Goal: Task Accomplishment & Management: Use online tool/utility

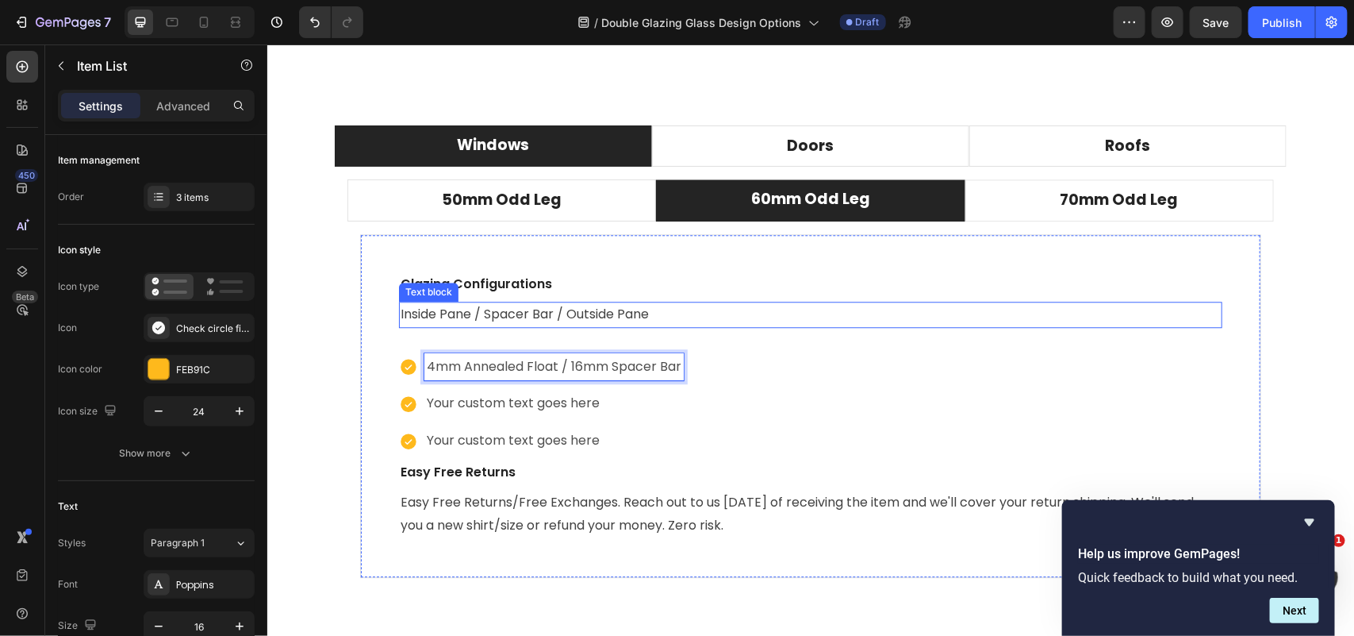
click at [561, 317] on p "Inside Pane / Spacer Bar / Outside Pane" at bounding box center [810, 313] width 820 height 23
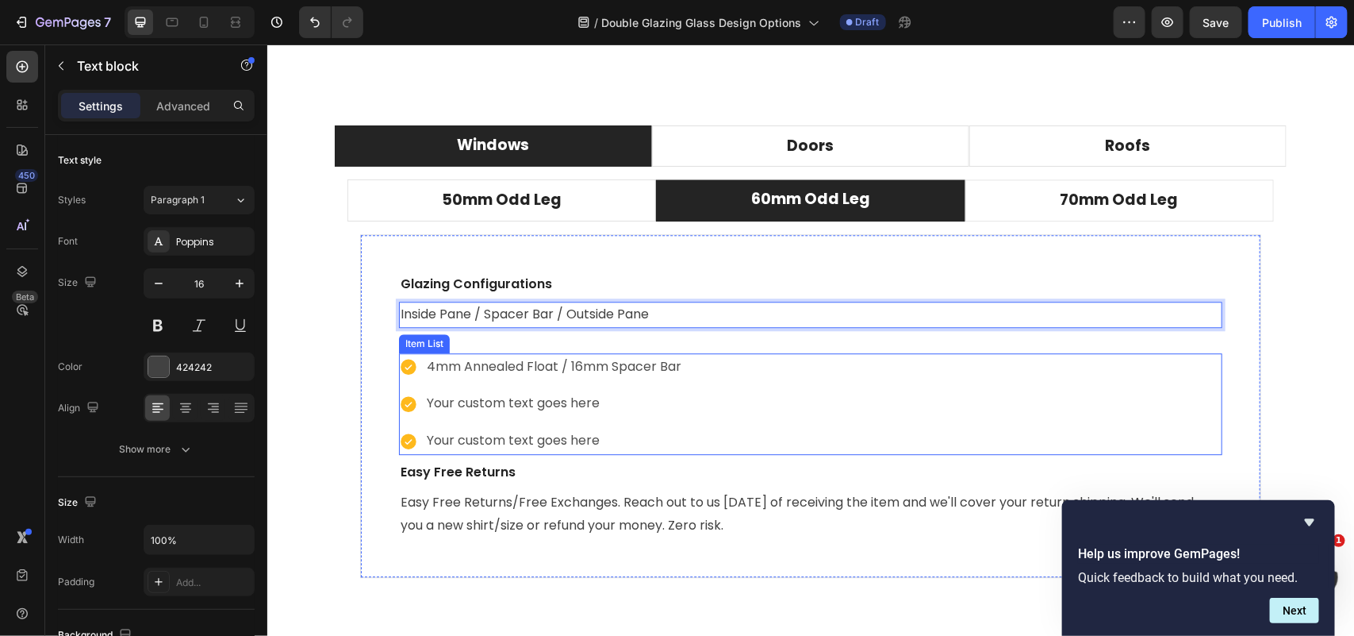
click at [672, 368] on p "4mm Annealed Float / 16mm Spacer Bar" at bounding box center [553, 366] width 255 height 23
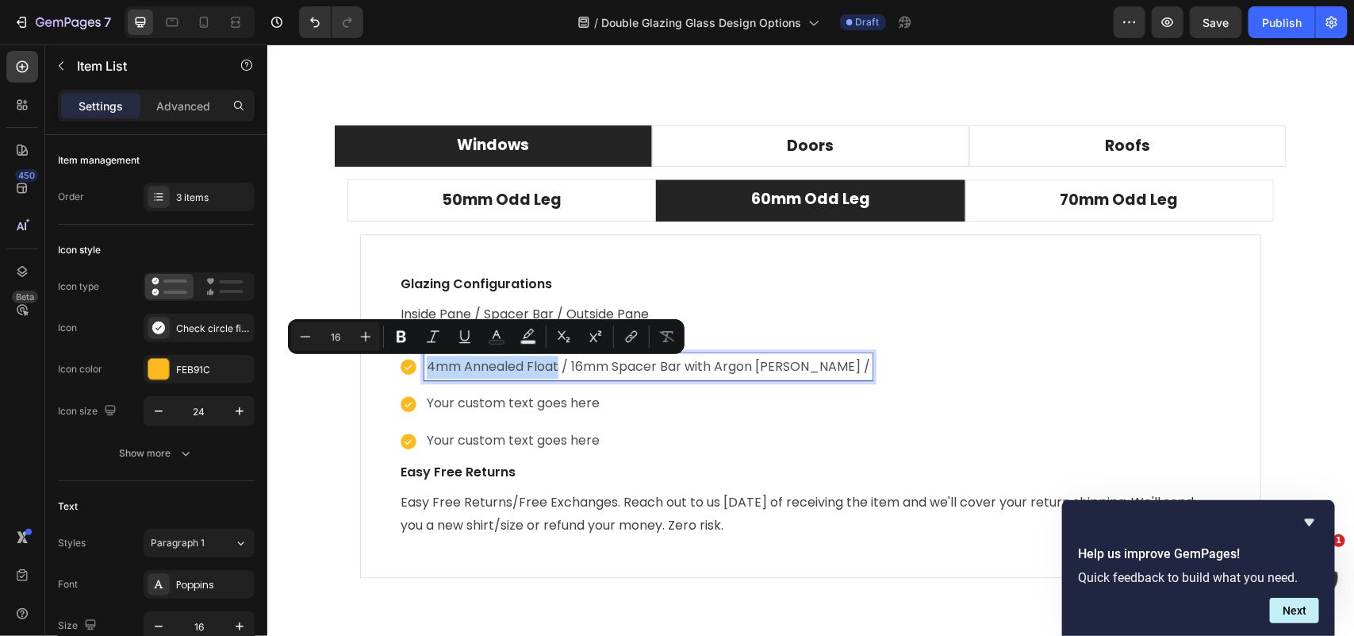
drag, startPoint x: 551, startPoint y: 364, endPoint x: 414, endPoint y: 378, distance: 137.9
click at [414, 378] on div "4mm Annealed Float / 16mm Spacer Bar with Argon [PERSON_NAME] /" at bounding box center [635, 366] width 474 height 28
copy p "4mm [PERSON_NAME]"
click at [800, 367] on div "4mm Annealed Float / 16mm Spacer Bar with Argon [PERSON_NAME] /" at bounding box center [648, 366] width 448 height 28
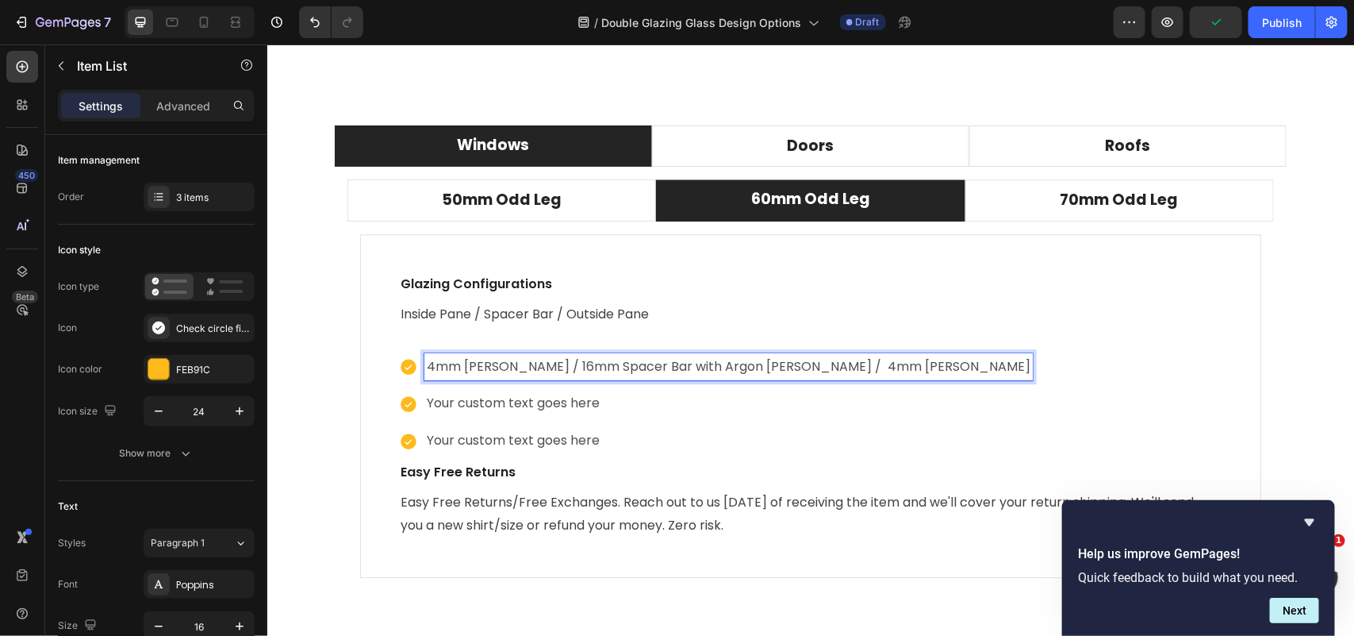
click at [794, 365] on p "4mm [PERSON_NAME] / 16mm Spacer Bar with Argon [PERSON_NAME] / 4mm [PERSON_NAME]" at bounding box center [728, 366] width 604 height 23
click at [759, 368] on p "4mm [PERSON_NAME] / 16mm Spacer Bar with Argon [PERSON_NAME] / 4mm [PERSON_NAME]" at bounding box center [726, 366] width 601 height 23
click at [926, 366] on p "4mm Annealed Float / 16mm Spacer Bar with Argon Glass / 4mm [PERSON_NAME]" at bounding box center [685, 366] width 518 height 23
click at [929, 371] on p "4mm Annealed Float / 16mm Spacer Bar with Argon Glass / 4mm [PERSON_NAME]" at bounding box center [685, 366] width 518 height 23
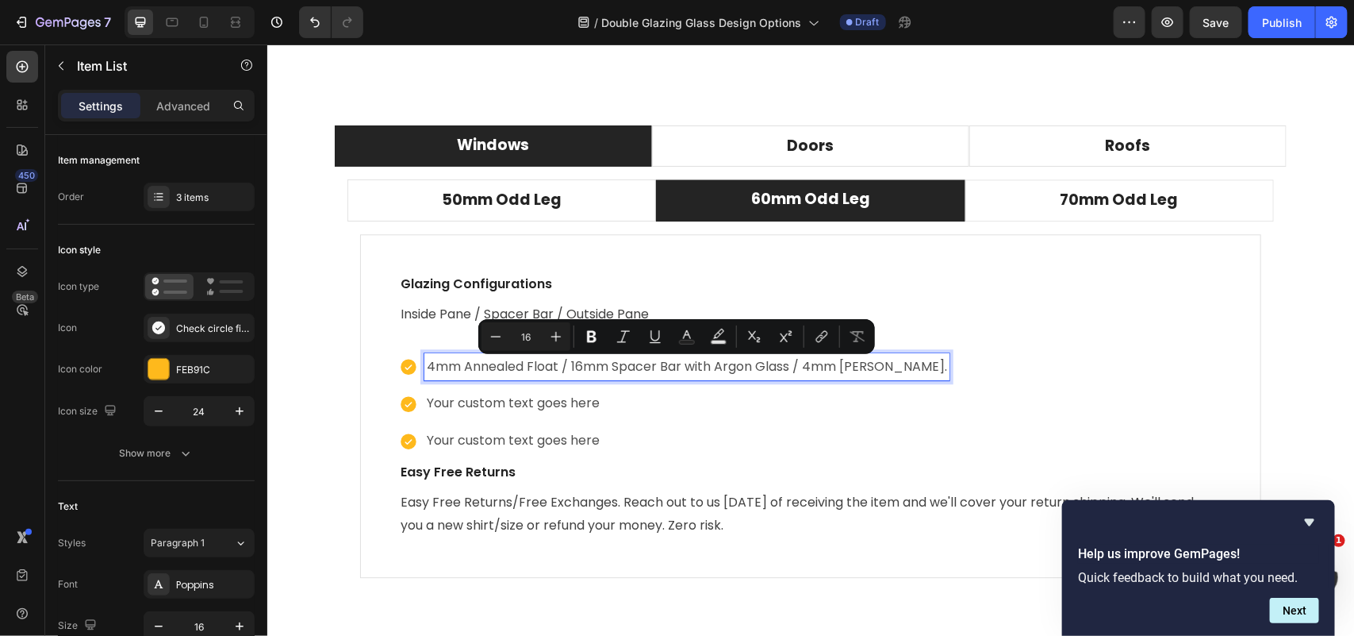
drag, startPoint x: 932, startPoint y: 370, endPoint x: 406, endPoint y: 369, distance: 526.1
click at [406, 369] on div "4mm Annealed Float / 16mm Spacer Bar with Argon Glass / 4mm [PERSON_NAME]." at bounding box center [673, 366] width 551 height 28
copy p "4mm Annealed Float / 16mm Spacer Bar with Argon Glass / 4mm [PERSON_NAME]."
click at [498, 405] on p "Your custom text goes here" at bounding box center [686, 402] width 521 height 23
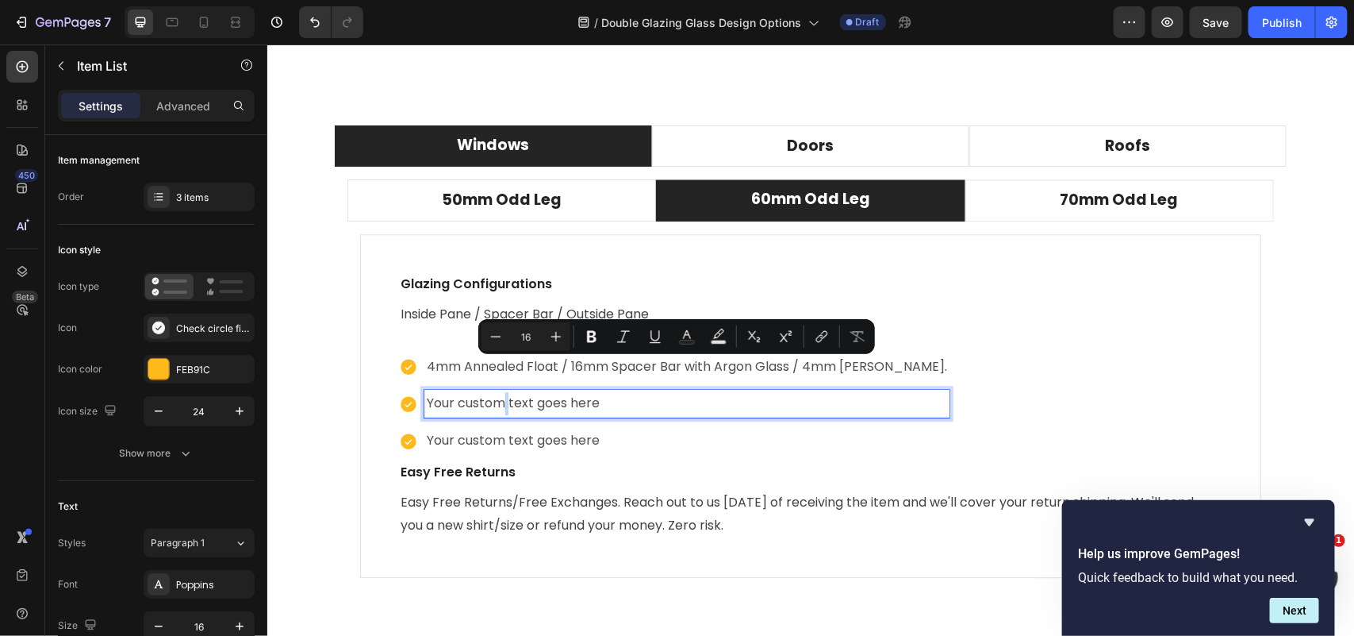
click at [498, 405] on p "Your custom text goes here" at bounding box center [686, 402] width 521 height 23
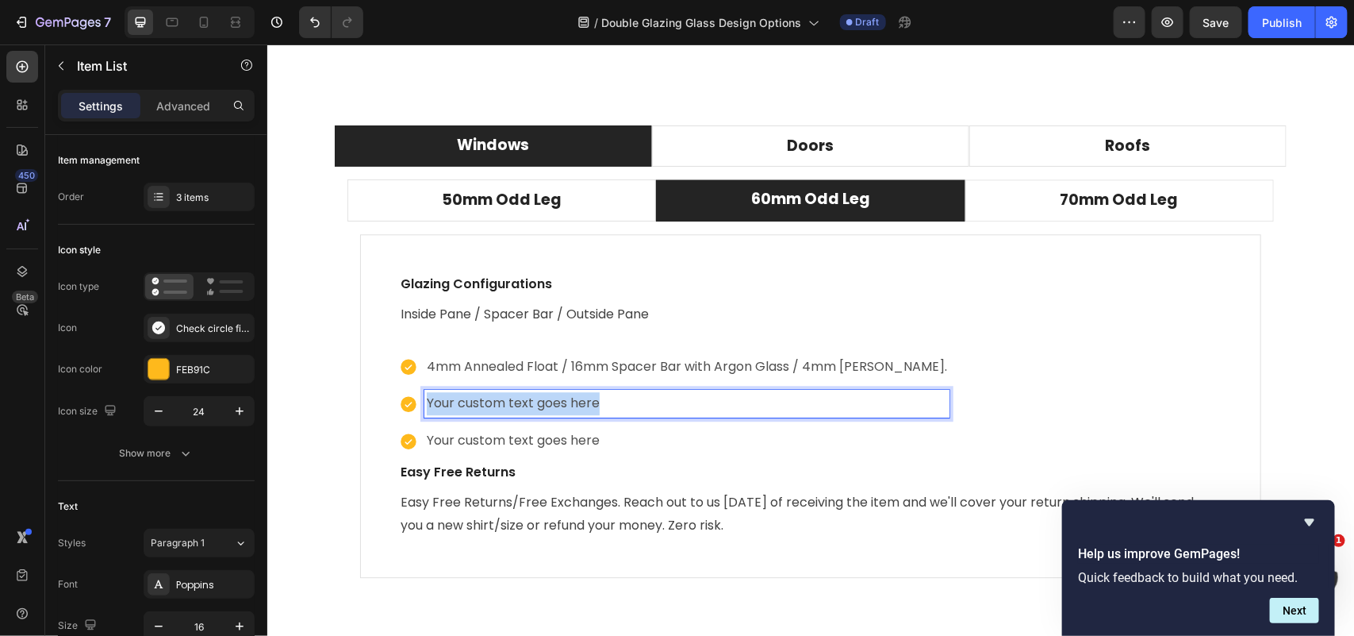
click at [498, 405] on p "Your custom text goes here" at bounding box center [686, 402] width 521 height 23
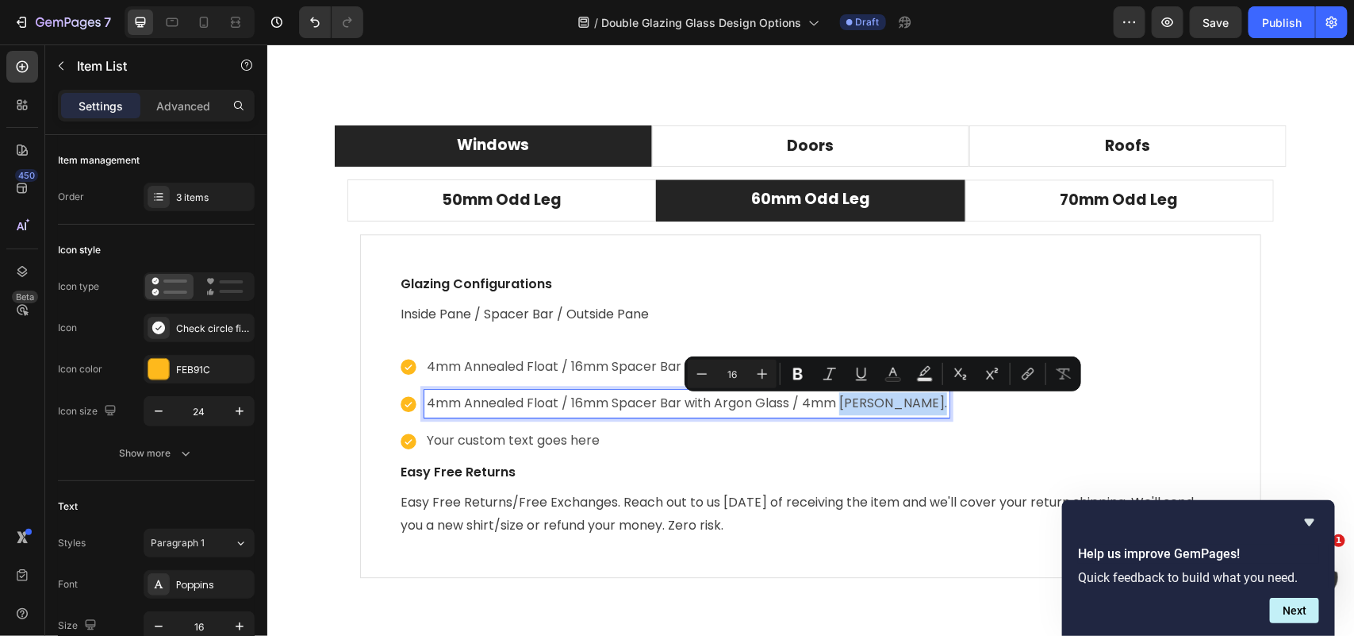
drag, startPoint x: 929, startPoint y: 402, endPoint x: 839, endPoint y: 406, distance: 90.5
click at [839, 406] on p "4mm Annealed Float / 16mm Spacer Bar with Argon Glass / 4mm [PERSON_NAME]." at bounding box center [686, 402] width 521 height 23
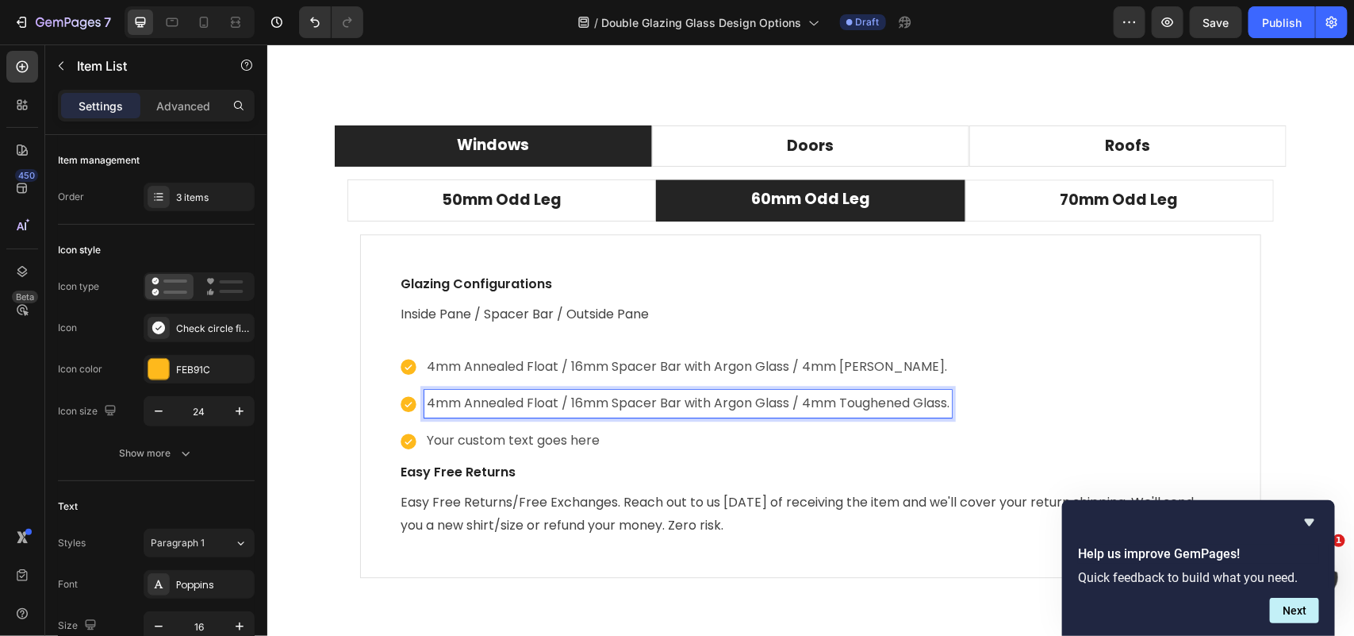
click at [930, 368] on p "4mm Annealed Float / 16mm Spacer Bar with Argon Glass / 4mm Annealed Float." at bounding box center [687, 366] width 523 height 23
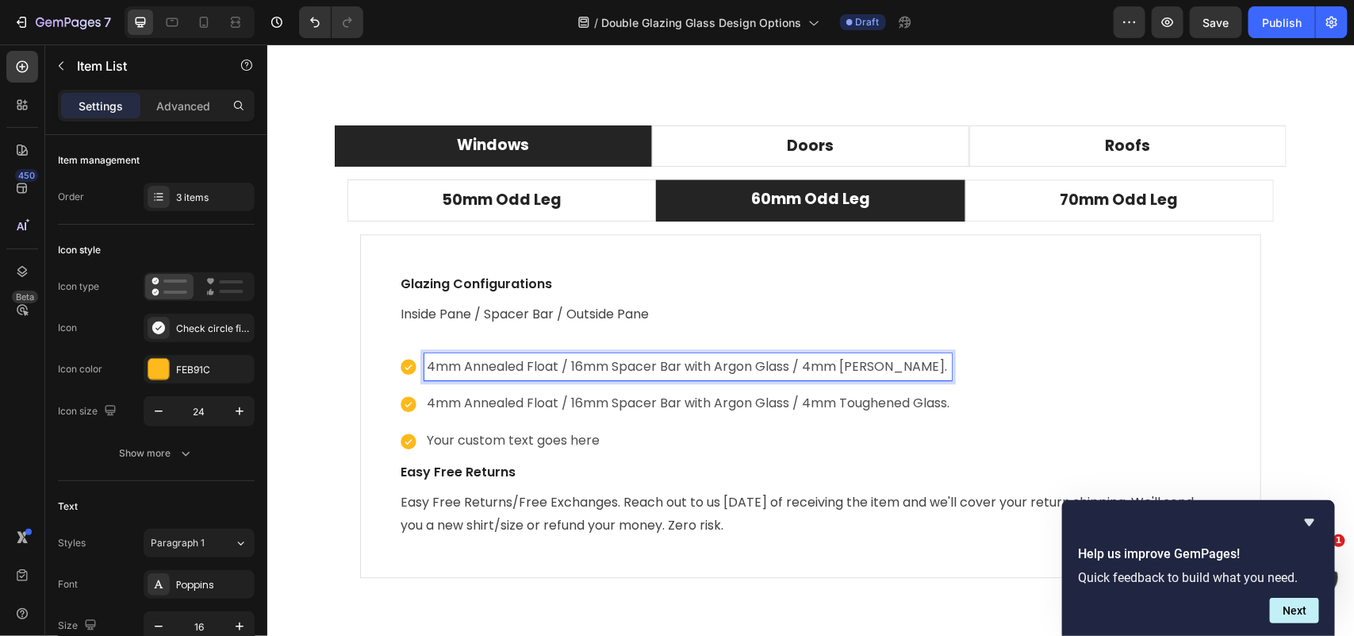
click at [930, 368] on p "4mm Annealed Float / 16mm Spacer Bar with Argon Glass / 4mm Annealed Float." at bounding box center [687, 366] width 523 height 23
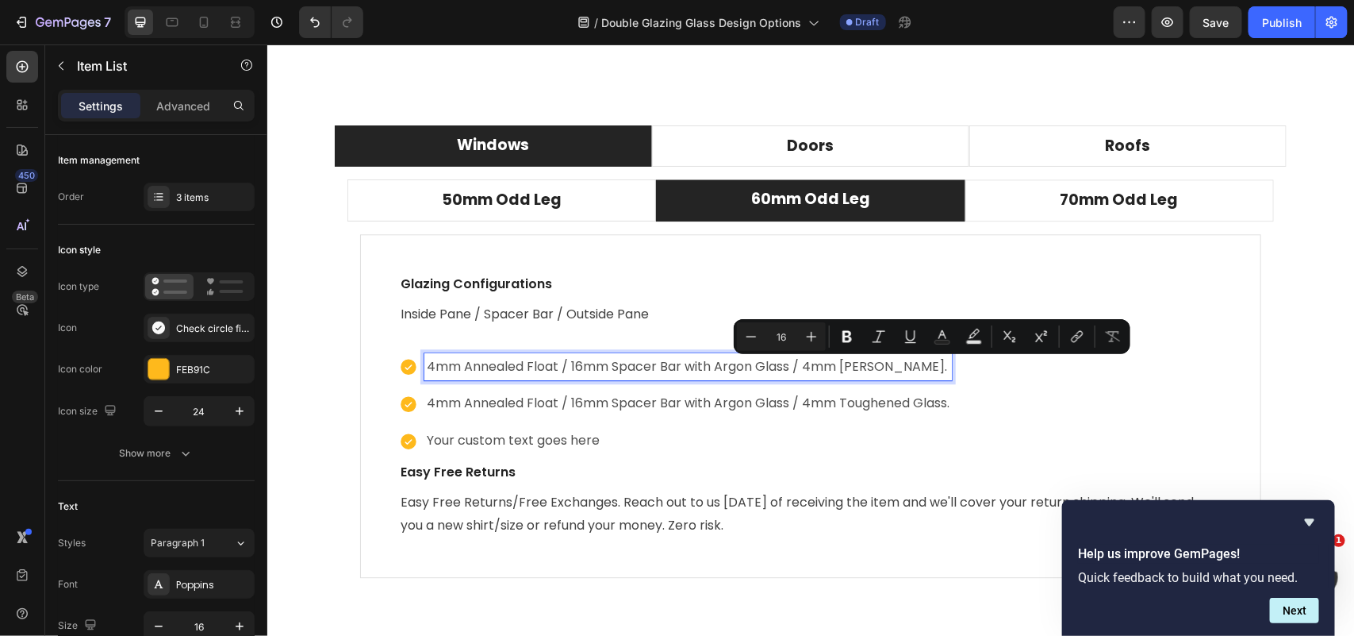
click at [930, 370] on p "4mm Annealed Float / 16mm Spacer Bar with Argon Glass / 4mm Annealed Float." at bounding box center [687, 366] width 523 height 23
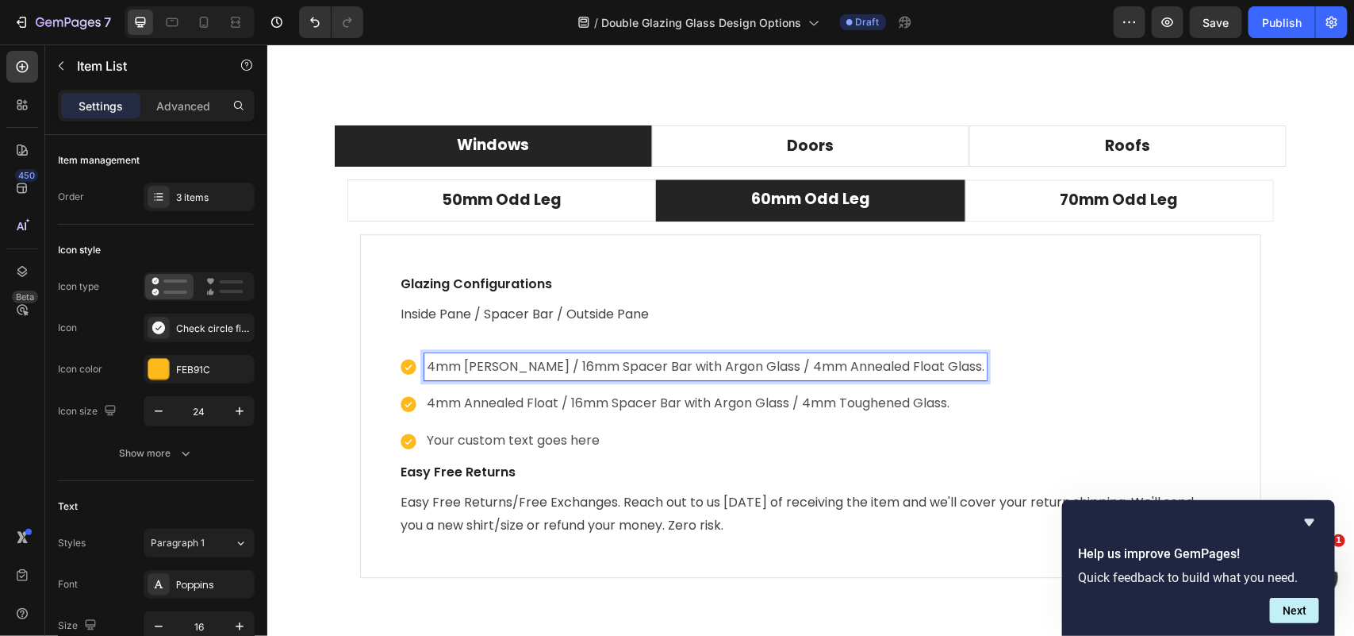
click at [775, 366] on p "4mm Annealed Float / 16mm Spacer Bar with Argon Glass / 4mm Annealed Float Glas…" at bounding box center [705, 366] width 558 height 23
click at [550, 368] on p "4mm Annealed Float / 16mm Spacer Bar with Argon Gas / 4mm Annealed Float Glass." at bounding box center [700, 366] width 548 height 23
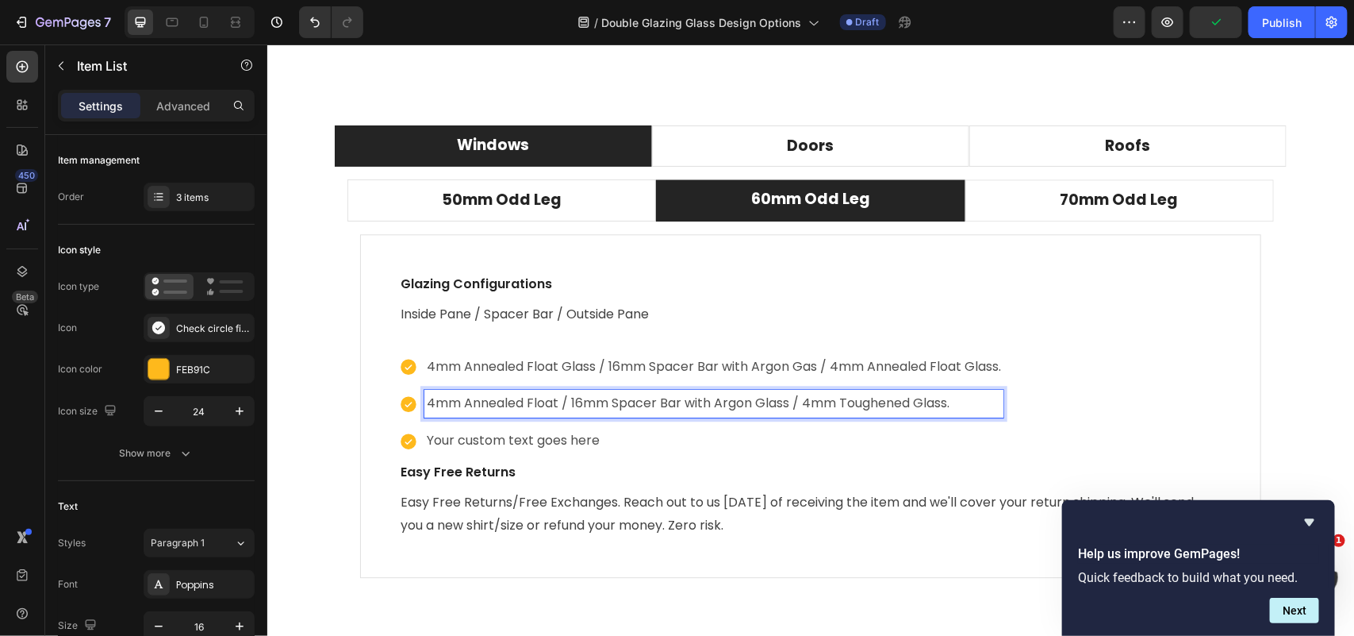
click at [553, 402] on p "4mm Annealed Float / 16mm Spacer Bar with Argon Glass / 4mm Toughened Glass." at bounding box center [713, 402] width 574 height 23
click at [815, 402] on p "4mm Annealed Float Glass / 16mm Spacer Bar with Argon Glass / 4mm Toughened Gla…" at bounding box center [713, 402] width 574 height 23
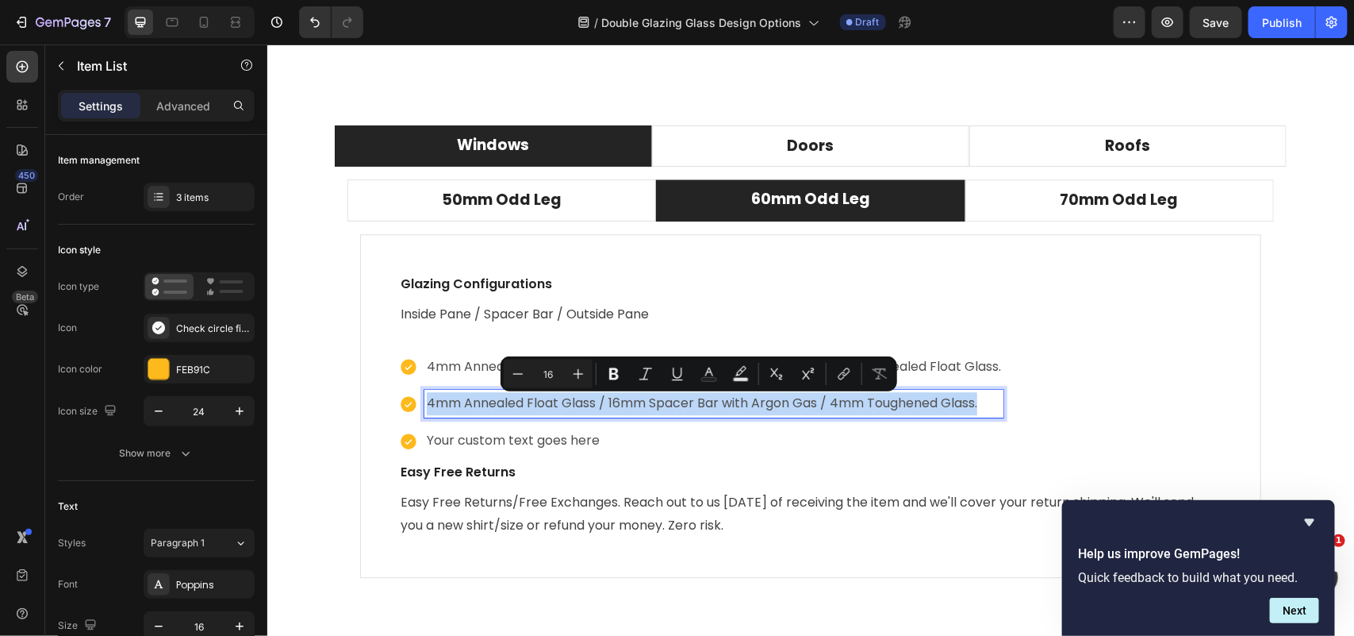
drag, startPoint x: 985, startPoint y: 404, endPoint x: 406, endPoint y: 409, distance: 578.5
click at [406, 409] on div "4mm Annealed Float Glass / 16mm Spacer Bar with Argon Gas / 4mm Toughened Glass." at bounding box center [700, 403] width 605 height 28
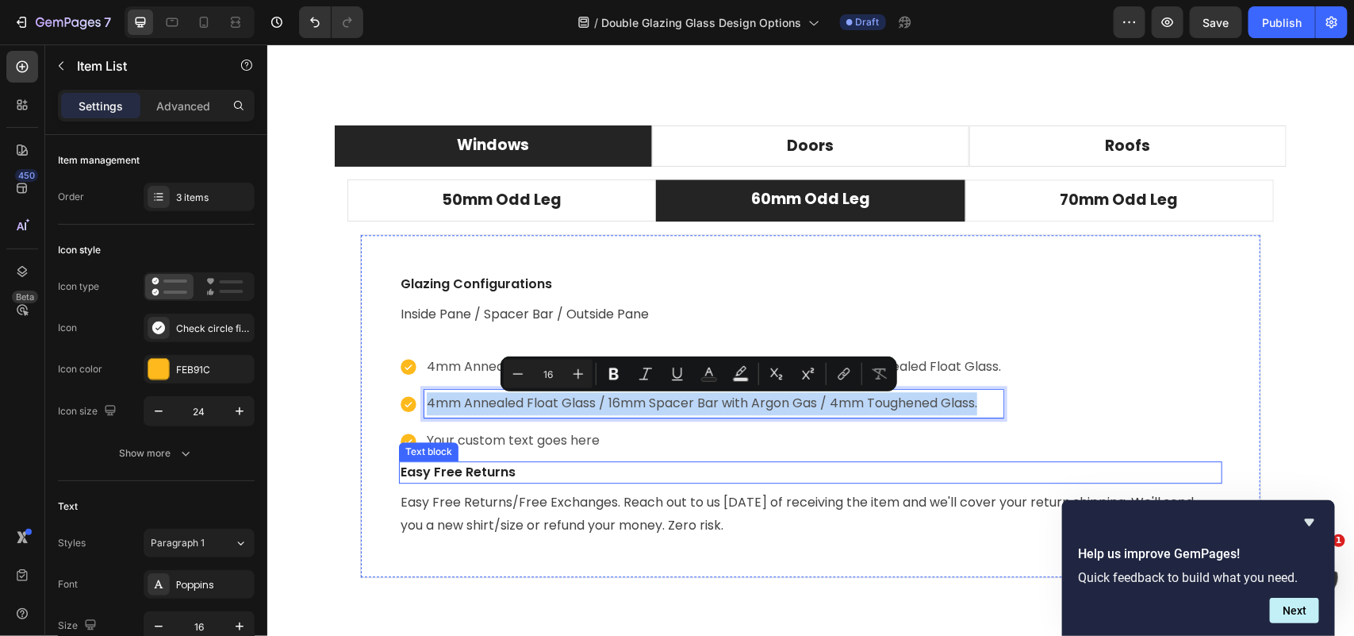
copy p "4mm Annealed Float Glass / 16mm Spacer Bar with Argon Gas / 4mm Toughened Glass."
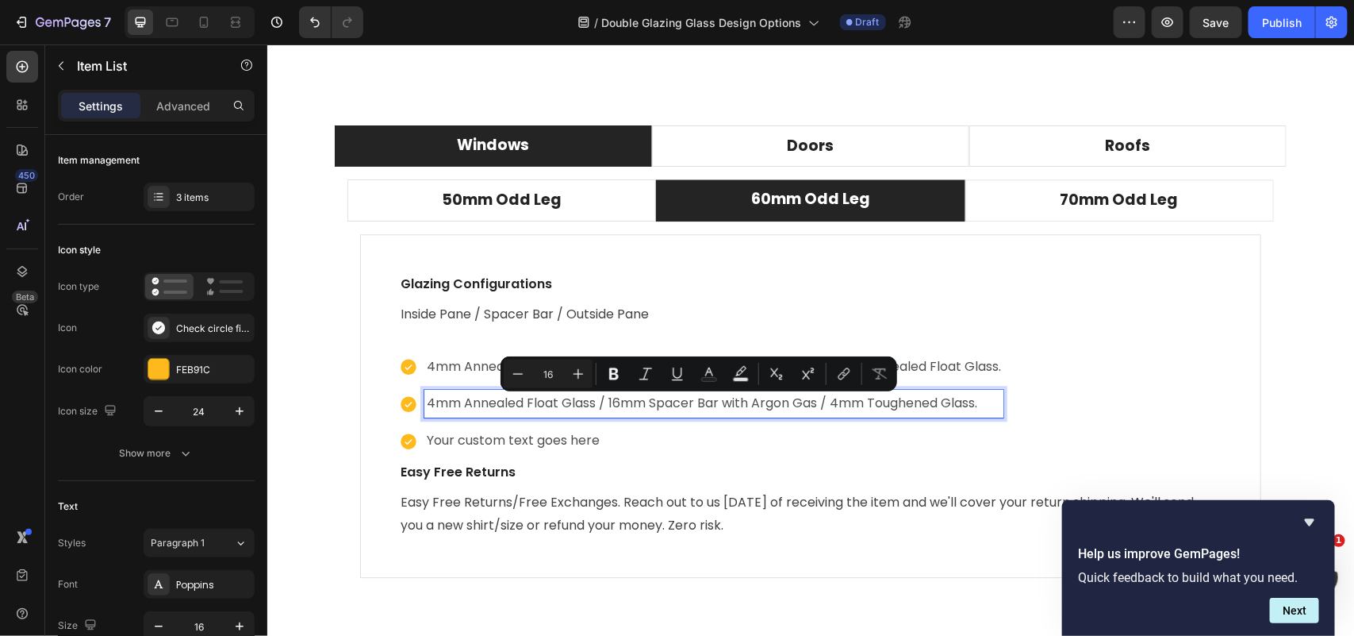
click at [621, 436] on p "Your custom text goes here" at bounding box center [713, 439] width 574 height 23
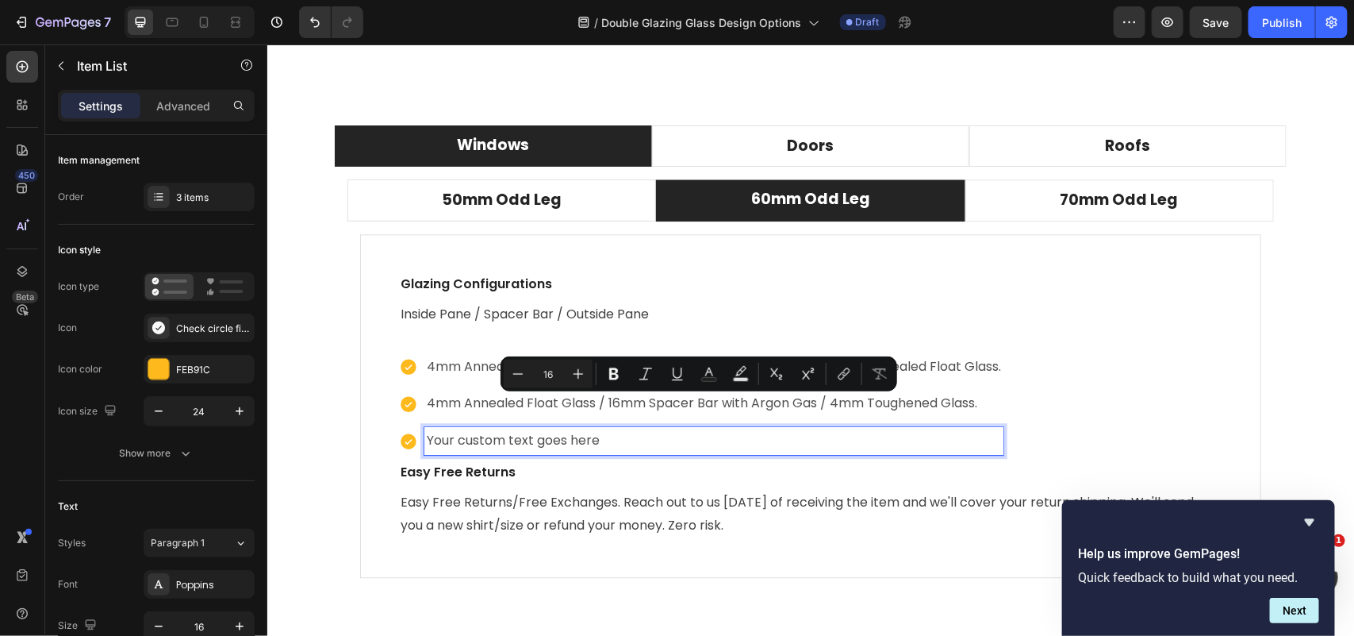
click at [621, 436] on p "Your custom text goes here" at bounding box center [713, 439] width 574 height 23
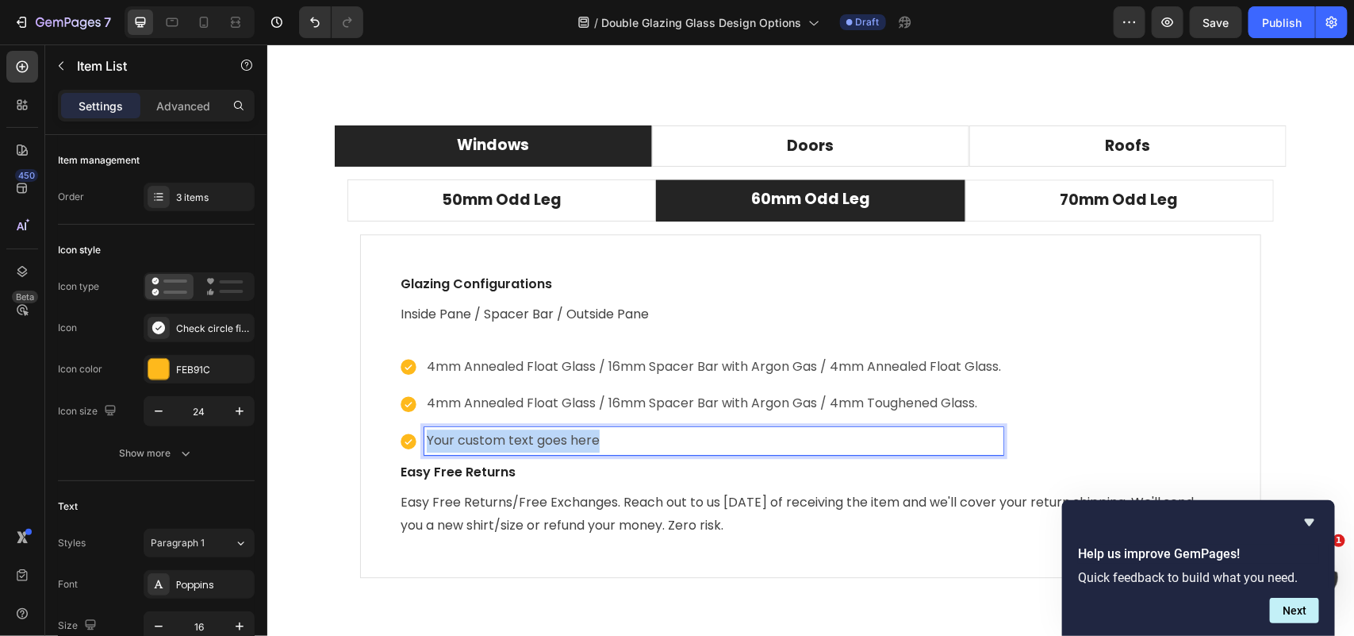
click at [621, 436] on p "Your custom text goes here" at bounding box center [713, 439] width 574 height 23
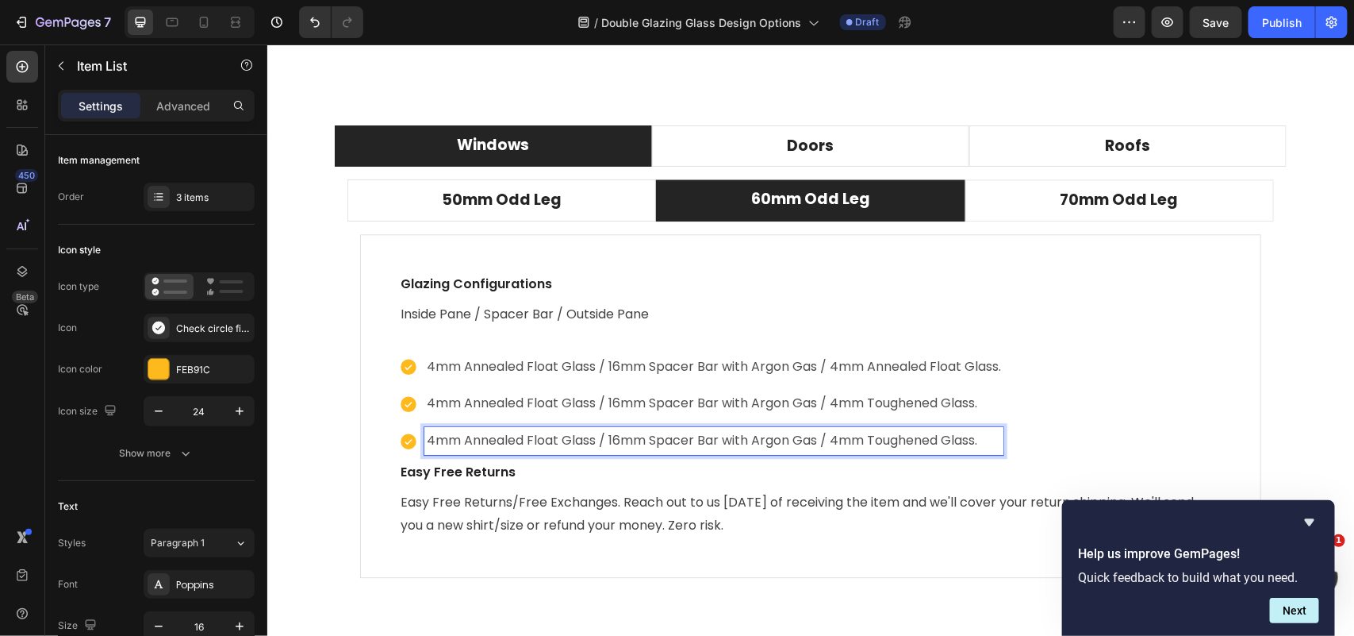
click at [556, 444] on p "4mm Annealed Float Glass / 16mm Spacer Bar with Argon Gas / 4mm Toughened Glass." at bounding box center [713, 439] width 574 height 23
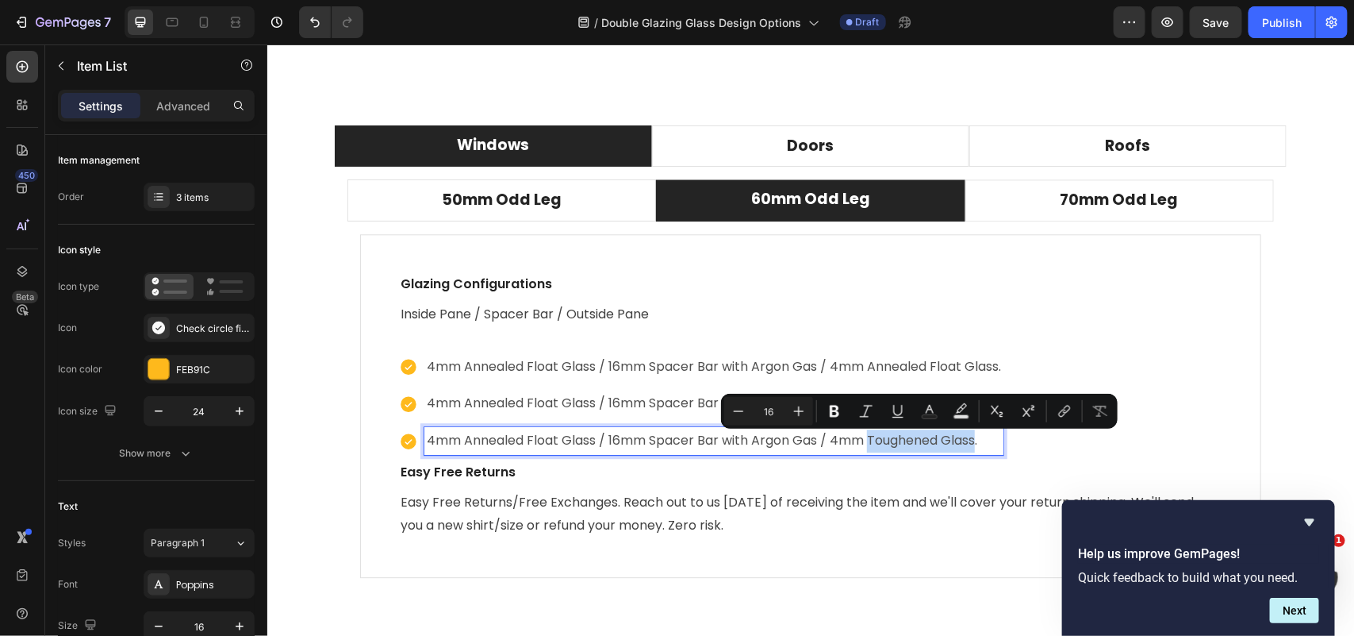
drag, startPoint x: 973, startPoint y: 440, endPoint x: 866, endPoint y: 448, distance: 106.6
click at [866, 448] on p "4mm Annealed Float Glass / 16mm Spacer Bar with Argon Gas / 4mm Toughened Glass." at bounding box center [713, 439] width 574 height 23
copy p "Toughened Glass"
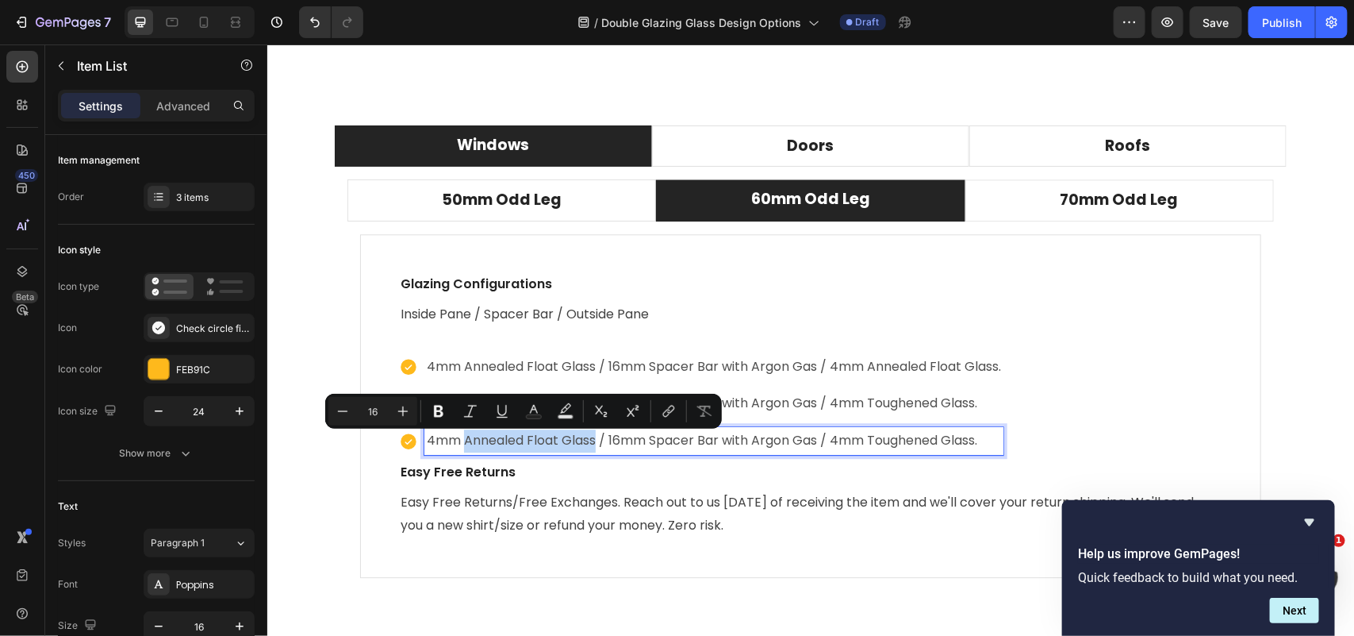
drag, startPoint x: 589, startPoint y: 444, endPoint x: 459, endPoint y: 448, distance: 130.2
click at [459, 448] on p "4mm Annealed Float Glass / 16mm Spacer Bar with Argon Gas / 4mm Toughened Glass." at bounding box center [713, 439] width 574 height 23
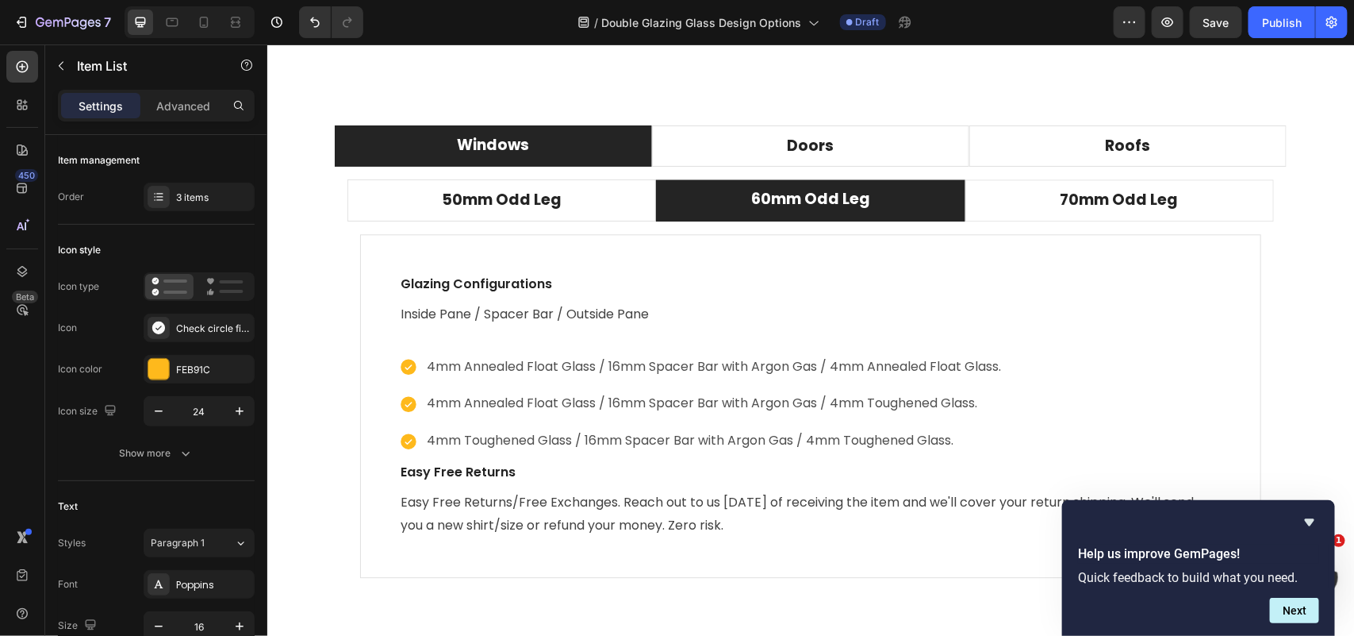
click at [1190, 416] on div "4mm Annealed Float Glass / 16mm Spacer Bar with Argon Gas / 4mm Annealed Float …" at bounding box center [810, 403] width 824 height 102
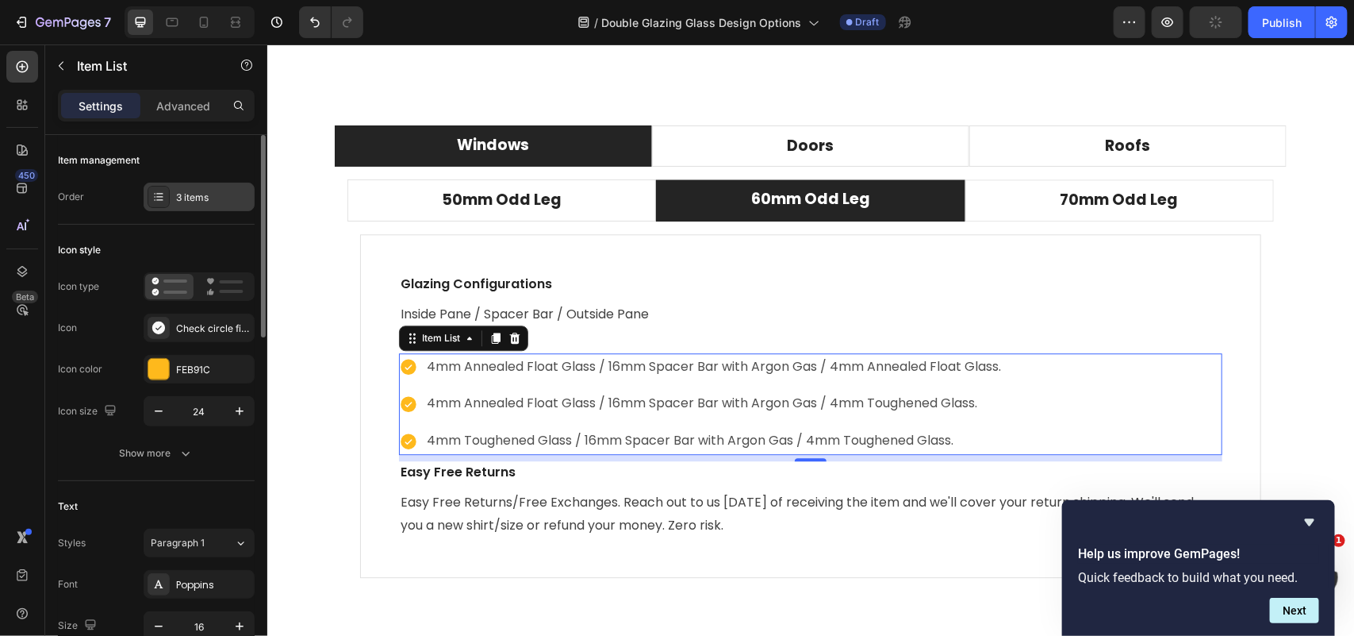
click at [195, 200] on div "3 items" at bounding box center [213, 197] width 75 height 14
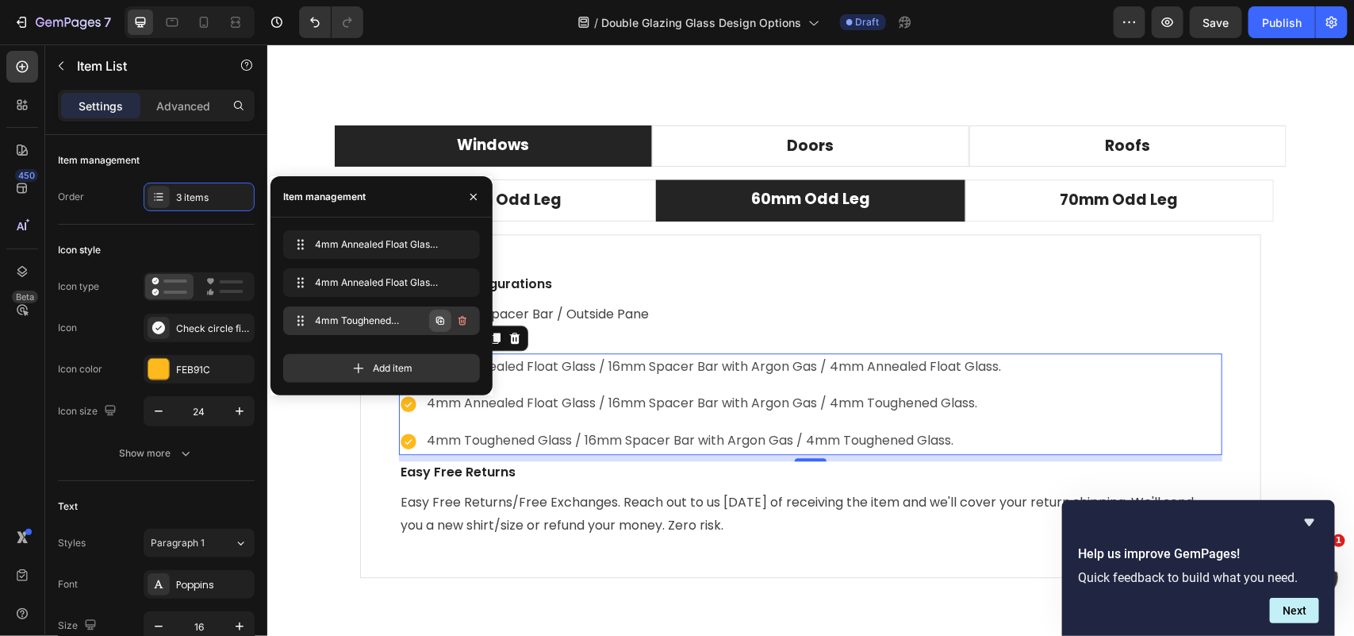
click at [436, 319] on icon "button" at bounding box center [440, 321] width 8 height 8
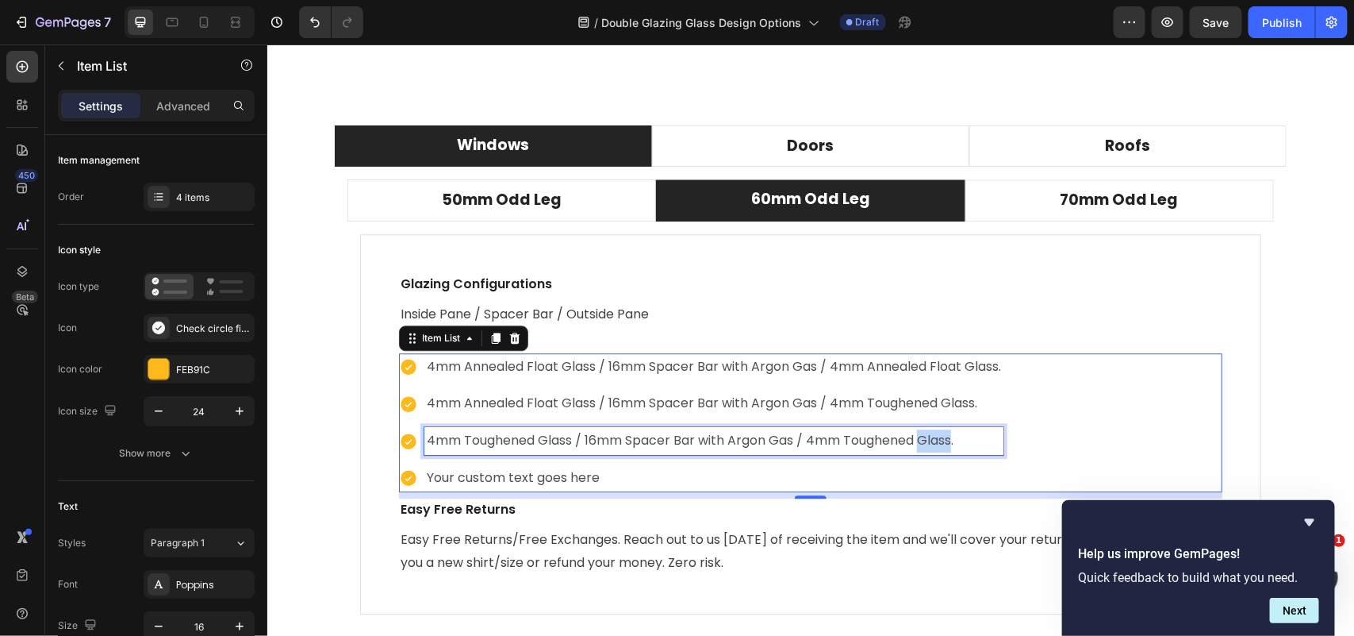
click at [915, 441] on p "4mm Toughened Glass / 16mm Spacer Bar with Argon Gas / 4mm Toughened Glass." at bounding box center [713, 439] width 574 height 23
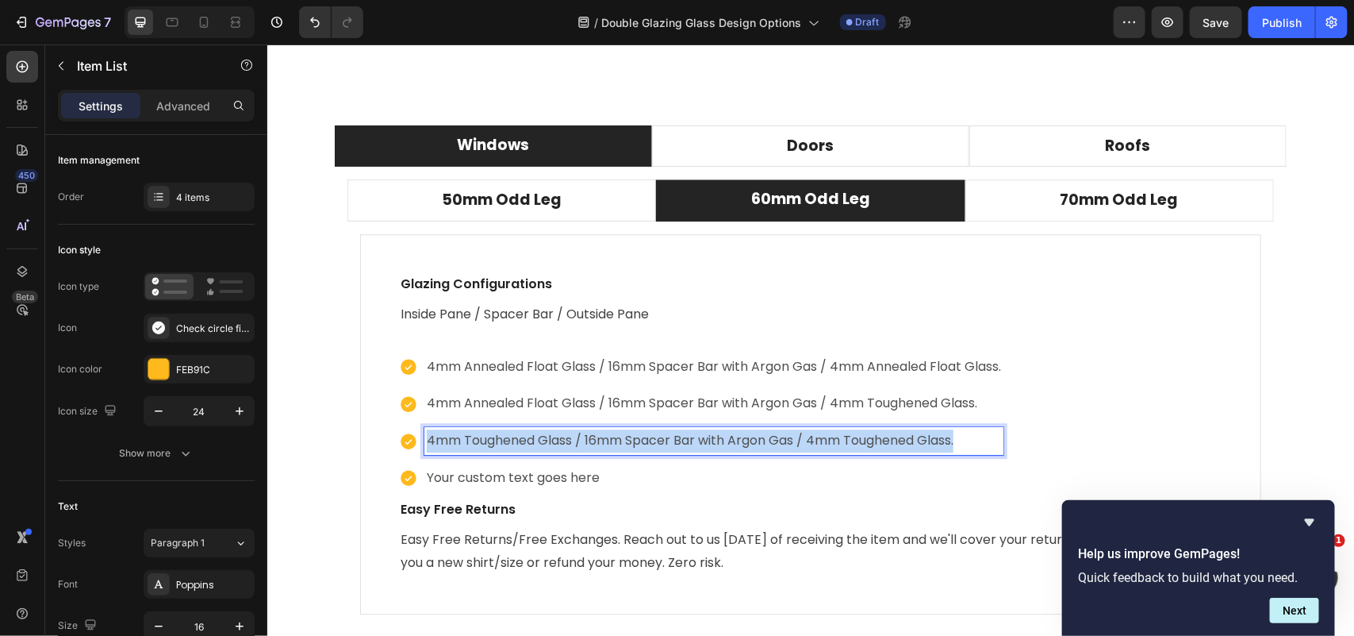
click at [915, 441] on p "4mm Toughened Glass / 16mm Spacer Bar with Argon Gas / 4mm Toughened Glass." at bounding box center [713, 439] width 574 height 23
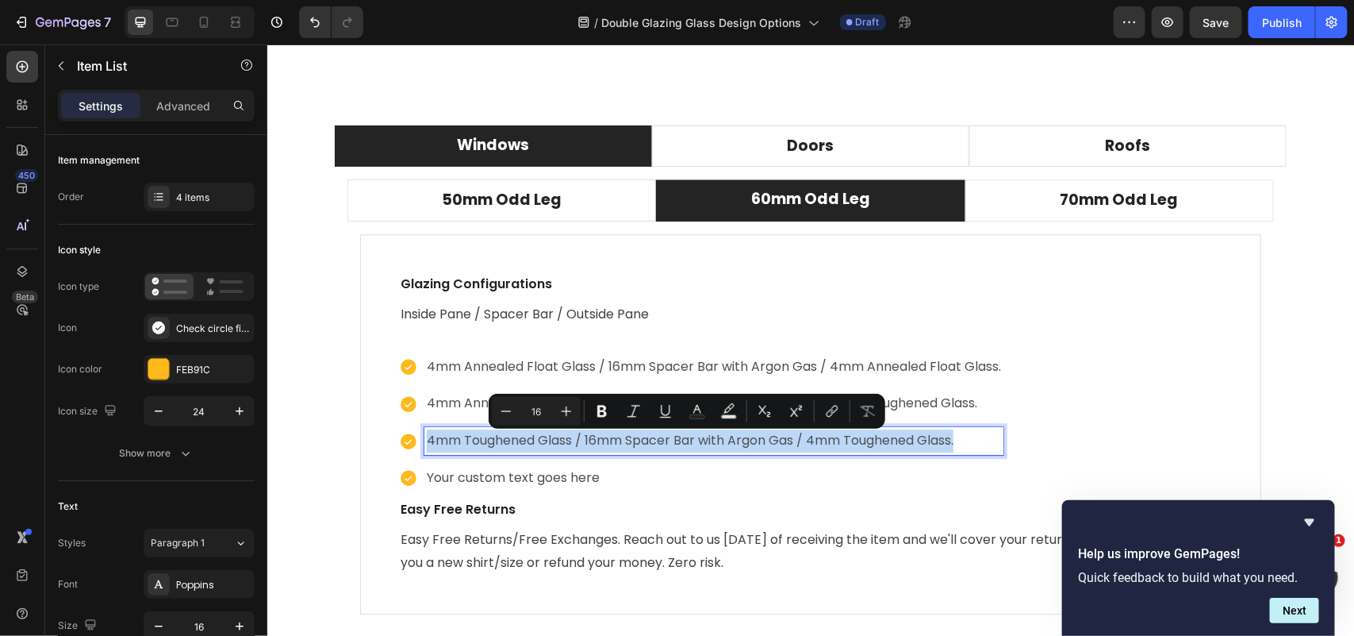
copy p "4mm Toughened Glass / 16mm Spacer Bar with Argon Gas / 4mm Toughened Glass."
click at [847, 479] on p "Your custom text goes here" at bounding box center [713, 477] width 574 height 23
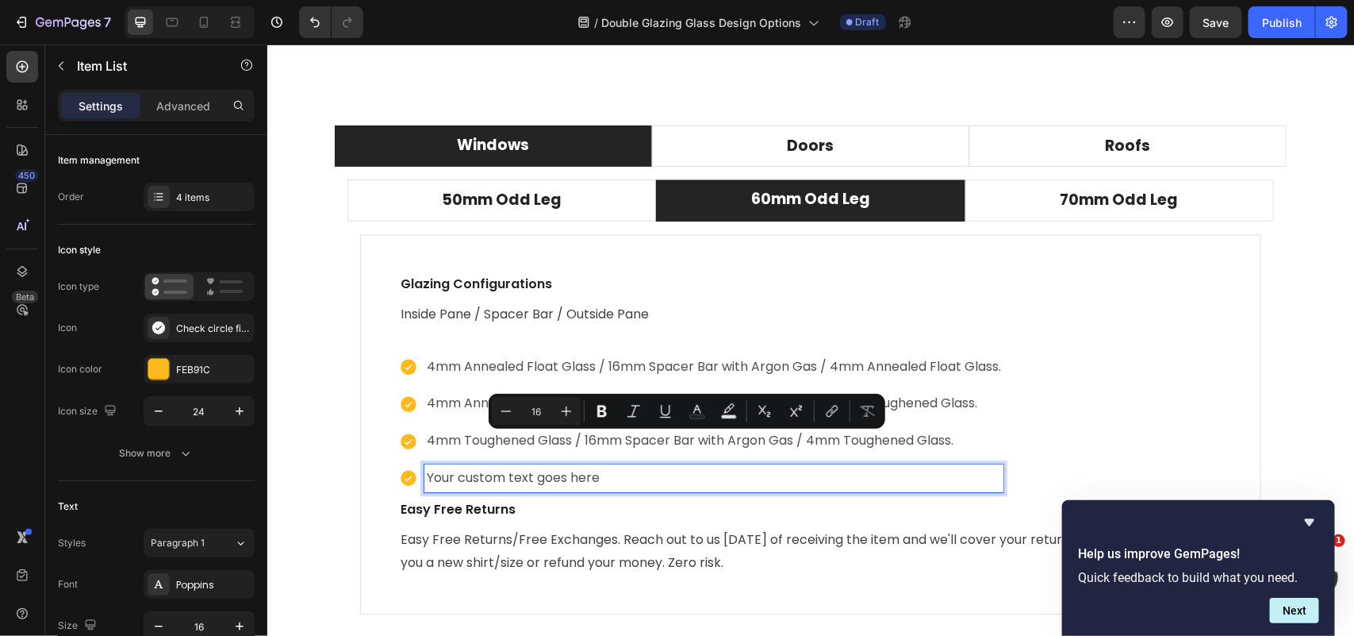
click at [847, 479] on p "Your custom text goes here" at bounding box center [713, 477] width 574 height 23
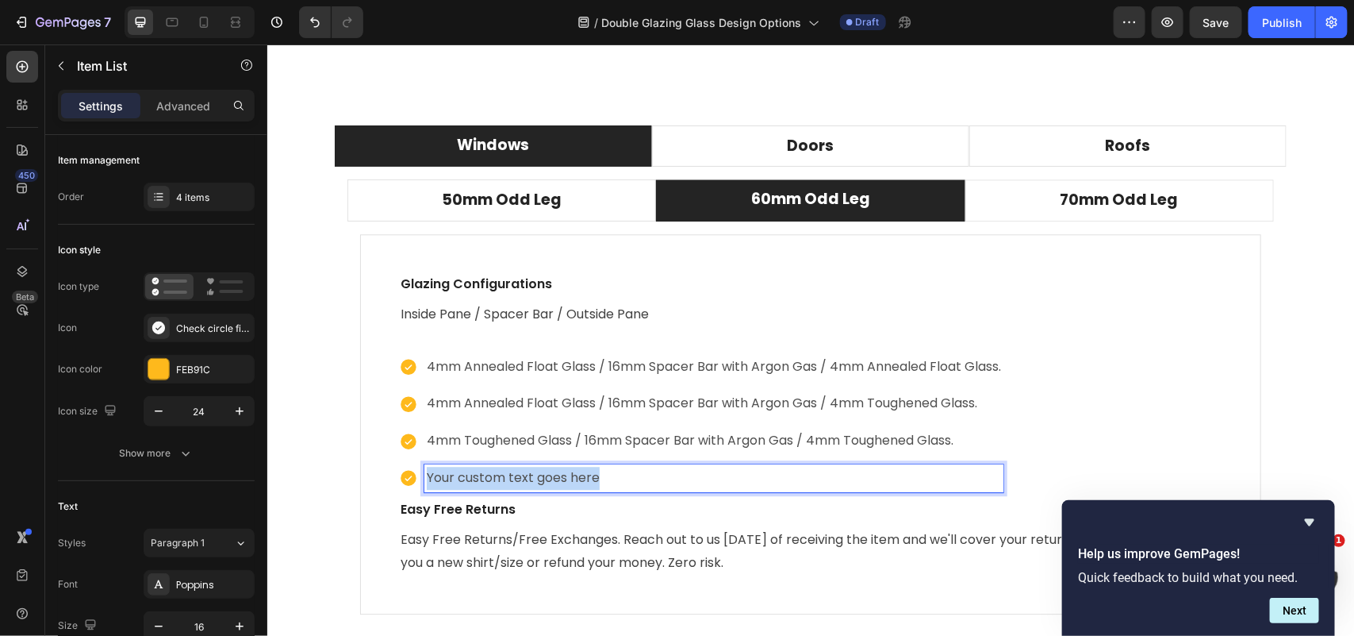
click at [847, 479] on p "Your custom text goes here" at bounding box center [713, 477] width 574 height 23
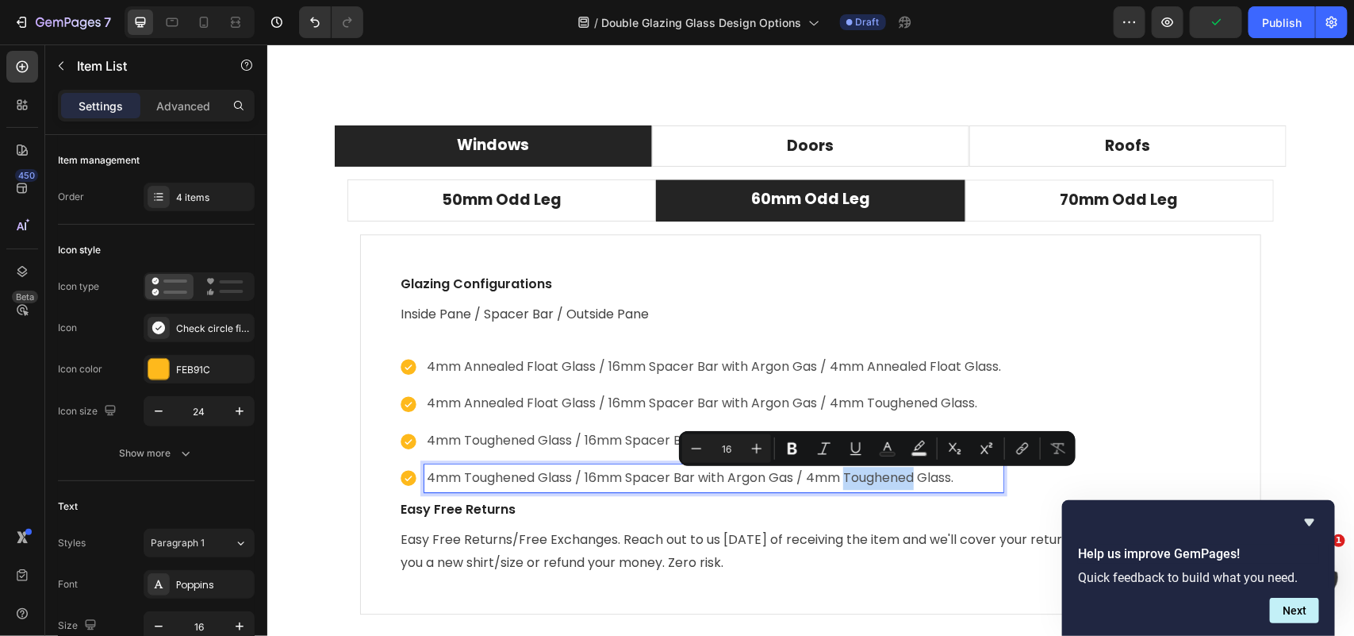
drag, startPoint x: 913, startPoint y: 478, endPoint x: 843, endPoint y: 482, distance: 69.1
click at [843, 482] on p "4mm Toughened Glass / 16mm Spacer Bar with Argon Gas / 4mm Toughened Glass." at bounding box center [713, 477] width 574 height 23
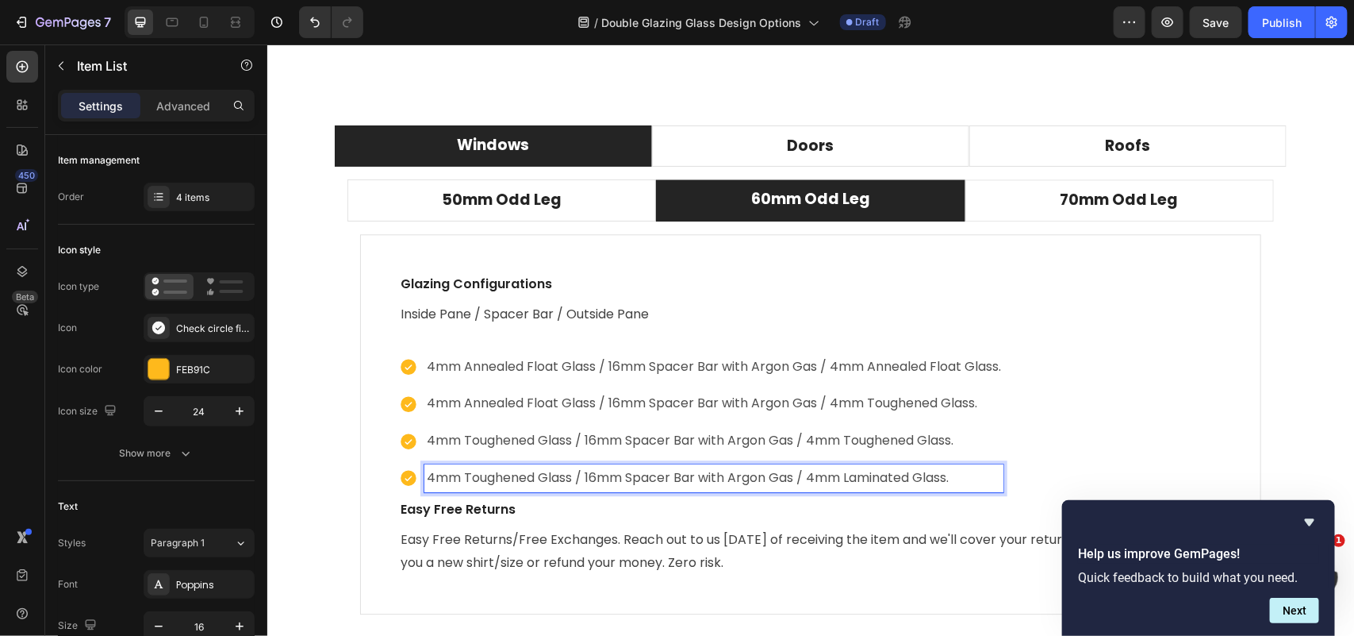
click at [805, 481] on p "4mm Toughened Glass / 16mm Spacer Bar with Argon Gas / 4mm Laminated Glass." at bounding box center [713, 477] width 574 height 23
click at [586, 480] on p "4mm Toughened Glass / 16mm Spacer Bar with Argon Gas / 6.4mm Laminated Glass." at bounding box center [713, 477] width 574 height 23
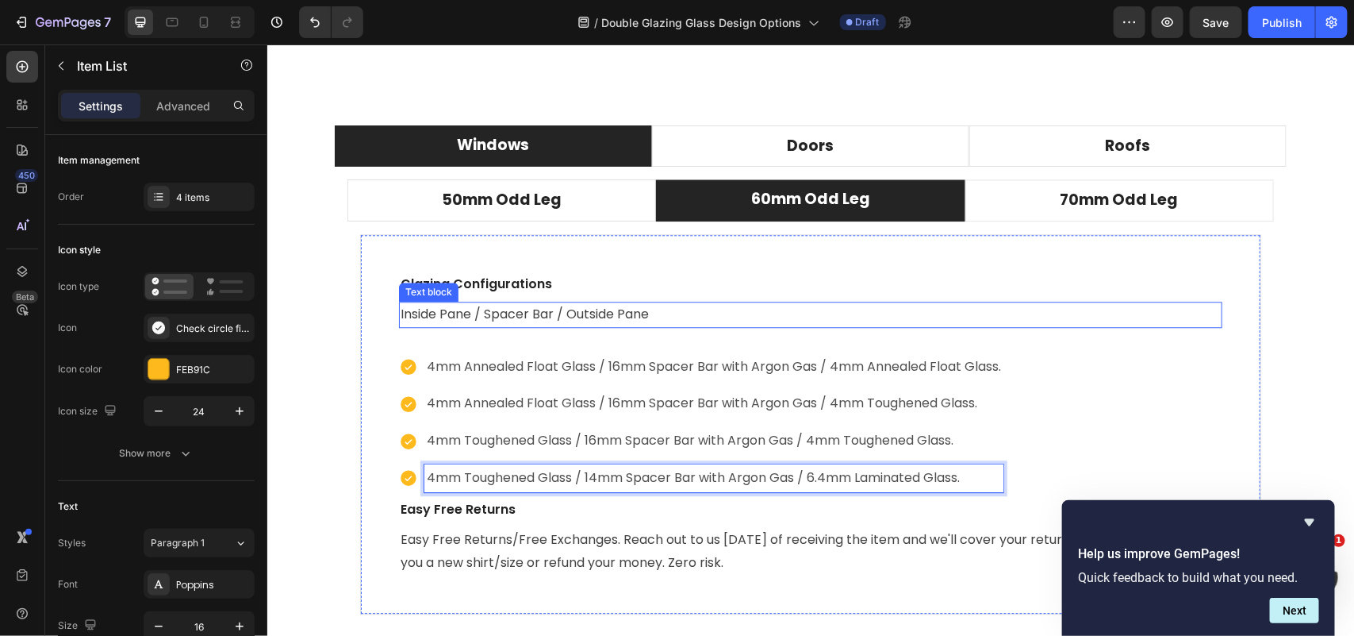
click at [678, 314] on p "Inside Pane / Spacer Bar / Outside Pane" at bounding box center [810, 313] width 820 height 23
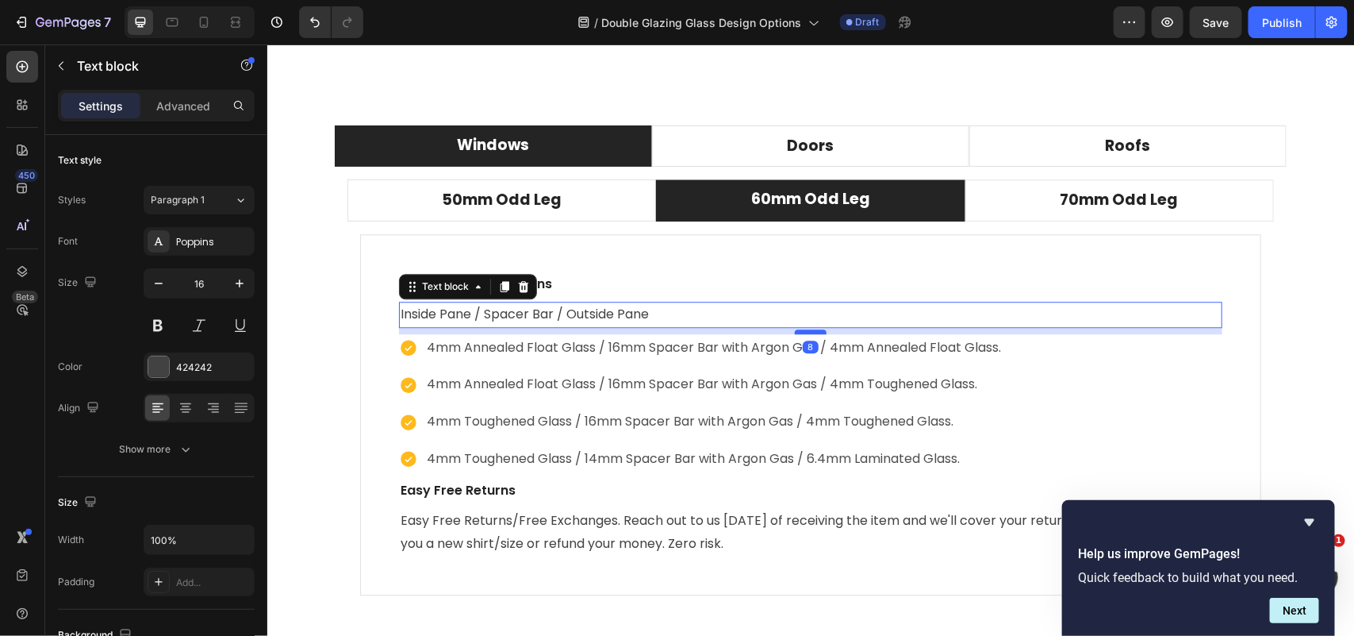
drag, startPoint x: 802, startPoint y: 350, endPoint x: 806, endPoint y: 331, distance: 19.5
click at [806, 331] on div at bounding box center [810, 331] width 32 height 5
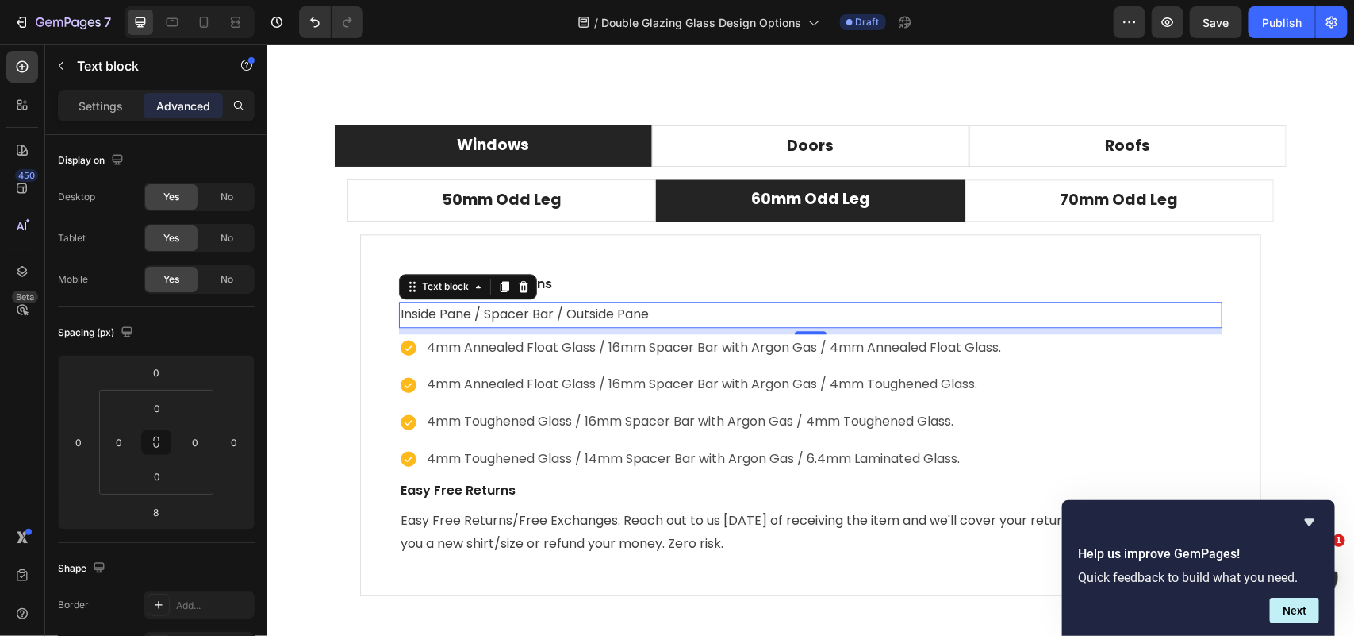
click at [1320, 413] on div "Windows Doors Roofs 50mm Odd Leg 60mm Odd Leg 70mm Odd Leg Compatible operating…" at bounding box center [810, 373] width 1063 height 496
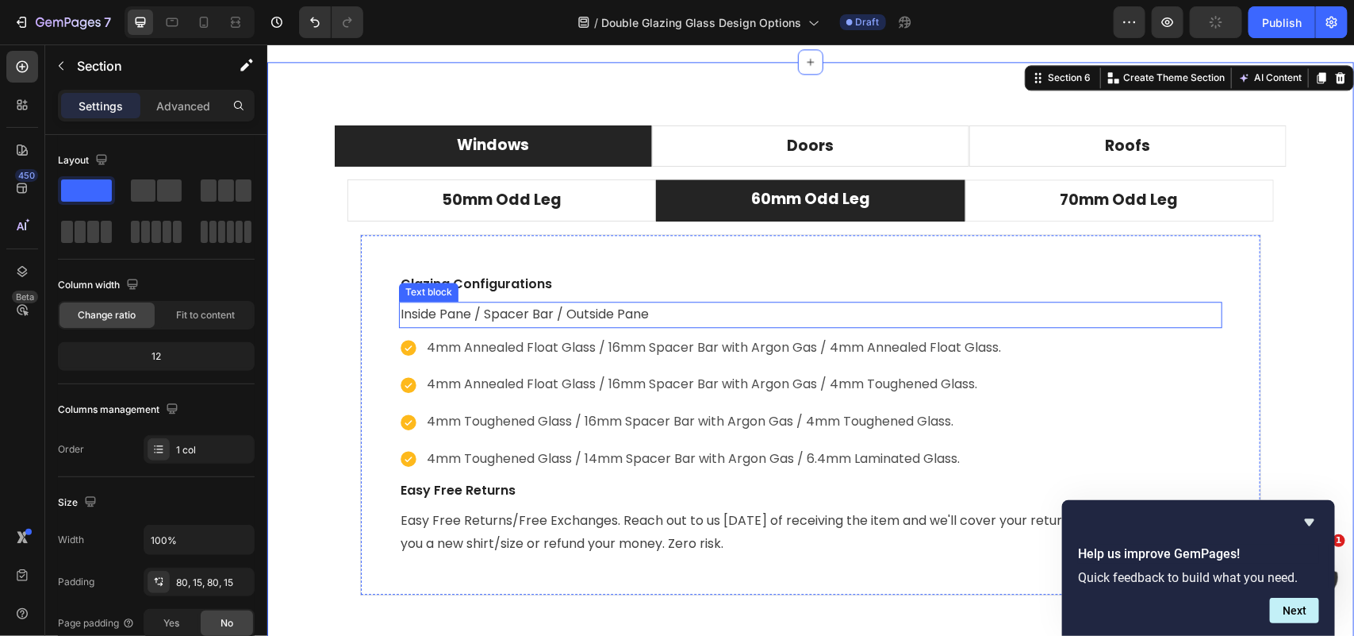
click at [400, 317] on p "Inside Pane / Spacer Bar / Outside Pane" at bounding box center [810, 313] width 820 height 23
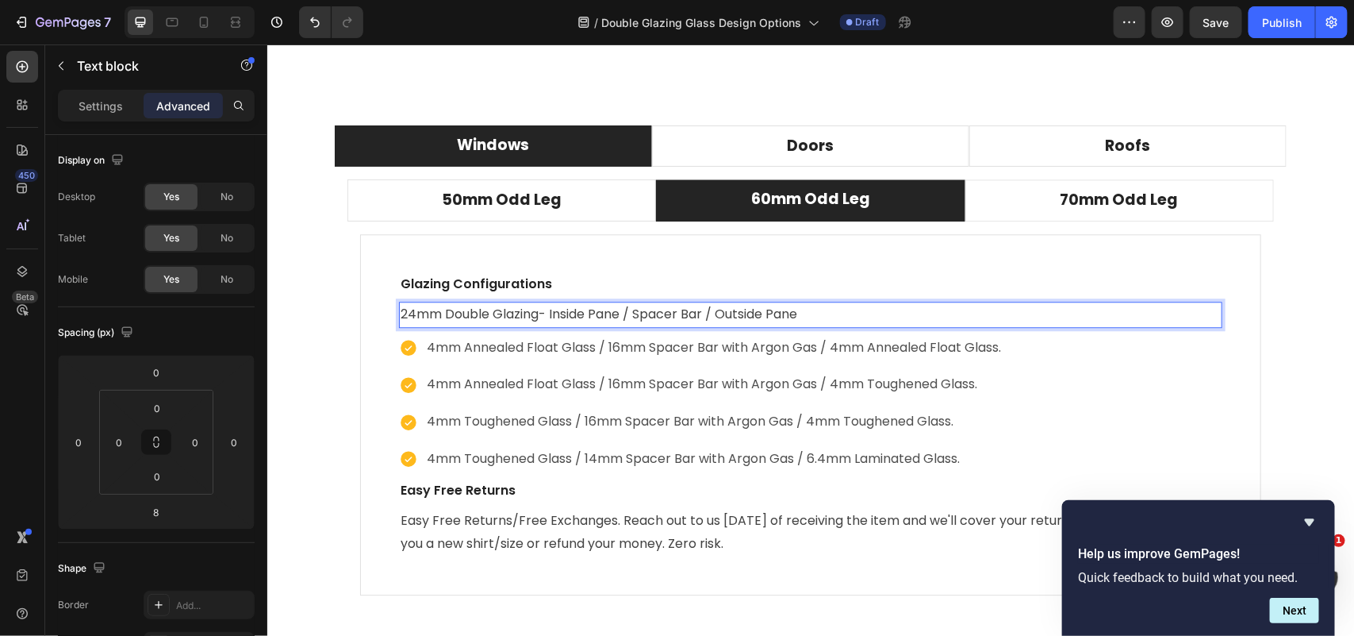
click at [536, 315] on p "24mm Double Glazing- Inside Pane / Spacer Bar / Outside Pane" at bounding box center [810, 313] width 820 height 23
click at [534, 313] on p "24mm Double Glazing- Inside Pane / Spacer Bar / Outside Pane" at bounding box center [810, 313] width 820 height 23
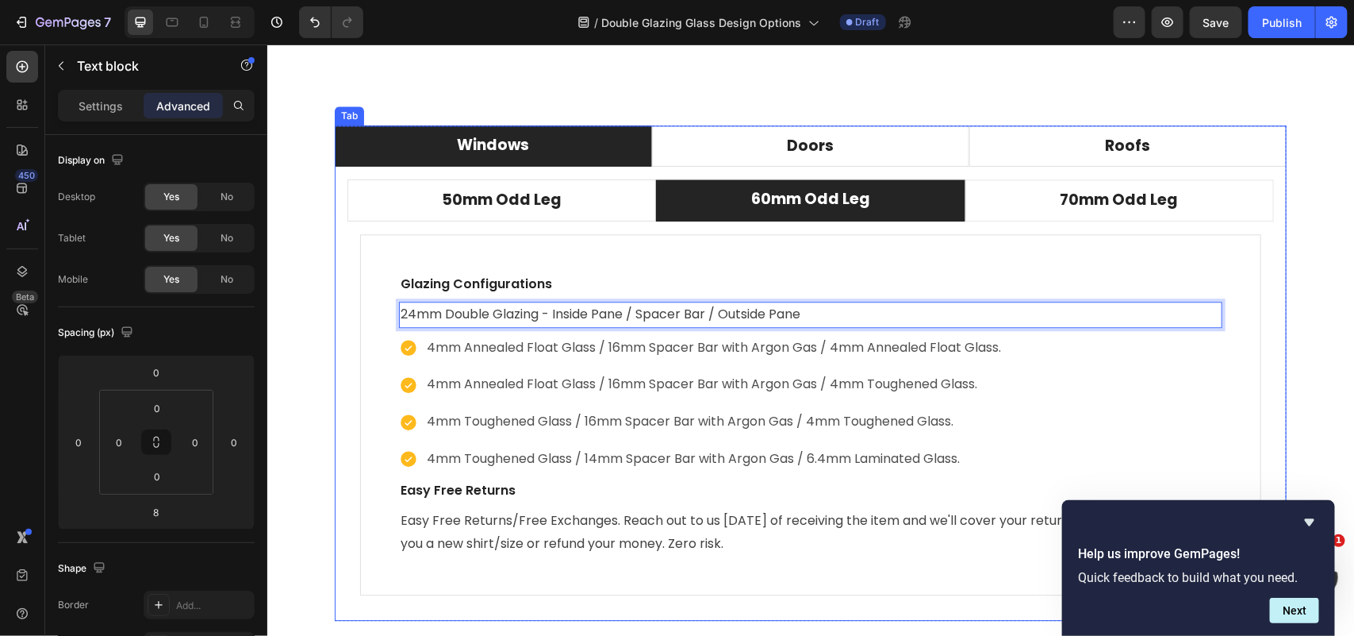
click at [1276, 400] on div "50mm Odd Leg 60mm Odd Leg 70mm Odd Leg Compatible operating systems Text block …" at bounding box center [810, 393] width 952 height 454
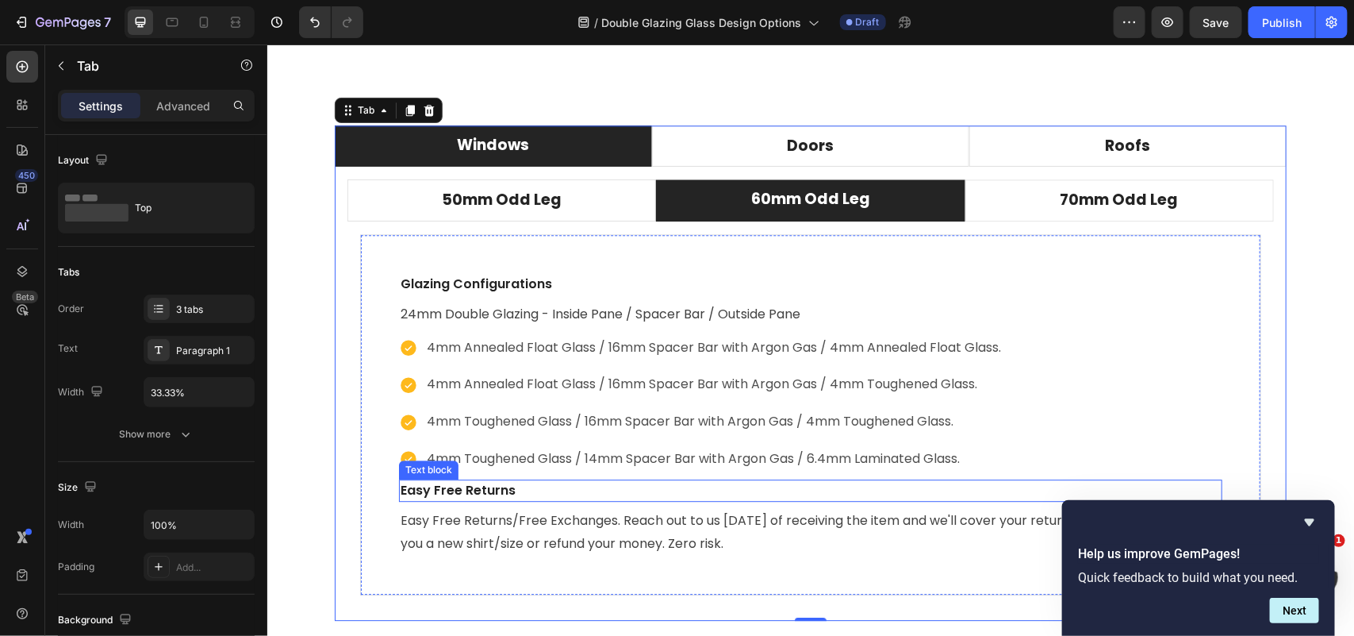
click at [651, 493] on p "Easy Free Returns" at bounding box center [810, 489] width 820 height 19
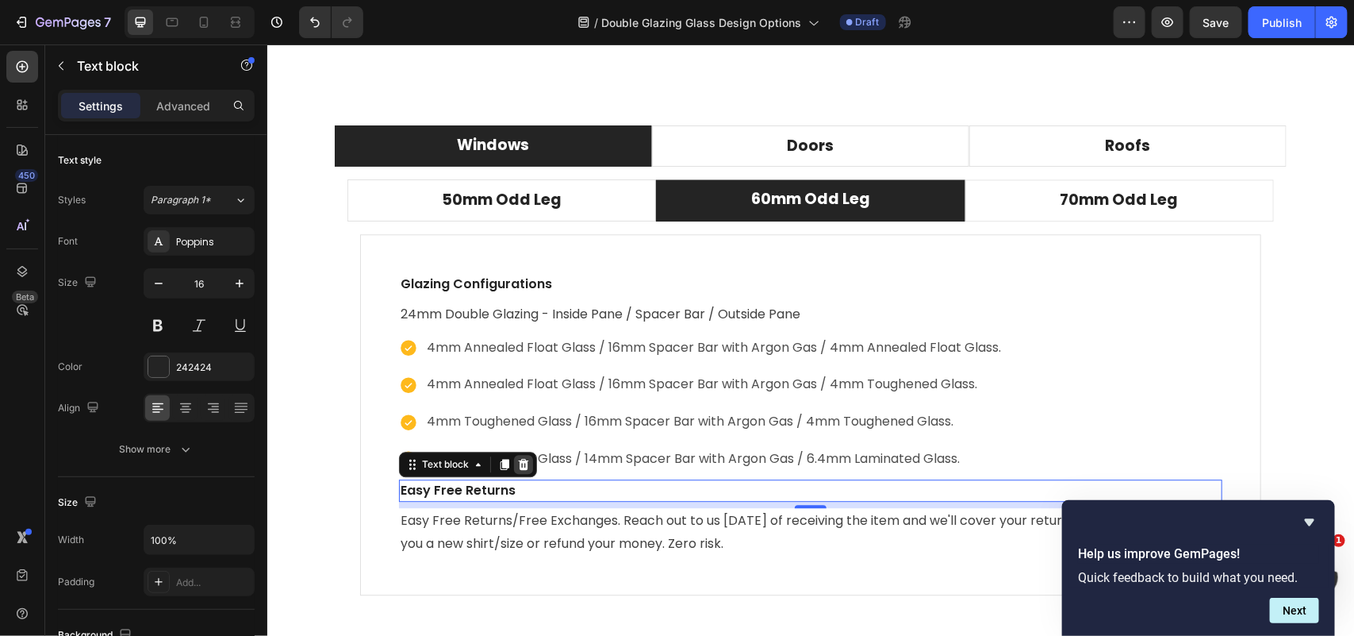
click at [521, 465] on icon at bounding box center [523, 463] width 13 height 13
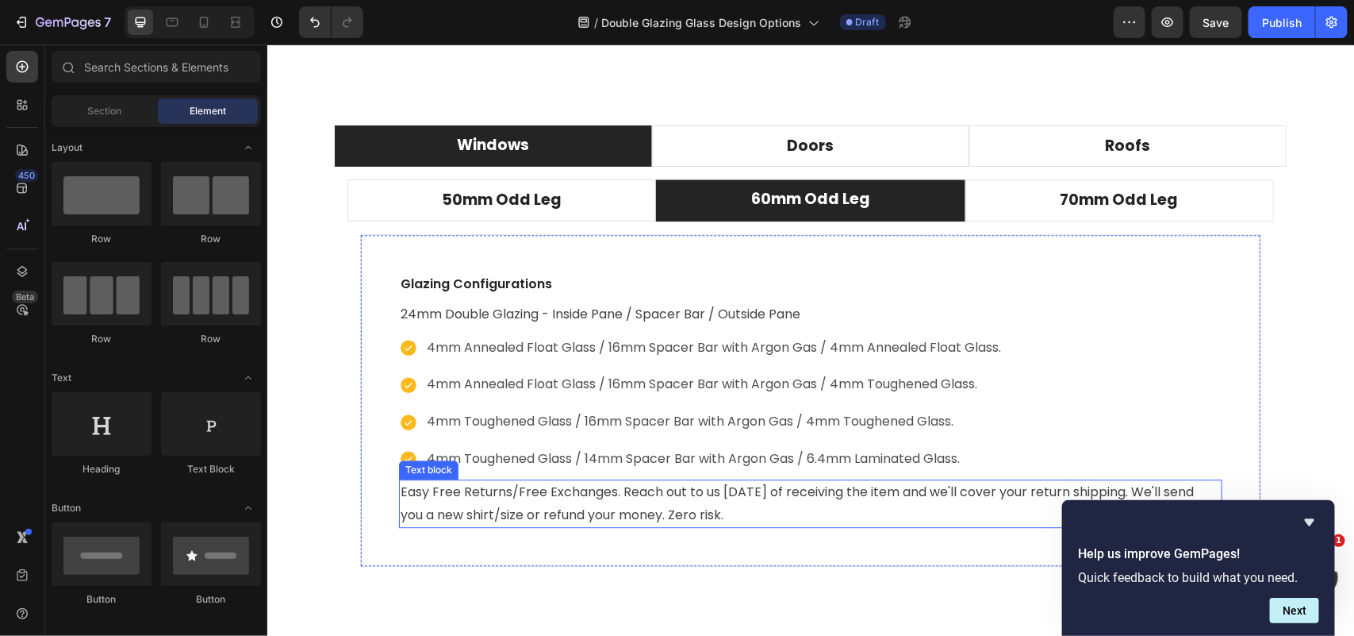
click at [631, 509] on p "Easy Free Returns/Free Exchanges. Reach out to us within 60 days of receiving t…" at bounding box center [810, 503] width 820 height 46
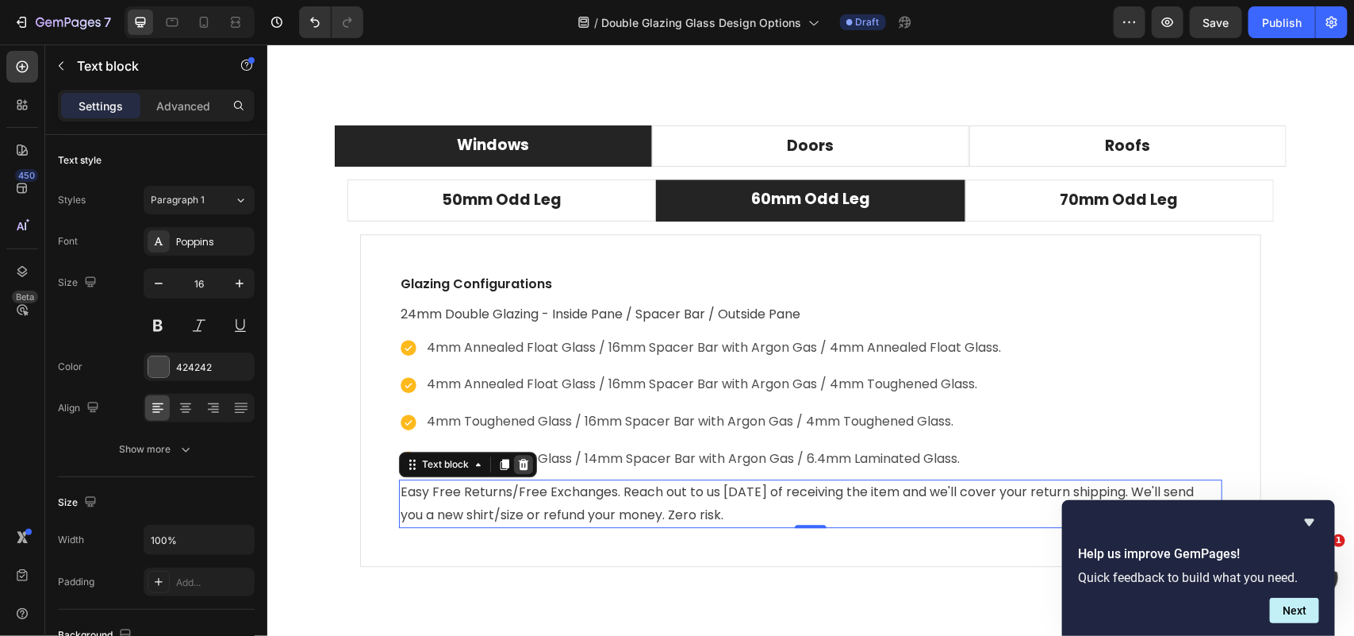
click at [518, 466] on icon at bounding box center [523, 463] width 10 height 11
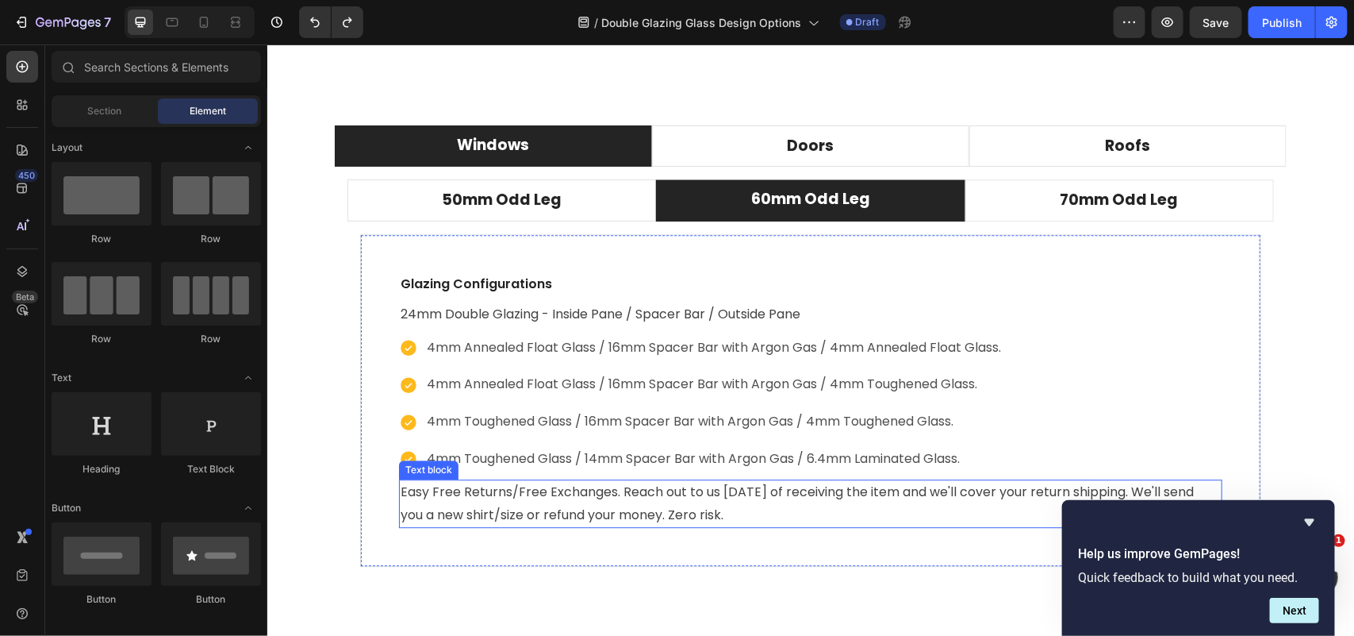
click at [661, 509] on p "Easy Free Returns/Free Exchanges. Reach out to us within 60 days of receiving t…" at bounding box center [810, 503] width 820 height 46
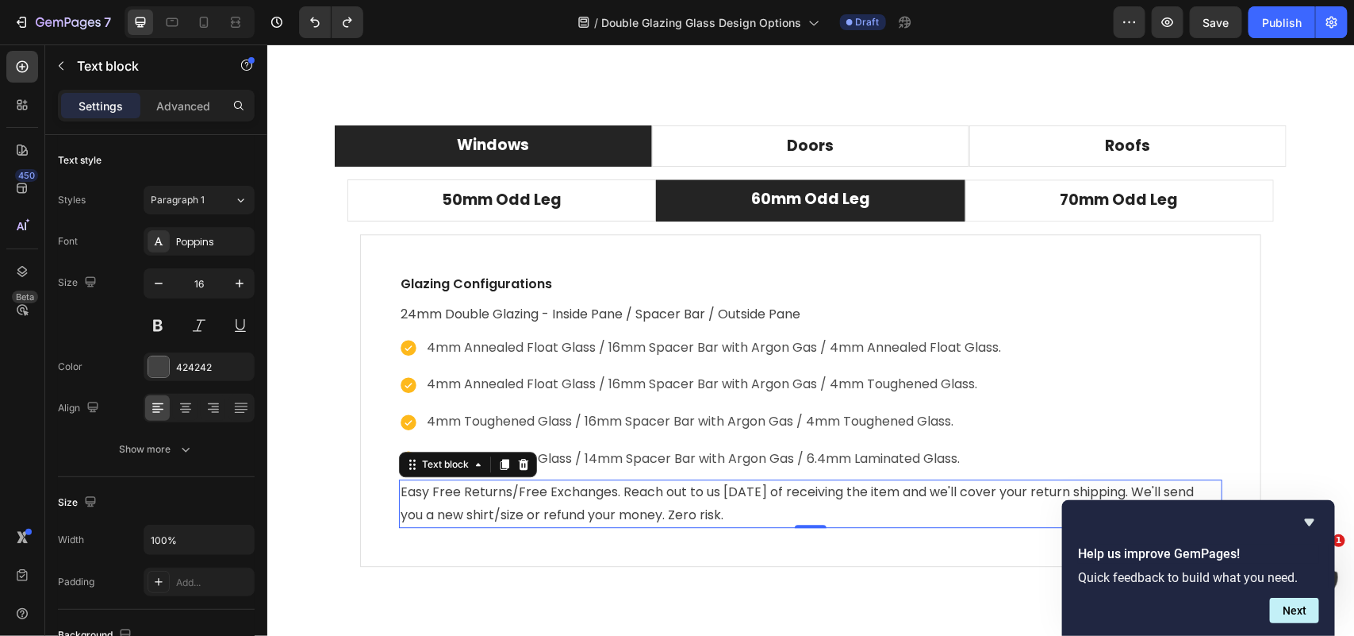
click at [661, 509] on p "Easy Free Returns/Free Exchanges. Reach out to us within 60 days of receiving t…" at bounding box center [810, 503] width 820 height 46
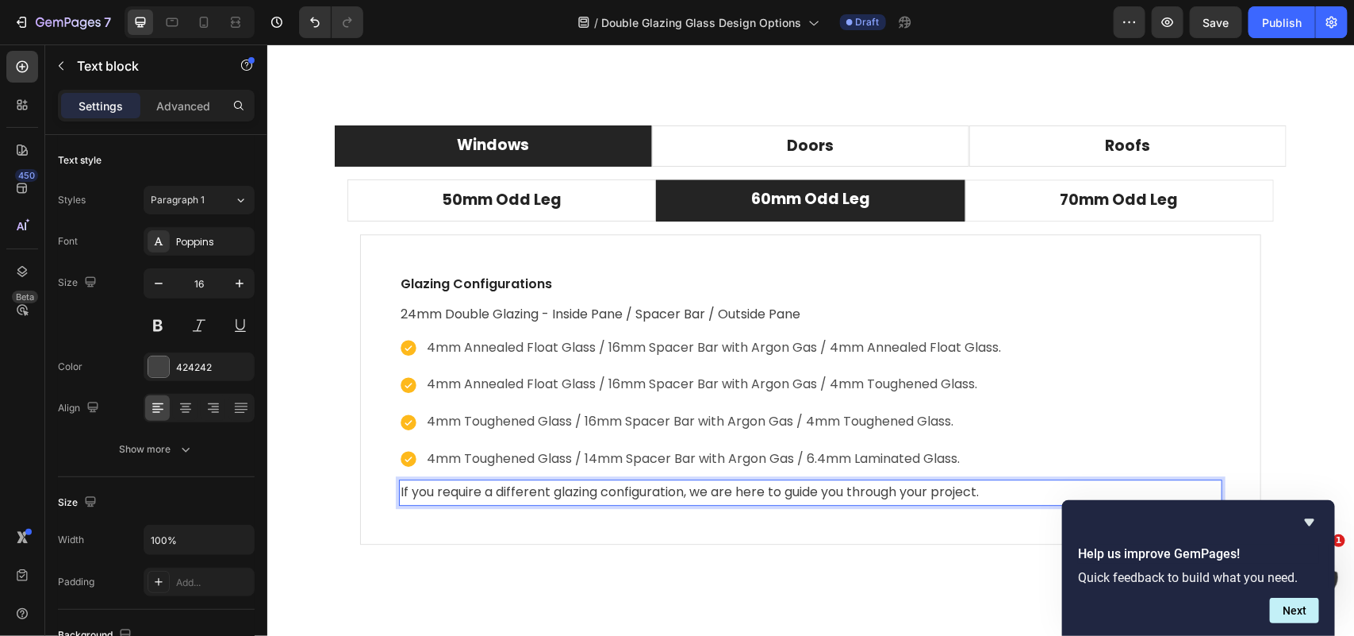
click at [689, 495] on p "If you require a different glazing configuration, we are here to guide you thro…" at bounding box center [810, 491] width 820 height 23
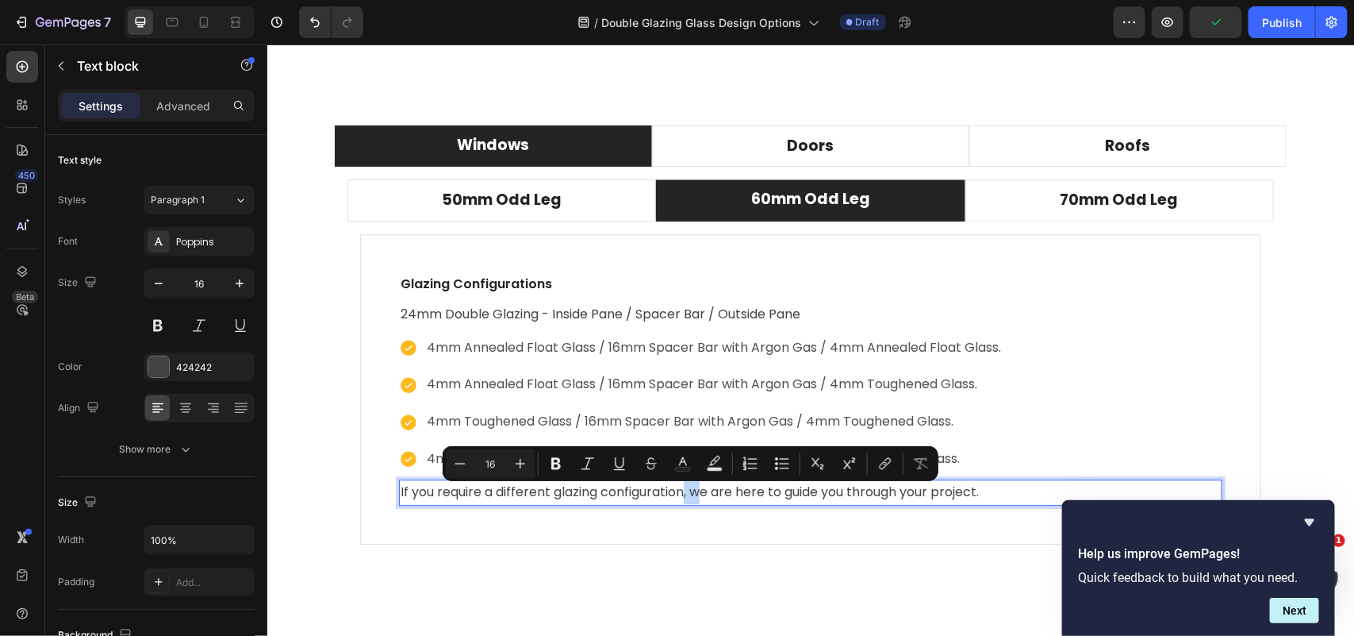
drag, startPoint x: 697, startPoint y: 494, endPoint x: 682, endPoint y: 498, distance: 14.8
click at [682, 498] on p "If you require a different glazing configuration, we are here to guide you thro…" at bounding box center [810, 491] width 820 height 23
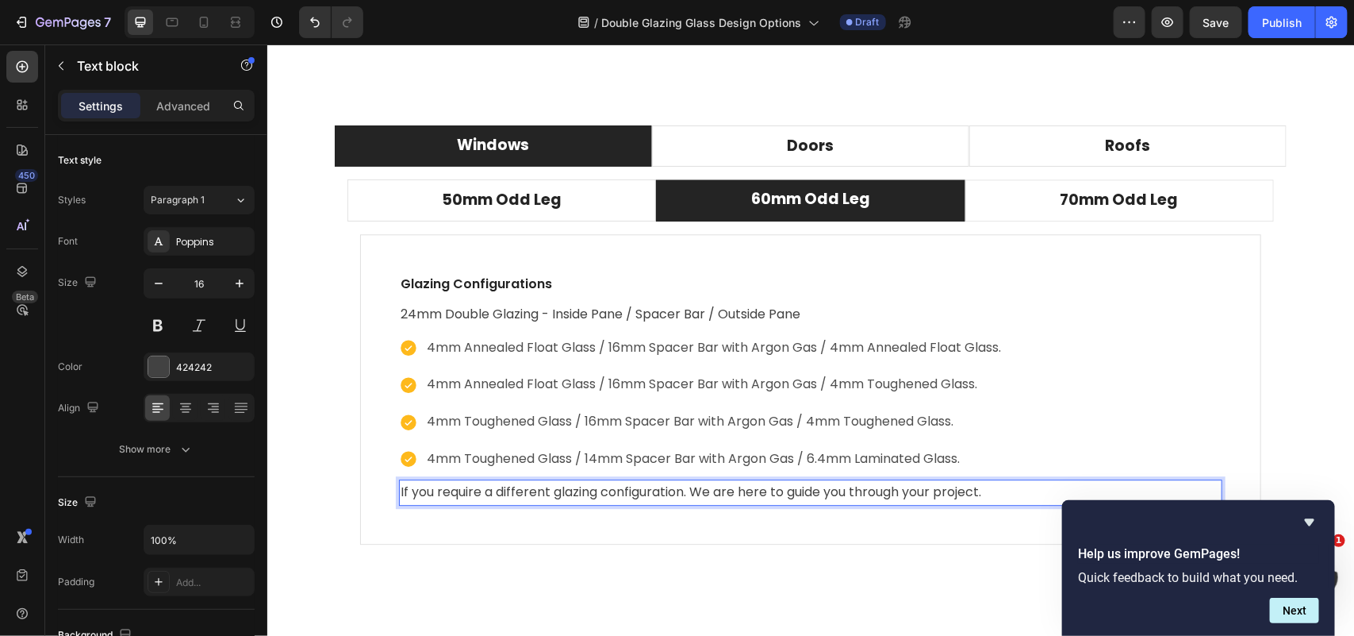
click at [400, 496] on p "If you require a different glazing configuration. We are here to guide you thro…" at bounding box center [810, 491] width 820 height 23
click at [692, 495] on p "Do you require a different glazing configuration. We are here to guide you thro…" at bounding box center [810, 491] width 820 height 23
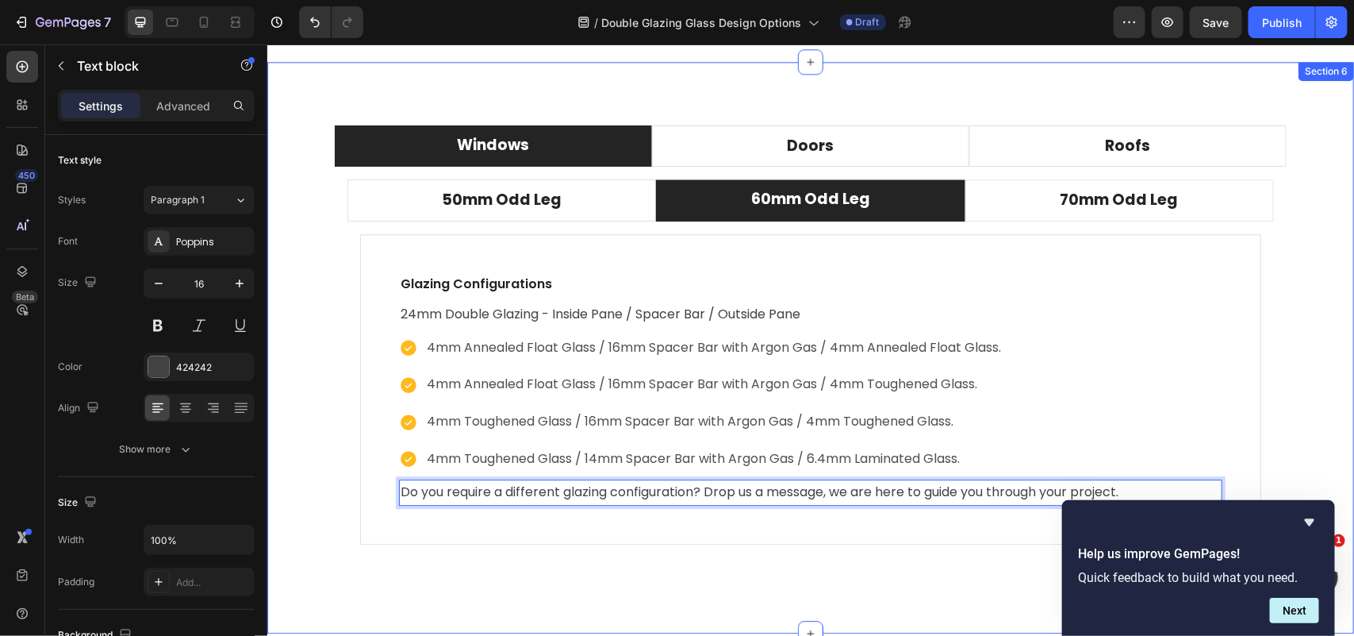
click at [1301, 472] on div "Windows Doors Roofs 50mm Odd Leg 60mm Odd Leg 70mm Odd Leg Compatible operating…" at bounding box center [810, 347] width 1063 height 444
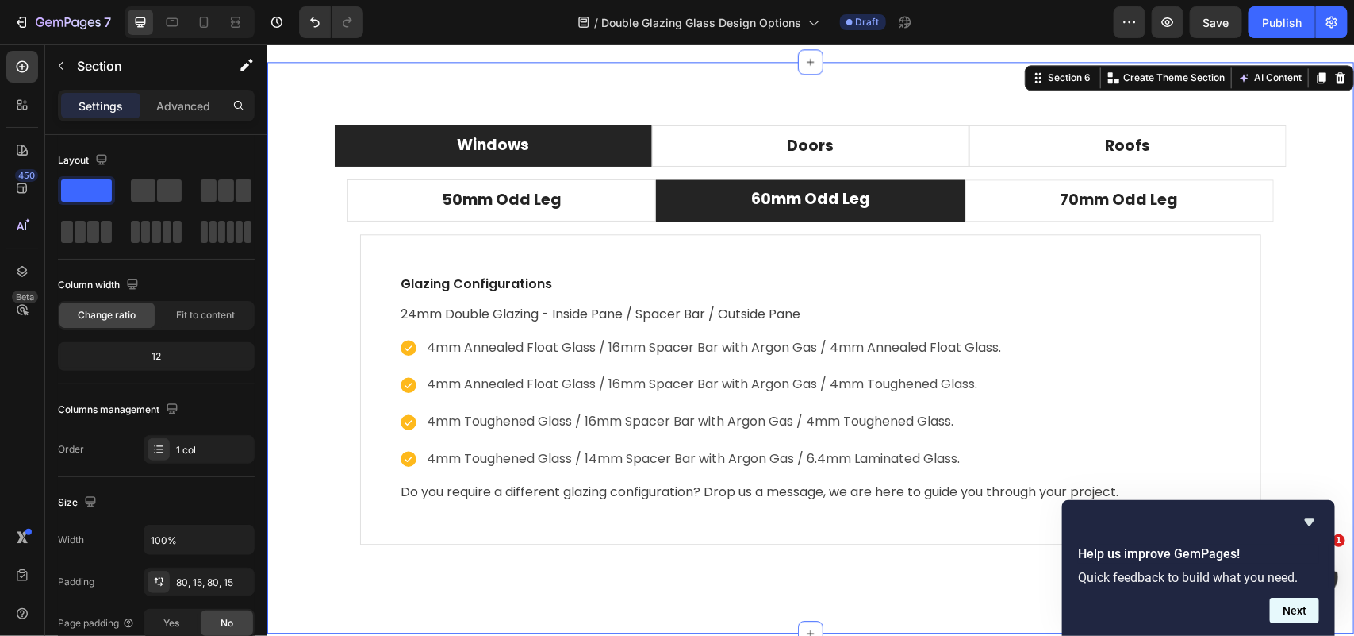
click at [1292, 615] on button "Next" at bounding box center [1294, 609] width 49 height 25
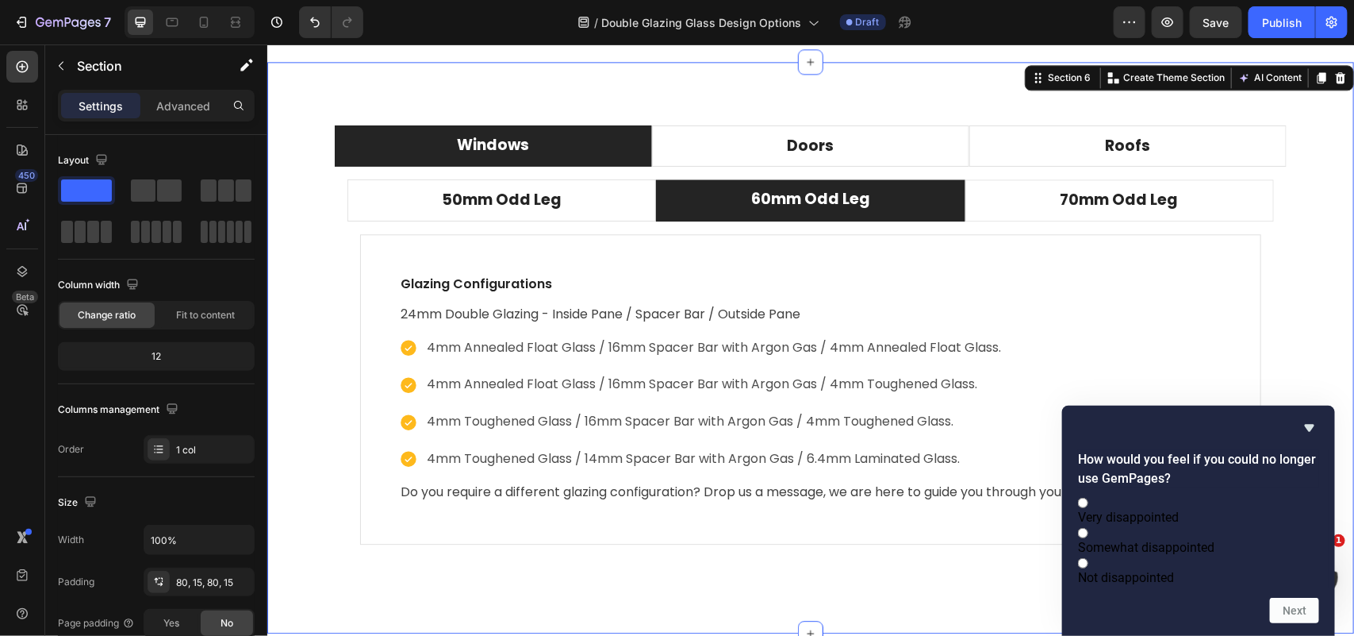
click at [1311, 418] on icon "Hide survey" at bounding box center [1310, 427] width 19 height 19
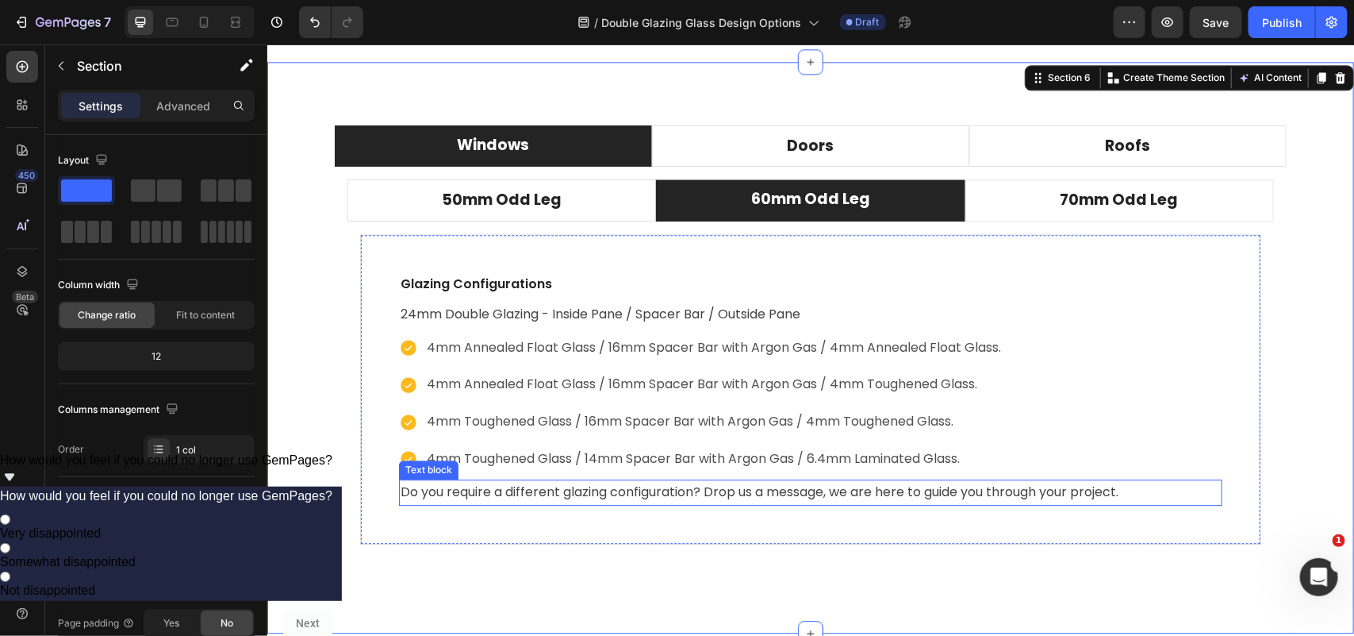
click at [651, 486] on p "Do you require a different glazing configuration? Drop us a message, we are her…" at bounding box center [810, 491] width 820 height 23
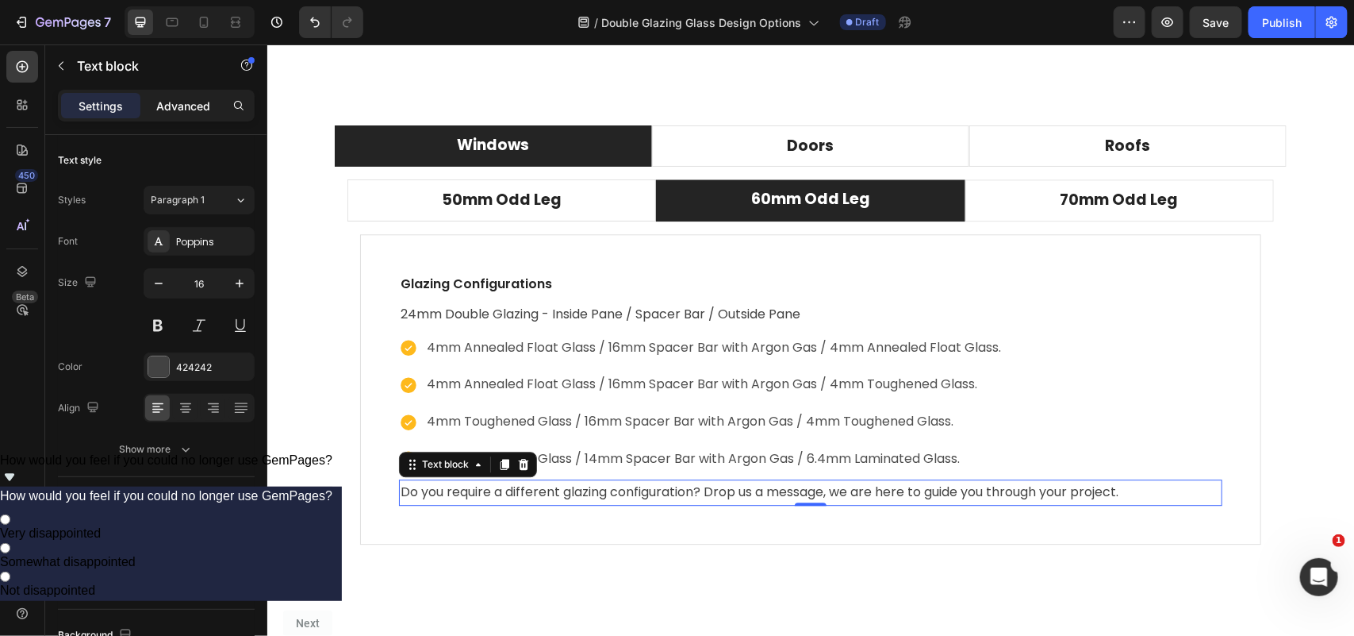
click at [204, 100] on p "Advanced" at bounding box center [183, 106] width 54 height 17
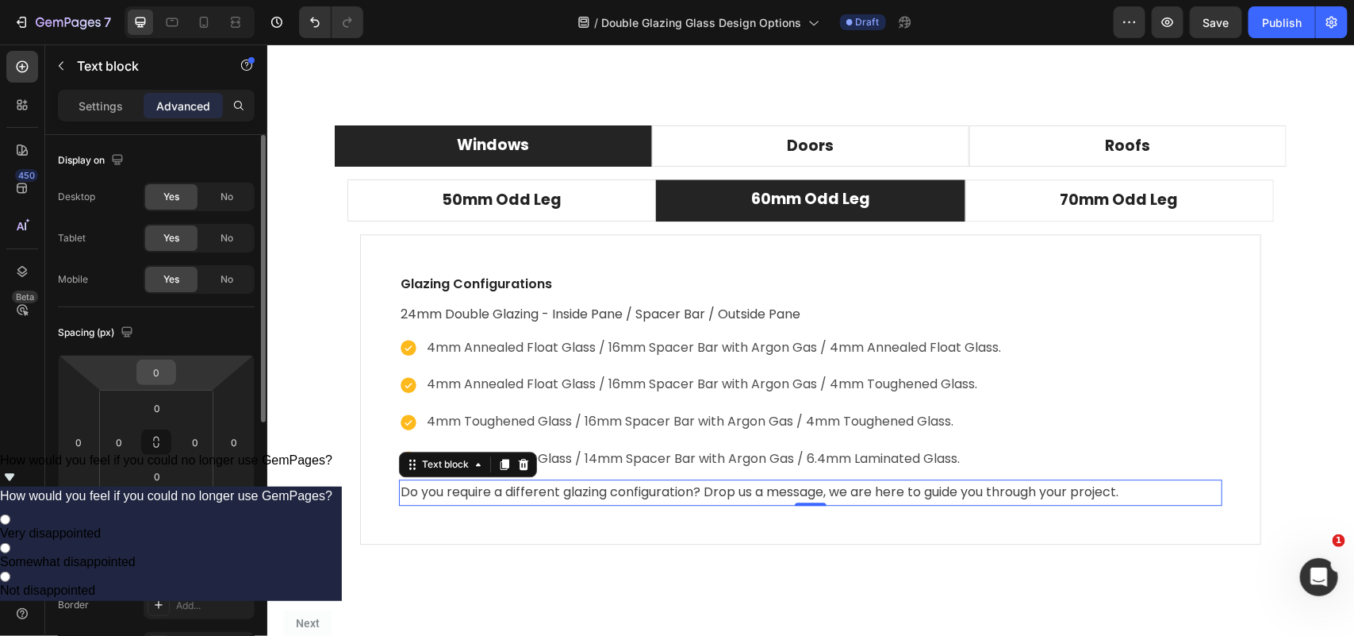
click at [156, 374] on input "0" at bounding box center [156, 372] width 32 height 24
click at [156, 375] on input "0" at bounding box center [156, 372] width 32 height 24
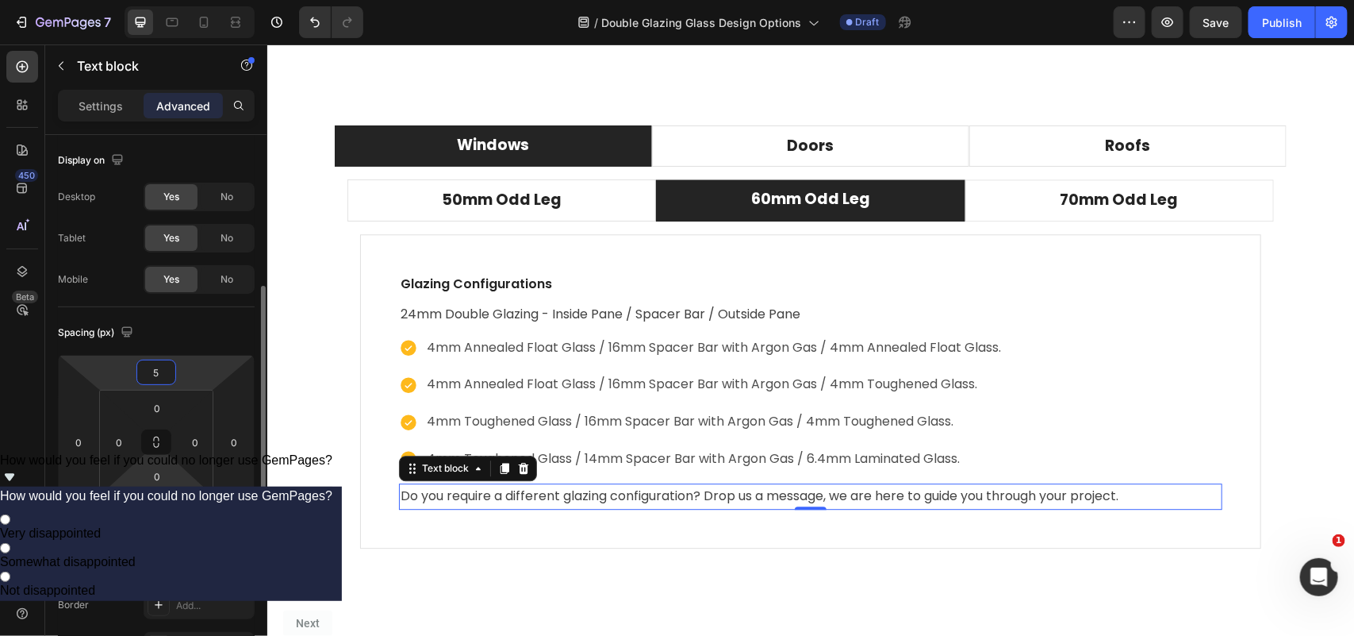
scroll to position [99, 0]
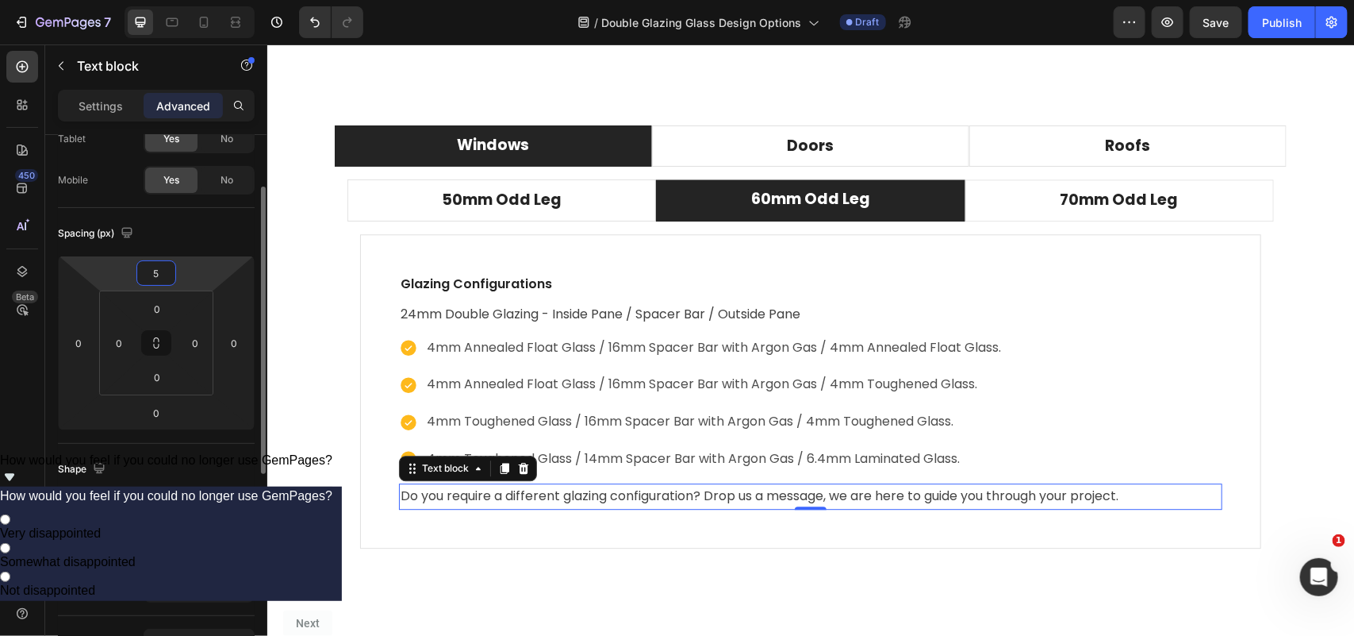
click at [165, 275] on input "5" at bounding box center [156, 273] width 32 height 24
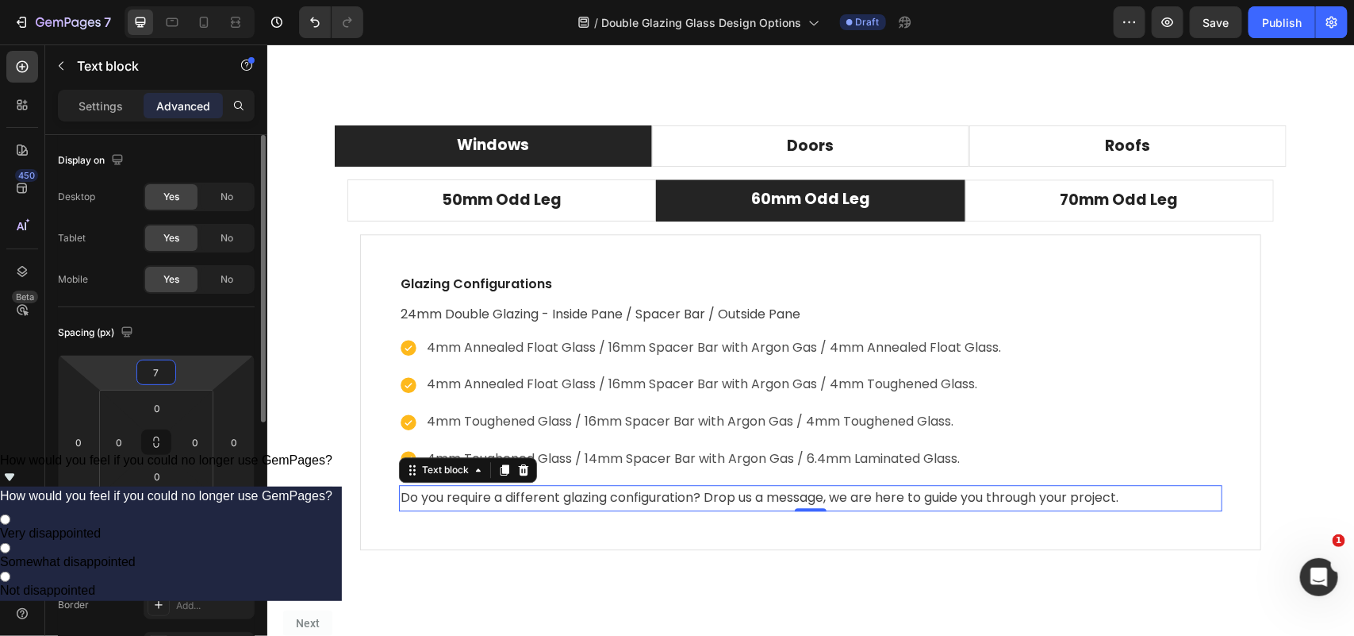
type input "8"
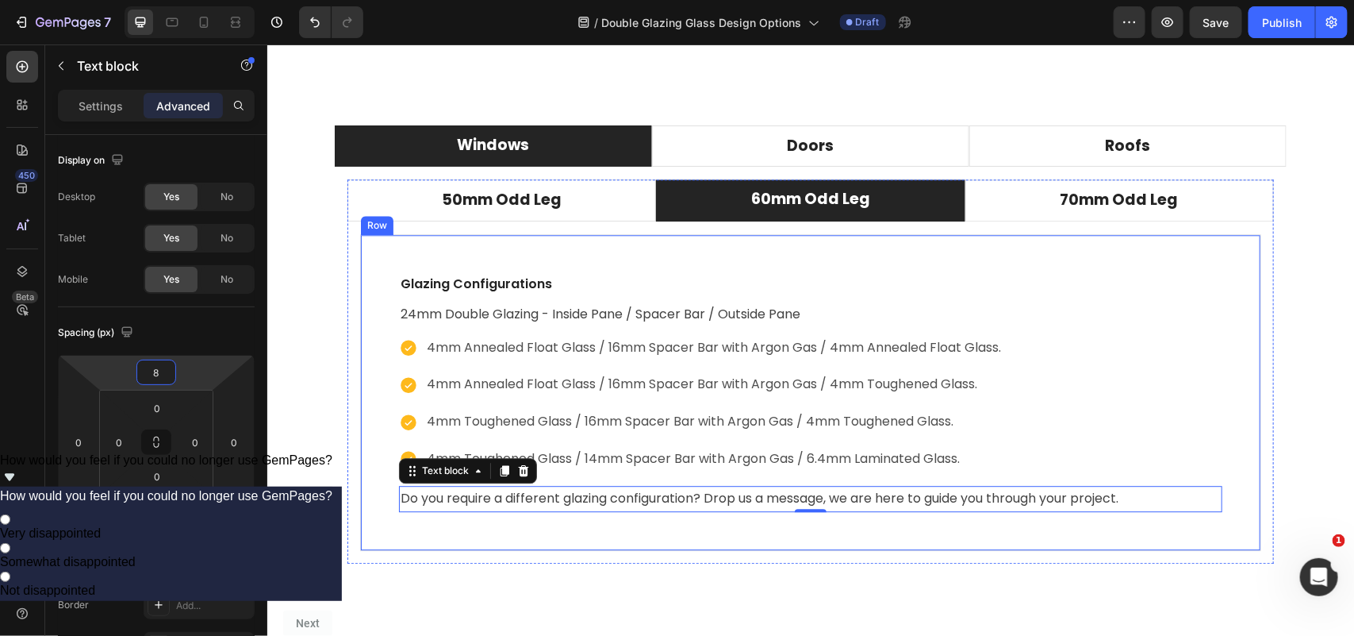
click at [475, 521] on div "Glazing Configurations Text block 24mm Double Glazing - Inside Pane / Spacer Ba…" at bounding box center [809, 391] width 901 height 317
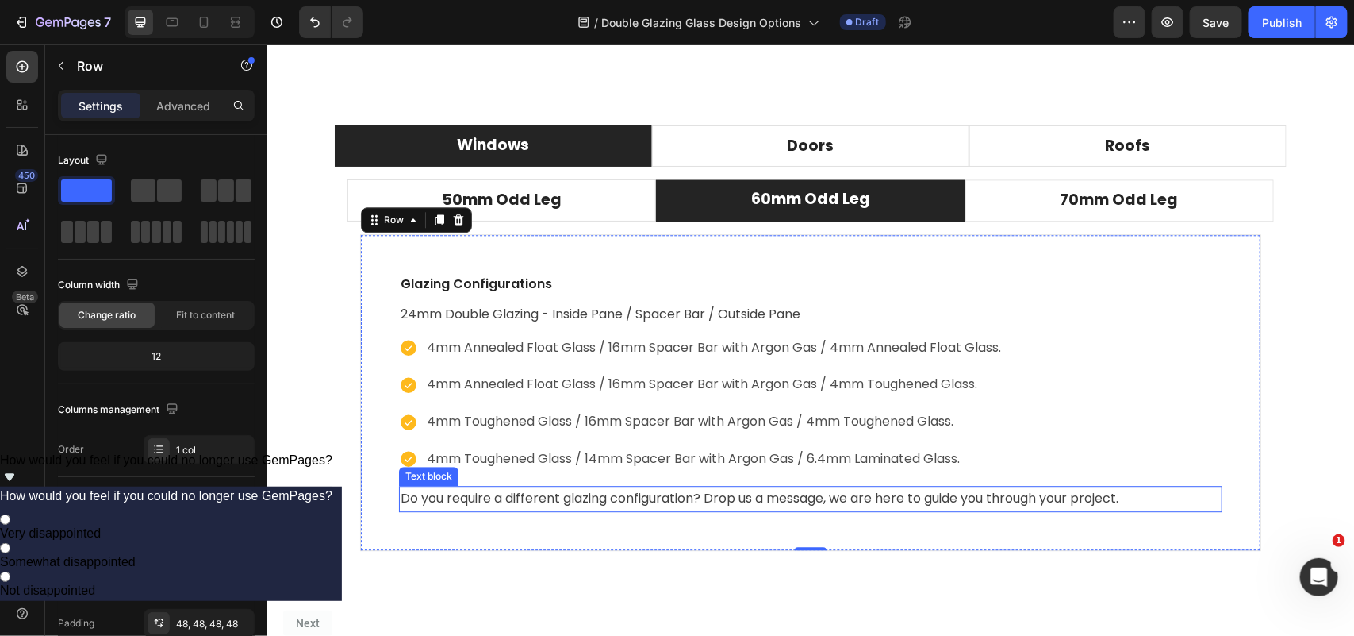
click at [476, 501] on p "Do you require a different glazing configuration? Drop us a message, we are her…" at bounding box center [810, 497] width 820 height 23
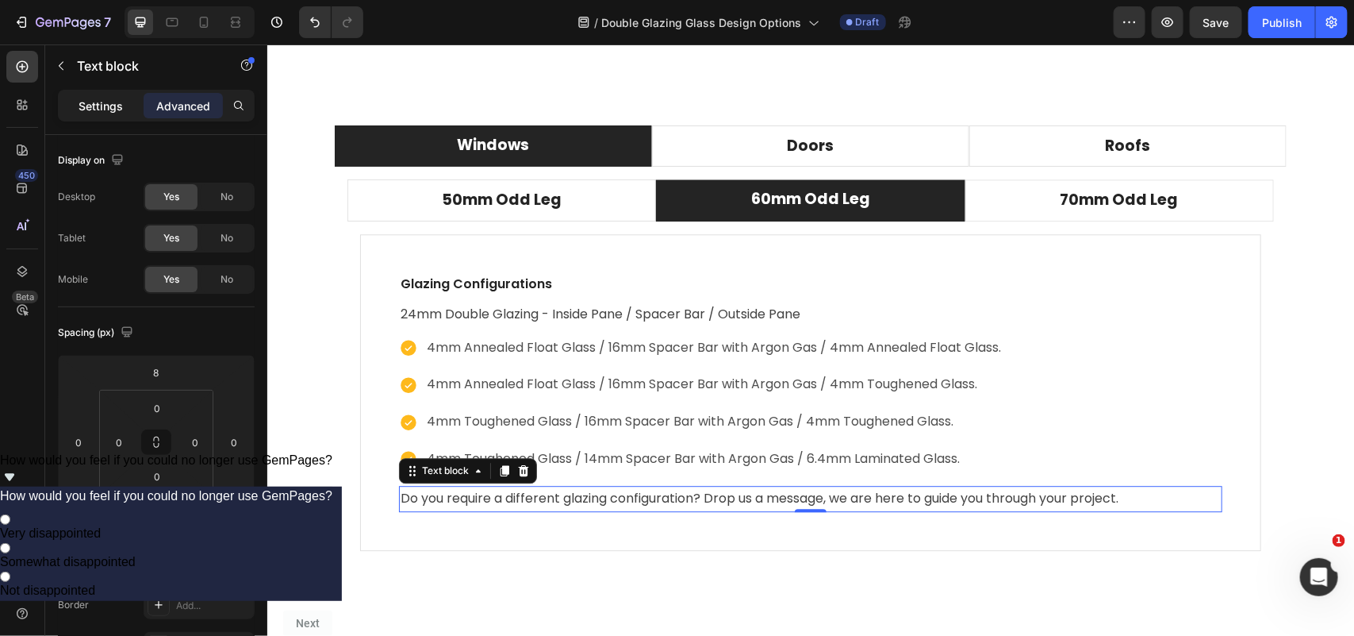
click at [99, 112] on p "Settings" at bounding box center [101, 106] width 44 height 17
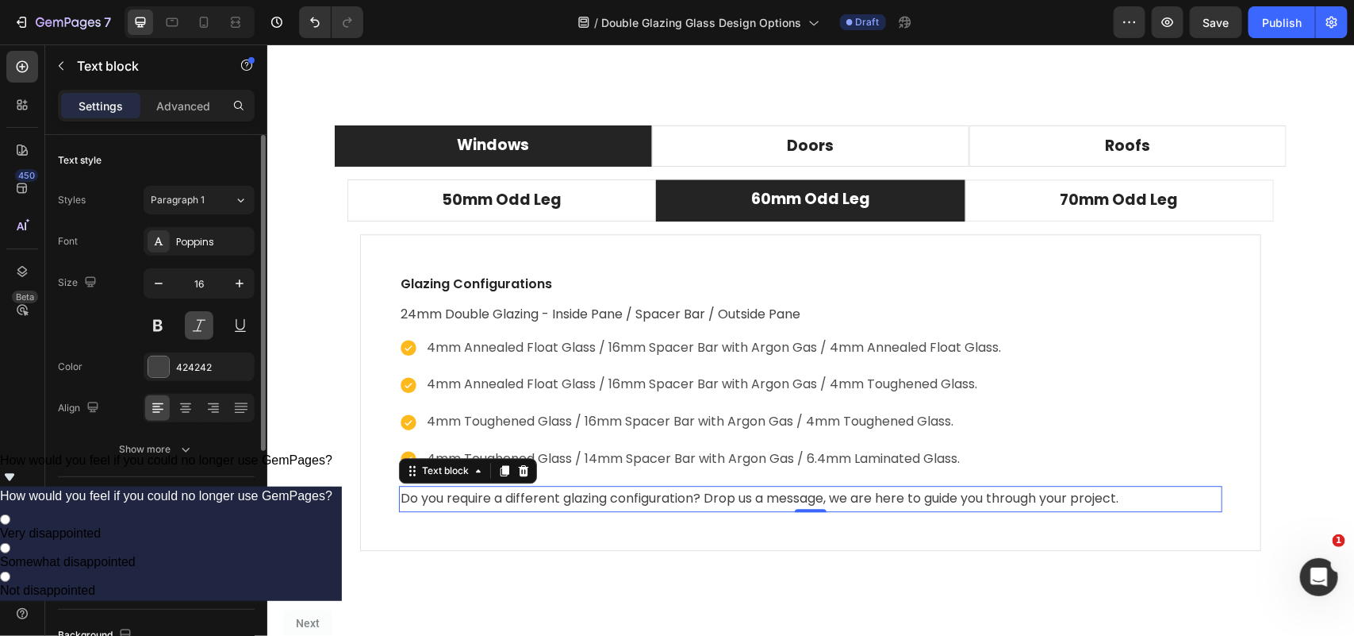
click at [201, 322] on button at bounding box center [199, 325] width 29 height 29
click at [164, 282] on icon "button" at bounding box center [159, 283] width 16 height 16
type input "14"
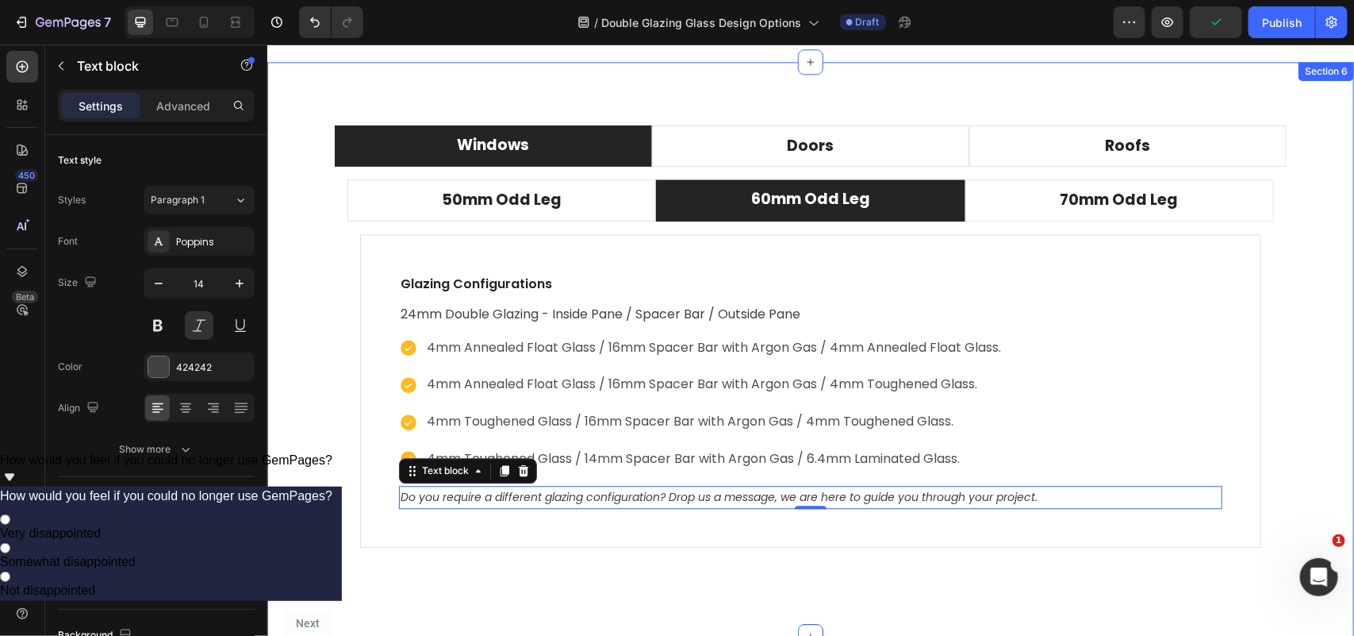
click at [584, 577] on div "Windows Doors Roofs 50mm Odd Leg 60mm Odd Leg 70mm Odd Leg Compatible operating…" at bounding box center [810, 348] width 1087 height 574
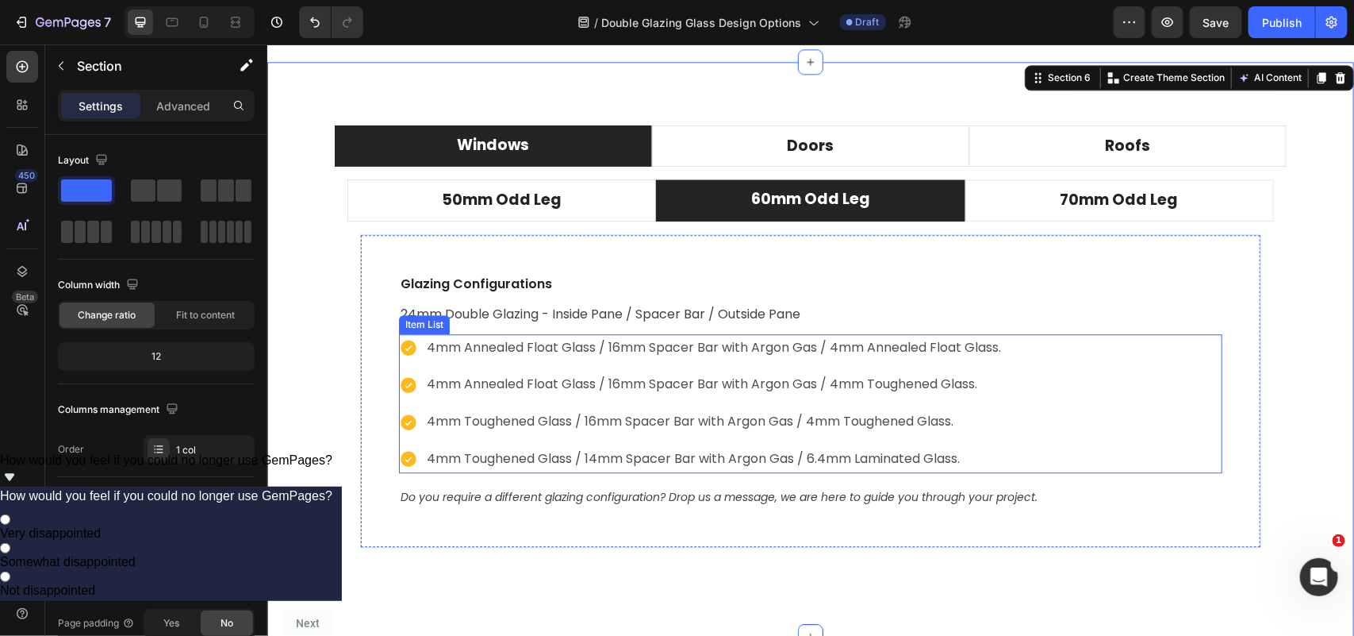
click at [532, 344] on p "4mm Annealed Float Glass / 16mm Spacer Bar with Argon Gas / 4mm Annealed Float …" at bounding box center [713, 347] width 574 height 23
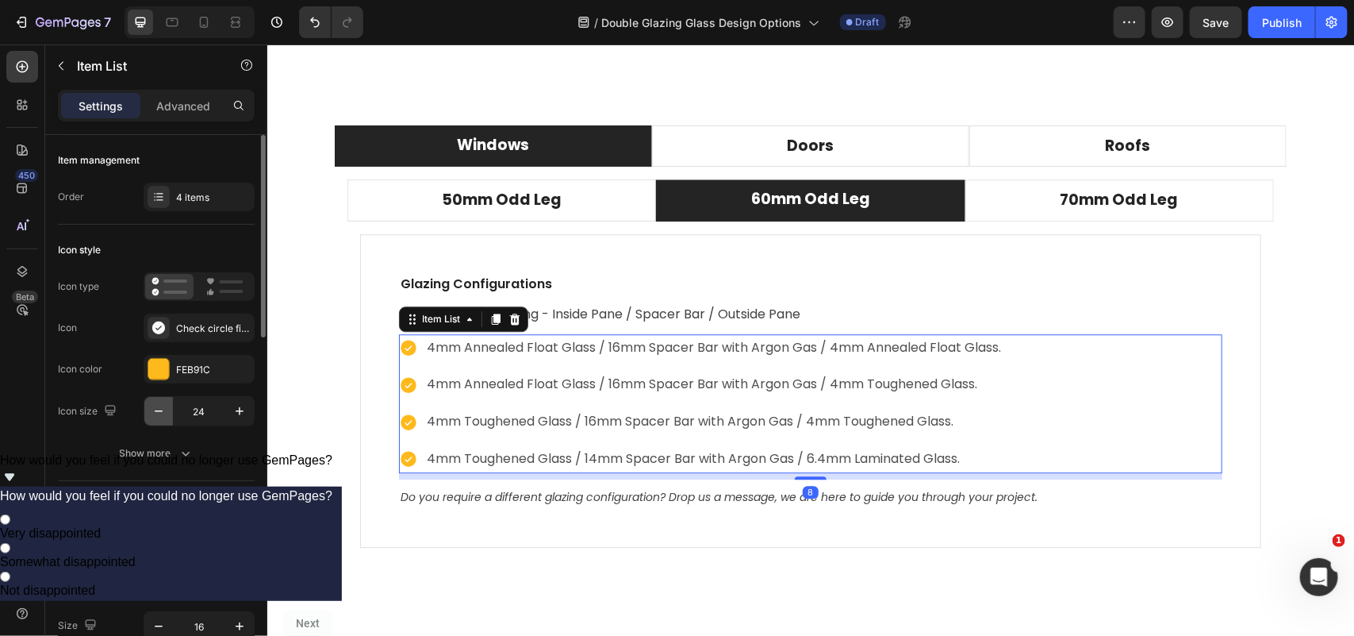
click at [171, 411] on button "button" at bounding box center [158, 411] width 29 height 29
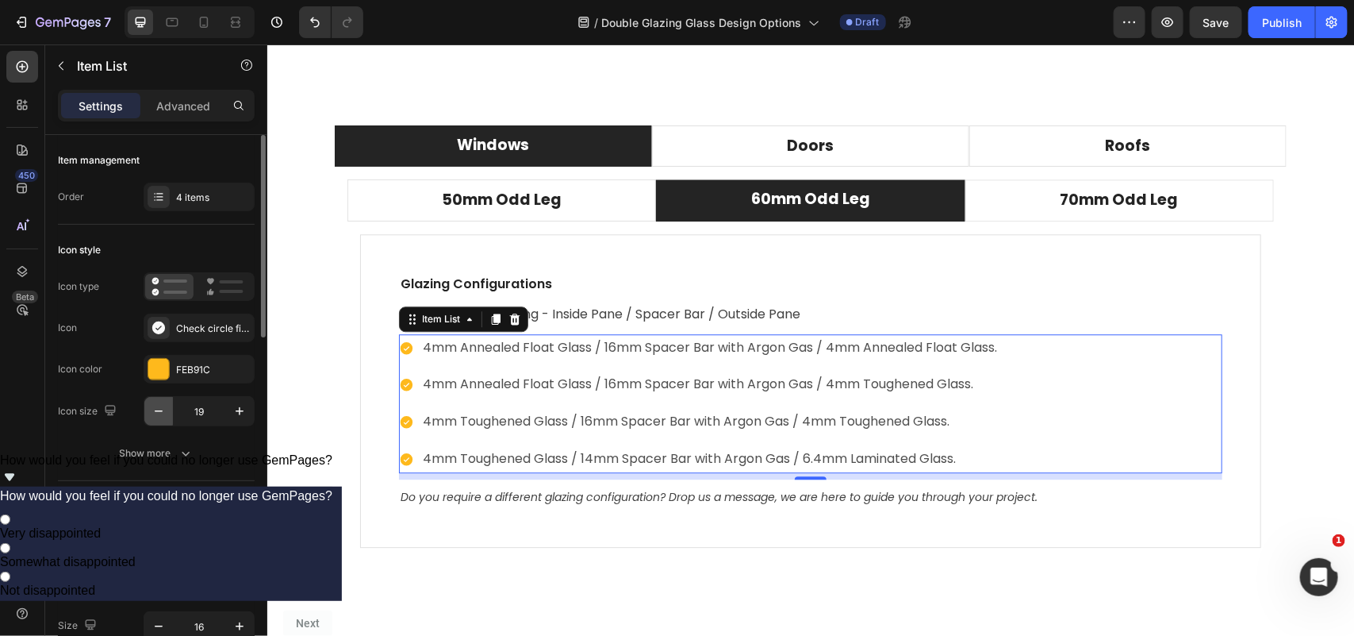
click at [171, 411] on button "button" at bounding box center [158, 411] width 29 height 29
click at [240, 417] on icon "button" at bounding box center [240, 411] width 16 height 16
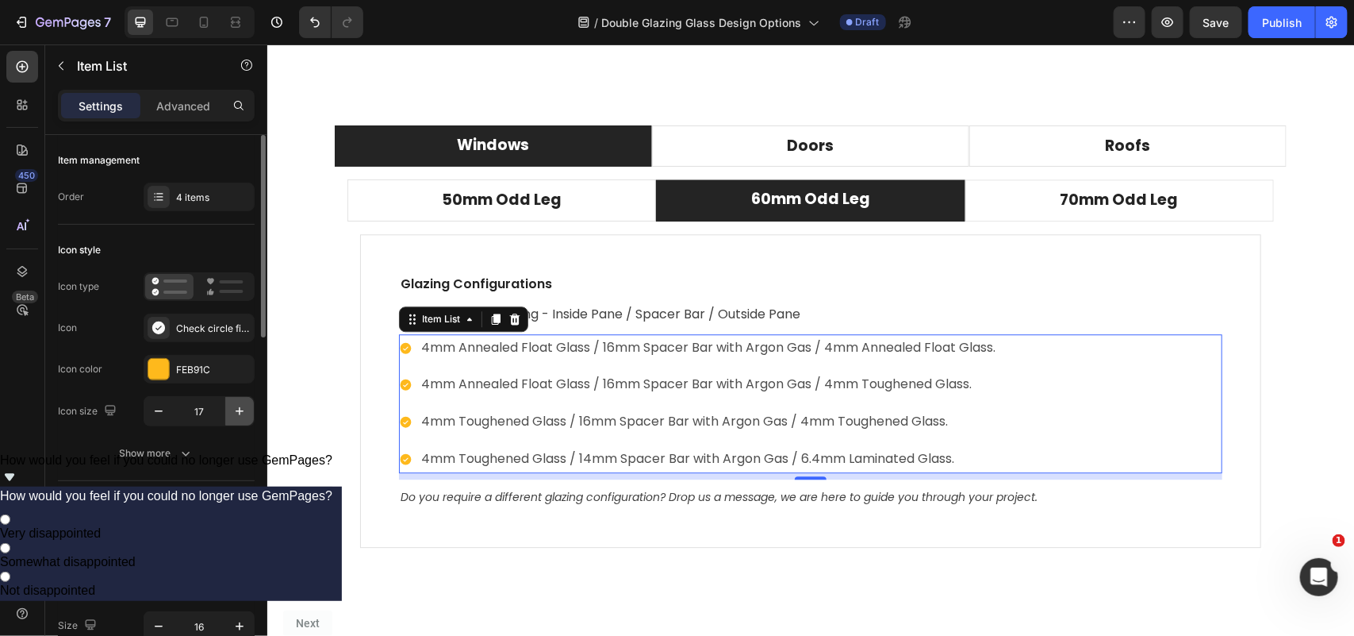
click at [240, 417] on icon "button" at bounding box center [240, 411] width 16 height 16
click at [240, 415] on icon "button" at bounding box center [240, 411] width 16 height 16
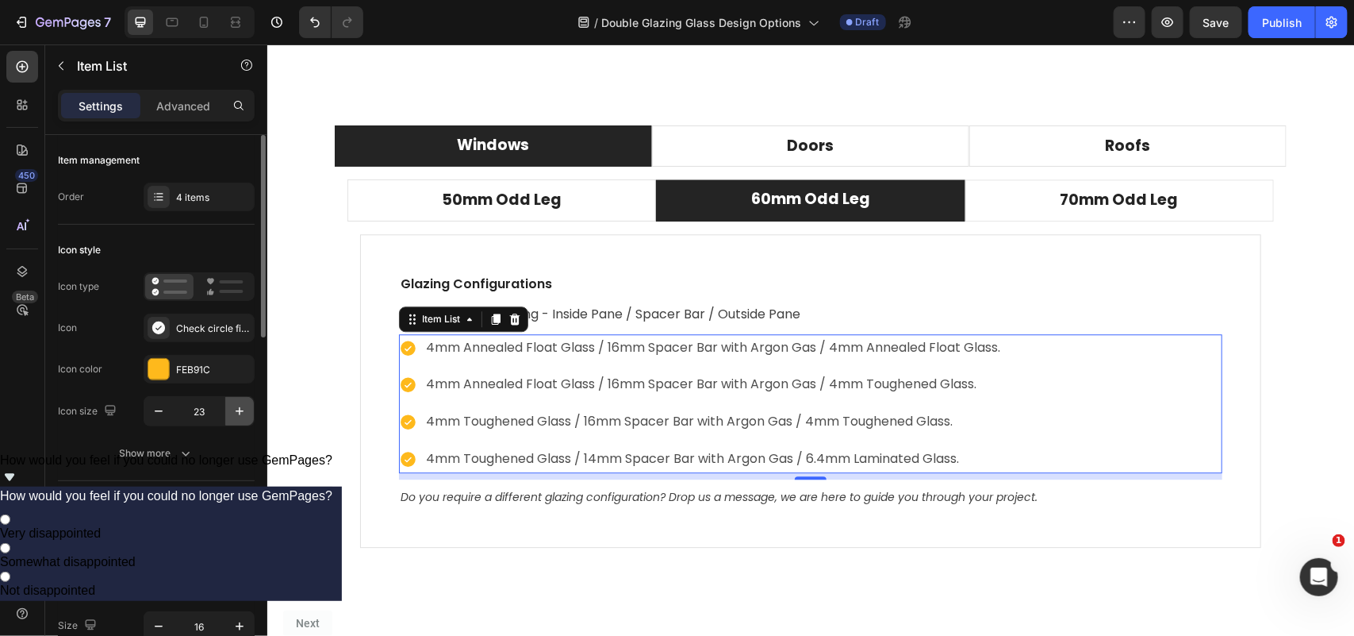
click at [240, 415] on icon "button" at bounding box center [240, 411] width 16 height 16
type input "24"
click at [207, 494] on div "Text" at bounding box center [156, 506] width 197 height 25
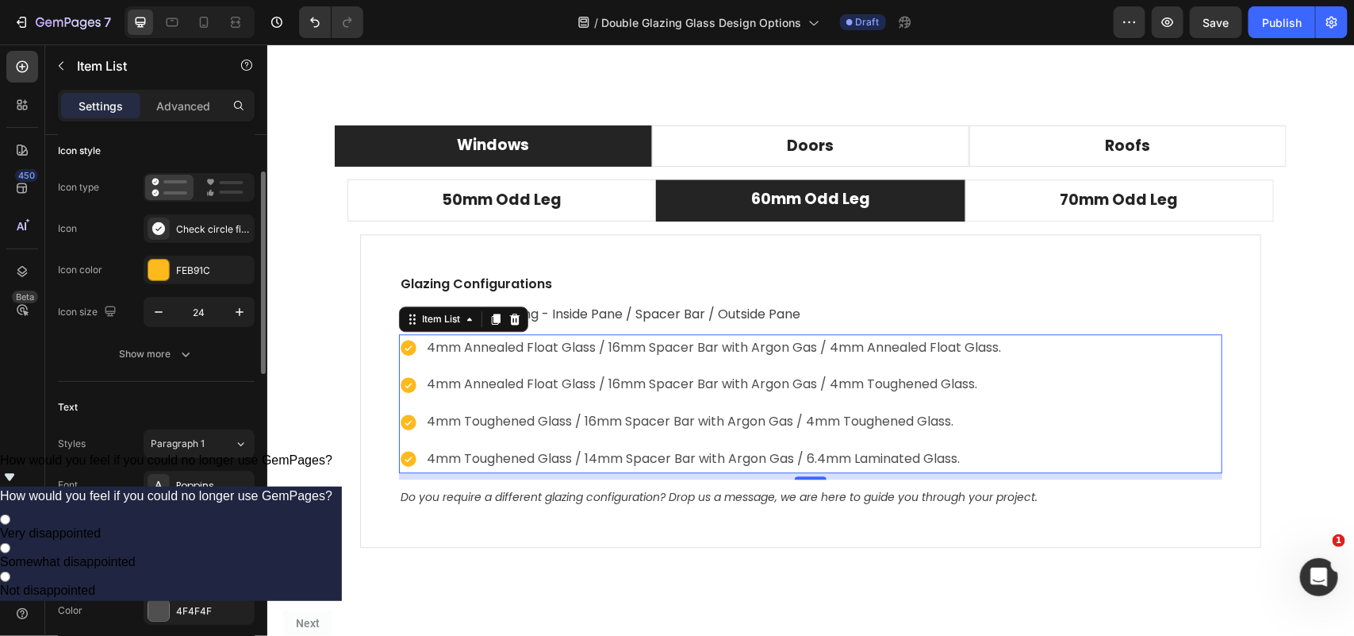
click at [159, 524] on icon "button" at bounding box center [159, 527] width 16 height 16
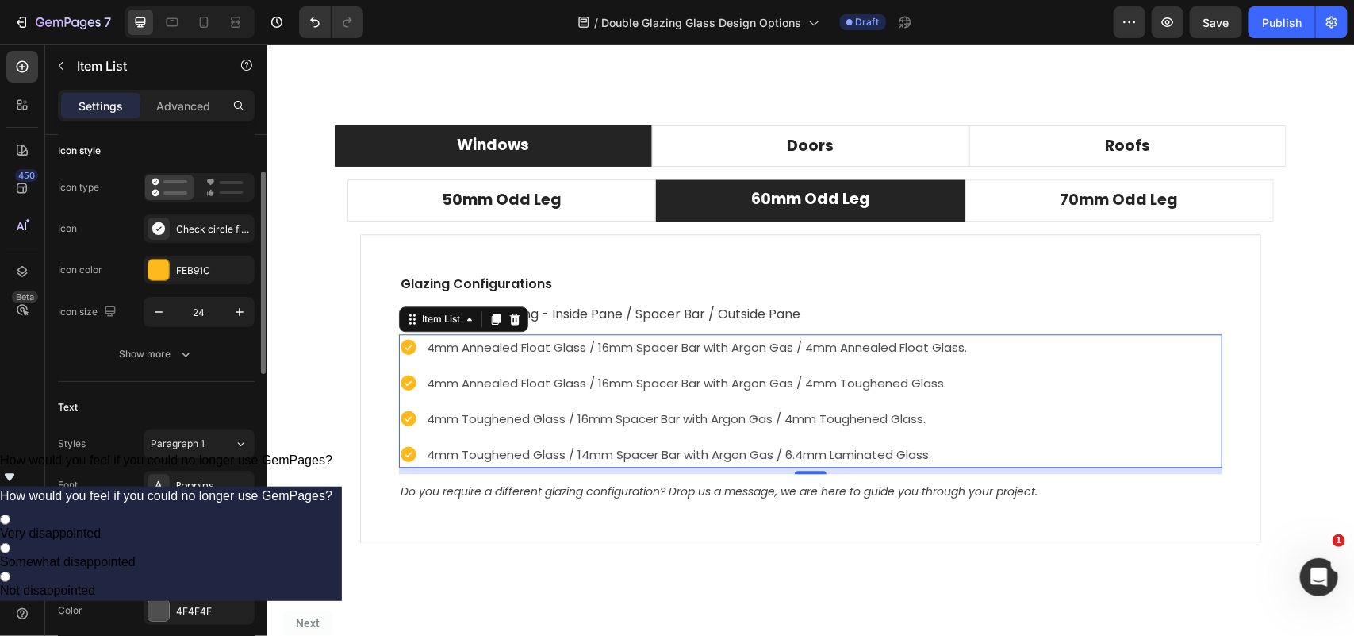
type input "14"
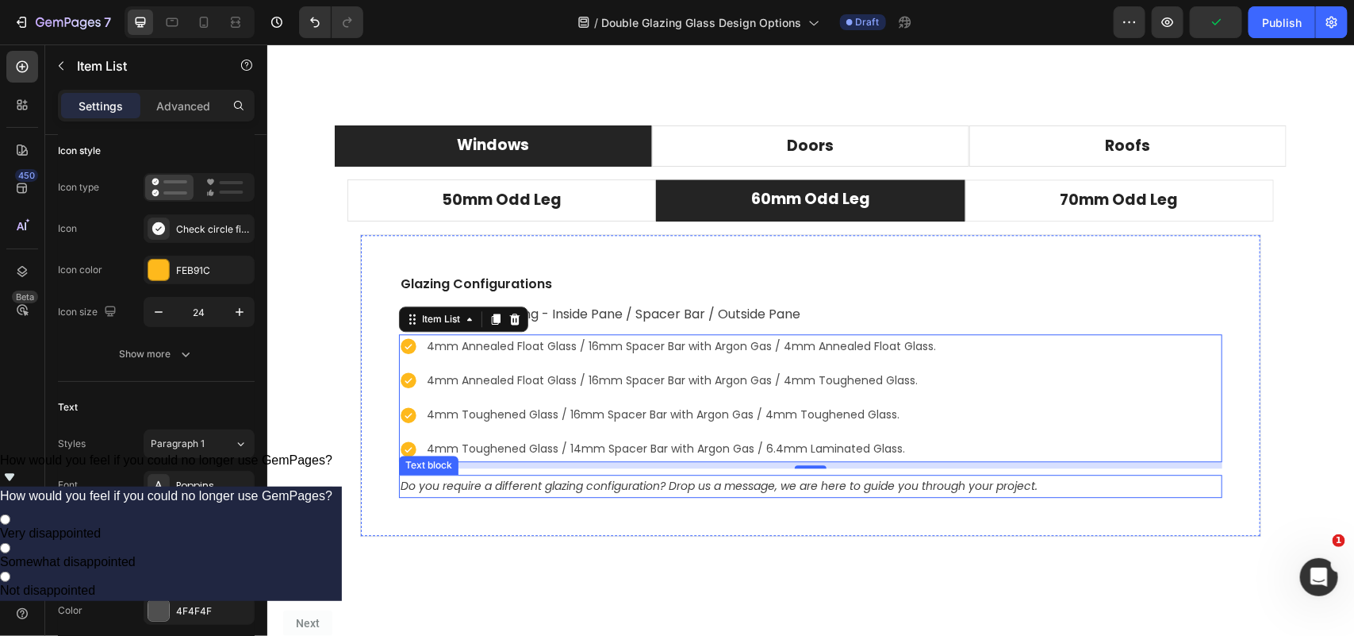
click at [513, 490] on p "Do you require a different glazing configuration? Drop us a message, we are her…" at bounding box center [810, 485] width 820 height 20
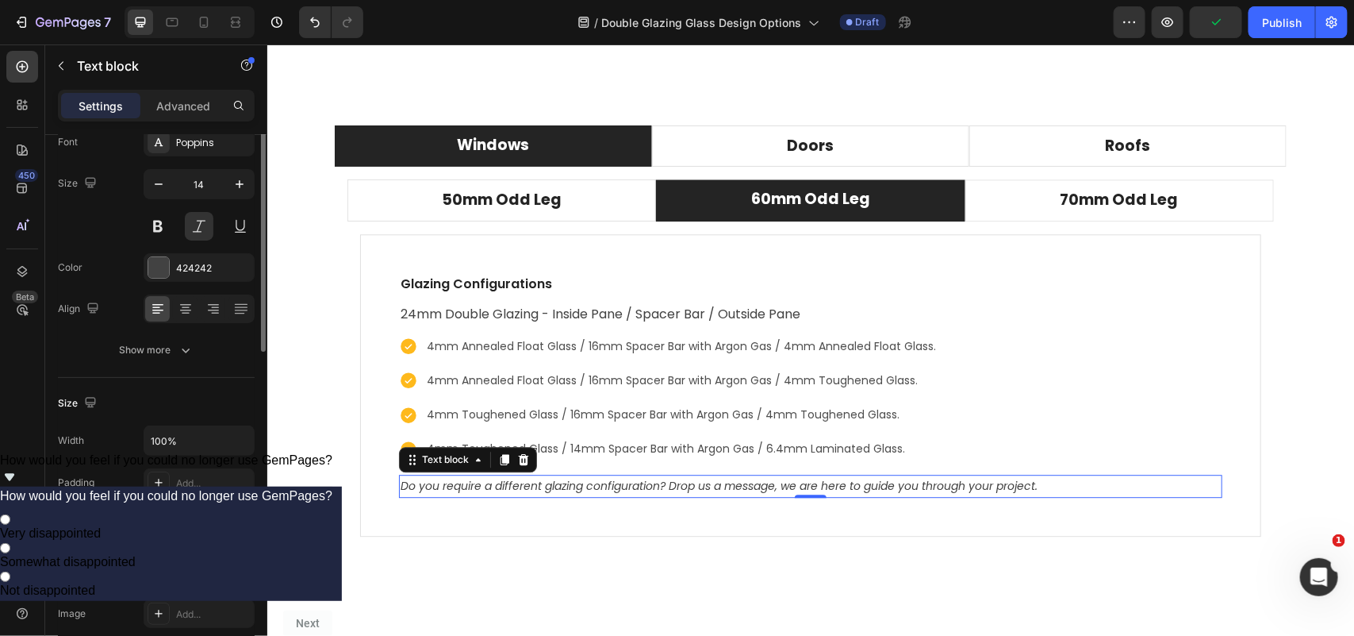
scroll to position [0, 0]
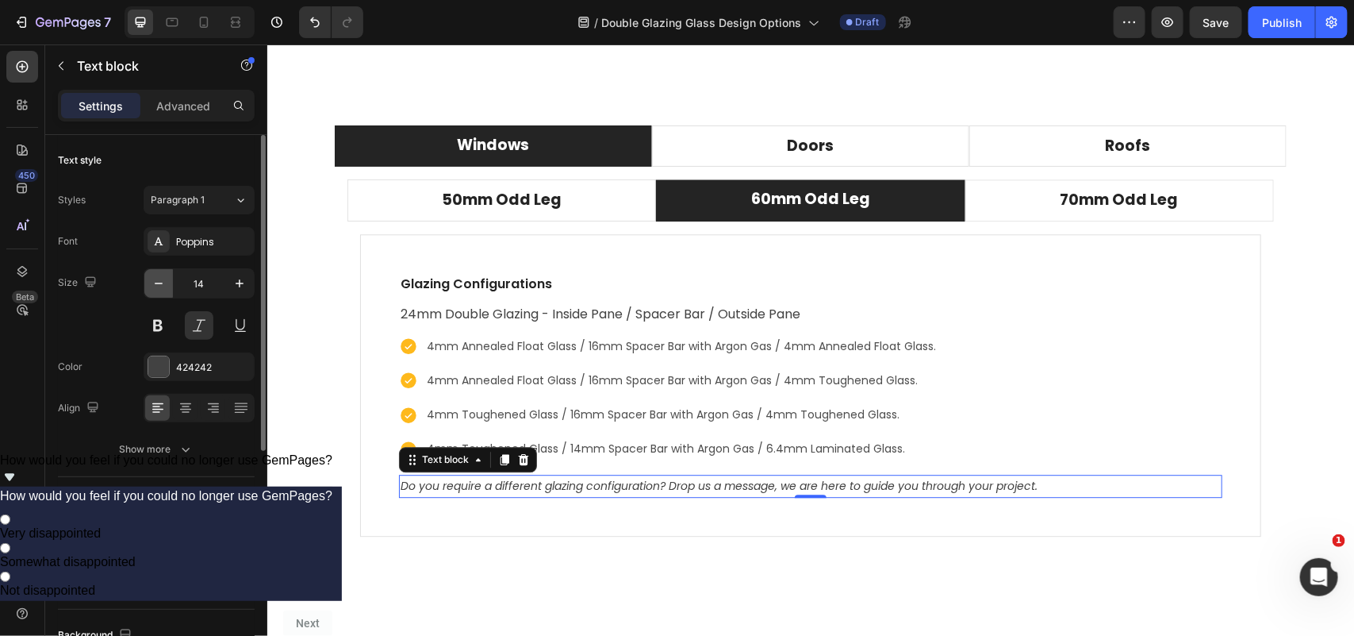
click at [165, 279] on icon "button" at bounding box center [159, 283] width 16 height 16
click at [240, 290] on icon "button" at bounding box center [240, 283] width 16 height 16
type input "14"
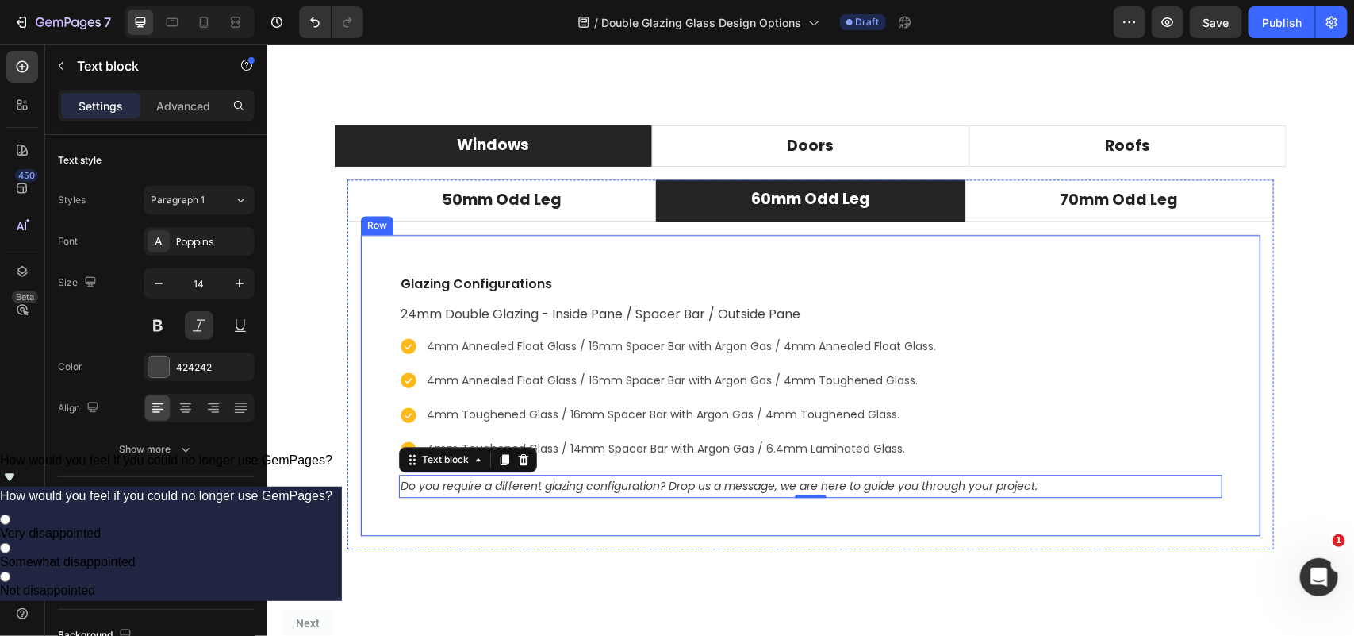
click at [478, 509] on div "Glazing Configurations Text block 24mm Double Glazing - Inside Pane / Spacer Ba…" at bounding box center [809, 384] width 901 height 302
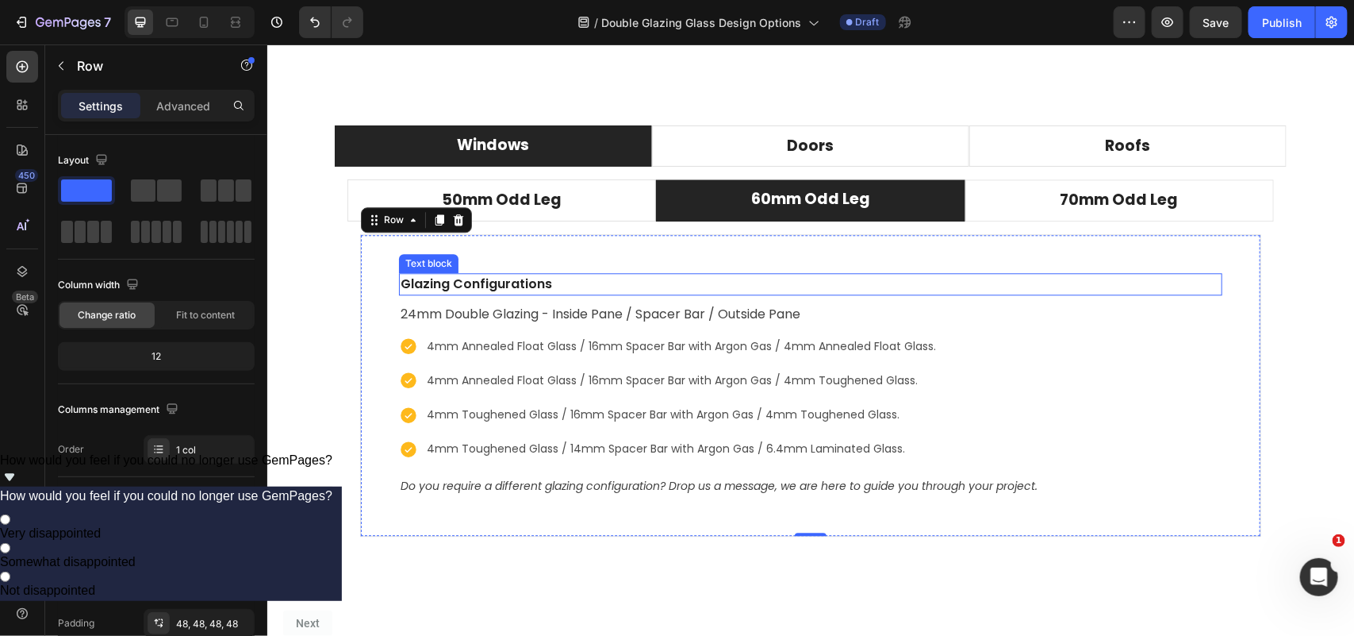
click at [494, 285] on p "Glazing Configurations" at bounding box center [810, 283] width 820 height 19
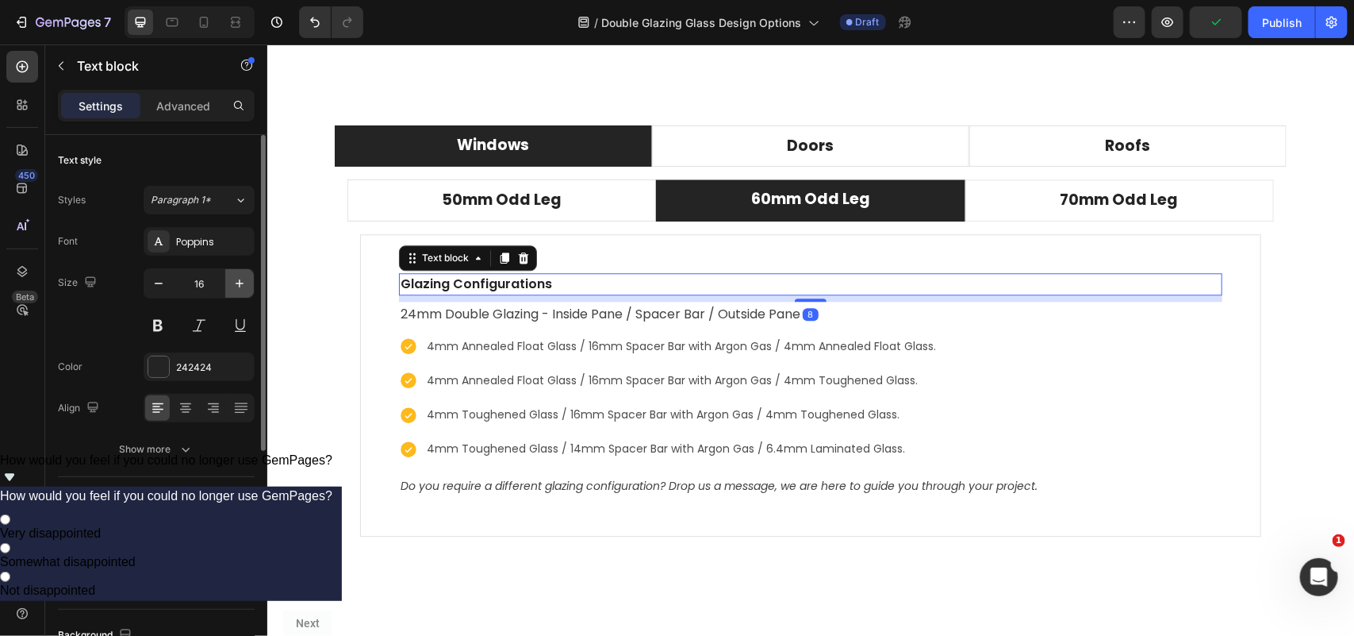
click at [236, 284] on icon "button" at bounding box center [240, 283] width 16 height 16
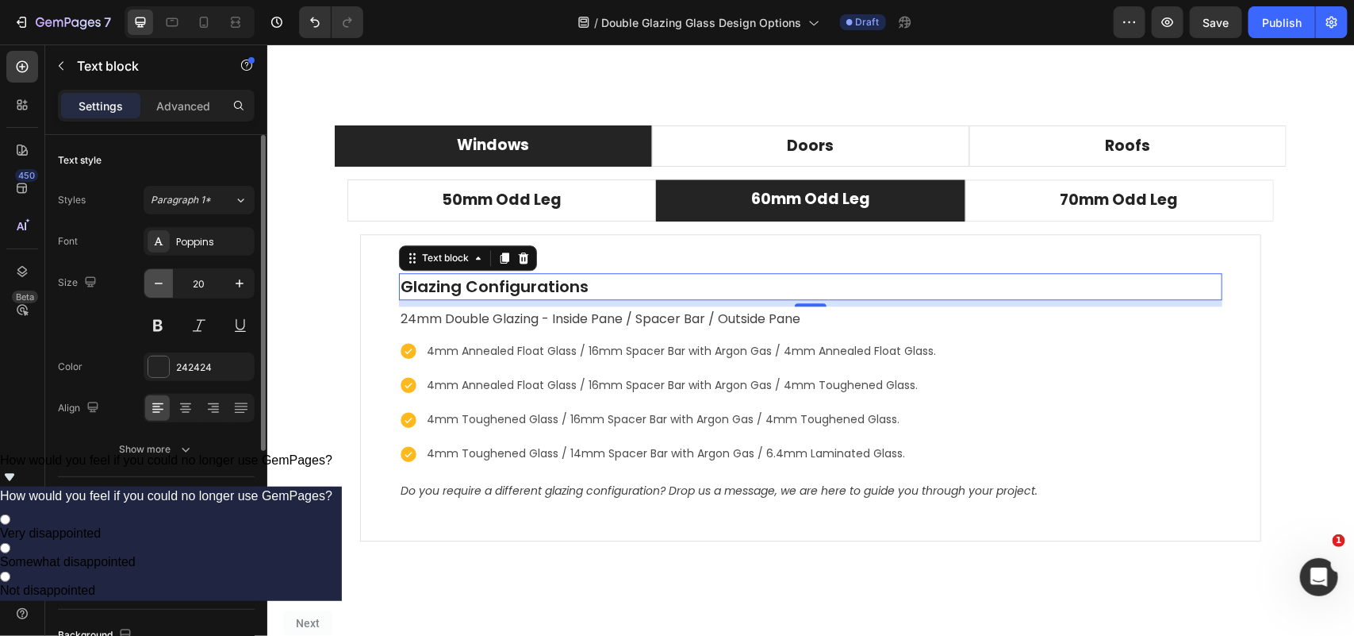
click at [163, 286] on icon "button" at bounding box center [159, 283] width 16 height 16
type input "18"
click at [488, 313] on p "24mm Double Glazing - Inside Pane / Spacer Bar / Outside Pane" at bounding box center [810, 316] width 820 height 23
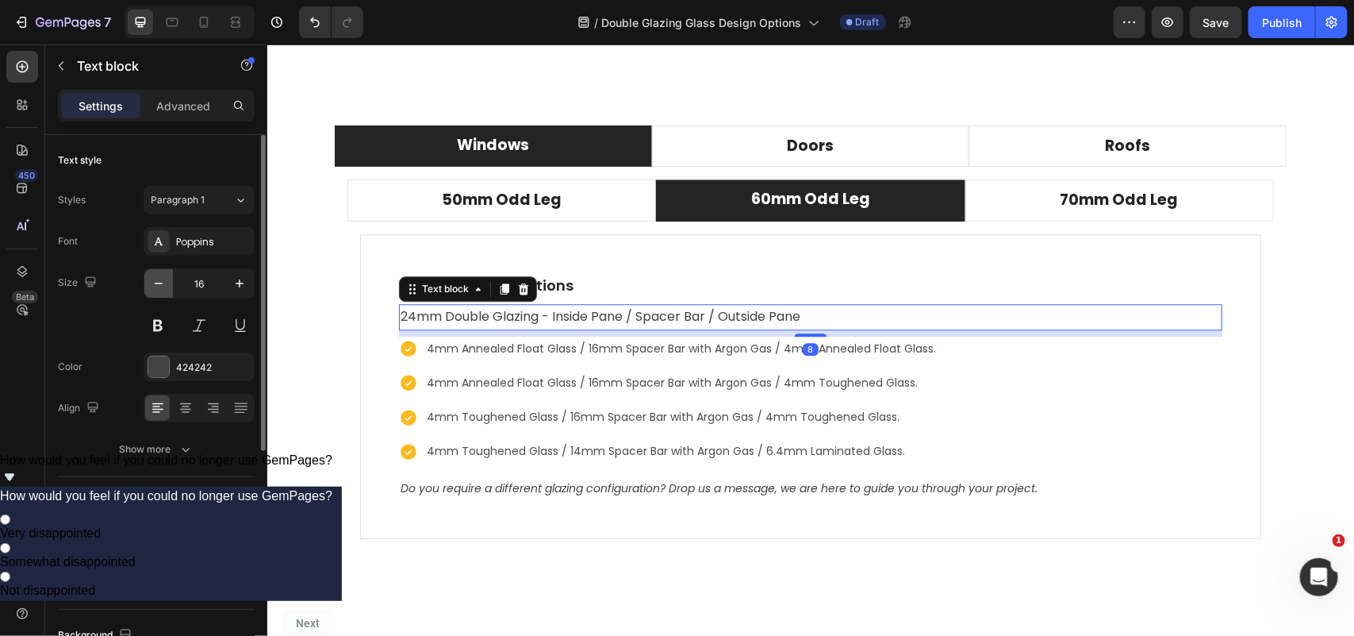
click at [164, 283] on icon "button" at bounding box center [159, 283] width 16 height 16
type input "14"
click at [167, 339] on button at bounding box center [158, 325] width 29 height 29
click at [153, 319] on button at bounding box center [158, 325] width 29 height 29
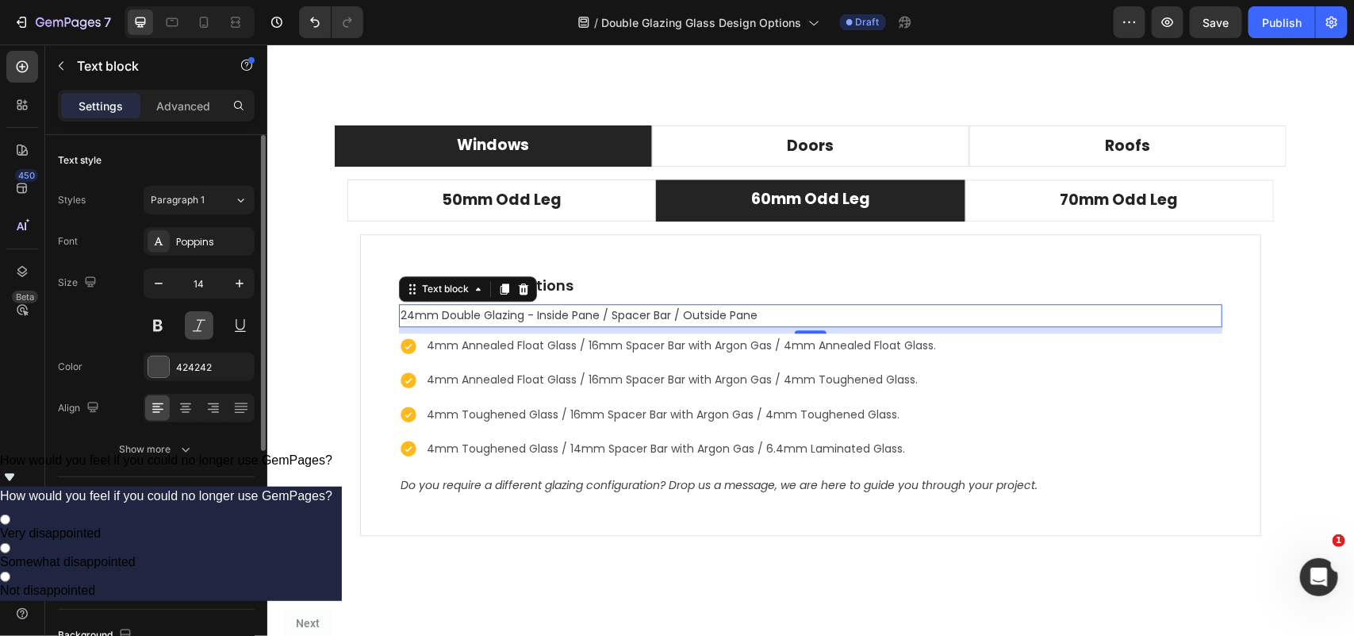
click at [204, 329] on button at bounding box center [199, 325] width 29 height 29
click at [242, 331] on button at bounding box center [240, 325] width 29 height 29
click at [197, 328] on button at bounding box center [199, 325] width 29 height 29
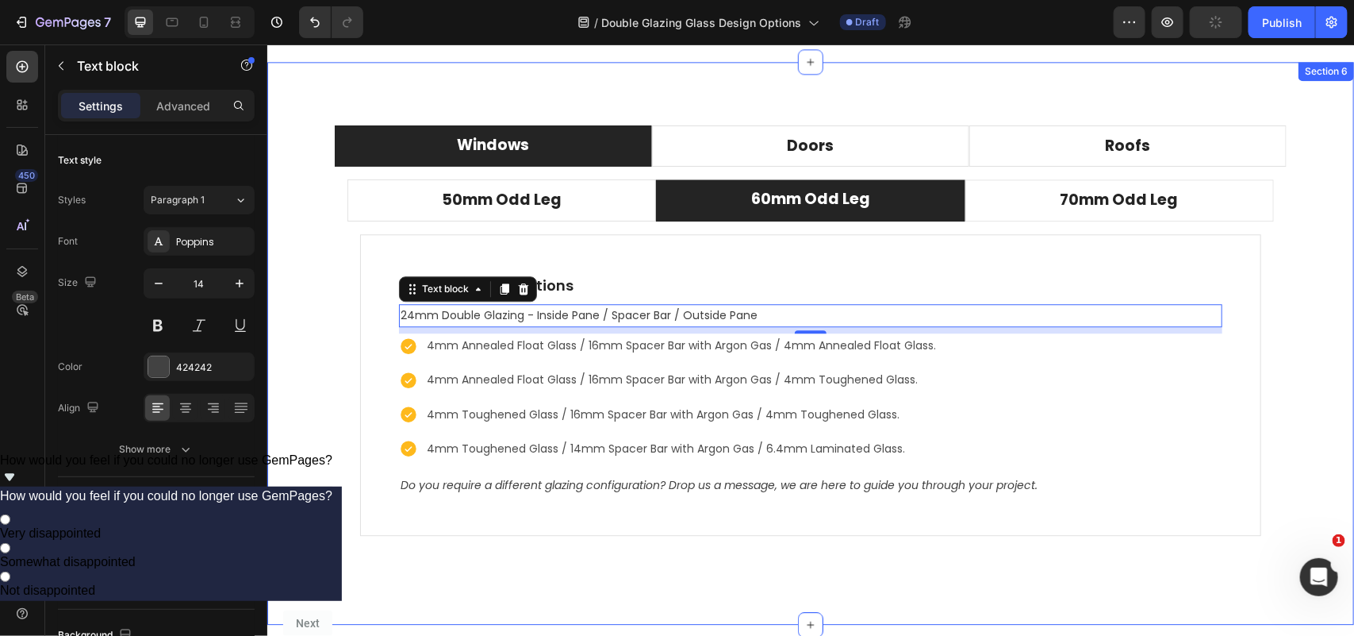
click at [406, 574] on div "Windows Doors Roofs 50mm Odd Leg 60mm Odd Leg 70mm Odd Leg Compatible operating…" at bounding box center [810, 342] width 1087 height 563
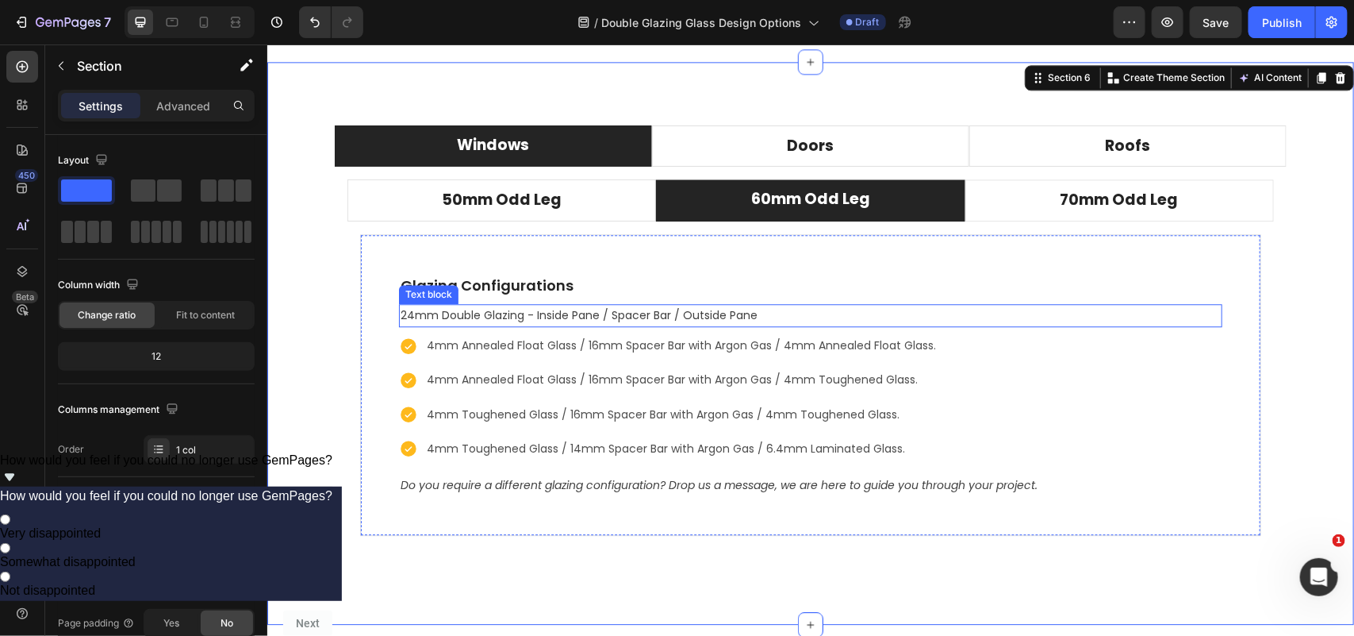
click at [477, 317] on p "24mm Double Glazing - Inside Pane / Spacer Bar / Outside Pane" at bounding box center [810, 315] width 820 height 20
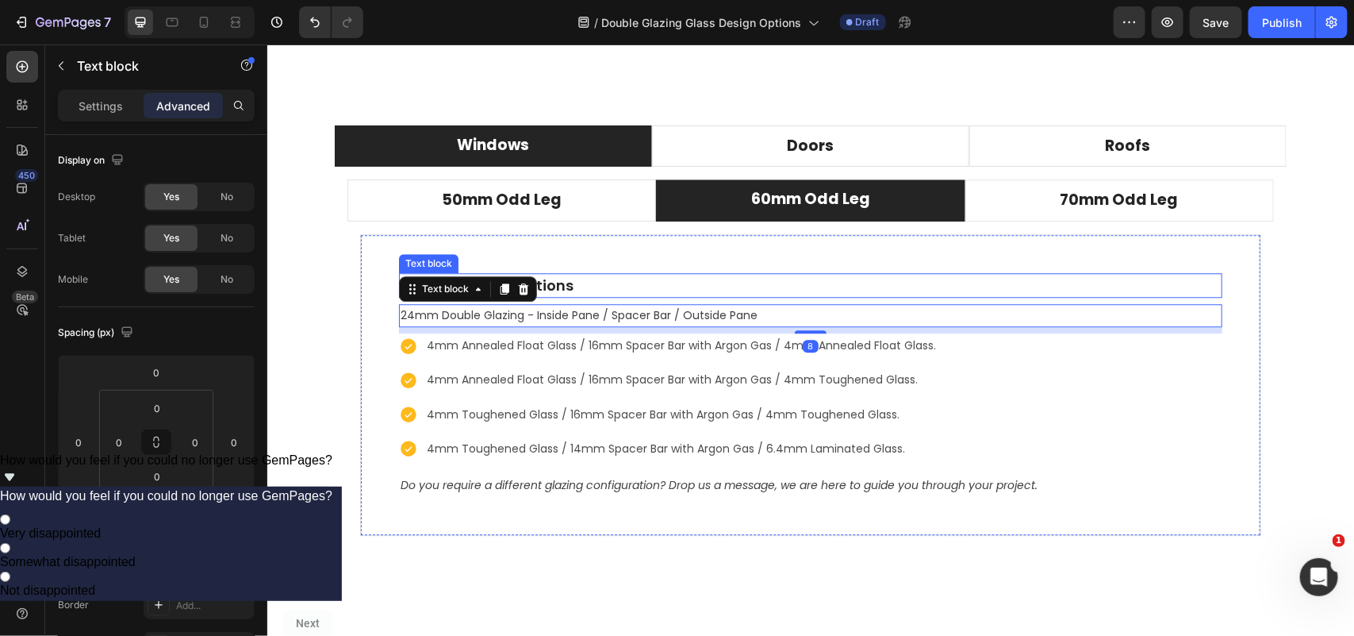
click at [557, 285] on p "Glazing Configurations" at bounding box center [810, 284] width 820 height 21
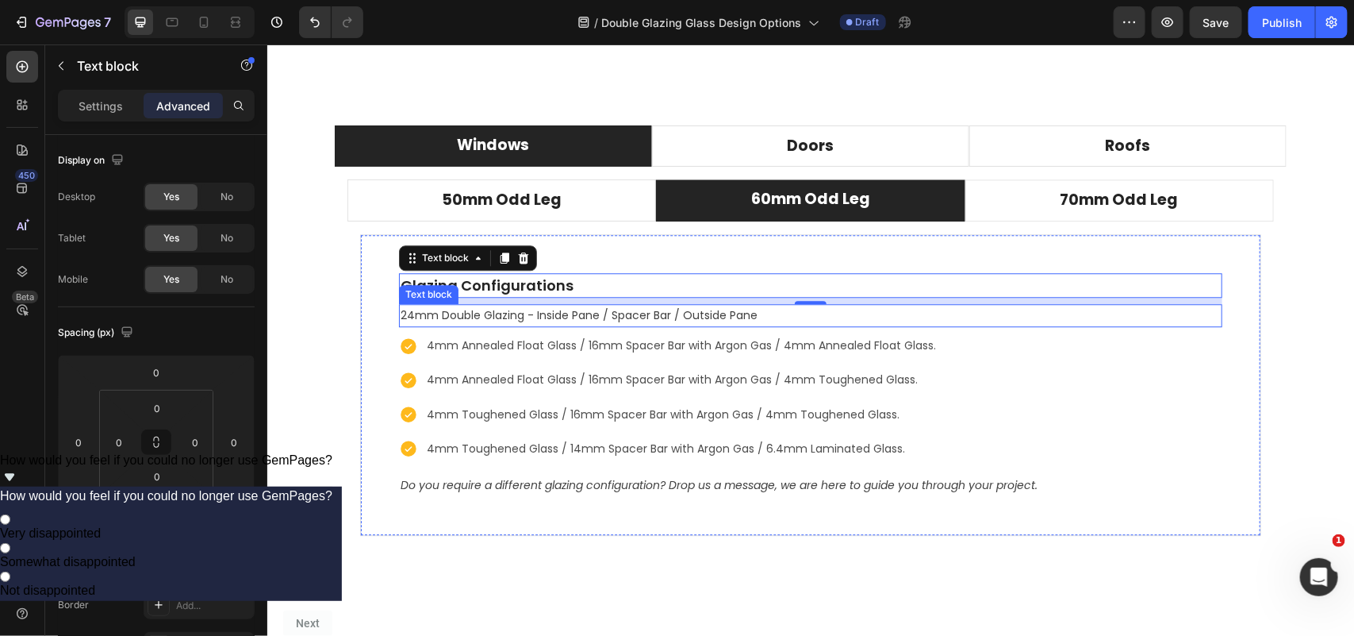
click at [561, 313] on p "24mm Double Glazing - Inside Pane / Spacer Bar / Outside Pane" at bounding box center [810, 315] width 820 height 20
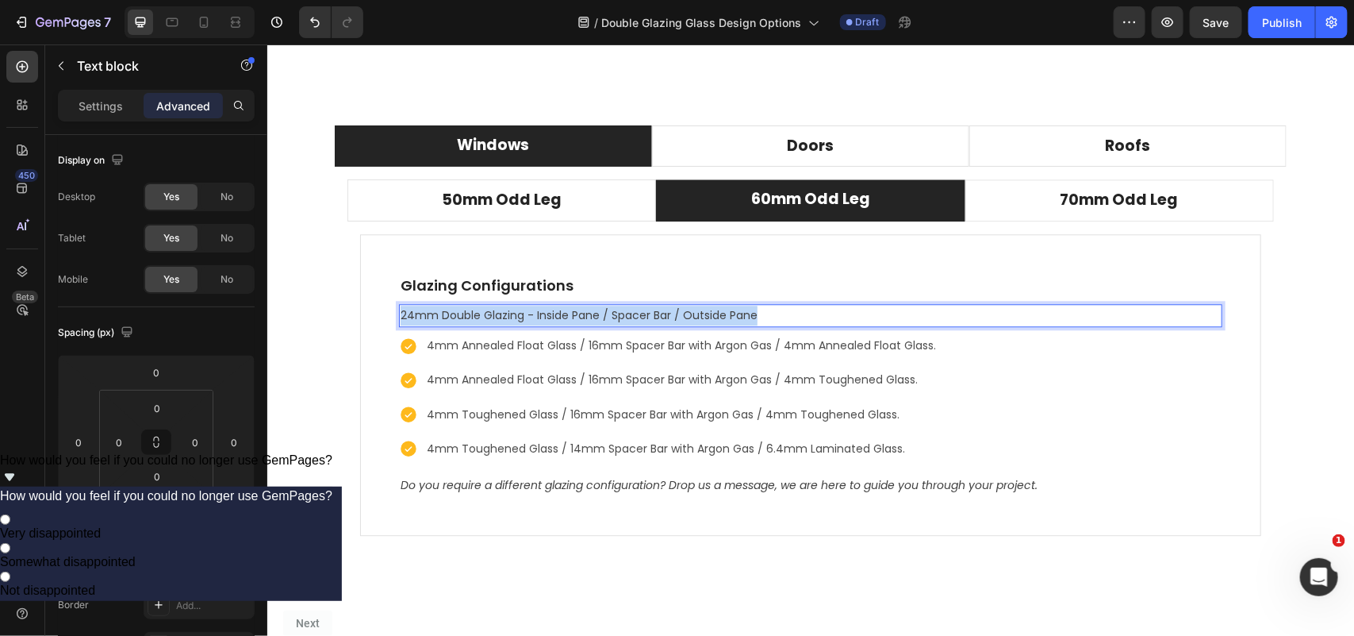
click at [561, 313] on p "24mm Double Glazing - Inside Pane / Spacer Bar / Outside Pane" at bounding box center [810, 315] width 820 height 20
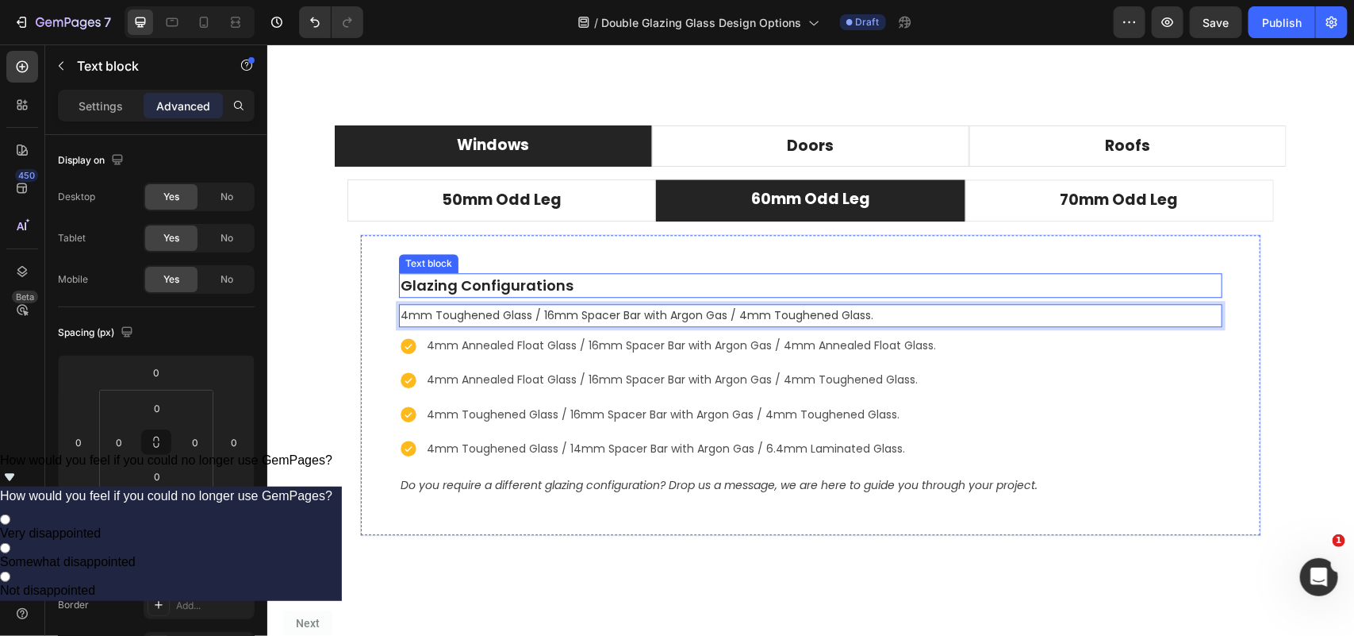
click at [565, 282] on p "Glazing Configurations" at bounding box center [810, 284] width 820 height 21
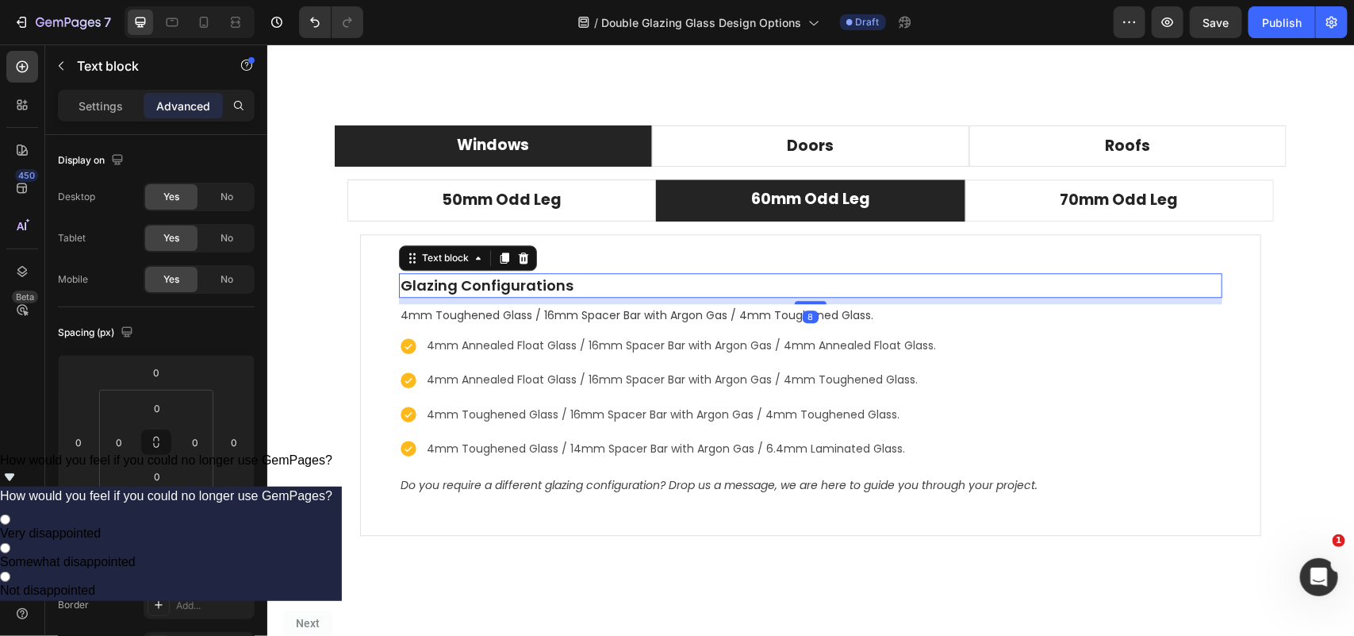
click at [565, 282] on p "Glazing Configurations" at bounding box center [810, 284] width 820 height 21
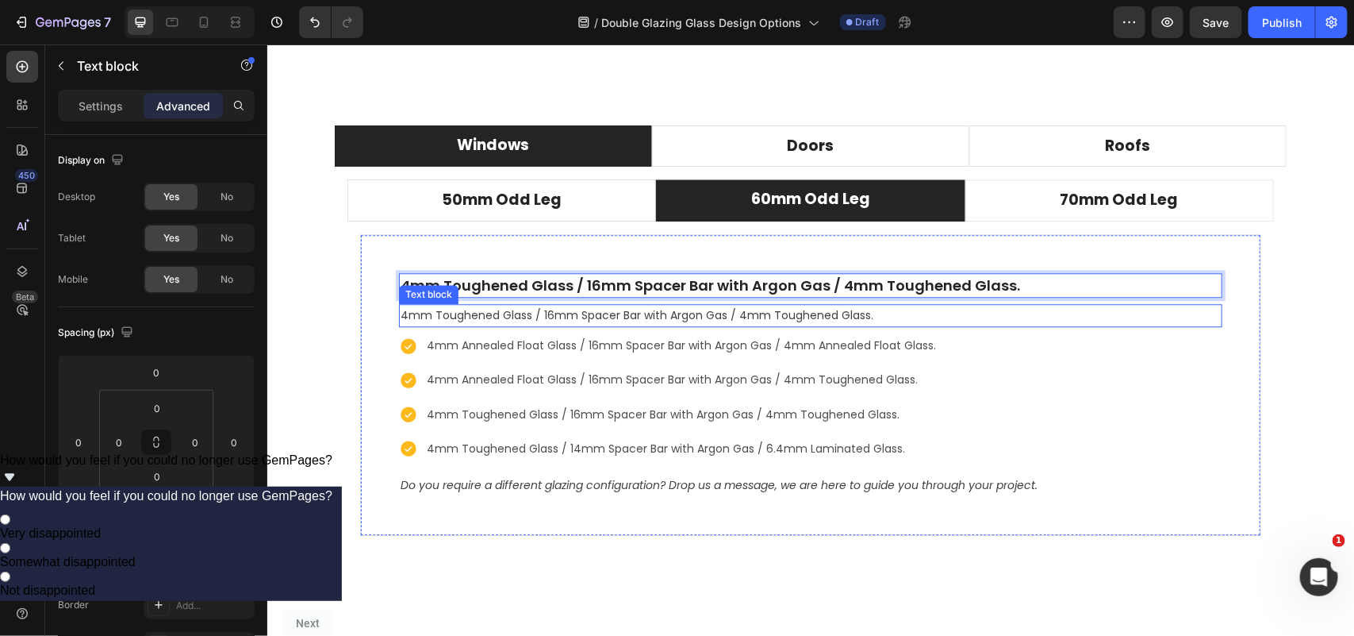
click at [573, 313] on p "4mm Toughened Glass / 16mm Spacer Bar with Argon Gas / 4mm Toughened Glass." at bounding box center [810, 315] width 820 height 20
click at [583, 282] on p "4mm Toughened Glass / 16mm Spacer Bar with Argon Gas / 4mm Toughened Glass." at bounding box center [810, 284] width 820 height 21
click at [99, 113] on div "Settings" at bounding box center [100, 105] width 79 height 25
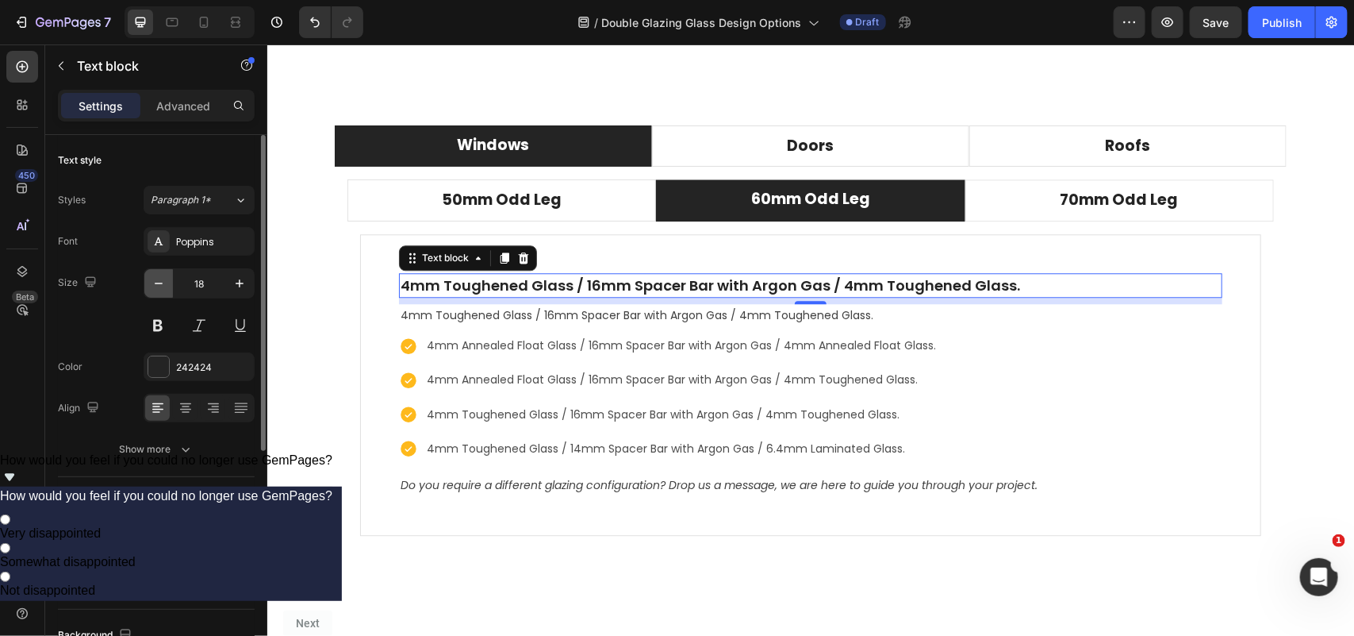
click at [163, 282] on icon "button" at bounding box center [159, 283] width 16 height 16
type input "16"
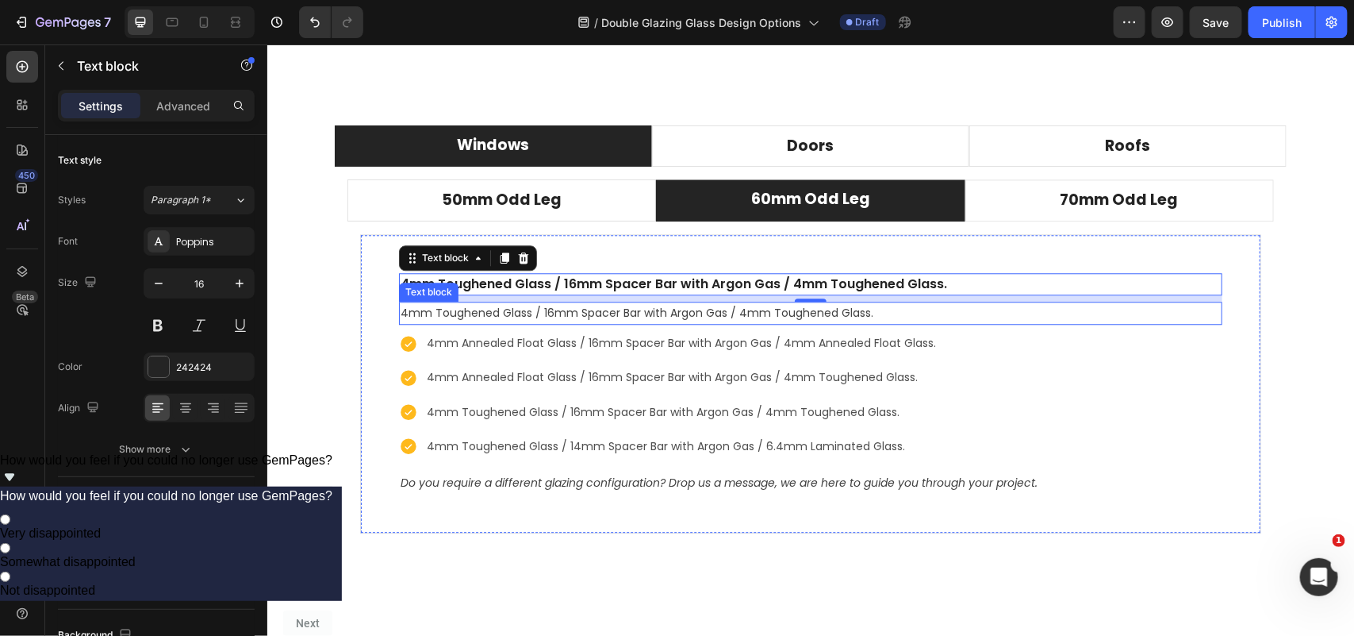
click at [476, 317] on p "4mm Toughened Glass / 16mm Spacer Bar with Argon Gas / 4mm Toughened Glass." at bounding box center [810, 312] width 820 height 20
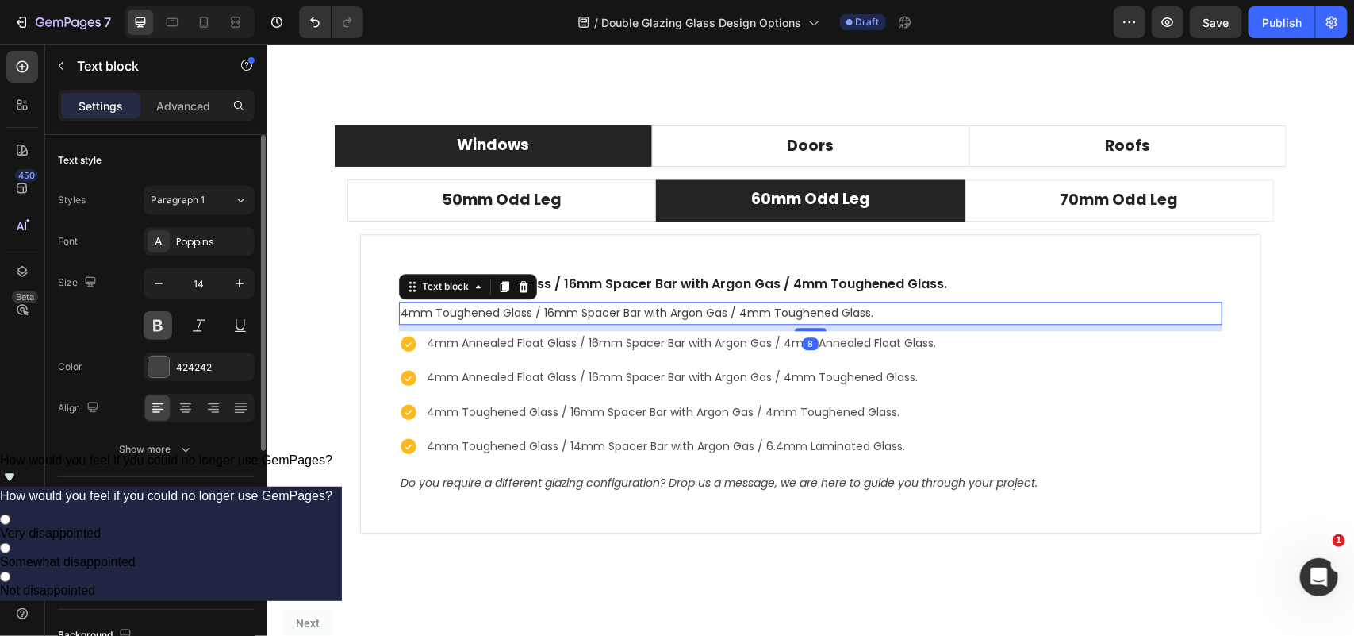
click at [168, 329] on button at bounding box center [158, 325] width 29 height 29
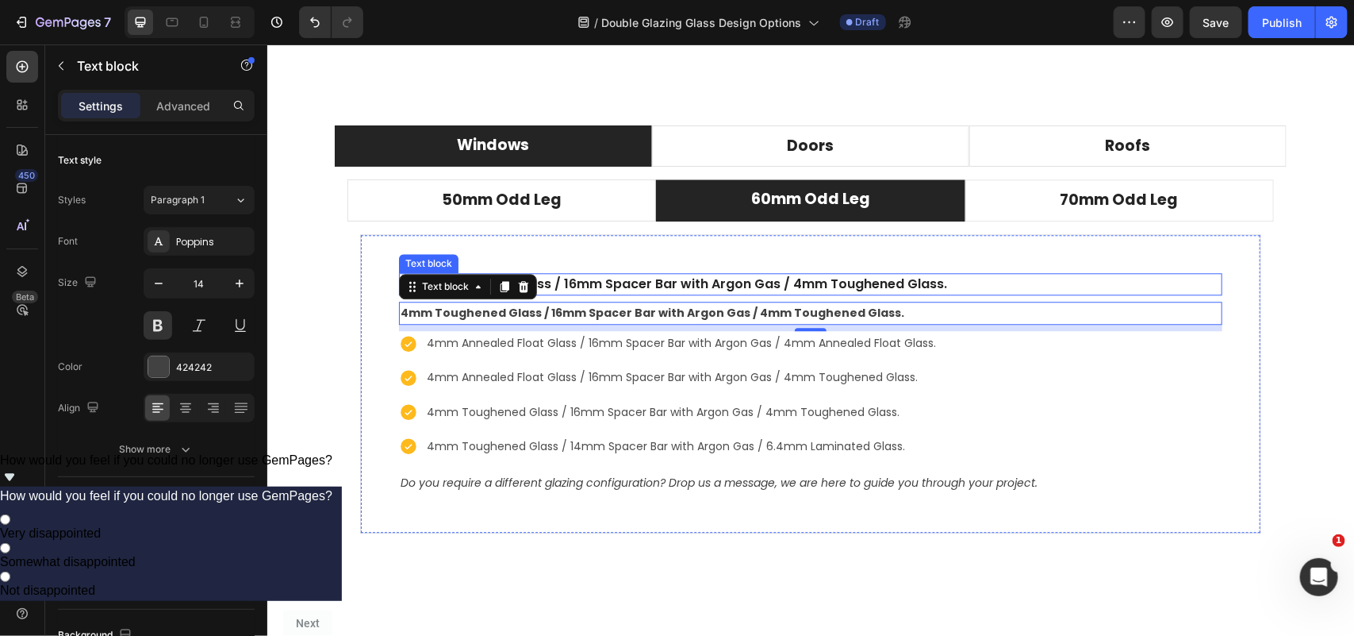
click at [660, 286] on p "4mm Toughened Glass / 16mm Spacer Bar with Argon Gas / 4mm Toughened Glass." at bounding box center [810, 283] width 820 height 19
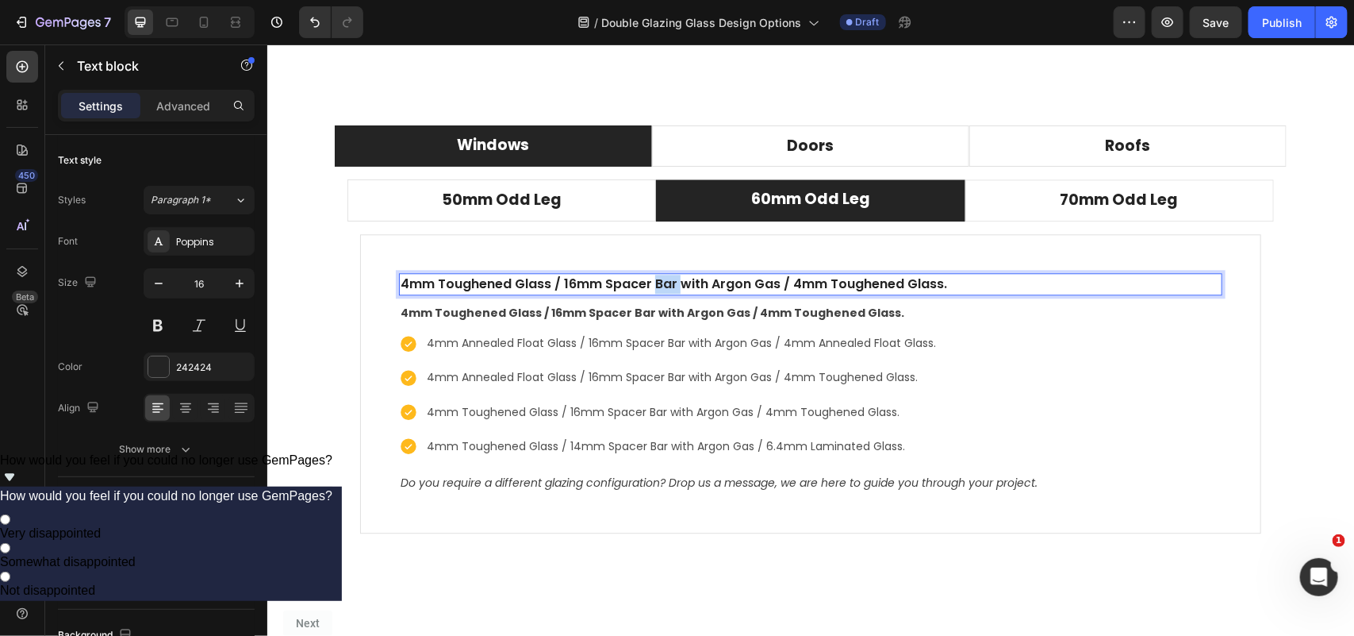
click at [660, 285] on p "4mm Toughened Glass / 16mm Spacer Bar with Argon Gas / 4mm Toughened Glass." at bounding box center [810, 283] width 820 height 19
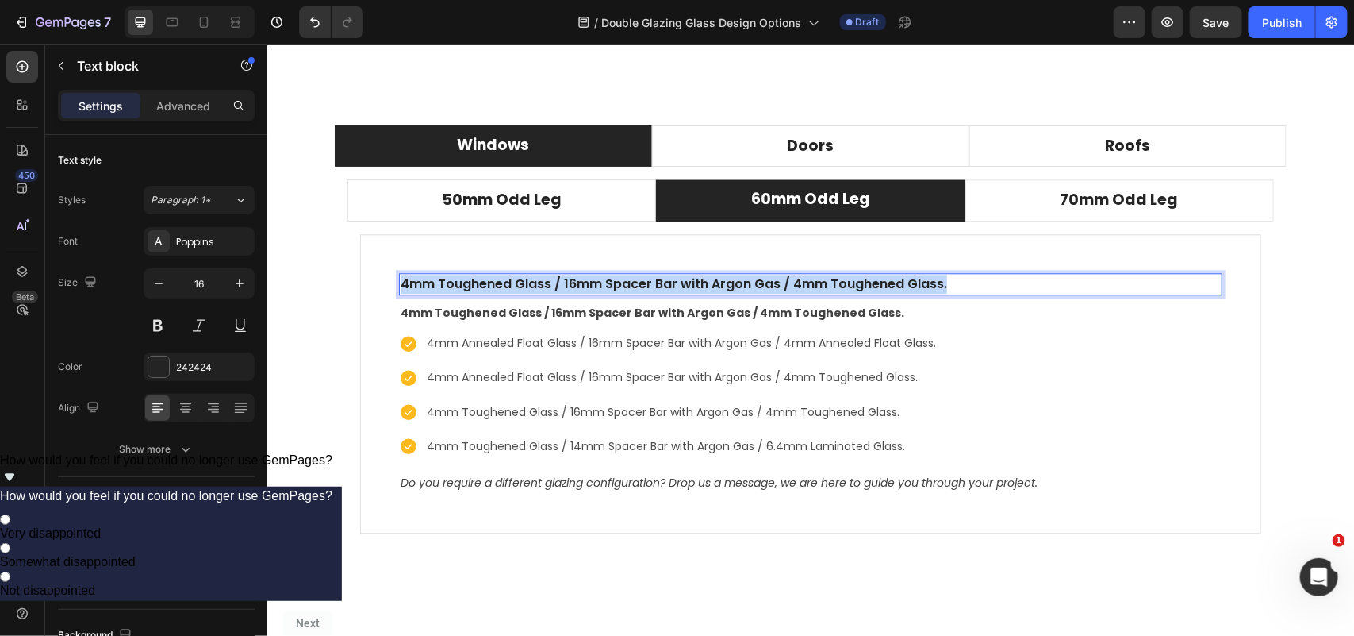
click at [660, 285] on p "4mm Toughened Glass / 16mm Spacer Bar with Argon Gas / 4mm Toughened Glass." at bounding box center [810, 283] width 820 height 19
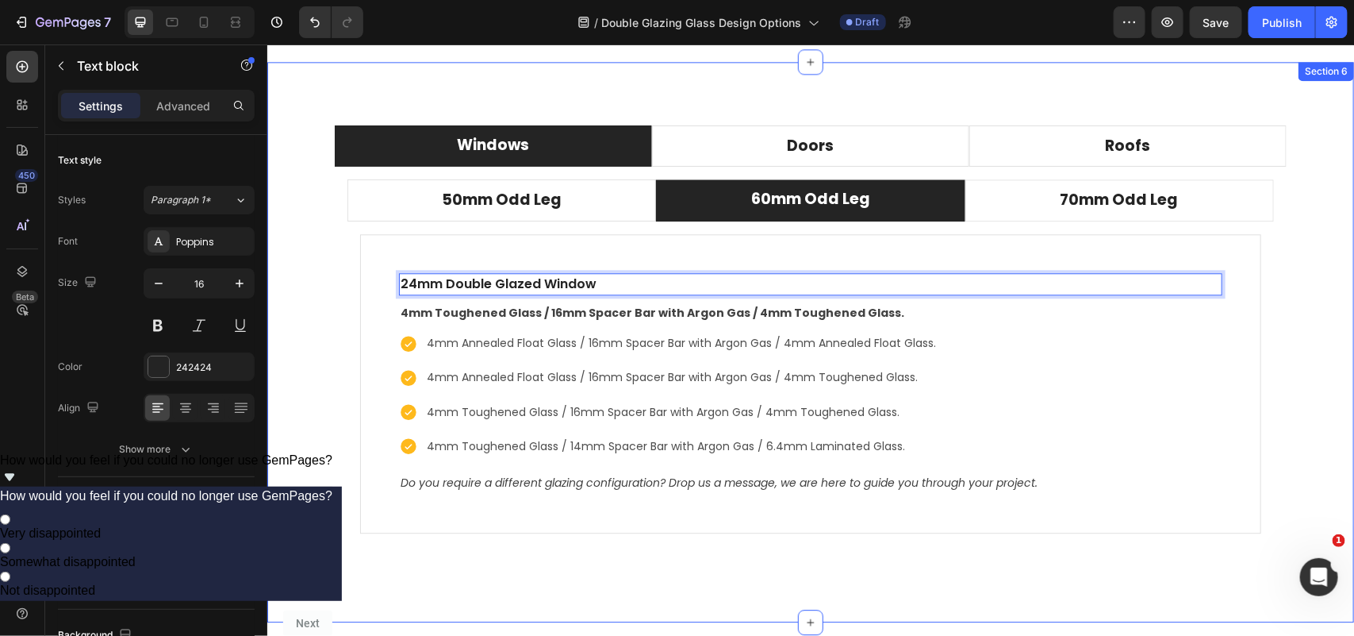
click at [560, 574] on div "Windows Doors Roofs 50mm Odd Leg 60mm Odd Leg 70mm Odd Leg Compatible operating…" at bounding box center [810, 341] width 1087 height 560
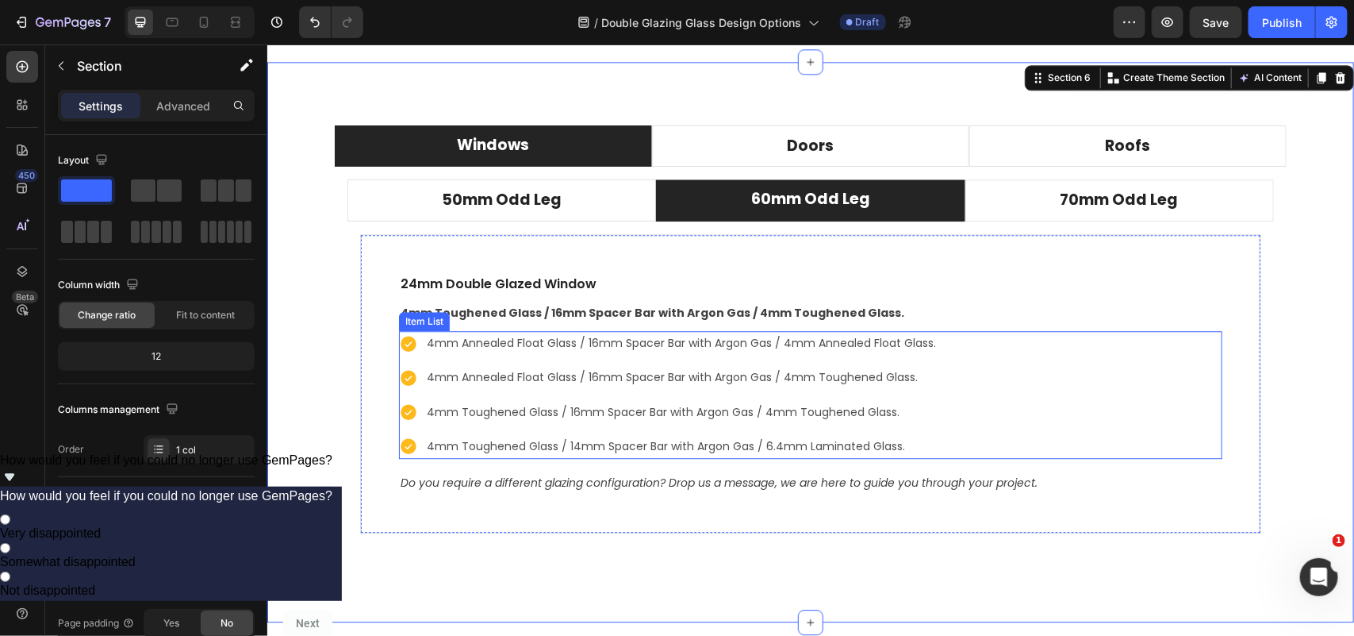
click at [579, 336] on p "4mm Annealed Float Glass / 16mm Spacer Bar with Argon Gas / 4mm Annealed Float …" at bounding box center [680, 342] width 509 height 20
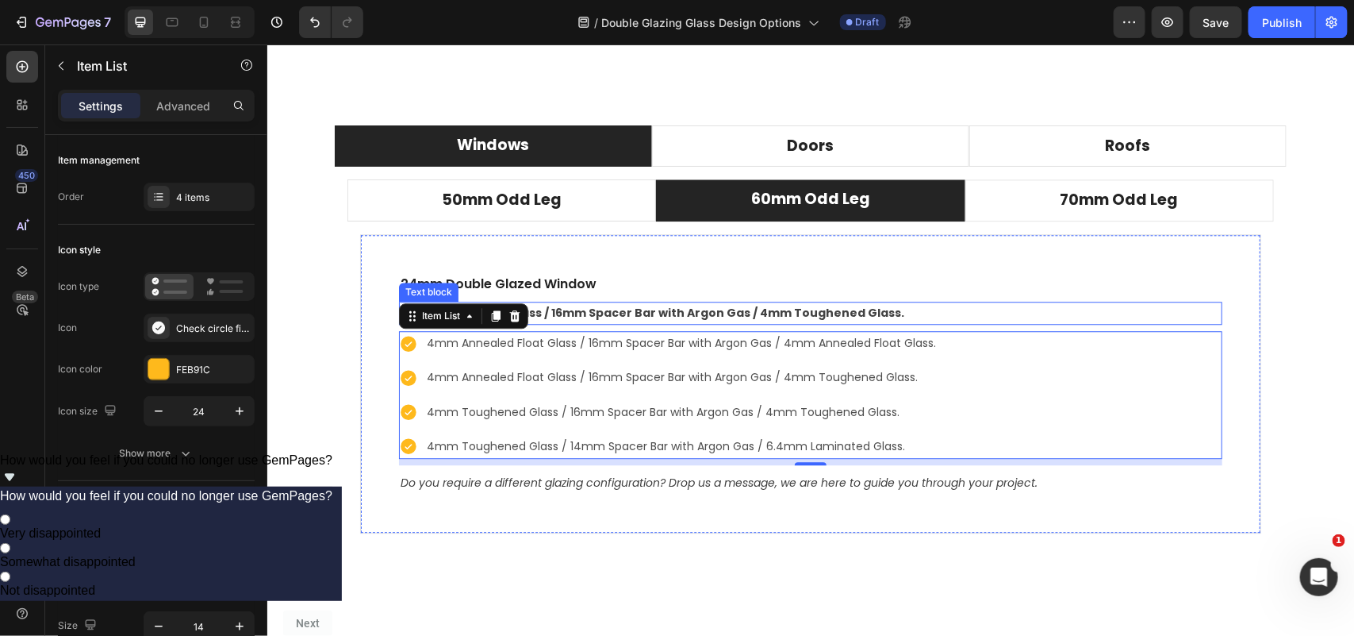
click at [588, 311] on p "4mm Toughened Glass / 16mm Spacer Bar with Argon Gas / 4mm Toughened Glass." at bounding box center [810, 312] width 820 height 20
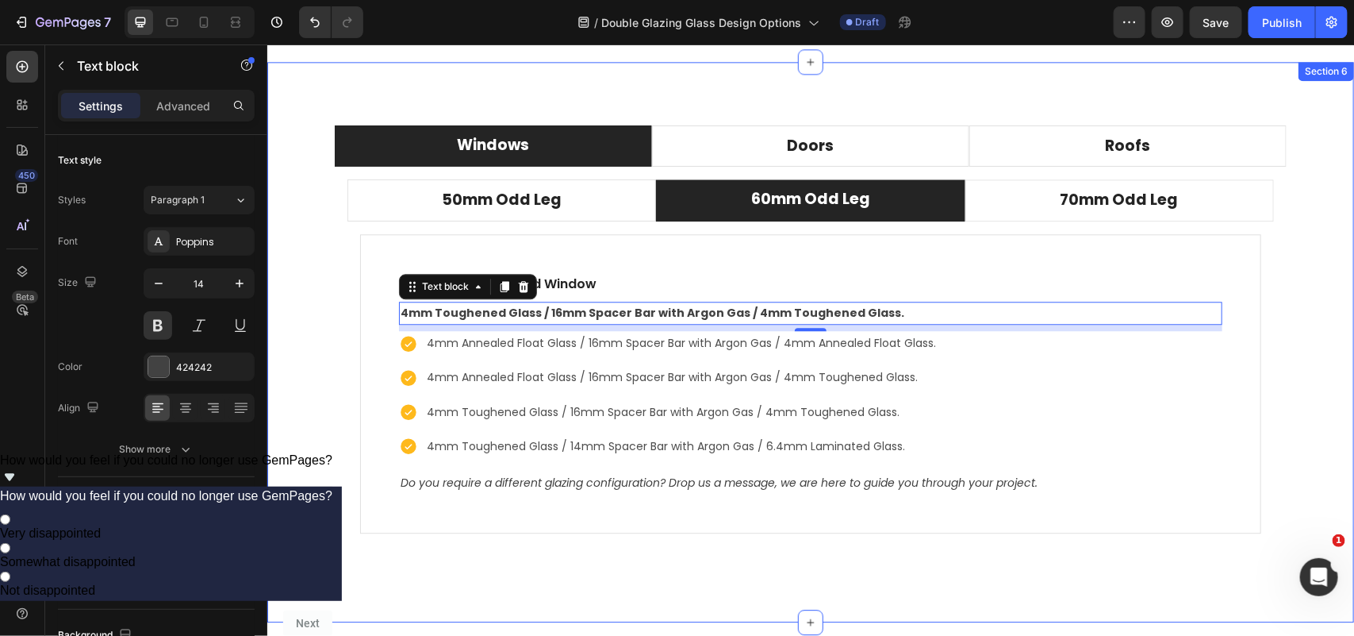
click at [470, 567] on div "Windows Doors Roofs 50mm Odd Leg 60mm Odd Leg 70mm Odd Leg Compatible operating…" at bounding box center [810, 341] width 1087 height 560
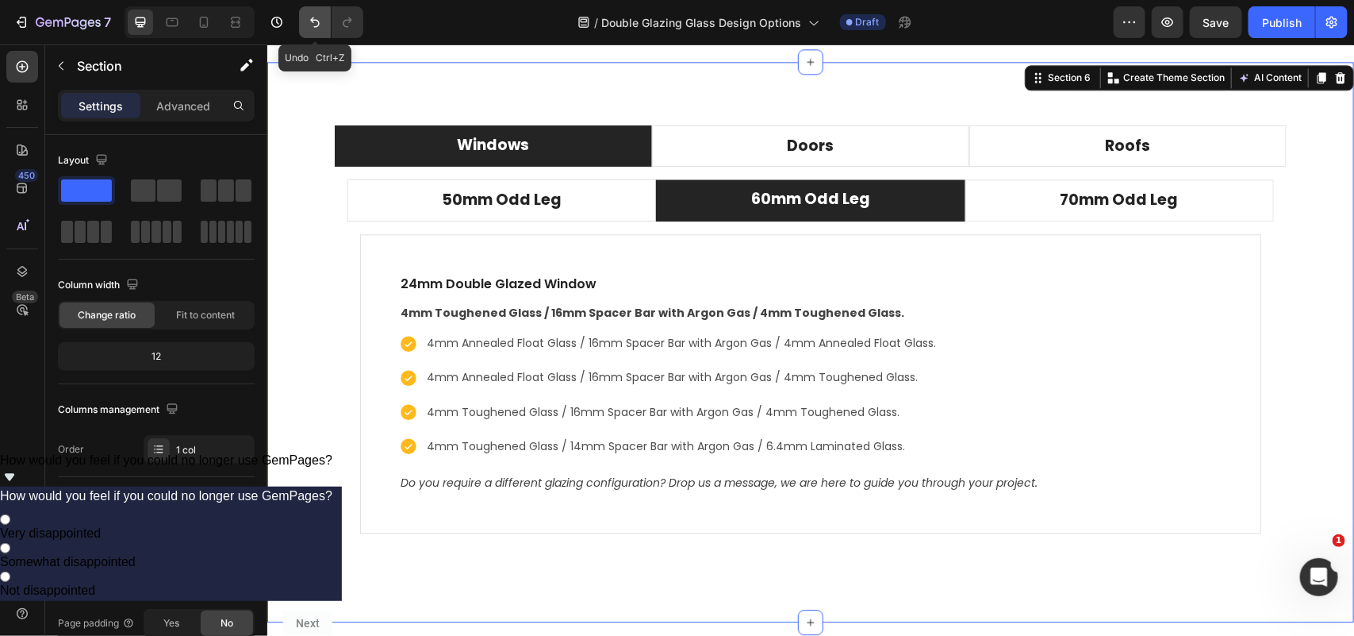
click at [314, 21] on icon "Undo/Redo" at bounding box center [315, 22] width 16 height 16
click at [311, 16] on icon "Undo/Redo" at bounding box center [315, 22] width 16 height 16
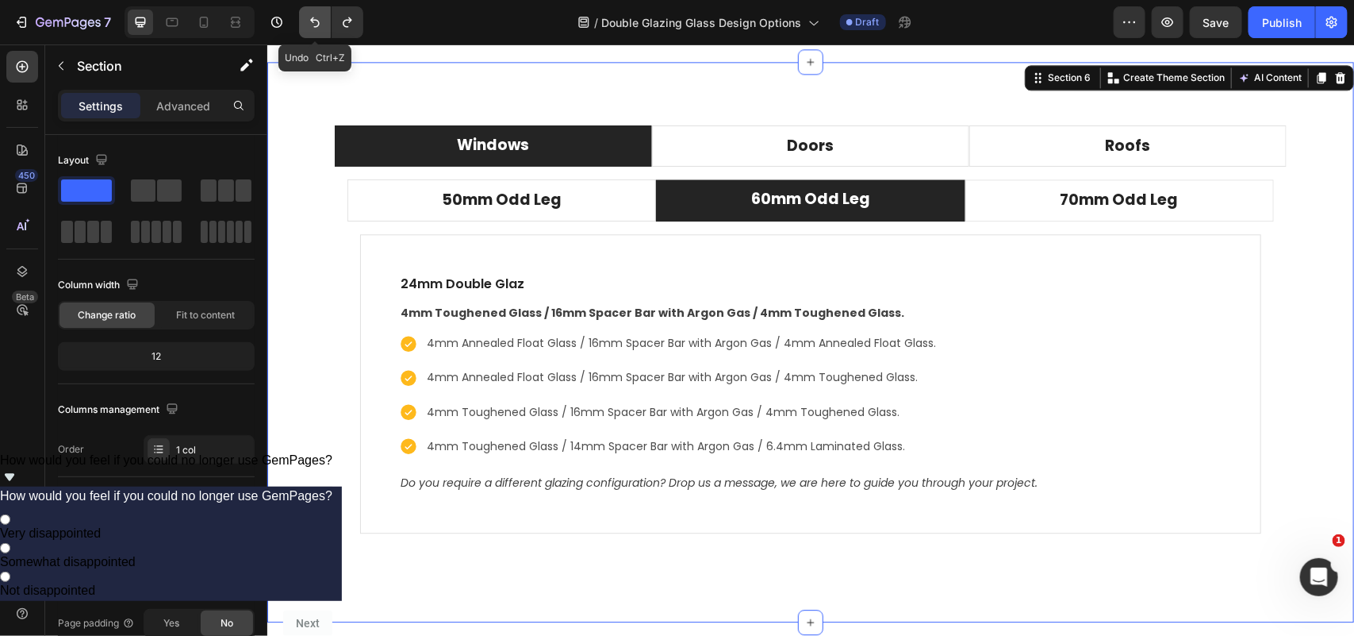
click at [311, 16] on icon "Undo/Redo" at bounding box center [315, 22] width 16 height 16
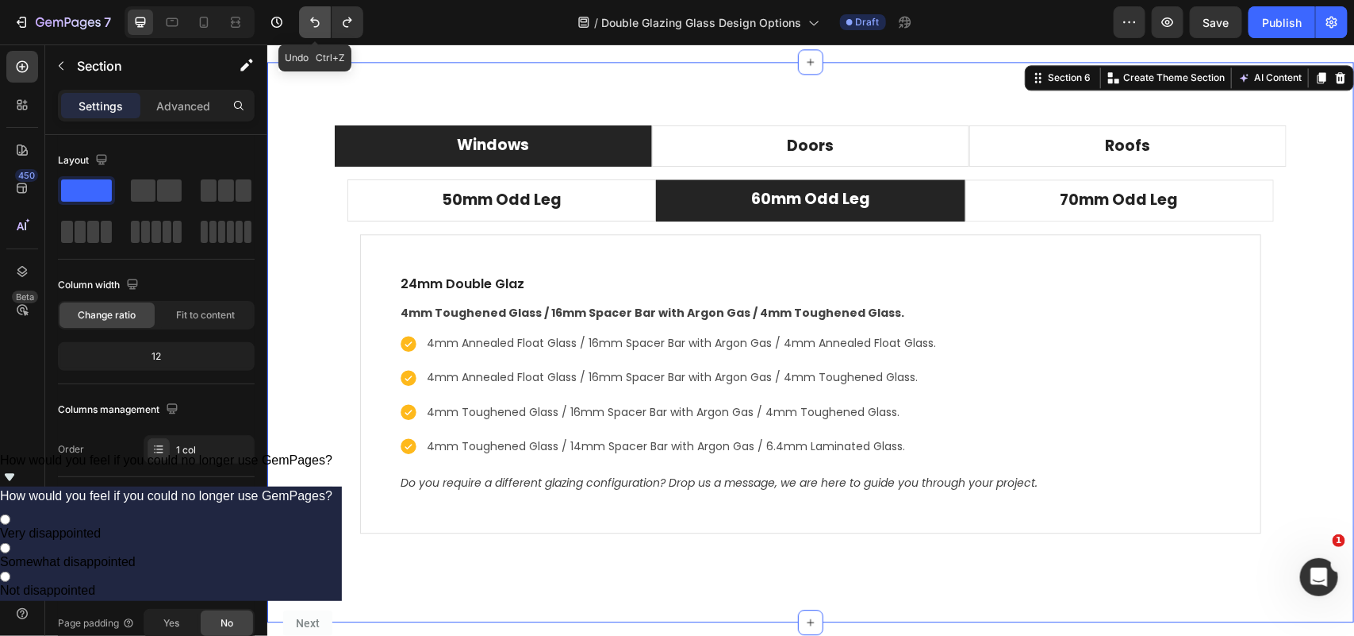
click at [311, 16] on icon "Undo/Redo" at bounding box center [315, 22] width 16 height 16
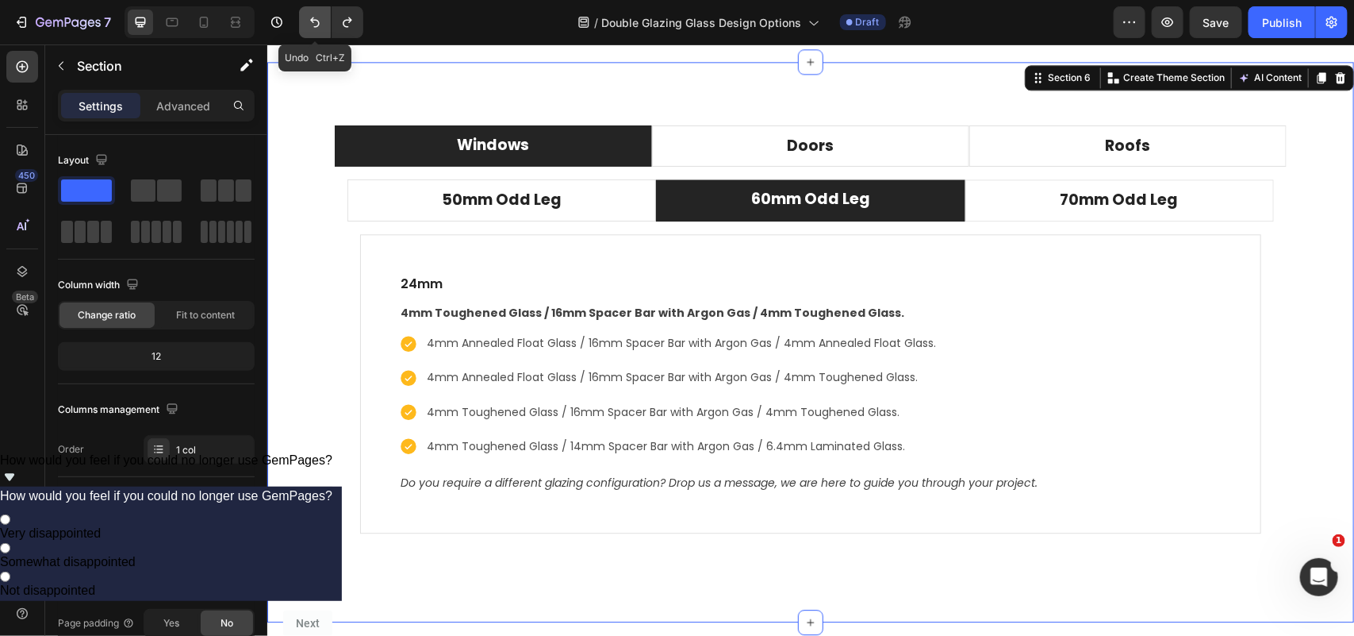
click at [311, 16] on icon "Undo/Redo" at bounding box center [315, 22] width 16 height 16
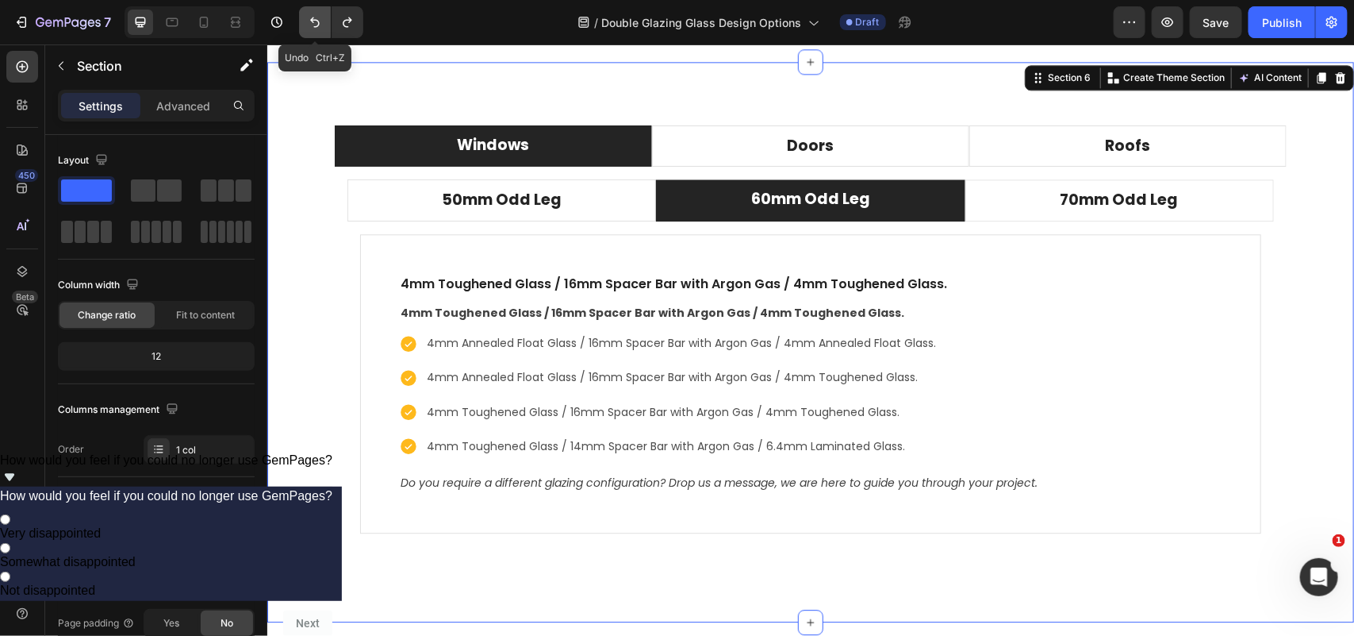
click at [311, 16] on icon "Undo/Redo" at bounding box center [315, 22] width 16 height 16
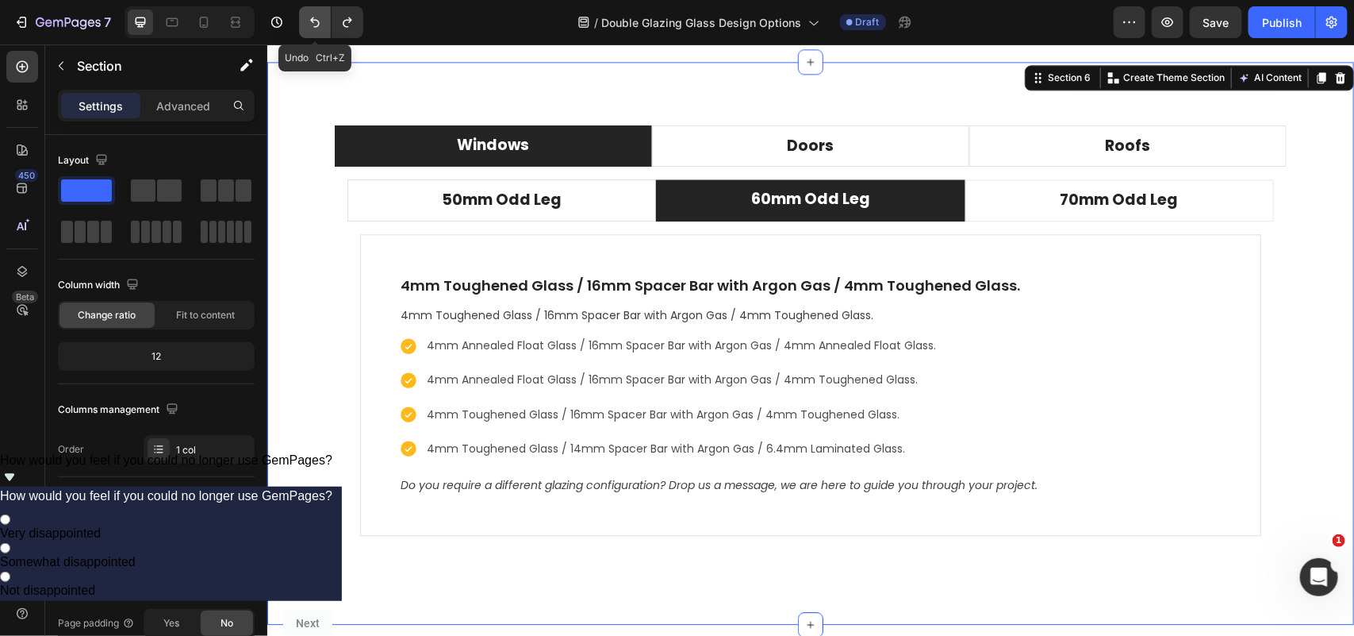
click at [311, 16] on icon "Undo/Redo" at bounding box center [315, 22] width 16 height 16
click at [311, 21] on icon "Undo/Redo" at bounding box center [315, 22] width 16 height 16
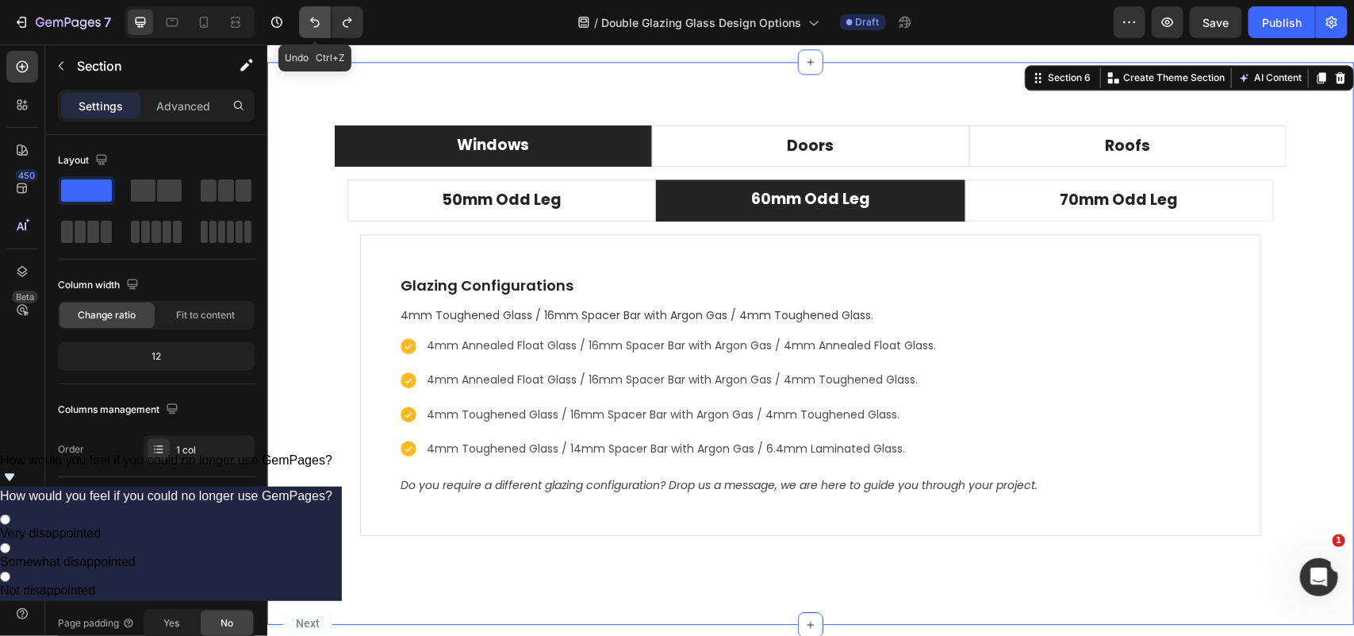
click at [311, 21] on icon "Undo/Redo" at bounding box center [315, 22] width 16 height 16
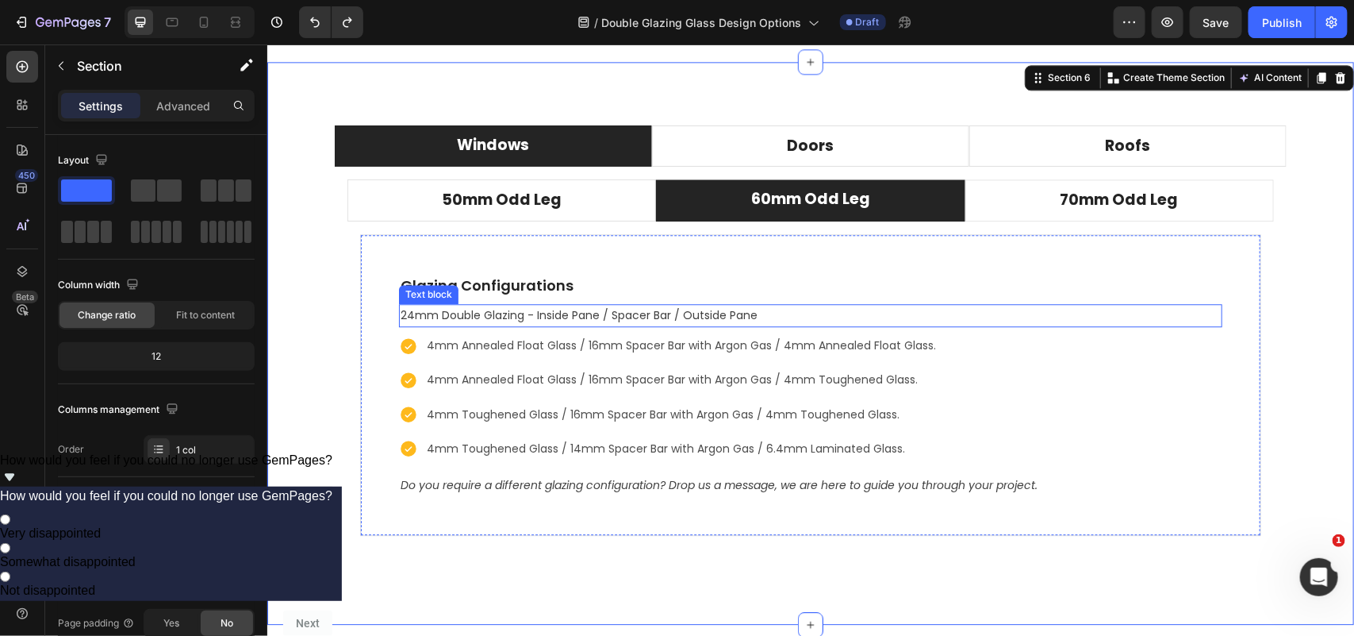
click at [541, 315] on p "24mm Double Glazing - Inside Pane / Spacer Bar / Outside Pane" at bounding box center [810, 315] width 820 height 20
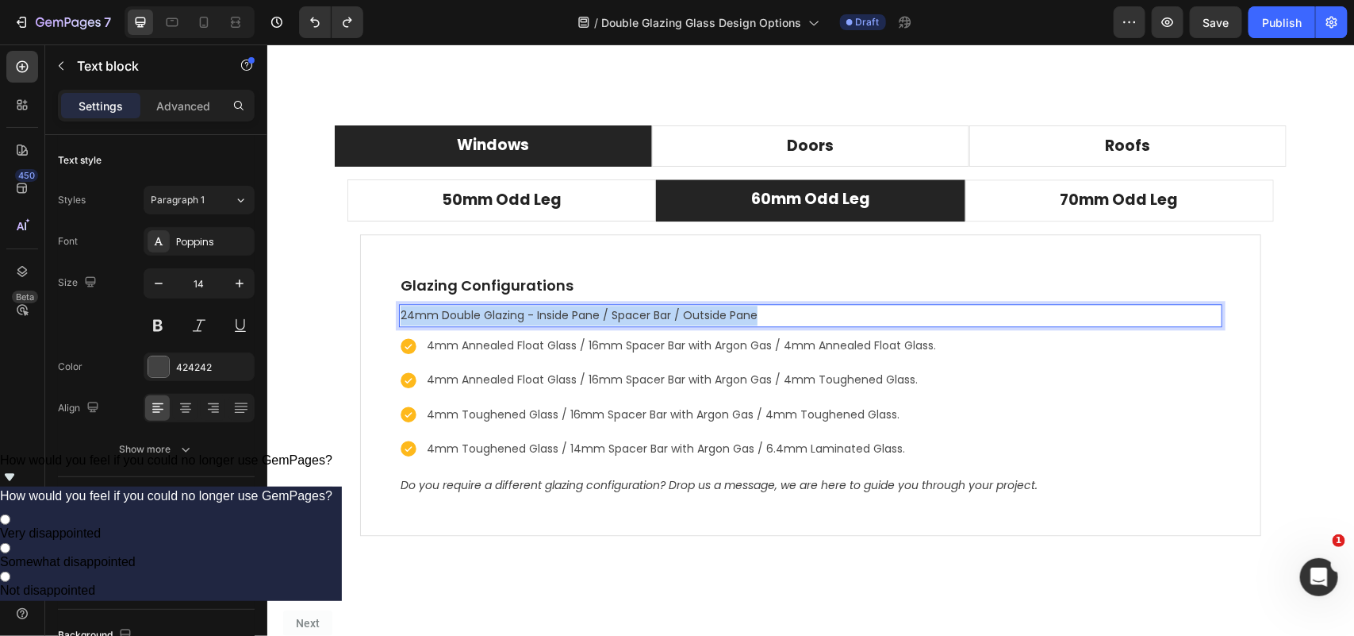
click at [541, 315] on p "24mm Double Glazing - Inside Pane / Spacer Bar / Outside Pane" at bounding box center [810, 315] width 820 height 20
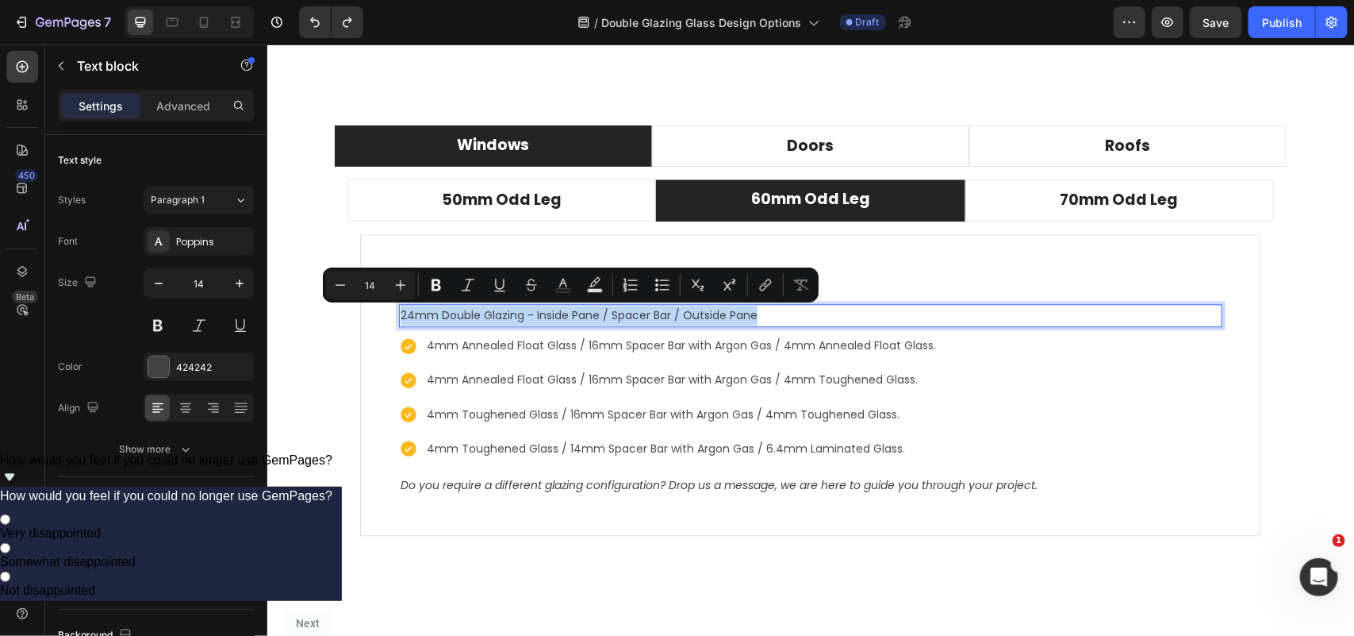
copy p "24mm Double Glazing - Inside Pane / Spacer Bar / Outside Pane"
click at [886, 279] on p "Glazing Configurations" at bounding box center [810, 284] width 820 height 21
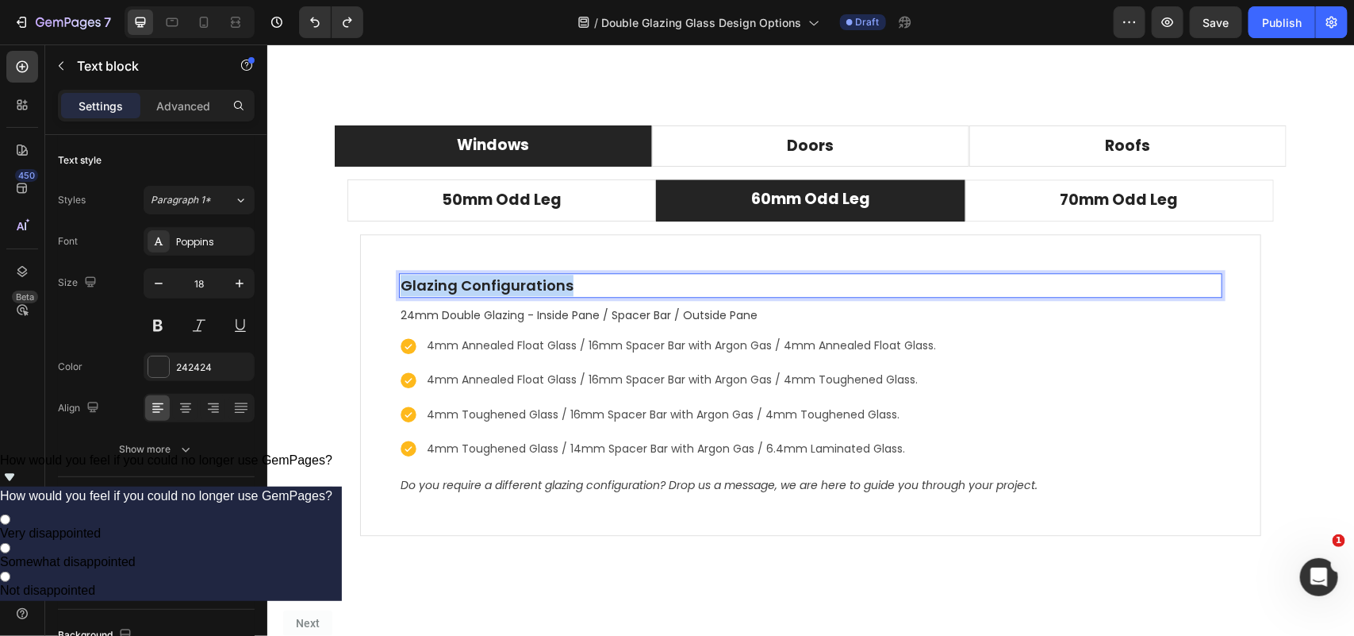
click at [886, 279] on p "Glazing Configurations" at bounding box center [810, 284] width 820 height 21
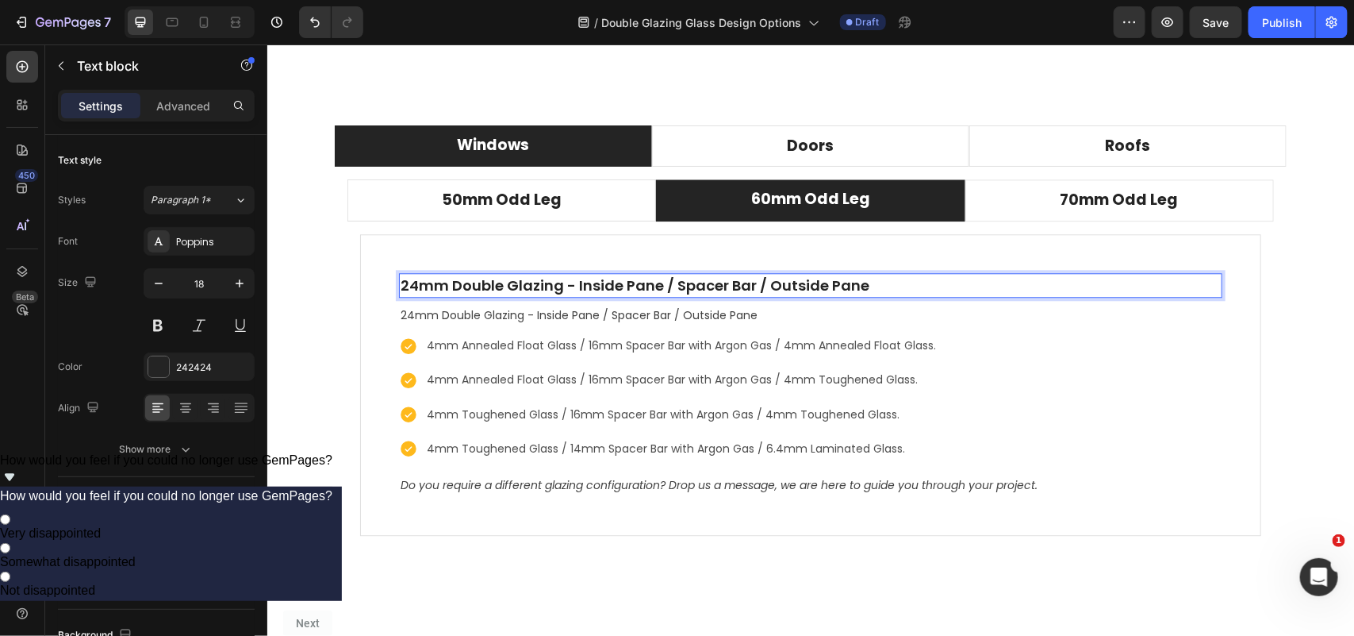
click at [574, 282] on p "24mm Double Glazing - Inside Pane / Spacer Bar / Outside Pane" at bounding box center [810, 284] width 820 height 21
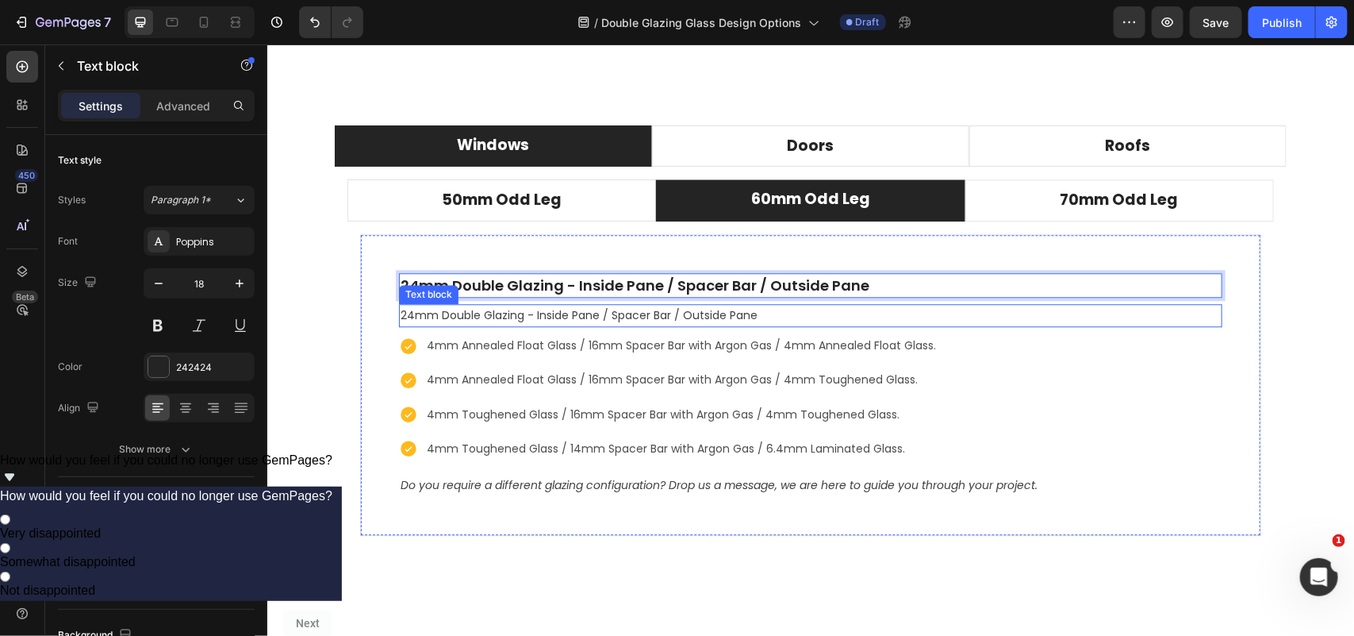
click at [569, 318] on p "24mm Double Glazing - Inside Pane / Spacer Bar / Outside Pane" at bounding box center [810, 315] width 820 height 20
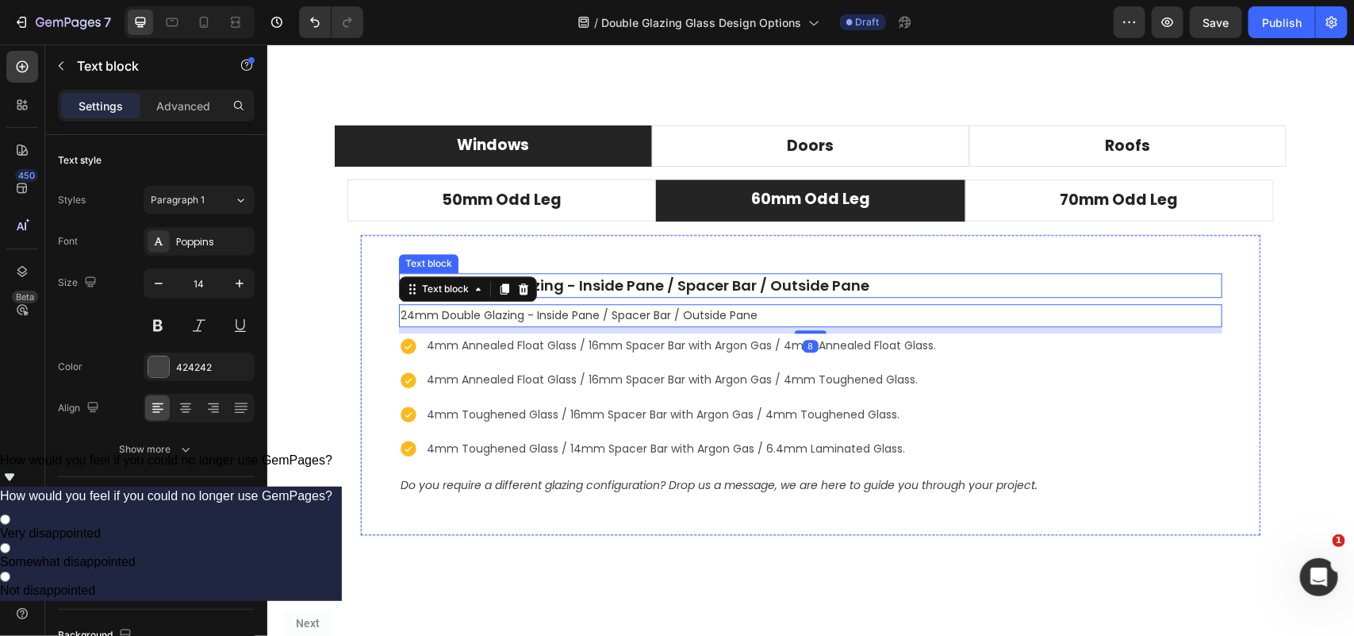
click at [627, 287] on p "24mm Double Glazing - Inside Pane / Spacer Bar / Outside Pane" at bounding box center [810, 284] width 820 height 21
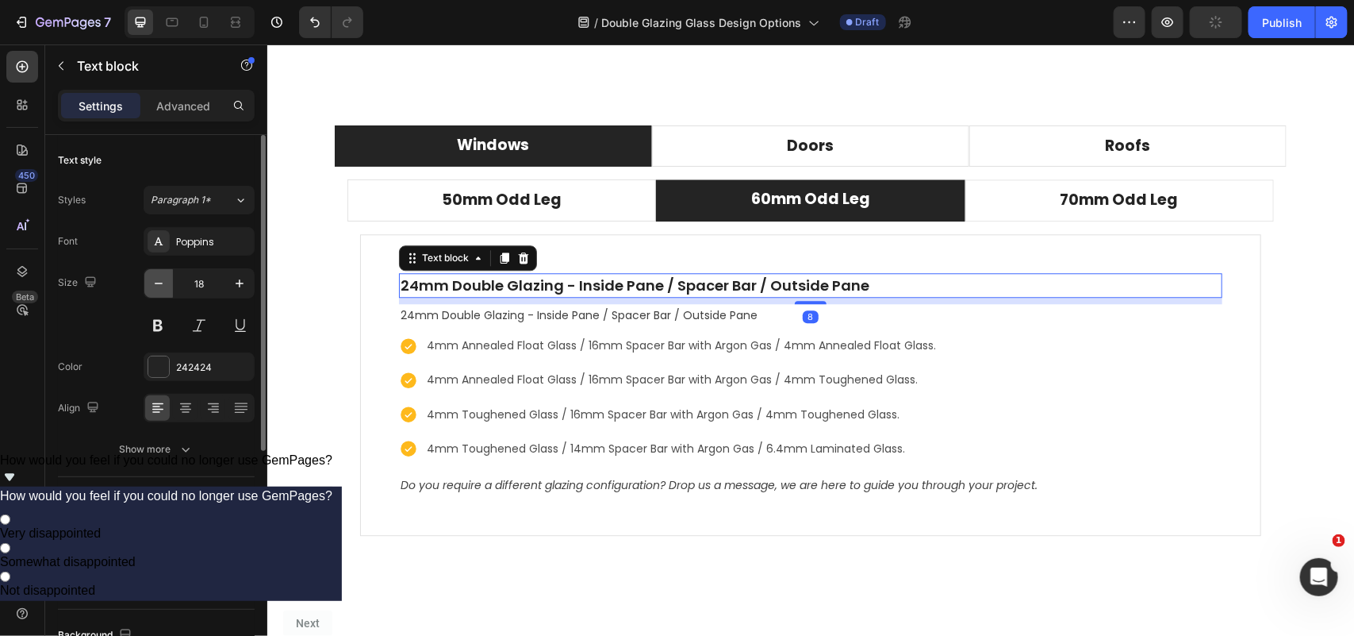
click at [157, 279] on icon "button" at bounding box center [159, 283] width 16 height 16
type input "16"
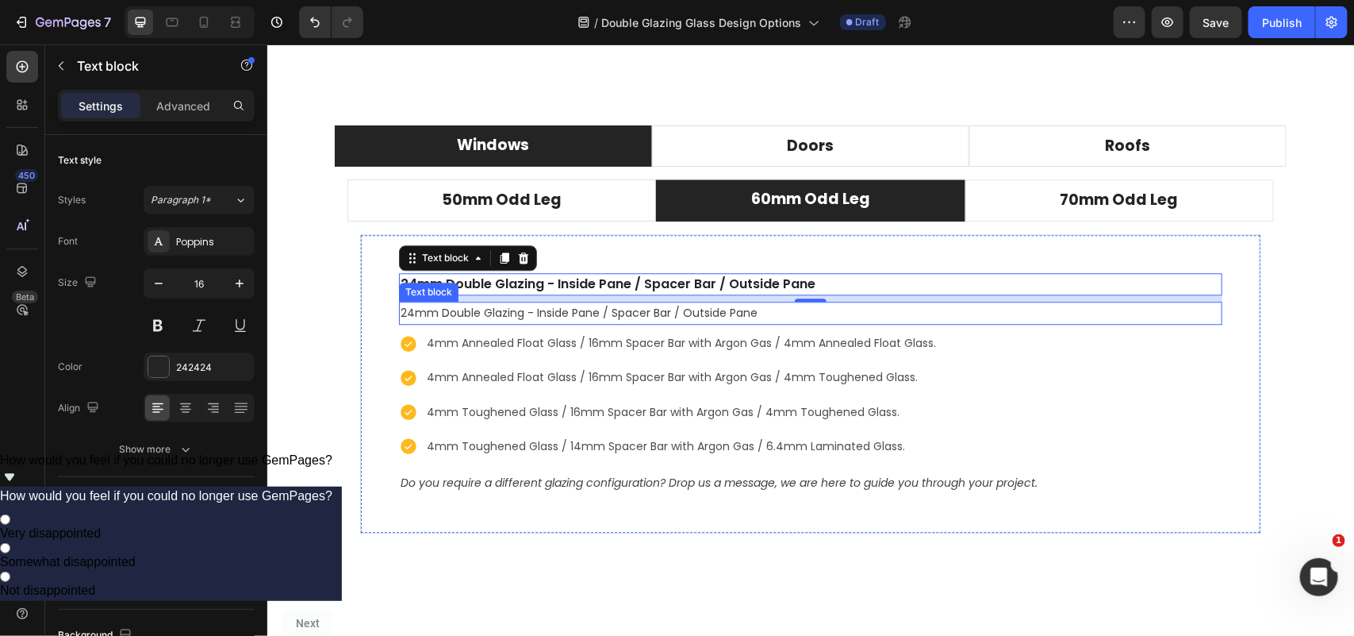
click at [571, 319] on p "24mm Double Glazing - Inside Pane / Spacer Bar / Outside Pane" at bounding box center [810, 312] width 820 height 20
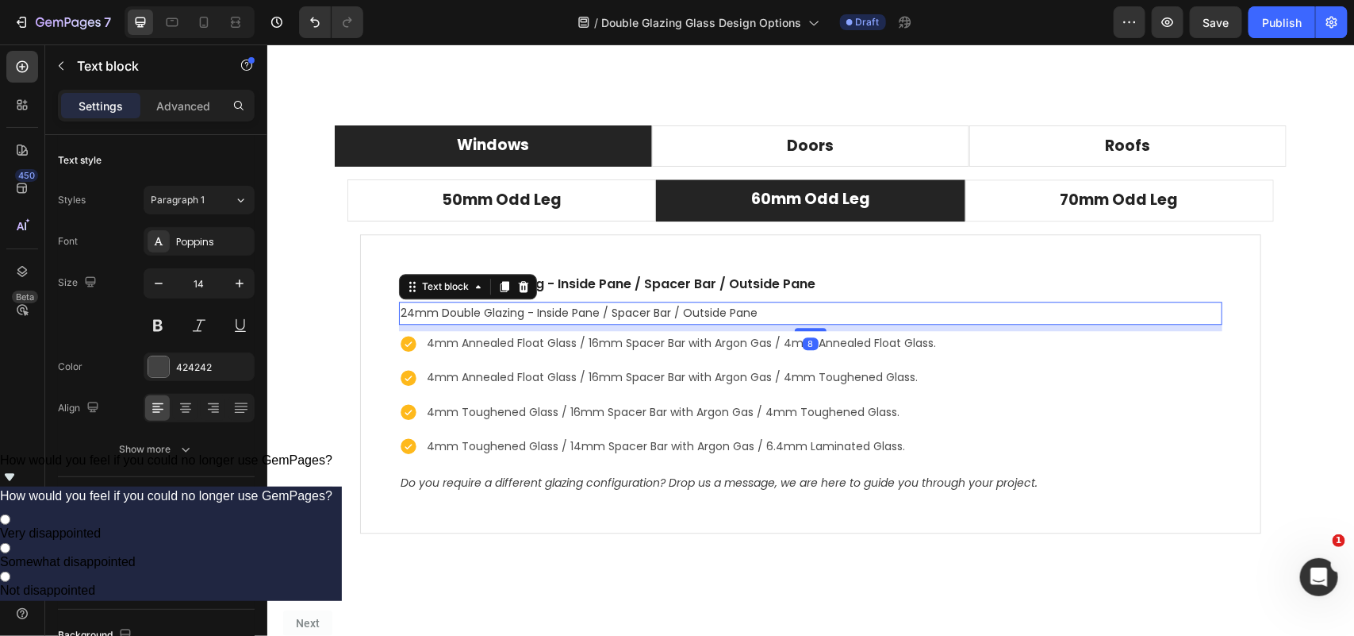
click at [517, 289] on icon at bounding box center [523, 285] width 13 height 13
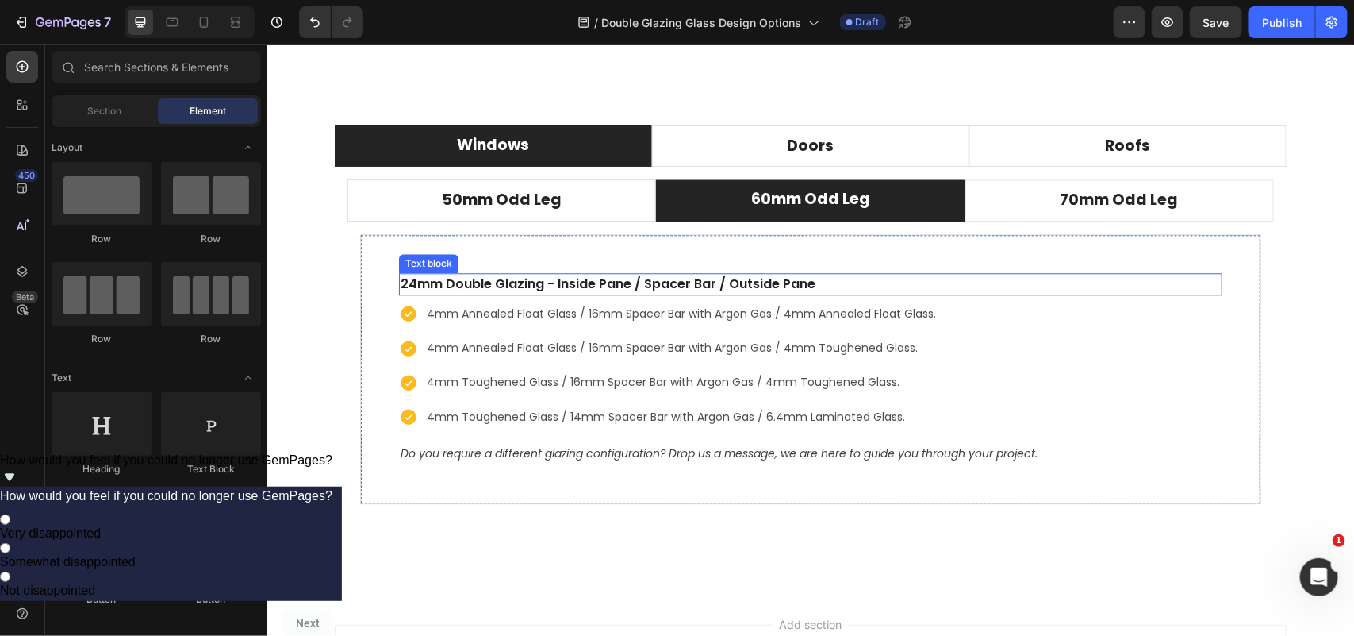
click at [751, 291] on p "24mm Double Glazing - Inside Pane / Spacer Bar / Outside Pane" at bounding box center [810, 283] width 820 height 19
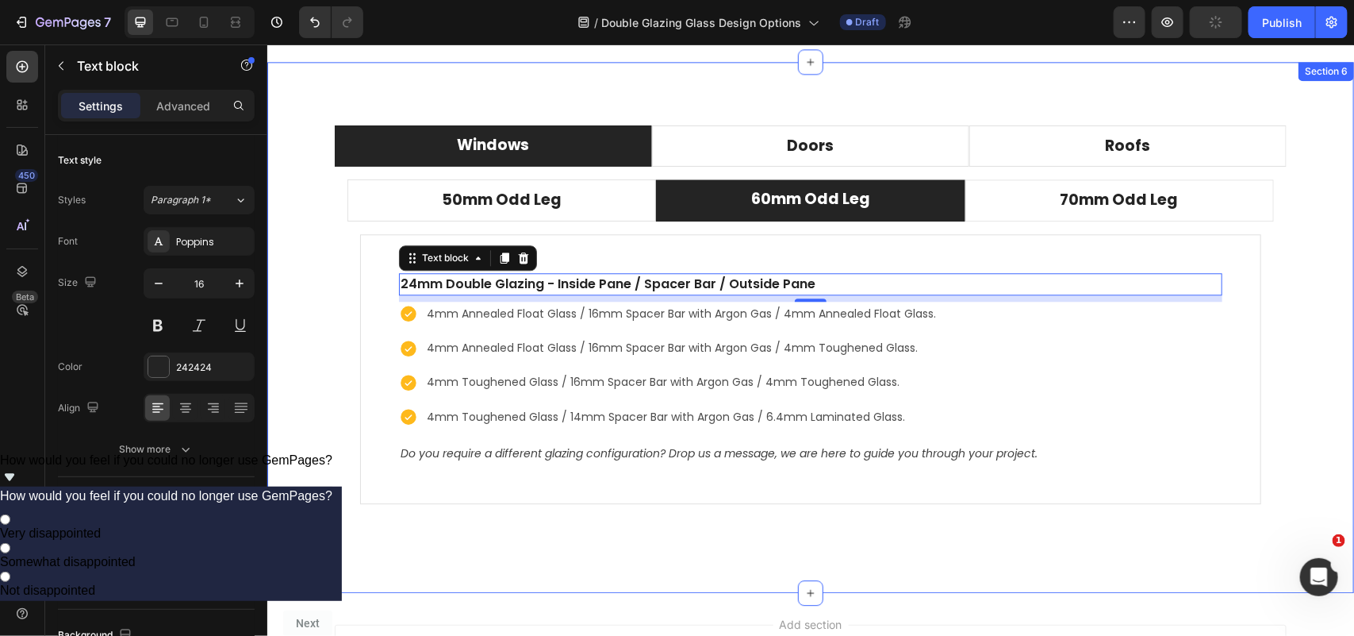
click at [688, 575] on div "Windows Doors Roofs 50mm Odd Leg 60mm Odd Leg 70mm Odd Leg Compatible operating…" at bounding box center [810, 326] width 1087 height 531
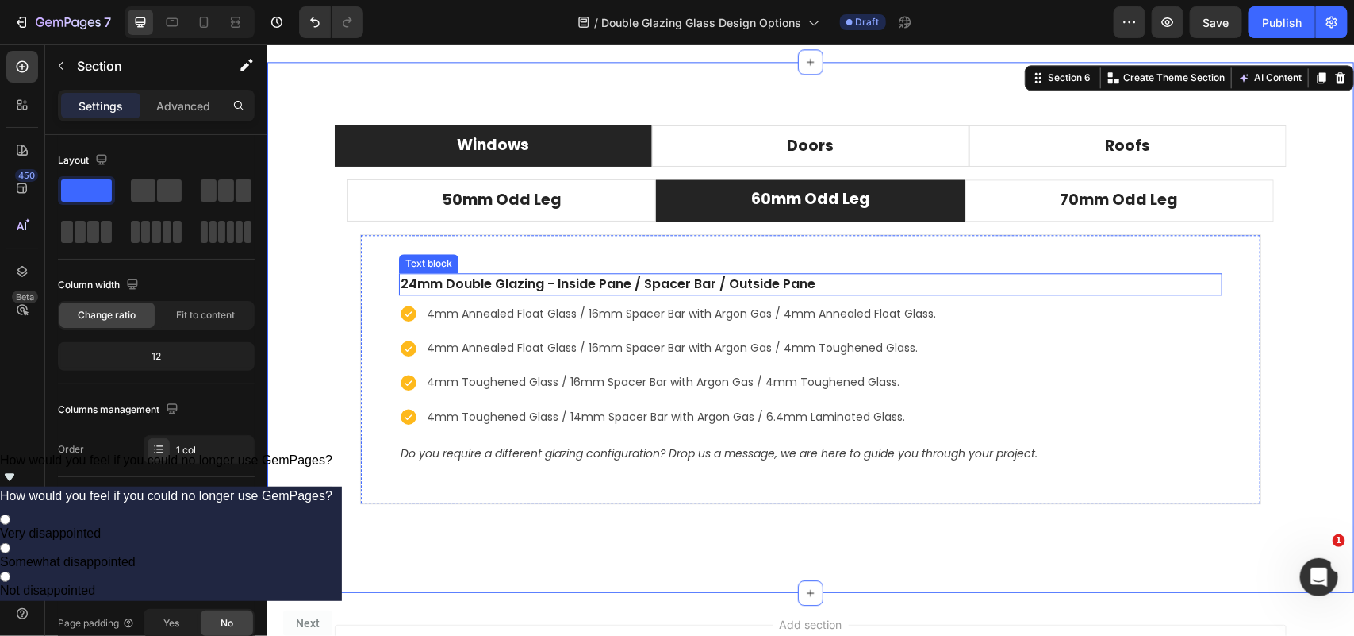
click at [720, 285] on p "24mm Double Glazing - Inside Pane / Spacer Bar / Outside Pane" at bounding box center [810, 283] width 820 height 19
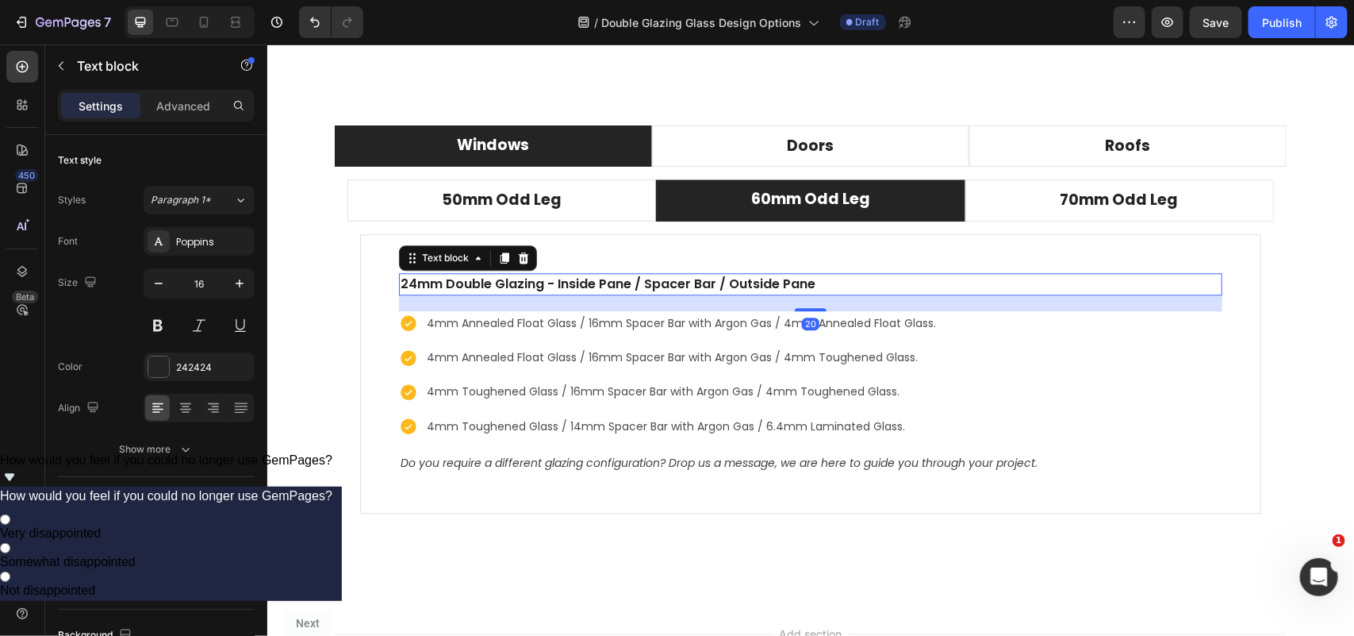
drag, startPoint x: 794, startPoint y: 302, endPoint x: 791, endPoint y: 311, distance: 10.0
click at [794, 310] on div at bounding box center [810, 308] width 32 height 3
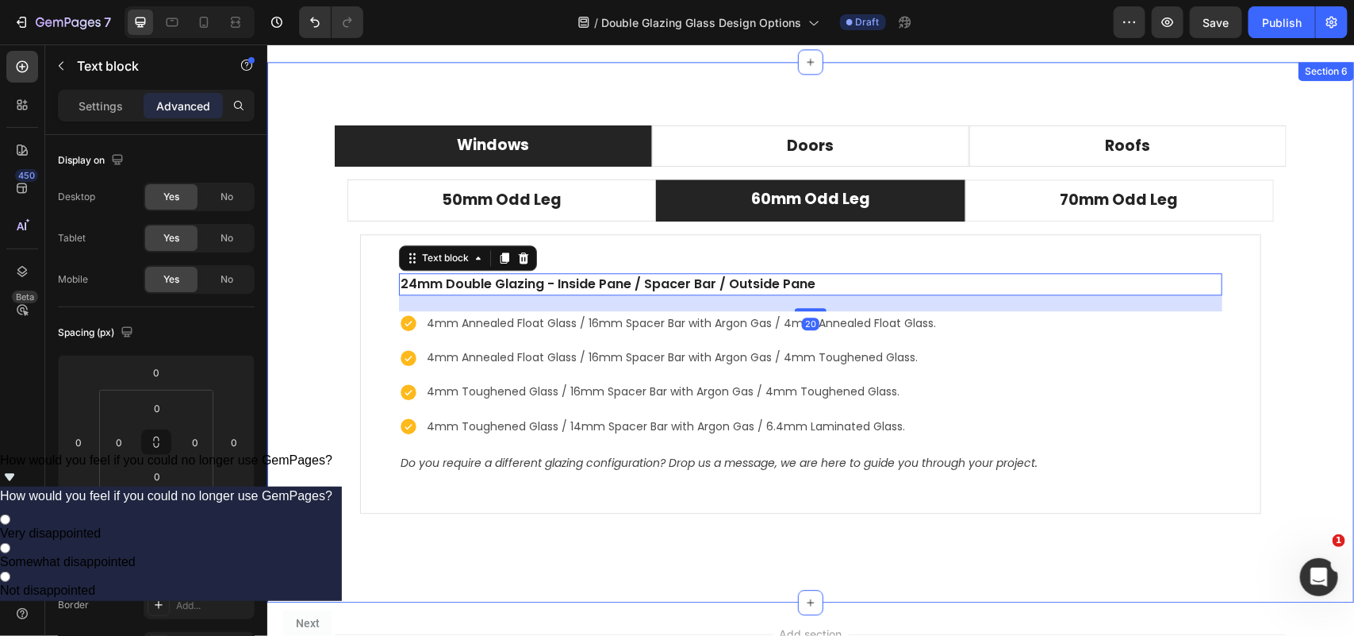
click at [633, 561] on div "Windows Doors Roofs 50mm Odd Leg 60mm Odd Leg 70mm Odd Leg Compatible operating…" at bounding box center [810, 331] width 1087 height 540
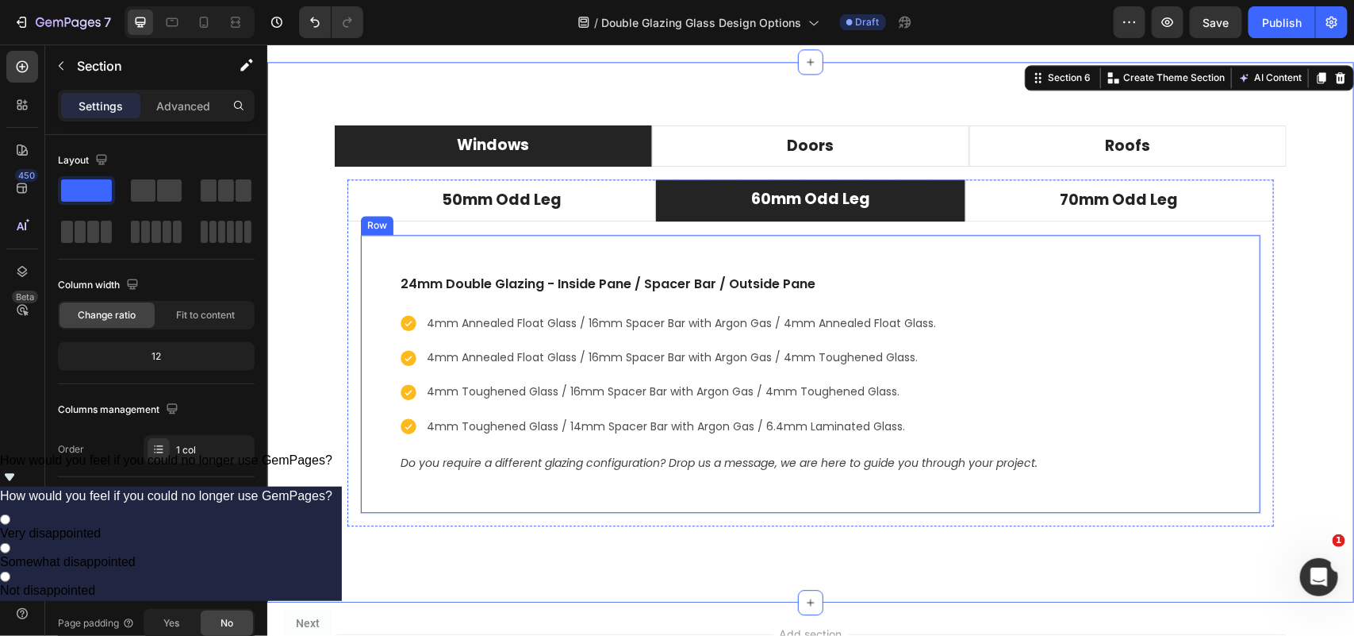
click at [557, 262] on div "24mm Double Glazing - Inside Pane / Spacer Bar / Outside Pane Text block 4mm An…" at bounding box center [809, 372] width 901 height 279
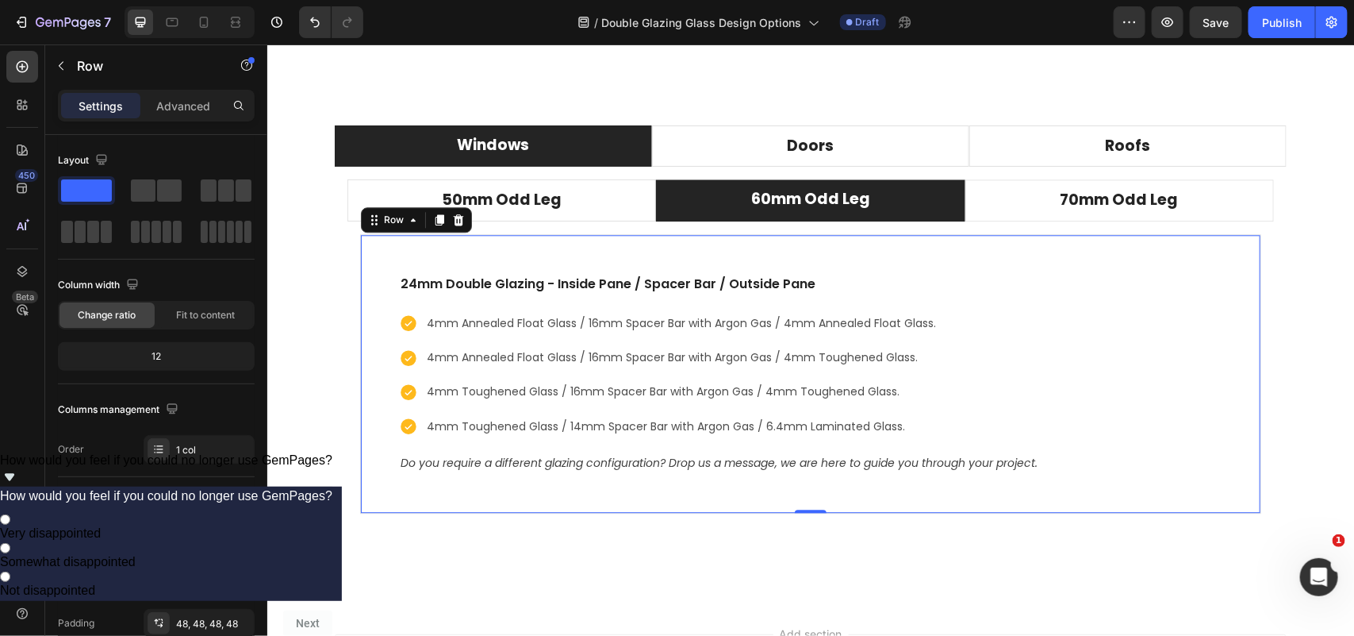
click at [859, 241] on div "24mm Double Glazing - Inside Pane / Spacer Bar / Outside Pane Text block 4mm An…" at bounding box center [809, 372] width 901 height 279
click at [435, 218] on icon at bounding box center [439, 218] width 9 height 11
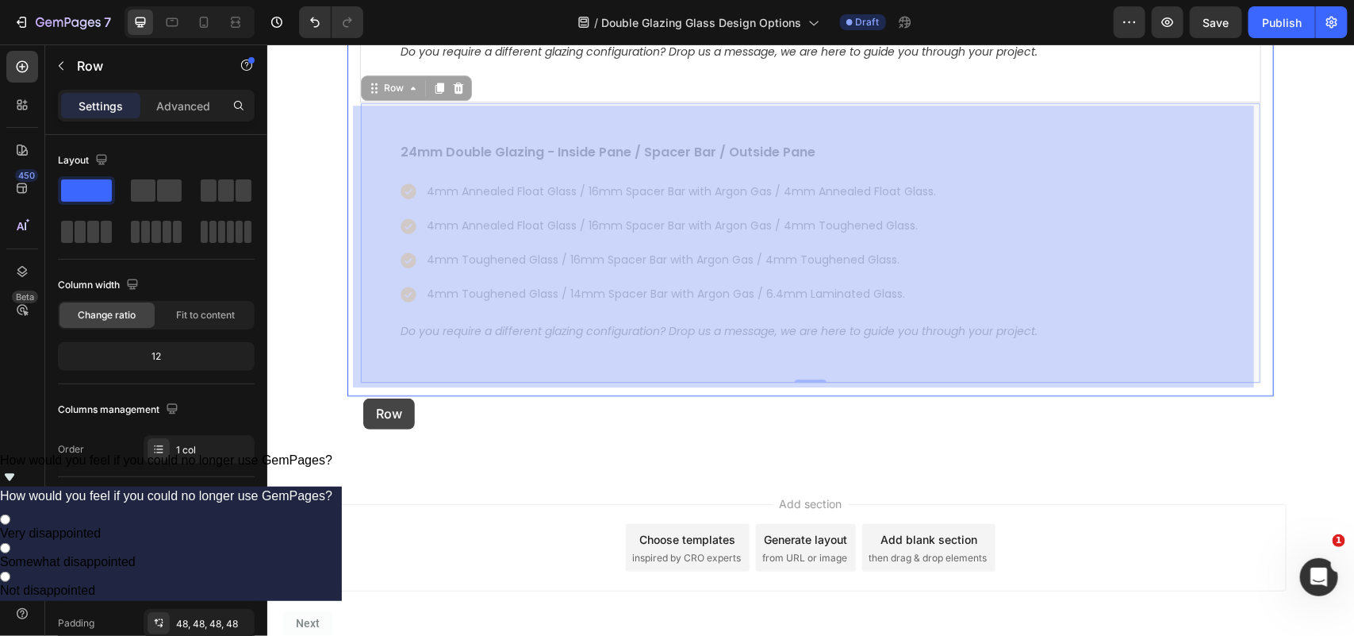
scroll to position [4836, 0]
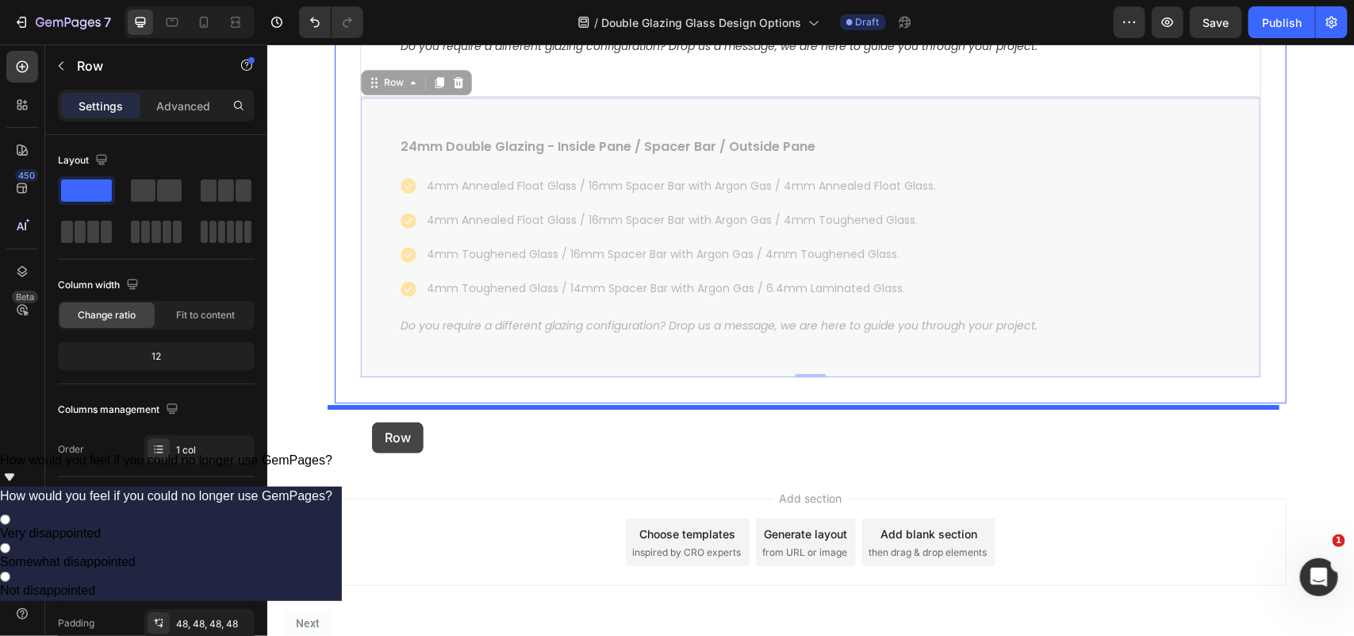
drag, startPoint x: 365, startPoint y: 287, endPoint x: 371, endPoint y: 421, distance: 134.3
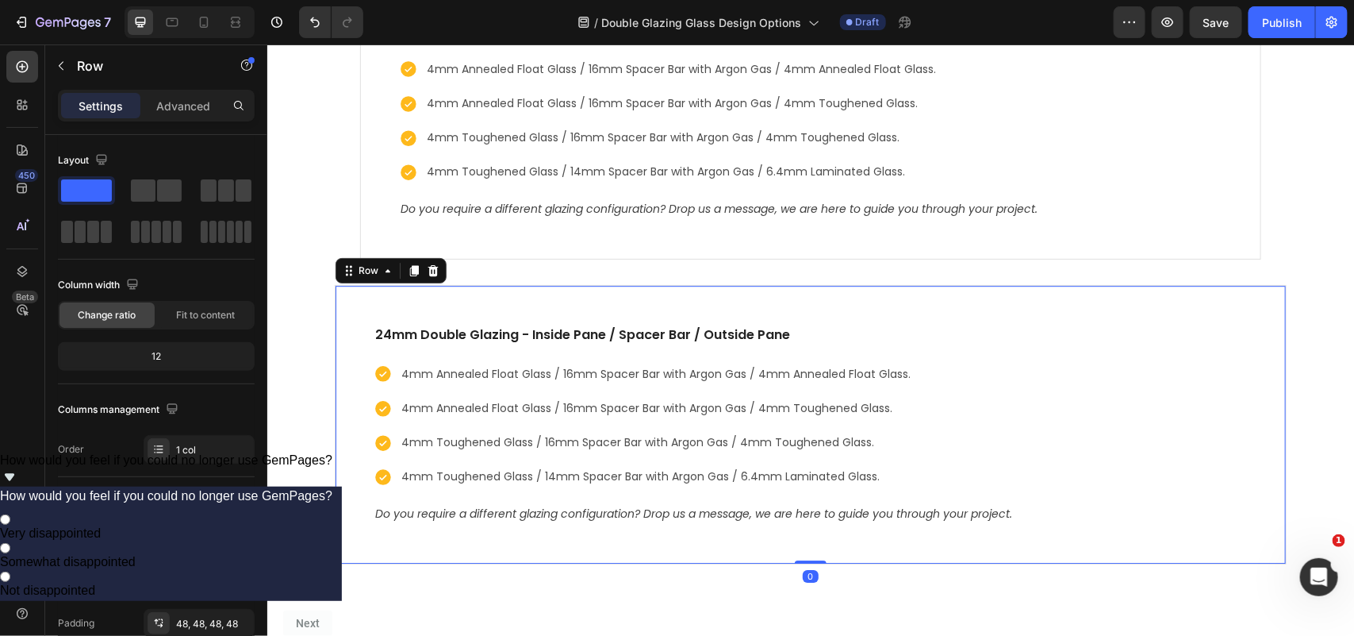
scroll to position [4638, 0]
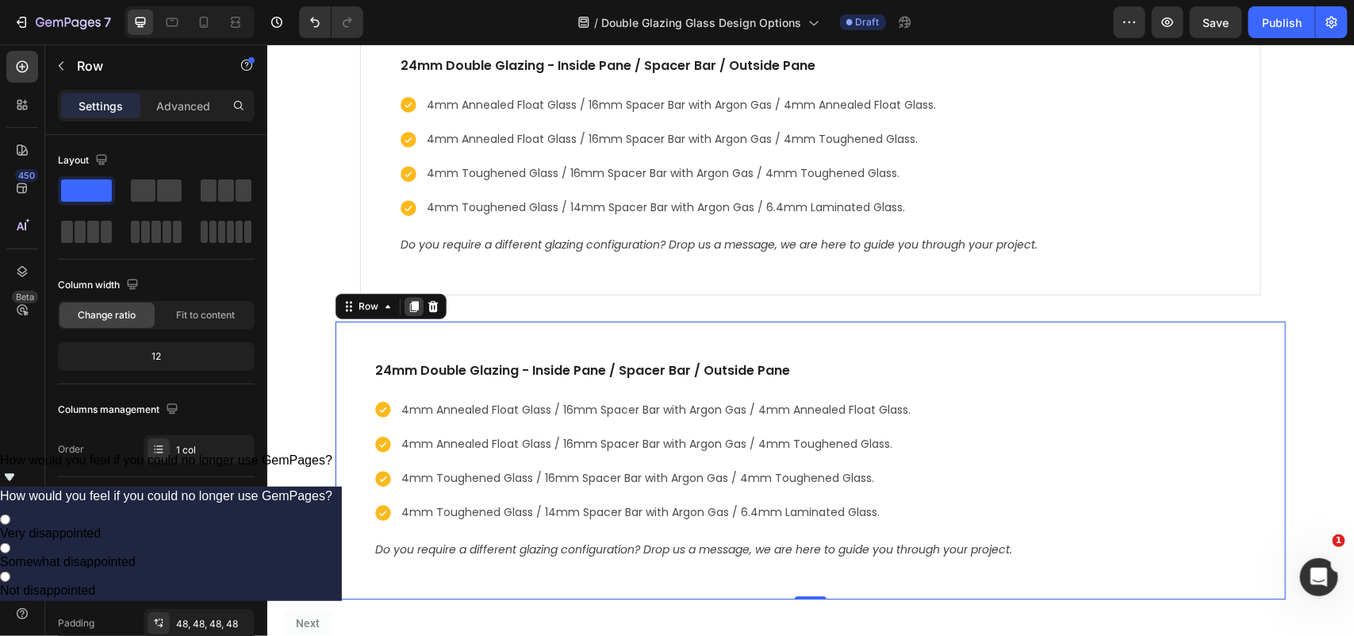
click at [409, 311] on icon at bounding box center [413, 305] width 9 height 11
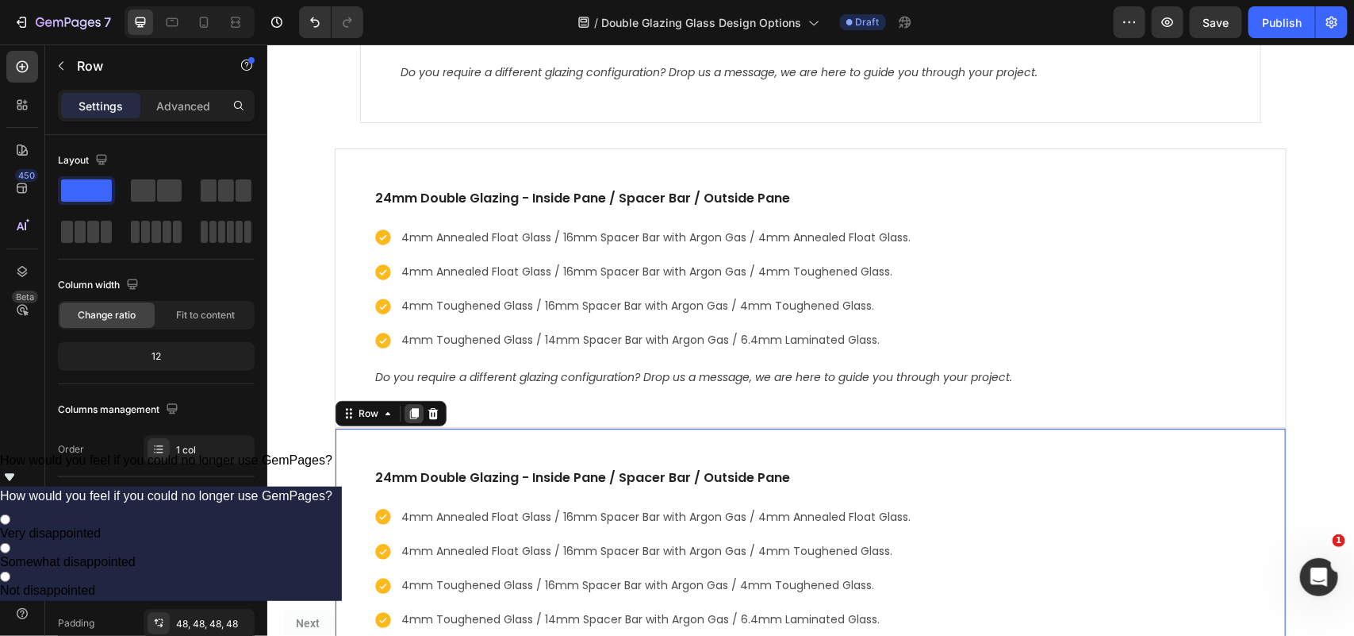
scroll to position [4845, 0]
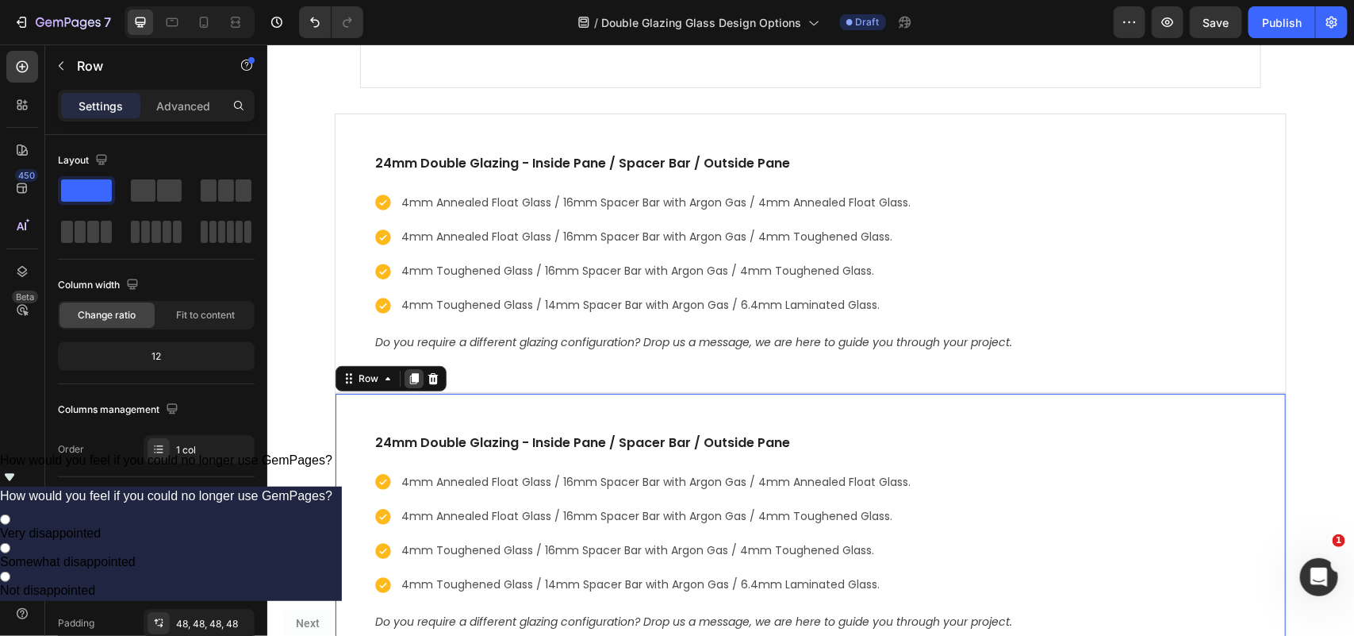
click at [409, 382] on icon at bounding box center [413, 377] width 9 height 11
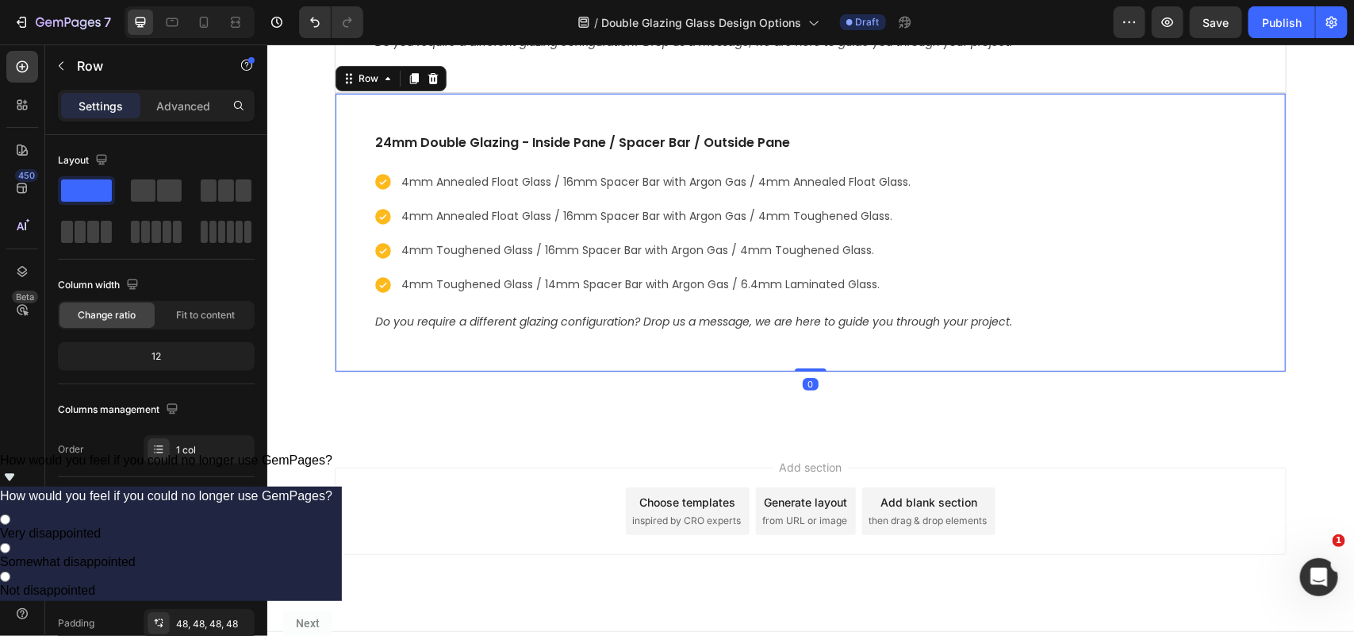
scroll to position [5226, 0]
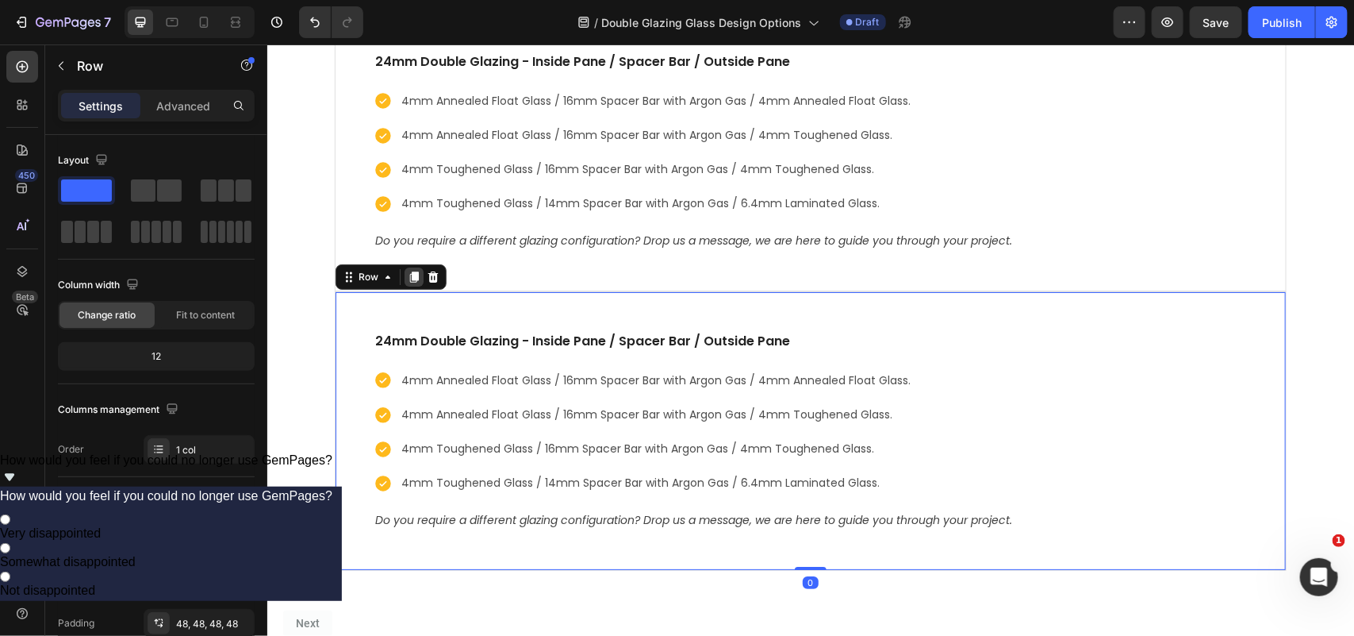
click at [409, 282] on icon at bounding box center [413, 276] width 9 height 11
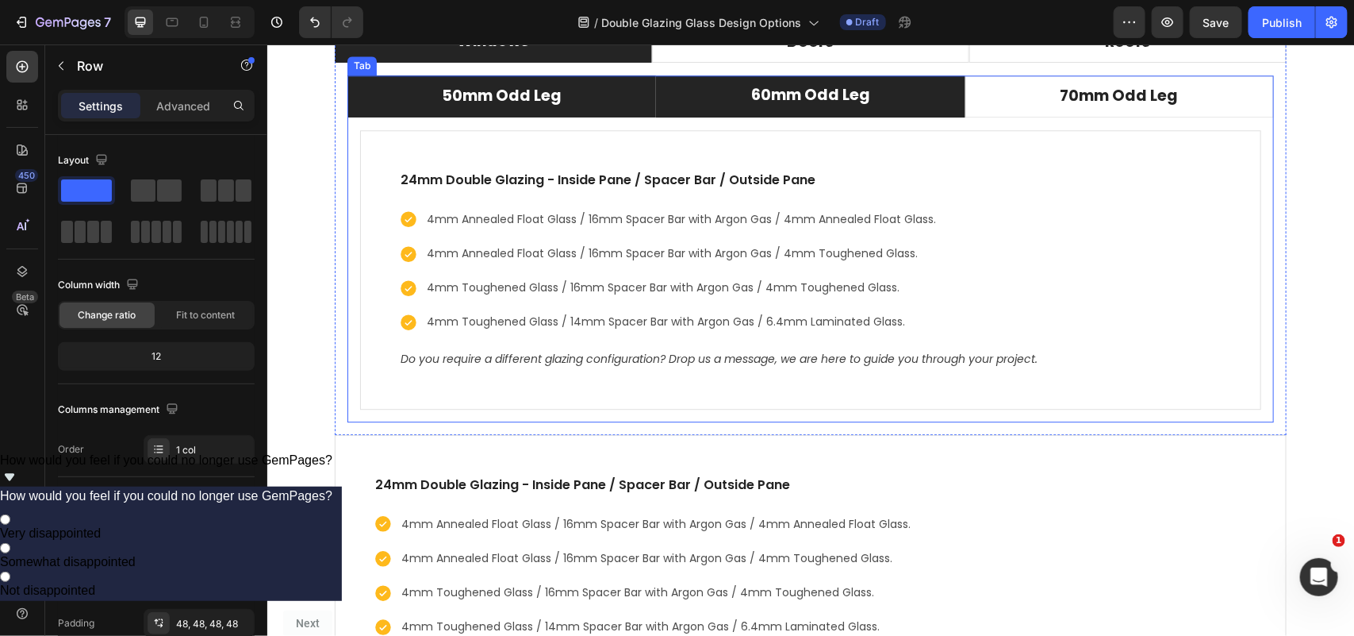
scroll to position [4416, 0]
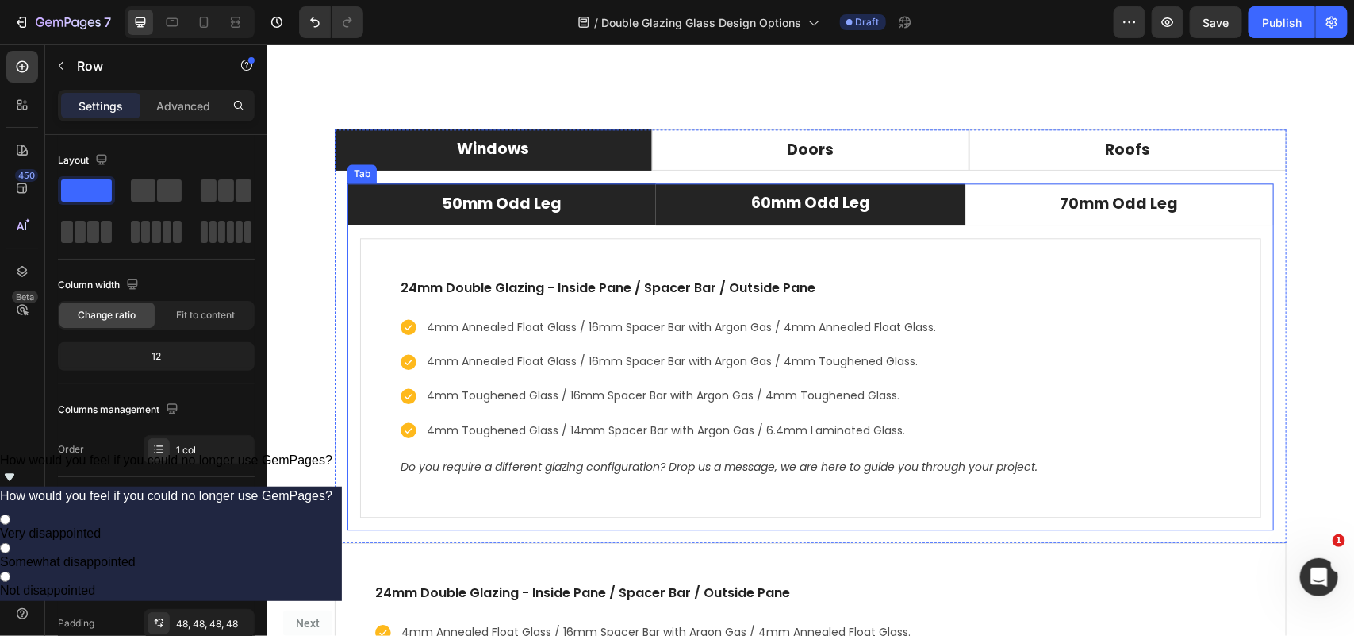
click at [590, 202] on li "50mm Odd Leg" at bounding box center [501, 204] width 309 height 42
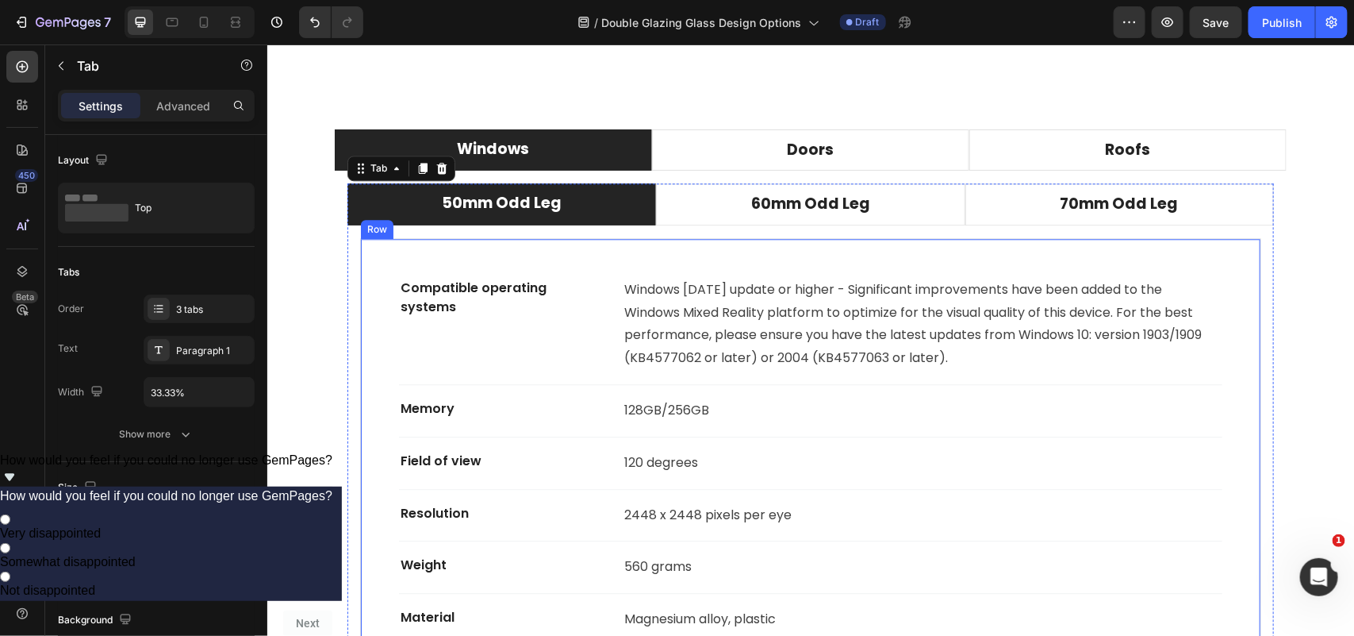
click at [564, 254] on div "Compatible operating systems Text block Windows 10 May 2019 update or higher - …" at bounding box center [809, 480] width 901 height 486
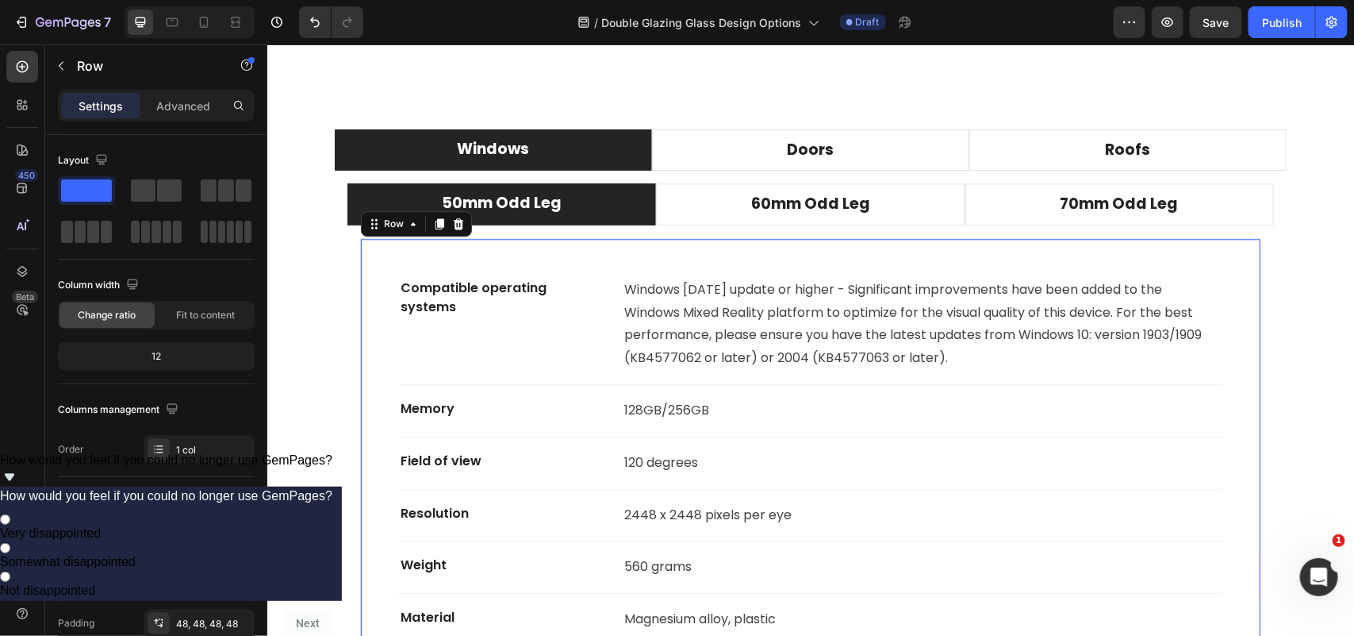
click at [478, 258] on div "Compatible operating systems Text block Windows 10 May 2019 update or higher - …" at bounding box center [809, 480] width 901 height 486
click at [454, 228] on icon at bounding box center [458, 222] width 10 height 11
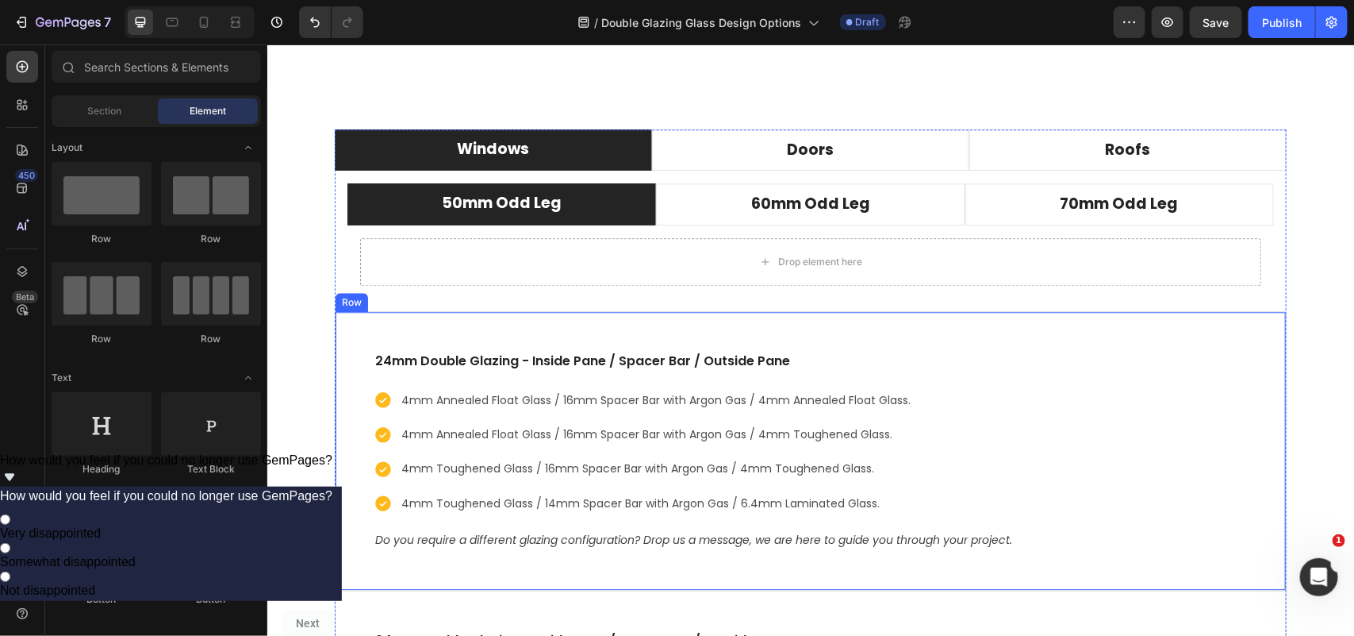
click at [446, 323] on div "24mm Double Glazing - Inside Pane / Spacer Bar / Outside Pane Text block 4mm An…" at bounding box center [810, 449] width 952 height 279
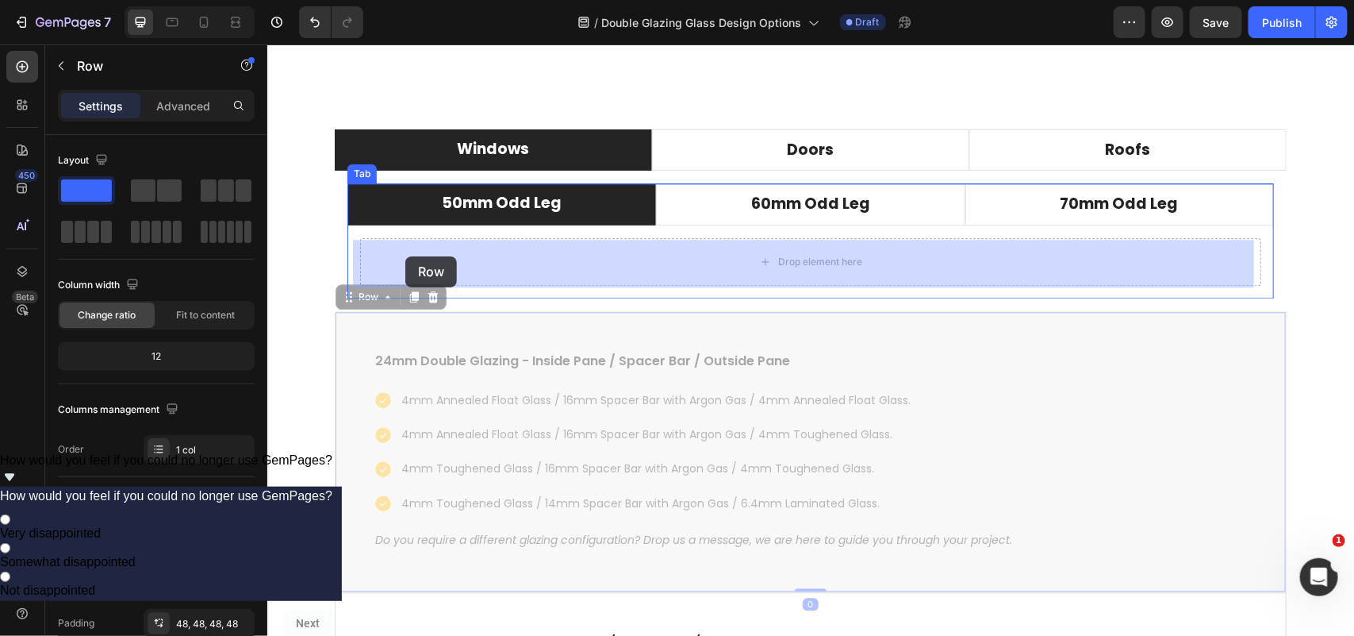
drag, startPoint x: 336, startPoint y: 301, endPoint x: 405, endPoint y: 256, distance: 82.5
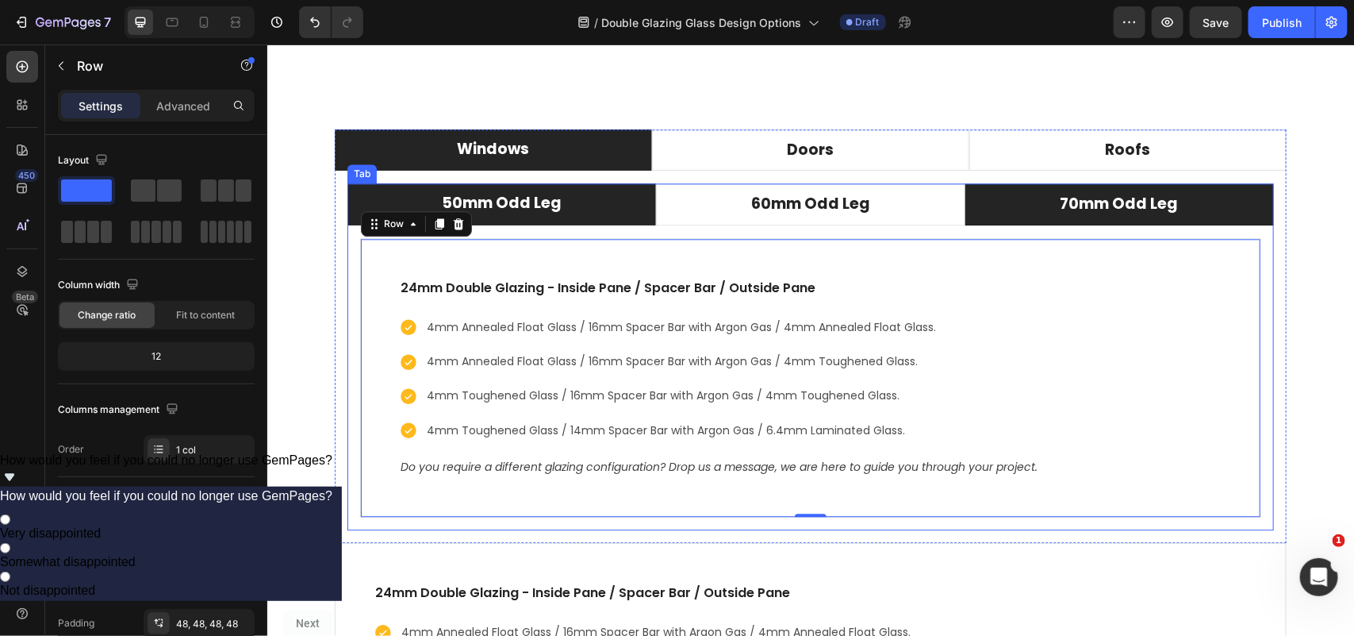
click at [1009, 213] on li "70mm Odd Leg" at bounding box center [1119, 204] width 309 height 42
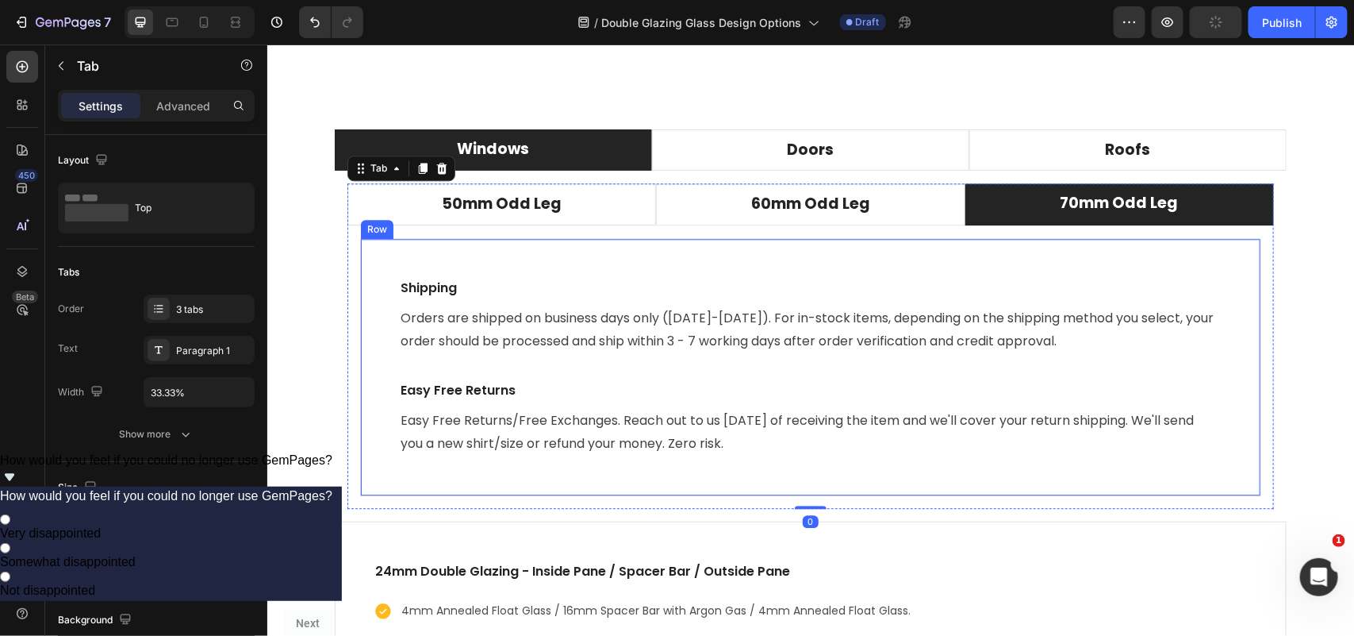
click at [568, 255] on div "Shipping Text block Orders are shipped on business days only (Monday-Friday). F…" at bounding box center [809, 366] width 901 height 258
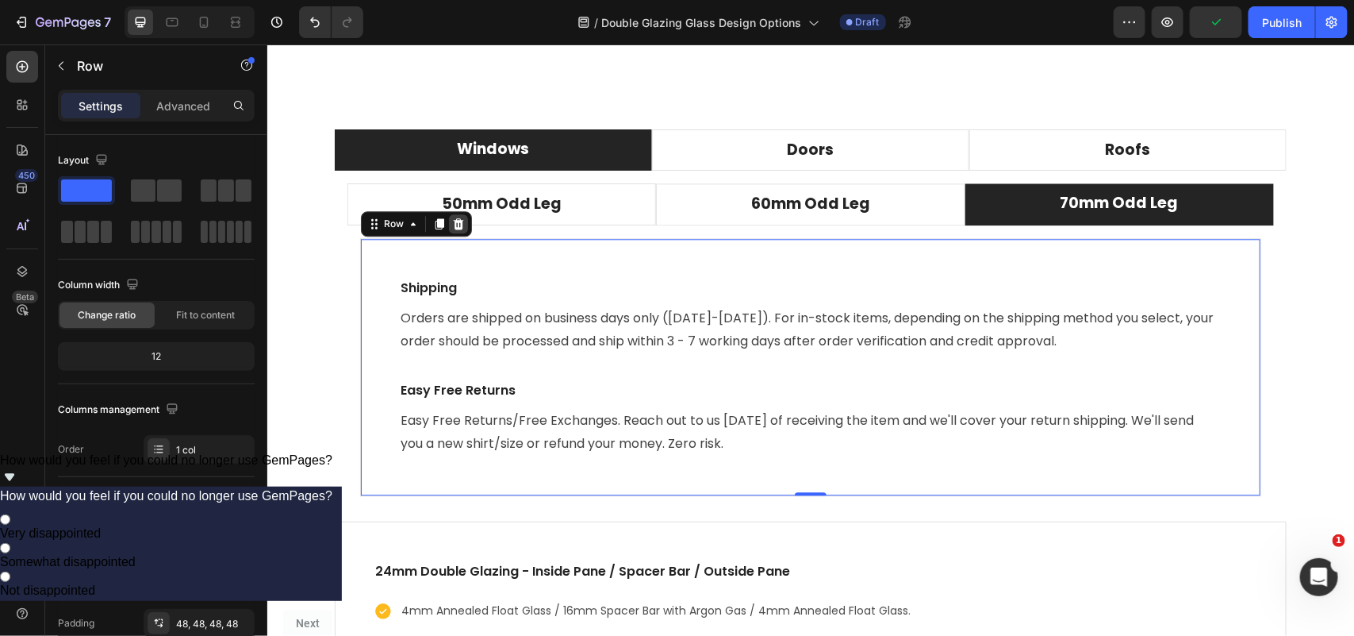
click at [453, 223] on icon at bounding box center [458, 222] width 10 height 11
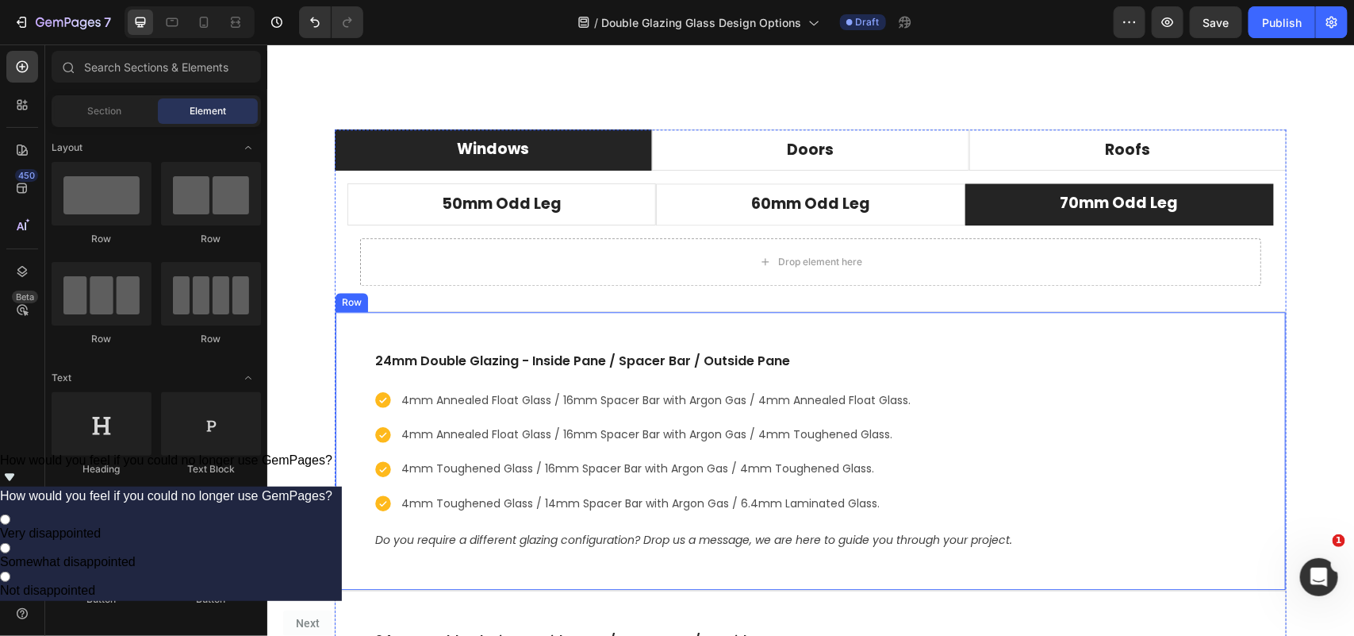
click at [421, 339] on div "24mm Double Glazing - Inside Pane / Spacer Bar / Outside Pane Text block 4mm An…" at bounding box center [810, 449] width 952 height 279
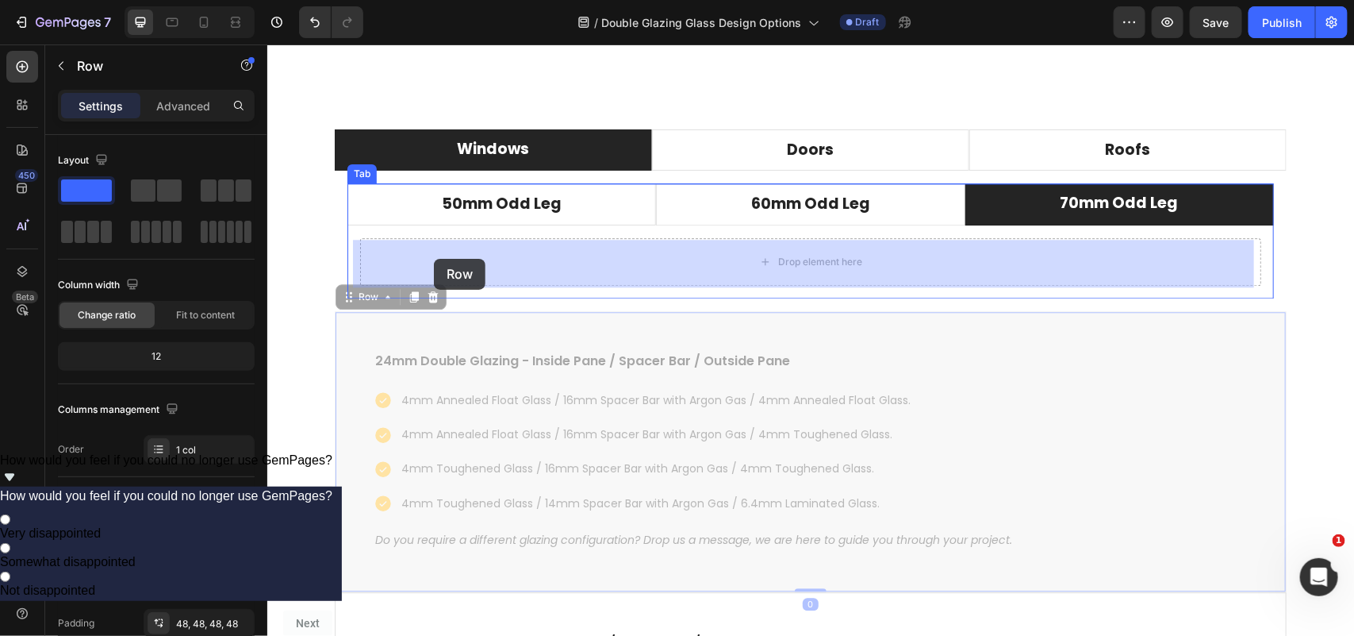
drag, startPoint x: 342, startPoint y: 298, endPoint x: 433, endPoint y: 258, distance: 99.8
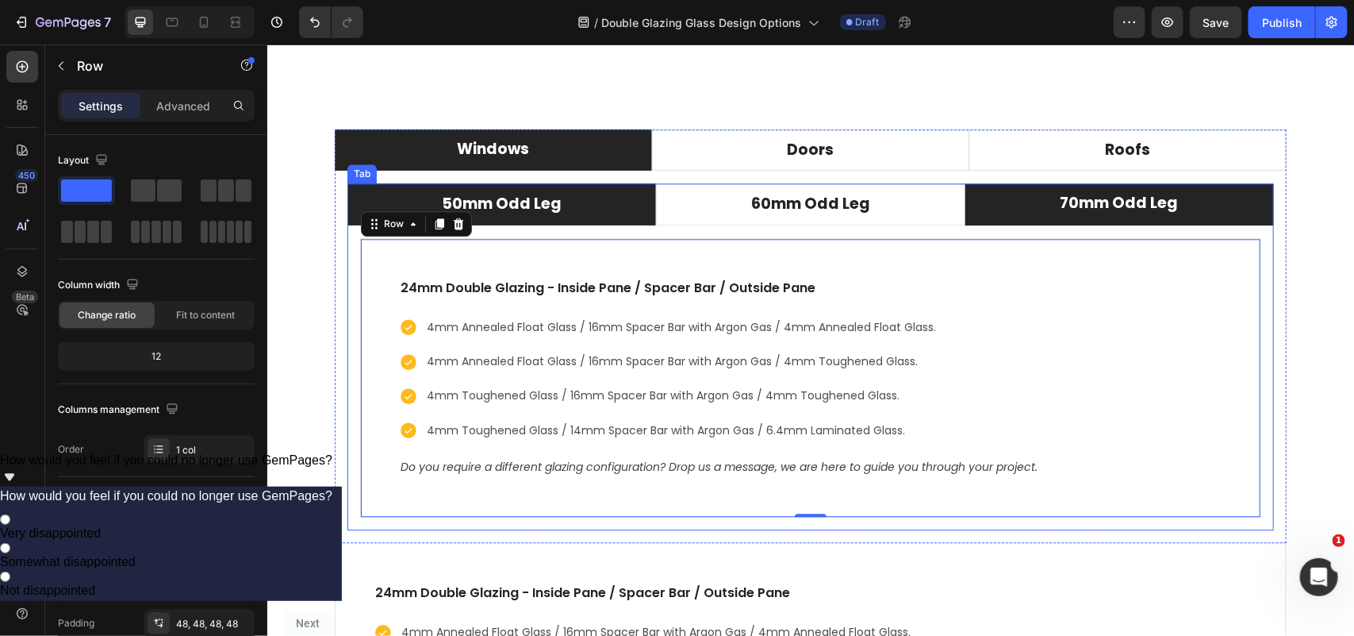
click at [586, 211] on li "50mm Odd Leg" at bounding box center [501, 204] width 309 height 42
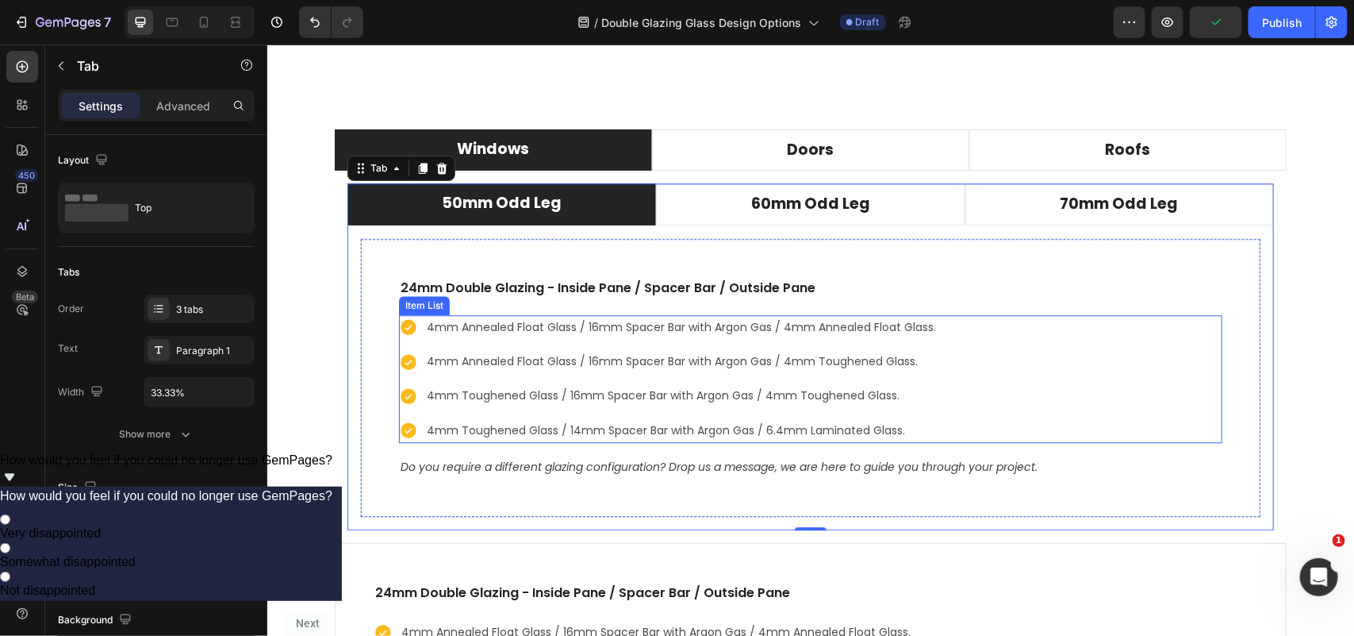
click at [732, 329] on p "4mm Annealed Float Glass / 16mm Spacer Bar with Argon Gas / 4mm Annealed Float …" at bounding box center [680, 327] width 509 height 20
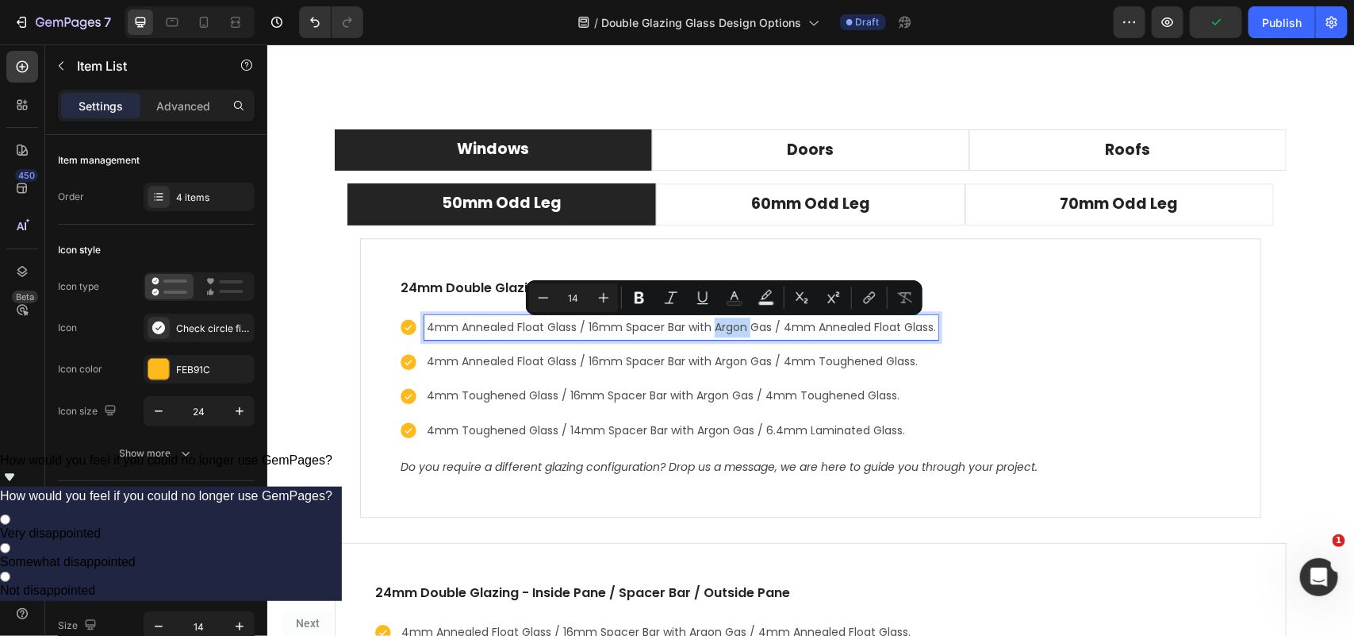
click at [732, 329] on p "4mm Annealed Float Glass / 16mm Spacer Bar with Argon Gas / 4mm Annealed Float …" at bounding box center [680, 327] width 509 height 20
drag, startPoint x: 763, startPoint y: 330, endPoint x: 682, endPoint y: 333, distance: 80.2
click at [682, 333] on p "4mm Annealed Float Glass / 16mm Spacer Bar with Argon Gas / 4mm Annealed Float …" at bounding box center [680, 327] width 509 height 20
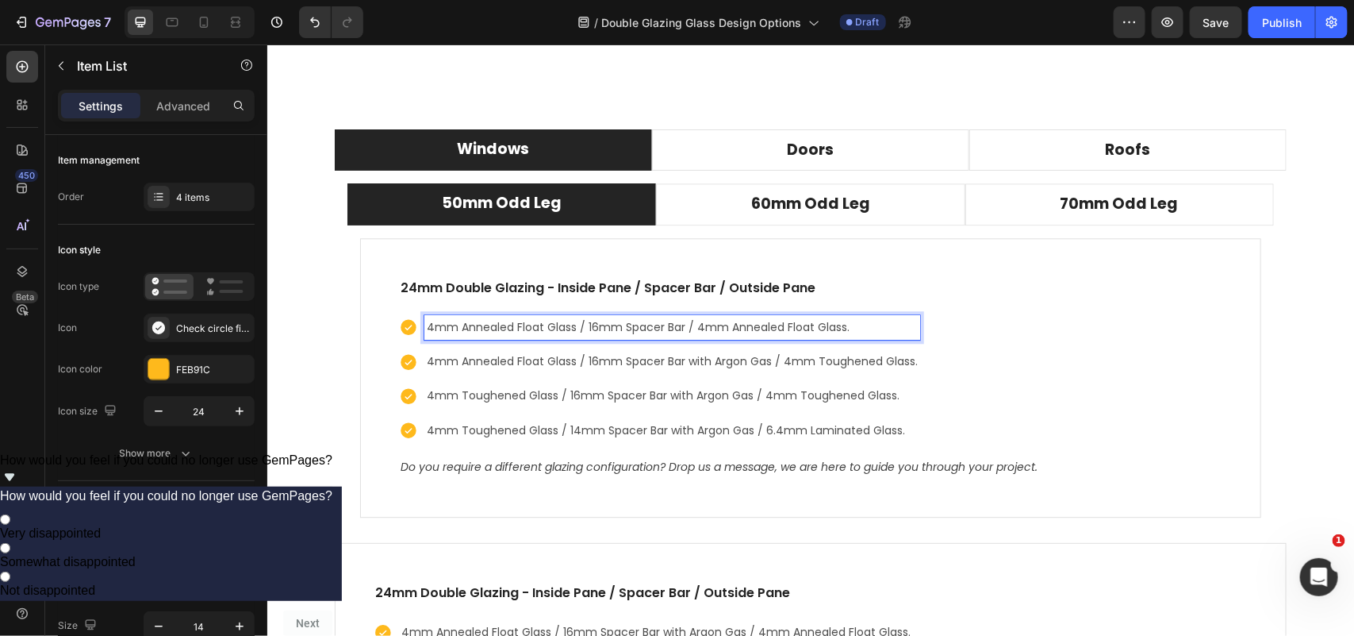
click at [760, 365] on p "4mm Annealed Float Glass / 16mm Spacer Bar with Argon Gas / 4mm Toughened Glass." at bounding box center [671, 361] width 491 height 20
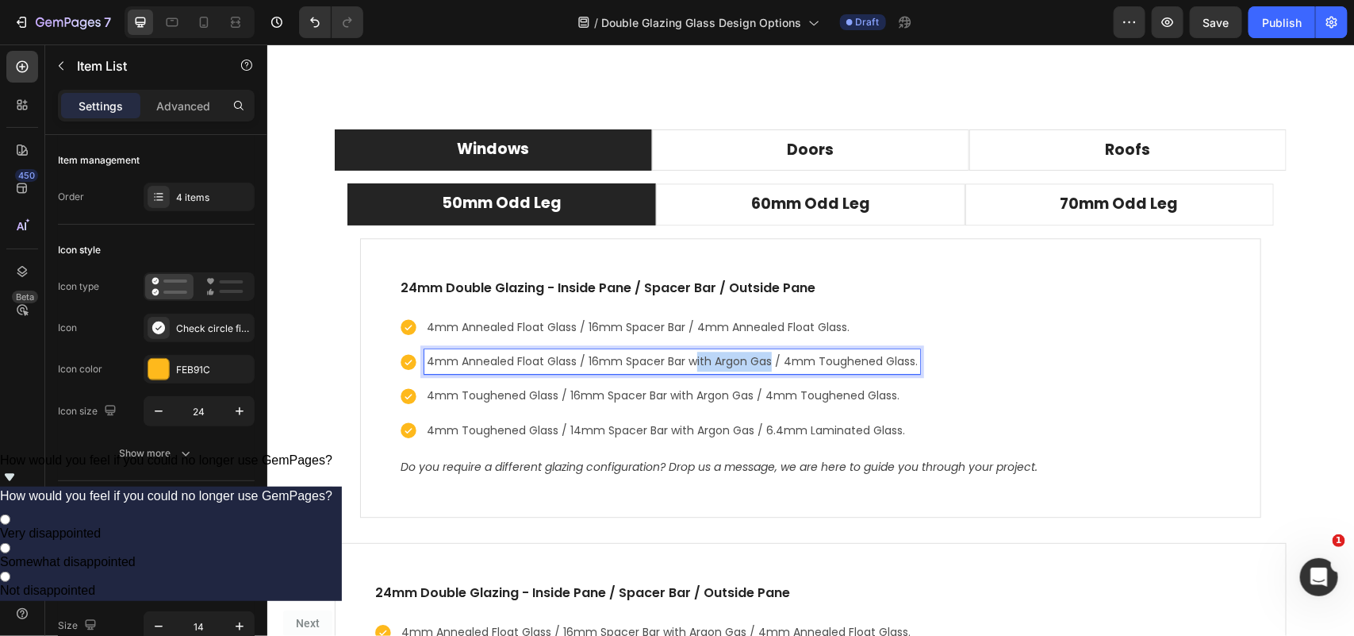
drag, startPoint x: 763, startPoint y: 364, endPoint x: 688, endPoint y: 371, distance: 75.6
click at [688, 371] on p "4mm Annealed Float Glass / 16mm Spacer Bar with Argon Gas / 4mm Toughened Glass." at bounding box center [671, 361] width 491 height 20
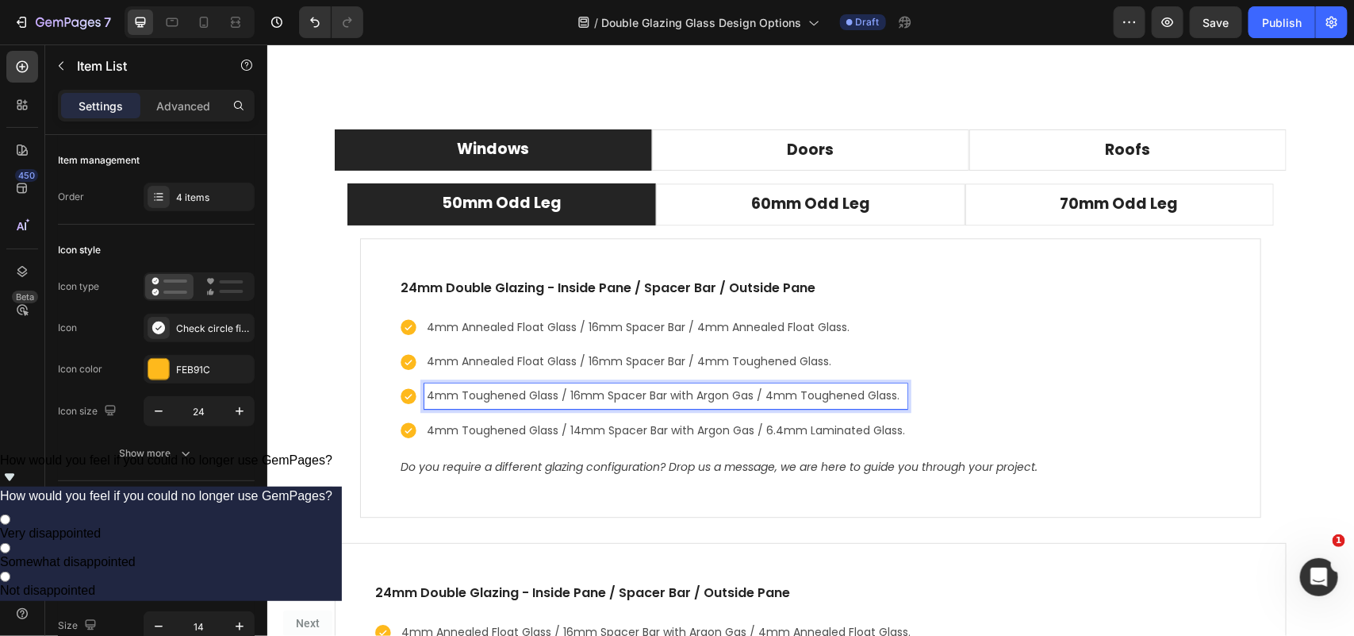
click at [738, 402] on p "4mm Toughened Glass / 16mm Spacer Bar with Argon Gas / 4mm Toughened Glass." at bounding box center [665, 395] width 478 height 20
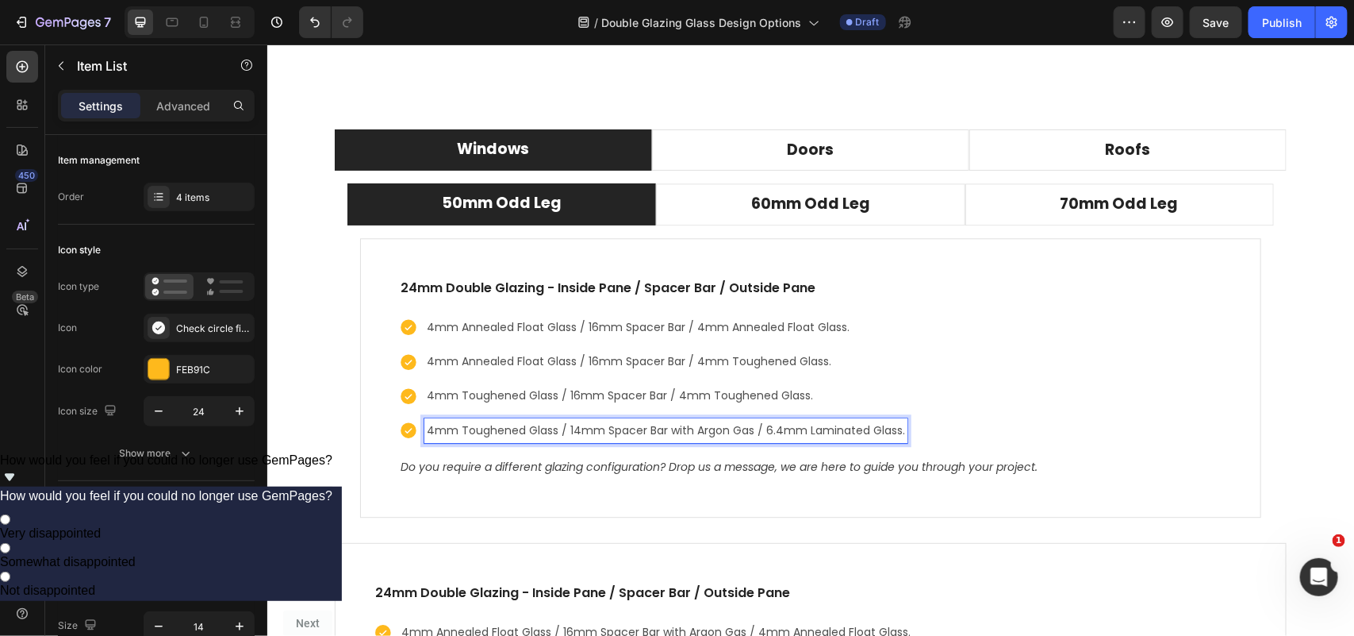
click at [732, 432] on p "4mm Toughened Glass / 14mm Spacer Bar with Argon Gas / 6.4mm Laminated Glass." at bounding box center [665, 430] width 478 height 20
drag, startPoint x: 742, startPoint y: 432, endPoint x: 672, endPoint y: 436, distance: 69.9
click at [672, 436] on p "4mm Toughened Glass / 14mm Spacer Bar with Argon Gas / 6.4mm Laminated Glass." at bounding box center [665, 430] width 478 height 20
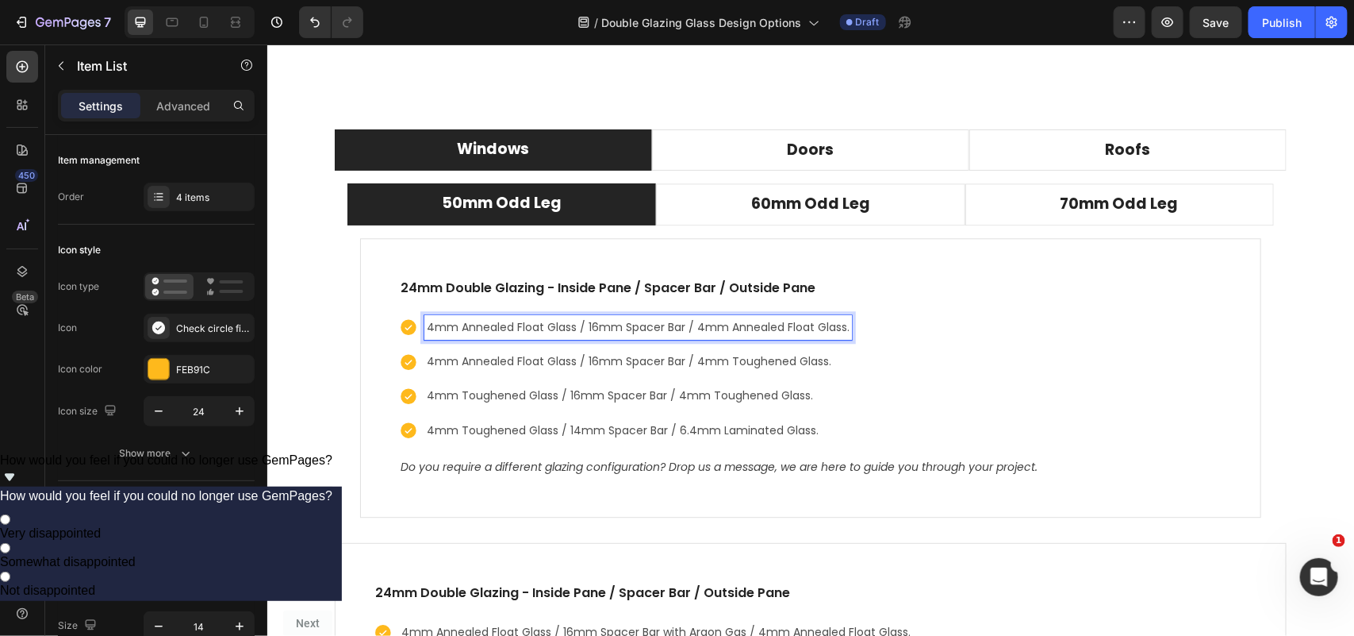
click at [615, 329] on p "4mm Annealed Float Glass / 16mm Spacer Bar / 4mm Annealed Float Glass." at bounding box center [637, 327] width 423 height 20
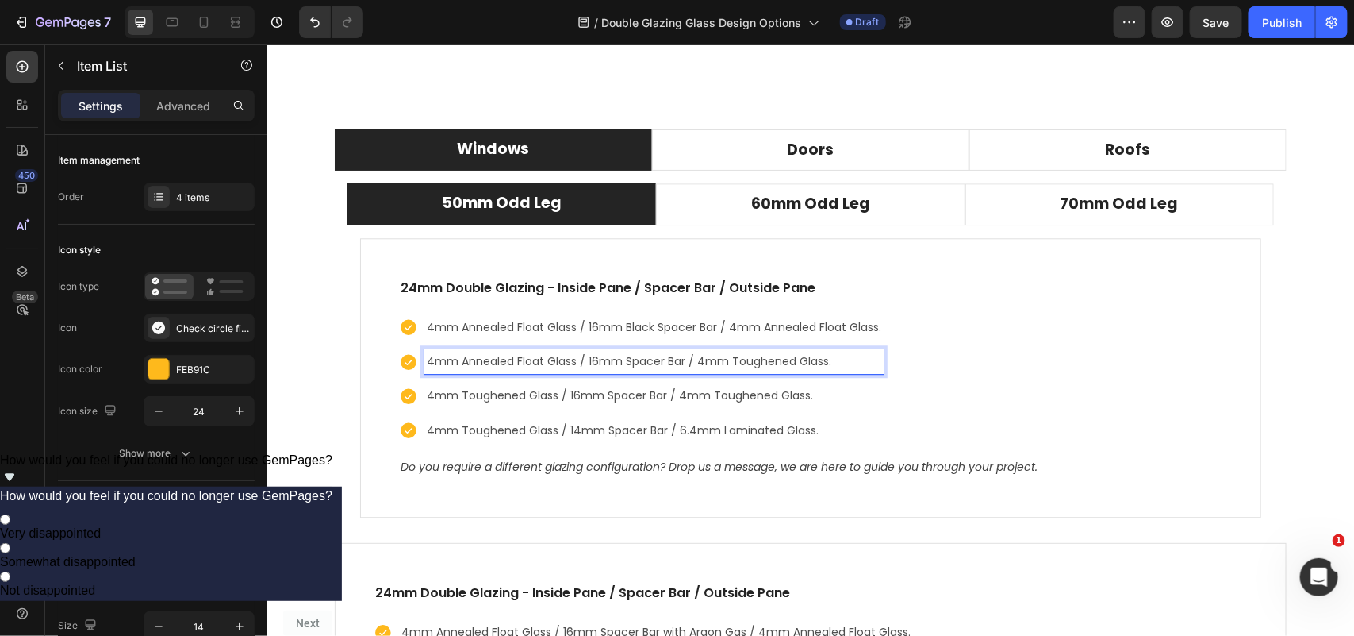
click at [617, 360] on p "4mm Annealed Float Glass / 16mm Spacer Bar / 4mm Toughened Glass." at bounding box center [653, 361] width 455 height 20
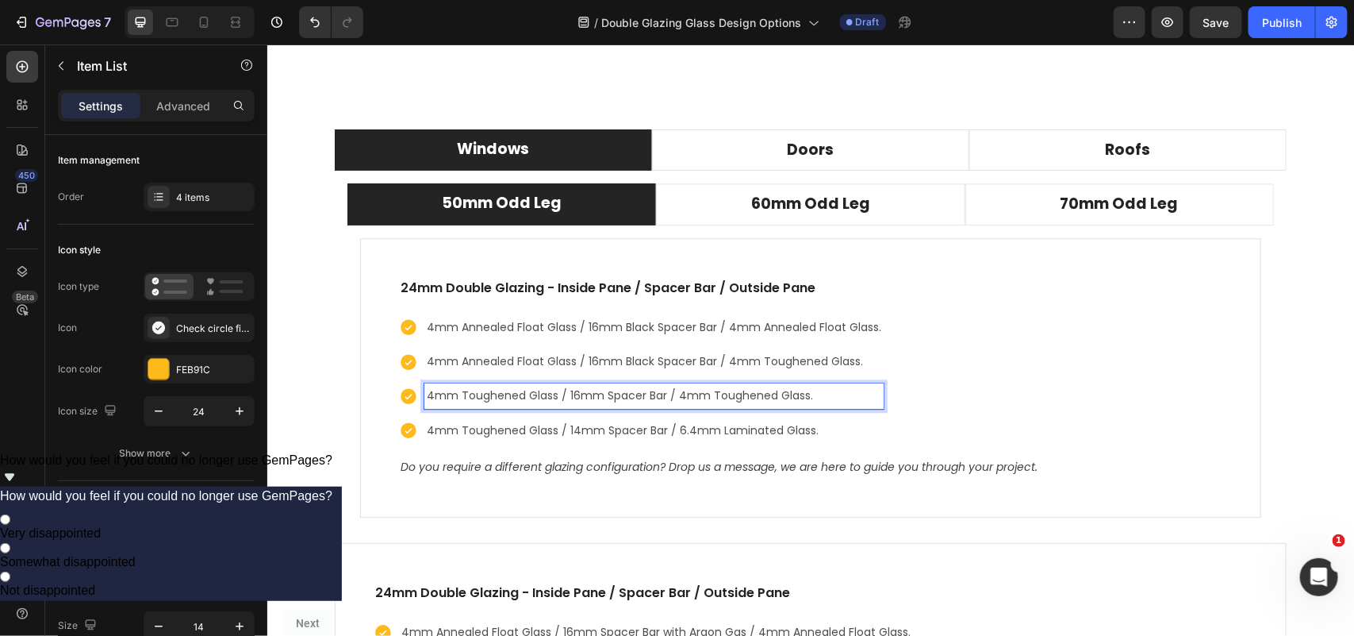
click at [601, 398] on p "4mm Toughened Glass / 16mm Spacer Bar / 4mm Toughened Glass." at bounding box center [653, 395] width 455 height 20
click at [596, 400] on p "4mm Toughened Glass / 16mm Spacer Bar / 4mm Toughened Glass." at bounding box center [653, 395] width 455 height 20
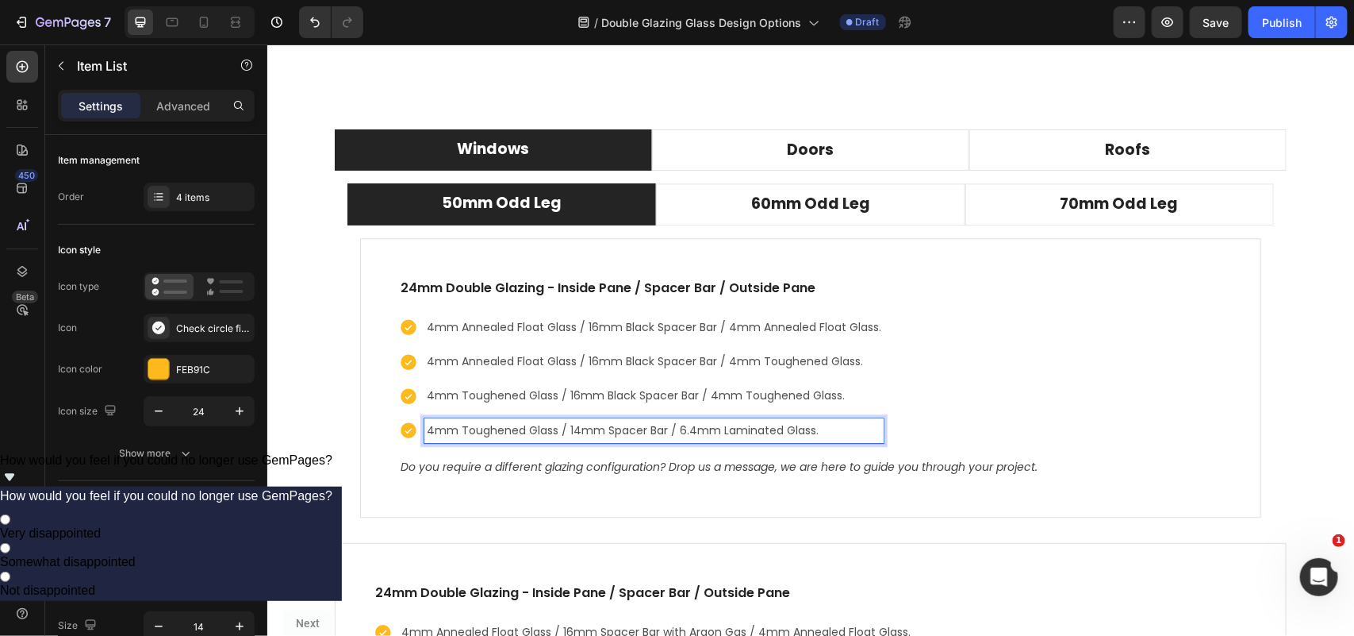
click at [597, 433] on p "4mm Toughened Glass / 14mm Spacer Bar / 6.4mm Laminated Glass." at bounding box center [653, 430] width 455 height 20
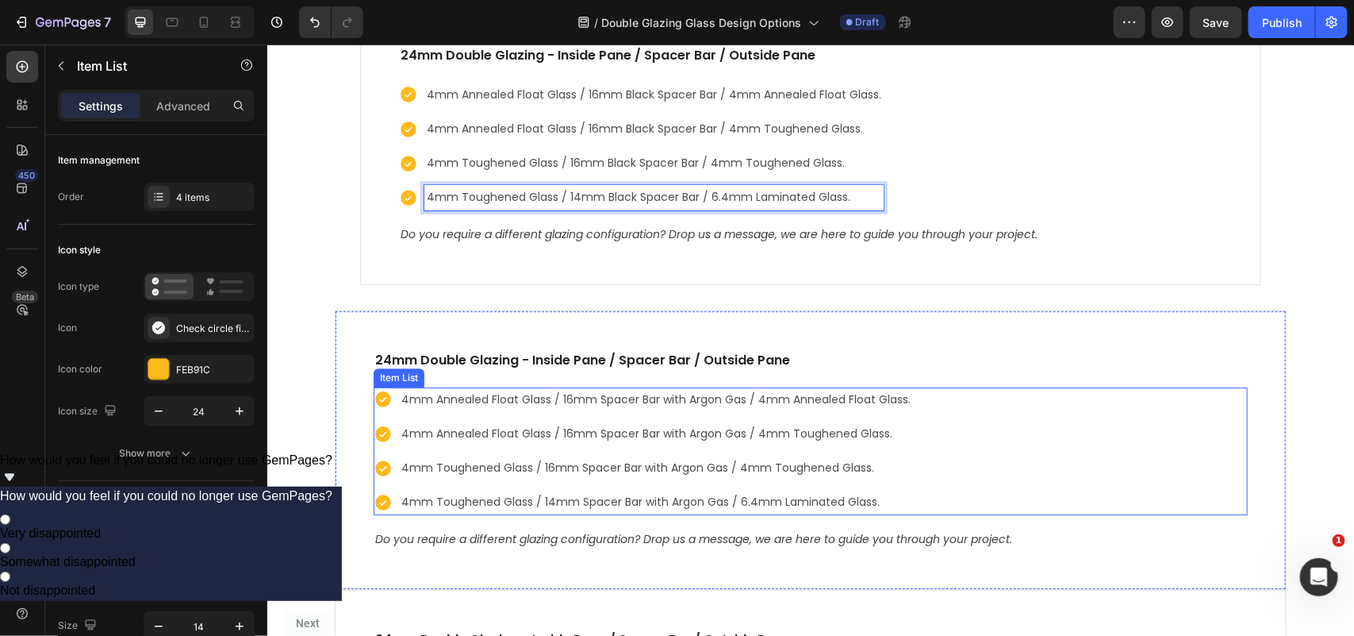
scroll to position [4614, 0]
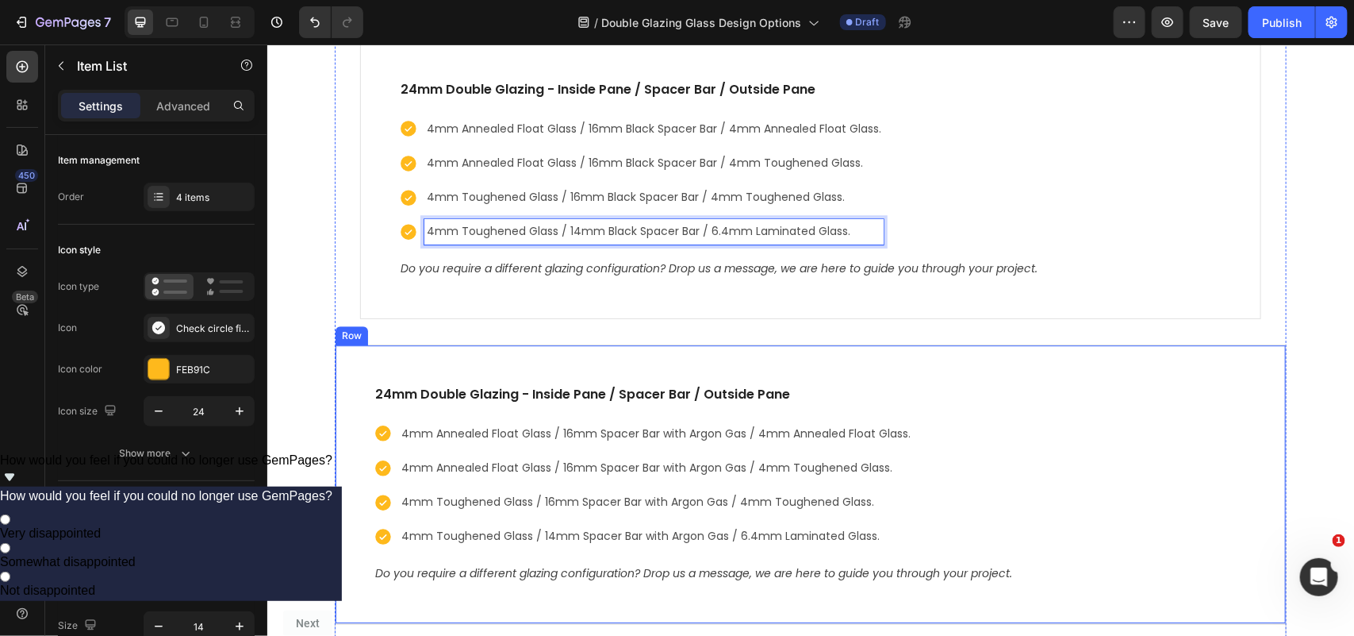
click at [698, 371] on div "24mm Double Glazing - Inside Pane / Spacer Bar / Outside Pane Text block 4mm An…" at bounding box center [810, 483] width 952 height 279
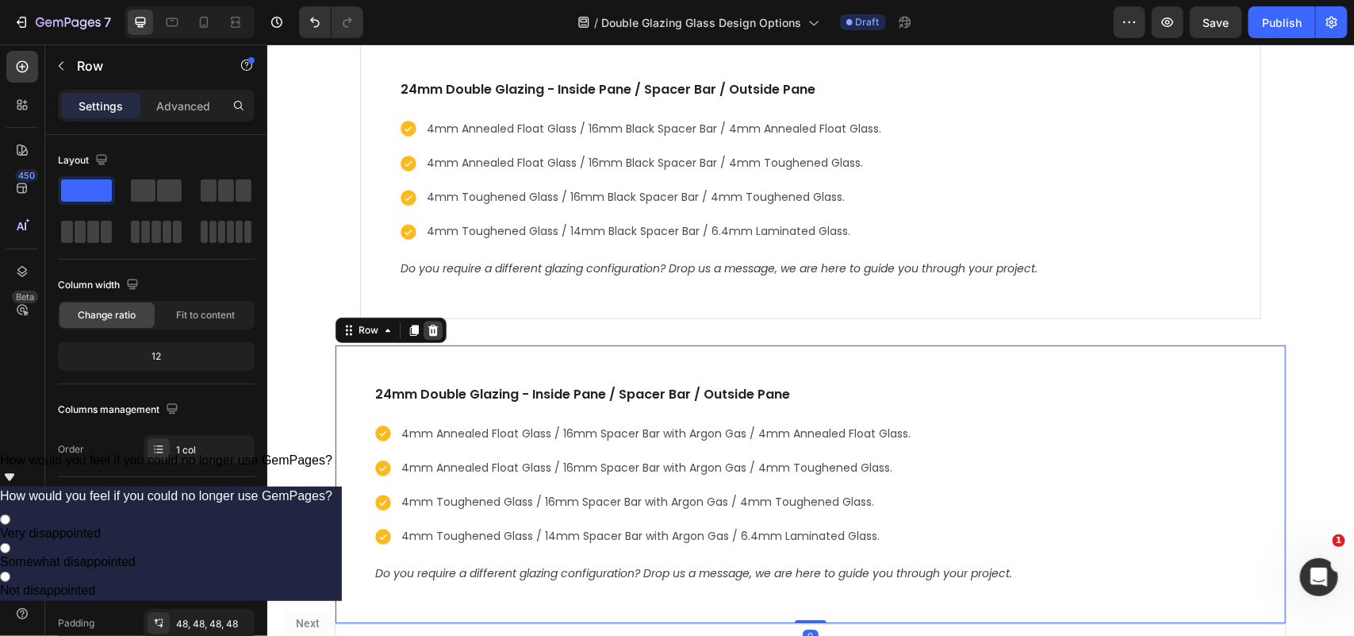
click at [429, 336] on icon at bounding box center [432, 329] width 13 height 13
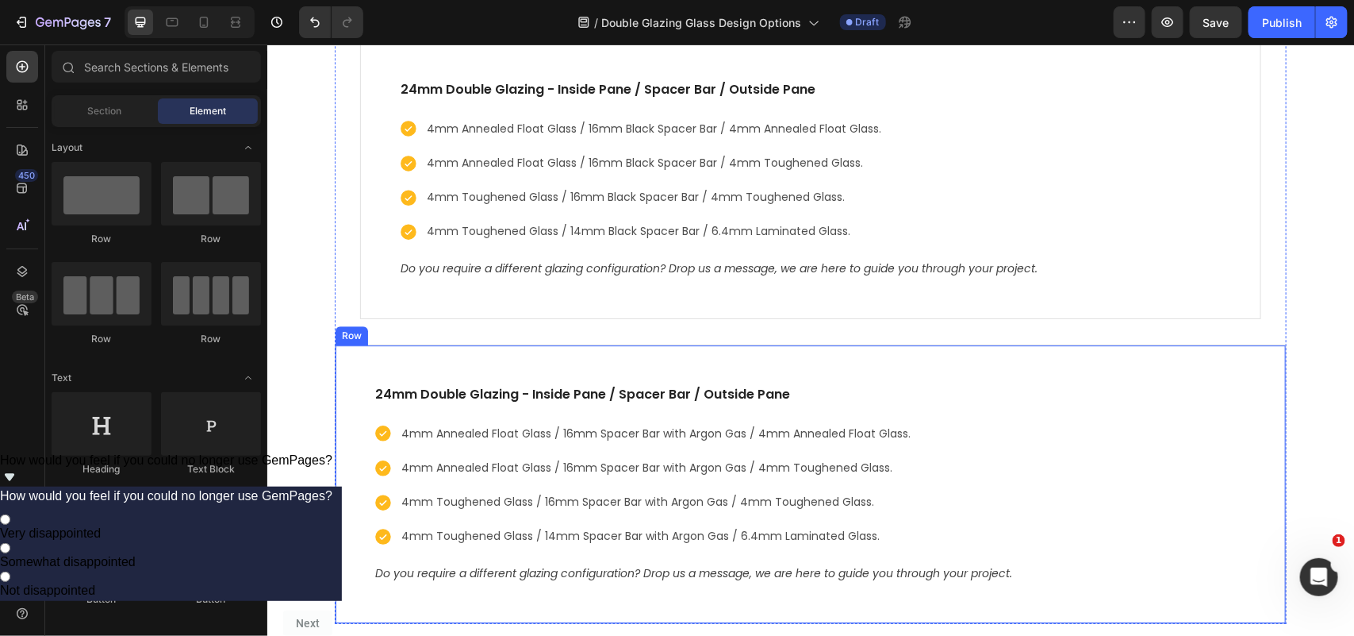
click at [440, 360] on div "24mm Double Glazing - Inside Pane / Spacer Bar / Outside Pane Text block 4mm An…" at bounding box center [810, 483] width 952 height 279
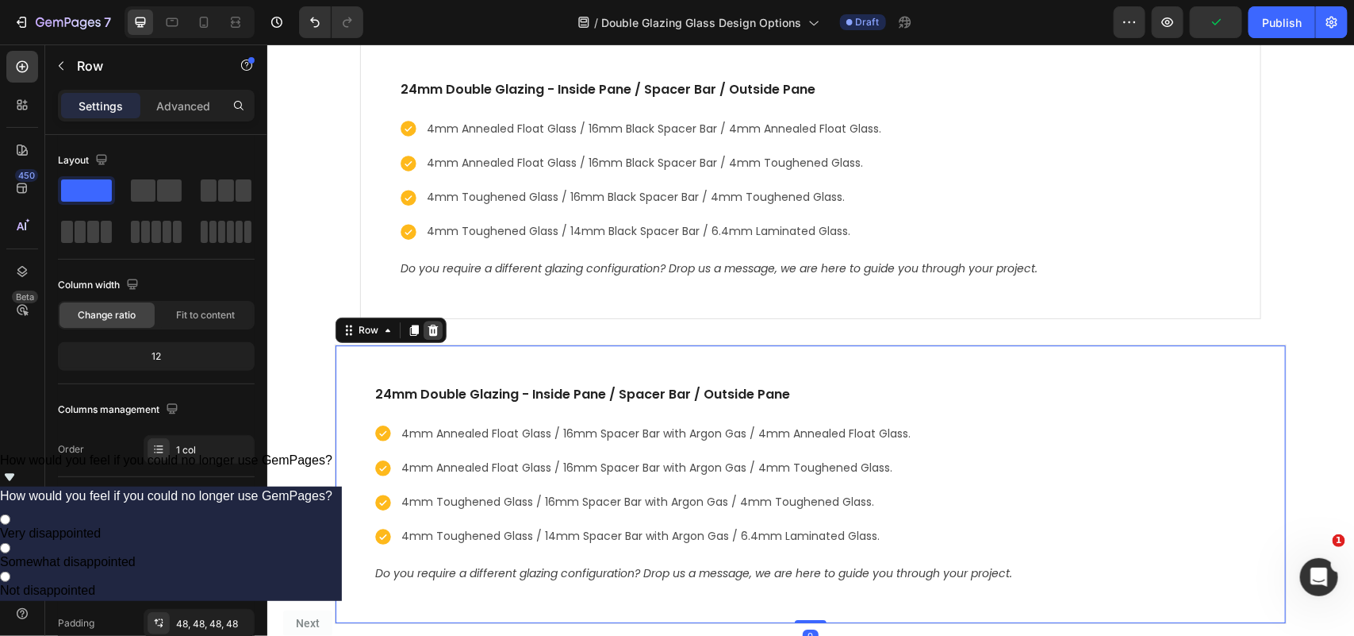
click at [426, 333] on icon at bounding box center [432, 329] width 13 height 13
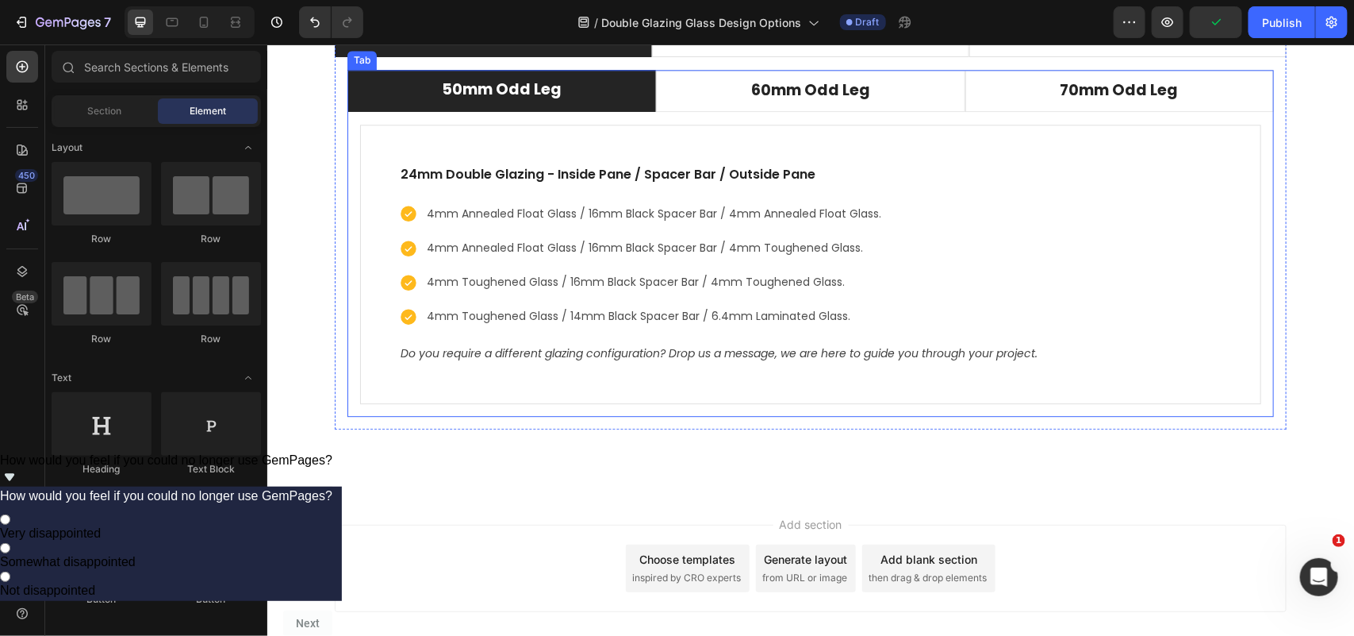
scroll to position [4317, 0]
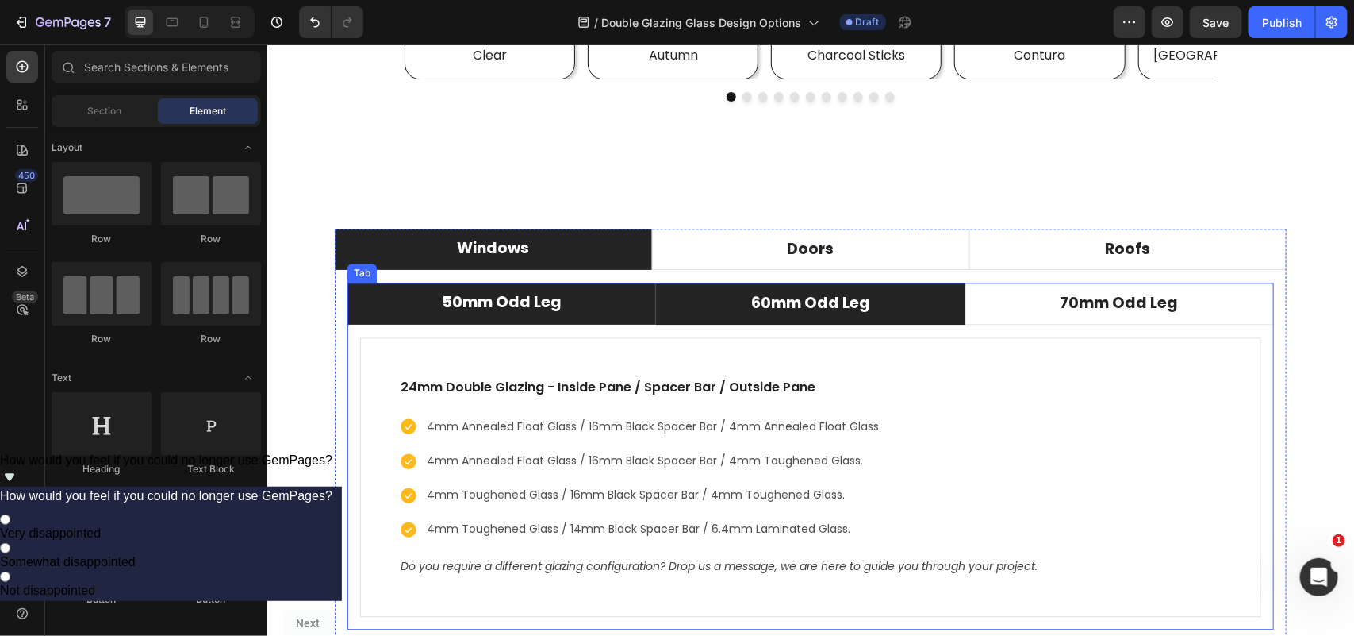
click at [924, 301] on li "60mm Odd Leg" at bounding box center [809, 303] width 309 height 42
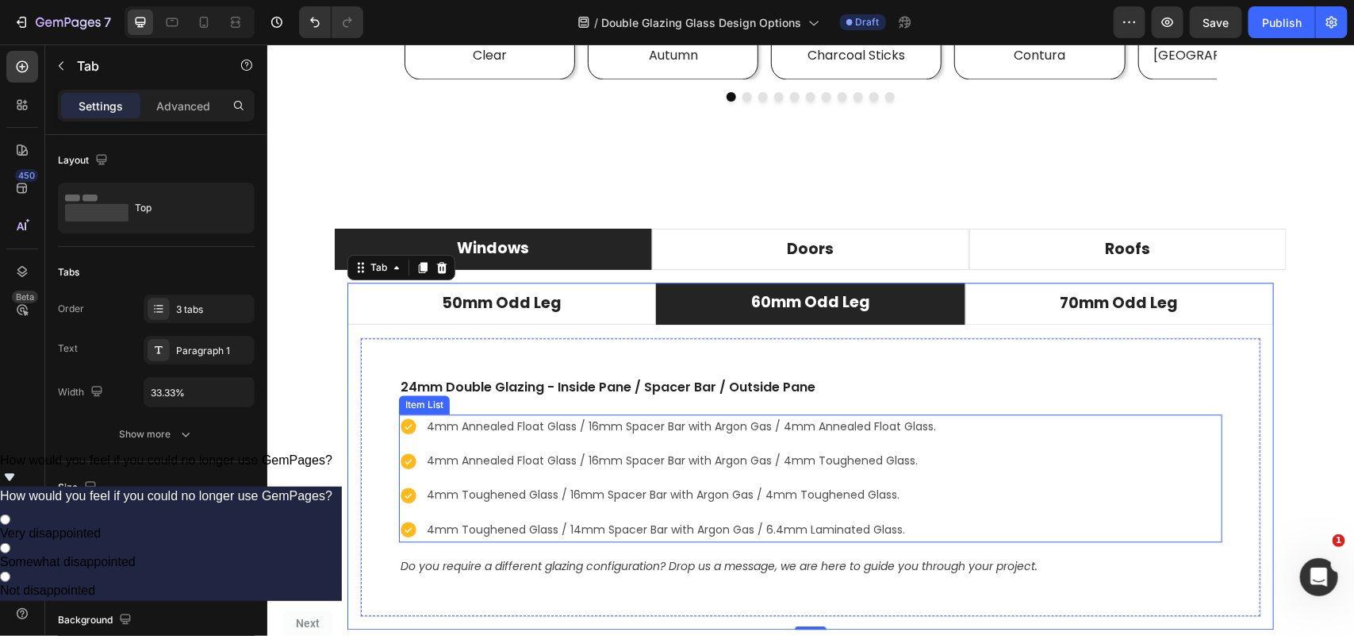
click at [621, 428] on p "4mm Annealed Float Glass / 16mm Spacer Bar with Argon Gas / 4mm Annealed Float …" at bounding box center [680, 426] width 509 height 20
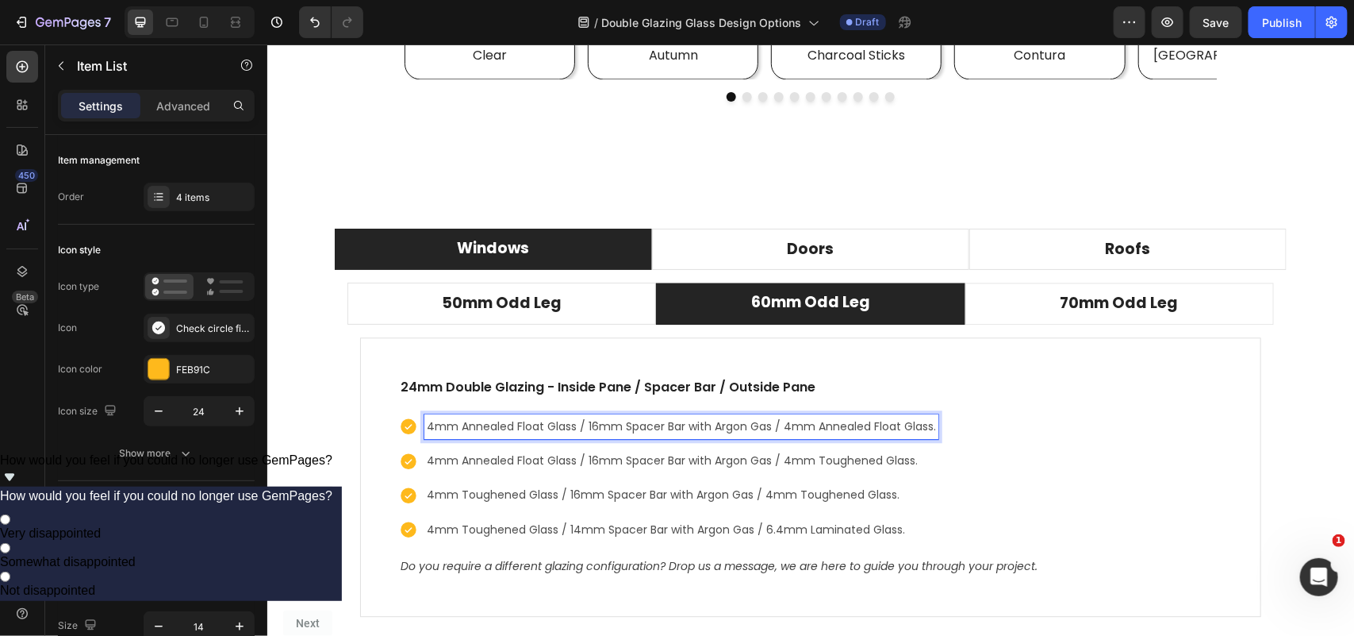
click at [617, 425] on p "4mm Annealed Float Glass / 16mm Spacer Bar with Argon Gas / 4mm Annealed Float …" at bounding box center [680, 426] width 509 height 20
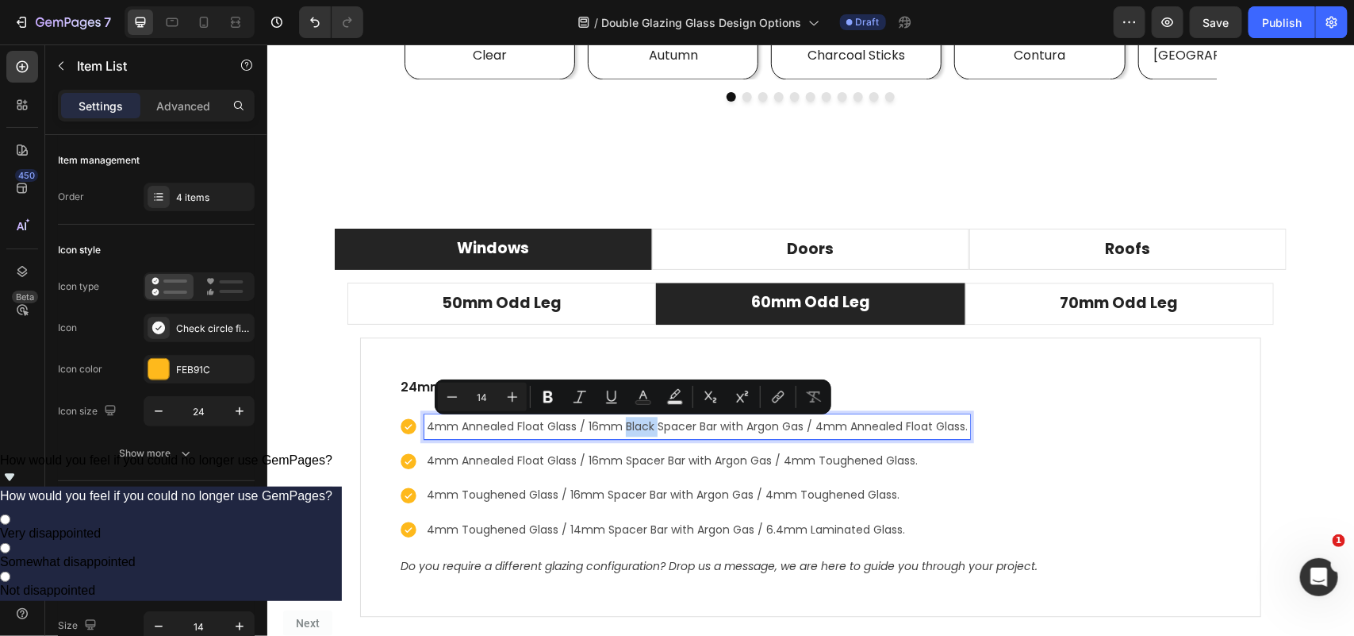
drag, startPoint x: 615, startPoint y: 429, endPoint x: 651, endPoint y: 432, distance: 35.8
click at [651, 432] on p "4mm Annealed Float Glass / 16mm Black Spacer Bar with Argon Gas / 4mm Annealed …" at bounding box center [696, 426] width 541 height 20
copy p "Black"
click at [617, 463] on p "4mm Annealed Float Glass / 16mm Spacer Bar with Argon Gas / 4mm Toughened Glass." at bounding box center [696, 460] width 541 height 20
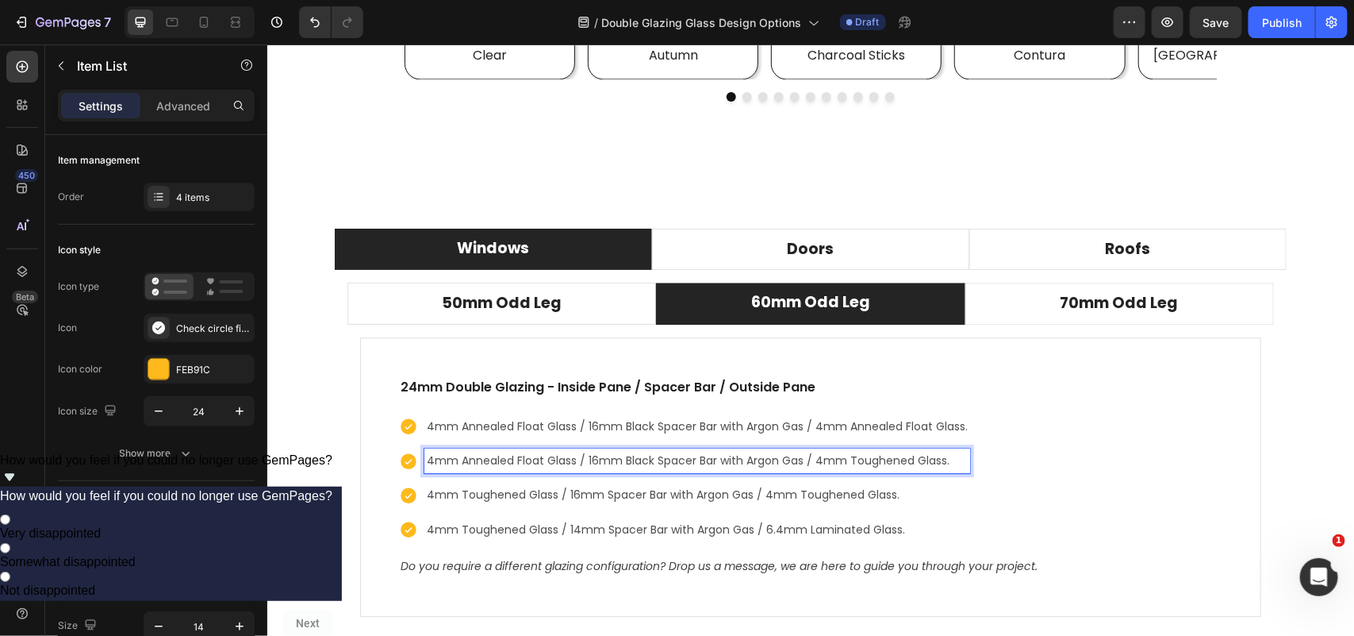
click at [597, 497] on p "4mm Toughened Glass / 16mm Spacer Bar with Argon Gas / 4mm Toughened Glass." at bounding box center [696, 494] width 541 height 20
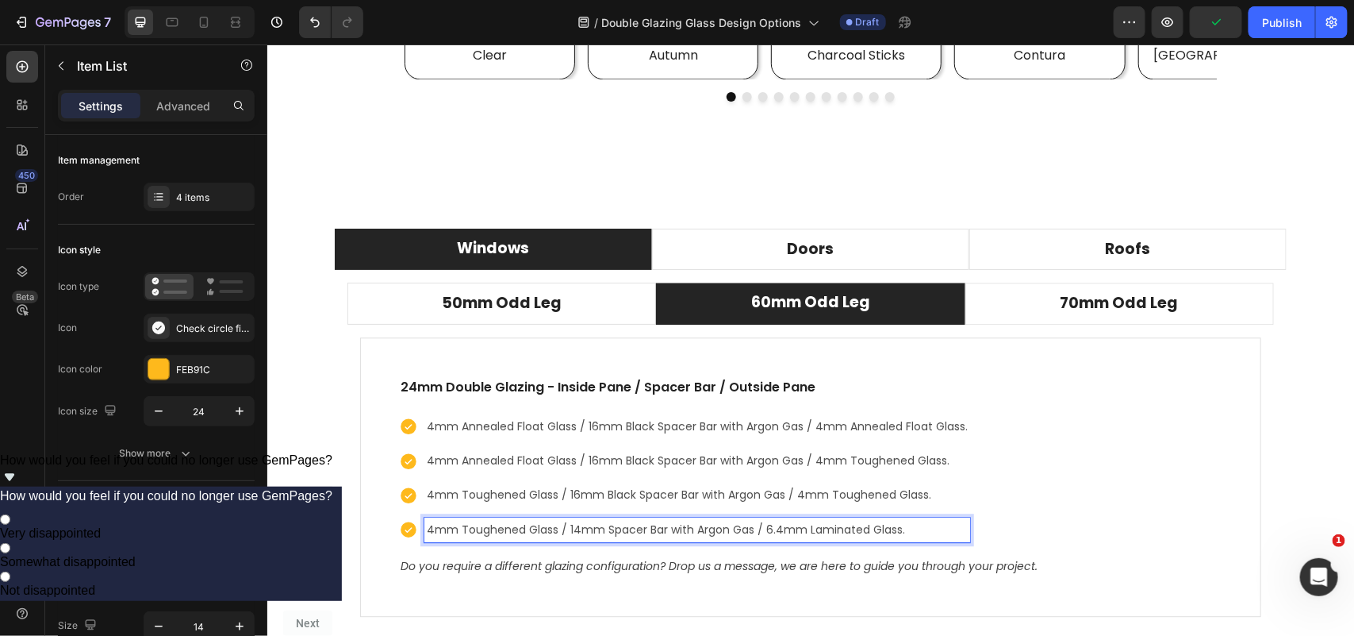
click at [597, 531] on p "4mm Toughened Glass / 14mm Spacer Bar with Argon Gas / 6.4mm Laminated Glass." at bounding box center [696, 529] width 541 height 20
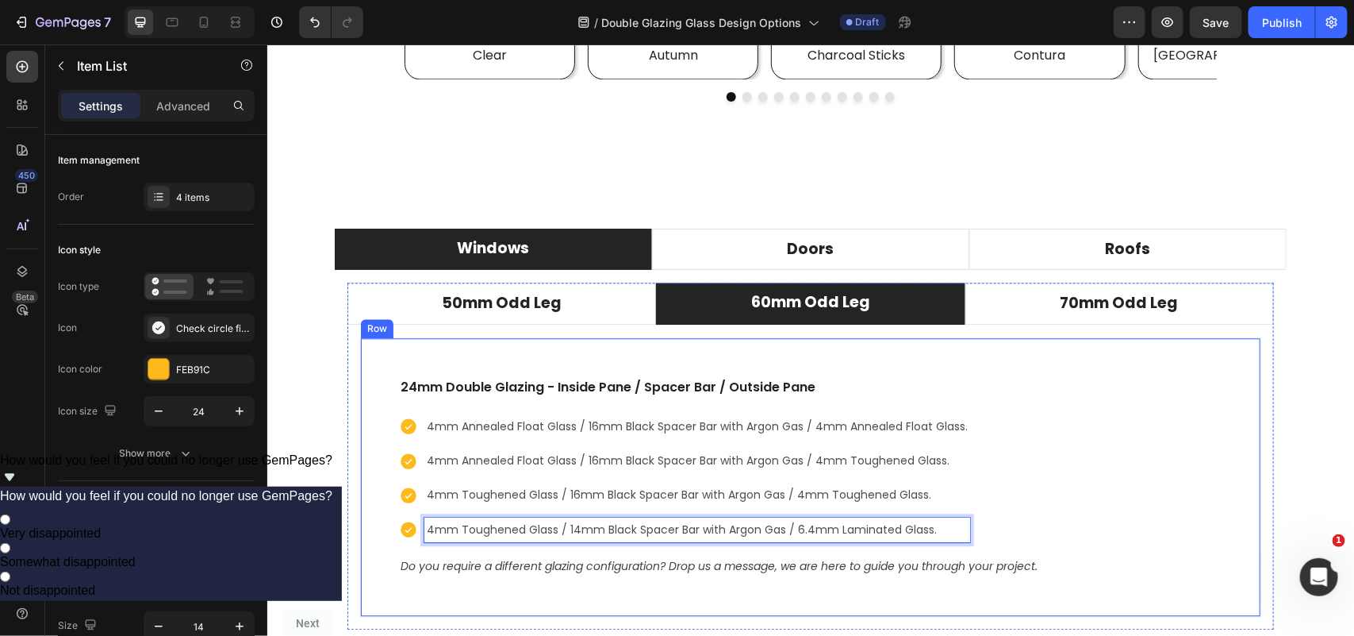
click at [926, 352] on div "24mm Double Glazing - Inside Pane / Spacer Bar / Outside Pane Text block 4mm An…" at bounding box center [809, 475] width 901 height 279
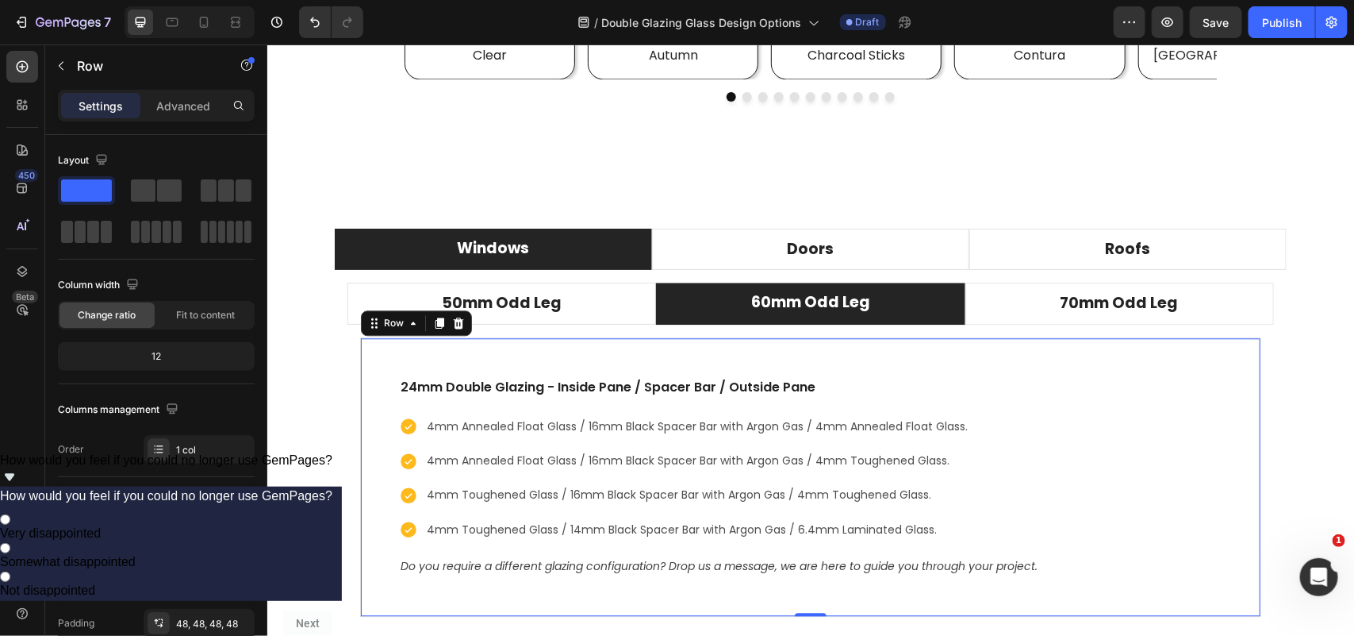
click at [926, 347] on div "24mm Double Glazing - Inside Pane / Spacer Bar / Outside Pane Text block 4mm An…" at bounding box center [809, 475] width 901 height 279
click at [435, 325] on icon at bounding box center [439, 322] width 9 height 11
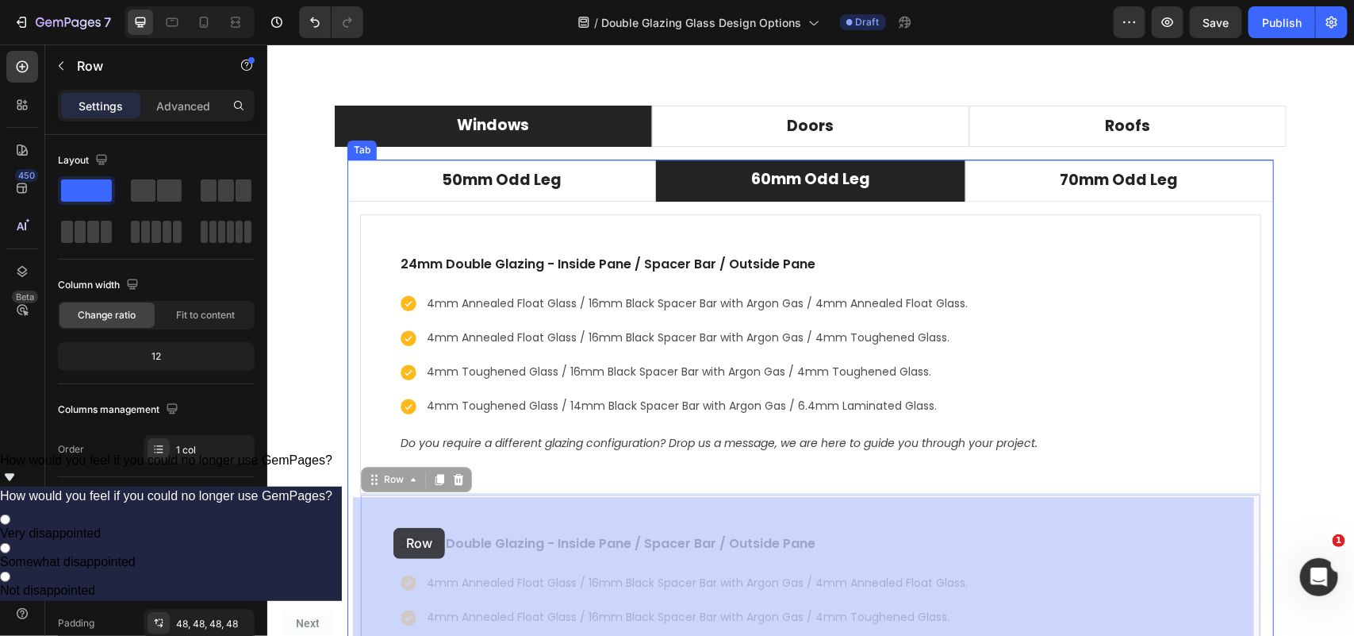
scroll to position [4737, 0]
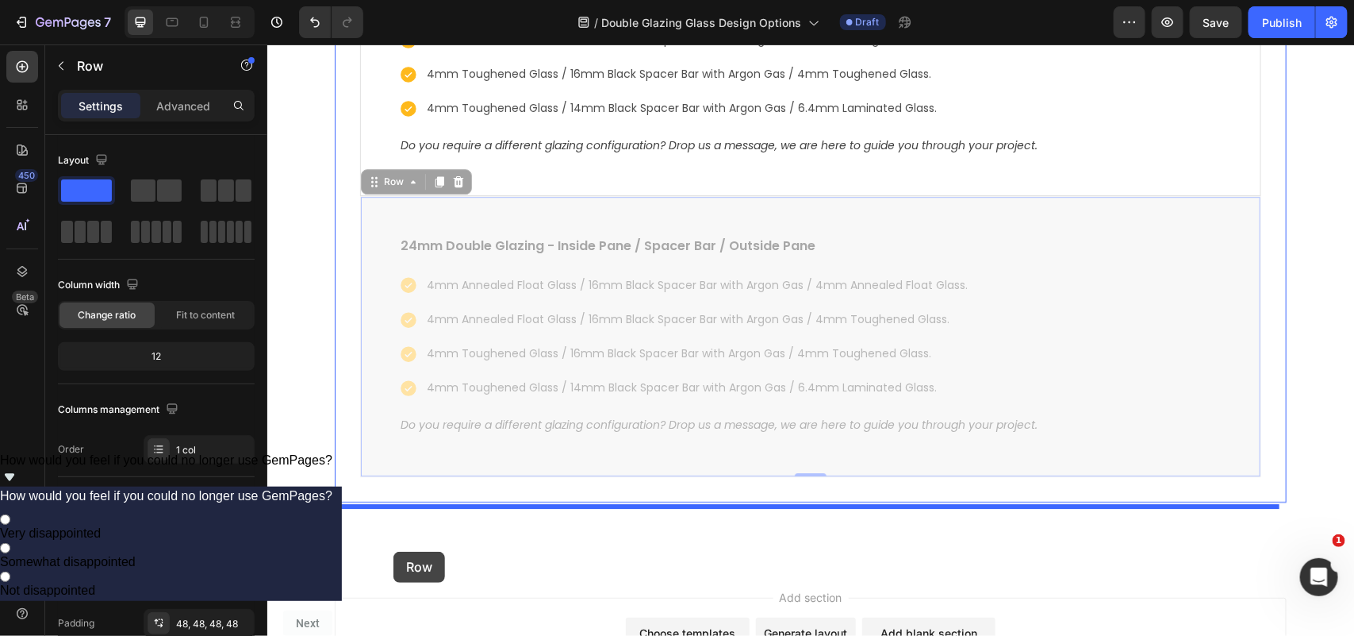
drag, startPoint x: 370, startPoint y: 483, endPoint x: 393, endPoint y: 551, distance: 71.3
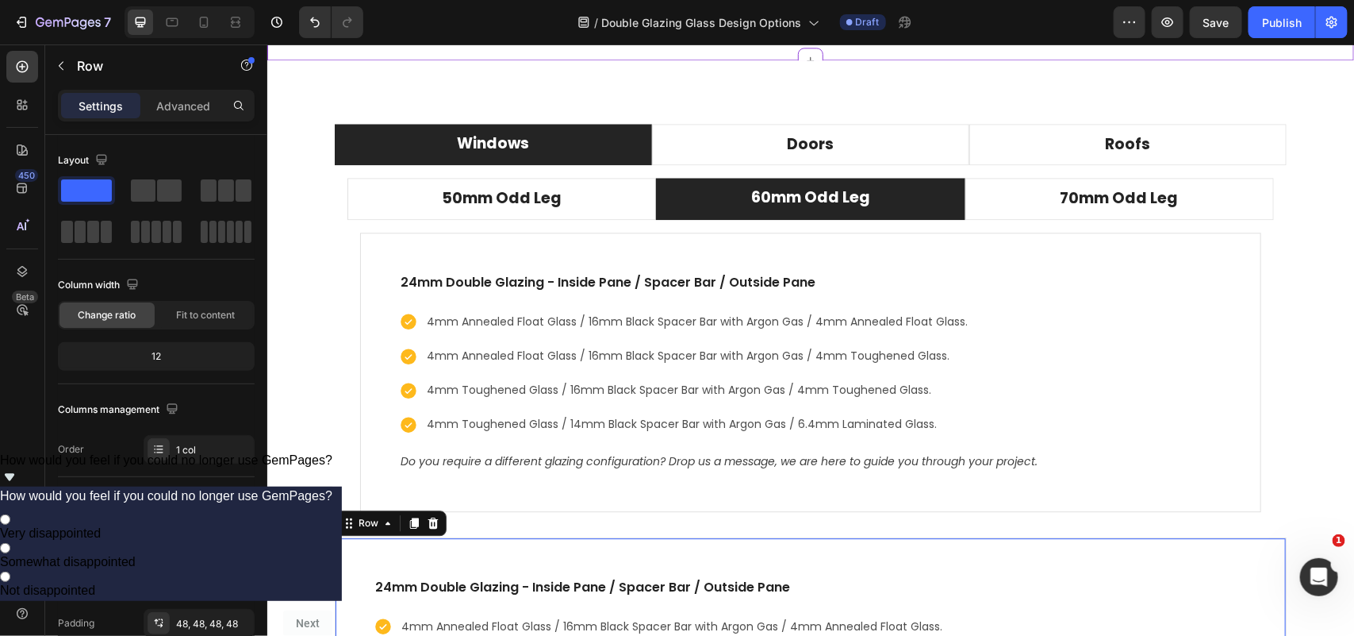
scroll to position [4228, 0]
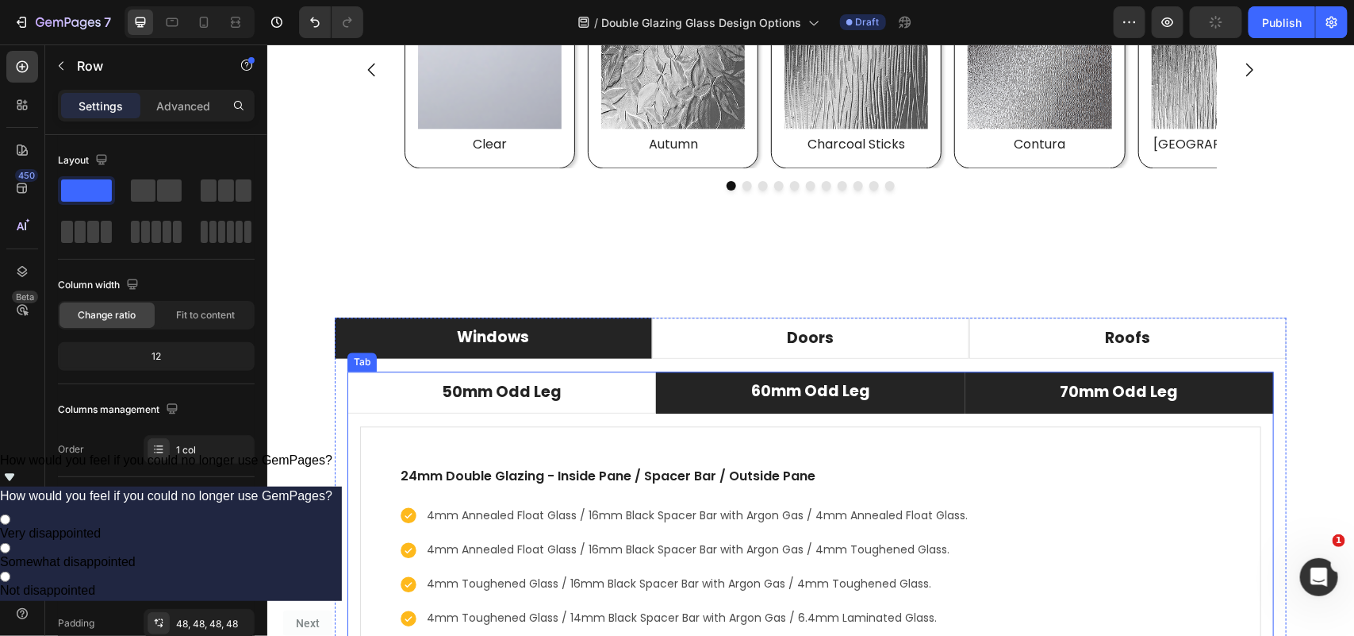
click at [1005, 405] on li "70mm Odd Leg" at bounding box center [1119, 392] width 309 height 42
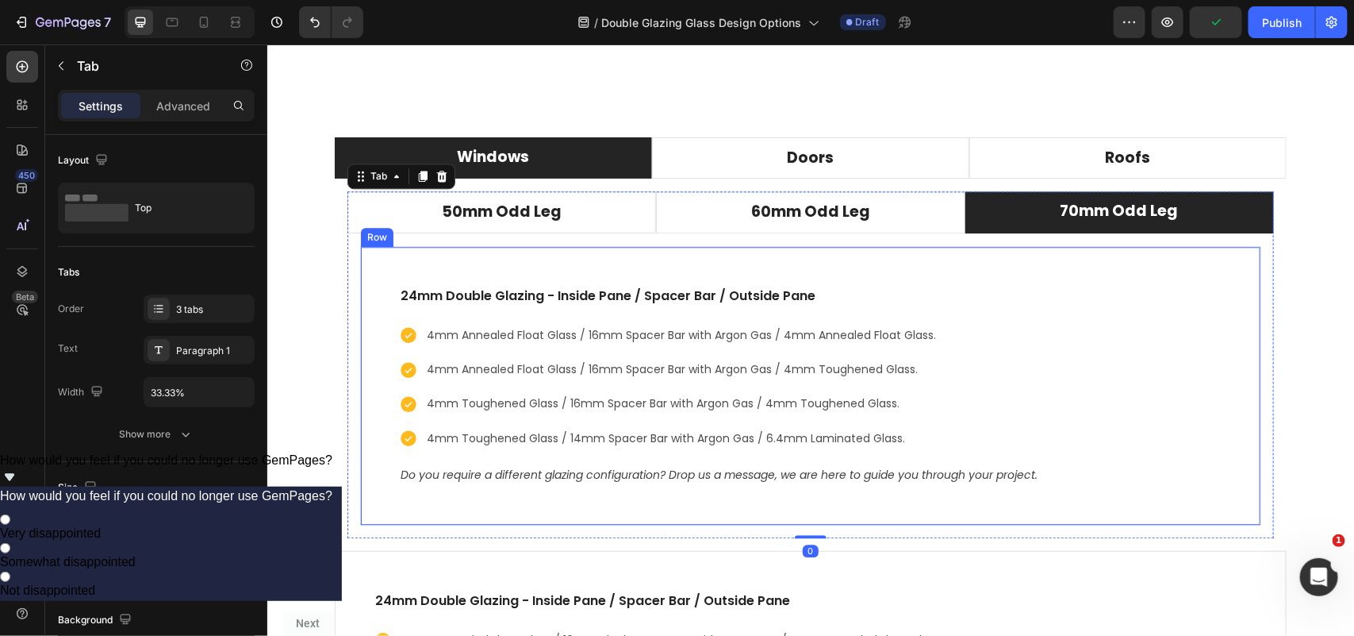
scroll to position [4426, 0]
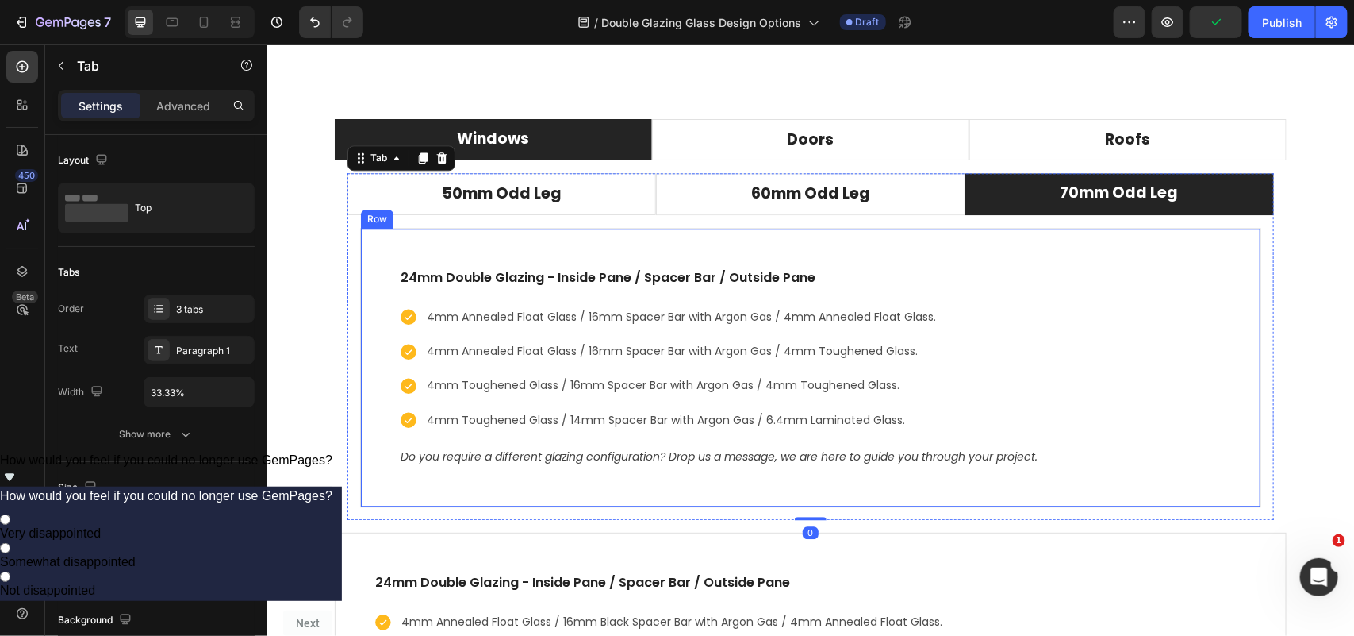
click at [782, 246] on div "24mm Double Glazing - Inside Pane / Spacer Bar / Outside Pane Text block 4mm An…" at bounding box center [809, 366] width 901 height 279
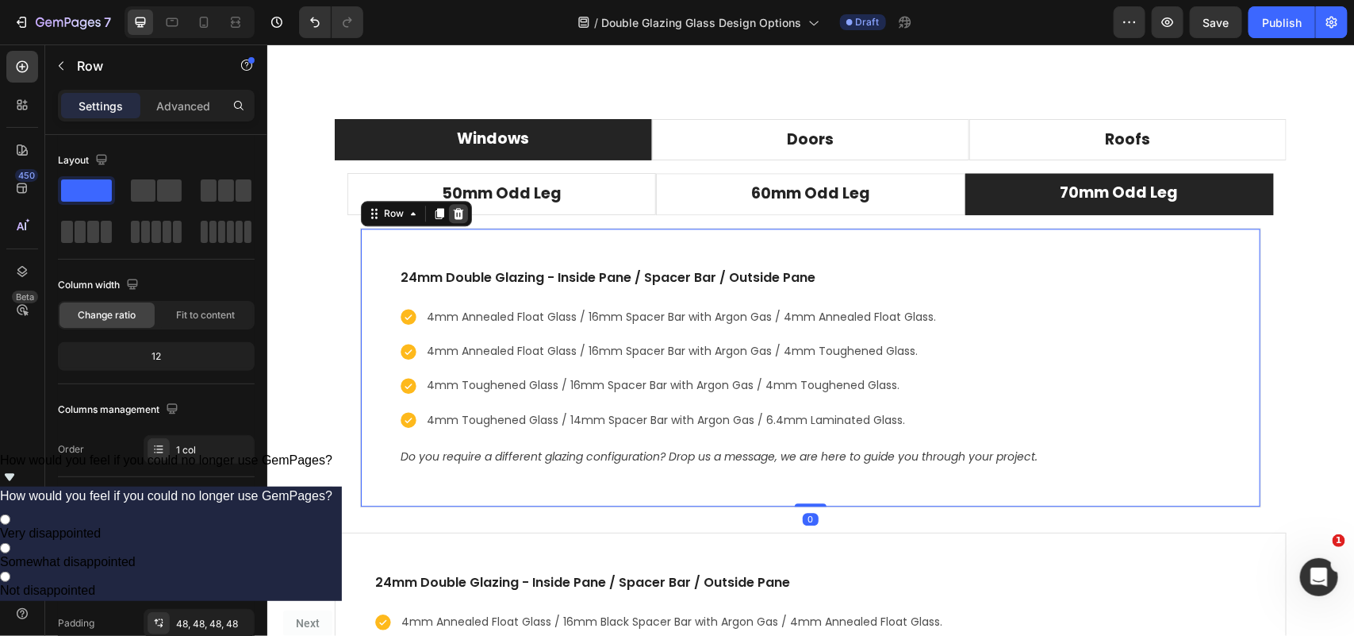
click at [453, 218] on icon at bounding box center [458, 212] width 10 height 11
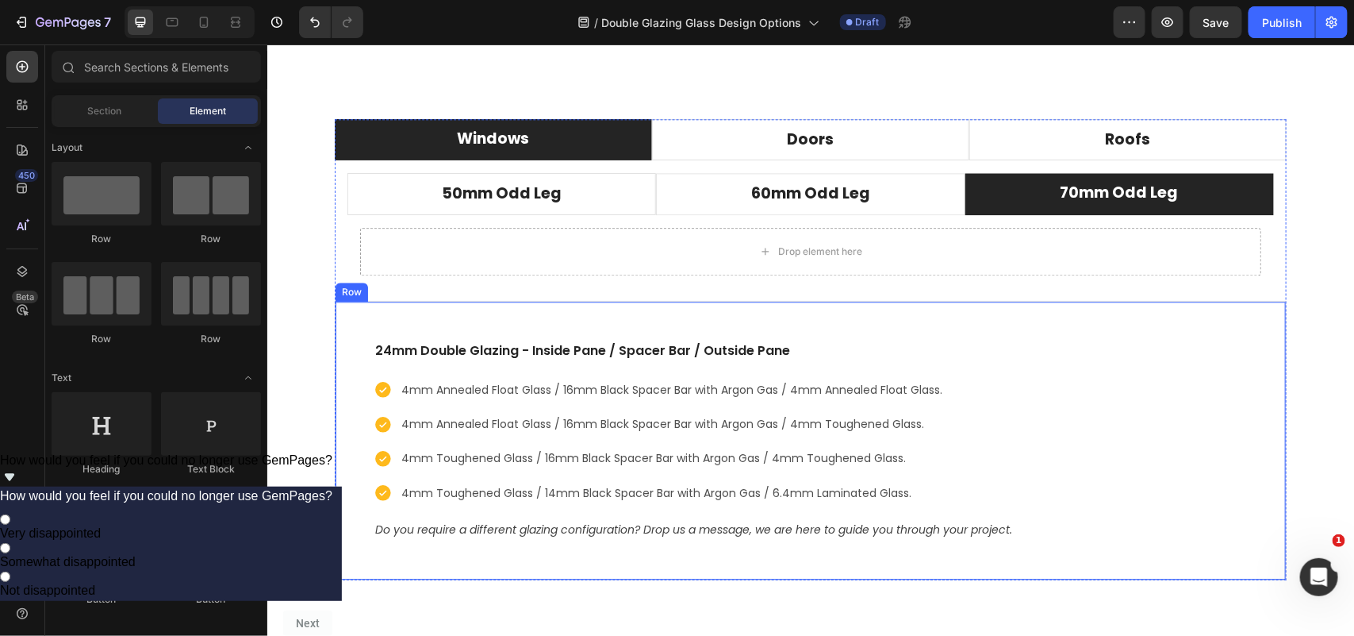
click at [386, 315] on div "24mm Double Glazing - Inside Pane / Spacer Bar / Outside Pane Text block 4mm An…" at bounding box center [810, 439] width 952 height 279
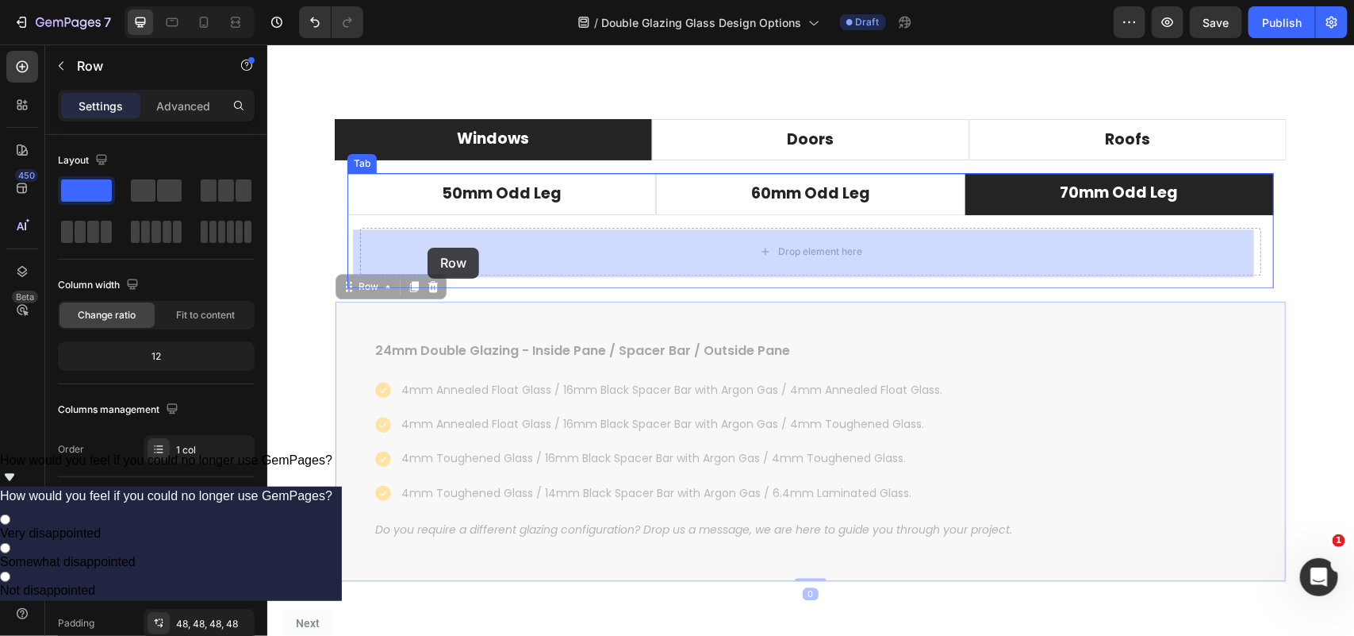
drag, startPoint x: 338, startPoint y: 290, endPoint x: 427, endPoint y: 247, distance: 99.0
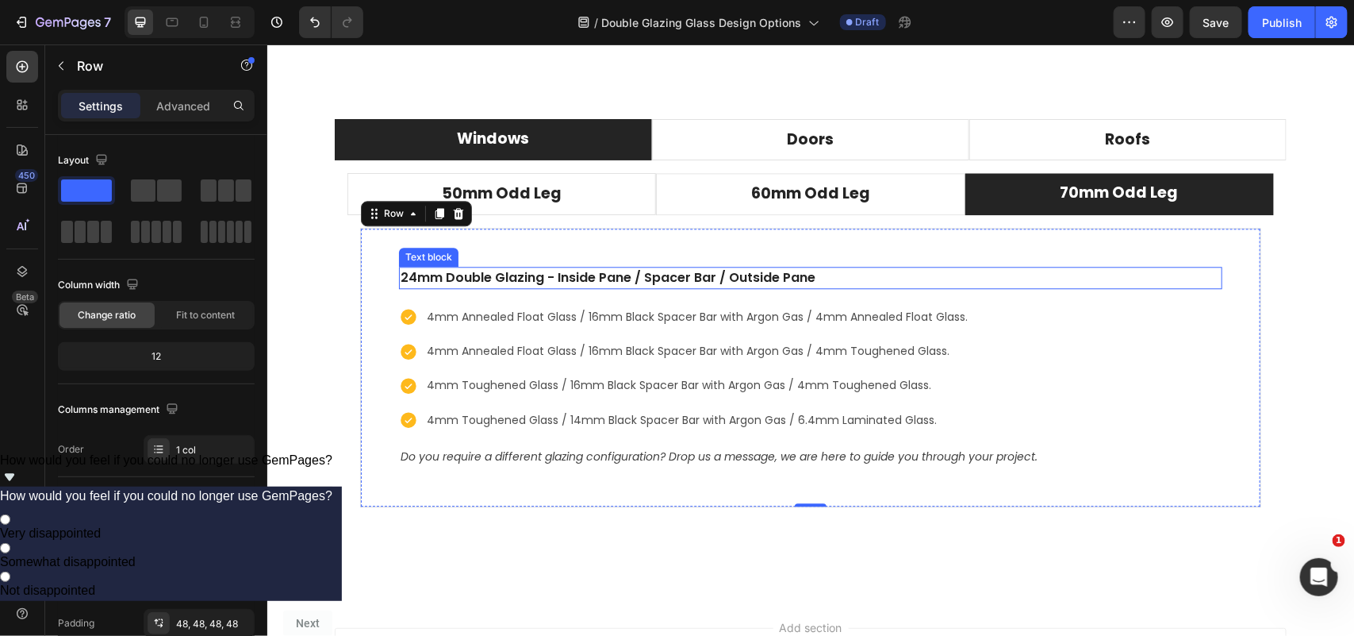
click at [407, 281] on p "24mm Double Glazing - Inside Pane / Spacer Bar / Outside Pane" at bounding box center [810, 276] width 820 height 19
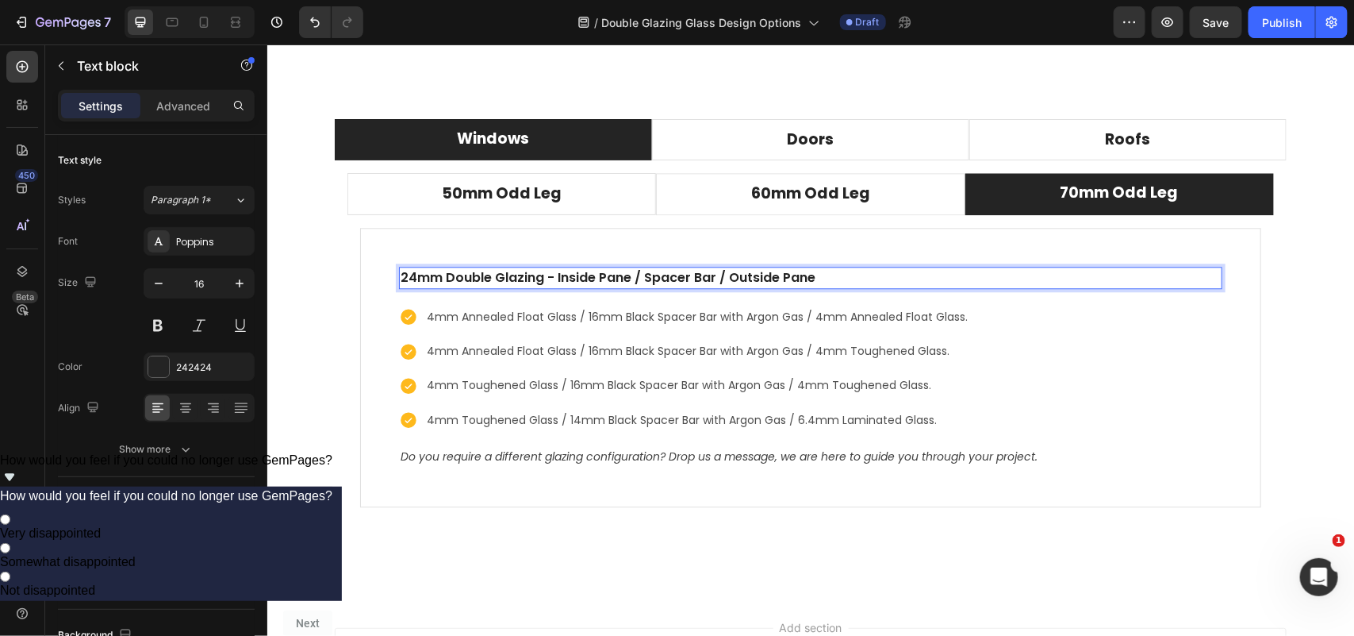
click at [407, 278] on p "24mm Double Glazing - Inside Pane / Spacer Bar / Outside Pane" at bounding box center [810, 276] width 820 height 19
click at [587, 318] on p "4mm Annealed Float Glass / 16mm Black Spacer Bar with Argon Gas / 4mm Annealed …" at bounding box center [696, 316] width 541 height 20
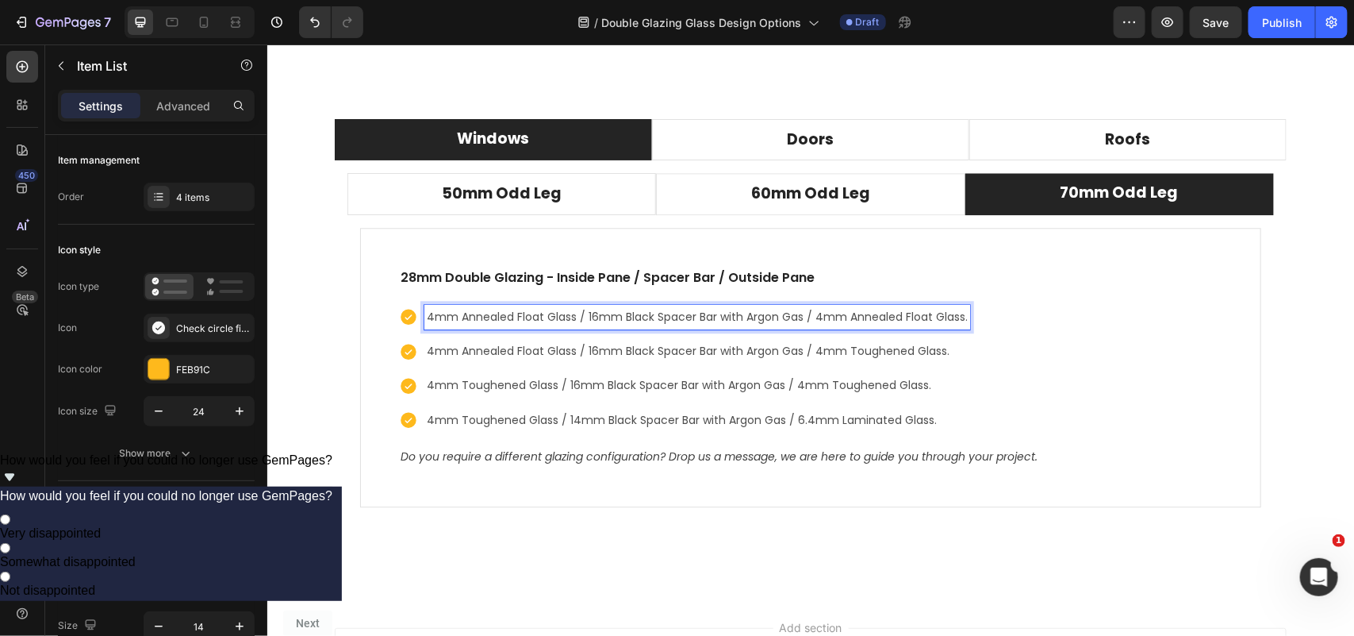
click at [590, 317] on p "4mm Annealed Float Glass / 16mm Black Spacer Bar with Argon Gas / 4mm Annealed …" at bounding box center [696, 316] width 541 height 20
click at [586, 349] on p "4mm Annealed Float Glass / 16mm Black Spacer Bar with Argon Gas / 4mm Toughened…" at bounding box center [698, 350] width 544 height 20
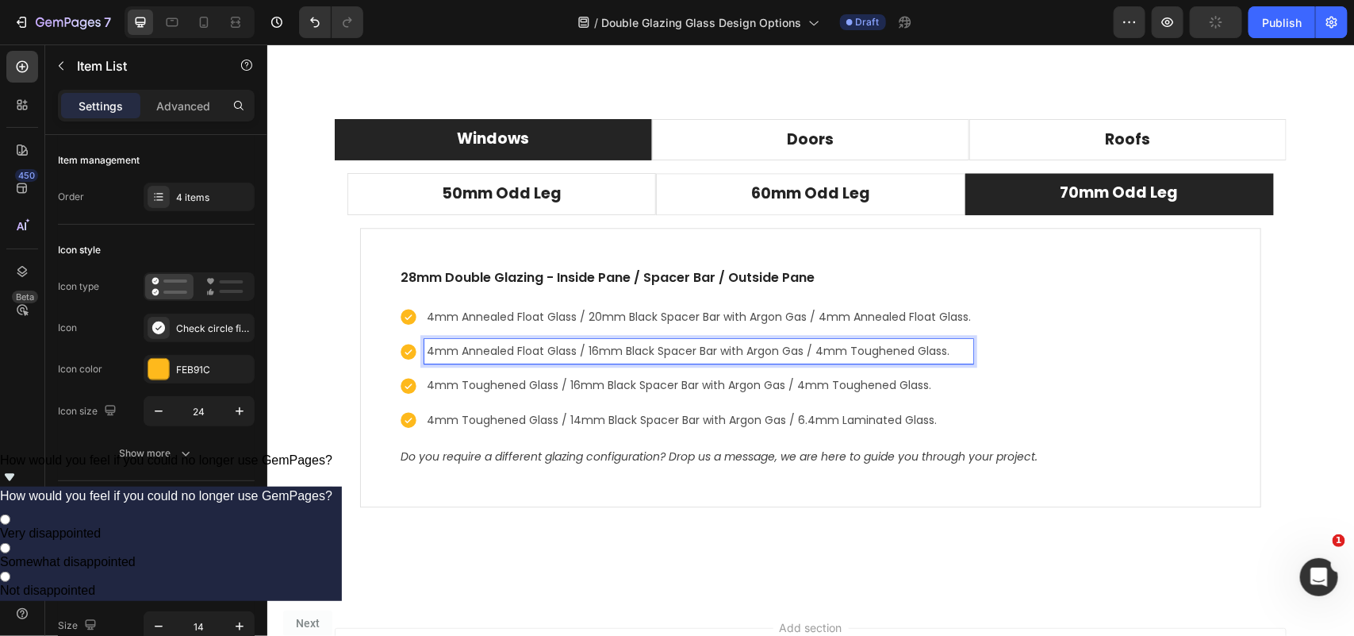
click at [588, 352] on p "4mm Annealed Float Glass / 16mm Black Spacer Bar with Argon Gas / 4mm Toughened…" at bounding box center [698, 350] width 544 height 20
click at [570, 386] on p "4mm Toughened Glass / 16mm Black Spacer Bar with Argon Gas / 4mm Toughened Glas…" at bounding box center [698, 385] width 544 height 20
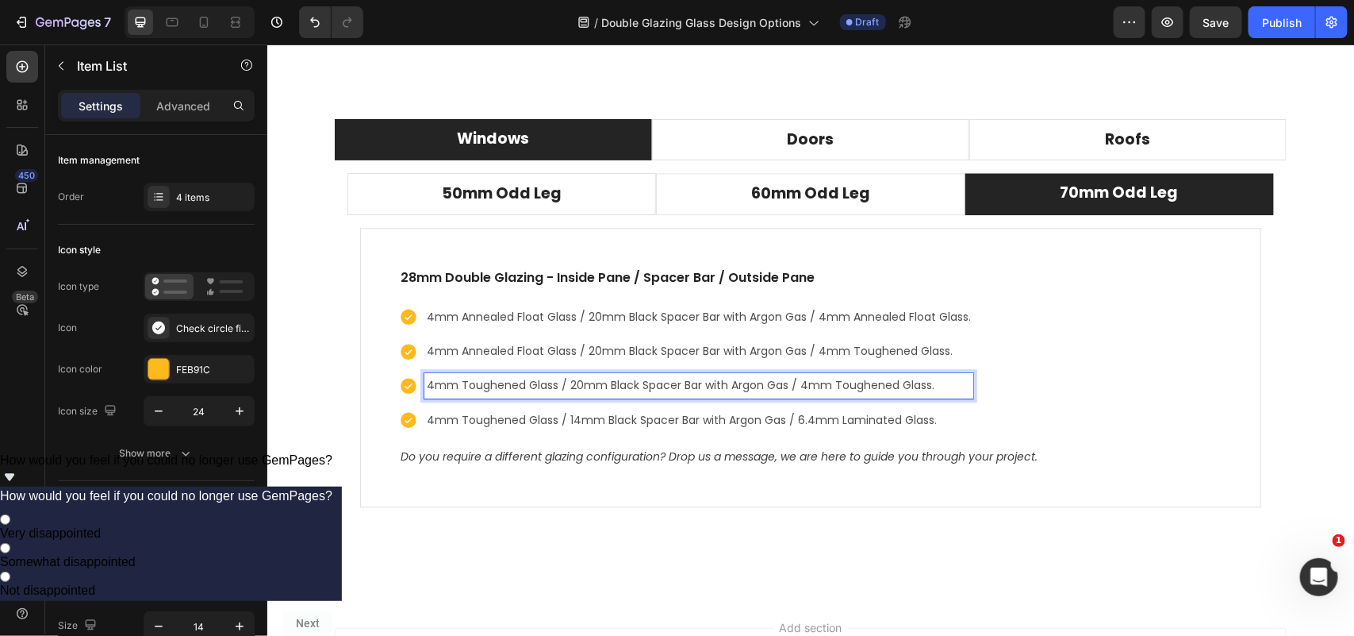
click at [568, 417] on p "4mm Toughened Glass / 14mm Black Spacer Bar with Argon Gas / 6.4mm Laminated Gl…" at bounding box center [698, 419] width 544 height 20
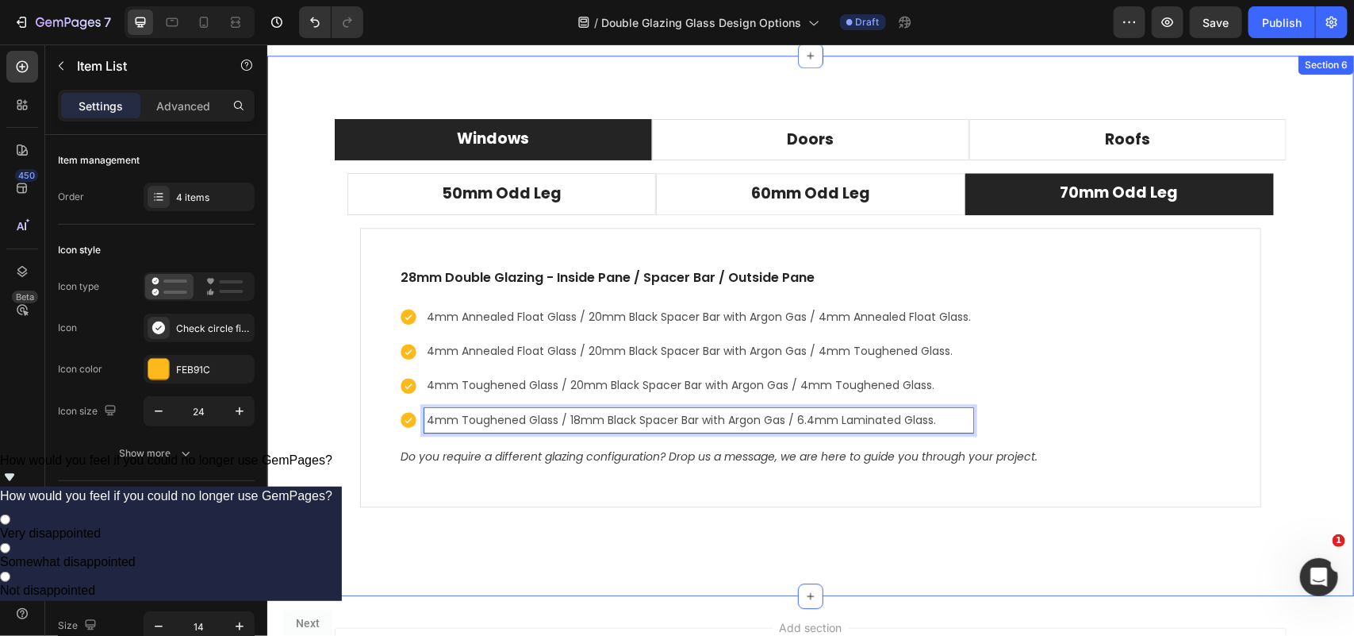
click at [667, 536] on div "Windows Doors Roofs 50mm Odd Leg 60mm Odd Leg 70mm Odd Leg 24mm Double Glazing …" at bounding box center [810, 325] width 1087 height 540
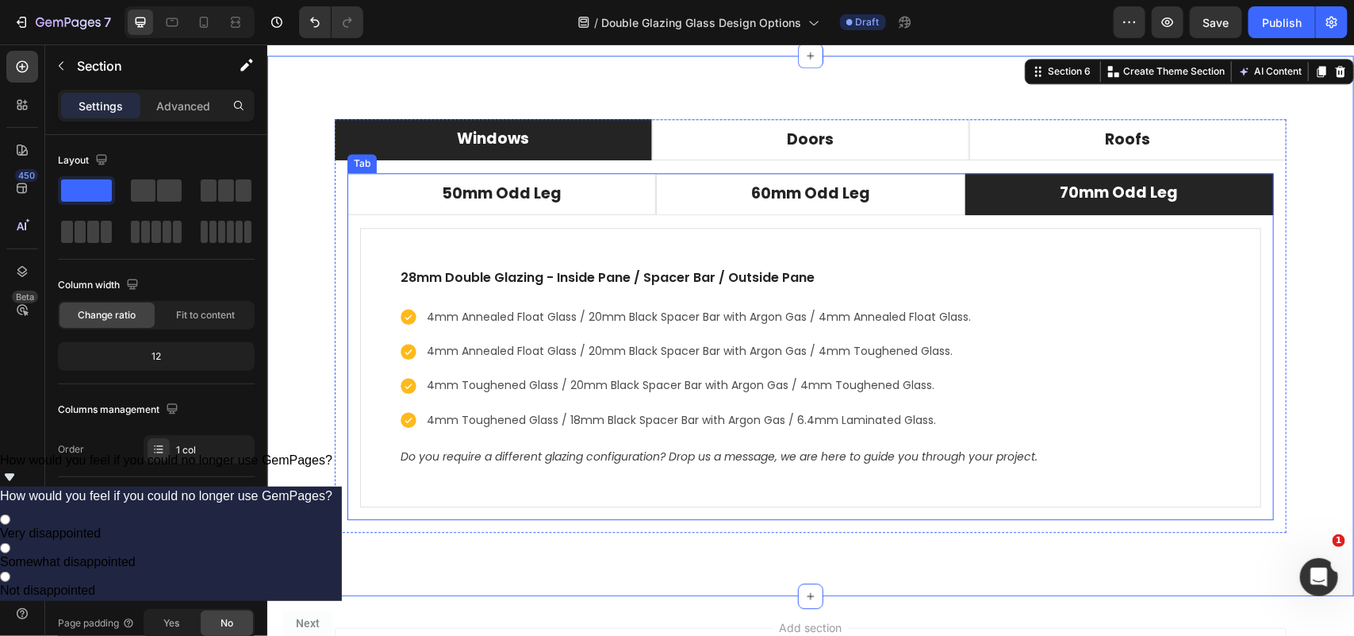
click at [347, 223] on div "24mm Double Glazing - Inside Pane / Spacer Bar / Outside Pane Text block 4mm An…" at bounding box center [810, 366] width 927 height 305
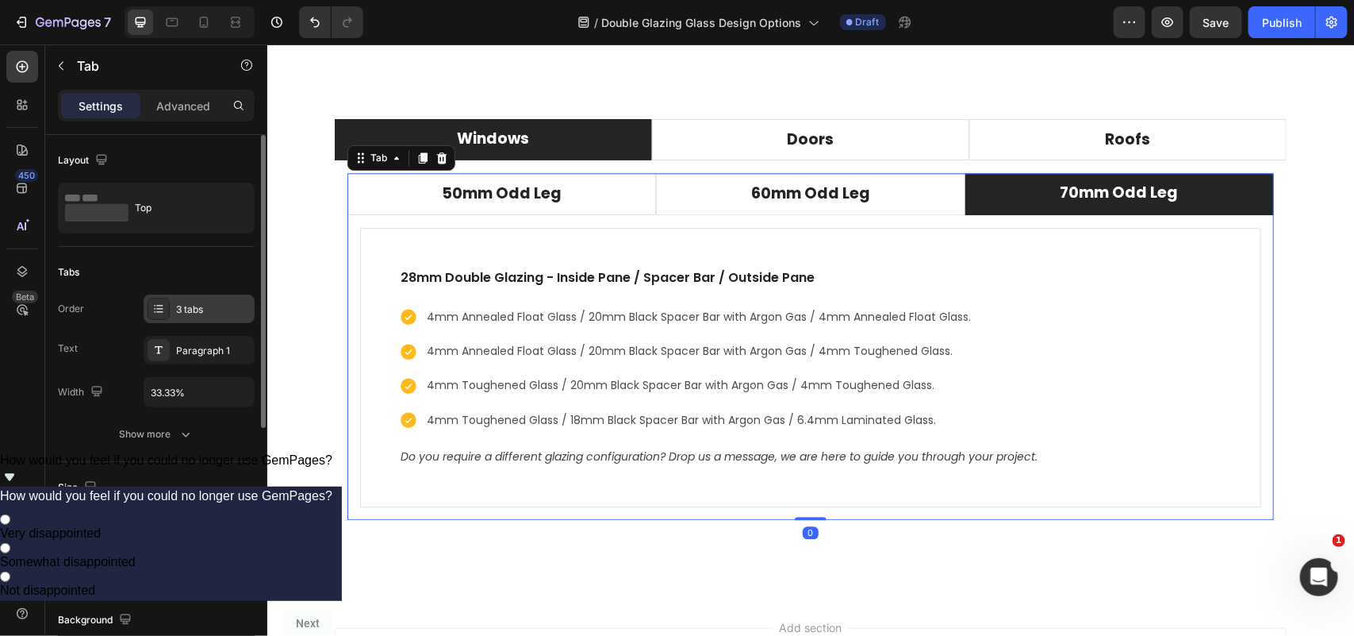
click at [193, 305] on div "3 tabs" at bounding box center [213, 309] width 75 height 14
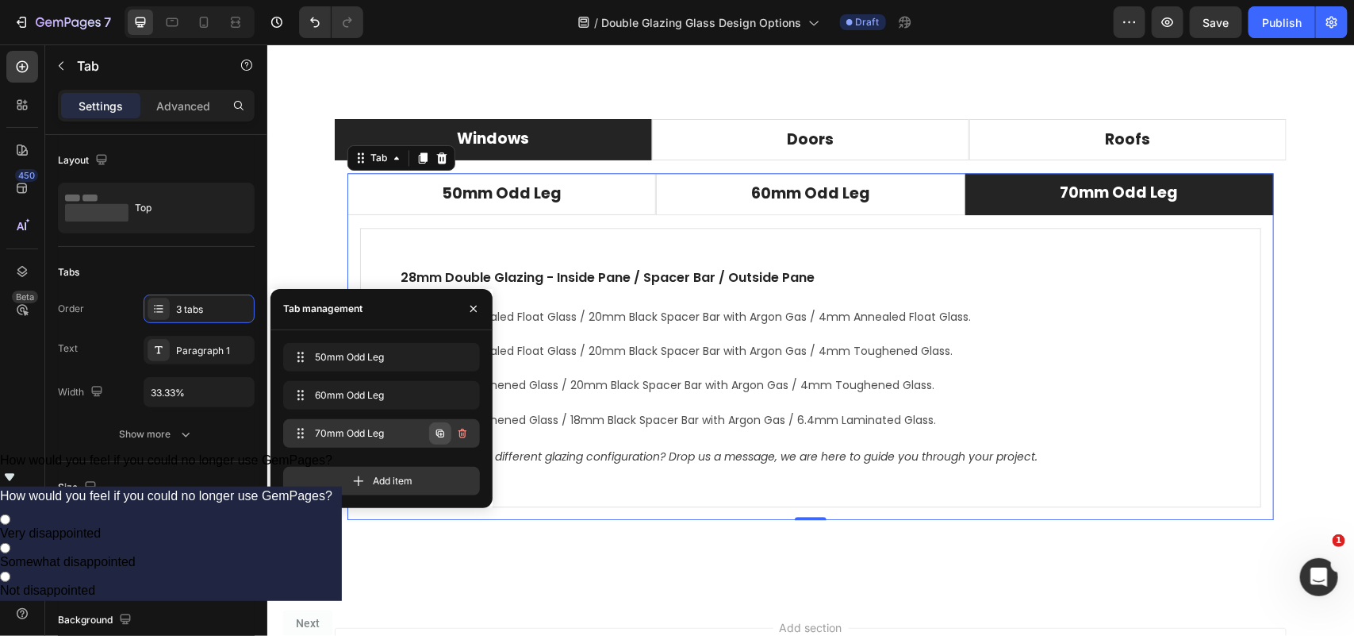
click at [441, 435] on icon "button" at bounding box center [440, 433] width 13 height 13
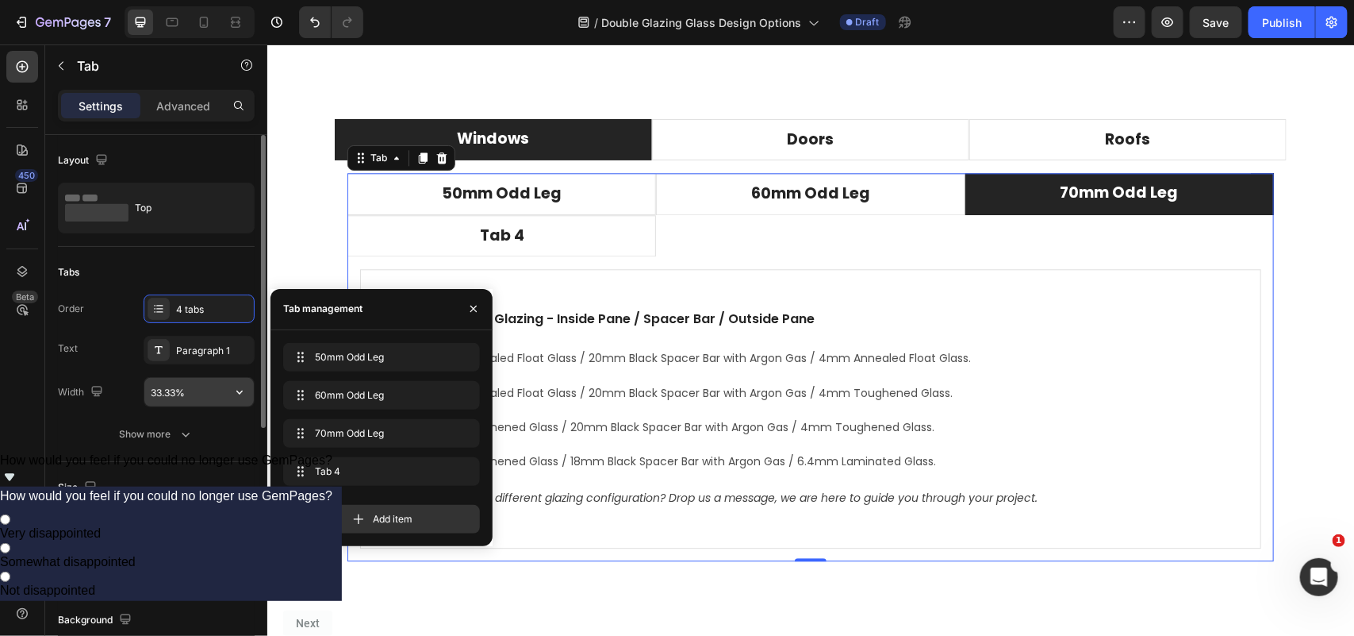
click at [175, 398] on input "33.33%" at bounding box center [199, 392] width 110 height 29
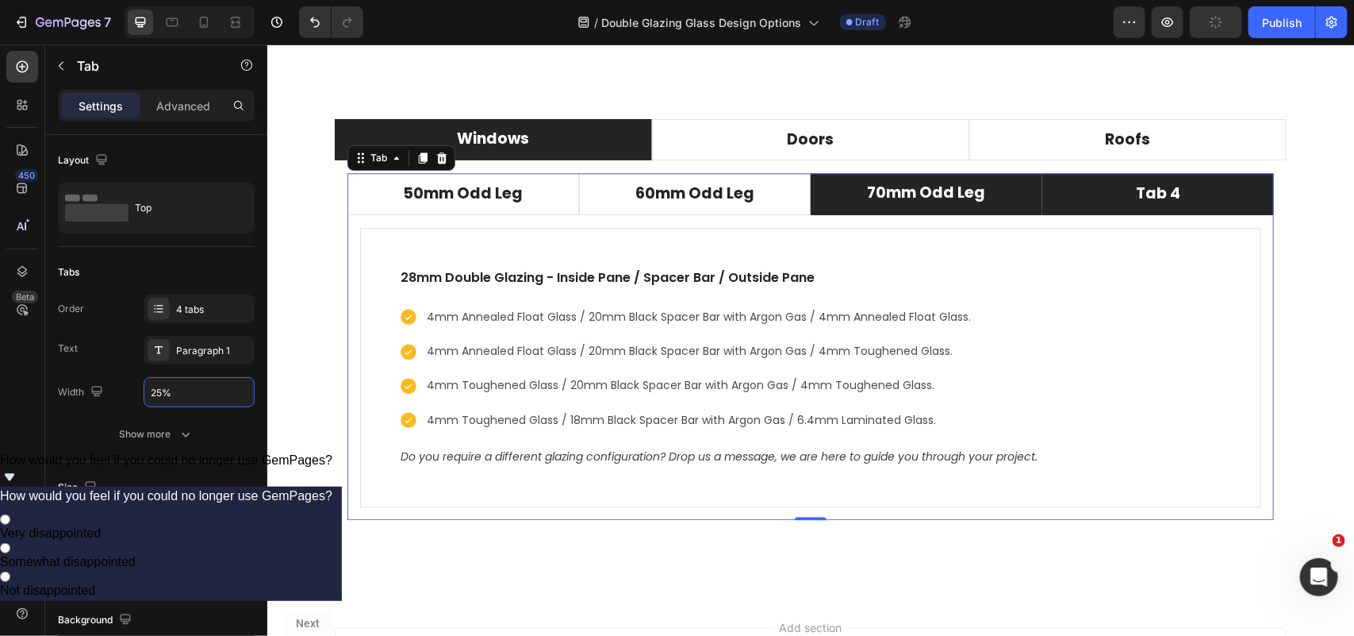
type input "25%"
click at [1121, 196] on li "Tab 4" at bounding box center [1158, 193] width 232 height 42
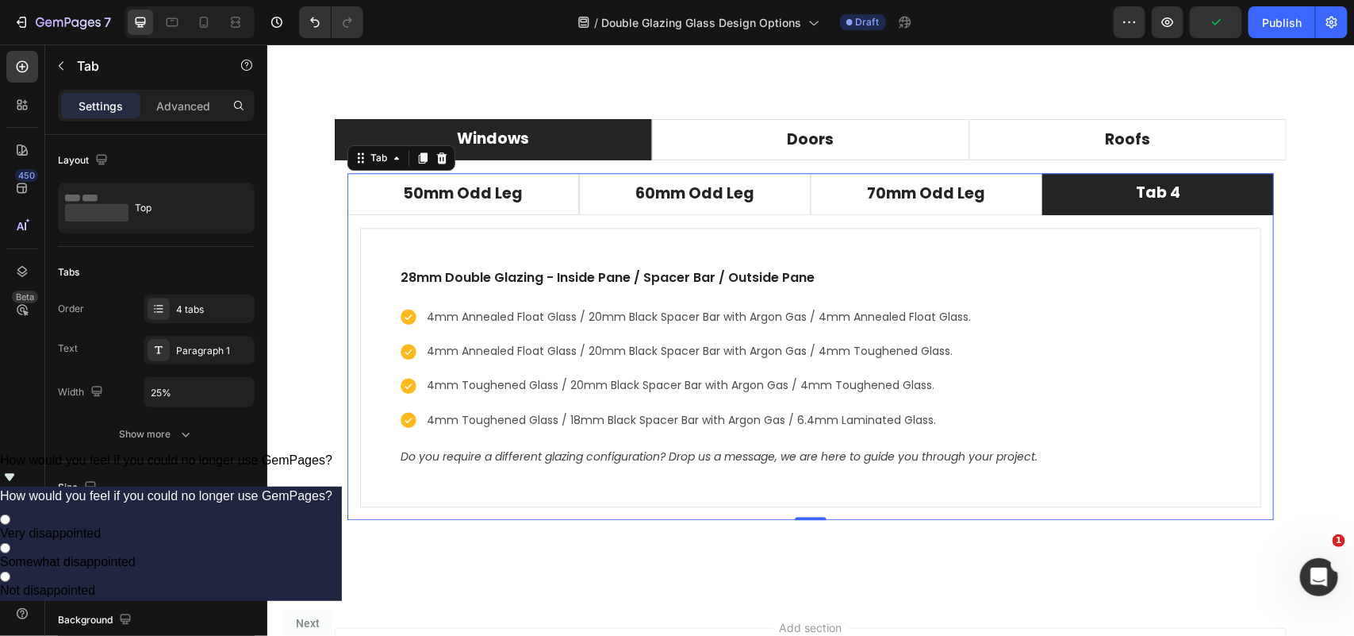
click at [1141, 194] on div "Tab 4" at bounding box center [1157, 193] width 49 height 28
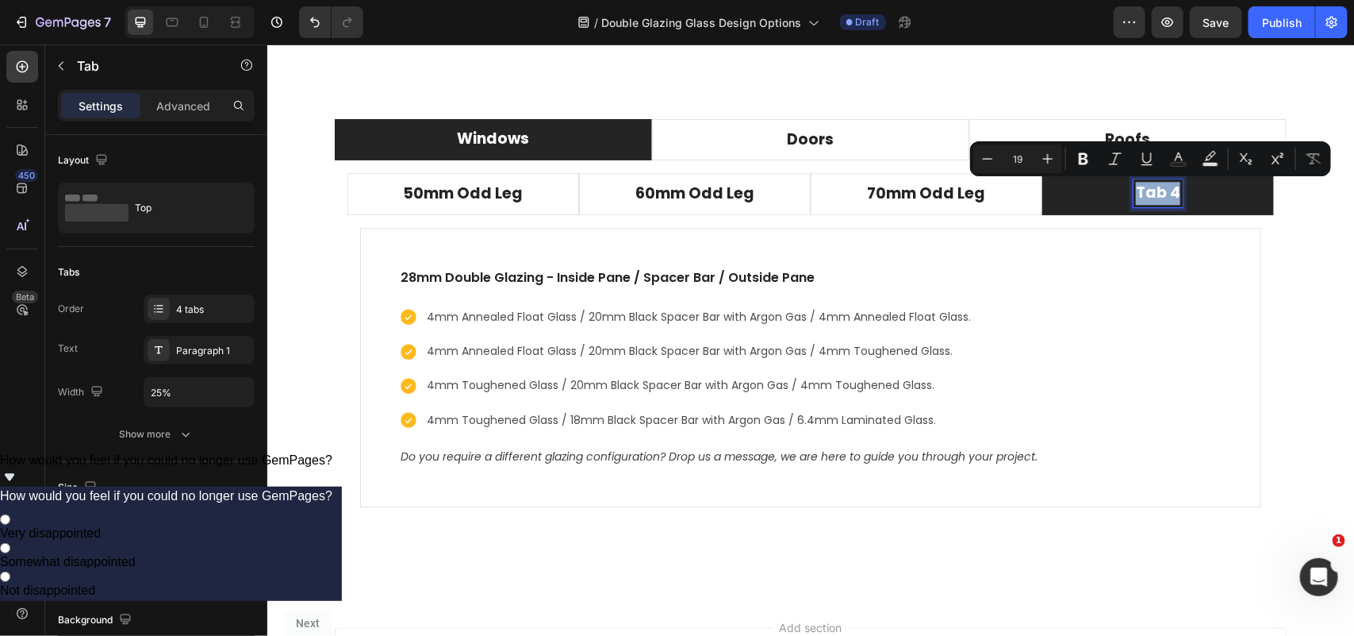
click at [1151, 195] on p "Tab 4" at bounding box center [1157, 192] width 44 height 23
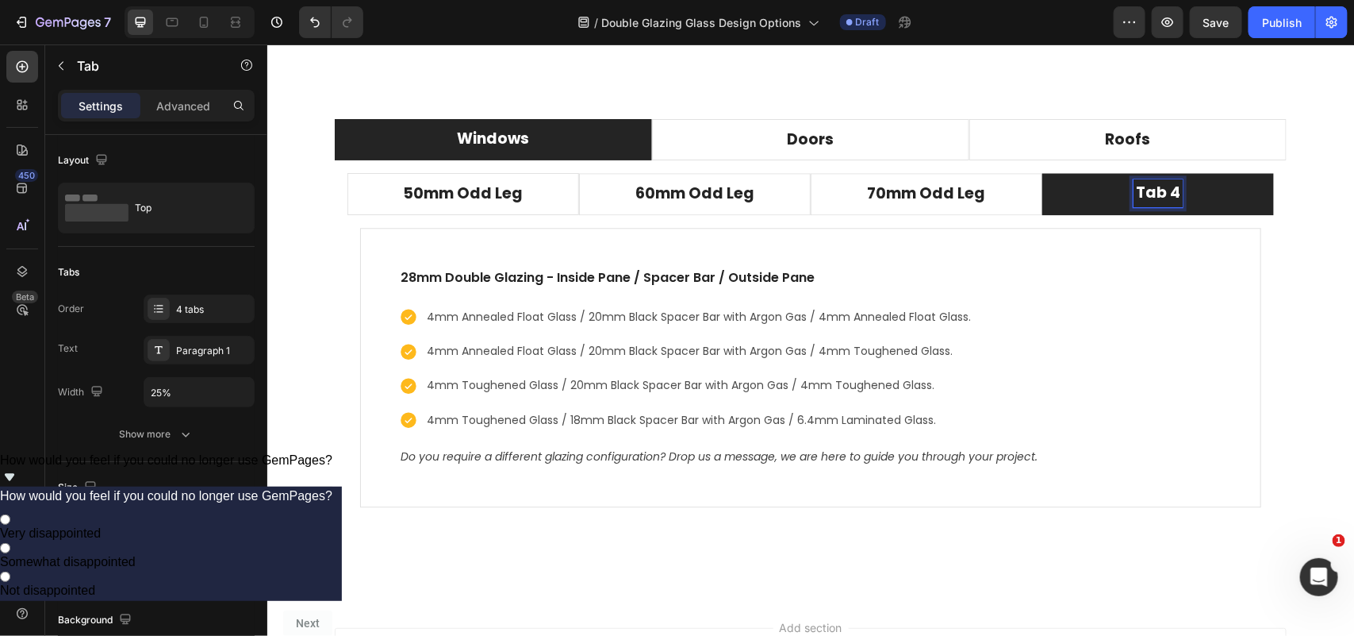
click at [1155, 195] on p "Tab 4" at bounding box center [1157, 192] width 44 height 23
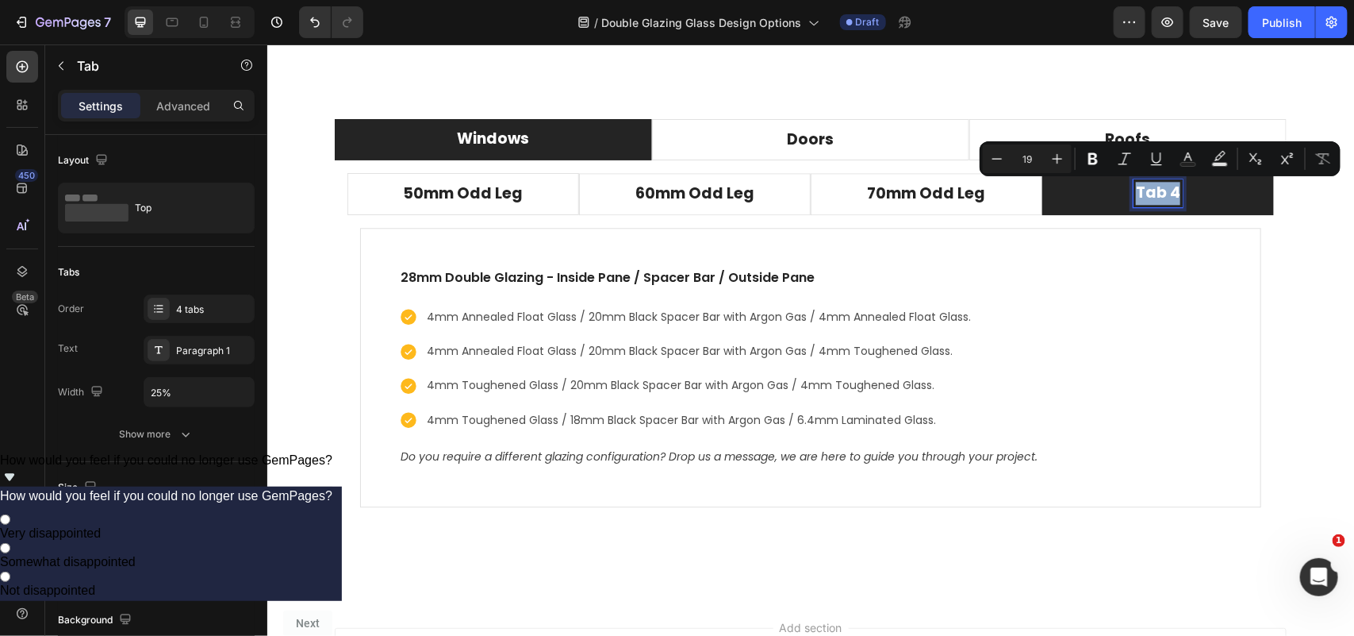
click at [1155, 195] on p "Tab 4" at bounding box center [1157, 192] width 44 height 23
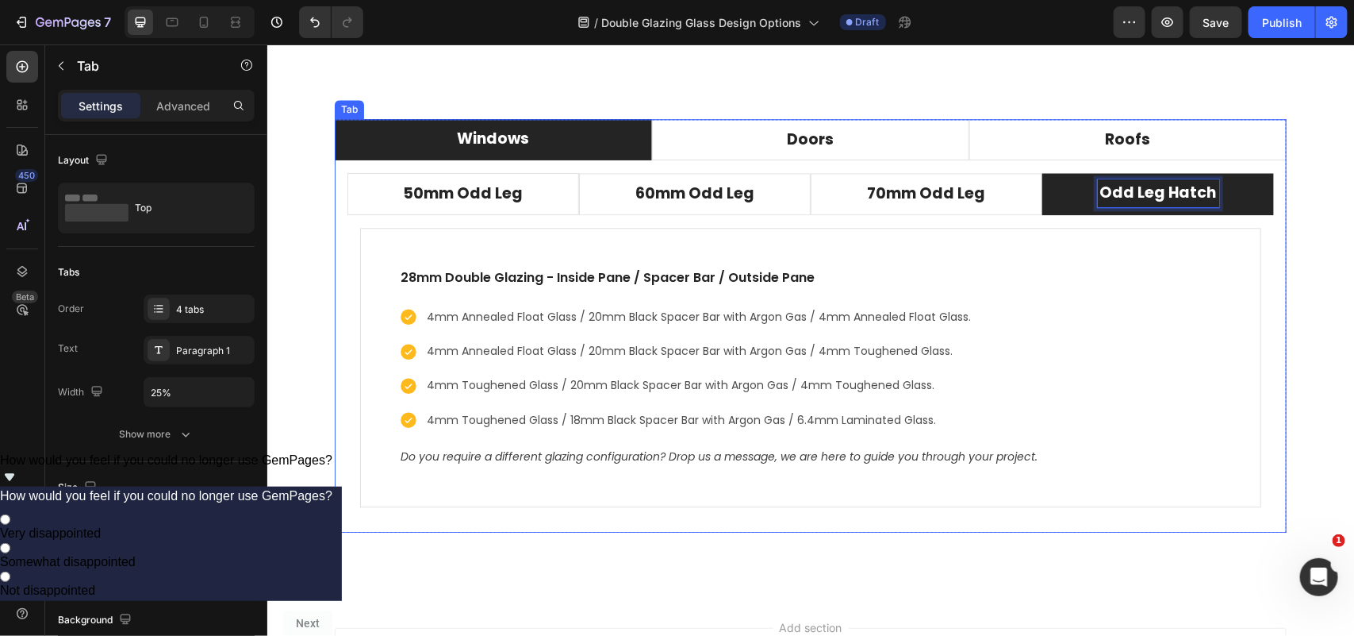
click at [441, 143] on li "Windows" at bounding box center [492, 139] width 317 height 42
click at [454, 134] on div "Windows" at bounding box center [492, 139] width 77 height 28
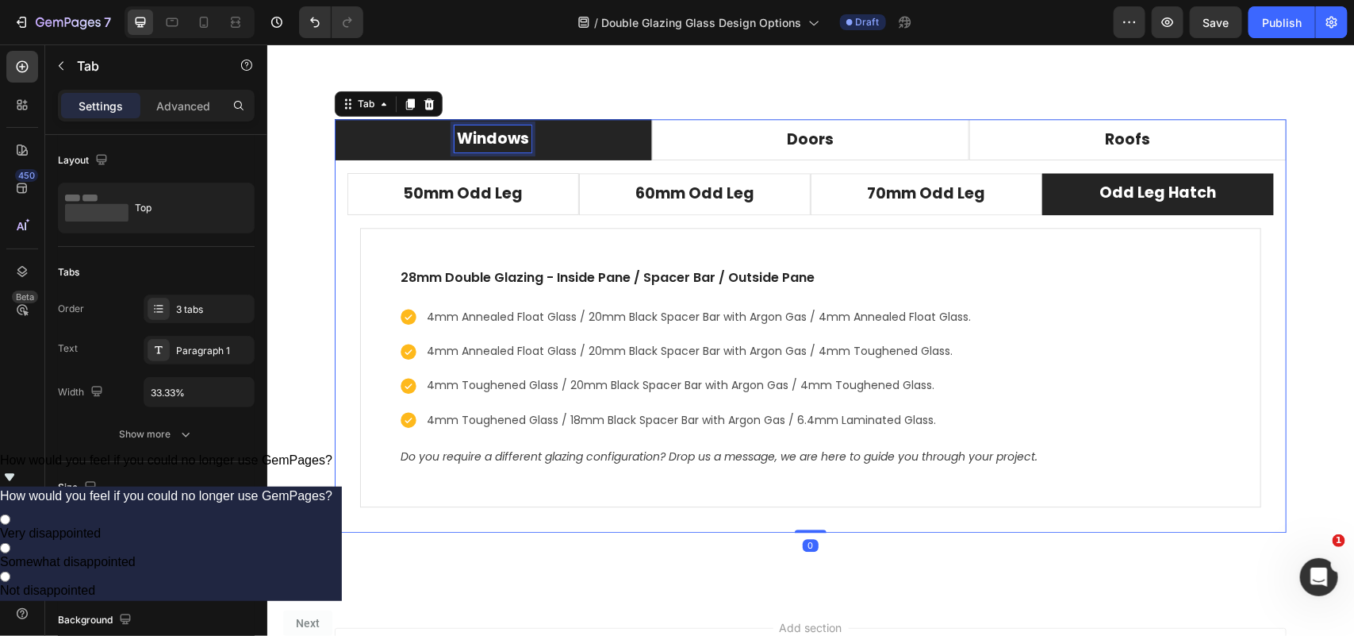
click at [459, 140] on p "Windows" at bounding box center [492, 138] width 72 height 23
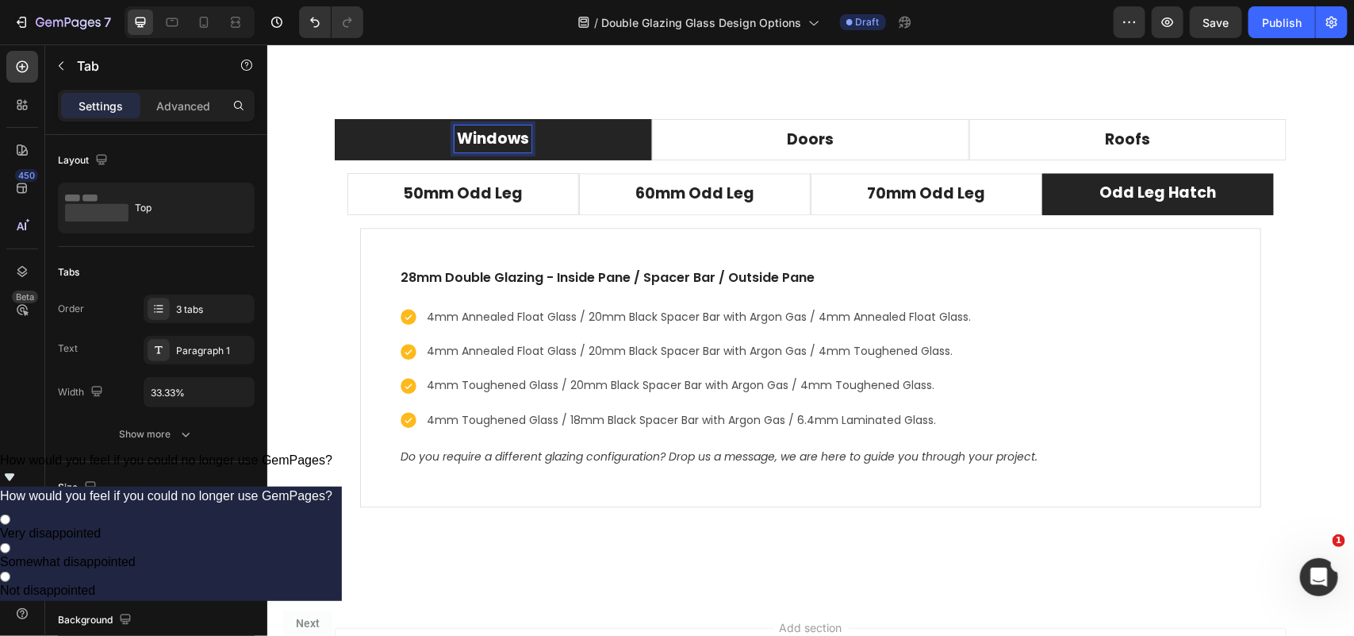
click at [456, 142] on p "Windows" at bounding box center [492, 138] width 72 height 23
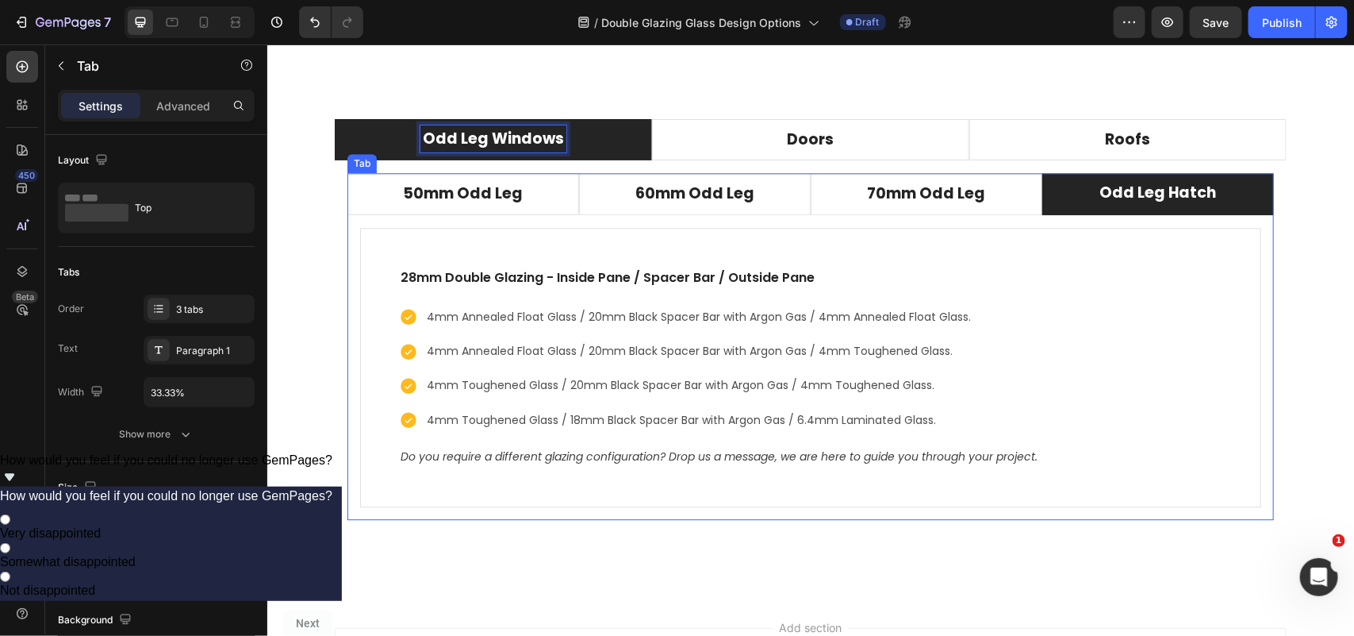
click at [415, 218] on div "24mm Double Glazing - Inside Pane / Spacer Bar / Outside Pane Text block 4mm An…" at bounding box center [810, 366] width 927 height 305
click at [413, 163] on div at bounding box center [422, 157] width 19 height 19
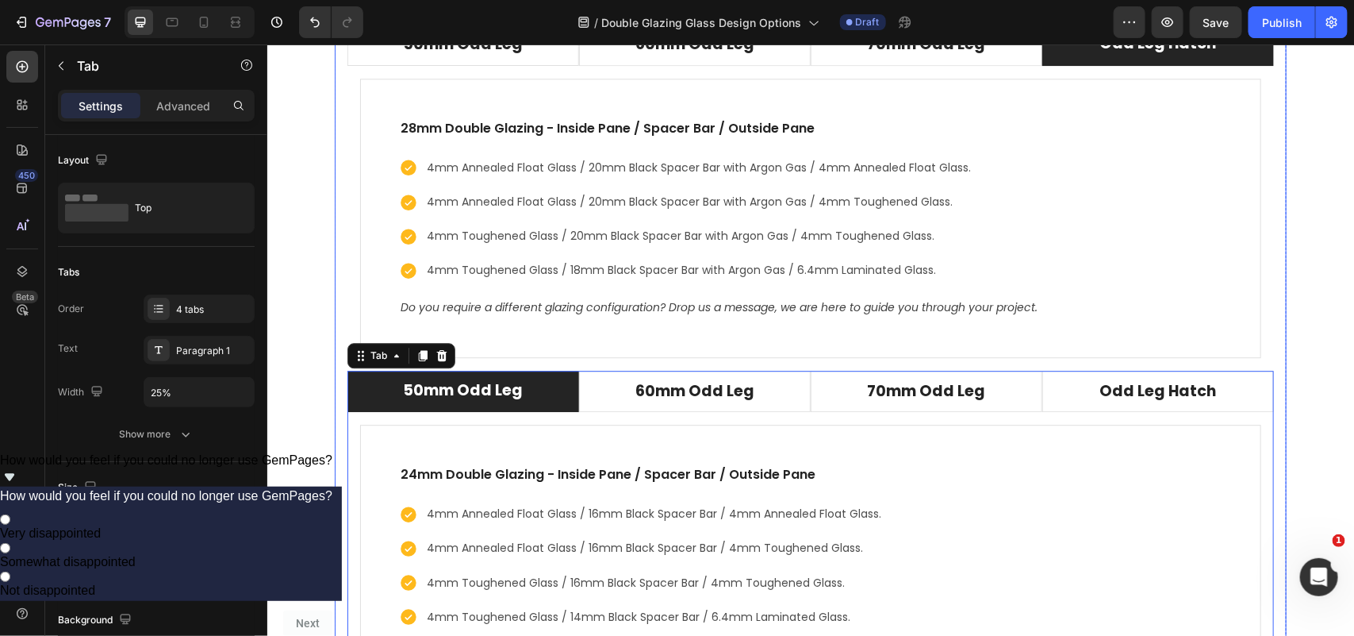
scroll to position [4353, 0]
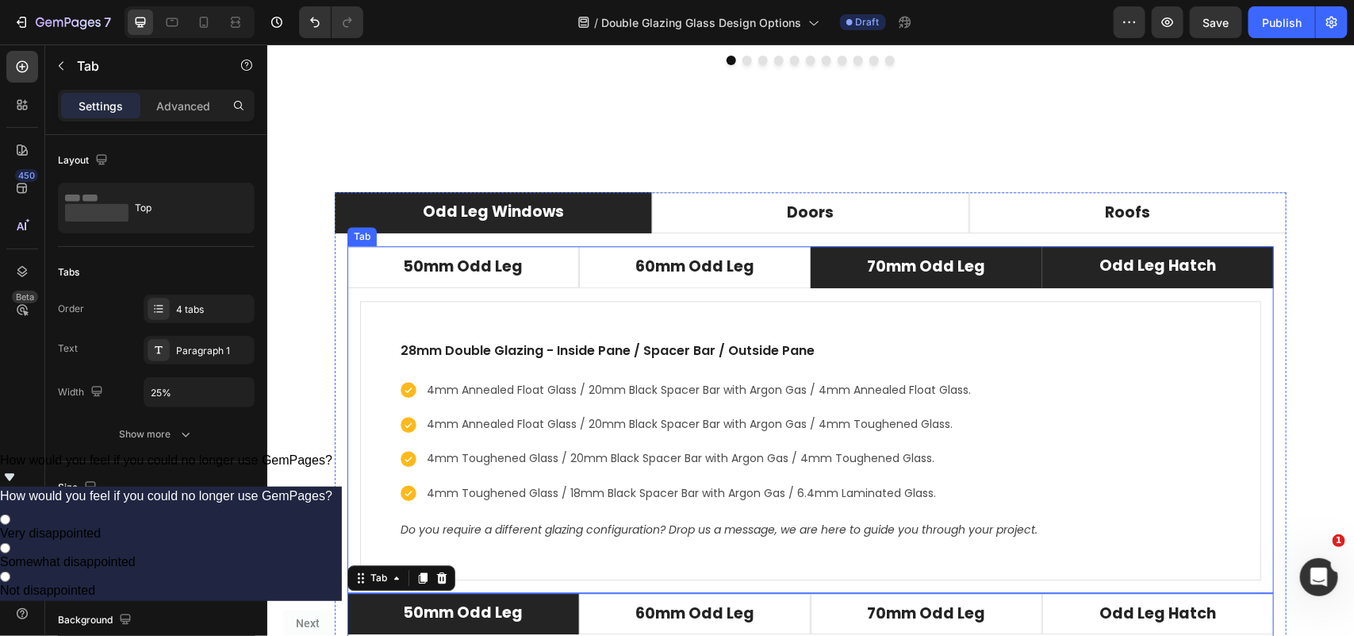
click at [1002, 277] on li "70mm Odd Leg" at bounding box center [926, 266] width 232 height 42
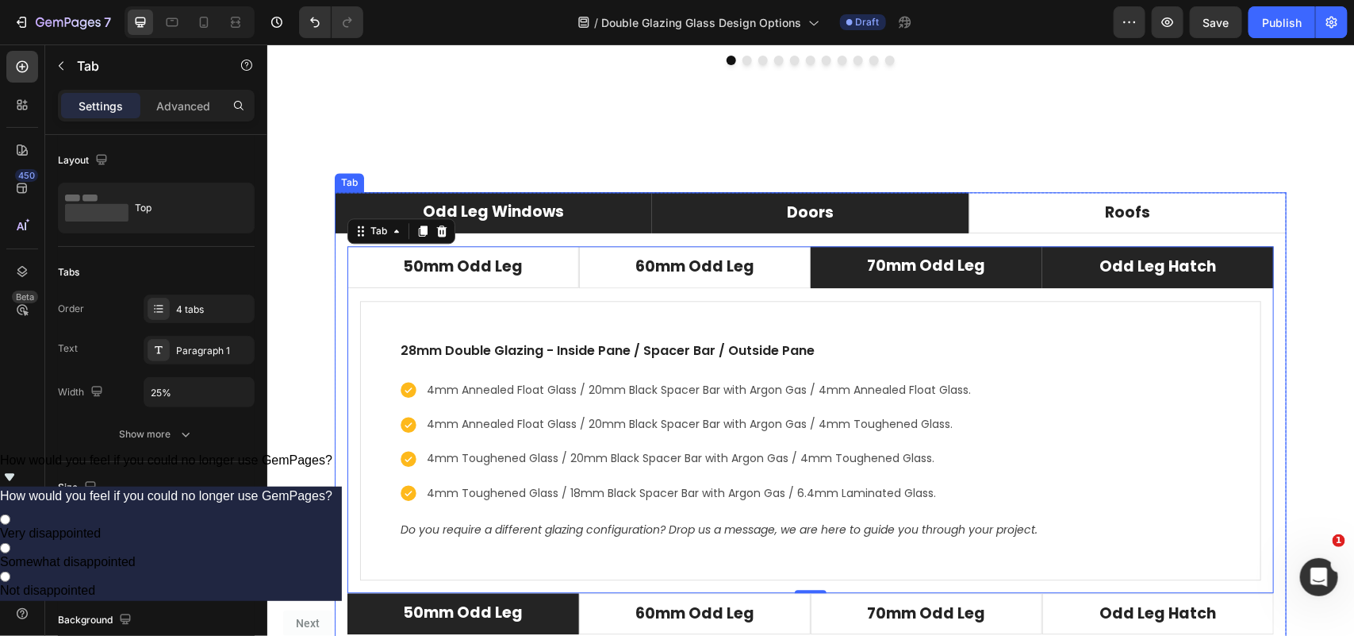
click at [905, 217] on li "Doors" at bounding box center [809, 212] width 317 height 42
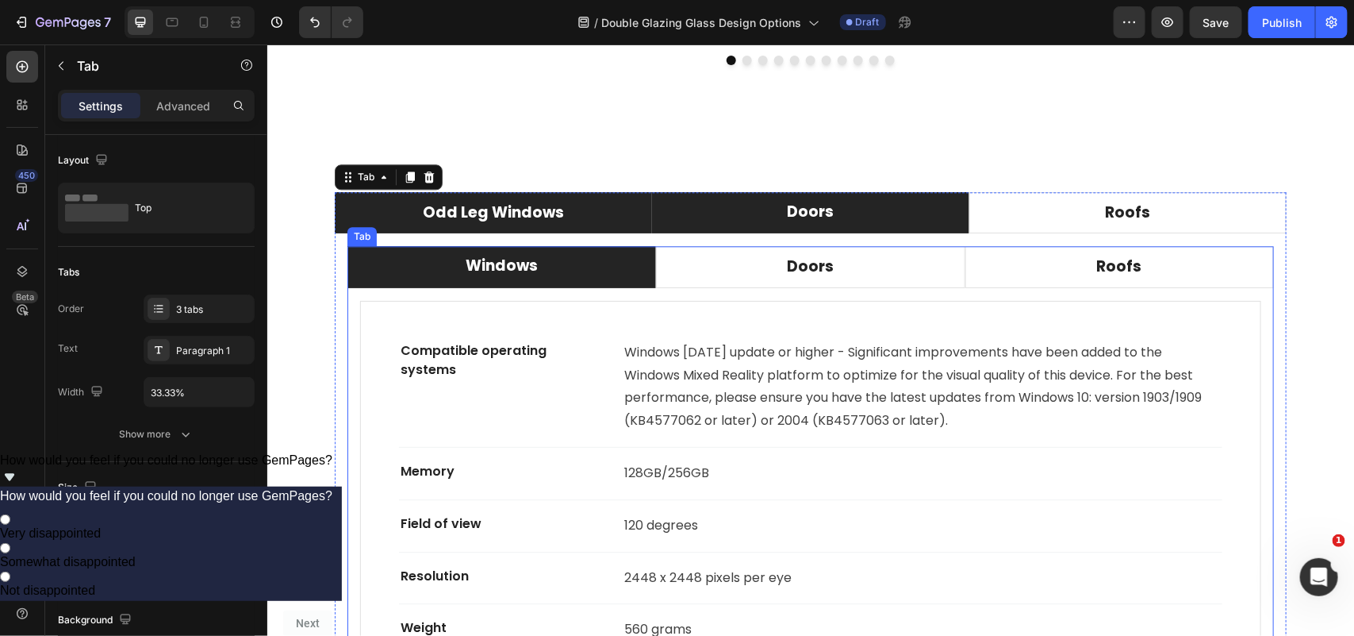
click at [353, 239] on div "Tab" at bounding box center [361, 236] width 23 height 14
click at [438, 227] on icon at bounding box center [441, 230] width 10 height 11
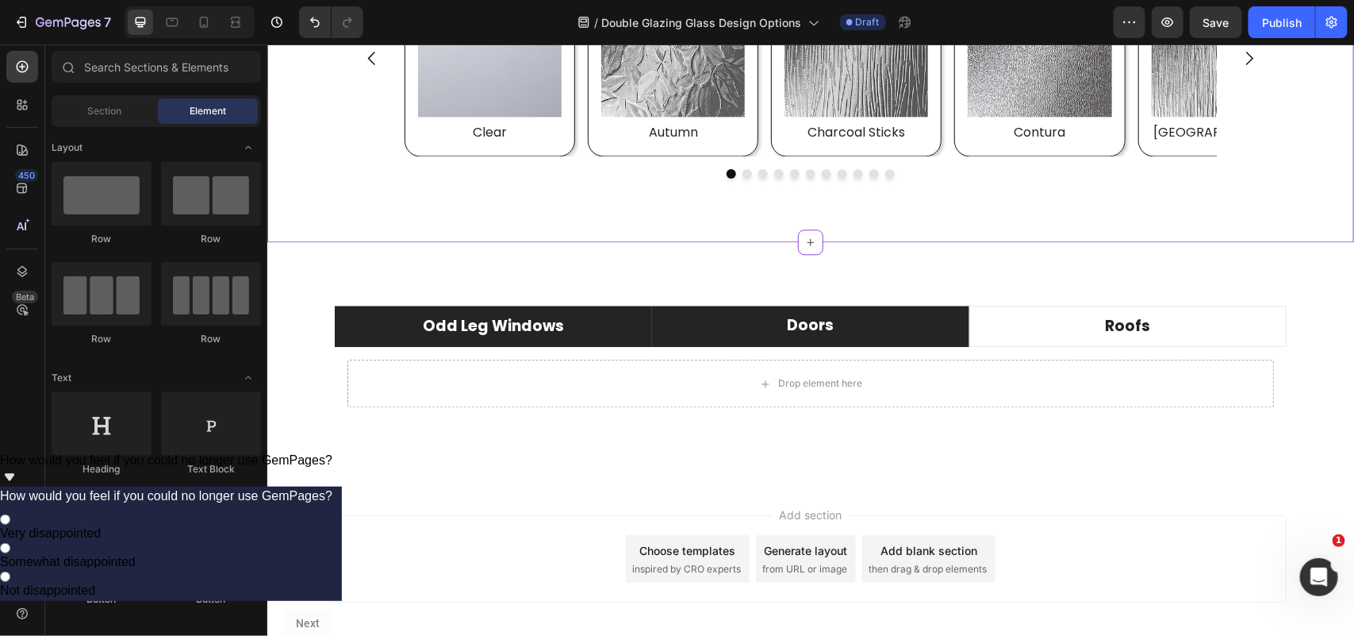
scroll to position [4317, 0]
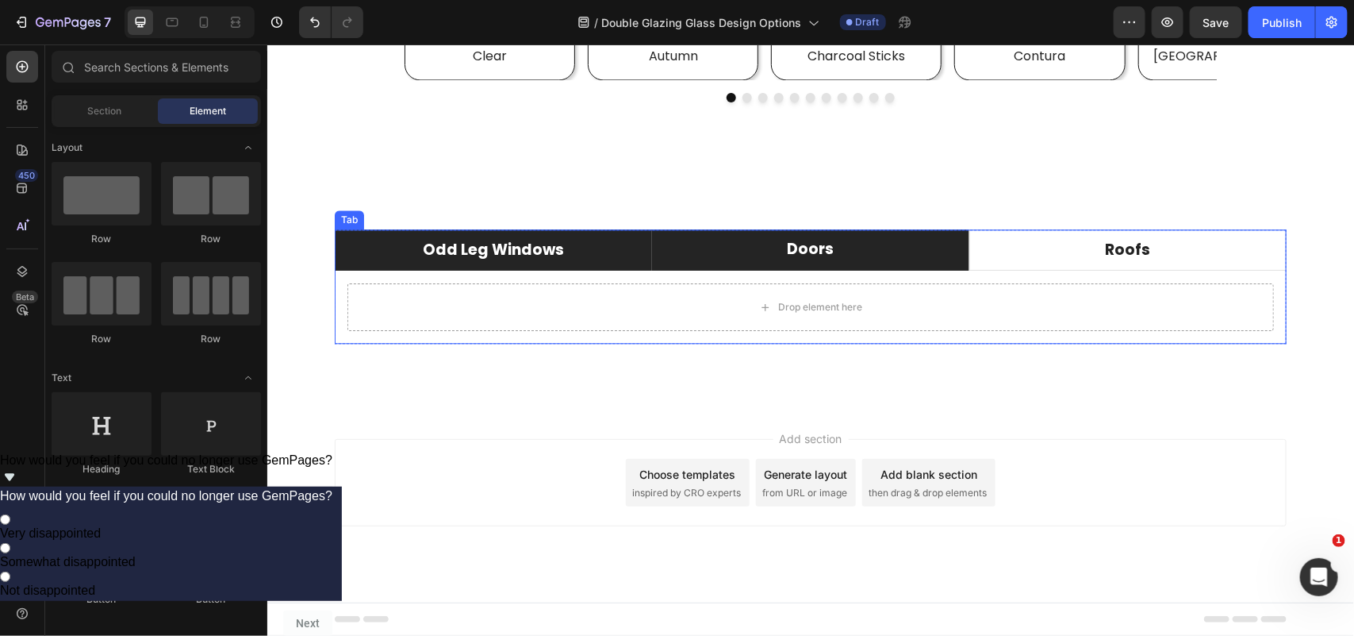
click at [501, 258] on p "Odd Leg Windows" at bounding box center [492, 249] width 141 height 23
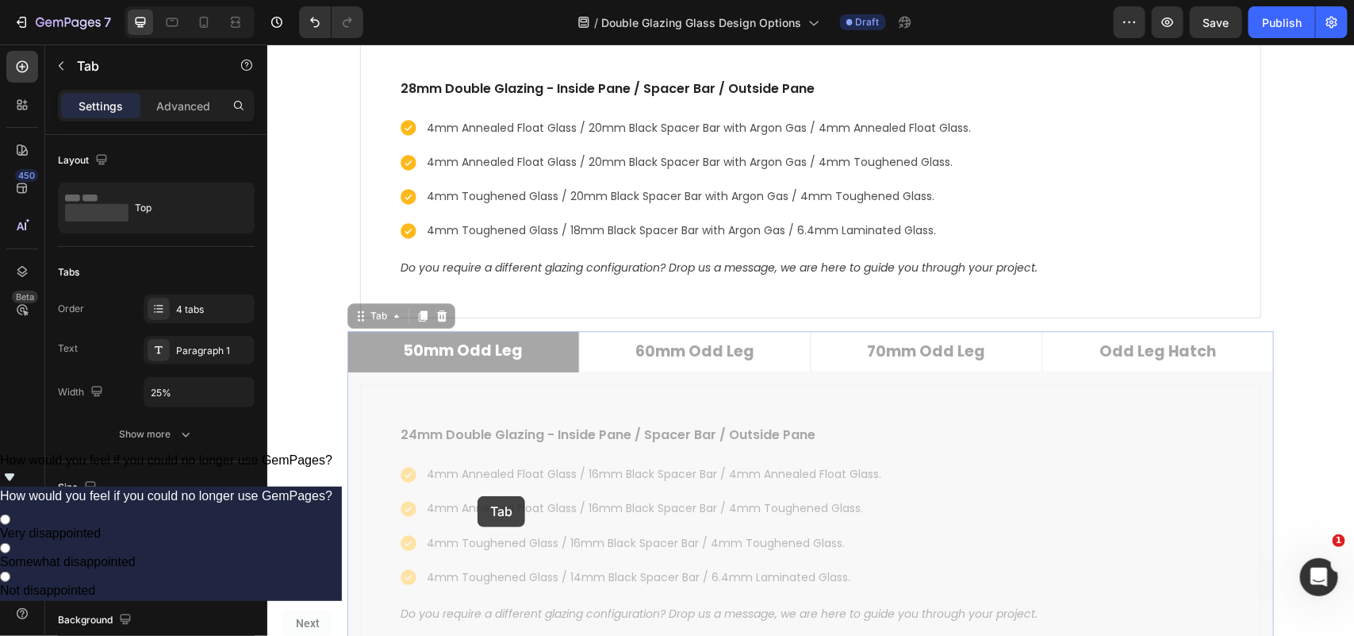
scroll to position [4968, 0]
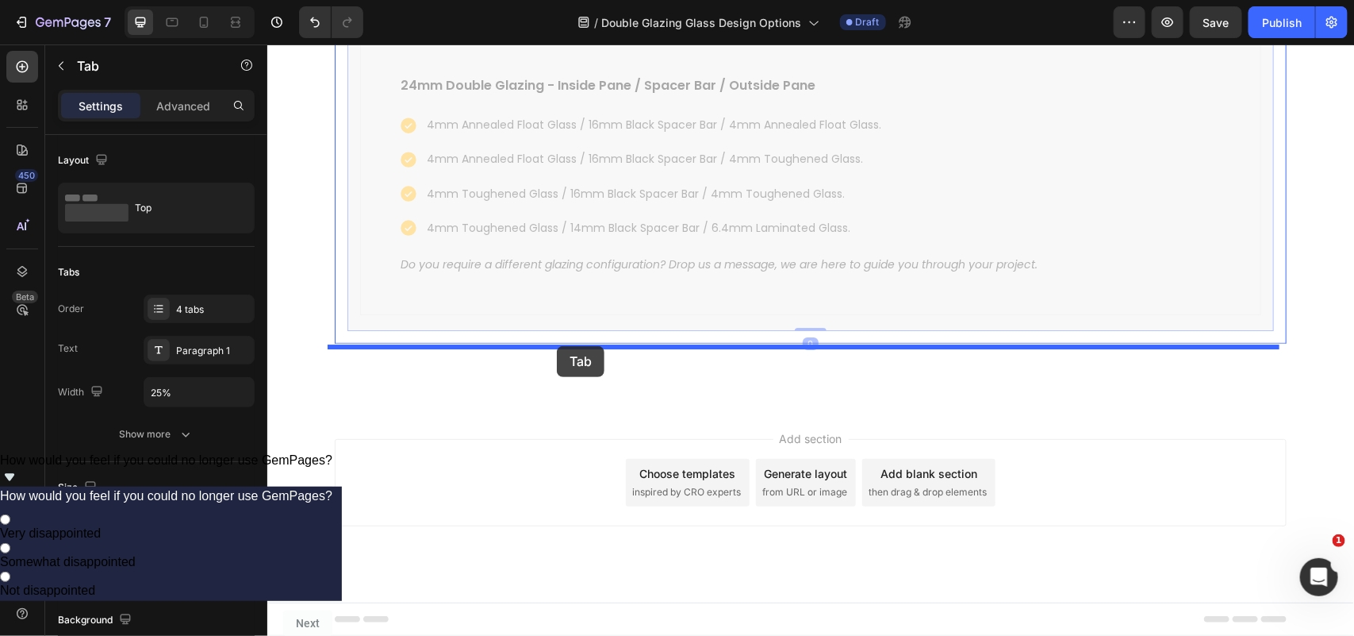
drag, startPoint x: 347, startPoint y: 327, endPoint x: 556, endPoint y: 345, distance: 210.3
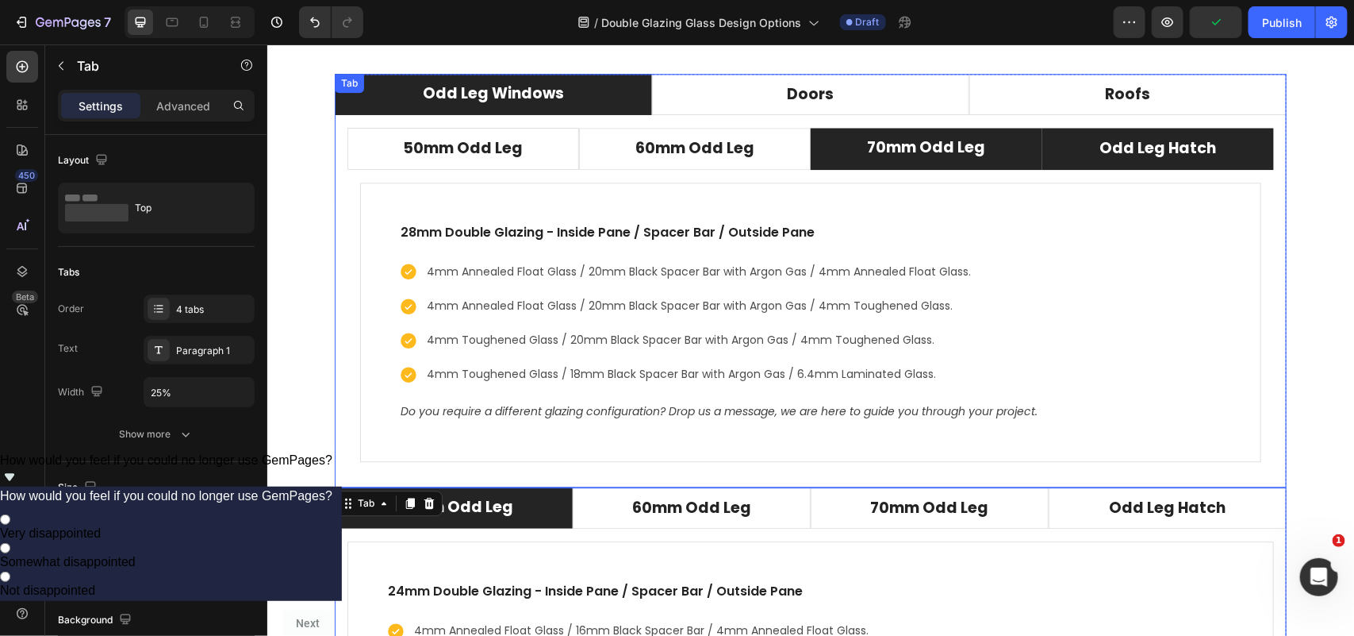
scroll to position [4261, 0]
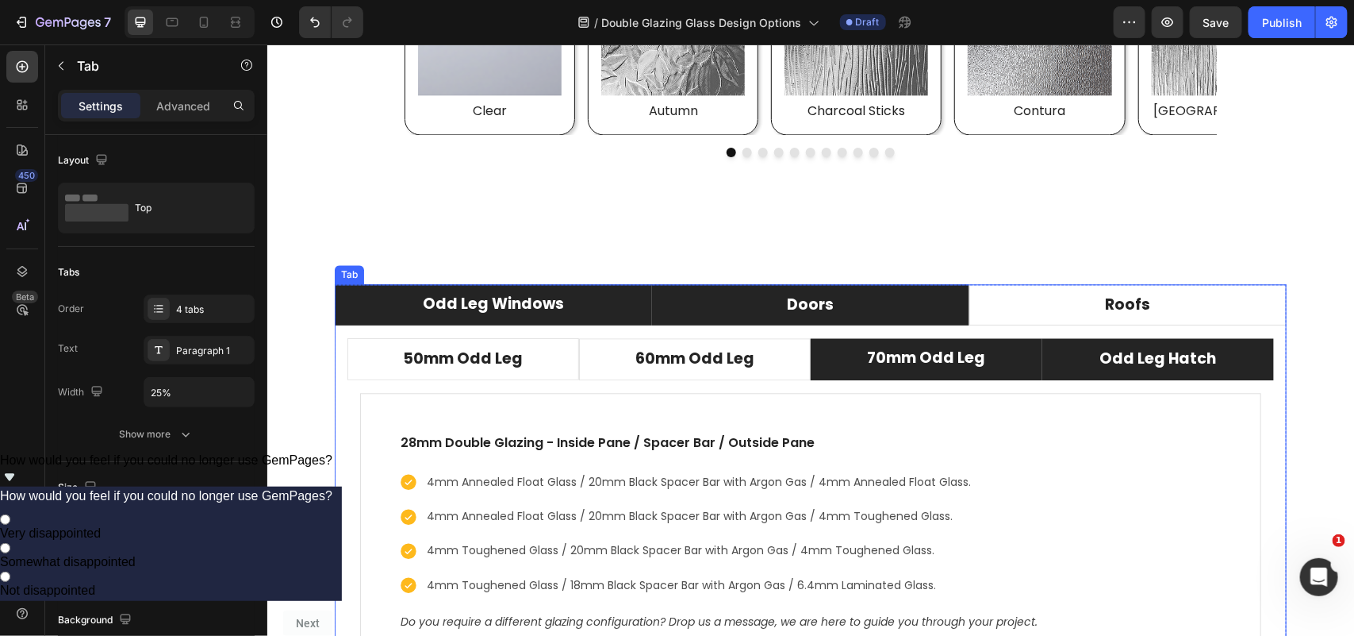
click at [715, 297] on li "Doors" at bounding box center [809, 304] width 317 height 42
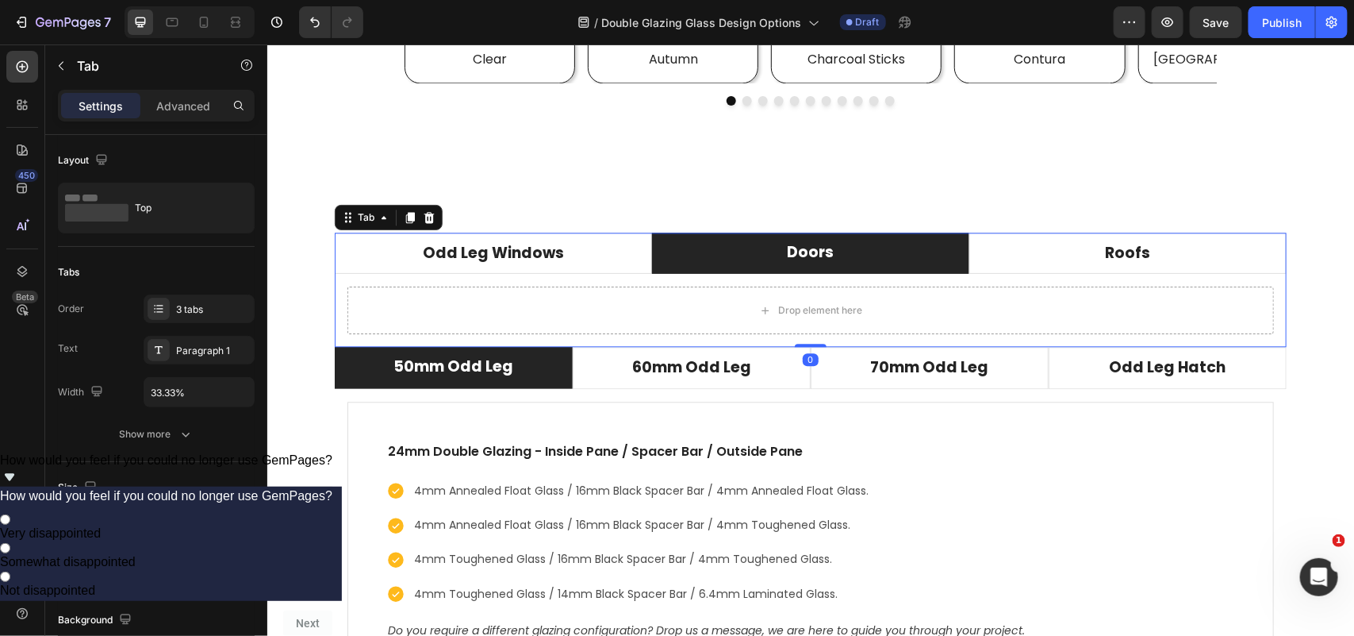
scroll to position [4360, 0]
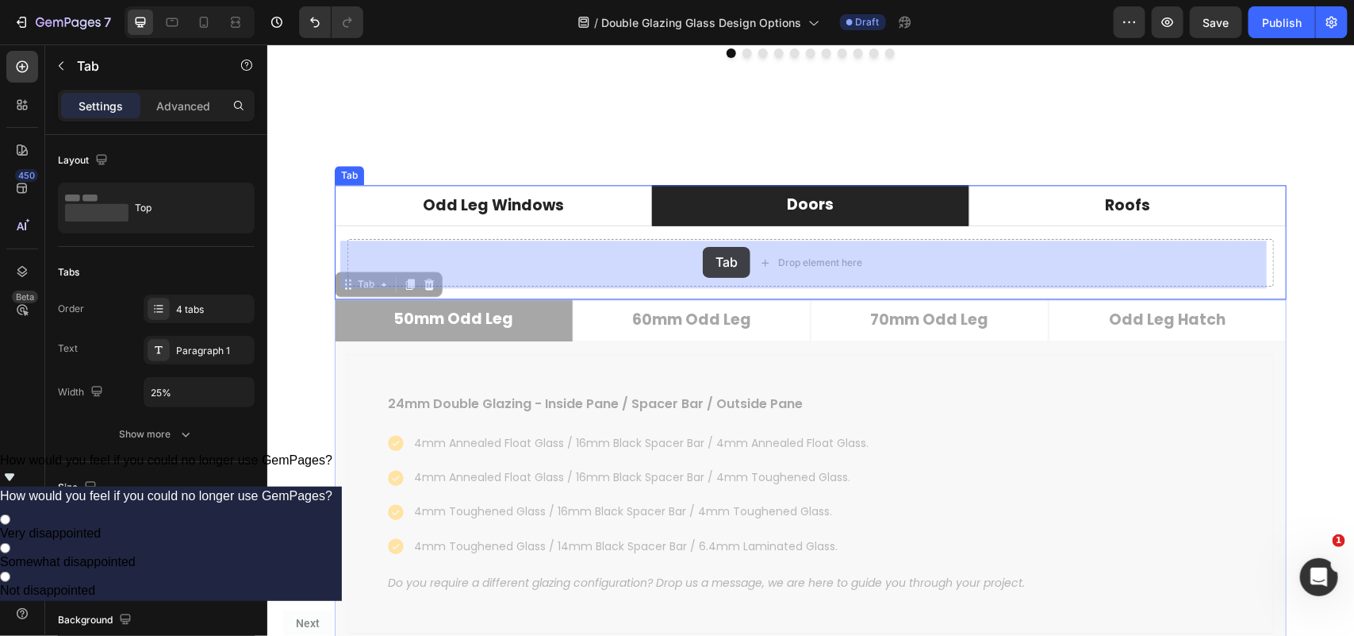
drag, startPoint x: 337, startPoint y: 290, endPoint x: 702, endPoint y: 246, distance: 367.7
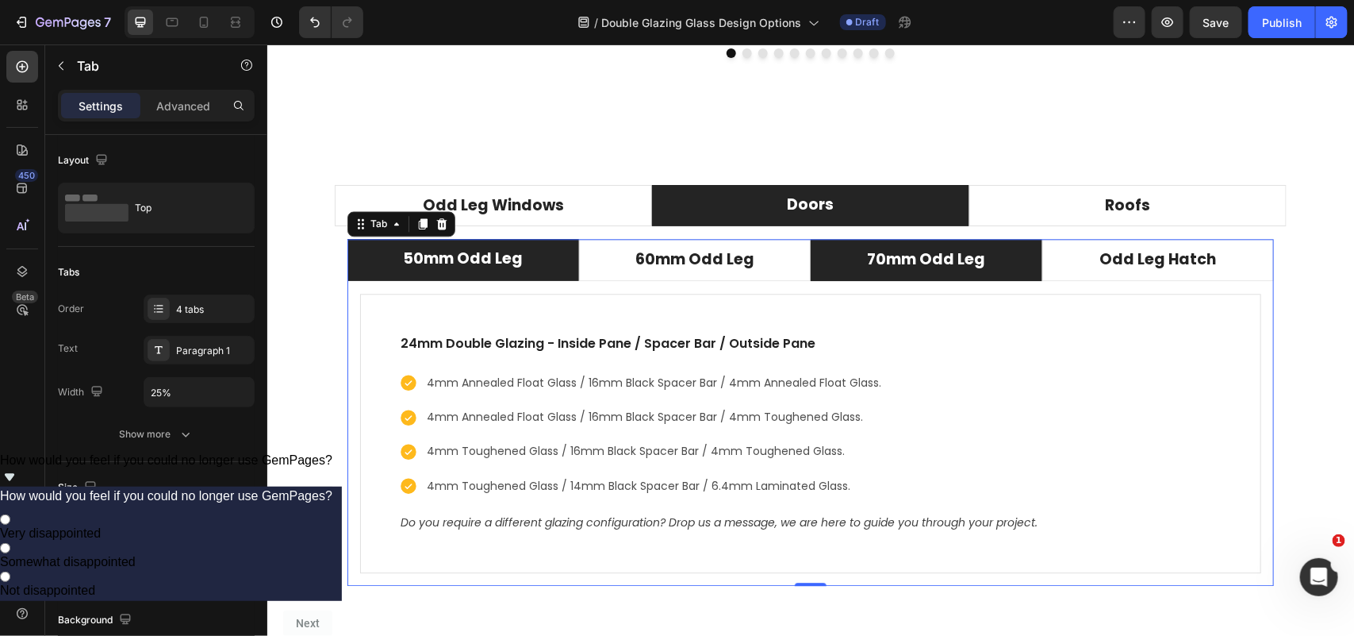
click at [909, 263] on p "70mm Odd Leg" at bounding box center [926, 259] width 118 height 23
click at [914, 259] on p "70mm Odd Leg" at bounding box center [926, 259] width 118 height 23
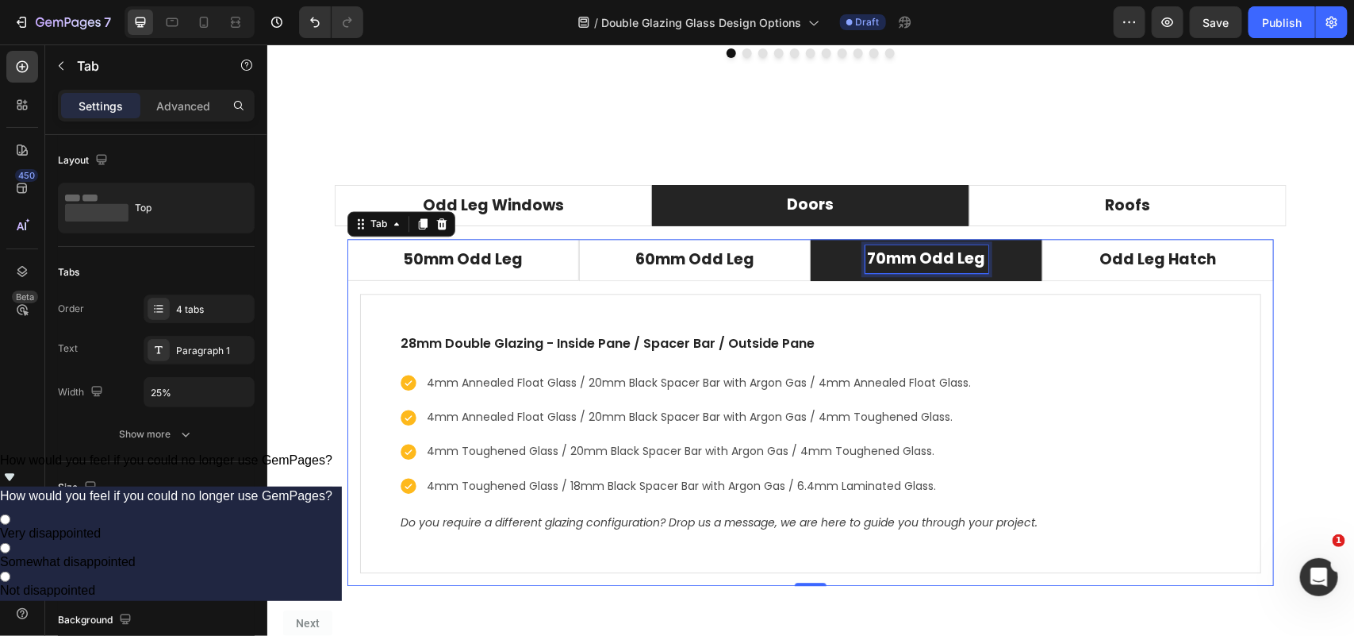
scroll to position [4359, 0]
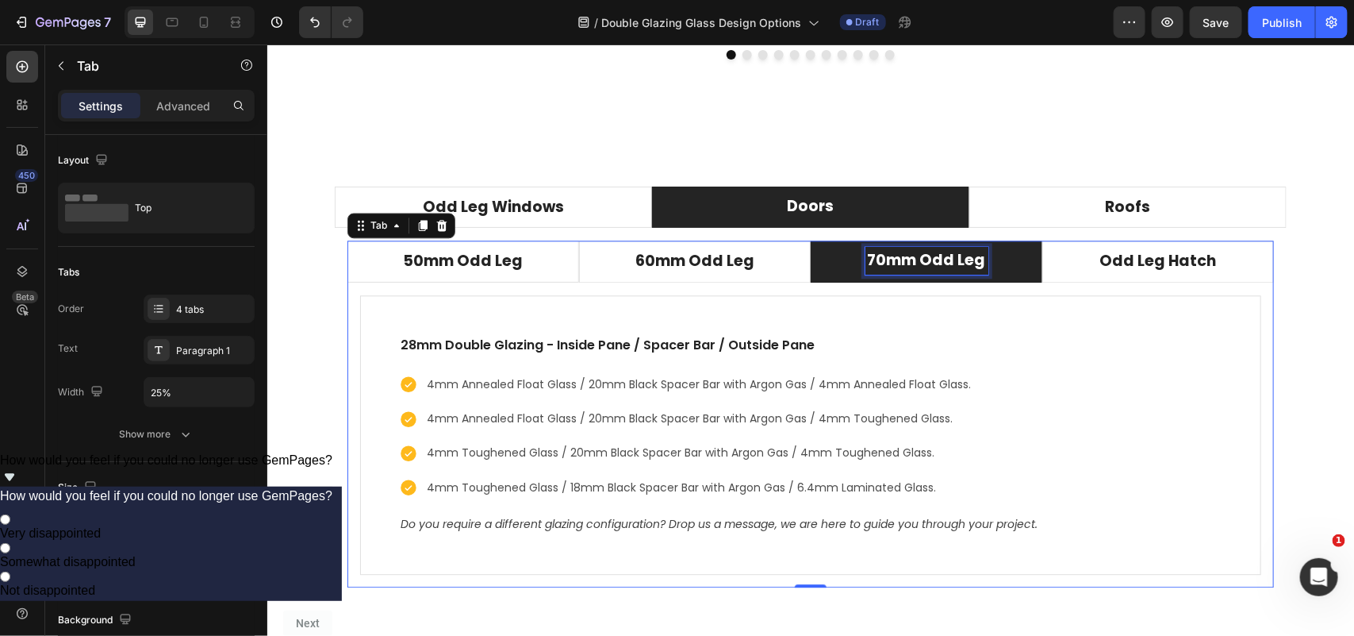
click at [913, 261] on p "70mm Odd Leg" at bounding box center [926, 259] width 118 height 23
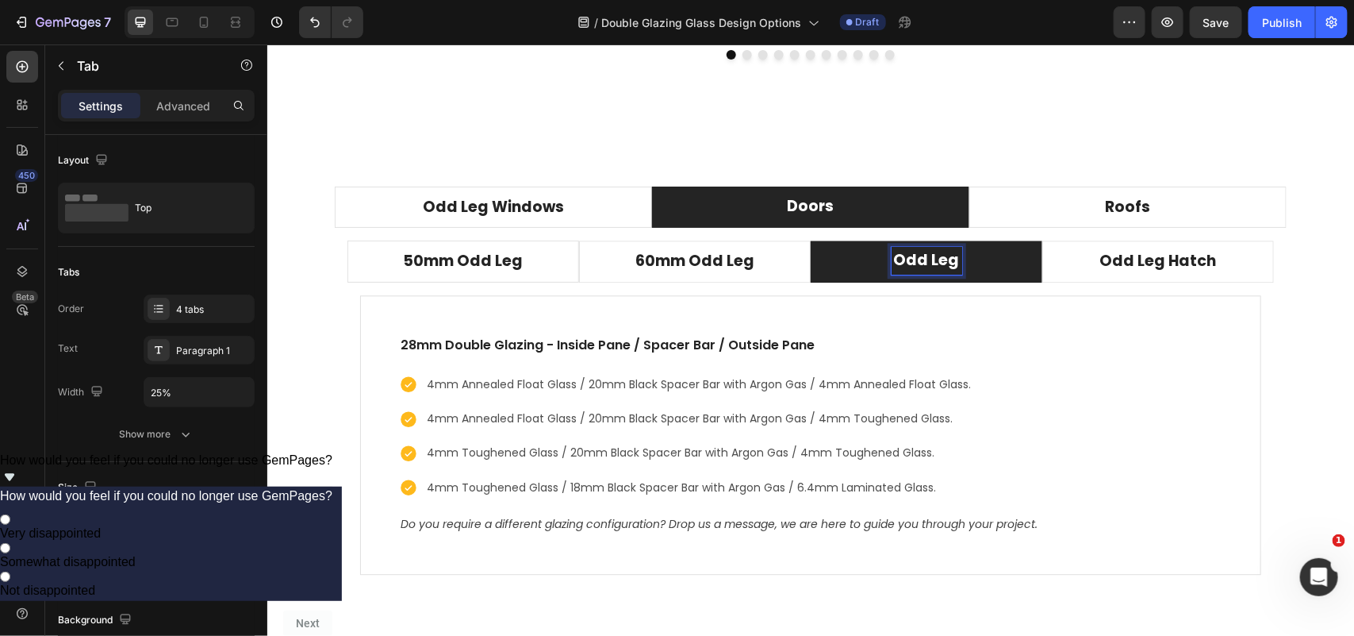
click at [944, 262] on p "Odd Leg" at bounding box center [926, 259] width 66 height 23
click at [951, 262] on div "Odd Leg" at bounding box center [926, 260] width 71 height 28
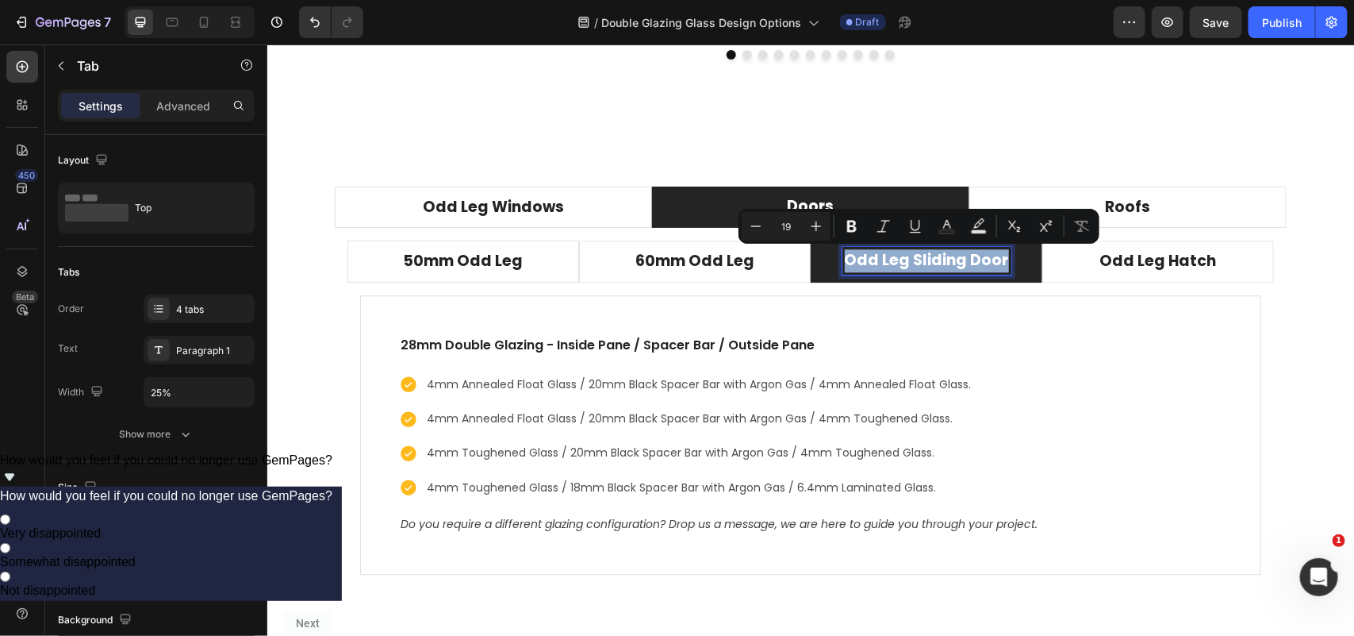
drag, startPoint x: 994, startPoint y: 263, endPoint x: 829, endPoint y: 265, distance: 165.1
click at [829, 265] on li "Odd Leg Sliding Door" at bounding box center [926, 261] width 232 height 42
copy p "Odd Leg Sliding Door"
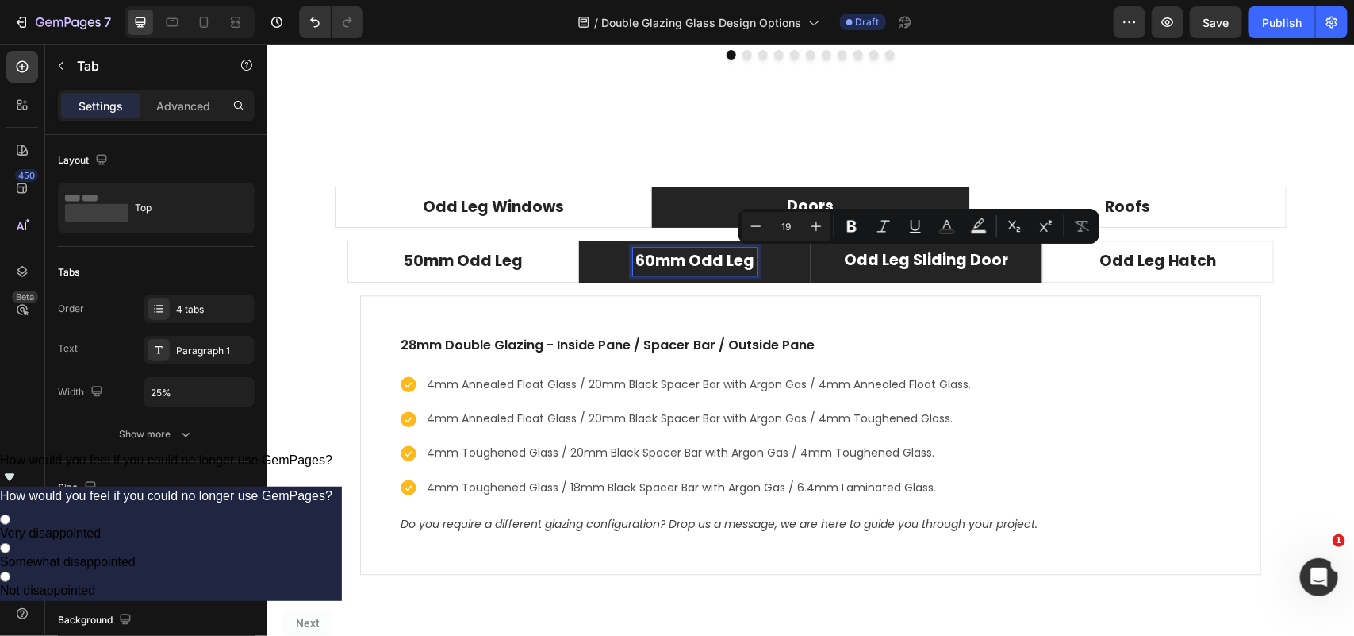
click at [684, 265] on p "60mm Odd Leg" at bounding box center [694, 260] width 119 height 23
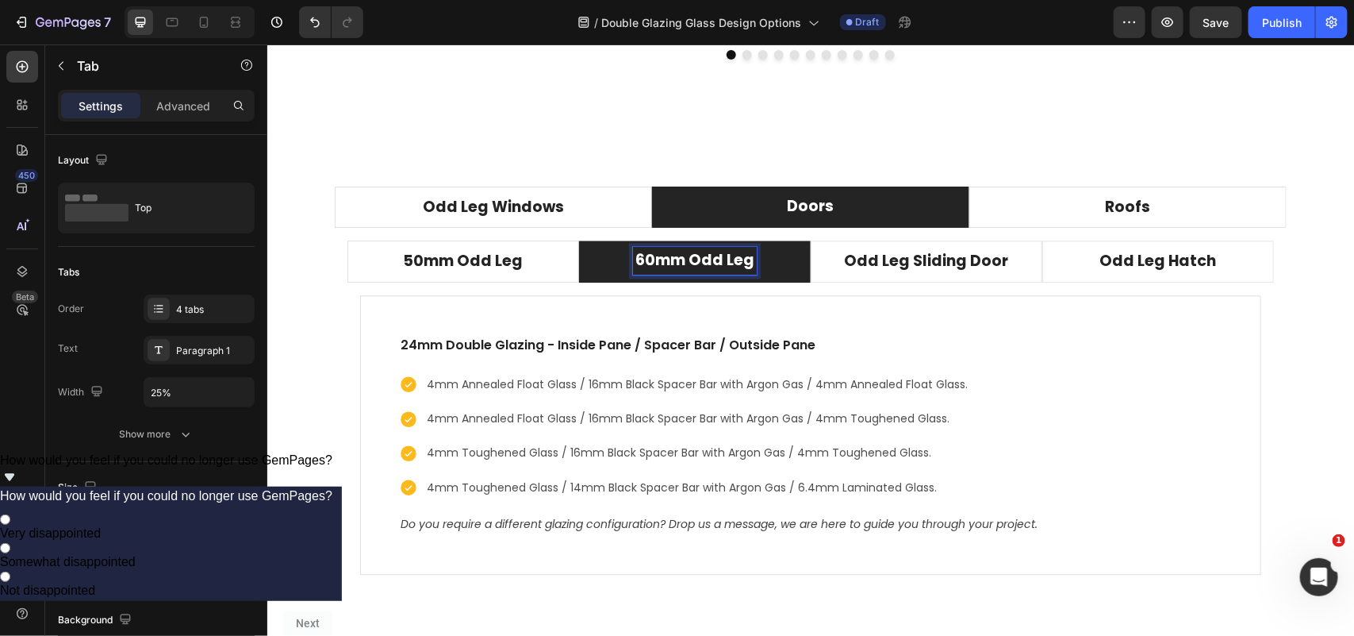
scroll to position [4358, 0]
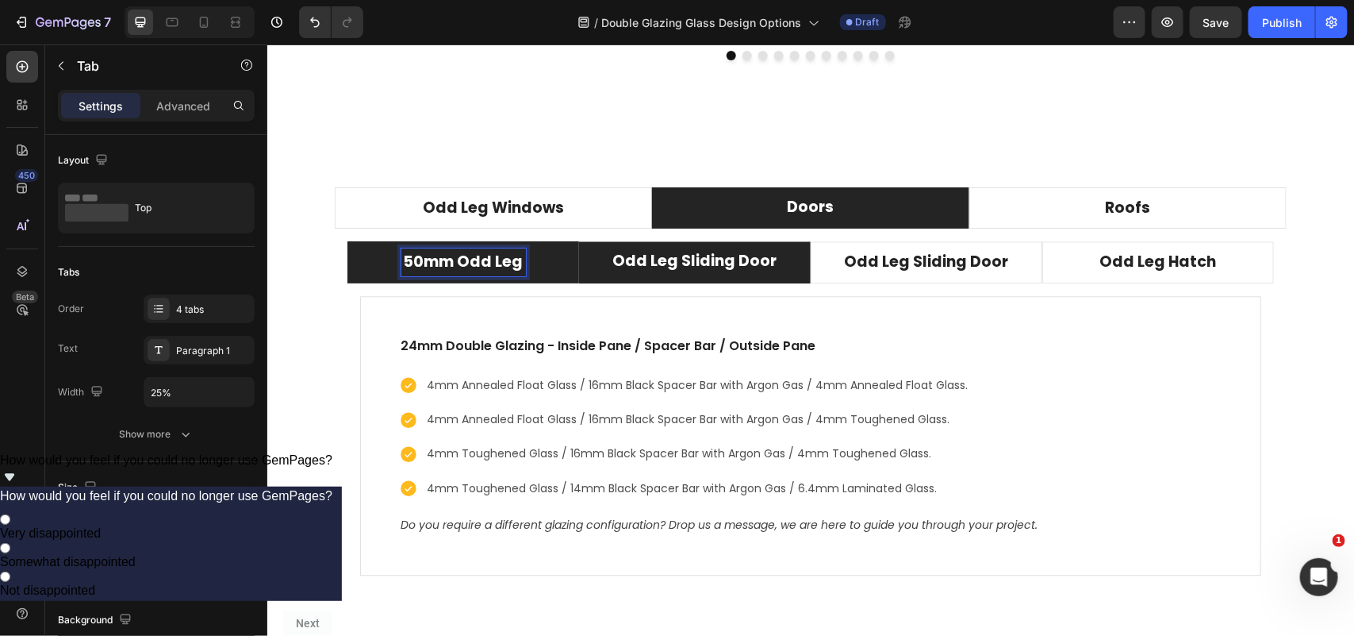
click at [504, 259] on p "50mm Odd Leg" at bounding box center [463, 261] width 120 height 23
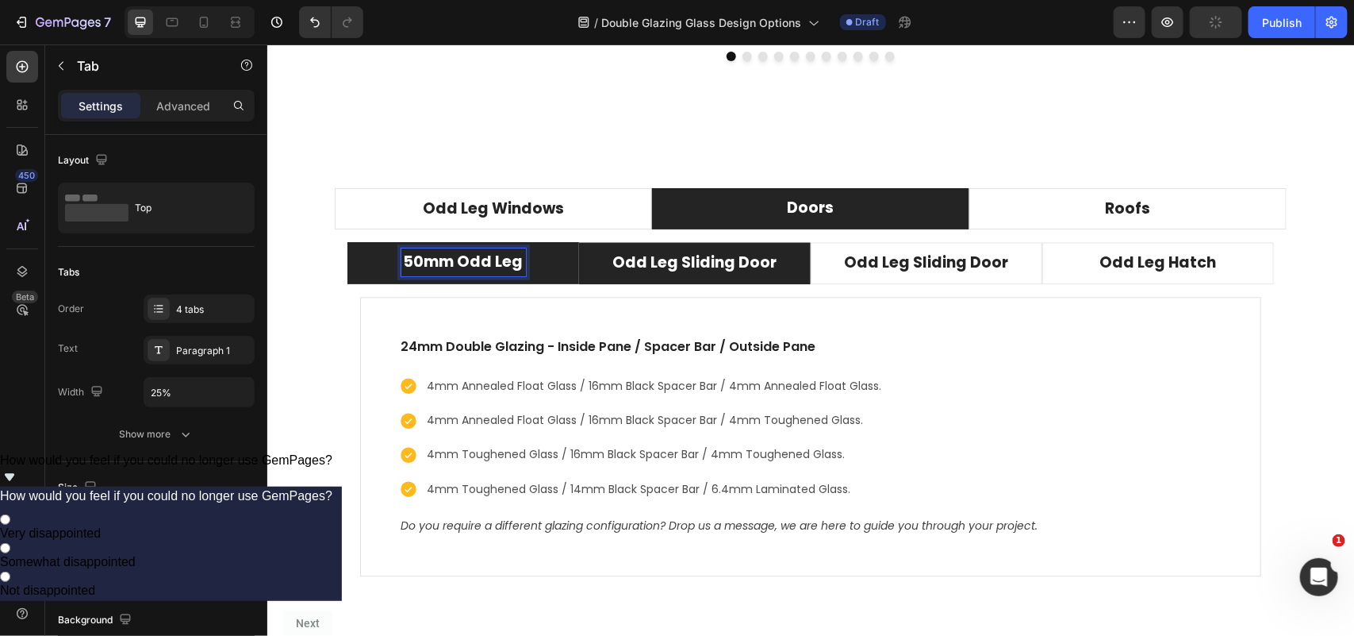
click at [504, 259] on p "50mm Odd Leg" at bounding box center [463, 261] width 120 height 23
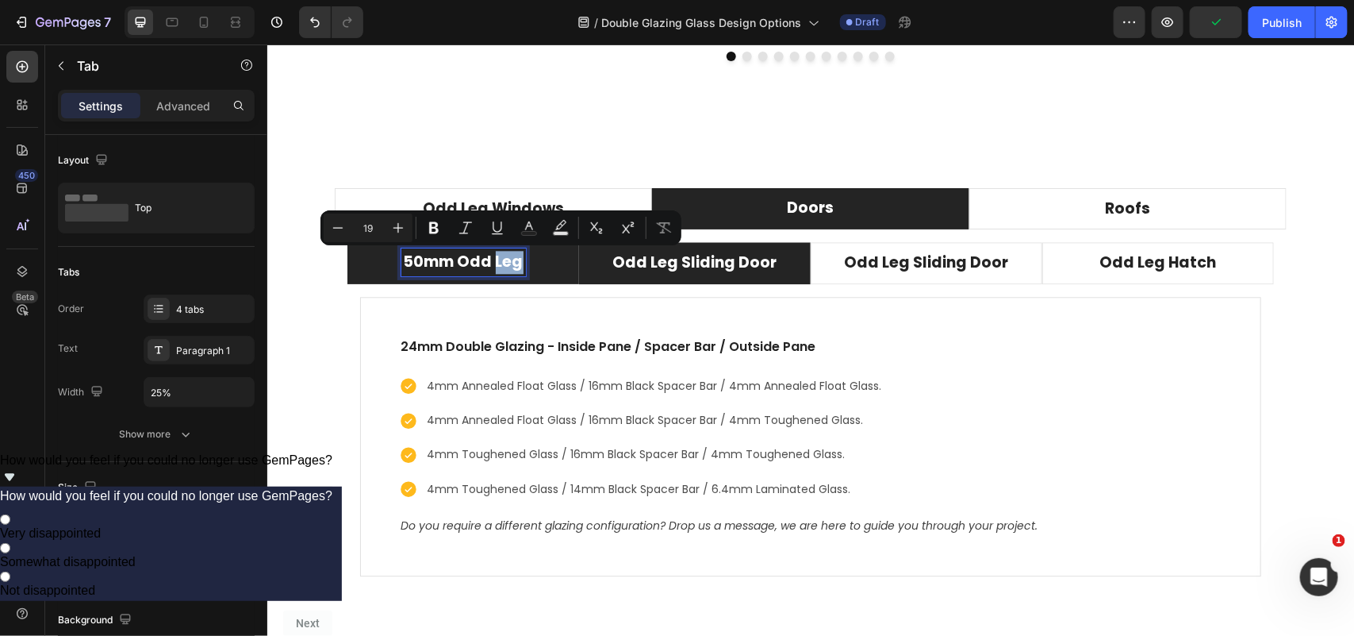
click at [504, 259] on p "50mm Odd Leg" at bounding box center [463, 261] width 120 height 23
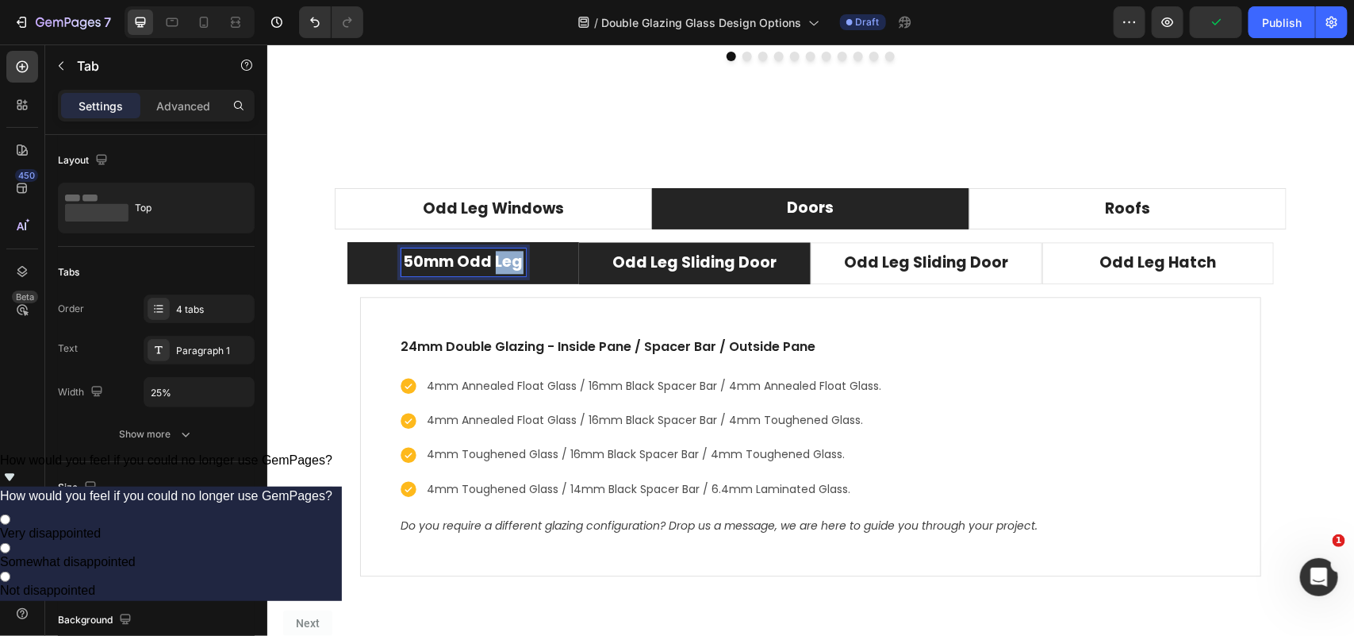
click at [504, 259] on p "50mm Odd Leg" at bounding box center [463, 261] width 120 height 23
click at [496, 259] on p "Odd Leg Sliding Door" at bounding box center [463, 261] width 164 height 23
click at [714, 263] on p "Odd Leg Sliding Door" at bounding box center [695, 262] width 164 height 23
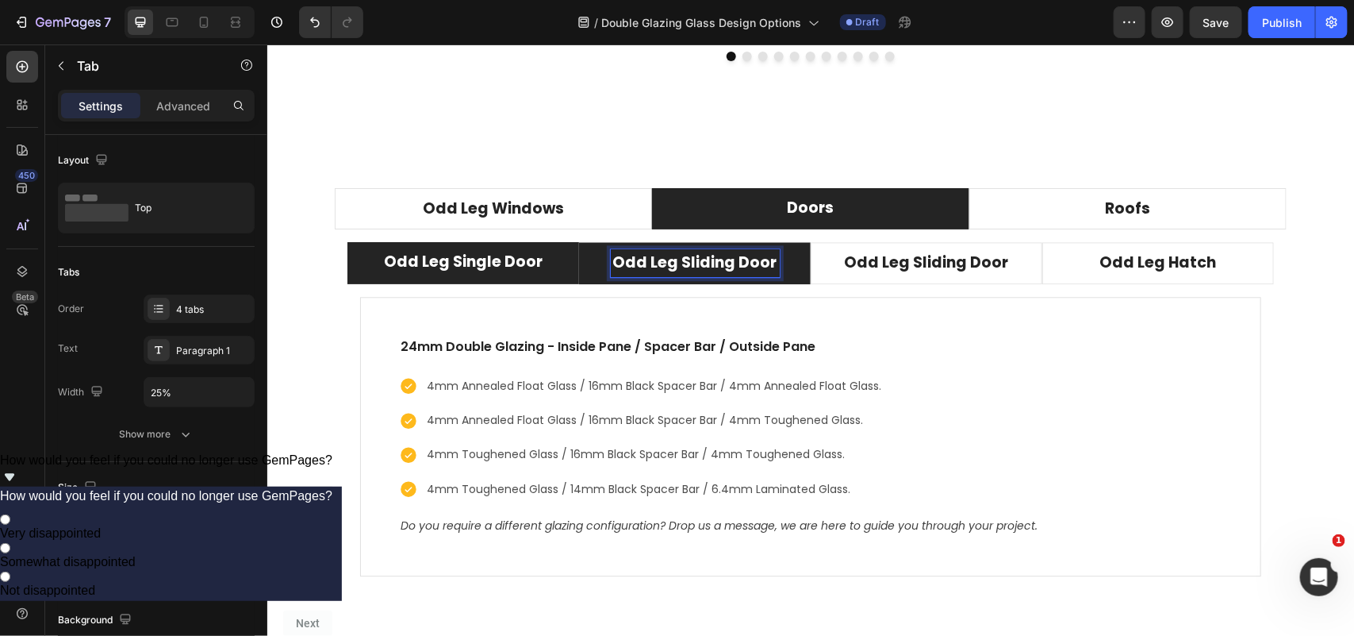
scroll to position [4356, 0]
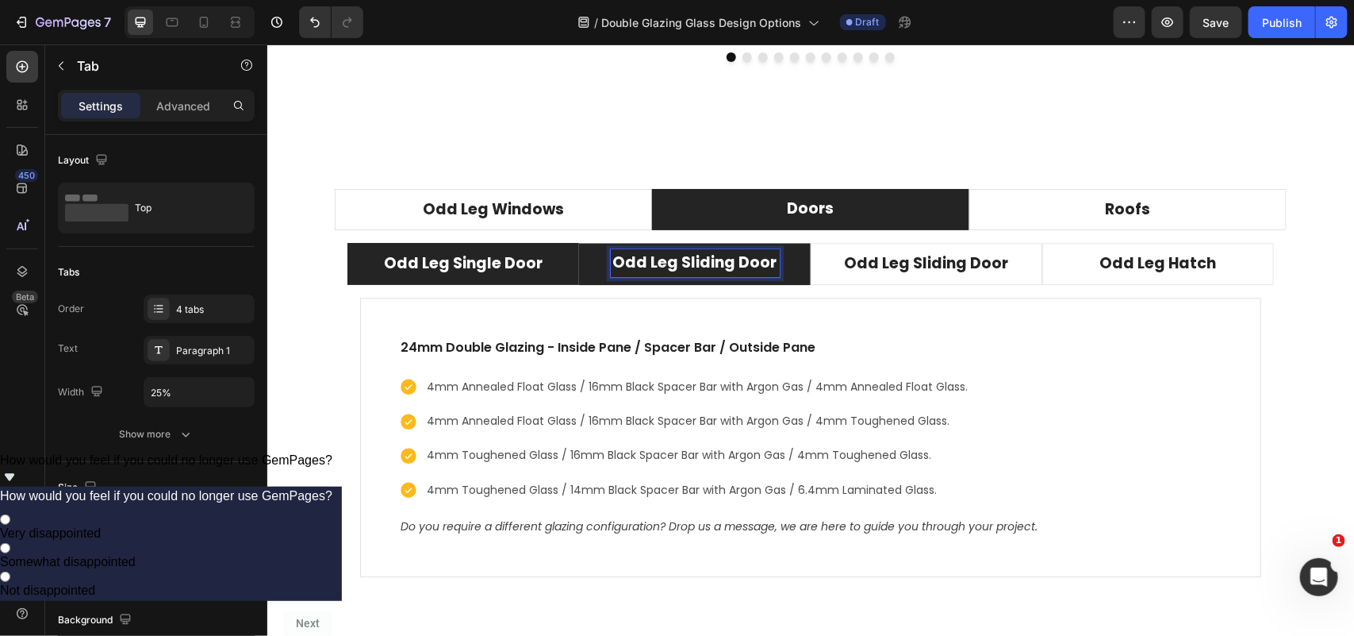
click at [714, 263] on p "Odd Leg Sliding Door" at bounding box center [695, 262] width 164 height 23
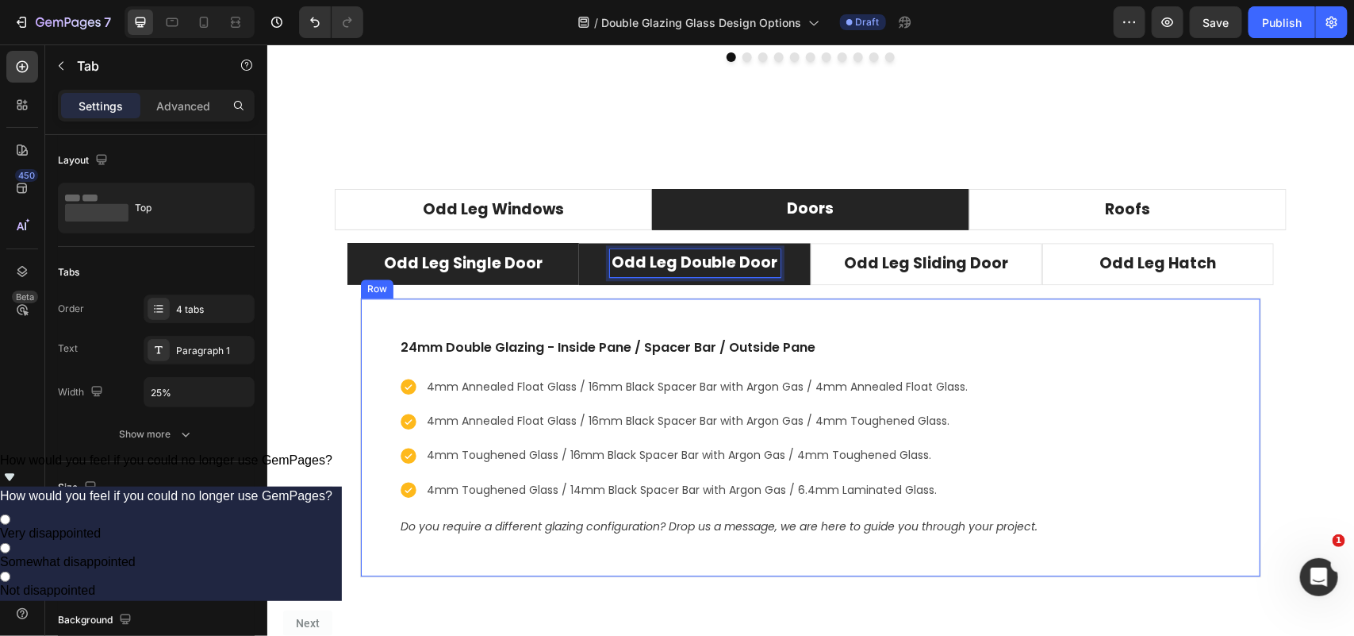
click at [870, 330] on div "24mm Double Glazing - Inside Pane / Spacer Bar / Outside Pane Text block 4mm An…" at bounding box center [809, 436] width 901 height 279
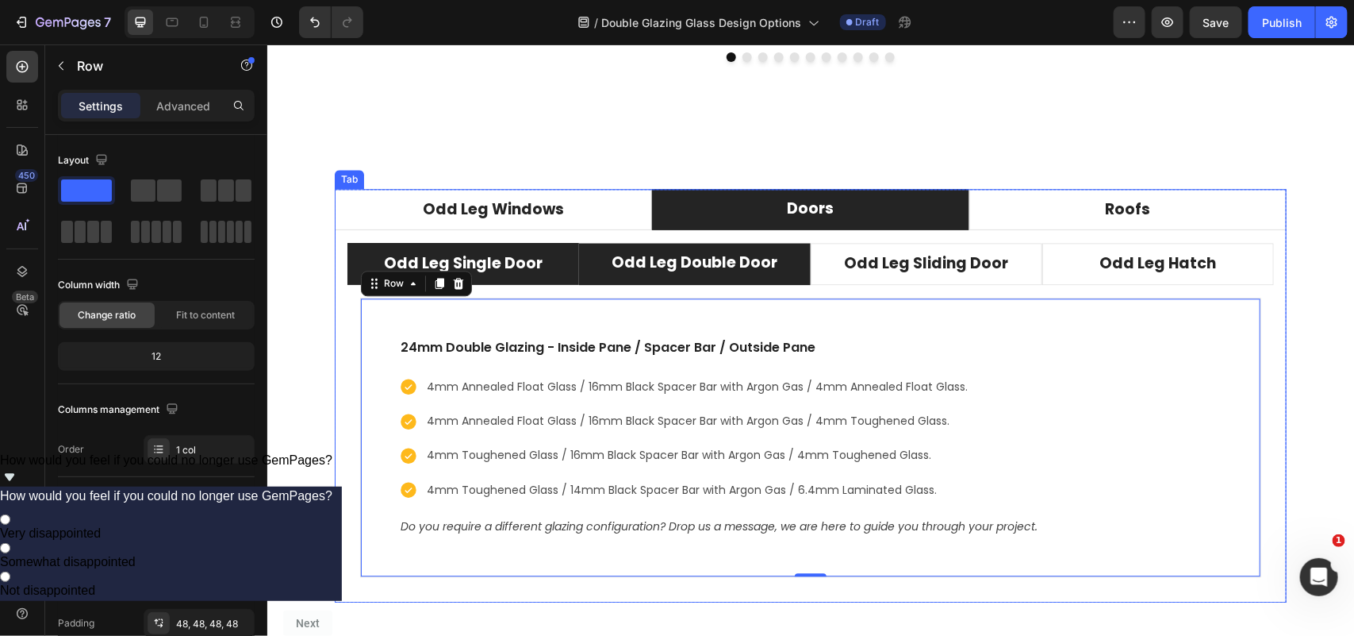
click at [786, 206] on p "Doors" at bounding box center [809, 208] width 47 height 23
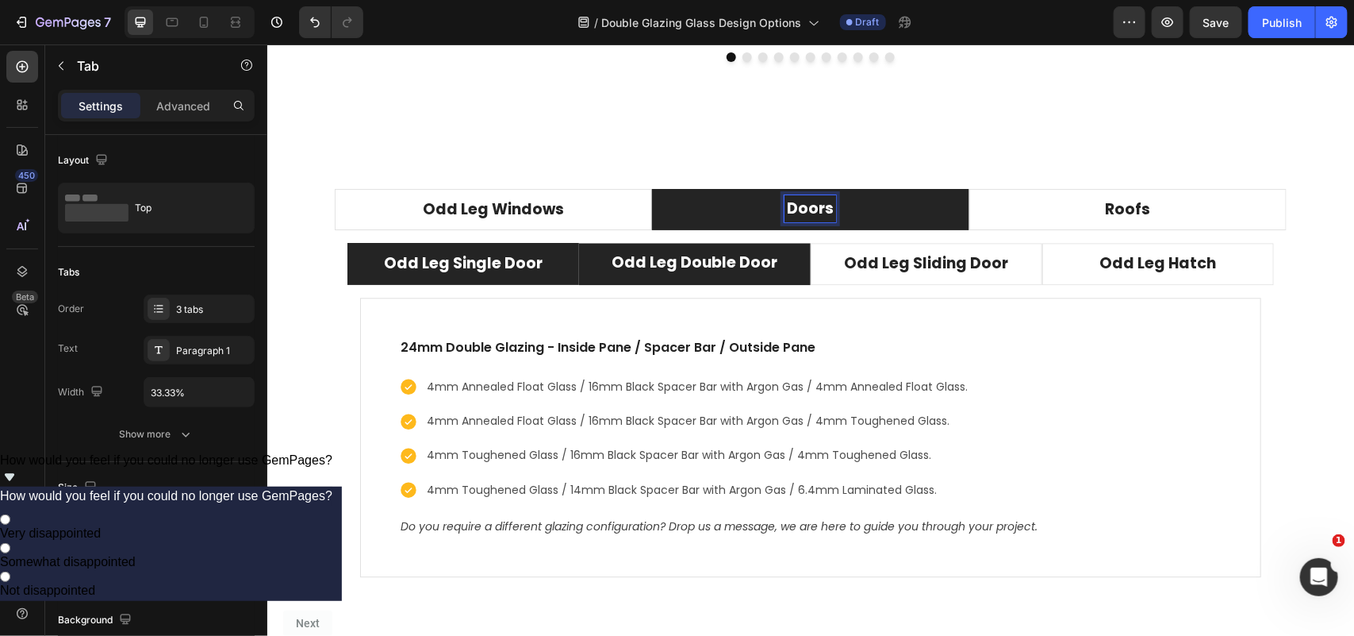
click at [786, 210] on p "Doors" at bounding box center [809, 208] width 47 height 23
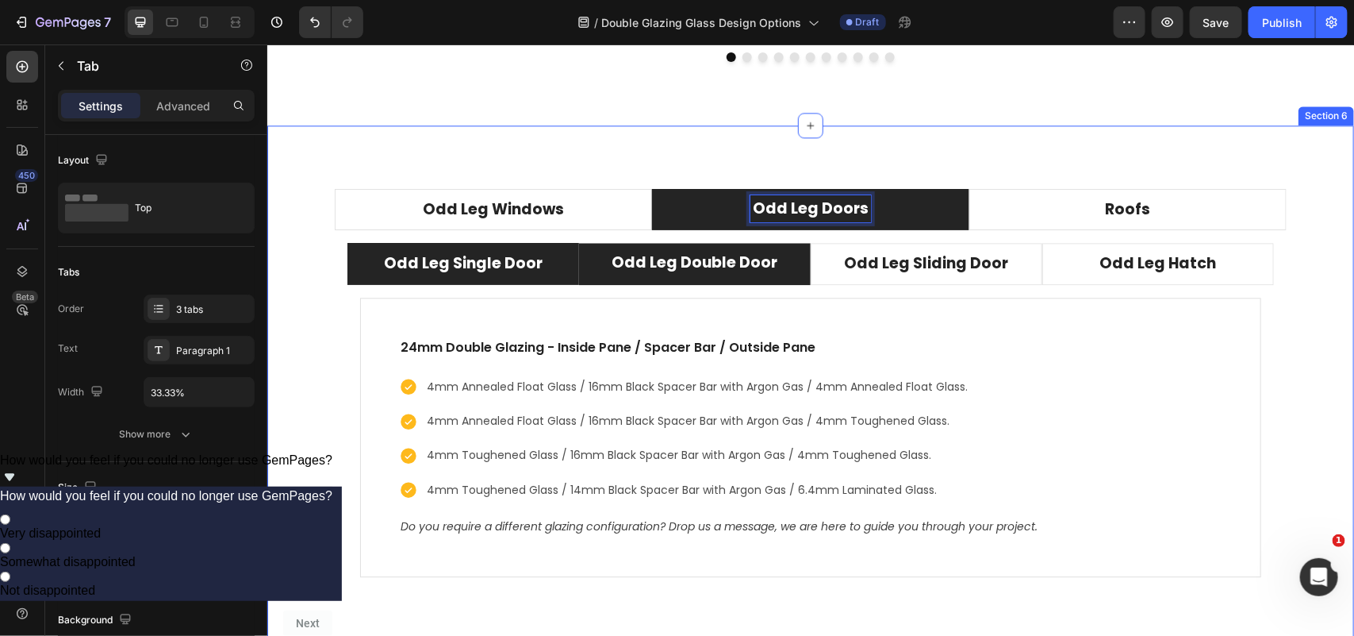
click at [441, 178] on div "Odd Leg Windows Odd Leg Doors Roofs 50mm Odd Leg 60mm Odd Leg 70mm Odd Leg Odd …" at bounding box center [810, 395] width 1087 height 540
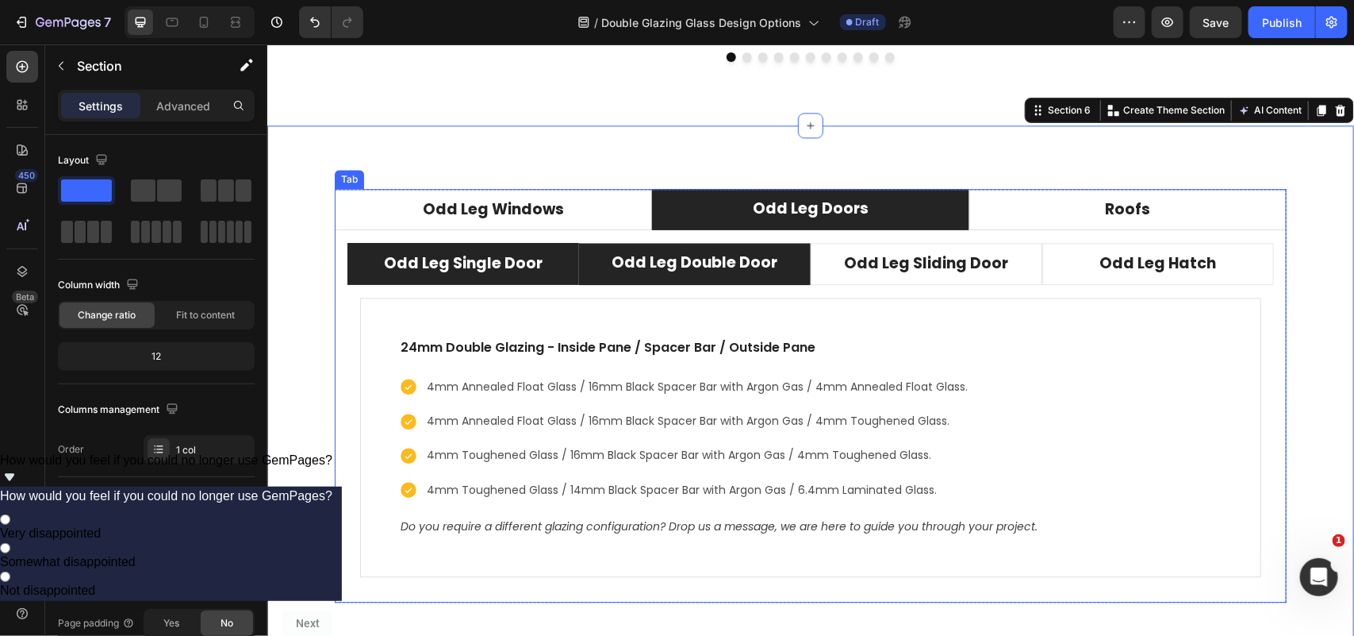
click at [373, 234] on div "50mm Odd Leg 60mm Odd Leg 70mm Odd Leg Odd Leg Hatch 24mm Double Glazing - Insi…" at bounding box center [810, 415] width 952 height 372
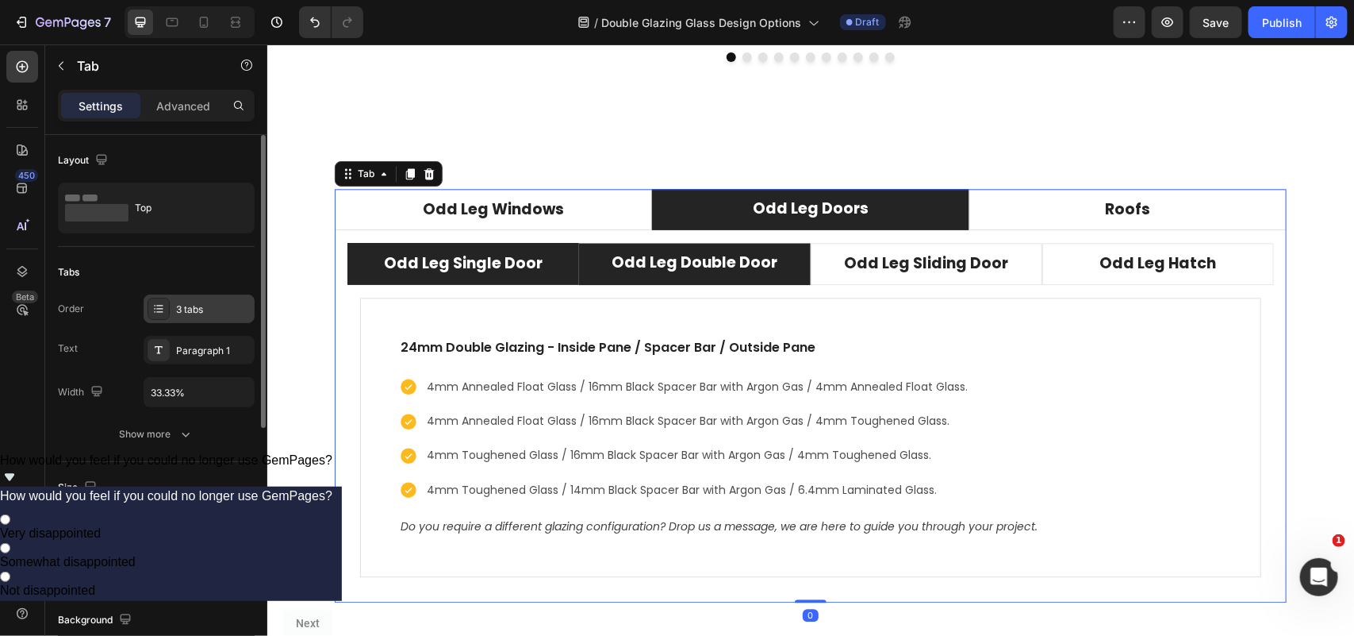
click at [184, 310] on div "3 tabs" at bounding box center [213, 309] width 75 height 14
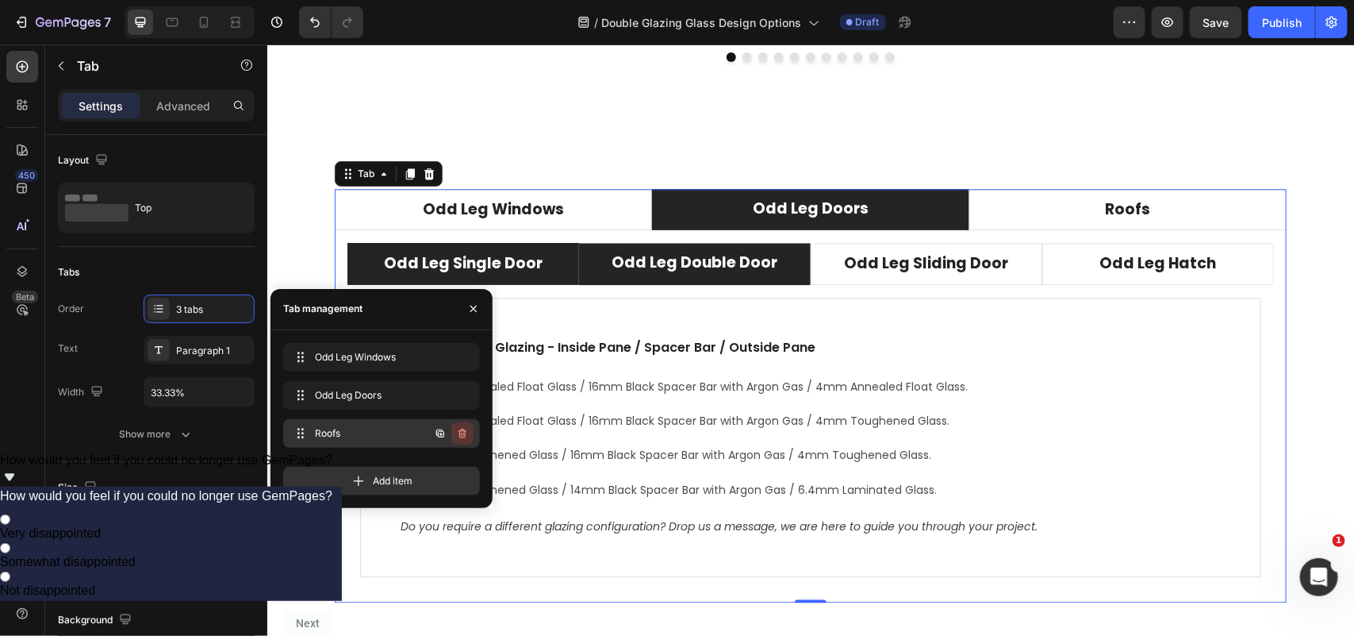
click at [459, 436] on icon "button" at bounding box center [462, 433] width 13 height 13
click at [459, 435] on div "Delete" at bounding box center [451, 433] width 29 height 14
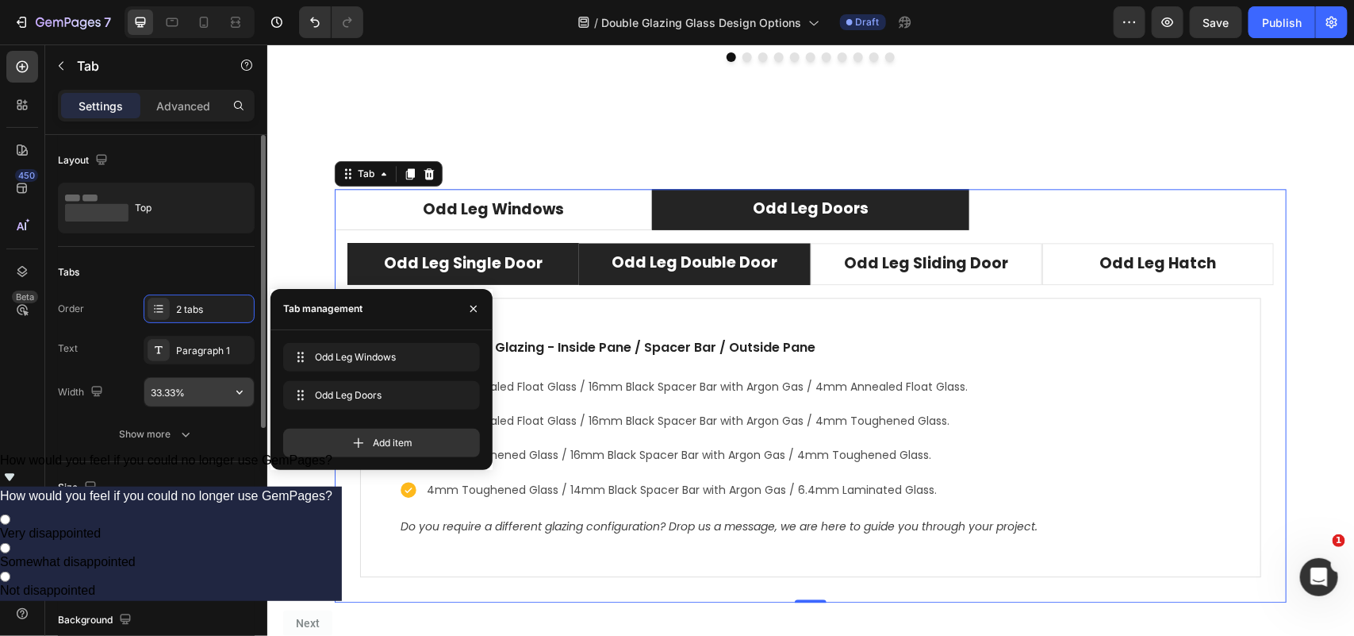
click at [196, 390] on input "33.33%" at bounding box center [199, 392] width 110 height 29
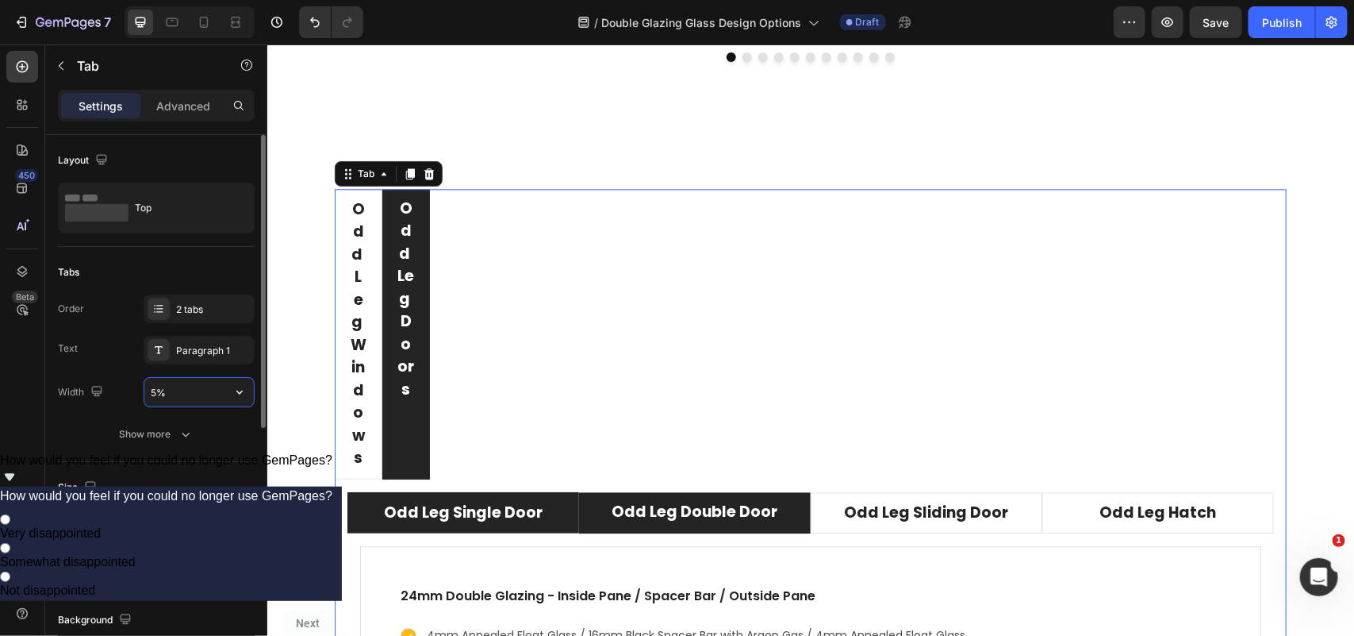
type input "50%"
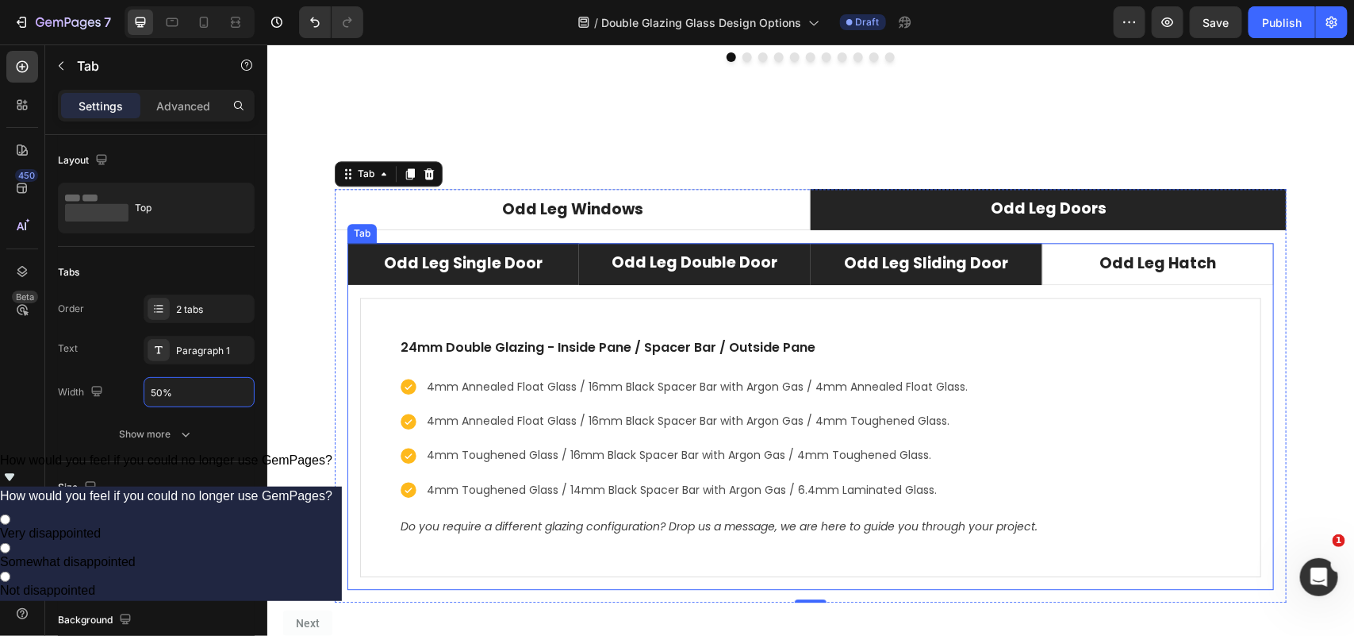
click at [972, 273] on p "Odd Leg Sliding Door" at bounding box center [926, 263] width 164 height 23
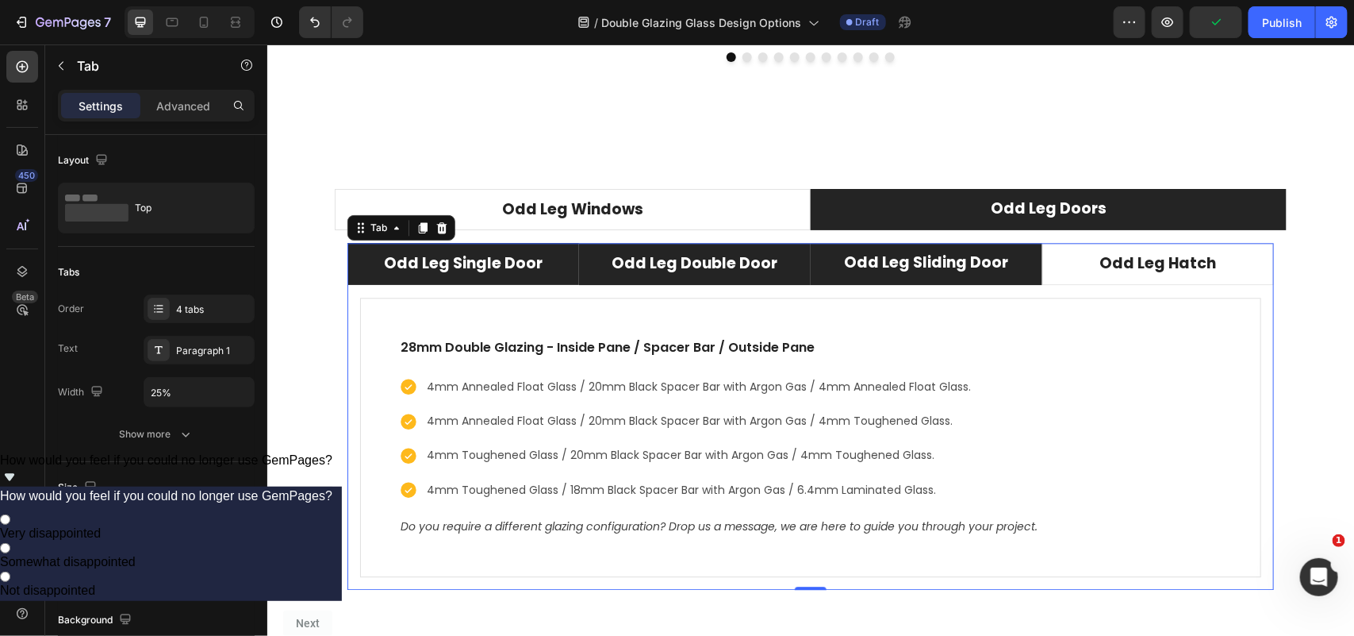
click at [790, 271] on li "Odd Leg Double Door" at bounding box center [694, 263] width 232 height 42
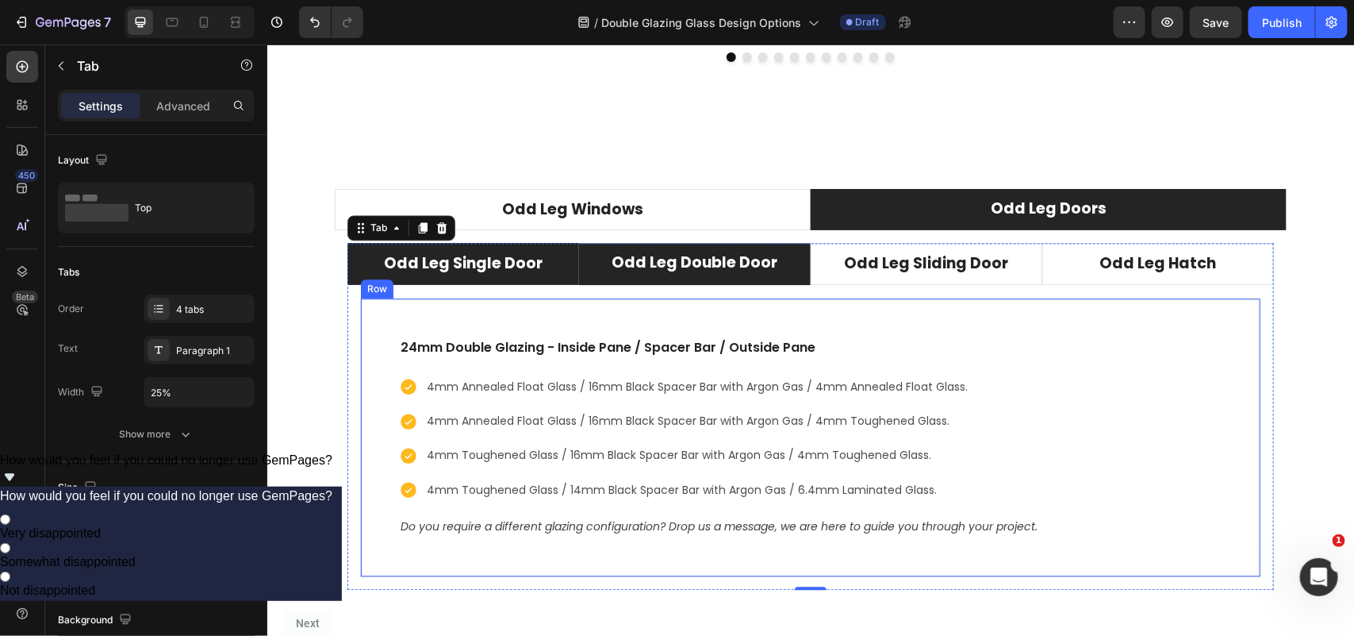
click at [867, 326] on div "24mm Double Glazing - Inside Pane / Spacer Bar / Outside Pane Text block 4mm An…" at bounding box center [809, 436] width 901 height 279
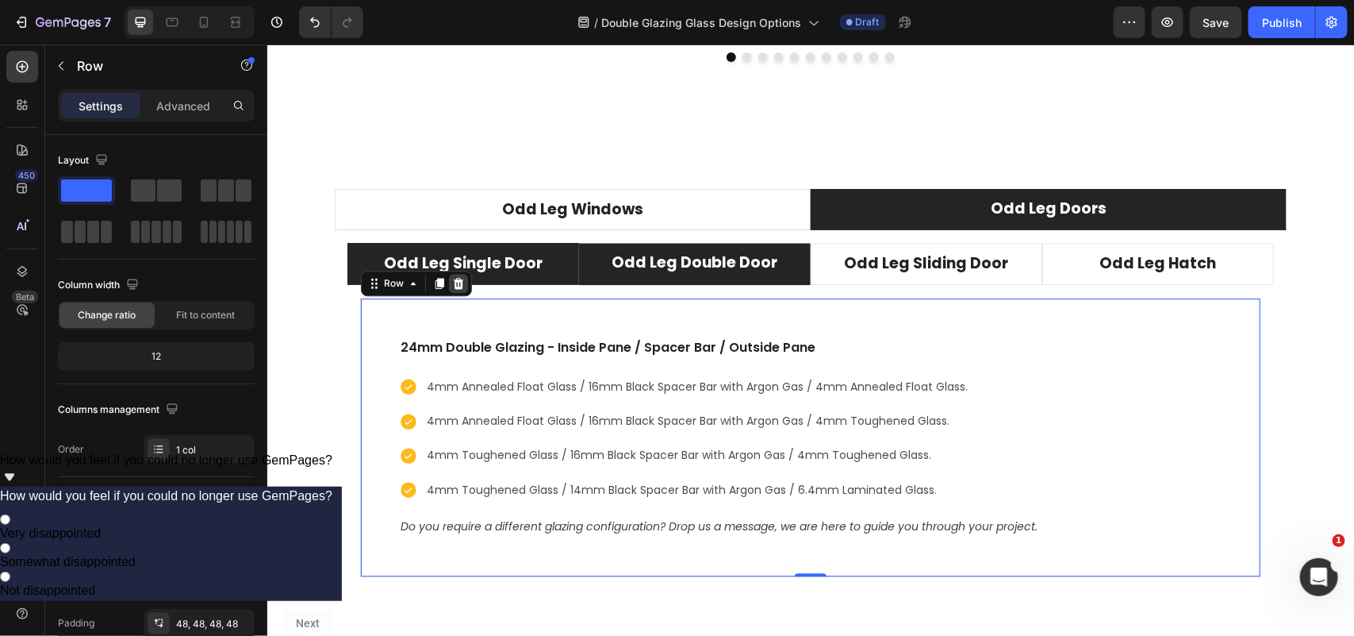
click at [456, 286] on icon at bounding box center [457, 282] width 13 height 13
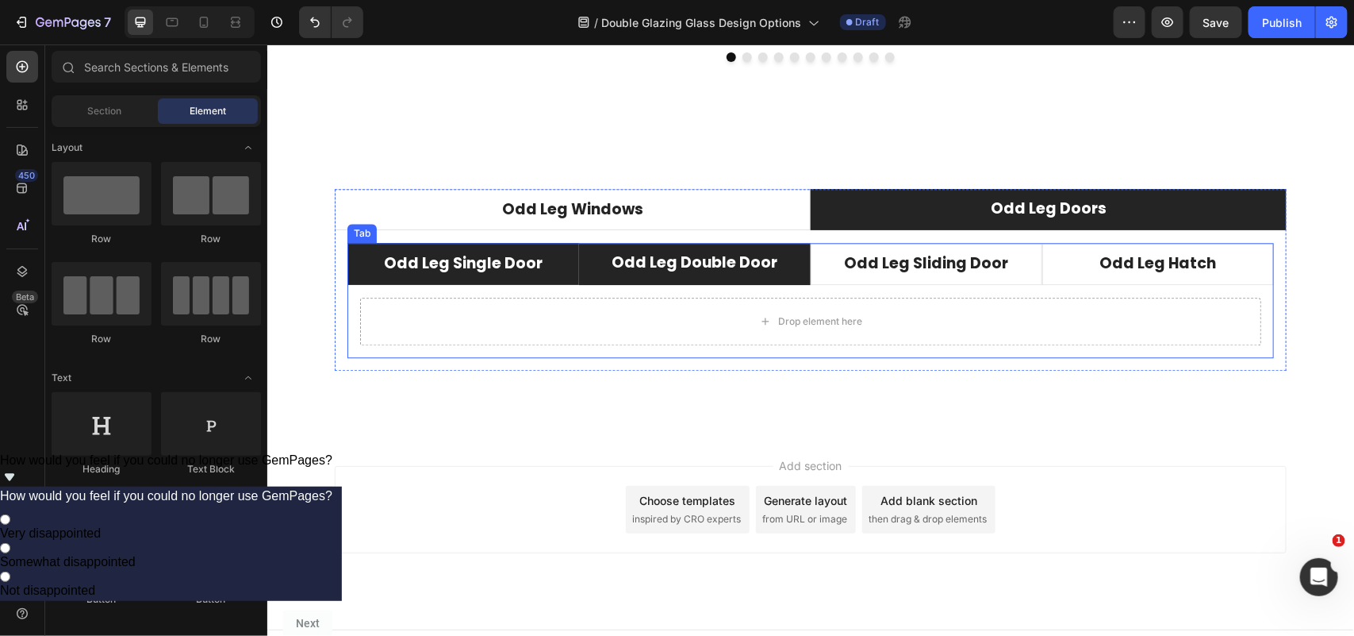
click at [548, 271] on li "Odd Leg Single Door" at bounding box center [463, 263] width 232 height 42
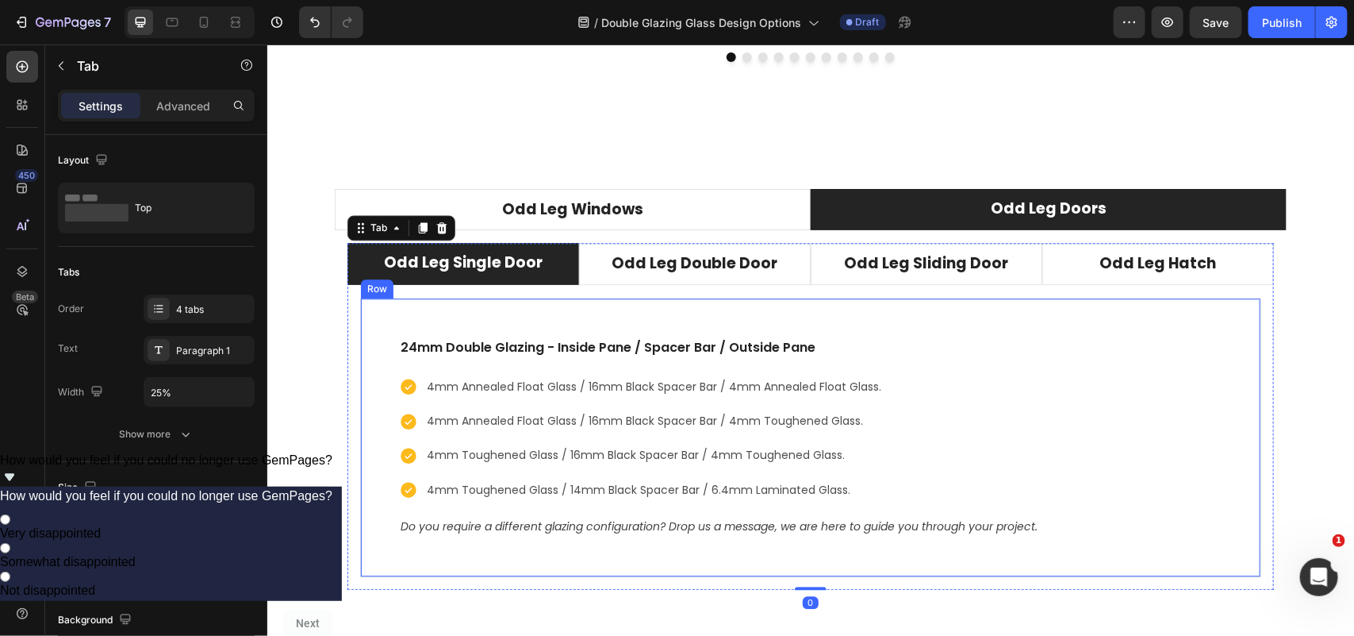
click at [625, 325] on div "24mm Double Glazing - Inside Pane / Spacer Bar / Outside Pane Text block 4mm An…" at bounding box center [809, 436] width 901 height 279
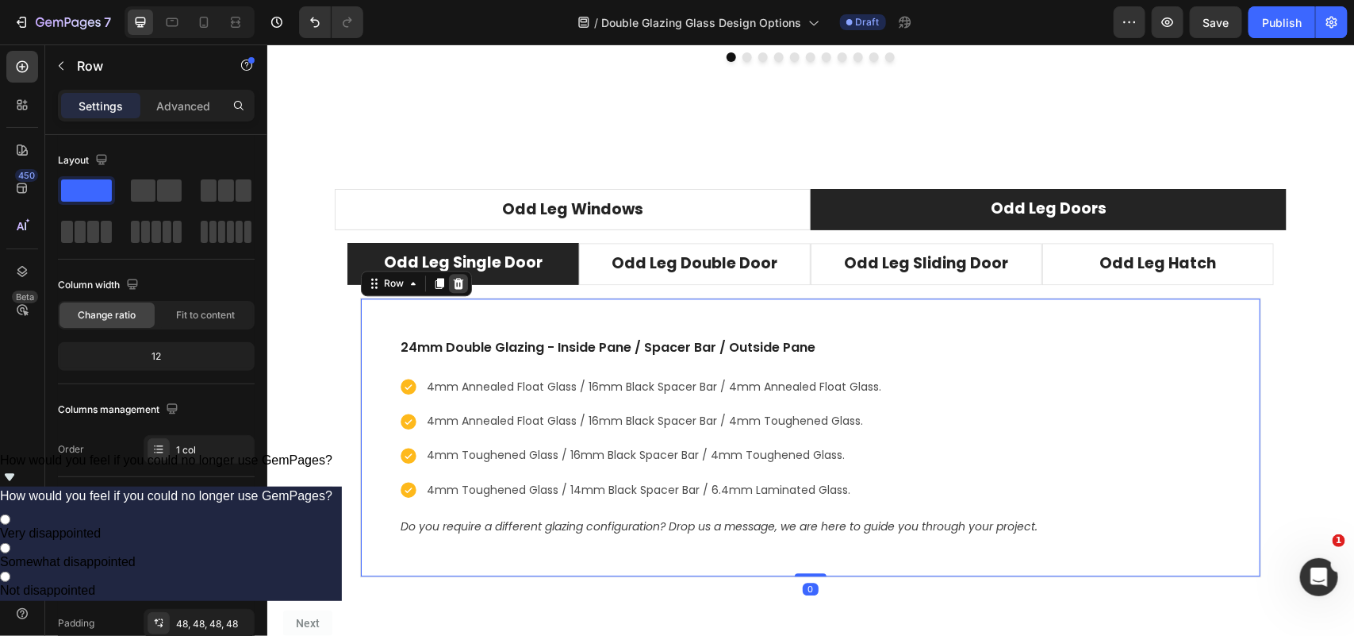
click at [453, 288] on icon at bounding box center [458, 282] width 10 height 11
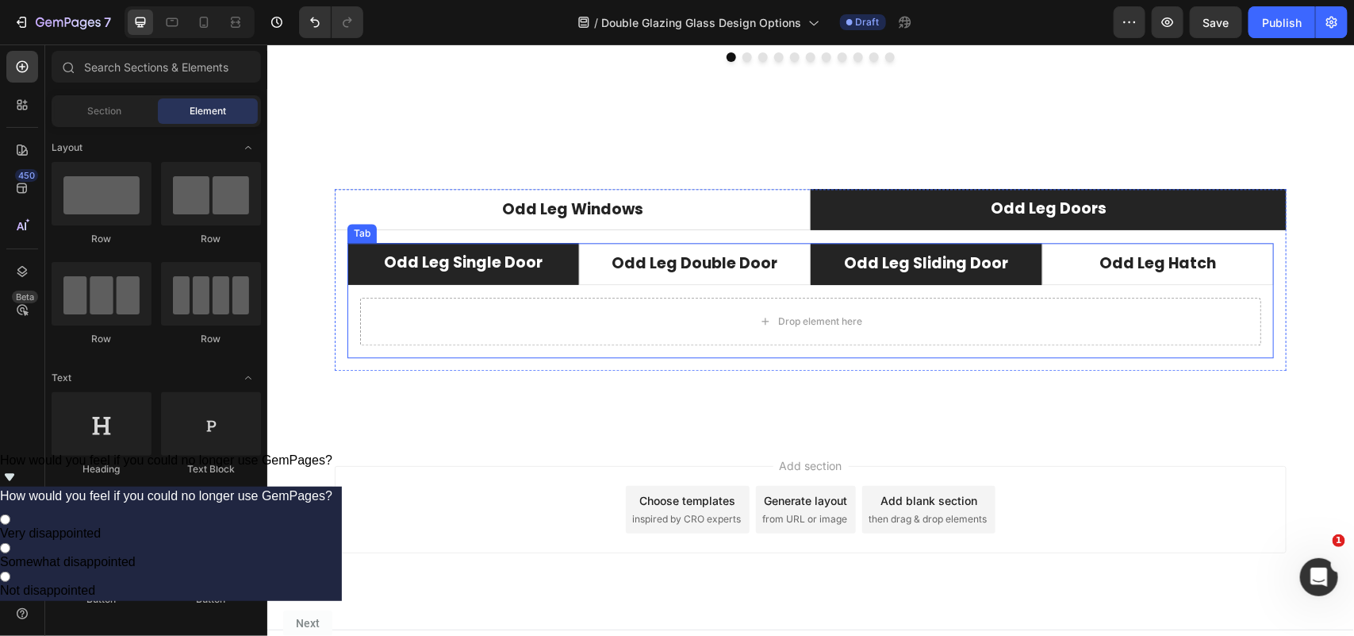
click at [1024, 273] on li "Odd Leg Sliding Door" at bounding box center [926, 263] width 232 height 42
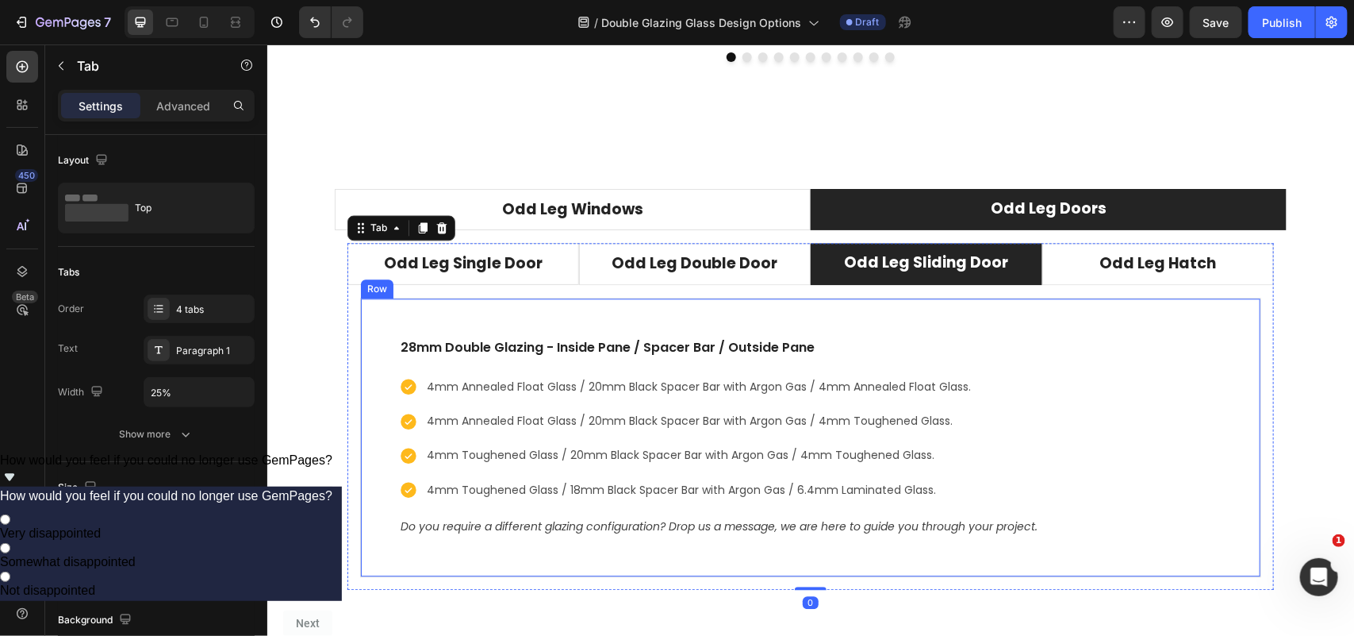
click at [915, 335] on div "28mm Double Glazing - Inside Pane / Spacer Bar / Outside Pane Text block 4mm An…" at bounding box center [809, 436] width 901 height 279
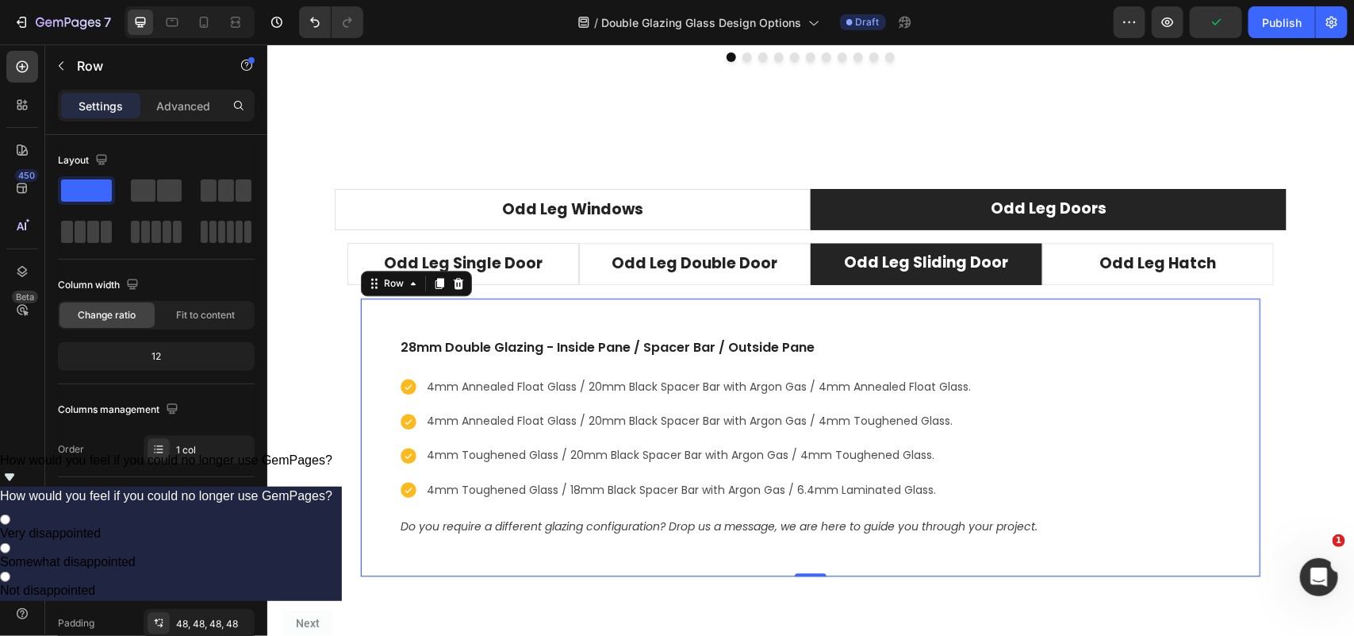
click at [432, 286] on icon at bounding box center [438, 282] width 13 height 13
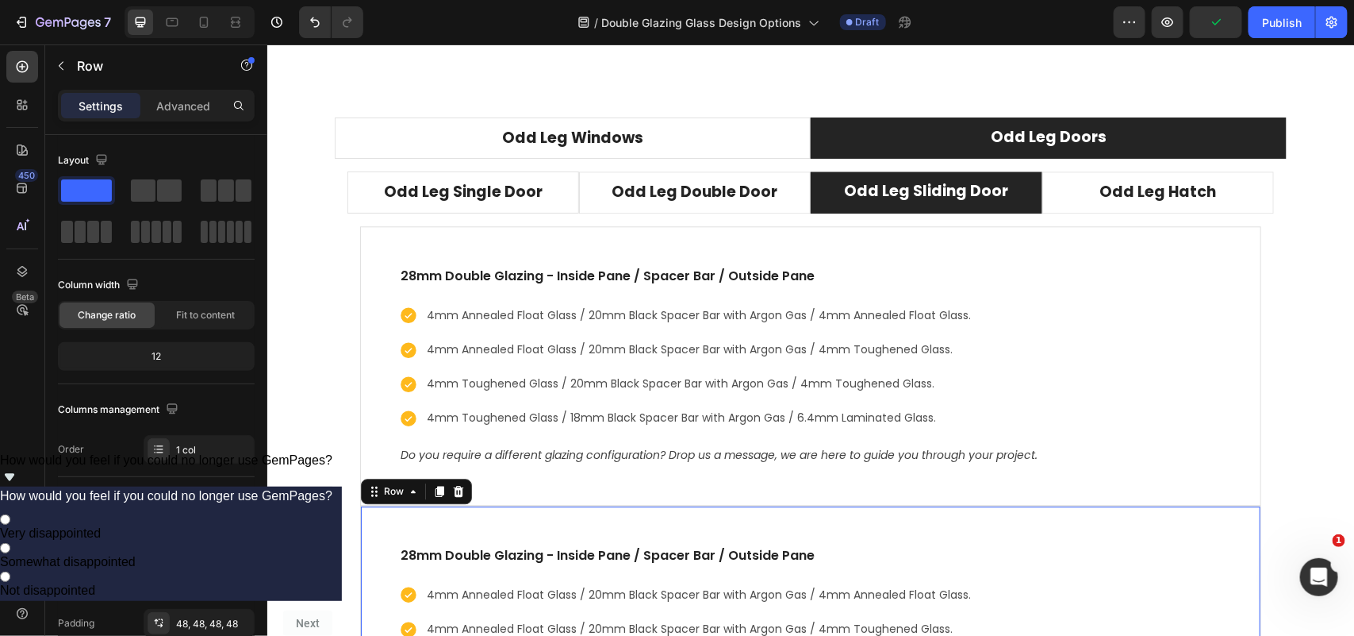
scroll to position [4836, 0]
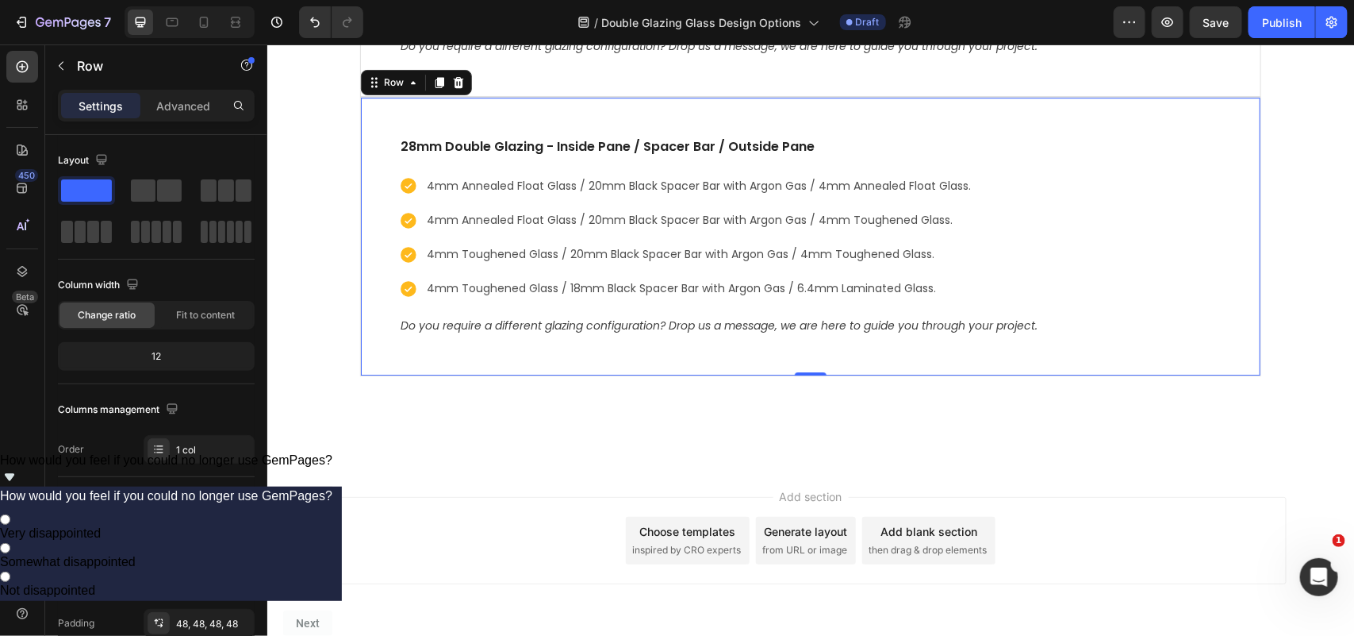
click at [427, 114] on div "28mm Double Glazing - Inside Pane / Spacer Bar / Outside Pane Text block 4mm An…" at bounding box center [809, 235] width 901 height 279
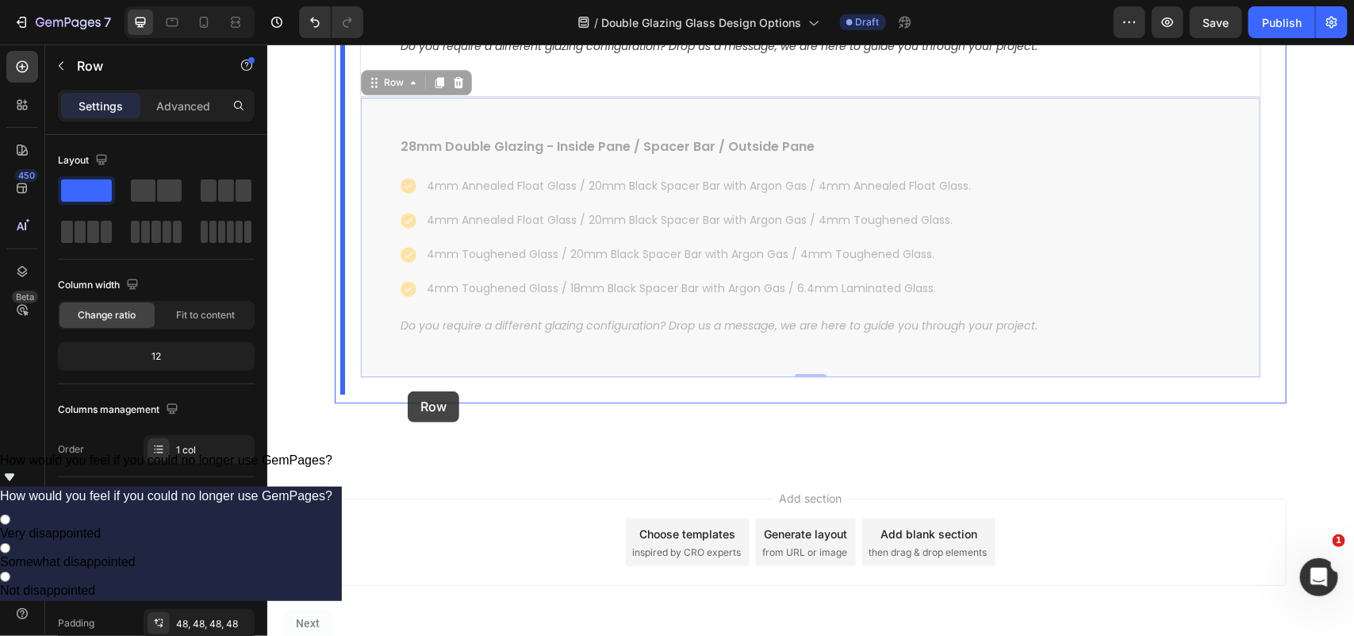
drag, startPoint x: 363, startPoint y: 84, endPoint x: 407, endPoint y: 390, distance: 309.4
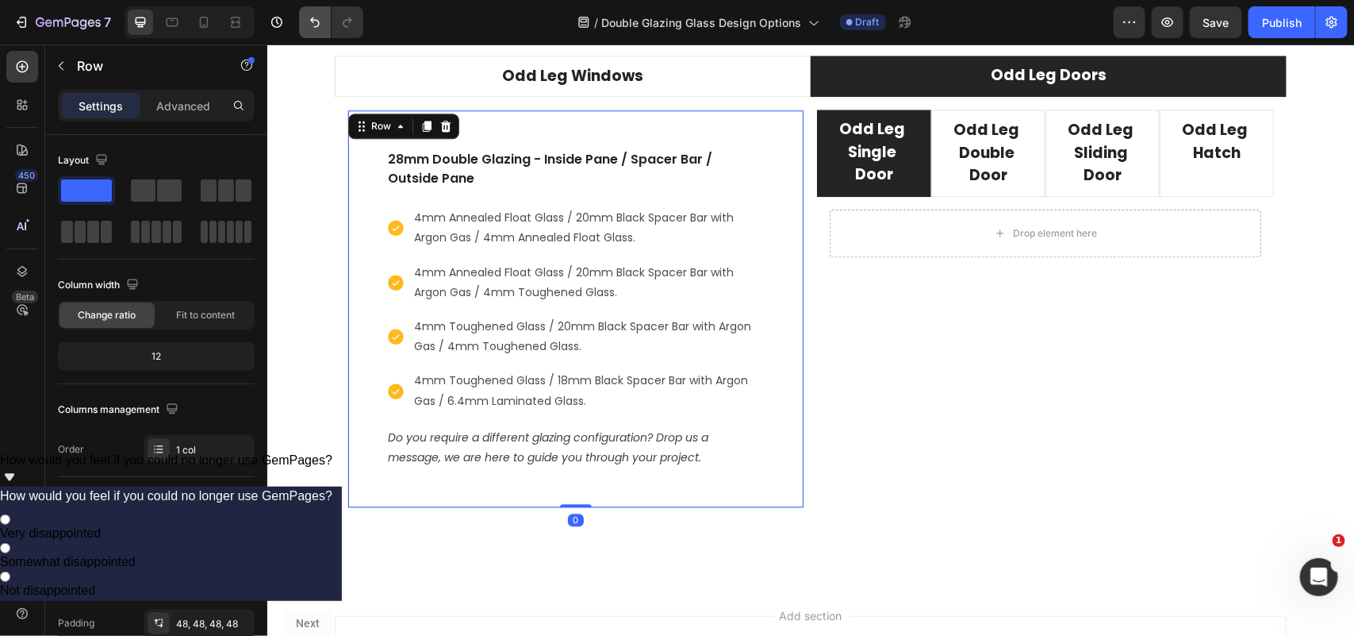
scroll to position [4261, 0]
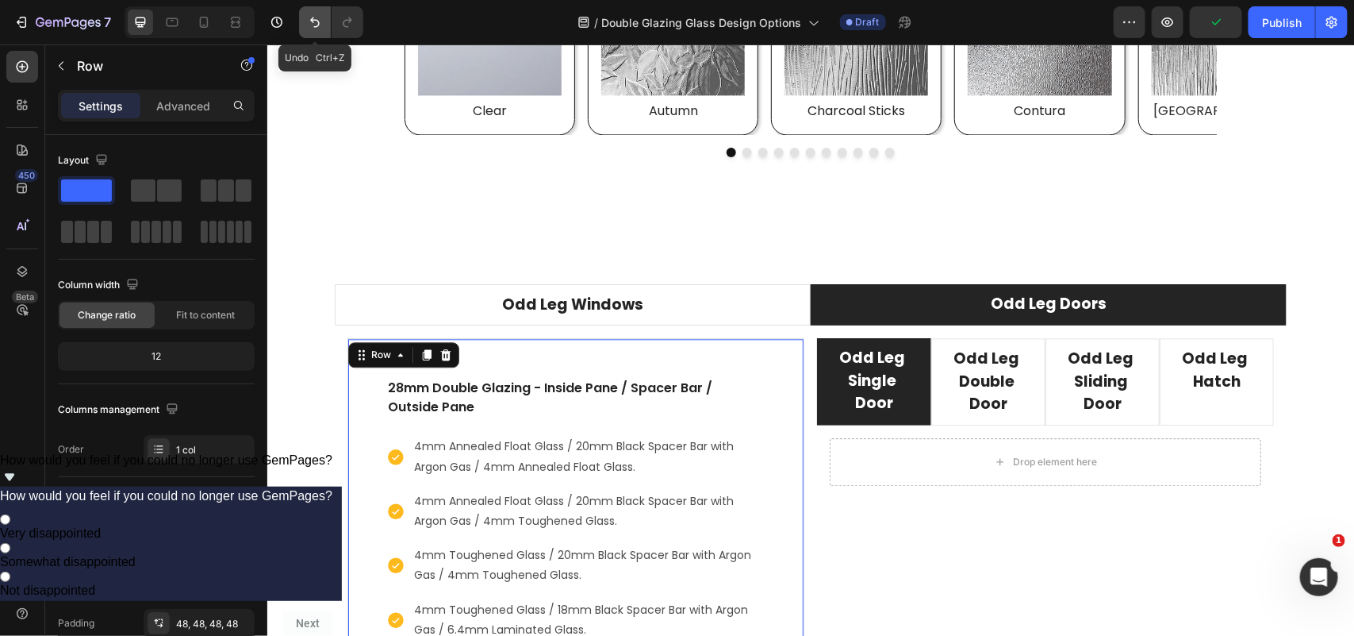
drag, startPoint x: 323, startPoint y: 21, endPoint x: 43, endPoint y: 7, distance: 280.4
click at [323, 21] on button "Undo/Redo" at bounding box center [315, 22] width 32 height 32
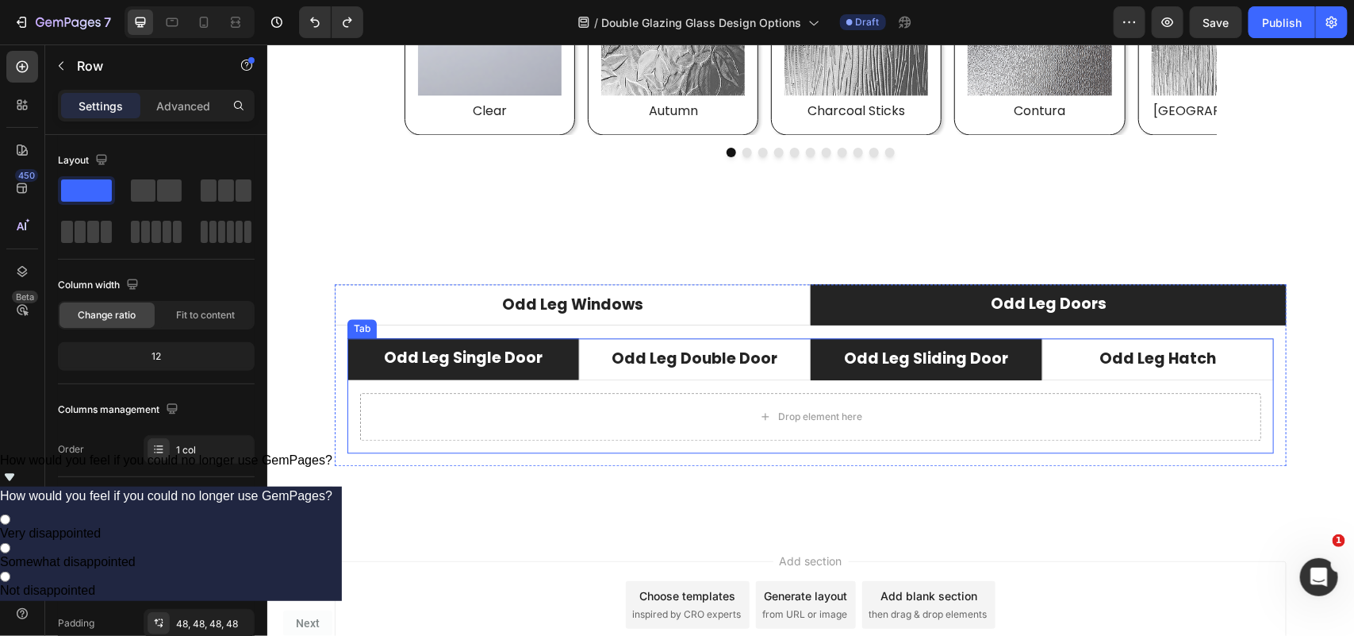
click at [1021, 370] on li "Odd Leg Sliding Door" at bounding box center [926, 358] width 232 height 42
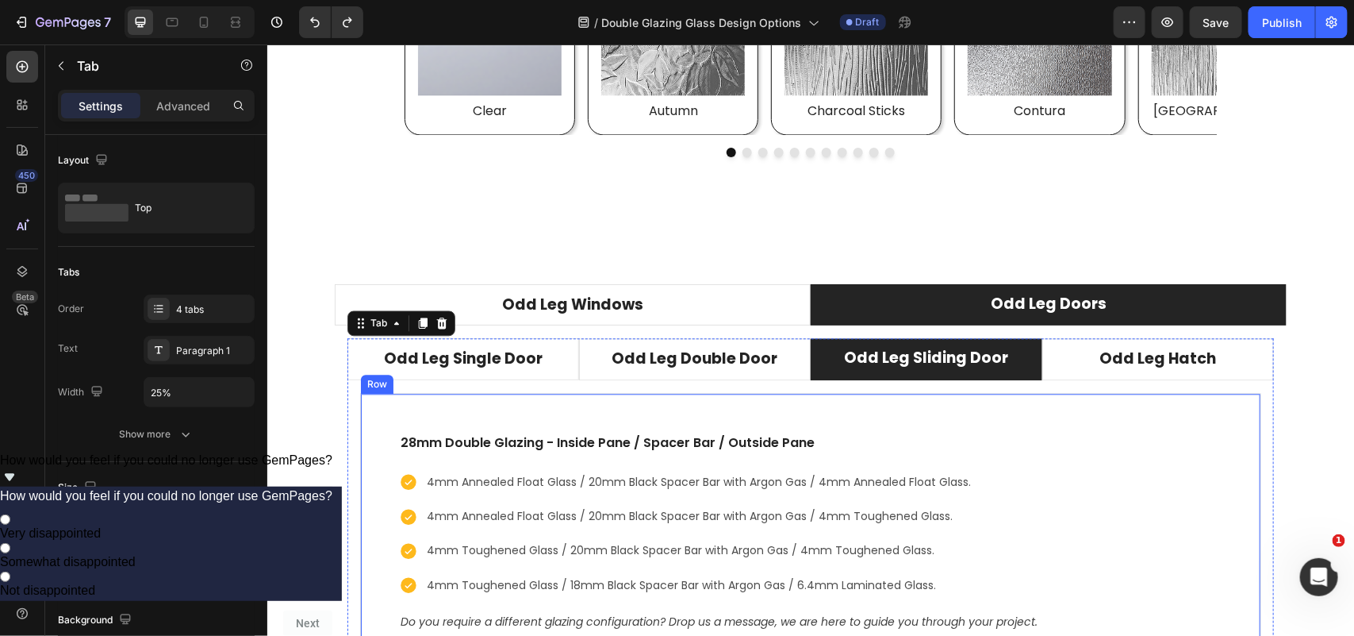
click at [766, 417] on div "28mm Double Glazing - Inside Pane / Spacer Bar / Outside Pane Text block 4mm An…" at bounding box center [809, 531] width 901 height 279
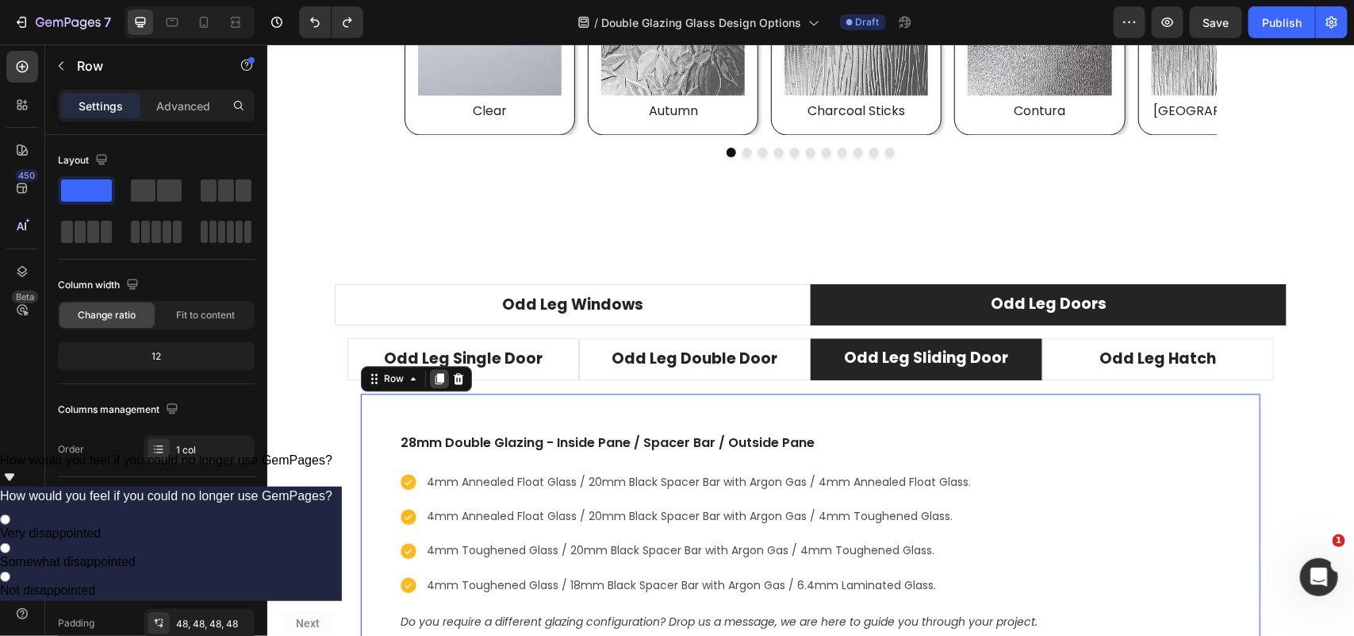
click at [435, 378] on icon at bounding box center [439, 377] width 9 height 11
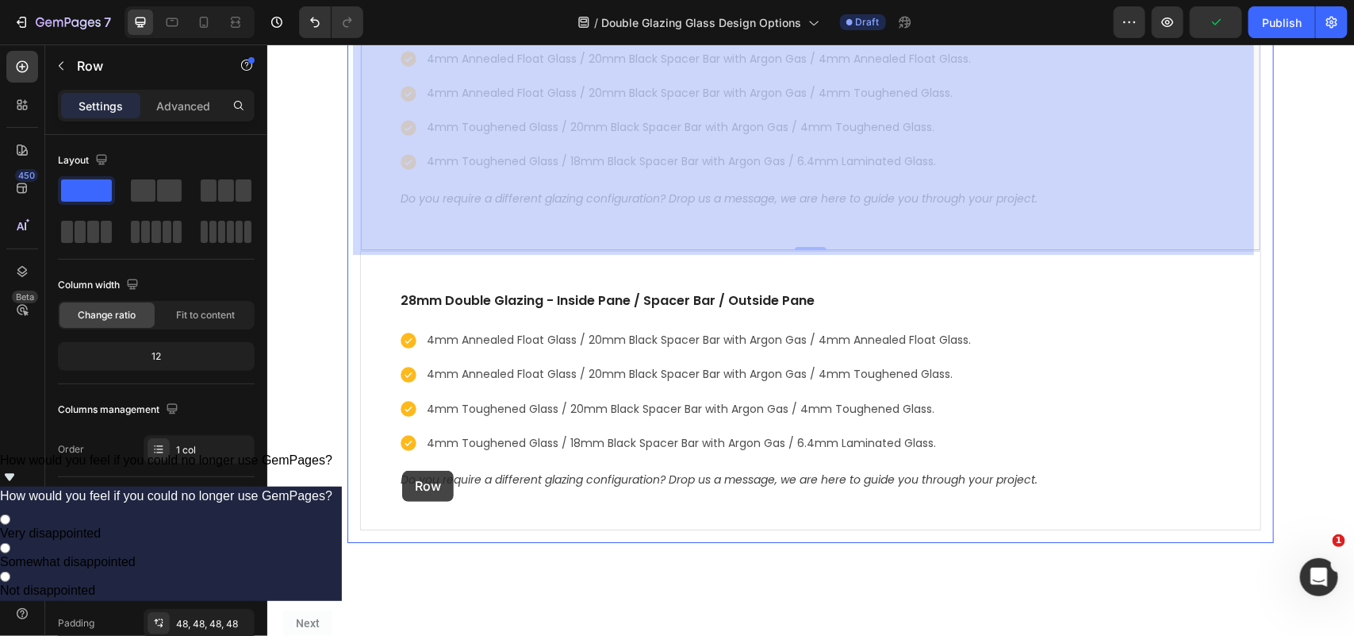
scroll to position [5088, 0]
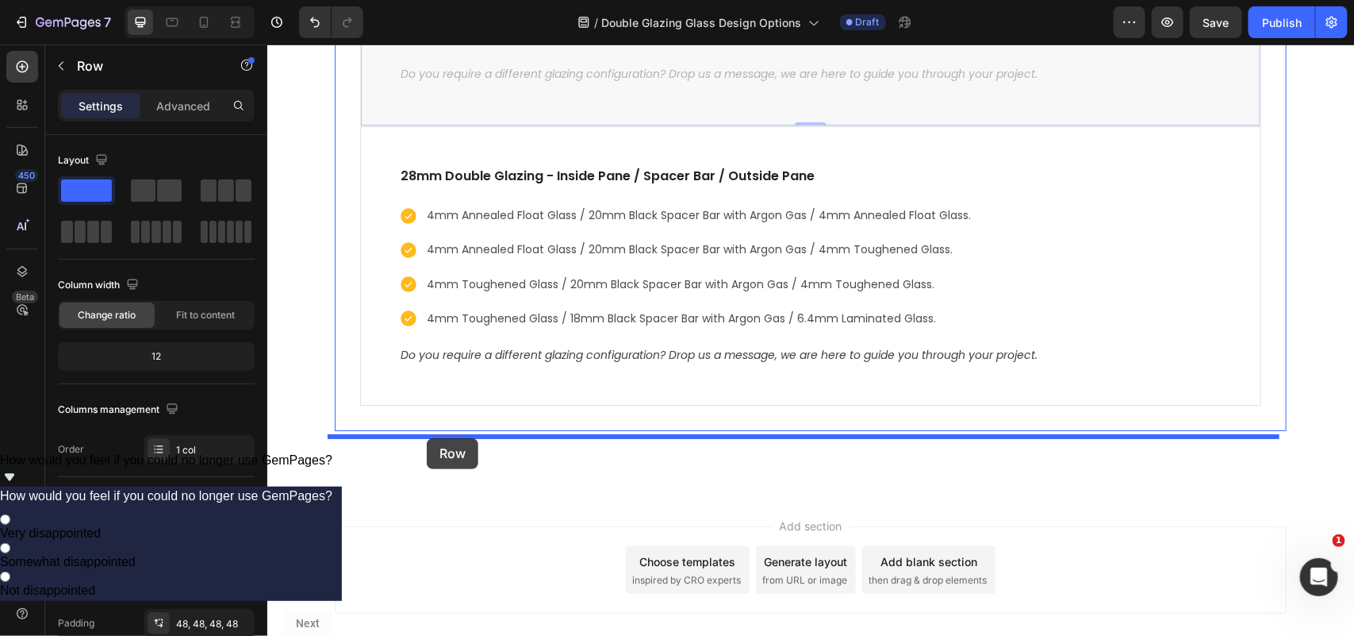
drag, startPoint x: 370, startPoint y: 232, endPoint x: 426, endPoint y: 437, distance: 213.1
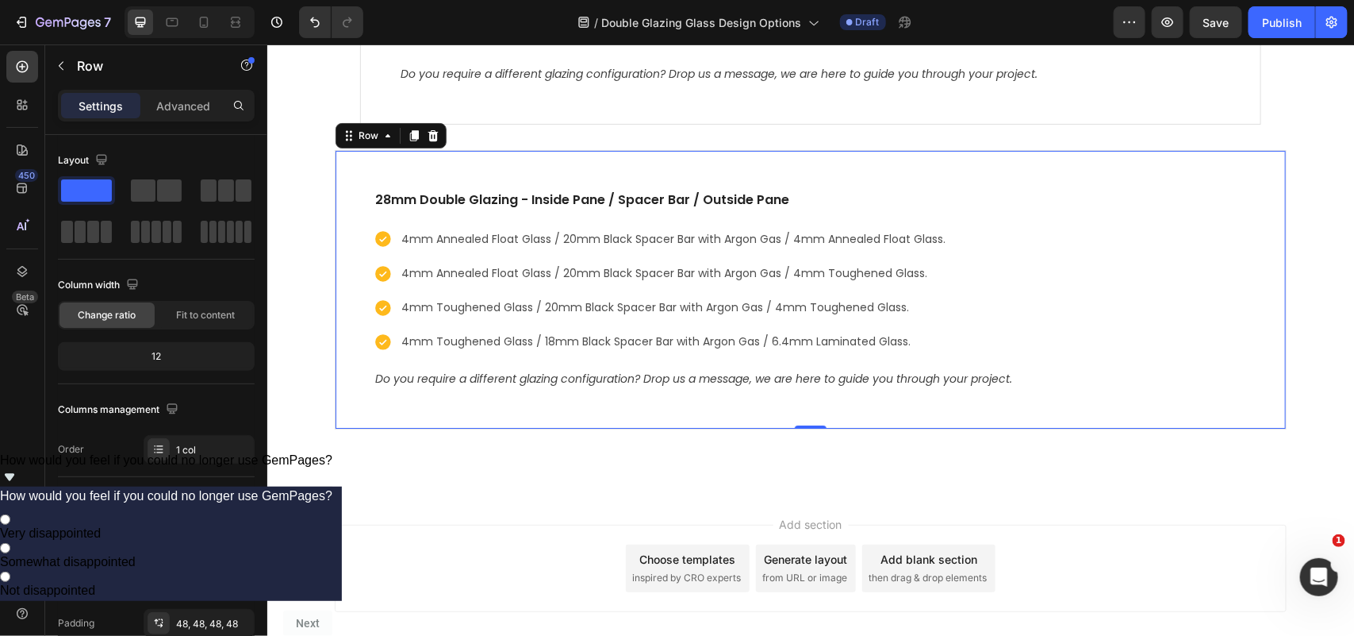
scroll to position [4806, 0]
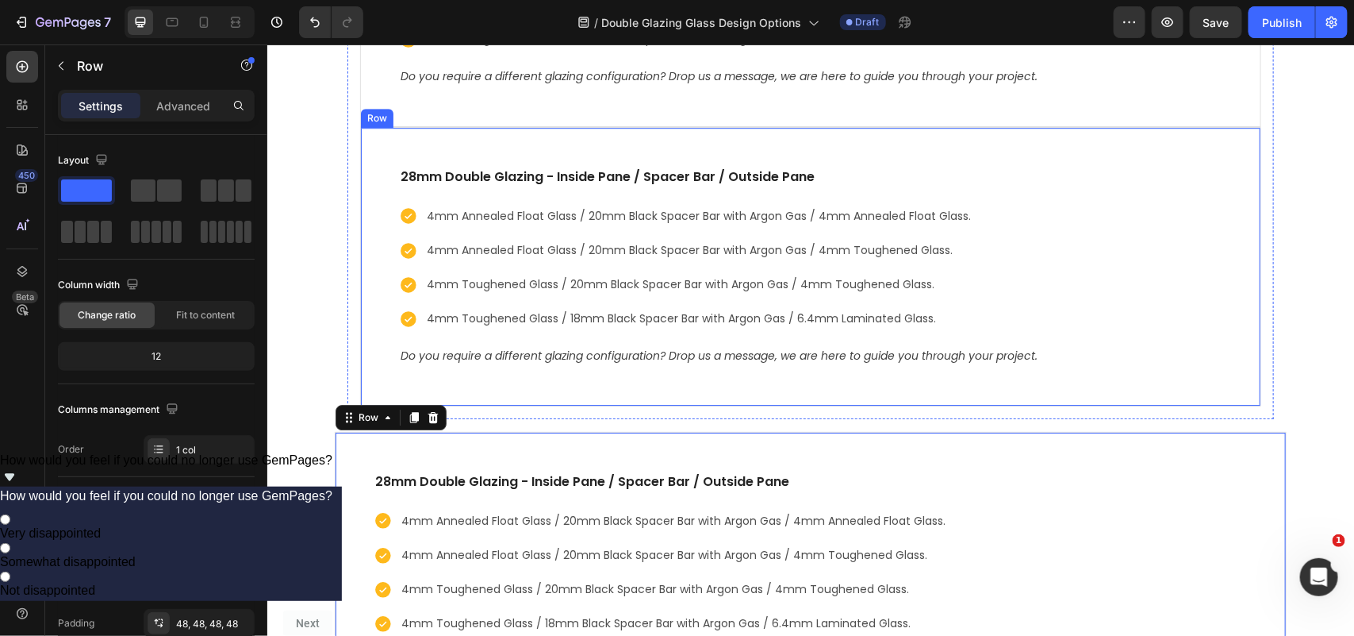
click at [409, 152] on div "28mm Double Glazing - Inside Pane / Spacer Bar / Outside Pane Text block 4mm An…" at bounding box center [809, 265] width 901 height 279
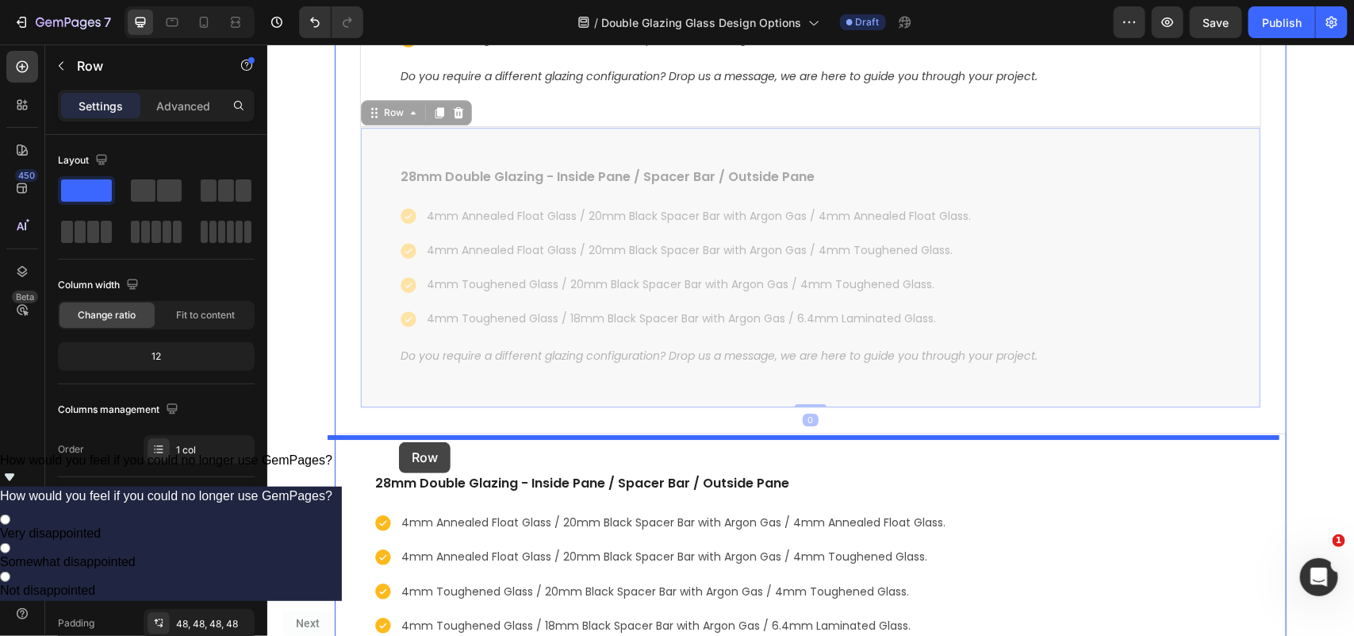
drag, startPoint x: 367, startPoint y: 120, endPoint x: 398, endPoint y: 441, distance: 322.9
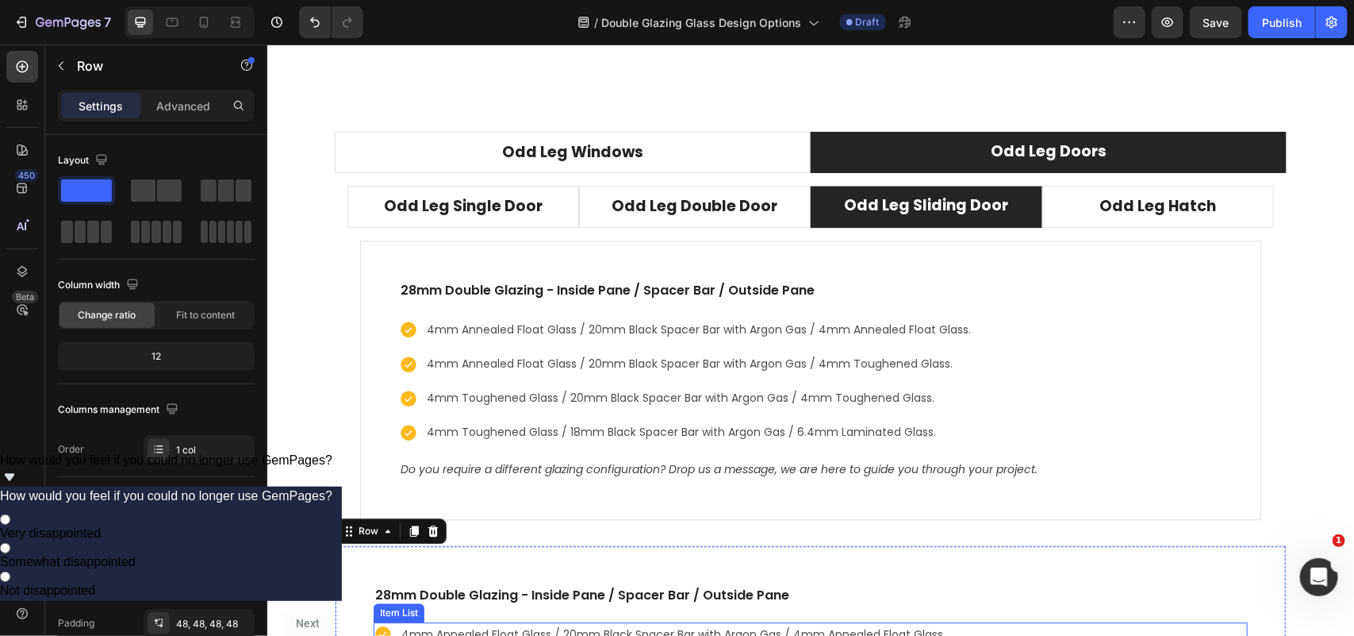
scroll to position [4608, 0]
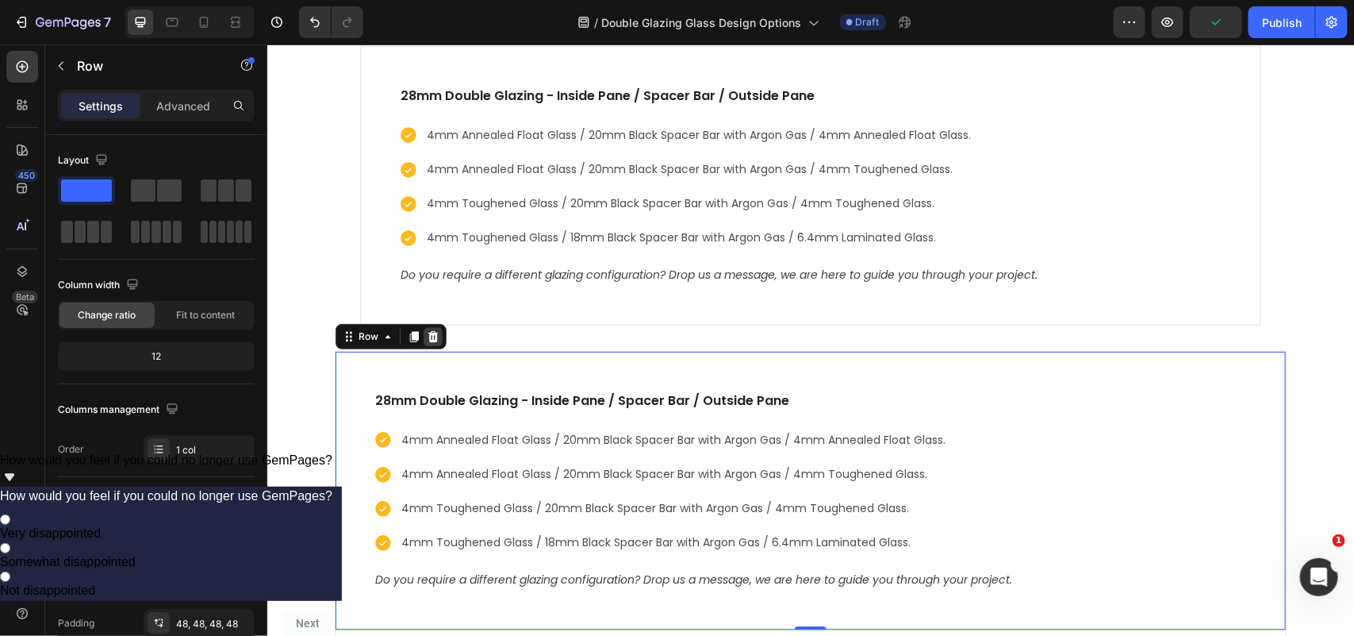
click at [426, 341] on icon at bounding box center [432, 335] width 13 height 13
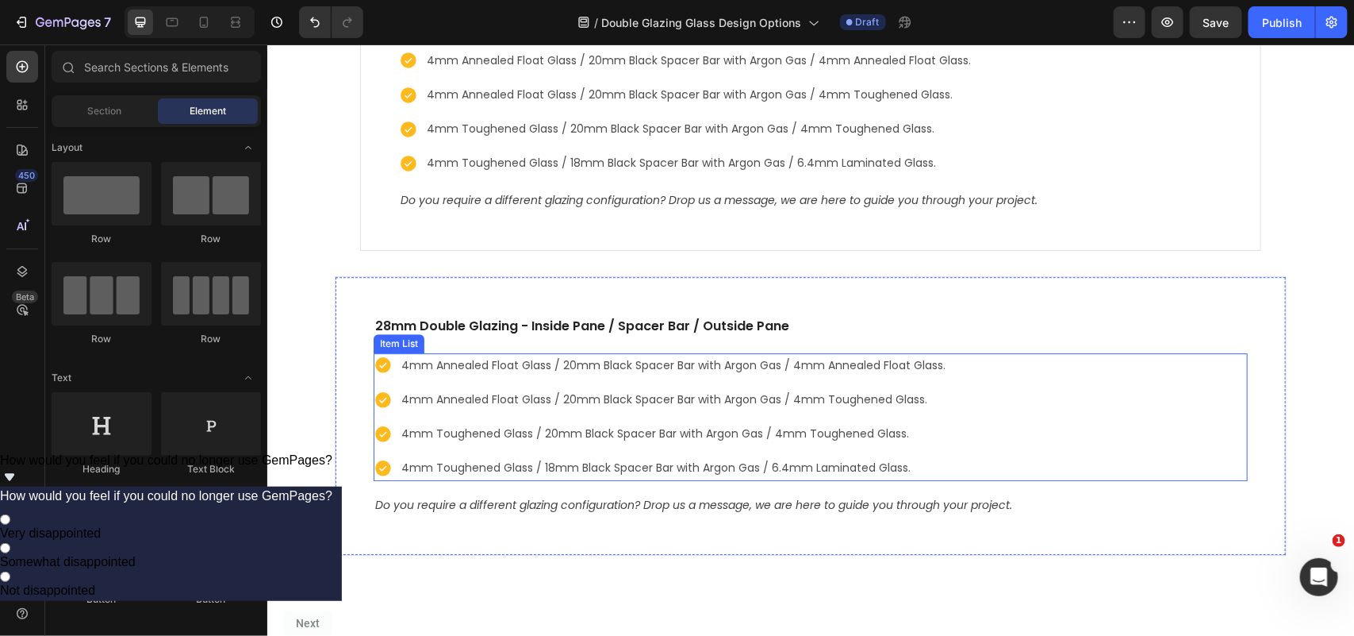
scroll to position [4701, 0]
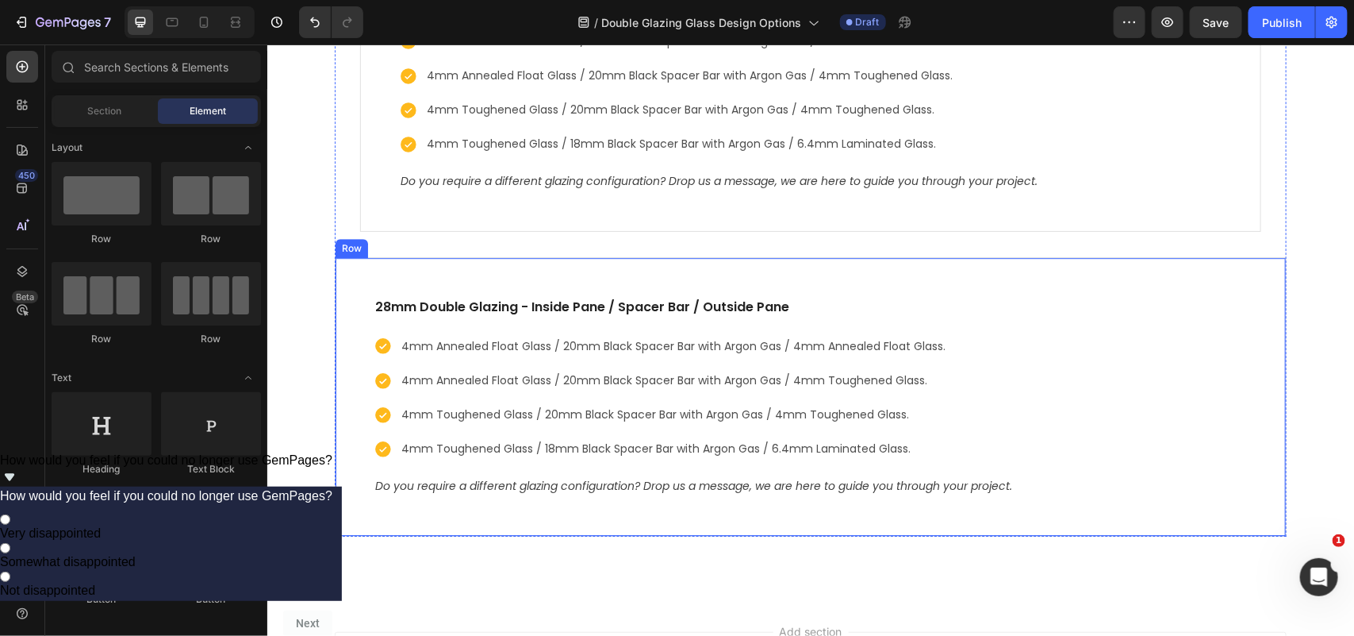
click at [605, 274] on div "28mm Double Glazing - Inside Pane / Spacer Bar / Outside Pane Text block 4mm An…" at bounding box center [810, 395] width 952 height 279
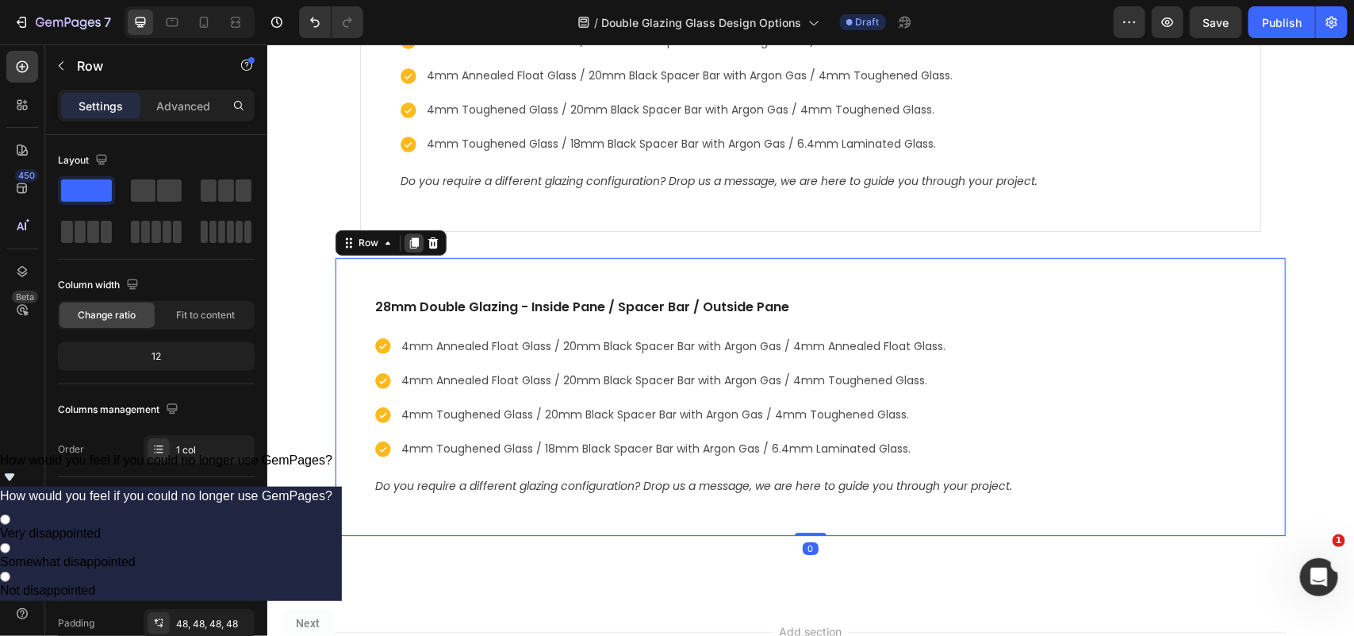
click at [409, 248] on icon at bounding box center [413, 241] width 9 height 11
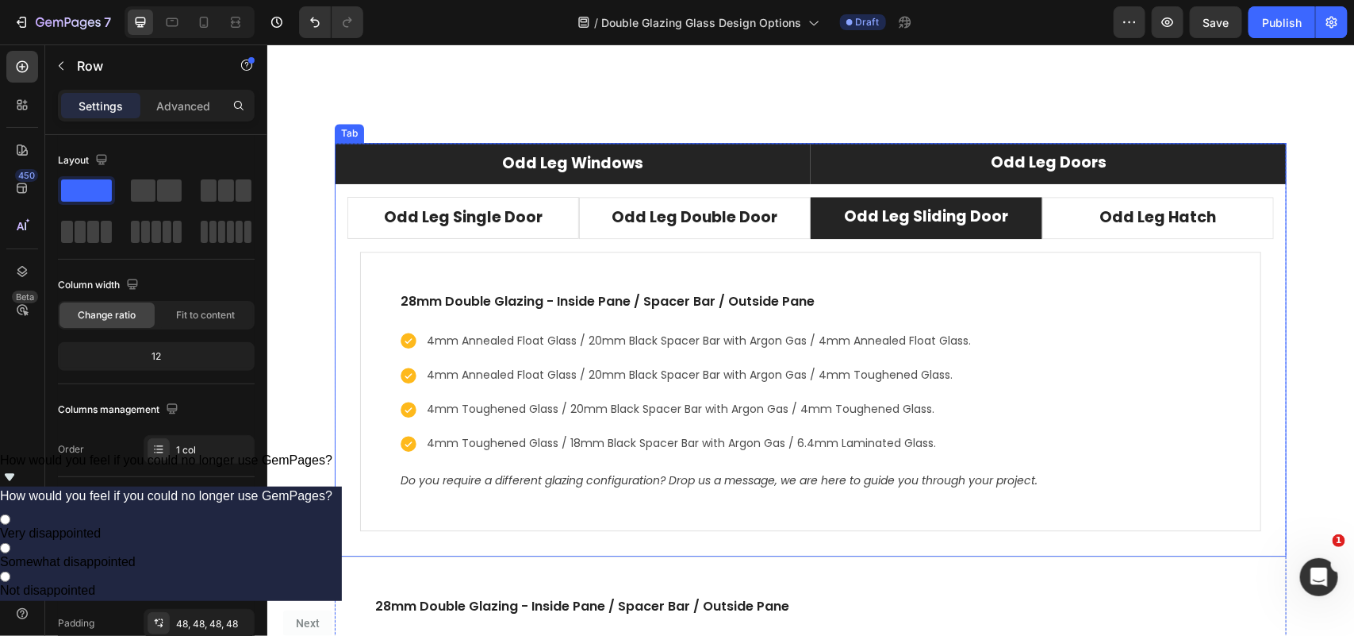
scroll to position [4349, 0]
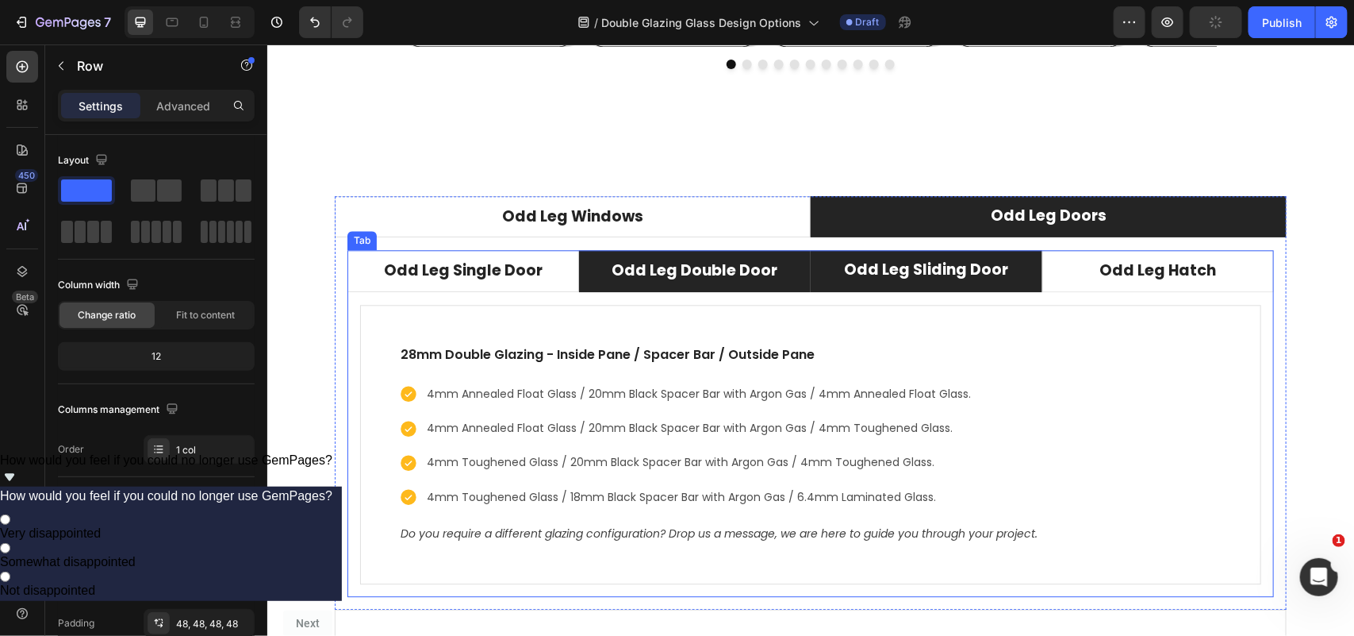
click at [588, 274] on li "Odd Leg Double Door" at bounding box center [694, 270] width 232 height 42
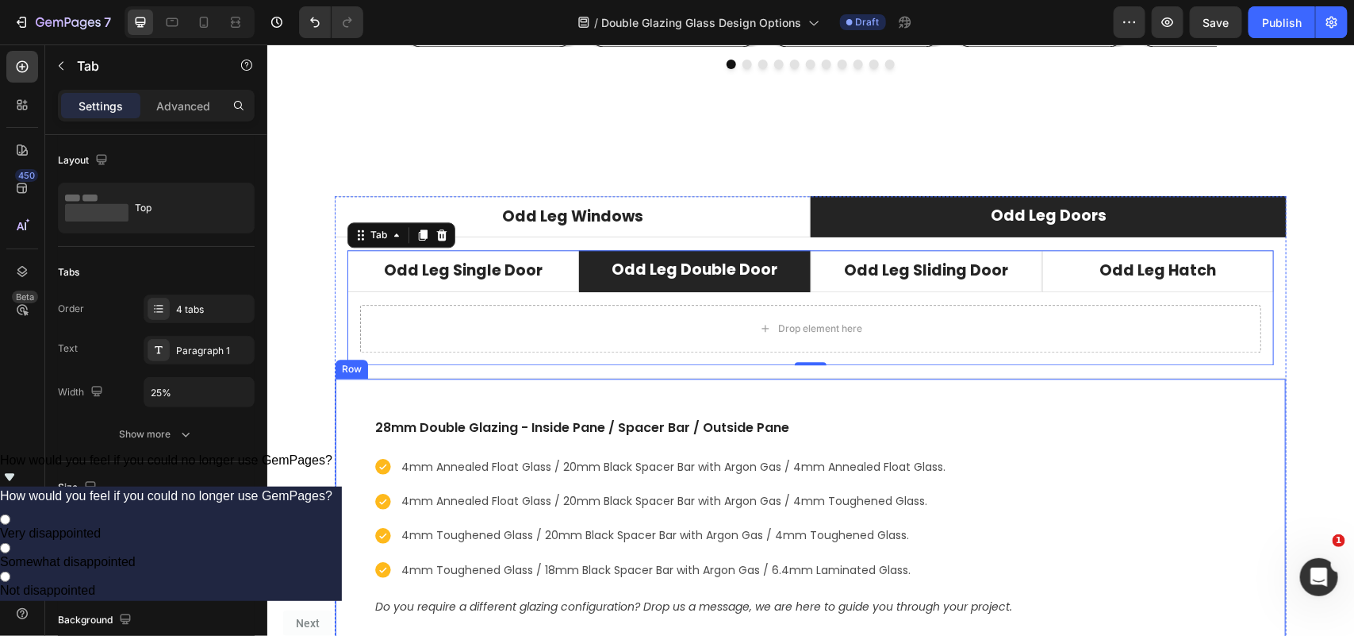
click at [348, 394] on div "28mm Double Glazing - Inside Pane / Spacer Bar / Outside Pane Text block 4mm An…" at bounding box center [810, 516] width 952 height 279
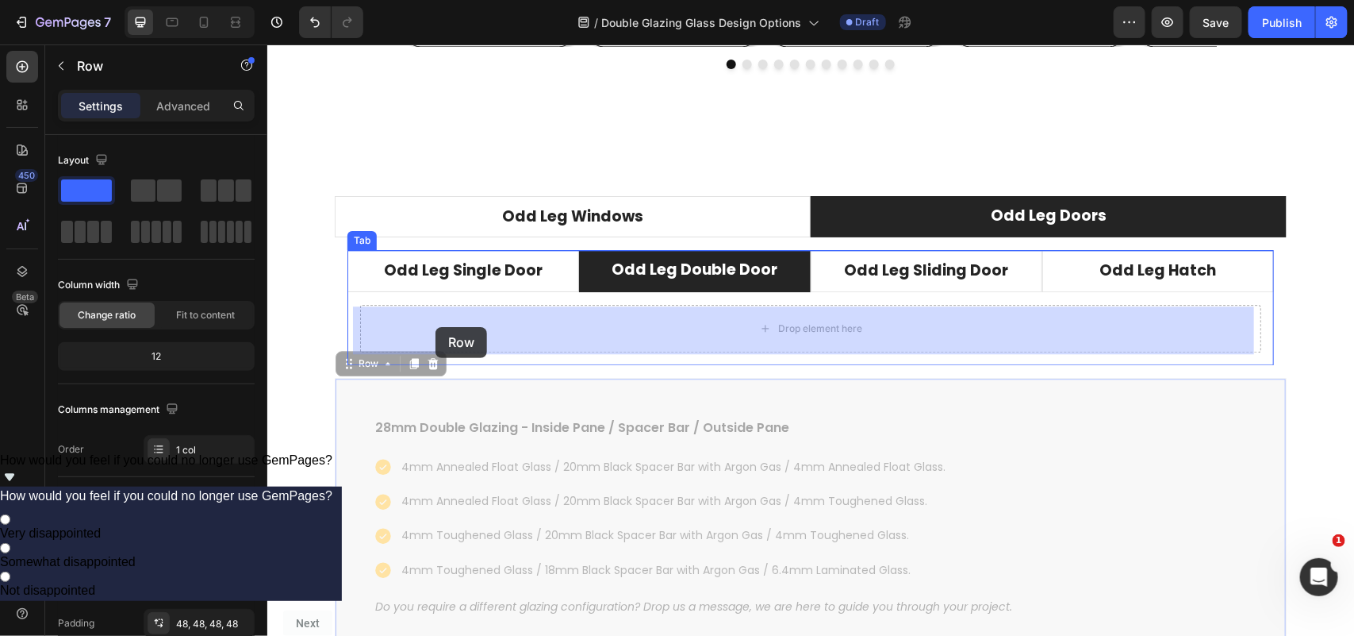
drag, startPoint x: 342, startPoint y: 365, endPoint x: 414, endPoint y: 337, distance: 77.4
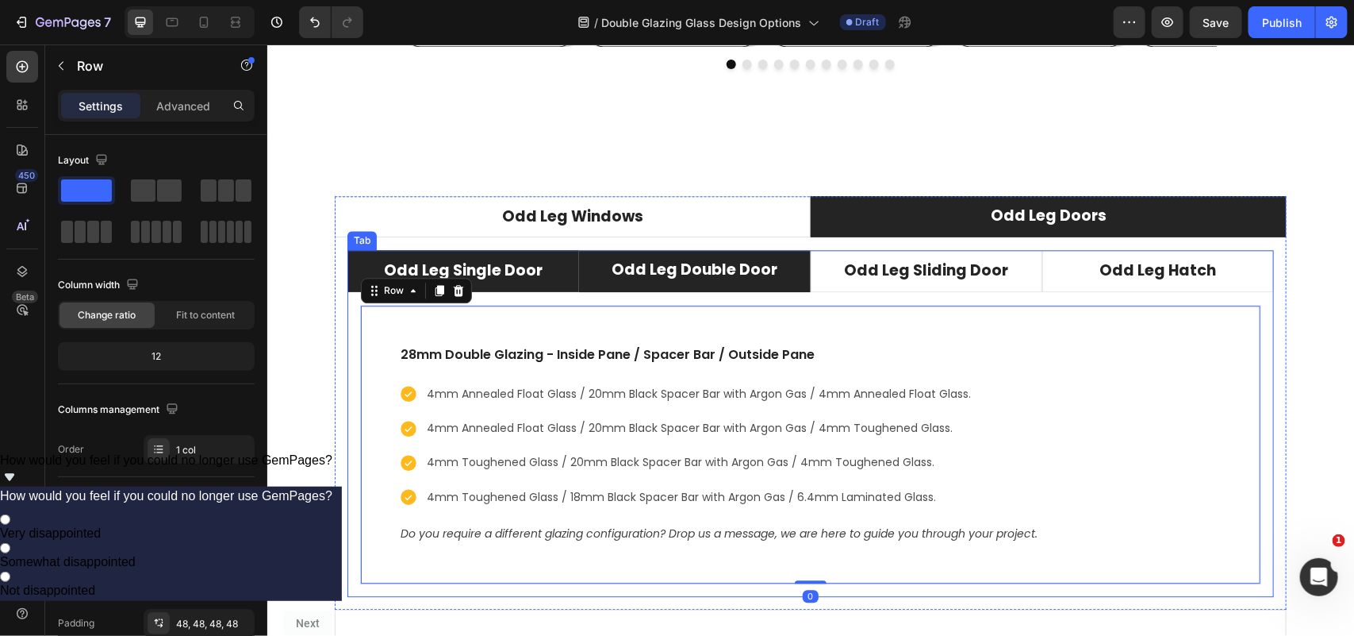
click at [546, 282] on li "Odd Leg Single Door" at bounding box center [463, 270] width 232 height 42
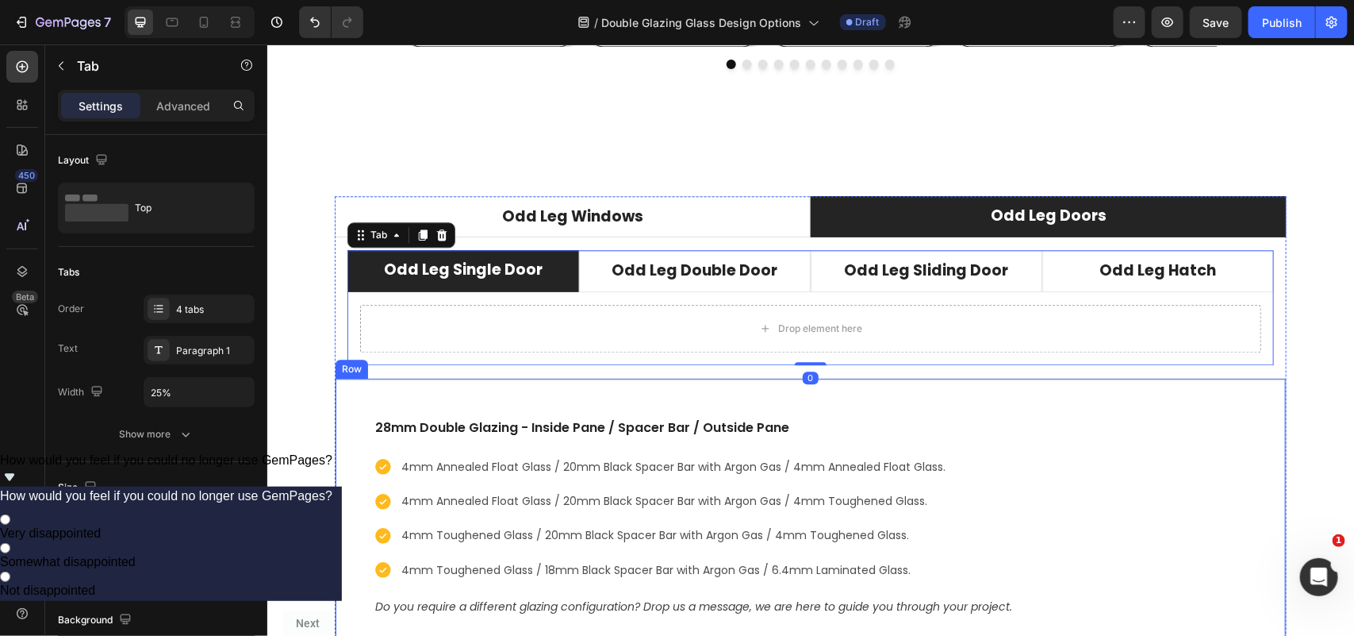
click at [363, 392] on div "28mm Double Glazing - Inside Pane / Spacer Bar / Outside Pane Text block 4mm An…" at bounding box center [810, 516] width 952 height 279
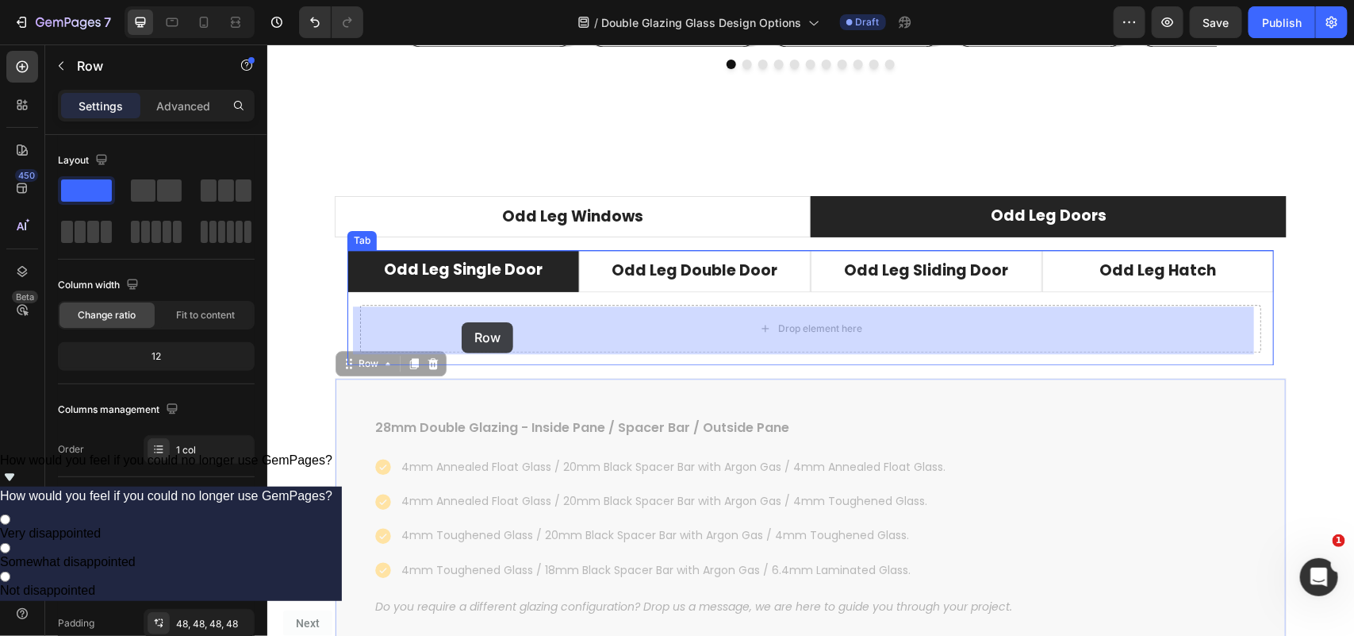
drag, startPoint x: 340, startPoint y: 367, endPoint x: 461, endPoint y: 321, distance: 129.6
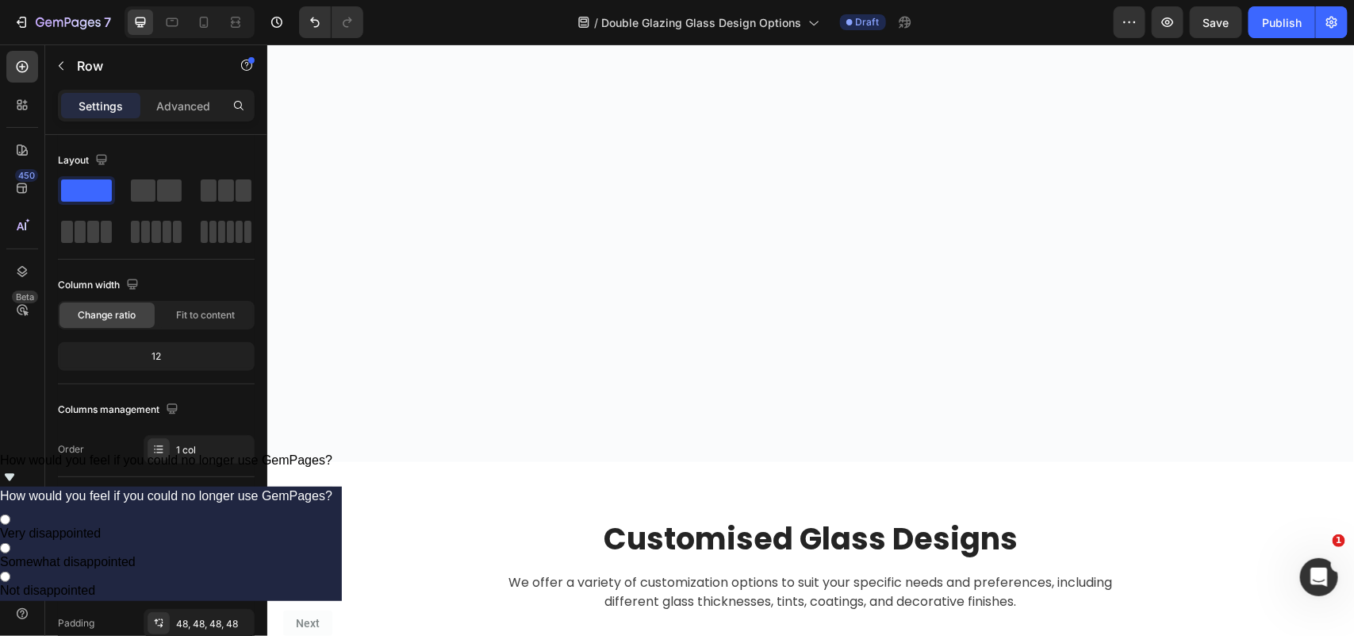
scroll to position [3032, 0]
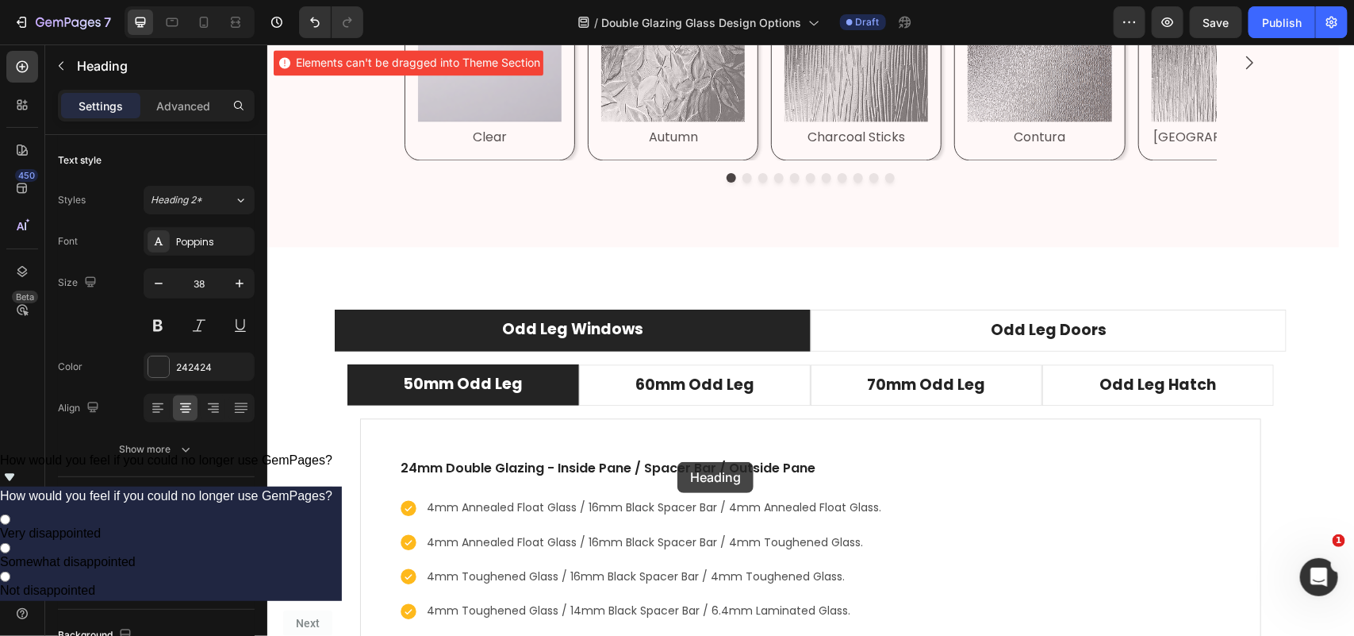
scroll to position [4321, 0]
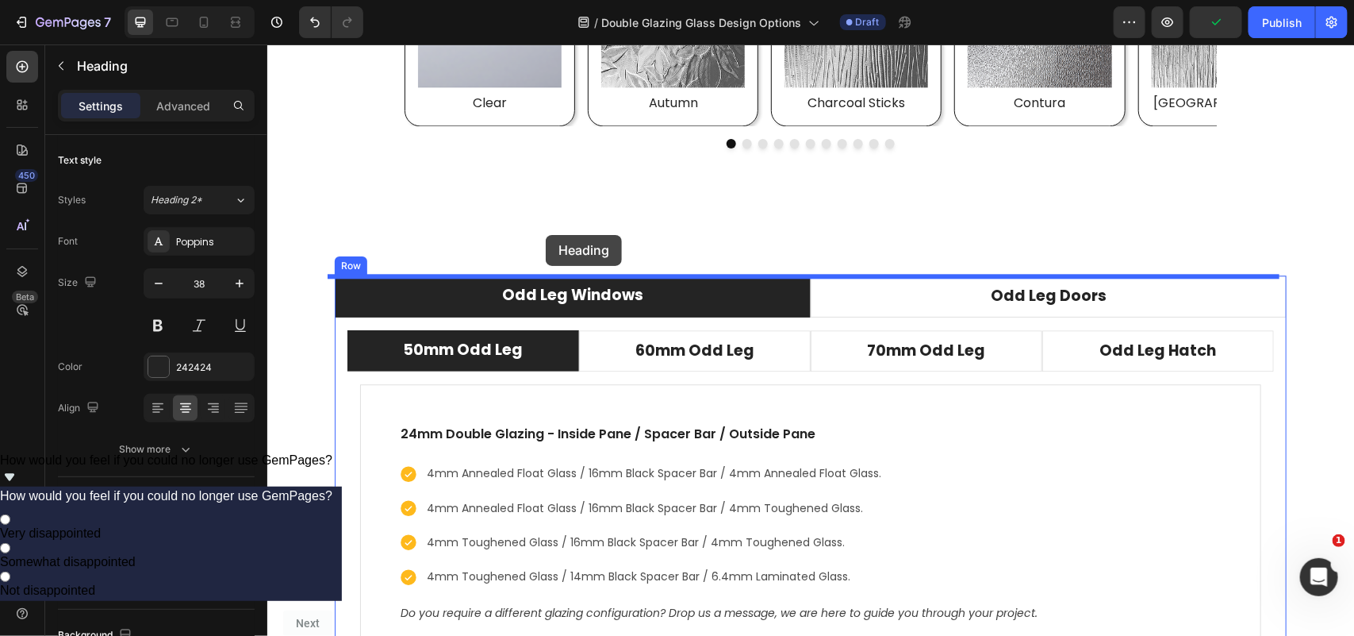
drag, startPoint x: 340, startPoint y: 402, endPoint x: 545, endPoint y: 234, distance: 265.1
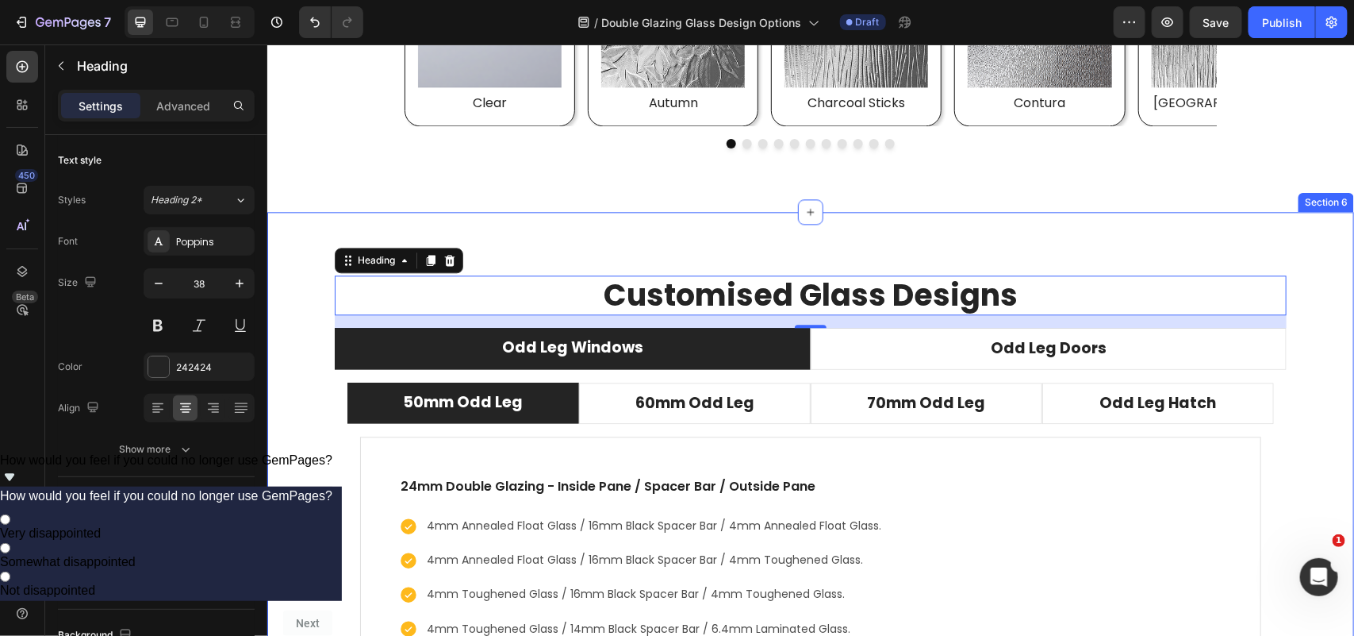
click at [587, 247] on div "Customised Glass Designs Heading 16 Odd Leg Windows Odd Leg Doors 50mm Odd Leg …" at bounding box center [810, 507] width 1087 height 593
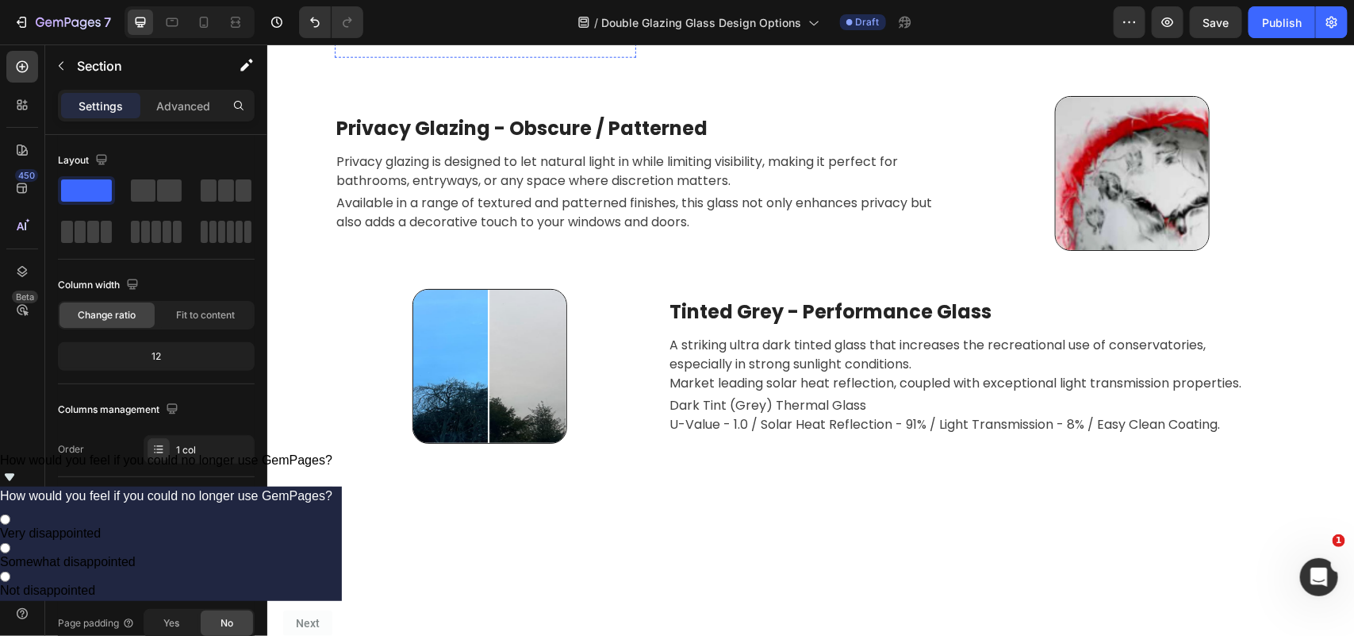
scroll to position [3230, 0]
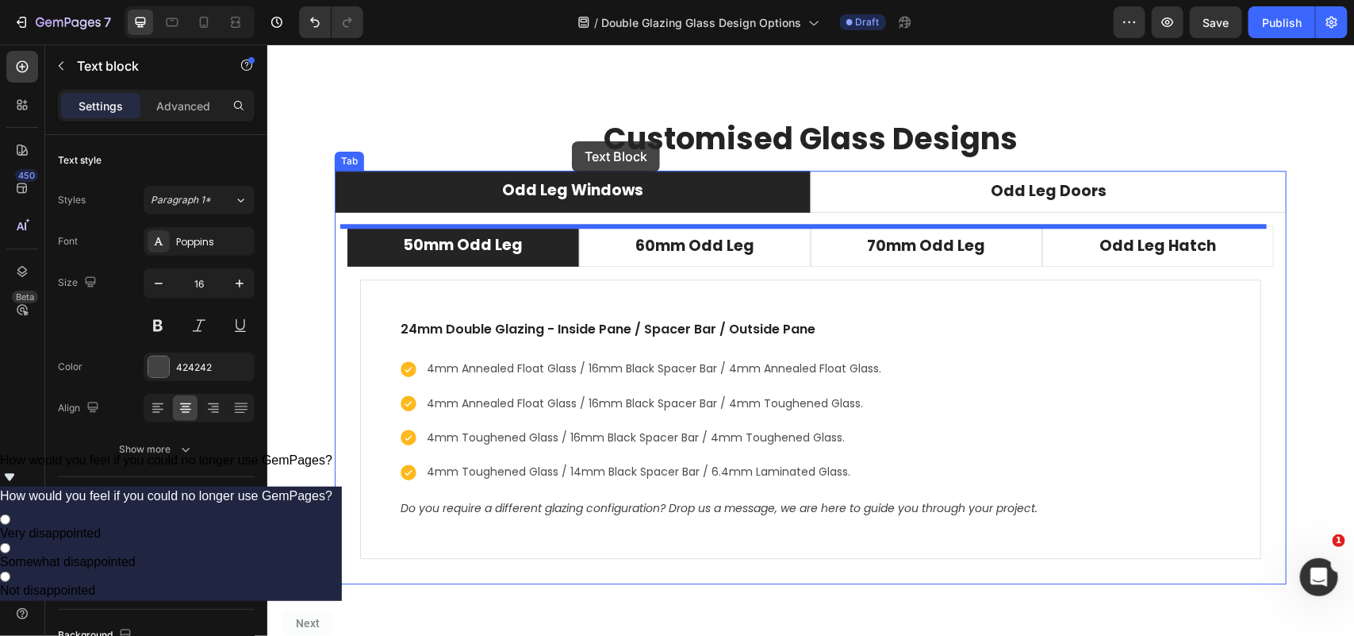
scroll to position [4396, 0]
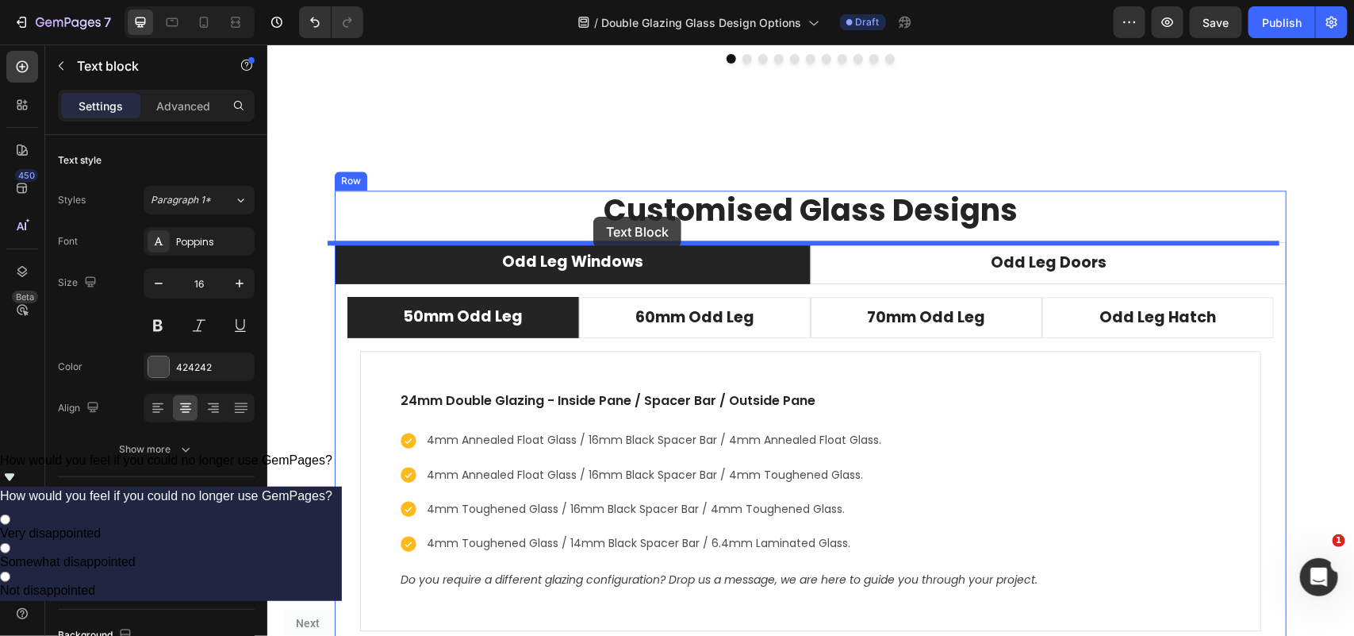
drag, startPoint x: 509, startPoint y: 245, endPoint x: 593, endPoint y: 216, distance: 88.3
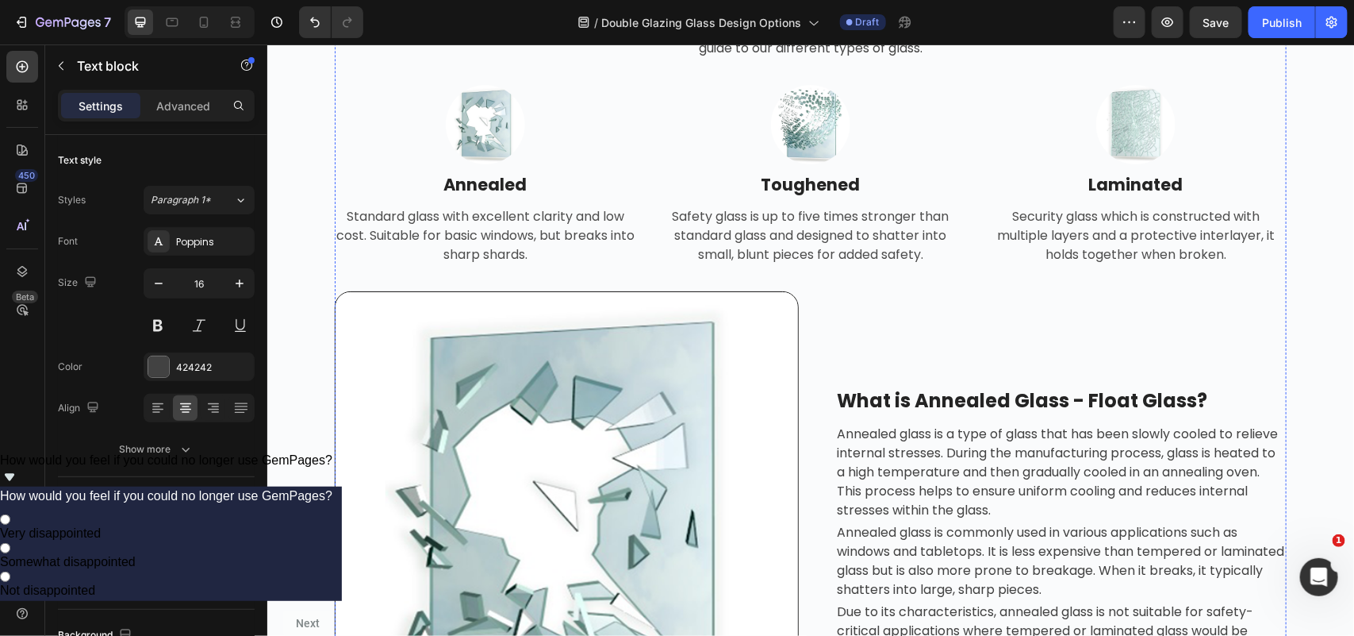
scroll to position [1222, 0]
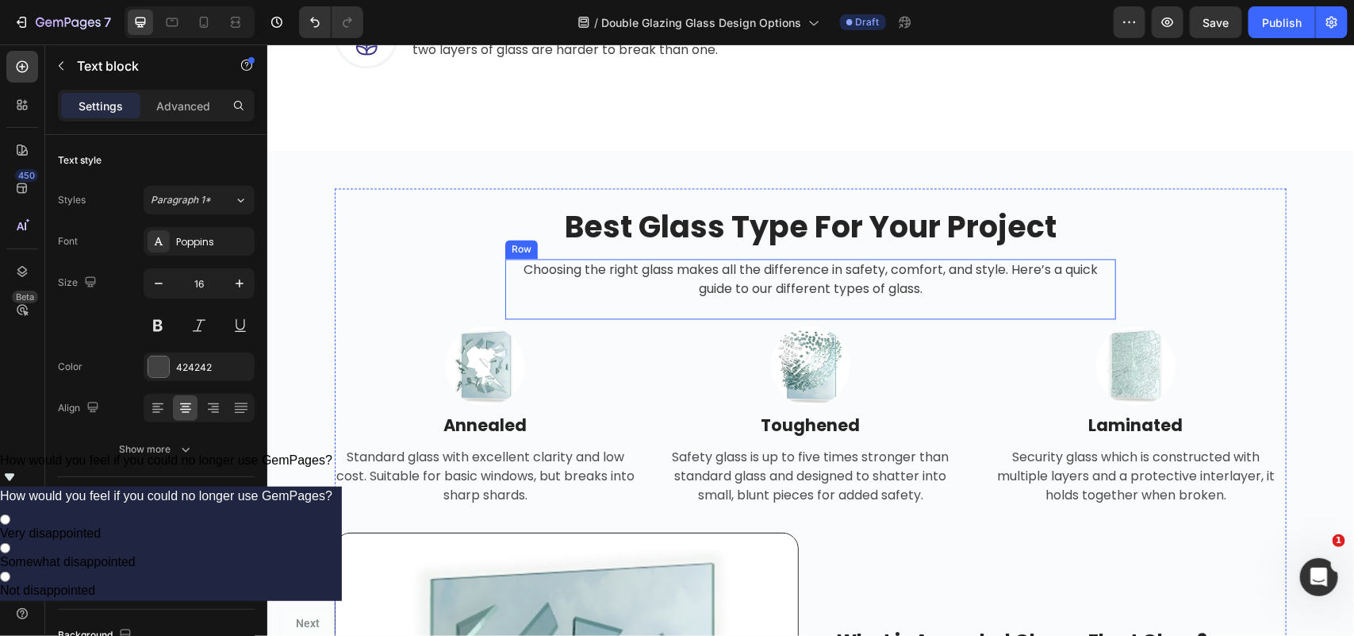
click at [775, 319] on div "Choosing the right glass makes all the difference in safety, comfort, and style…" at bounding box center [810, 289] width 611 height 60
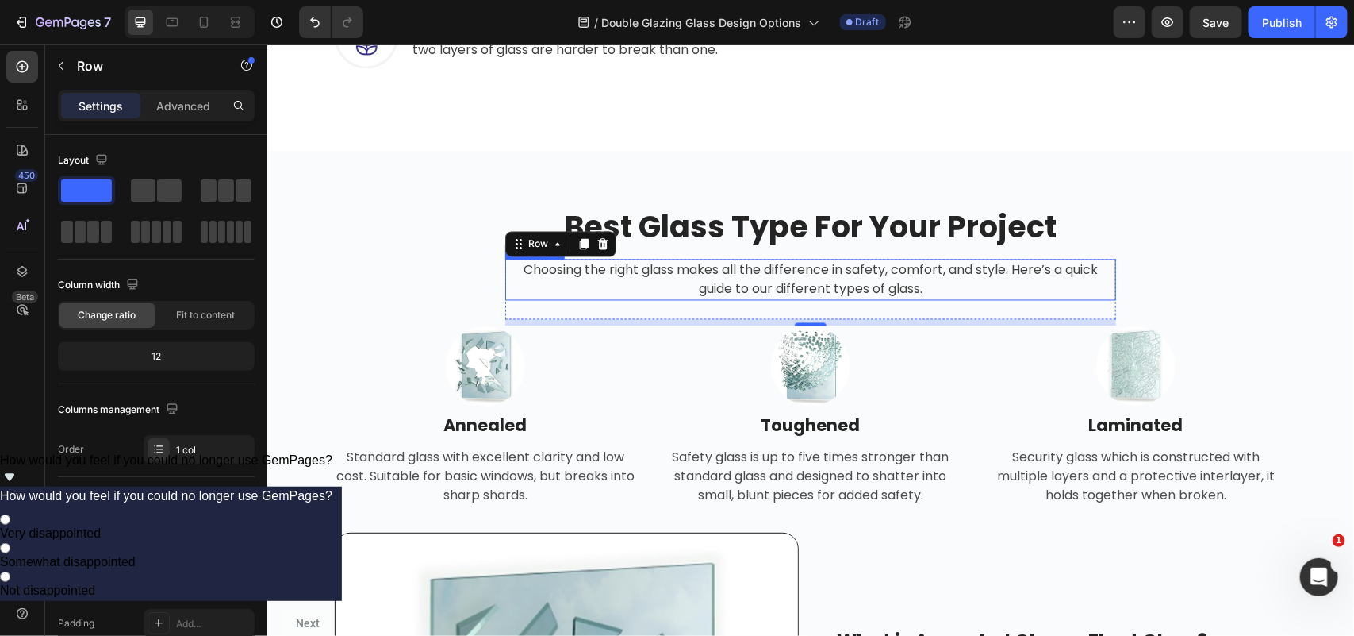
click at [948, 298] on p "Choosing the right glass makes all the difference in safety, comfort, and style…" at bounding box center [810, 279] width 608 height 38
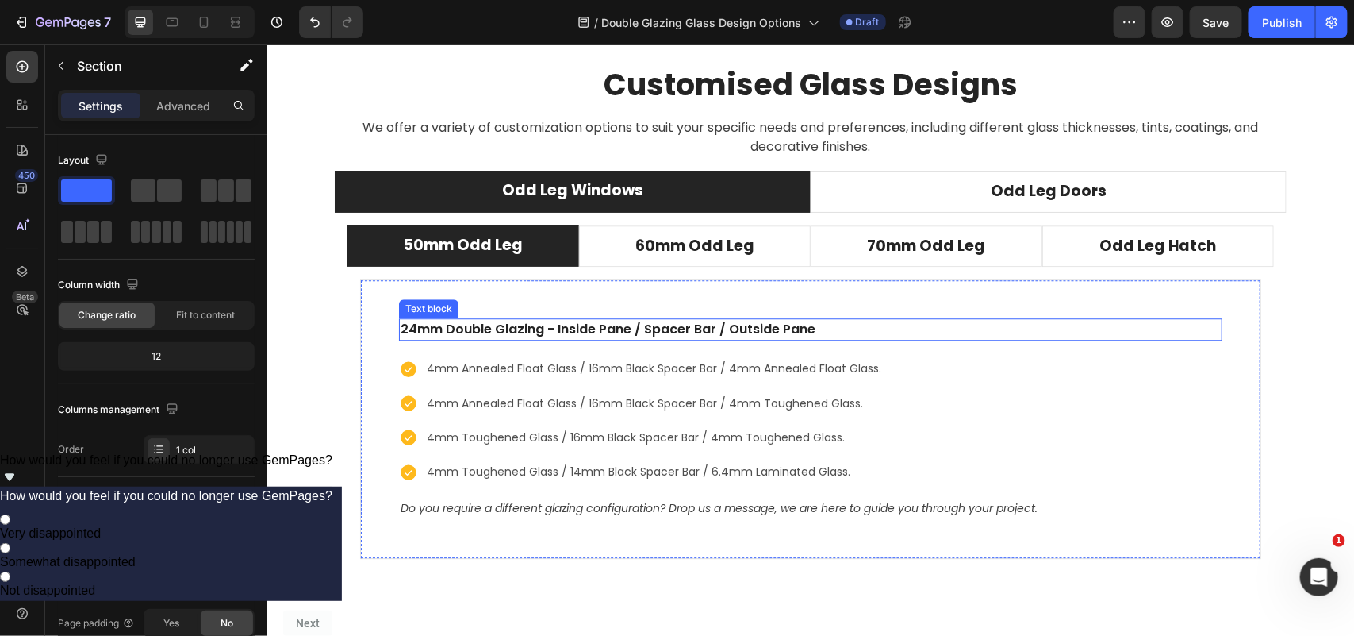
scroll to position [4297, 0]
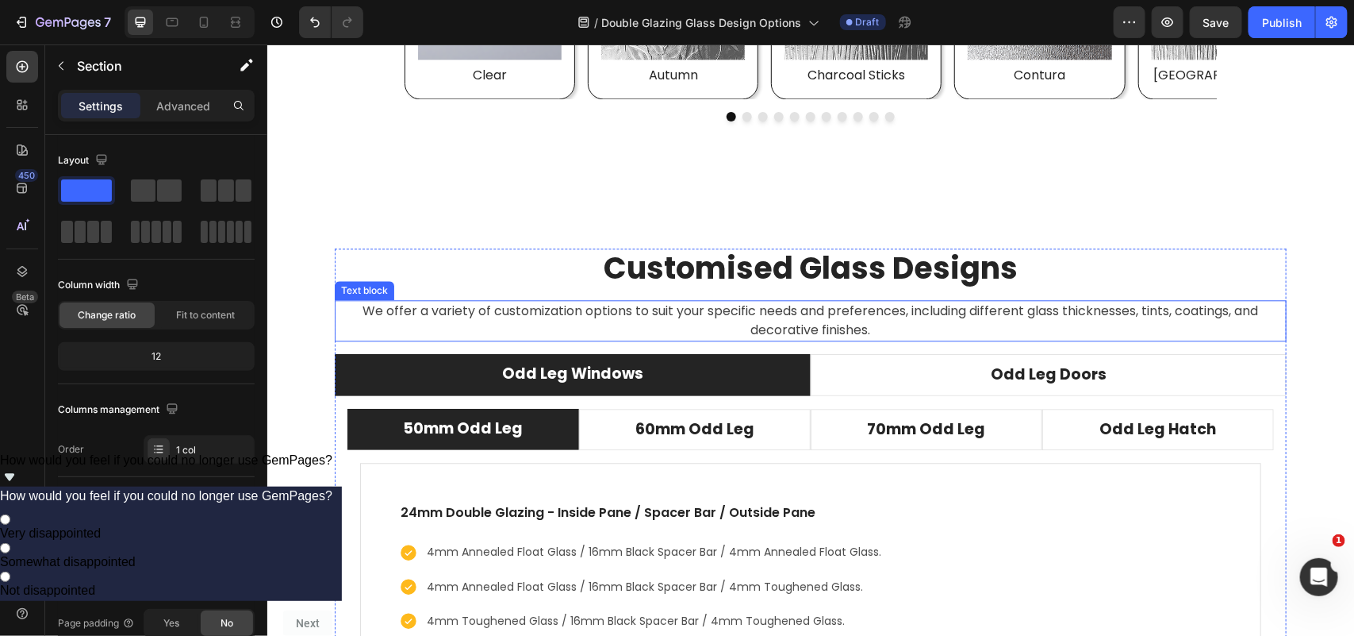
click at [877, 330] on p "We offer a variety of customization options to suit your specific needs and pre…" at bounding box center [810, 320] width 949 height 38
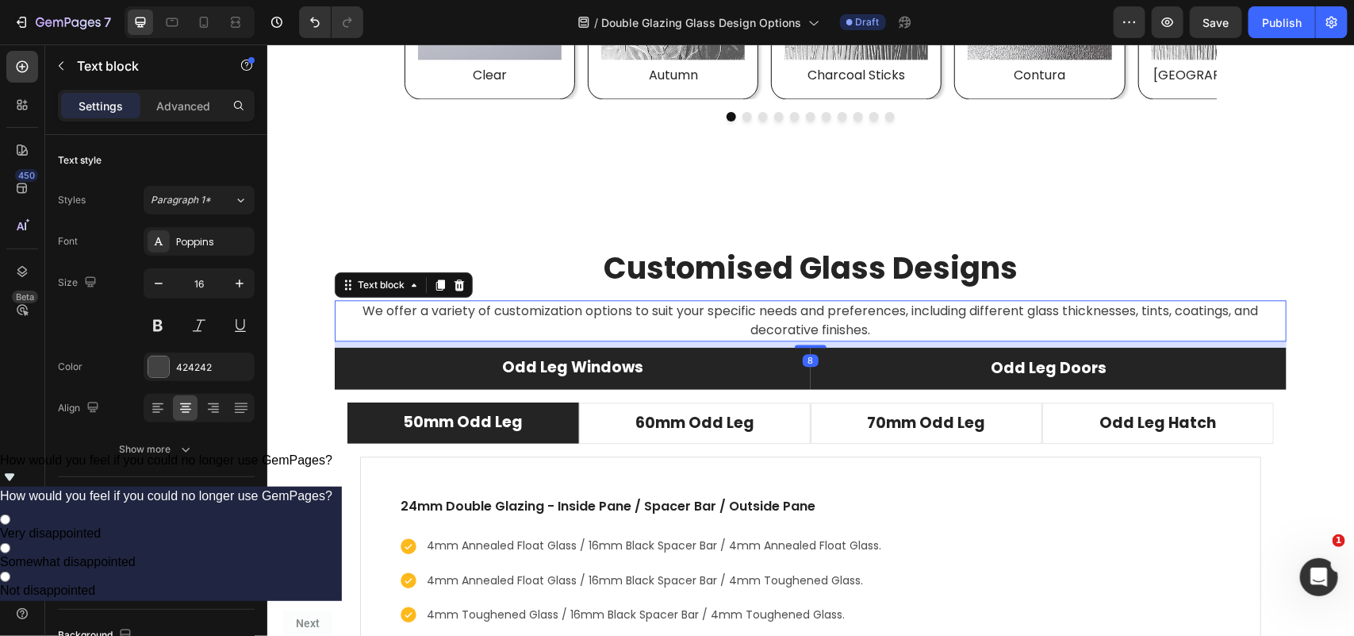
drag, startPoint x: 804, startPoint y: 353, endPoint x: 813, endPoint y: 347, distance: 11.4
click at [813, 347] on div "Customised Glass Designs Heading We offer a variety of customization options to…" at bounding box center [810, 504] width 952 height 513
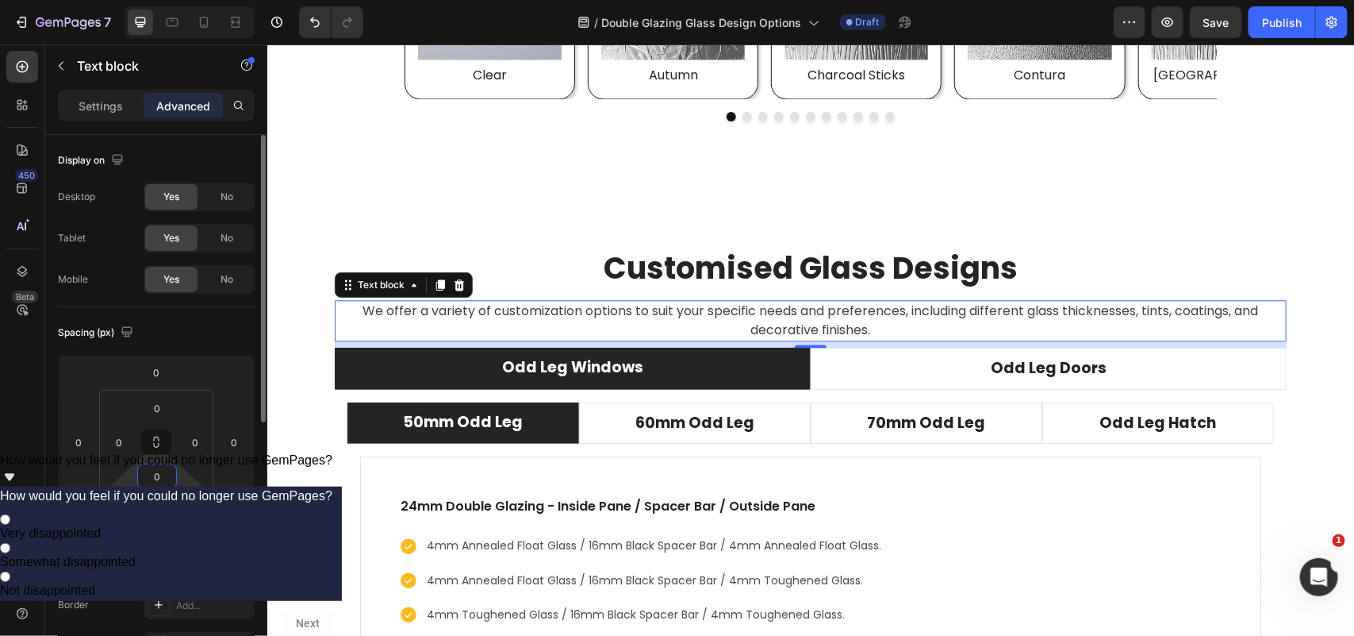
click at [164, 471] on input "0" at bounding box center [157, 476] width 32 height 24
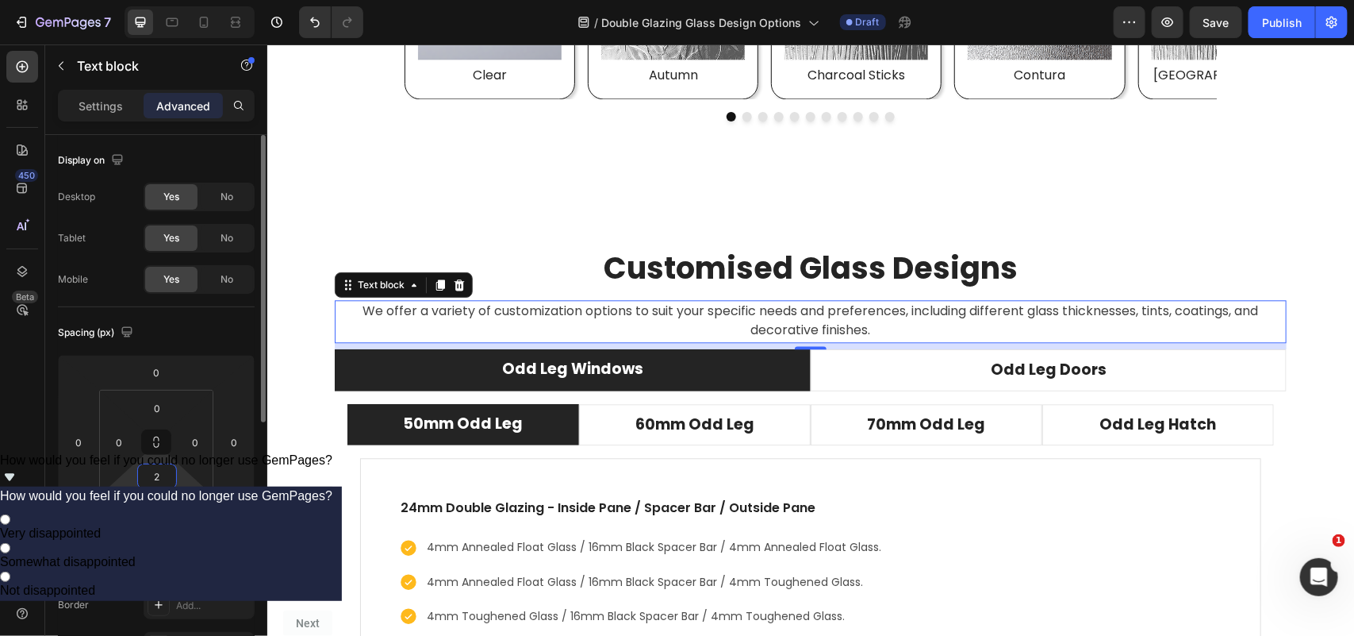
type input "24"
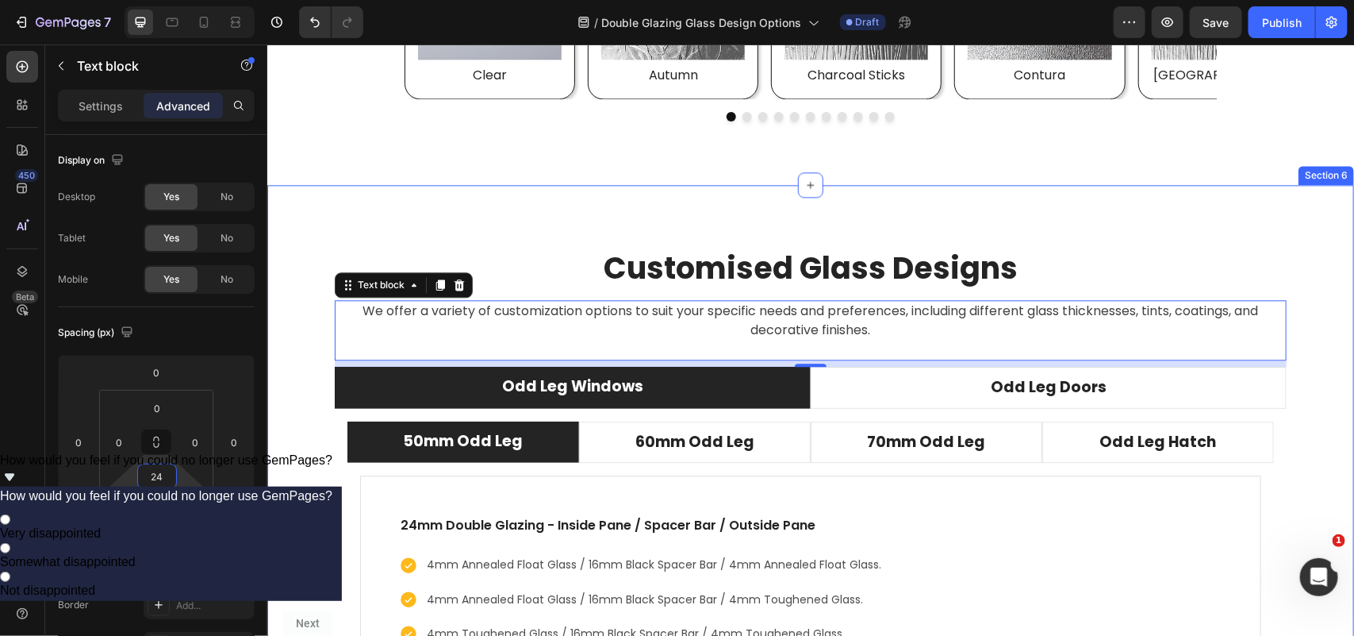
click at [1108, 209] on div "Customised Glass Designs Heading We offer a variety of customization options to…" at bounding box center [810, 513] width 1087 height 659
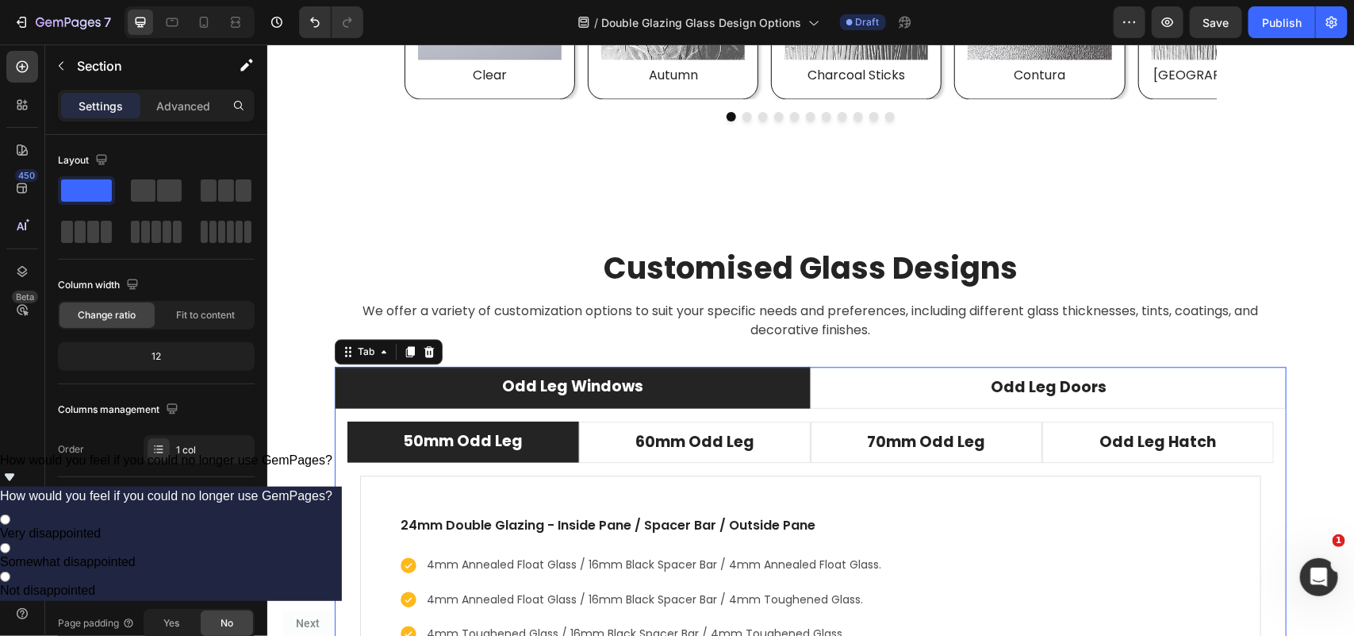
click at [803, 416] on div "50mm Odd Leg 60mm Odd Leg 70mm Odd Leg Odd Leg Hatch 24mm Double Glazing - Insi…" at bounding box center [810, 594] width 952 height 372
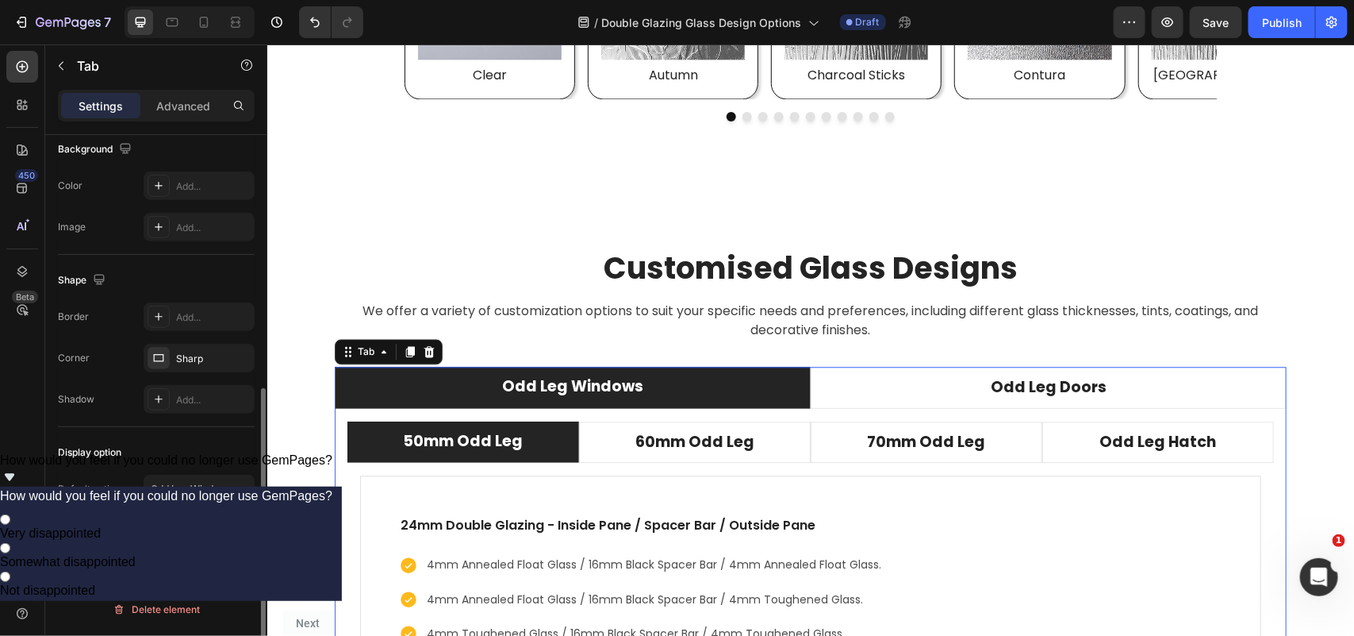
scroll to position [0, 0]
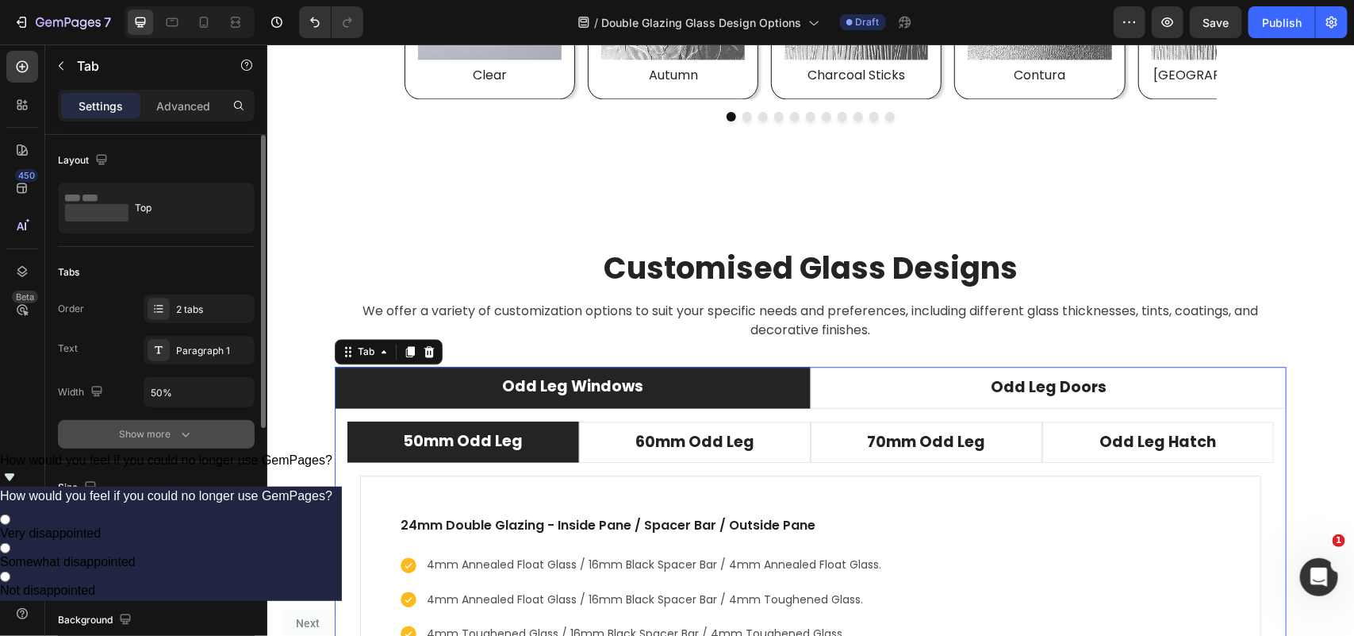
click at [188, 428] on icon "button" at bounding box center [186, 434] width 16 height 16
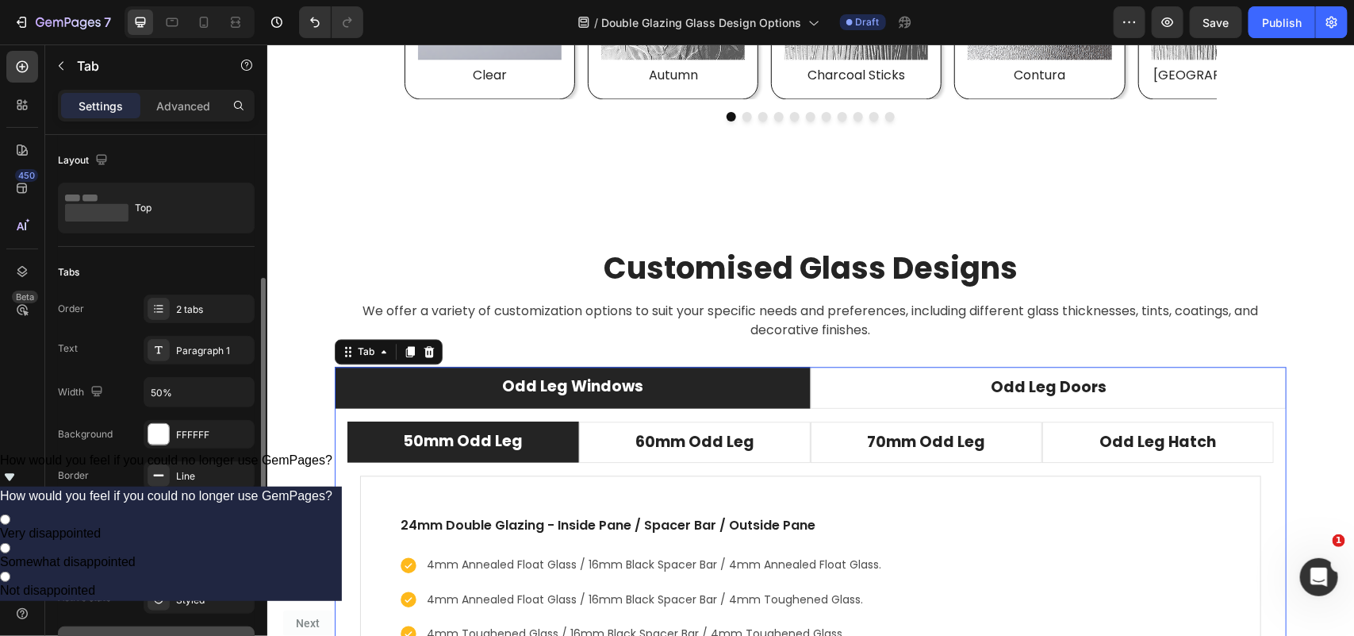
scroll to position [198, 0]
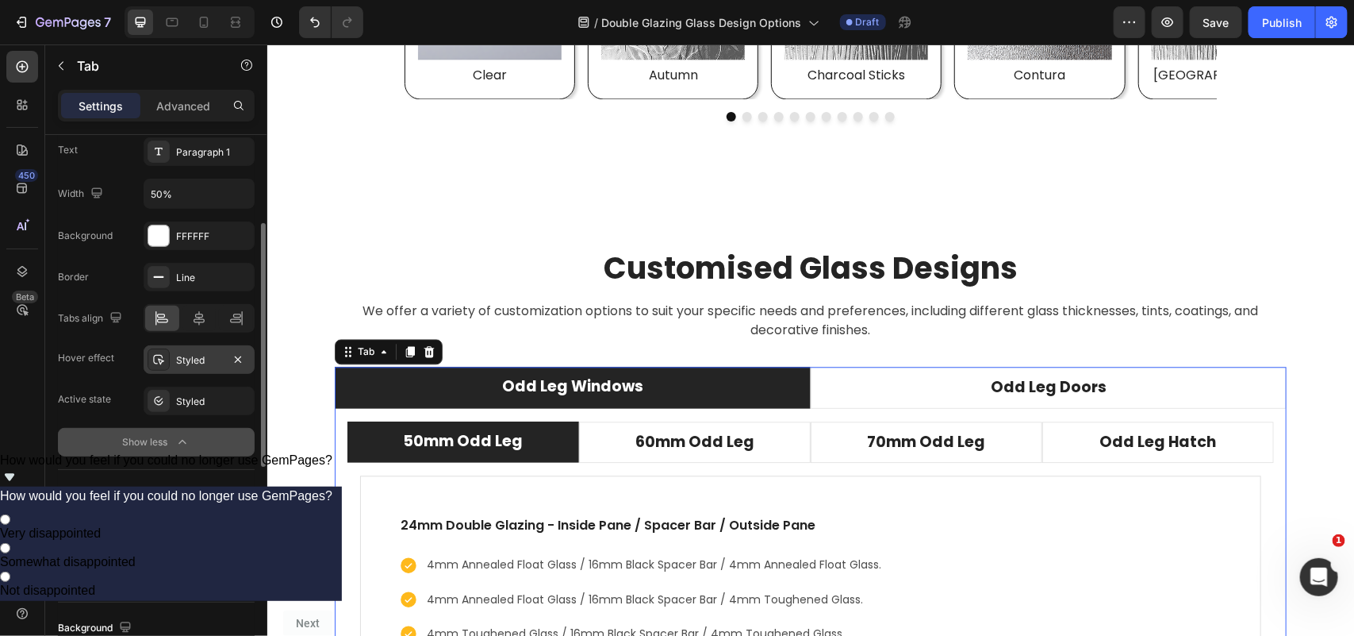
click at [198, 359] on div "Styled" at bounding box center [199, 360] width 46 height 14
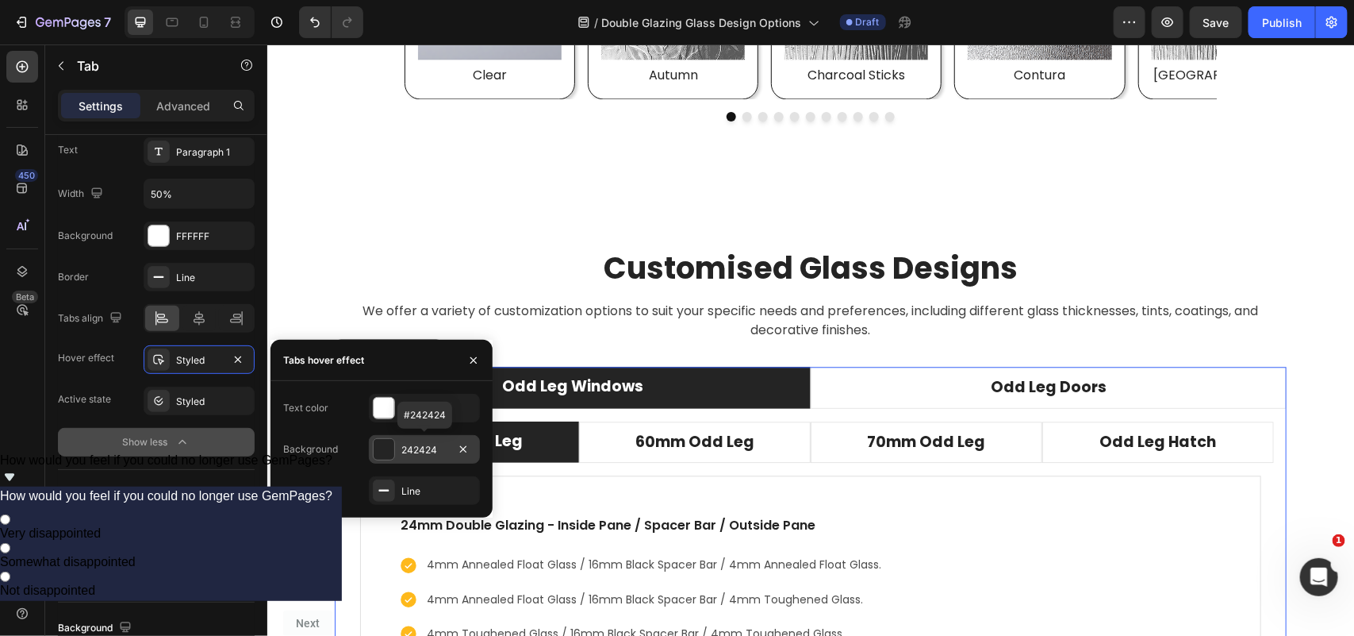
click at [429, 444] on div "242424" at bounding box center [425, 450] width 46 height 14
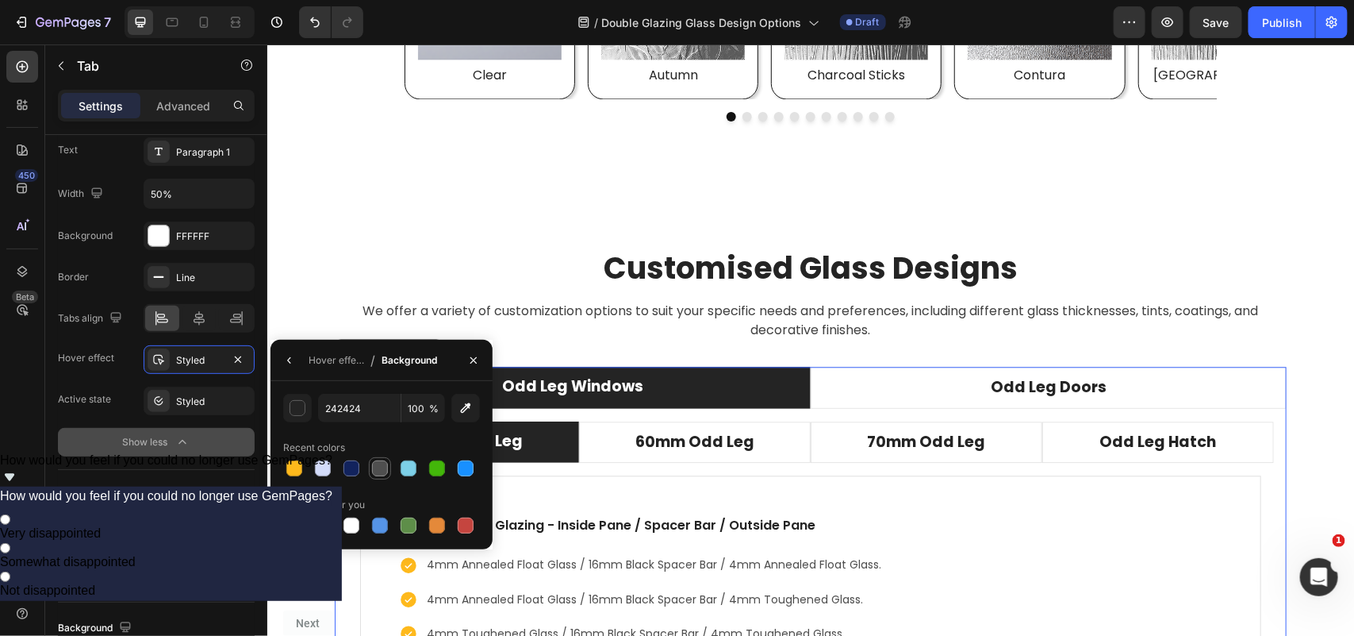
click at [382, 471] on div at bounding box center [380, 468] width 16 height 16
click at [298, 467] on div at bounding box center [294, 468] width 16 height 16
click at [473, 355] on icon "button" at bounding box center [473, 360] width 13 height 13
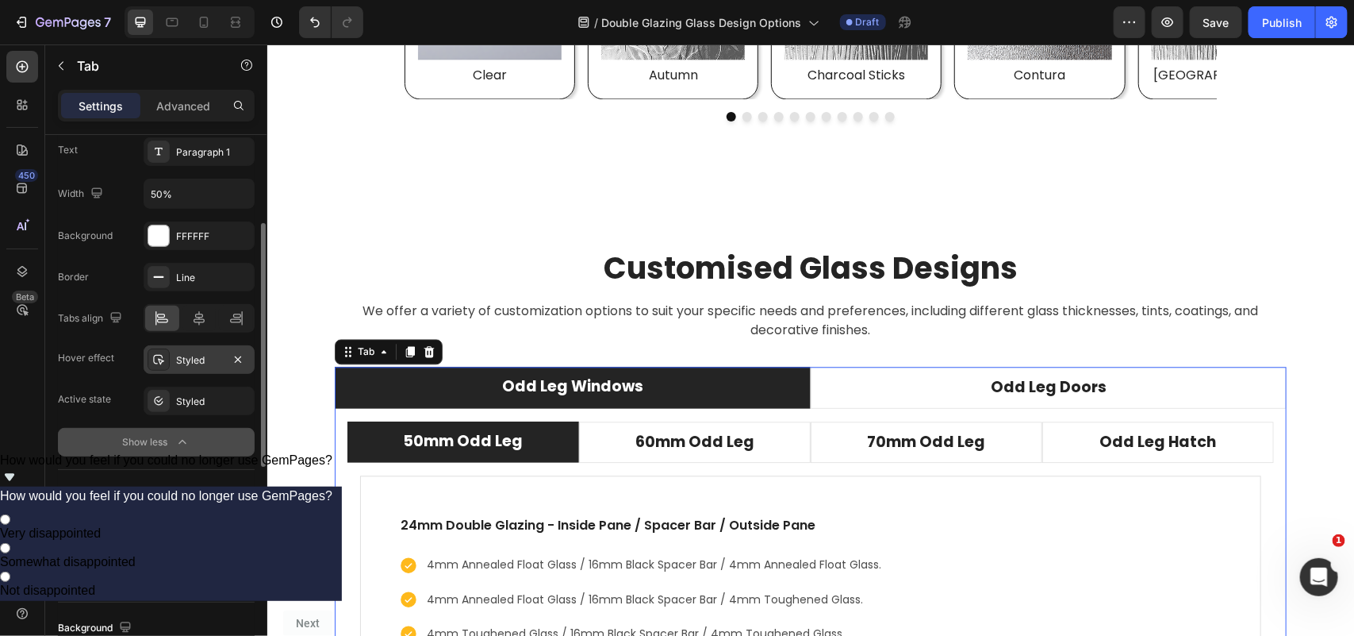
click at [200, 365] on div "Styled" at bounding box center [199, 360] width 46 height 14
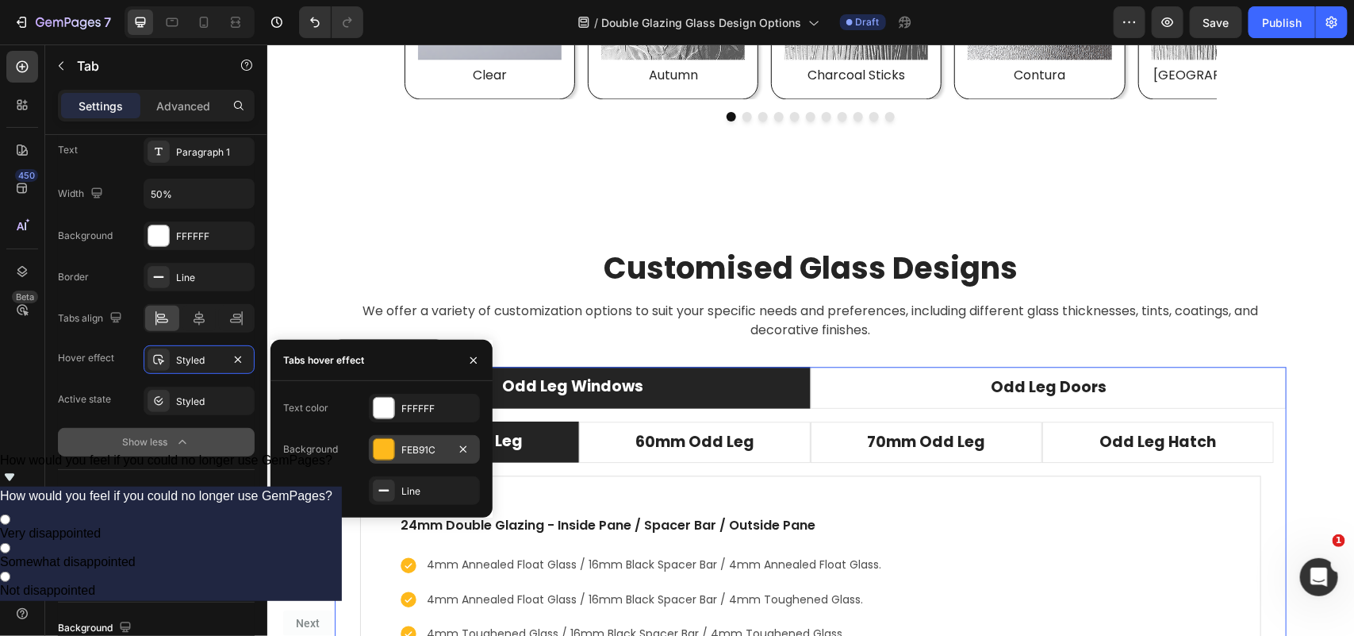
click at [406, 455] on div "FEB91C" at bounding box center [425, 450] width 46 height 14
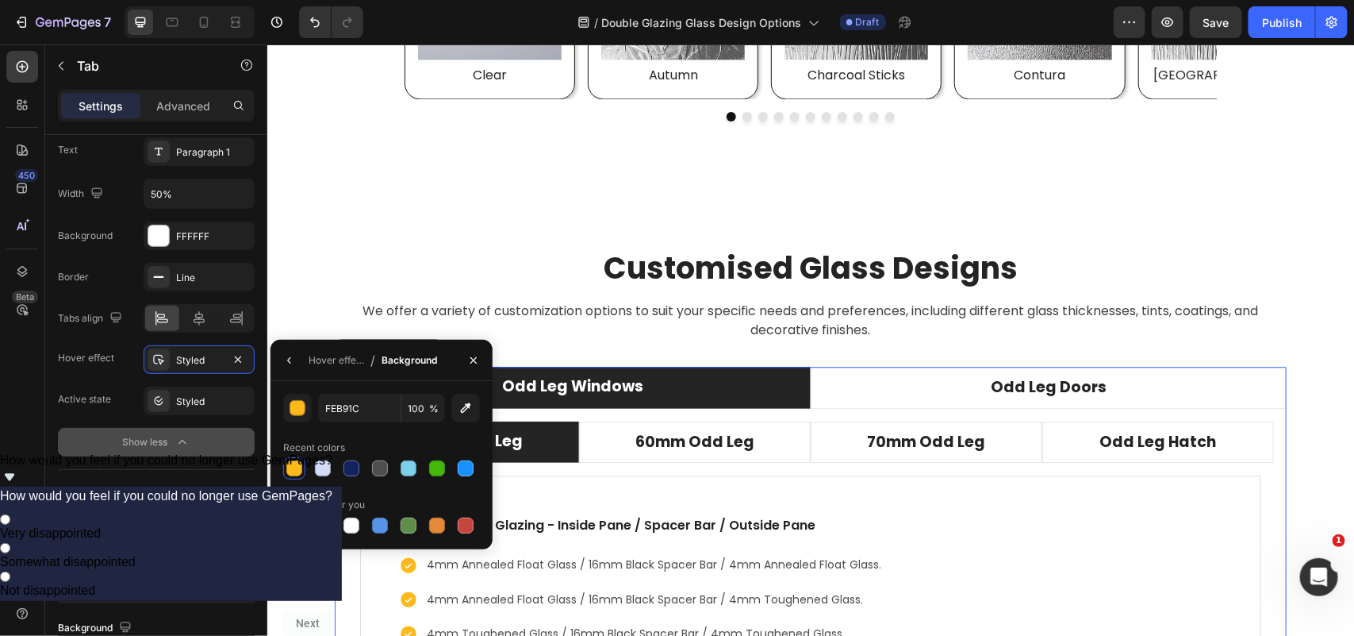
click at [323, 522] on div at bounding box center [323, 525] width 16 height 16
click at [382, 464] on div at bounding box center [380, 468] width 16 height 16
click at [326, 521] on div at bounding box center [323, 525] width 16 height 16
click at [206, 405] on div "Styled" at bounding box center [199, 401] width 46 height 14
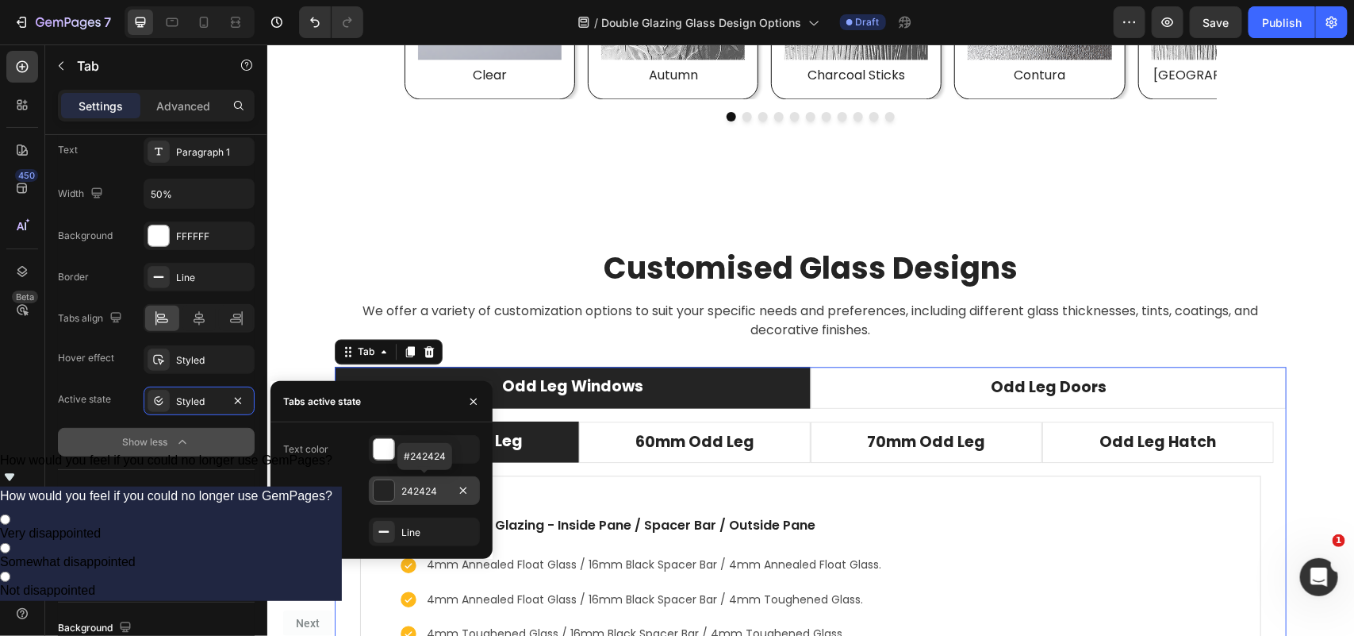
click at [428, 490] on div "242424" at bounding box center [425, 491] width 46 height 14
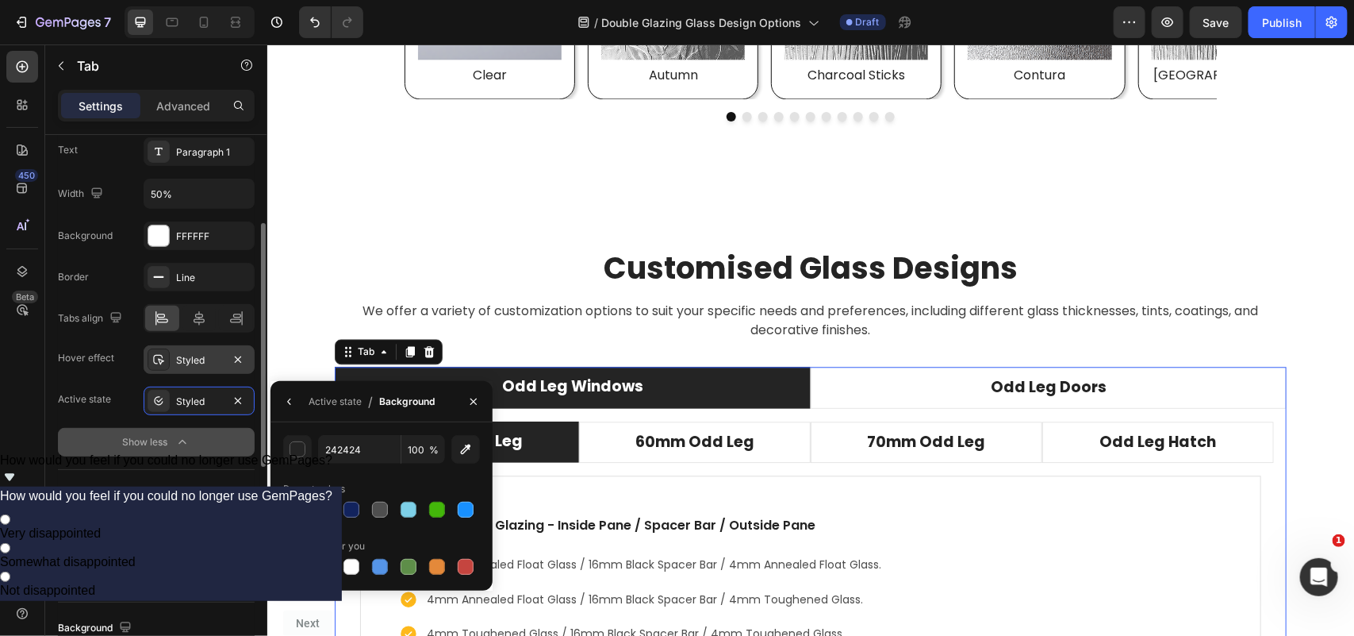
click at [202, 363] on div "Styled" at bounding box center [199, 360] width 46 height 14
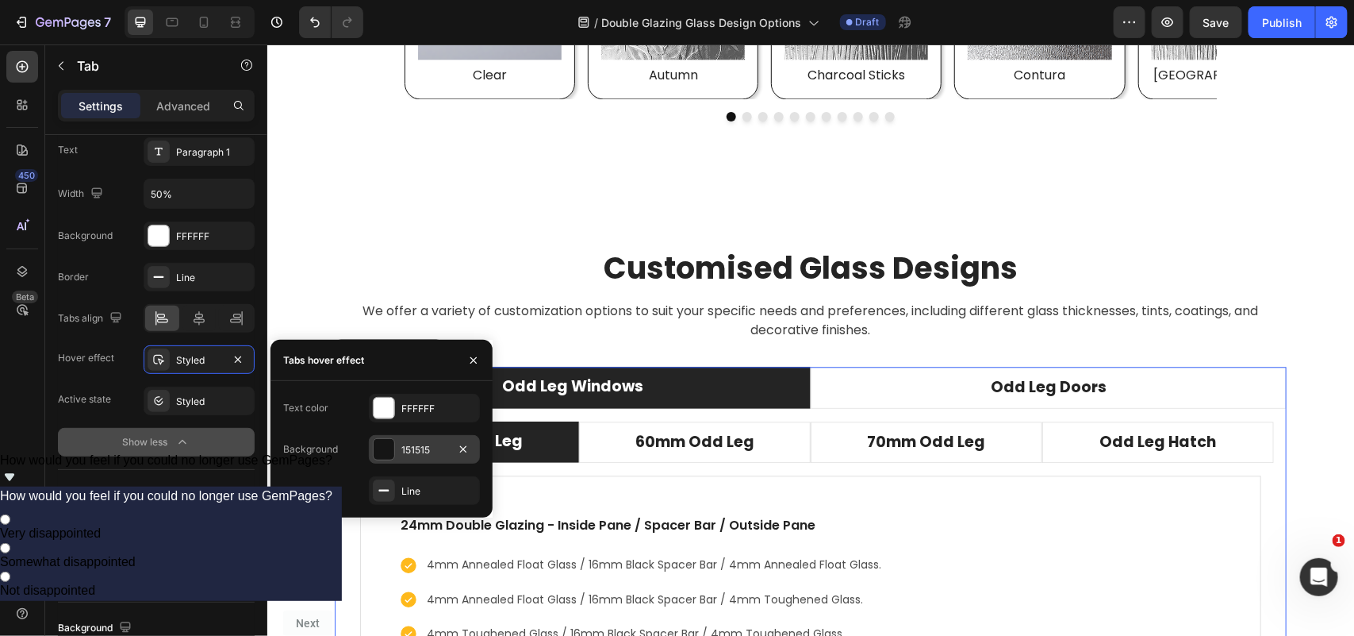
click at [432, 449] on div "151515" at bounding box center [425, 450] width 46 height 14
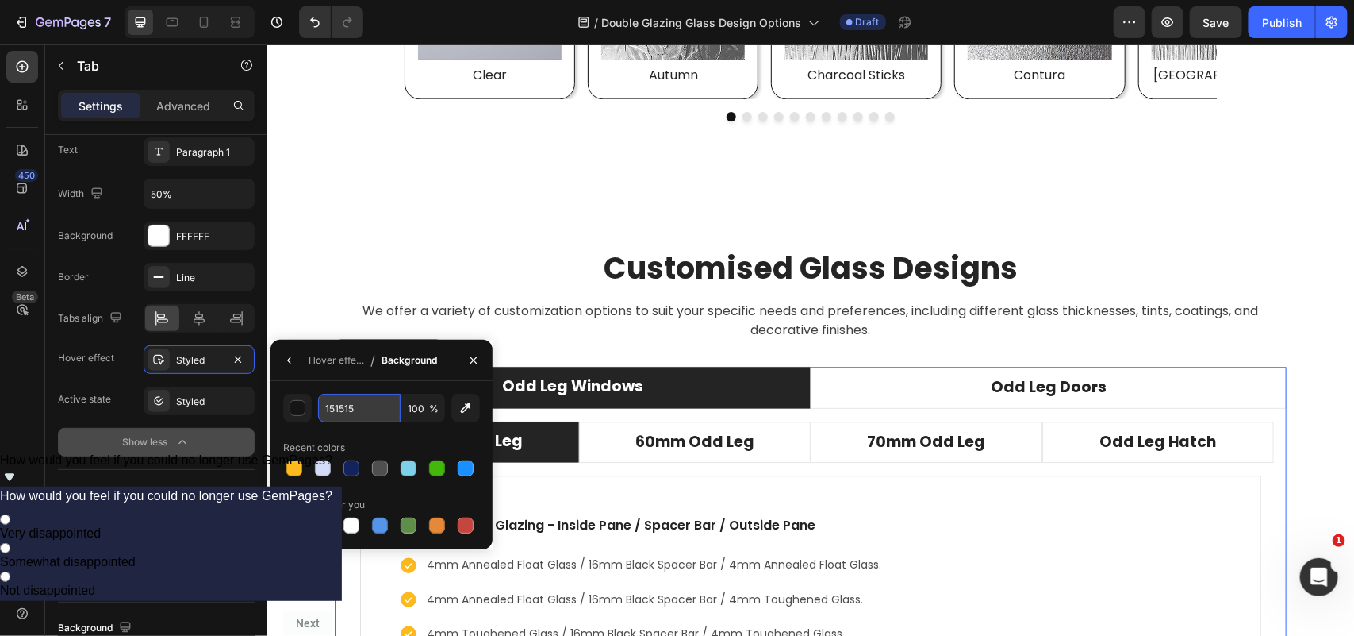
click at [358, 410] on input "151515" at bounding box center [359, 408] width 83 height 29
paste input "242424"
type input "242424"
click at [477, 358] on icon "button" at bounding box center [473, 360] width 13 height 13
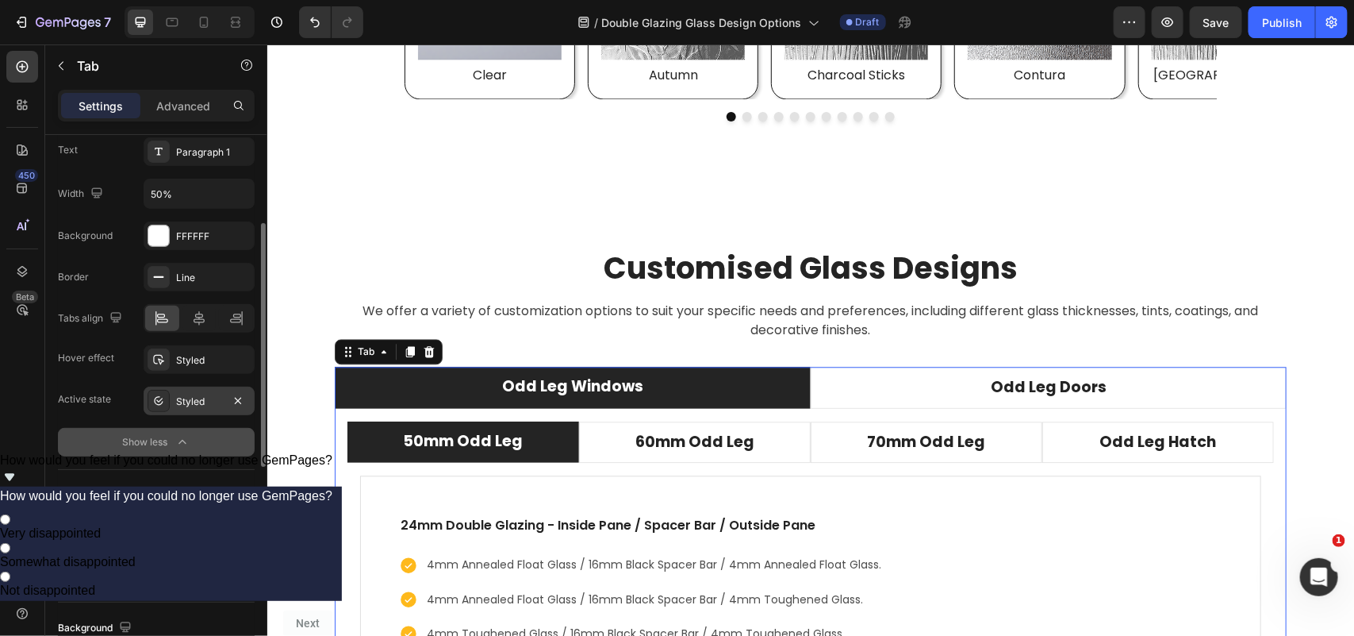
click at [197, 401] on div "Styled" at bounding box center [199, 401] width 46 height 14
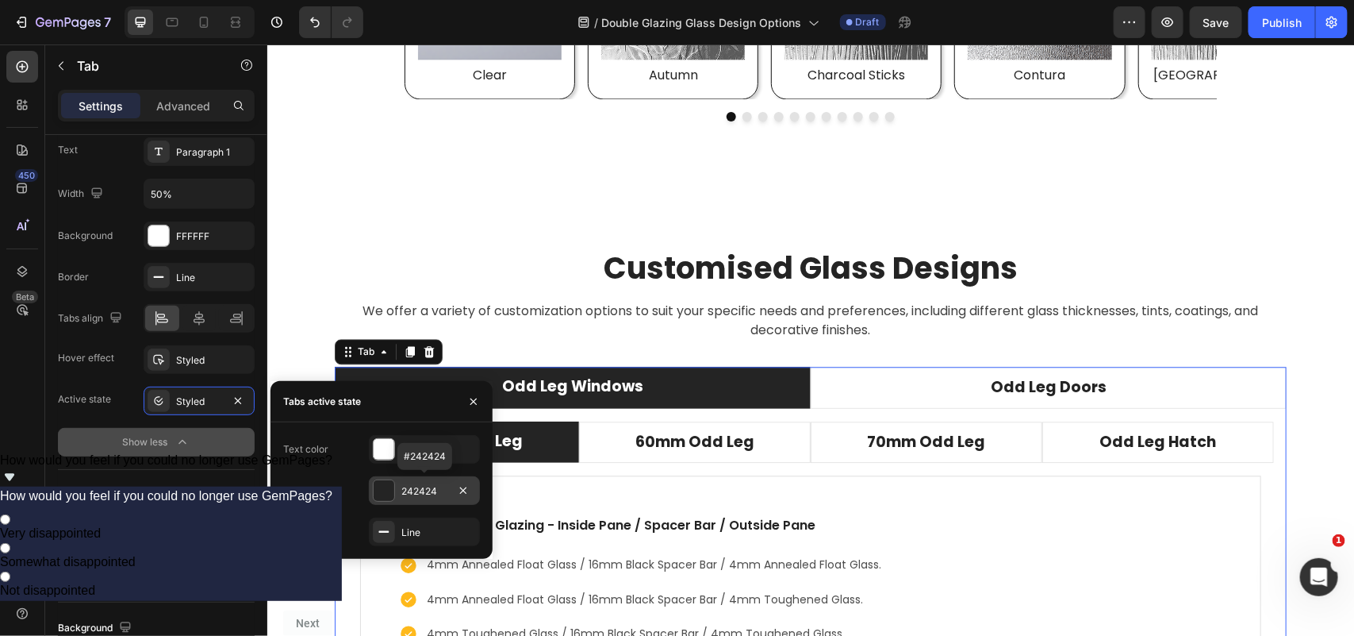
click at [427, 489] on div "242424" at bounding box center [425, 491] width 46 height 14
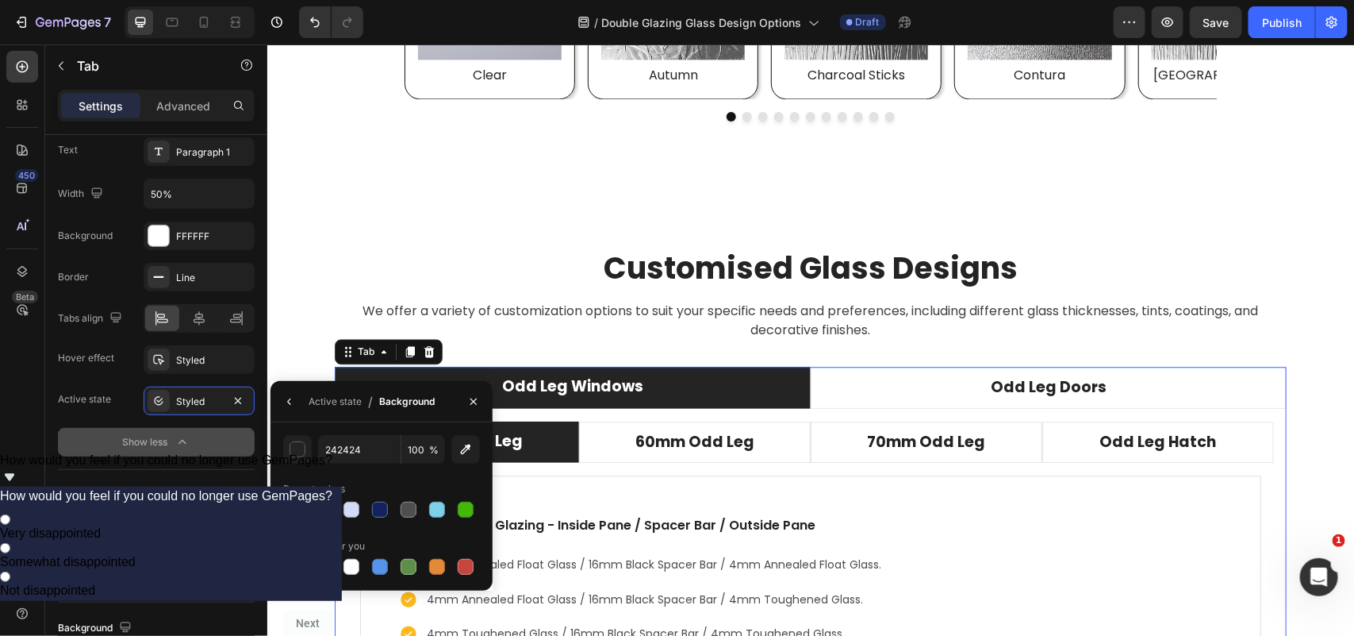
click at [322, 512] on div at bounding box center [323, 509] width 16 height 16
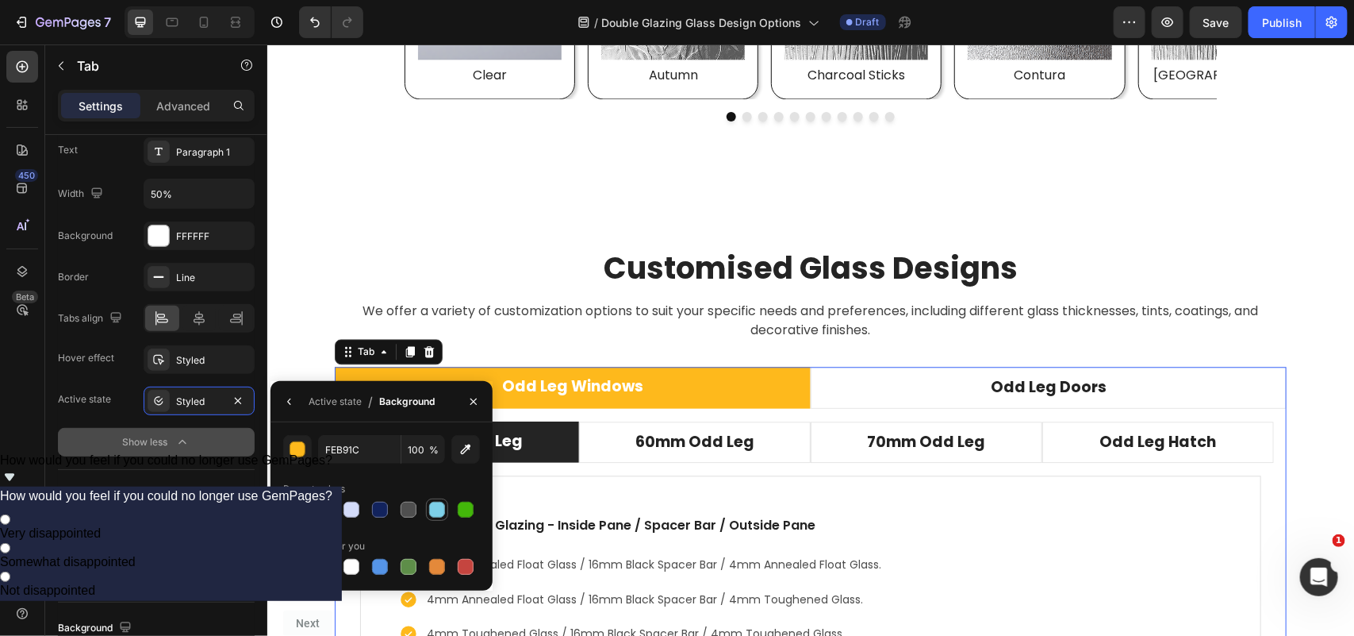
click at [440, 514] on div at bounding box center [437, 509] width 16 height 16
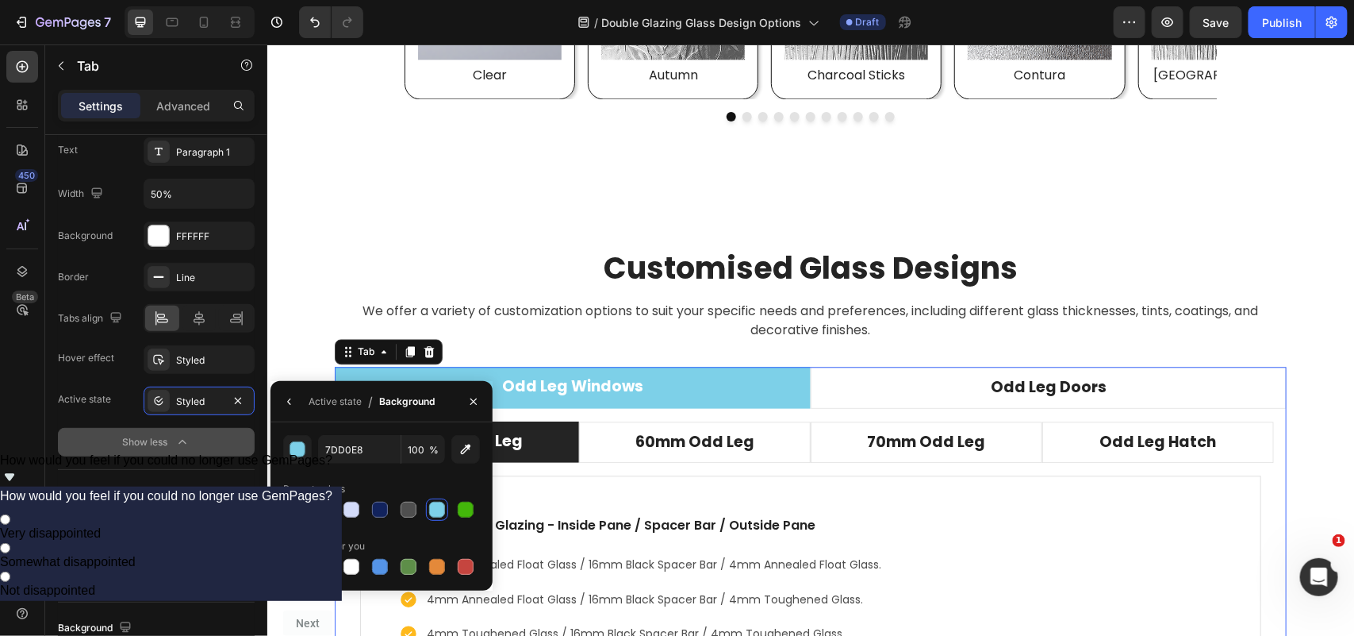
click at [317, 513] on div at bounding box center [323, 509] width 16 height 16
type input "FEB91C"
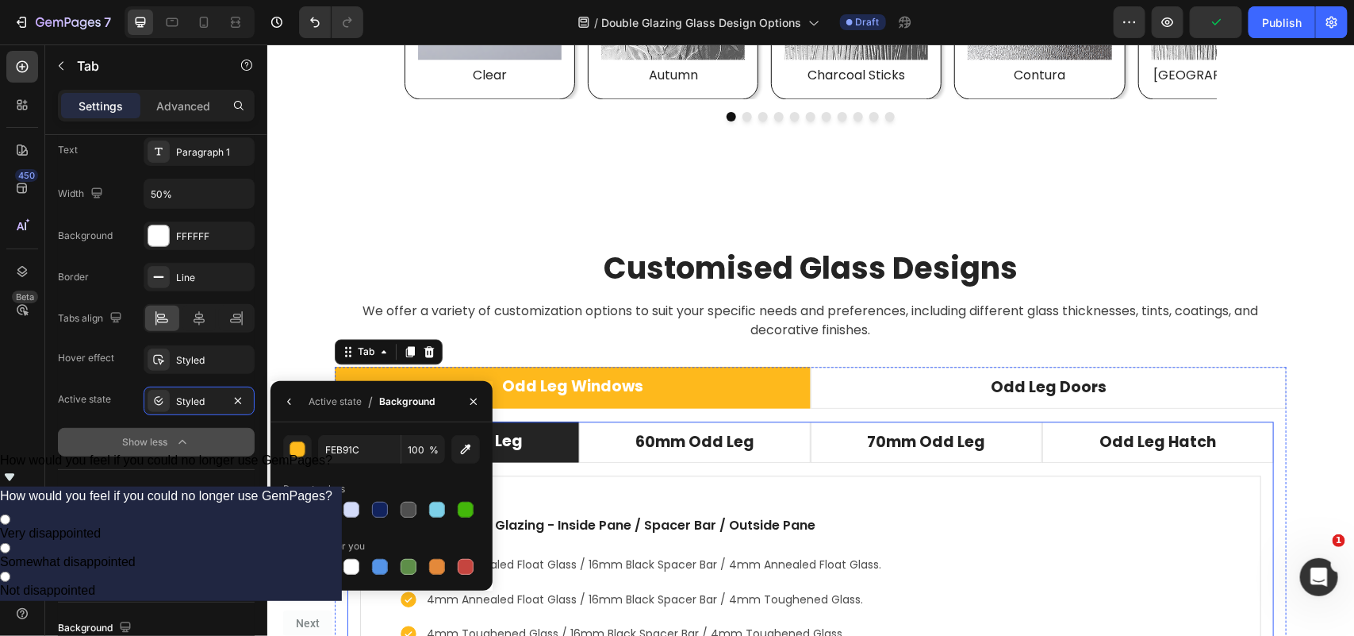
click at [582, 471] on div "24mm Double Glazing - Inside Pane / Spacer Bar / Outside Pane Text block 4mm An…" at bounding box center [810, 614] width 927 height 305
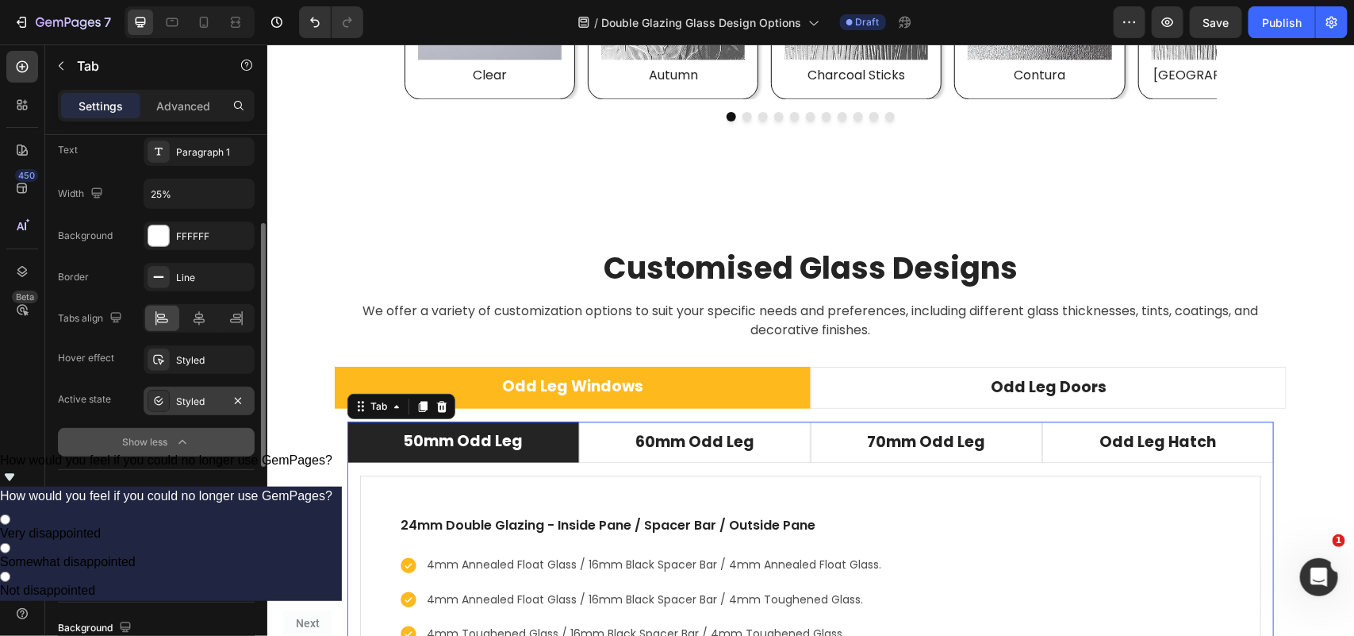
click at [192, 401] on div "Styled" at bounding box center [199, 401] width 46 height 14
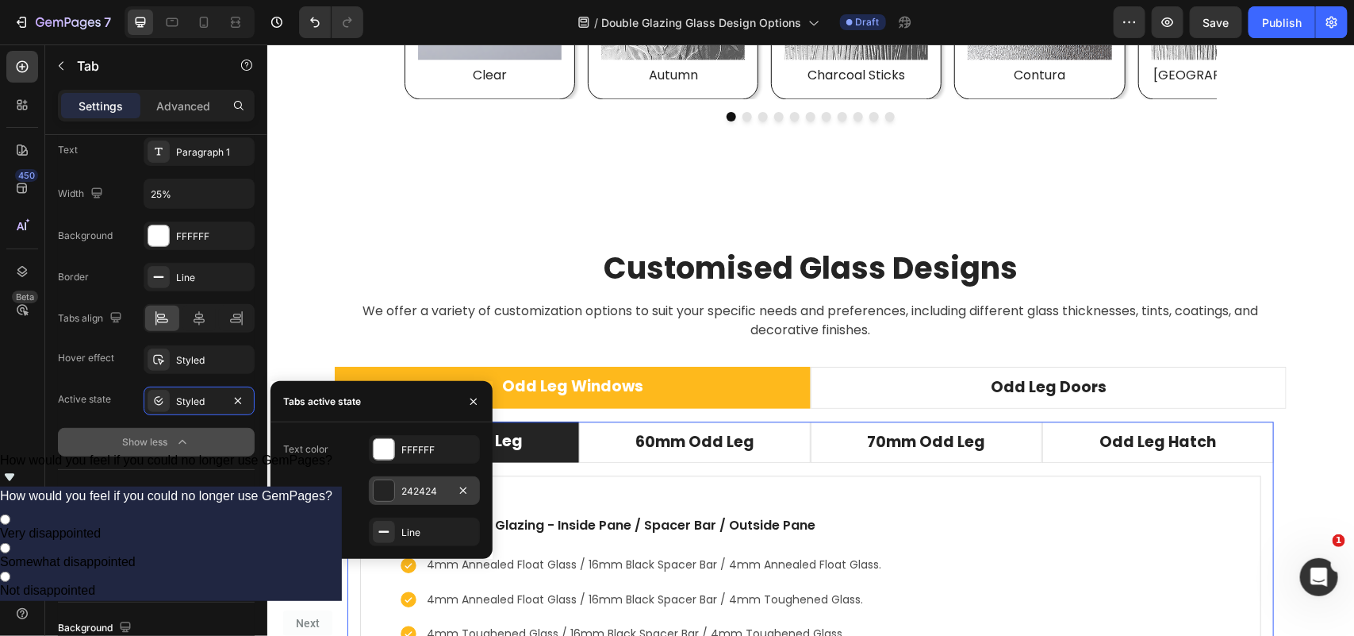
click at [403, 486] on div "242424" at bounding box center [425, 491] width 46 height 14
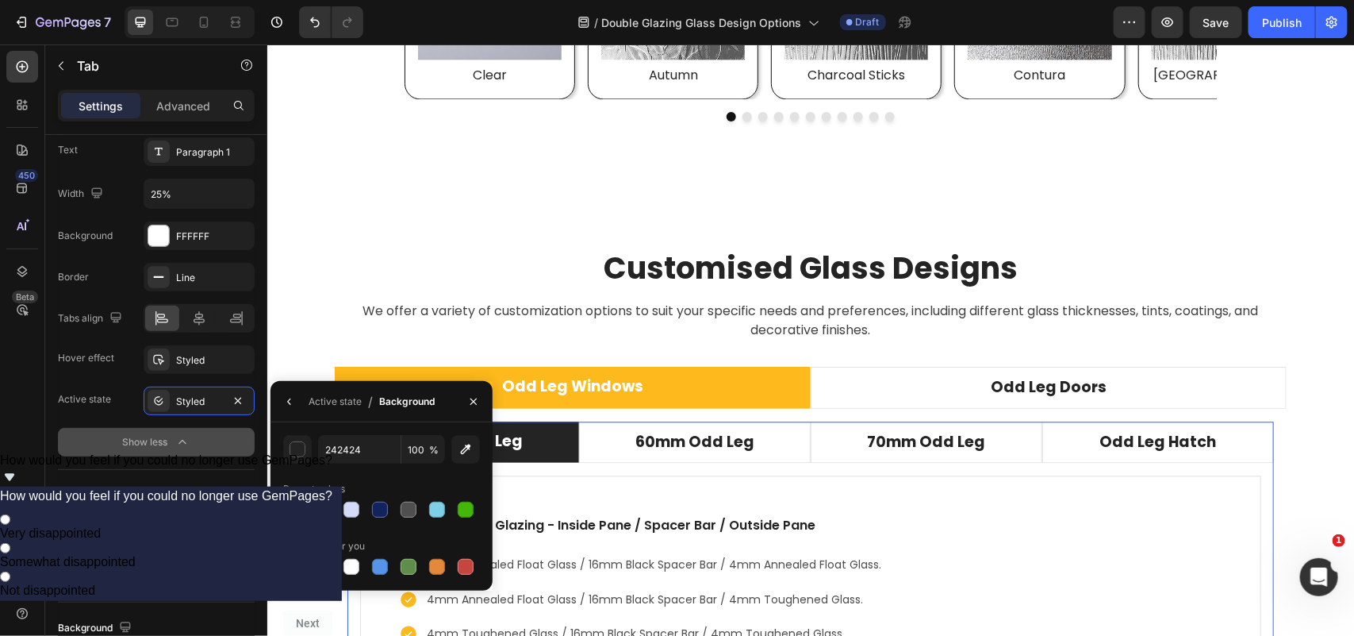
click at [318, 516] on div at bounding box center [323, 509] width 16 height 16
type input "FEB91C"
click at [655, 475] on div "24mm Double Glazing - Inside Pane / Spacer Bar / Outside Pane Text block 4mm An…" at bounding box center [810, 614] width 927 height 305
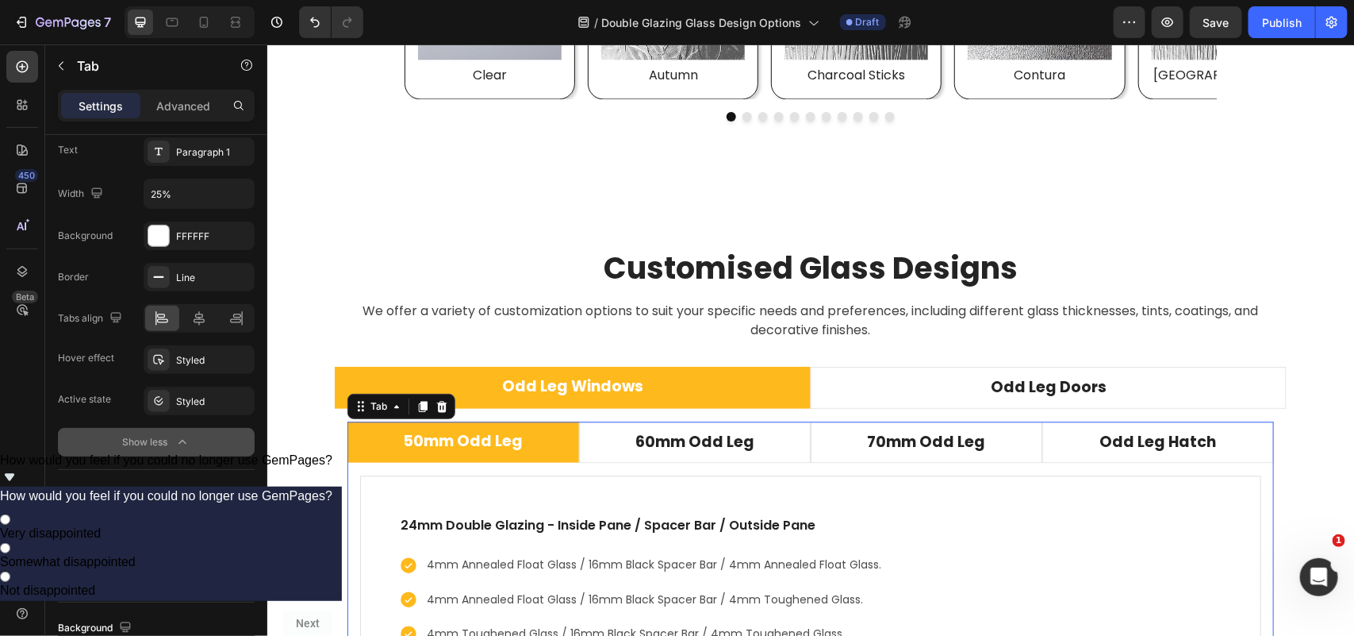
click at [183, 441] on icon "button" at bounding box center [182, 442] width 7 height 4
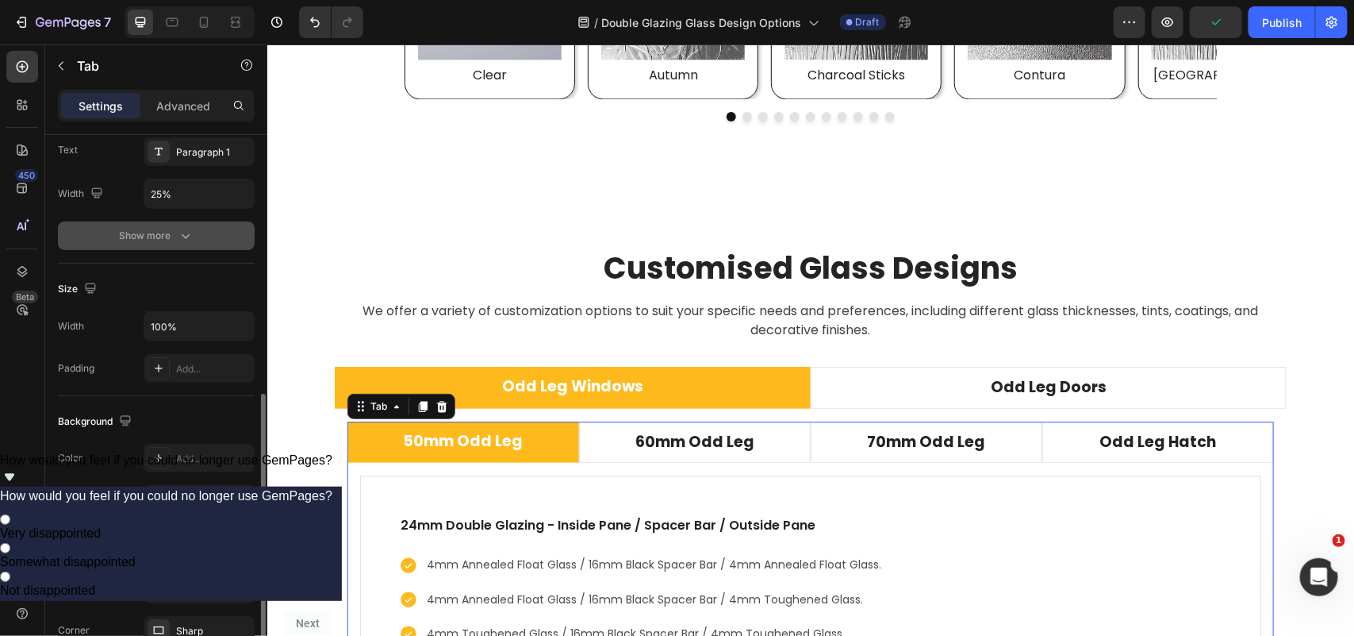
scroll to position [298, 0]
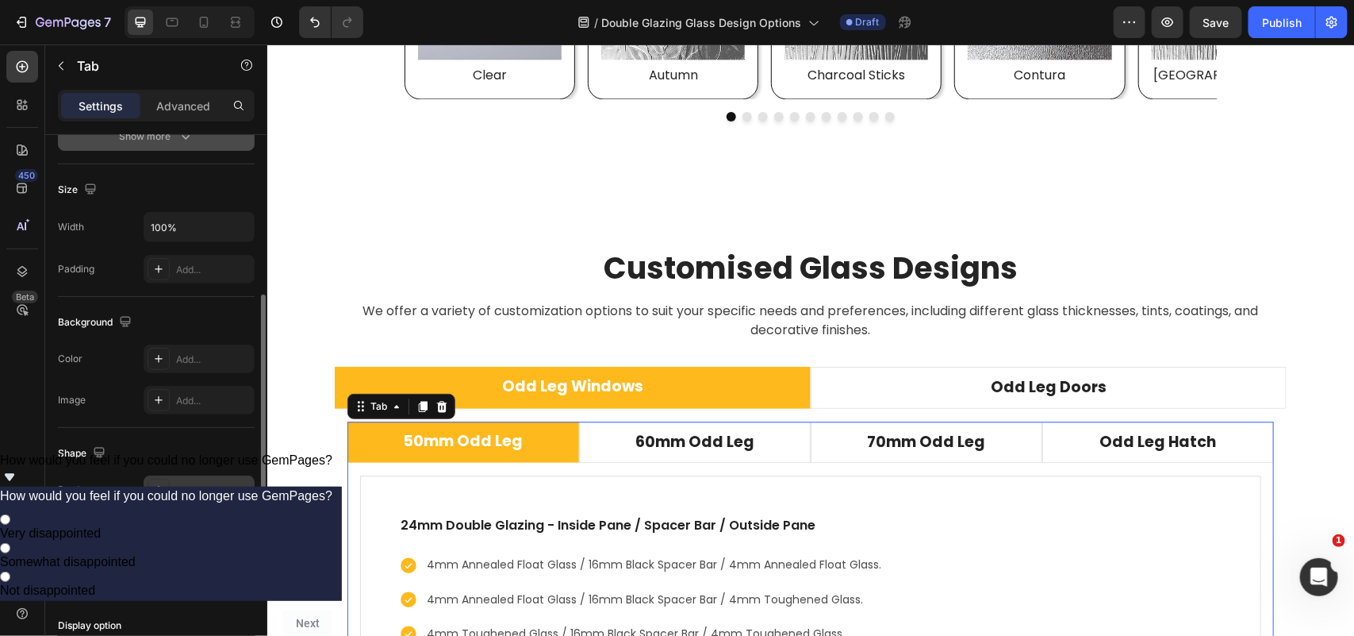
click at [187, 494] on div "Add..." at bounding box center [213, 490] width 75 height 14
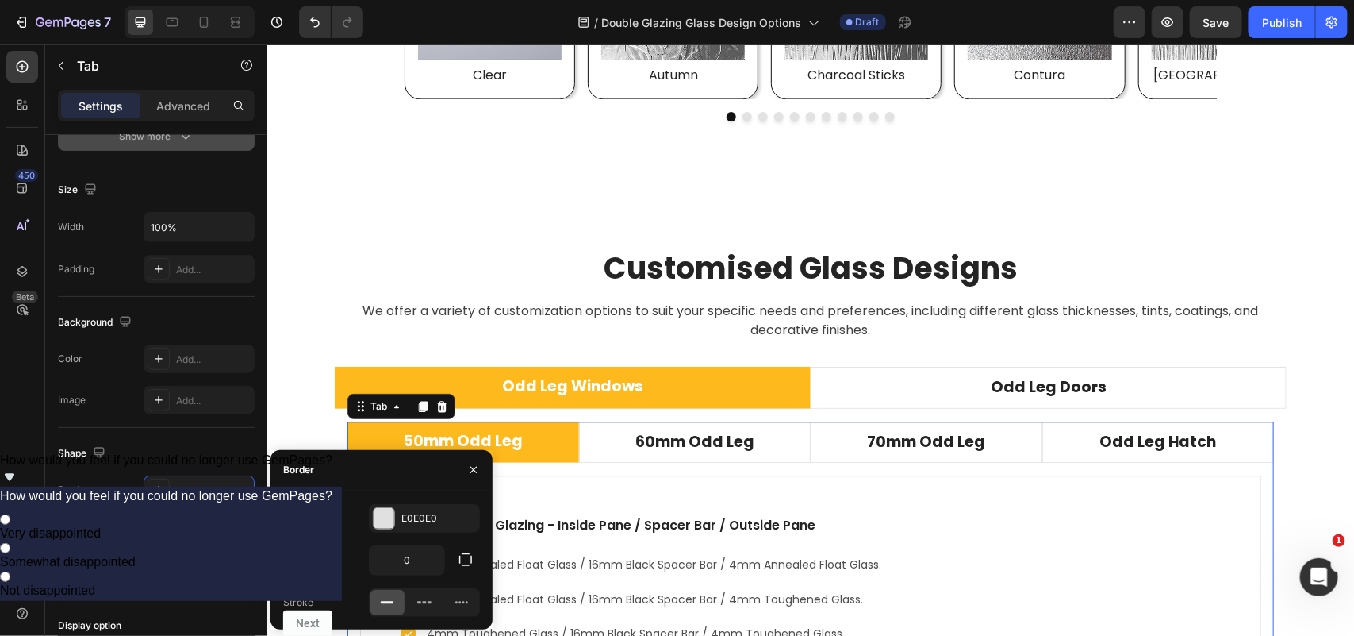
click at [381, 611] on div at bounding box center [388, 602] width 34 height 25
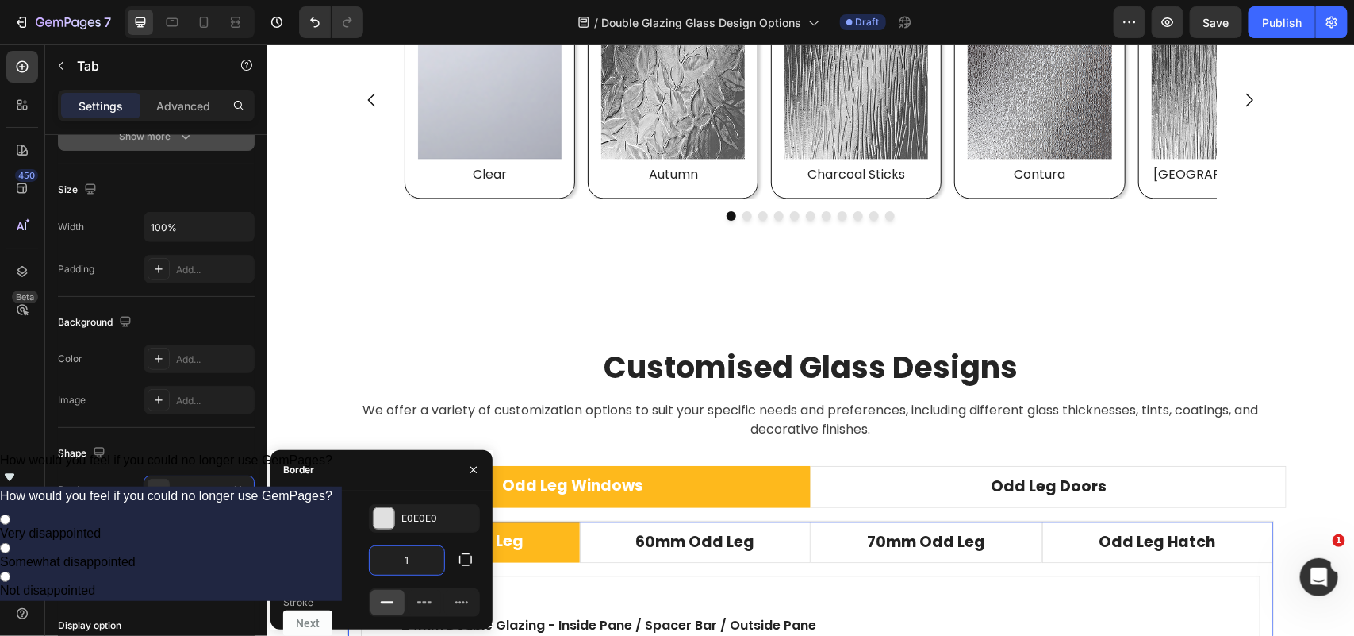
click at [415, 553] on input "1" at bounding box center [407, 560] width 75 height 29
type input "5"
click at [467, 564] on icon "button" at bounding box center [465, 559] width 13 height 13
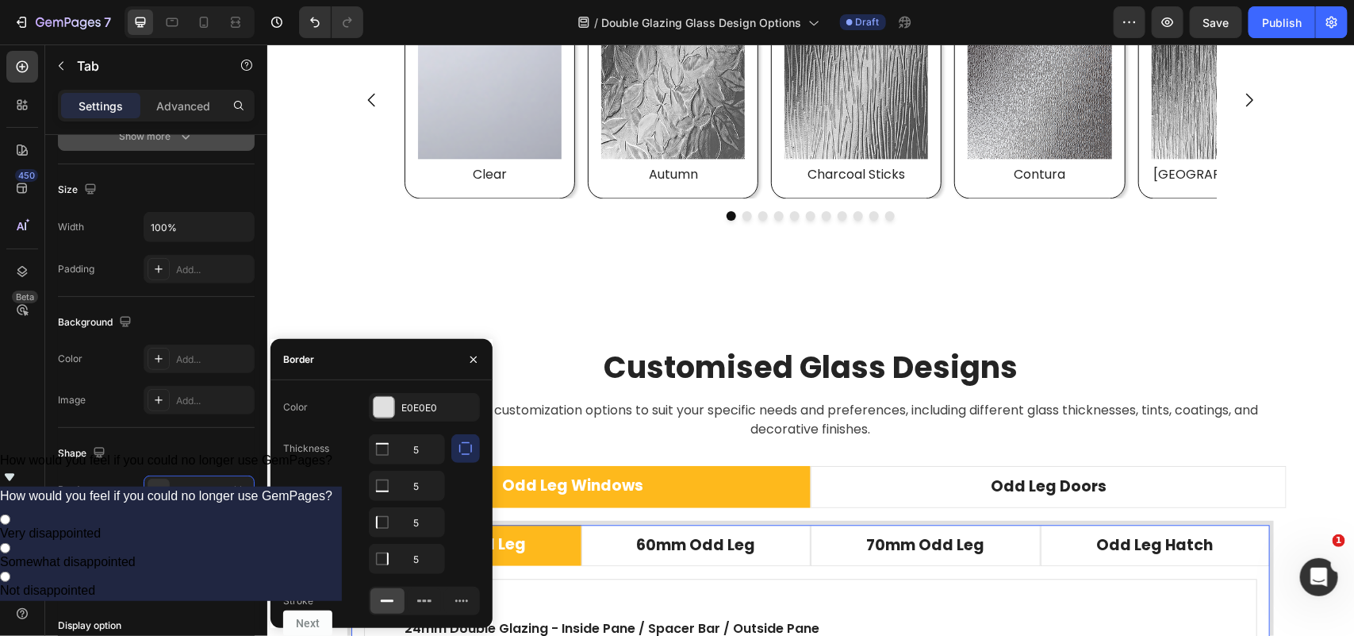
type input "1"
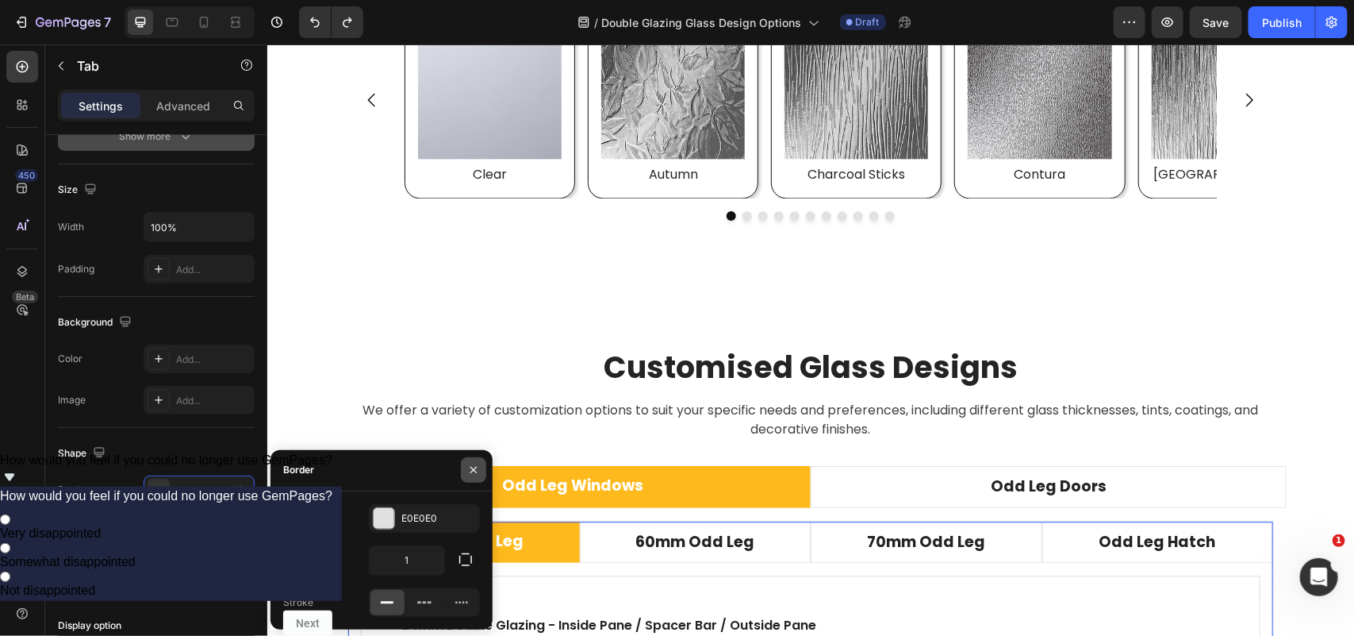
click at [467, 471] on icon "button" at bounding box center [473, 469] width 13 height 13
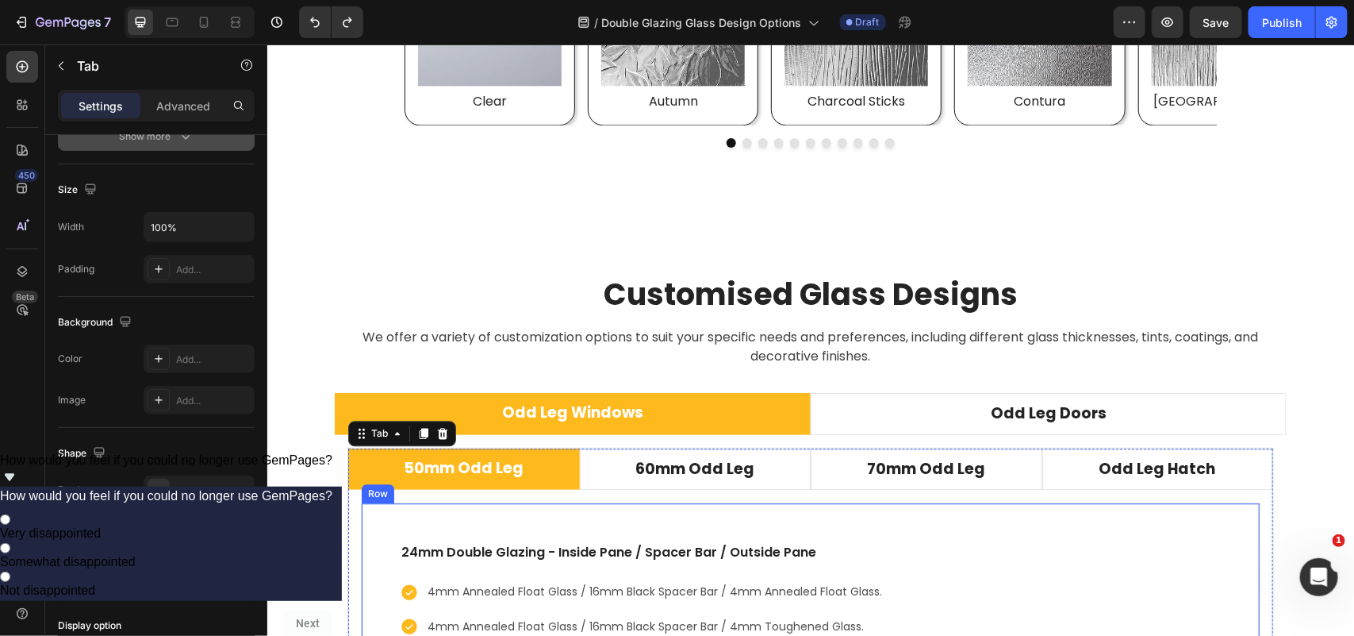
scroll to position [4396, 0]
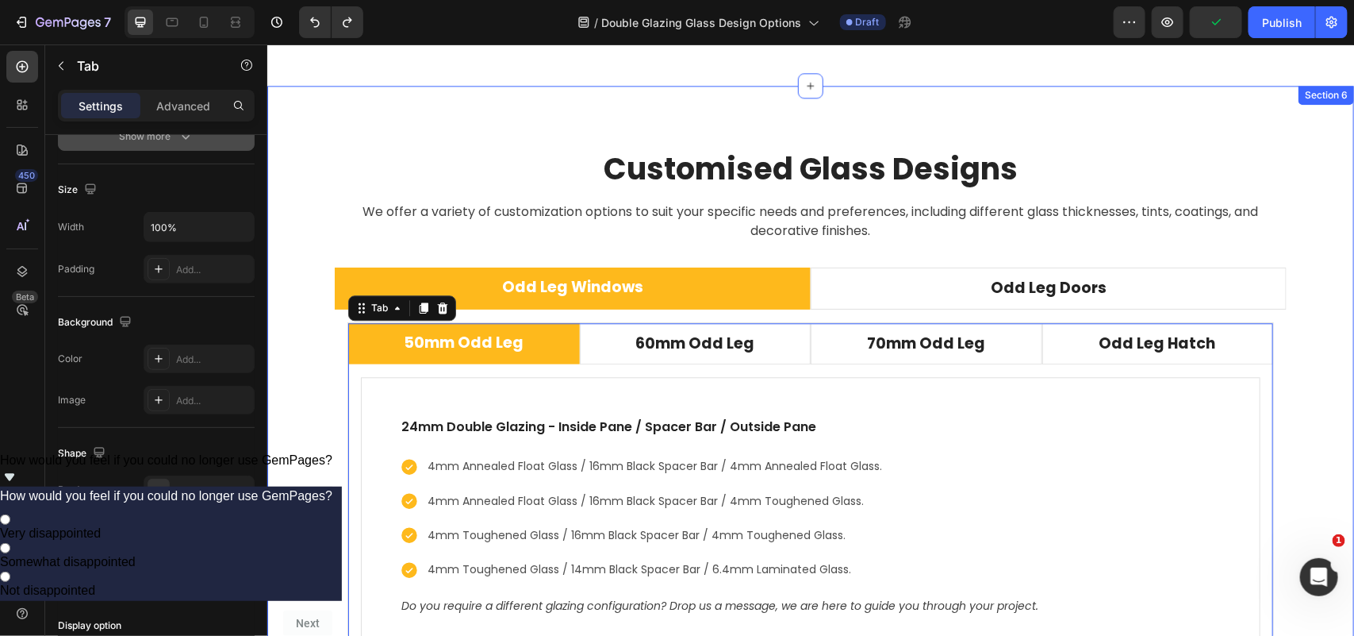
click at [1291, 394] on div "Customised Glass Designs Heading We offer a variety of customization options to…" at bounding box center [810, 415] width 1063 height 534
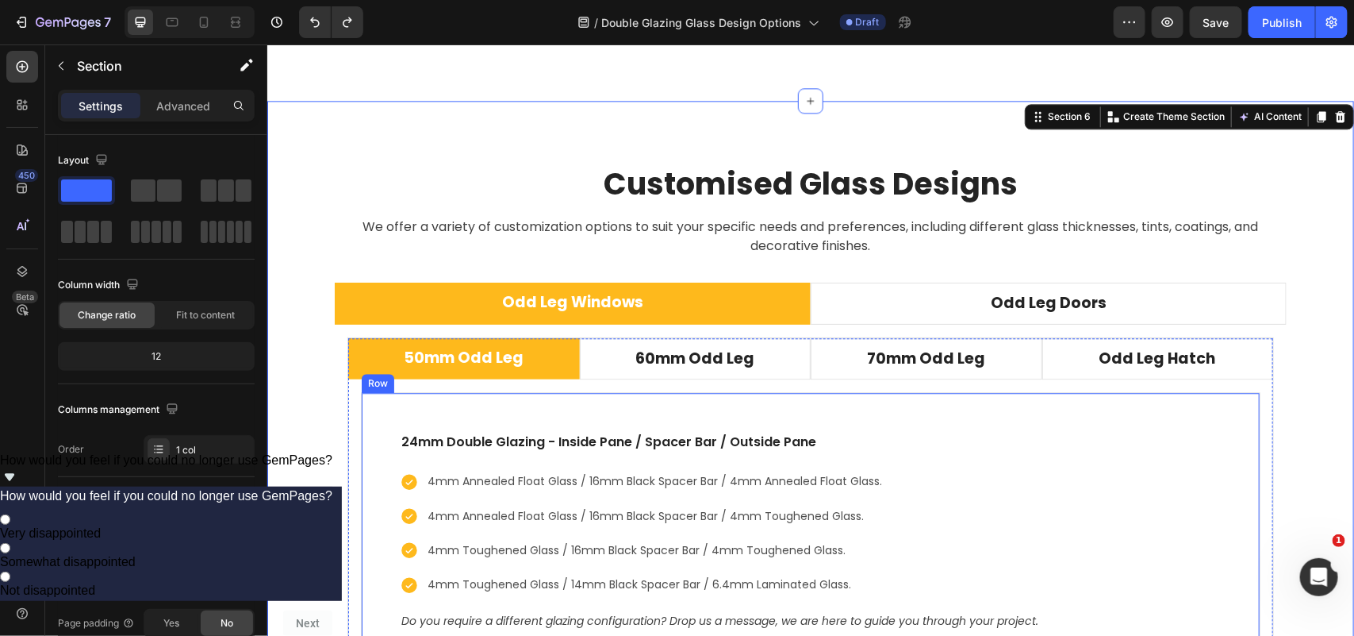
scroll to position [4343, 0]
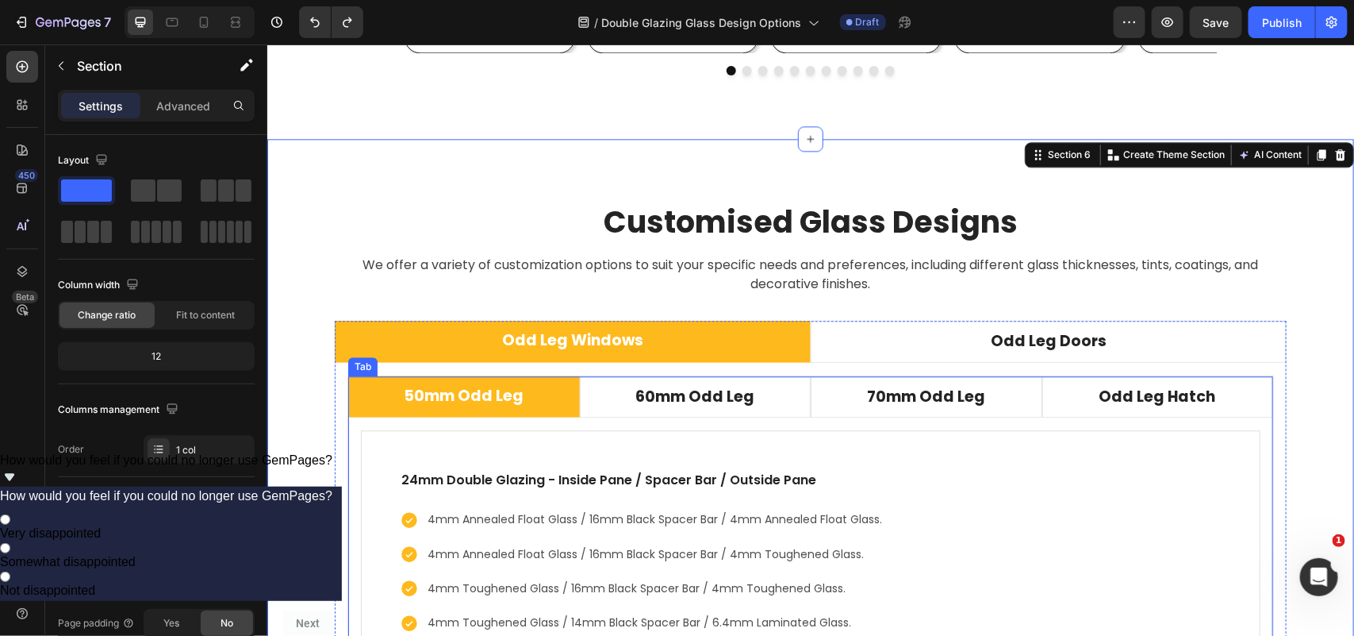
click at [798, 424] on div "24mm Double Glazing - Inside Pane / Spacer Bar / Outside Pane Text block 4mm An…" at bounding box center [810, 569] width 925 height 305
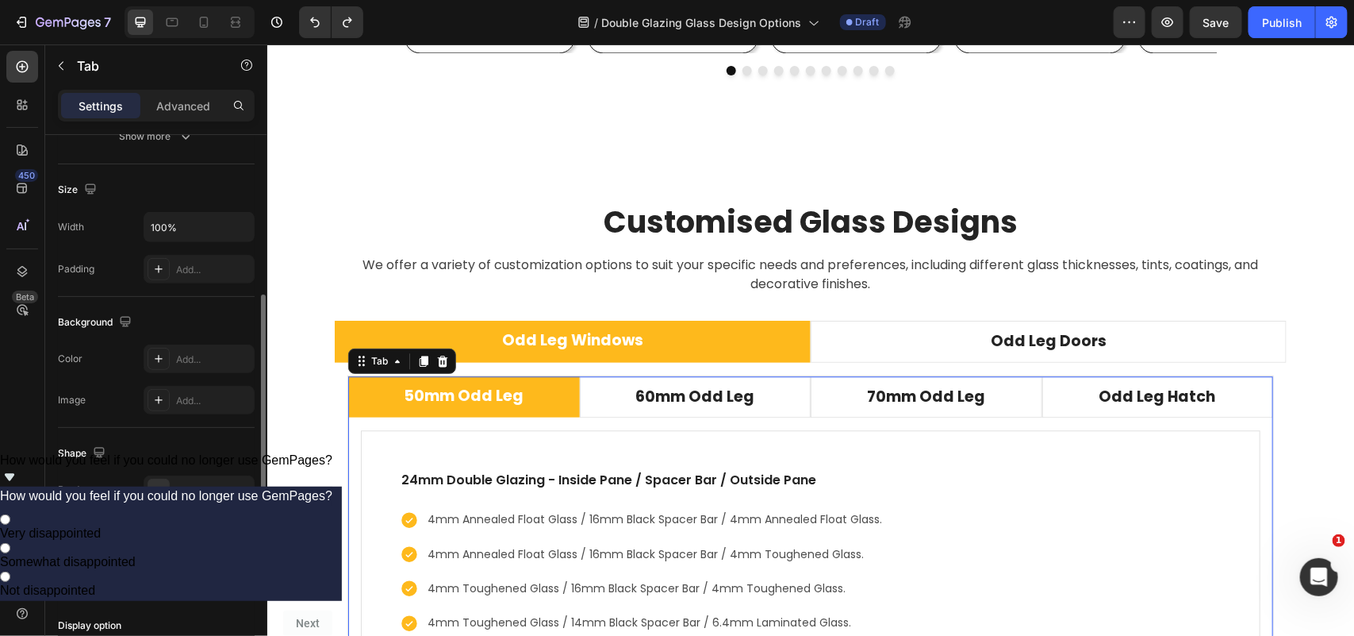
scroll to position [471, 0]
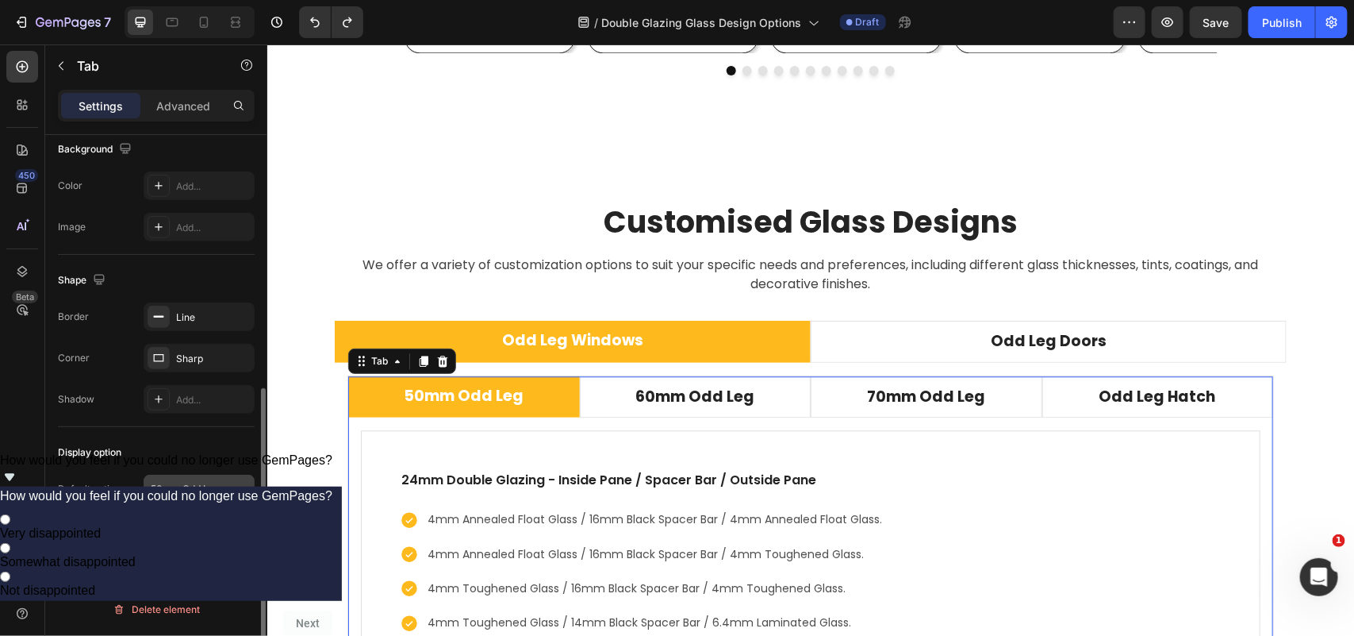
click at [234, 497] on icon at bounding box center [240, 489] width 16 height 16
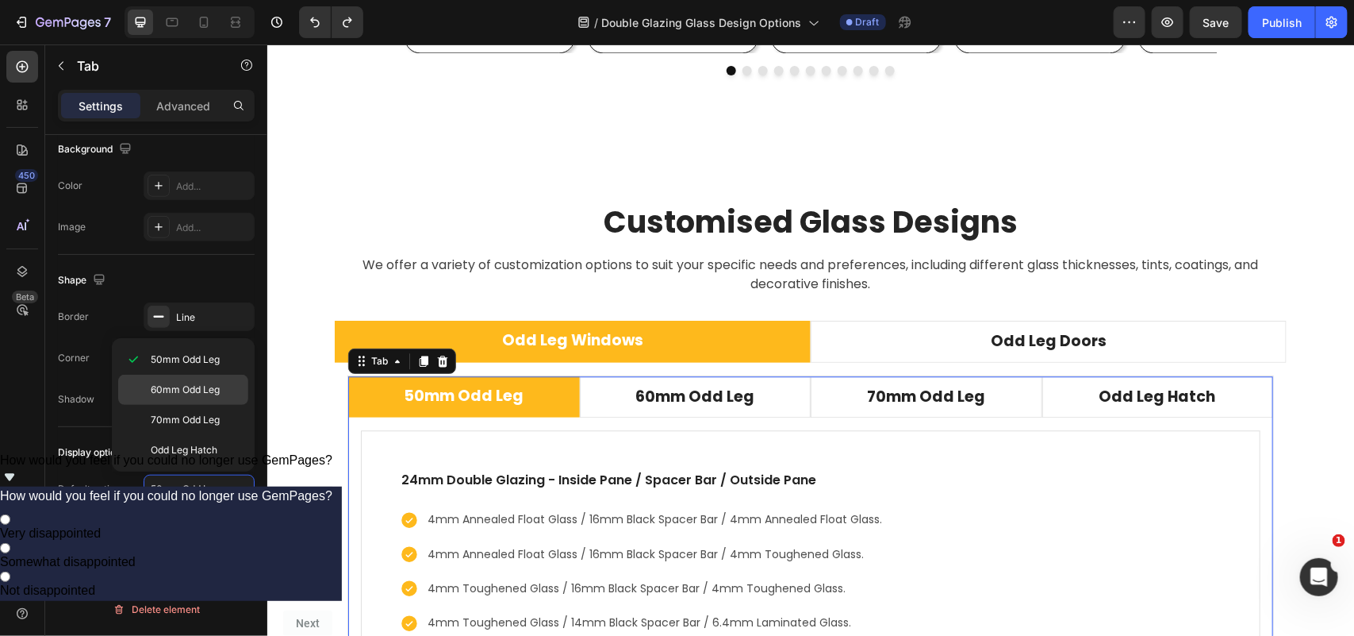
click at [204, 387] on p "60mm Odd Leg" at bounding box center [185, 389] width 69 height 14
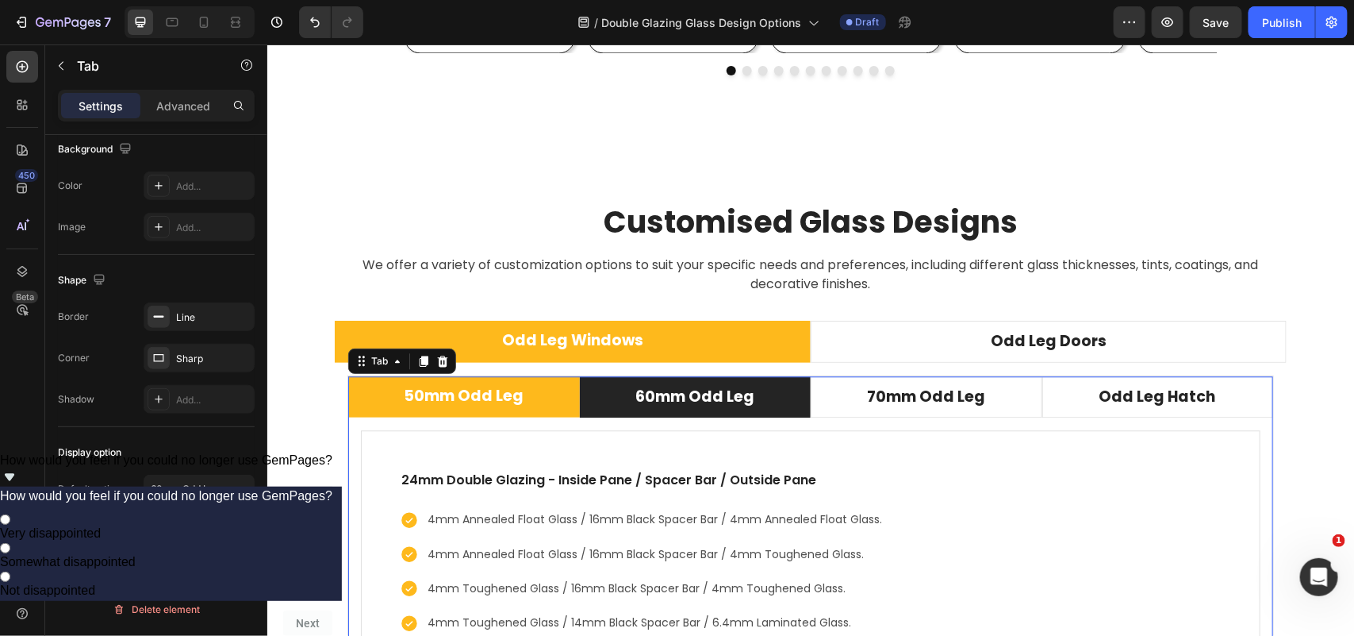
click at [778, 405] on li "60mm Odd Leg" at bounding box center [695, 396] width 232 height 42
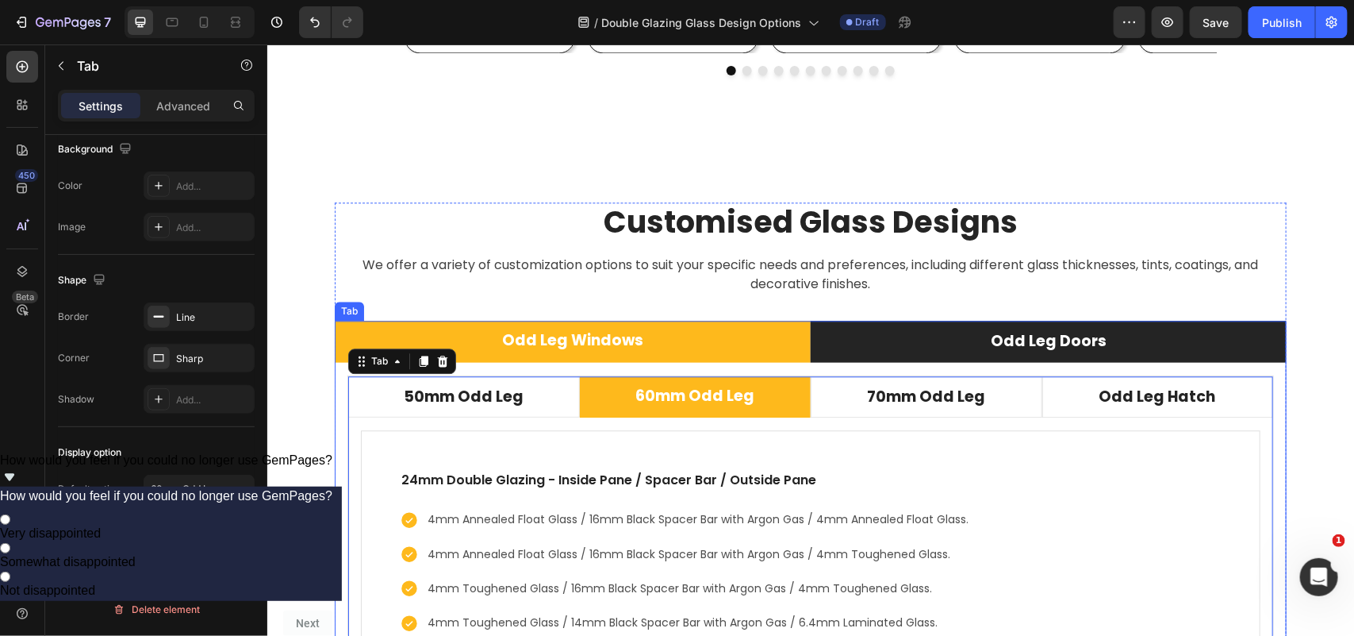
click at [889, 358] on li "Odd Leg Doors" at bounding box center [1048, 341] width 476 height 42
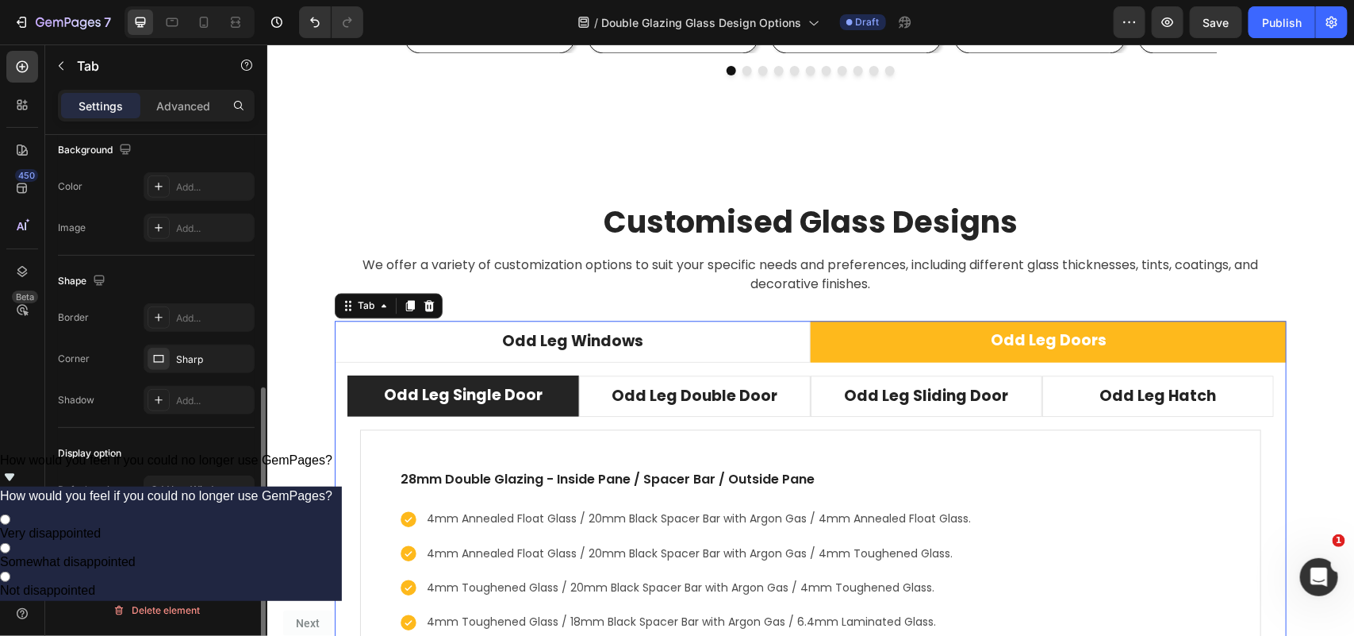
scroll to position [470, 0]
click at [567, 425] on div "28mm Double Glazing - Inside Pane / Spacer Bar / Outside Pane Text block 4mm An…" at bounding box center [810, 568] width 927 height 305
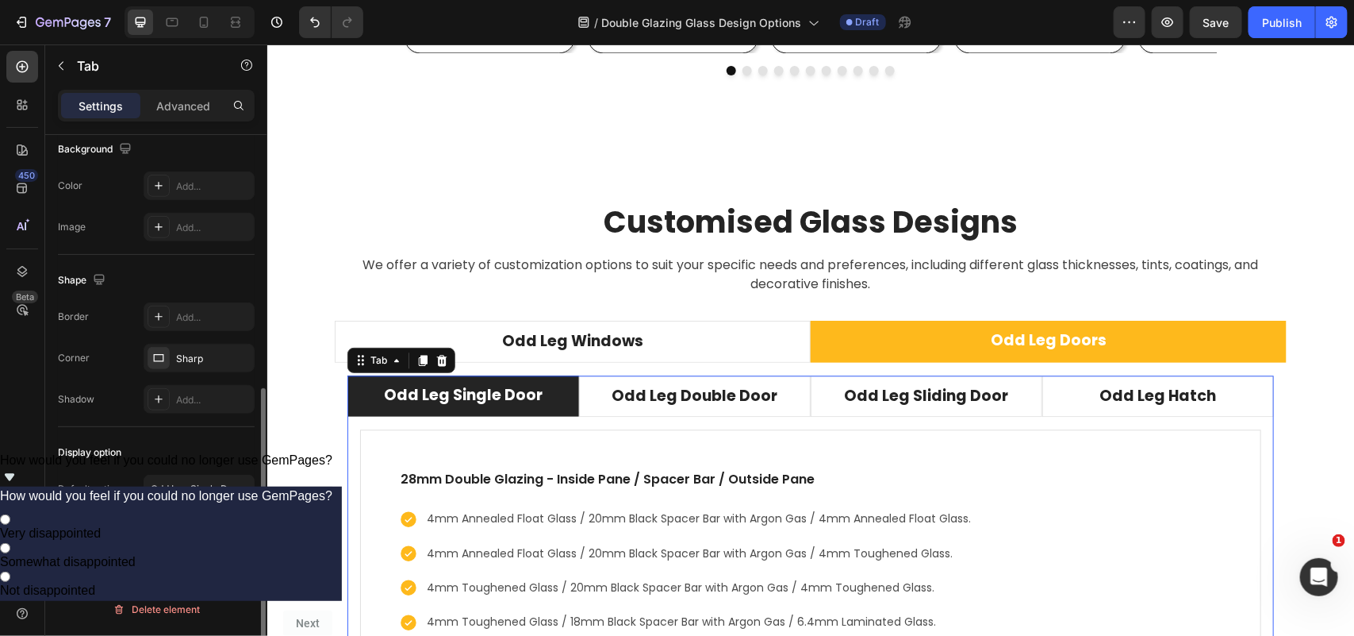
scroll to position [0, 0]
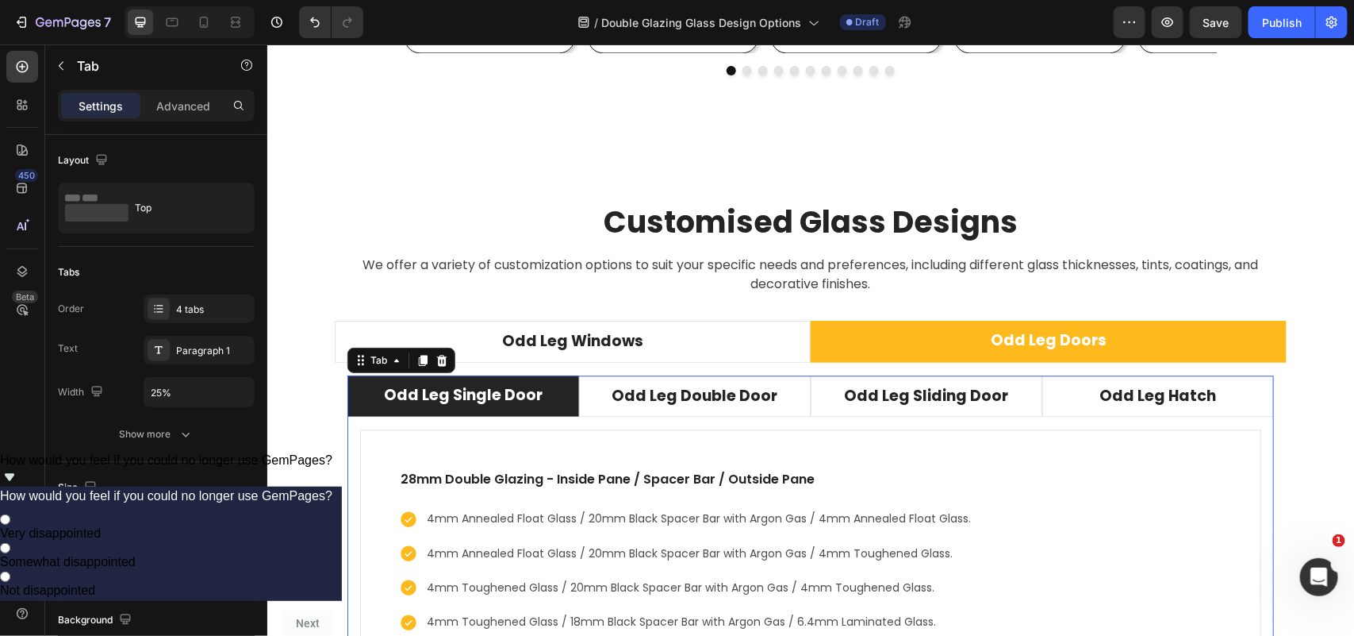
click at [561, 410] on li "Odd Leg Single Door" at bounding box center [463, 396] width 232 height 42
click at [367, 366] on div "Tab" at bounding box center [378, 359] width 23 height 14
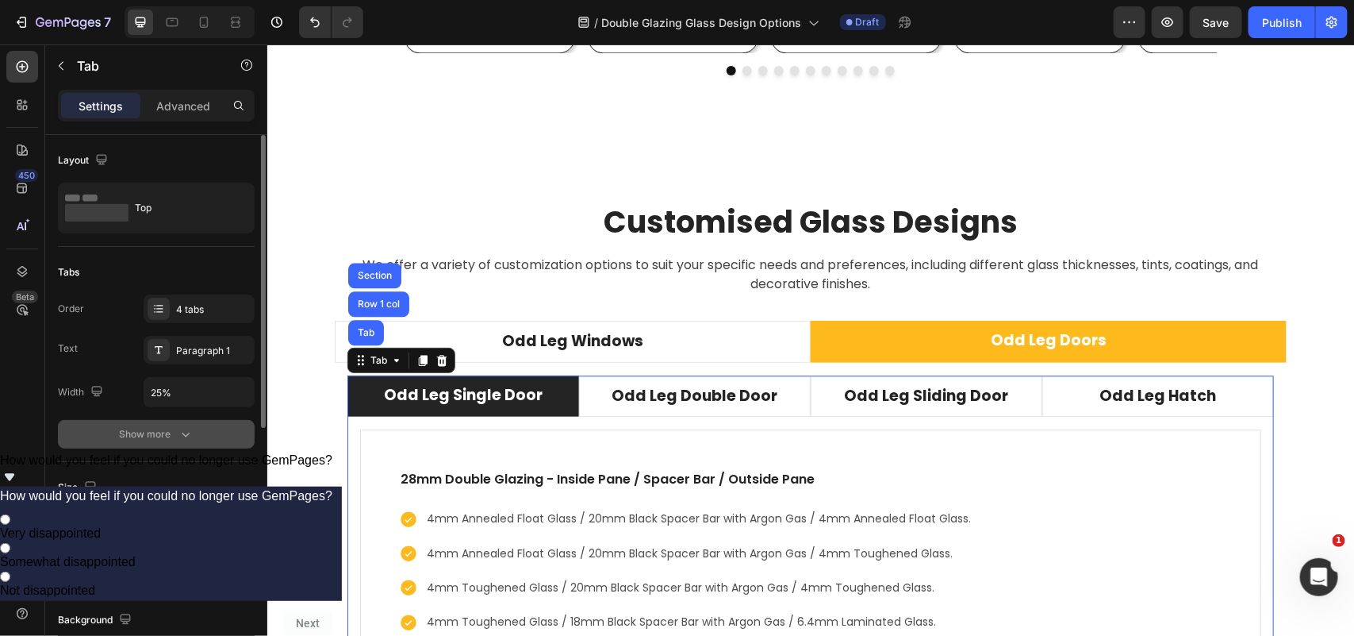
click at [200, 431] on button "Show more" at bounding box center [156, 434] width 197 height 29
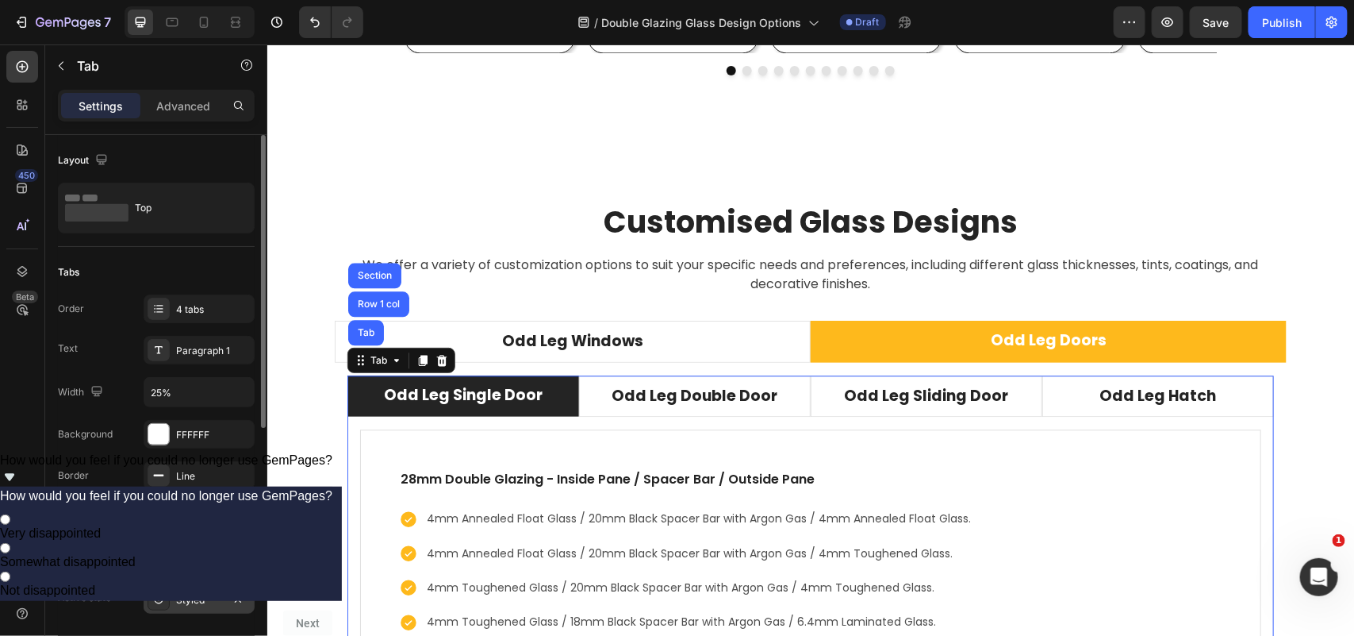
scroll to position [99, 0]
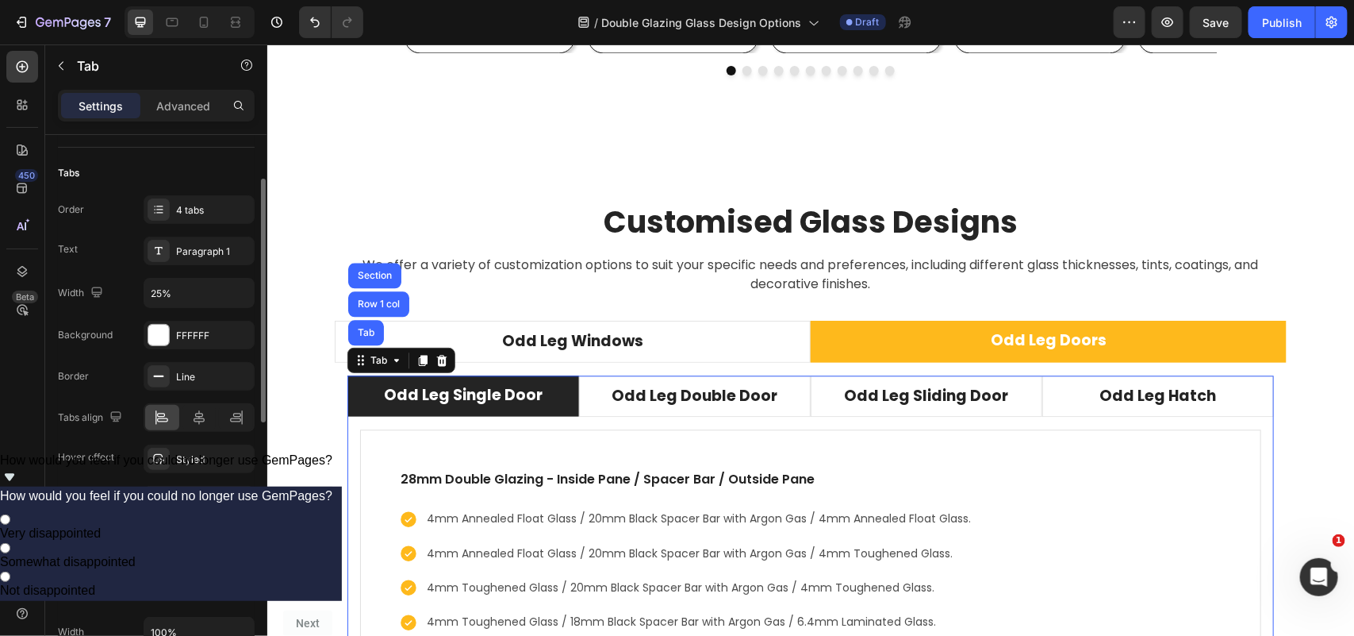
click at [202, 482] on div "Background FFFFFF Border Line Tabs align Hover effect Styled Active state Styled" at bounding box center [156, 418] width 197 height 194
click at [201, 501] on div "Styled" at bounding box center [199, 501] width 46 height 14
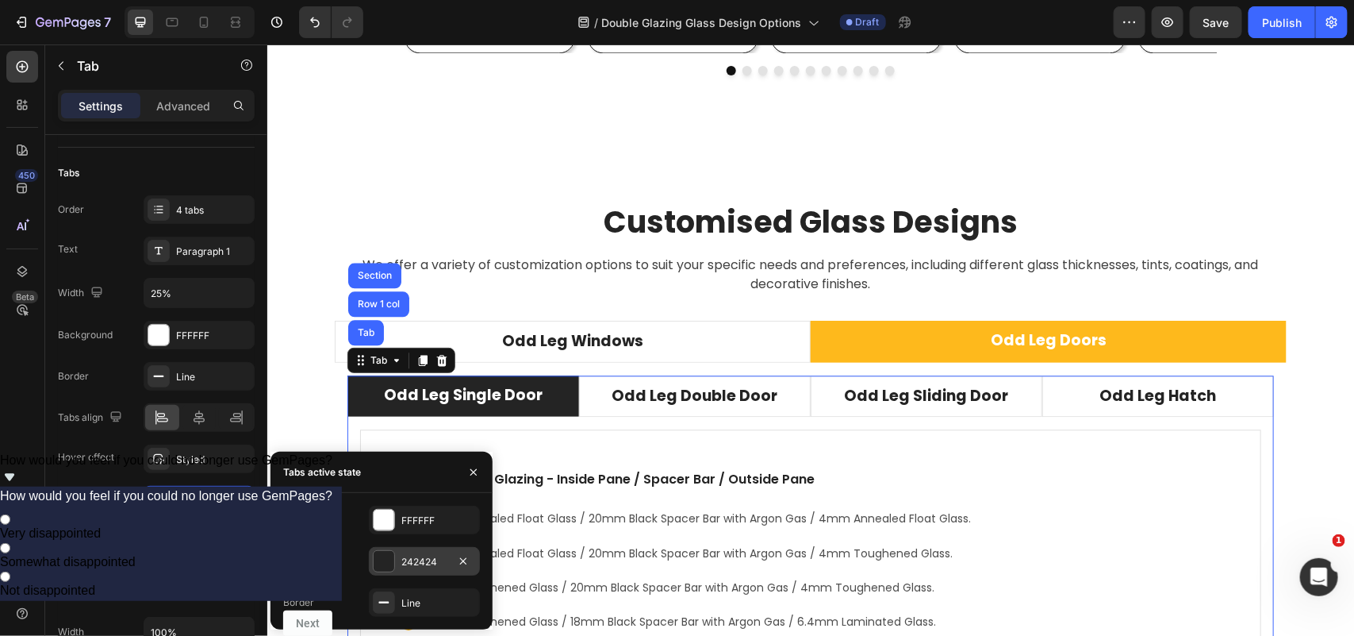
click at [435, 568] on div "242424" at bounding box center [425, 562] width 46 height 14
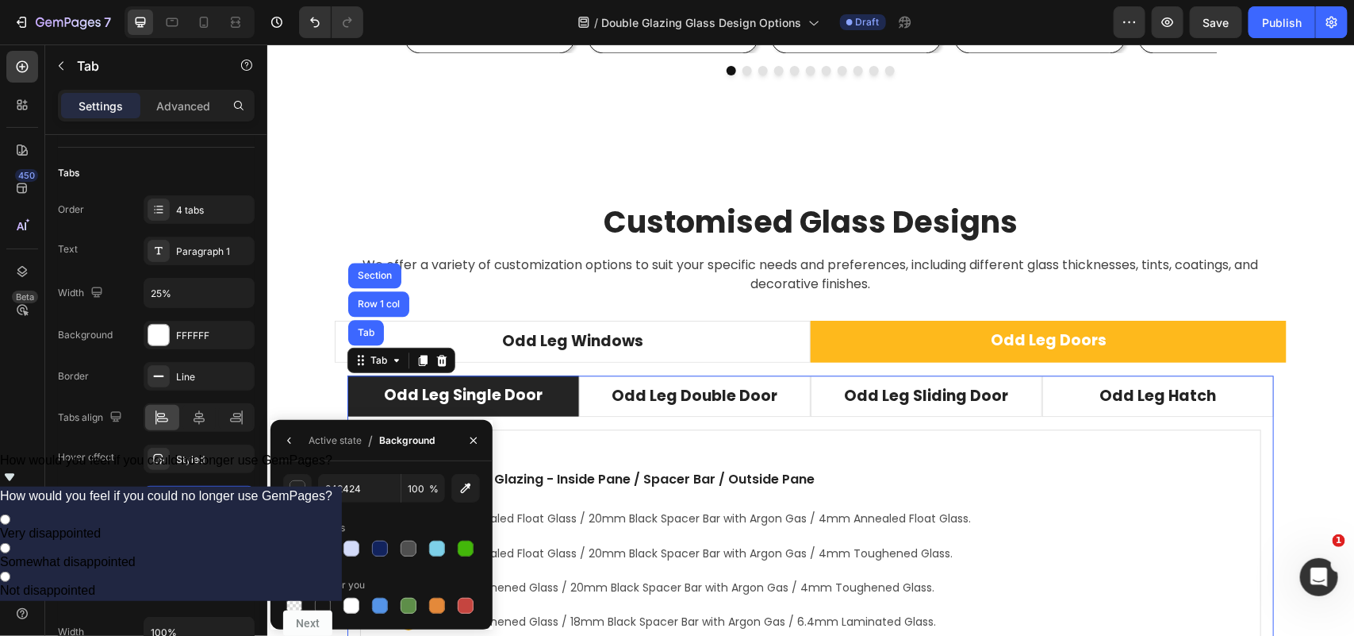
click at [324, 551] on div at bounding box center [323, 548] width 16 height 16
type input "FEB91C"
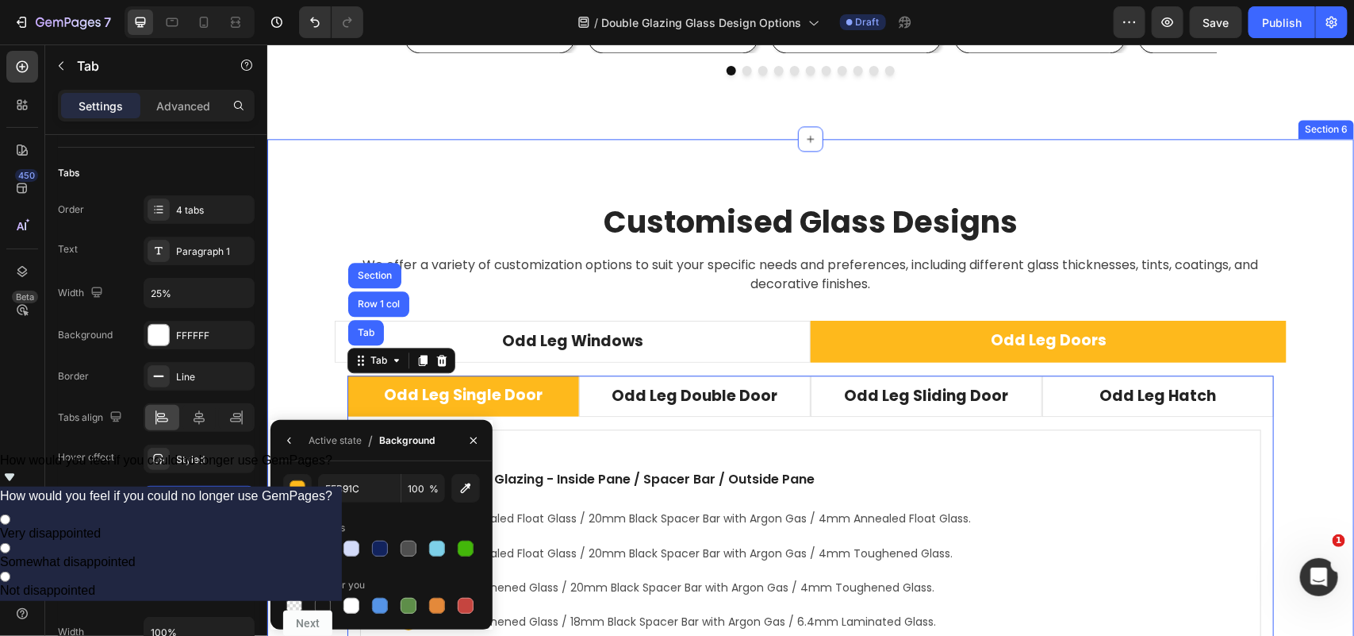
click at [302, 378] on div "Customised Glass Designs Heading We offer a variety of customization options to…" at bounding box center [810, 468] width 1063 height 532
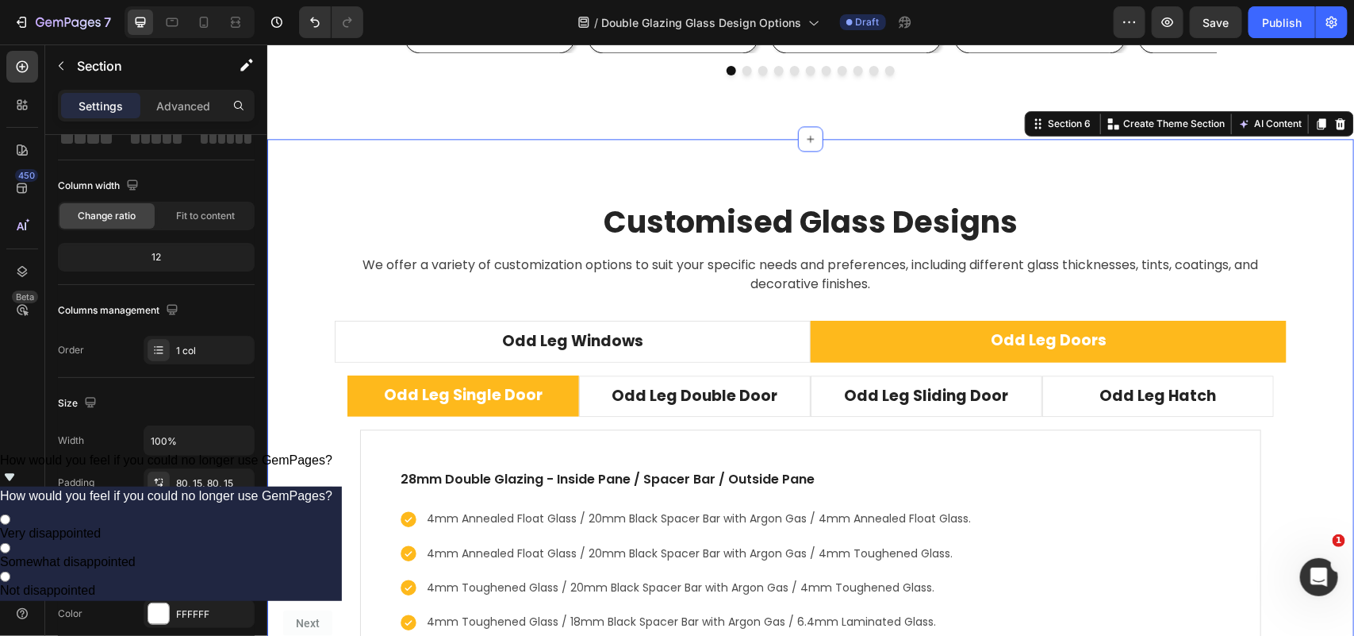
scroll to position [0, 0]
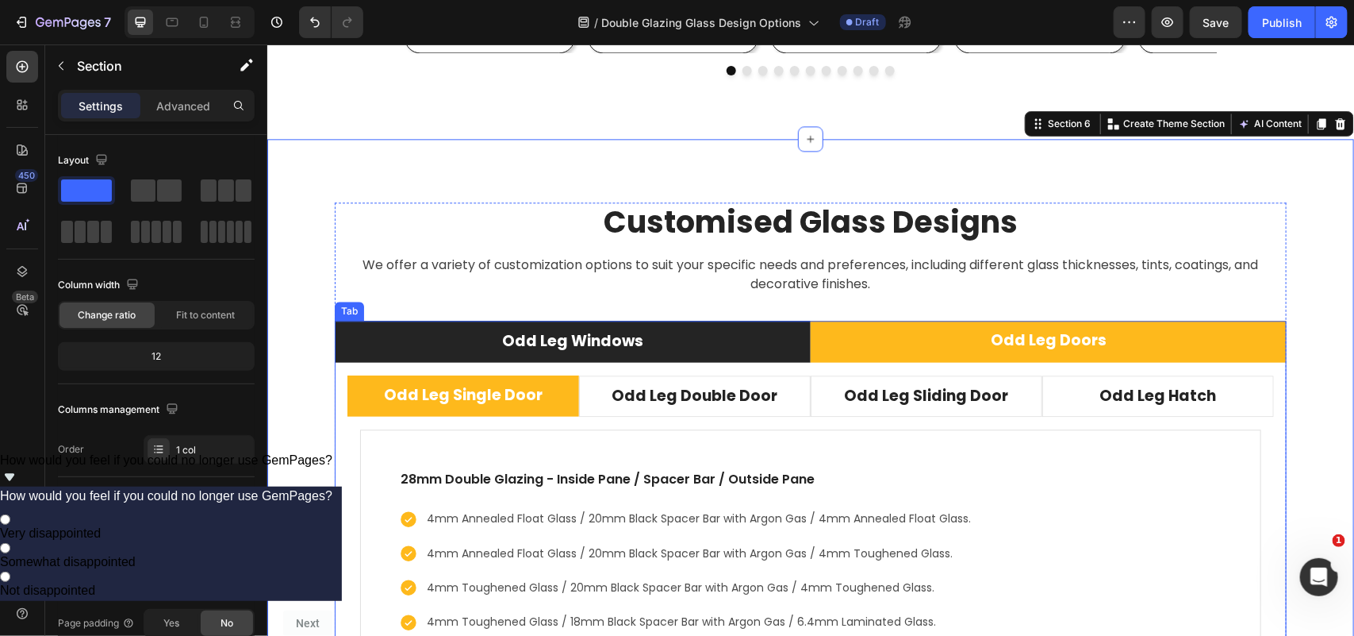
click at [732, 343] on li "Odd Leg Windows" at bounding box center [572, 341] width 476 height 42
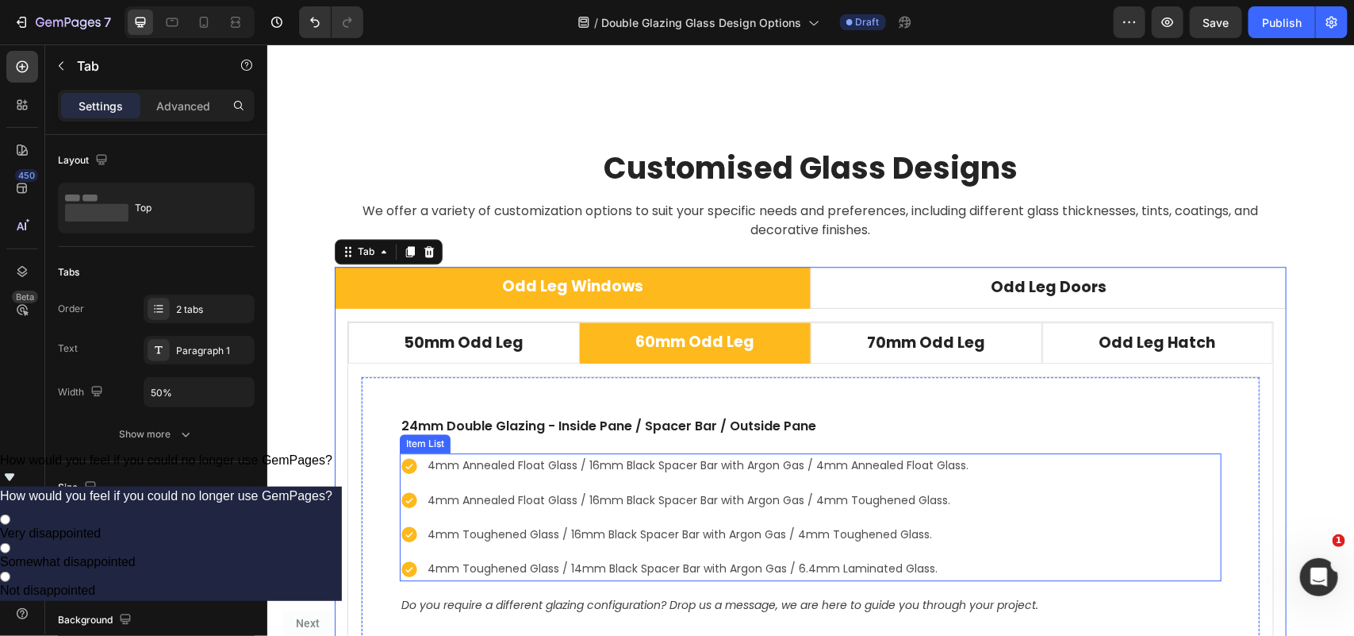
scroll to position [4442, 0]
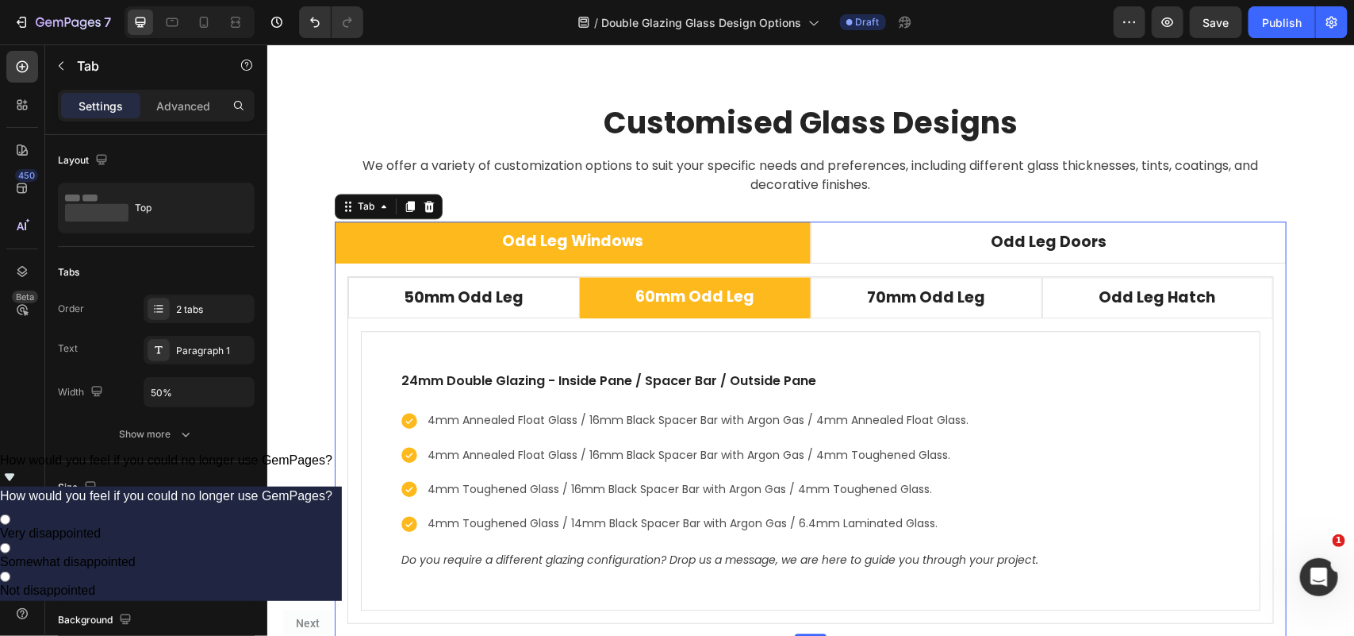
click at [747, 249] on li "Odd Leg Windows" at bounding box center [572, 242] width 476 height 42
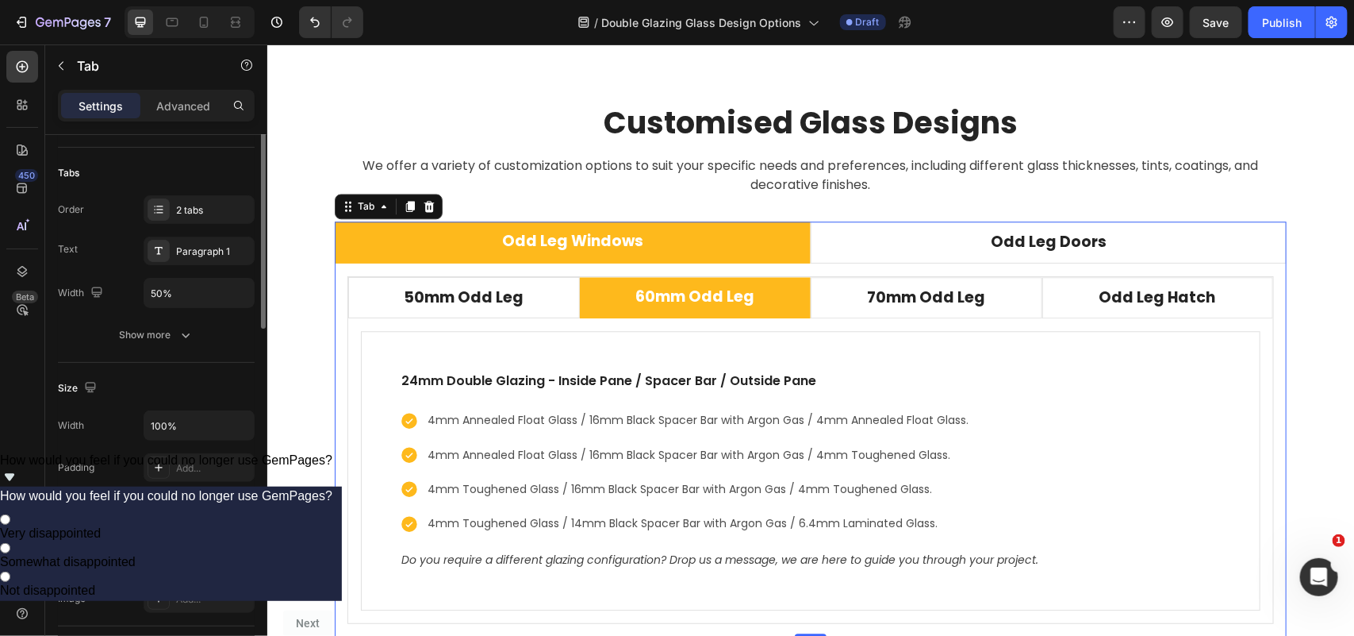
scroll to position [0, 0]
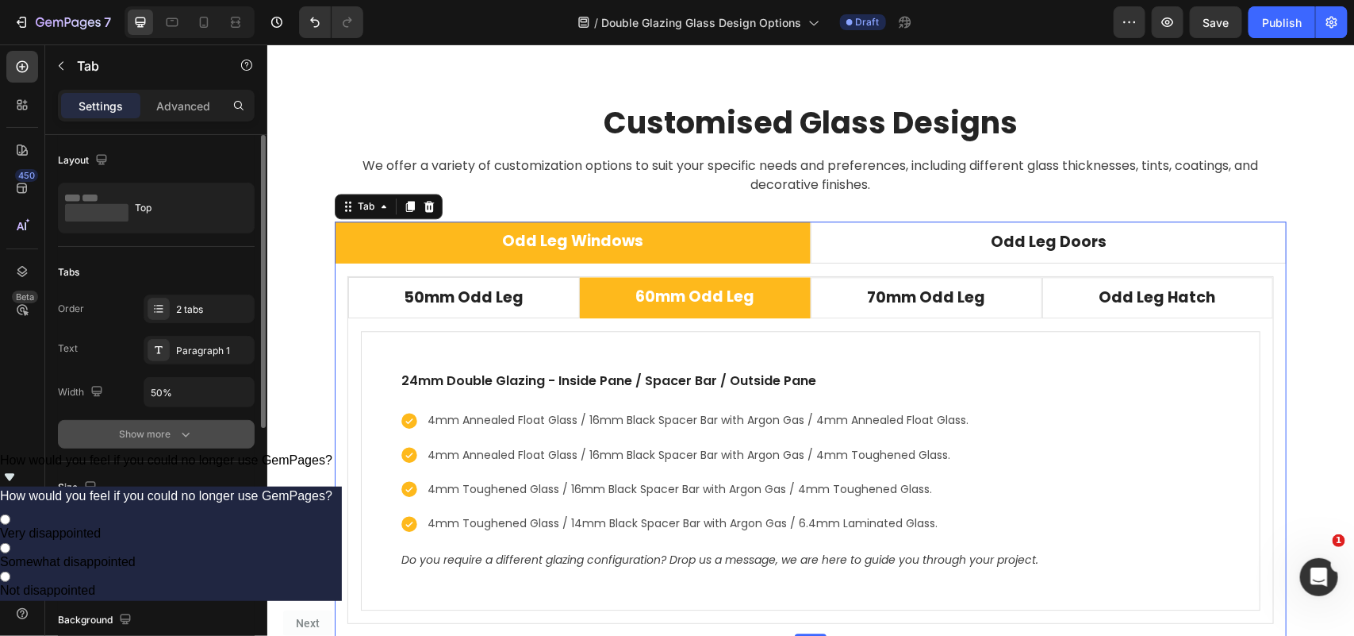
click at [171, 430] on div "Show more" at bounding box center [157, 434] width 74 height 16
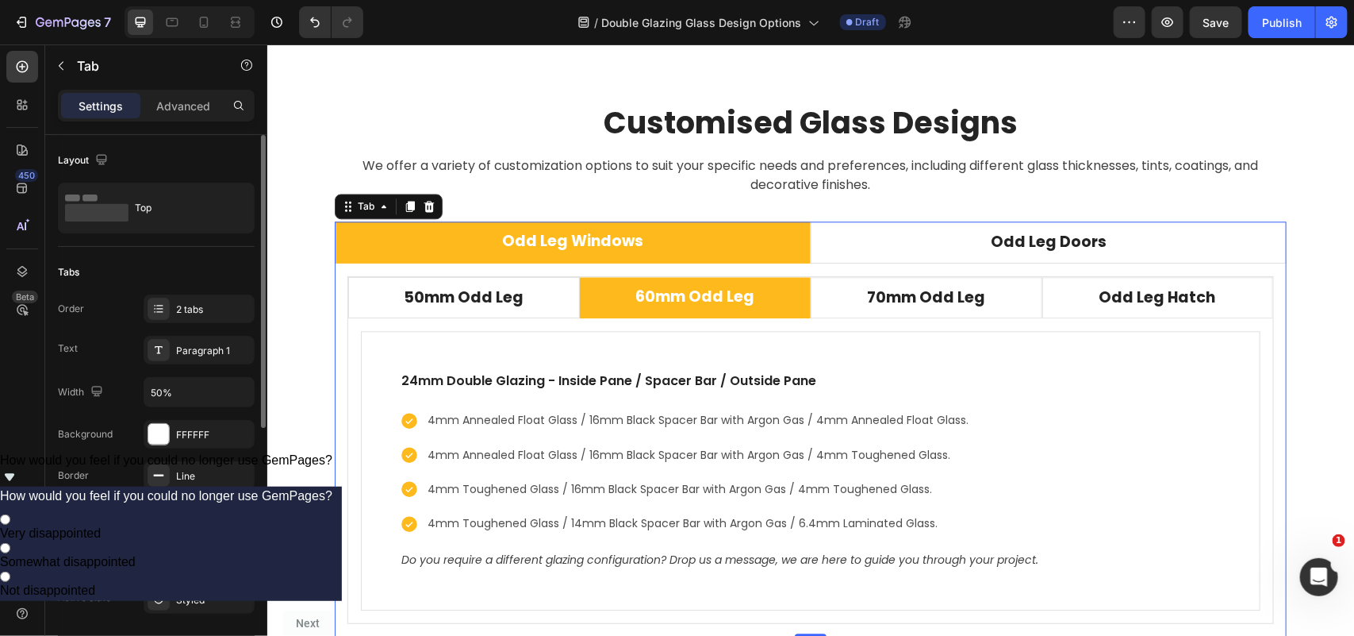
scroll to position [198, 0]
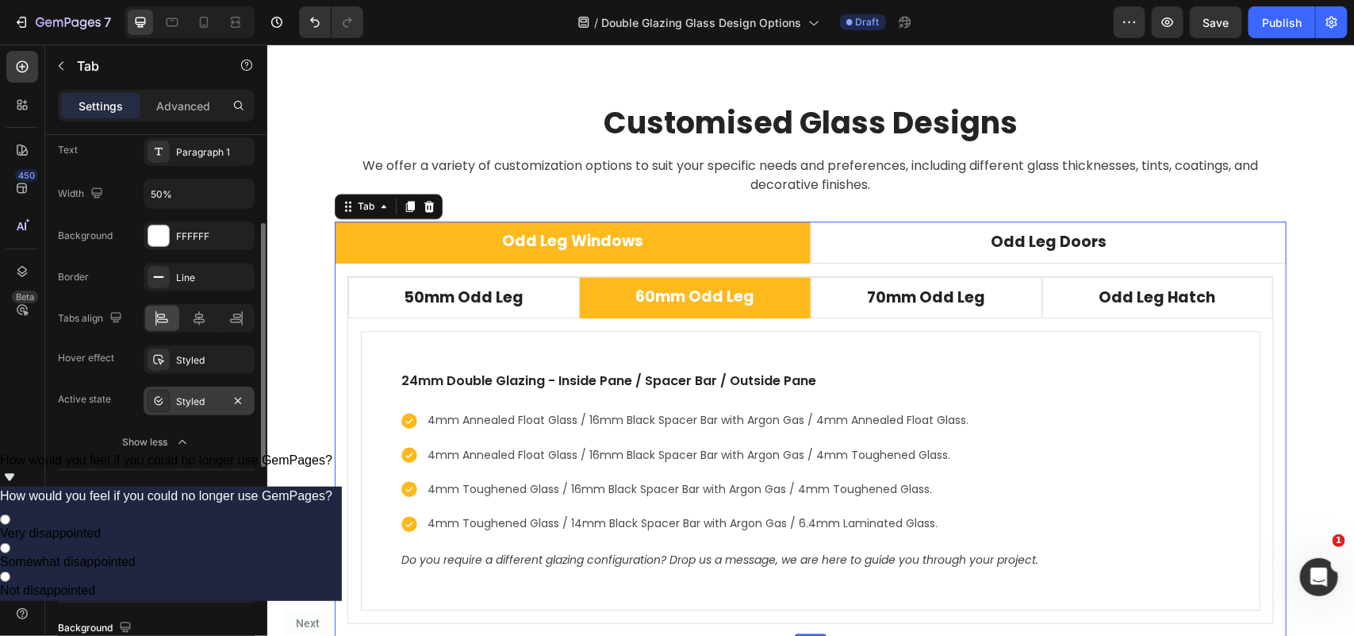
click at [201, 394] on div "Styled" at bounding box center [199, 401] width 46 height 14
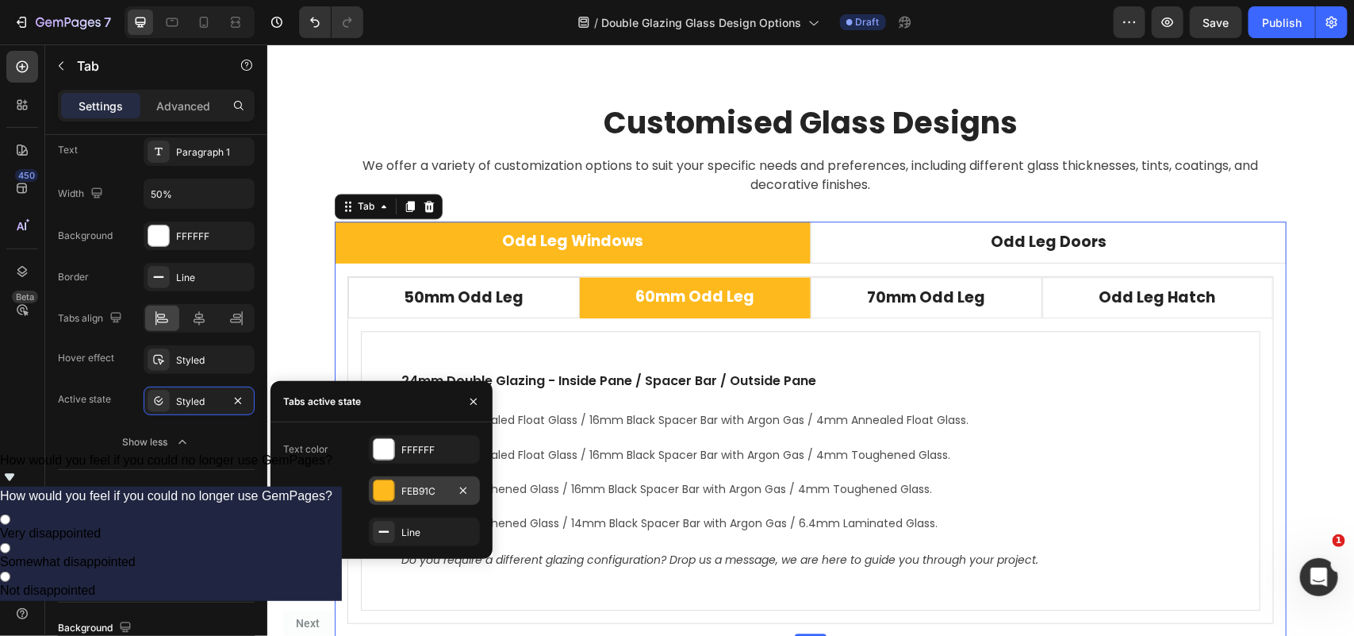
click at [428, 490] on div "FEB91C" at bounding box center [425, 491] width 46 height 14
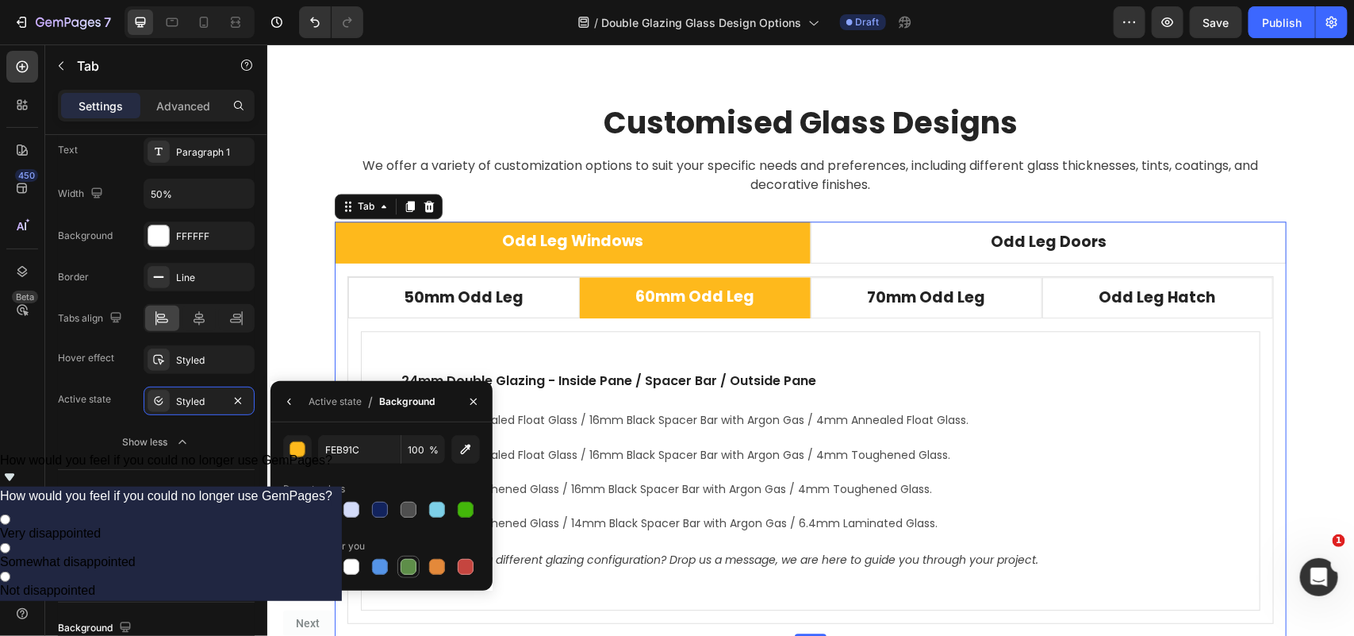
click at [409, 568] on div at bounding box center [409, 567] width 16 height 16
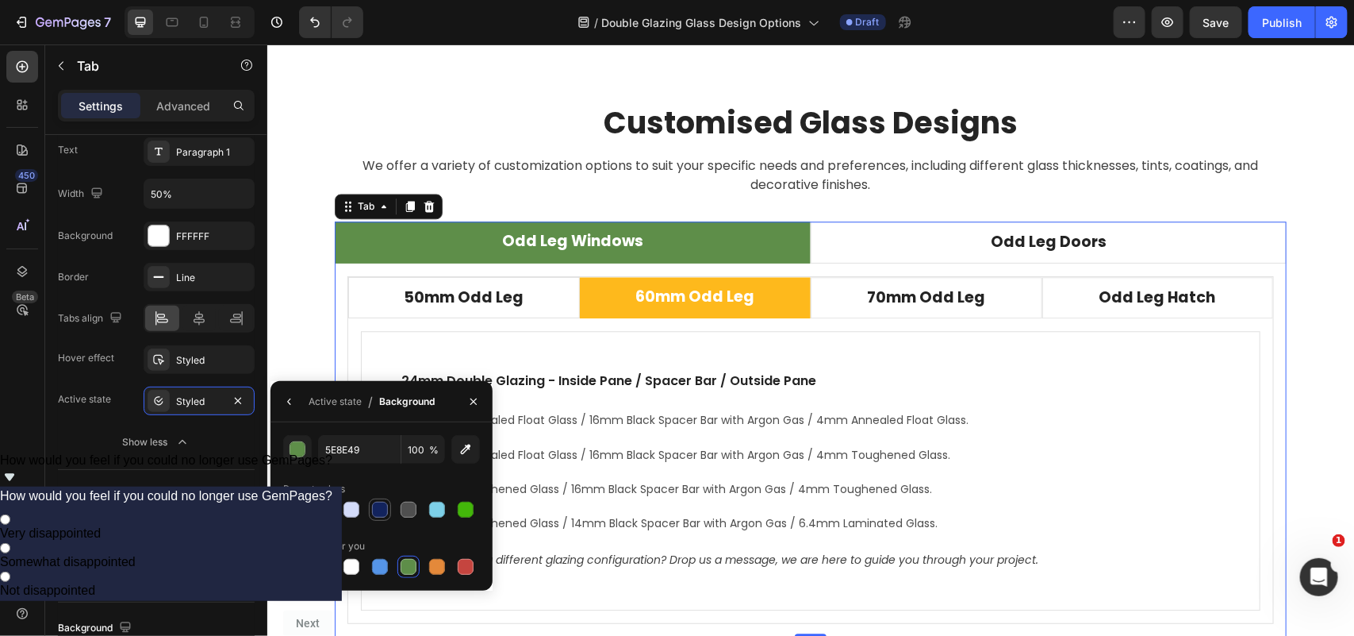
click at [375, 509] on div at bounding box center [380, 509] width 16 height 16
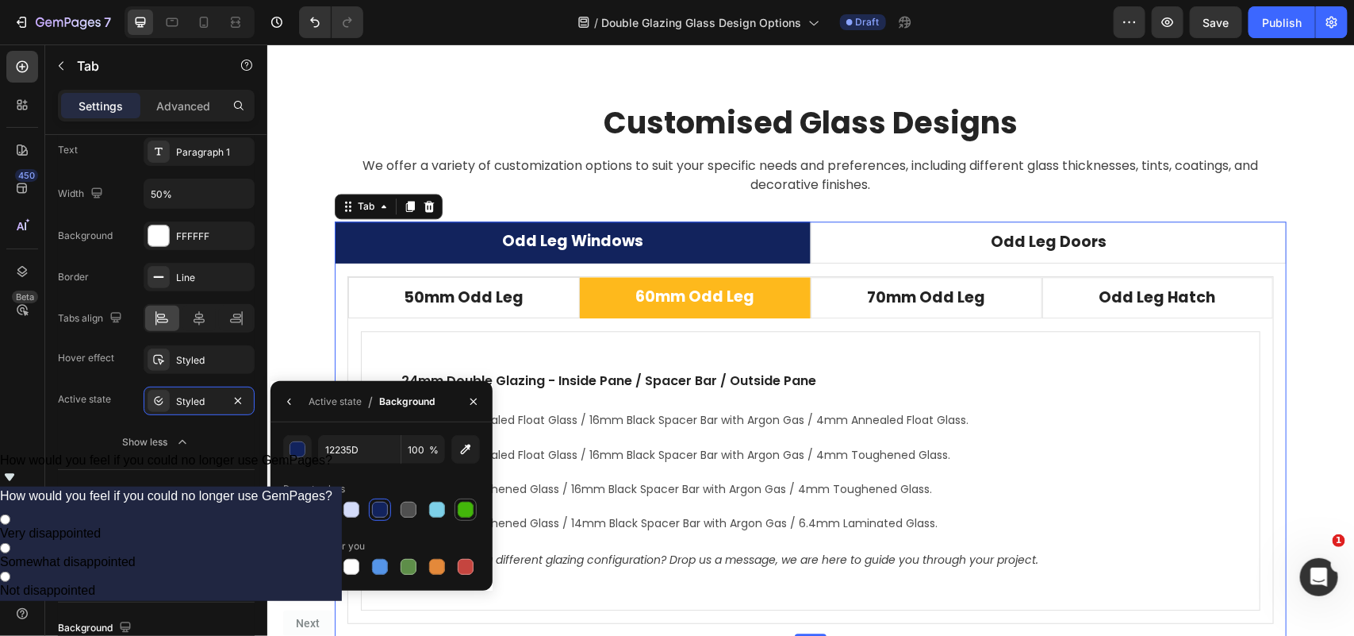
click at [459, 508] on div at bounding box center [466, 509] width 16 height 16
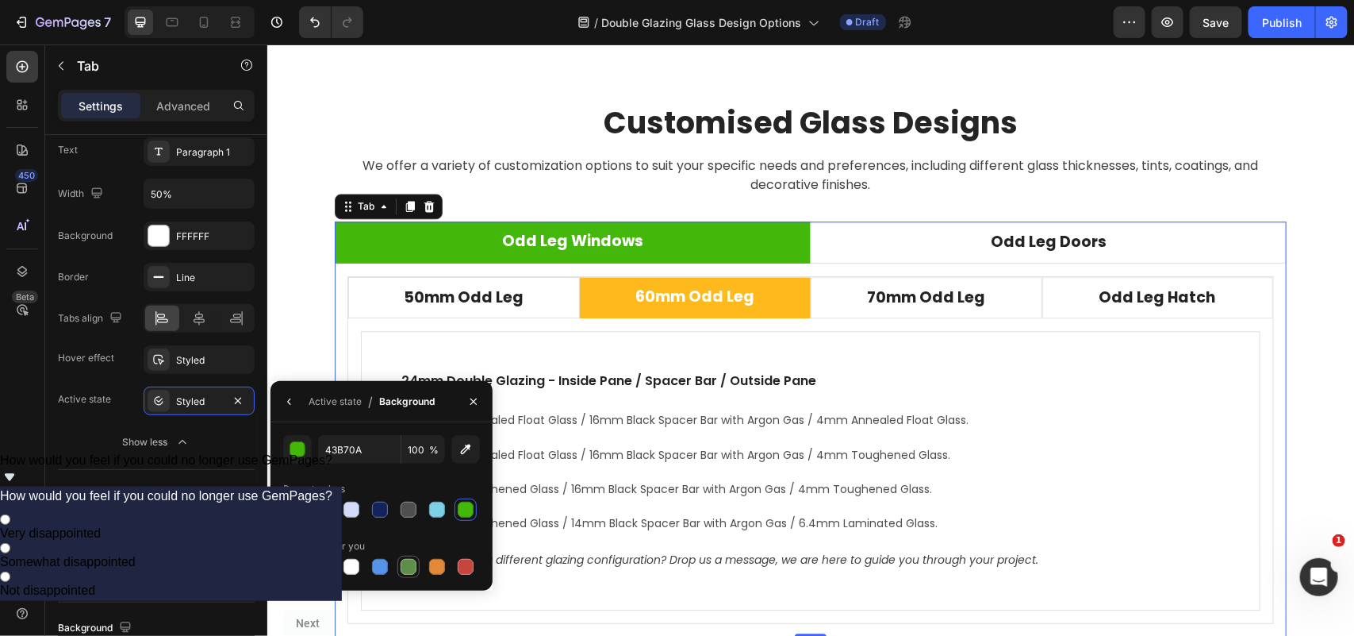
click at [405, 565] on div at bounding box center [409, 567] width 16 height 16
type input "5E8E49"
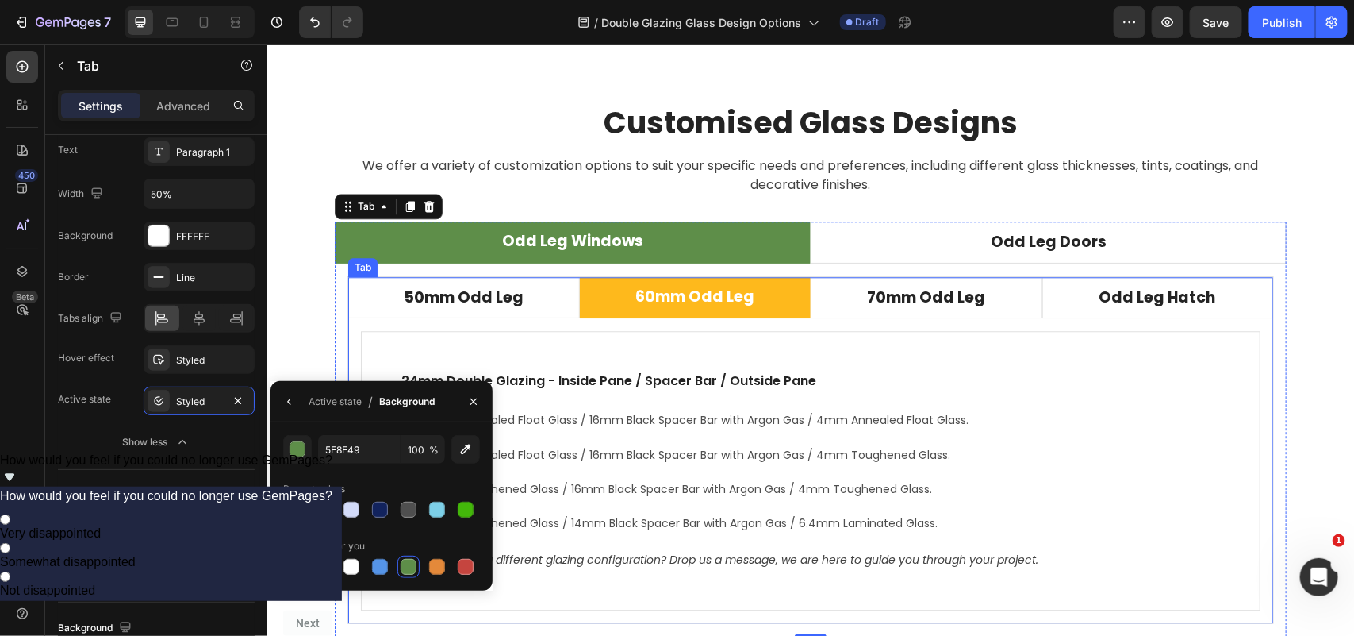
click at [783, 306] on li "60mm Odd Leg" at bounding box center [695, 297] width 232 height 42
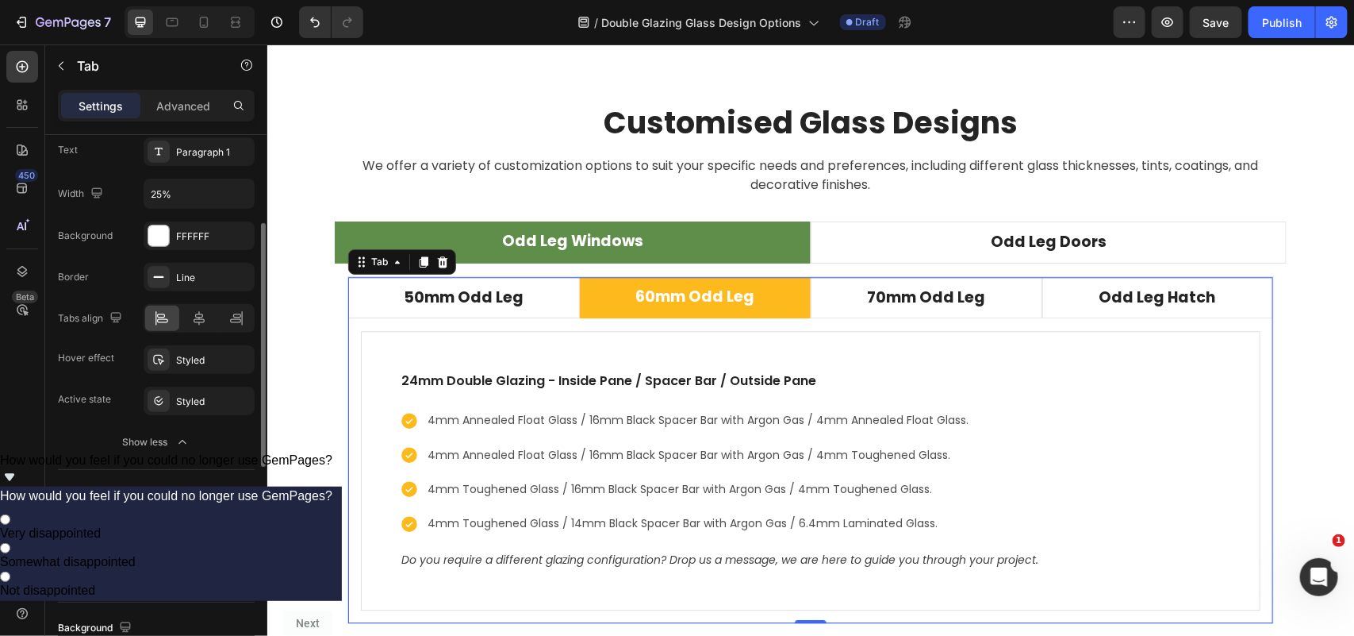
click at [200, 417] on div "Background FFFFFF Border Line Tabs align Hover effect Styled Active state Style…" at bounding box center [156, 338] width 197 height 235
click at [198, 397] on div "Styled" at bounding box center [199, 401] width 46 height 14
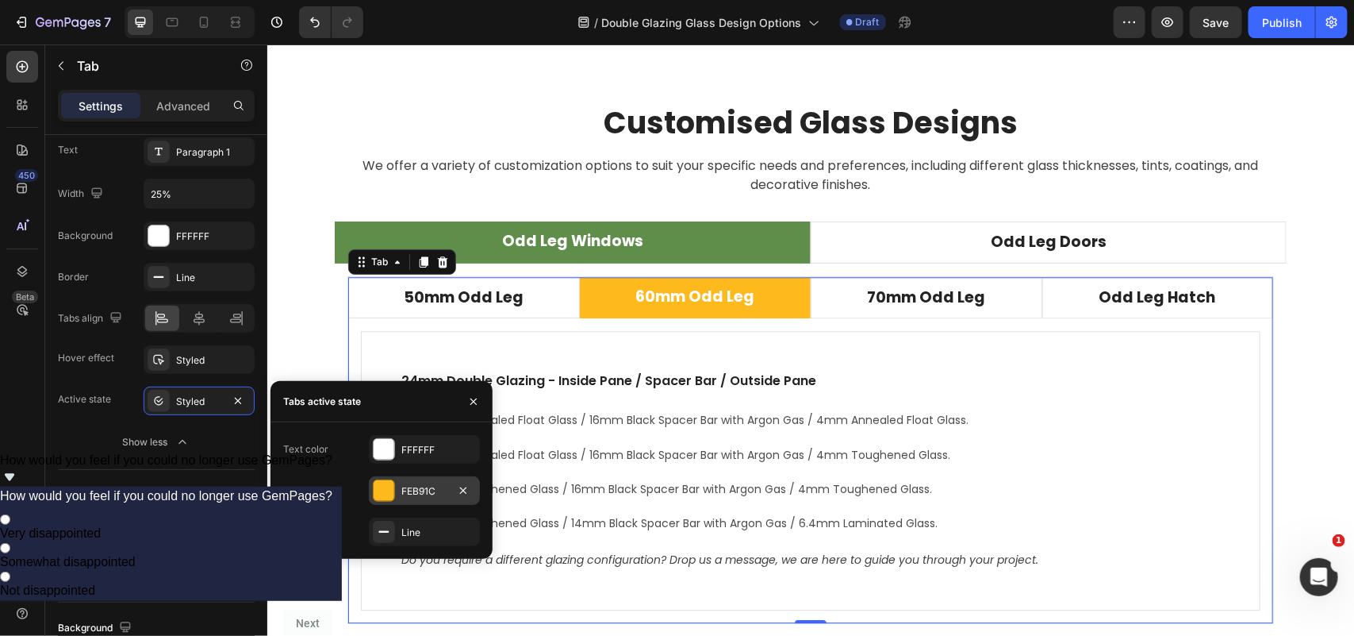
click at [425, 486] on div "FEB91C" at bounding box center [425, 491] width 46 height 14
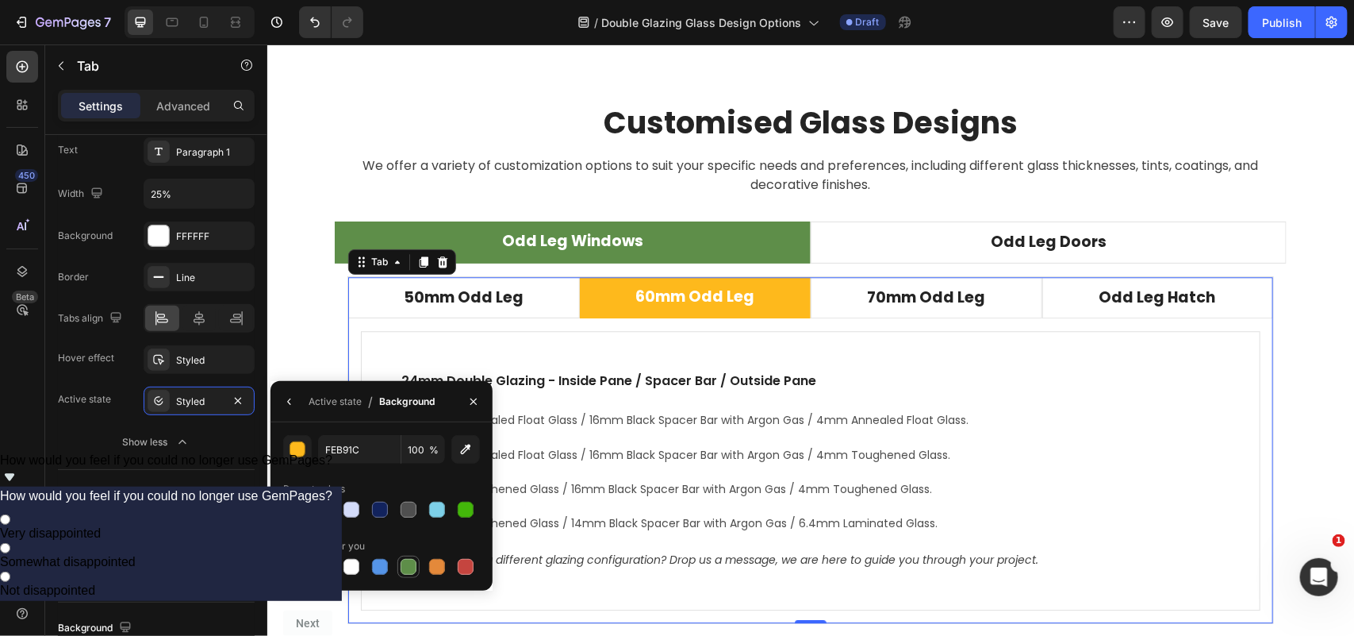
click at [402, 563] on div at bounding box center [409, 567] width 16 height 16
type input "5E8E49"
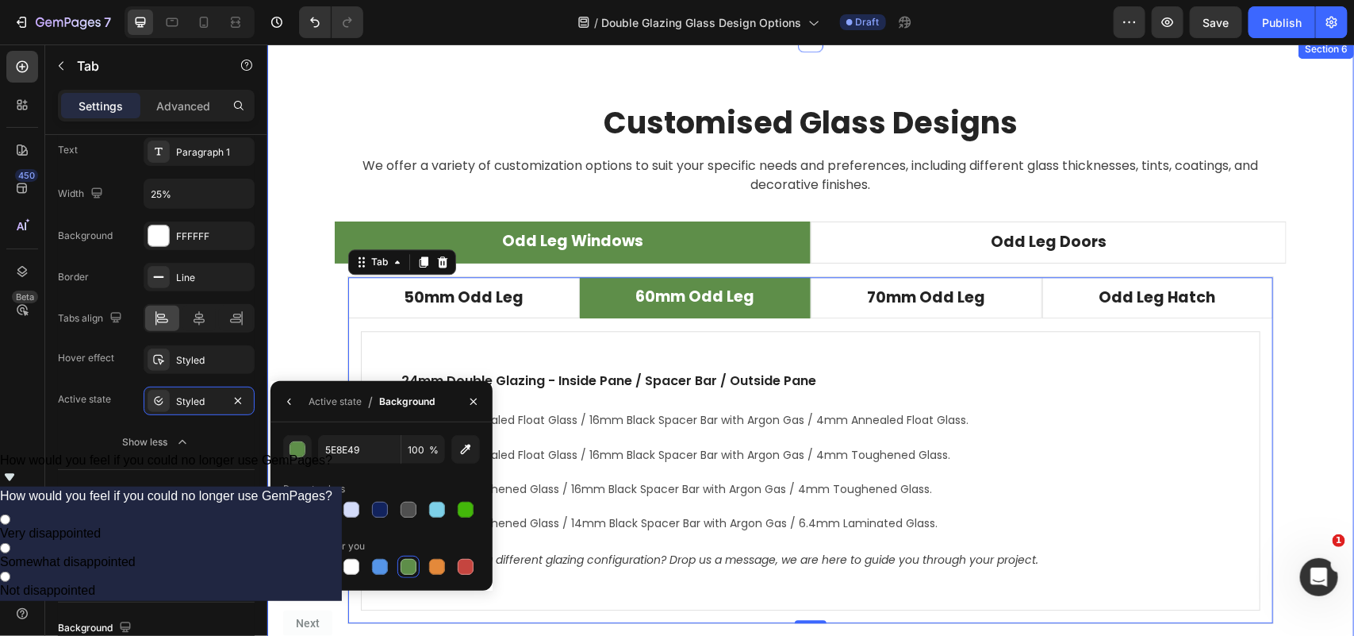
click at [322, 329] on div "Customised Glass Designs Heading We offer a variety of customization options to…" at bounding box center [810, 369] width 1063 height 534
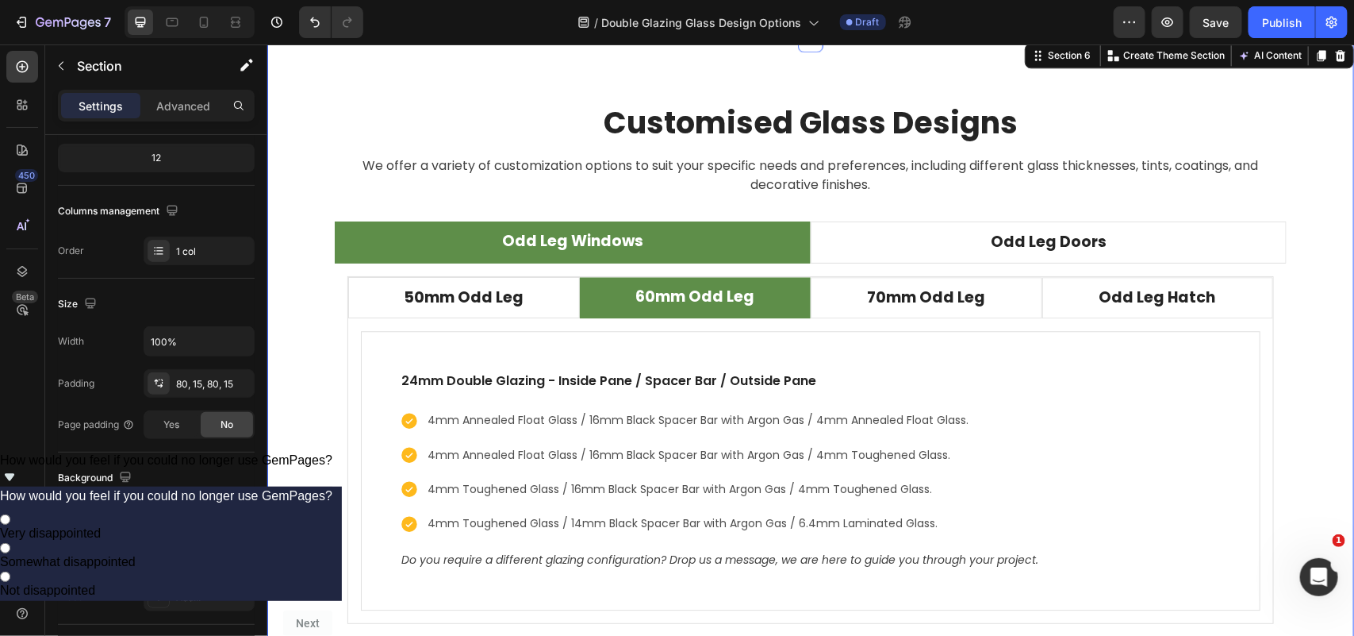
scroll to position [0, 0]
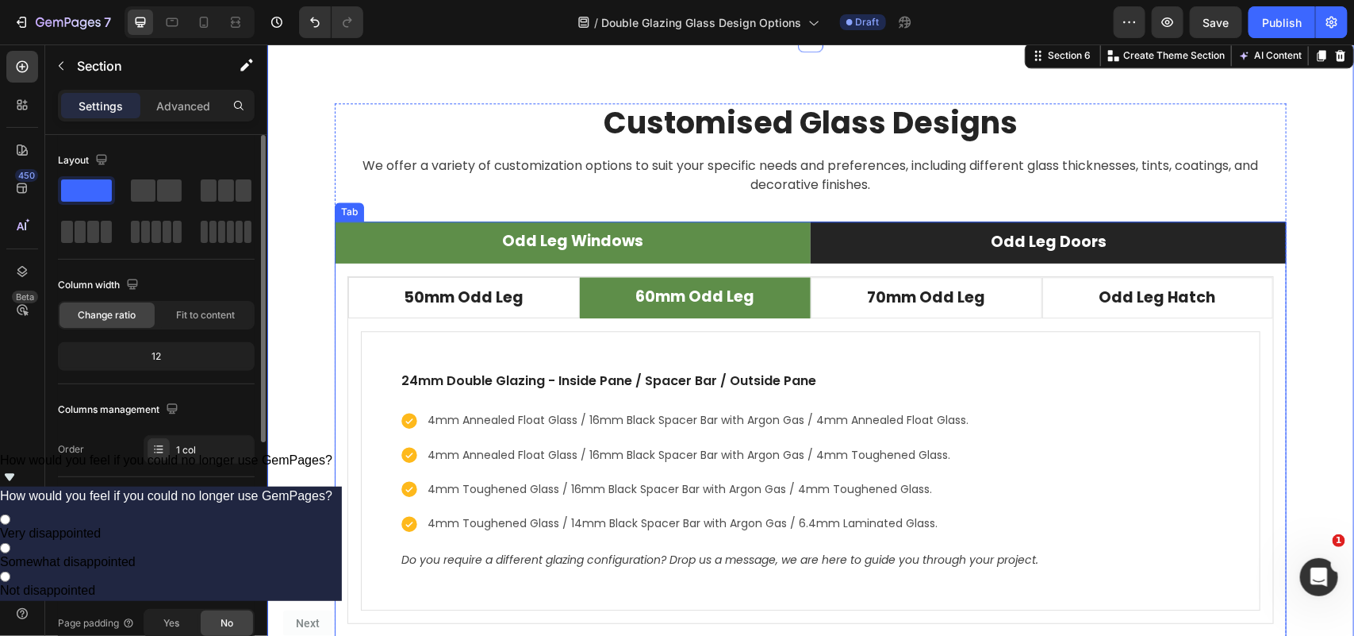
click at [926, 244] on li "Odd Leg Doors" at bounding box center [1048, 242] width 476 height 42
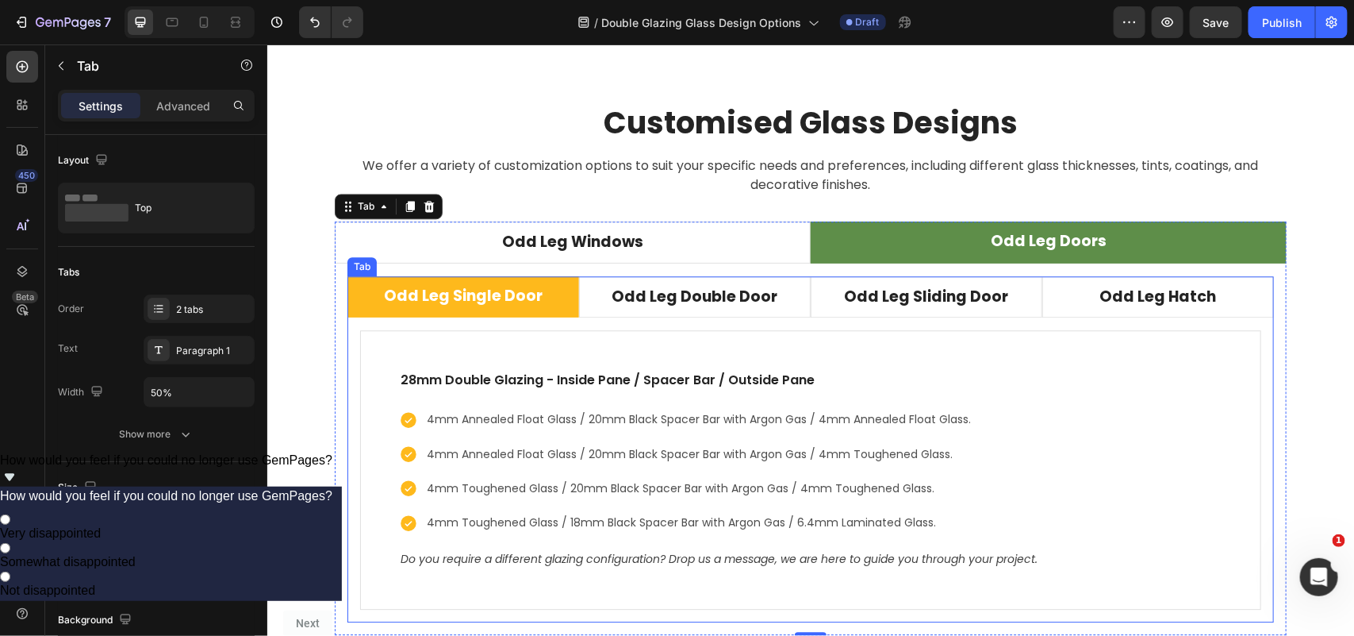
click at [554, 321] on div "28mm Double Glazing - Inside Pane / Spacer Bar / Outside Pane Text block 4mm An…" at bounding box center [810, 469] width 927 height 305
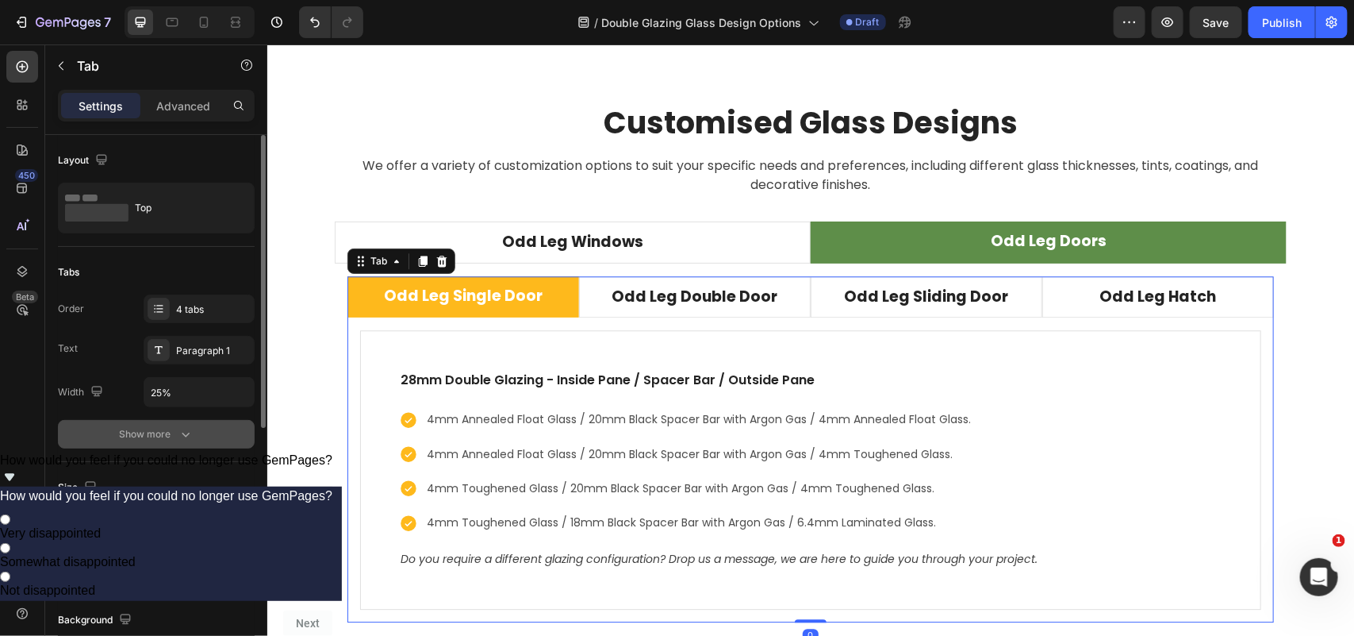
click at [180, 431] on icon "button" at bounding box center [186, 434] width 16 height 16
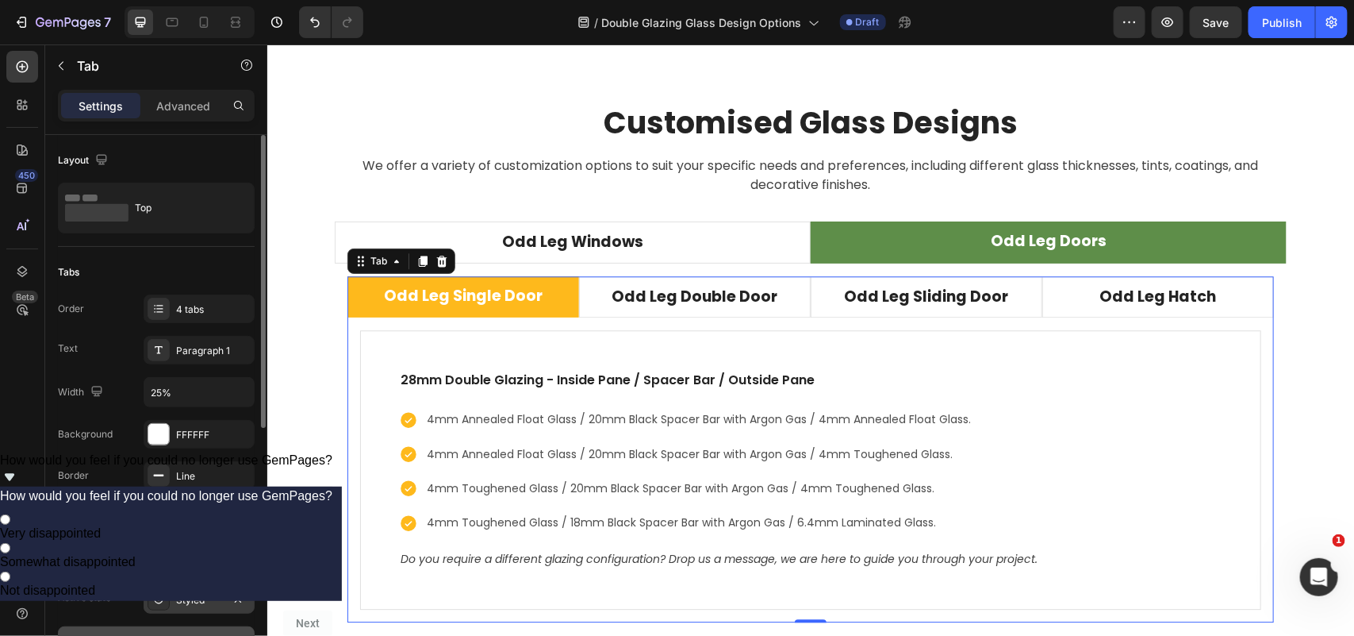
click at [195, 597] on div "Styled" at bounding box center [199, 600] width 46 height 14
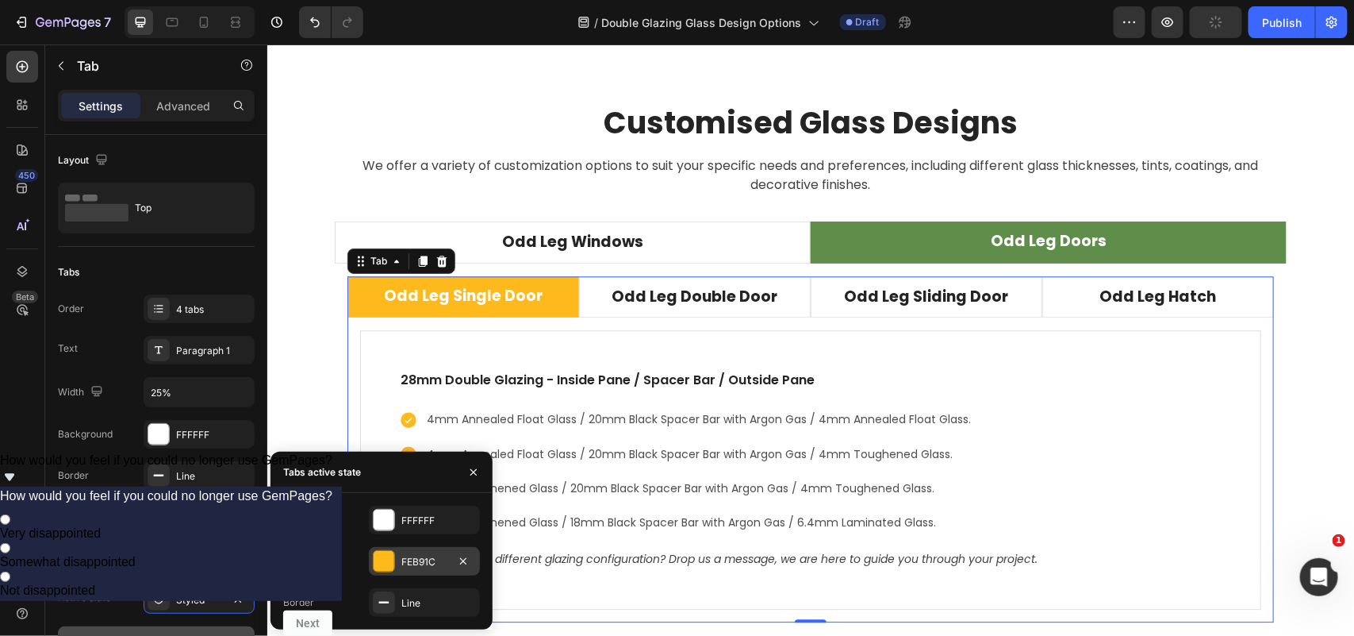
click at [415, 562] on div "FEB91C" at bounding box center [425, 562] width 46 height 14
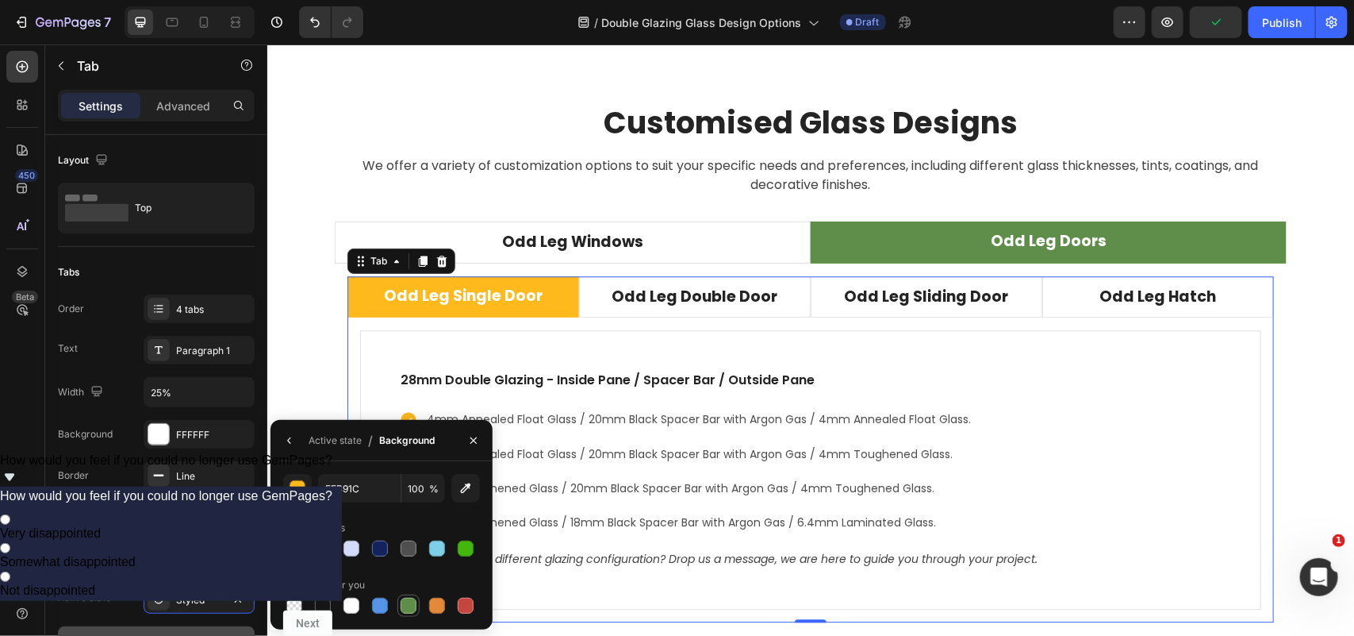
click at [405, 604] on div at bounding box center [409, 605] width 16 height 16
type input "5E8E49"
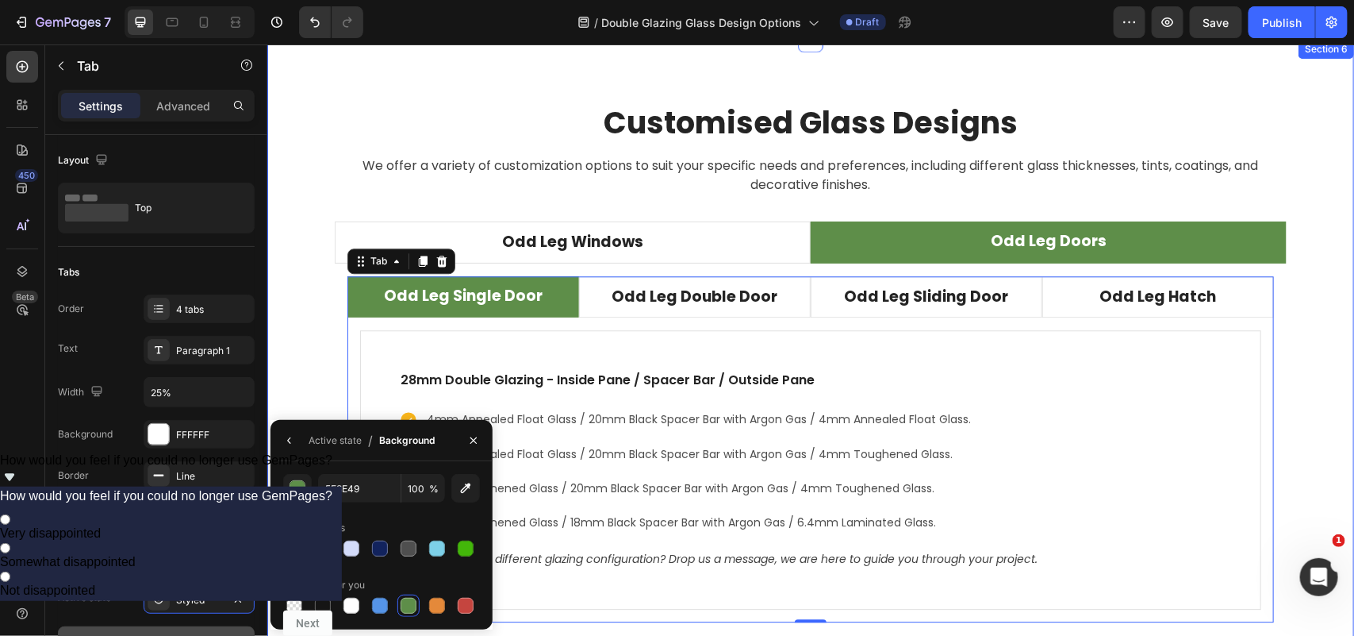
click at [296, 350] on div "Customised Glass Designs Heading We offer a variety of customization options to…" at bounding box center [810, 368] width 1063 height 532
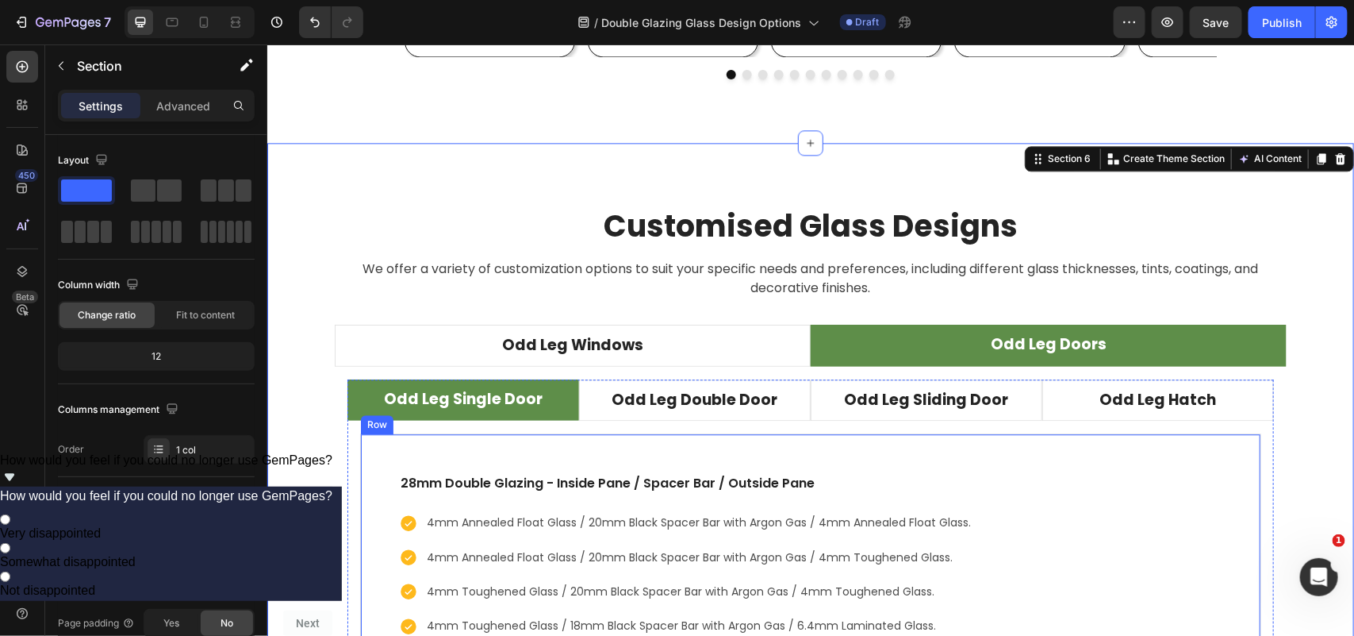
scroll to position [4343, 0]
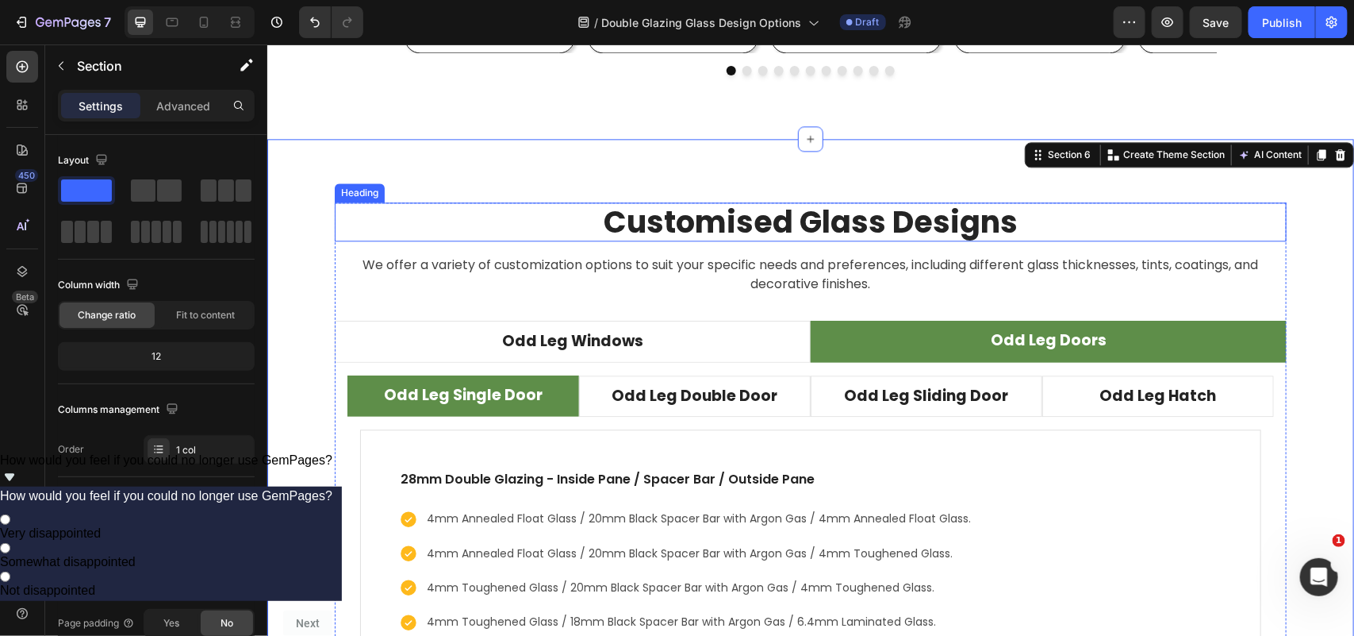
click at [825, 222] on h2 "Customised Glass Designs" at bounding box center [810, 222] width 952 height 40
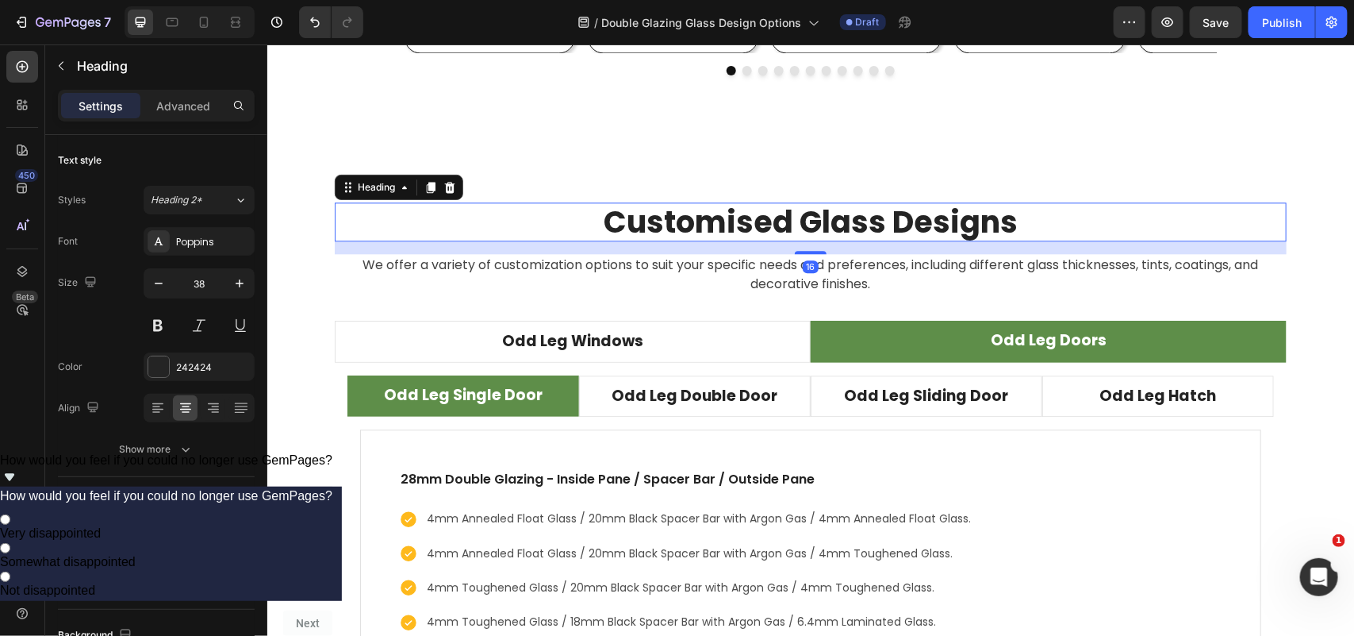
click at [825, 222] on h2 "Customised Glass Designs" at bounding box center [810, 222] width 952 height 40
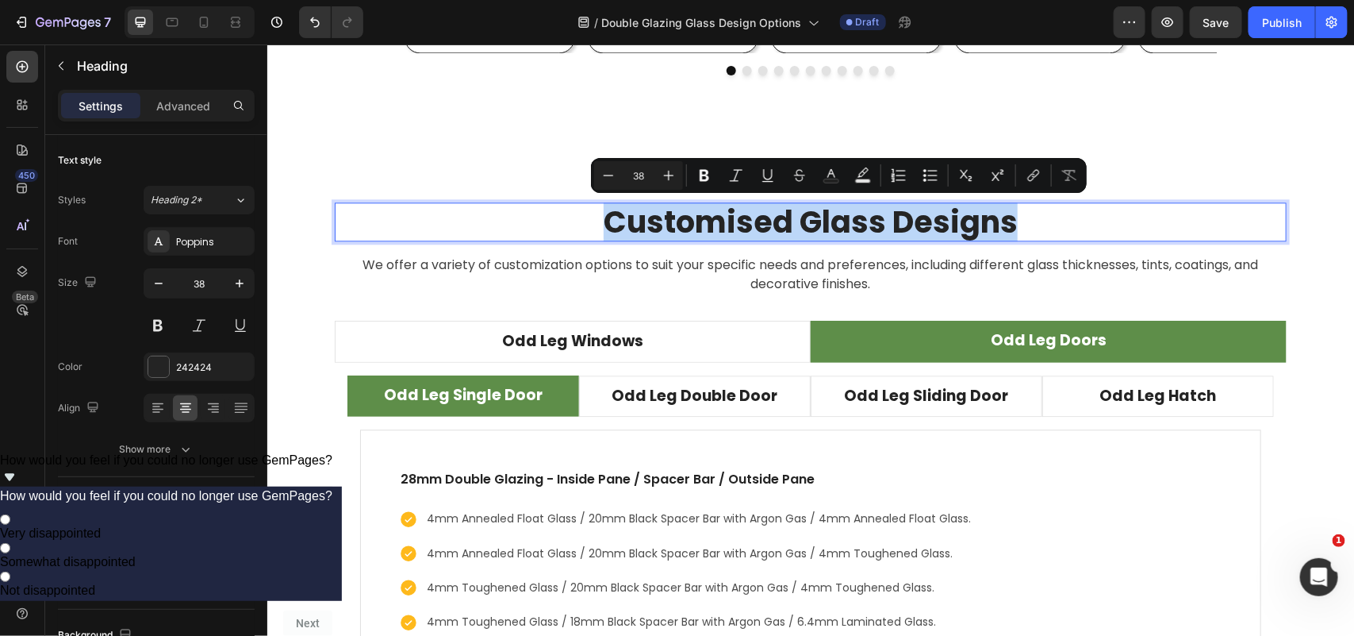
click at [825, 222] on p "Customised Glass Designs" at bounding box center [810, 221] width 949 height 37
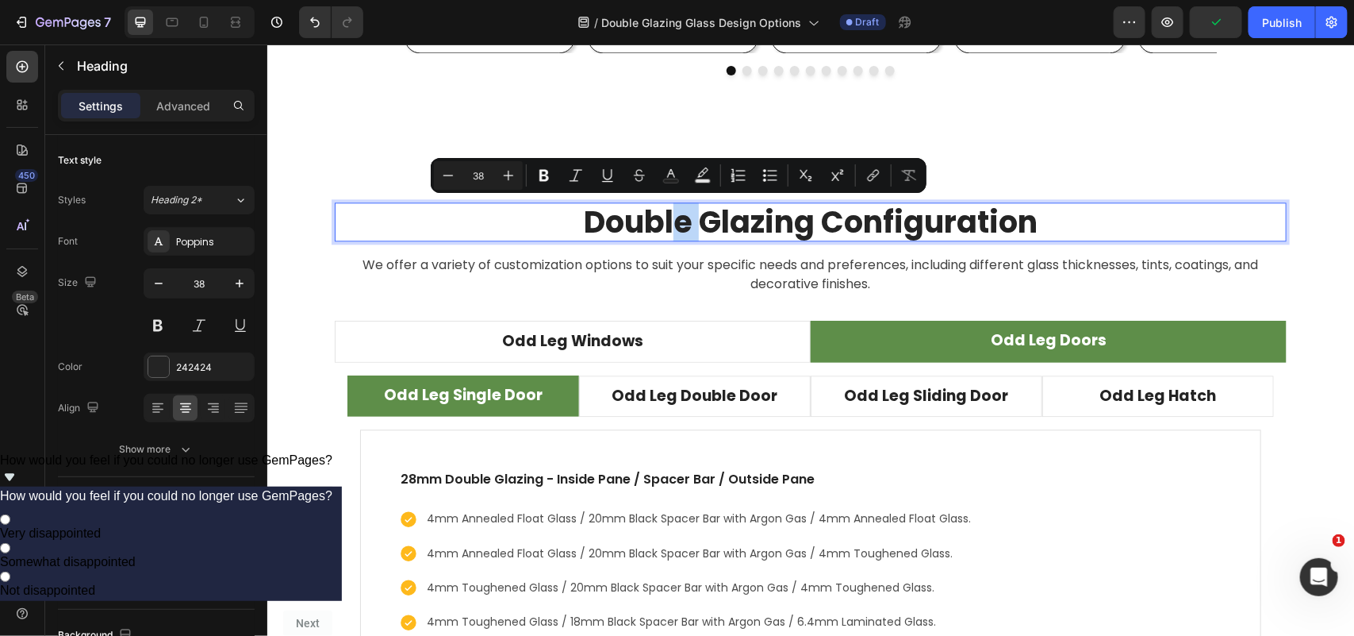
drag, startPoint x: 693, startPoint y: 218, endPoint x: 663, endPoint y: 231, distance: 32.7
click at [663, 231] on p "Double Glazing Configuration" at bounding box center [810, 221] width 949 height 37
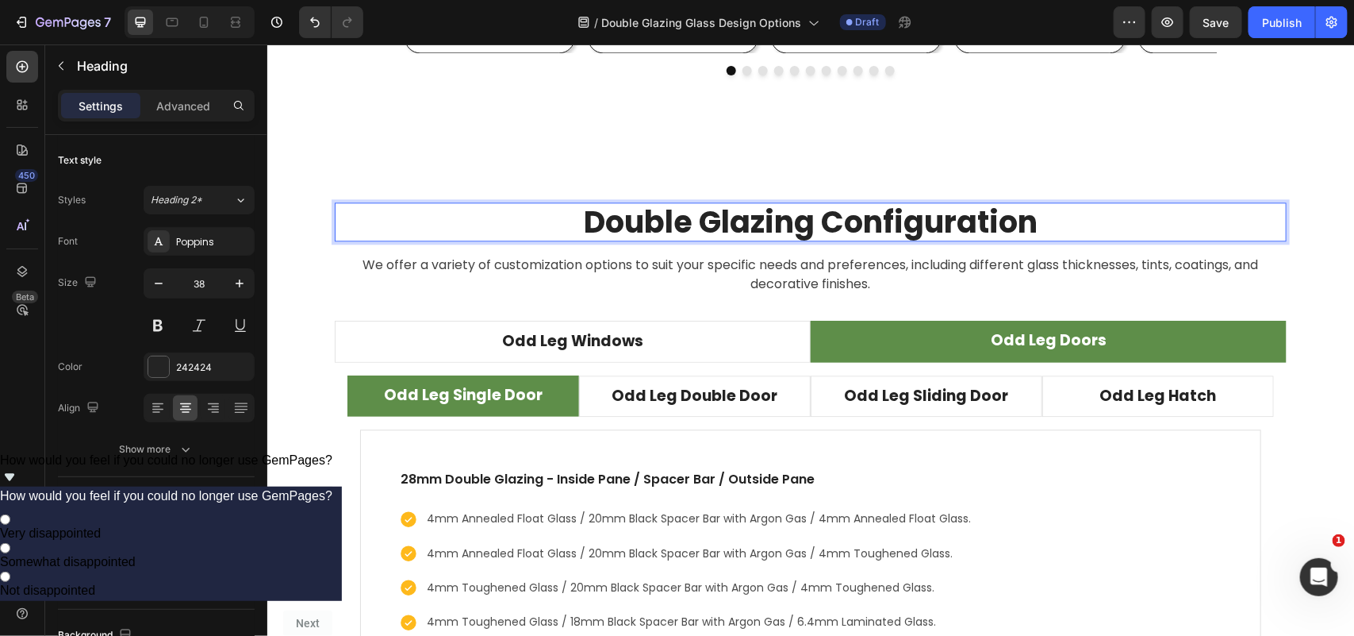
click at [804, 221] on p "Double Glazing Configuration" at bounding box center [810, 221] width 949 height 37
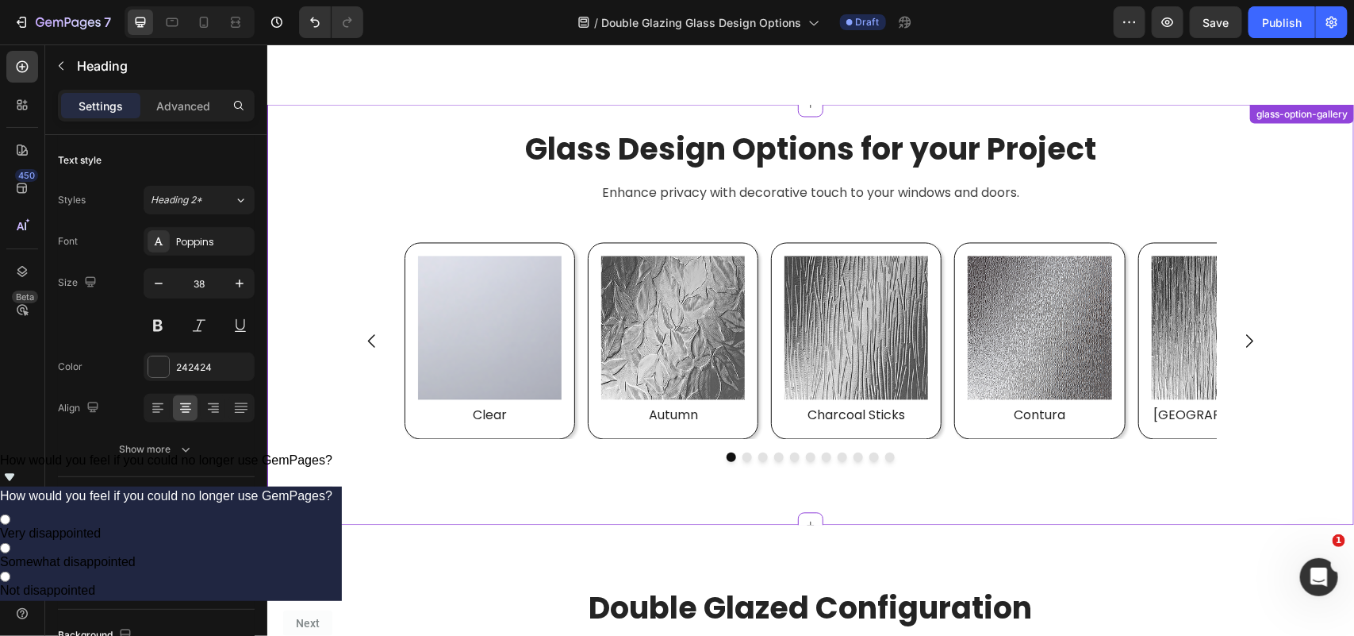
scroll to position [4463, 0]
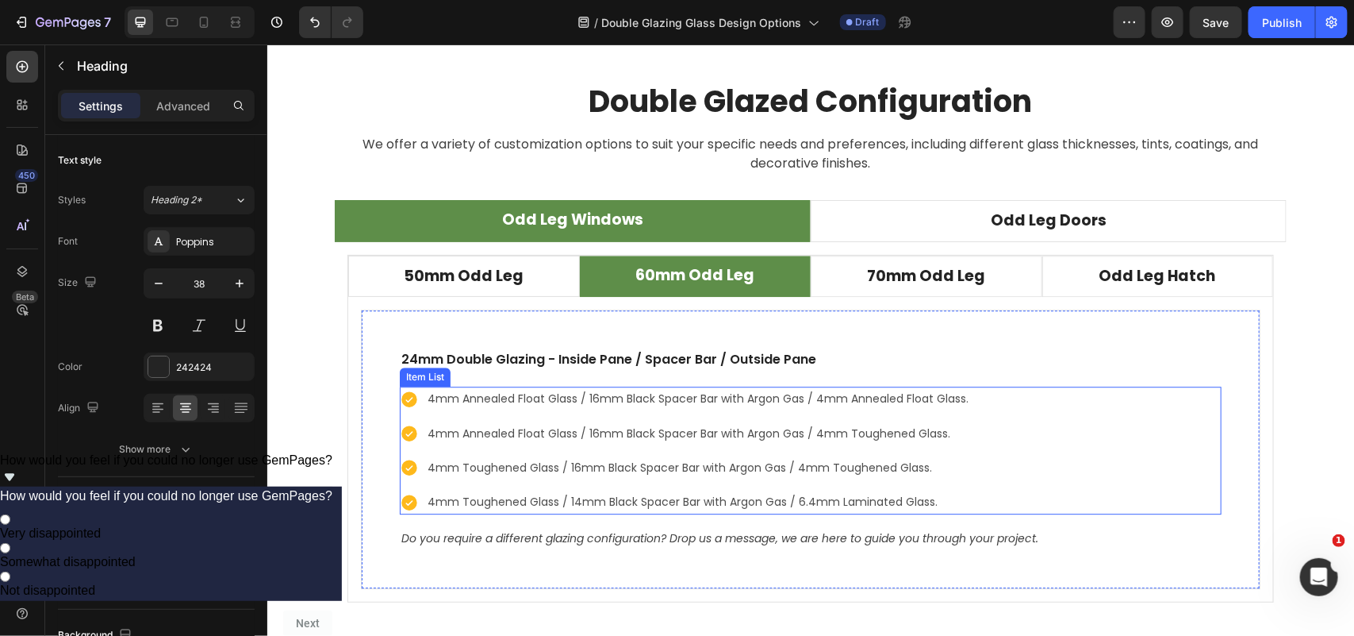
click at [415, 409] on div "4mm Annealed Float Glass / 16mm Black Spacer Bar with Argon Gas / 4mm Annealed …" at bounding box center [684, 398] width 571 height 25
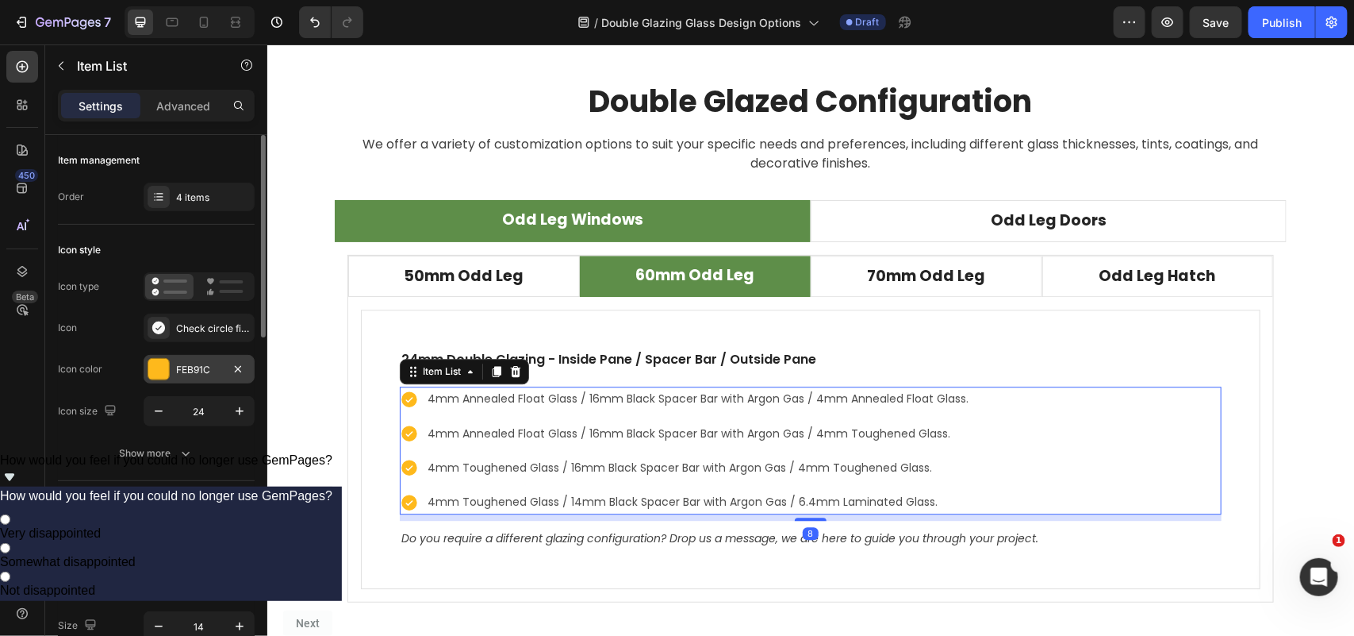
click at [193, 369] on div "FEB91C" at bounding box center [199, 370] width 46 height 14
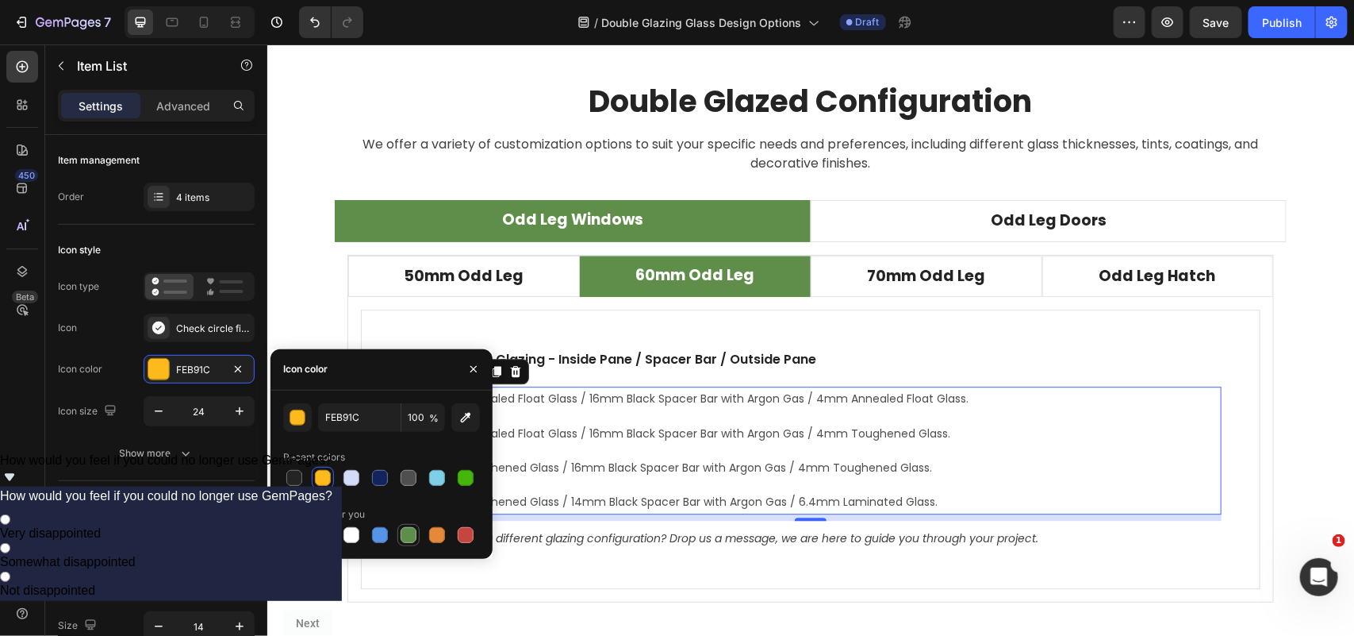
click at [405, 525] on div at bounding box center [408, 534] width 19 height 19
type input "5E8E49"
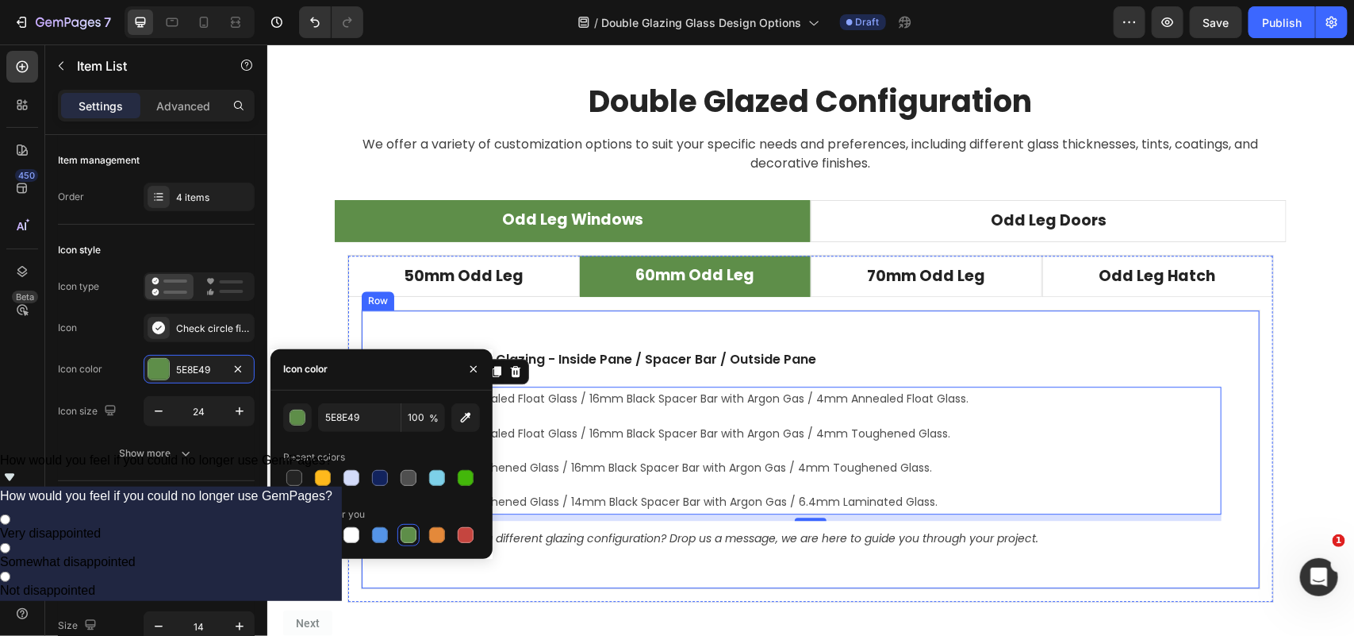
click at [417, 325] on div "24mm Double Glazing - Inside Pane / Spacer Bar / Outside Pane Text block 4mm An…" at bounding box center [810, 448] width 900 height 279
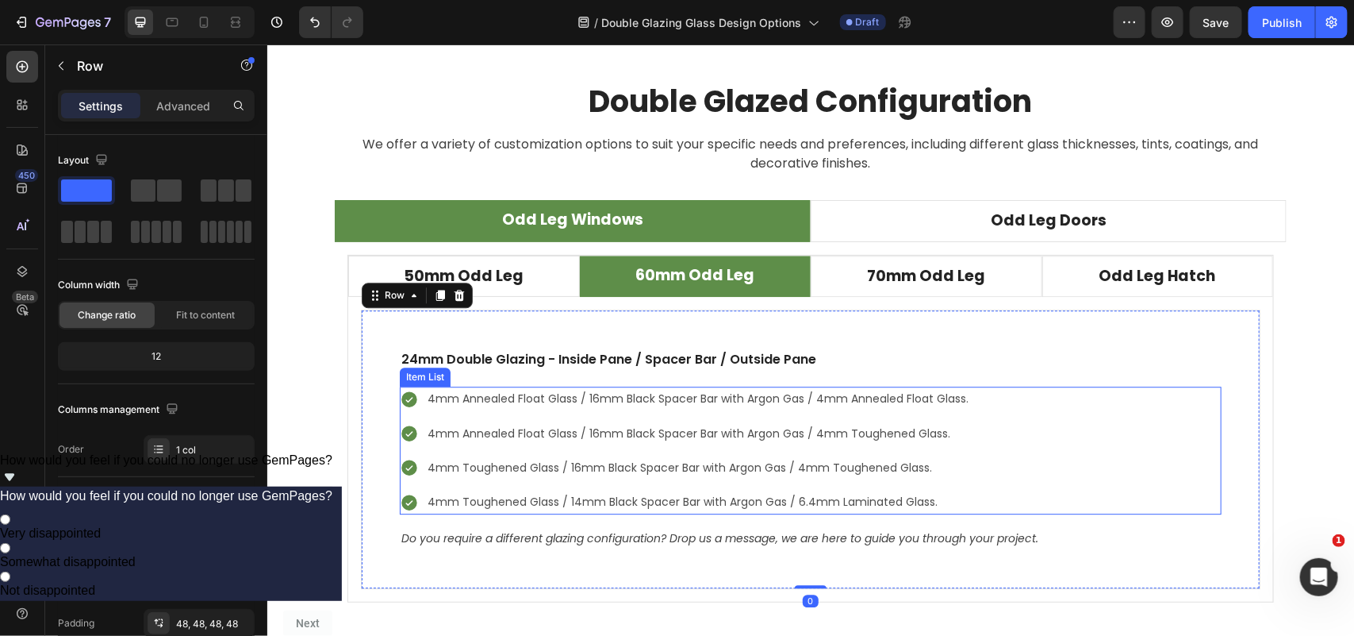
click at [444, 416] on div "4mm Annealed Float Glass / 16mm Black Spacer Bar with Argon Gas / 4mm Annealed …" at bounding box center [684, 450] width 571 height 128
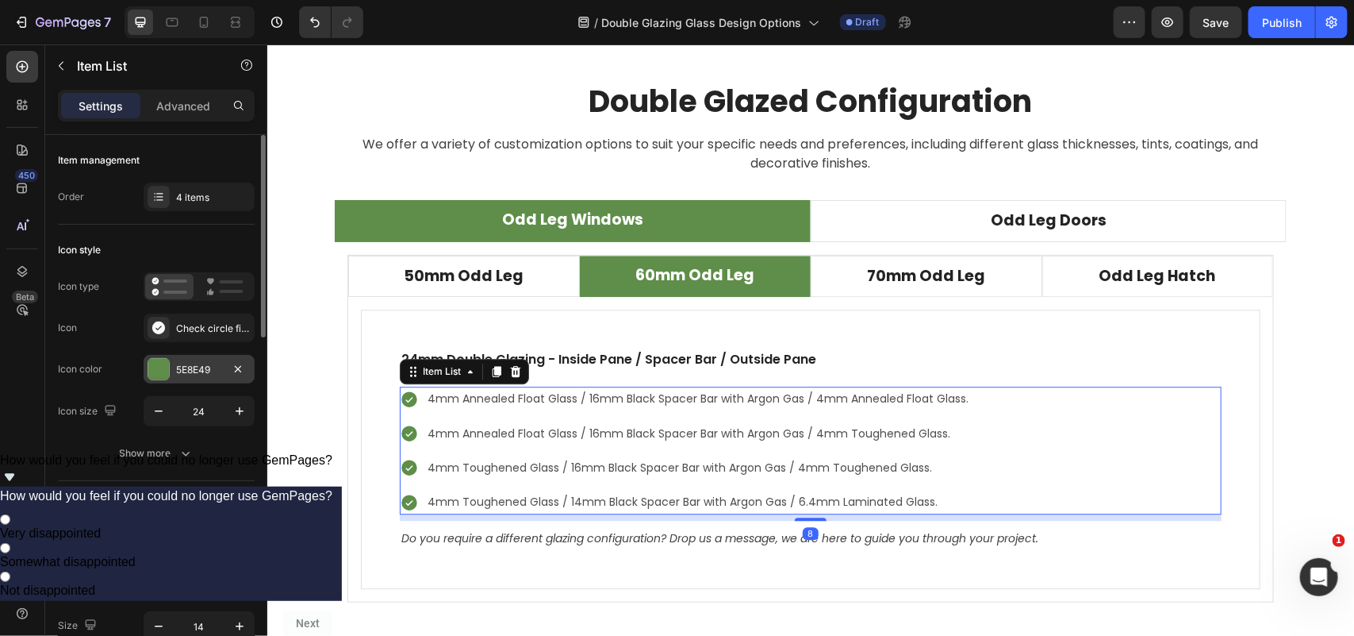
click at [201, 370] on div "5E8E49" at bounding box center [199, 370] width 46 height 14
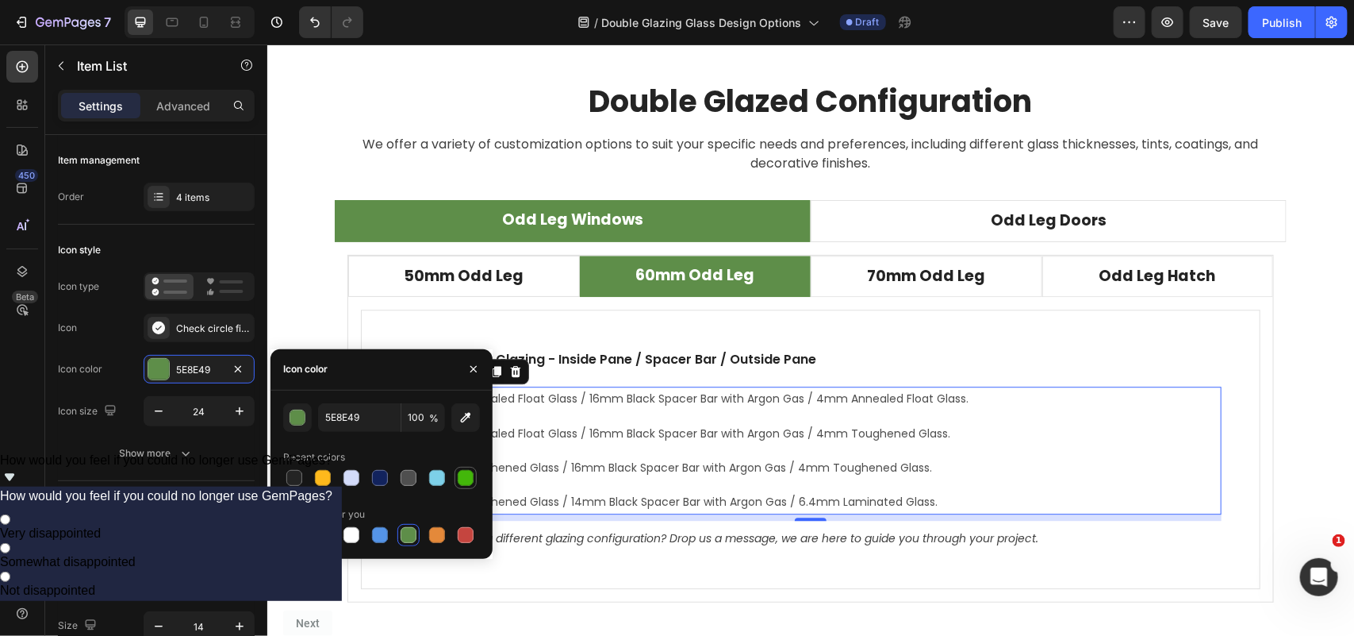
click at [458, 476] on div at bounding box center [466, 478] width 16 height 16
click at [542, 414] on div "4mm Annealed Float Glass / 16mm Black Spacer Bar with Argon Gas / 4mm Annealed …" at bounding box center [684, 450] width 571 height 128
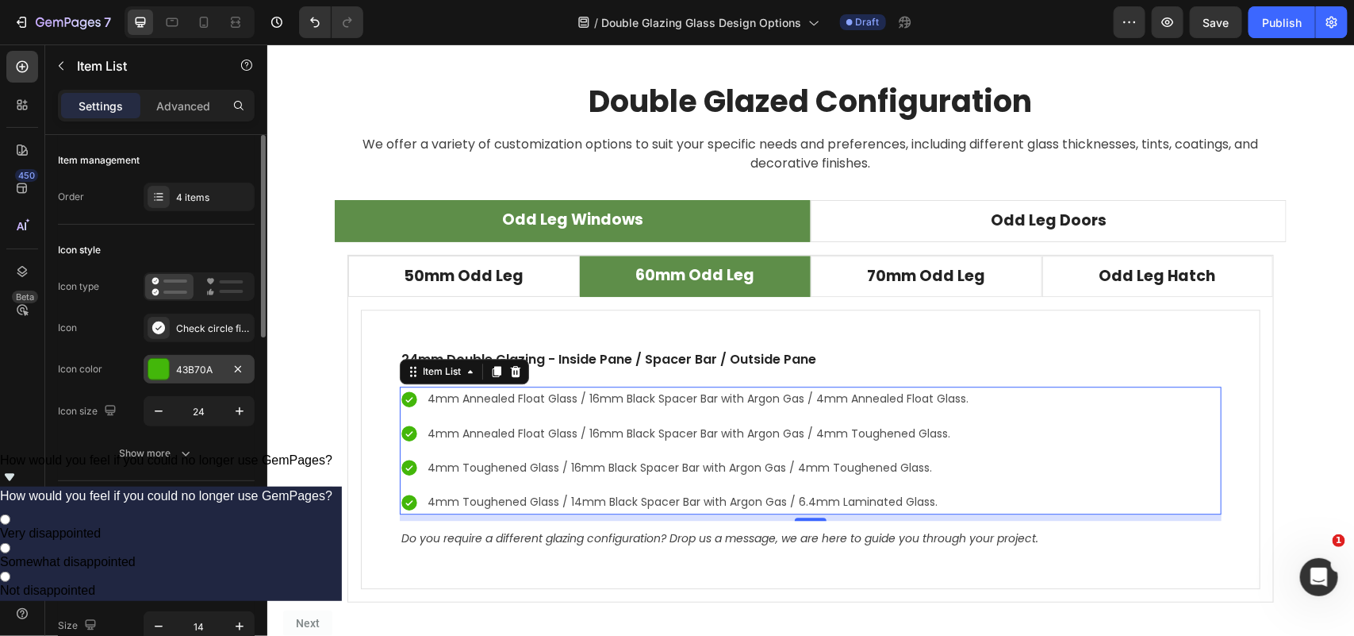
click at [199, 367] on div "43B70A" at bounding box center [199, 370] width 46 height 14
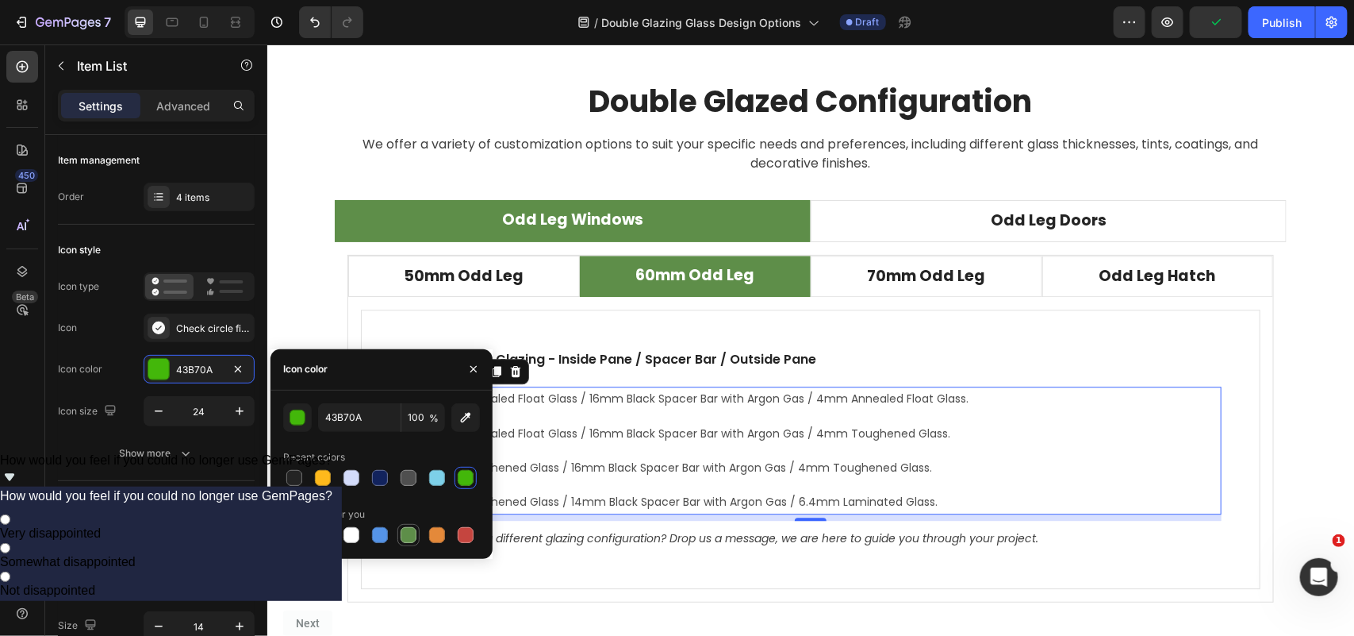
click at [407, 532] on div at bounding box center [409, 535] width 16 height 16
type input "5E8E49"
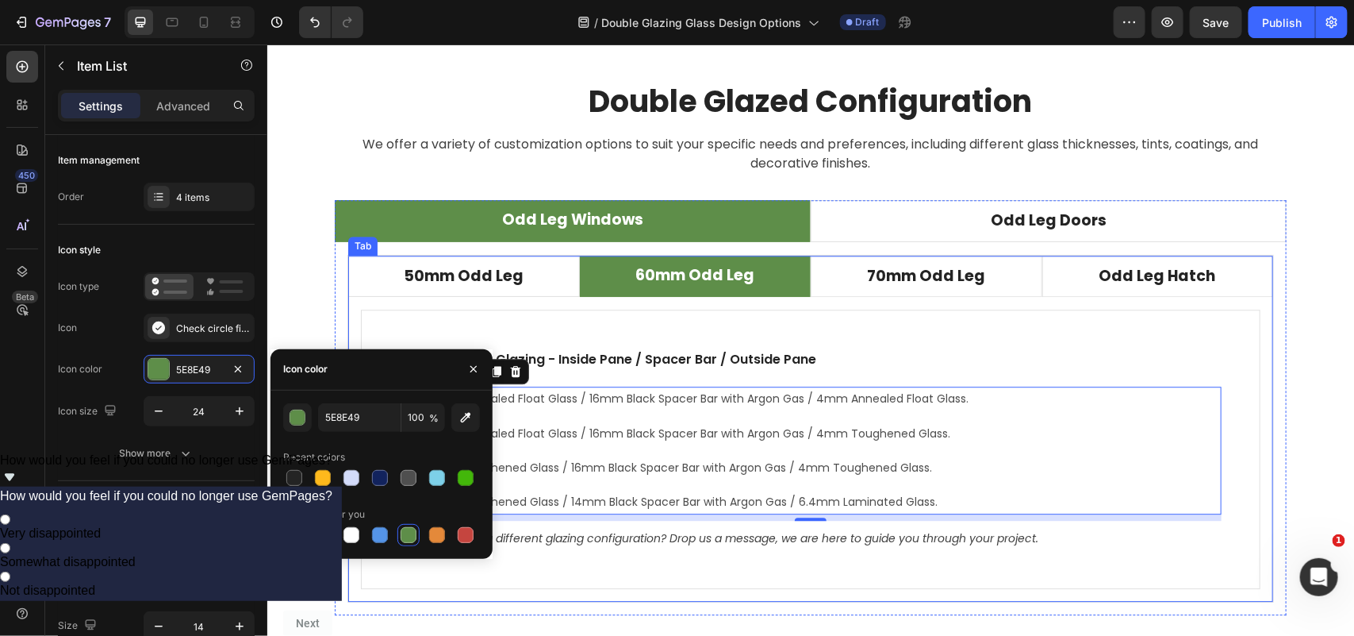
click at [472, 598] on div "24mm Double Glazing - Inside Pane / Spacer Bar / Outside Pane Text block 4mm An…" at bounding box center [810, 448] width 925 height 305
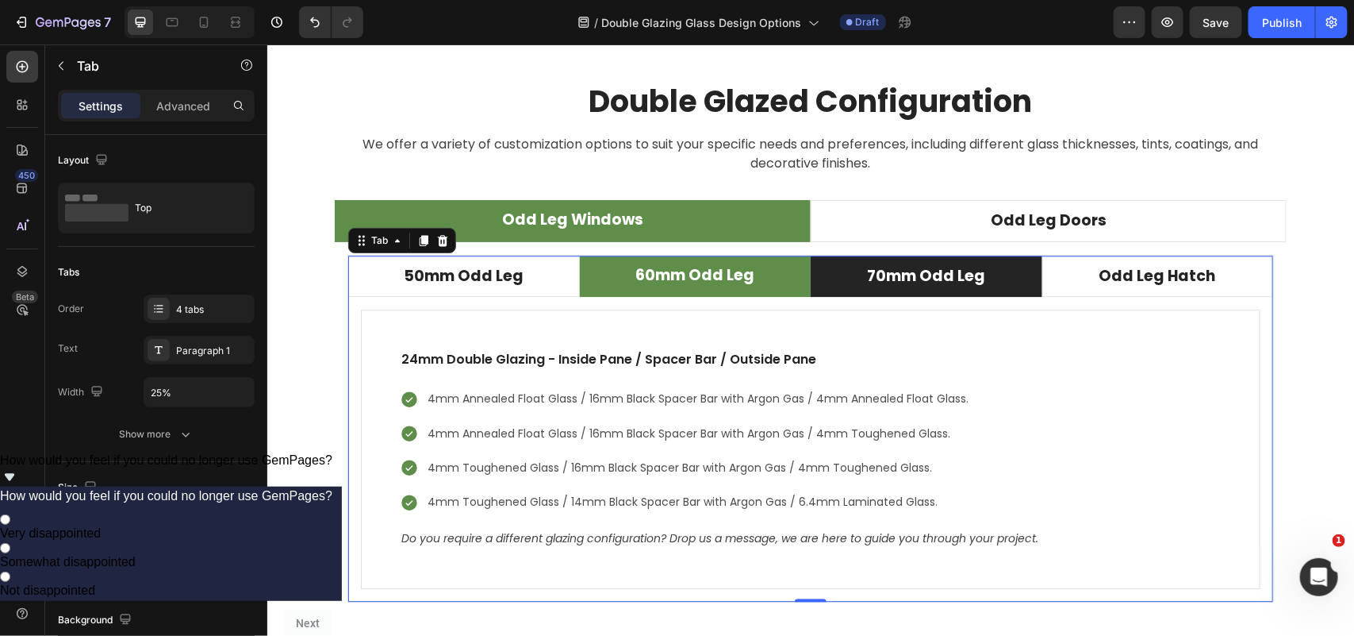
drag, startPoint x: 1009, startPoint y: 283, endPoint x: 998, endPoint y: 282, distance: 11.2
click at [1008, 283] on li "70mm Odd Leg" at bounding box center [926, 276] width 232 height 42
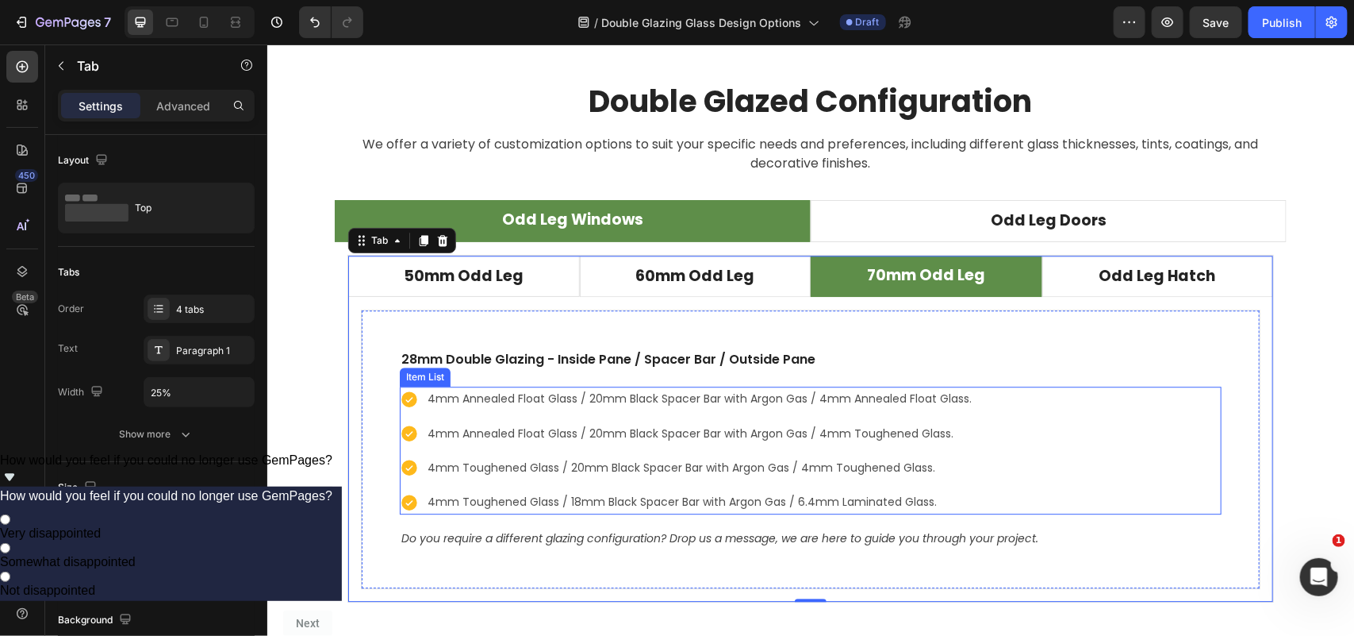
click at [1123, 478] on div "4mm Annealed Float Glass / 20mm Black Spacer Bar with Argon Gas / 4mm Annealed …" at bounding box center [810, 450] width 822 height 128
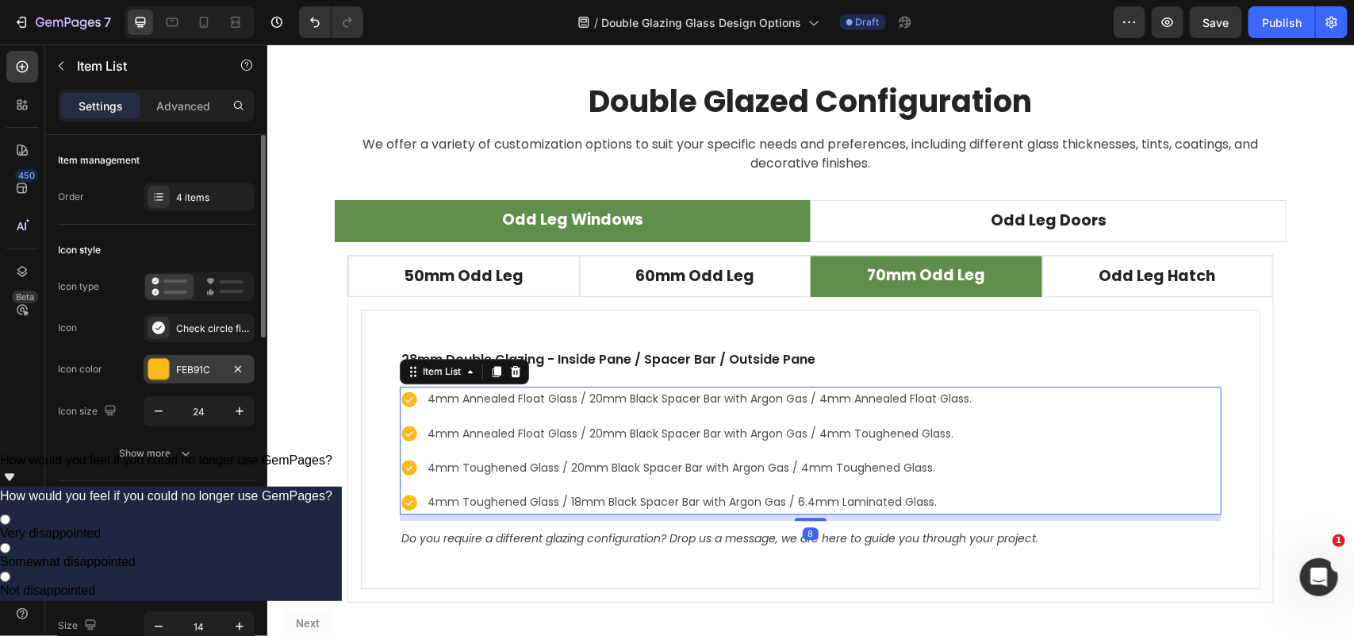
click at [188, 367] on div "FEB91C" at bounding box center [199, 370] width 46 height 14
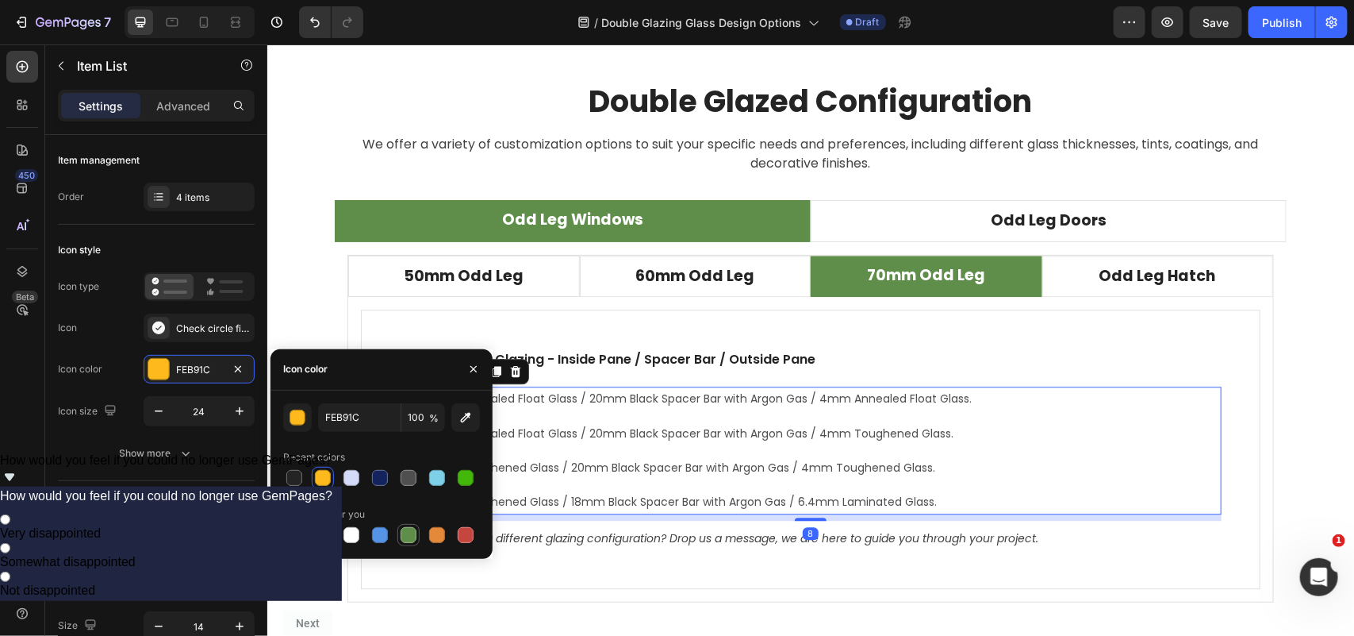
click at [405, 536] on div at bounding box center [409, 535] width 16 height 16
type input "5E8E49"
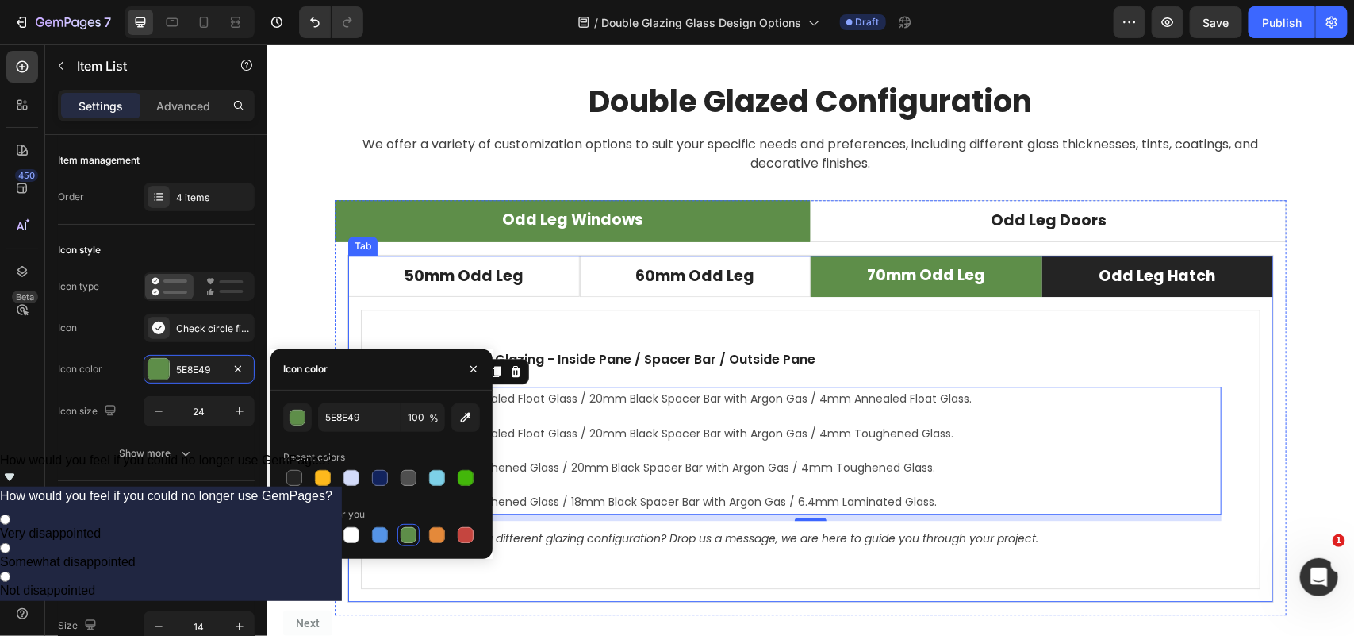
click at [1063, 275] on li "Odd Leg Hatch" at bounding box center [1158, 276] width 232 height 42
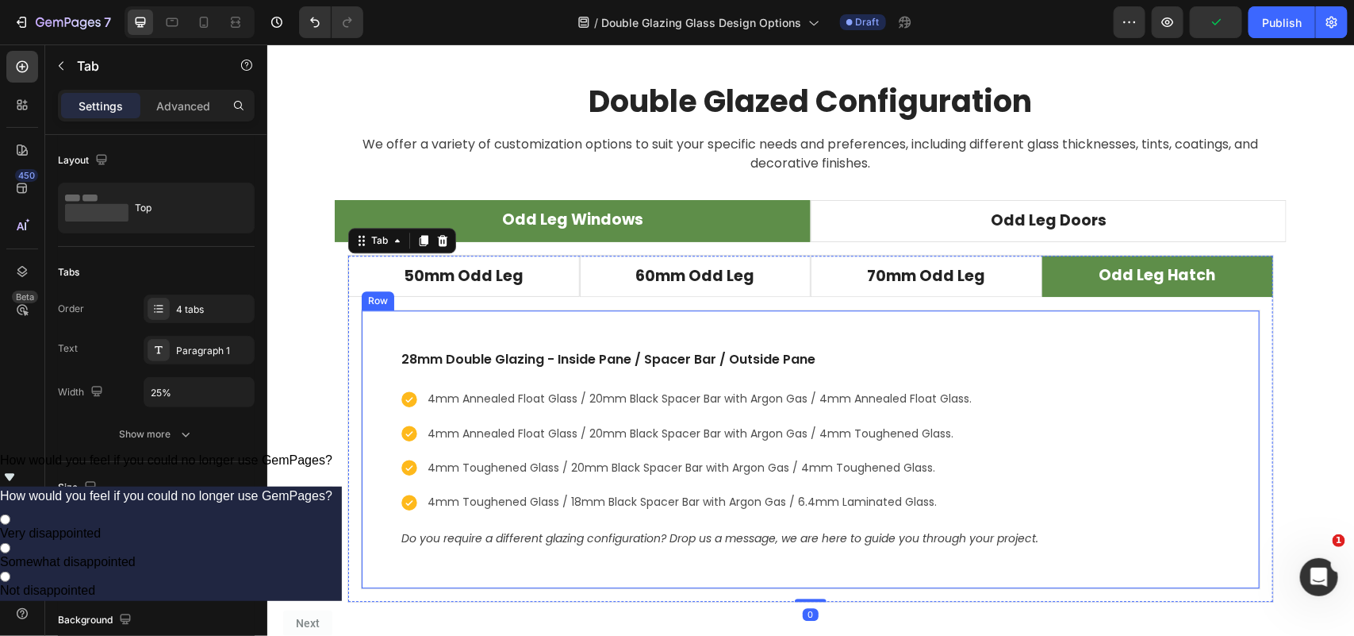
click at [375, 495] on div "28mm Double Glazing - Inside Pane / Spacer Bar / Outside Pane Text block 4mm An…" at bounding box center [810, 448] width 900 height 279
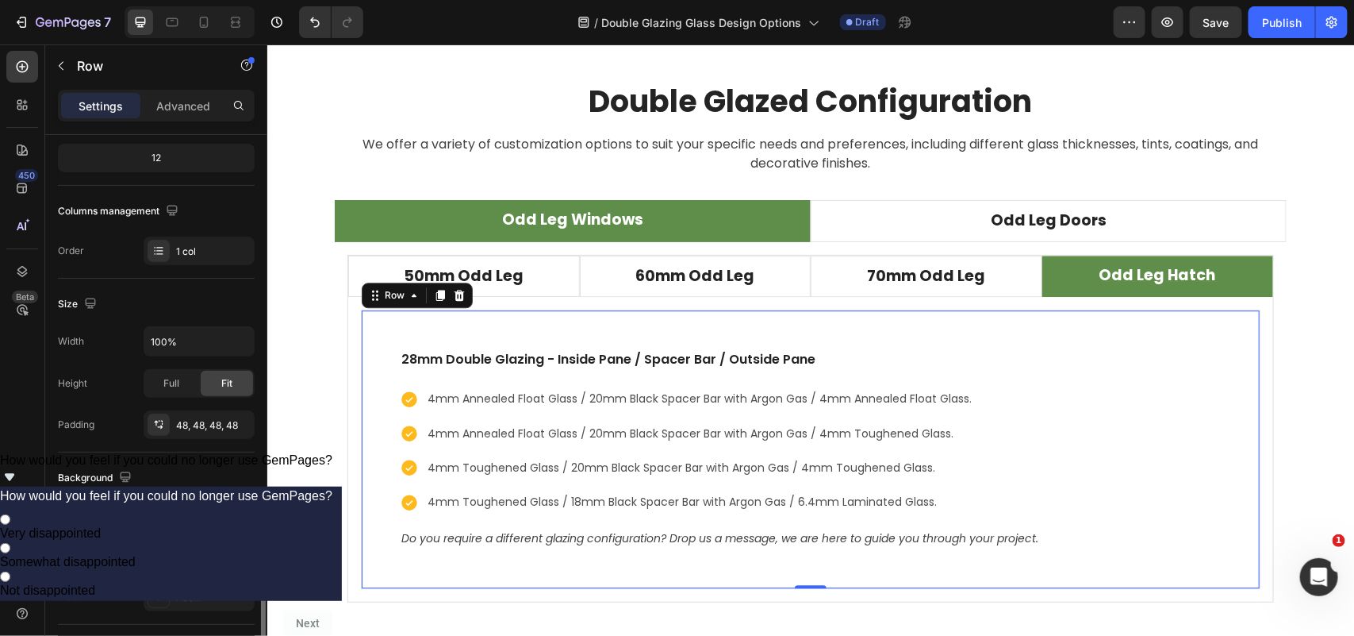
scroll to position [397, 0]
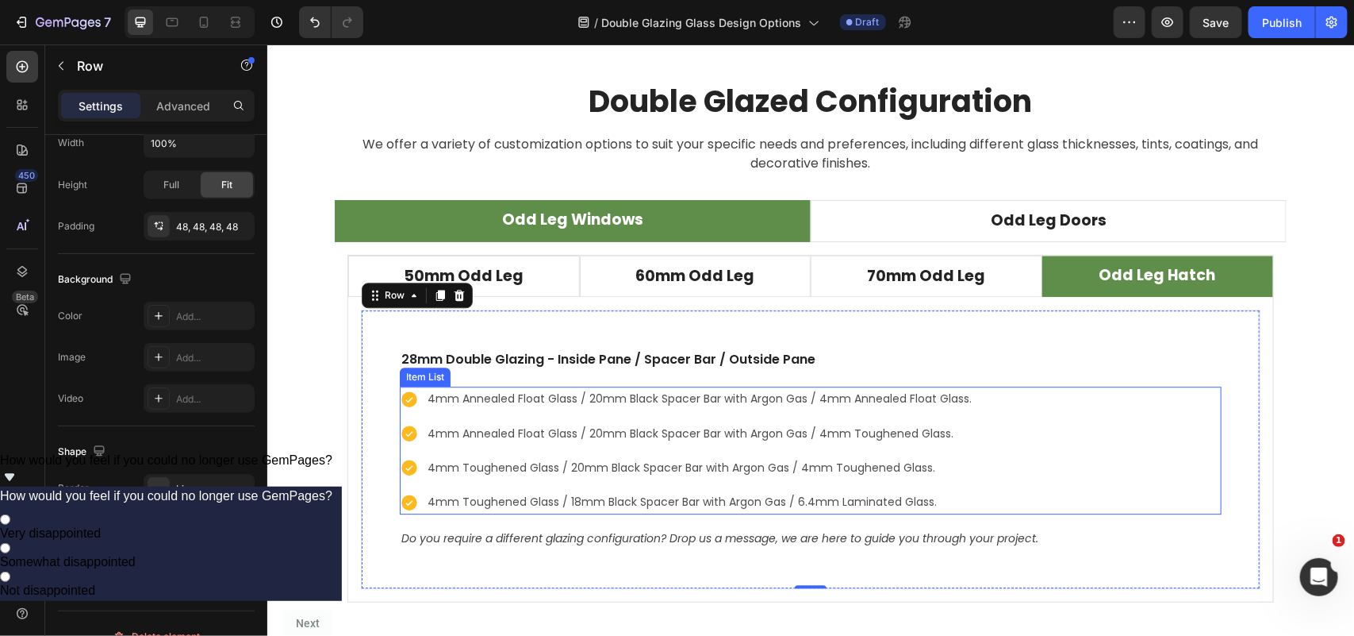
click at [414, 453] on div "4mm Annealed Float Glass / 20mm Black Spacer Bar with Argon Gas / 4mm Annealed …" at bounding box center [686, 450] width 574 height 128
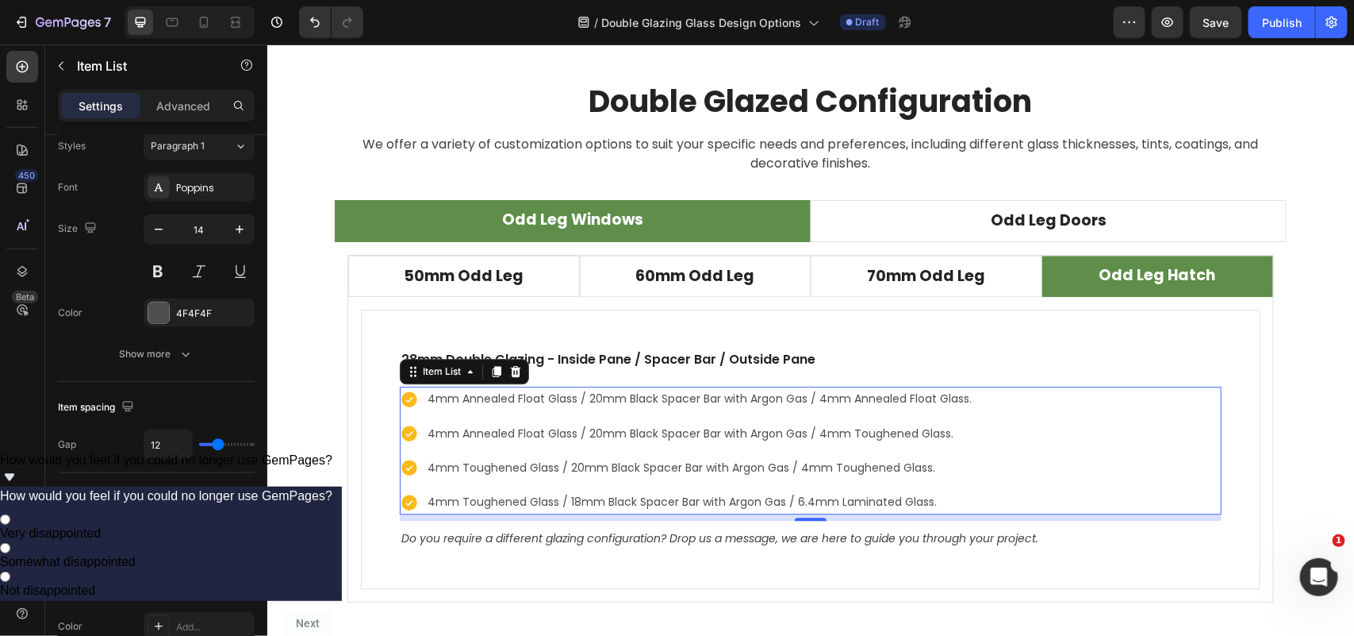
scroll to position [0, 0]
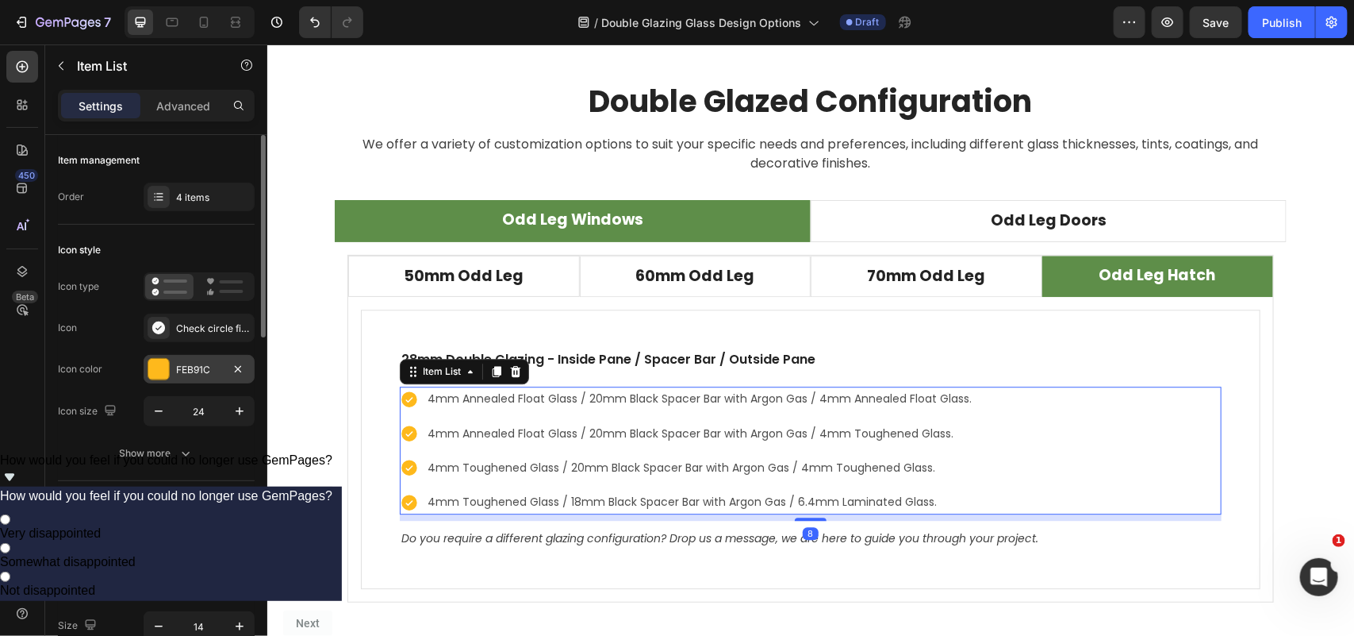
click at [179, 373] on div "FEB91C" at bounding box center [199, 370] width 46 height 14
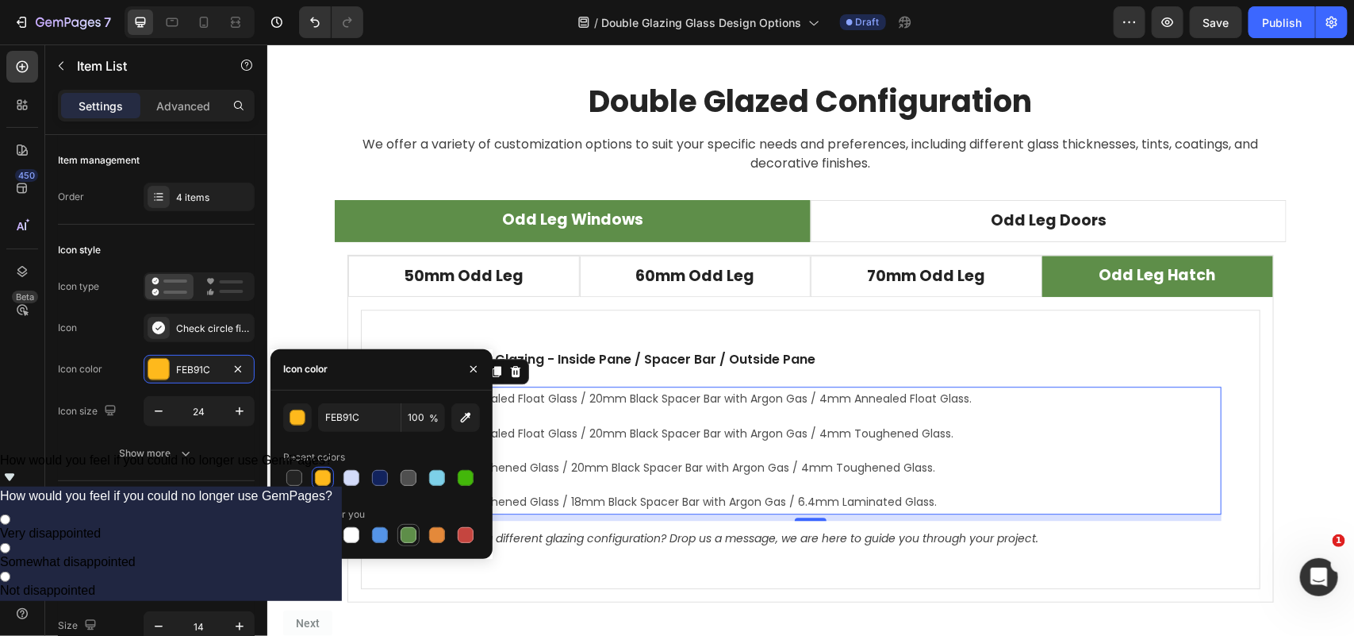
click at [406, 533] on div at bounding box center [409, 535] width 16 height 16
type input "5E8E49"
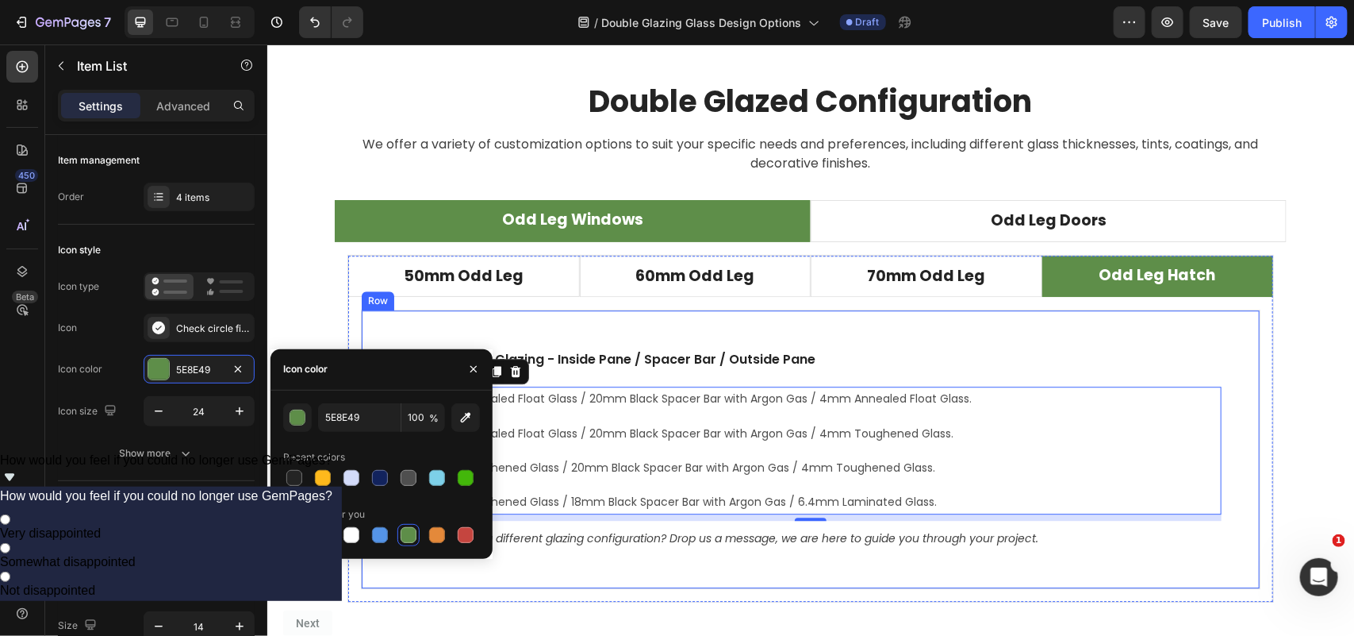
click at [471, 578] on div "28mm Double Glazing - Inside Pane / Spacer Bar / Outside Pane Text block 4mm An…" at bounding box center [810, 448] width 900 height 279
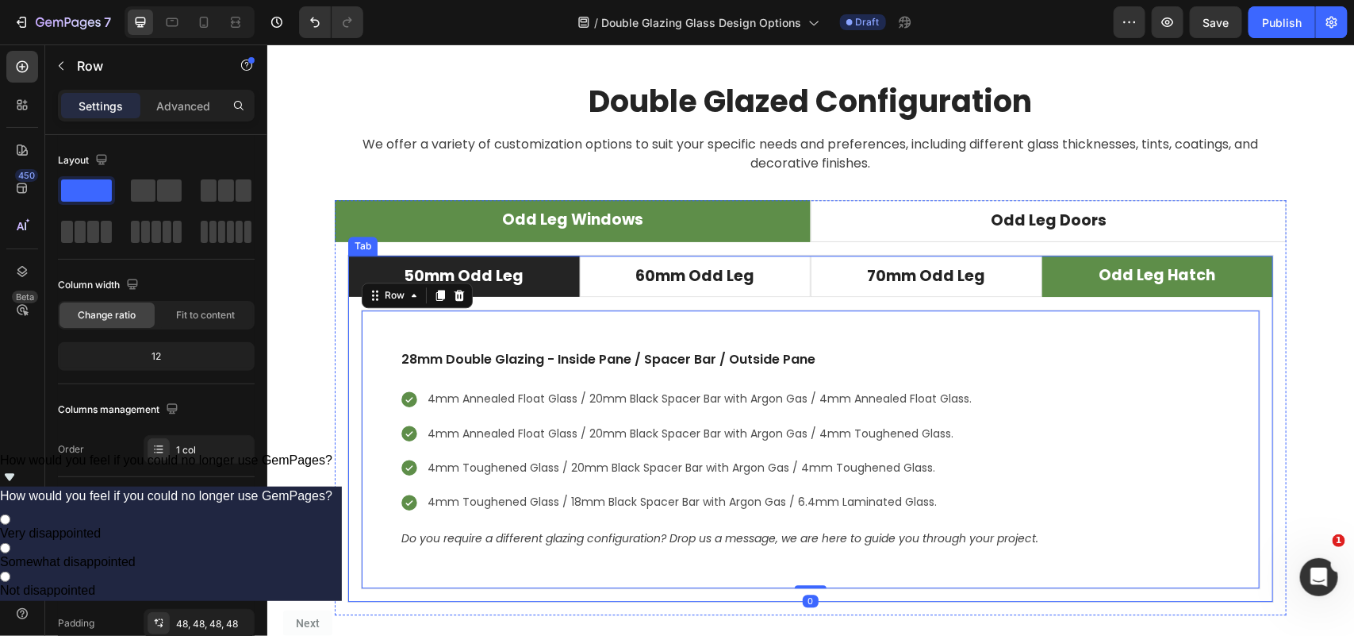
click at [521, 281] on li "50mm Odd Leg" at bounding box center [464, 276] width 232 height 42
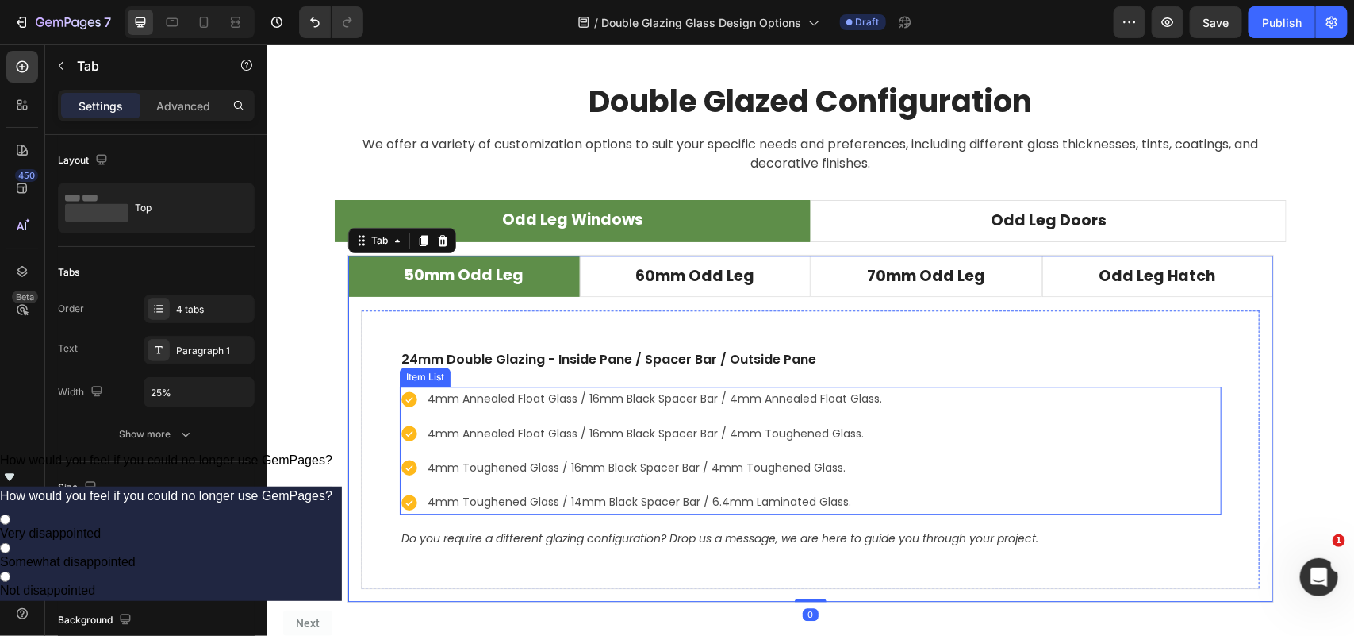
click at [1004, 463] on div "4mm Annealed Float Glass / 16mm Black Spacer Bar / 4mm Annealed Float Glass. 4m…" at bounding box center [810, 450] width 822 height 128
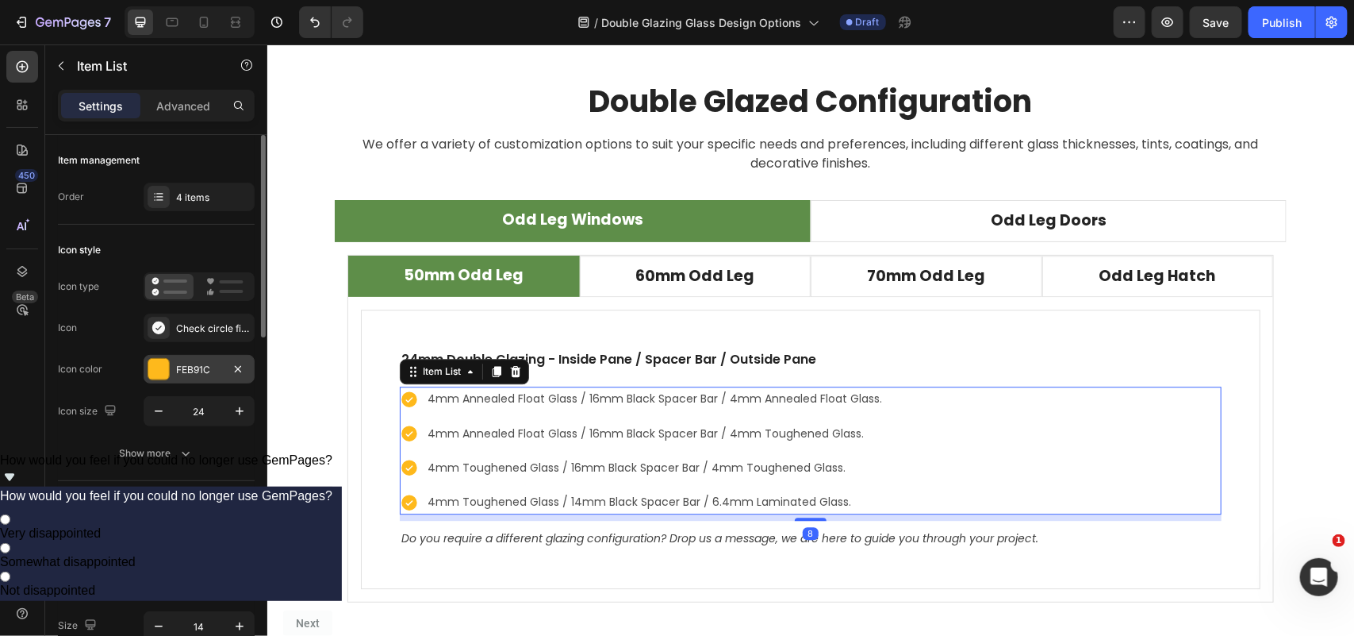
click at [183, 370] on div "FEB91C" at bounding box center [199, 370] width 46 height 14
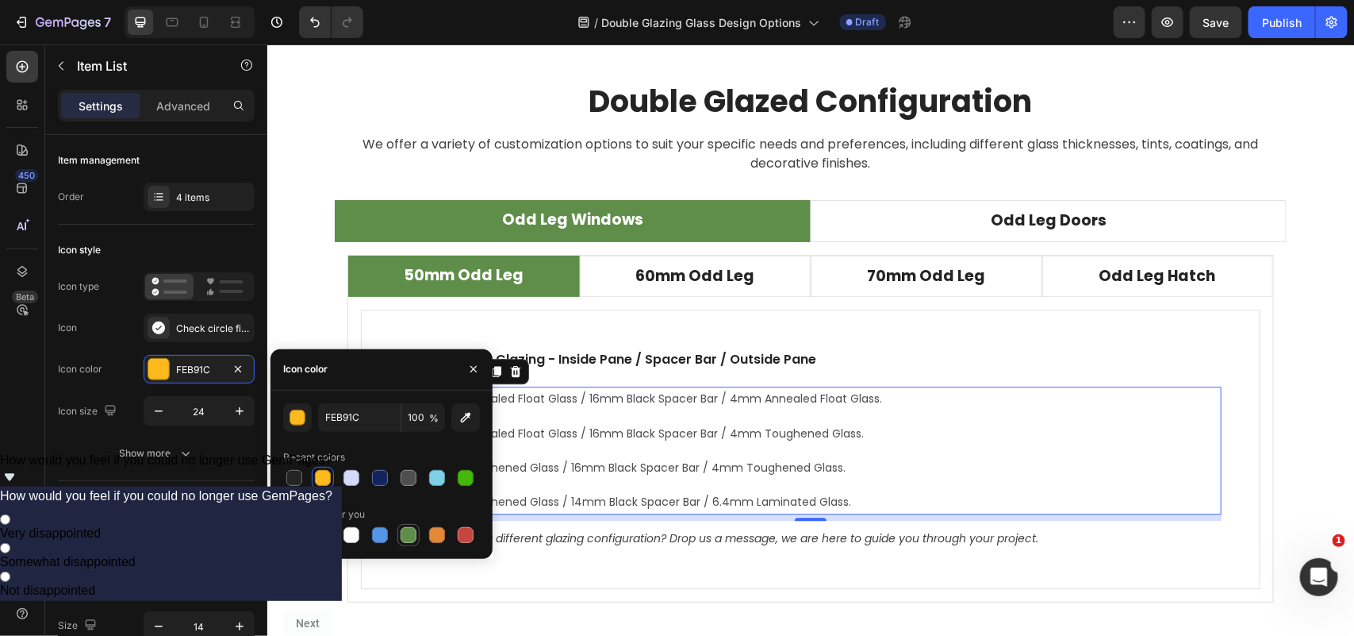
click at [409, 530] on div at bounding box center [409, 535] width 16 height 16
type input "5E8E49"
click at [997, 461] on div "4mm Annealed Float Glass / 16mm Black Spacer Bar / 4mm Annealed Float Glass. 4m…" at bounding box center [810, 450] width 822 height 128
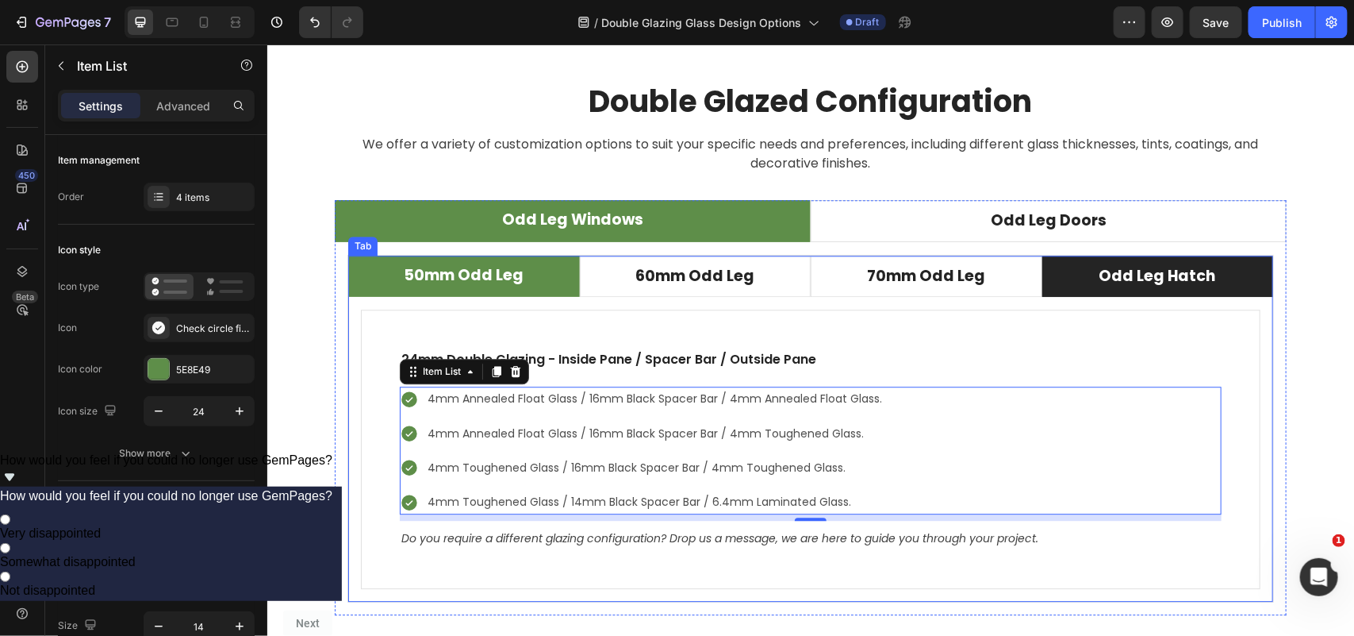
click at [1058, 277] on li "Odd Leg Hatch" at bounding box center [1158, 276] width 232 height 42
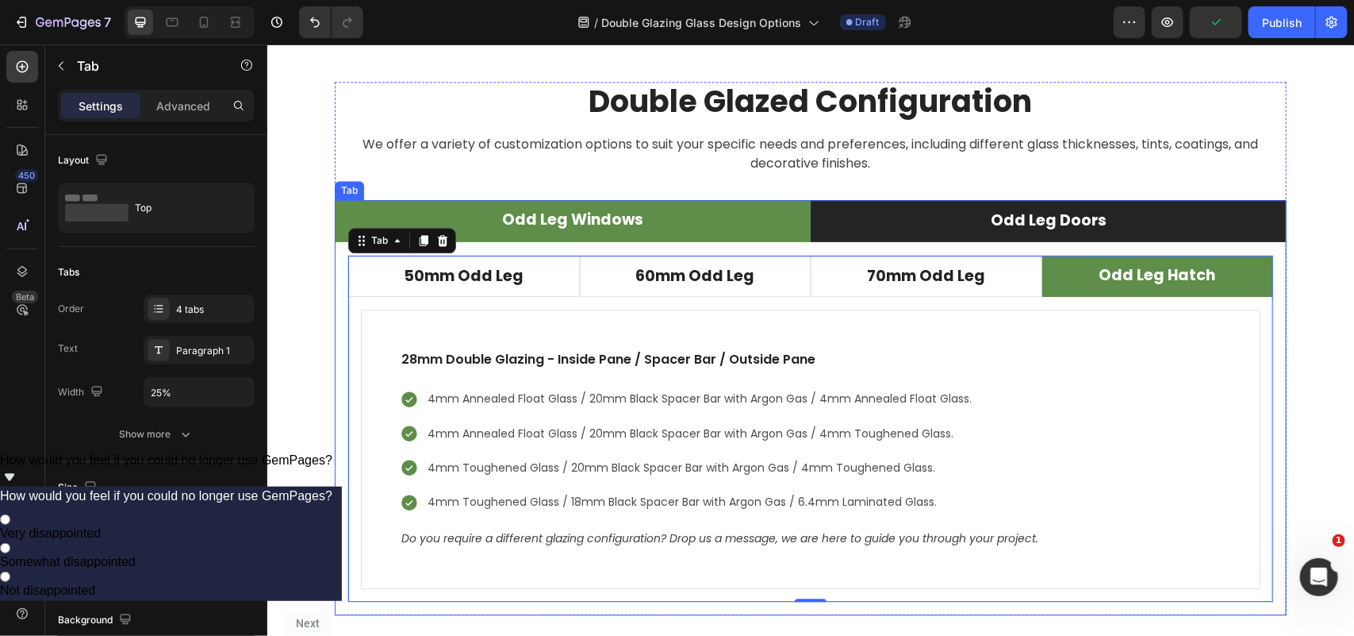
click at [855, 220] on li "Odd Leg Doors" at bounding box center [1048, 220] width 476 height 42
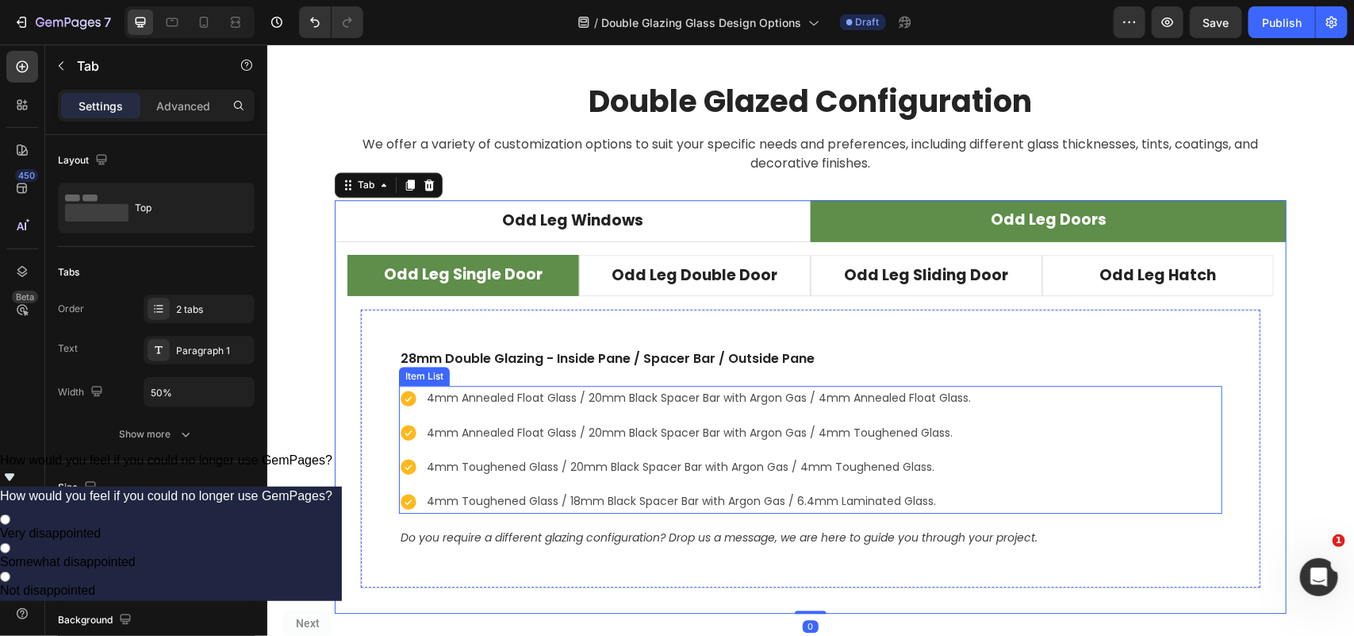
click at [1001, 398] on div "4mm Annealed Float Glass / 20mm Black Spacer Bar with Argon Gas / 4mm Annealed …" at bounding box center [810, 449] width 824 height 128
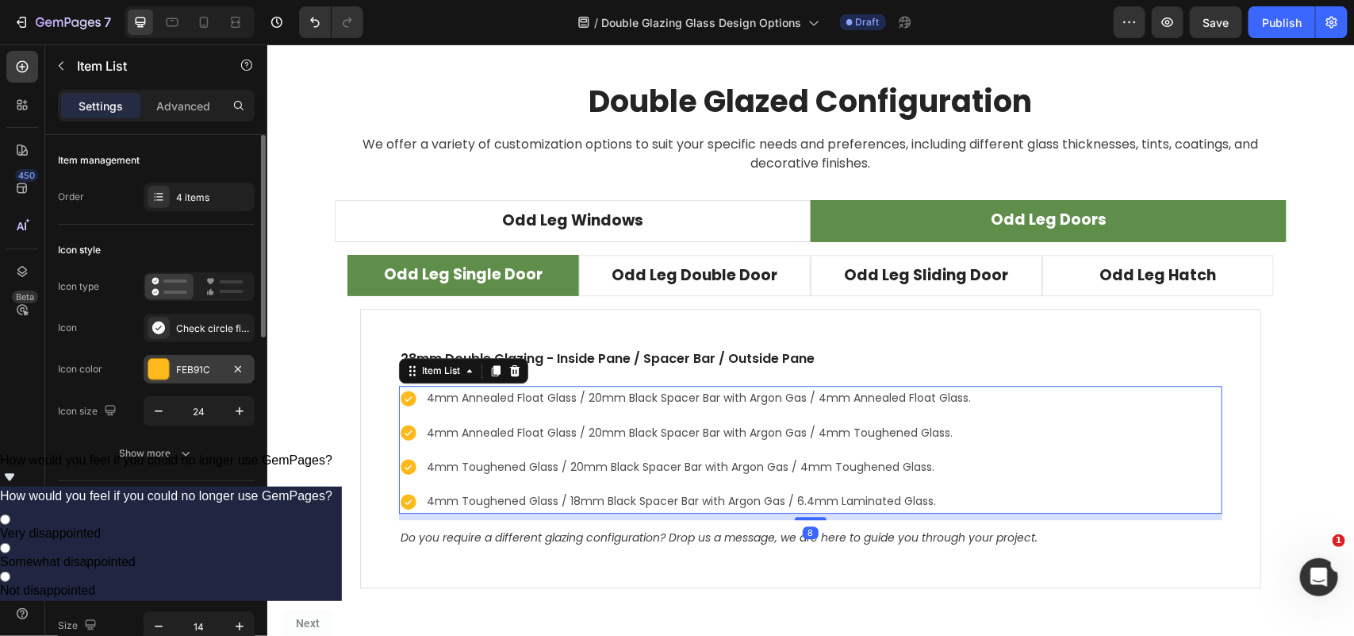
click at [198, 367] on div "FEB91C" at bounding box center [199, 370] width 46 height 14
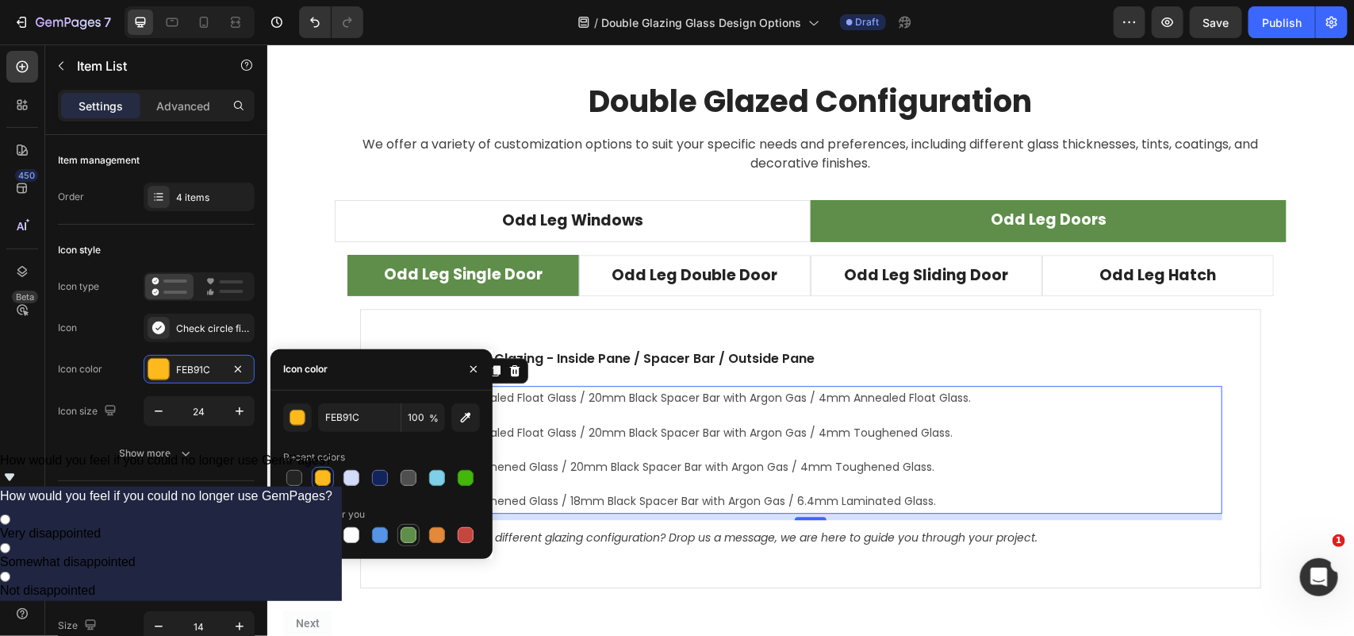
click at [405, 529] on div at bounding box center [409, 535] width 16 height 16
type input "5E8E49"
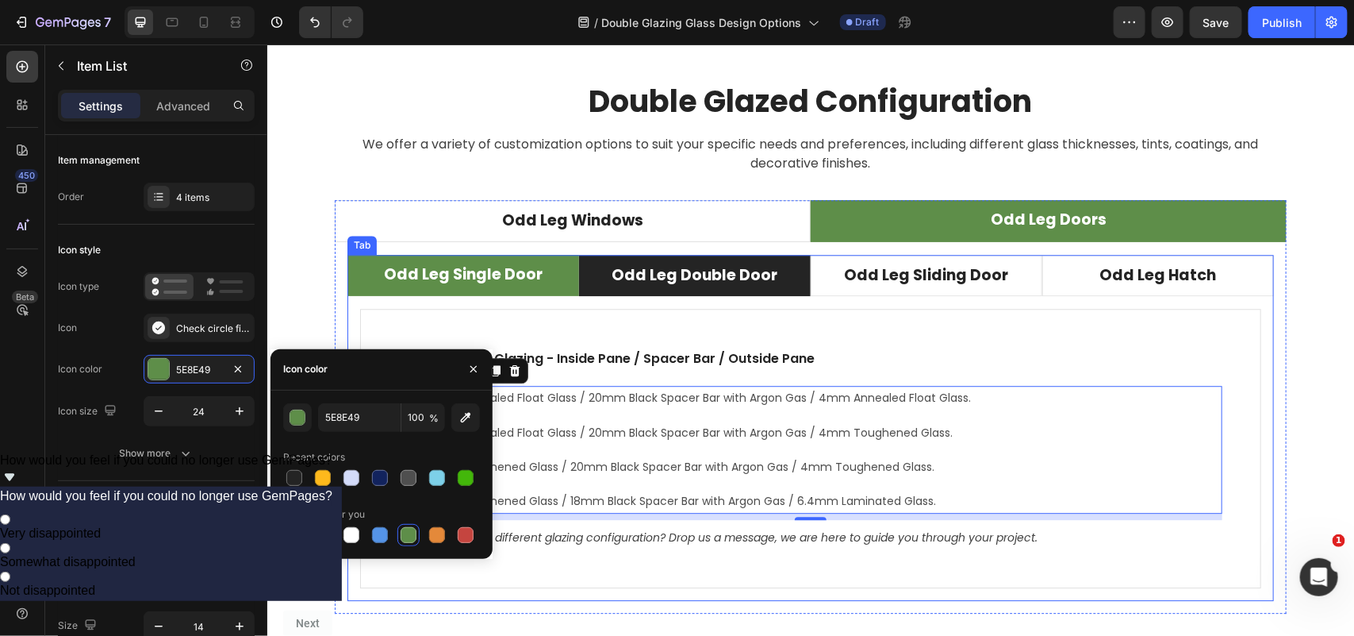
click at [786, 278] on li "Odd Leg Double Door" at bounding box center [694, 275] width 232 height 42
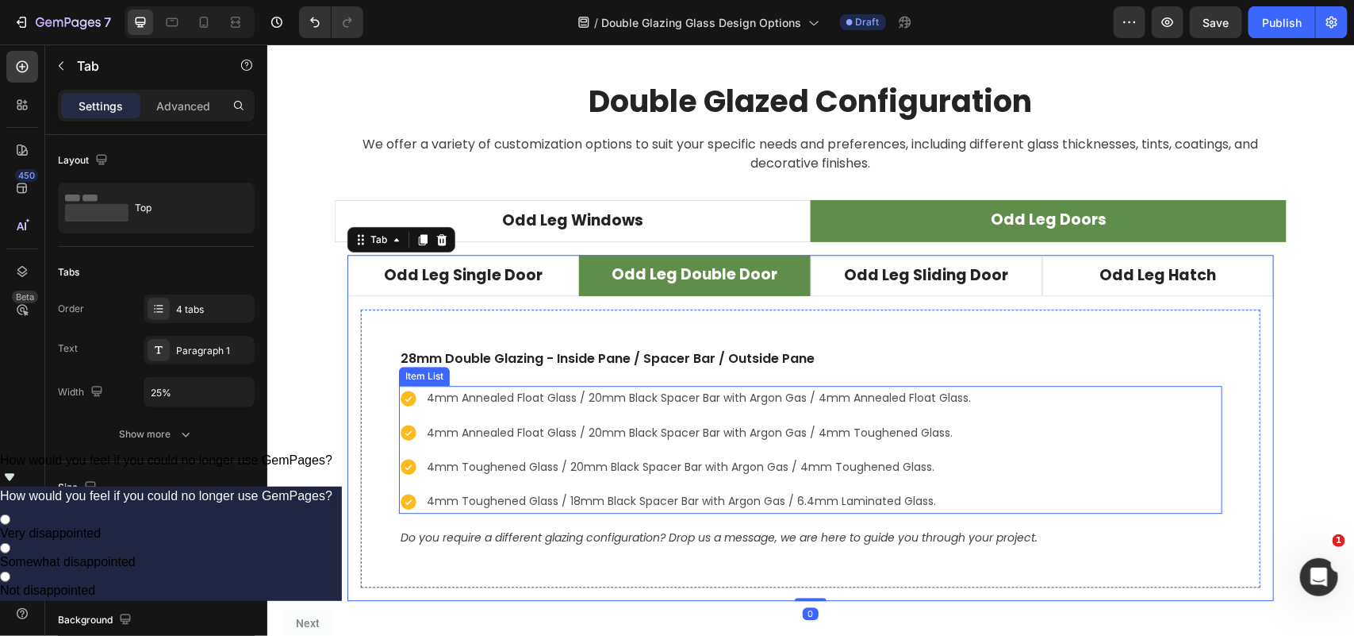
click at [1001, 410] on div "4mm Annealed Float Glass / 20mm Black Spacer Bar with Argon Gas / 4mm Annealed …" at bounding box center [810, 449] width 824 height 128
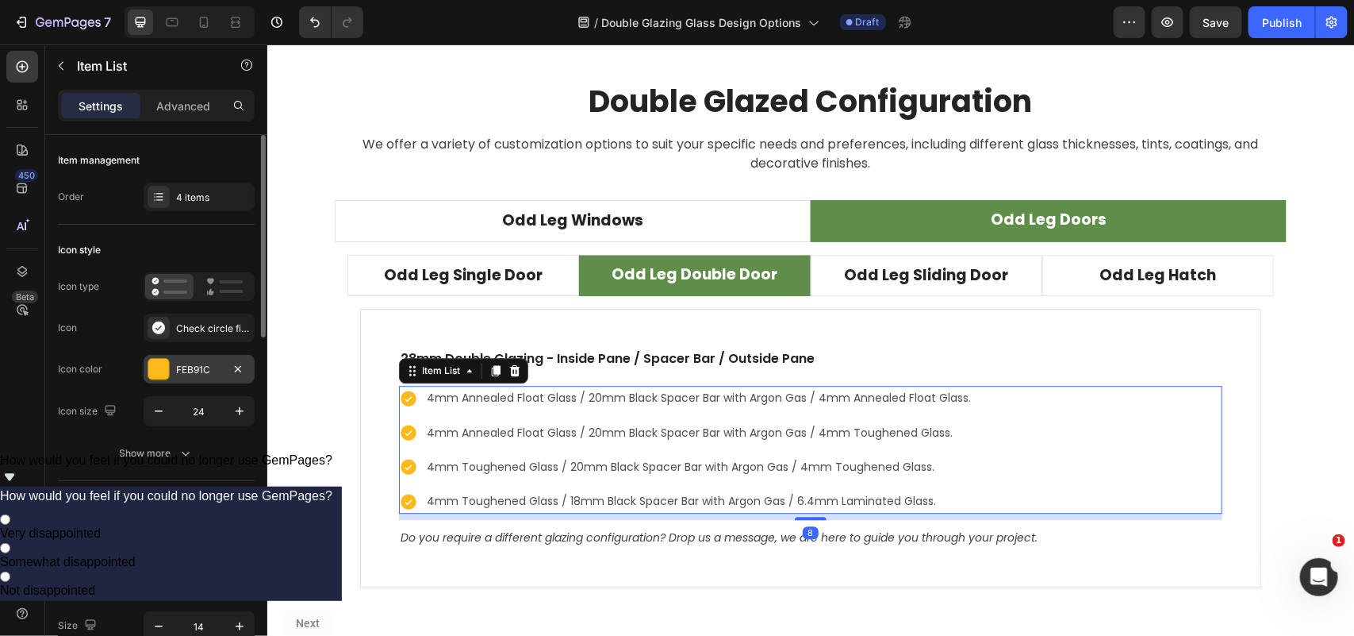
click at [205, 363] on div "FEB91C" at bounding box center [199, 370] width 46 height 14
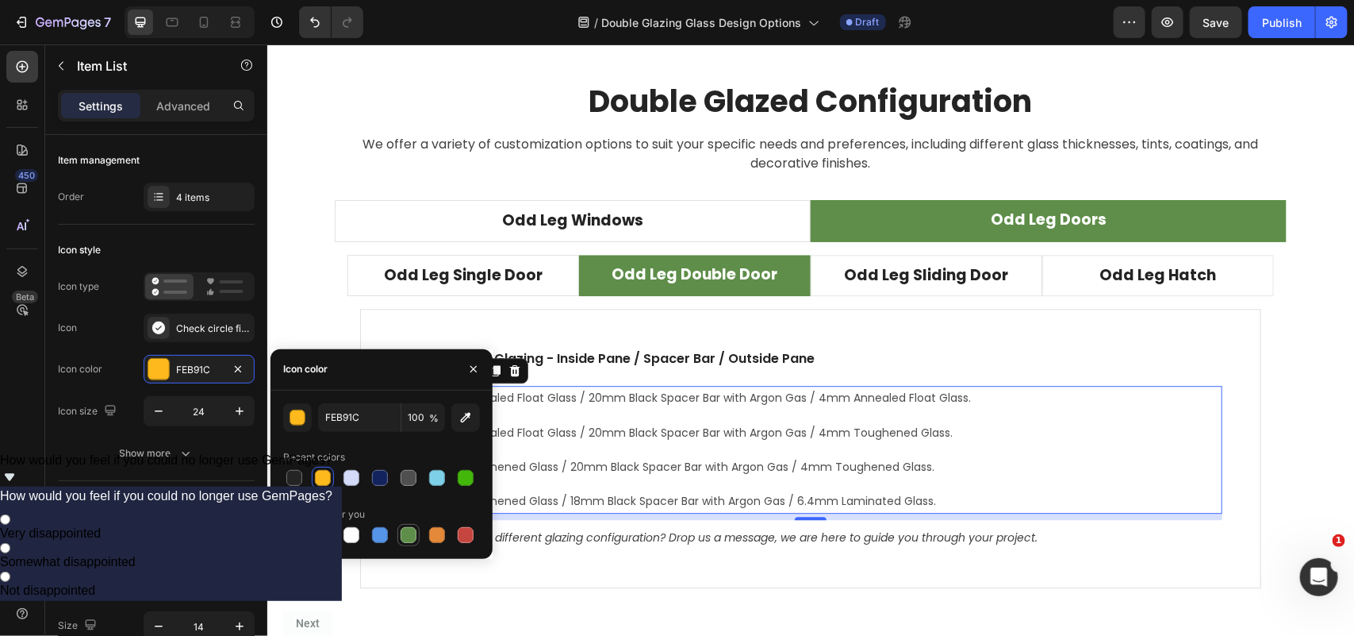
click at [405, 536] on div at bounding box center [409, 535] width 16 height 16
type input "5E8E49"
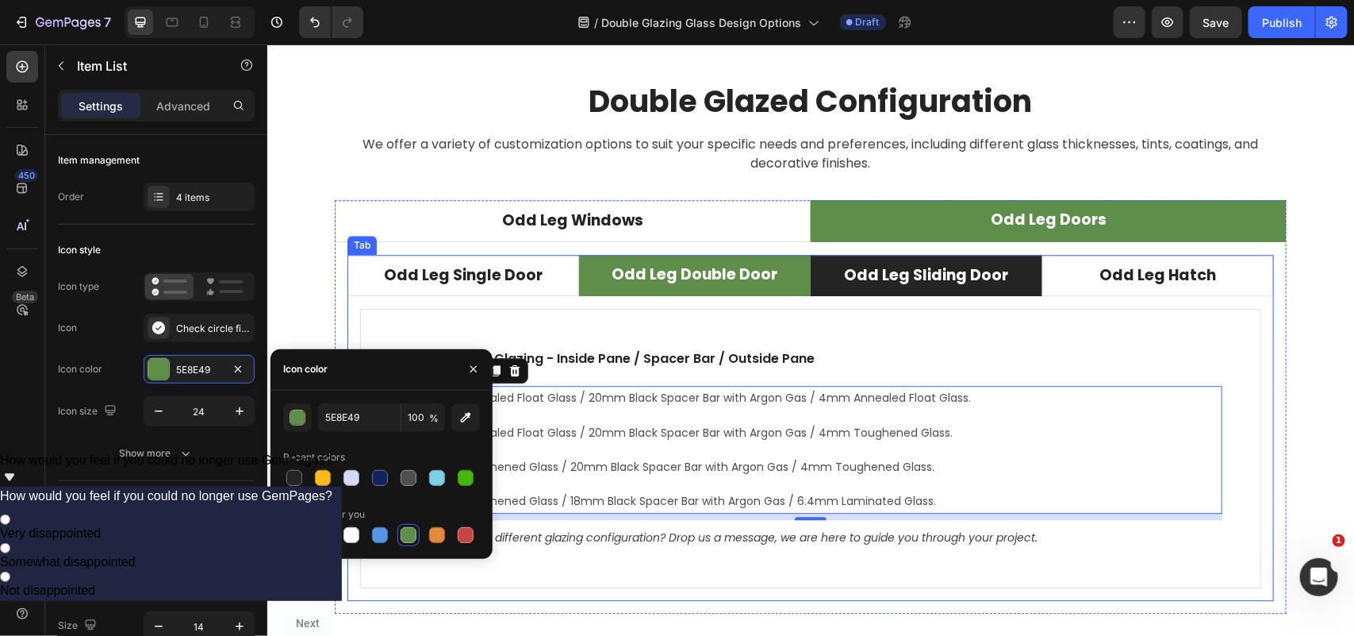
click at [1017, 286] on li "Odd Leg Sliding Door" at bounding box center [926, 275] width 232 height 42
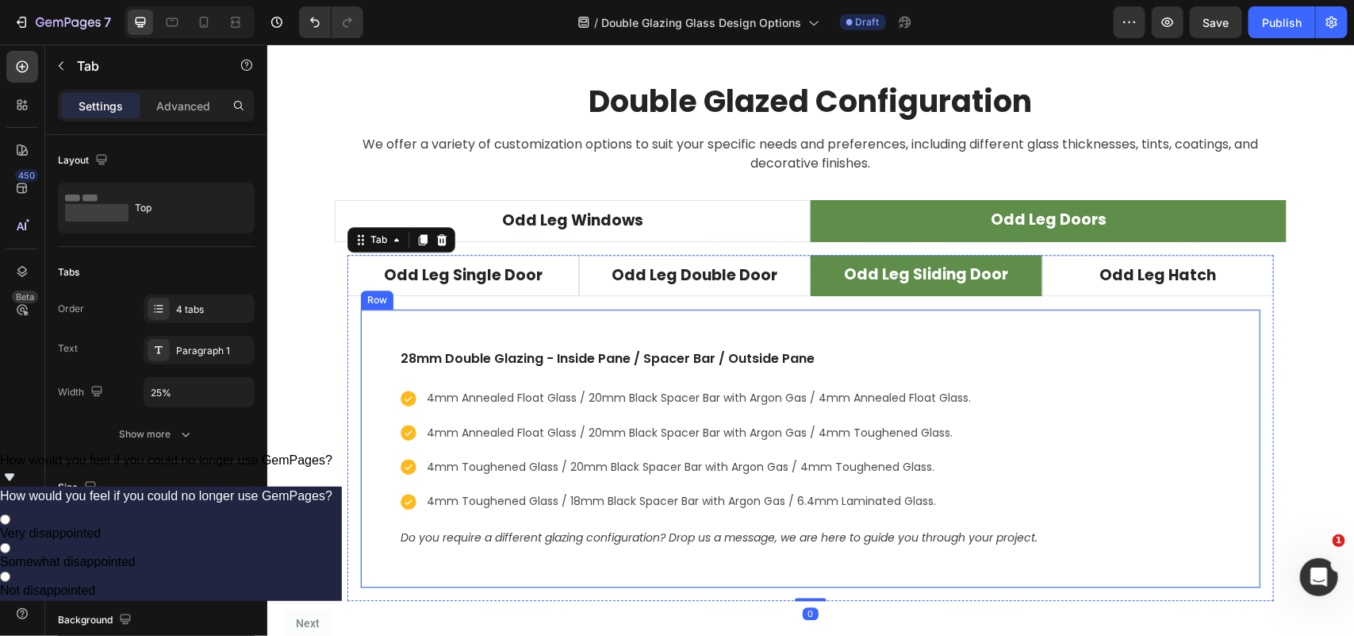
click at [1082, 373] on div "28mm Double Glazing - Inside Pane / Spacer Bar / Outside Pane Text block 4mm An…" at bounding box center [810, 448] width 824 height 202
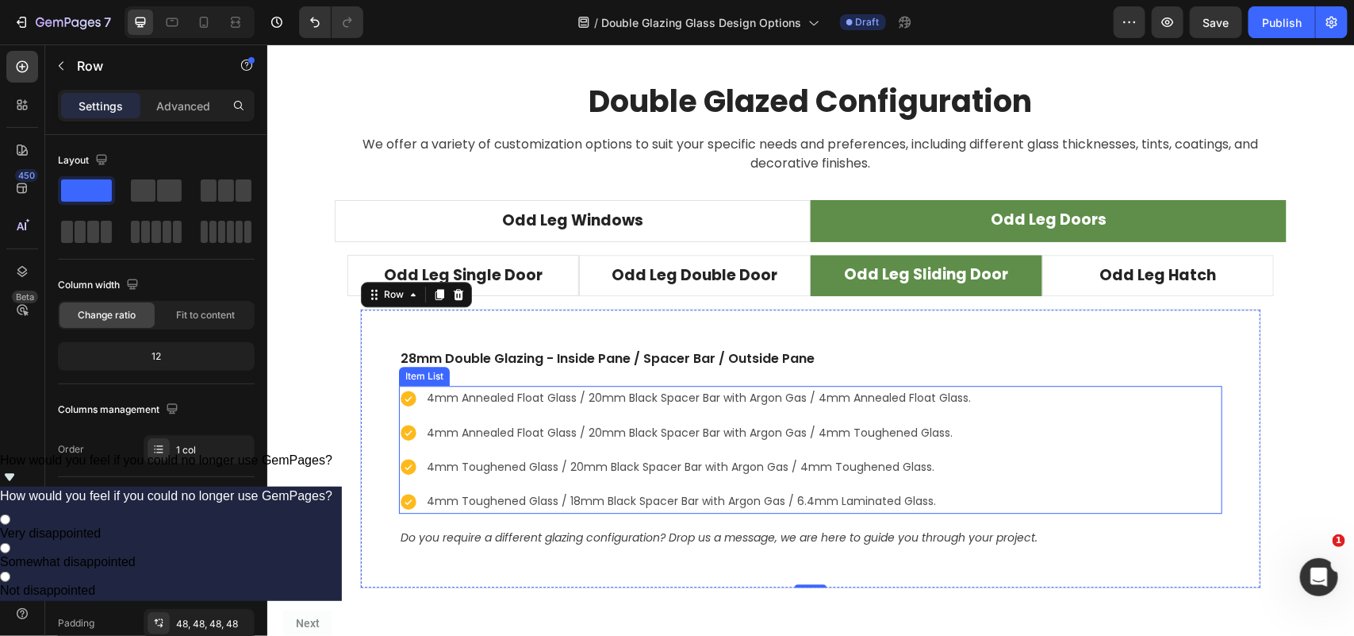
click at [997, 432] on div "4mm Annealed Float Glass / 20mm Black Spacer Bar with Argon Gas / 4mm Annealed …" at bounding box center [810, 449] width 824 height 128
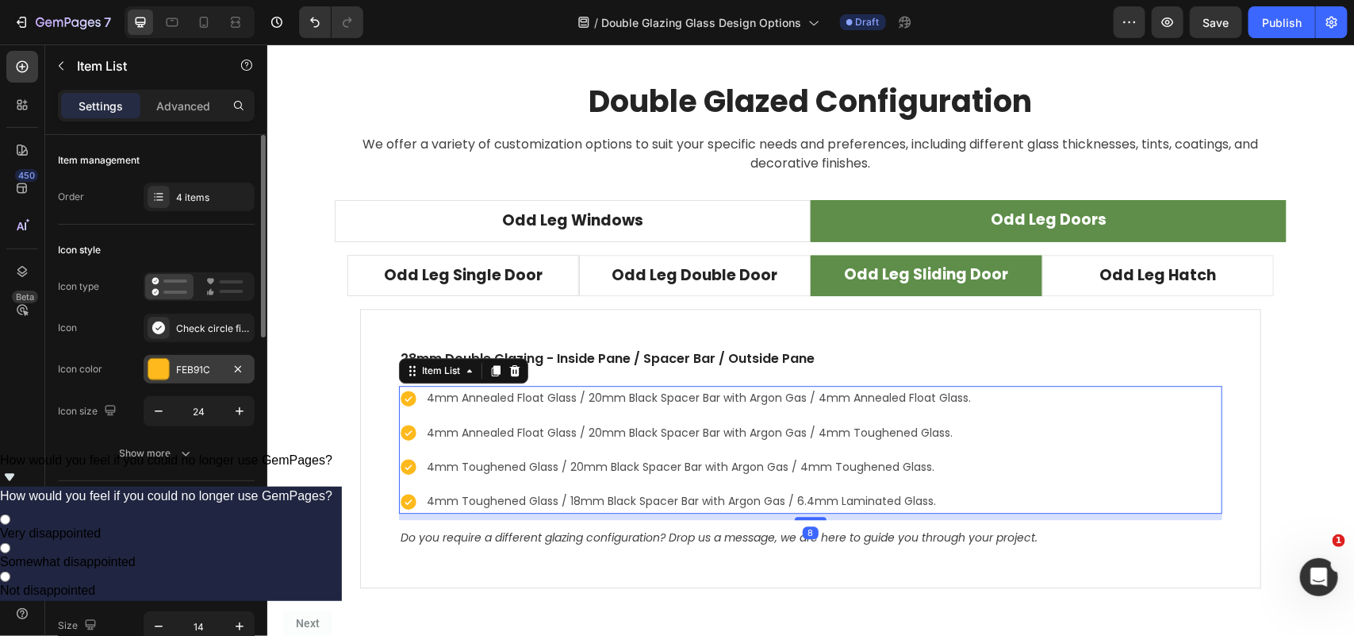
click at [192, 370] on div "FEB91C" at bounding box center [199, 370] width 46 height 14
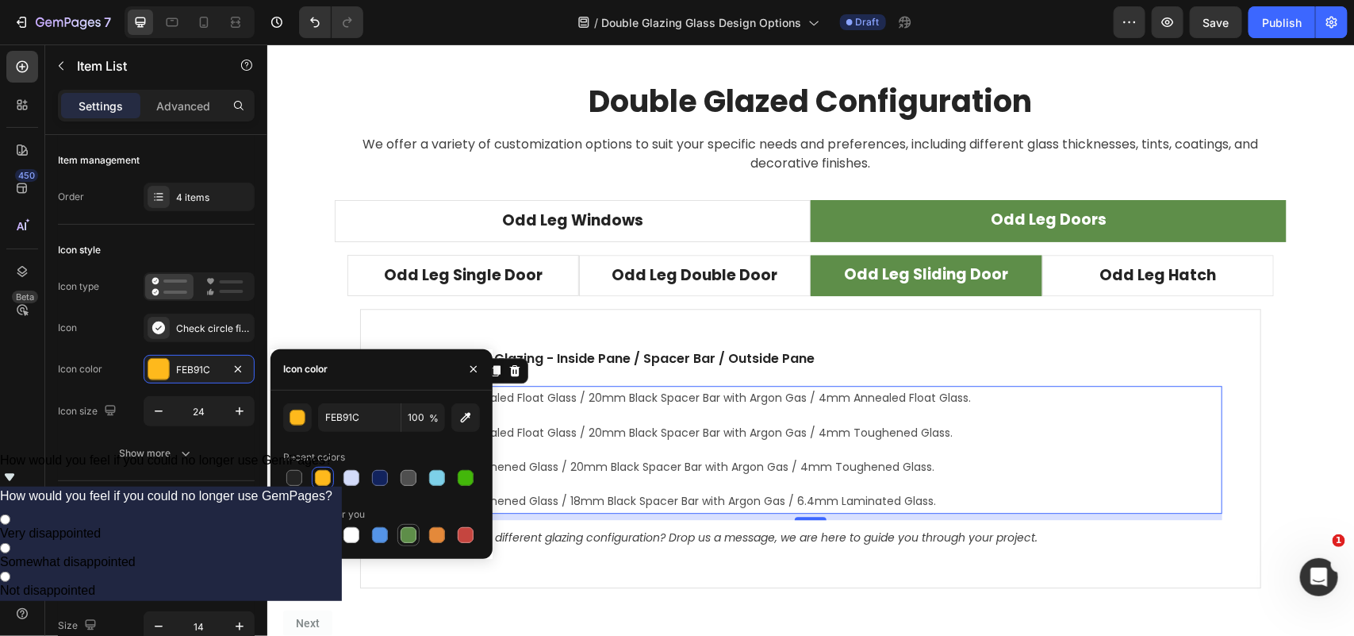
click at [405, 538] on div at bounding box center [409, 535] width 16 height 16
type input "5E8E49"
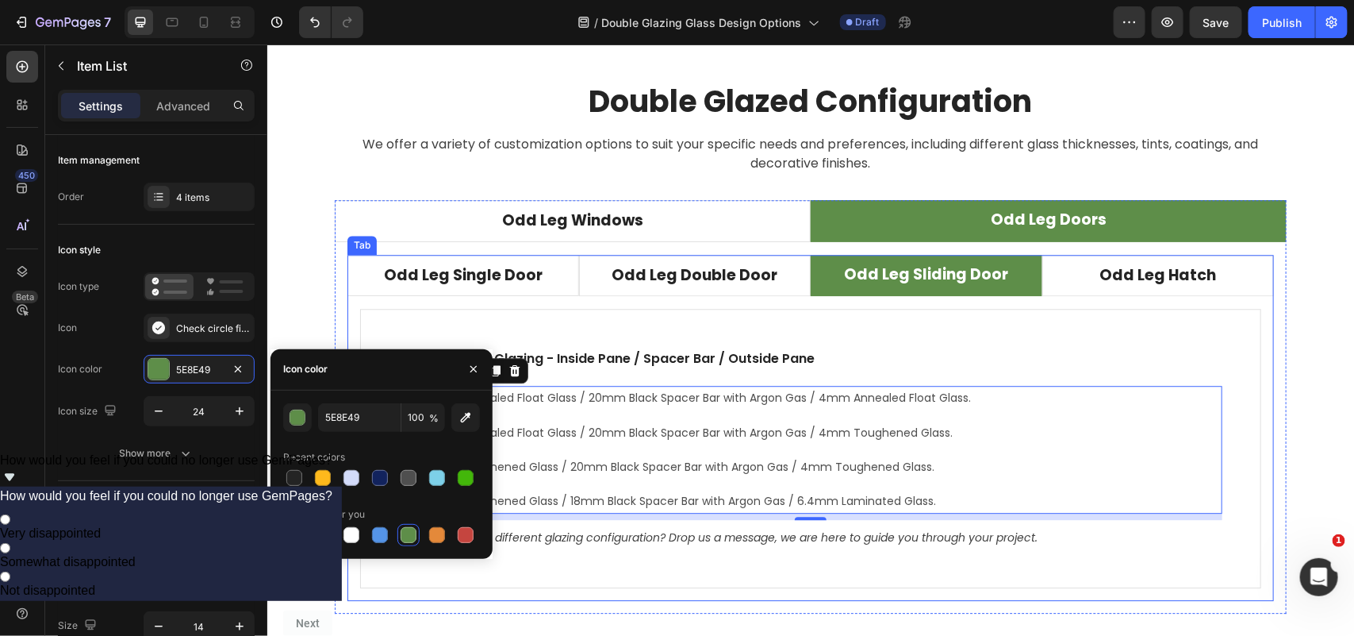
click at [1228, 270] on li "Odd Leg Hatch" at bounding box center [1158, 275] width 232 height 42
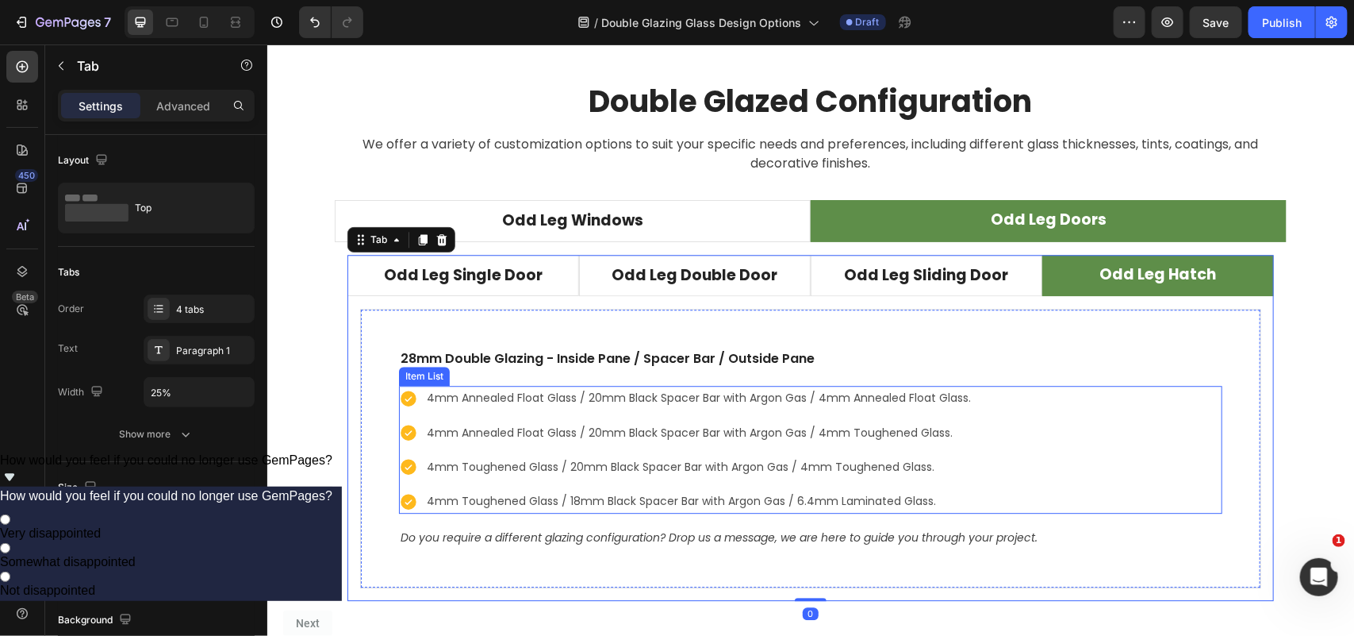
click at [1068, 453] on div "4mm Annealed Float Glass / 20mm Black Spacer Bar with Argon Gas / 4mm Annealed …" at bounding box center [810, 449] width 824 height 128
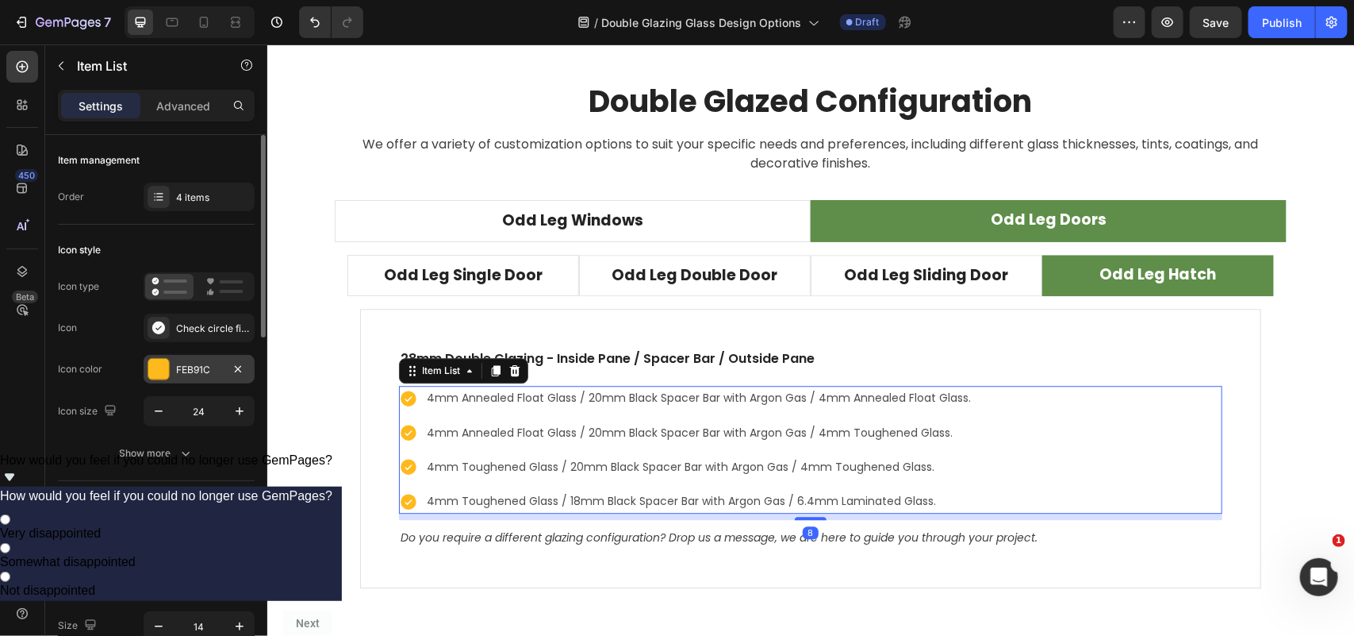
click at [206, 365] on div "FEB91C" at bounding box center [199, 370] width 46 height 14
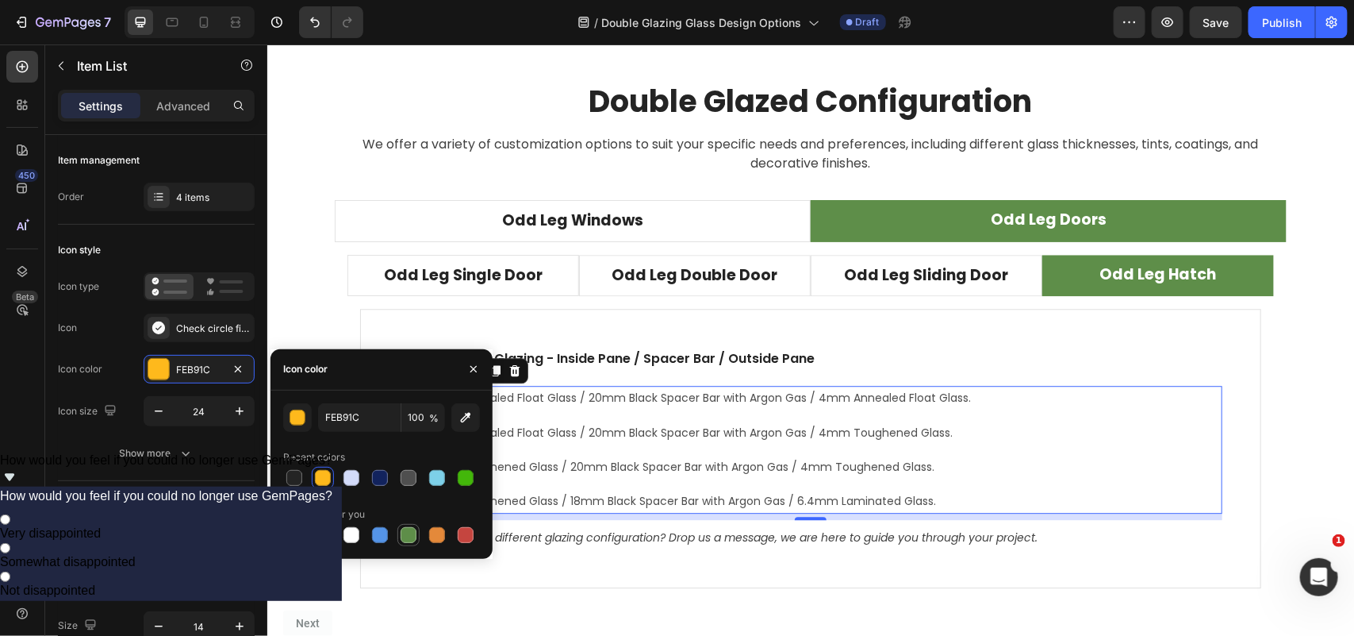
click at [406, 530] on div at bounding box center [409, 535] width 16 height 16
type input "5E8E49"
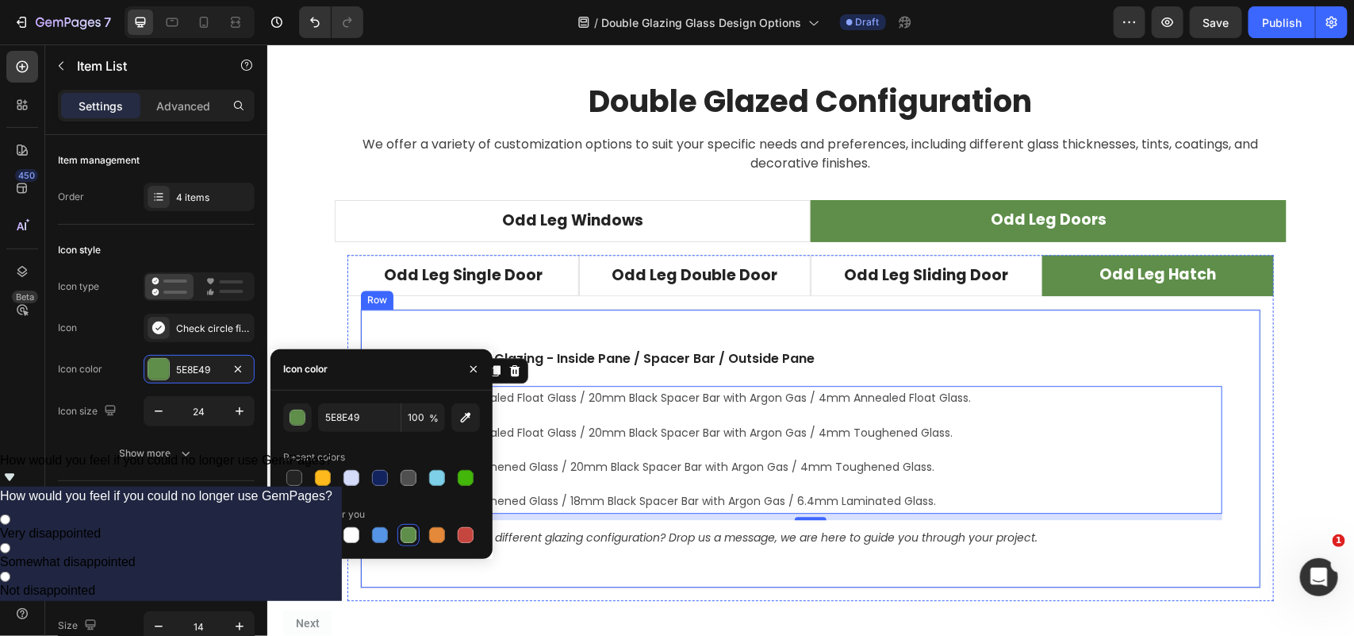
click at [1105, 325] on div "28mm Double Glazing - Inside Pane / Spacer Bar / Outside Pane Text block 4mm An…" at bounding box center [809, 447] width 901 height 279
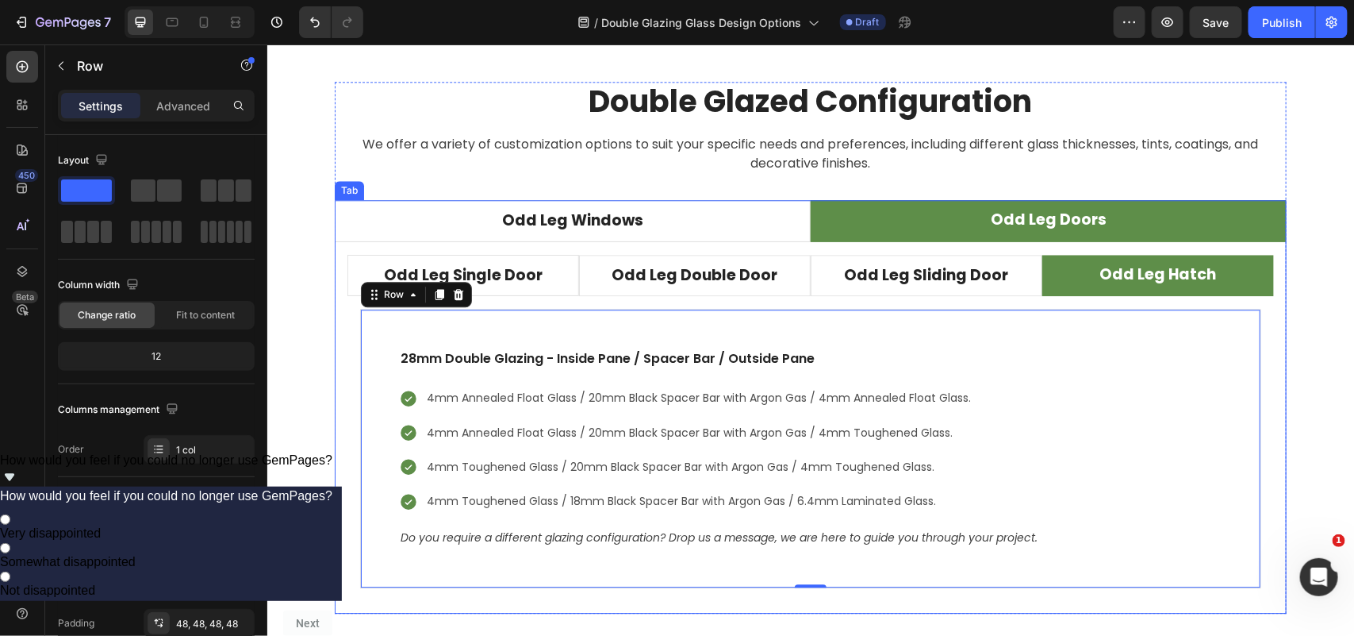
click at [1170, 212] on li "Odd Leg Doors" at bounding box center [1048, 220] width 476 height 42
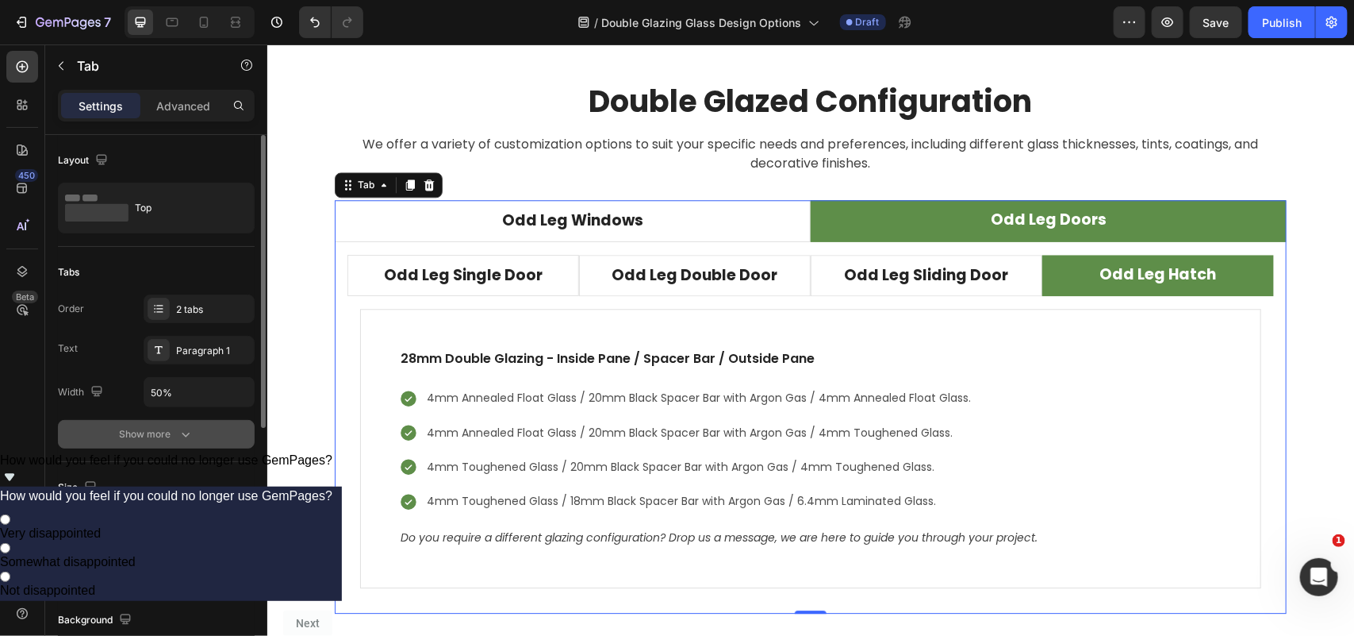
click at [187, 440] on icon "button" at bounding box center [186, 434] width 16 height 16
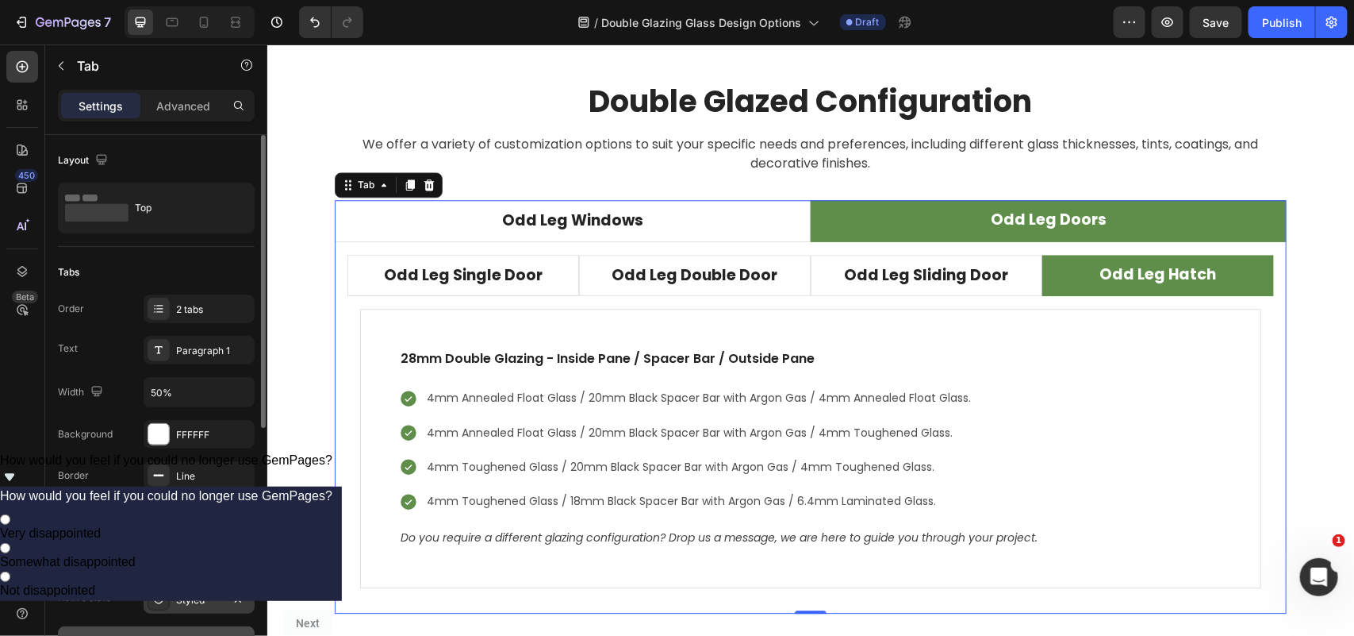
scroll to position [99, 0]
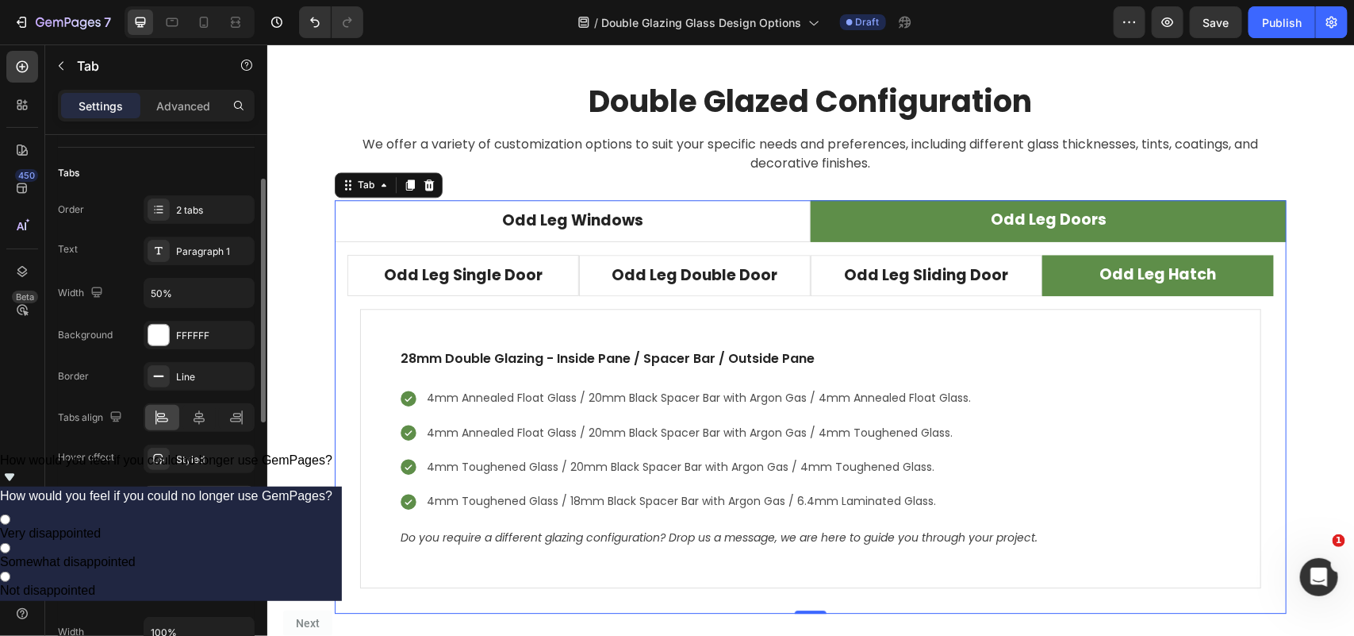
click at [197, 505] on div "Styled" at bounding box center [199, 501] width 46 height 14
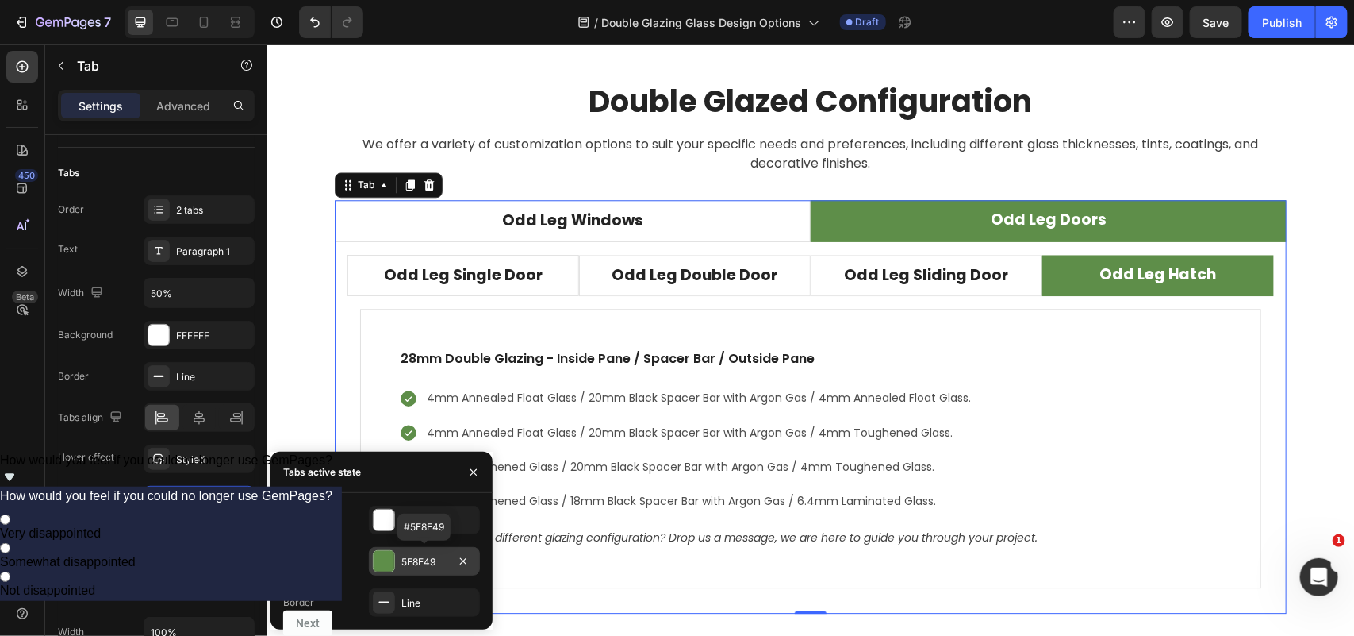
click at [429, 563] on div "5E8E49" at bounding box center [425, 562] width 46 height 14
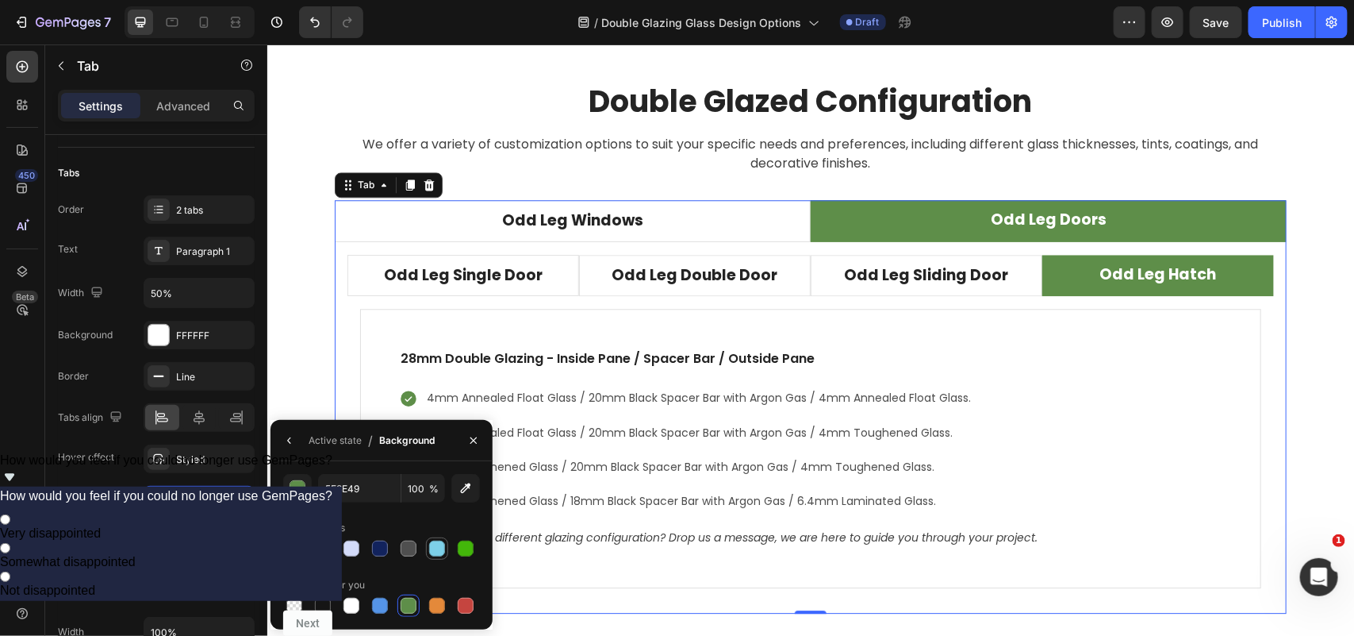
click at [441, 548] on div at bounding box center [437, 548] width 16 height 16
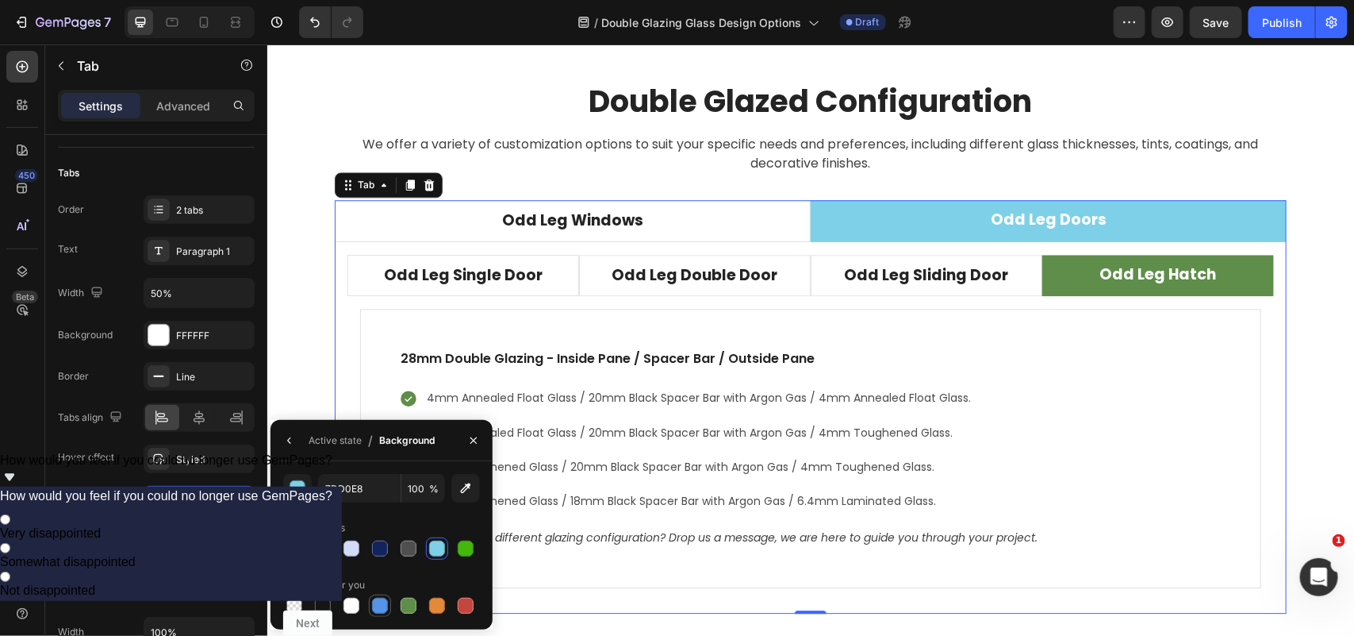
click at [386, 603] on div at bounding box center [380, 605] width 16 height 16
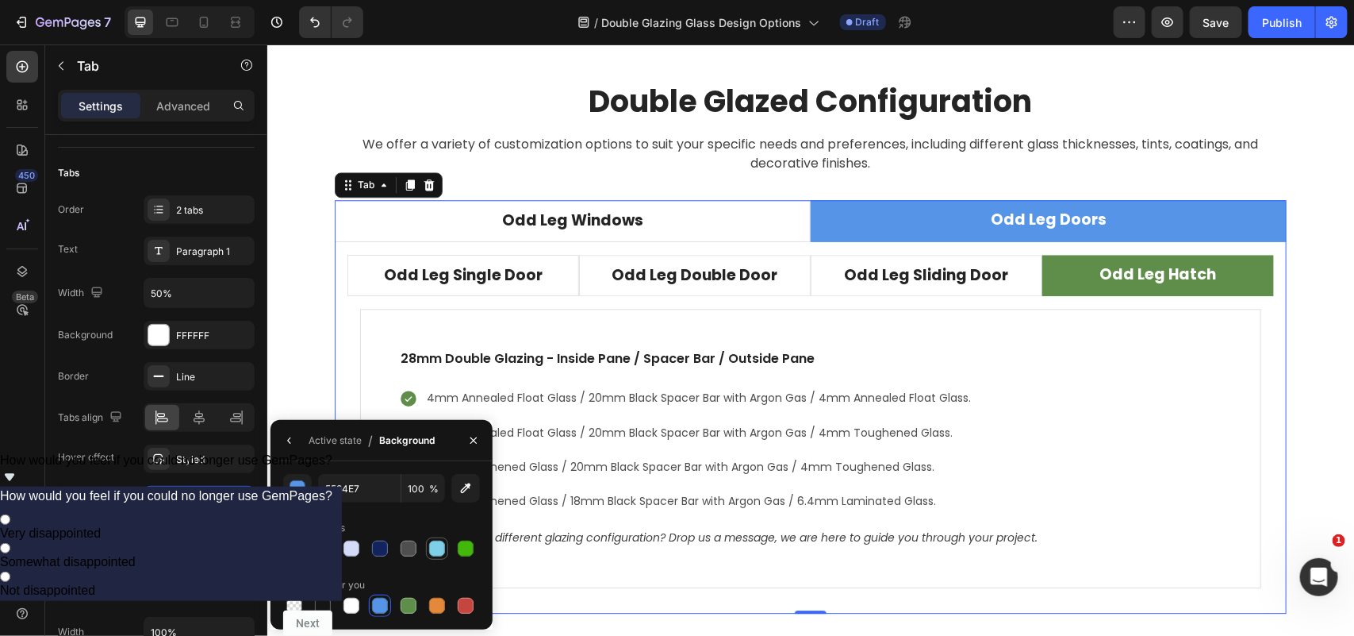
click at [443, 550] on div at bounding box center [437, 548] width 16 height 16
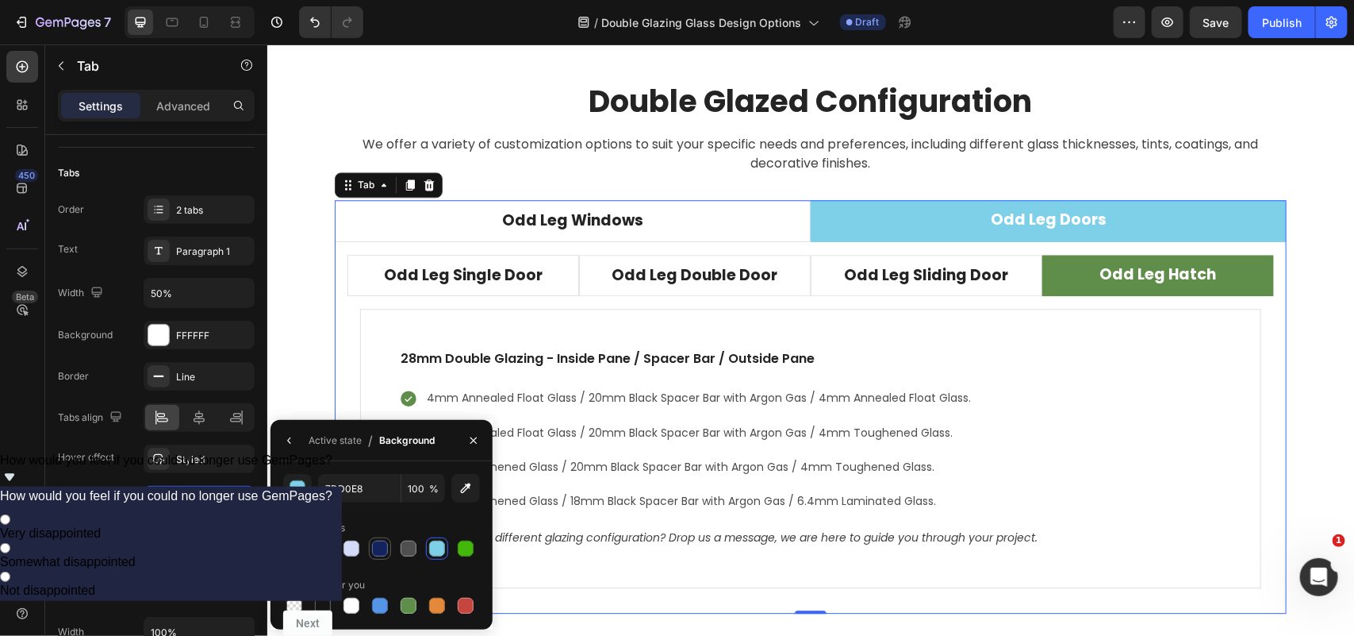
click at [383, 548] on div at bounding box center [380, 548] width 16 height 16
type input "12235D"
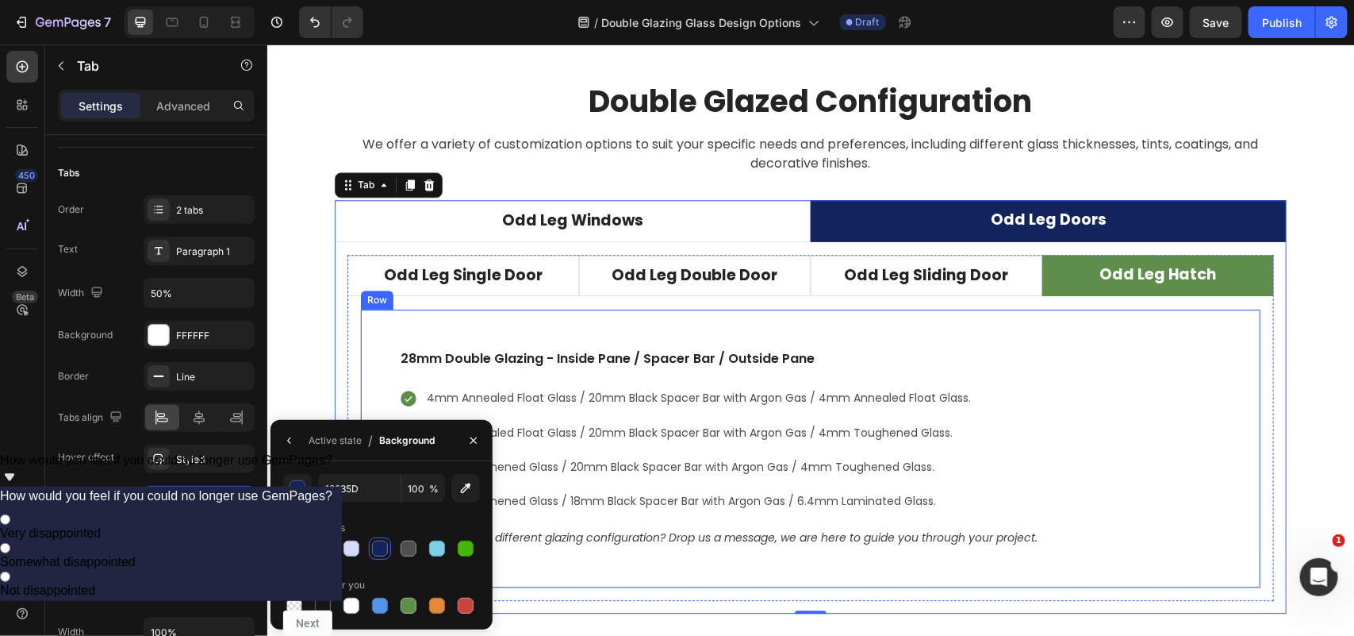
click at [1187, 325] on div "28mm Double Glazing - Inside Pane / Spacer Bar / Outside Pane Text block 4mm An…" at bounding box center [809, 447] width 901 height 279
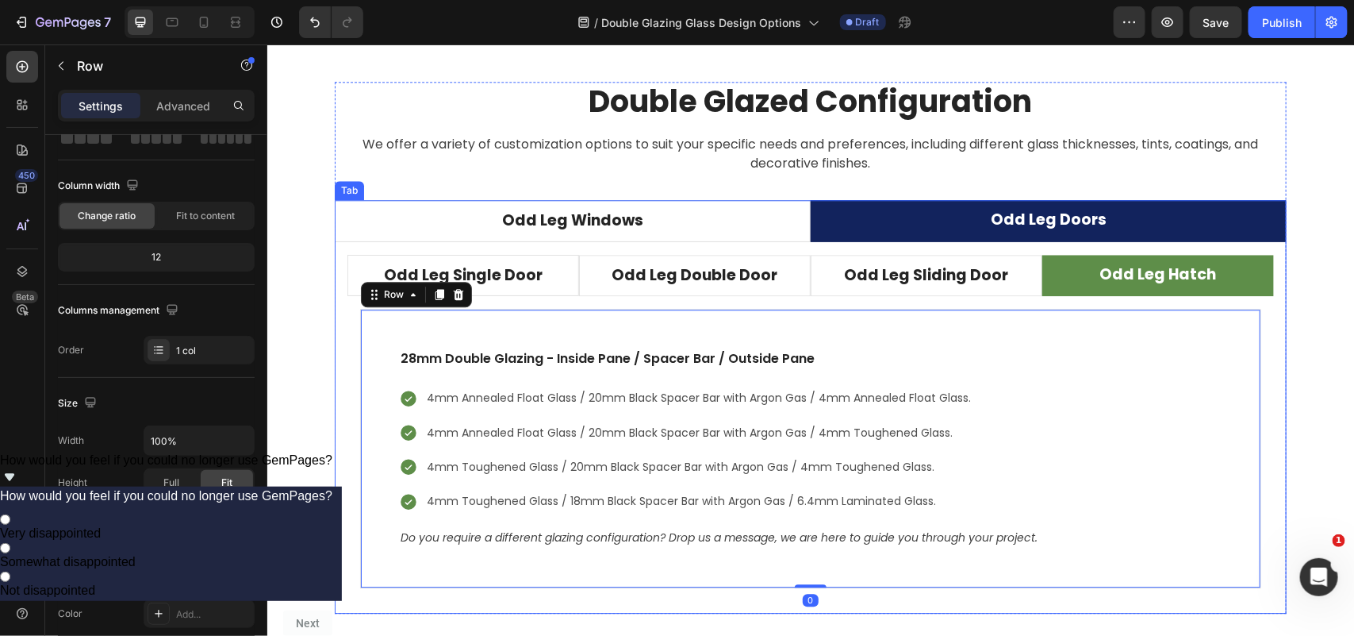
scroll to position [0, 0]
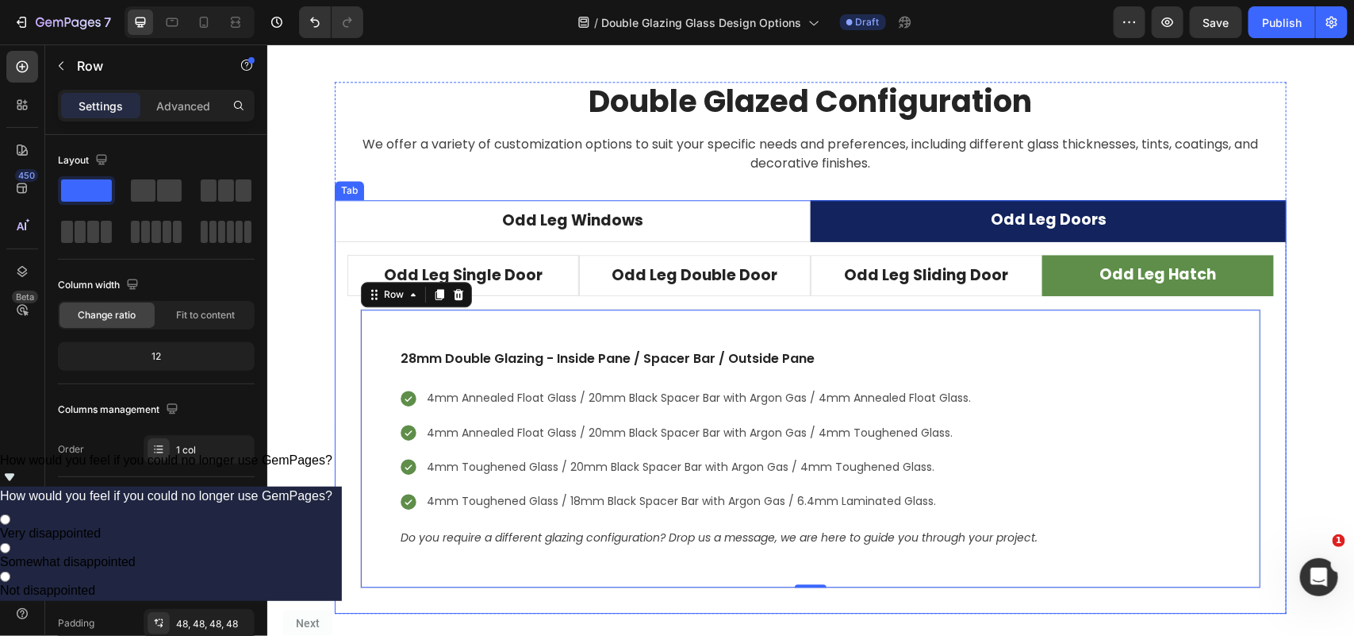
click at [918, 223] on li "Odd Leg Doors" at bounding box center [1048, 220] width 476 height 42
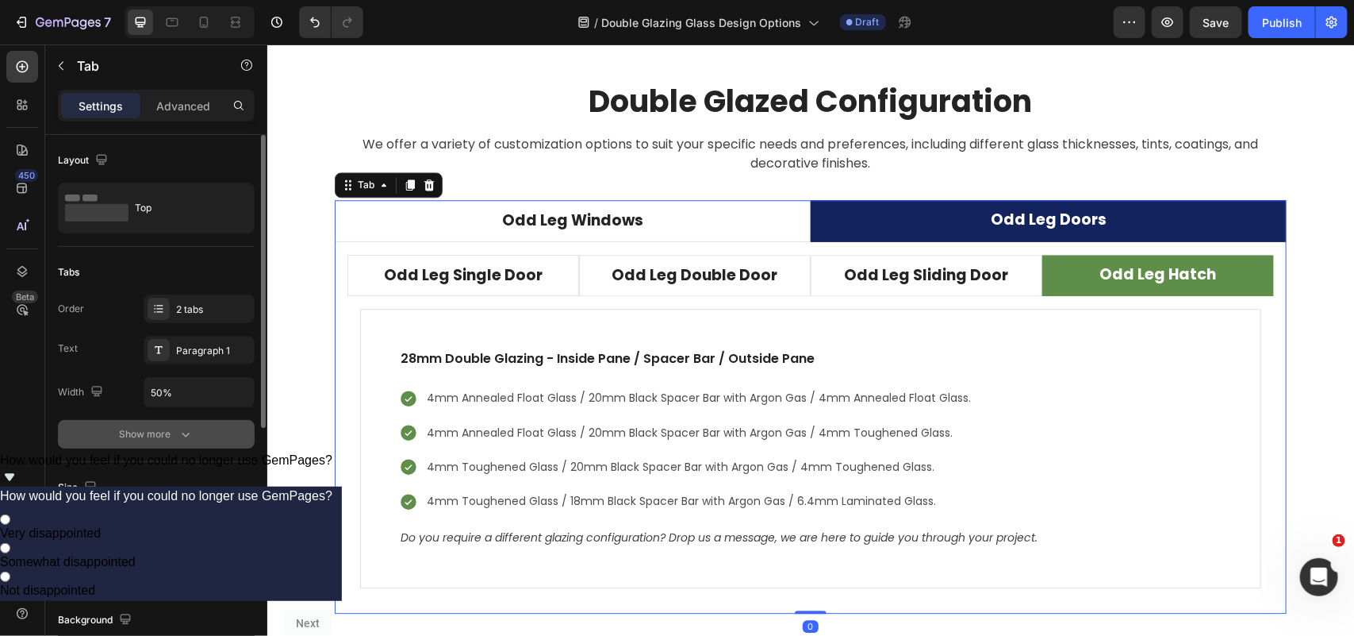
click at [205, 443] on button "Show more" at bounding box center [156, 434] width 197 height 29
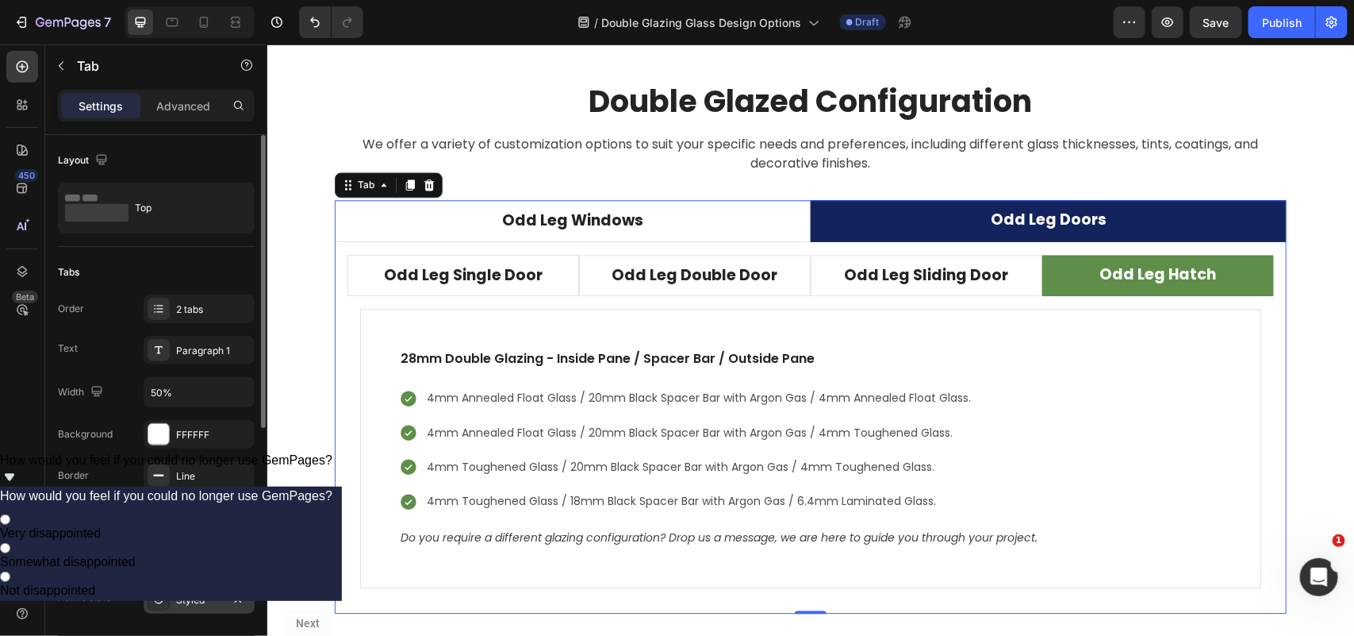
click at [195, 609] on div "Styled" at bounding box center [199, 599] width 111 height 29
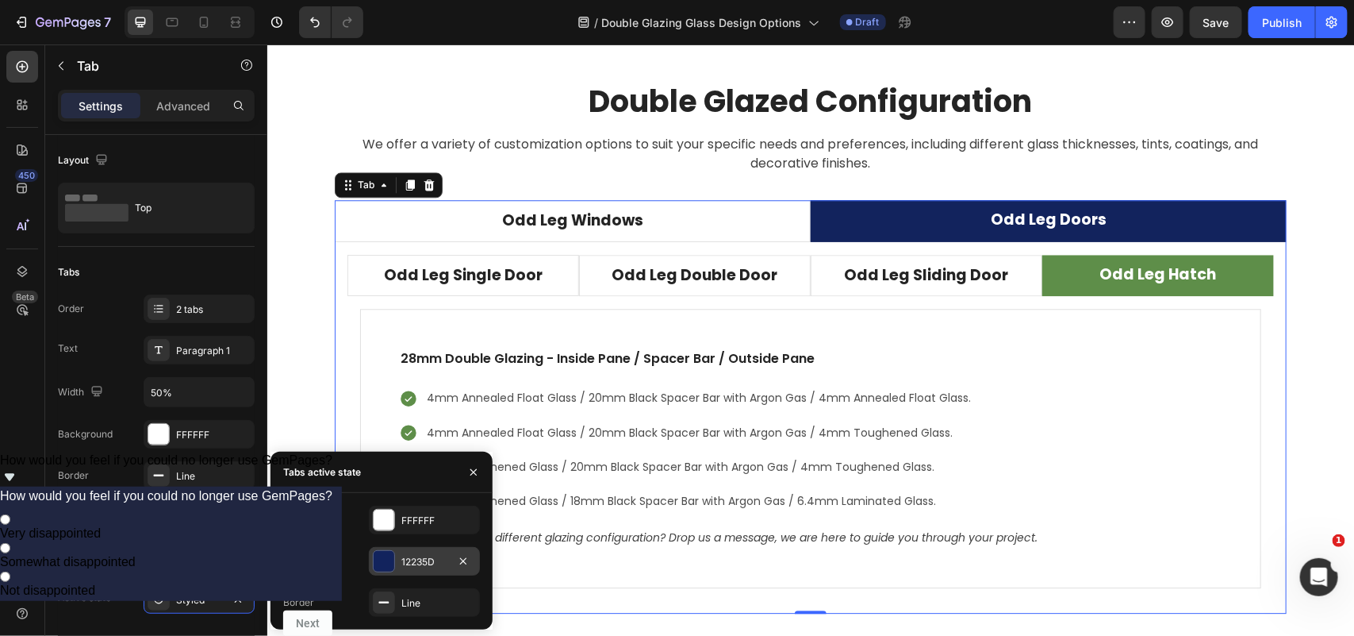
click at [429, 556] on div "12235D" at bounding box center [425, 562] width 46 height 14
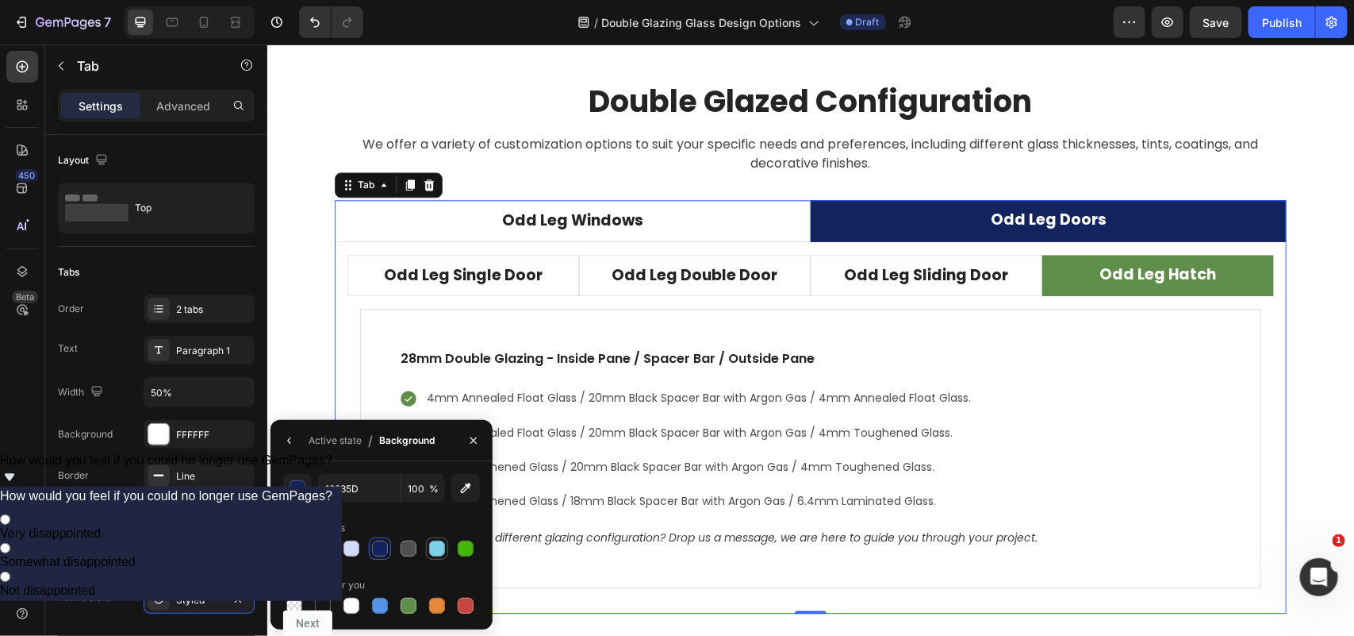
click at [432, 554] on div at bounding box center [437, 548] width 16 height 16
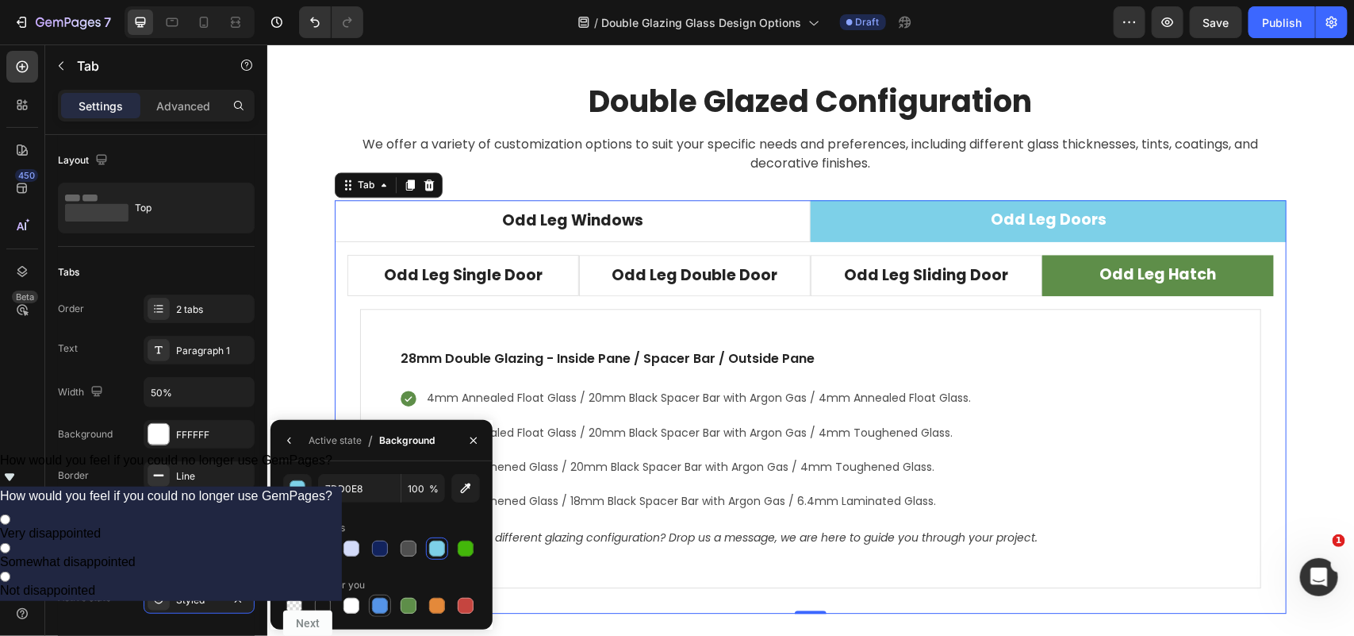
click at [386, 601] on div at bounding box center [380, 605] width 16 height 16
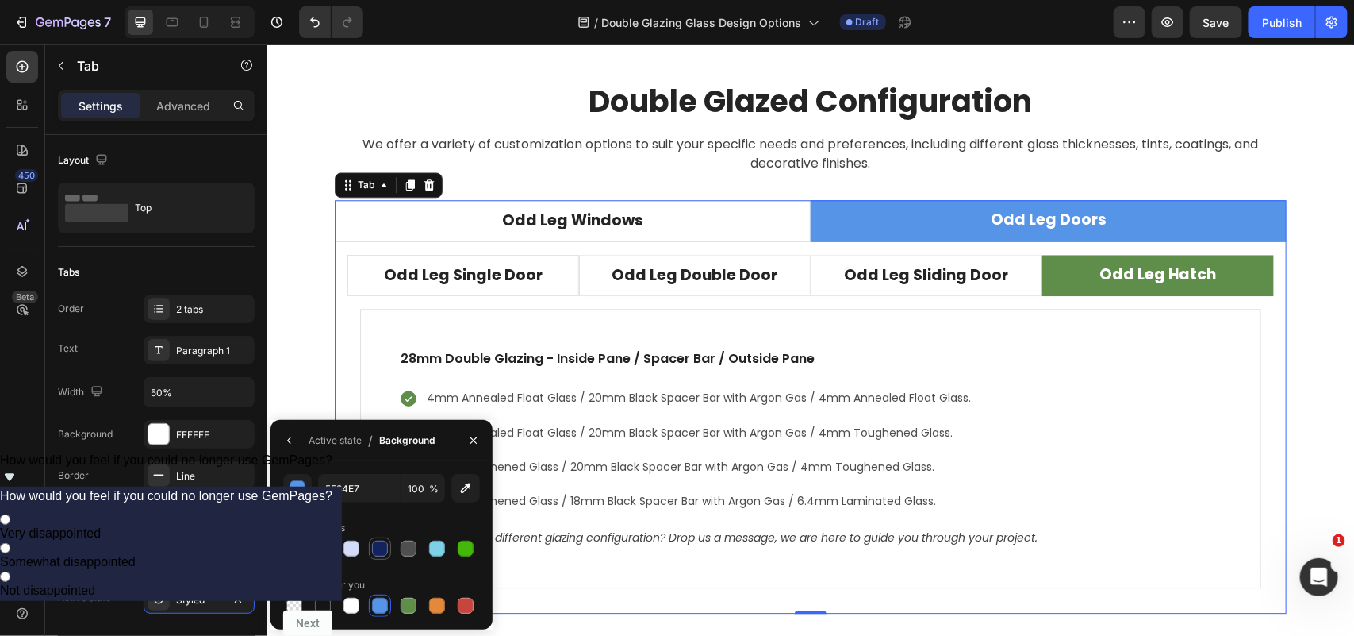
click at [378, 557] on div at bounding box center [380, 548] width 19 height 19
type input "12235D"
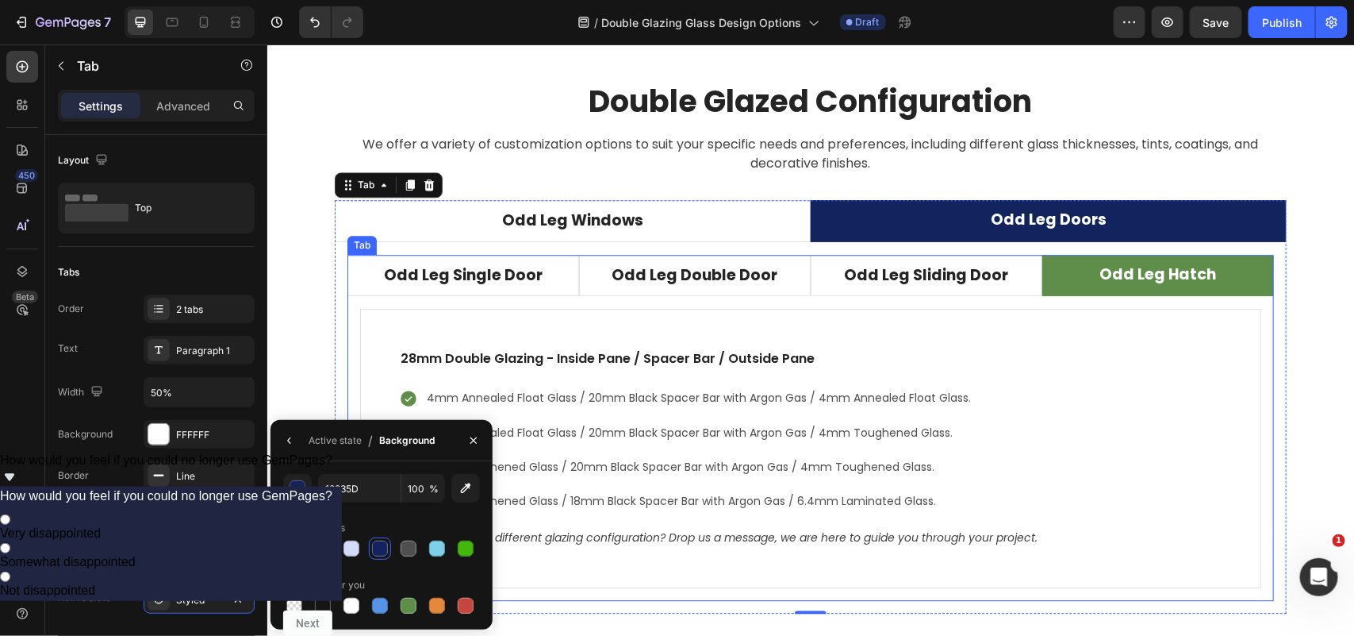
click at [1052, 285] on li "Odd Leg Hatch" at bounding box center [1158, 275] width 232 height 42
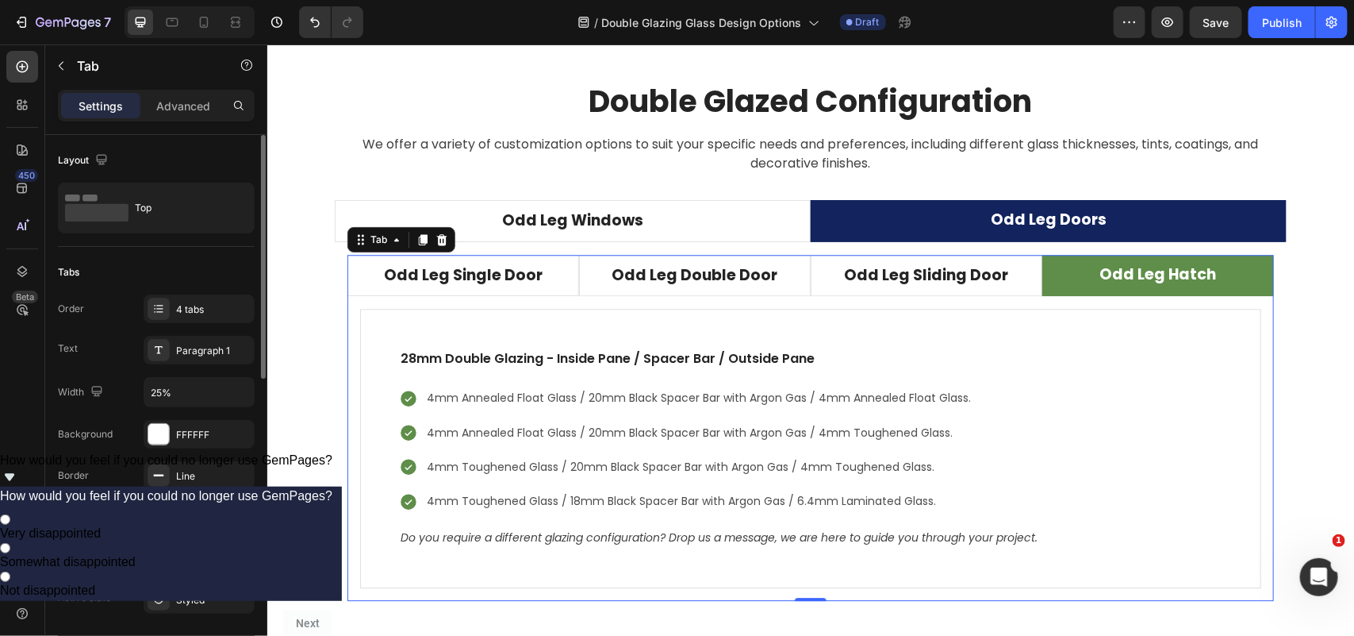
scroll to position [198, 0]
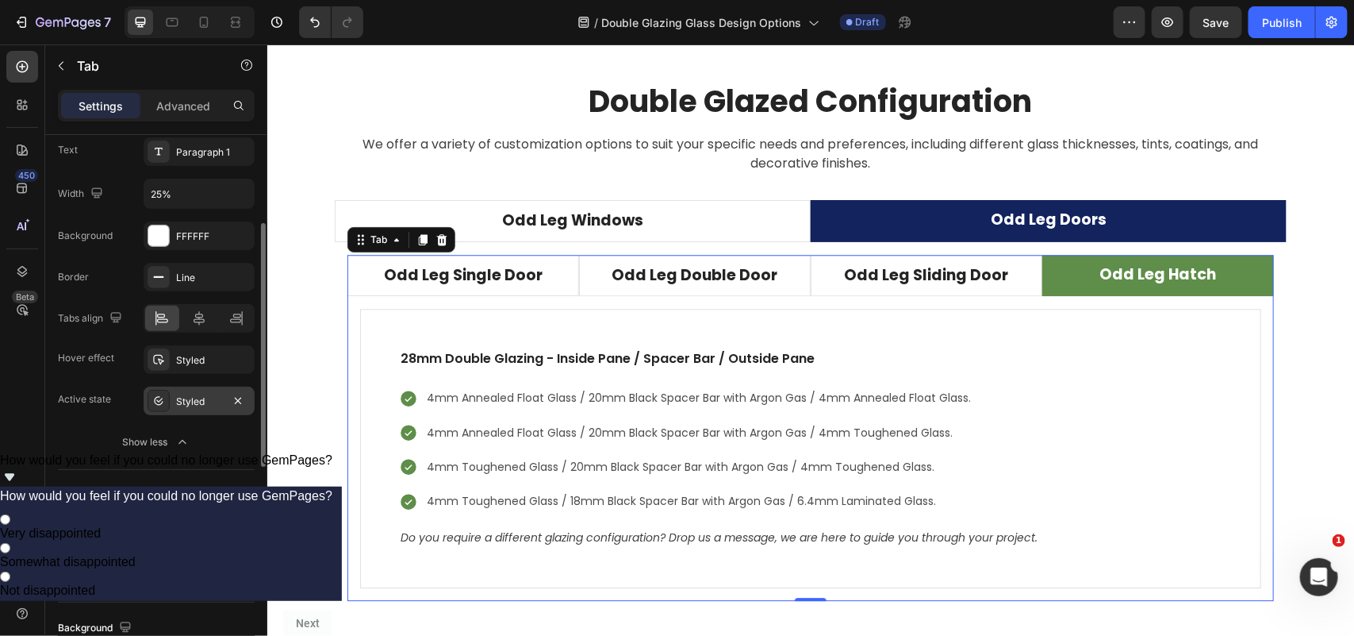
click at [193, 402] on div "Styled" at bounding box center [199, 401] width 46 height 14
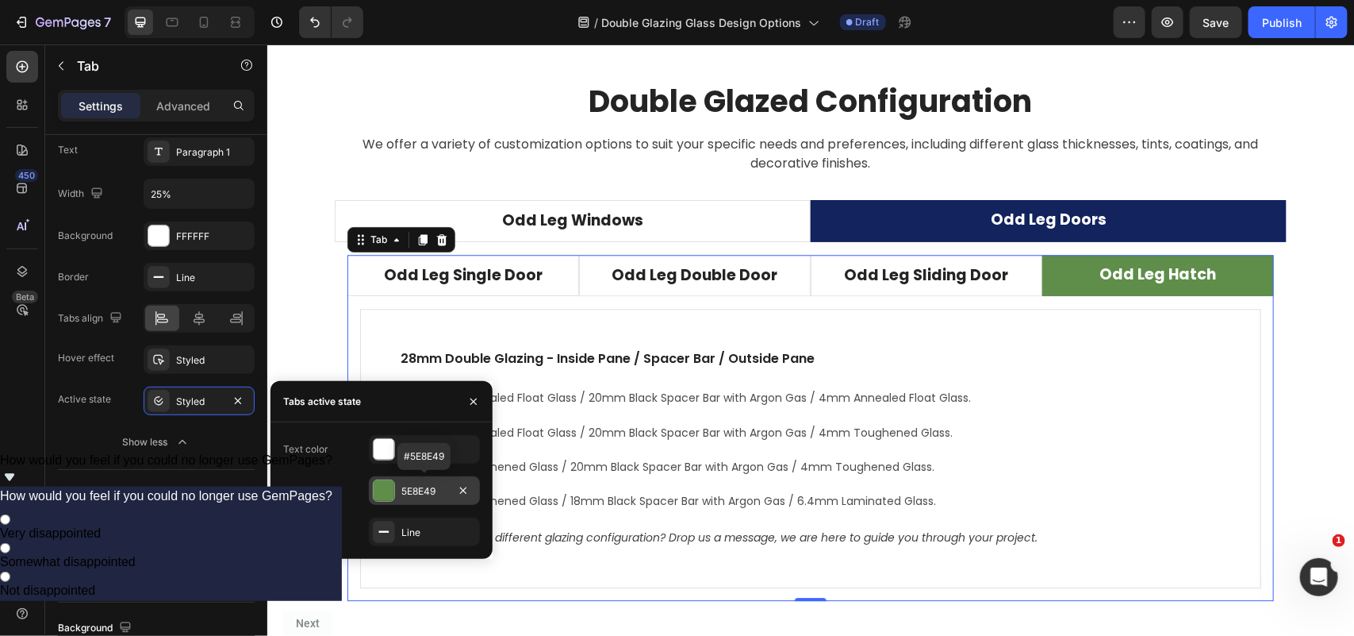
click at [423, 488] on div "5E8E49" at bounding box center [425, 491] width 46 height 14
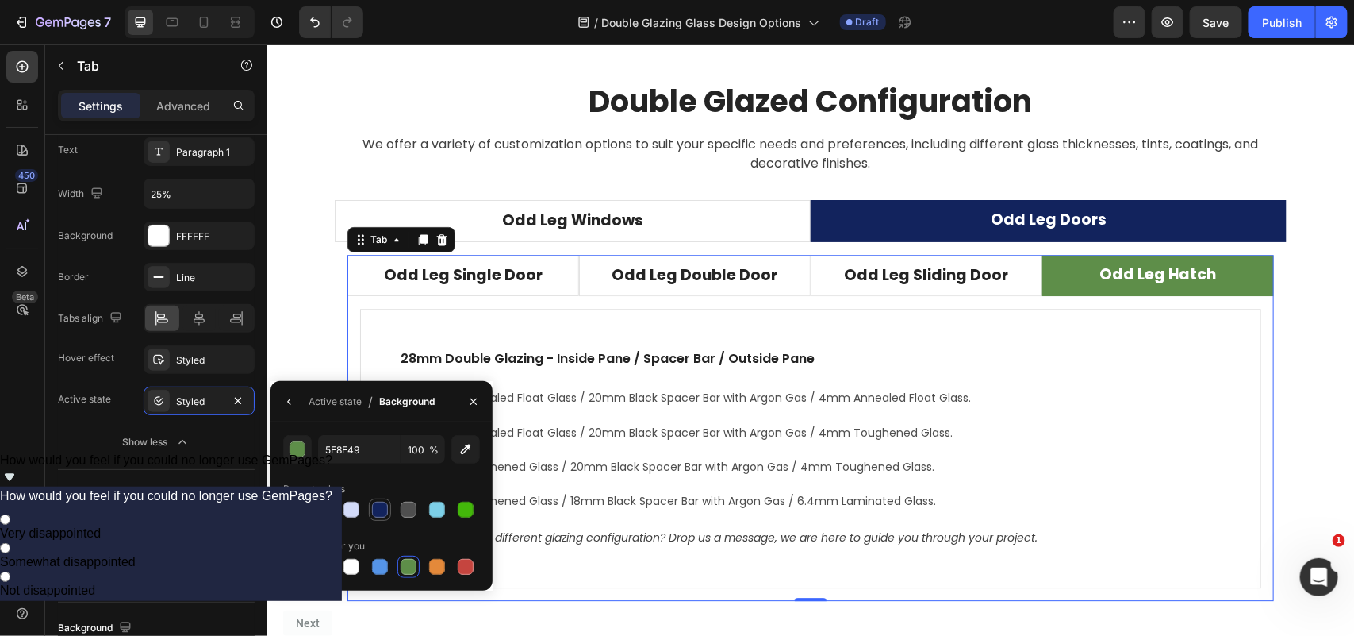
click at [378, 505] on div at bounding box center [380, 509] width 16 height 16
type input "12235D"
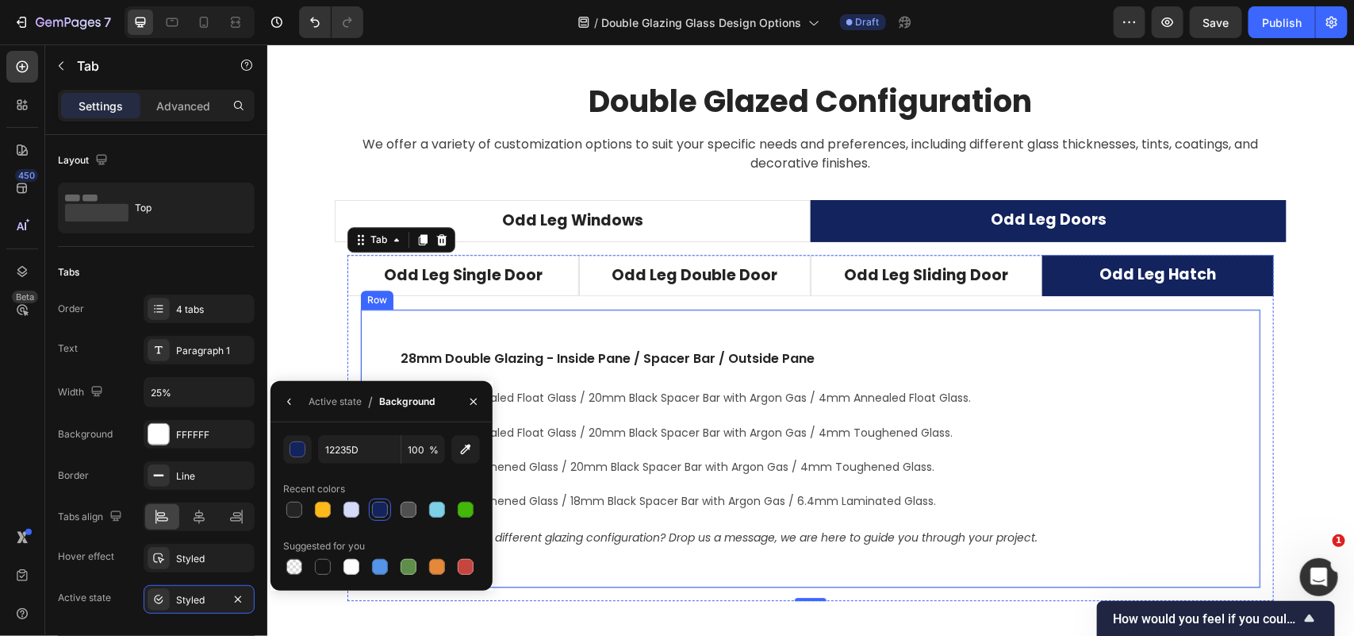
scroll to position [198, 0]
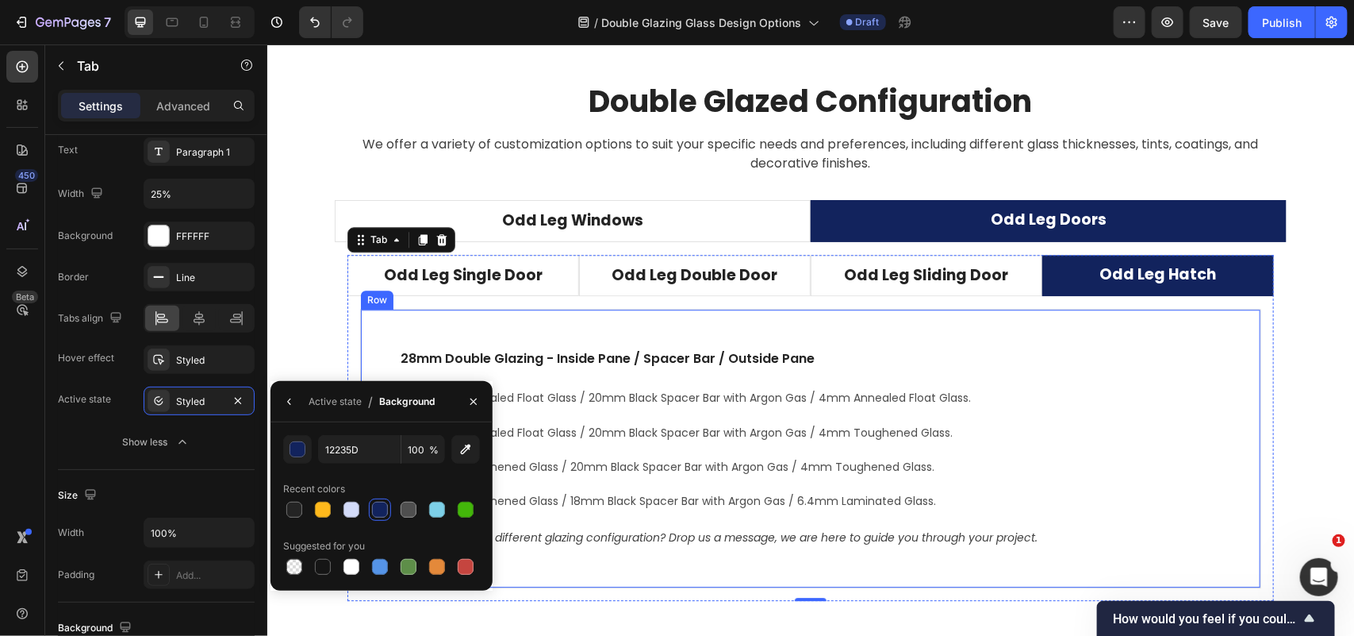
click at [1180, 333] on div "28mm Double Glazing - Inside Pane / Spacer Bar / Outside Pane Text block 4mm An…" at bounding box center [809, 447] width 901 height 279
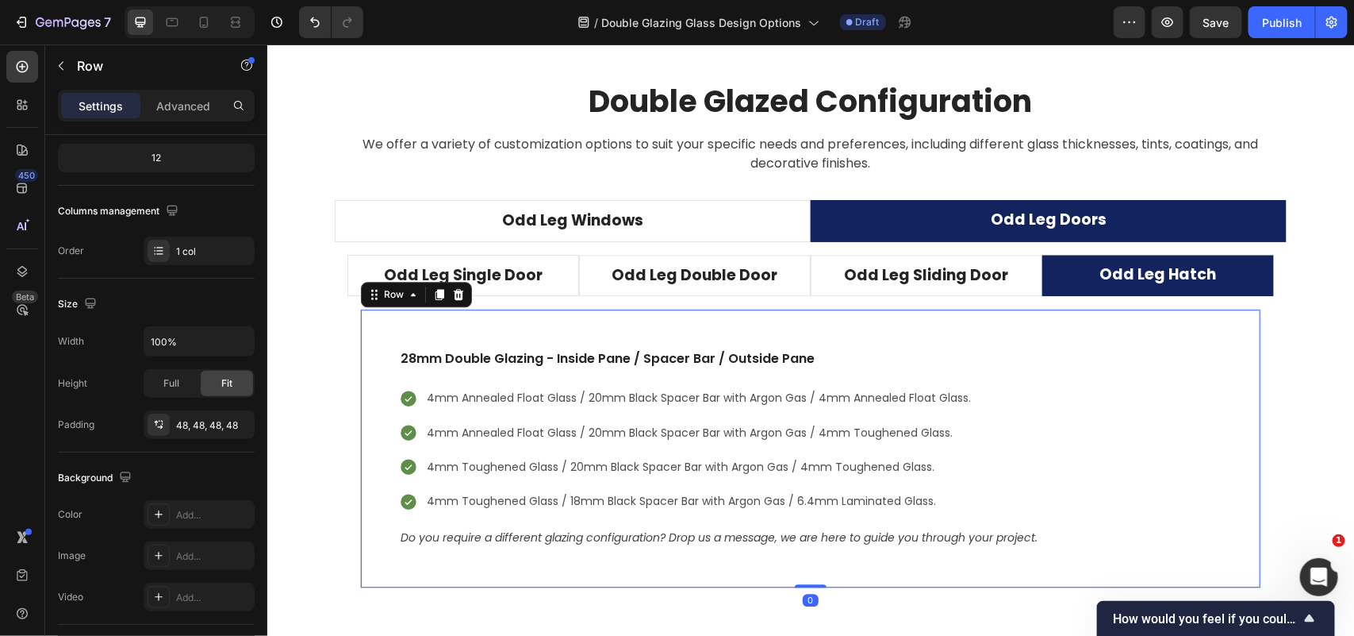
scroll to position [0, 0]
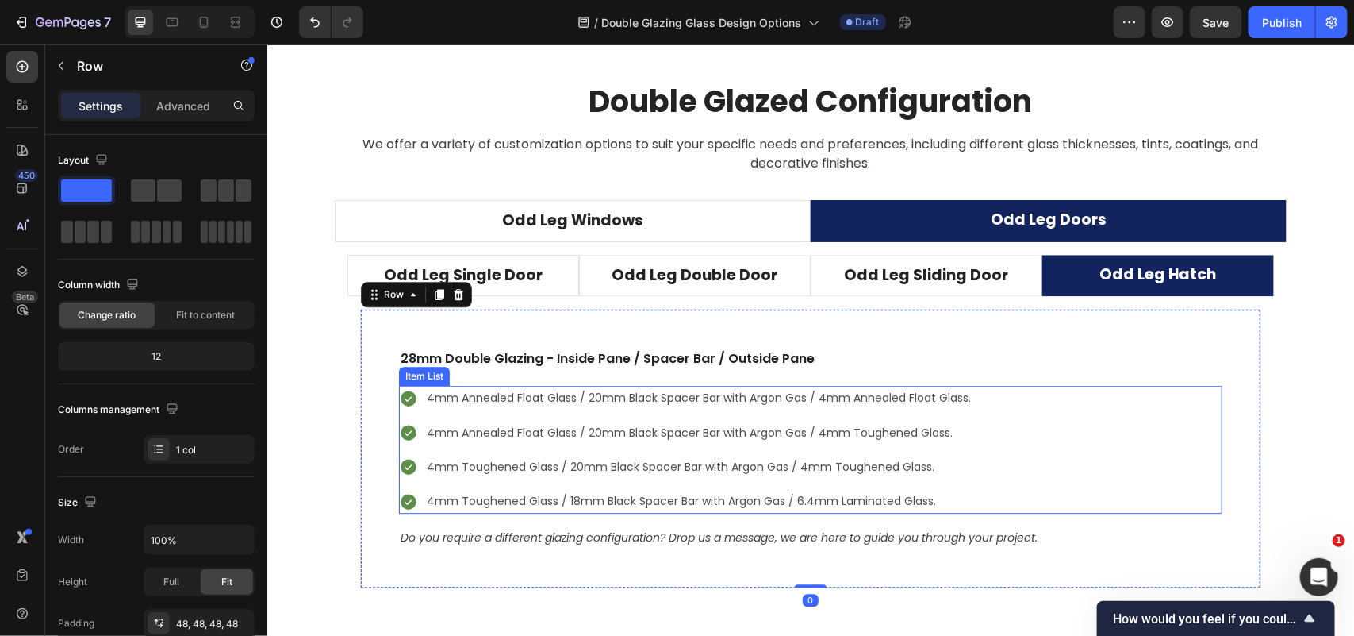
click at [1128, 416] on div "4mm Annealed Float Glass / 20mm Black Spacer Bar with Argon Gas / 4mm Annealed …" at bounding box center [810, 449] width 824 height 128
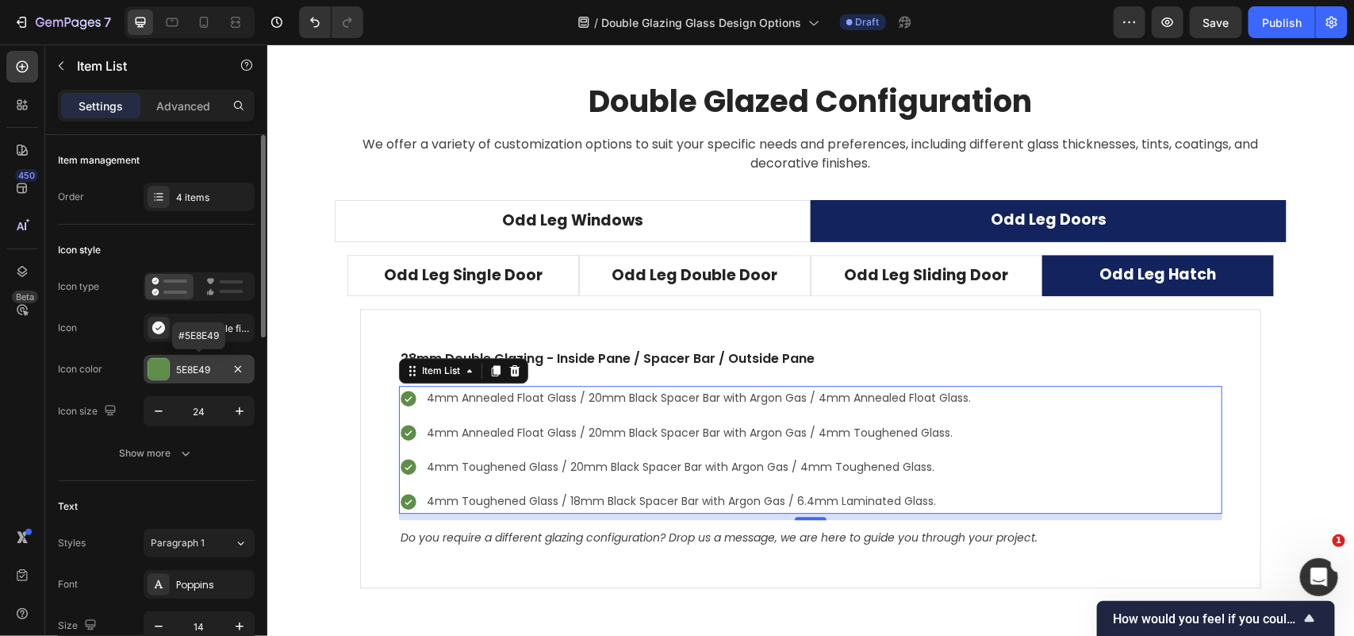
click at [193, 367] on div "5E8E49" at bounding box center [199, 370] width 46 height 14
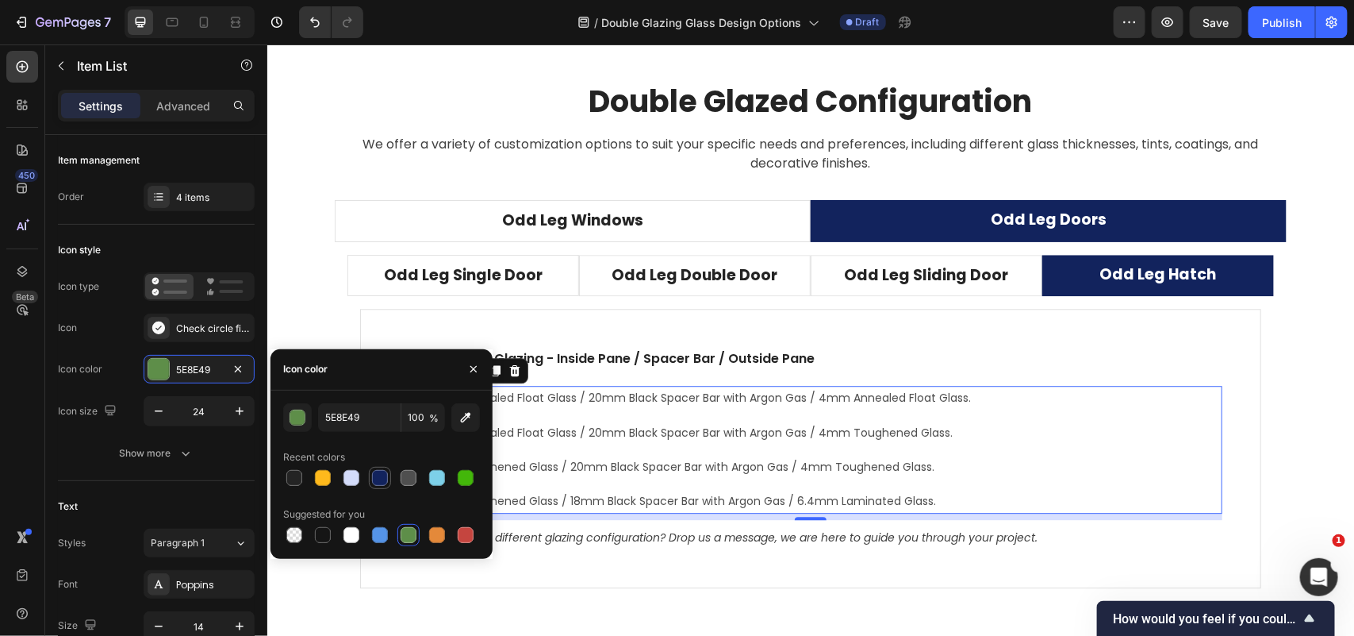
click at [378, 477] on div at bounding box center [380, 478] width 16 height 16
type input "12235D"
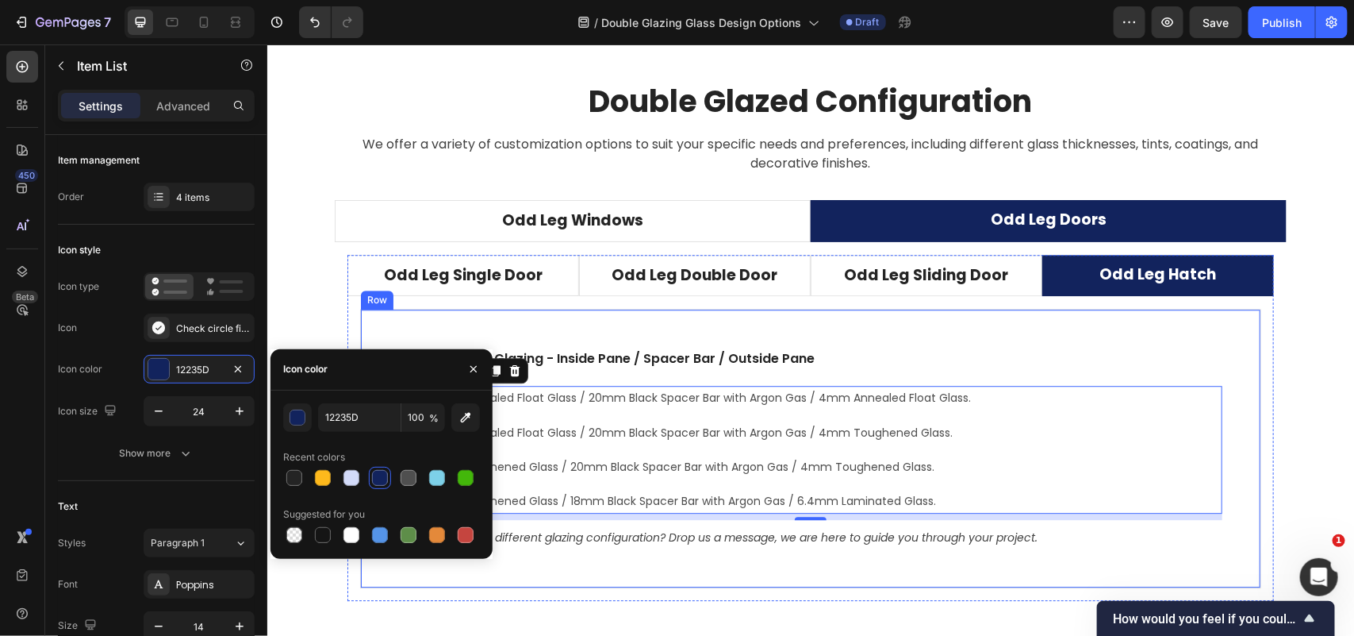
click at [1066, 345] on div "28mm Double Glazing - Inside Pane / Spacer Bar / Outside Pane Text block 4mm An…" at bounding box center [809, 447] width 901 height 279
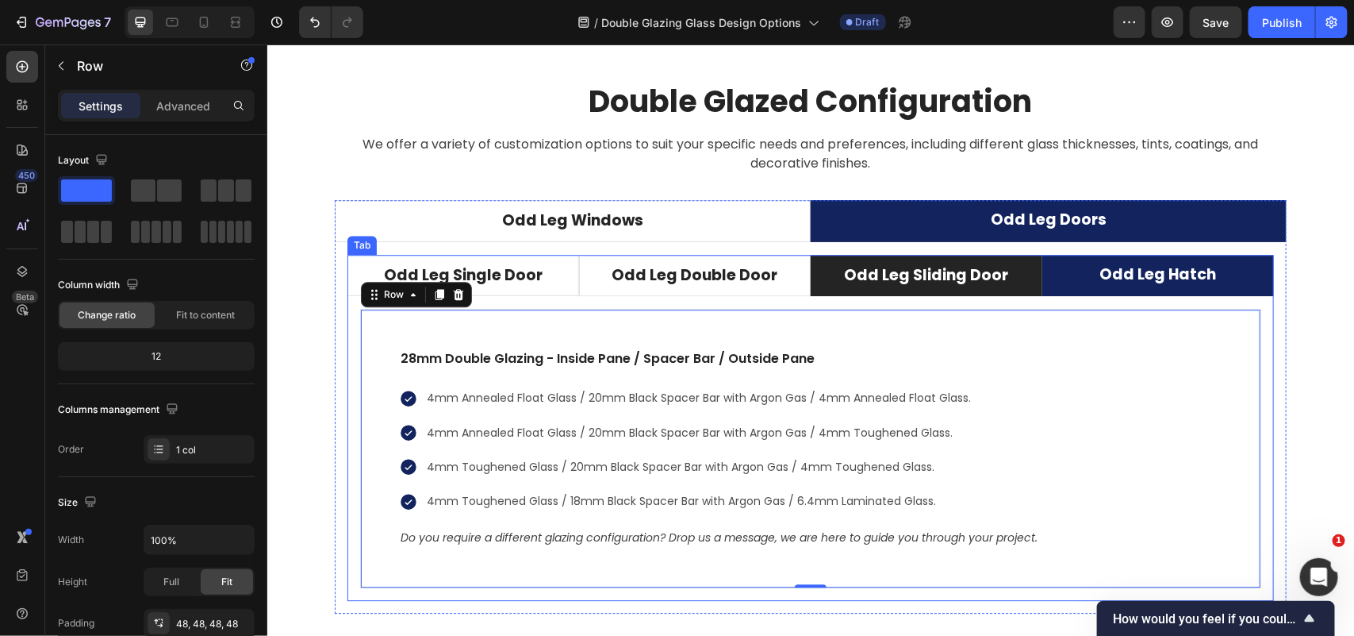
click at [1008, 287] on li "Odd Leg Sliding Door" at bounding box center [926, 275] width 232 height 42
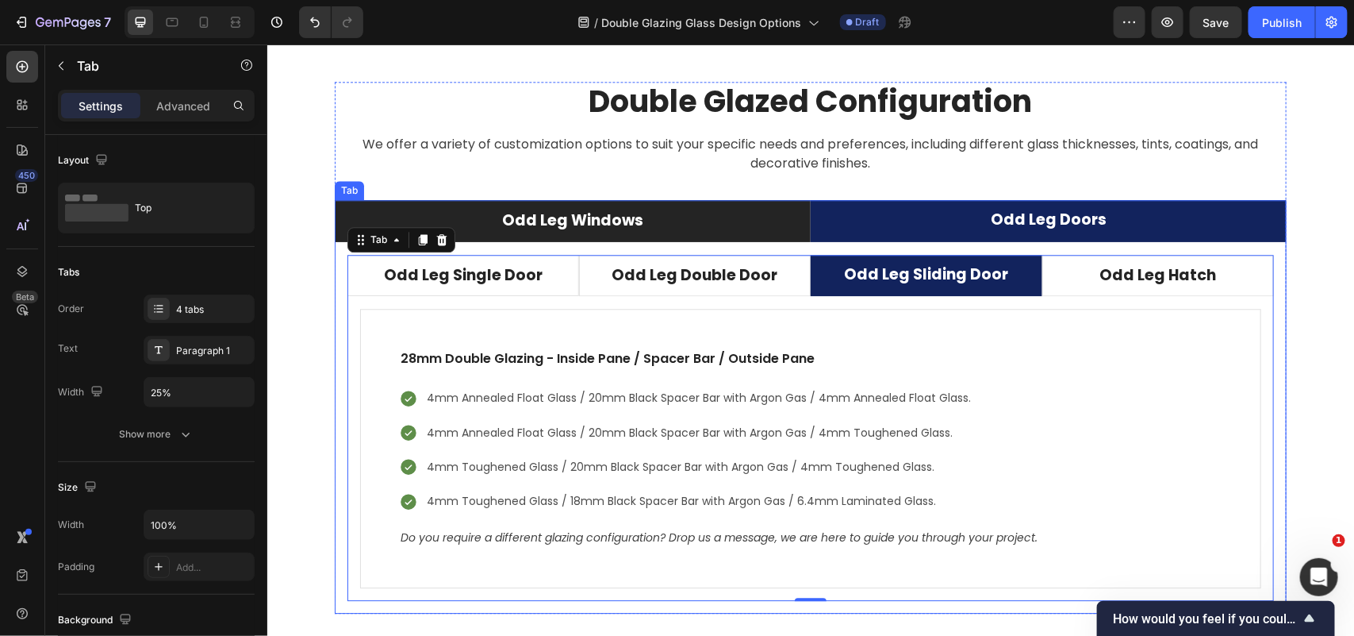
click at [677, 206] on li "Odd Leg Windows" at bounding box center [572, 220] width 476 height 42
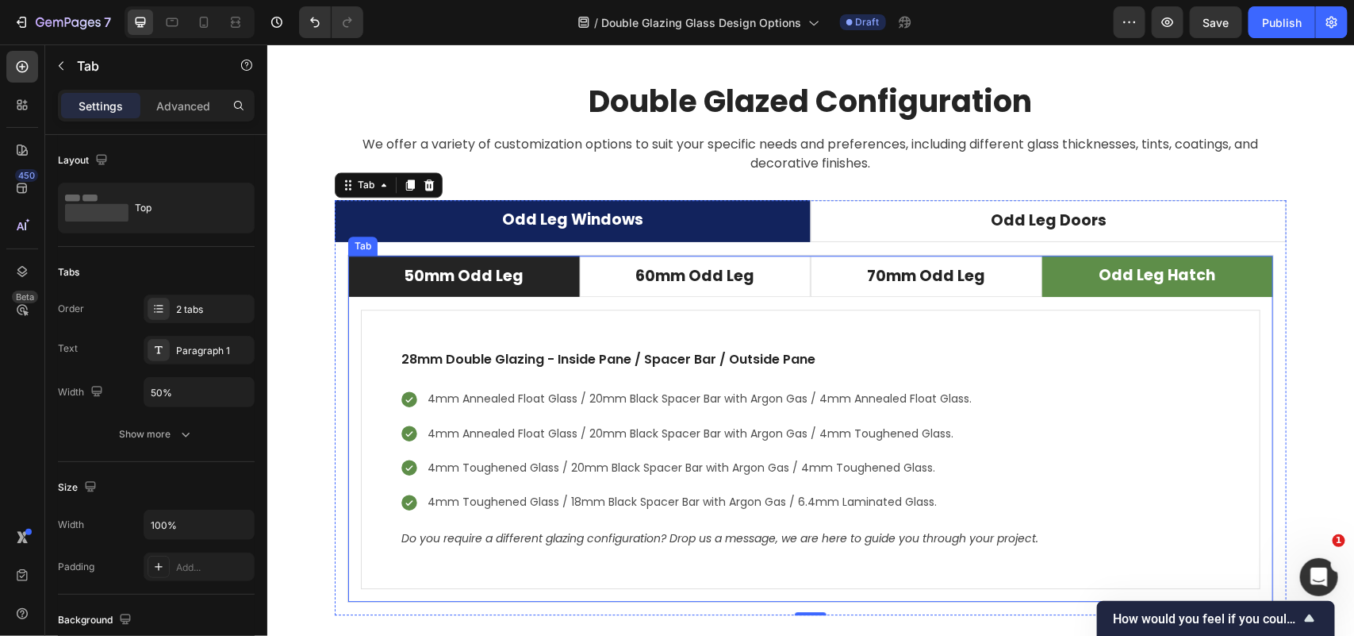
click at [544, 283] on li "50mm Odd Leg" at bounding box center [464, 276] width 232 height 42
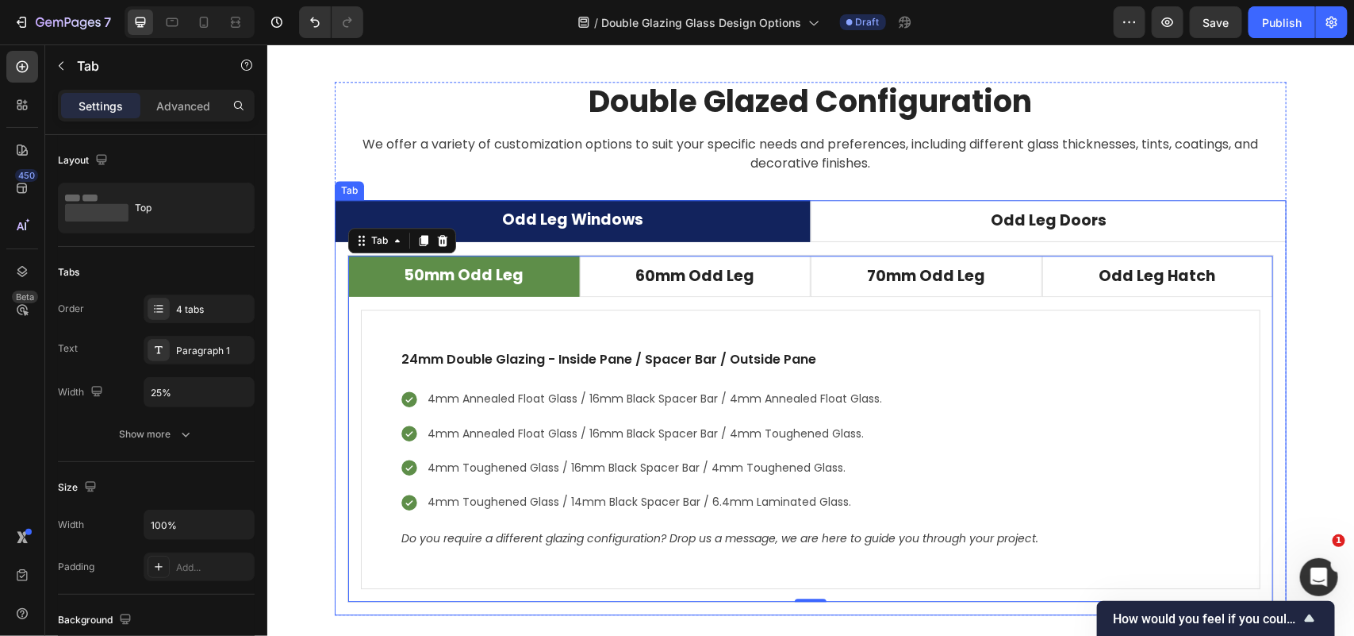
click at [755, 221] on li "Odd Leg Windows" at bounding box center [572, 220] width 476 height 42
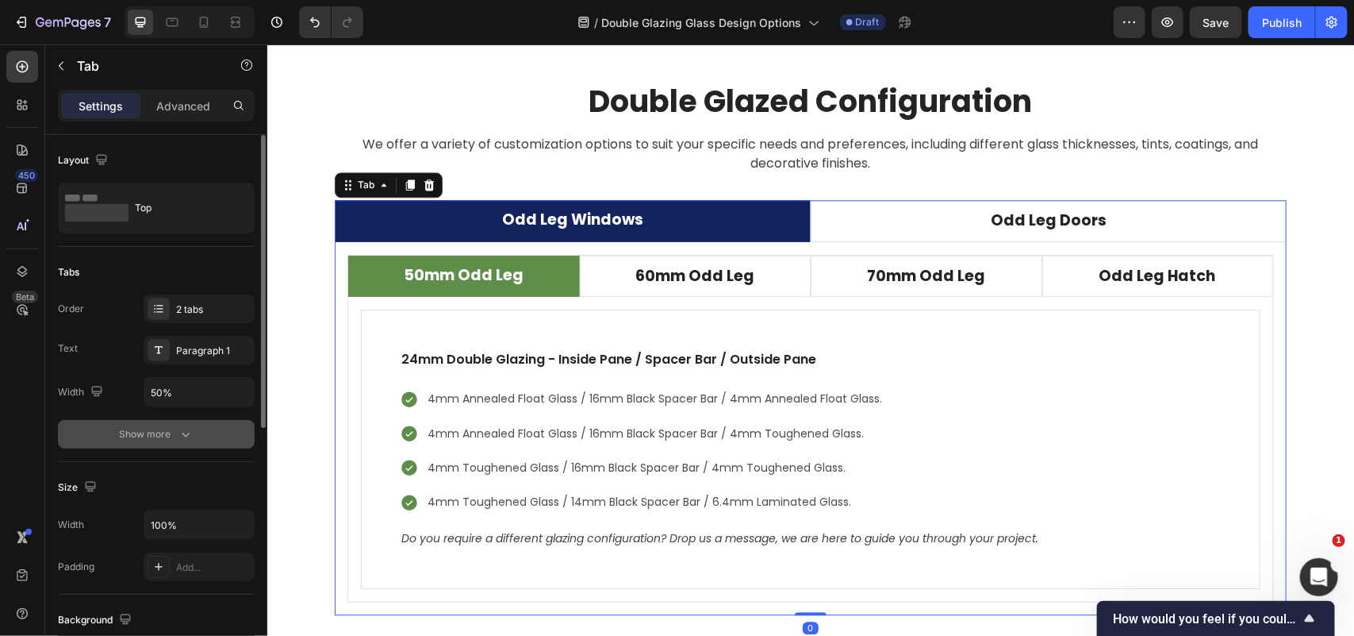
click at [213, 442] on button "Show more" at bounding box center [156, 434] width 197 height 29
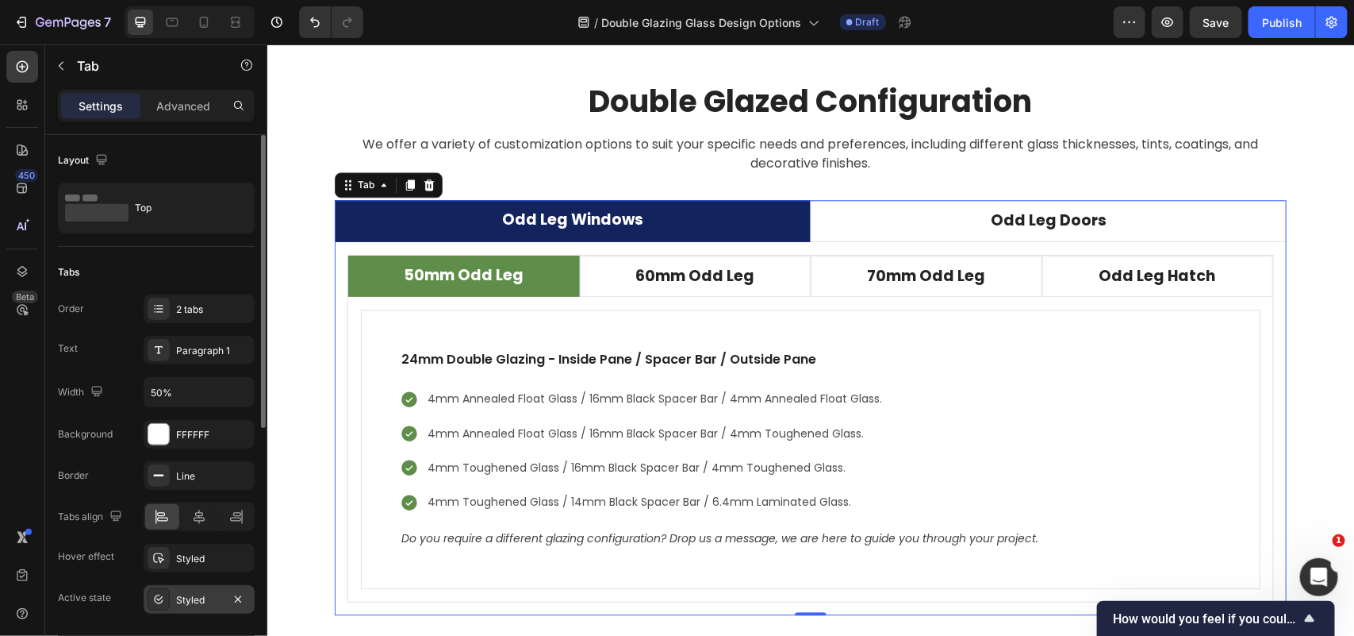
click at [192, 588] on div "Styled" at bounding box center [199, 599] width 111 height 29
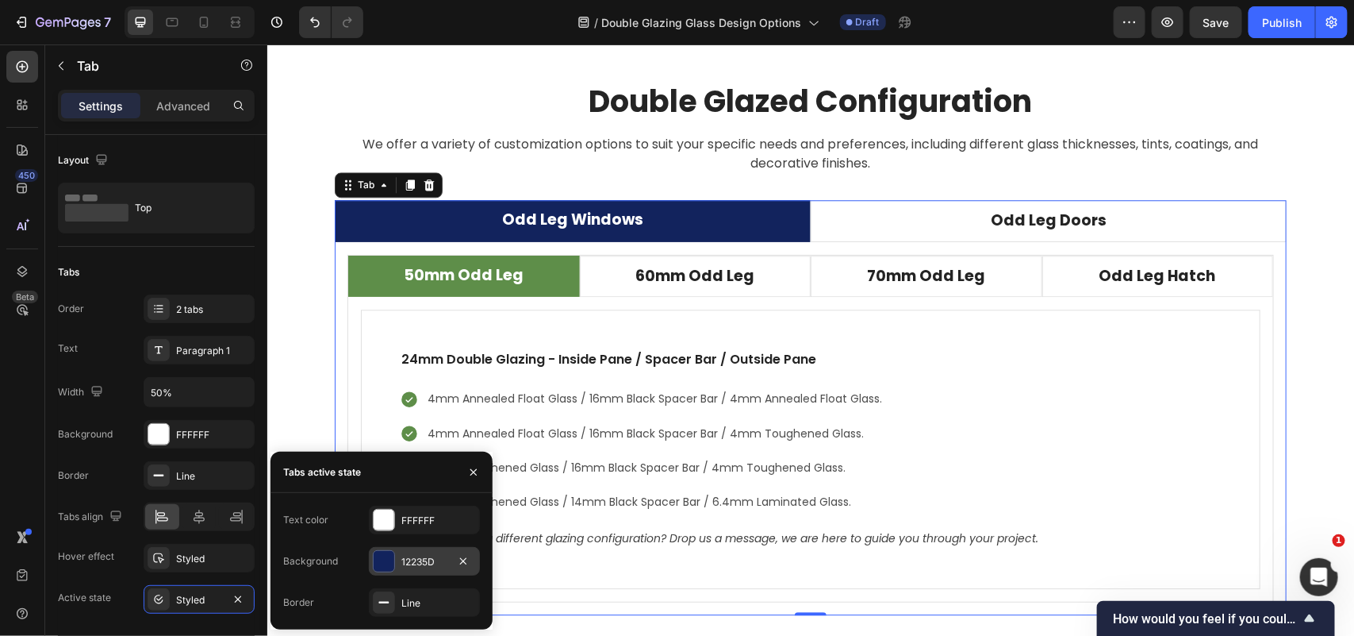
click at [432, 555] on div "12235D" at bounding box center [425, 562] width 46 height 14
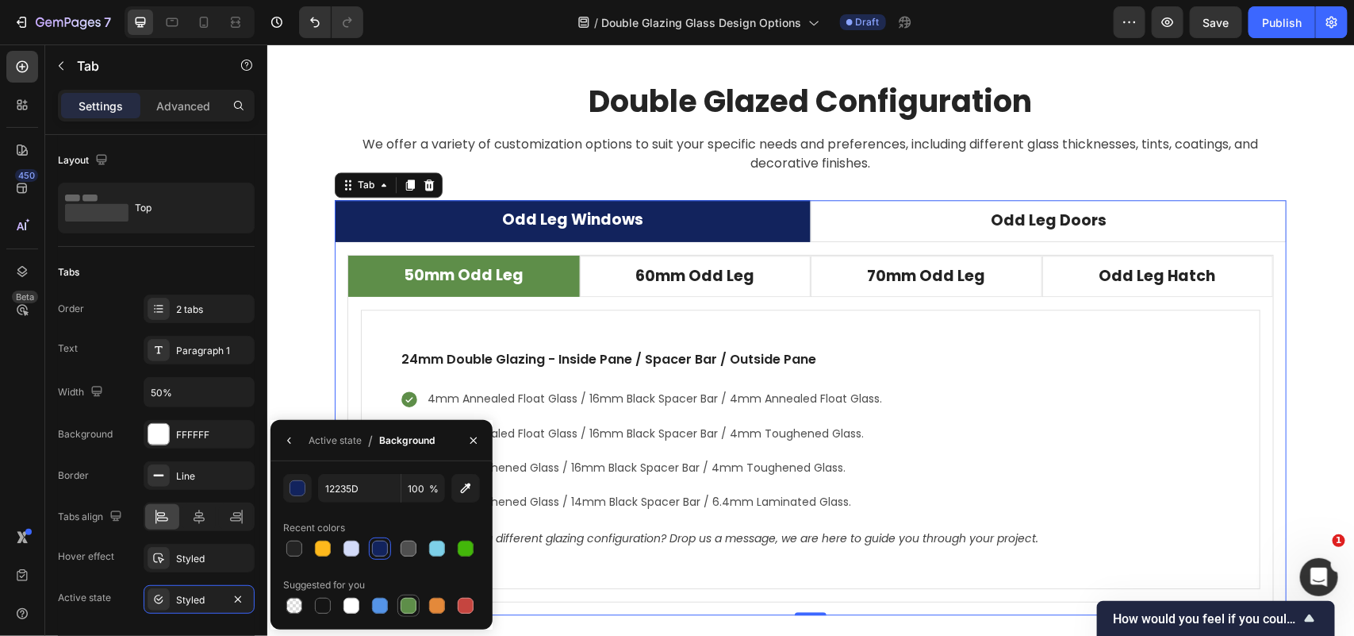
click at [417, 604] on div at bounding box center [408, 605] width 19 height 19
type input "5E8E49"
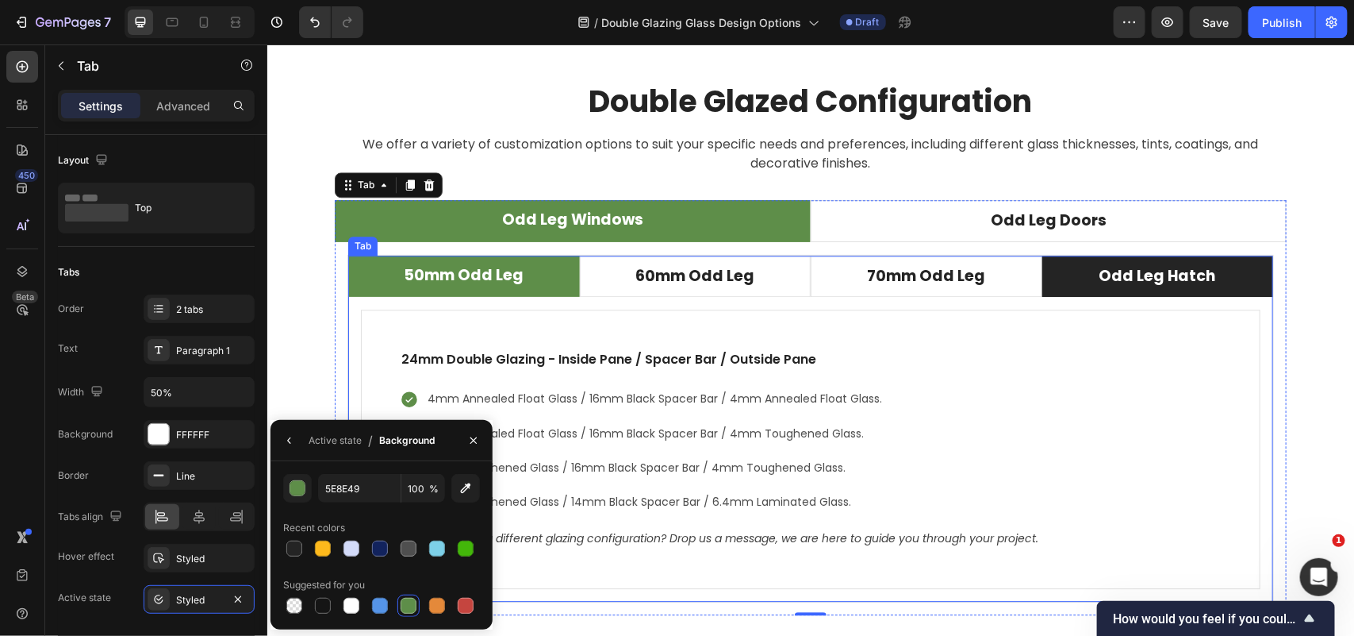
drag, startPoint x: 1224, startPoint y: 271, endPoint x: 1202, endPoint y: 261, distance: 24.5
click at [1224, 271] on li "Odd Leg Hatch" at bounding box center [1158, 276] width 232 height 42
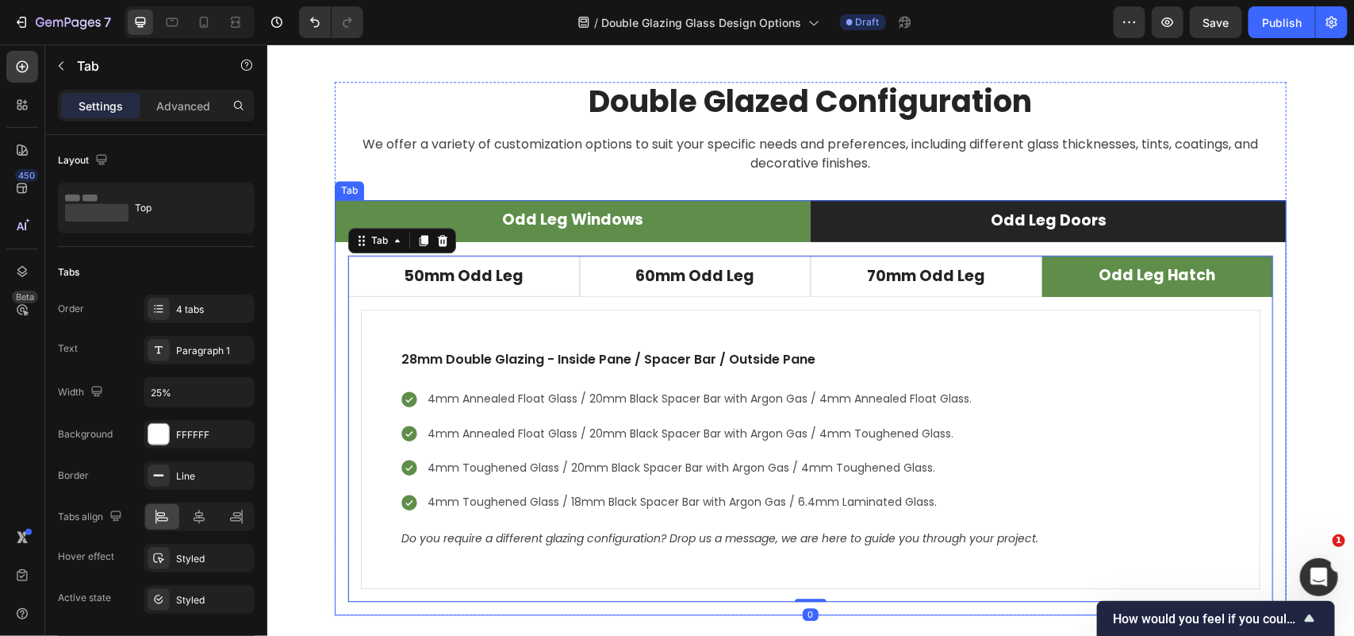
click at [1228, 216] on li "Odd Leg Doors" at bounding box center [1048, 220] width 476 height 42
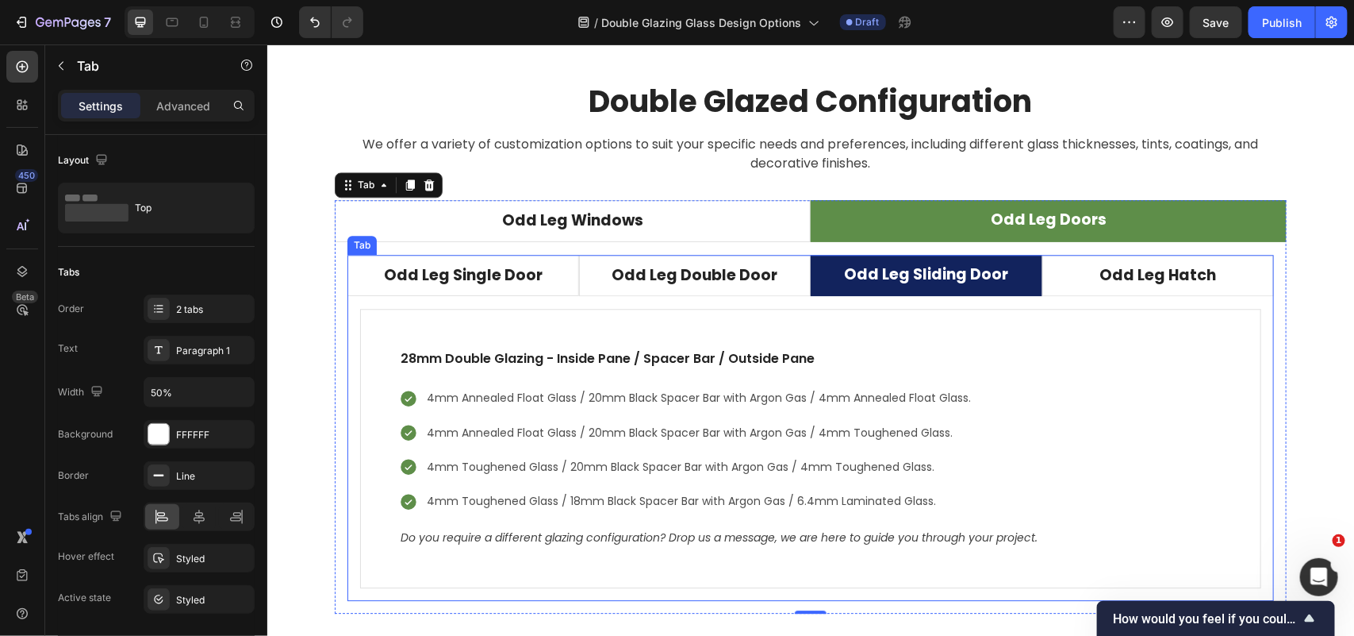
click at [1005, 285] on li "Odd Leg Sliding Door" at bounding box center [926, 275] width 232 height 42
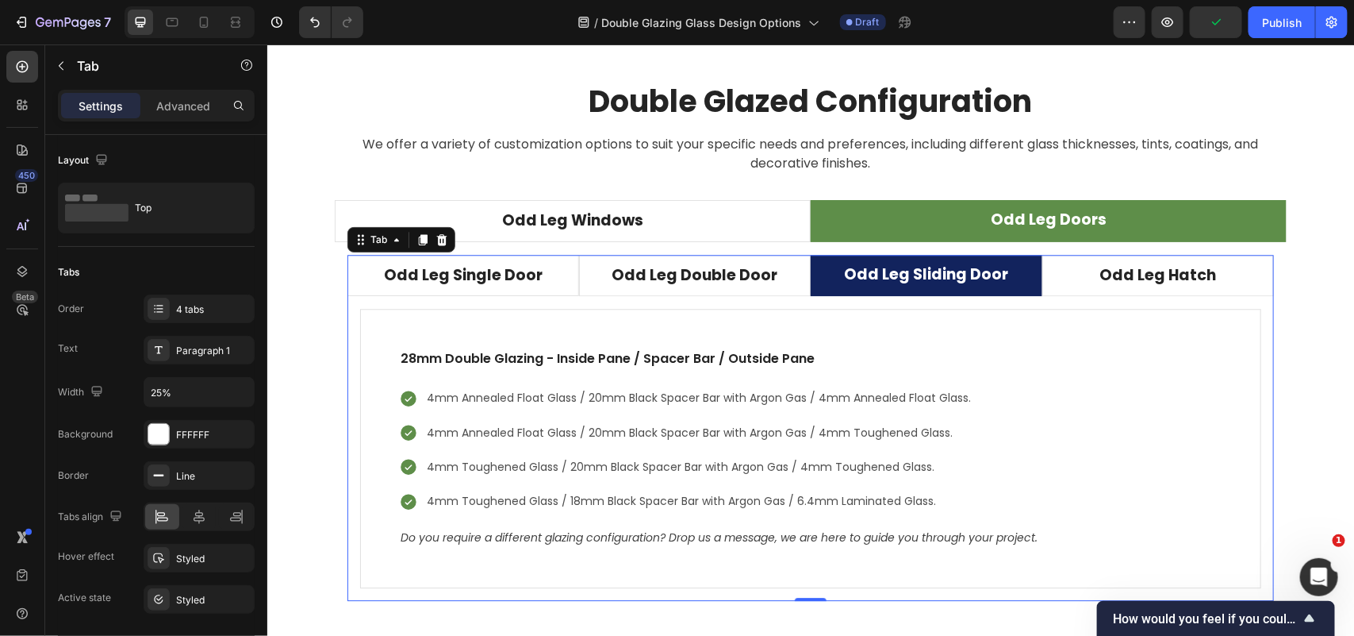
click at [1016, 285] on li "Odd Leg Sliding Door" at bounding box center [926, 275] width 232 height 42
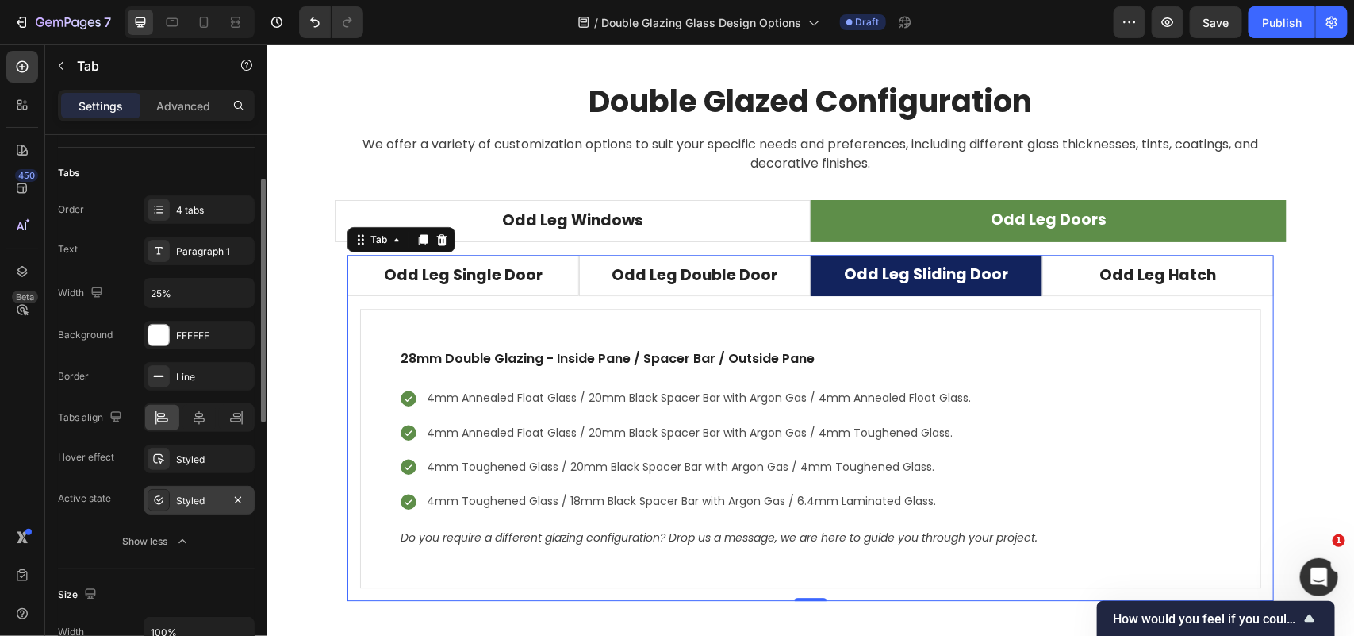
click at [214, 502] on div "Styled" at bounding box center [199, 501] width 46 height 14
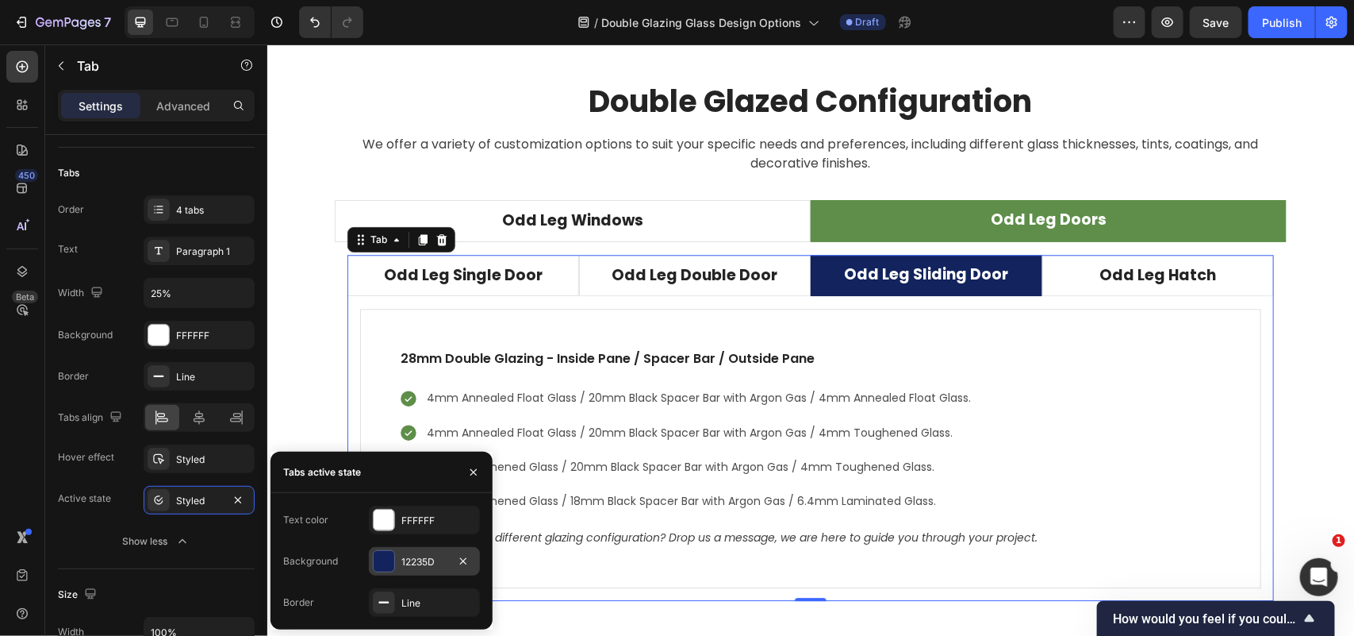
click at [432, 559] on div "12235D" at bounding box center [425, 562] width 46 height 14
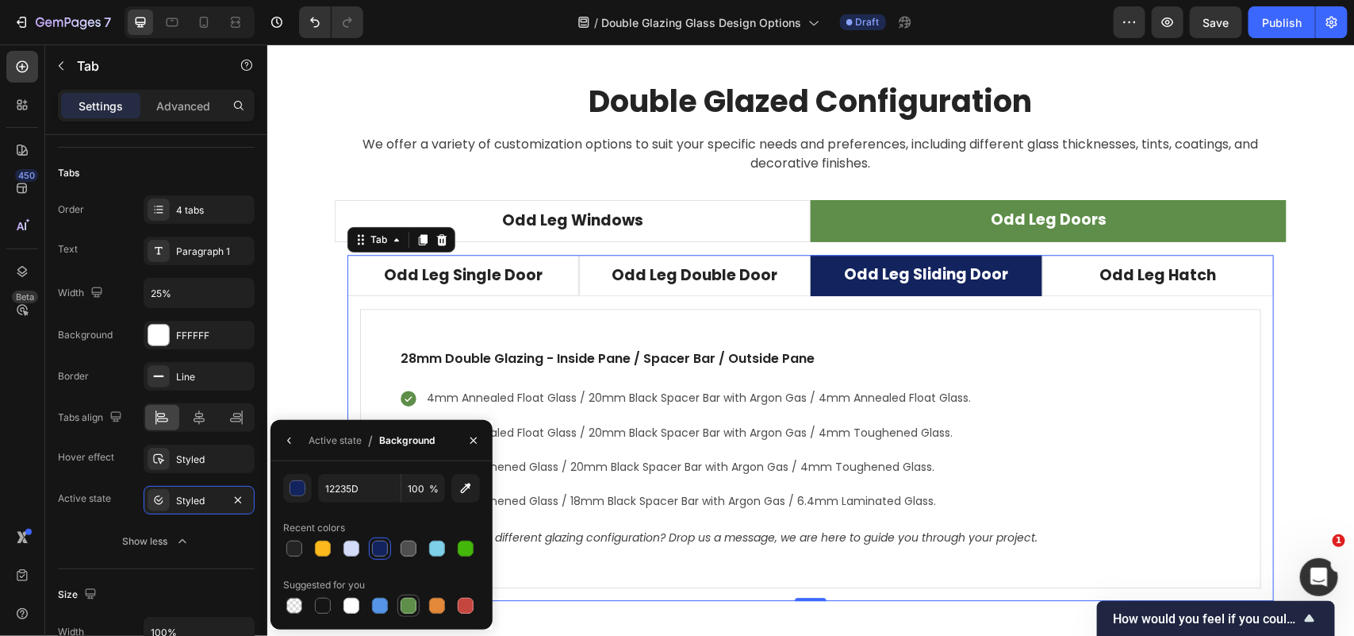
click at [411, 609] on div at bounding box center [409, 605] width 16 height 16
type input "5E8E49"
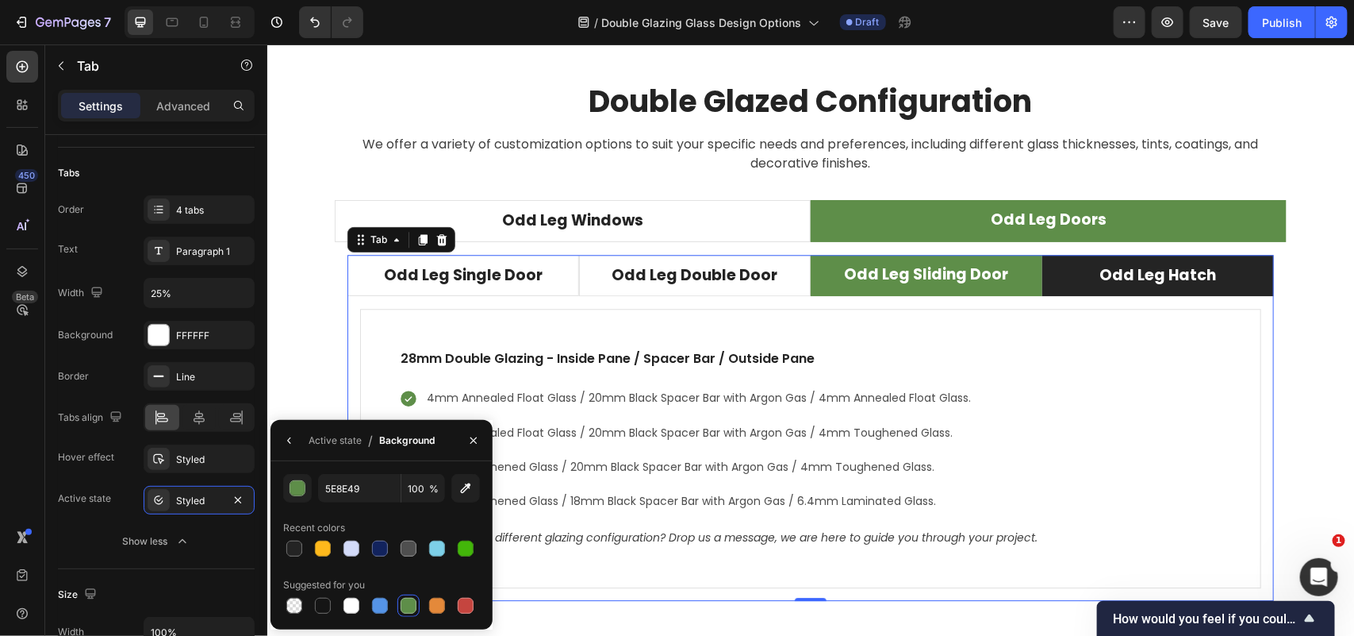
click at [1224, 275] on li "Odd Leg Hatch" at bounding box center [1158, 275] width 232 height 42
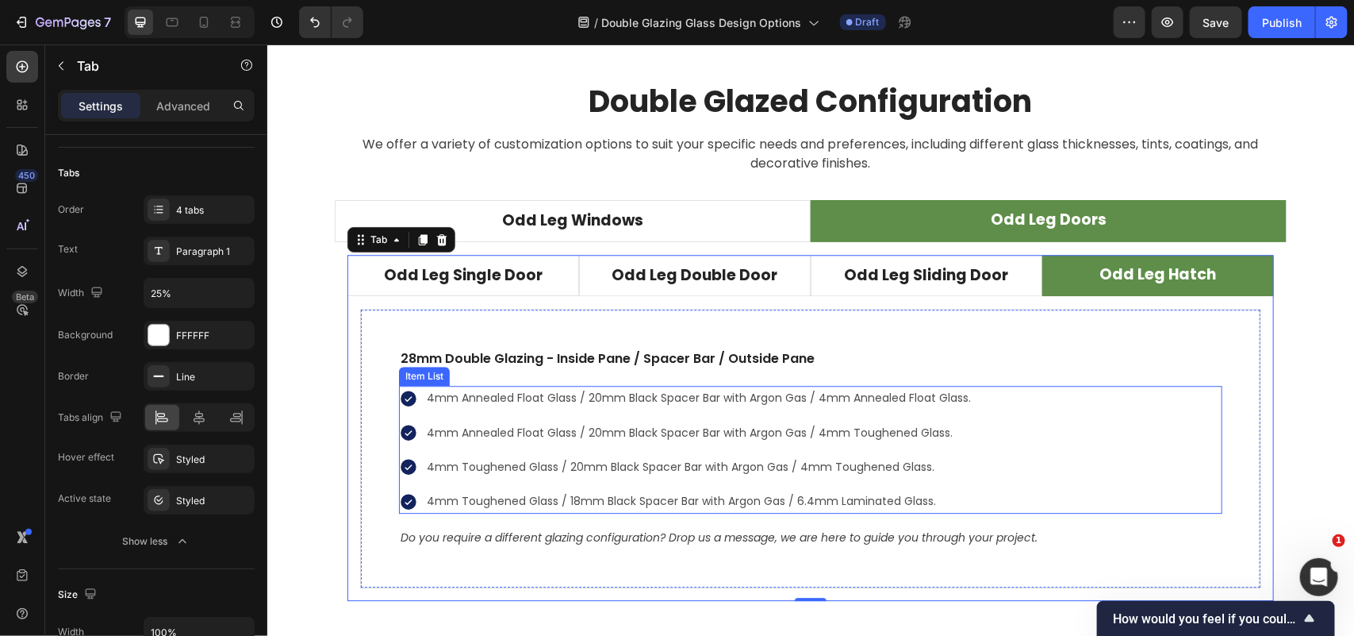
click at [1171, 454] on div "4mm Annealed Float Glass / 20mm Black Spacer Bar with Argon Gas / 4mm Annealed …" at bounding box center [810, 449] width 824 height 128
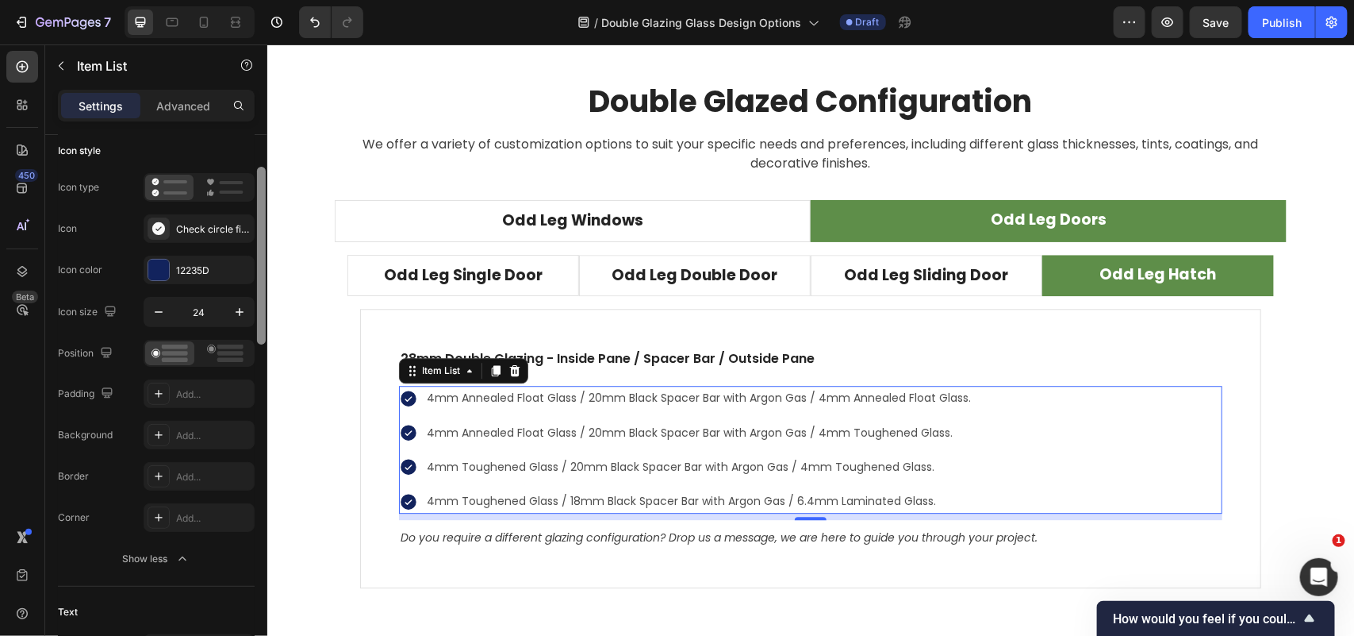
scroll to position [0, 0]
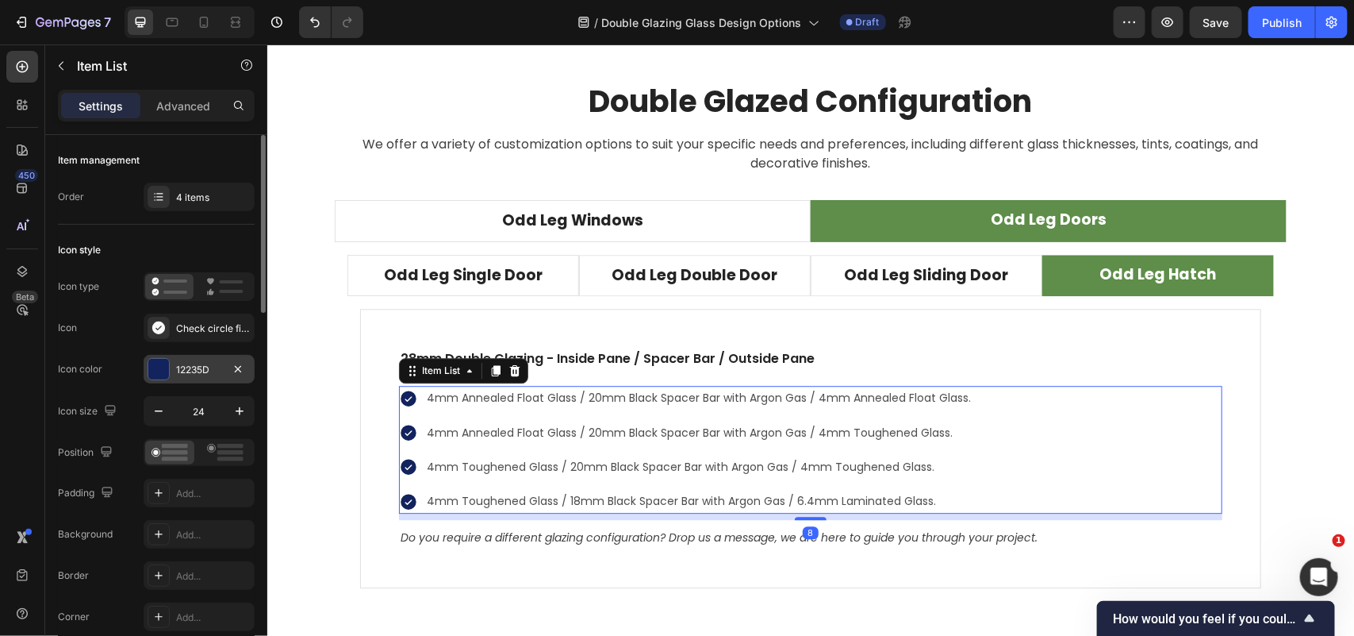
click at [202, 371] on div "12235D" at bounding box center [199, 370] width 46 height 14
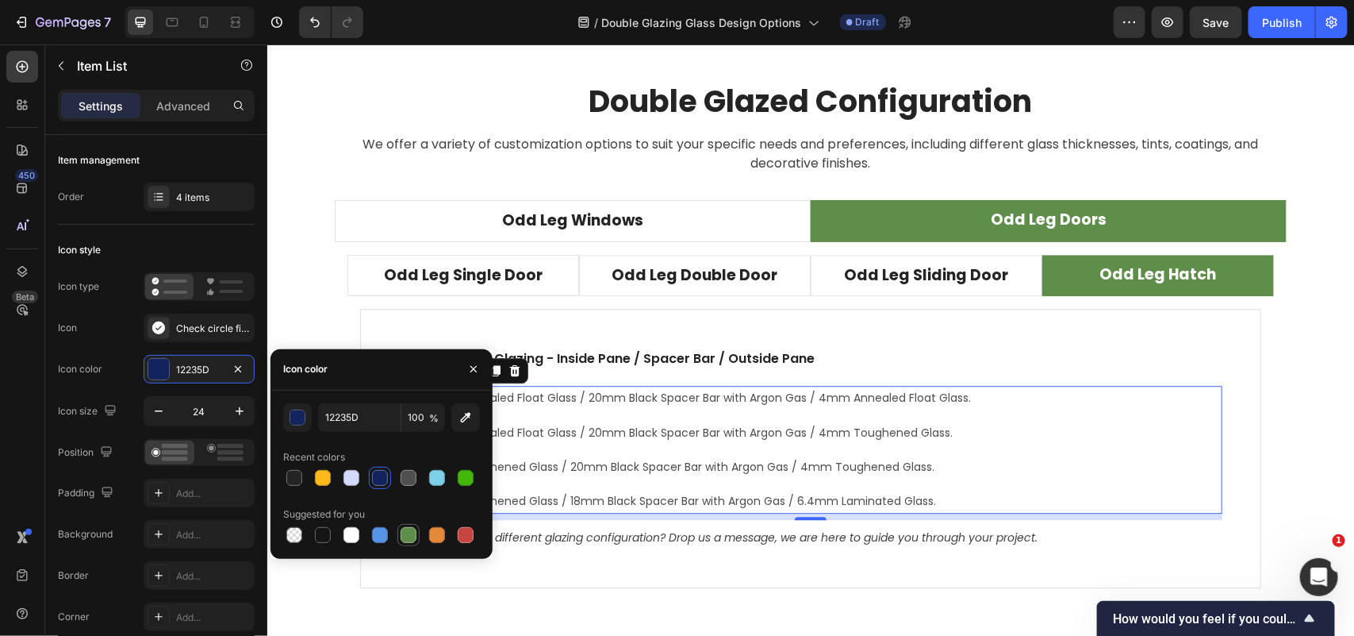
click at [402, 530] on div at bounding box center [409, 535] width 16 height 16
type input "5E8E49"
click at [1304, 378] on div "Double Glazed Configuration Heading We offer a variety of customization options…" at bounding box center [810, 347] width 1063 height 532
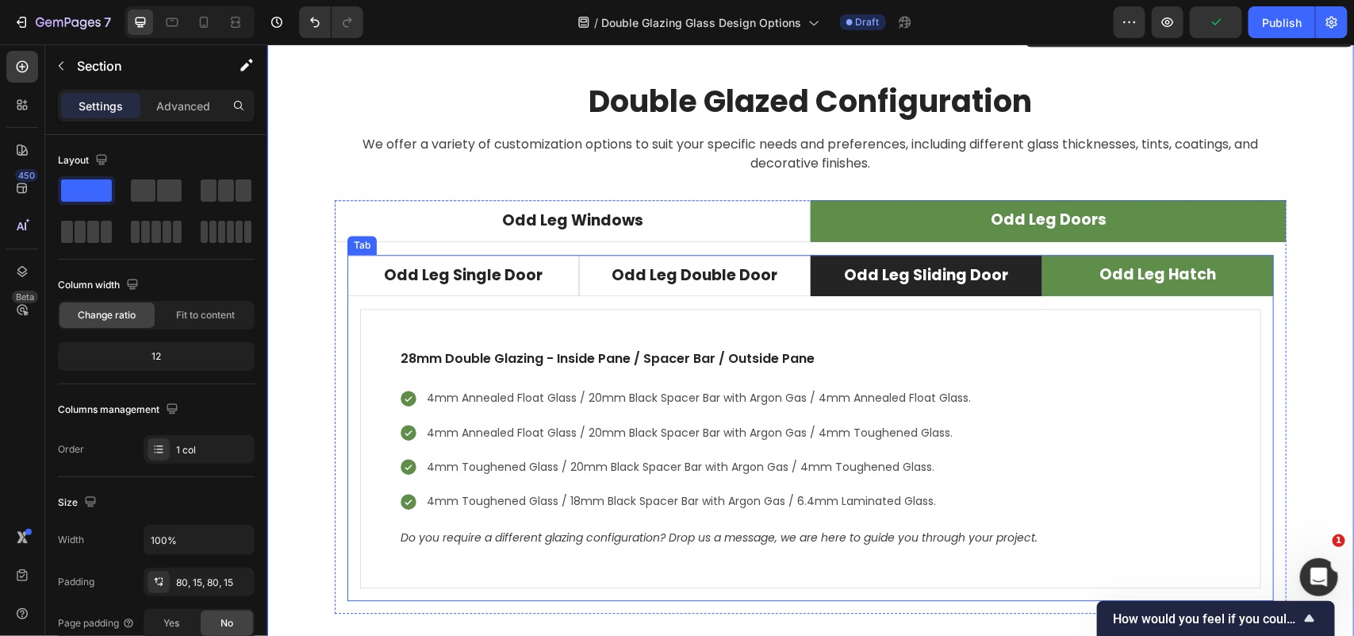
click at [1005, 289] on li "Odd Leg Sliding Door" at bounding box center [926, 275] width 232 height 42
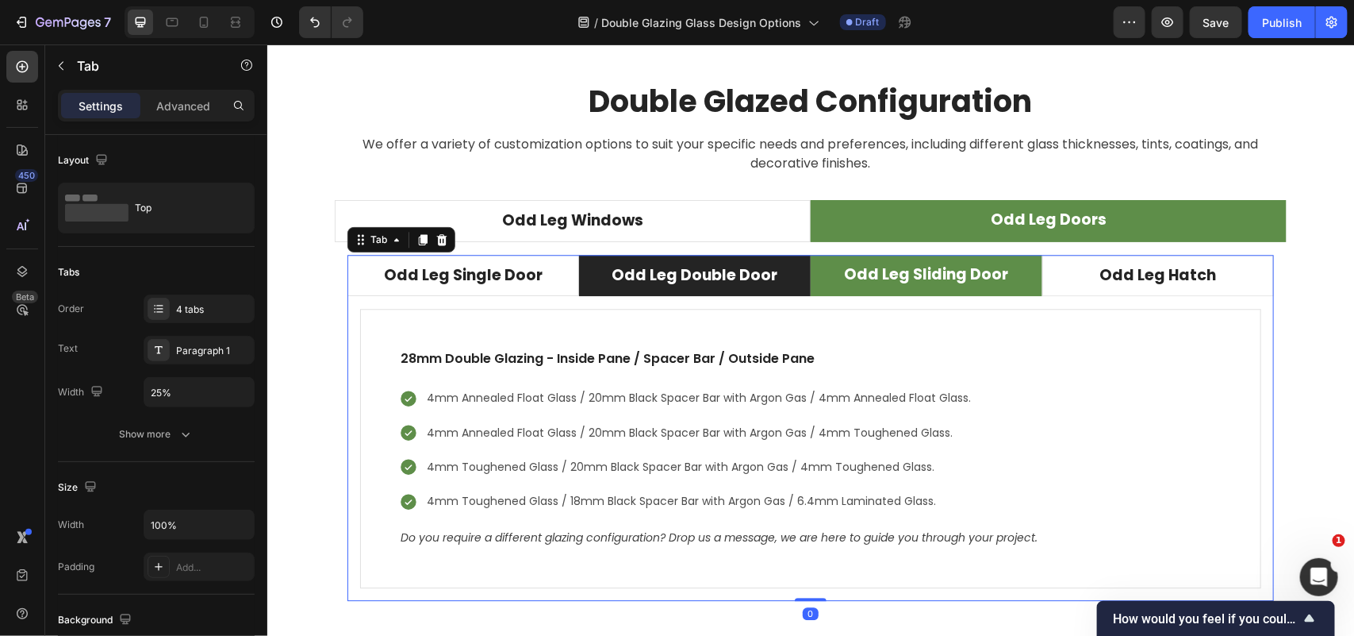
click at [791, 290] on li "Odd Leg Double Door" at bounding box center [694, 275] width 232 height 42
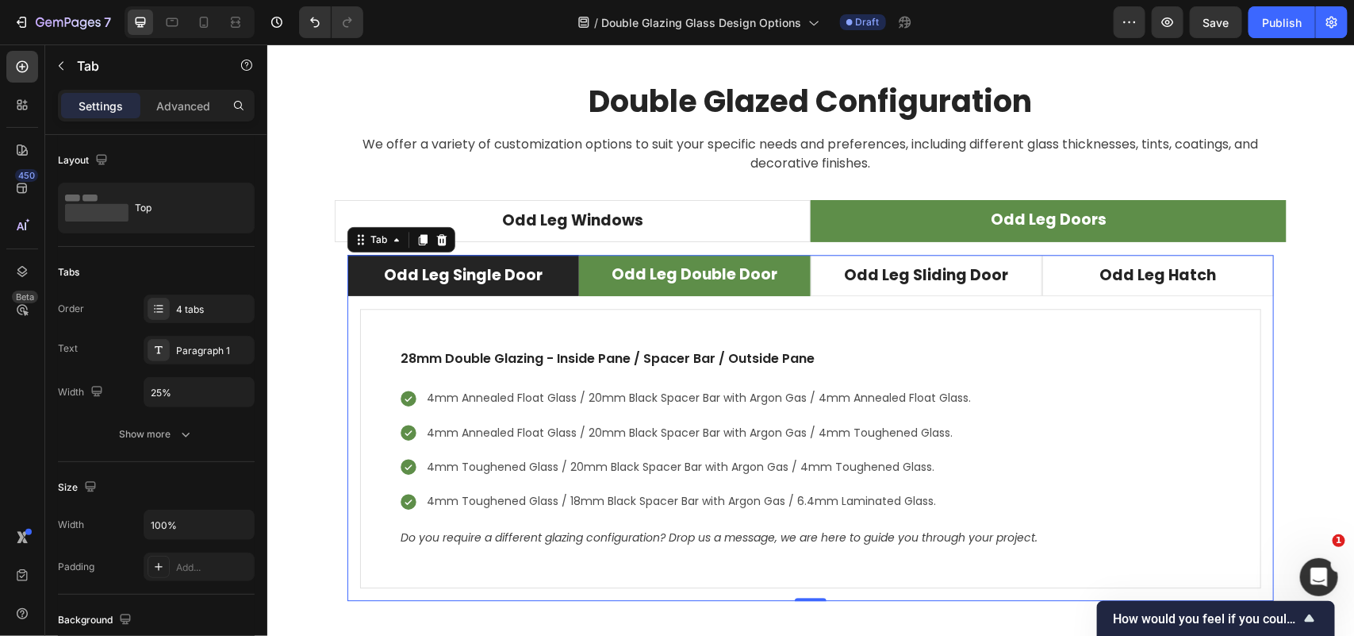
click at [548, 290] on li "Odd Leg Single Door" at bounding box center [463, 275] width 232 height 42
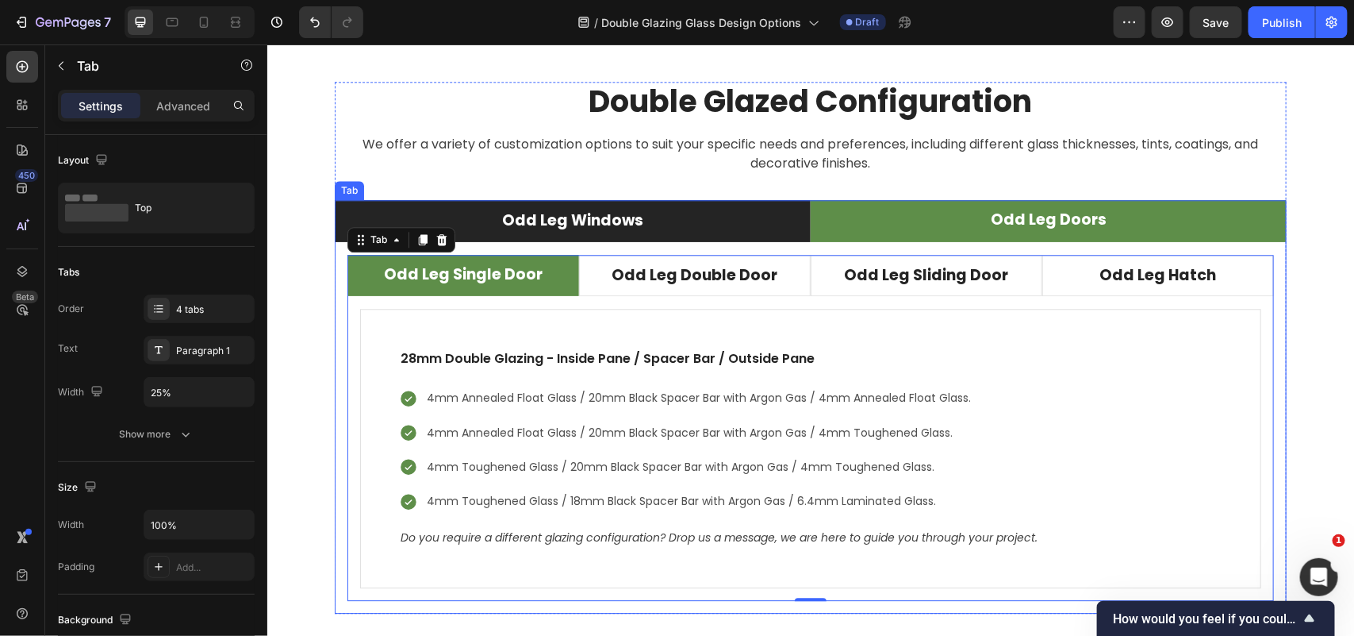
click at [728, 217] on li "Odd Leg Windows" at bounding box center [572, 220] width 476 height 42
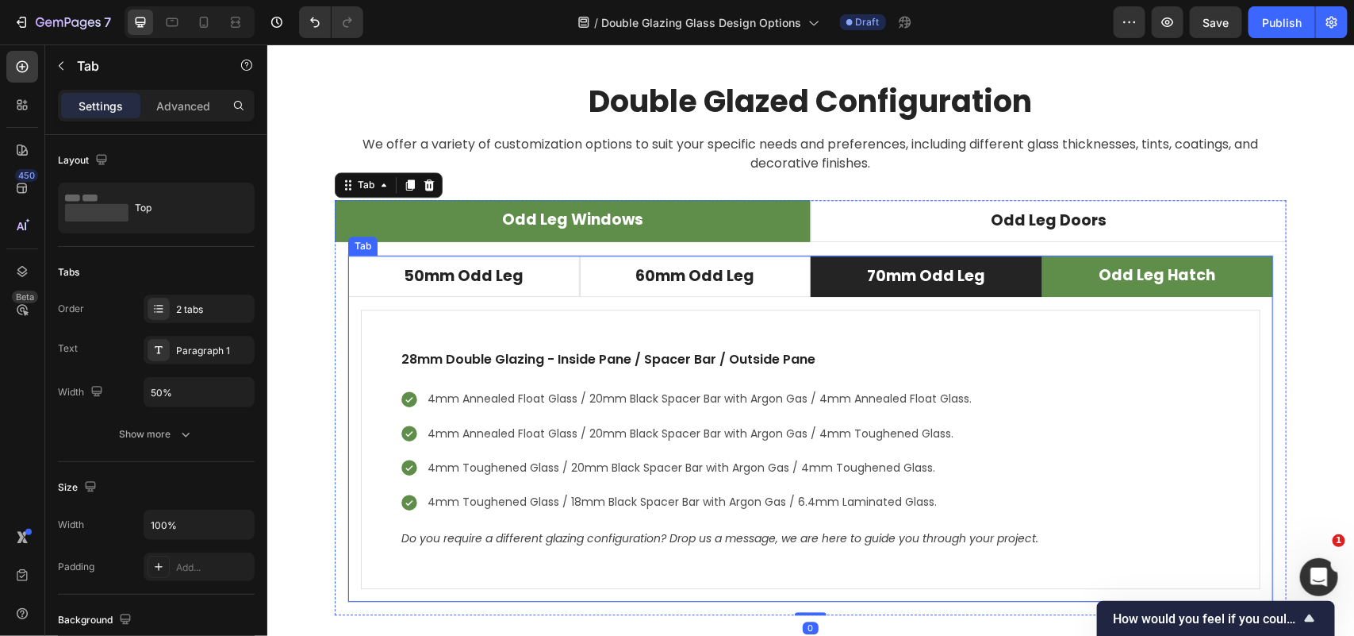
click at [1020, 285] on li "70mm Odd Leg" at bounding box center [926, 276] width 232 height 42
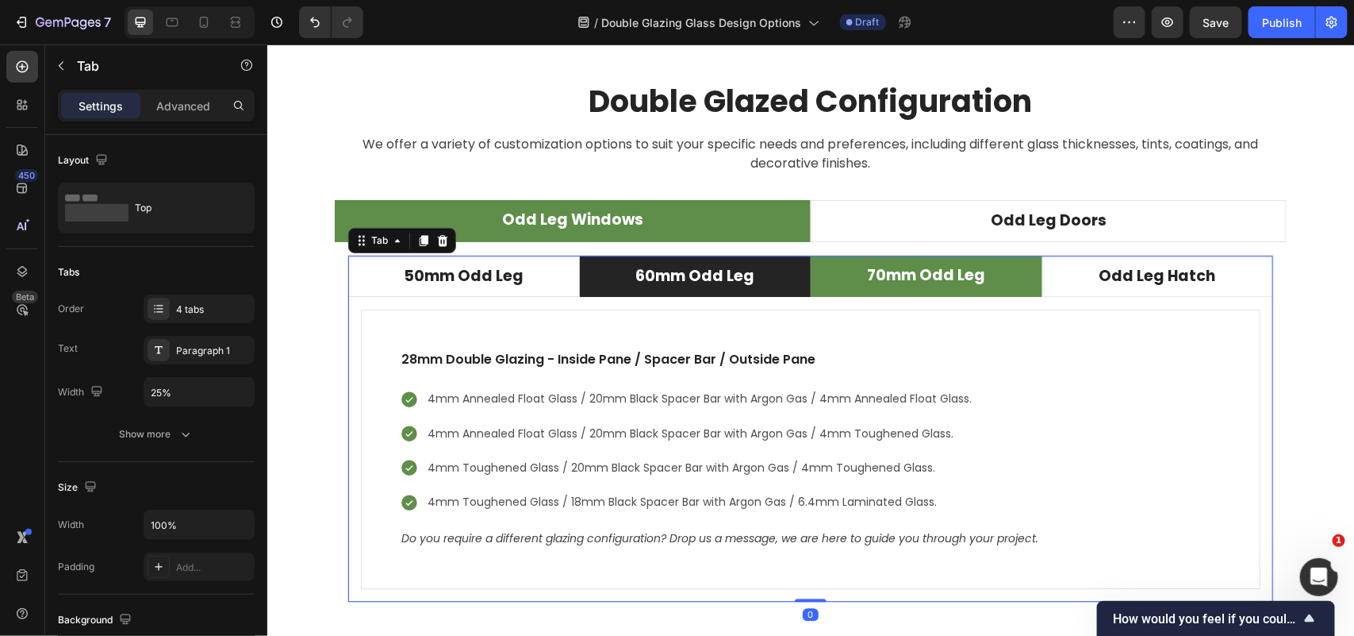
click at [780, 286] on li "60mm Odd Leg" at bounding box center [695, 276] width 232 height 42
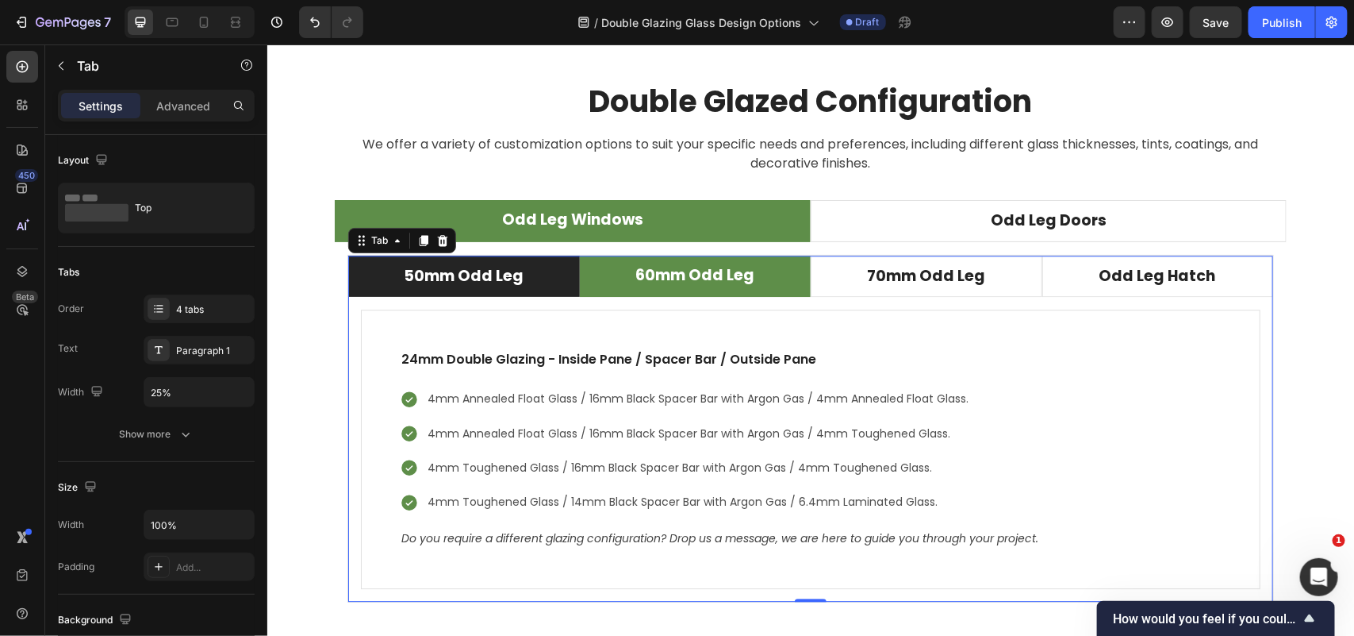
click at [555, 285] on li "50mm Odd Leg" at bounding box center [464, 276] width 232 height 42
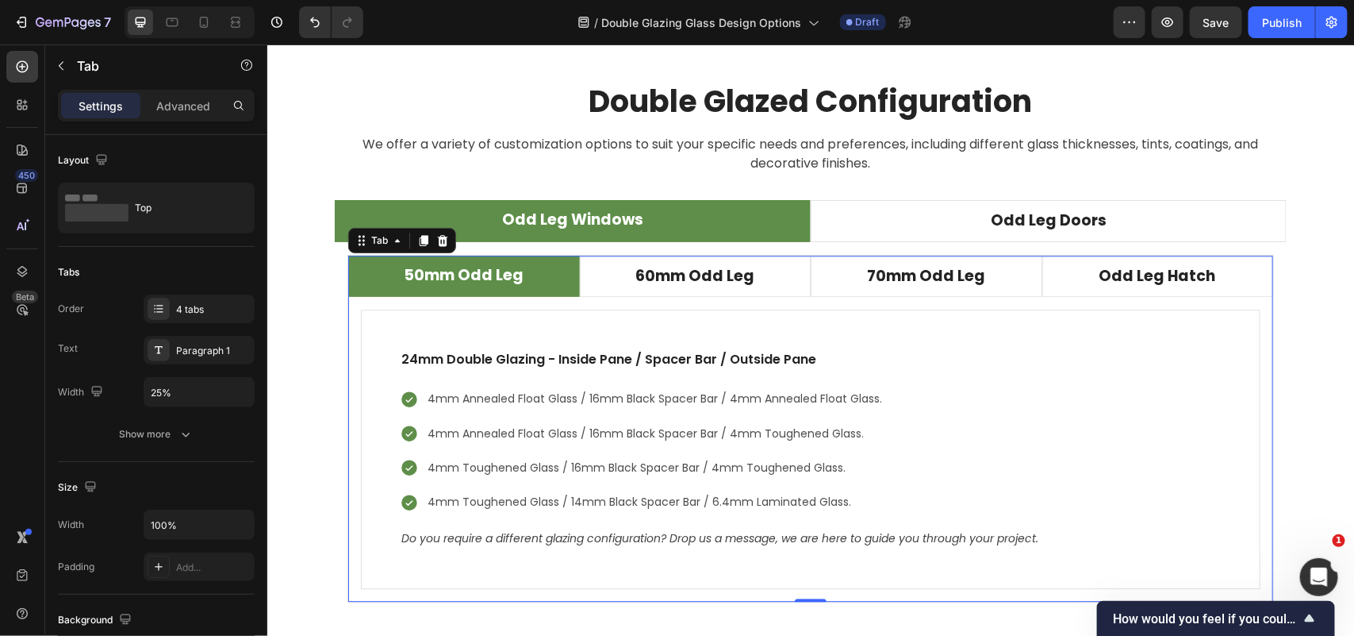
click at [506, 275] on p "50mm Odd Leg" at bounding box center [463, 274] width 120 height 23
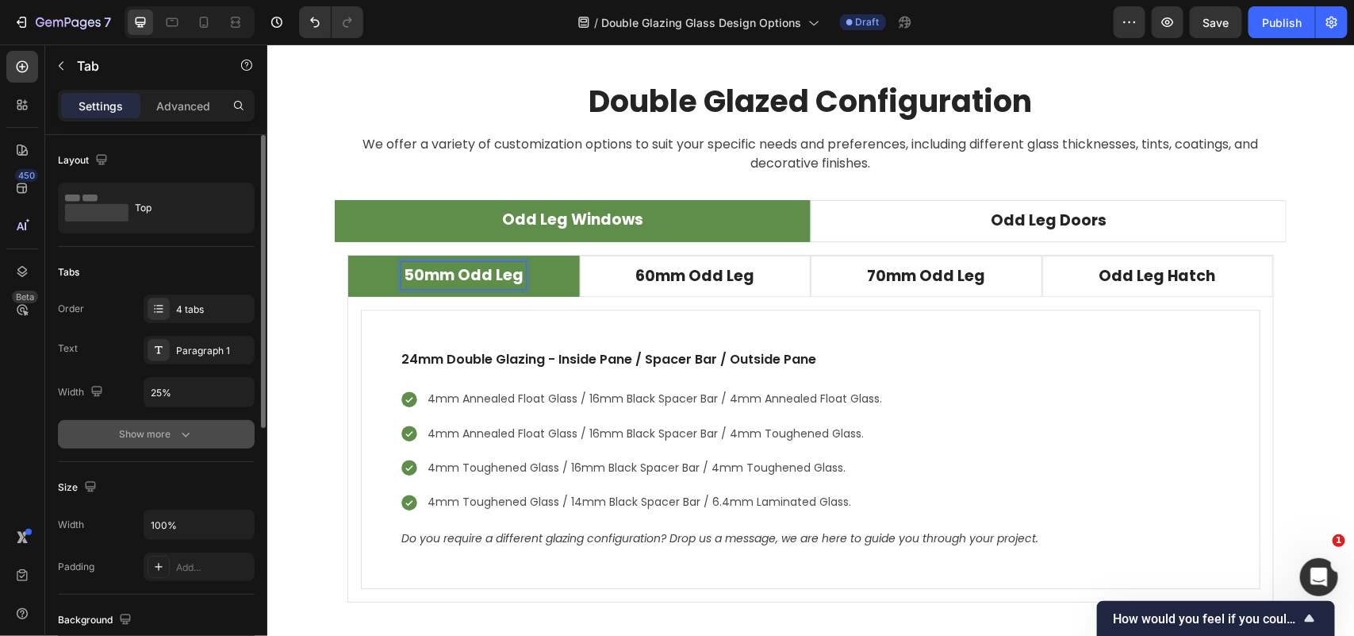
click at [173, 435] on div "Show more" at bounding box center [157, 434] width 74 height 16
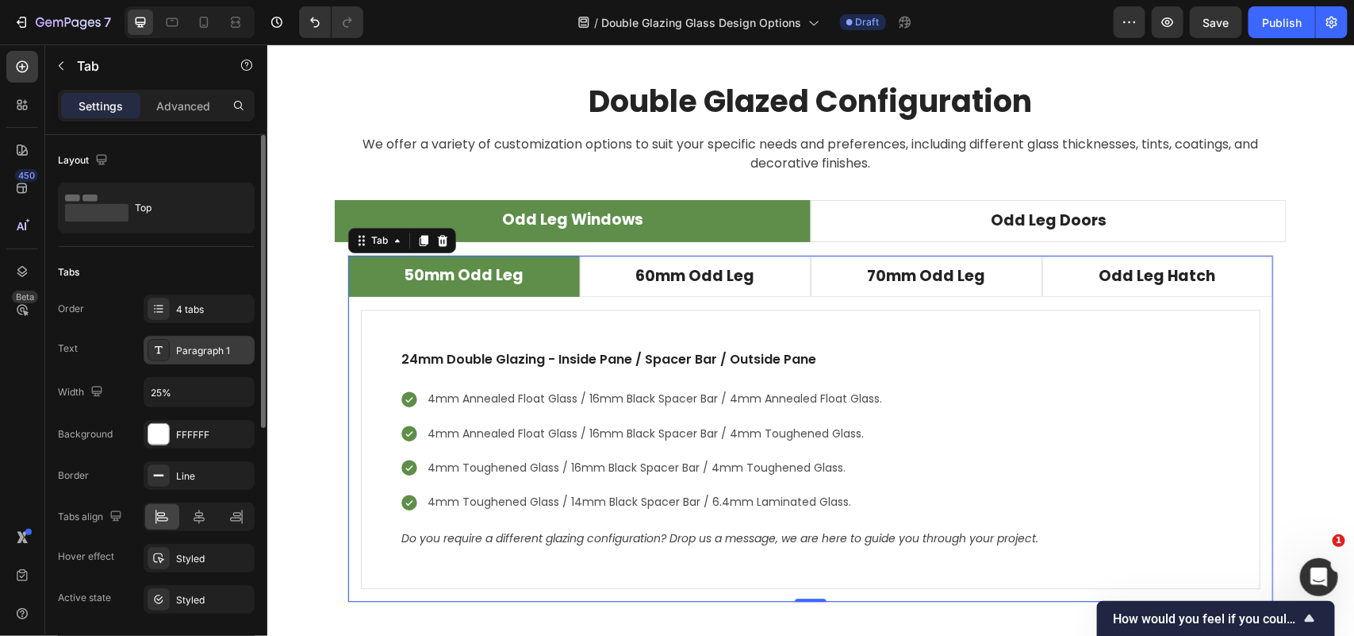
click at [207, 348] on div "Paragraph 1" at bounding box center [213, 351] width 75 height 14
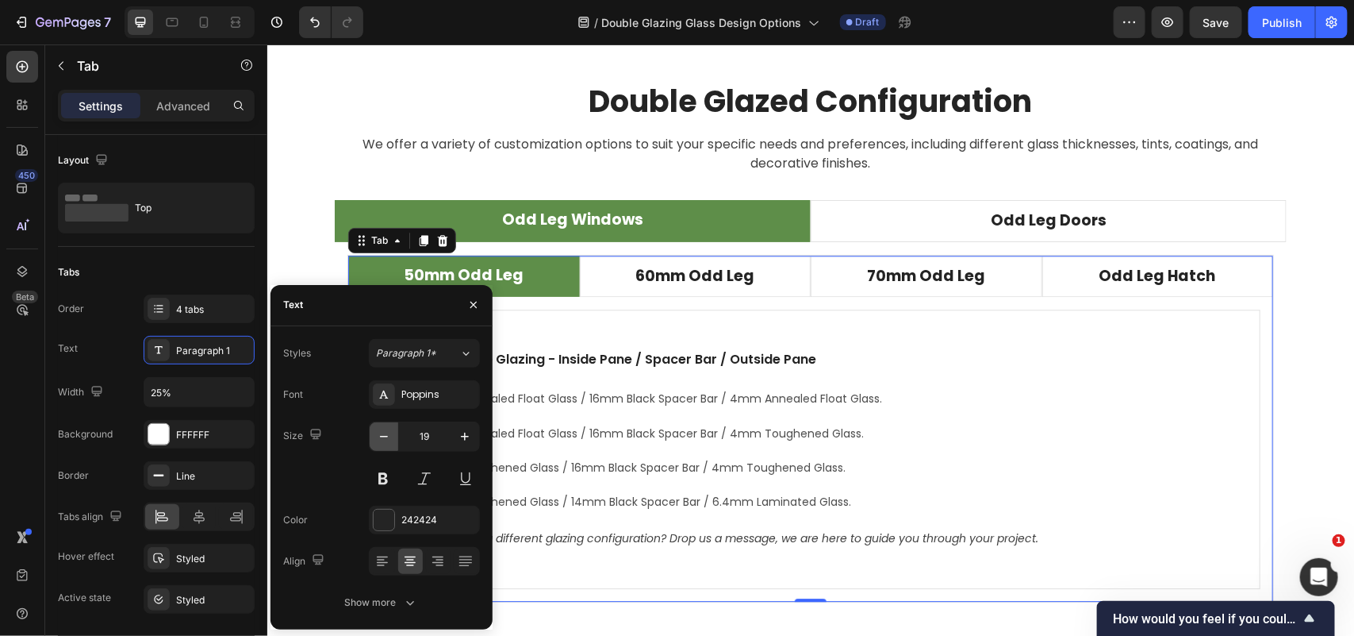
click at [386, 437] on icon "button" at bounding box center [384, 436] width 16 height 16
type input "16"
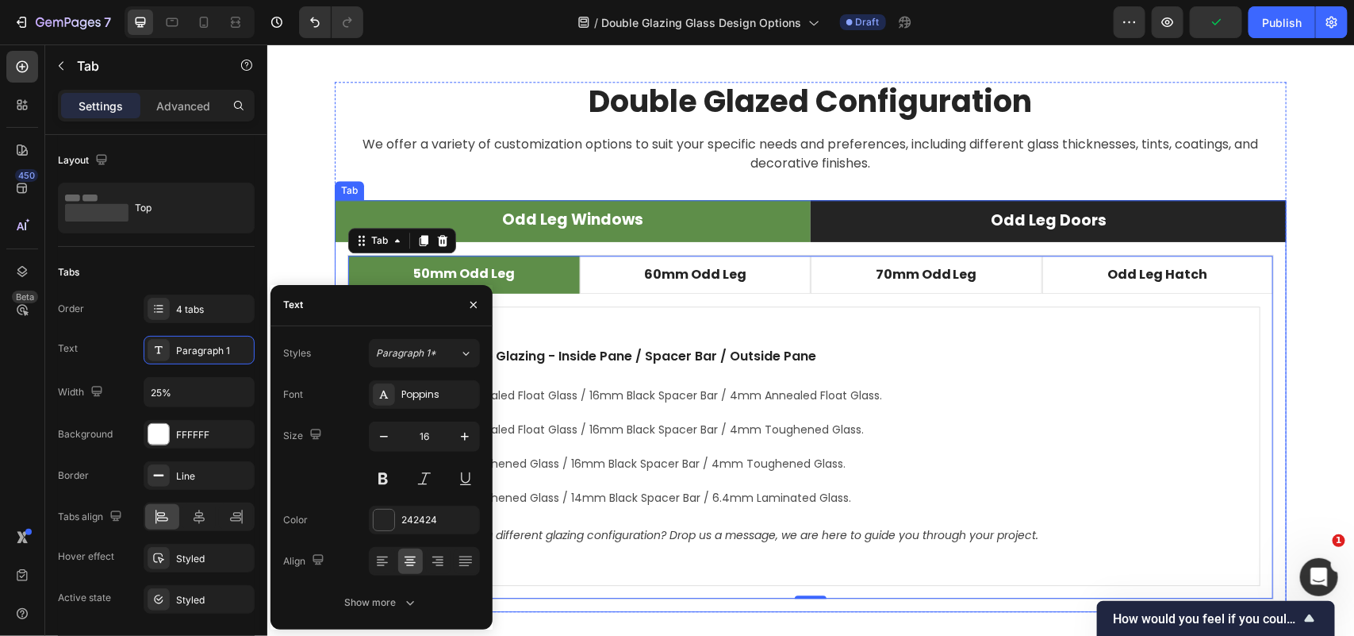
click at [865, 220] on li "Odd Leg Doors" at bounding box center [1048, 220] width 476 height 42
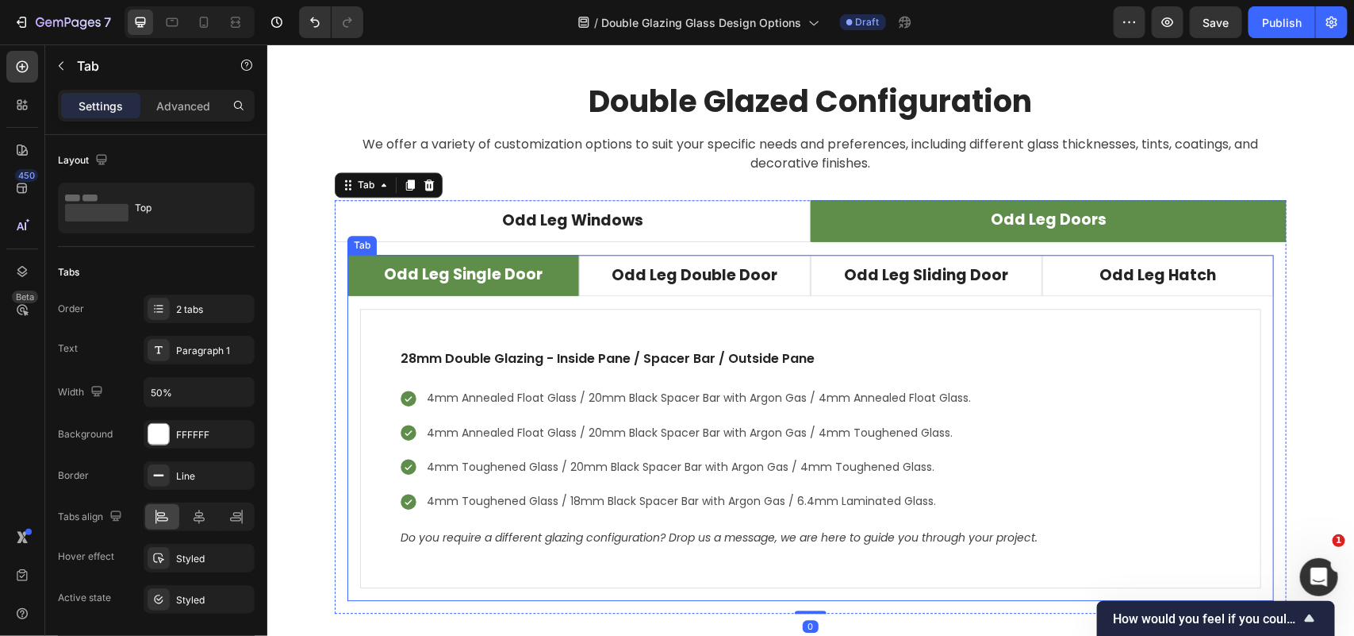
click at [759, 302] on div "28mm Double Glazing - Inside Pane / Spacer Bar / Outside Pane Text block 4mm An…" at bounding box center [810, 447] width 927 height 305
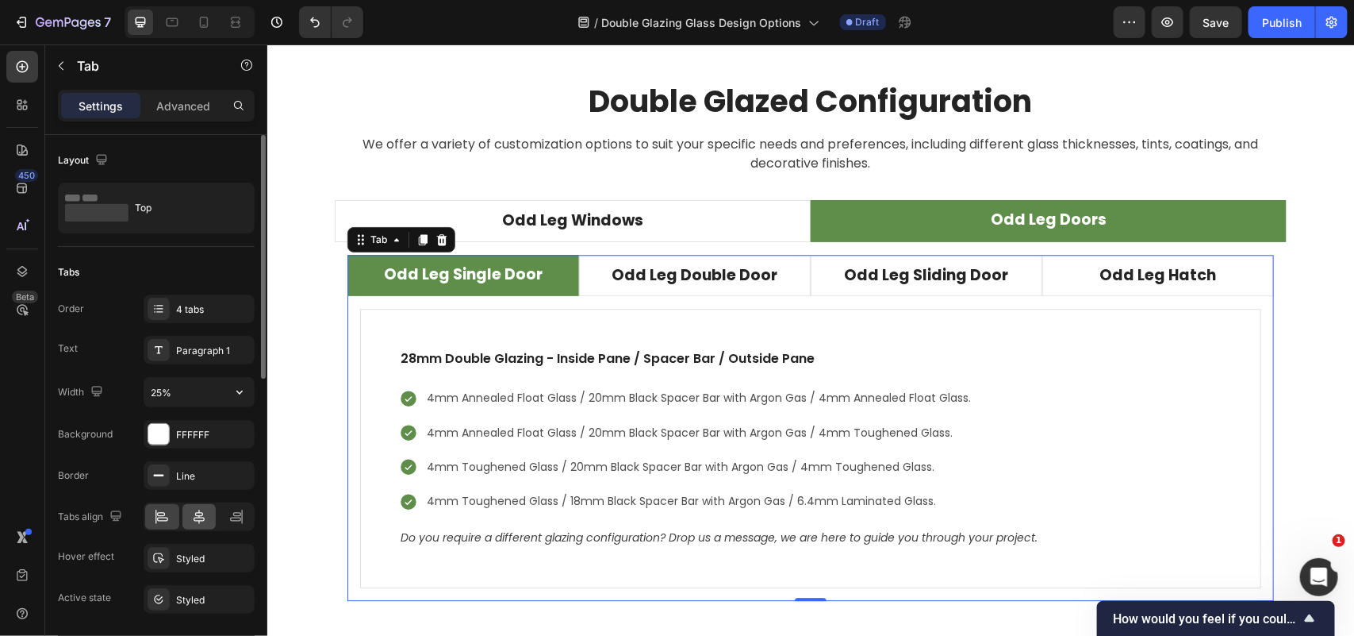
scroll to position [99, 0]
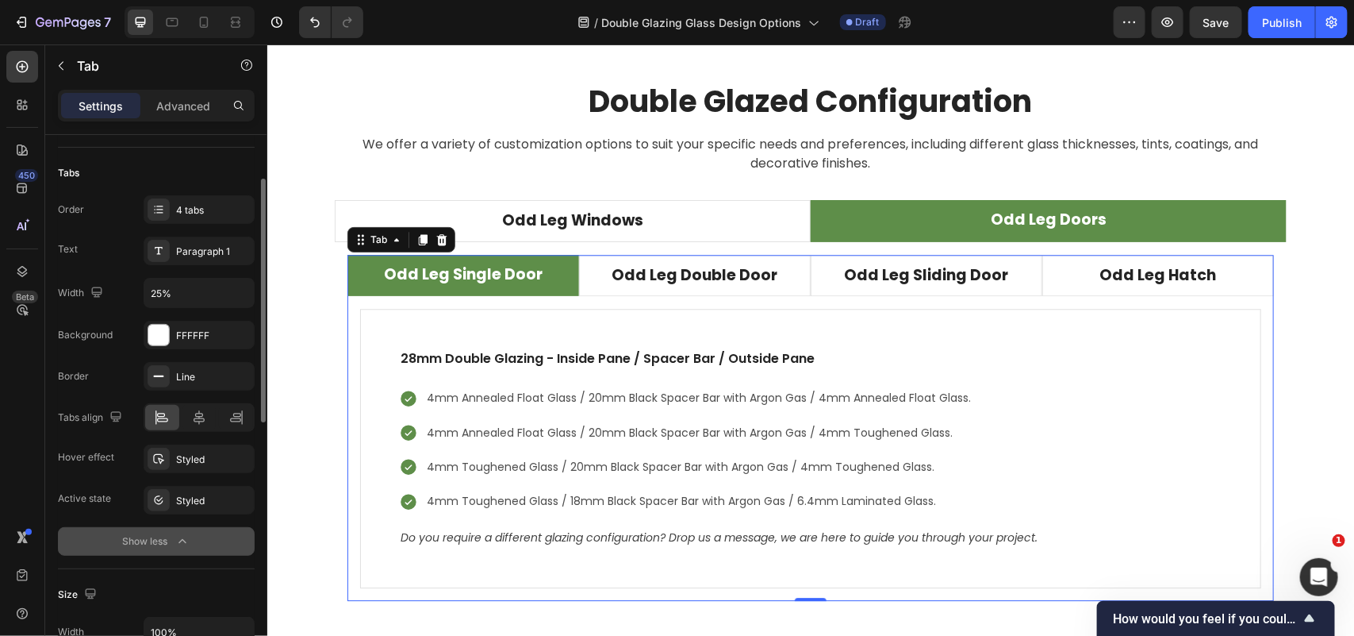
click at [191, 542] on button "Show less" at bounding box center [156, 541] width 197 height 29
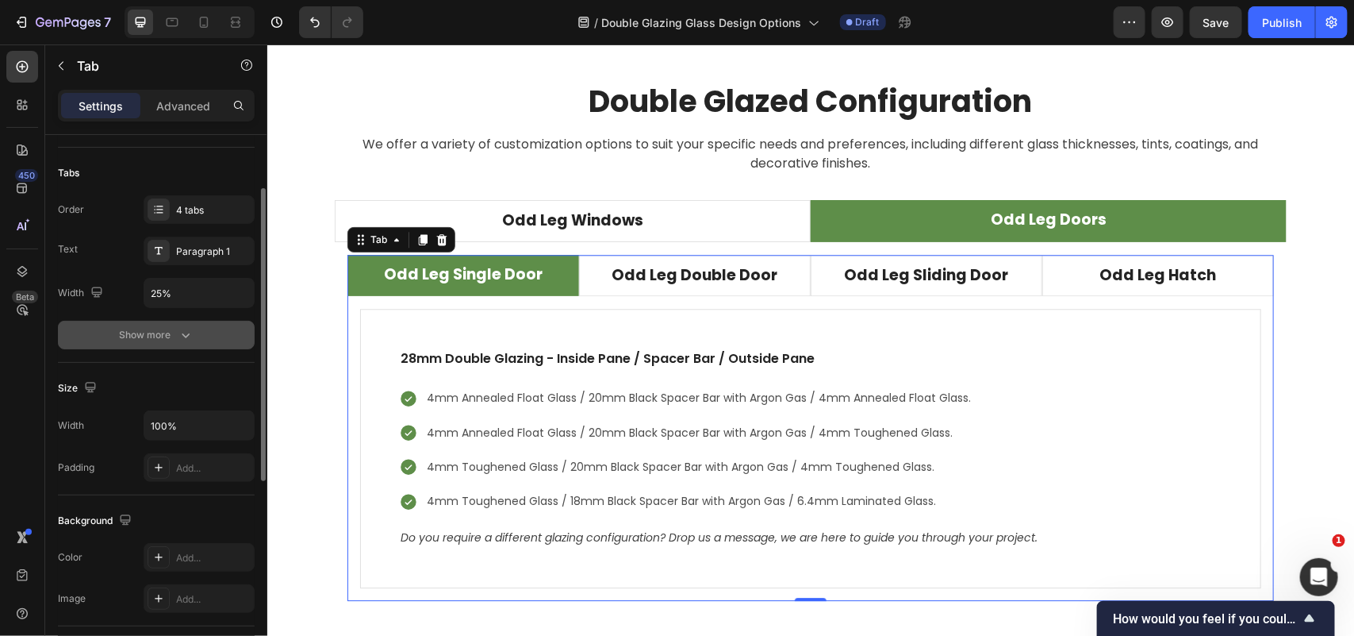
click at [192, 338] on icon "button" at bounding box center [186, 335] width 16 height 16
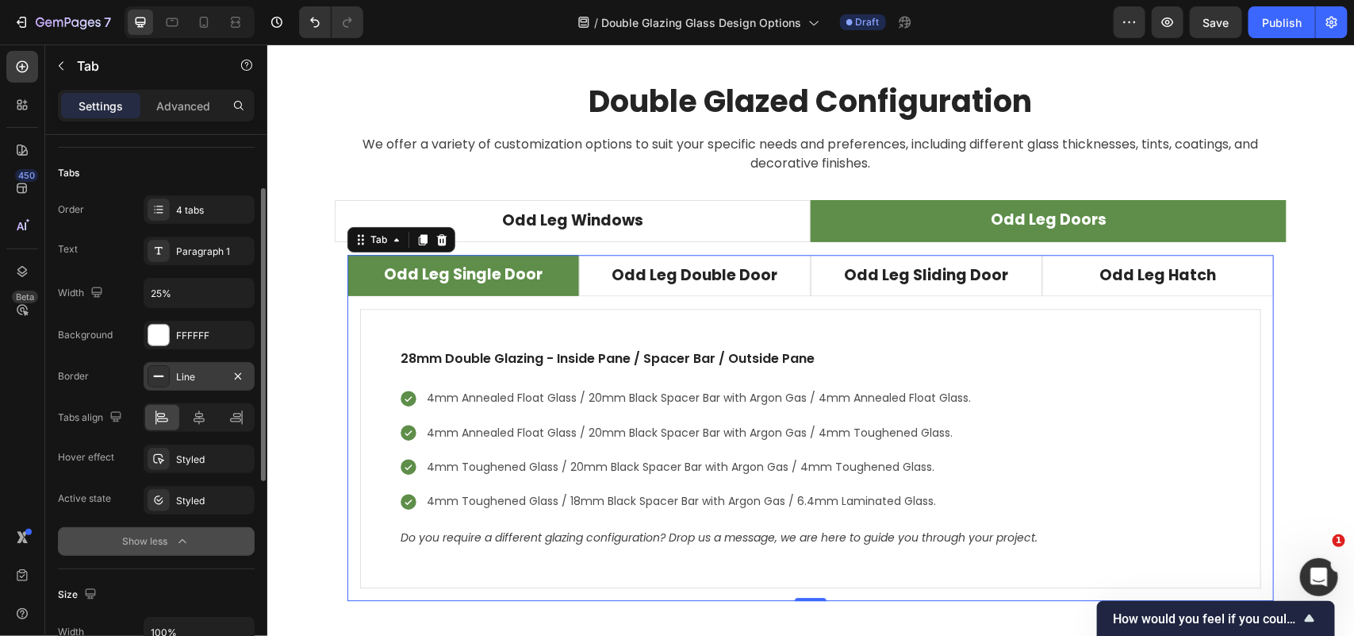
scroll to position [0, 0]
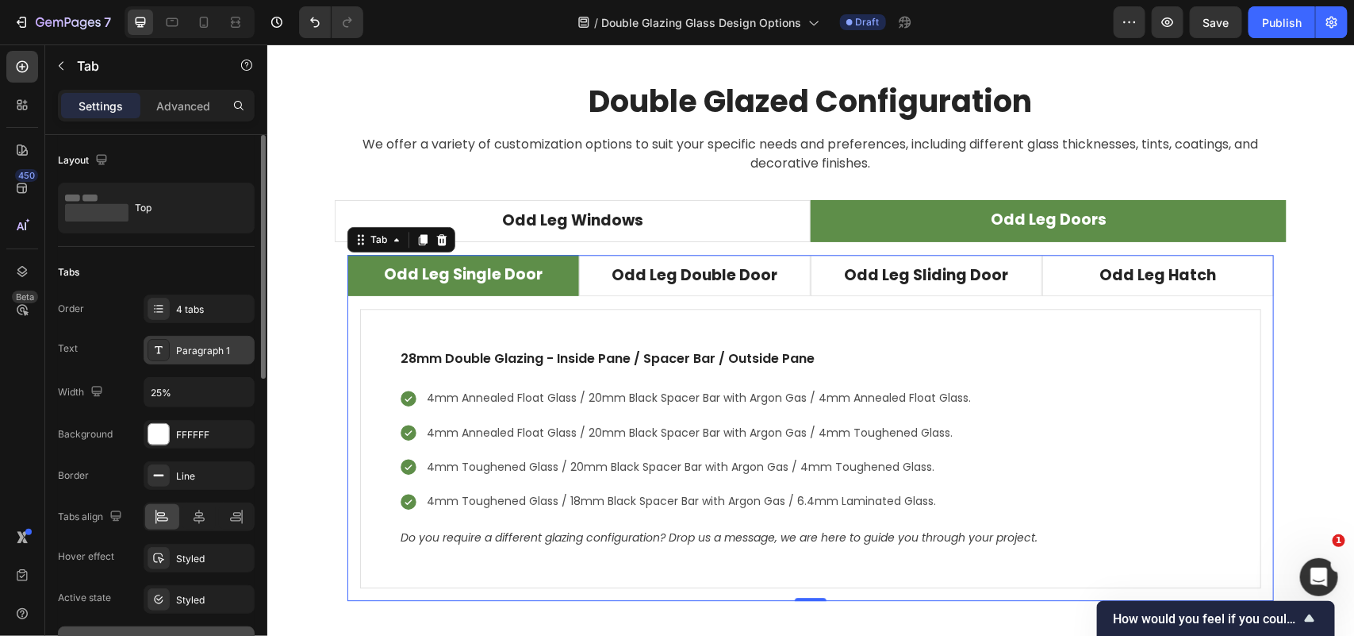
click at [196, 355] on div "Paragraph 1" at bounding box center [213, 351] width 75 height 14
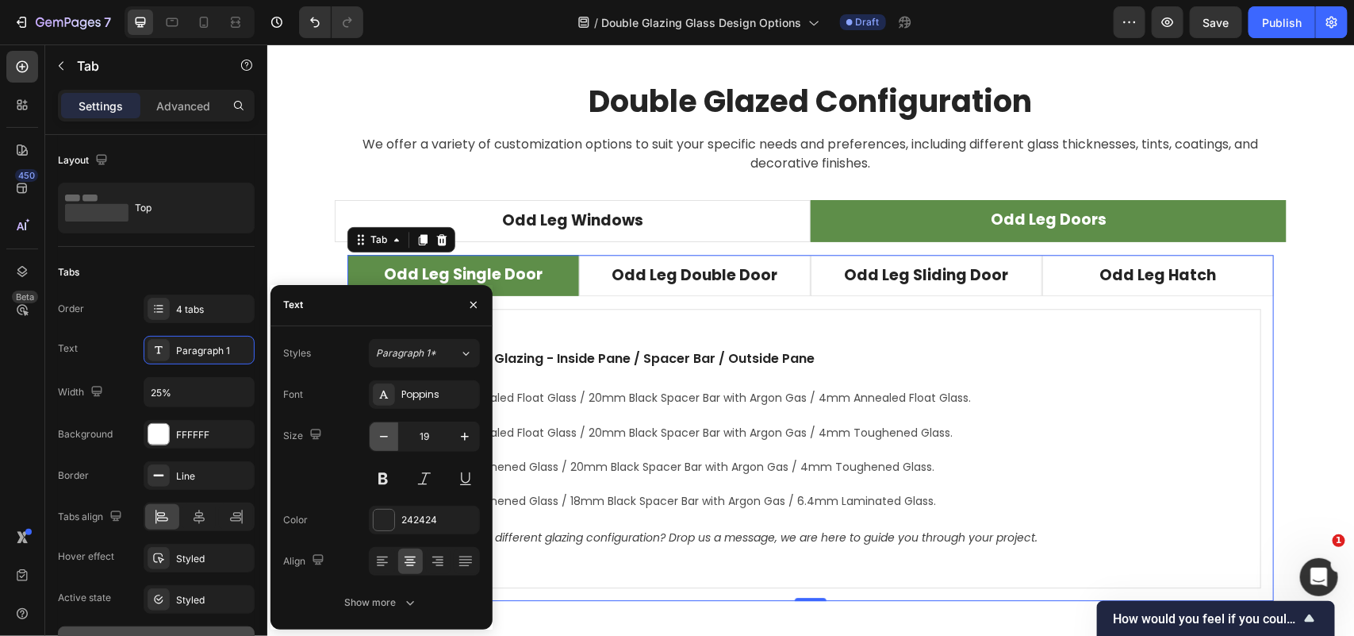
click at [386, 438] on icon "button" at bounding box center [384, 436] width 16 height 16
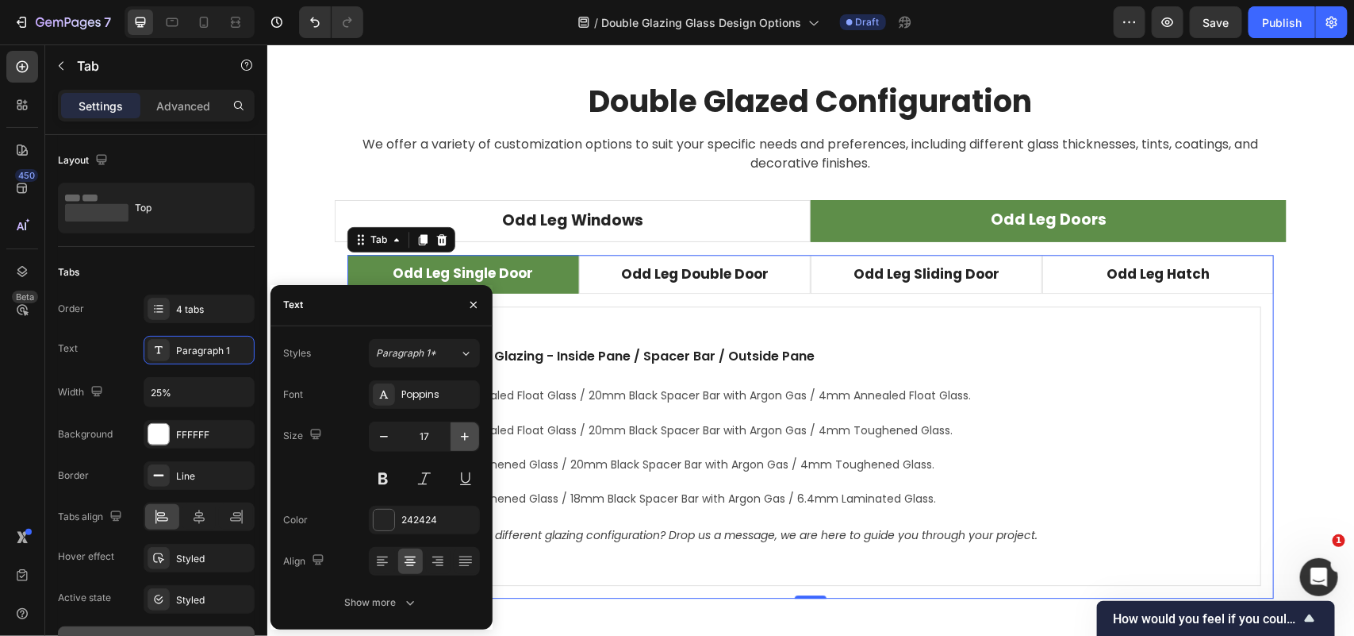
type input "16"
click at [1295, 371] on div "Double Glazed Configuration Heading We offer a variety of customization options…" at bounding box center [810, 345] width 1063 height 528
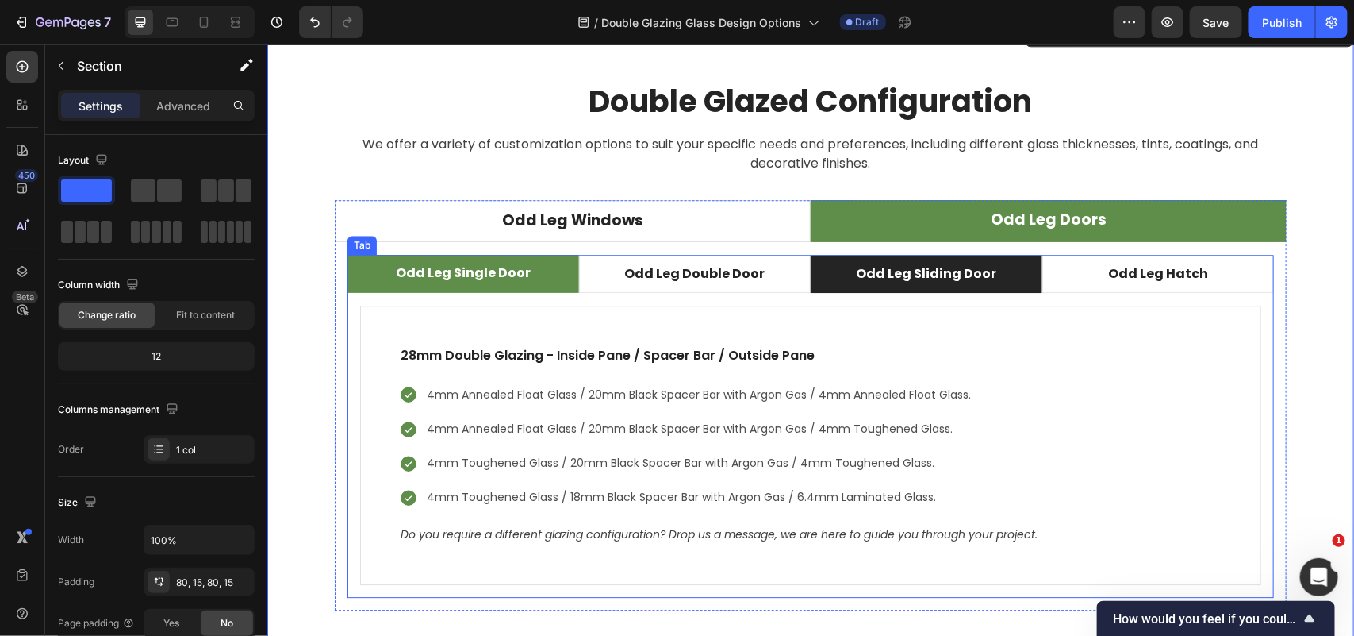
click at [951, 273] on p "Odd Leg Sliding Door" at bounding box center [926, 272] width 140 height 19
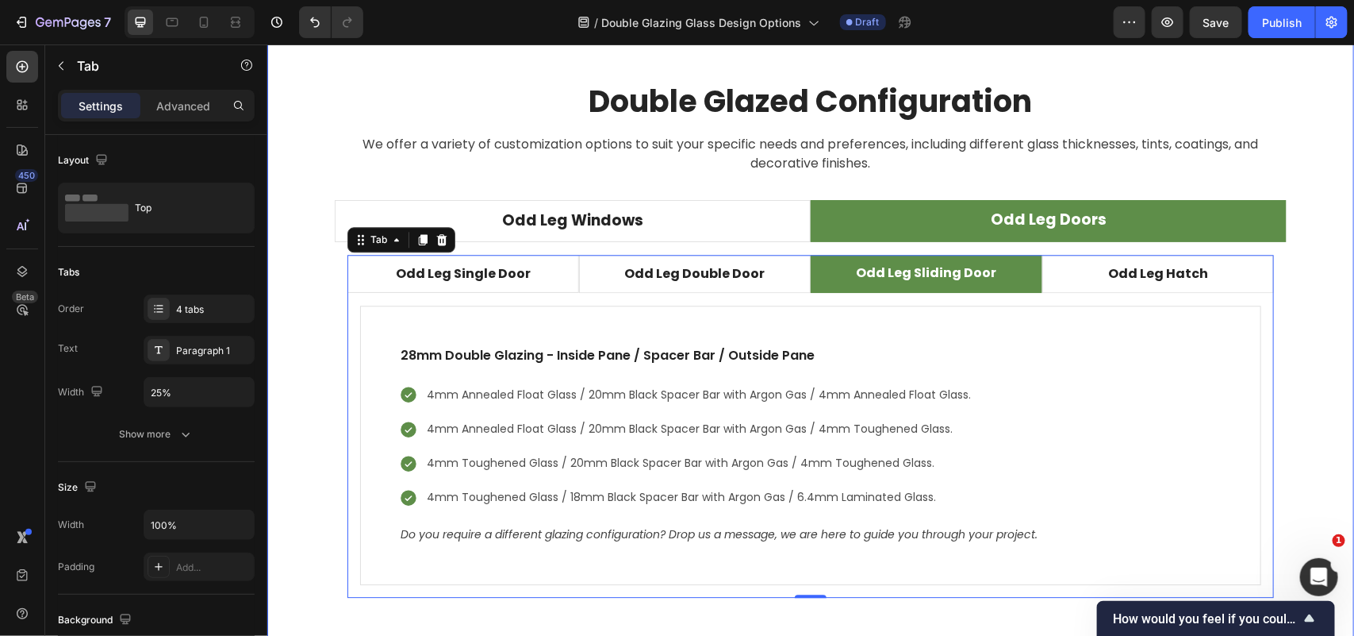
click at [1326, 329] on div "Double Glazed Configuration Heading We offer a variety of customization options…" at bounding box center [810, 345] width 1063 height 528
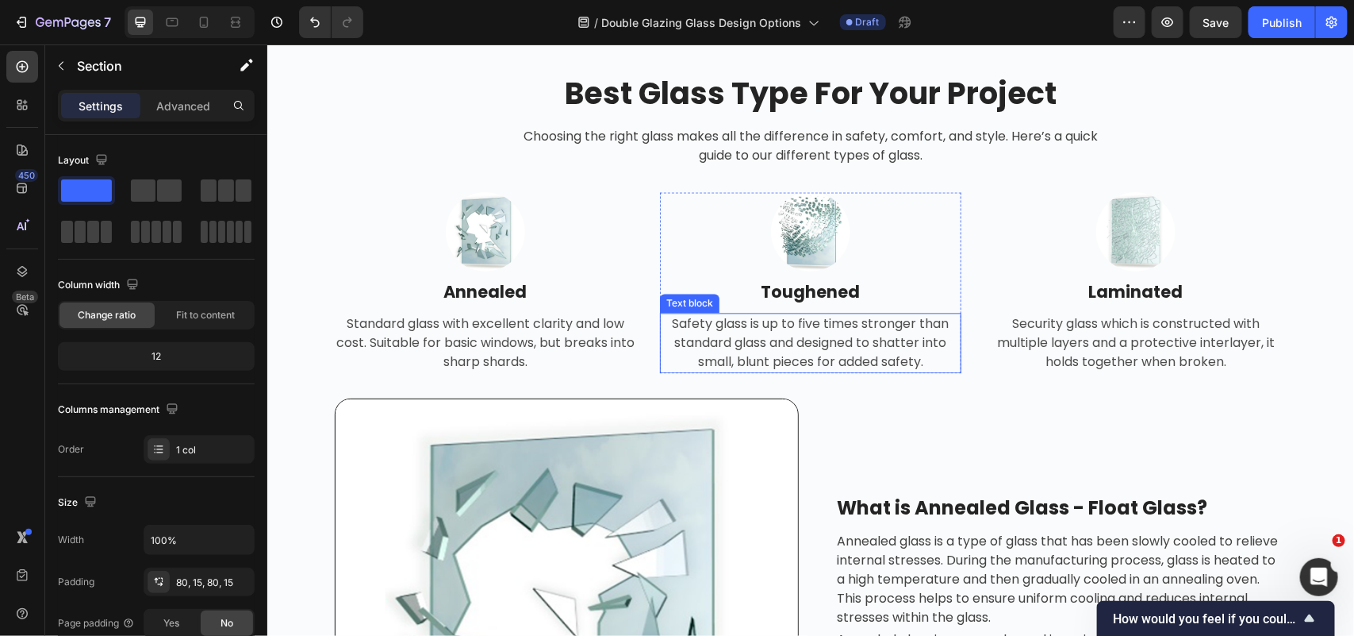
scroll to position [1289, 0]
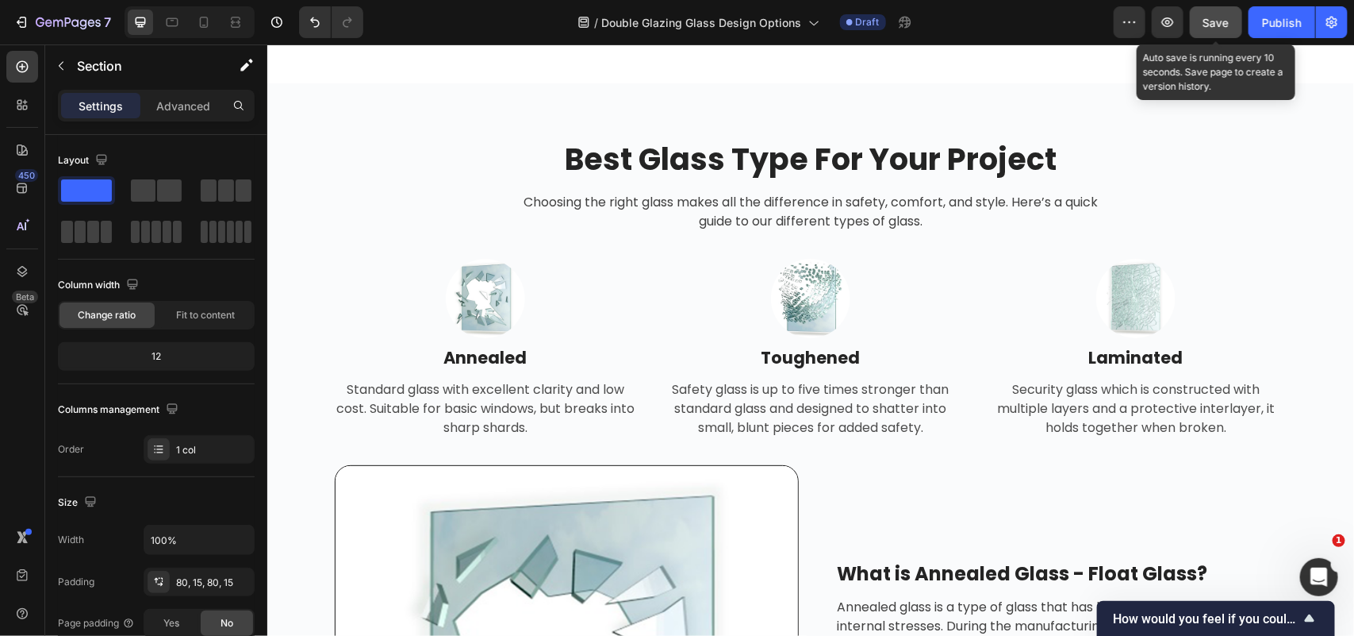
click at [1219, 18] on span "Save" at bounding box center [1217, 22] width 26 height 13
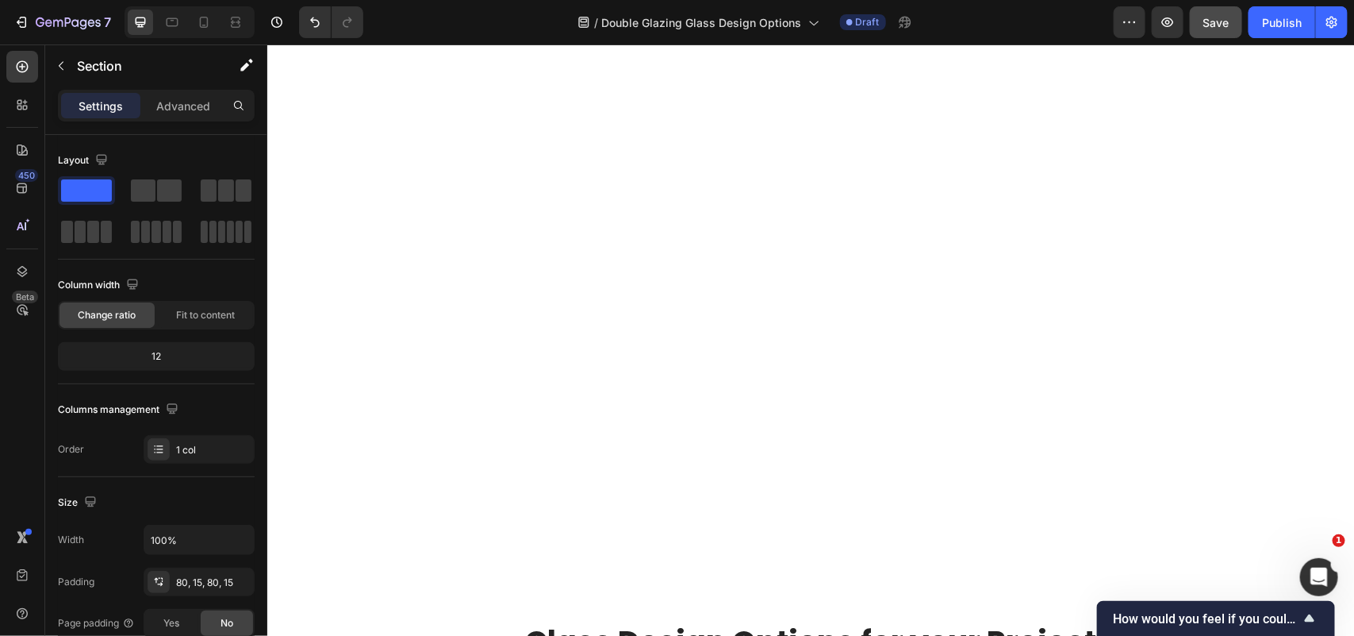
scroll to position [4364, 0]
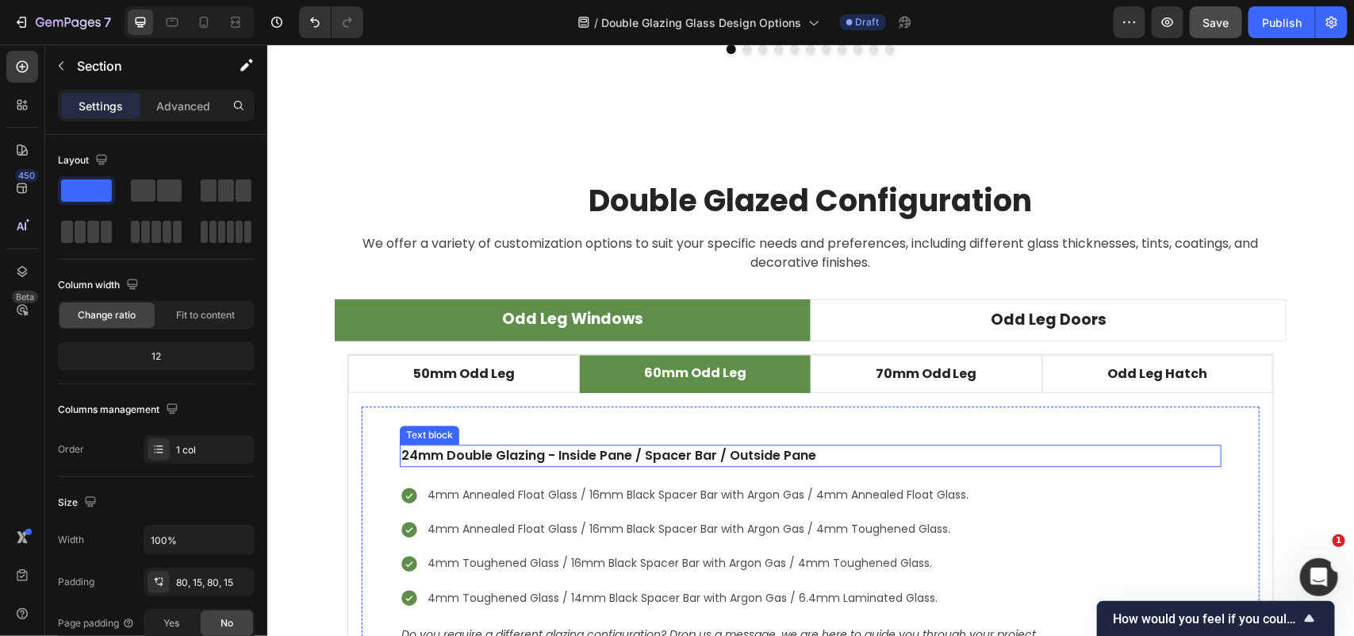
click at [640, 456] on p "24mm Double Glazing - Inside Pane / Spacer Bar / Outside Pane" at bounding box center [810, 454] width 819 height 19
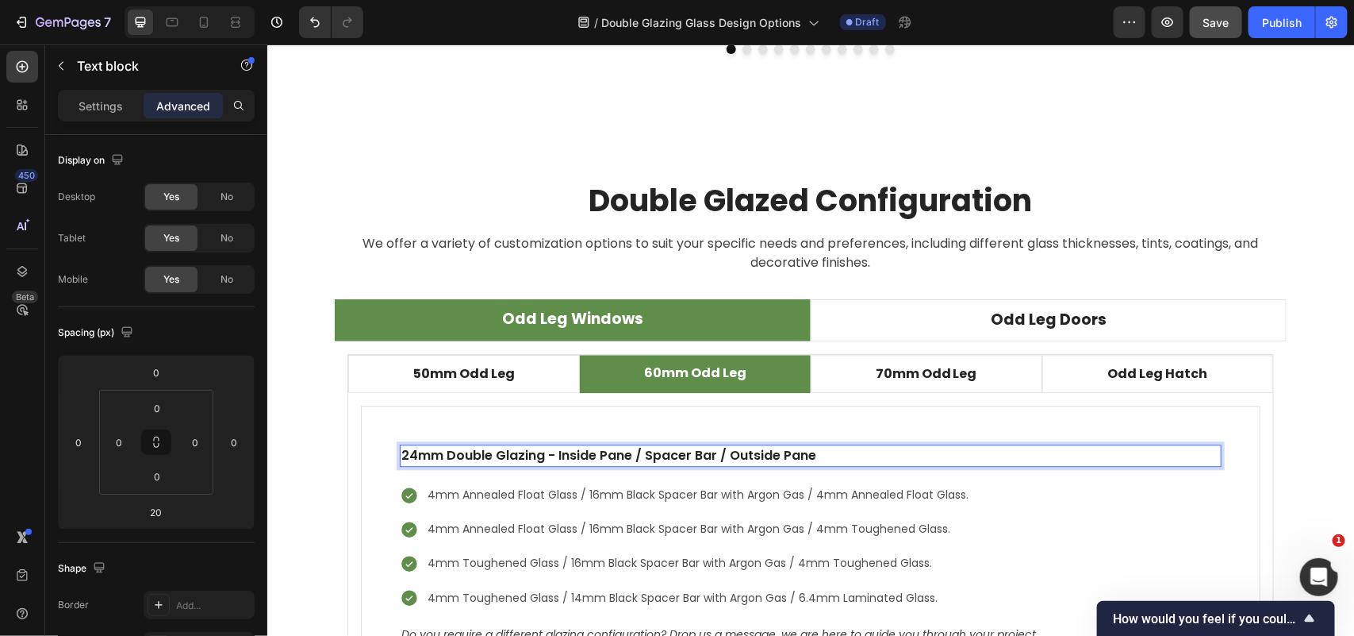
click at [640, 456] on p "24mm Double Glazing - Inside Pane / Spacer Bar / Outside Pane" at bounding box center [810, 454] width 819 height 19
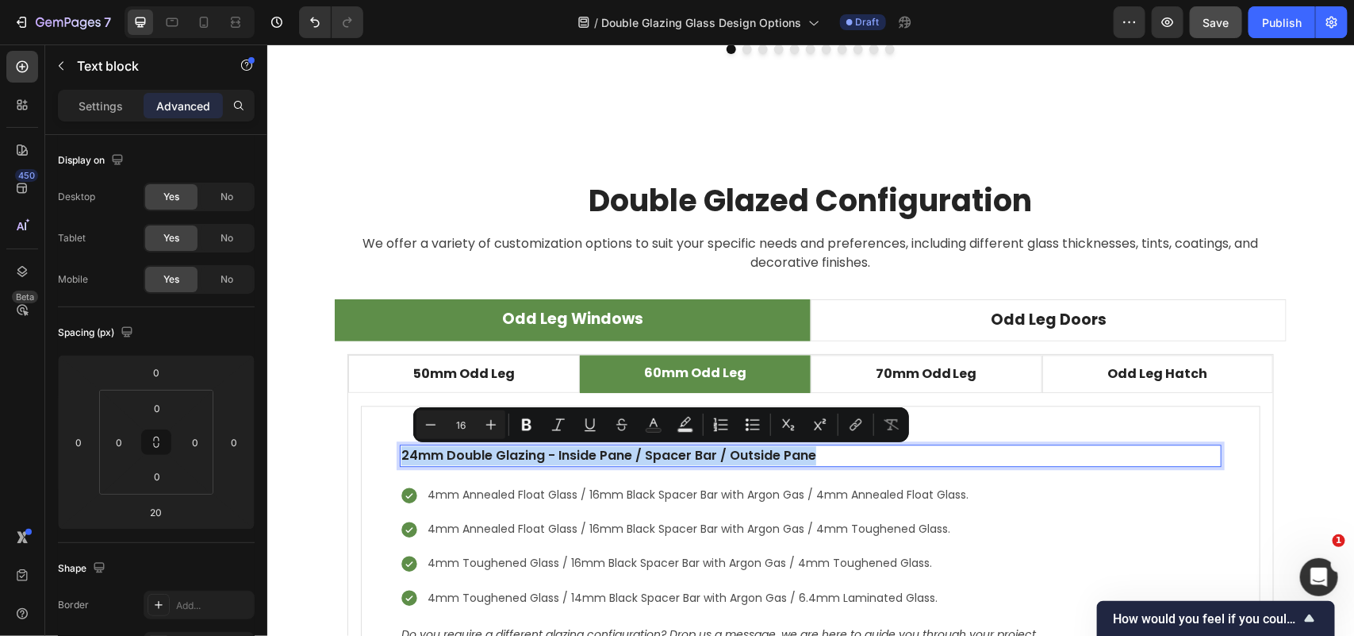
click at [640, 456] on p "24mm Double Glazing - Inside Pane / Spacer Bar / Outside Pane" at bounding box center [810, 454] width 819 height 19
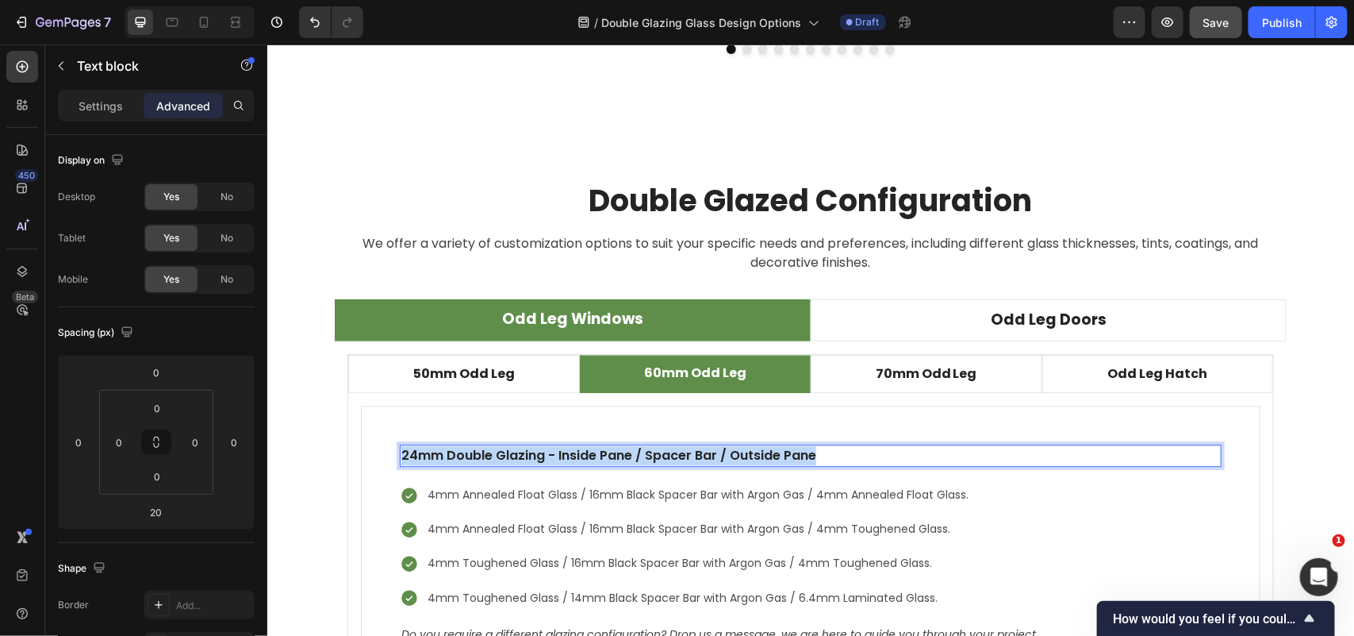
copy p "24mm Double Glazing - Inside Pane / Spacer Bar / Outside Pane"
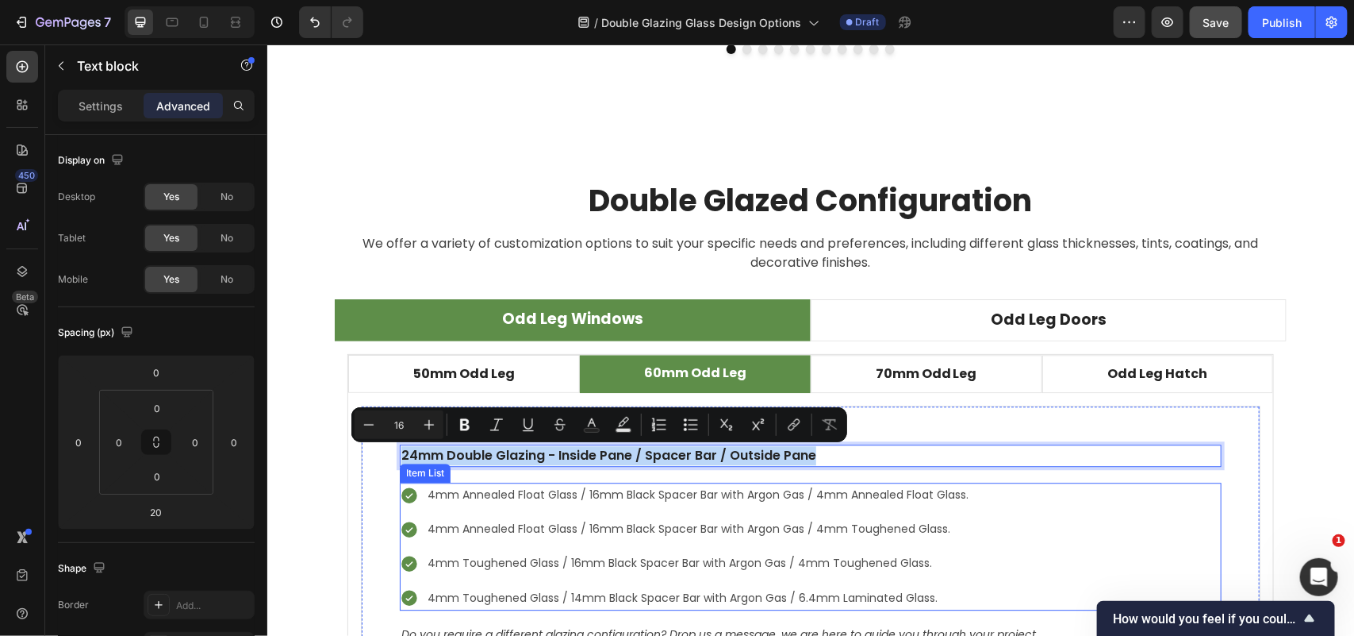
click at [879, 495] on p "4mm Annealed Float Glass / 16mm Black Spacer Bar with Argon Gas / 4mm Annealed …" at bounding box center [697, 494] width 541 height 20
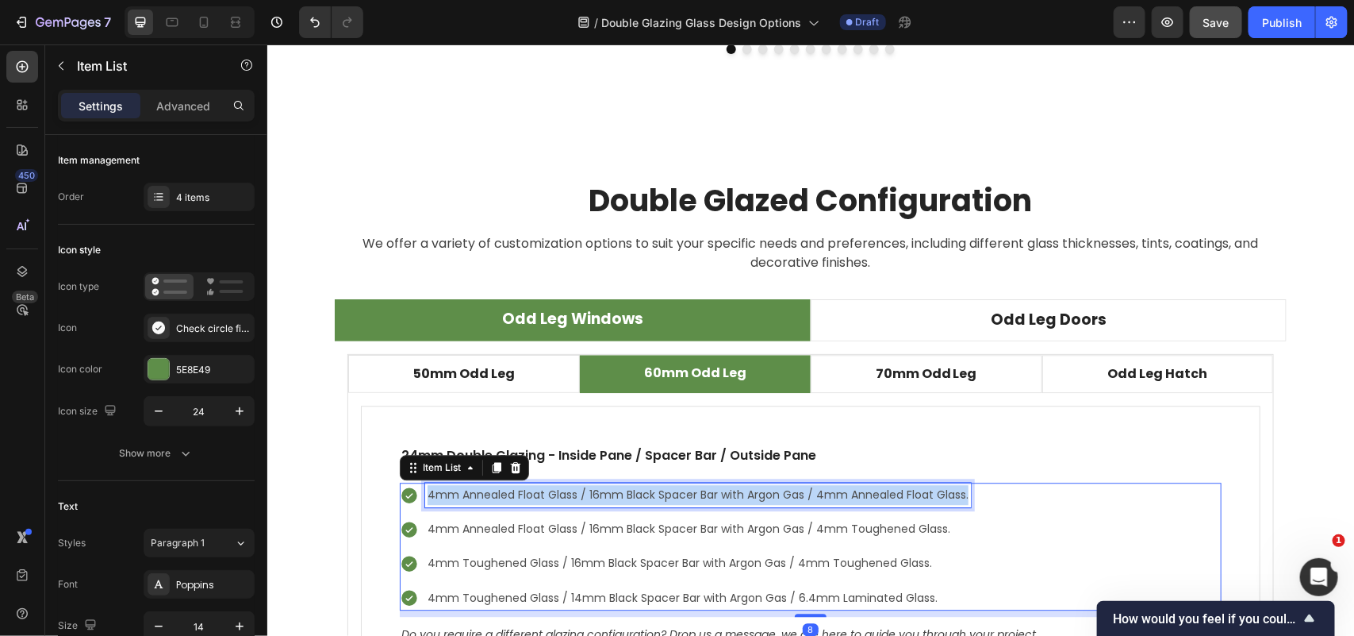
click at [879, 495] on p "4mm Annealed Float Glass / 16mm Black Spacer Bar with Argon Gas / 4mm Annealed …" at bounding box center [697, 494] width 541 height 20
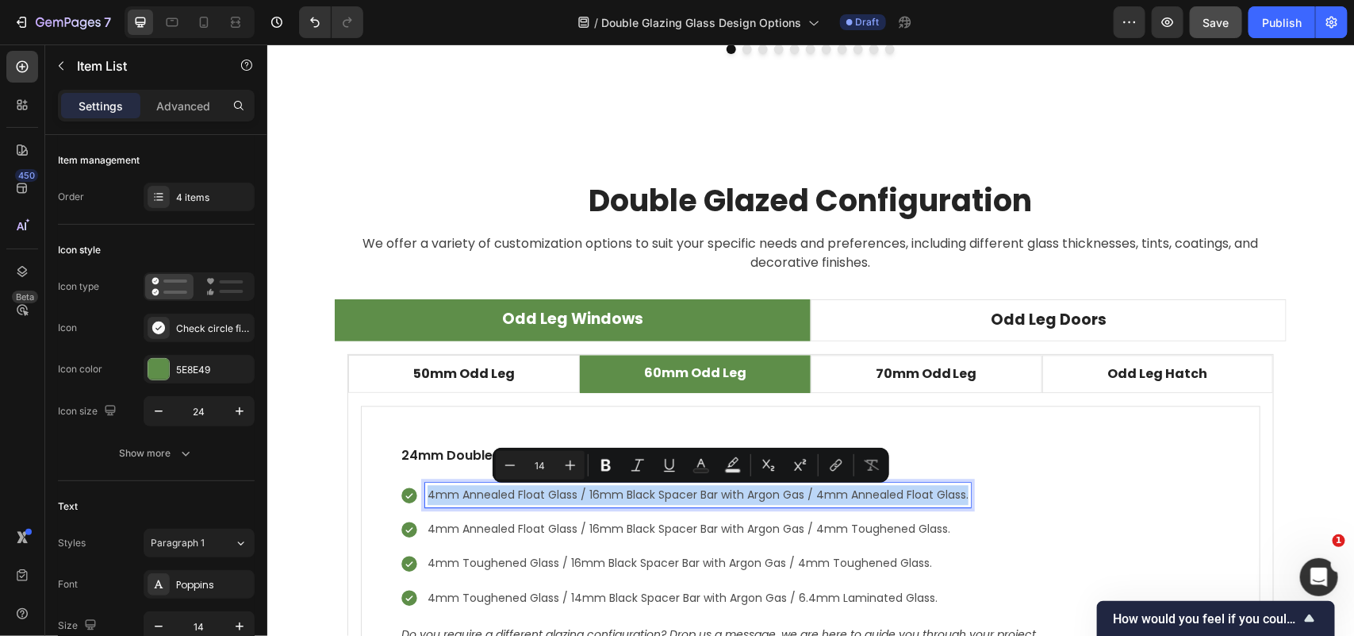
copy p "4mm Annealed Float Glass / 16mm Black Spacer Bar with Argon Gas / 4mm Annealed …"
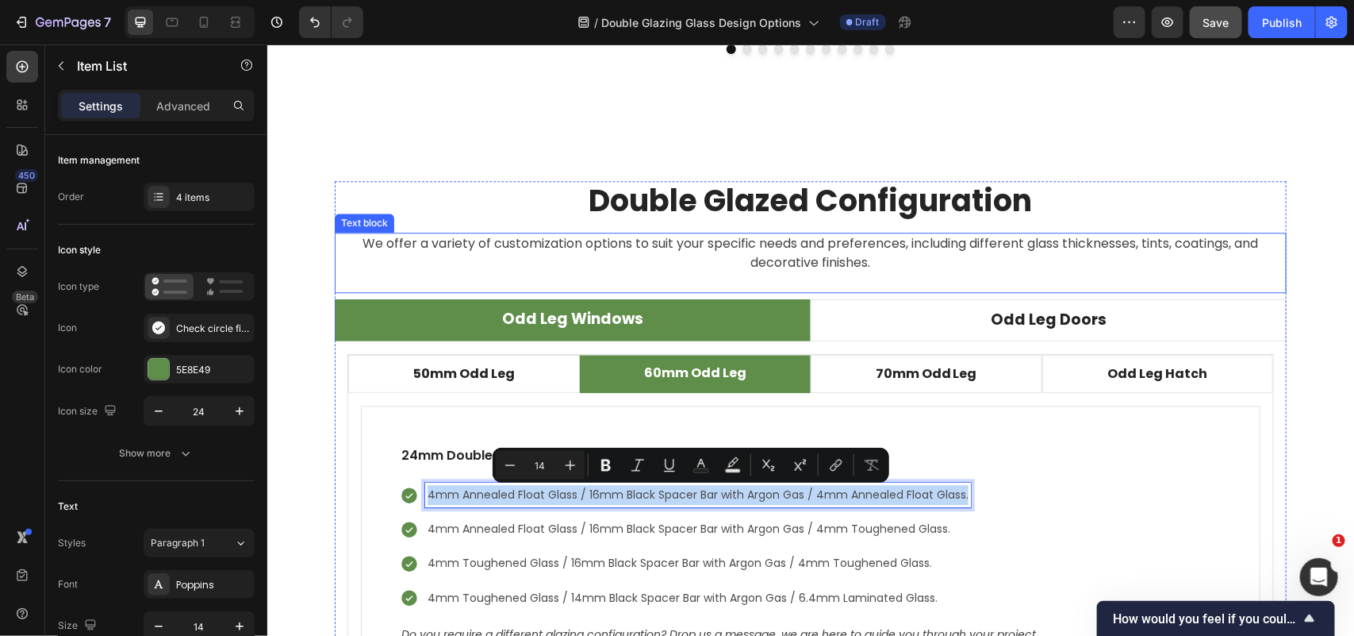
click at [829, 259] on p "We offer a variety of customization options to suit your specific needs and pre…" at bounding box center [810, 252] width 949 height 38
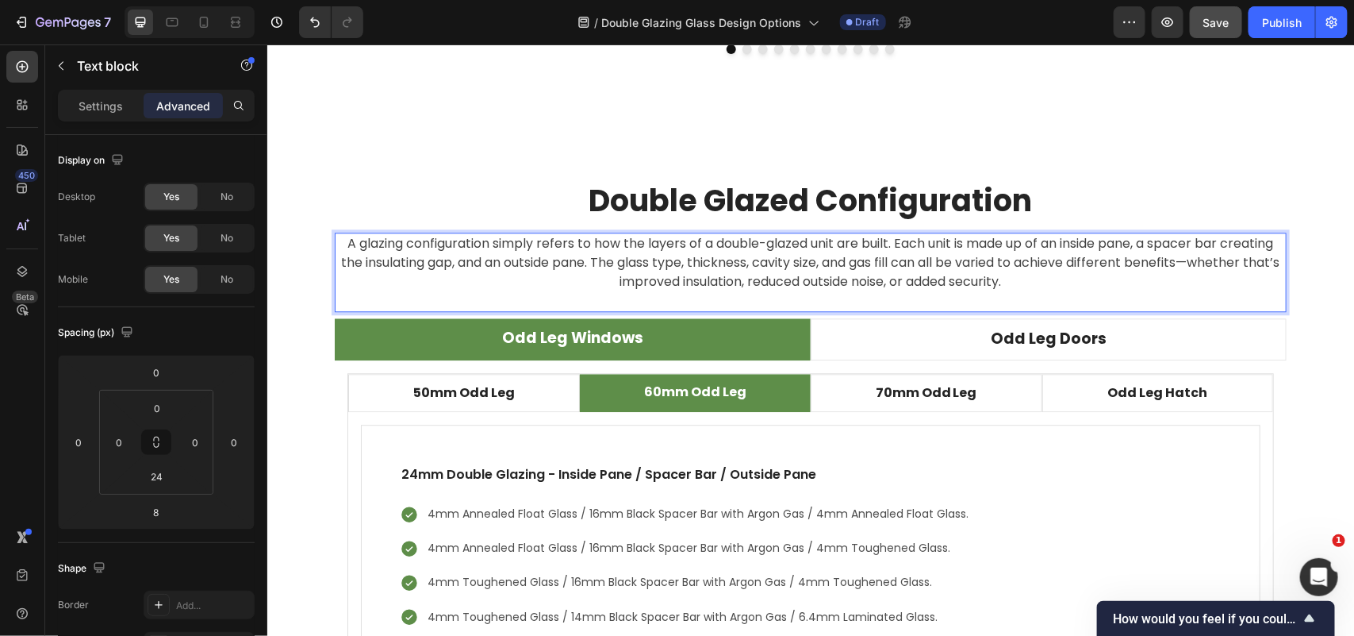
click at [748, 244] on p "A glazing configuration simply refers to how the layers of a double-glazed unit…" at bounding box center [810, 261] width 949 height 57
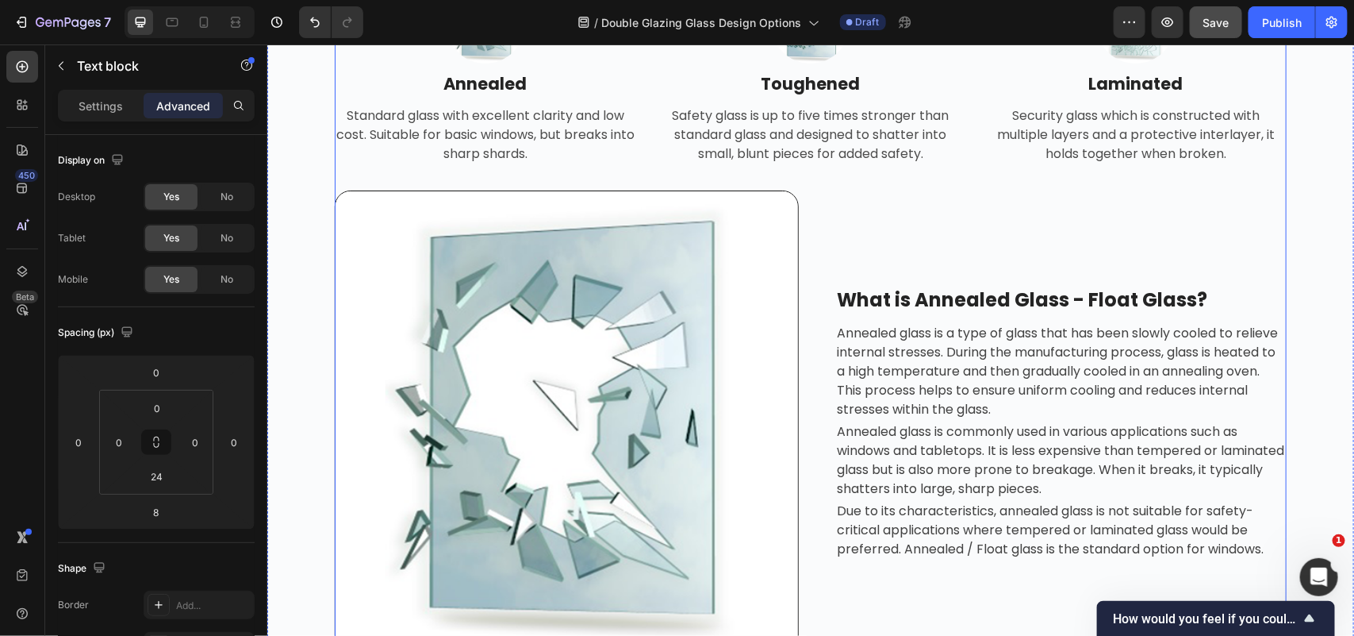
scroll to position [1289, 0]
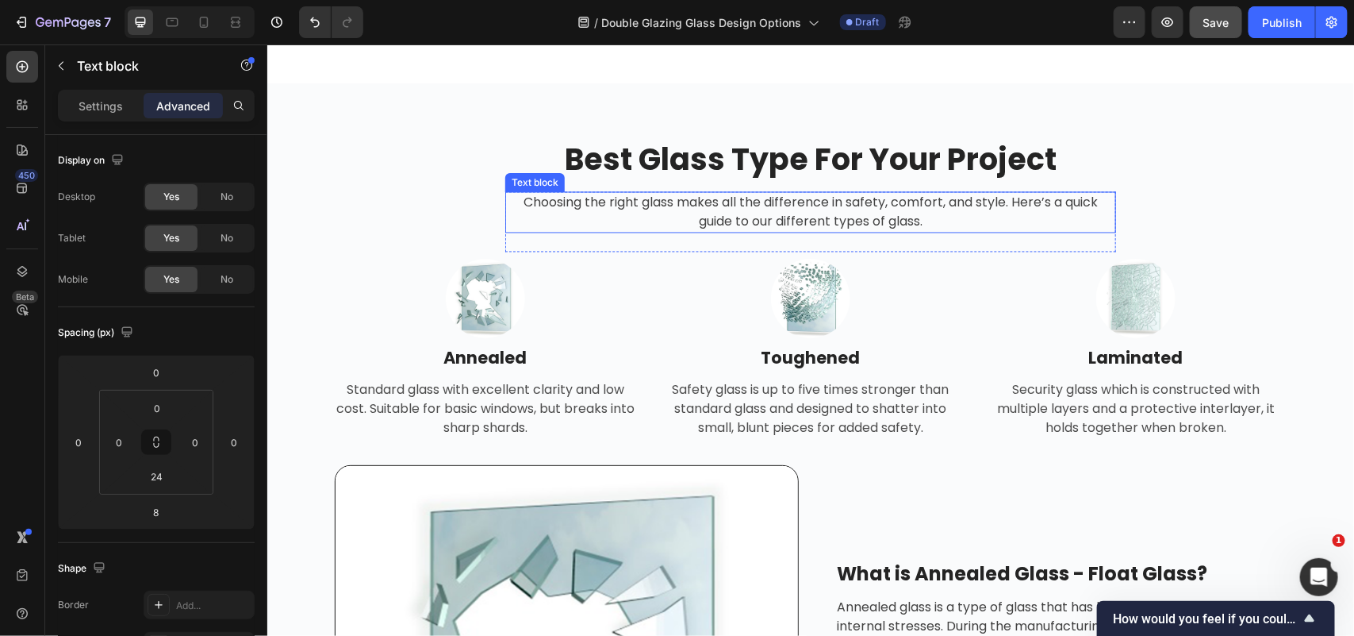
click at [577, 231] on p "Choosing the right glass makes all the difference in safety, comfort, and style…" at bounding box center [810, 212] width 608 height 38
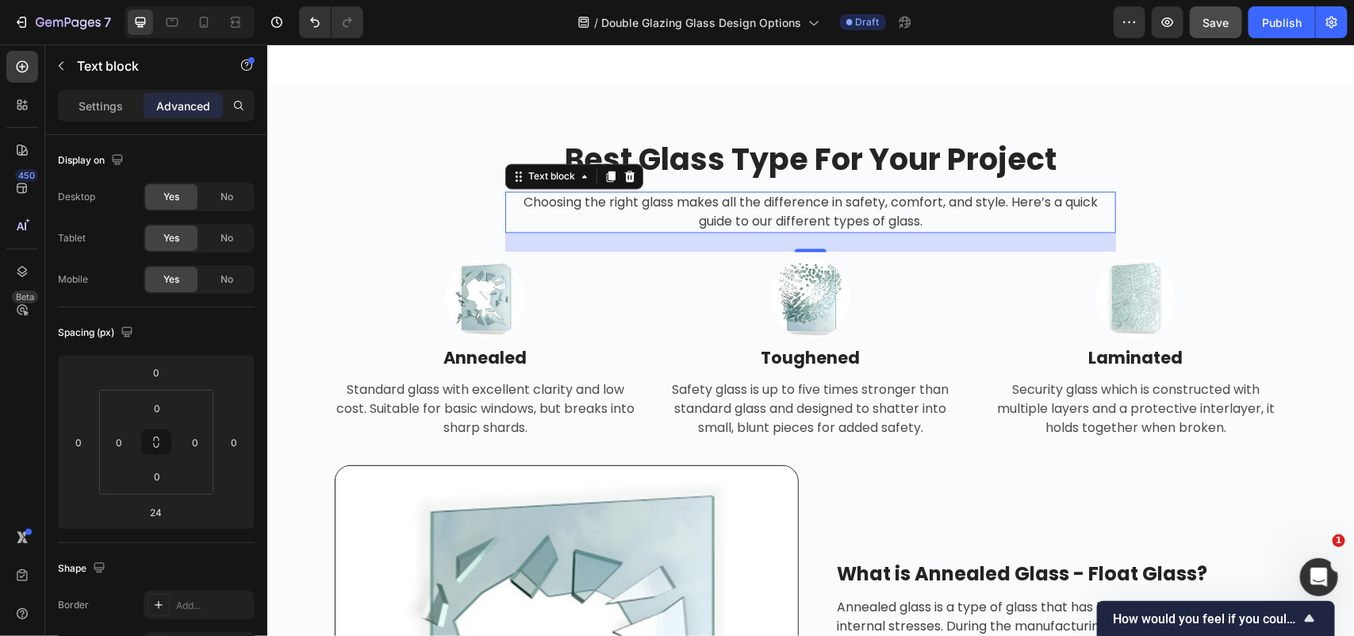
click at [534, 231] on p "Choosing the right glass makes all the difference in safety, comfort, and style…" at bounding box center [810, 212] width 608 height 38
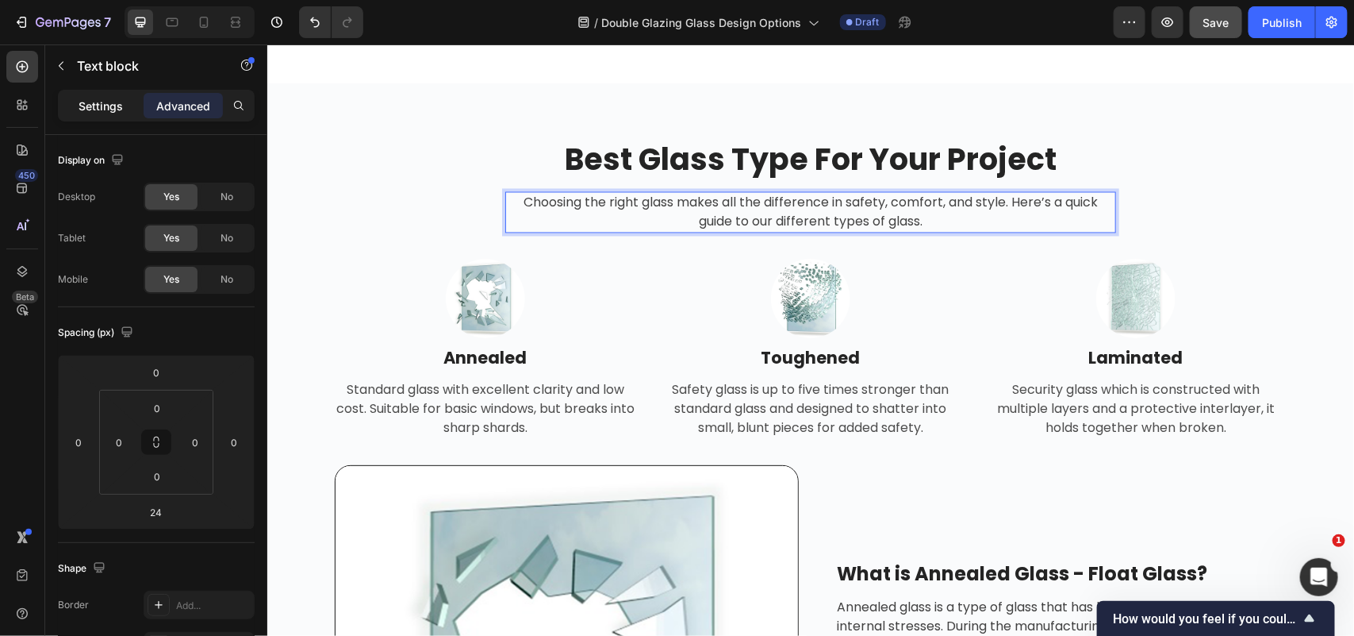
click at [84, 112] on p "Settings" at bounding box center [101, 106] width 44 height 17
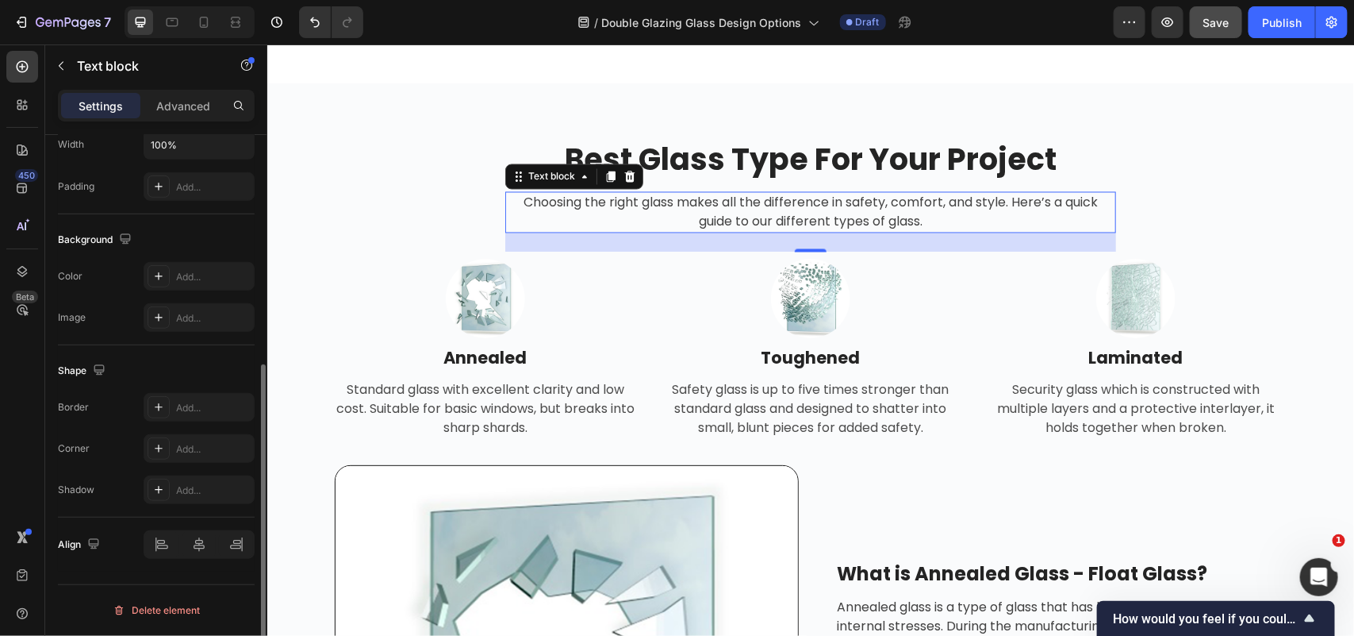
scroll to position [0, 0]
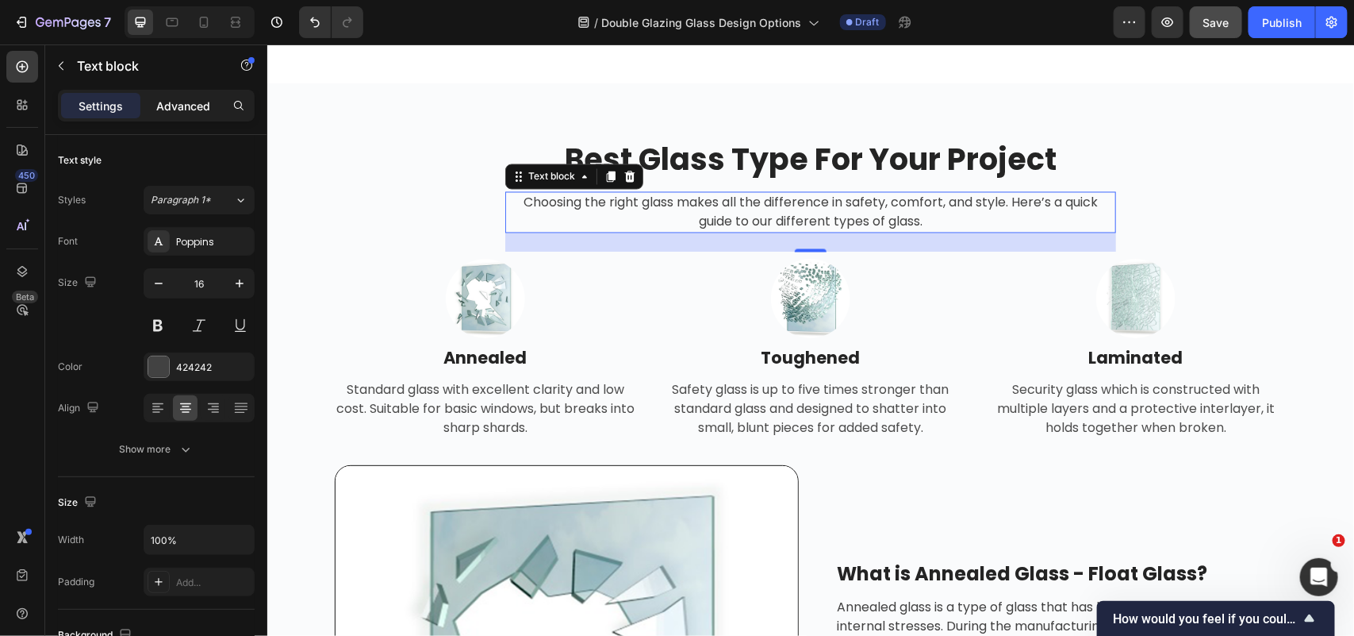
click at [192, 105] on p "Advanced" at bounding box center [183, 106] width 54 height 17
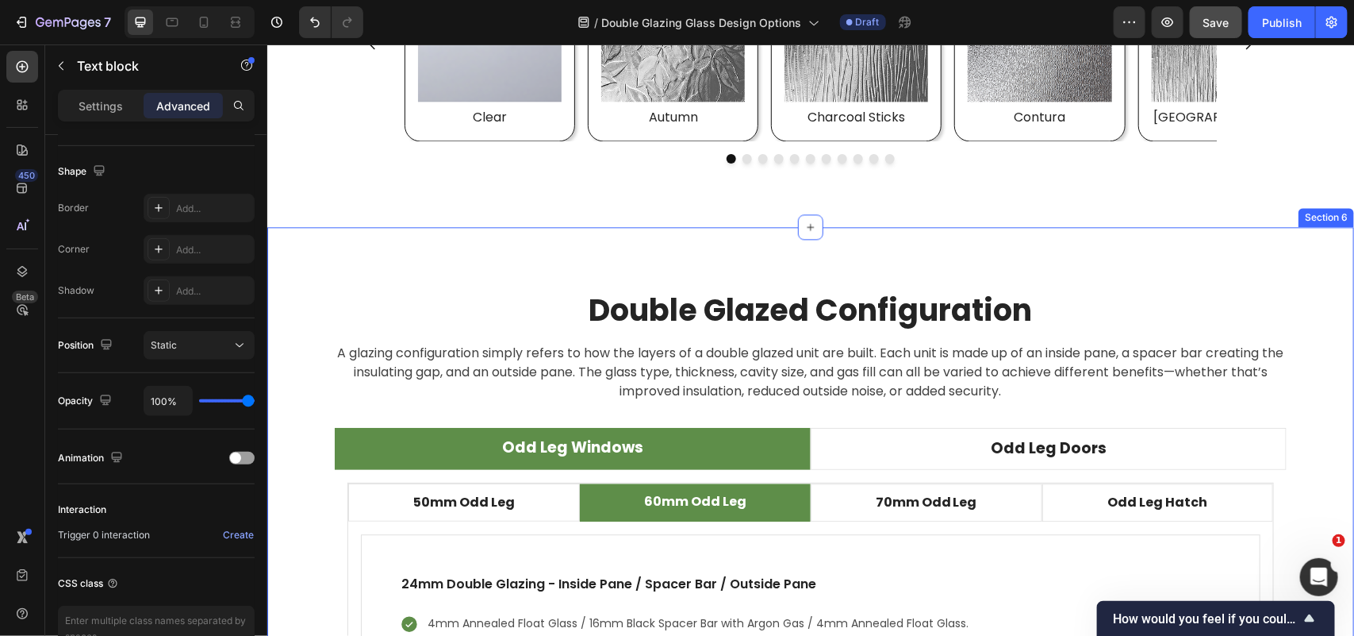
scroll to position [4265, 0]
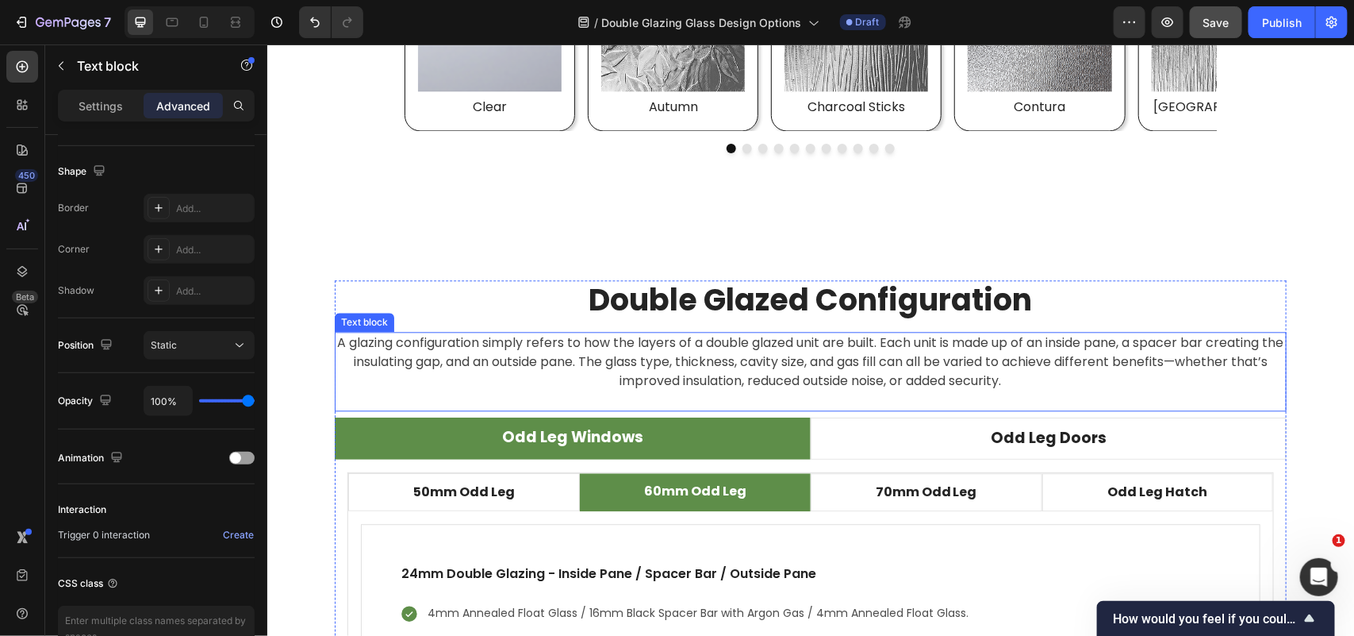
click at [820, 368] on p "A glazing configuration simply refers to how the layers of a double glazed unit…" at bounding box center [810, 360] width 949 height 57
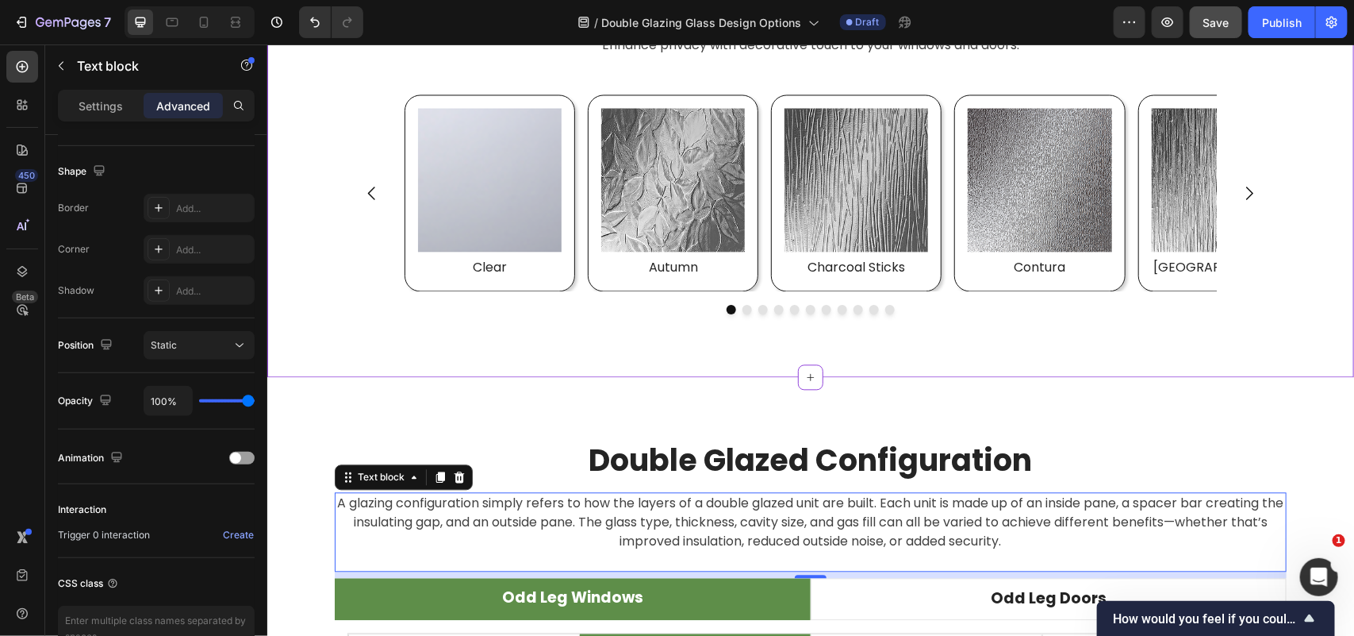
scroll to position [4364, 0]
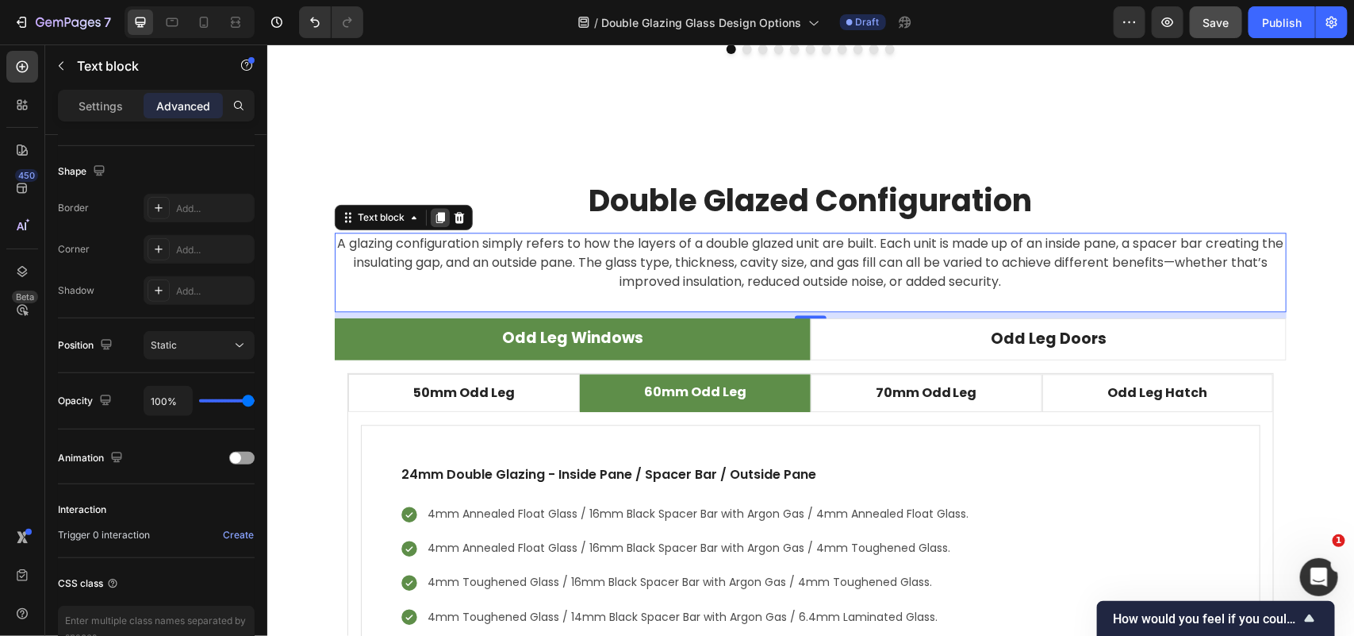
click at [433, 223] on icon at bounding box center [439, 216] width 13 height 13
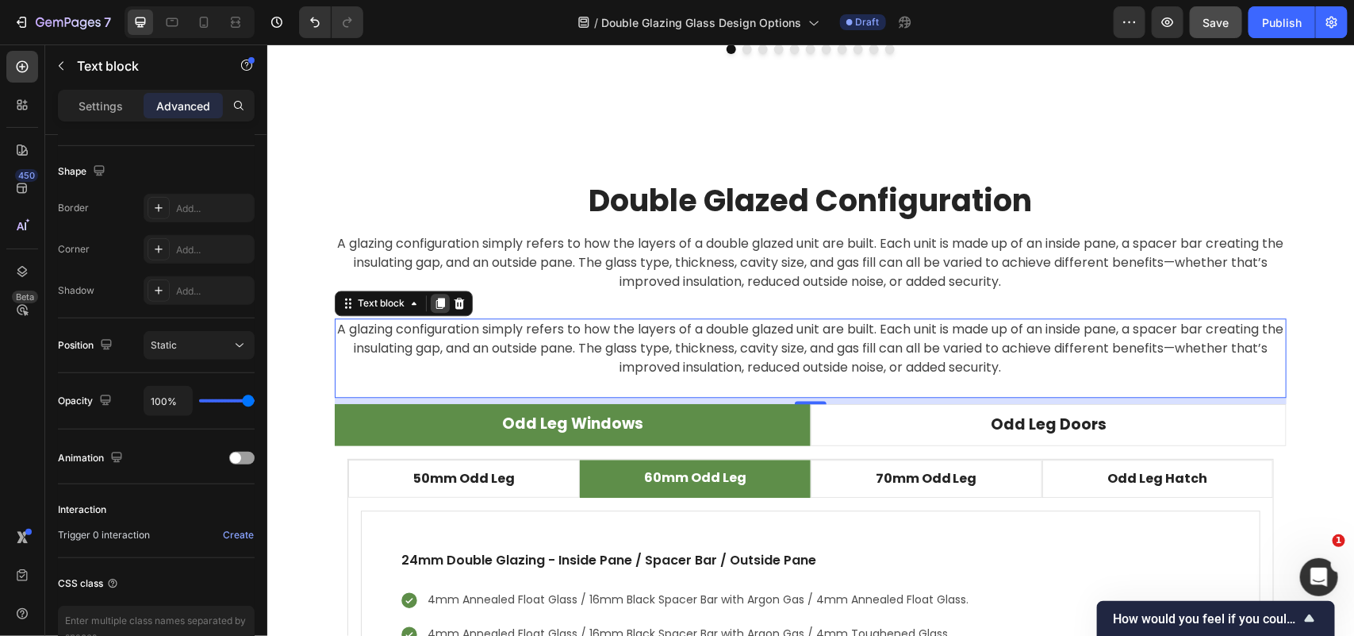
click at [436, 305] on icon at bounding box center [440, 303] width 9 height 11
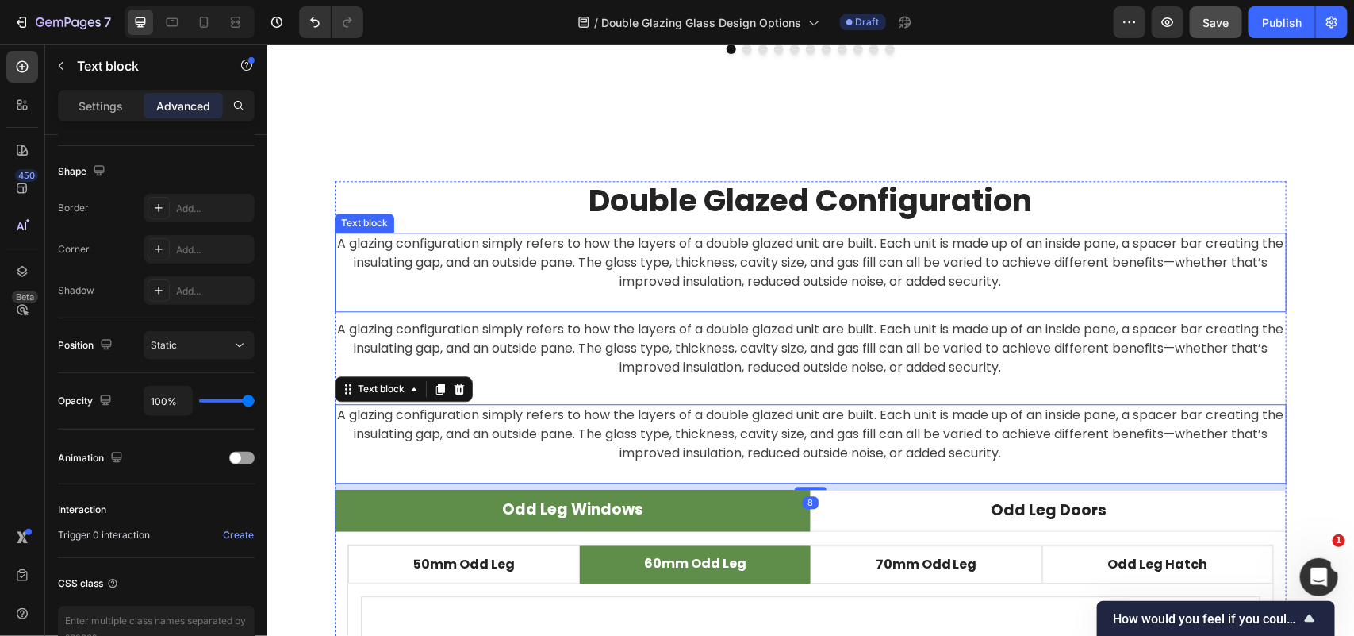
click at [682, 253] on p "A glazing configuration simply refers to how the layers of a double glazed unit…" at bounding box center [810, 261] width 949 height 57
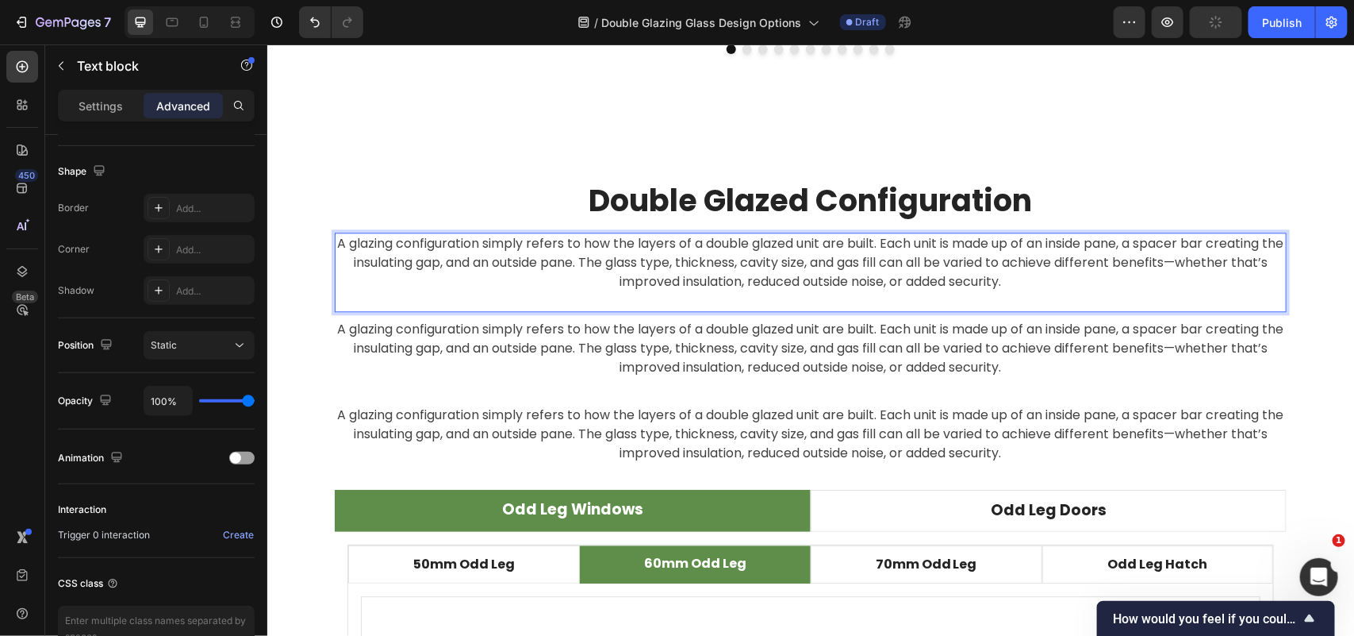
click at [883, 244] on p "A glazing configuration simply refers to how the layers of a double glazed unit…" at bounding box center [810, 261] width 949 height 57
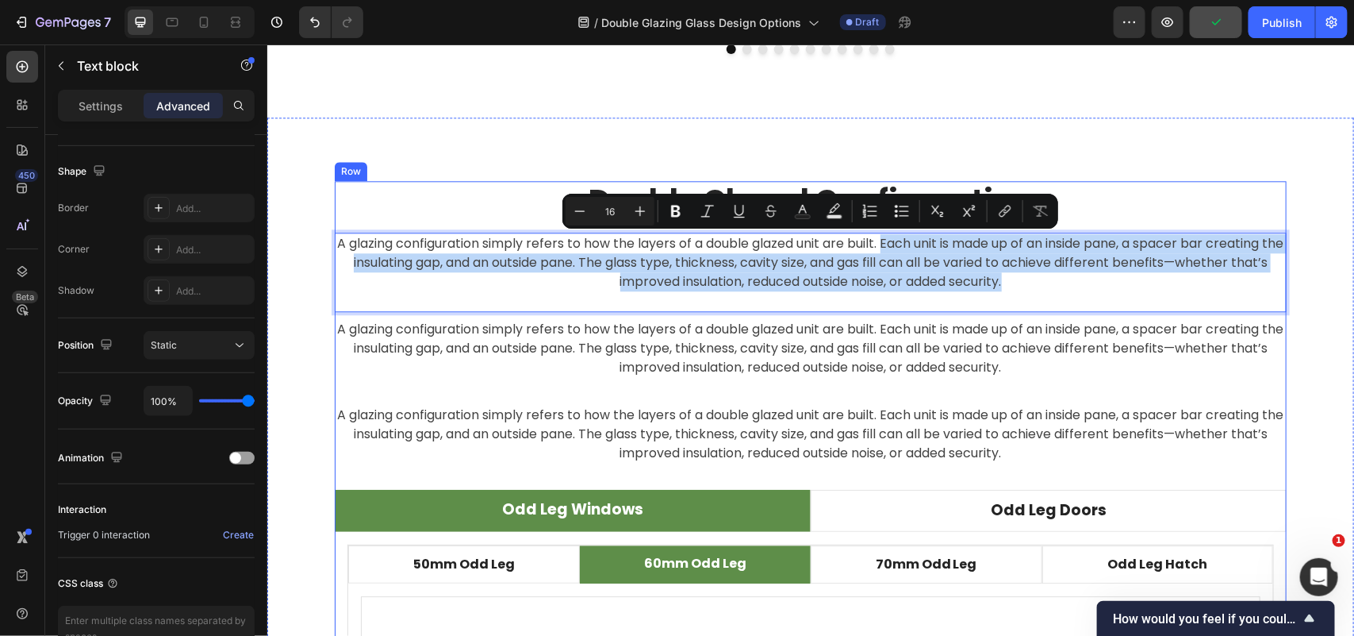
drag, startPoint x: 882, startPoint y: 243, endPoint x: 1051, endPoint y: 313, distance: 182.9
click at [1051, 313] on div "Double Glazed Configuration Heading A glazing configuration simply refers to ho…" at bounding box center [810, 540] width 952 height 720
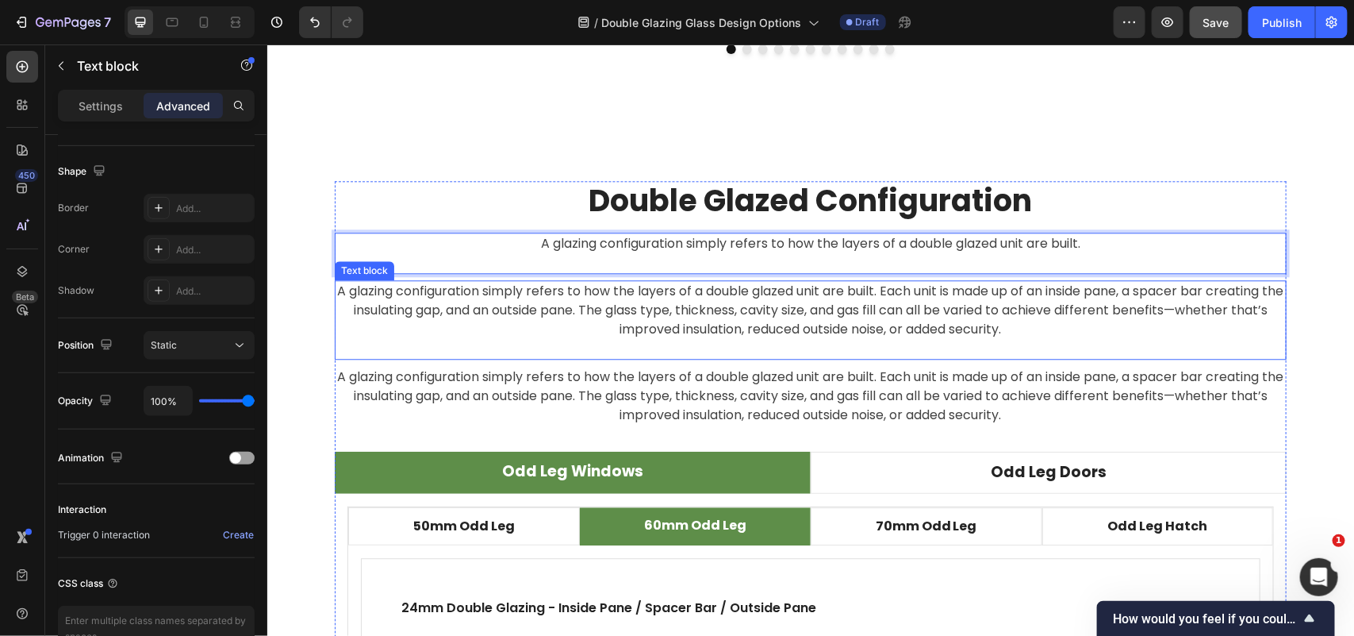
click at [953, 310] on p "A glazing configuration simply refers to how the layers of a double glazed unit…" at bounding box center [810, 309] width 949 height 57
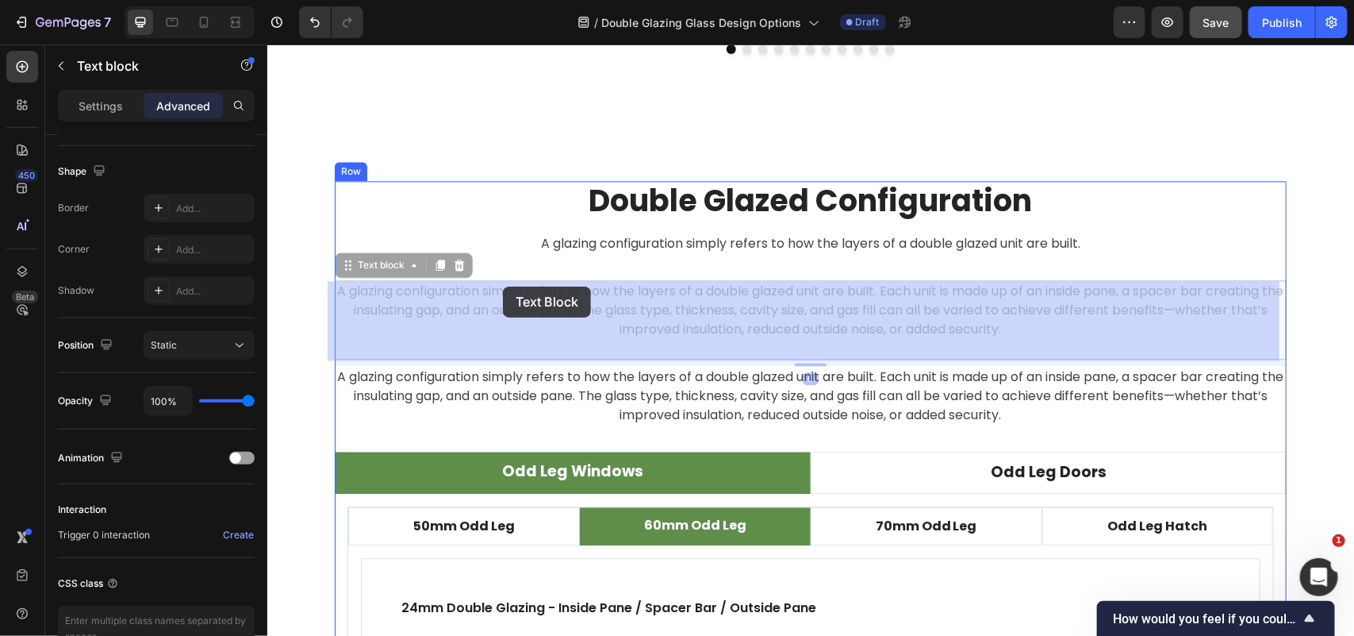
drag, startPoint x: 886, startPoint y: 286, endPoint x: 502, endPoint y: 286, distance: 383.3
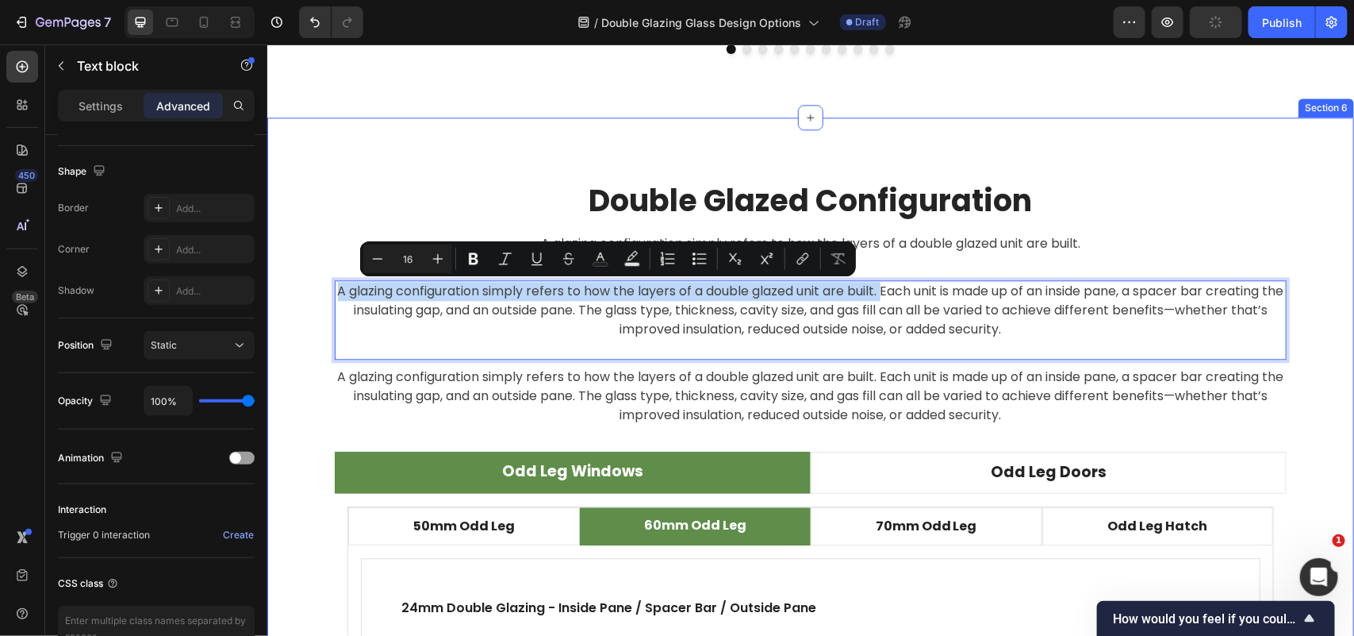
drag, startPoint x: 883, startPoint y: 290, endPoint x: 321, endPoint y: 295, distance: 561.8
click at [321, 295] on div "Double Glazed Configuration Heading A glazing configuration simply refers to ho…" at bounding box center [810, 521] width 1063 height 682
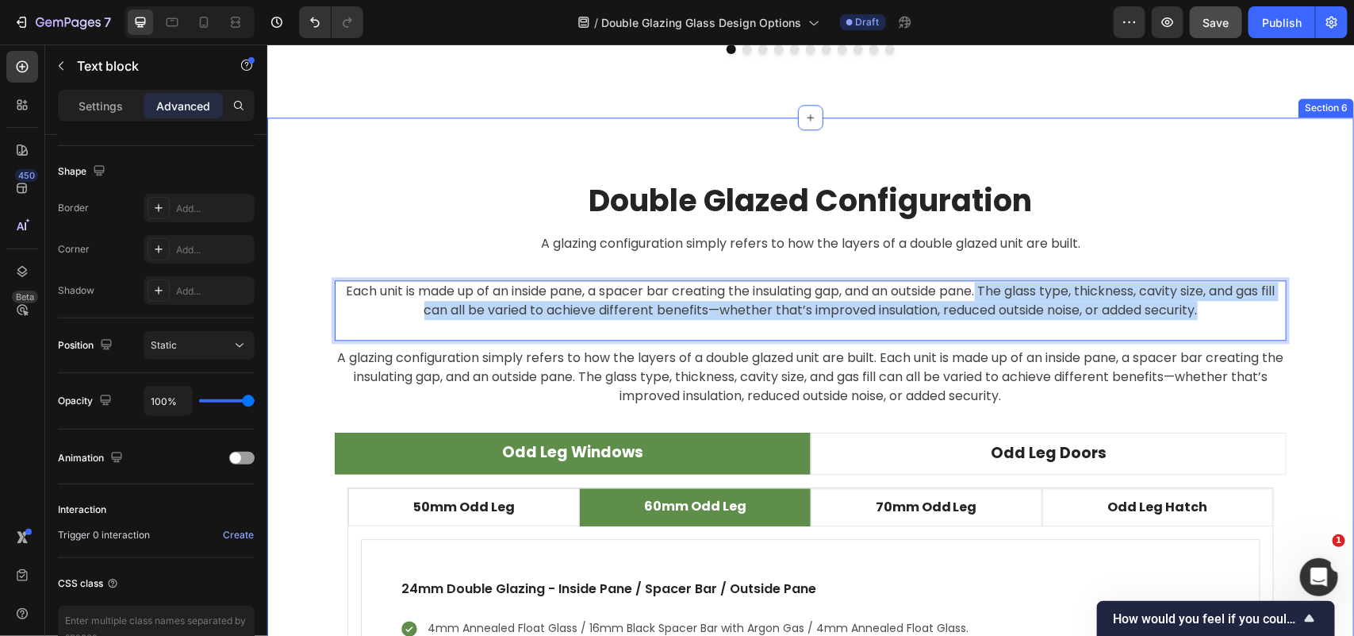
drag, startPoint x: 984, startPoint y: 290, endPoint x: 1283, endPoint y: 326, distance: 301.4
click at [1283, 326] on div "Double Glazed Configuration Heading A glazing configuration simply refers to ho…" at bounding box center [810, 511] width 1063 height 663
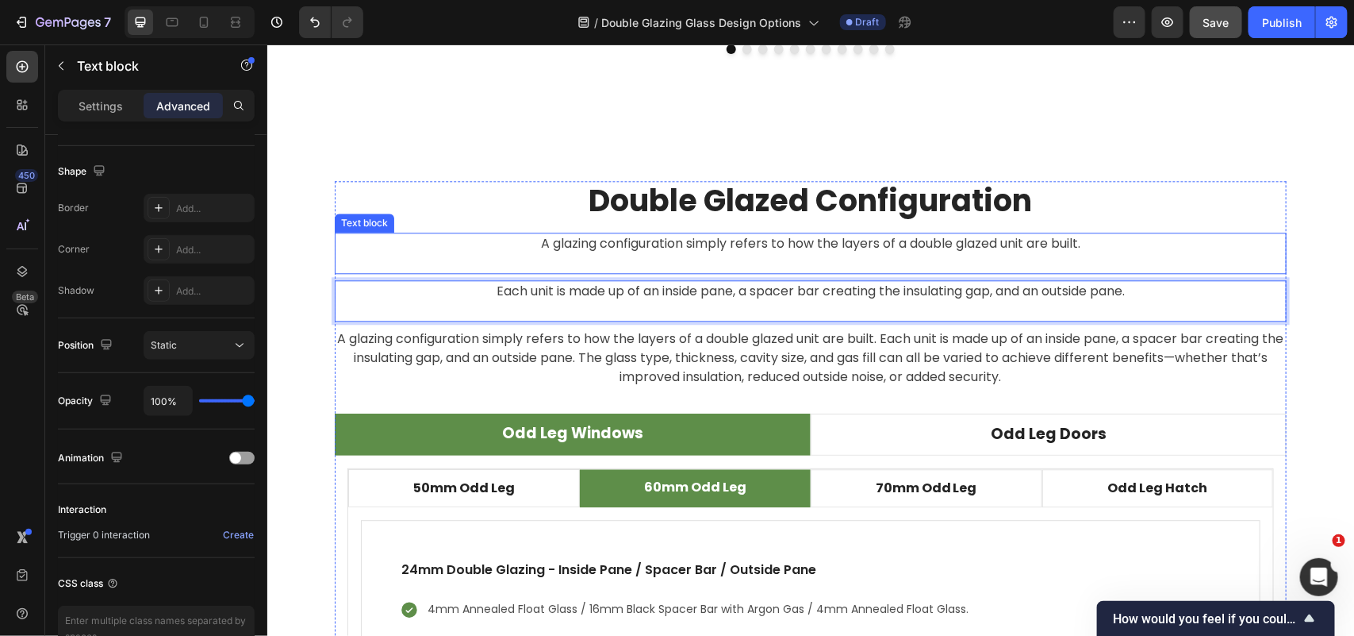
click at [881, 263] on div "A glazing configuration simply refers to how the layers of a double glazed unit…" at bounding box center [810, 252] width 952 height 41
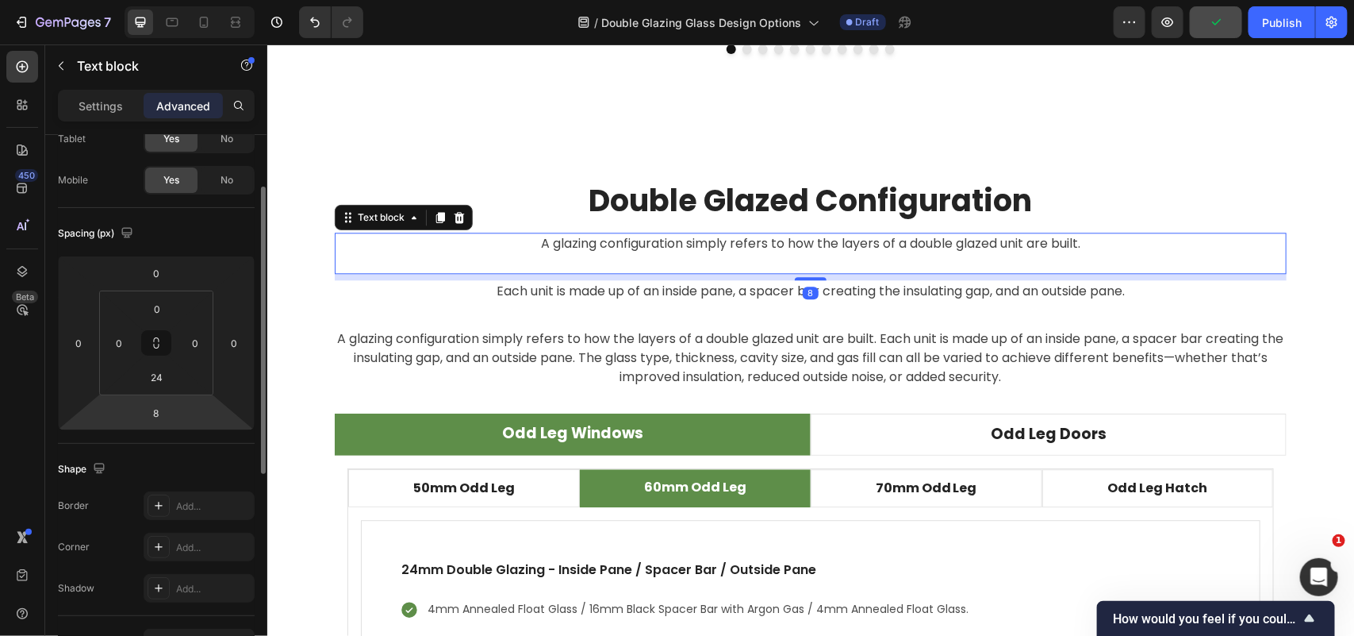
scroll to position [0, 0]
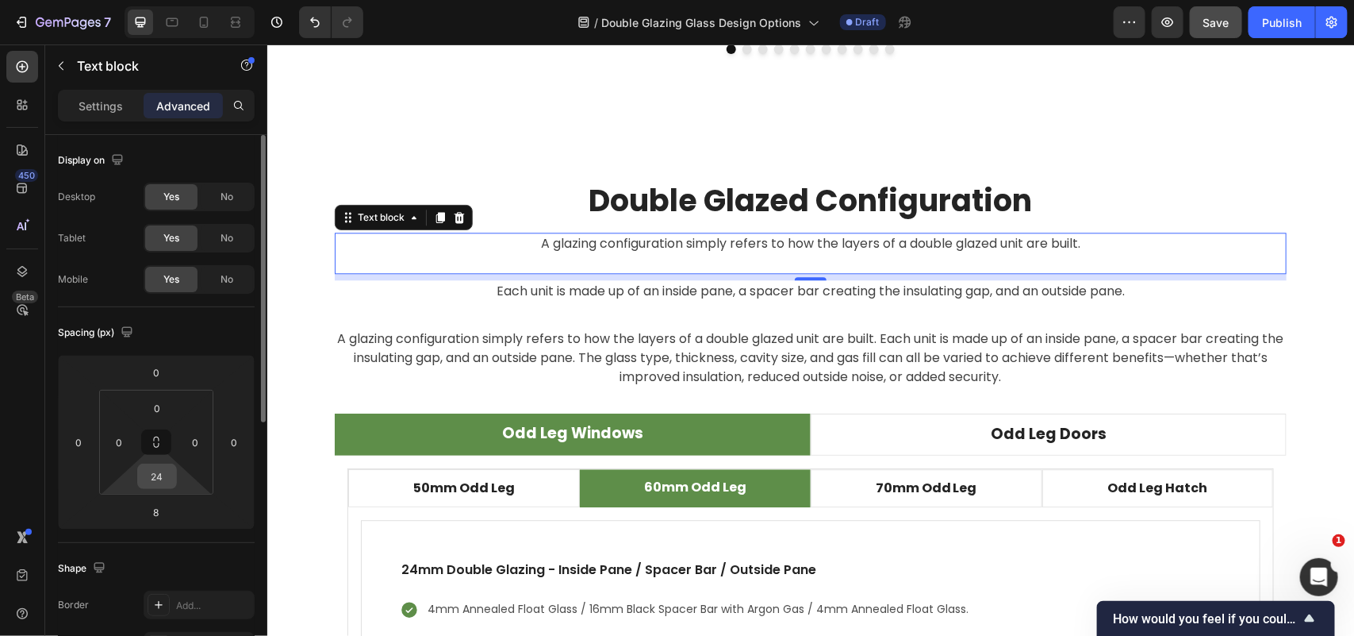
click at [157, 485] on input "24" at bounding box center [157, 476] width 32 height 24
type input "0"
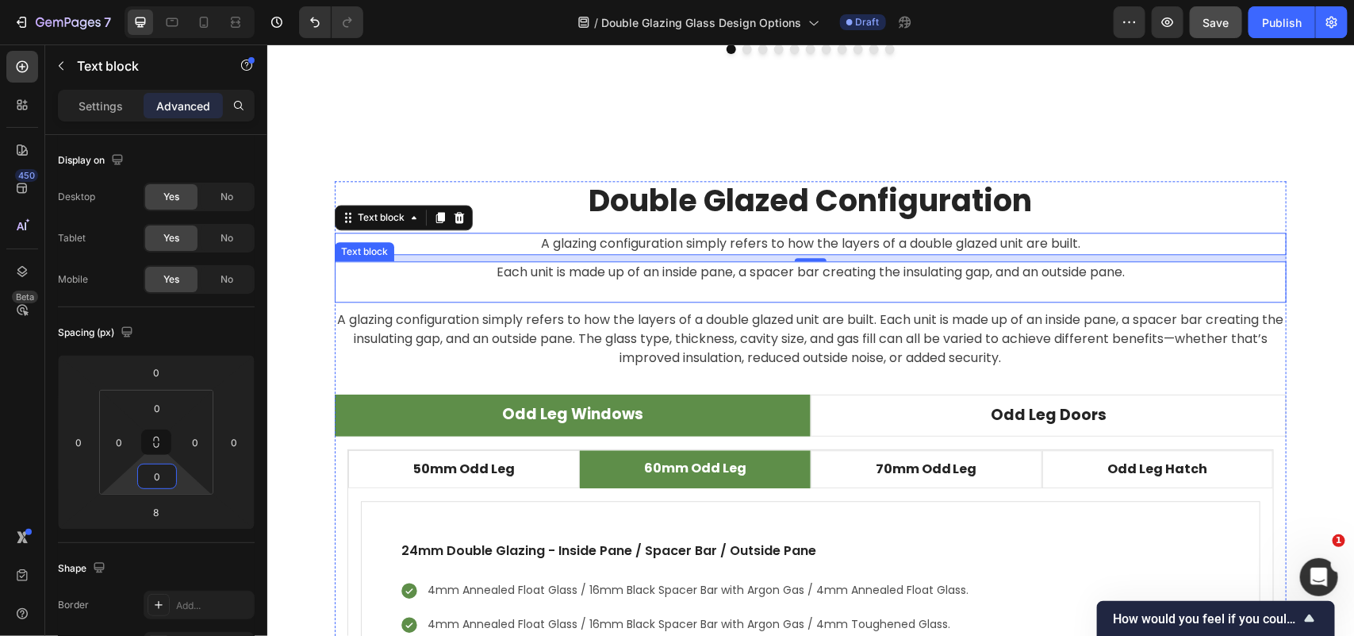
click at [698, 274] on p "Each unit is made up of an inside pane, a spacer bar creating the insulating ga…" at bounding box center [810, 271] width 949 height 19
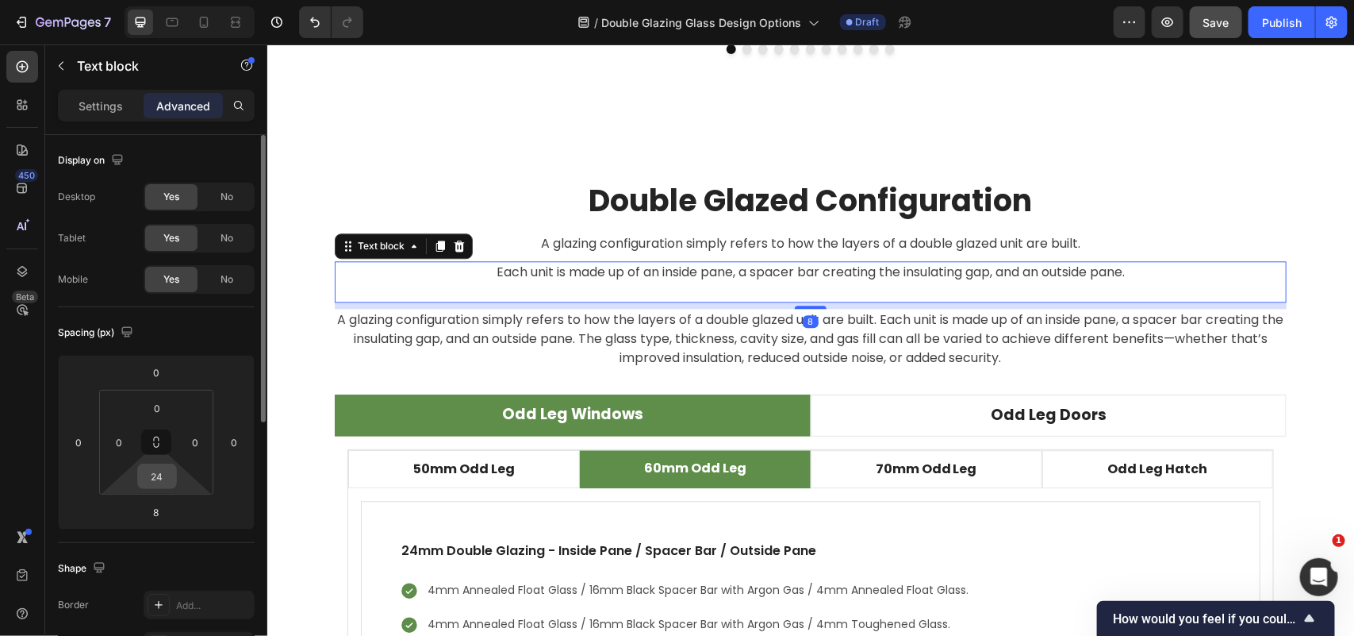
click at [148, 484] on input "24" at bounding box center [157, 476] width 32 height 24
type input "0"
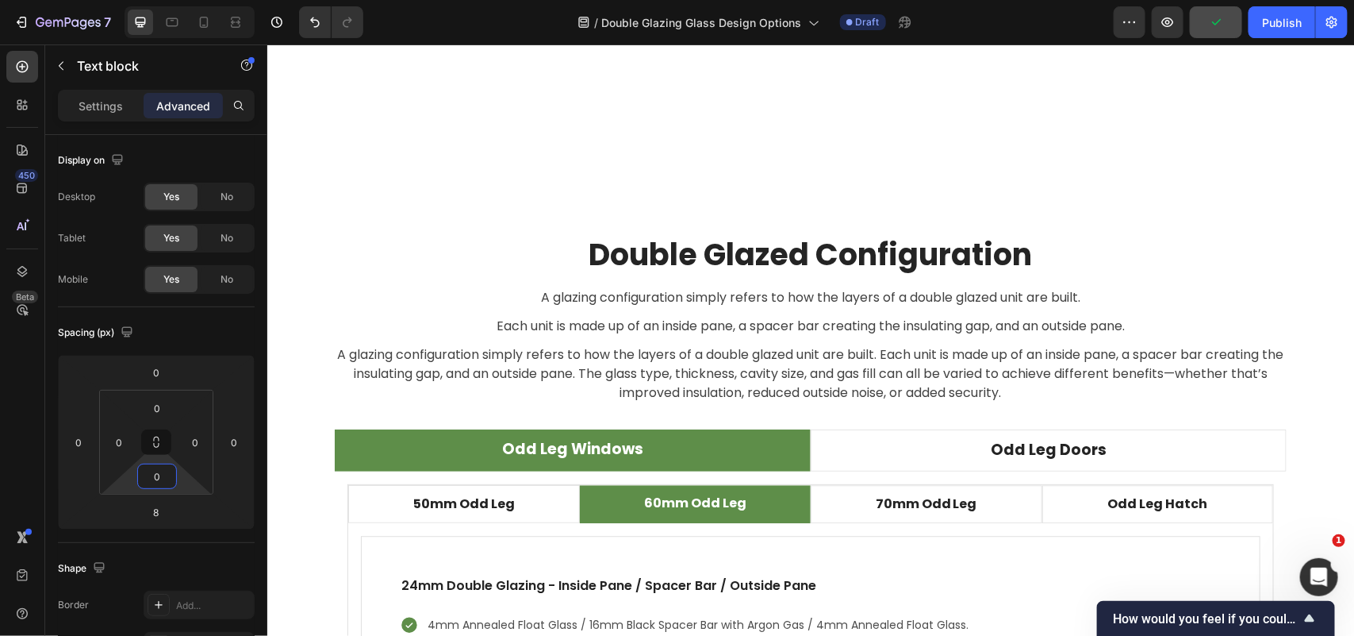
scroll to position [4463, 0]
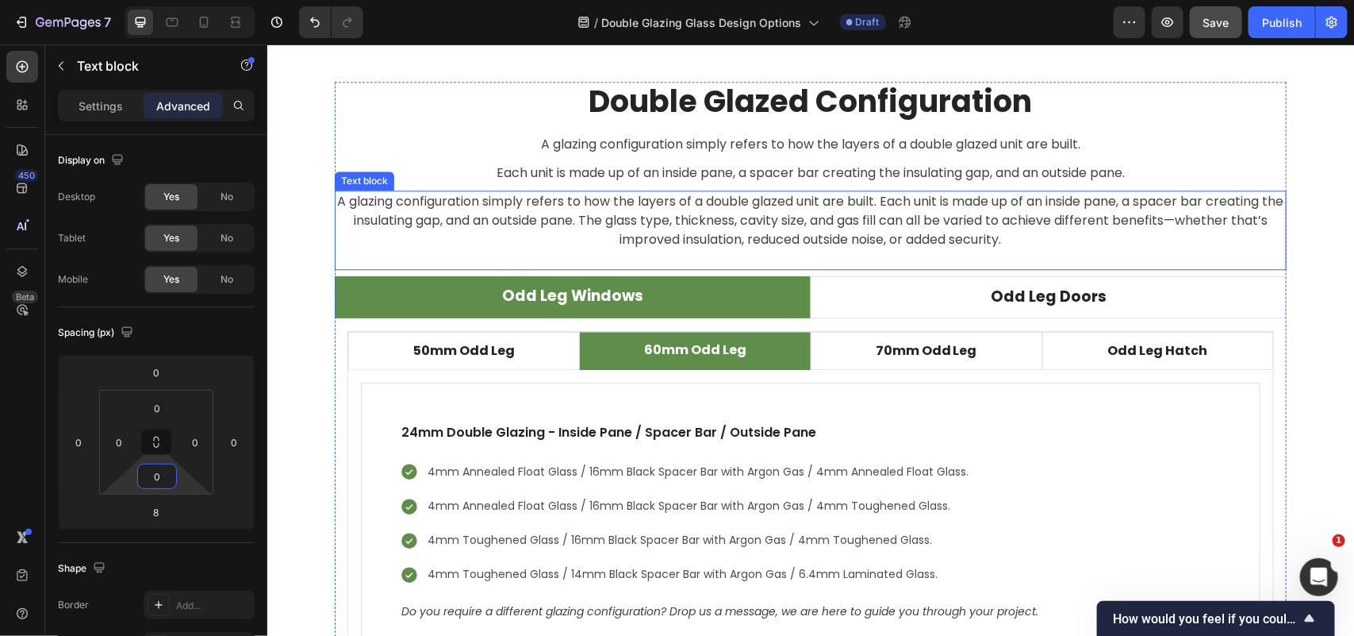
click at [810, 220] on p "A glazing configuration simply refers to how the layers of a double glazed unit…" at bounding box center [810, 219] width 949 height 57
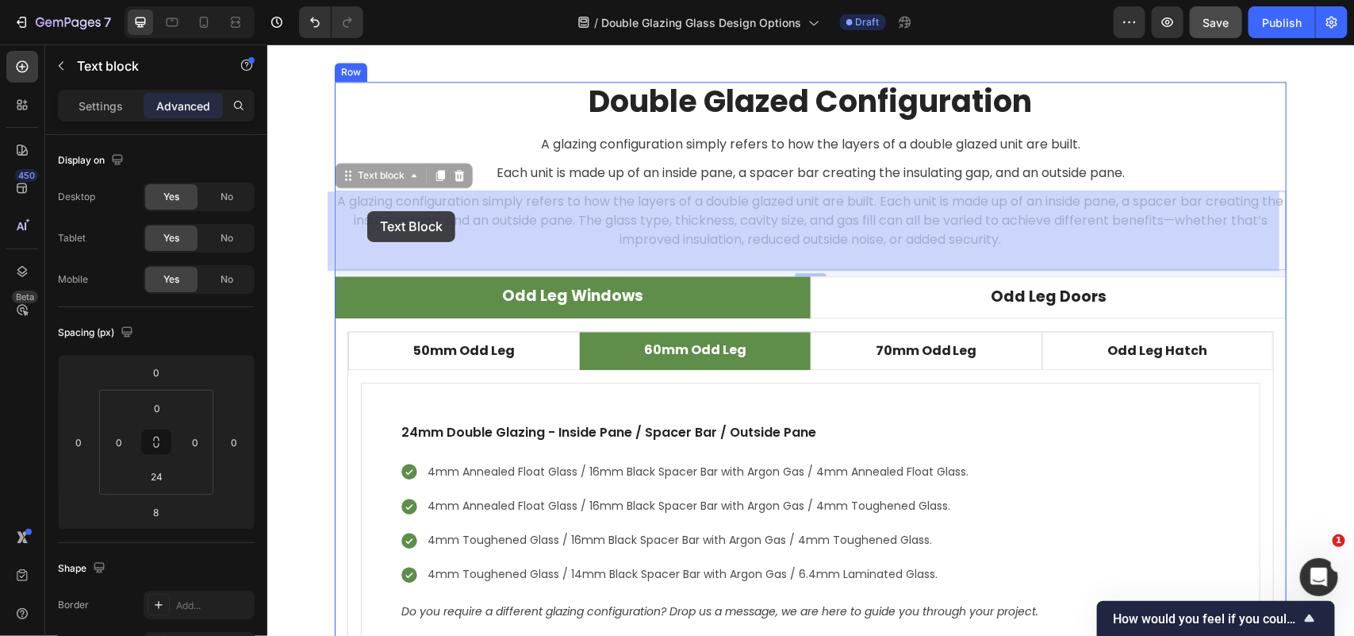
drag, startPoint x: 601, startPoint y: 219, endPoint x: 409, endPoint y: 213, distance: 192.9
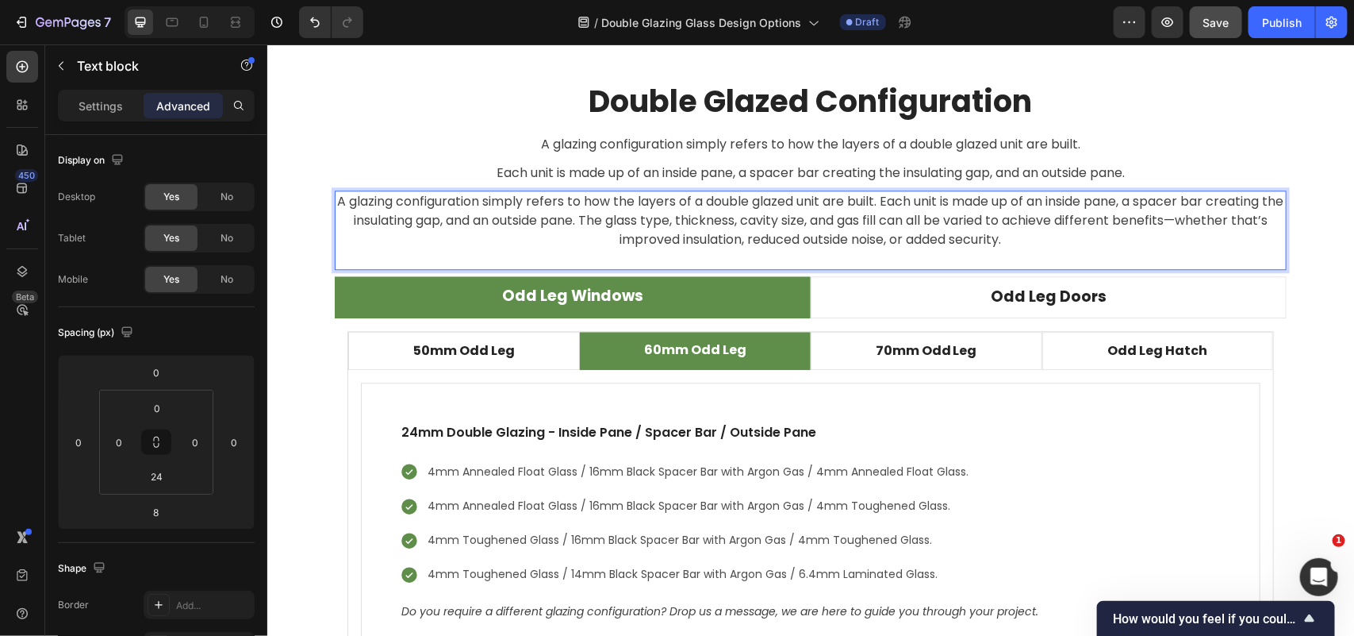
click at [617, 228] on p "A glazing configuration simply refers to how the layers of a double glazed unit…" at bounding box center [810, 219] width 949 height 57
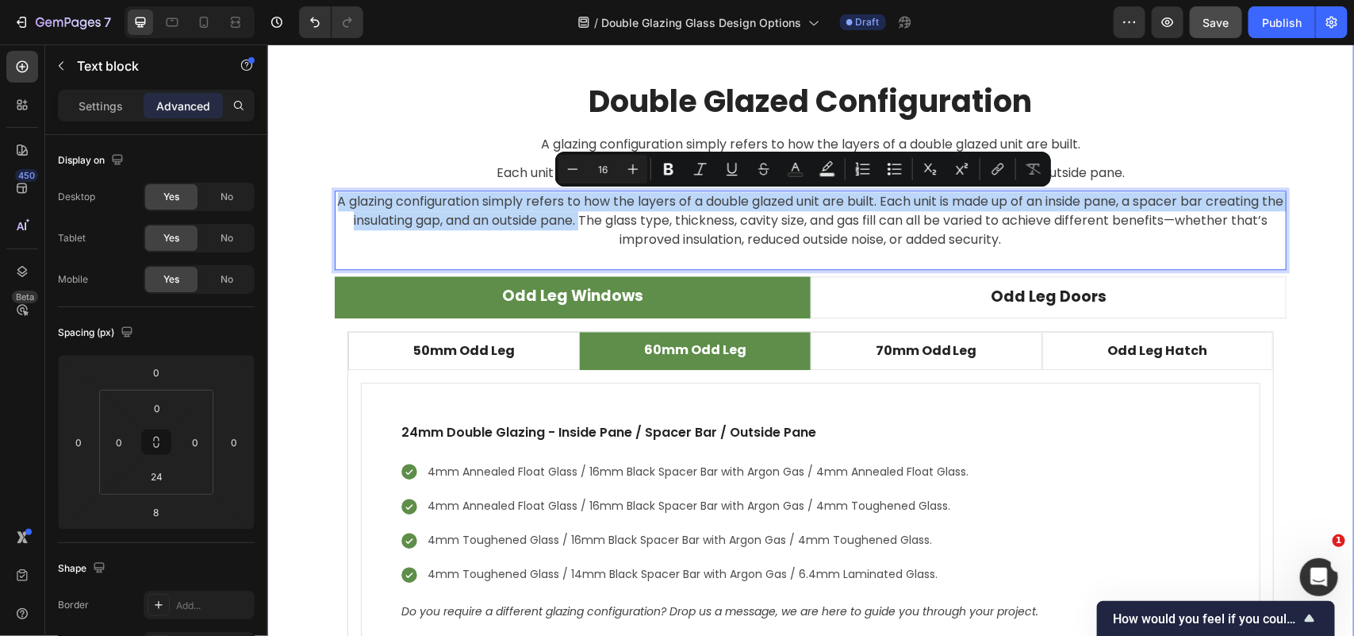
drag, startPoint x: 605, startPoint y: 221, endPoint x: 319, endPoint y: 204, distance: 287.0
click at [319, 204] on div "Double Glazed Configuration Heading A glazing configuration simply refers to ho…" at bounding box center [810, 384] width 1063 height 606
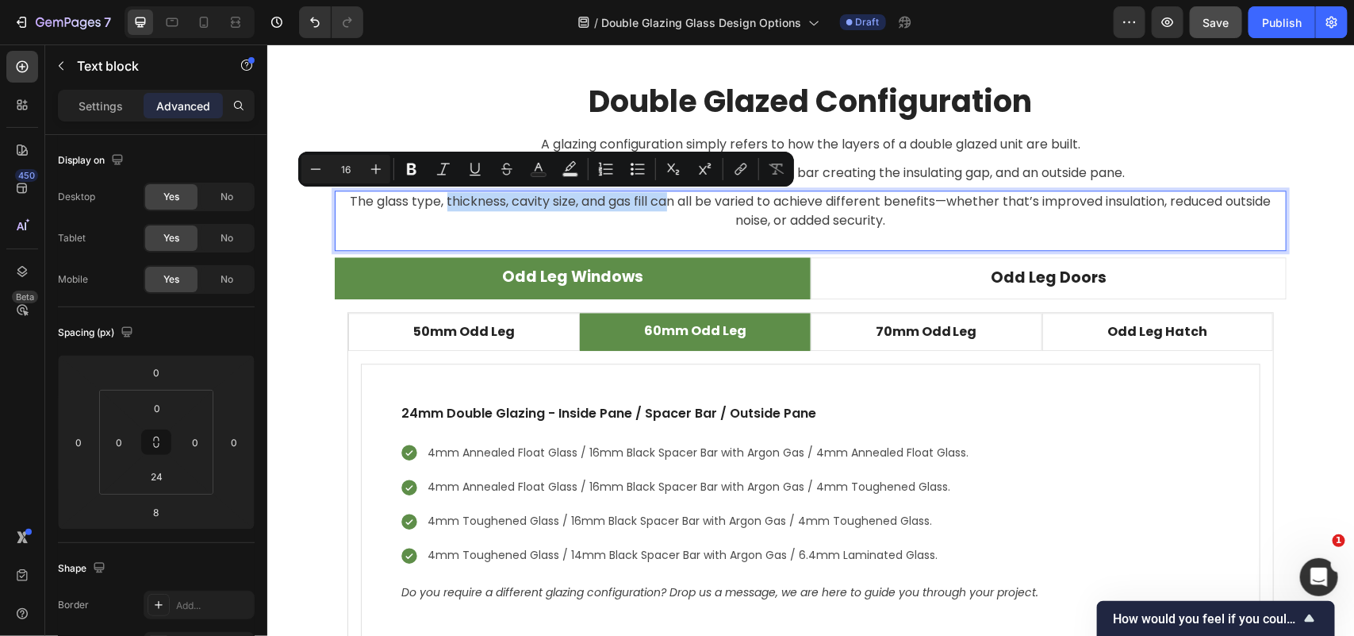
drag, startPoint x: 432, startPoint y: 202, endPoint x: 659, endPoint y: 207, distance: 227.0
click at [659, 207] on p "The glass type, thickness, cavity size, and gas fill can all be varied to achie…" at bounding box center [810, 210] width 949 height 38
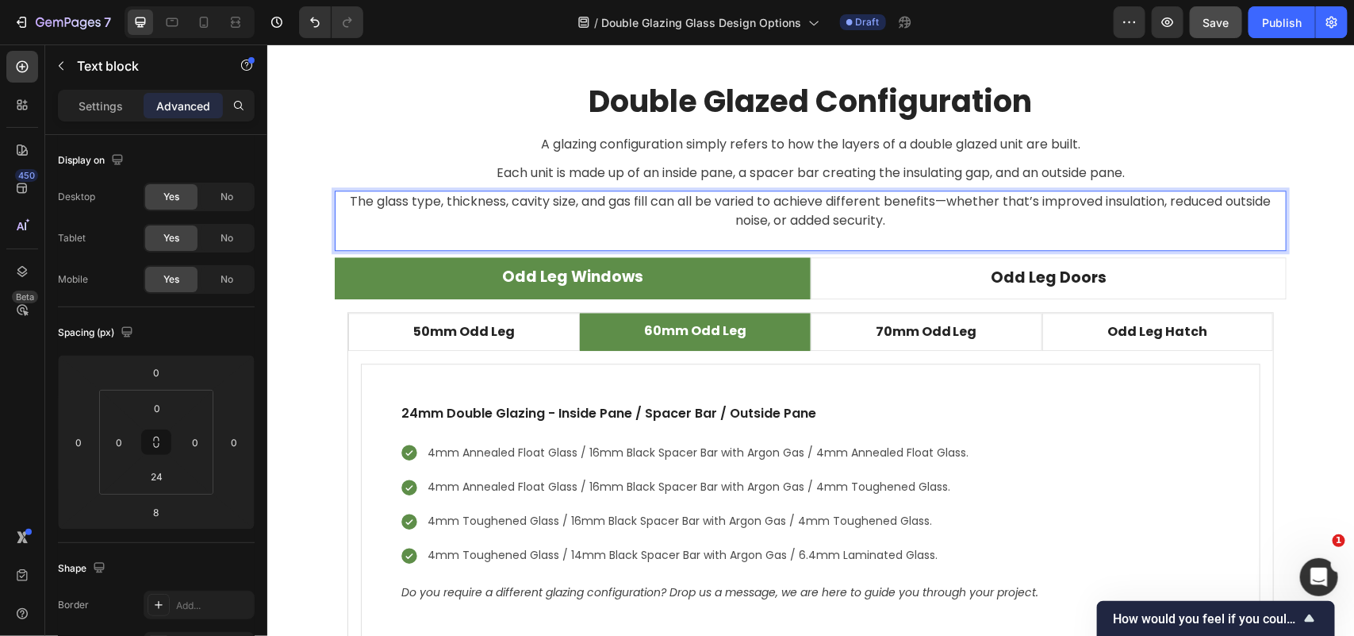
click at [629, 212] on p "The glass type, thickness, cavity size, and gas fill can all be varied to achie…" at bounding box center [810, 210] width 949 height 38
drag, startPoint x: 427, startPoint y: 202, endPoint x: 639, endPoint y: 204, distance: 211.9
click at [639, 204] on p "The glass type, thickness, cavity size, and gas fill can all be varied to achie…" at bounding box center [810, 210] width 949 height 38
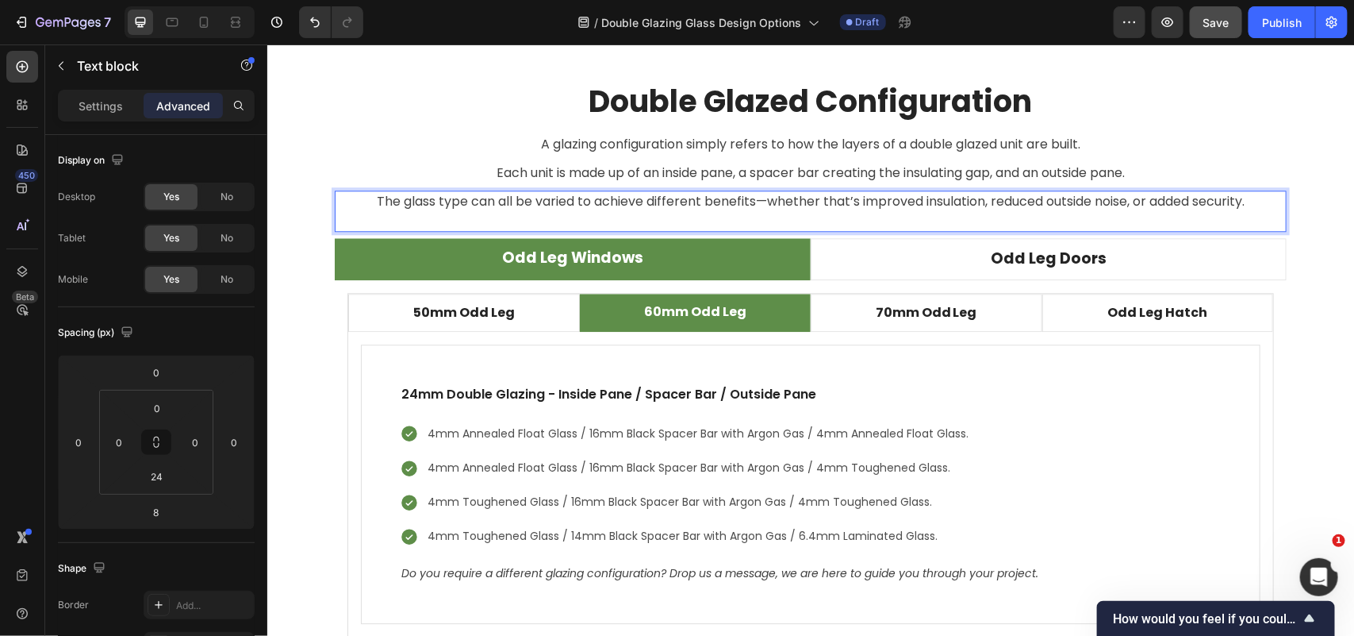
click at [501, 202] on p "The glass type can all be varied to achieve different benefits—whether that’s i…" at bounding box center [810, 200] width 949 height 19
click at [736, 198] on p "The glass type can be varied to achieve different benefits—whether that’s impro…" at bounding box center [810, 200] width 949 height 19
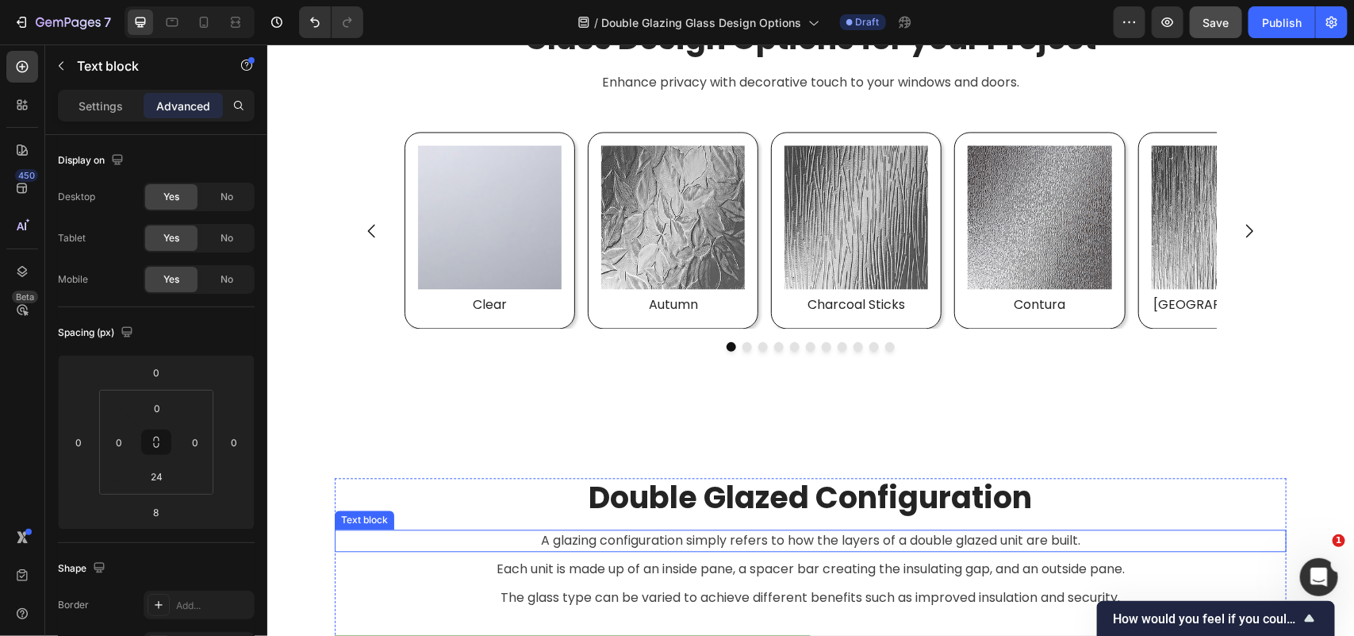
scroll to position [4265, 0]
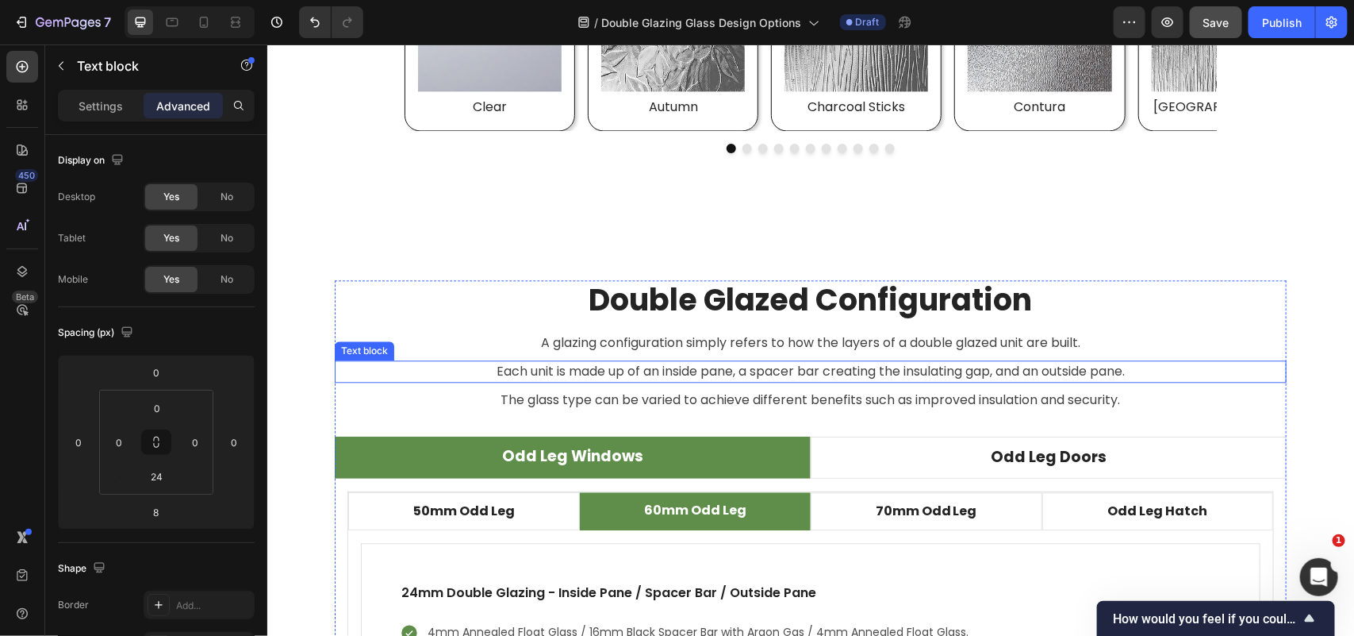
click at [859, 370] on p "Each unit is made up of an inside pane, a spacer bar creating the insulating ga…" at bounding box center [810, 370] width 949 height 19
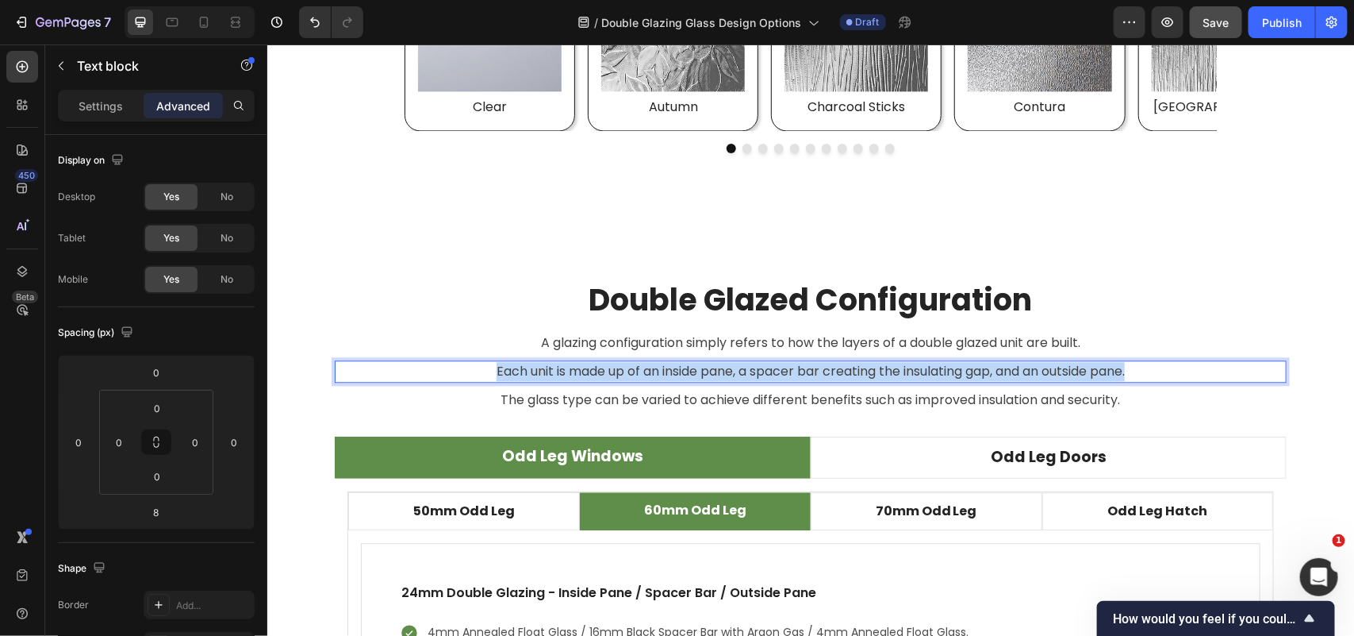
click at [859, 370] on p "Each unit is made up of an inside pane, a spacer bar creating the insulating ga…" at bounding box center [810, 370] width 949 height 19
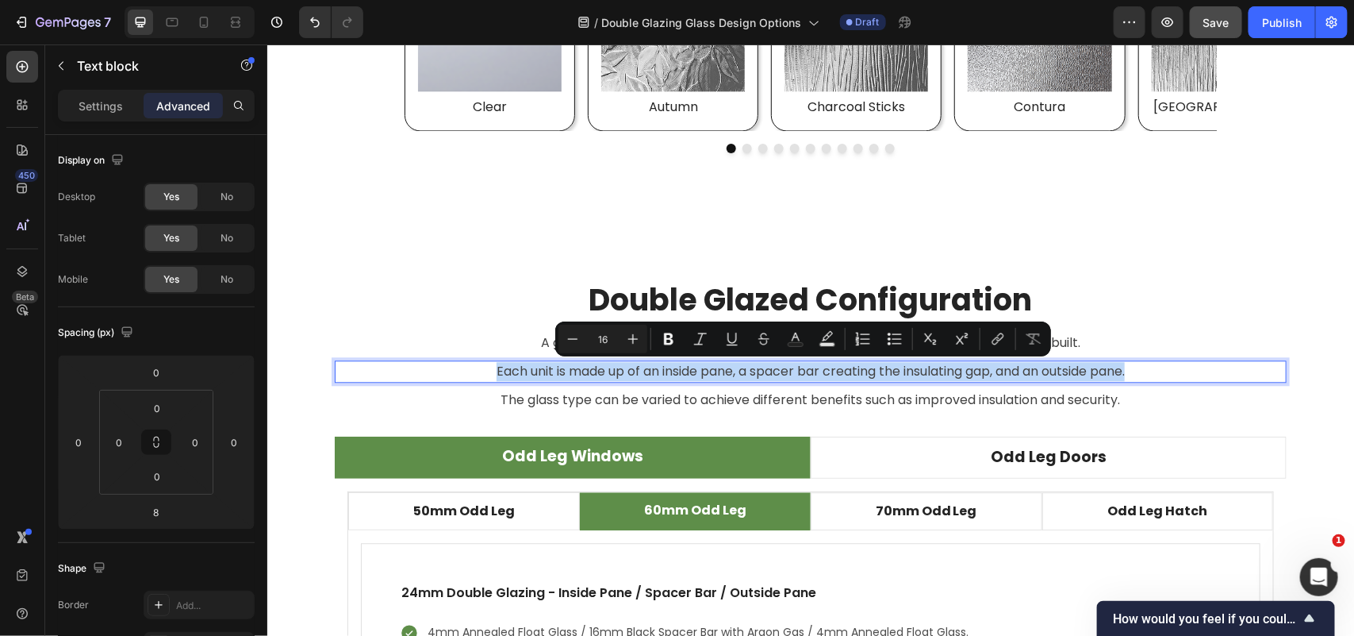
copy p "Each unit is made up of an inside pane, a spacer bar creating the insulating ga…"
click at [1108, 342] on p "A glazing configuration simply refers to how the layers of a double glazed unit…" at bounding box center [810, 341] width 949 height 19
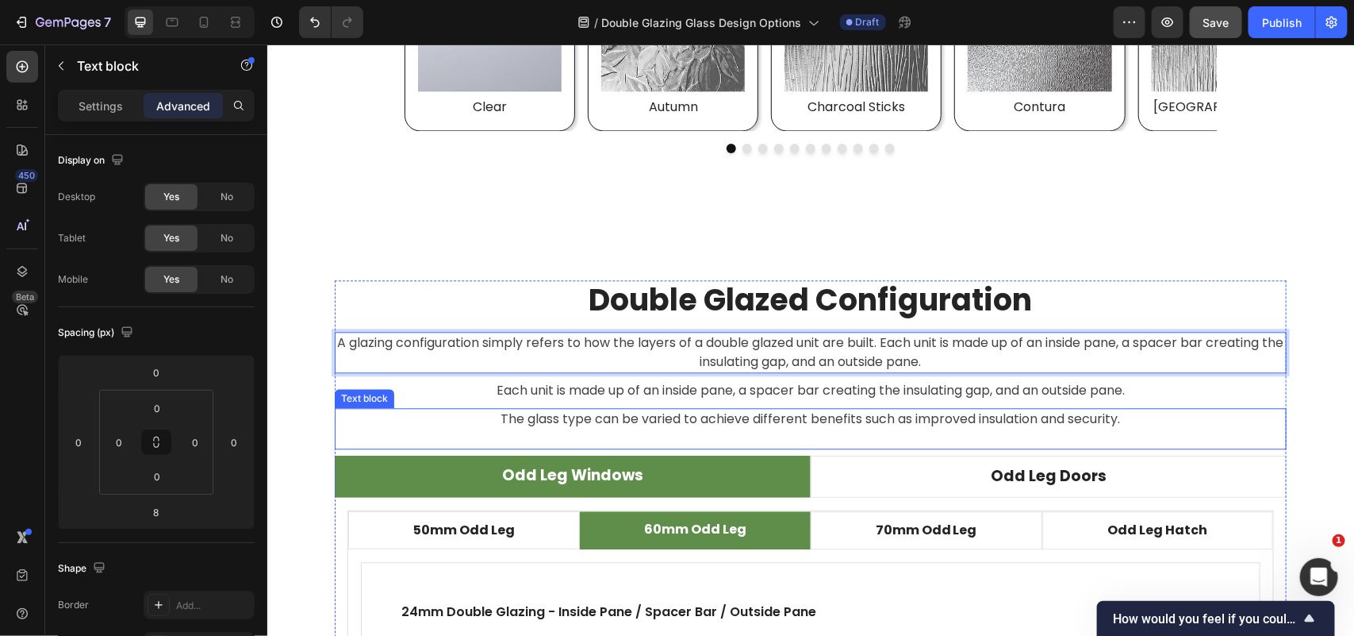
click at [1021, 421] on p "The glass type can be varied to achieve different benefits such as improved ins…" at bounding box center [810, 418] width 949 height 19
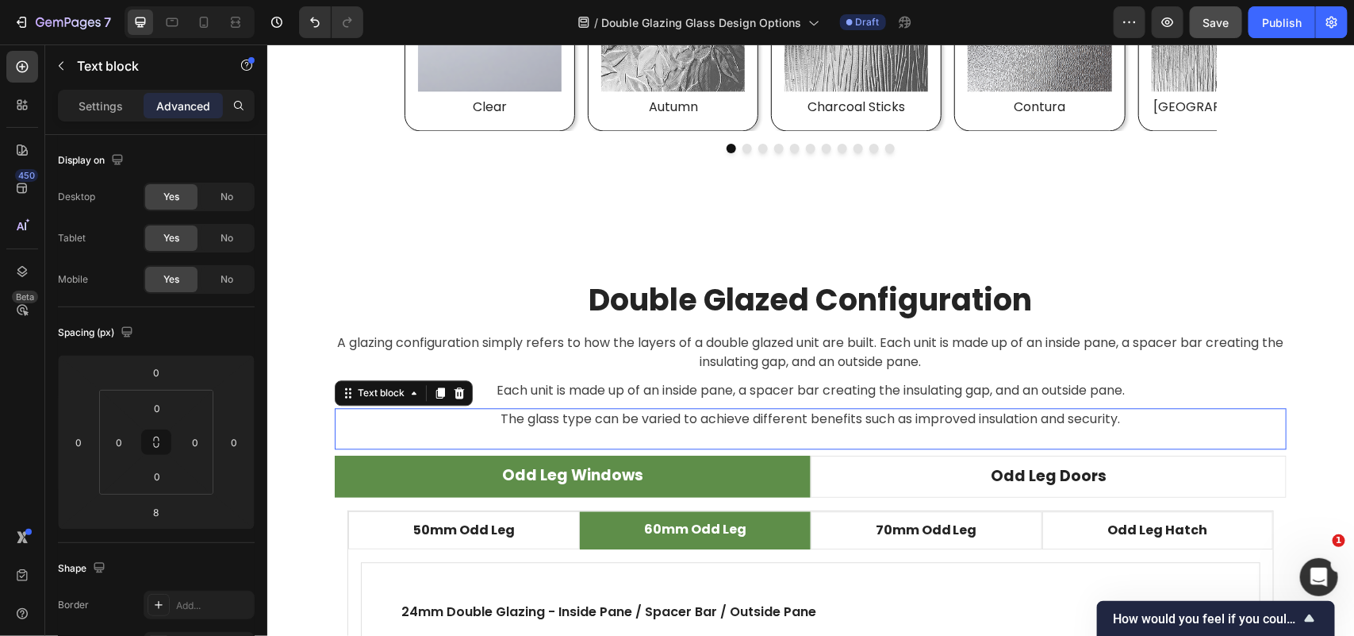
click at [1021, 421] on p "The glass type can be varied to achieve different benefits such as improved ins…" at bounding box center [810, 418] width 949 height 19
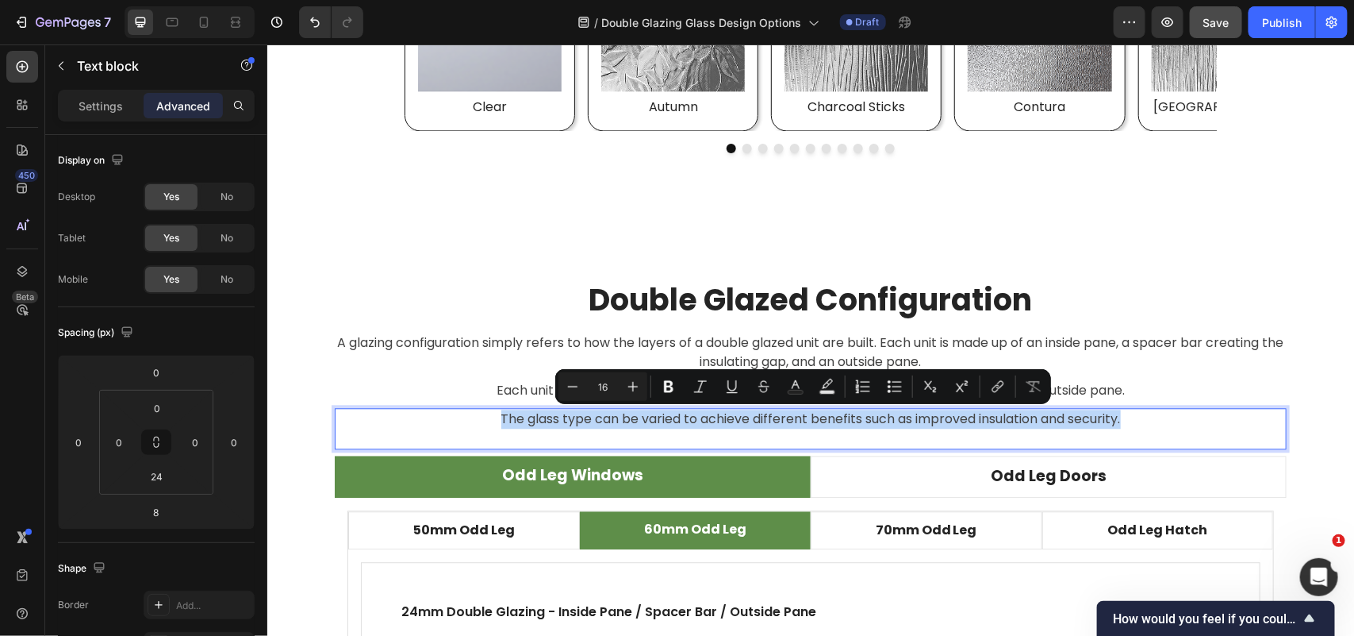
copy p "The glass type can be varied to achieve different benefits such as improved ins…"
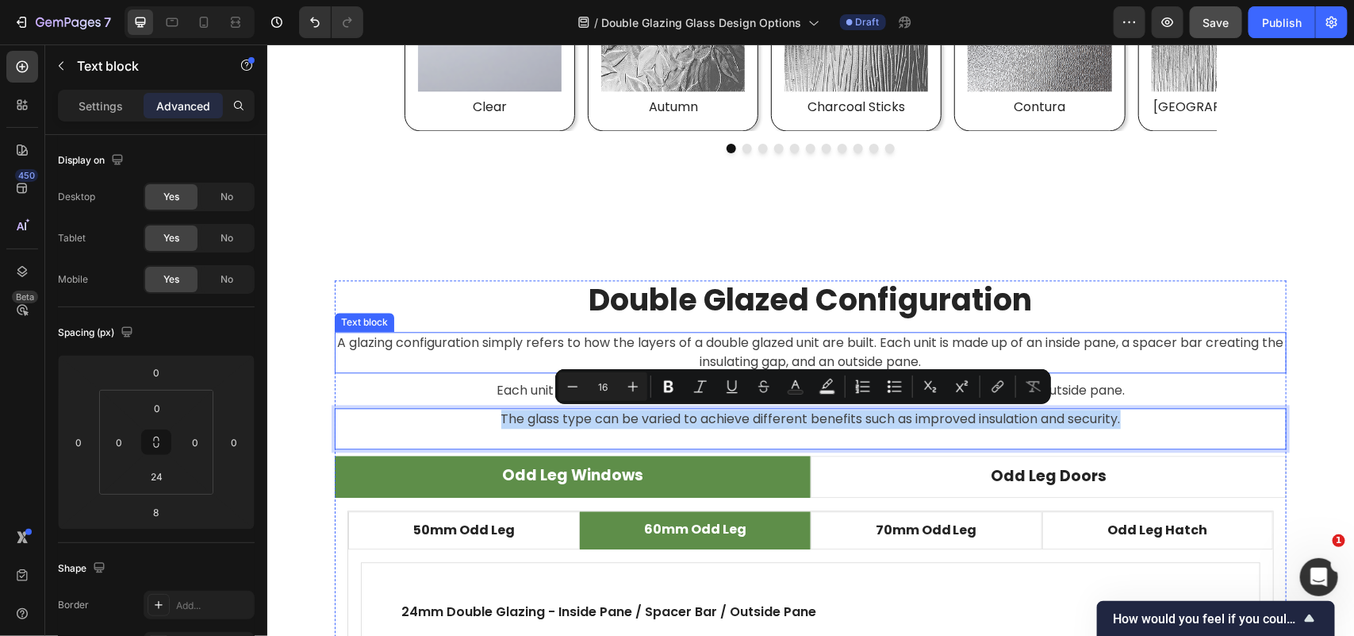
click at [1056, 358] on p "A glazing configuration simply refers to how the layers of a double glazed unit…" at bounding box center [810, 351] width 949 height 38
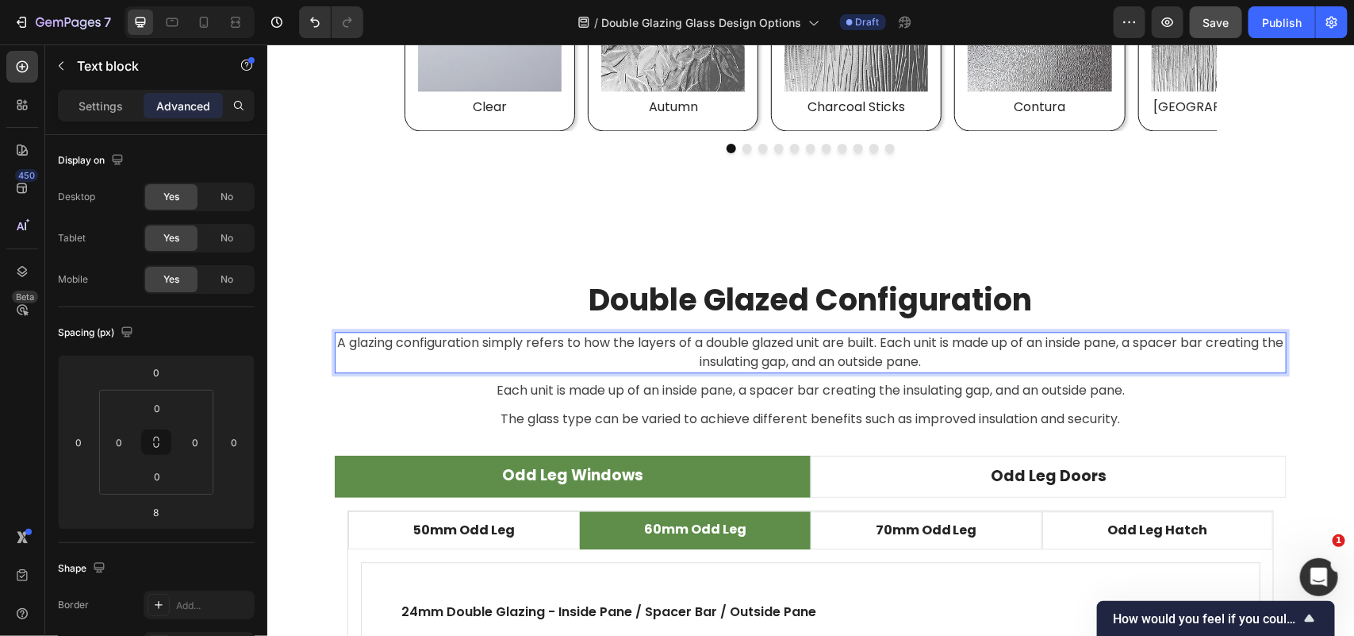
click at [1056, 360] on p "A glazing configuration simply refers to how the layers of a double glazed unit…" at bounding box center [810, 351] width 949 height 38
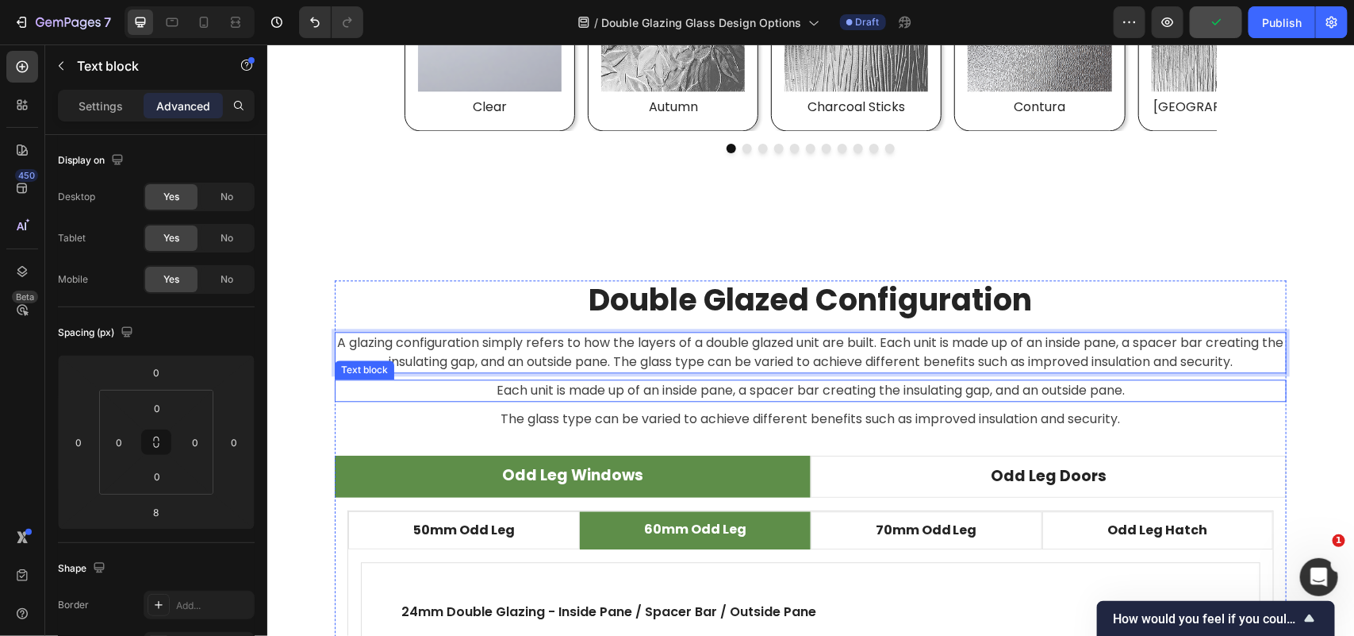
click at [1135, 390] on p "Each unit is made up of an inside pane, a spacer bar creating the insulating ga…" at bounding box center [810, 389] width 949 height 19
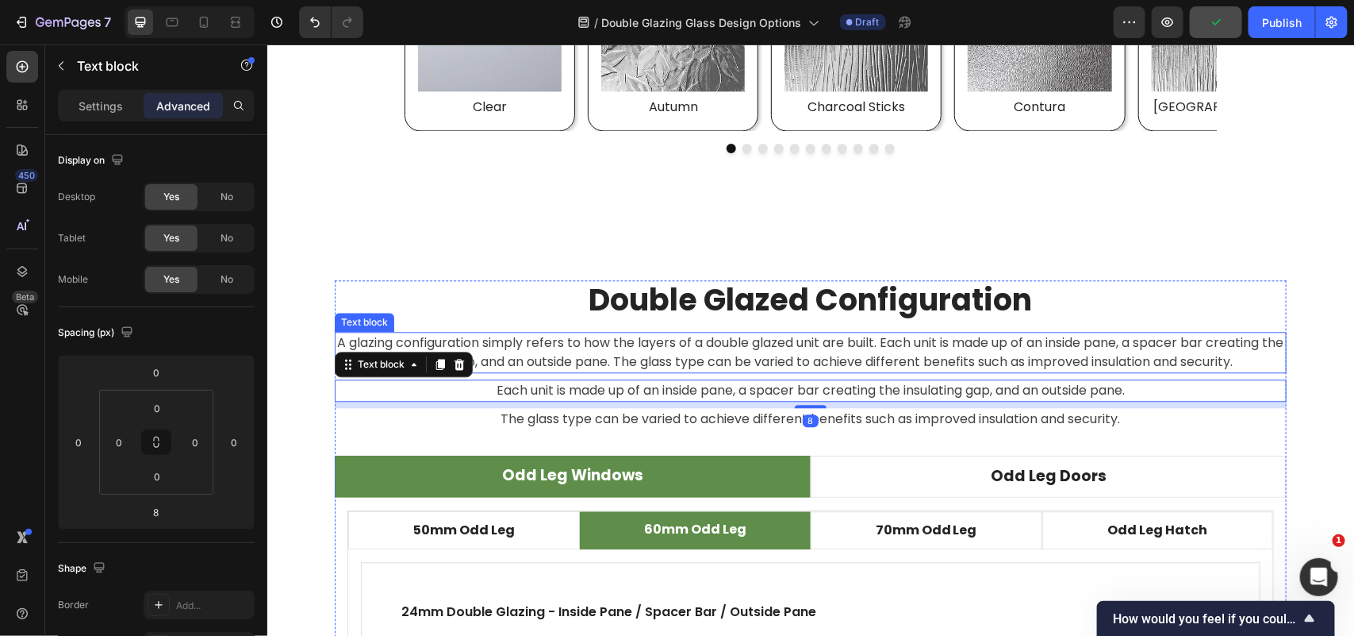
click at [1197, 349] on p "A glazing configuration simply refers to how the layers of a double glazed unit…" at bounding box center [810, 351] width 949 height 38
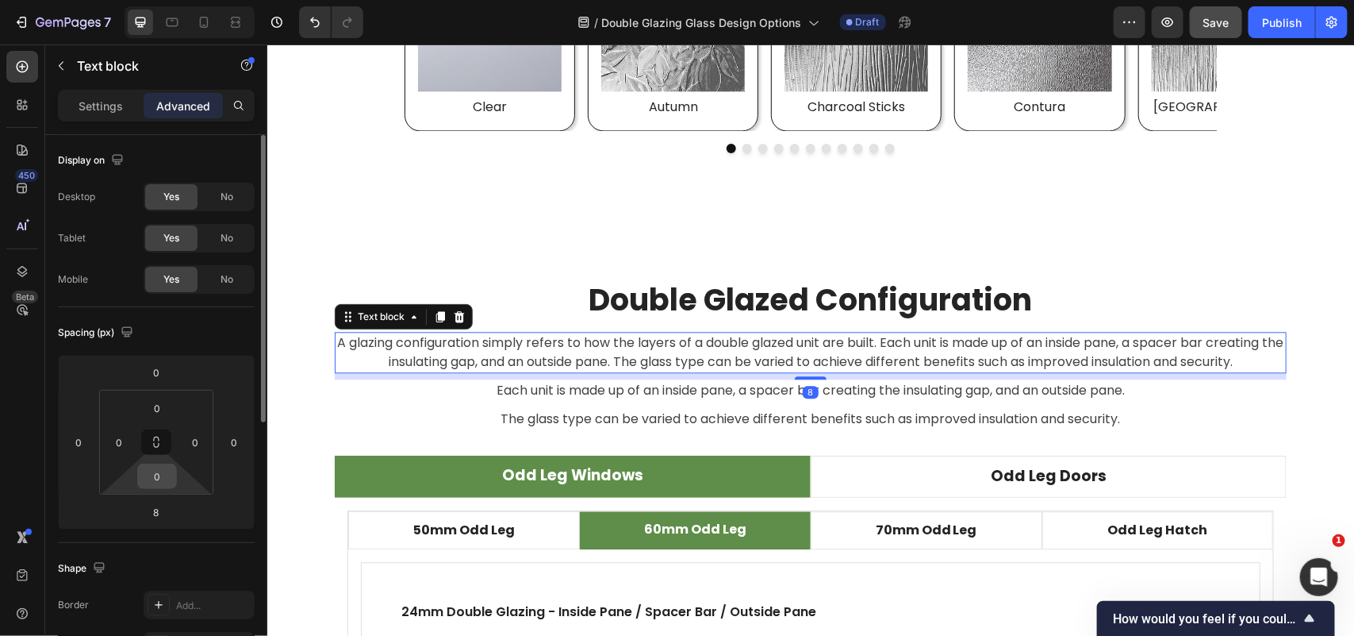
click at [165, 474] on input "0" at bounding box center [157, 476] width 32 height 24
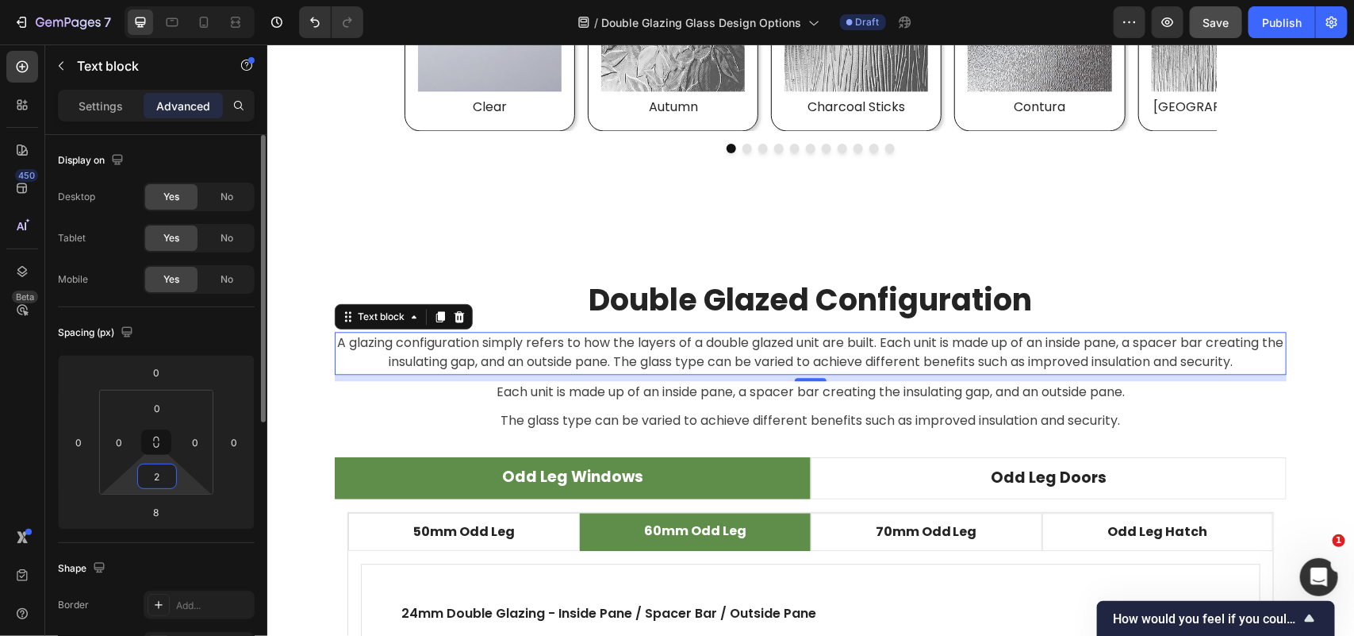
type input "24"
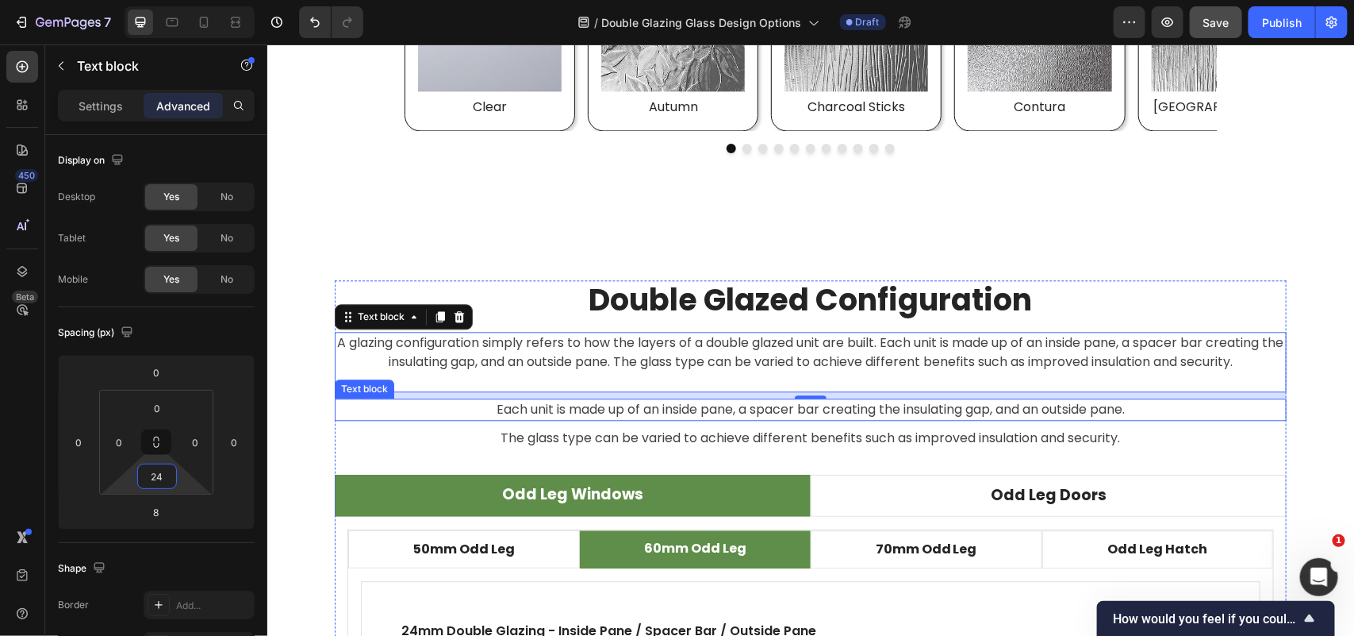
click at [751, 410] on p "Each unit is made up of an inside pane, a spacer bar creating the insulating ga…" at bounding box center [810, 408] width 949 height 19
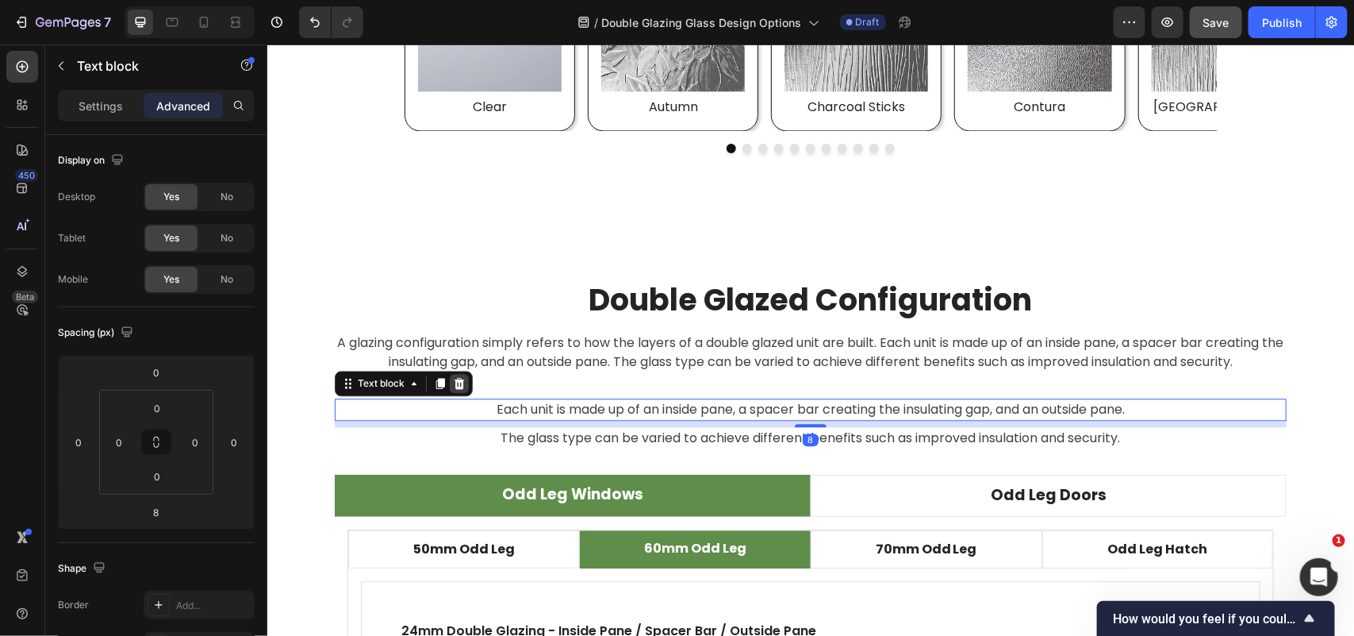
click at [455, 382] on icon at bounding box center [459, 382] width 10 height 11
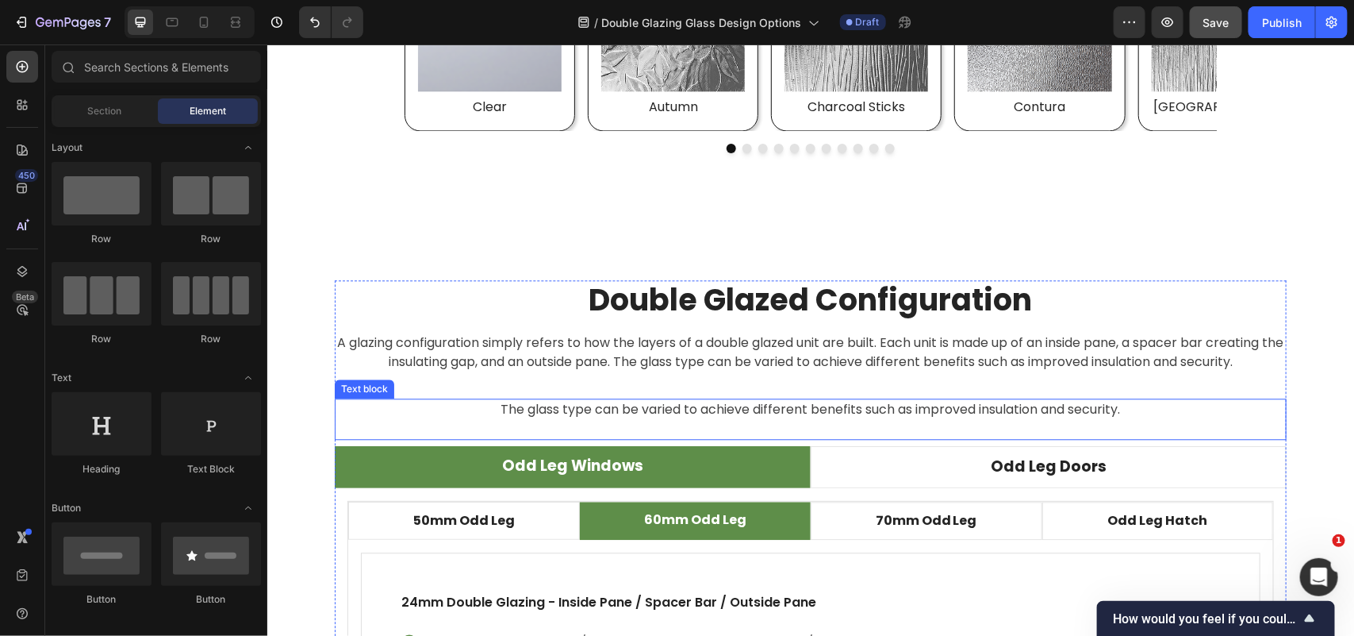
click at [490, 406] on p "The glass type can be varied to achieve different benefits such as improved ins…" at bounding box center [810, 408] width 949 height 19
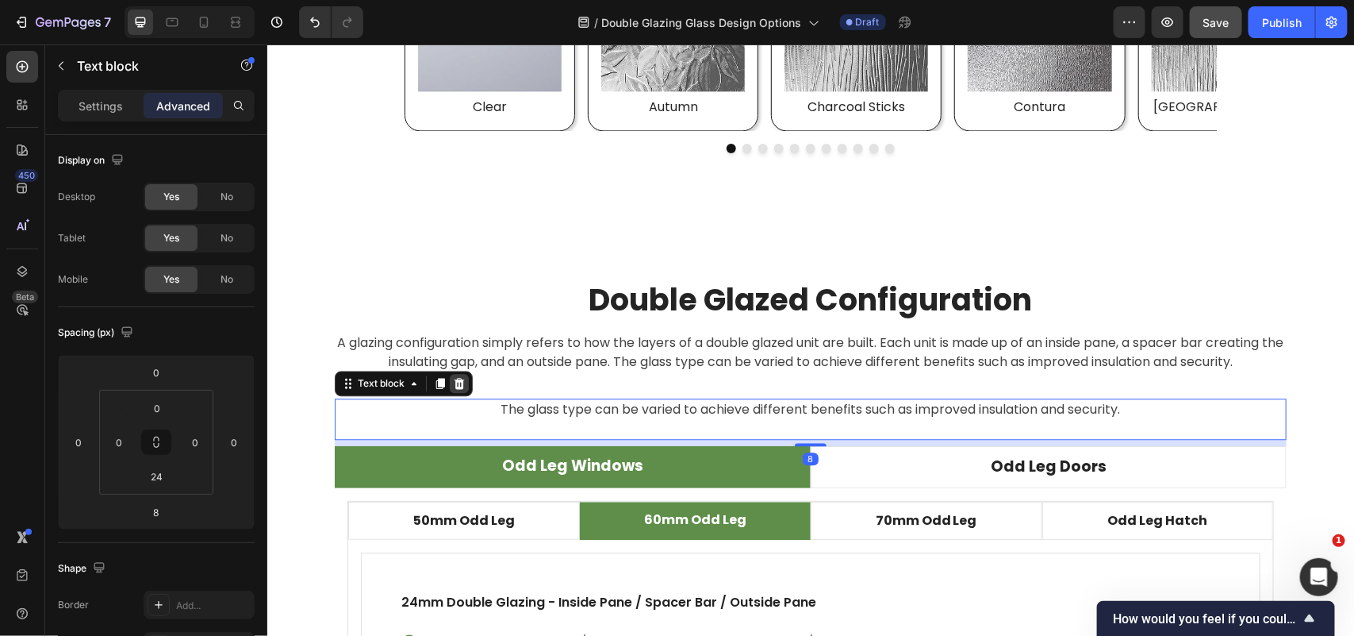
click at [454, 380] on icon at bounding box center [459, 382] width 10 height 11
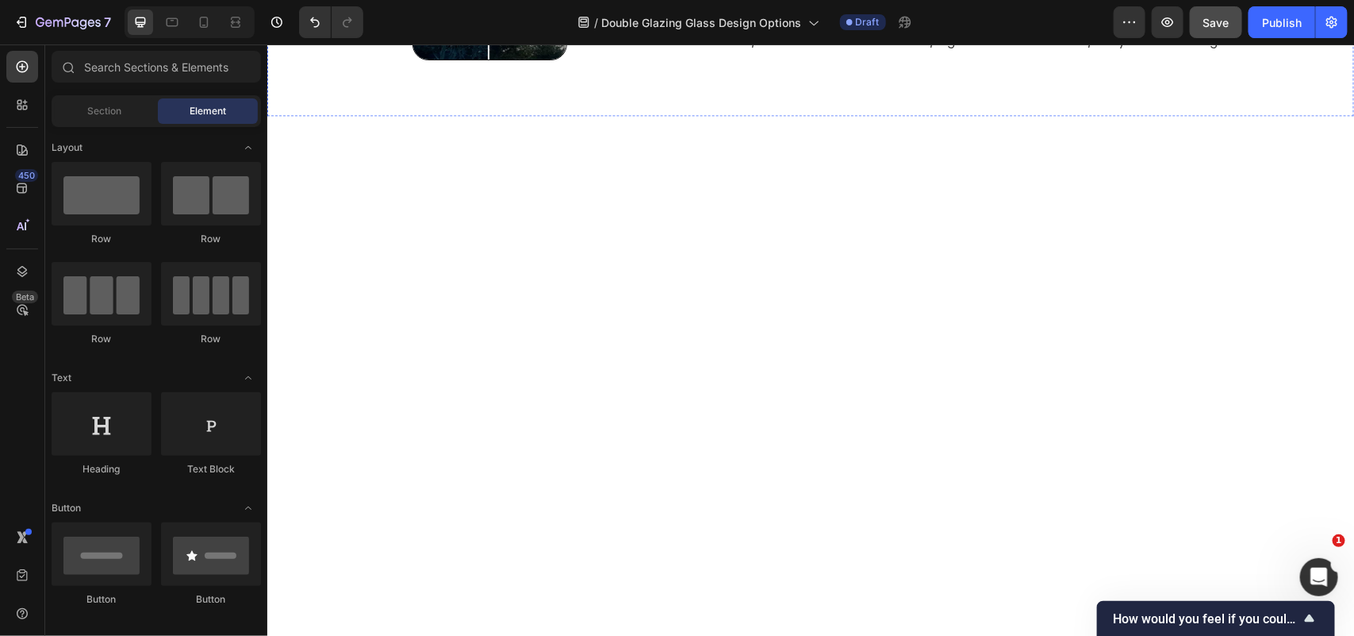
scroll to position [3273, 0]
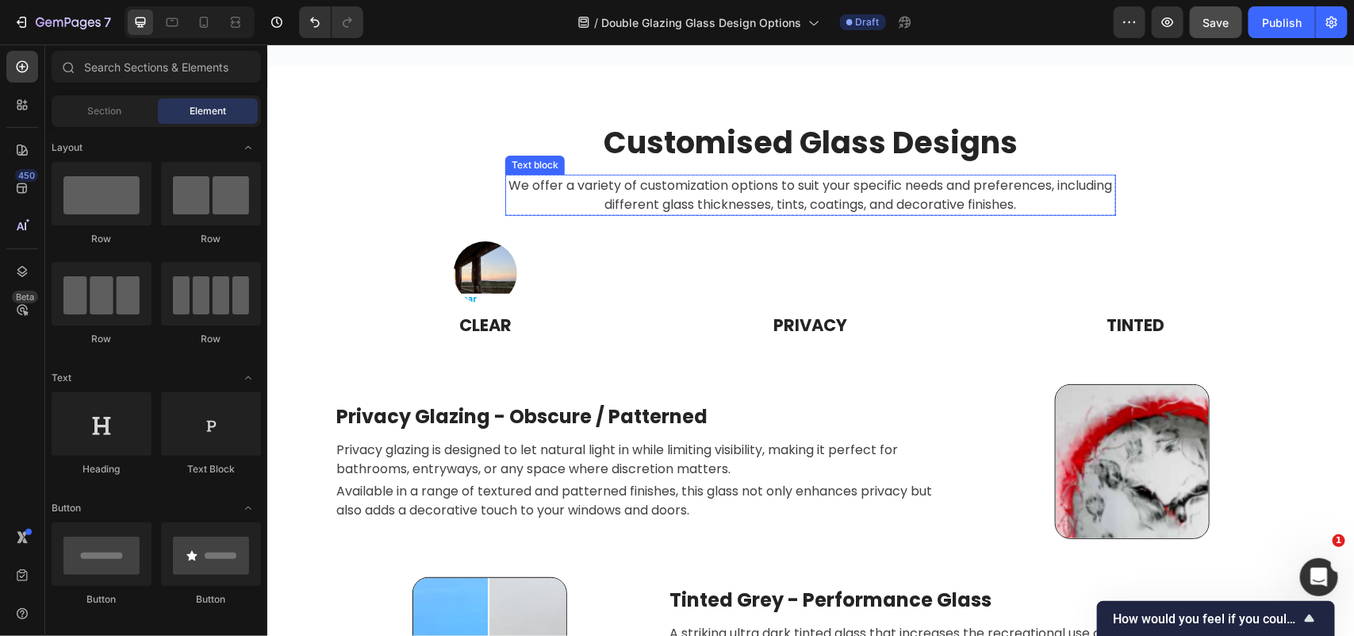
click at [528, 164] on div "Text block" at bounding box center [534, 164] width 53 height 14
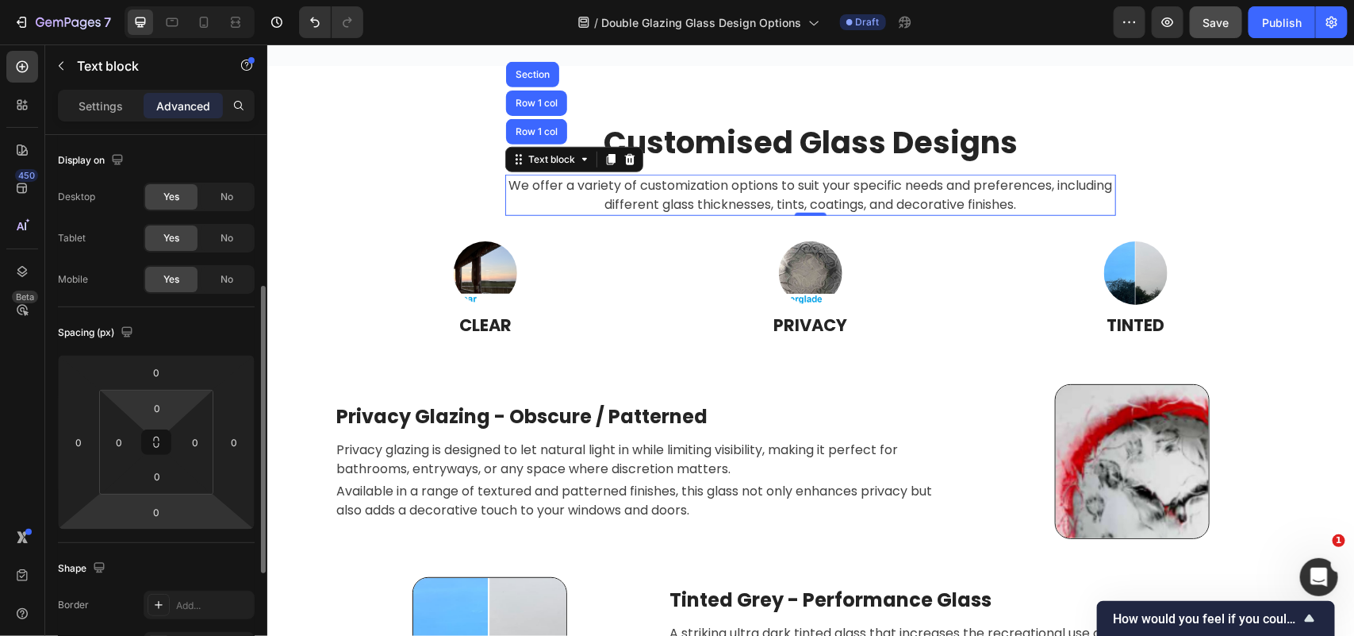
scroll to position [198, 0]
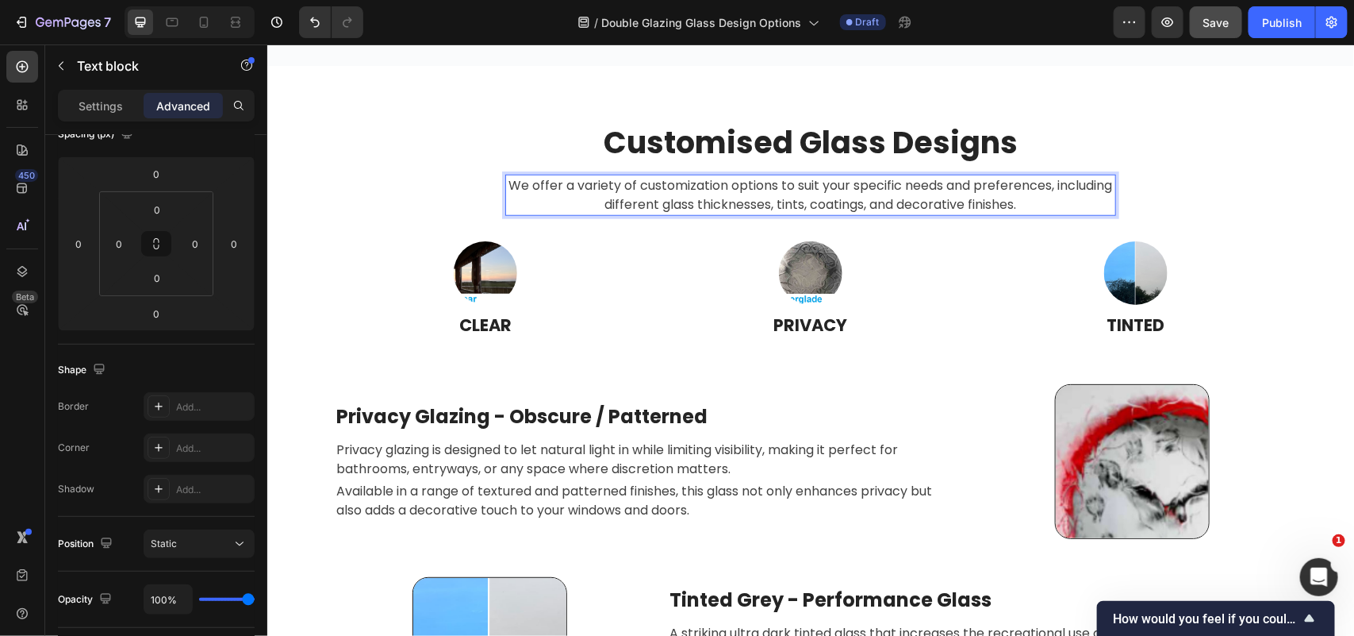
click at [516, 202] on p "We offer a variety of customization options to suit your specific needs and pre…" at bounding box center [810, 194] width 608 height 38
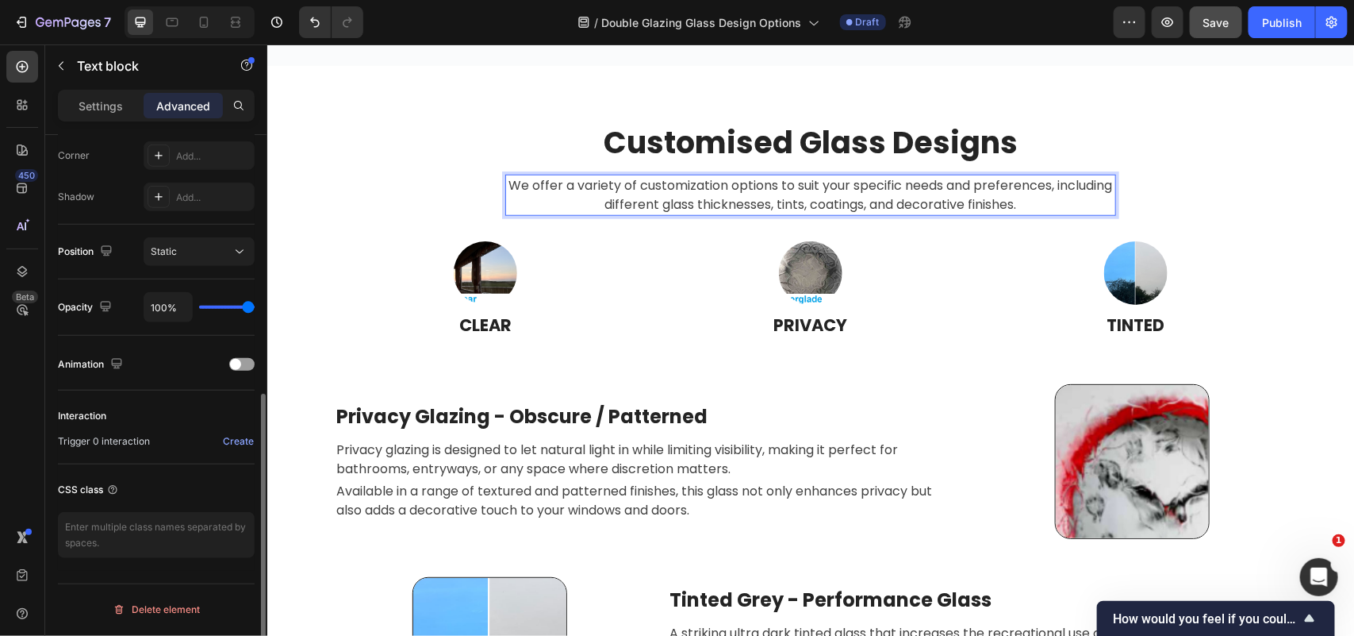
scroll to position [0, 0]
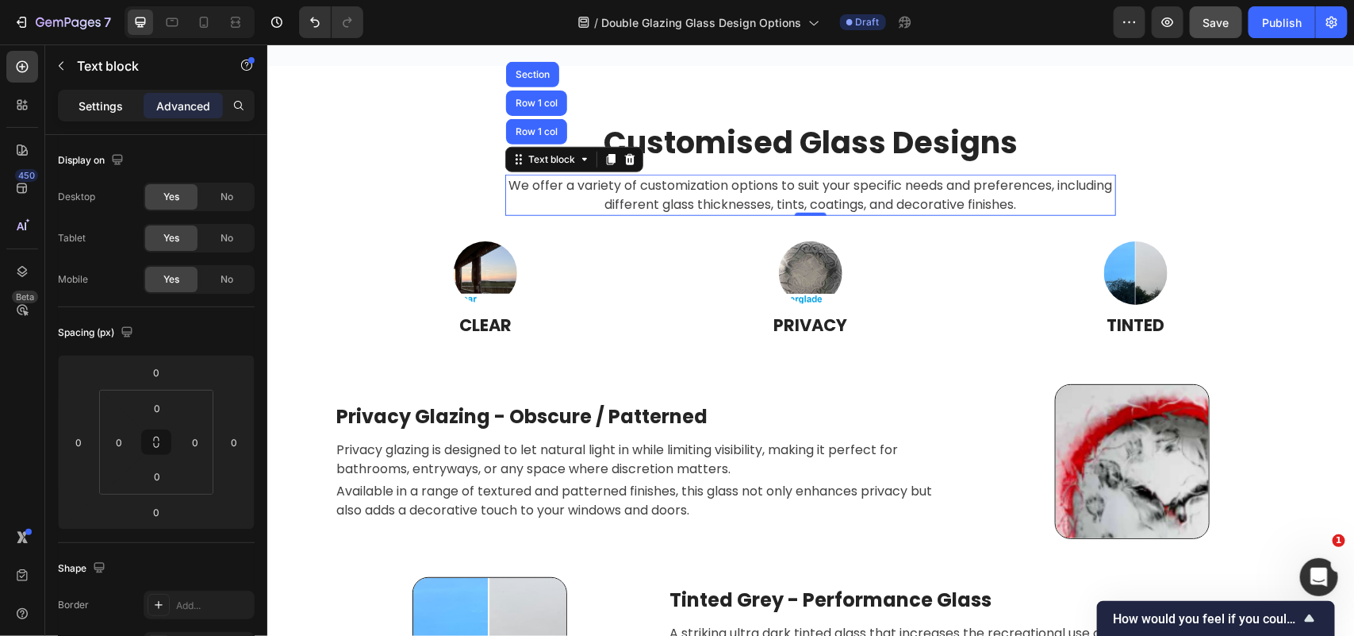
click at [99, 101] on p "Settings" at bounding box center [101, 106] width 44 height 17
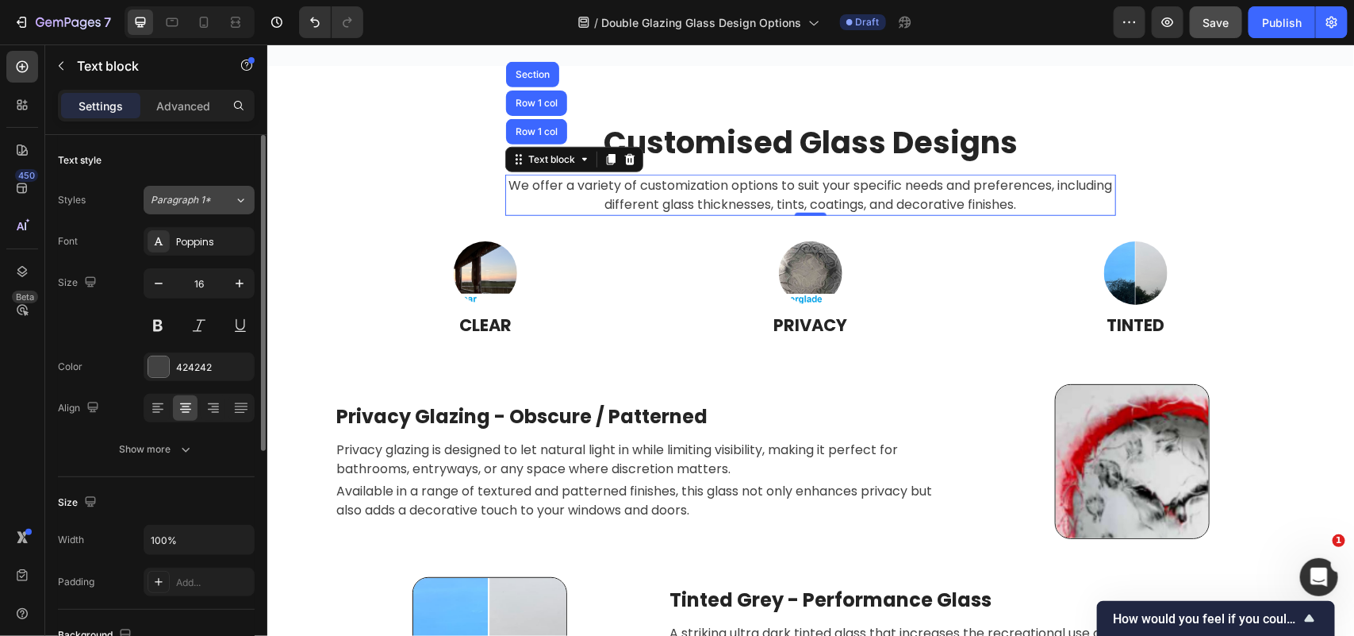
click at [242, 198] on icon at bounding box center [240, 200] width 13 height 16
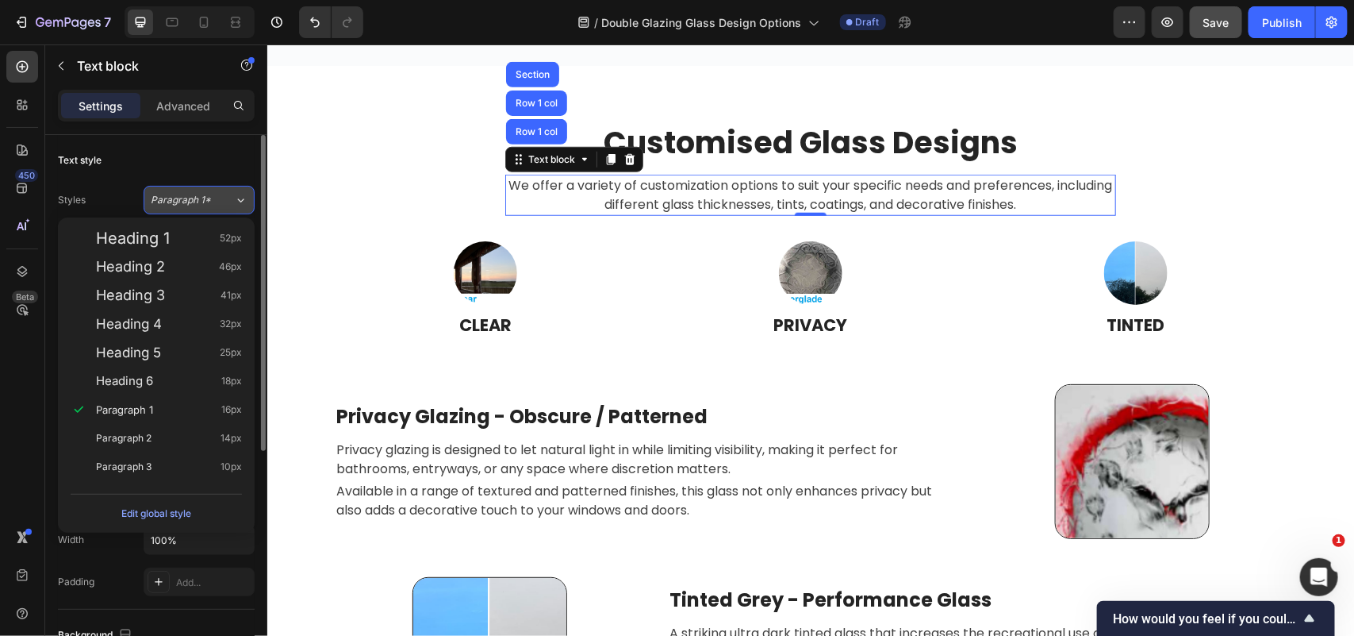
click at [242, 199] on icon at bounding box center [240, 200] width 13 height 16
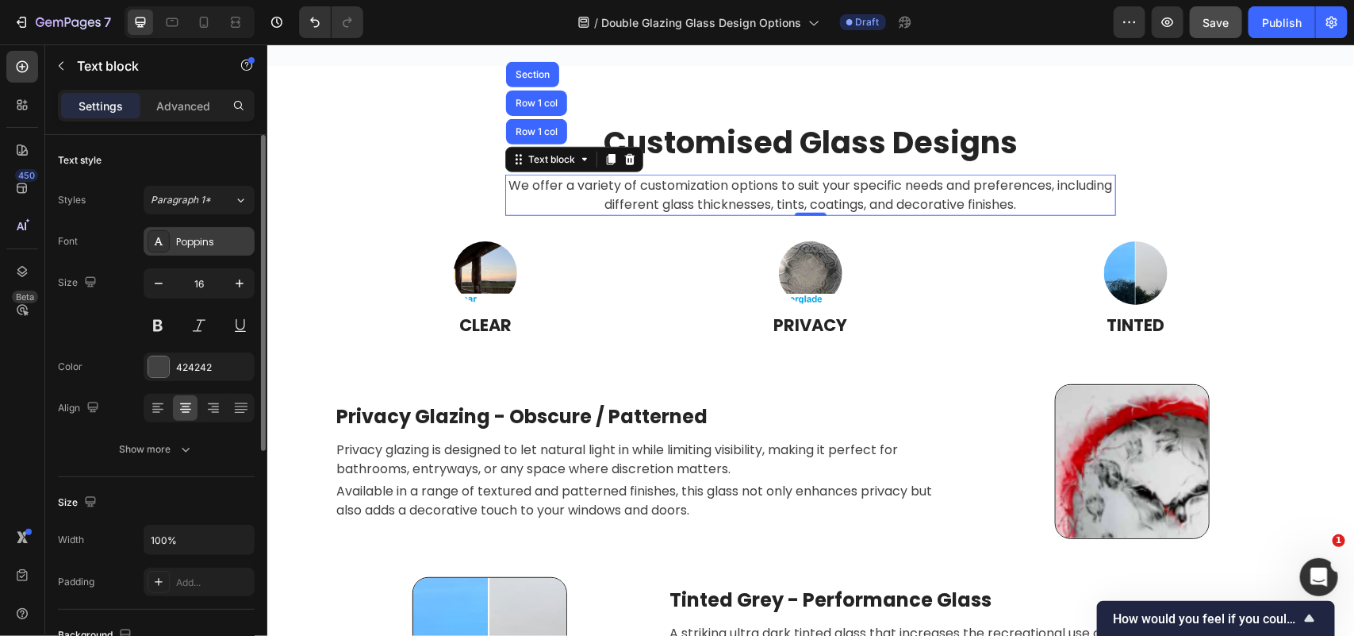
click at [227, 243] on div "Poppins" at bounding box center [213, 242] width 75 height 14
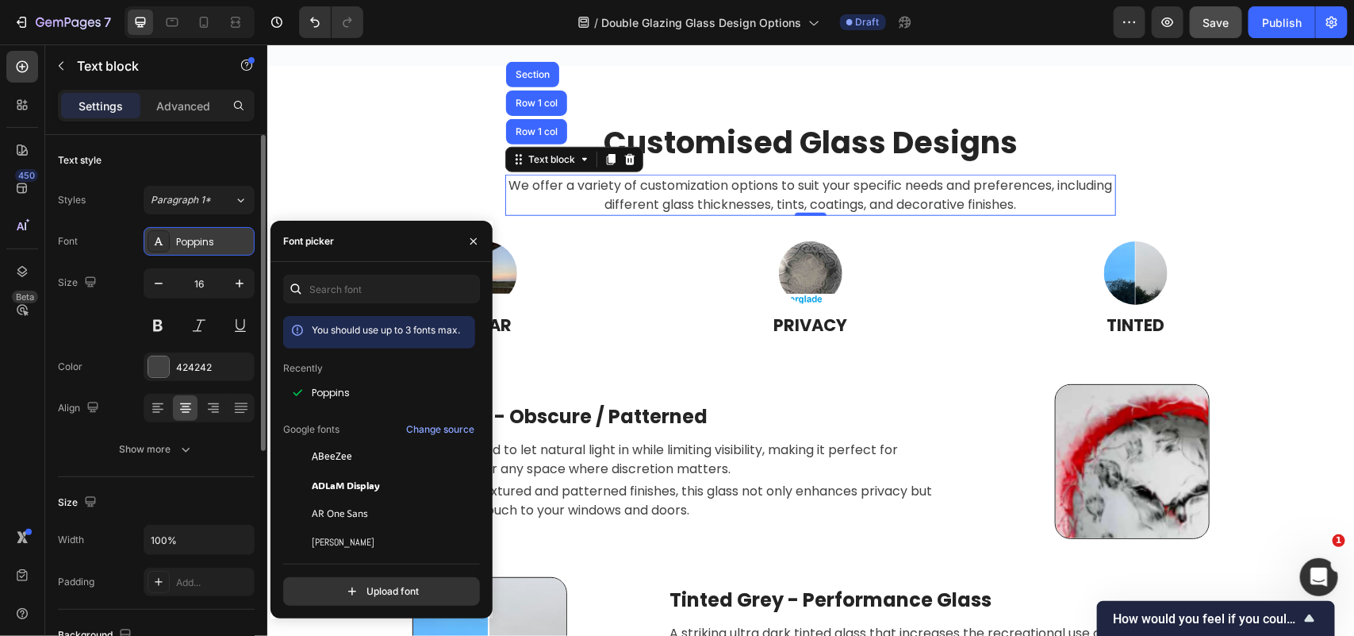
click at [227, 243] on div "Poppins" at bounding box center [213, 242] width 75 height 14
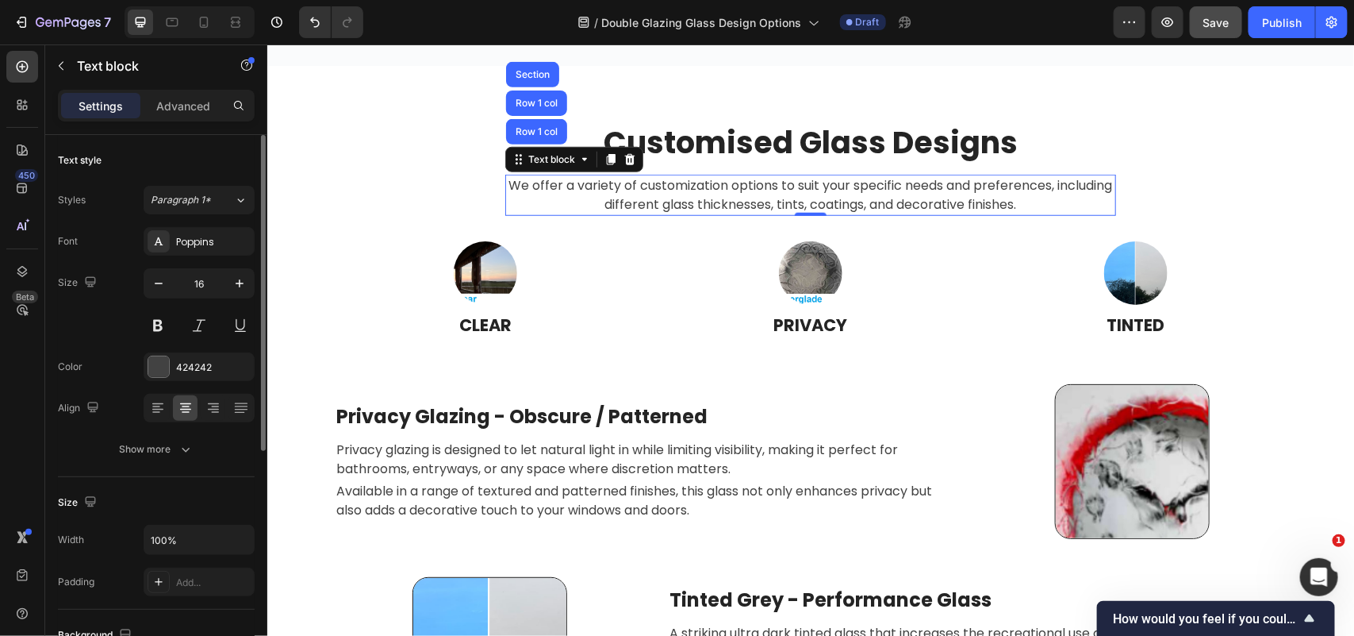
click at [214, 160] on div "Text style" at bounding box center [156, 160] width 197 height 25
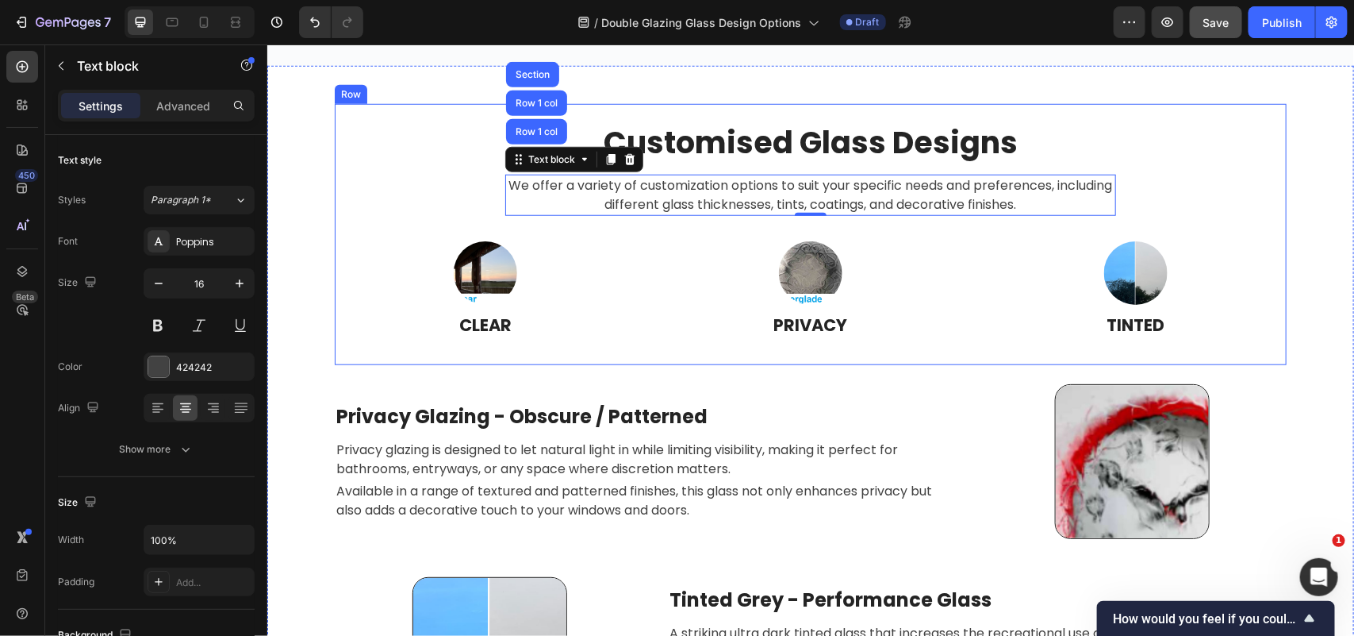
click at [455, 203] on div "Customised Glass Designs Heading We offer a variety of customization options to…" at bounding box center [810, 233] width 952 height 223
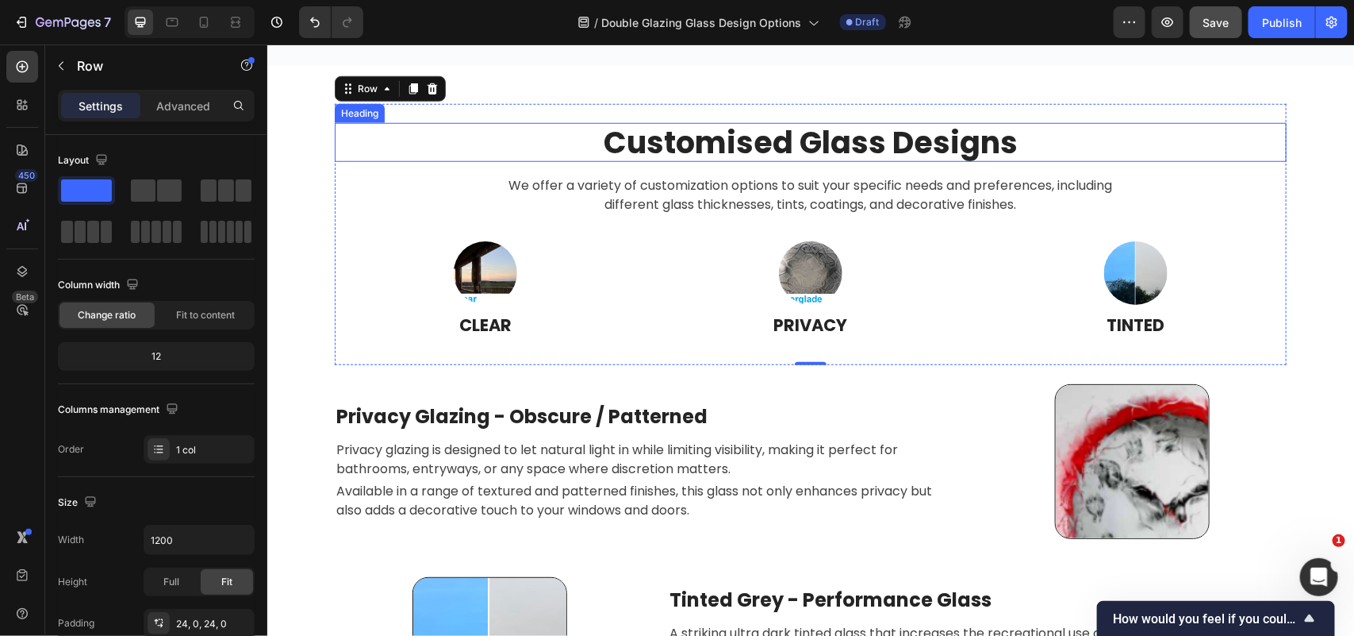
click at [560, 140] on h2 "Customised Glass Designs" at bounding box center [810, 142] width 952 height 40
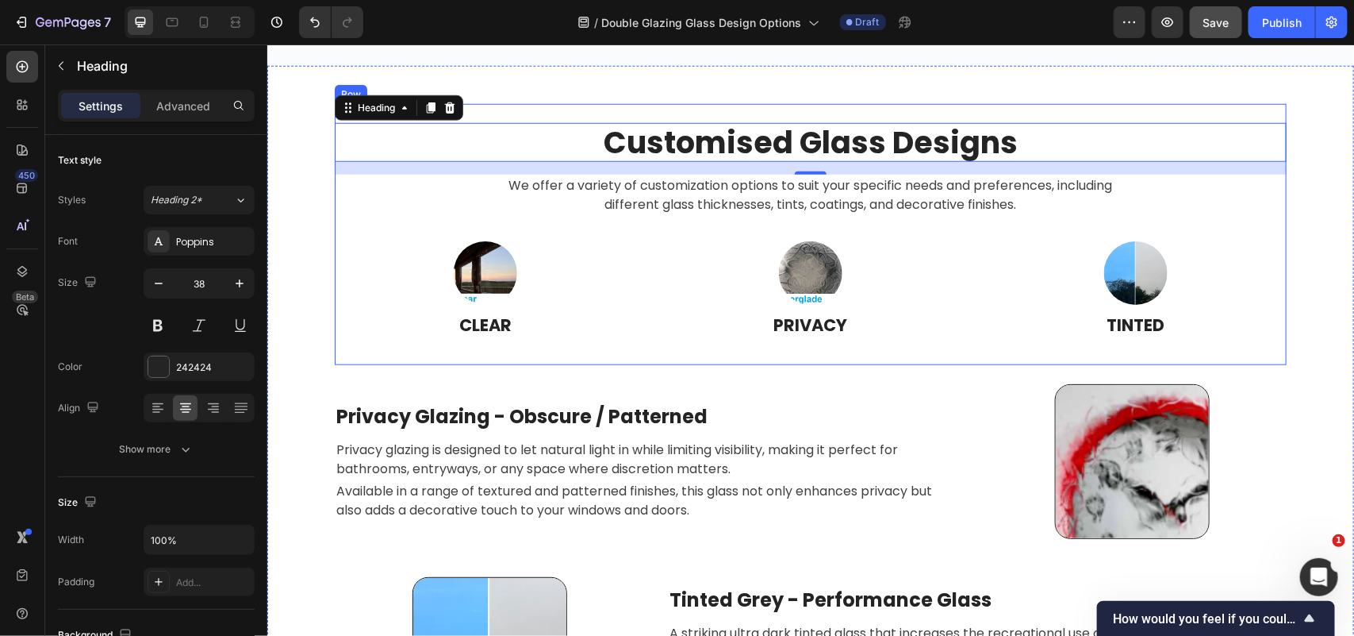
click at [461, 186] on div "Customised Glass Designs Heading 16 We offer a variety of customization options…" at bounding box center [810, 233] width 952 height 223
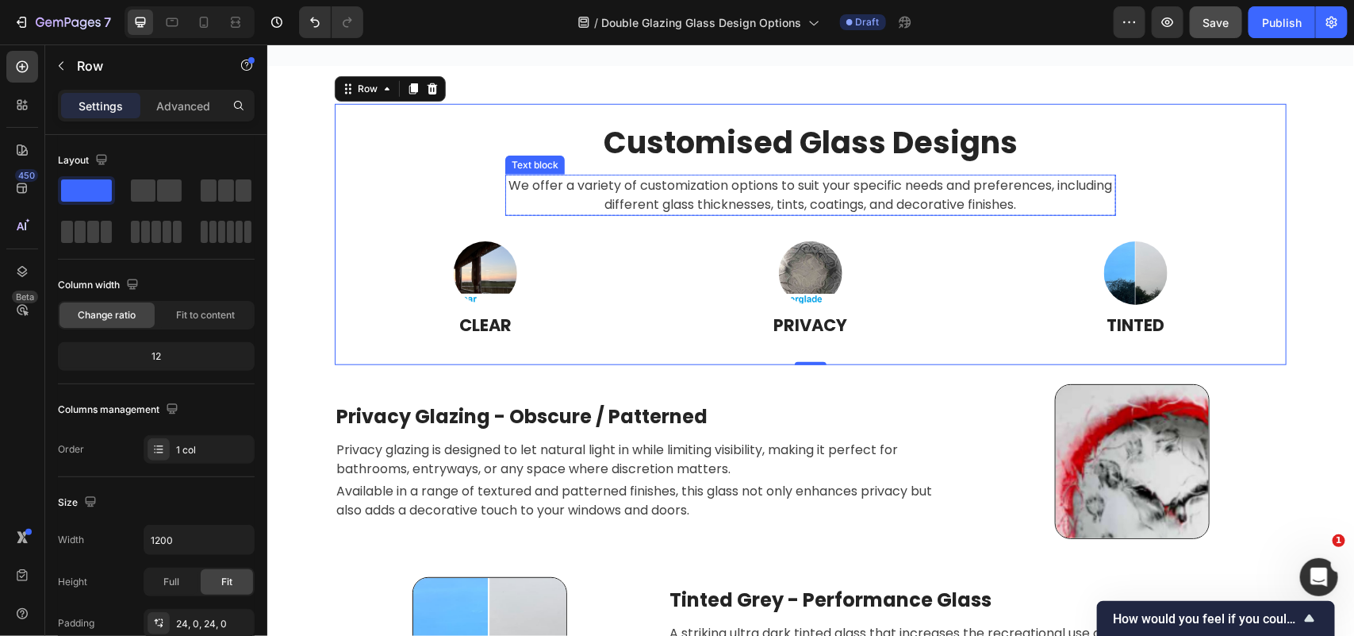
click at [517, 198] on p "We offer a variety of customization options to suit your specific needs and pre…" at bounding box center [810, 194] width 608 height 38
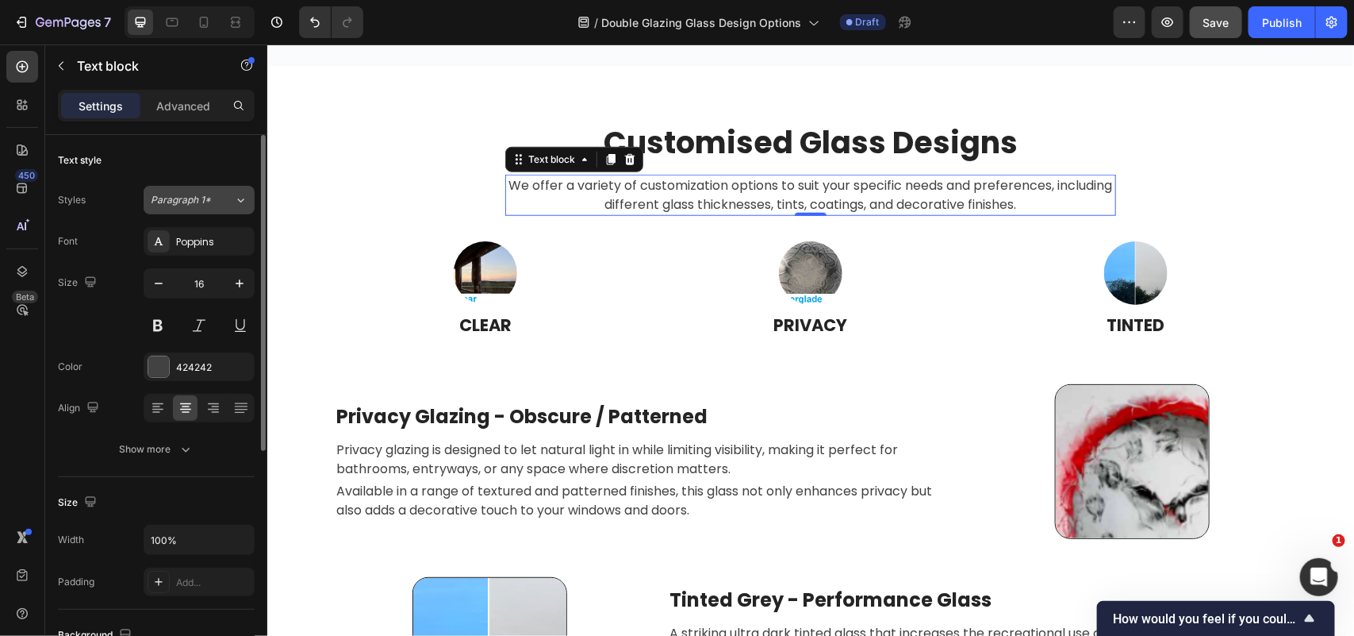
click at [240, 206] on icon at bounding box center [240, 200] width 13 height 16
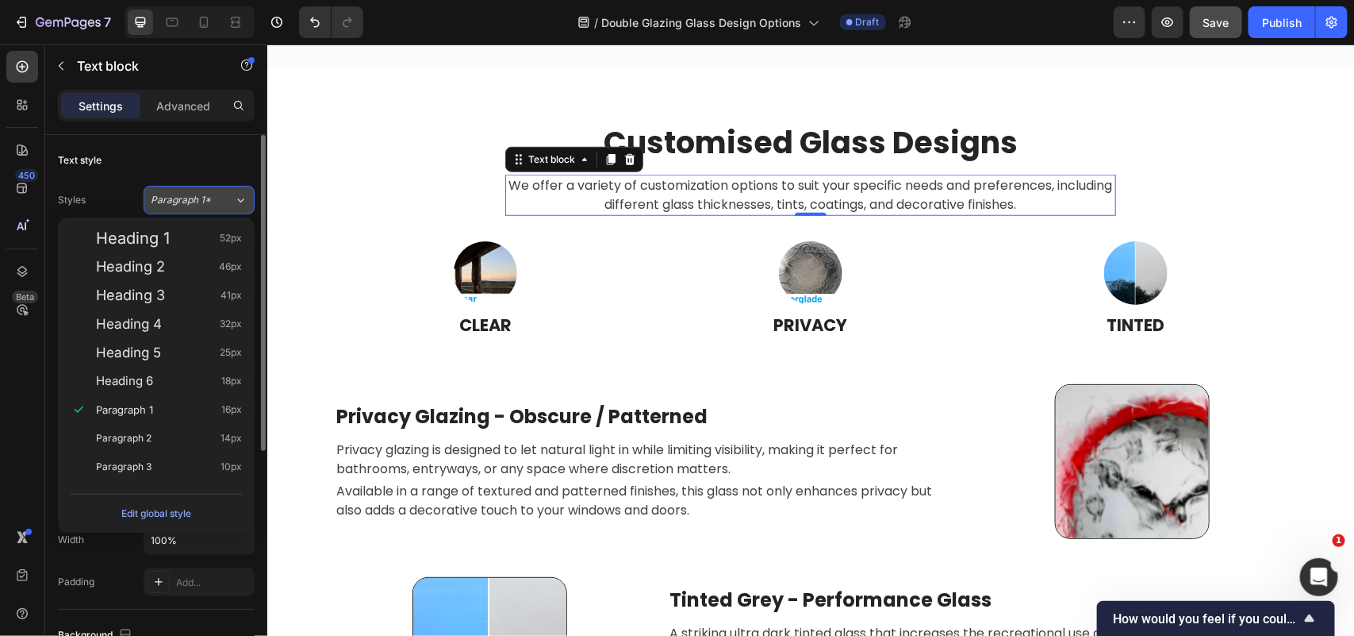
click at [240, 206] on icon at bounding box center [240, 200] width 13 height 16
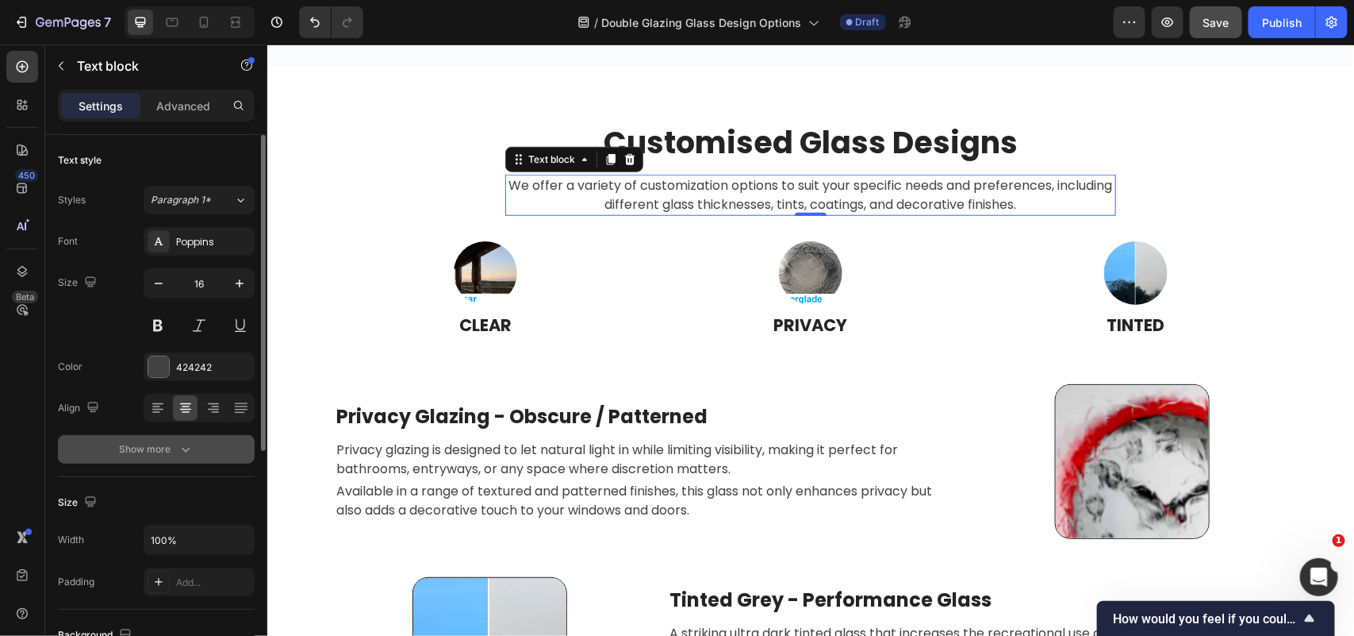
click at [211, 450] on button "Show more" at bounding box center [156, 449] width 197 height 29
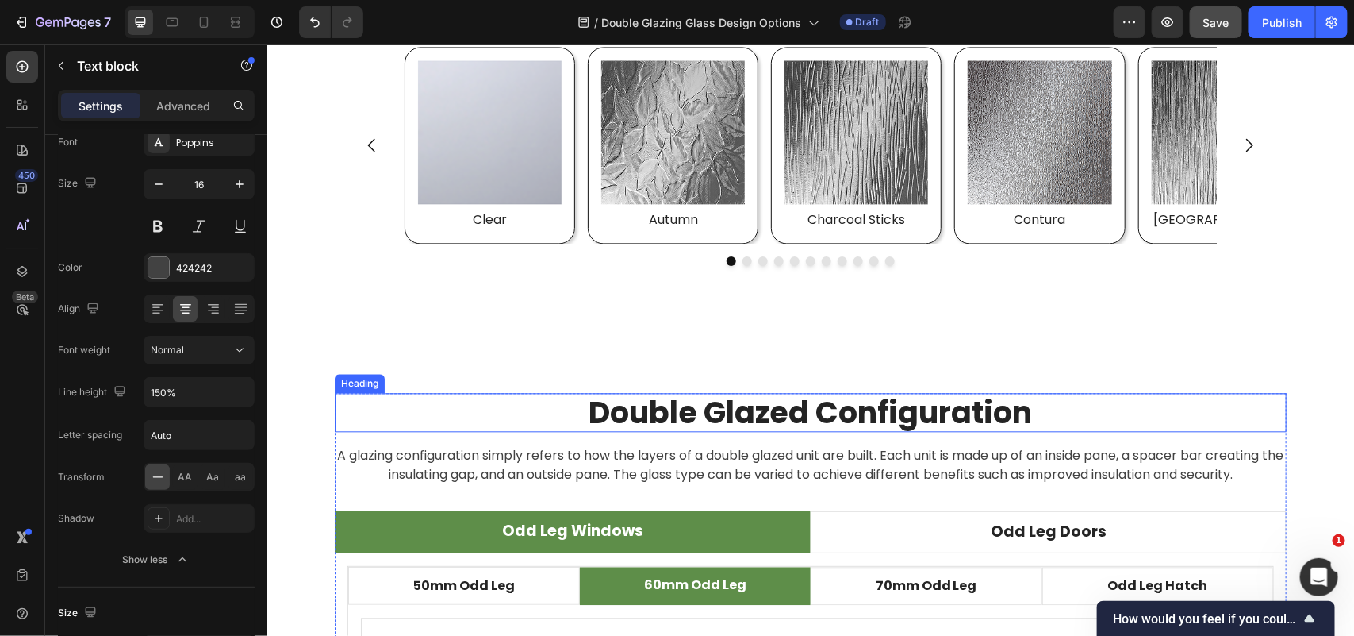
scroll to position [4351, 0]
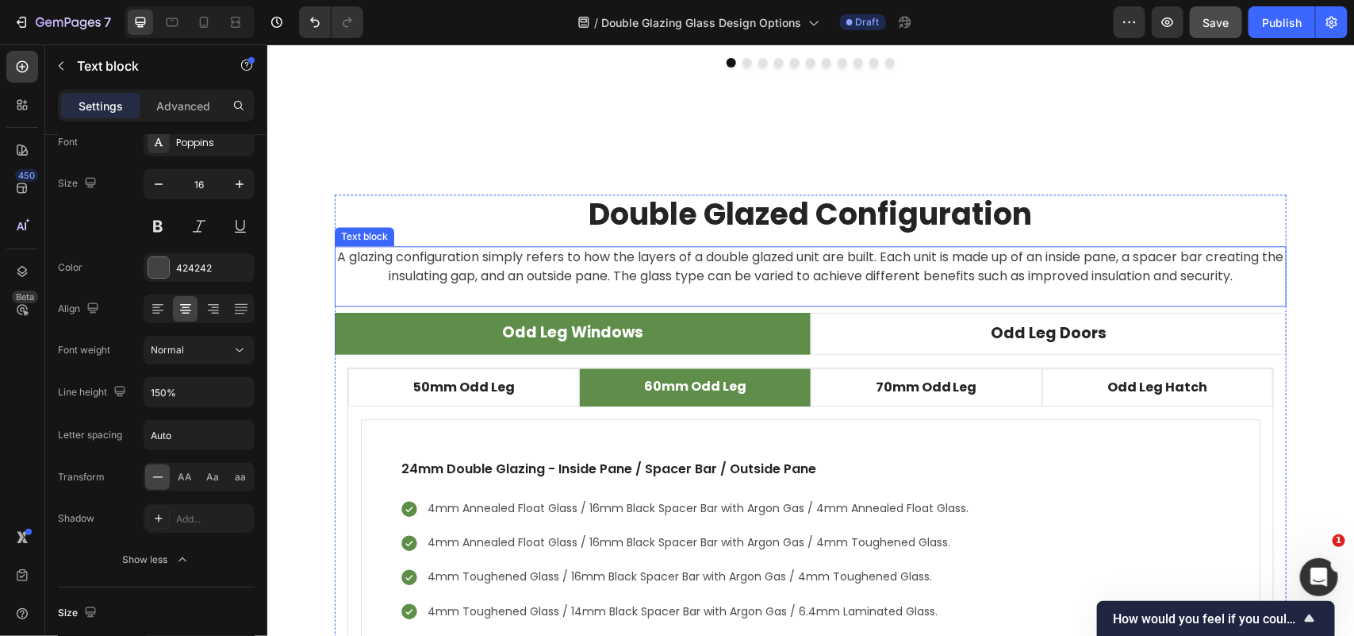
click at [727, 270] on p "A glazing configuration simply refers to how the layers of a double glazed unit…" at bounding box center [810, 266] width 949 height 38
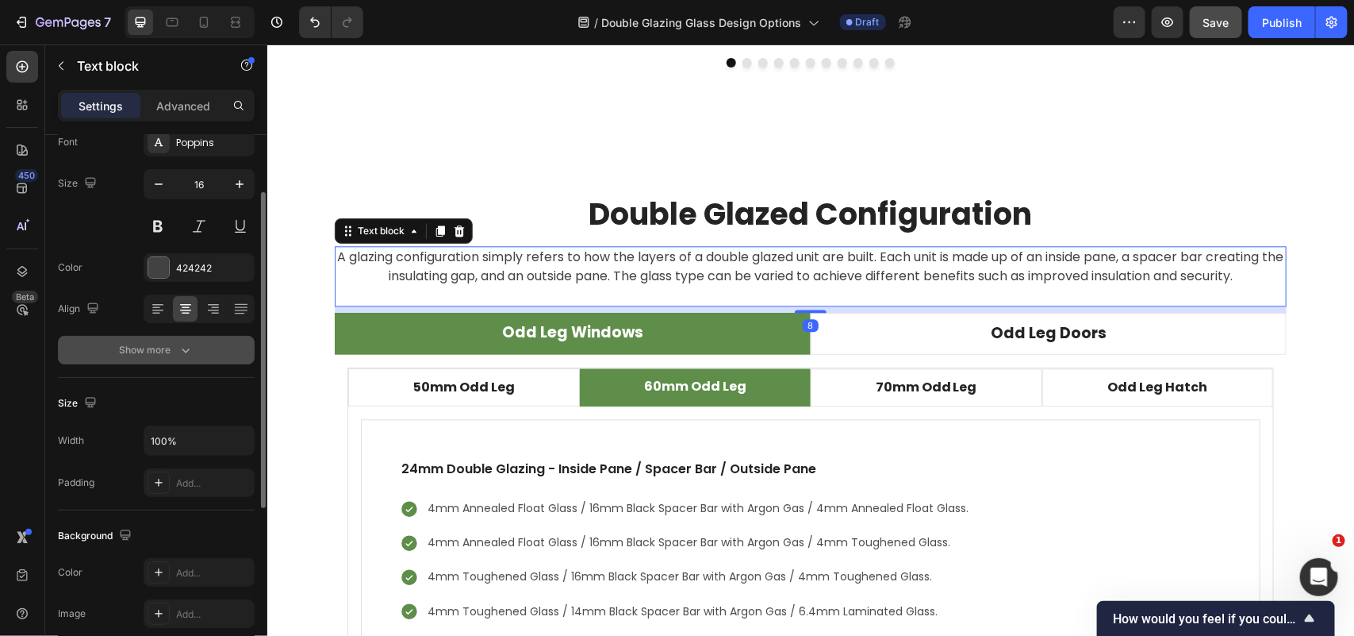
click at [175, 350] on div "Show more" at bounding box center [157, 350] width 74 height 16
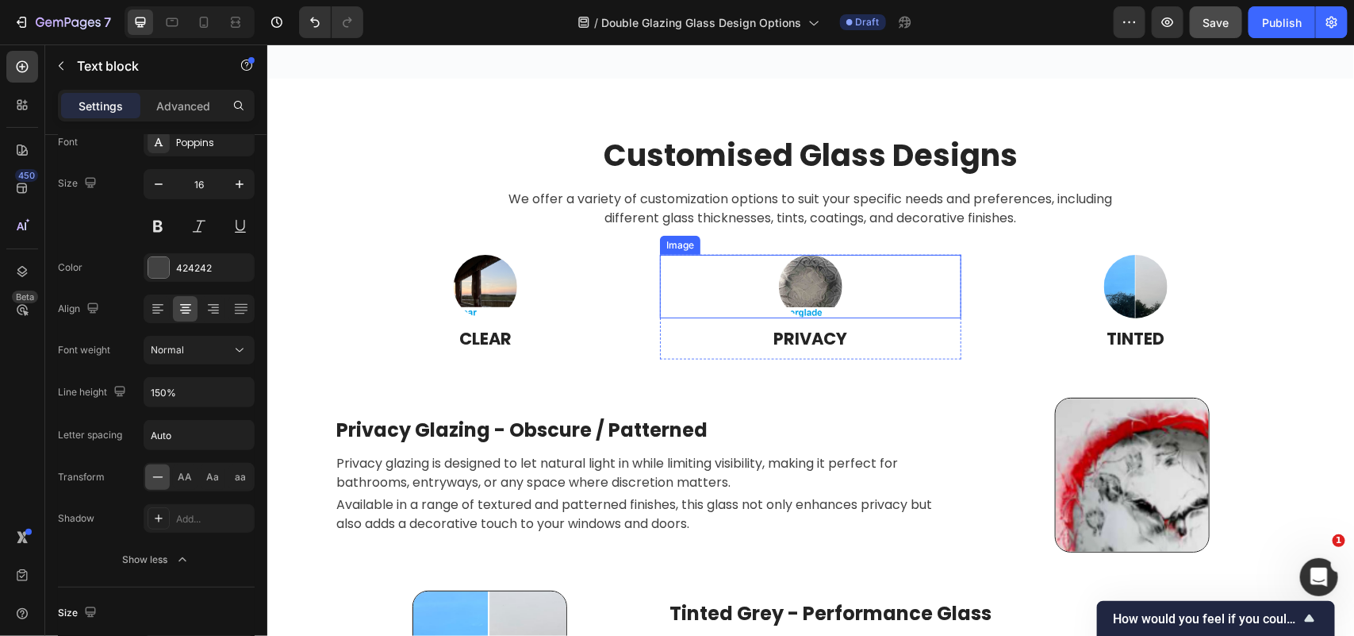
scroll to position [2962, 0]
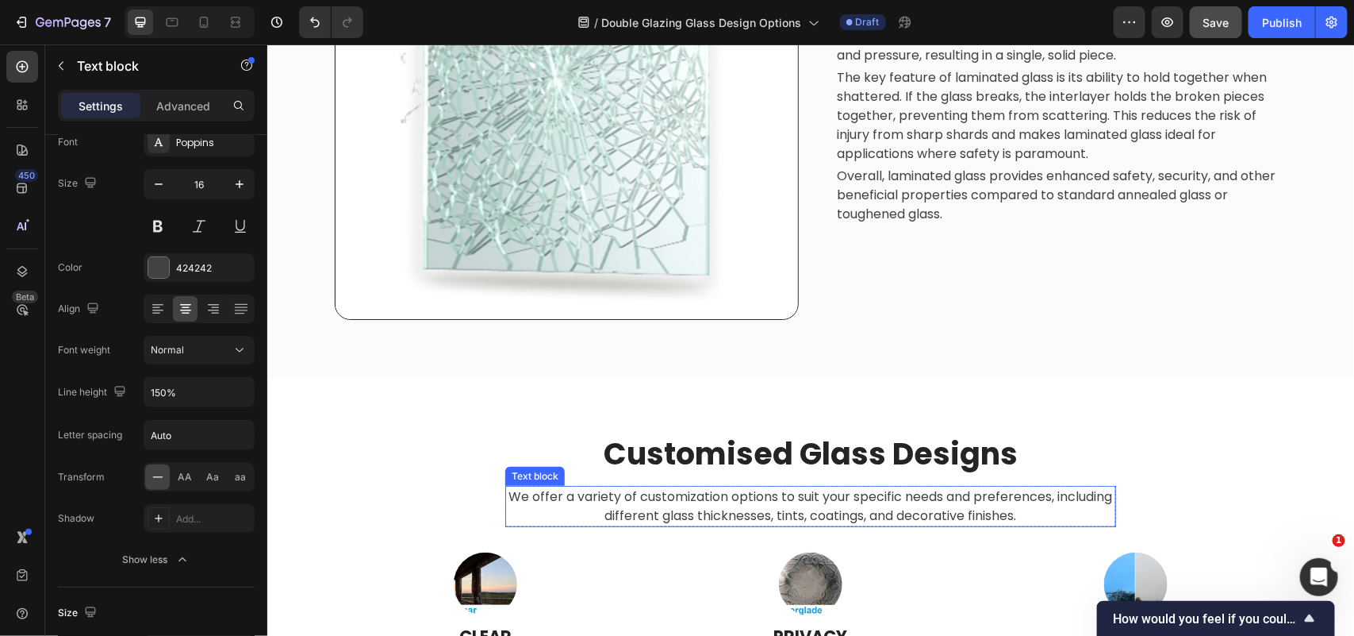
click at [723, 496] on p "We offer a variety of customization options to suit your specific needs and pre…" at bounding box center [810, 505] width 608 height 38
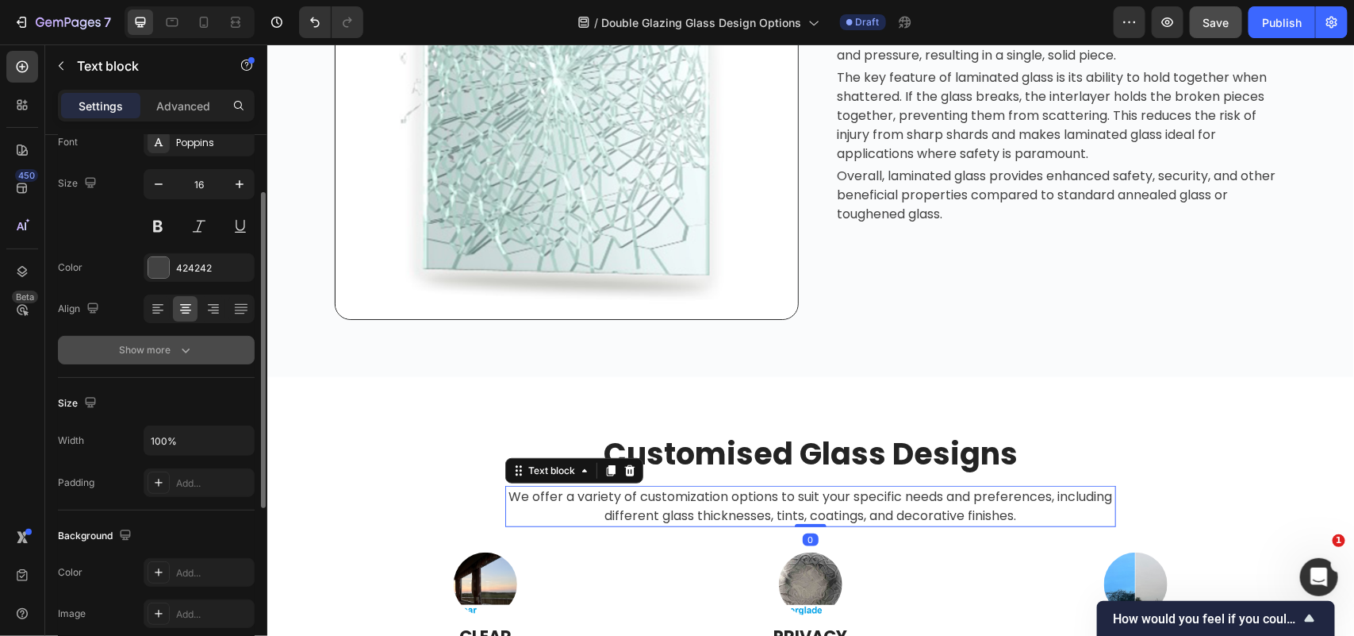
click at [179, 353] on icon "button" at bounding box center [186, 350] width 16 height 16
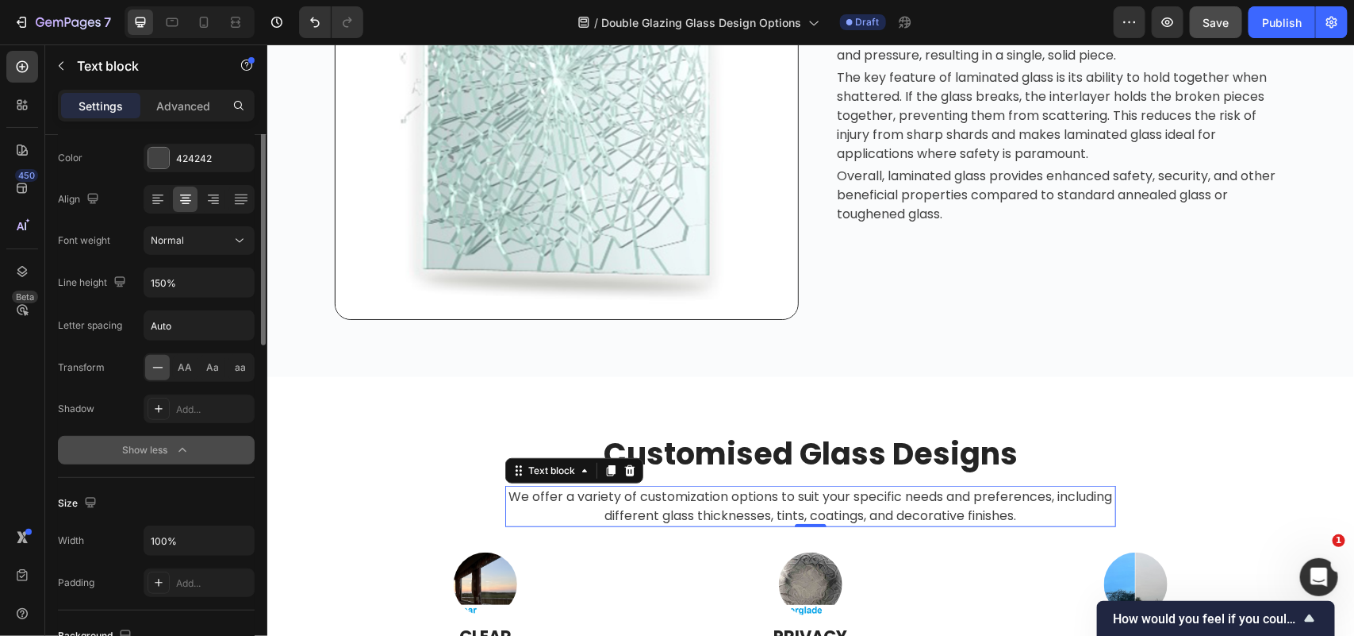
scroll to position [110, 0]
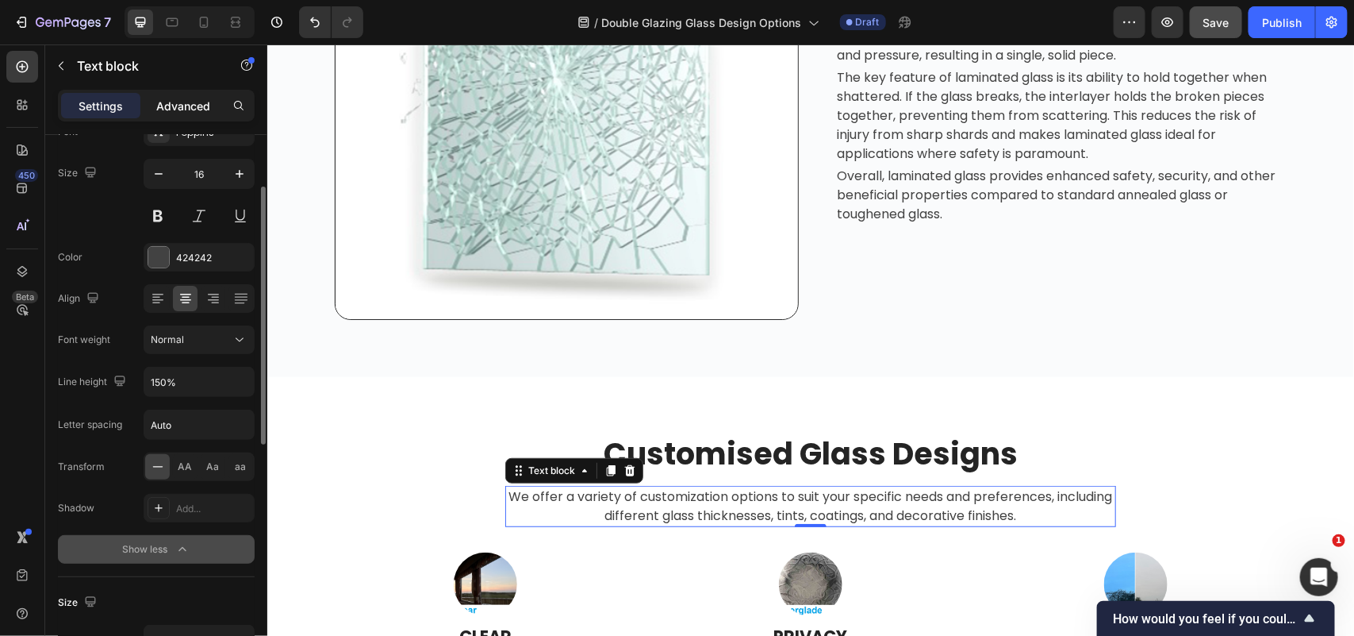
click at [186, 106] on p "Advanced" at bounding box center [183, 106] width 54 height 17
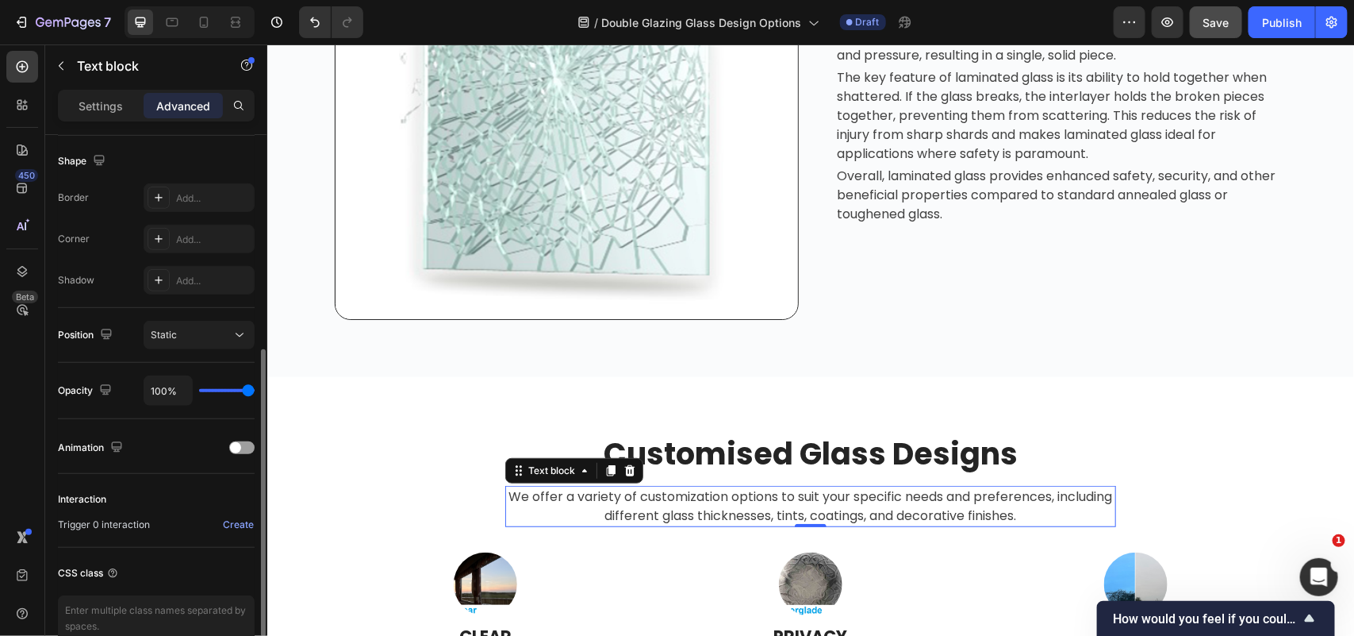
scroll to position [490, 0]
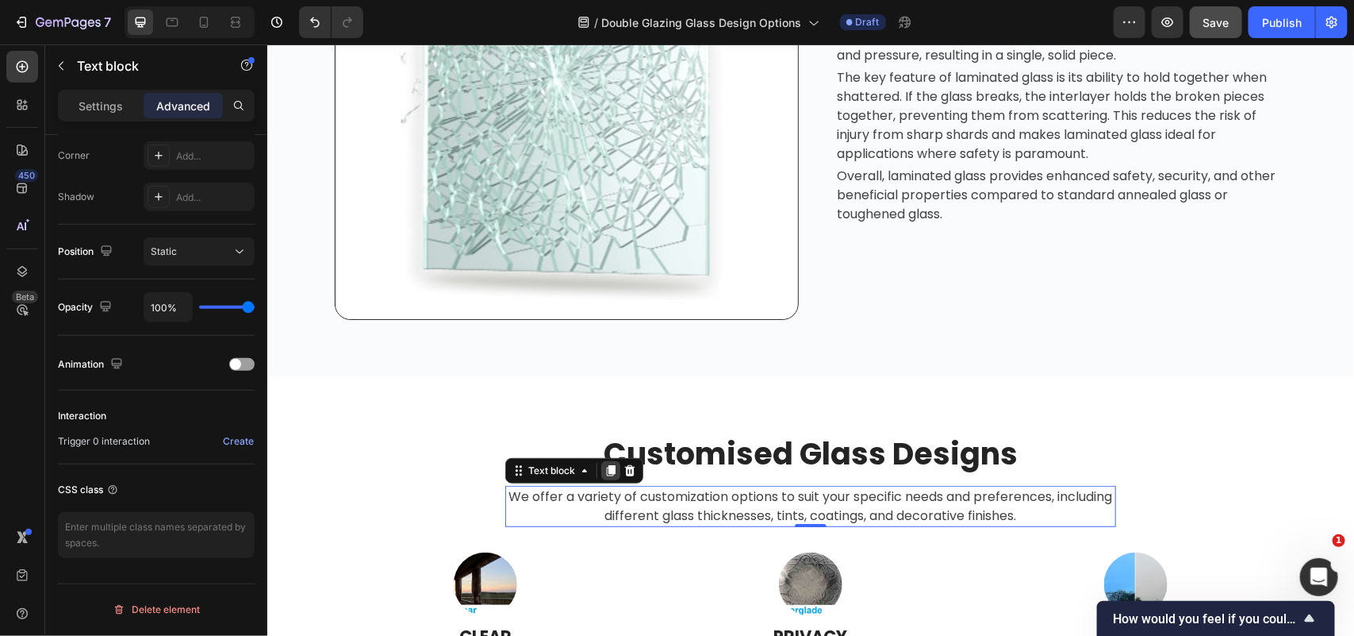
click at [606, 469] on icon at bounding box center [610, 469] width 9 height 11
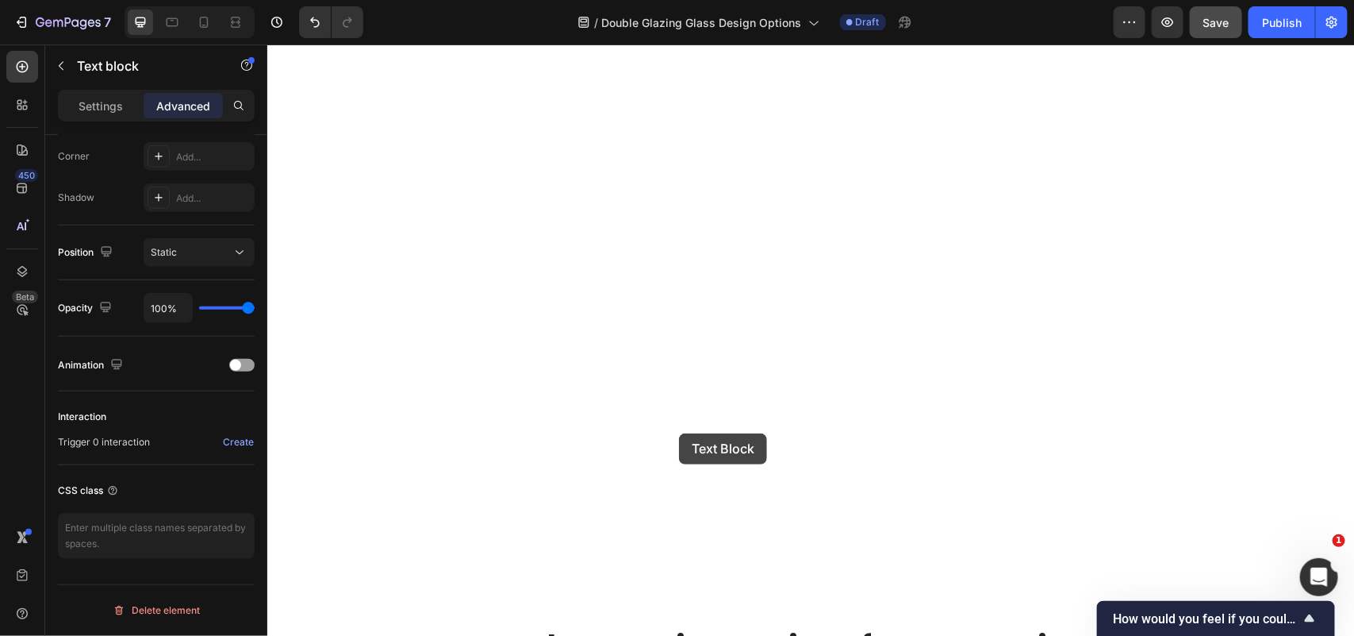
scroll to position [4252, 0]
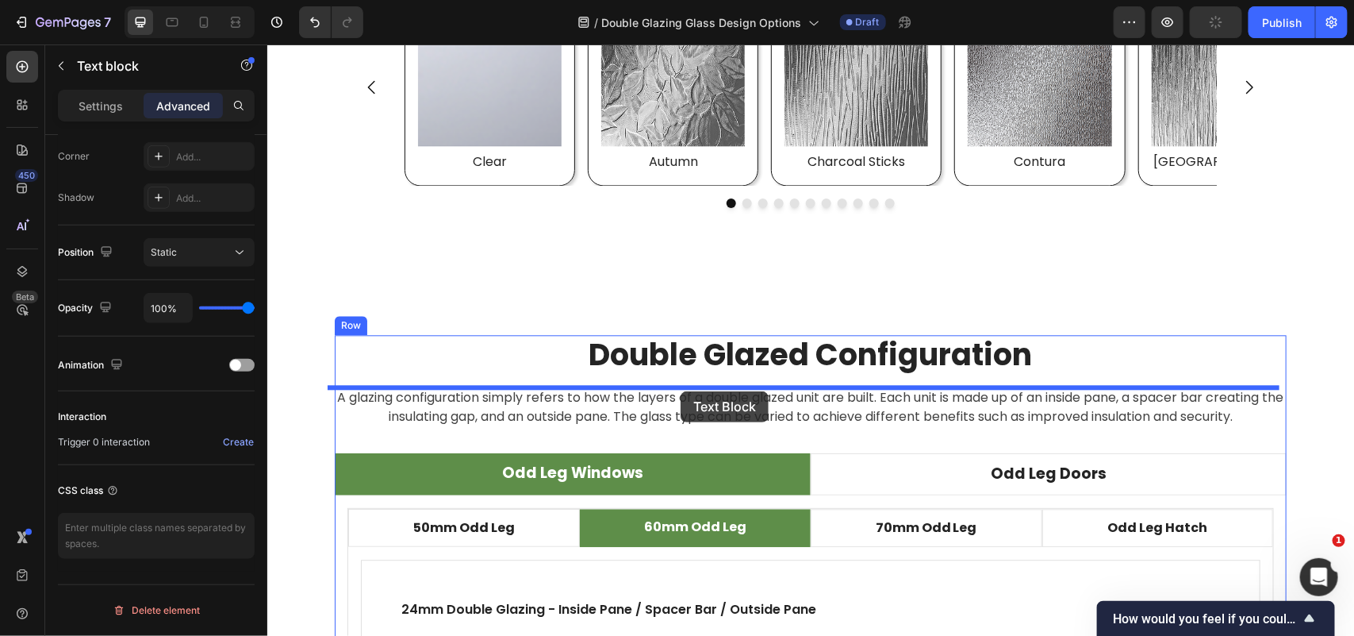
drag, startPoint x: 513, startPoint y: 511, endPoint x: 680, endPoint y: 390, distance: 206.3
type input "16"
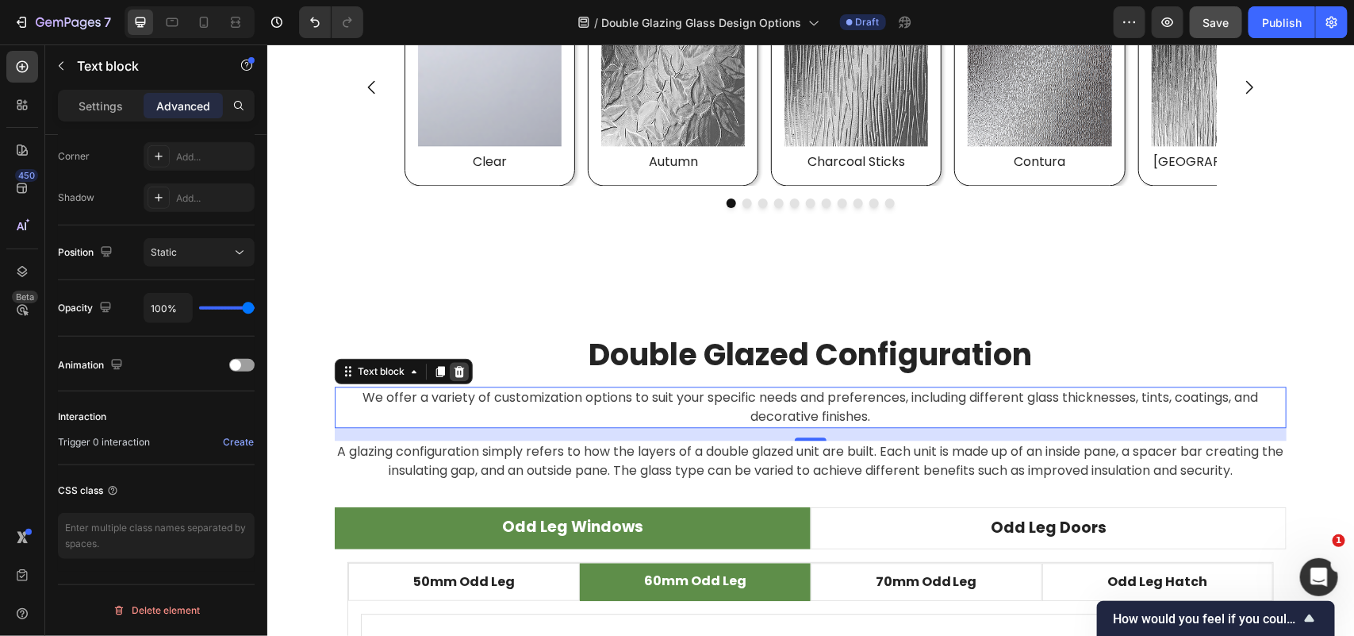
click at [454, 371] on icon at bounding box center [459, 370] width 10 height 11
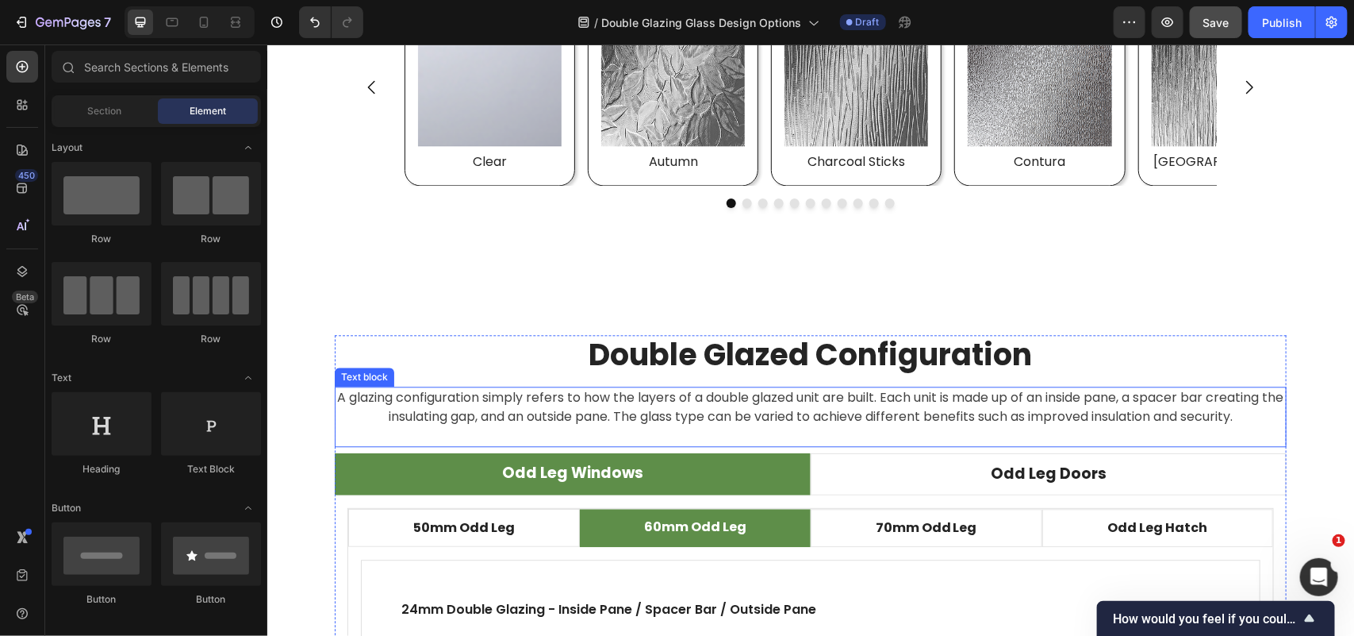
click at [351, 398] on p "A glazing configuration simply refers to how the layers of a double glazed unit…" at bounding box center [810, 406] width 949 height 38
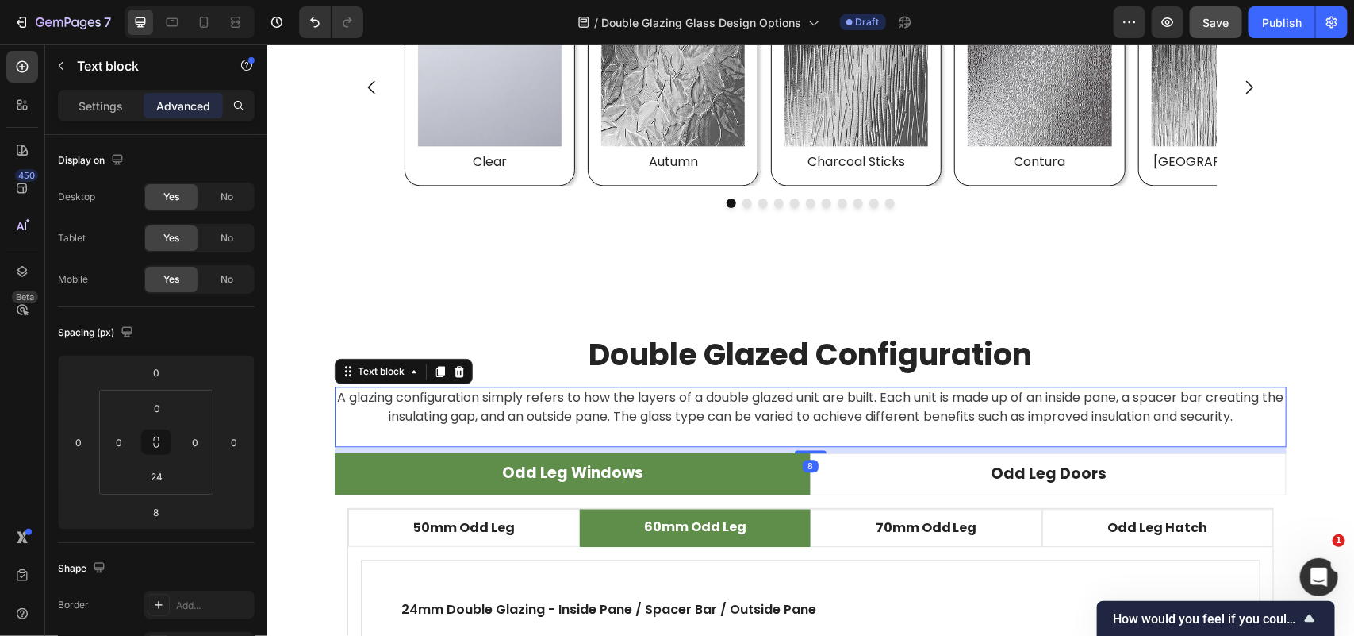
click at [351, 394] on p "A glazing configuration simply refers to how the layers of a double glazed unit…" at bounding box center [810, 406] width 949 height 38
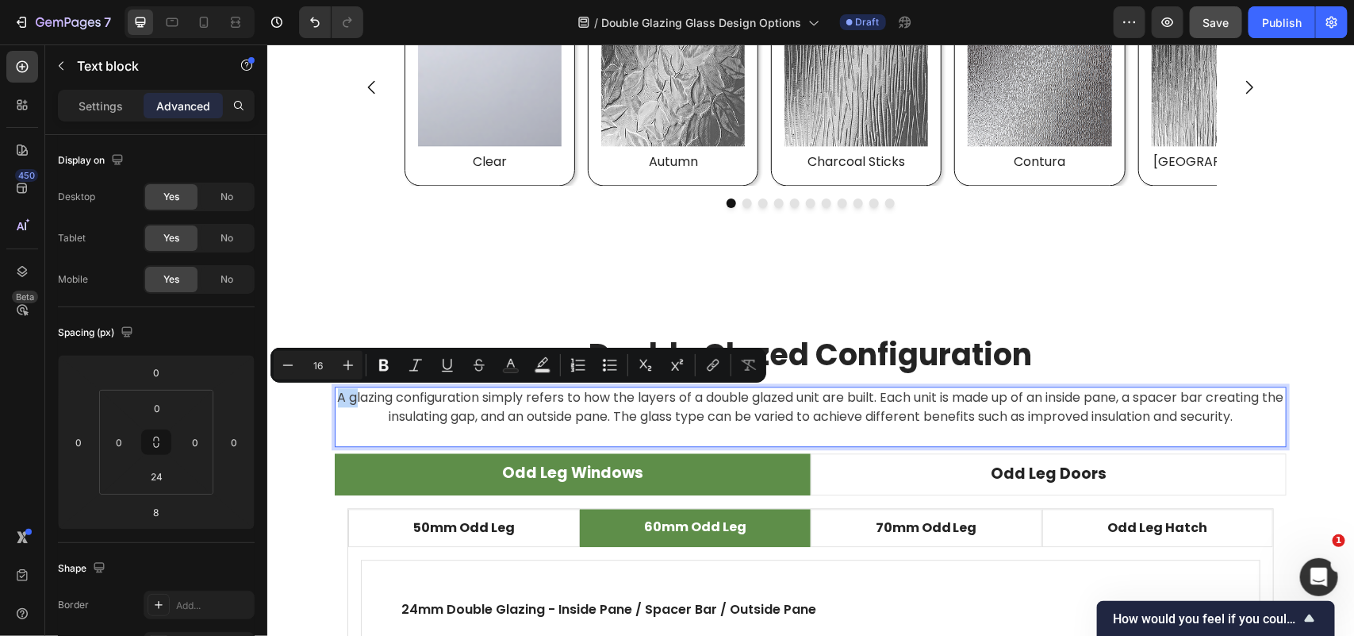
drag, startPoint x: 351, startPoint y: 396, endPoint x: 330, endPoint y: 405, distance: 22.7
click at [336, 405] on p "A glazing configuration simply refers to how the layers of a double glazed unit…" at bounding box center [810, 406] width 949 height 38
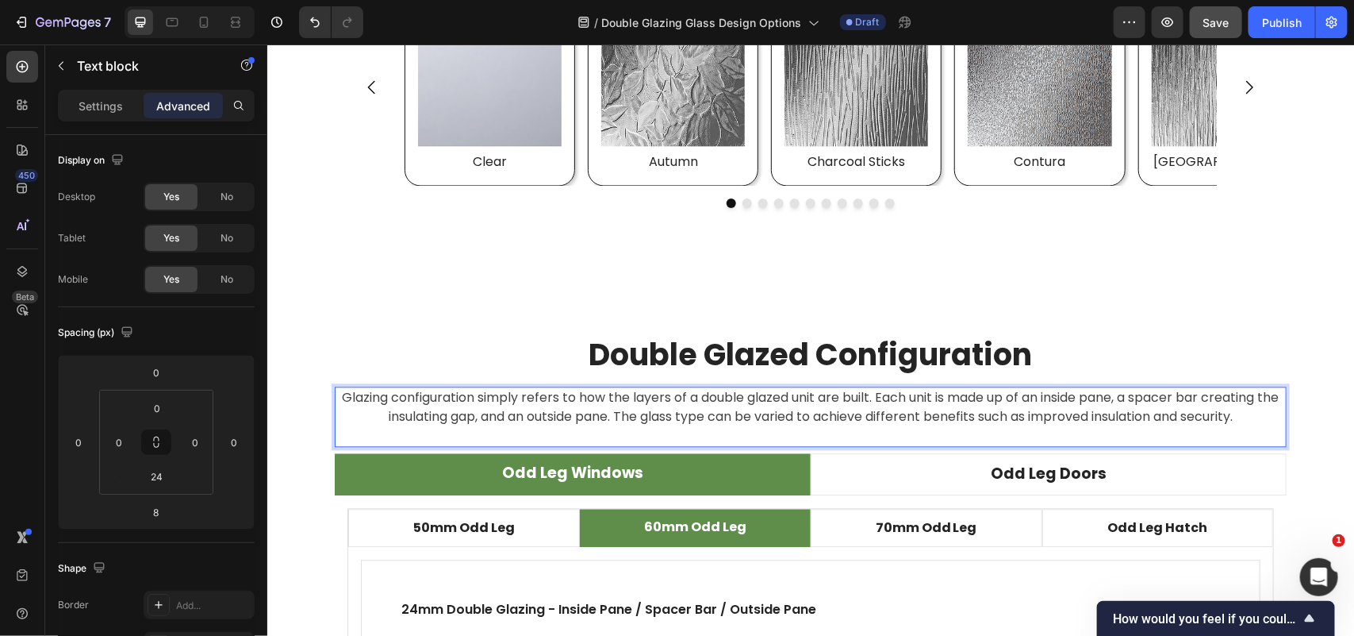
click at [909, 392] on p "Glazing configuration simply refers to how the layers of a double glazed unit a…" at bounding box center [810, 406] width 949 height 38
click at [1141, 425] on div "Glazing configuration simply refers to how the layers of a double glazed unit a…" at bounding box center [810, 406] width 952 height 41
click at [506, 421] on p "Glazing configuration simply refers to how the layers of a double glazed unit a…" at bounding box center [810, 406] width 949 height 38
click at [504, 417] on p "Glazing configuration simply refers to how the layers of a double glazed unit a…" at bounding box center [810, 406] width 949 height 38
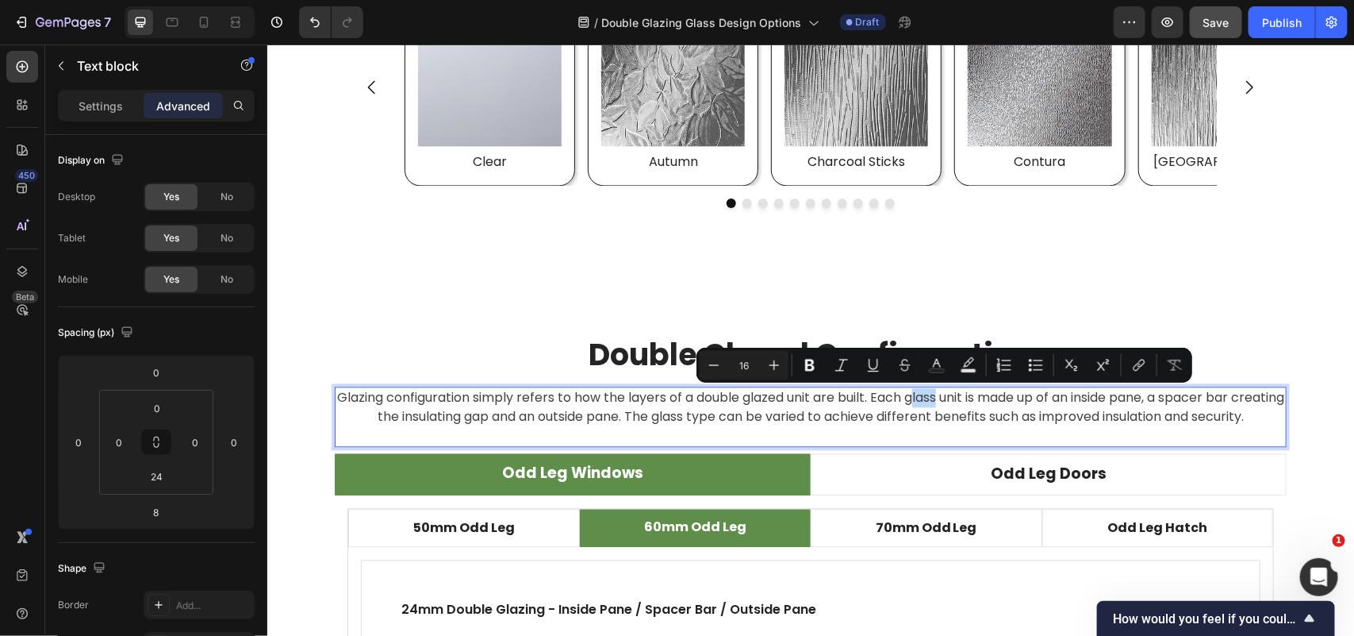
drag, startPoint x: 956, startPoint y: 400, endPoint x: 927, endPoint y: 398, distance: 29.4
click at [927, 398] on p "Glazing configuration simply refers to how the layers of a double glazed unit a…" at bounding box center [810, 406] width 949 height 38
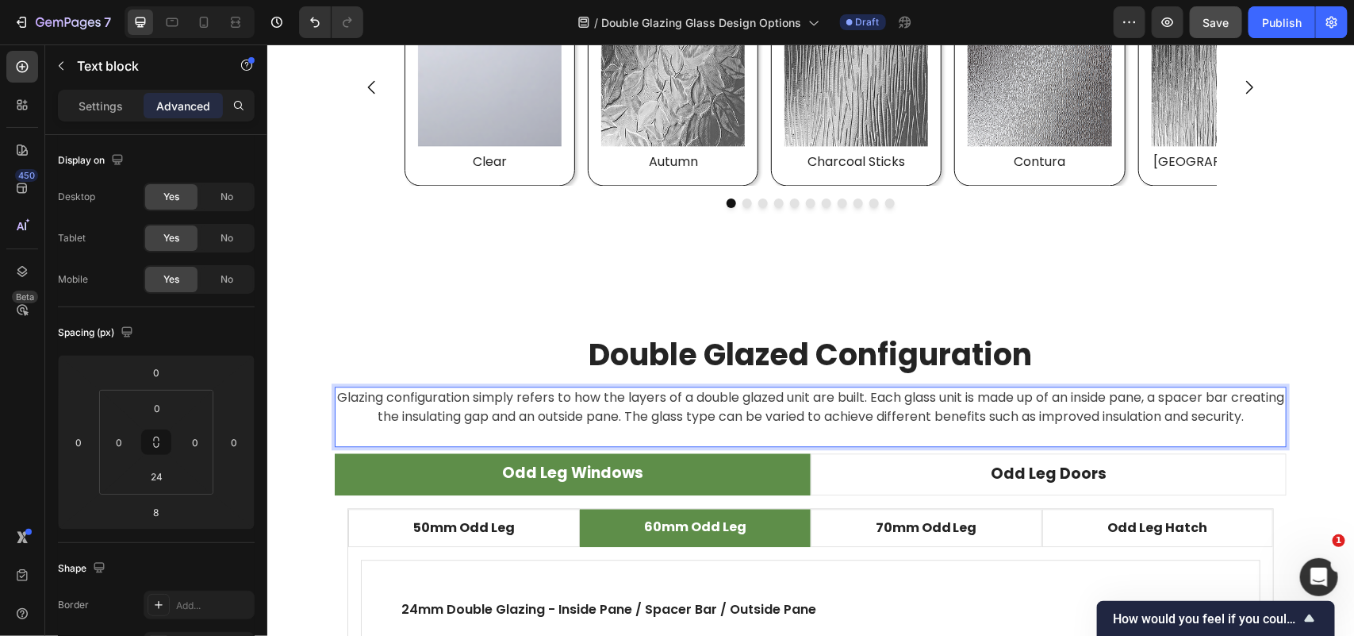
click at [922, 416] on p "Glazing configuration simply refers to how the layers of a double glazed unit a…" at bounding box center [810, 406] width 949 height 38
click at [772, 409] on p "Glazing configuration simply refers to how the layers of a double glazed unit a…" at bounding box center [810, 406] width 949 height 38
click at [1274, 420] on p "Glazing configuration simply refers to how the layers of a double glazed unit a…" at bounding box center [810, 406] width 949 height 38
click at [690, 408] on p "Glazing configuration simply refers to how the layers of a double glazed unit a…" at bounding box center [810, 406] width 949 height 38
click at [299, 430] on div "Double Glazed Configuration Heading Glazing configuration simply refers to how …" at bounding box center [810, 599] width 1063 height 530
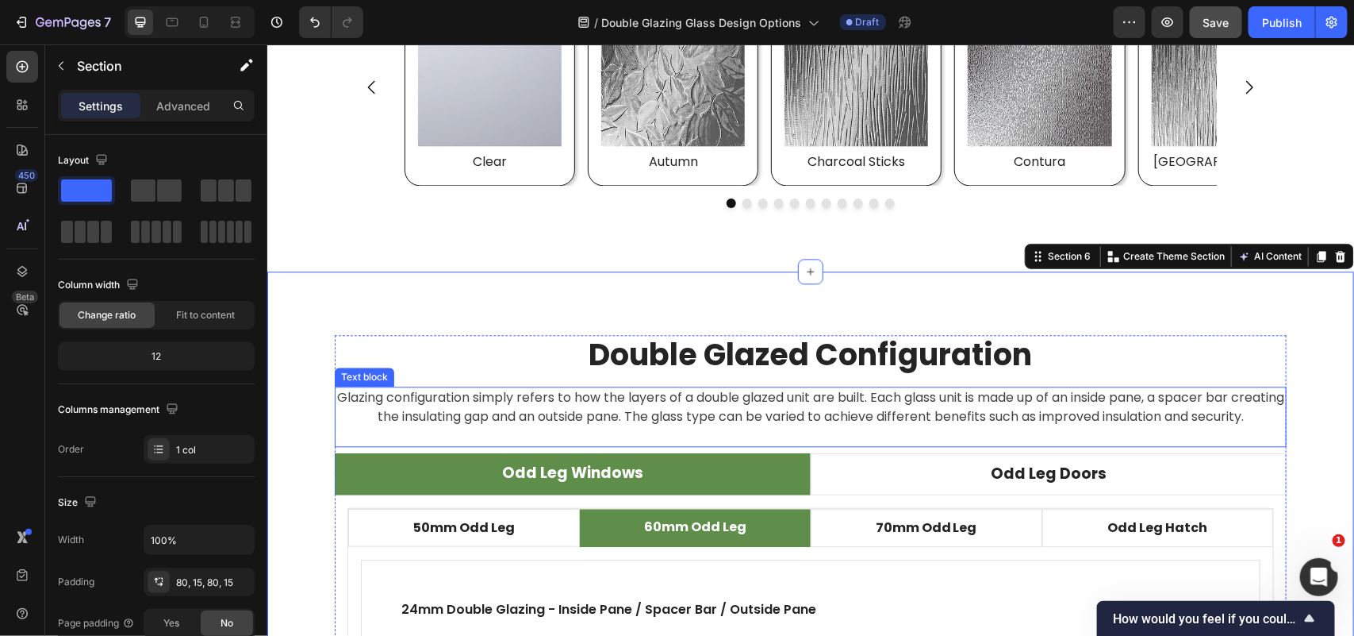
click at [349, 394] on p "Glazing configuration simply refers to how the layers of a double glazed unit a…" at bounding box center [810, 406] width 949 height 38
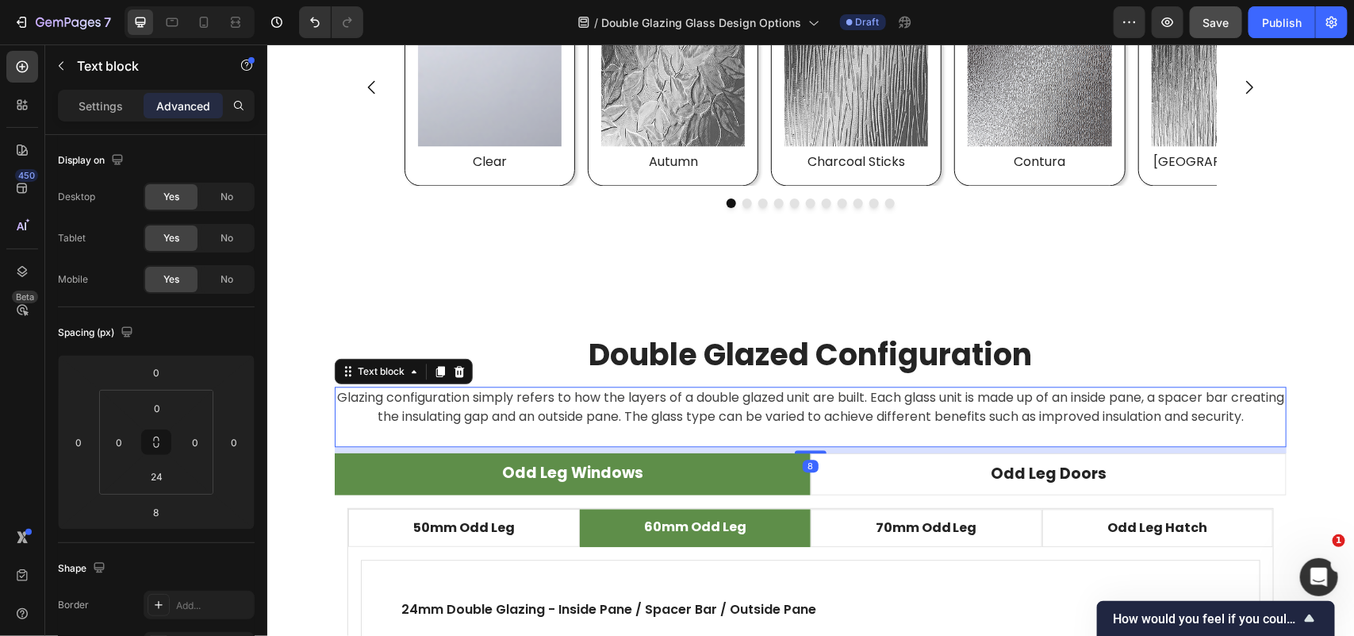
click at [436, 371] on icon at bounding box center [440, 371] width 9 height 11
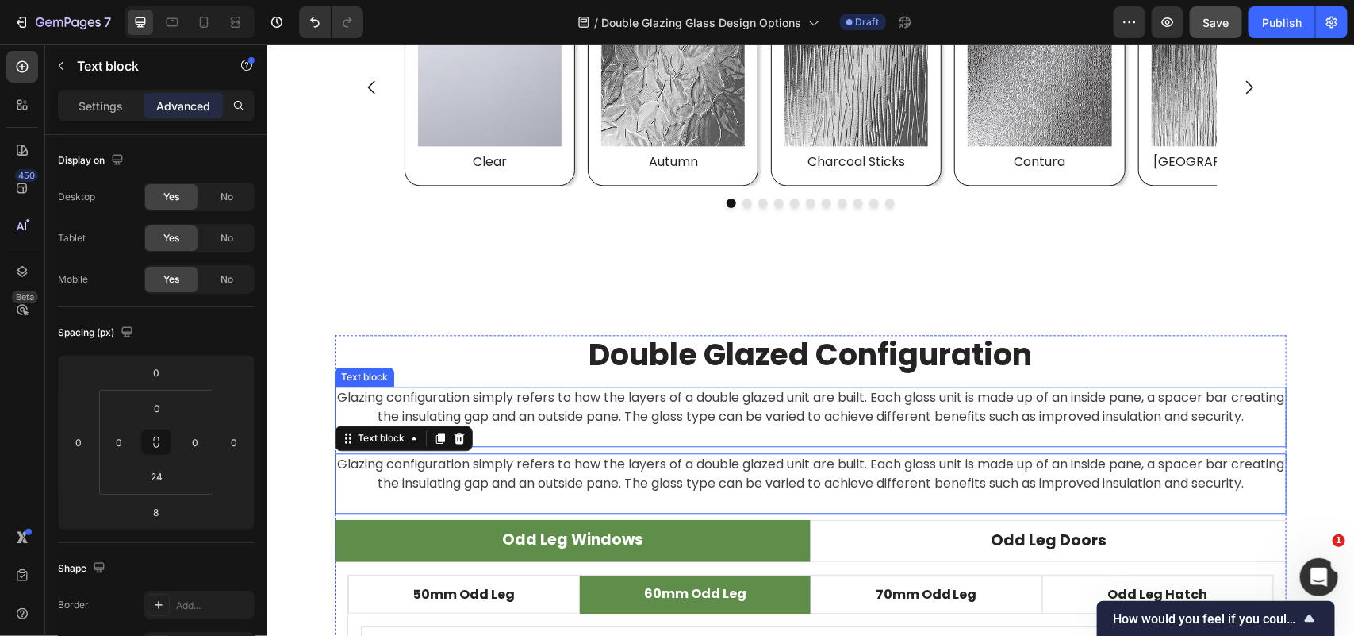
scroll to position [490, 0]
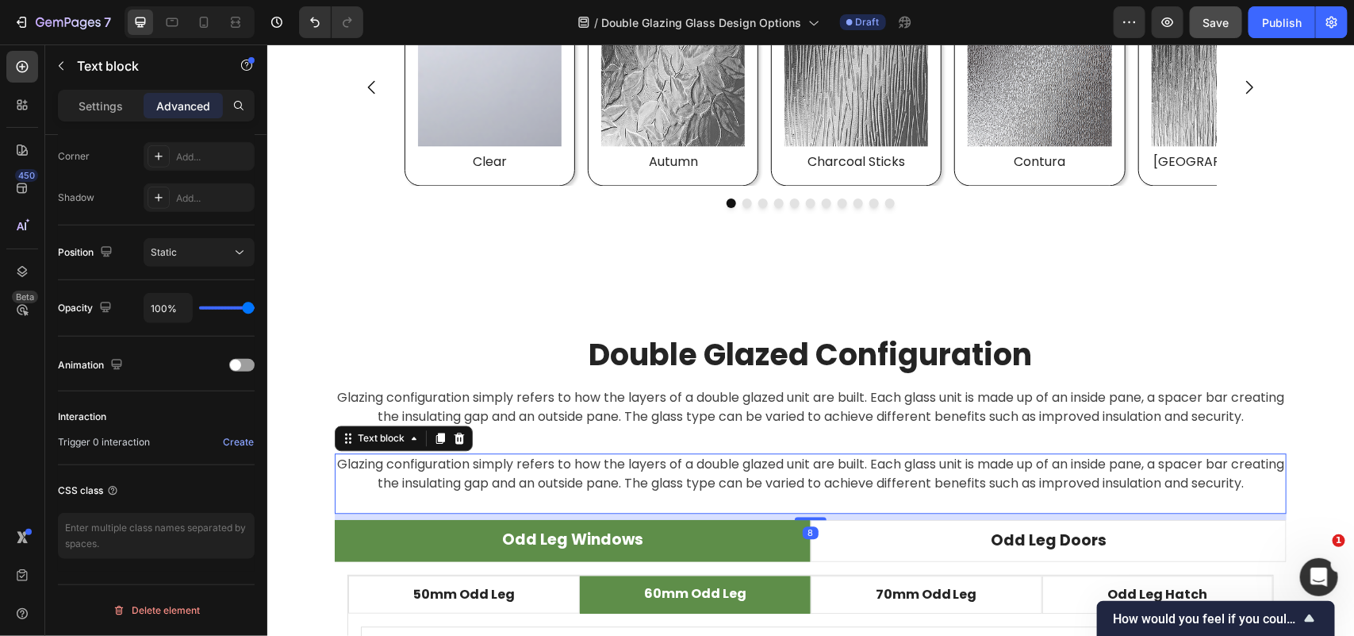
click at [702, 478] on p "Glazing configuration simply refers to how the layers of a double glazed unit a…" at bounding box center [810, 473] width 949 height 38
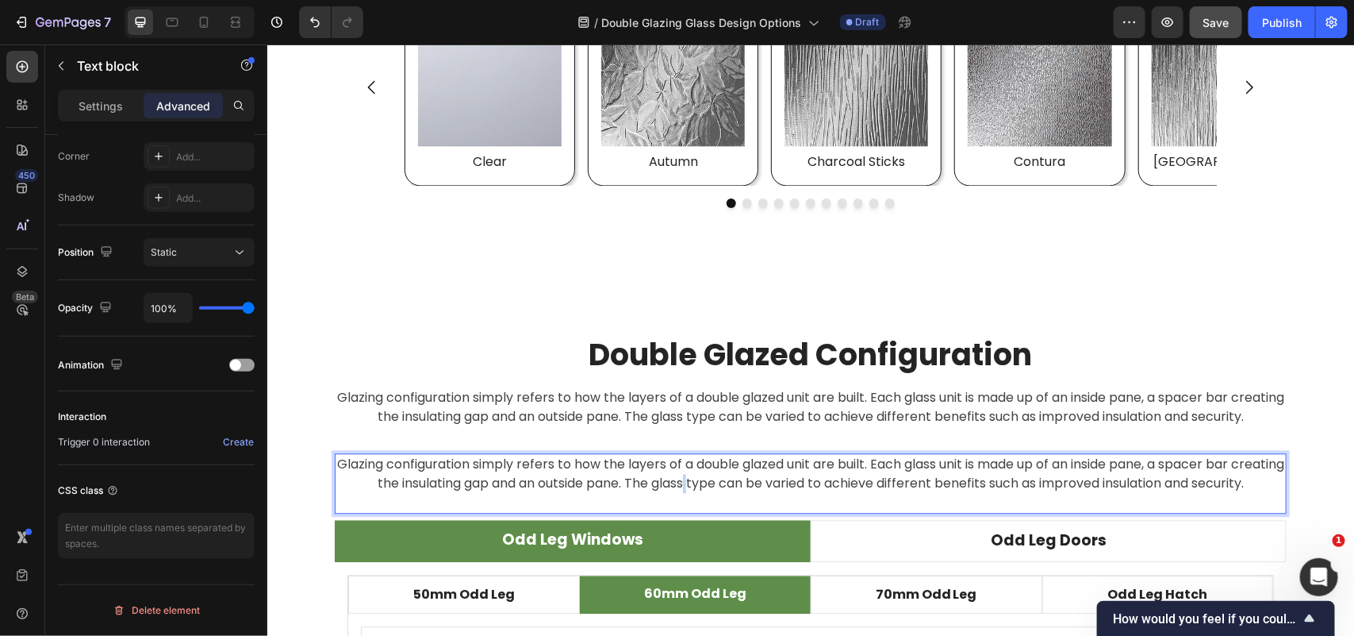
click at [702, 478] on p "Glazing configuration simply refers to how the layers of a double glazed unit a…" at bounding box center [810, 473] width 949 height 38
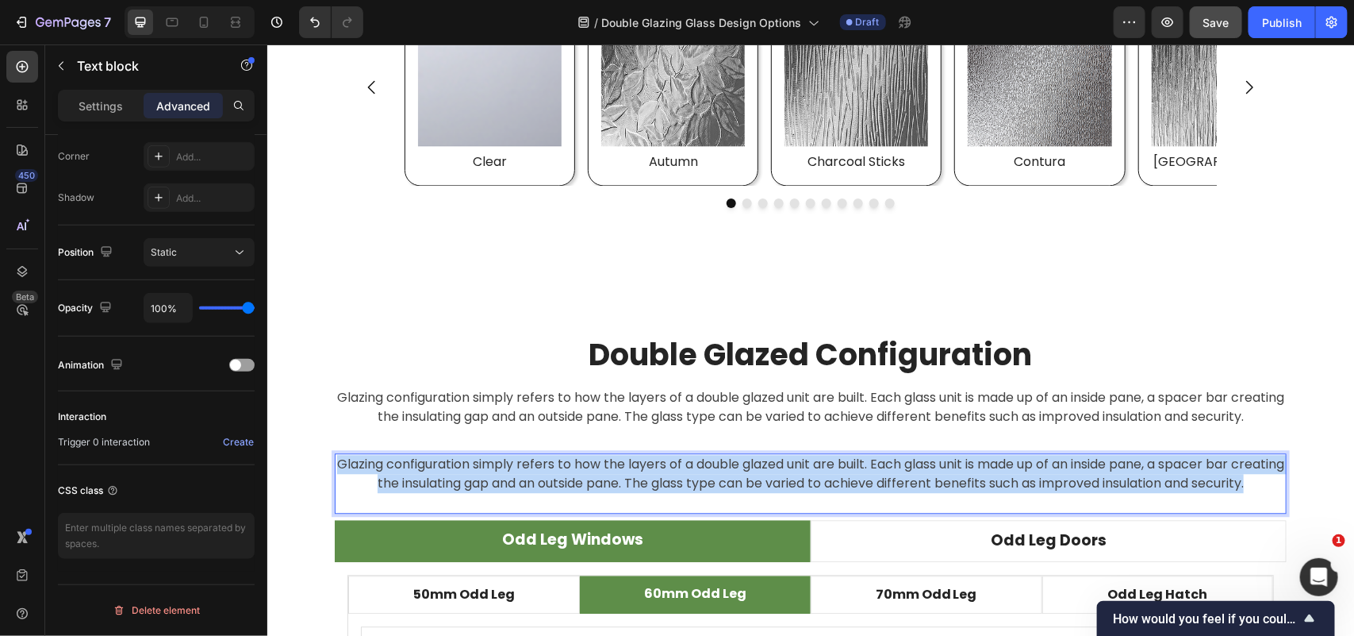
click at [702, 478] on p "Glazing configuration simply refers to how the layers of a double glazed unit a…" at bounding box center [810, 473] width 949 height 38
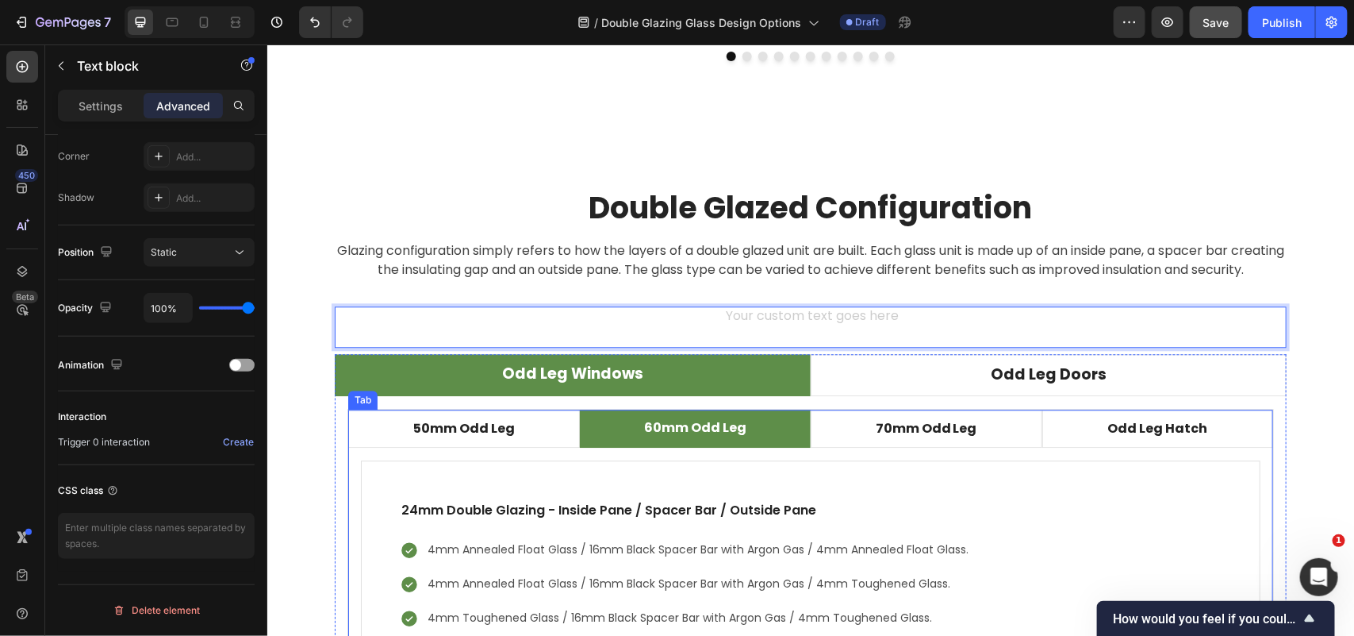
scroll to position [4450, 0]
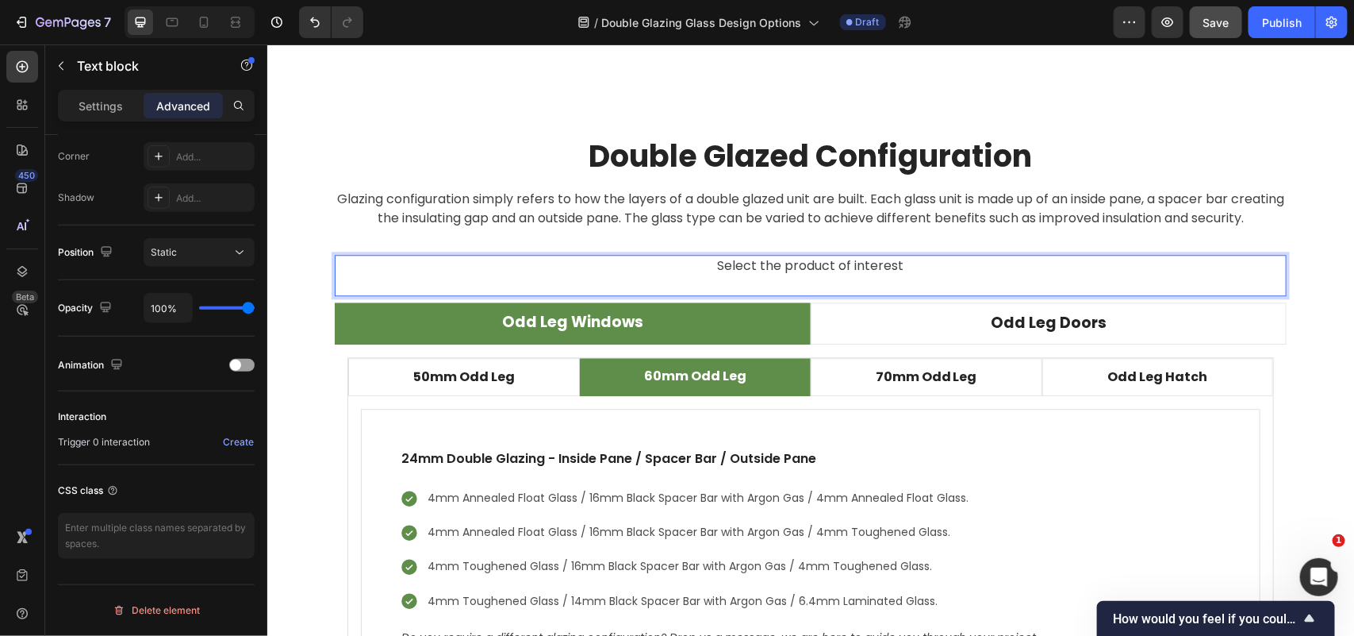
click at [772, 263] on p "Select the product of interest" at bounding box center [810, 265] width 949 height 19
click at [901, 267] on p "Select your product of interest" at bounding box center [810, 265] width 949 height 19
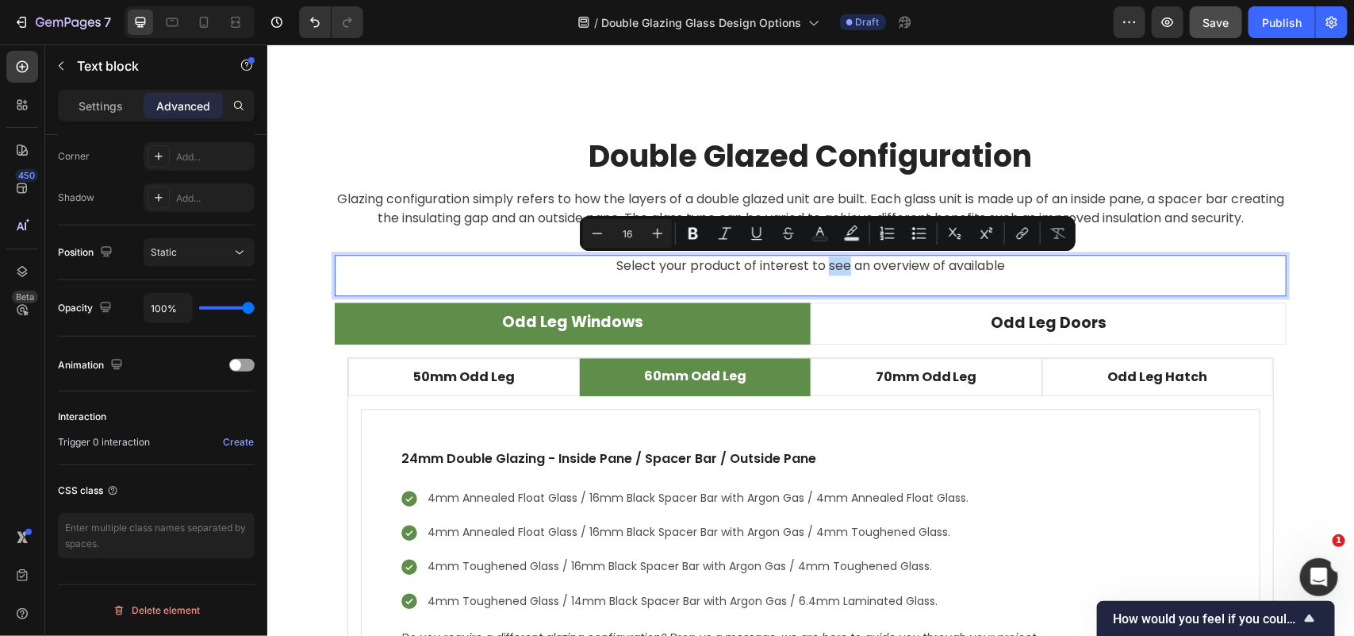
drag, startPoint x: 816, startPoint y: 263, endPoint x: 837, endPoint y: 261, distance: 21.5
click at [837, 261] on p "Select your product of interest to see an overview of available" at bounding box center [810, 265] width 949 height 19
click at [863, 278] on div "Select your product of interest to see an overview of available Text block 8" at bounding box center [810, 274] width 952 height 41
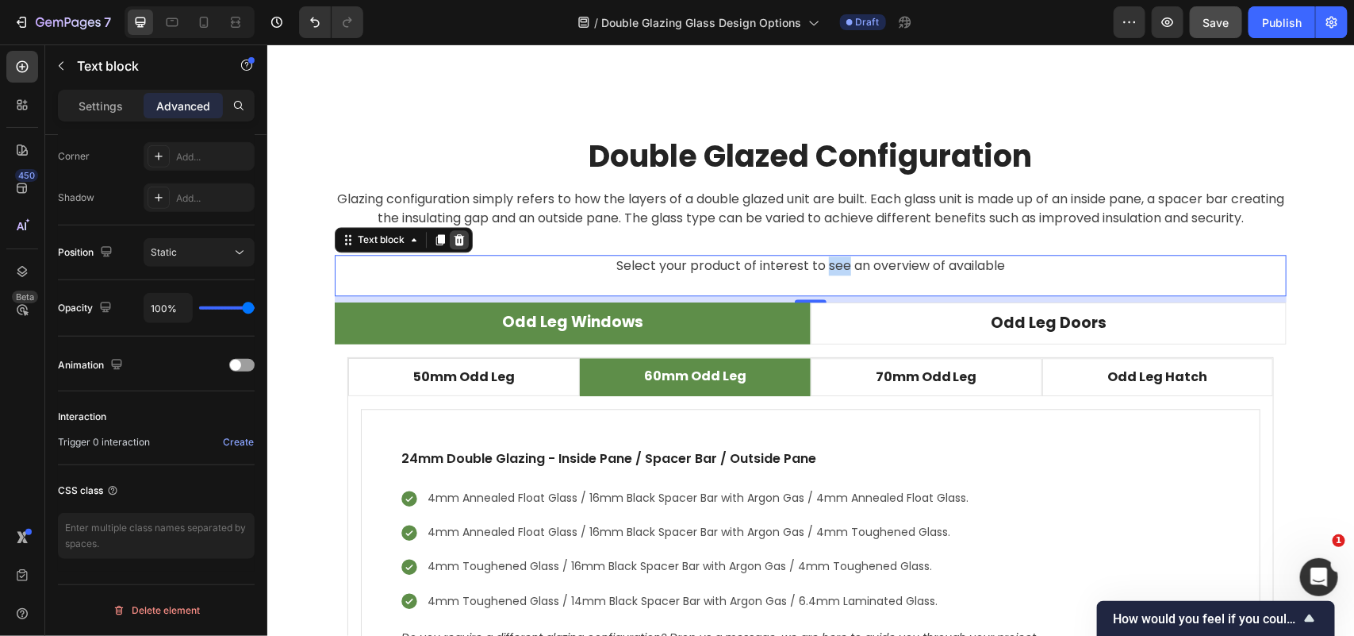
click at [455, 239] on icon at bounding box center [459, 238] width 10 height 11
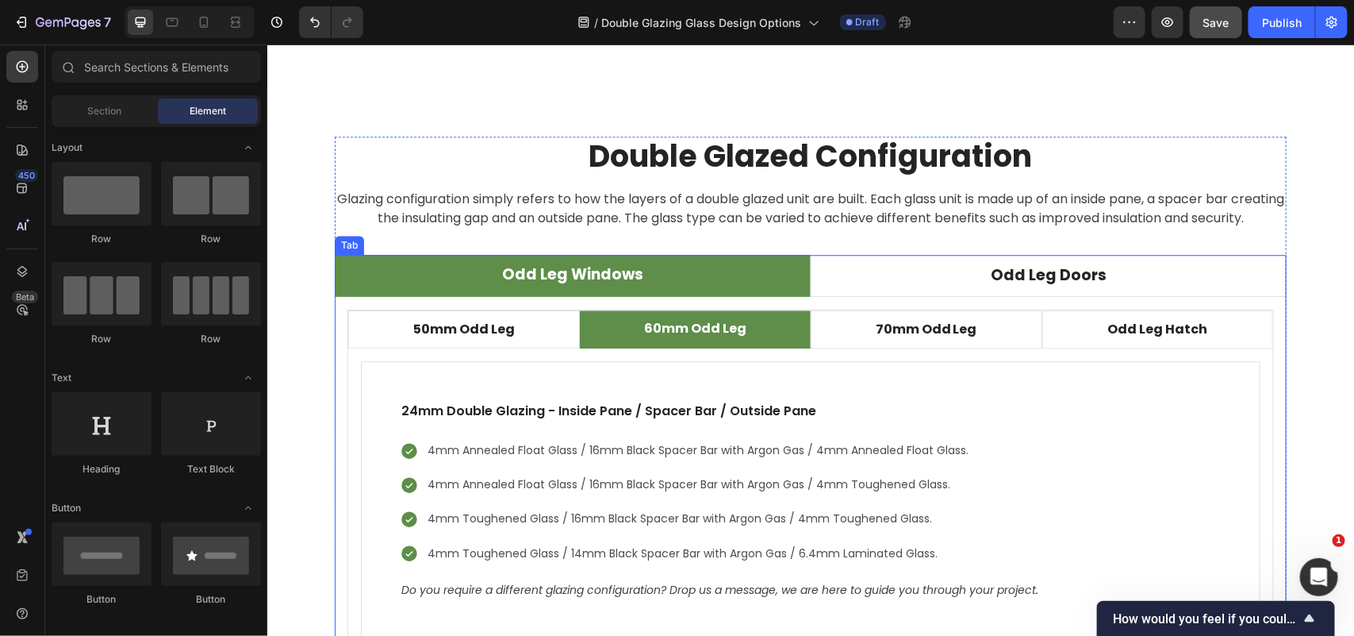
click at [558, 275] on p "Odd Leg Windows" at bounding box center [571, 274] width 141 height 23
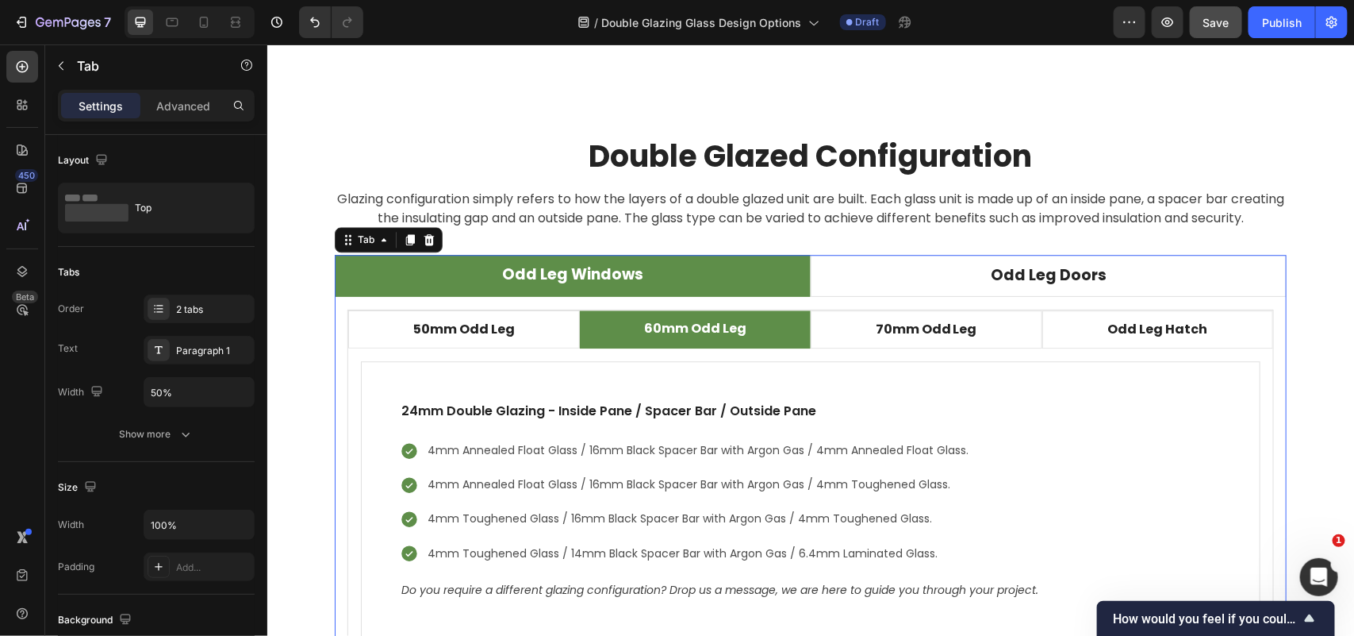
click at [559, 277] on p "Odd Leg Windows" at bounding box center [571, 274] width 141 height 23
click at [561, 270] on p "Odd Leg Windows" at bounding box center [571, 274] width 141 height 23
click at [559, 282] on p "Odd Leg Windows" at bounding box center [571, 274] width 141 height 23
click at [559, 275] on p "Odd Leg Windows" at bounding box center [571, 274] width 141 height 23
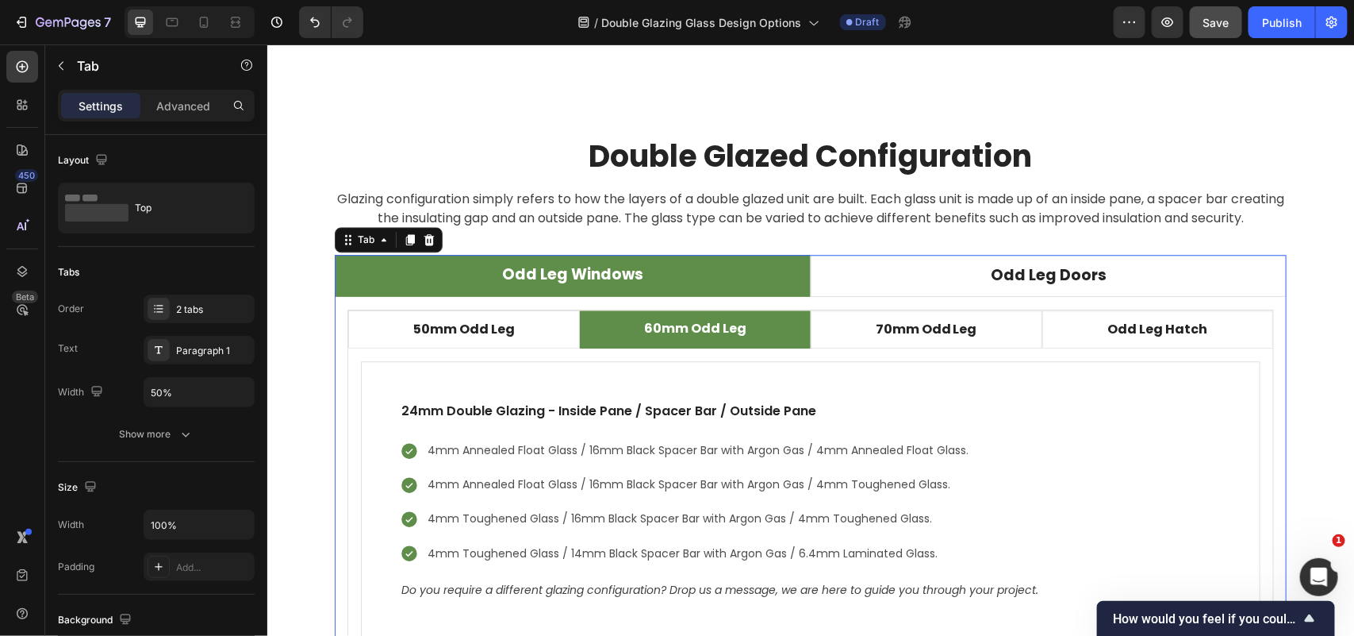
click at [561, 271] on p "Odd Leg Windows" at bounding box center [571, 274] width 141 height 23
click at [563, 271] on p "Odd Leg Windows" at bounding box center [571, 274] width 141 height 23
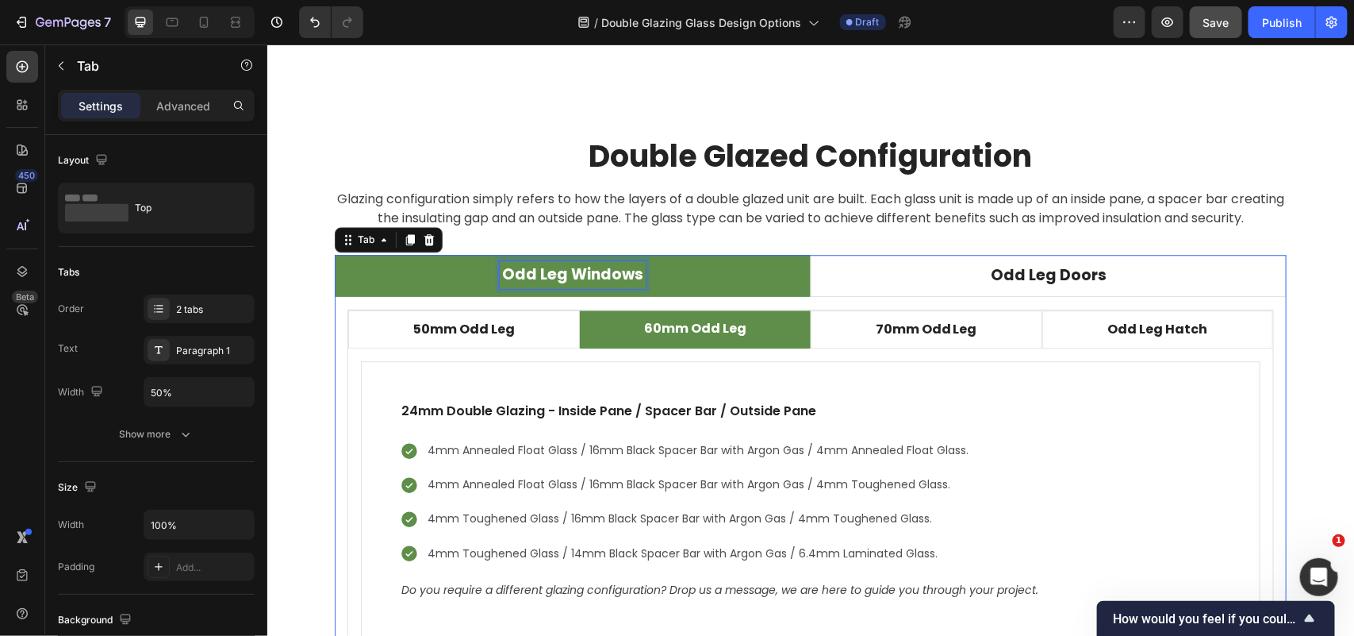
click at [562, 271] on p "Odd Leg Windows" at bounding box center [571, 274] width 141 height 23
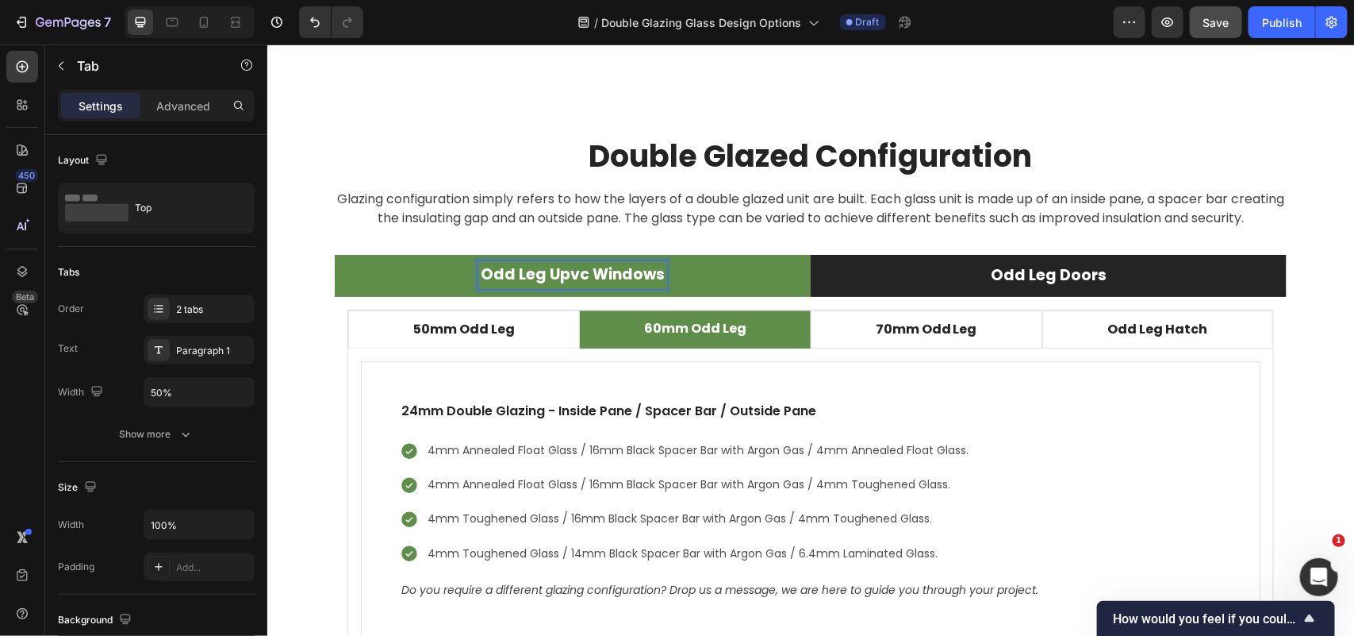
click at [1052, 275] on p "Odd Leg Doors" at bounding box center [1048, 274] width 116 height 23
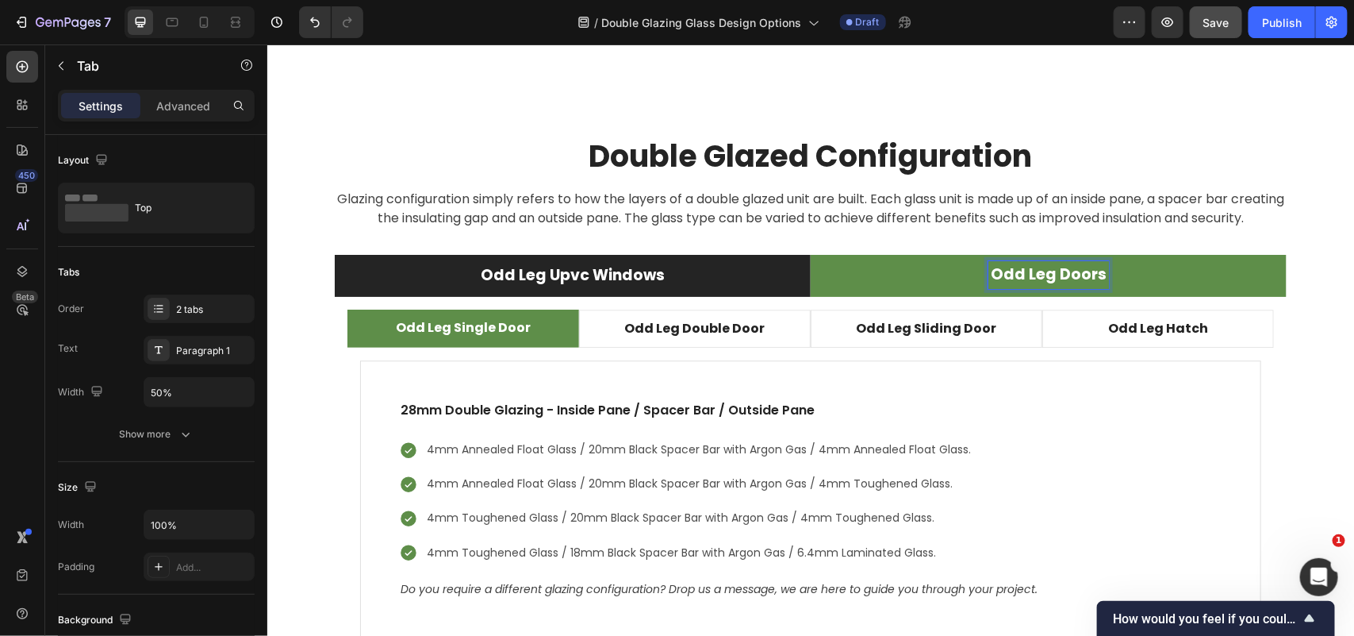
scroll to position [4449, 0]
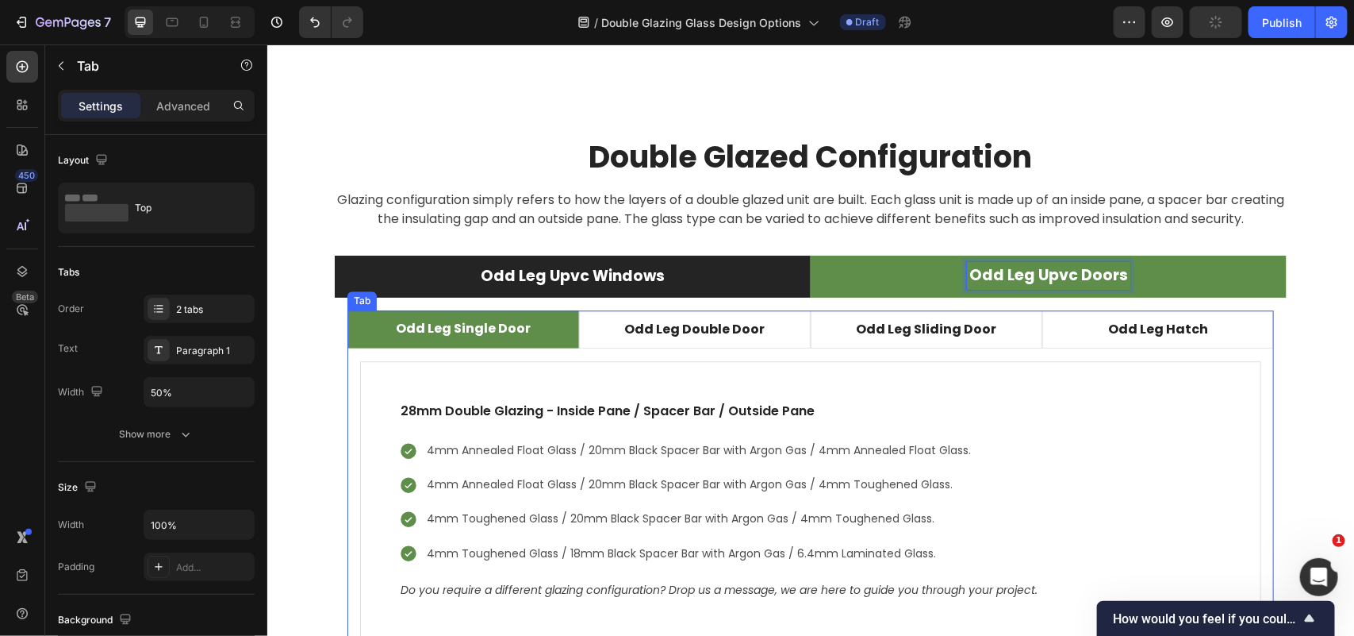
click at [513, 329] on p "Odd Leg Single Door" at bounding box center [462, 327] width 135 height 19
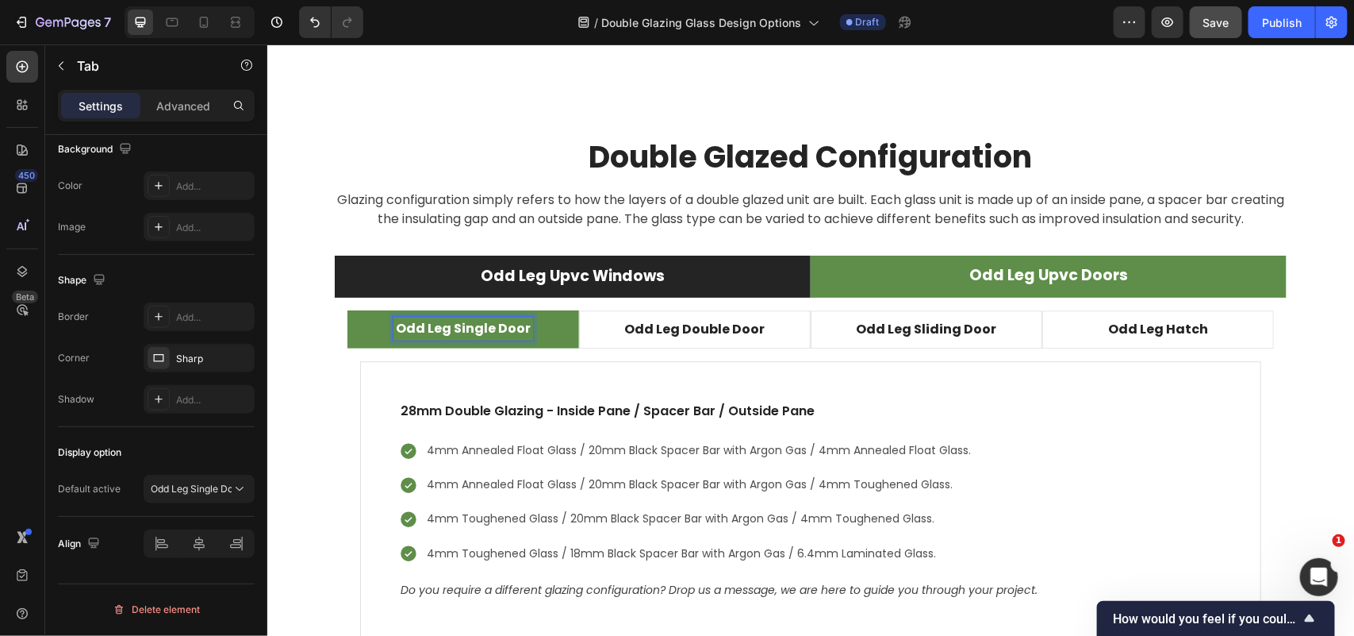
click at [516, 329] on p "Odd Leg Single Door" at bounding box center [462, 327] width 135 height 19
click at [758, 266] on li "Odd Leg Upvc Windows" at bounding box center [572, 276] width 476 height 42
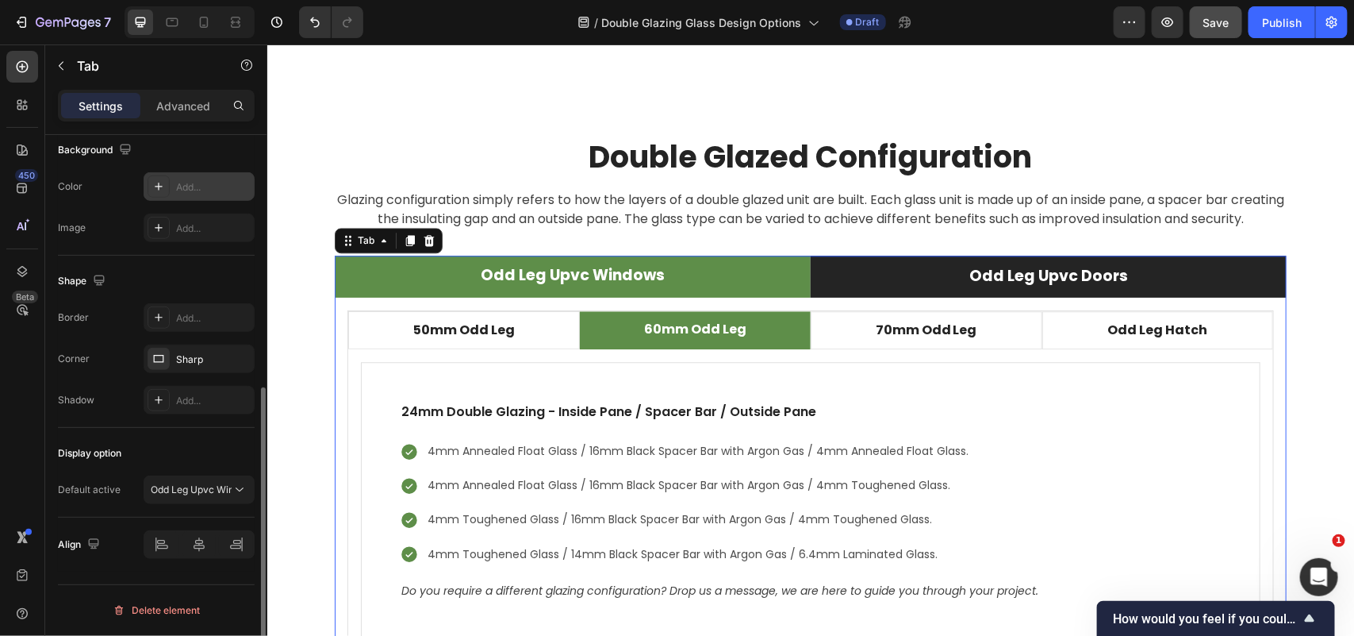
scroll to position [371, 0]
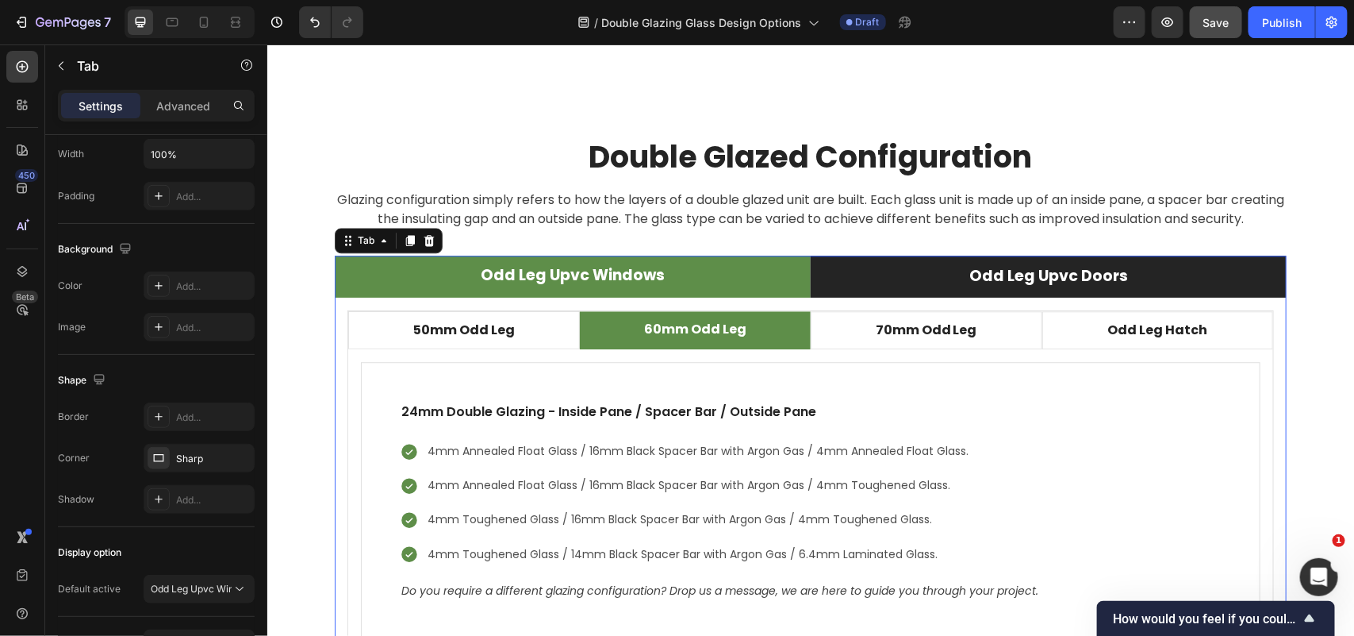
click at [845, 281] on li "Odd Leg Upvc Doors" at bounding box center [1048, 276] width 476 height 42
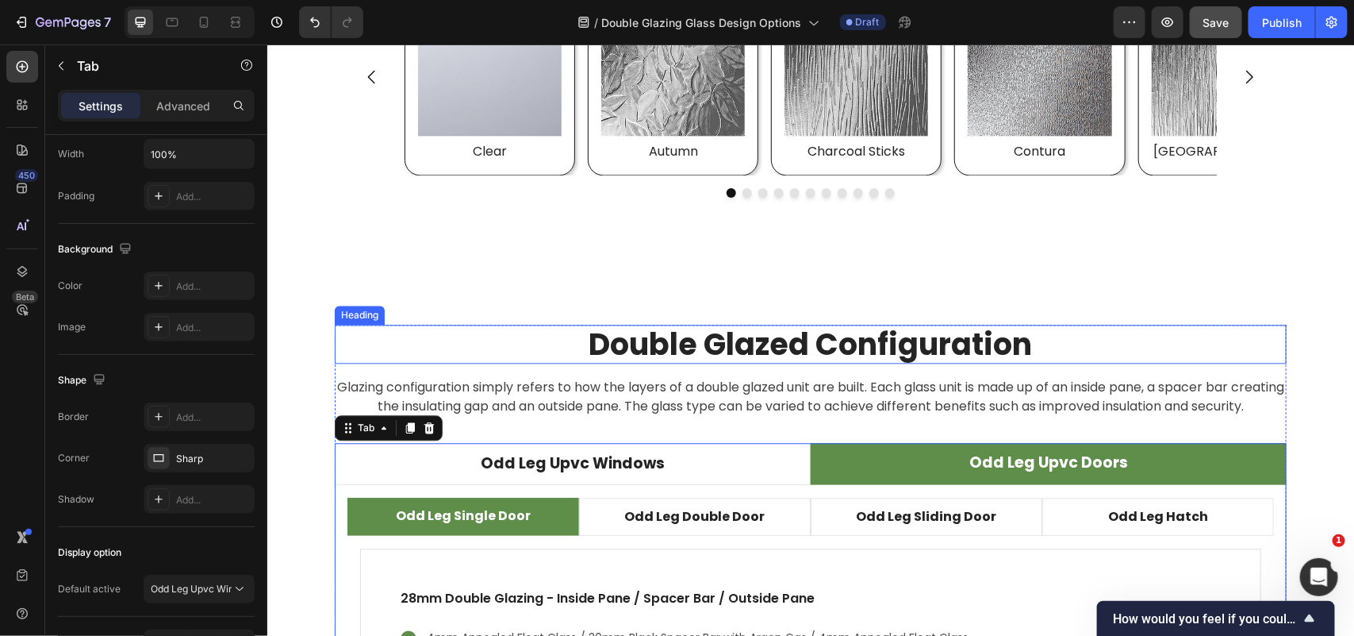
scroll to position [4279, 0]
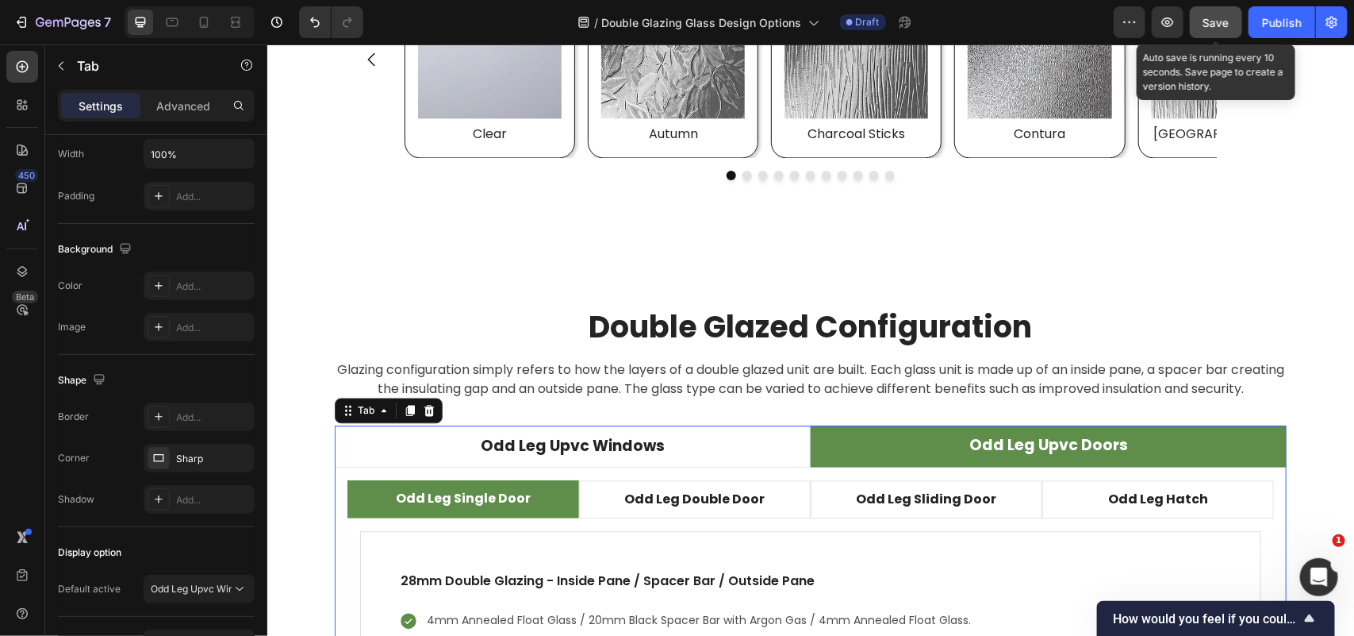
click at [1212, 22] on span "Save" at bounding box center [1217, 22] width 26 height 13
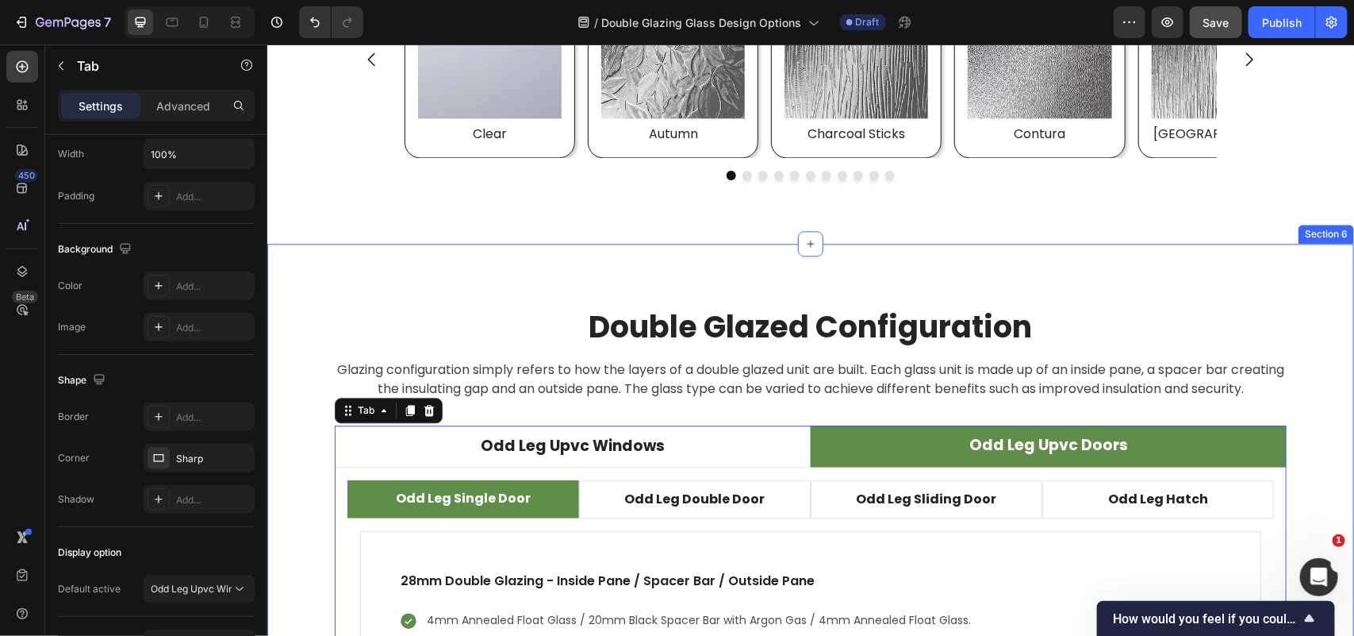
click at [1220, 287] on div "Double Glazed Configuration Heading Glazing configuration simply refers to how …" at bounding box center [810, 570] width 1087 height 655
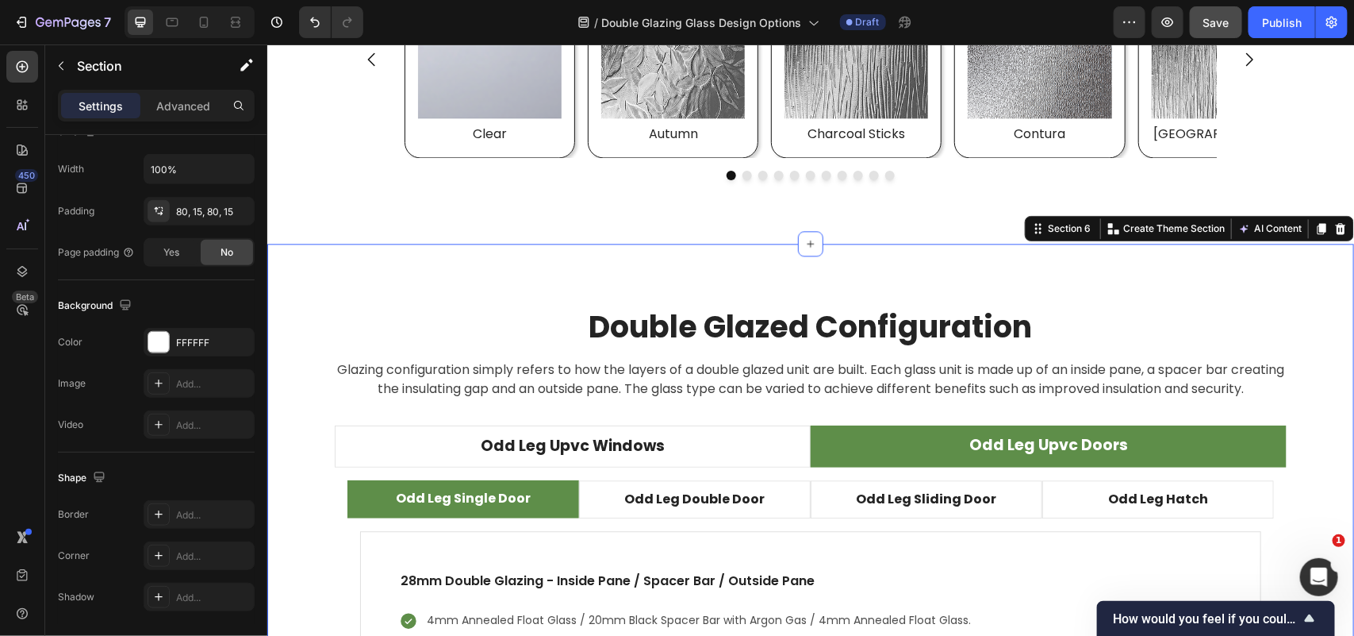
scroll to position [0, 0]
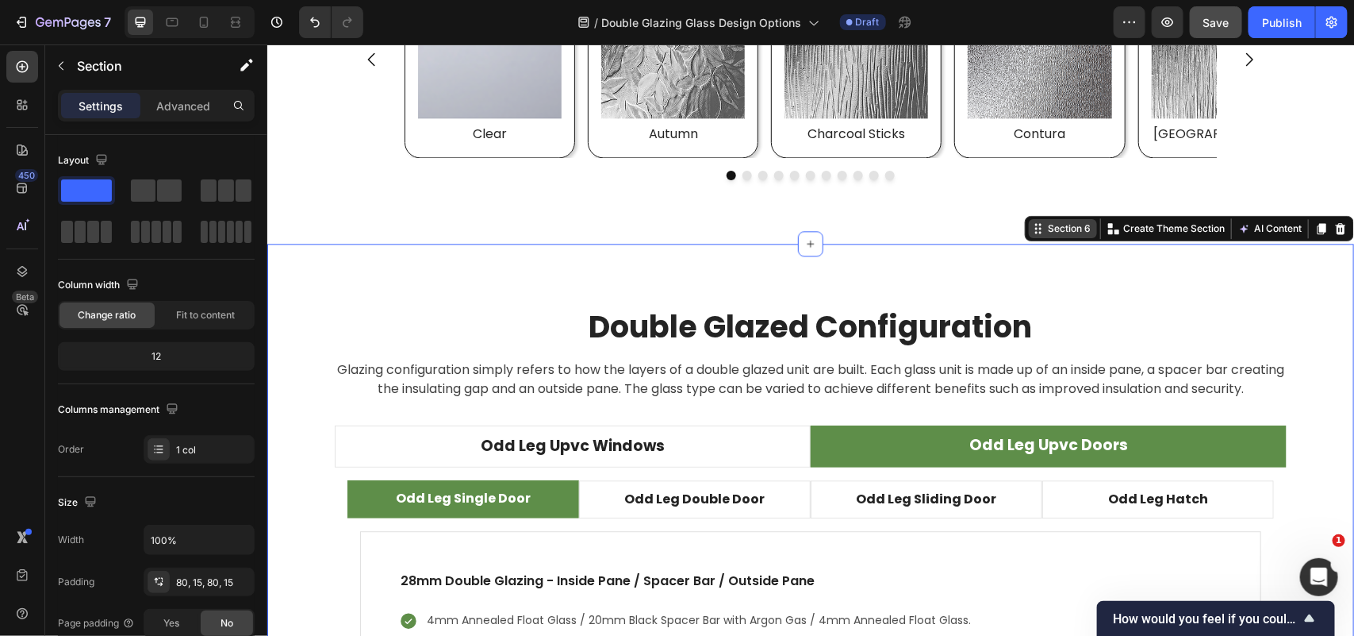
click at [1052, 233] on div "Section 6" at bounding box center [1068, 228] width 49 height 14
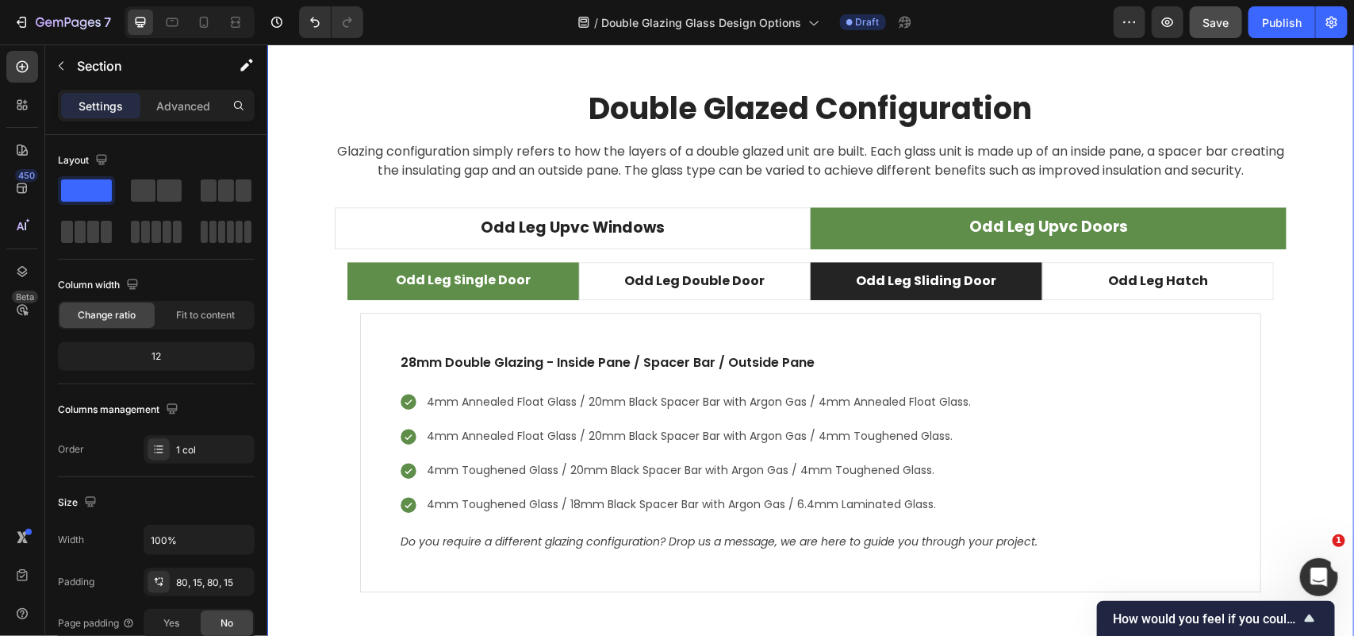
scroll to position [4267, 0]
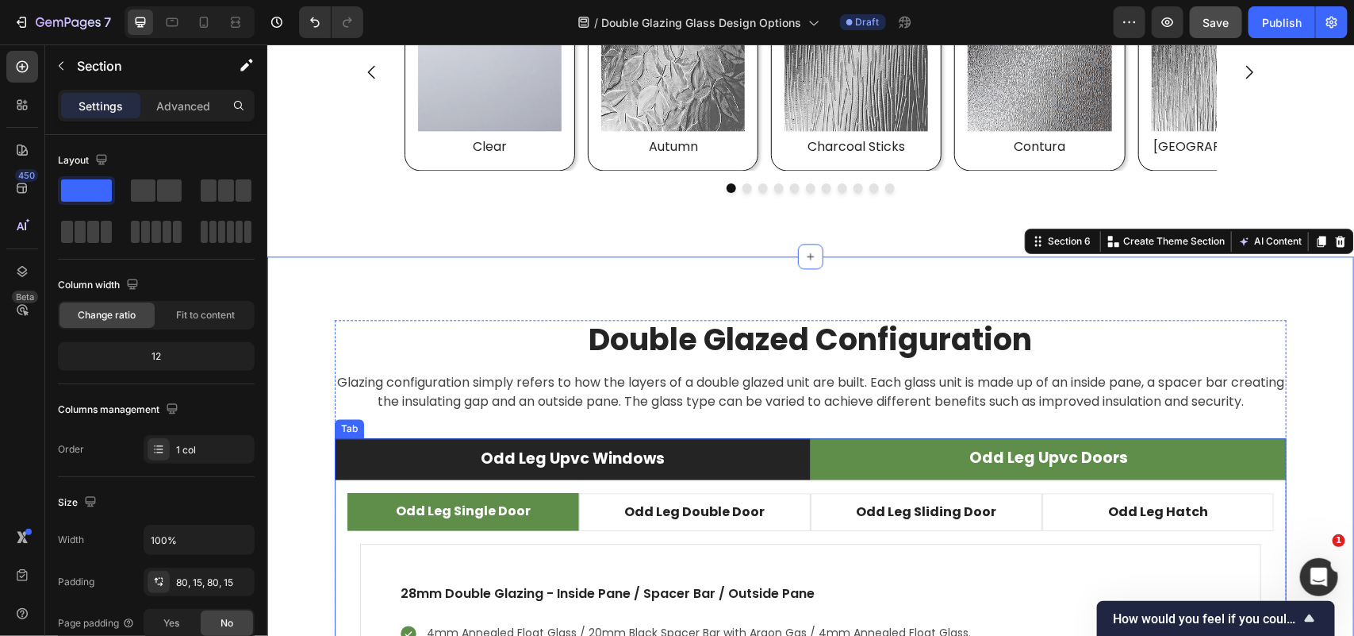
click at [746, 460] on li "Odd Leg Upvc Windows" at bounding box center [572, 458] width 476 height 42
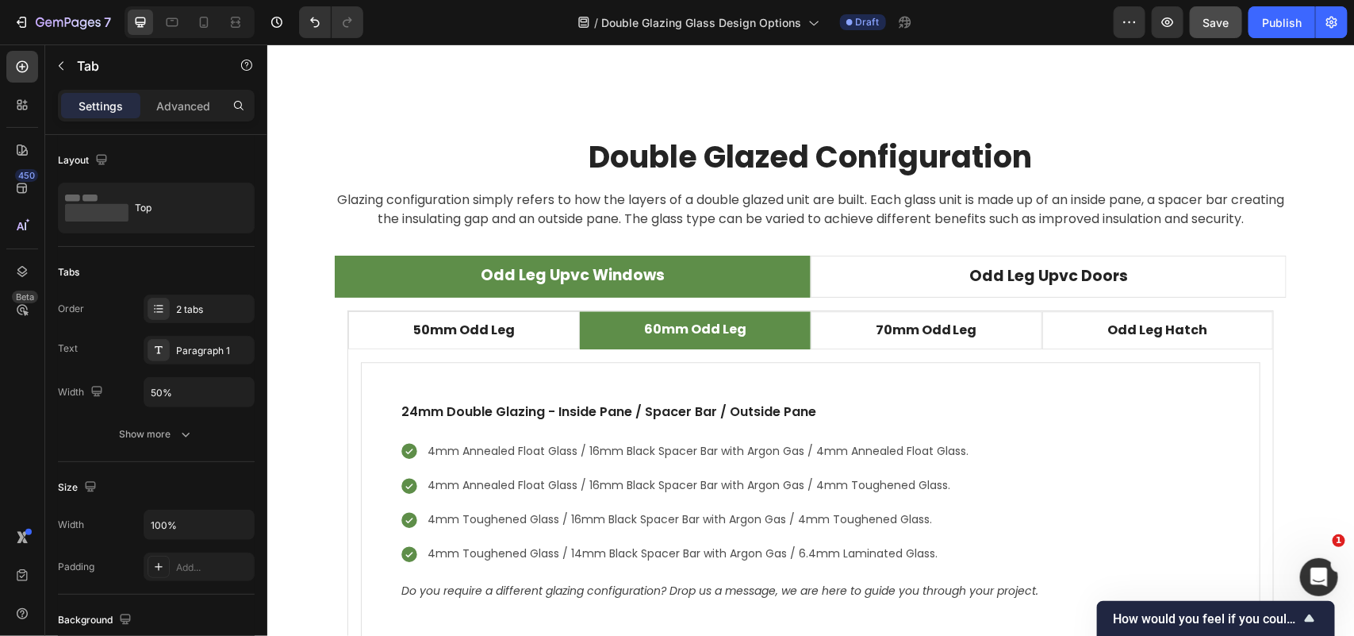
scroll to position [4465, 0]
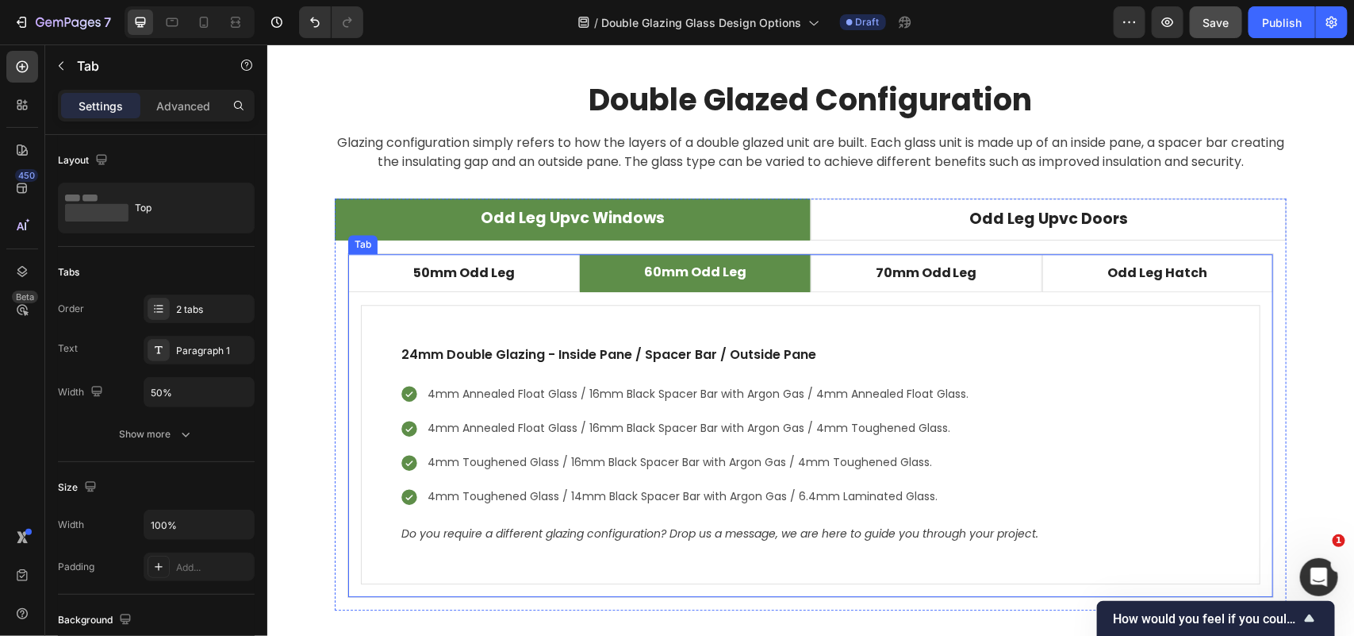
click at [732, 279] on p "60mm Odd Leg" at bounding box center [695, 271] width 102 height 19
click at [732, 275] on p "60mm Odd Leg" at bounding box center [695, 271] width 102 height 19
click at [732, 274] on p "60mm Odd Leg" at bounding box center [695, 271] width 102 height 19
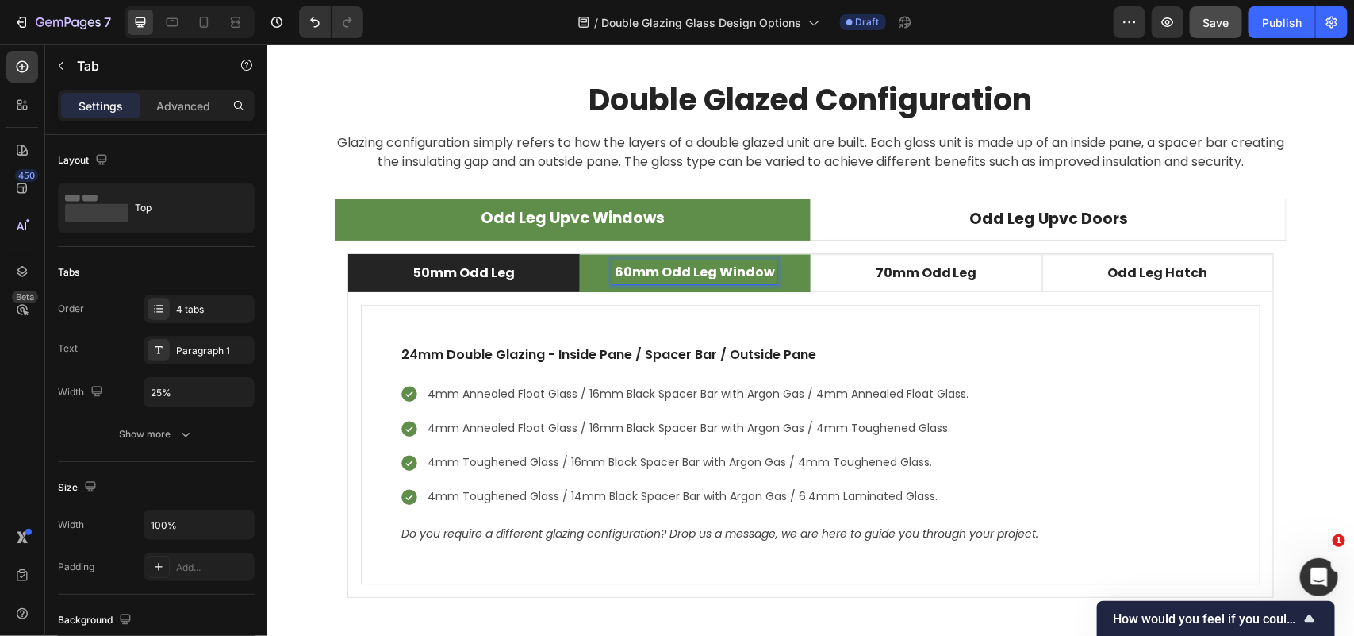
click at [508, 282] on li "50mm Odd Leg" at bounding box center [464, 272] width 232 height 38
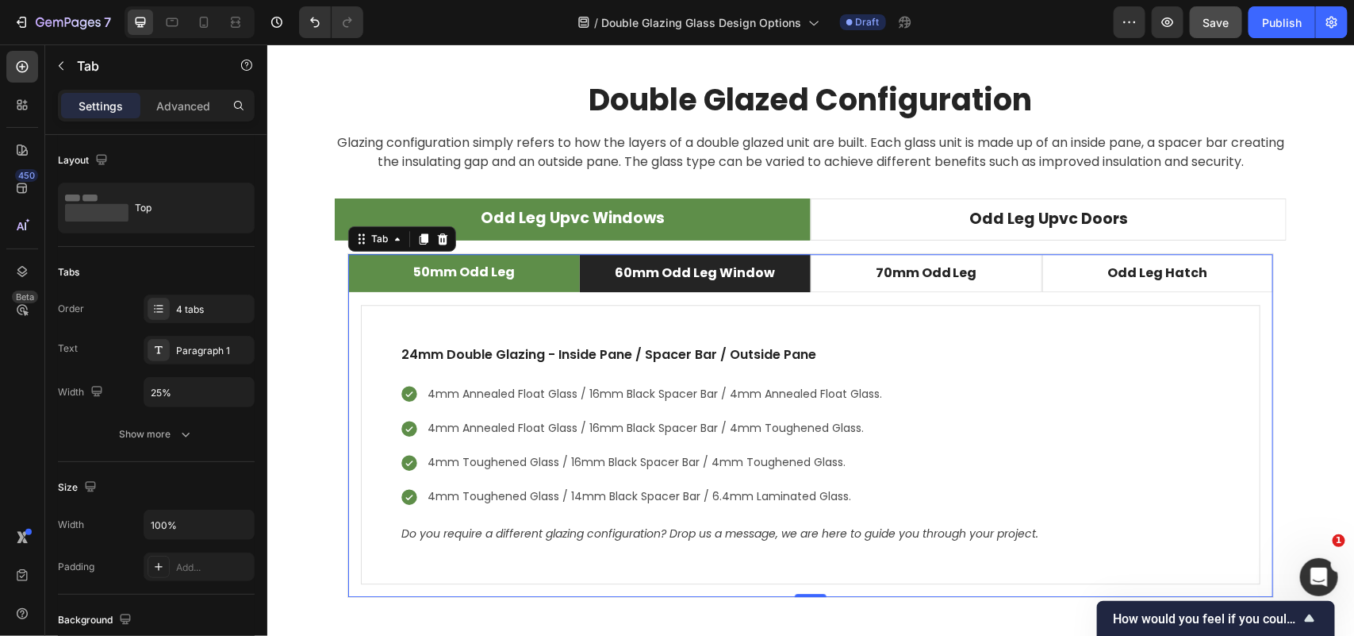
click at [512, 275] on li "50mm Odd Leg" at bounding box center [464, 272] width 232 height 38
click at [501, 274] on p "50mm Odd Leg" at bounding box center [464, 271] width 102 height 19
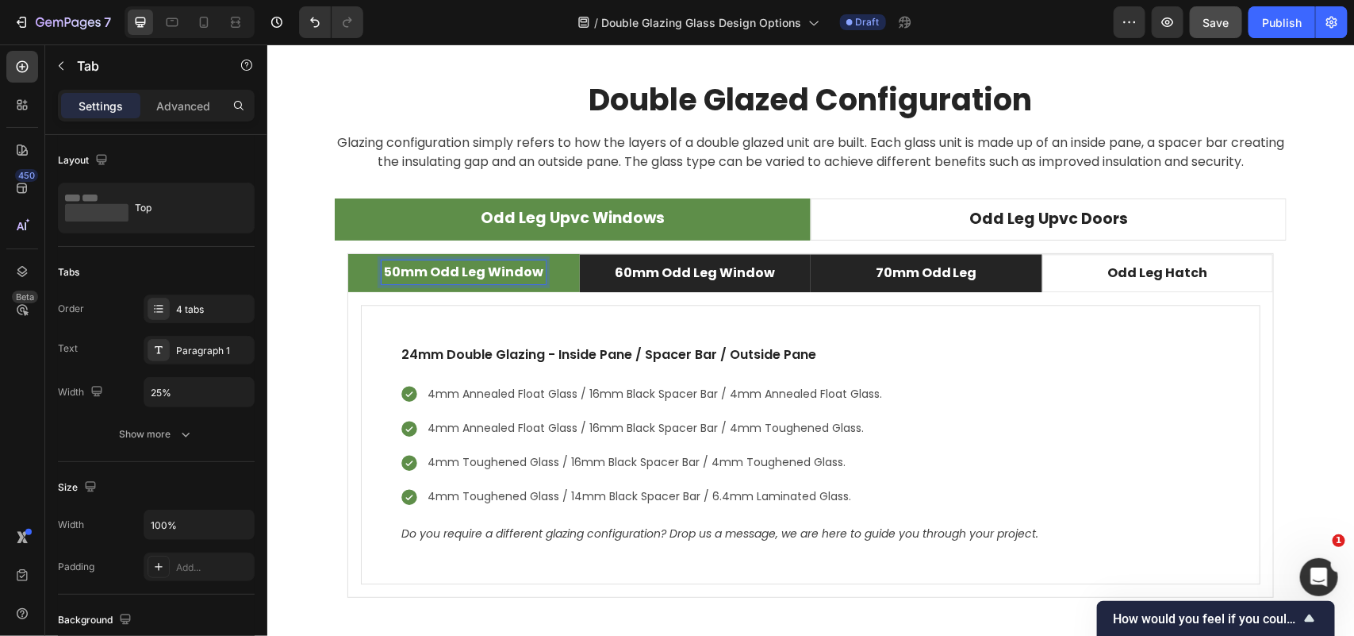
click at [966, 279] on div "70mm Odd Leg" at bounding box center [926, 272] width 106 height 24
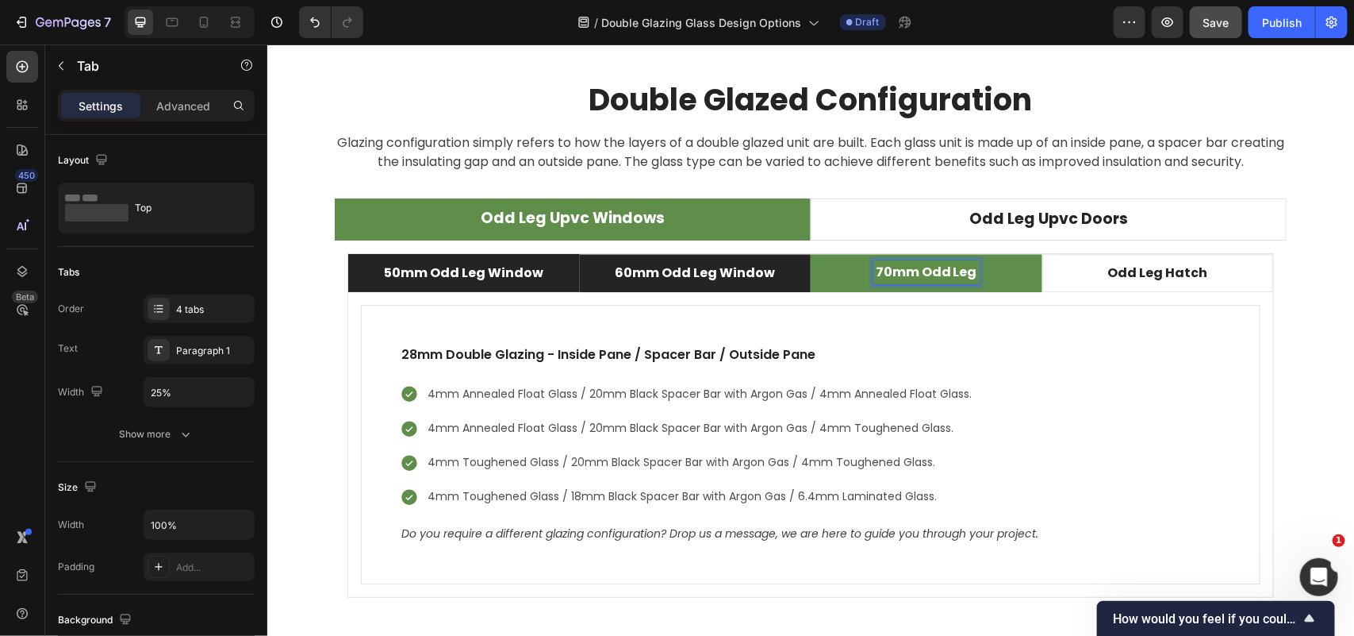
scroll to position [4464, 0]
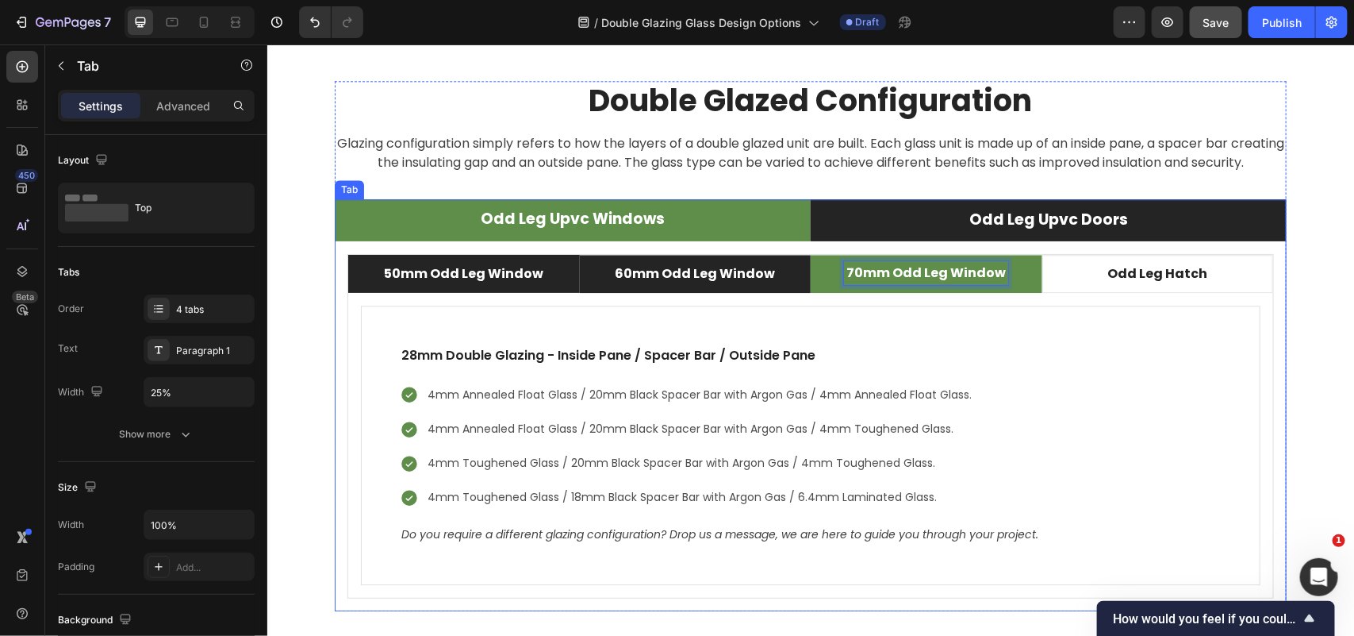
click at [1220, 220] on li "Odd Leg Upvc Doors" at bounding box center [1048, 219] width 476 height 42
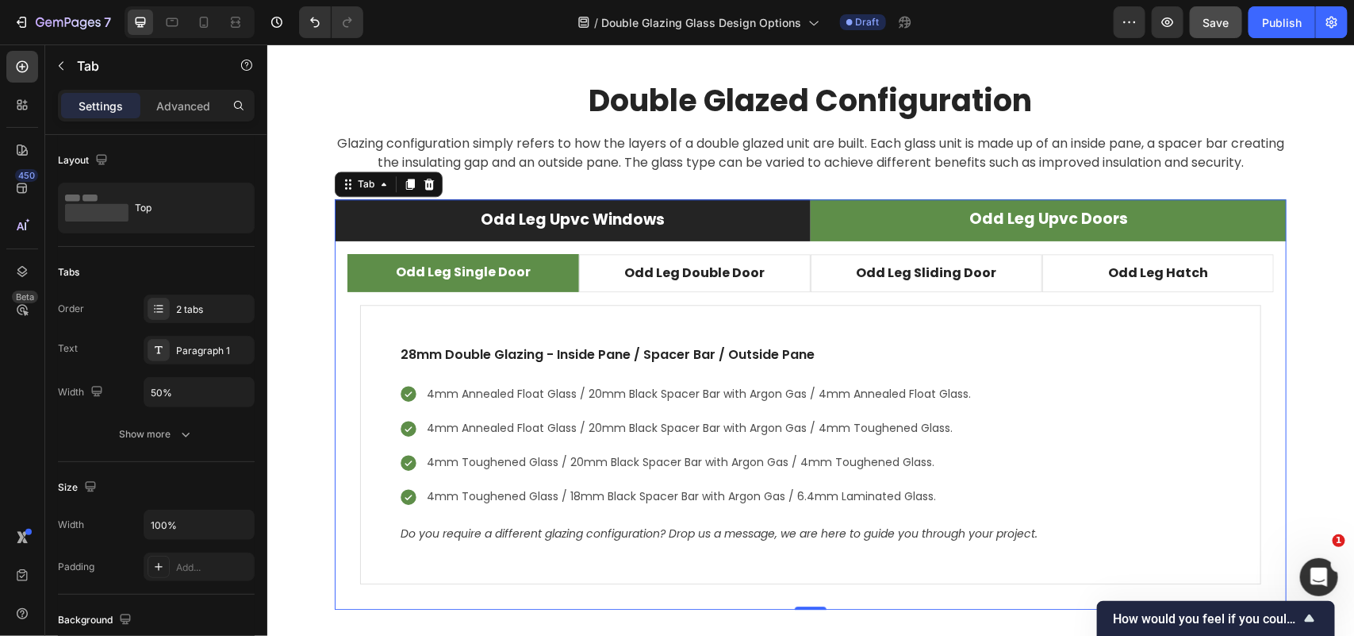
click at [750, 218] on li "Odd Leg Upvc Windows" at bounding box center [572, 219] width 476 height 42
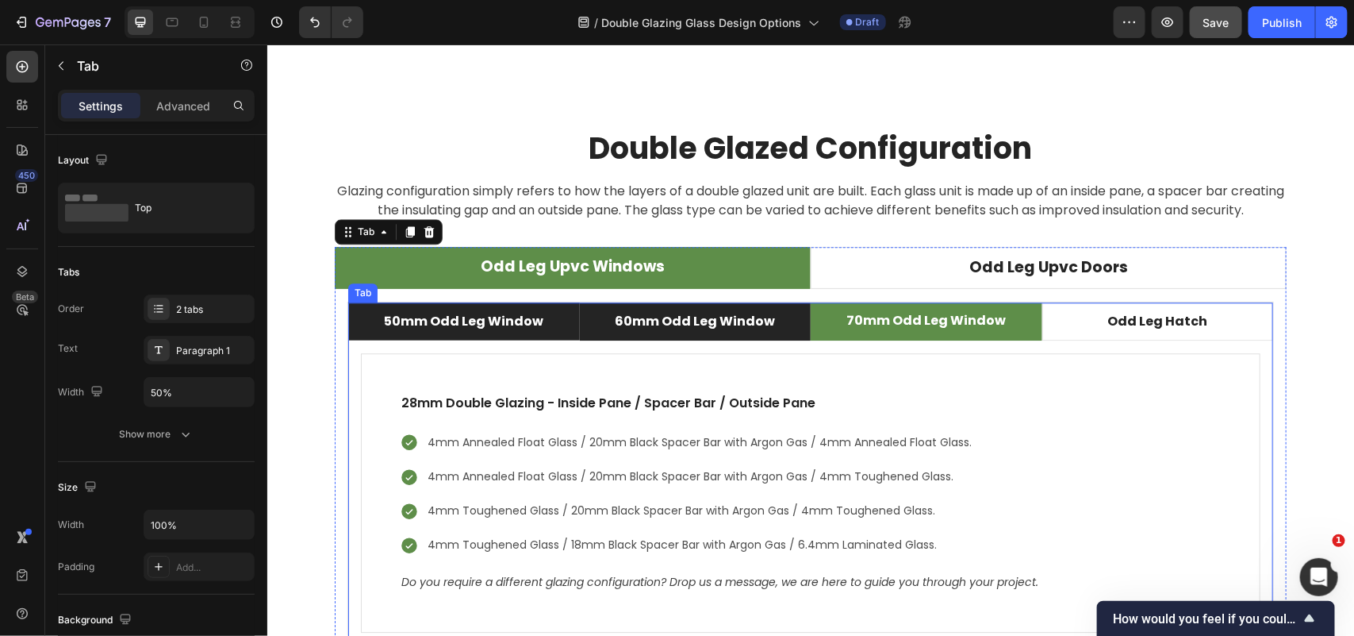
scroll to position [4451, 0]
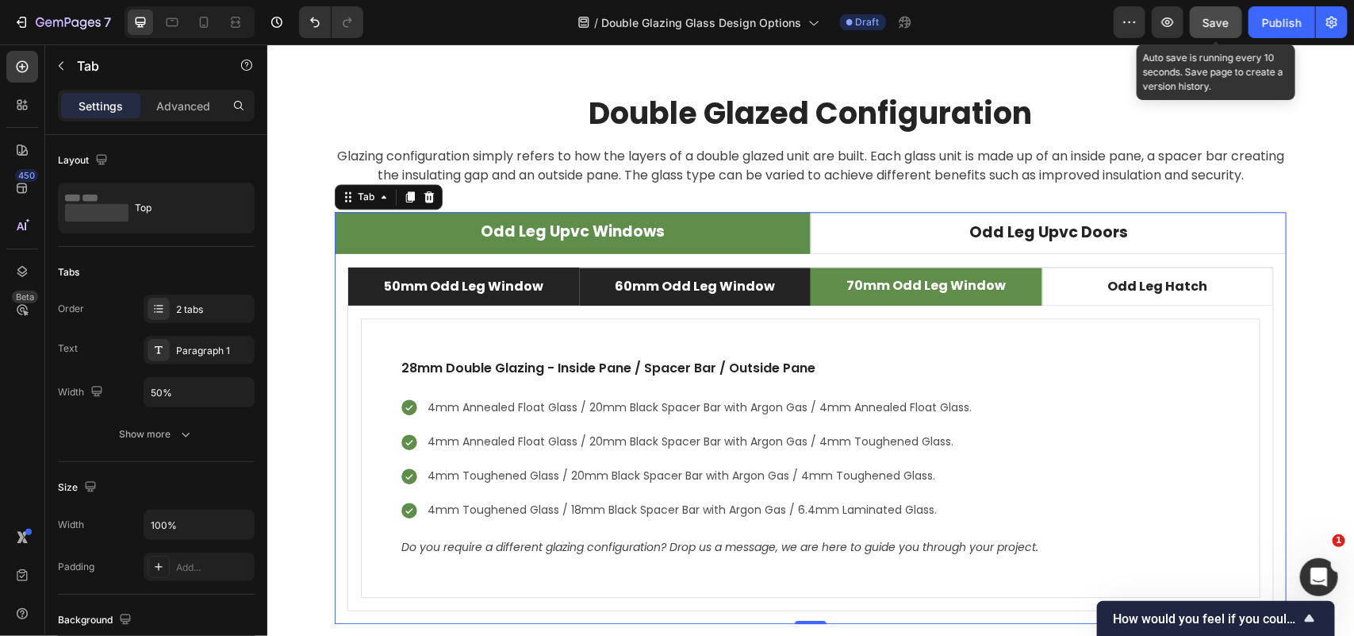
click at [1220, 24] on span "Save" at bounding box center [1217, 22] width 26 height 13
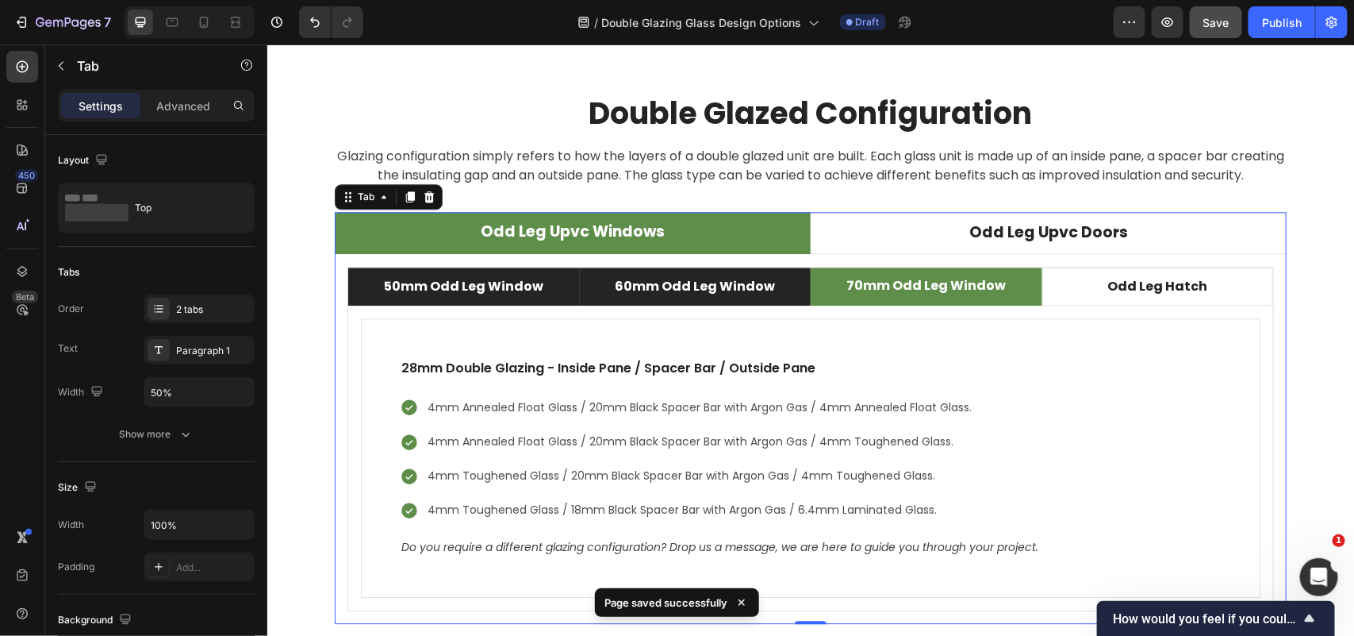
scroll to position [4154, 0]
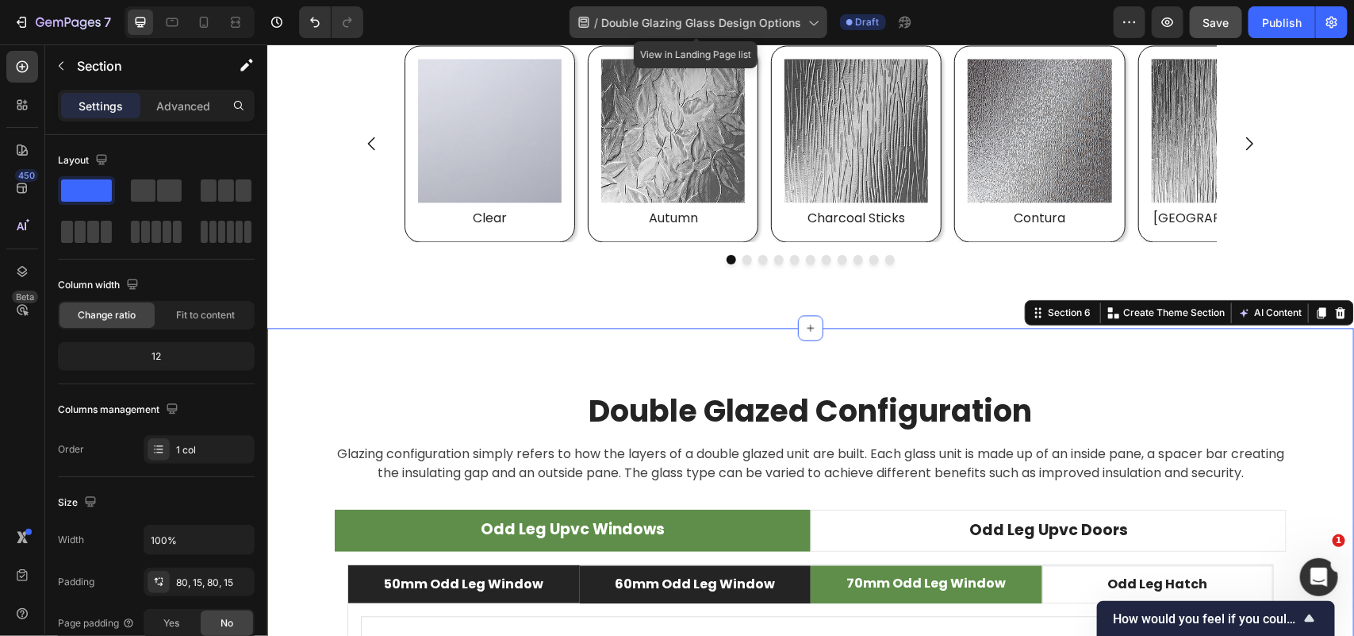
click at [812, 25] on icon at bounding box center [813, 22] width 16 height 16
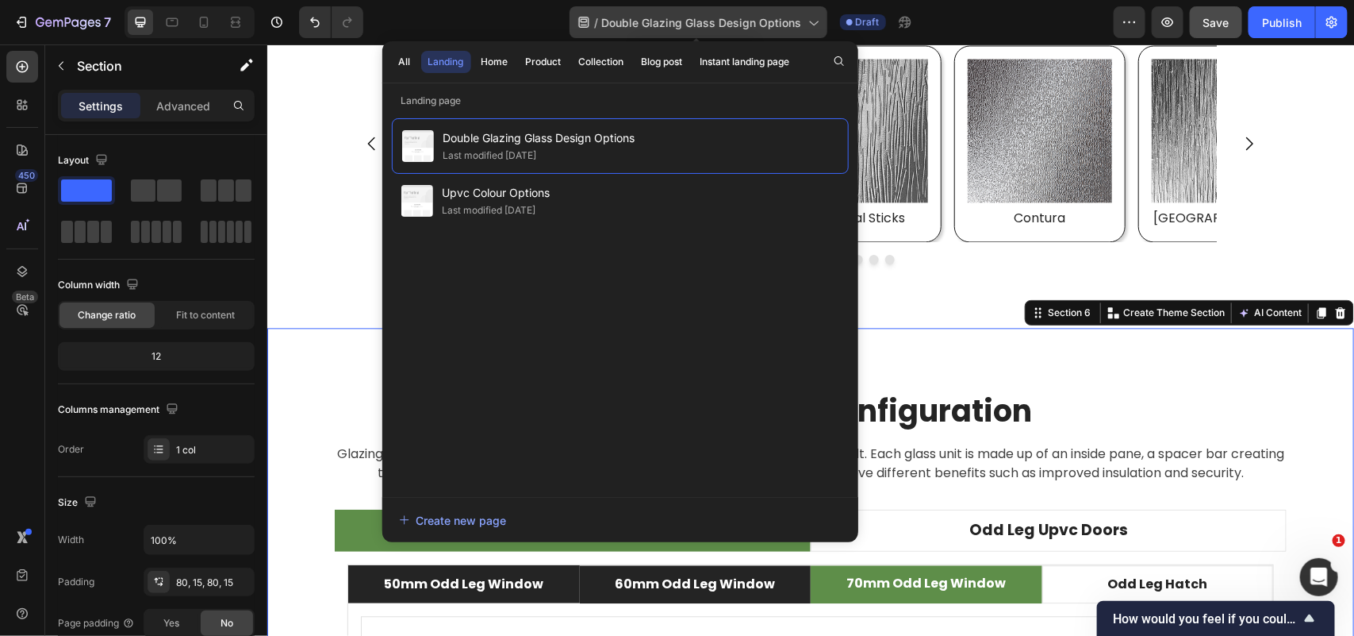
click at [814, 25] on icon at bounding box center [813, 23] width 9 height 5
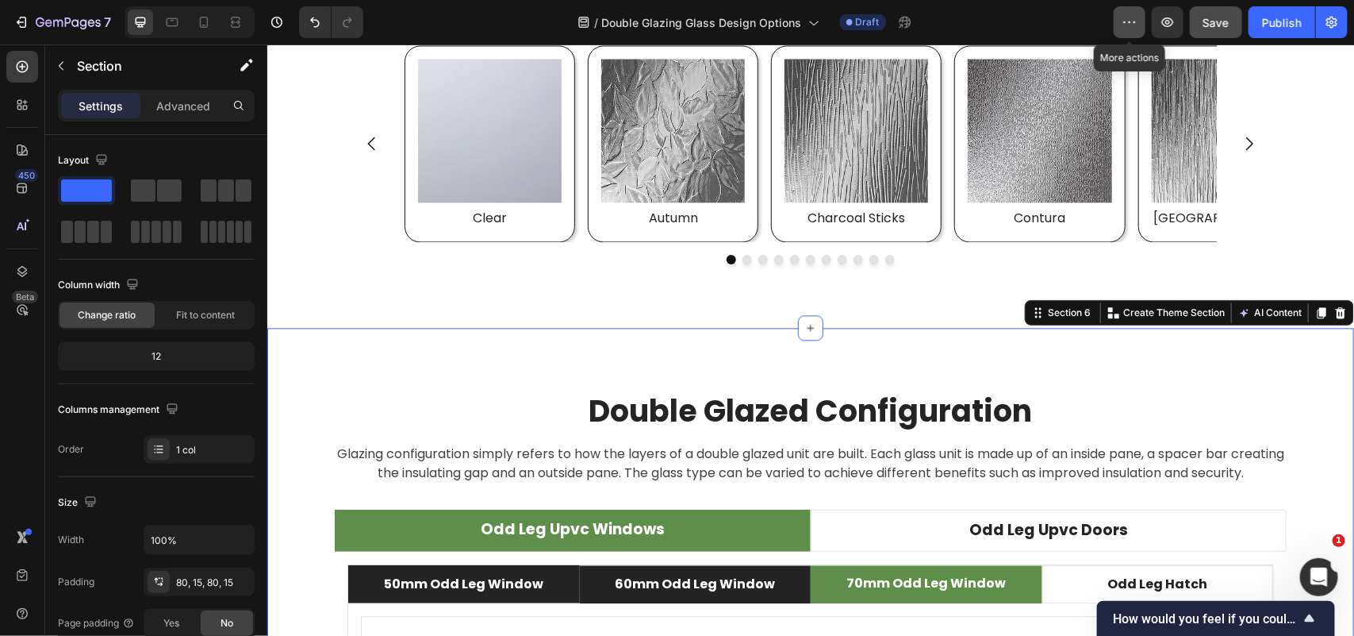
click at [1128, 21] on icon "button" at bounding box center [1130, 22] width 16 height 16
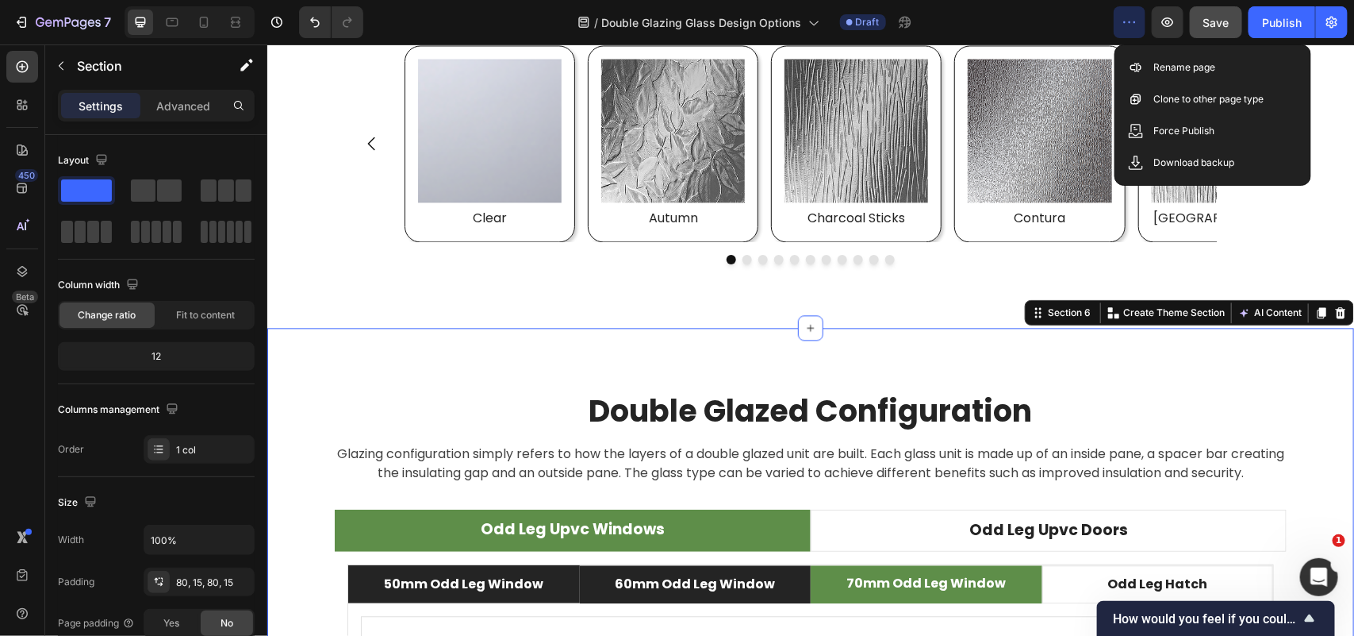
click at [1317, 307] on icon at bounding box center [1321, 311] width 9 height 11
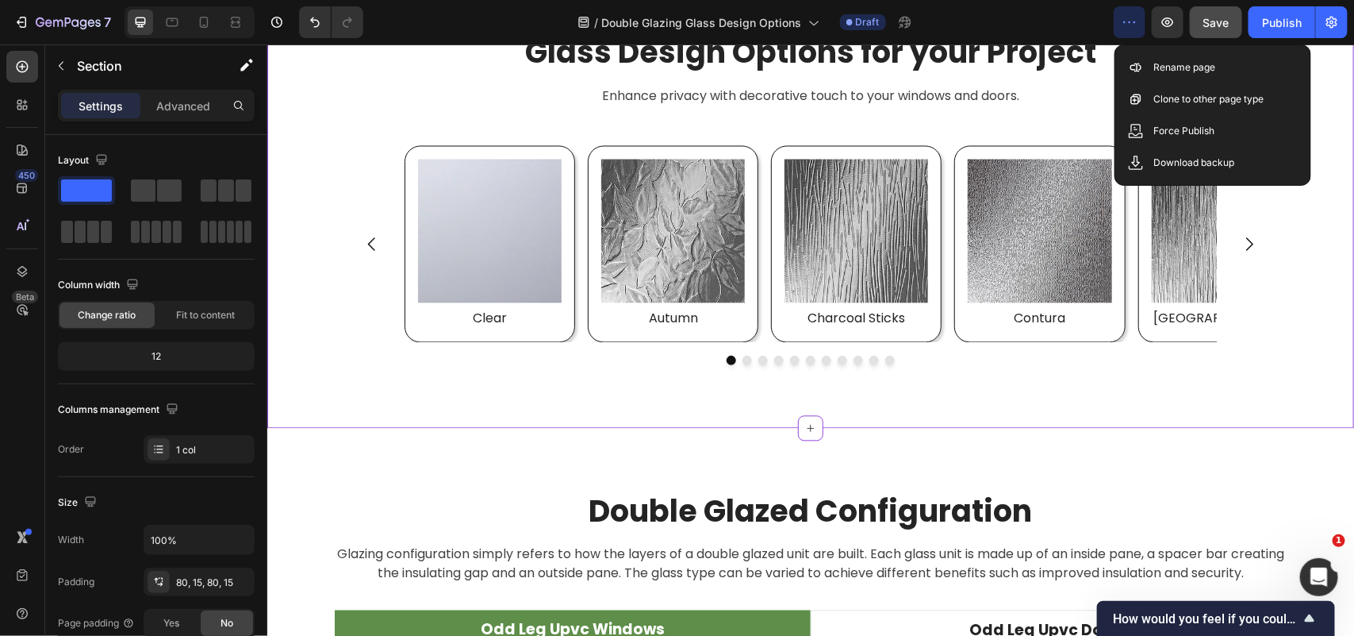
scroll to position [3952, 0]
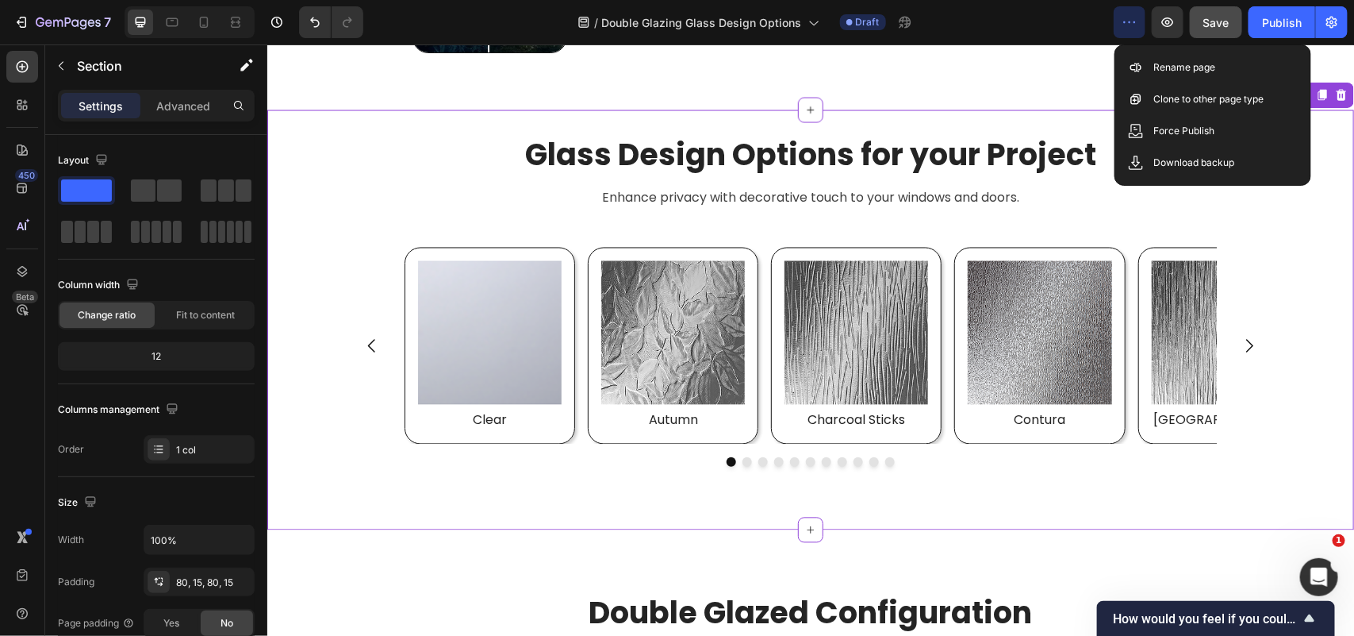
click at [1151, 512] on div "Glass Design Options for your Project Heading Enhance privacy with decorative t…" at bounding box center [810, 320] width 1087 height 421
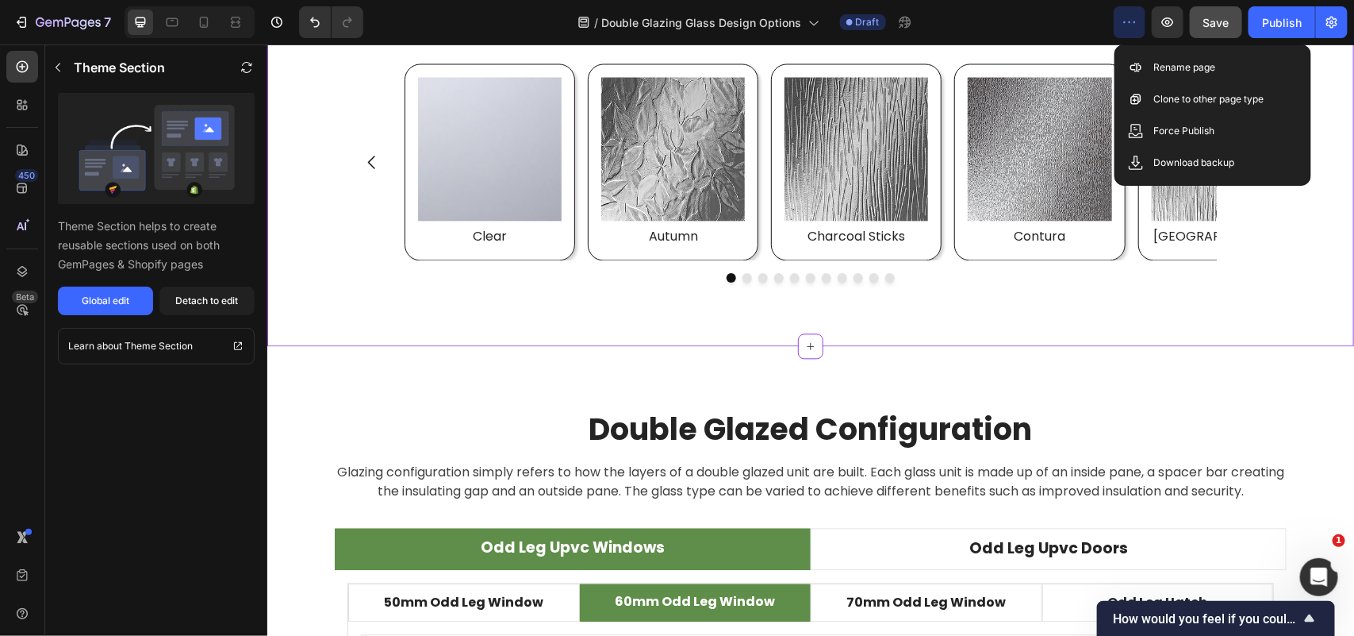
scroll to position [4150, 0]
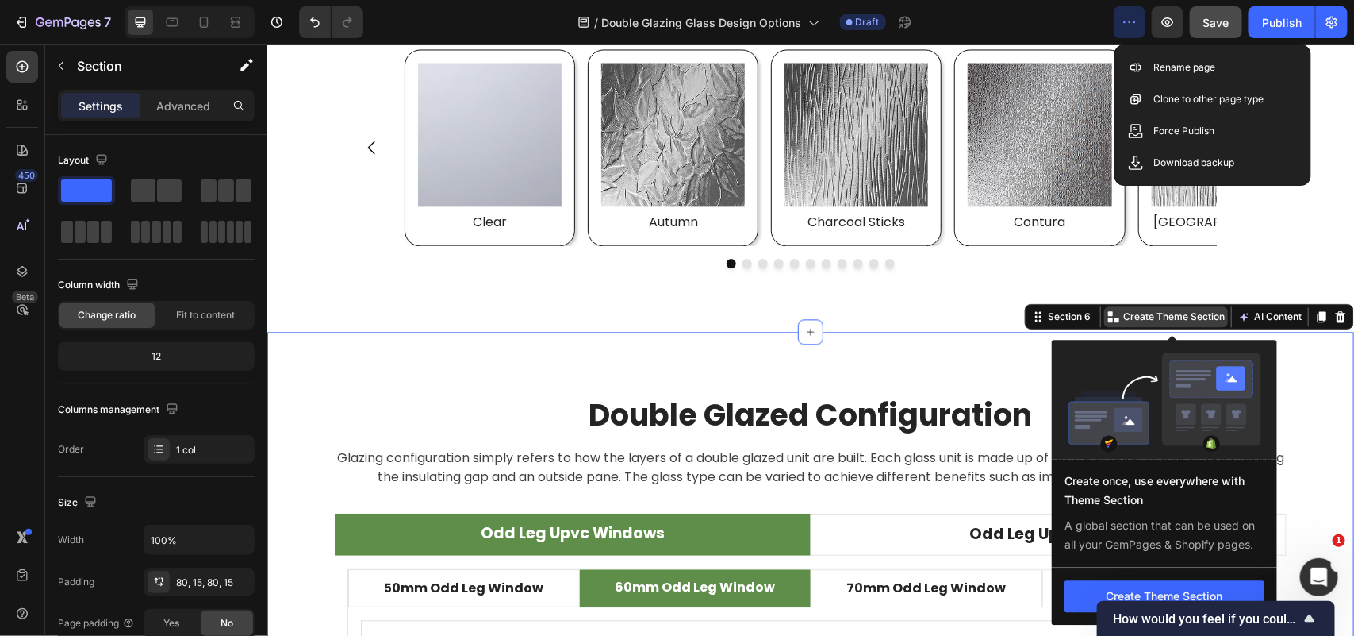
click at [1180, 309] on p "Create Theme Section" at bounding box center [1174, 316] width 102 height 14
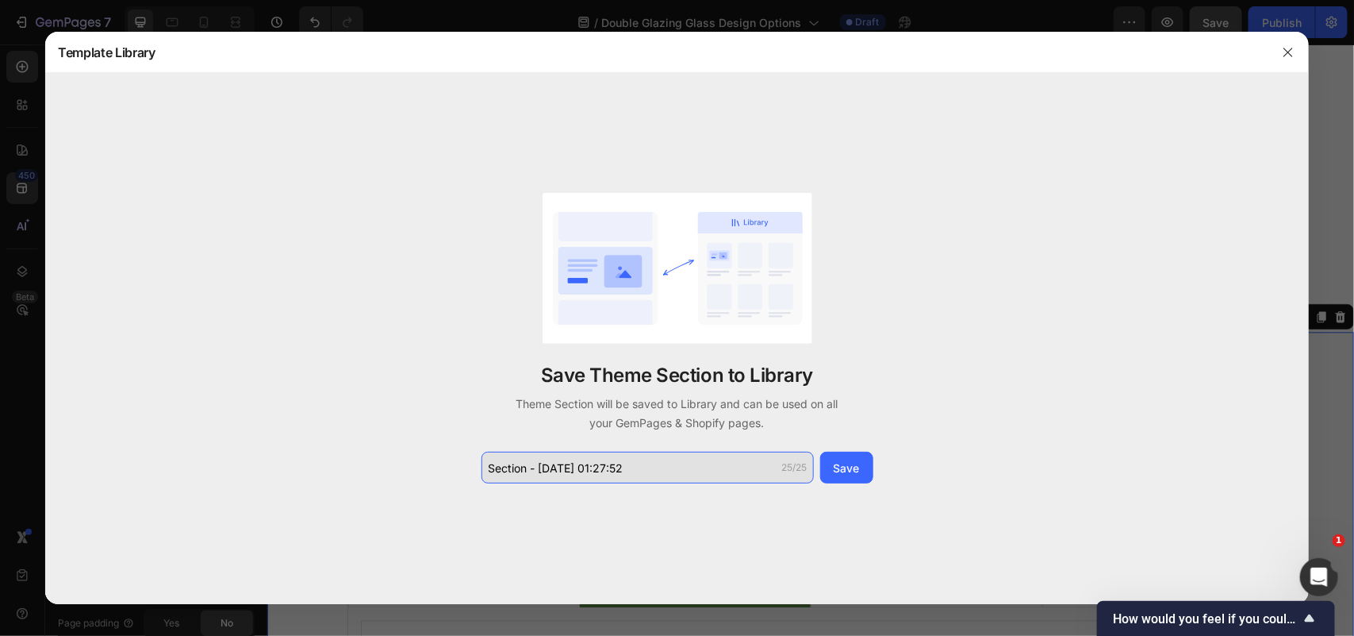
click at [655, 470] on input "Section - Sep 27 01:27:52" at bounding box center [648, 467] width 332 height 32
type input "O"
type input "G"
drag, startPoint x: 601, startPoint y: 471, endPoint x: 568, endPoint y: 478, distance: 33.3
click at [568, 478] on input "glazing-configuration-odd" at bounding box center [648, 467] width 332 height 32
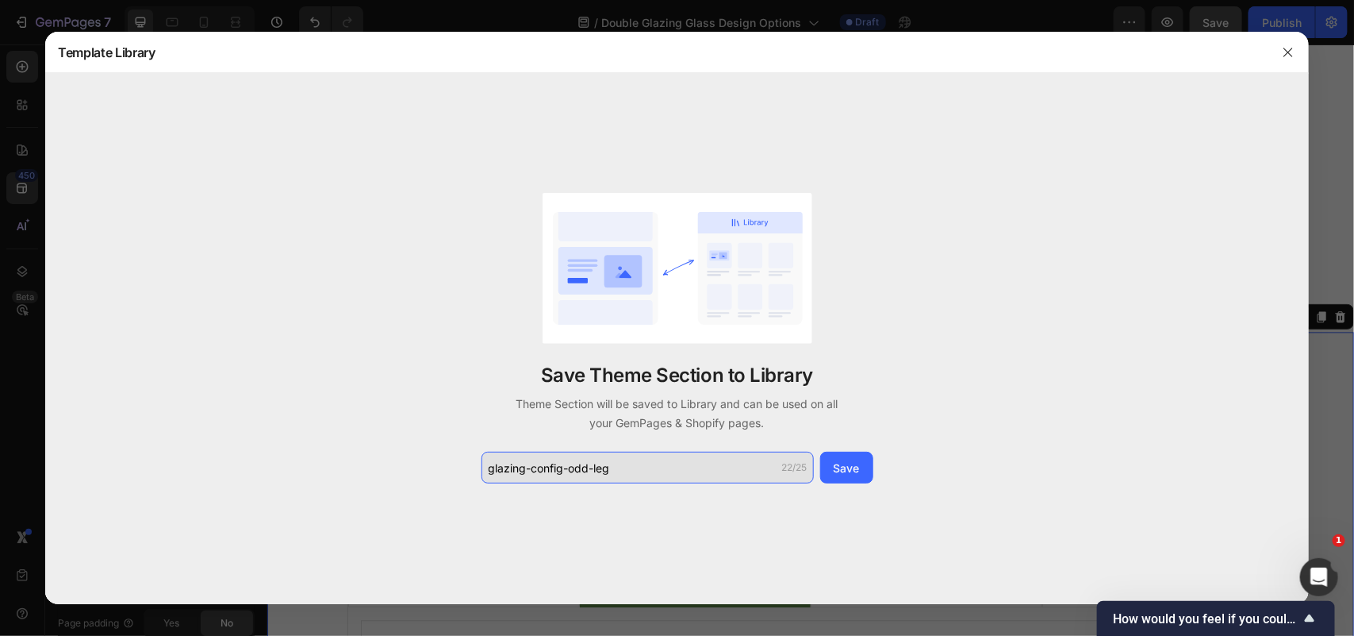
drag, startPoint x: 525, startPoint y: 474, endPoint x: 505, endPoint y: 480, distance: 20.8
click at [505, 480] on input "glazing-config-odd-leg" at bounding box center [648, 467] width 332 height 32
type input "glass-config-odd-leg"
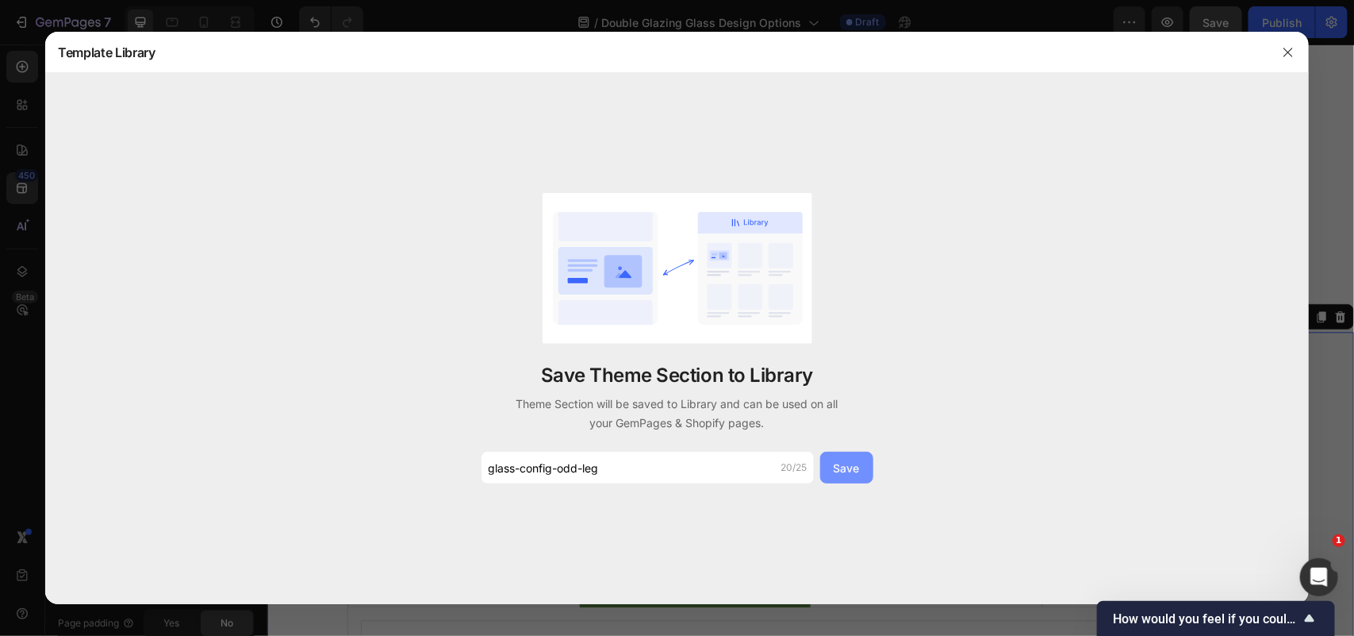
click at [850, 464] on div "Save" at bounding box center [847, 467] width 26 height 17
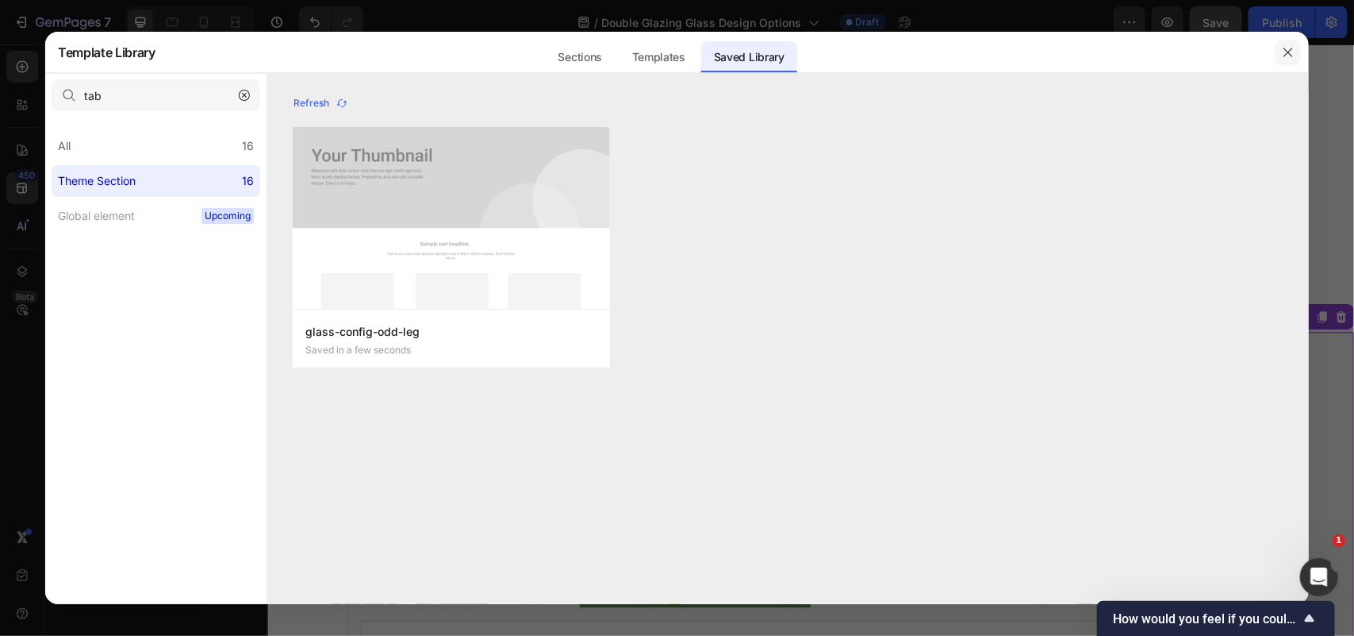
click at [1294, 61] on button "button" at bounding box center [1288, 52] width 25 height 25
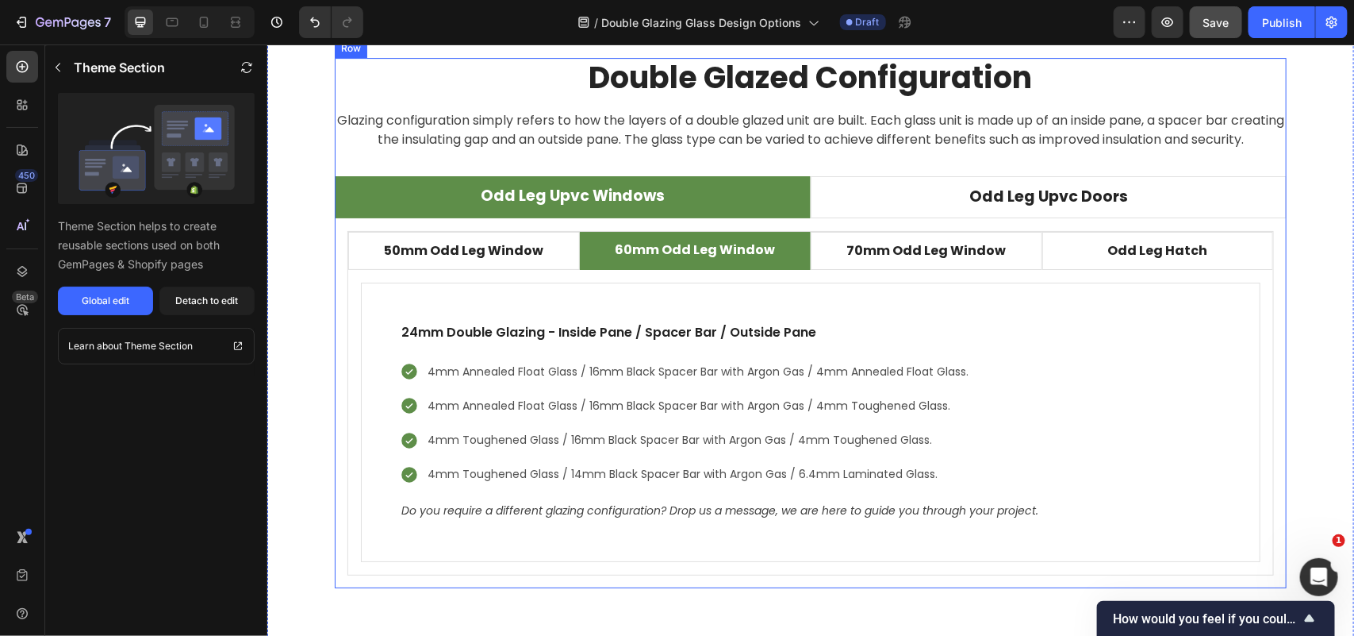
scroll to position [4745, 0]
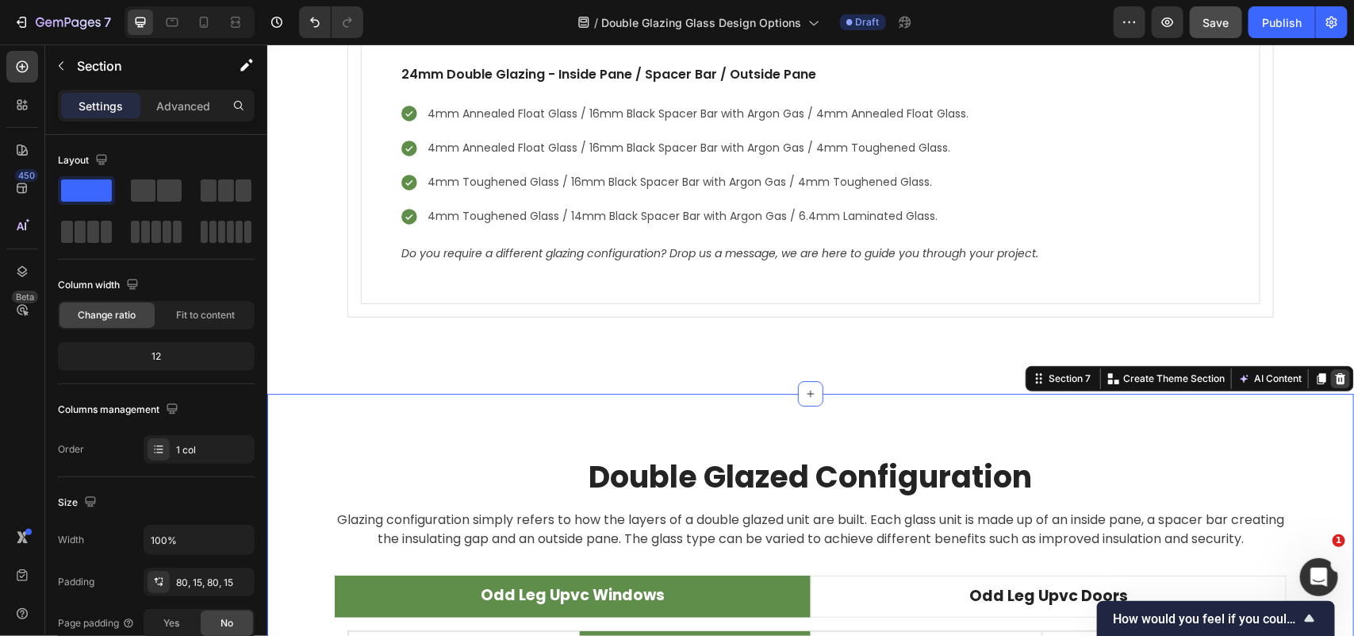
click at [1334, 384] on icon at bounding box center [1340, 377] width 13 height 13
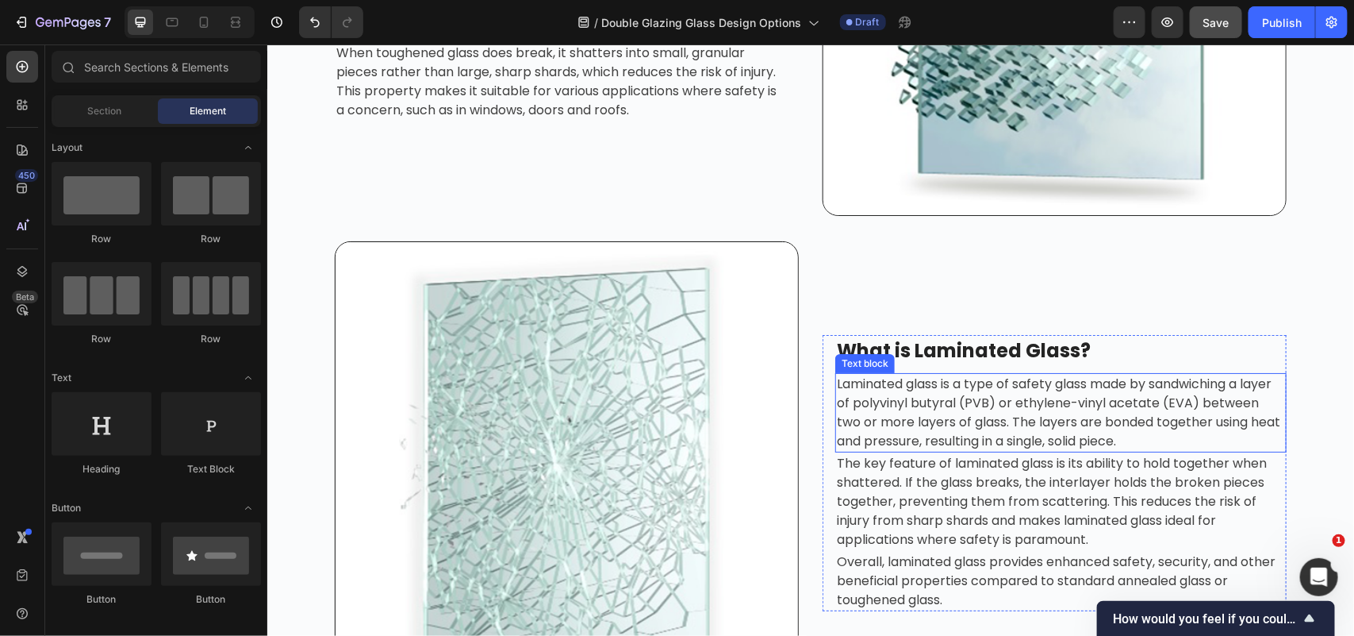
scroll to position [3372, 0]
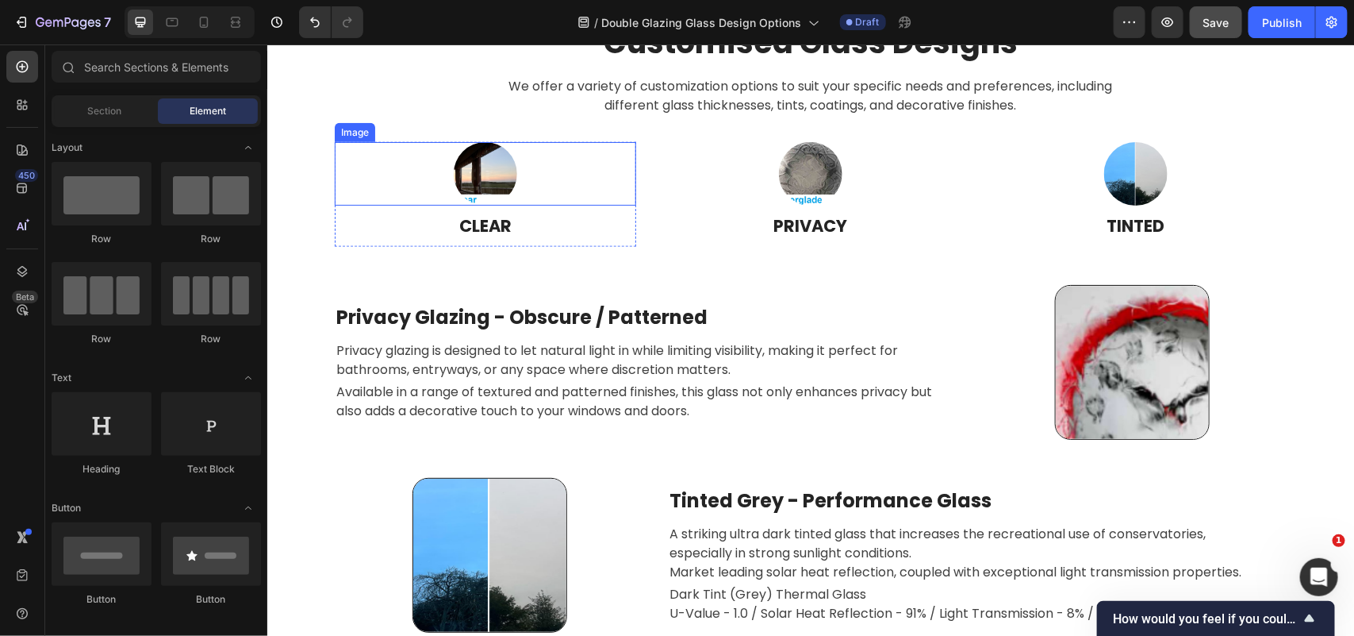
click at [494, 186] on img at bounding box center [484, 172] width 63 height 63
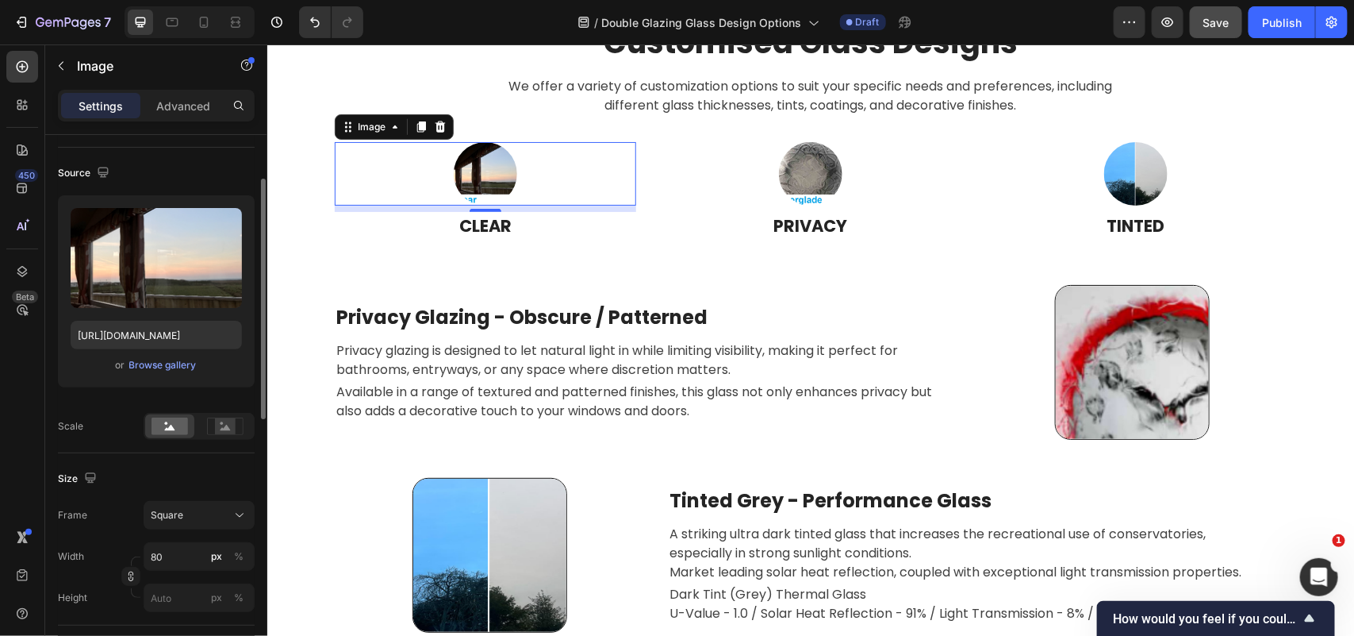
scroll to position [0, 0]
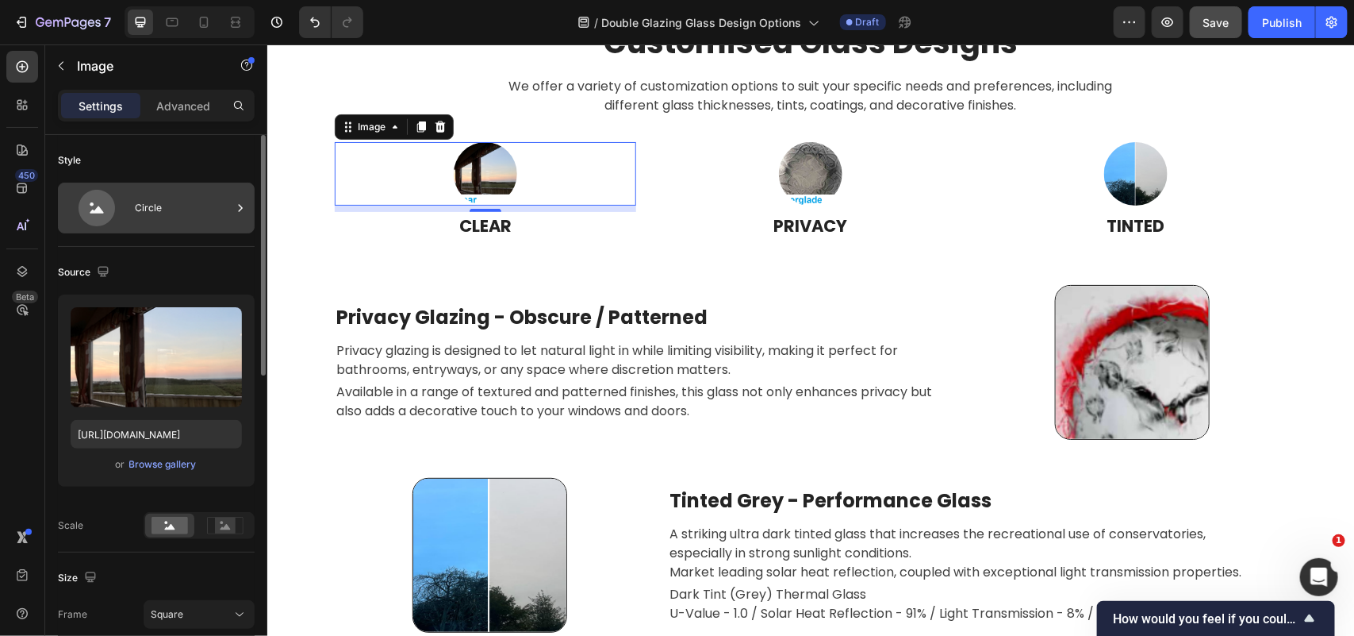
click at [171, 212] on div "Circle" at bounding box center [183, 208] width 97 height 37
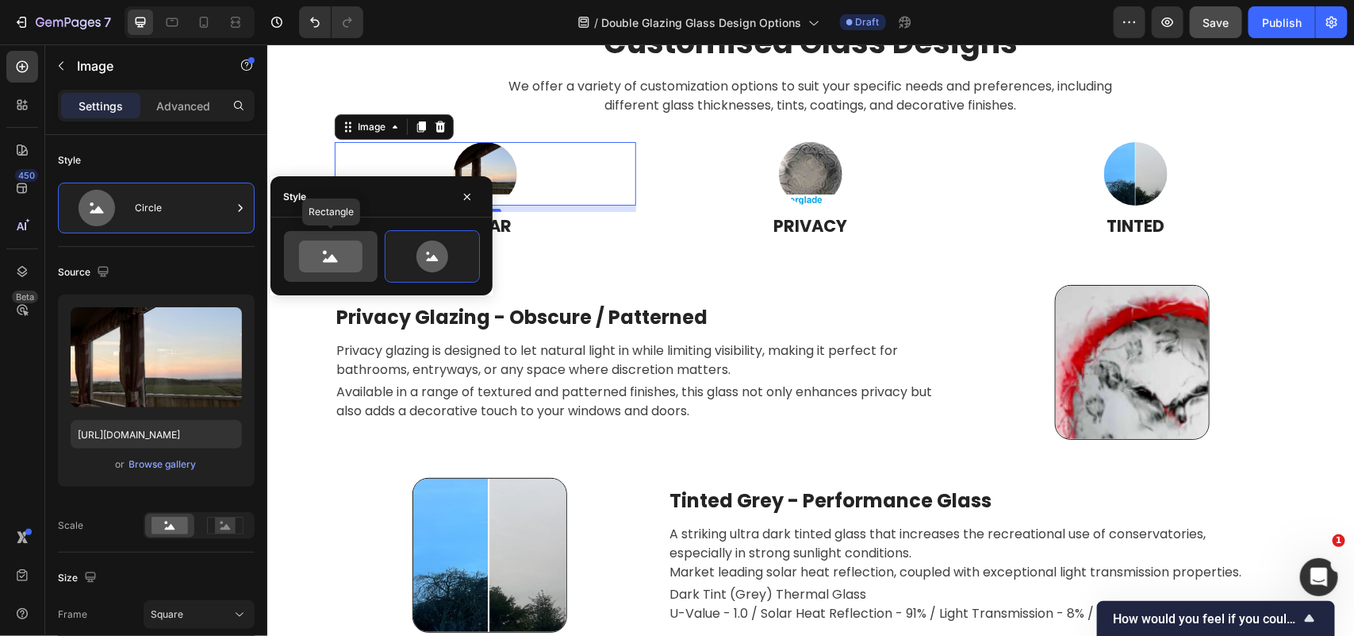
click at [326, 272] on div at bounding box center [331, 256] width 94 height 51
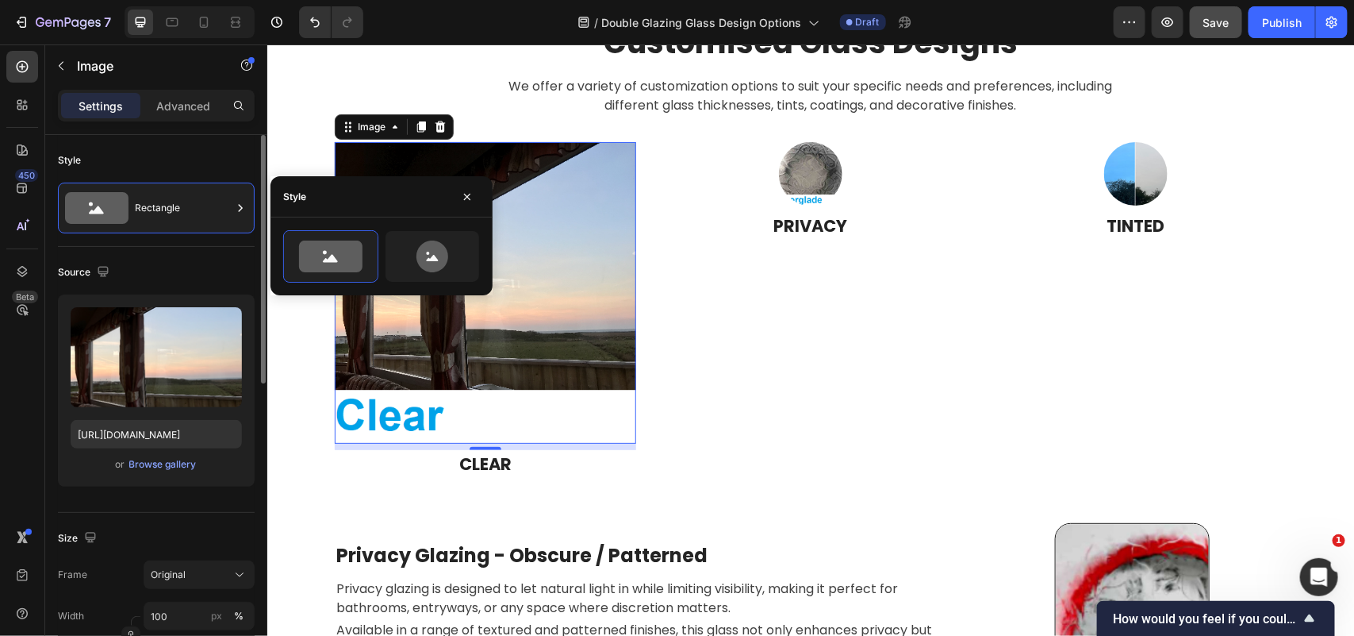
scroll to position [198, 0]
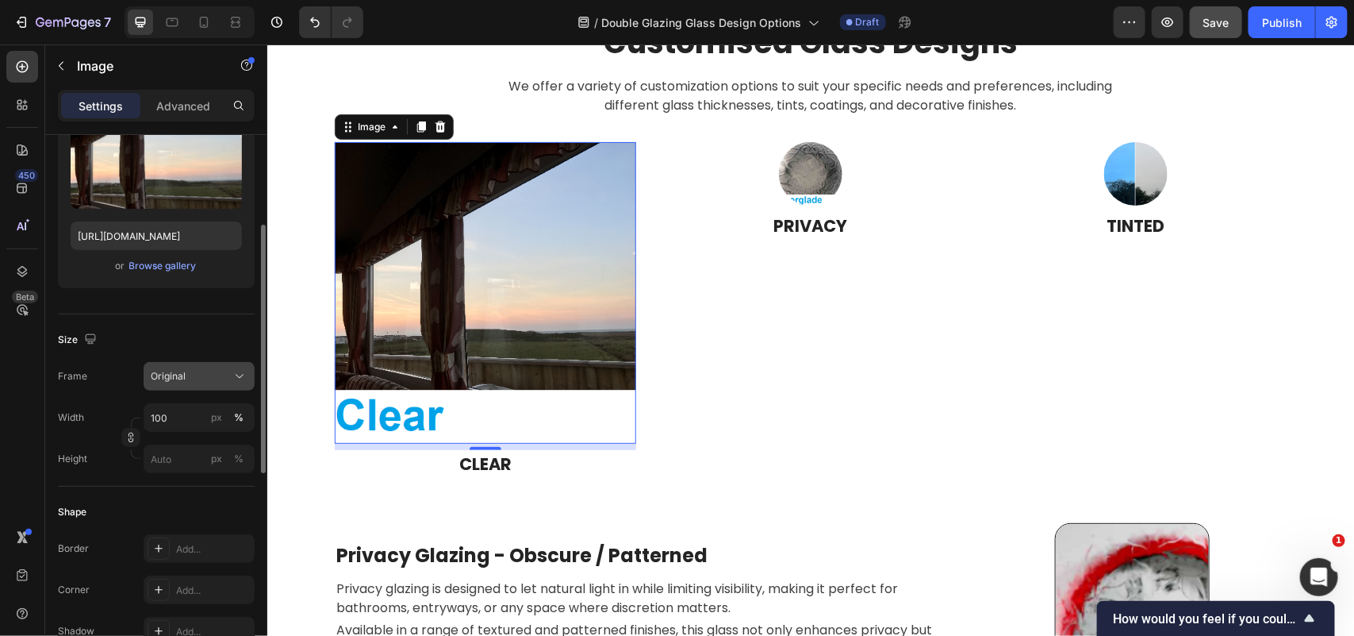
click at [198, 382] on div "Original" at bounding box center [190, 376] width 78 height 14
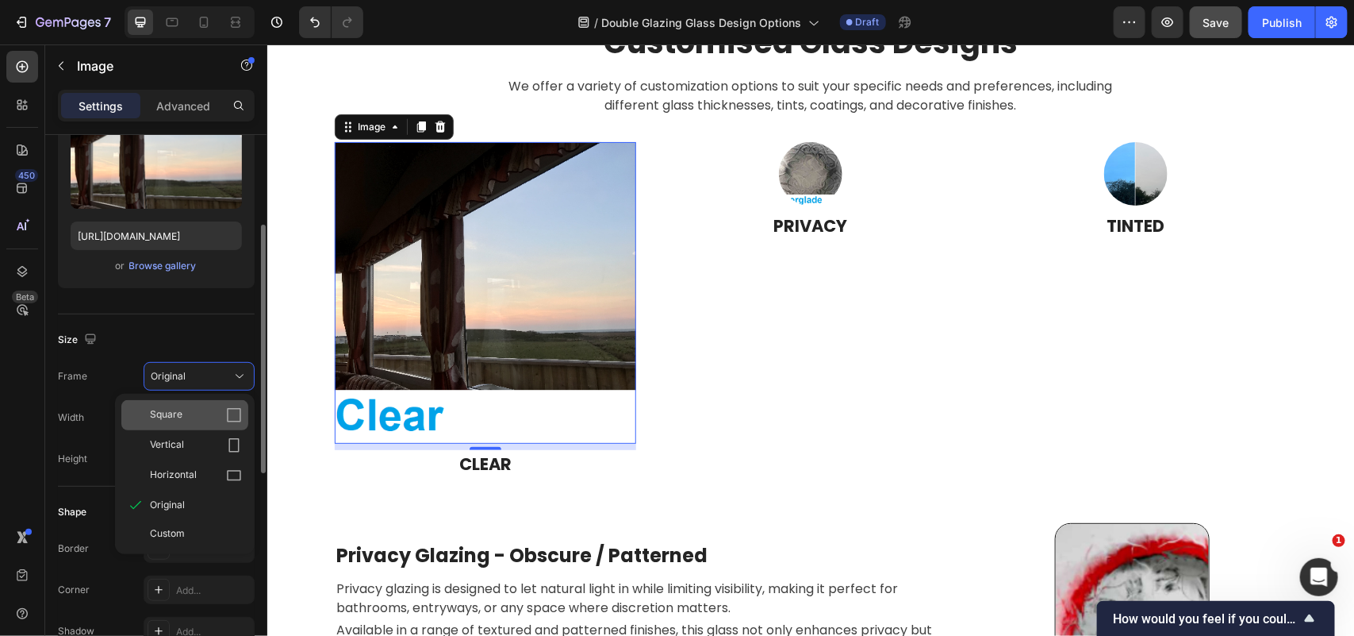
click at [195, 406] on div "Square" at bounding box center [184, 415] width 127 height 30
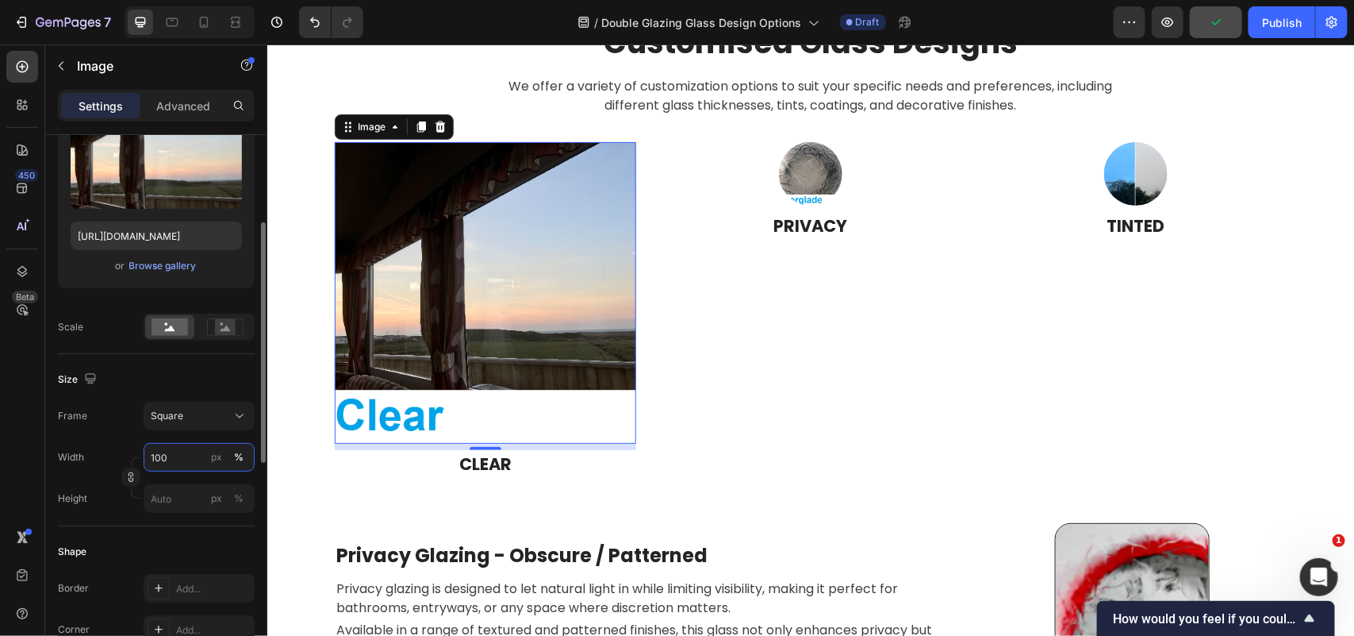
click at [163, 456] on input "100" at bounding box center [199, 457] width 111 height 29
click at [188, 455] on input "100" at bounding box center [199, 457] width 111 height 29
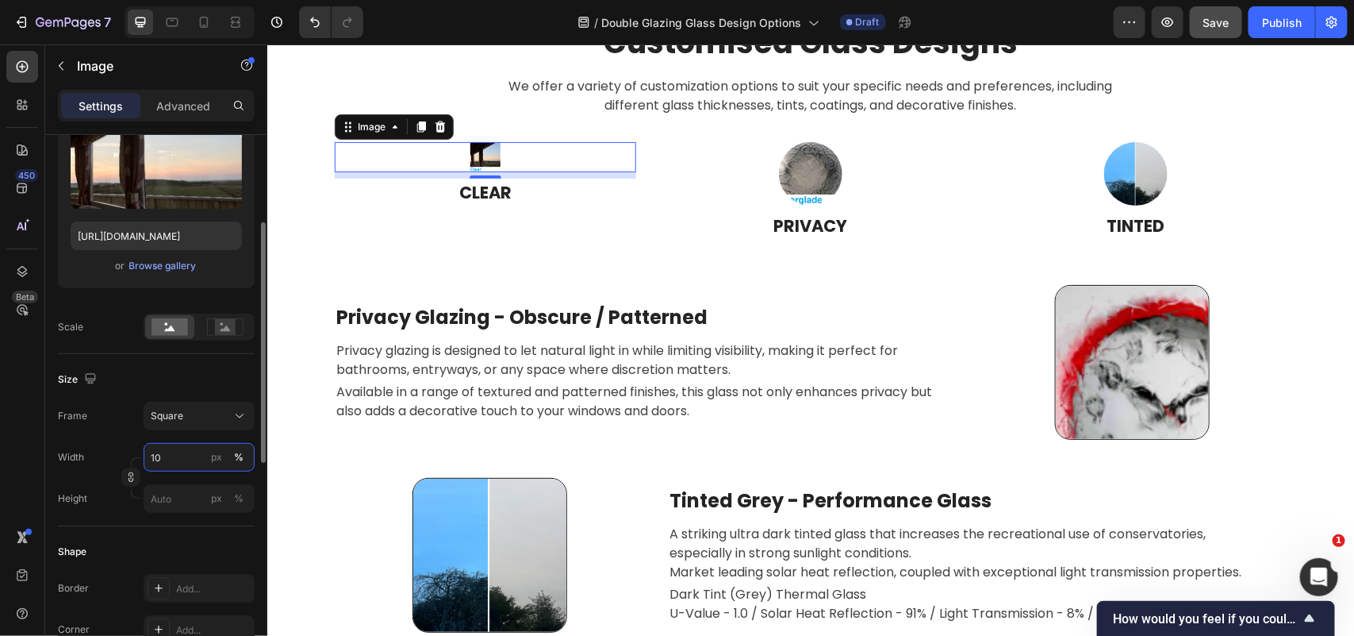
click at [148, 463] on input "10" at bounding box center [199, 457] width 111 height 29
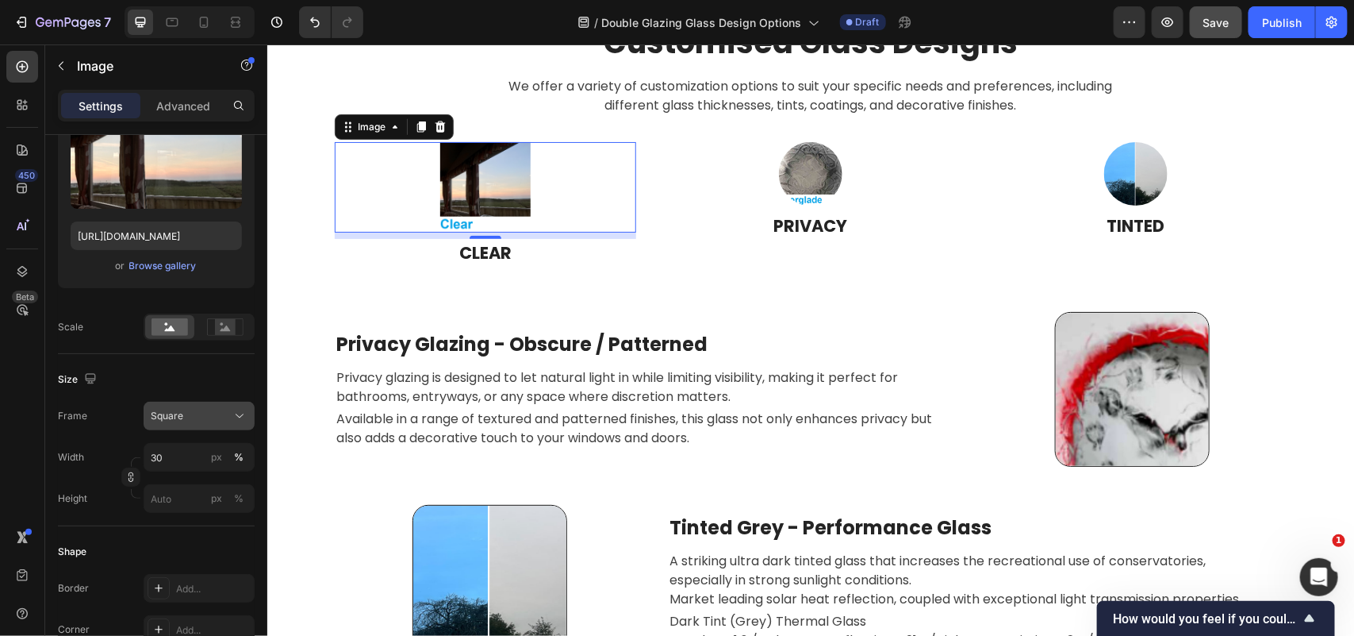
click at [217, 422] on div "Square" at bounding box center [190, 416] width 78 height 14
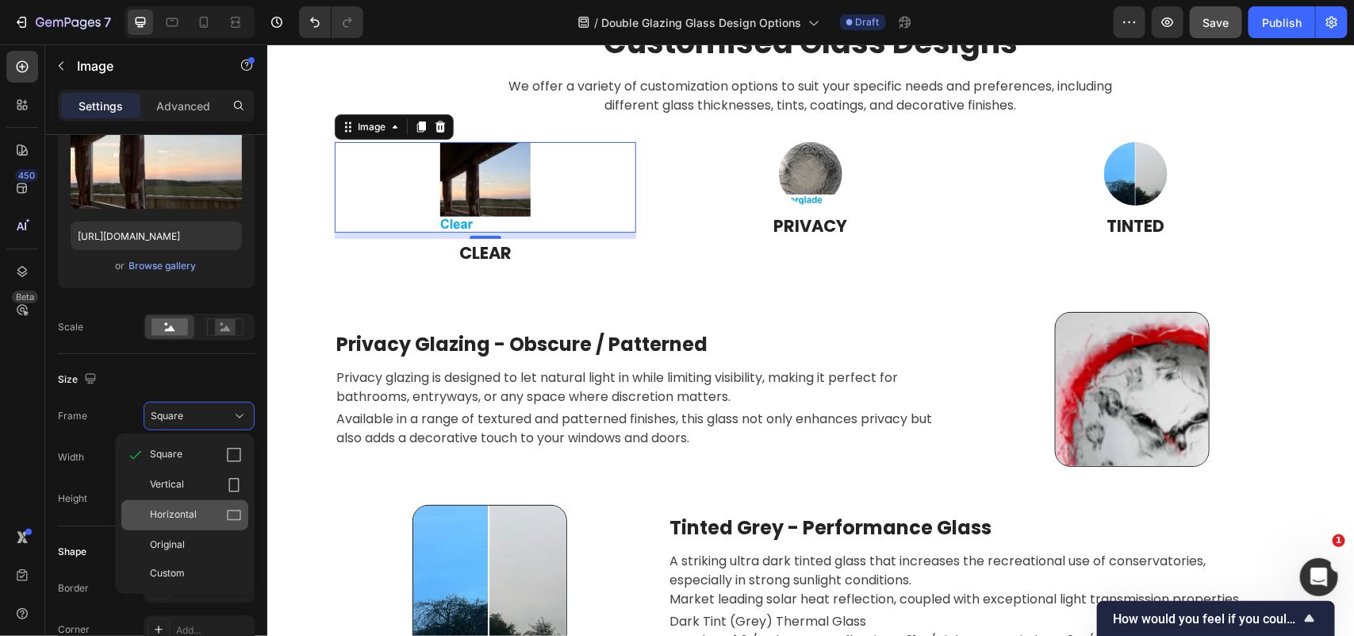
click at [188, 513] on span "Horizontal" at bounding box center [173, 515] width 47 height 16
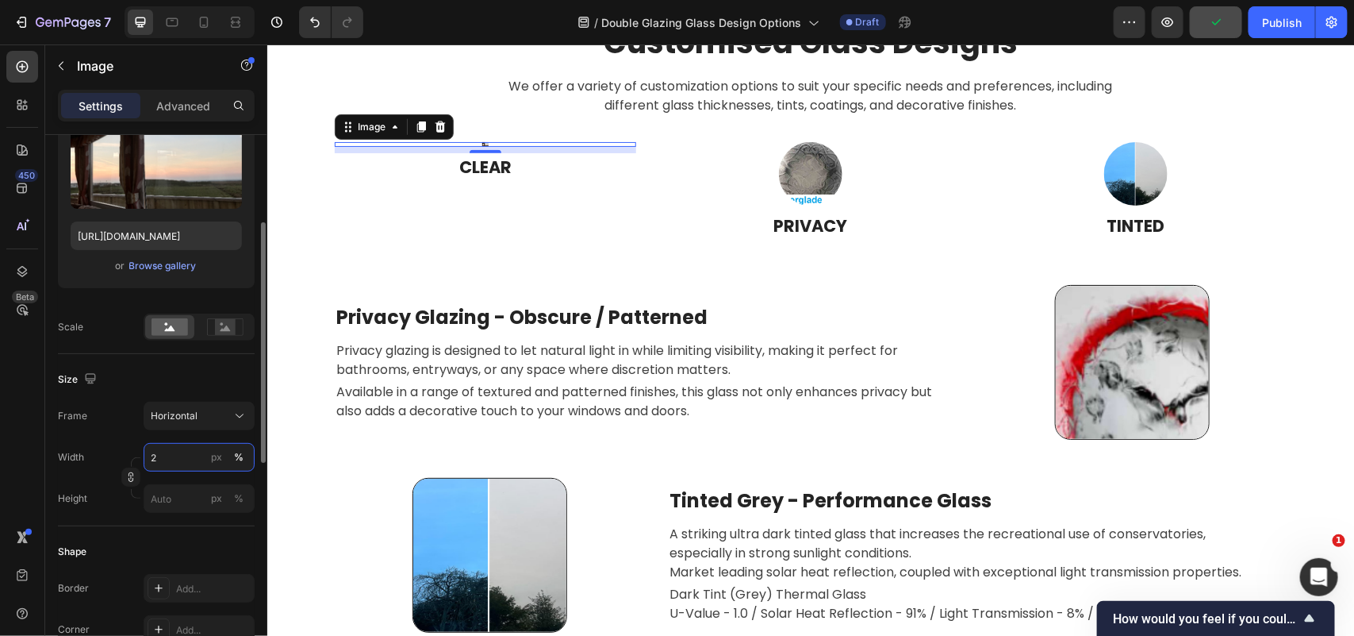
type input "20"
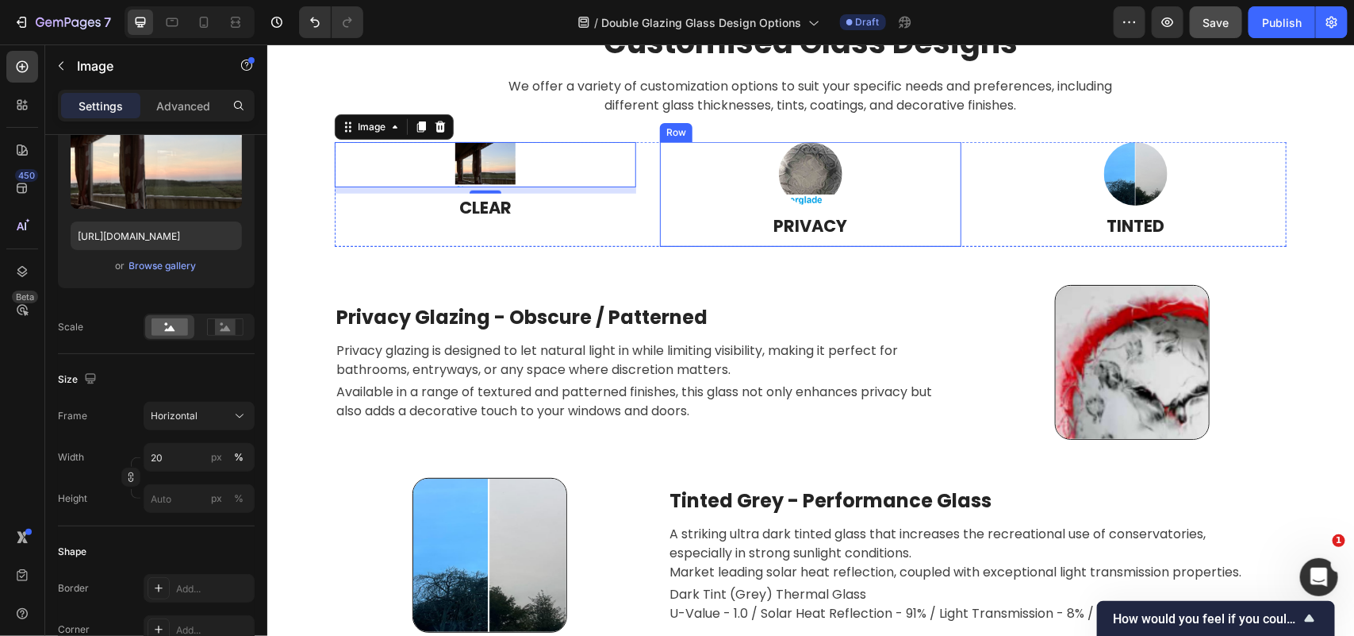
click at [679, 210] on div "Image PRIVACY Heading" at bounding box center [810, 193] width 302 height 105
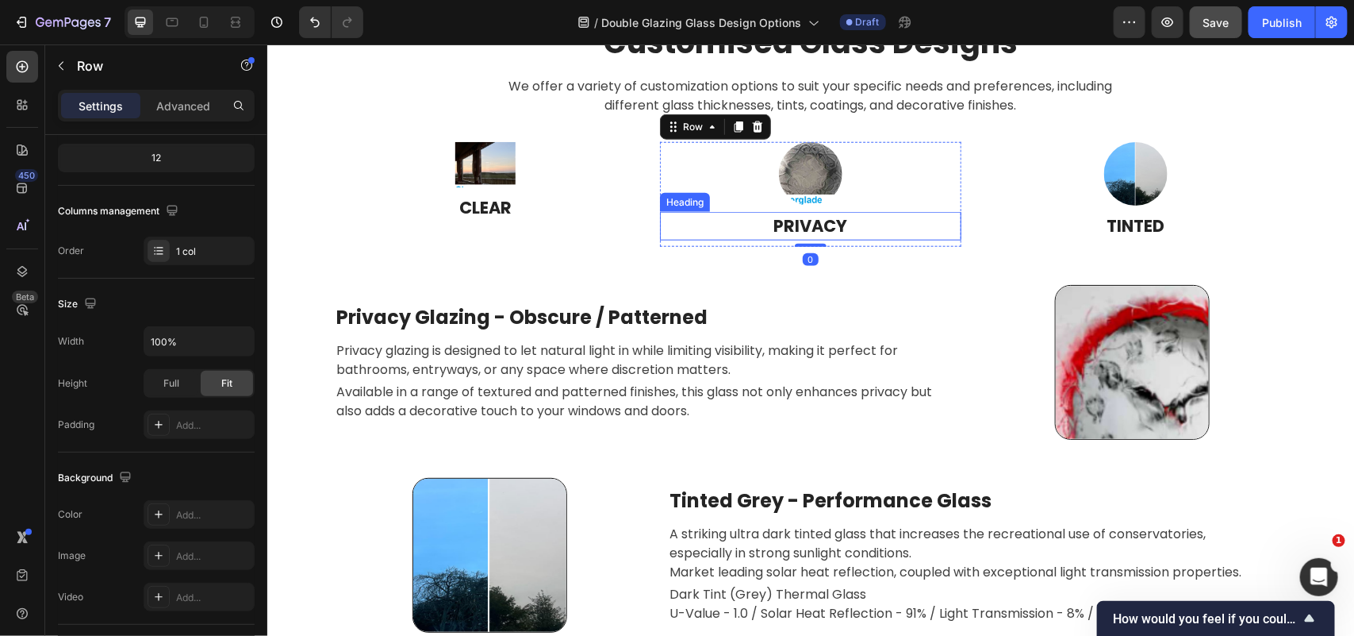
scroll to position [0, 0]
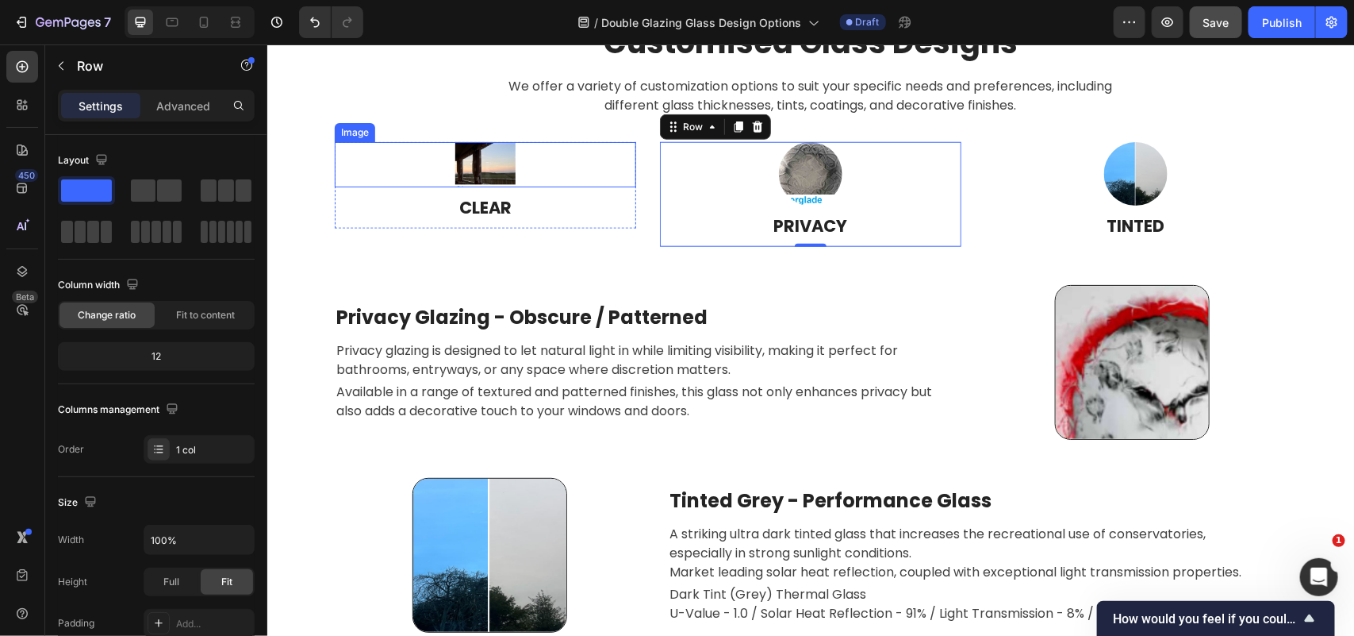
click at [486, 170] on img at bounding box center [485, 163] width 60 height 45
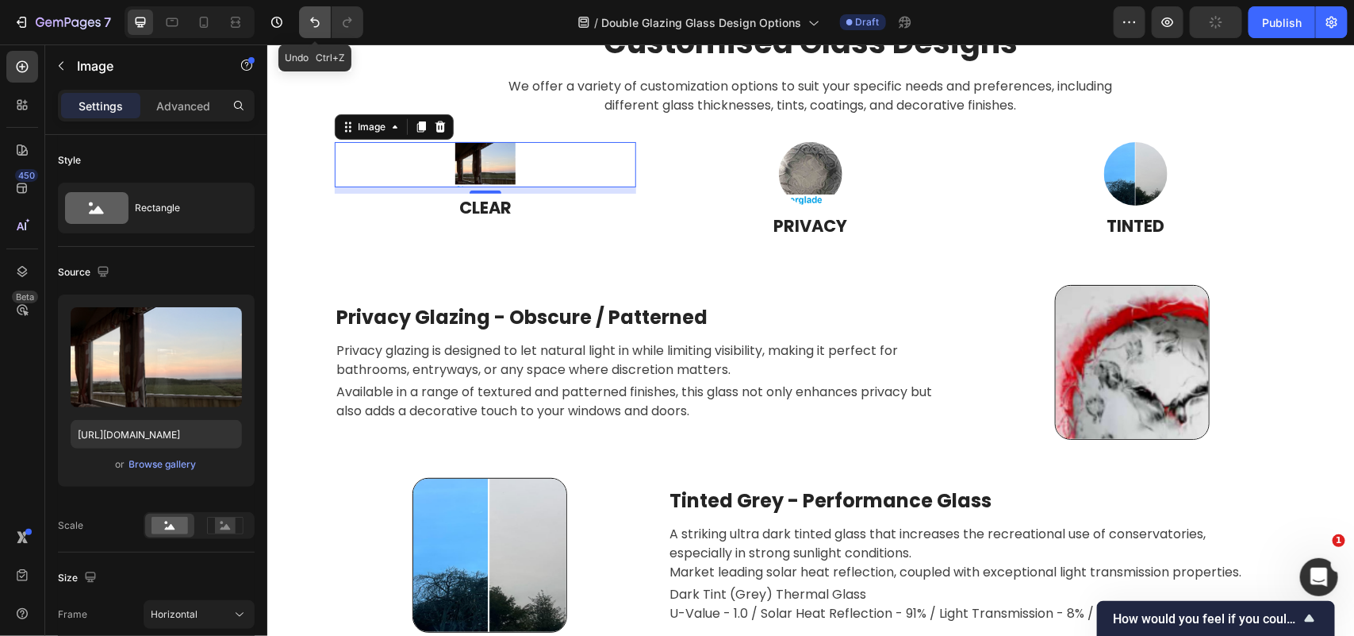
click at [310, 16] on icon "Undo/Redo" at bounding box center [315, 22] width 16 height 16
click at [318, 26] on icon "Undo/Redo" at bounding box center [315, 22] width 16 height 16
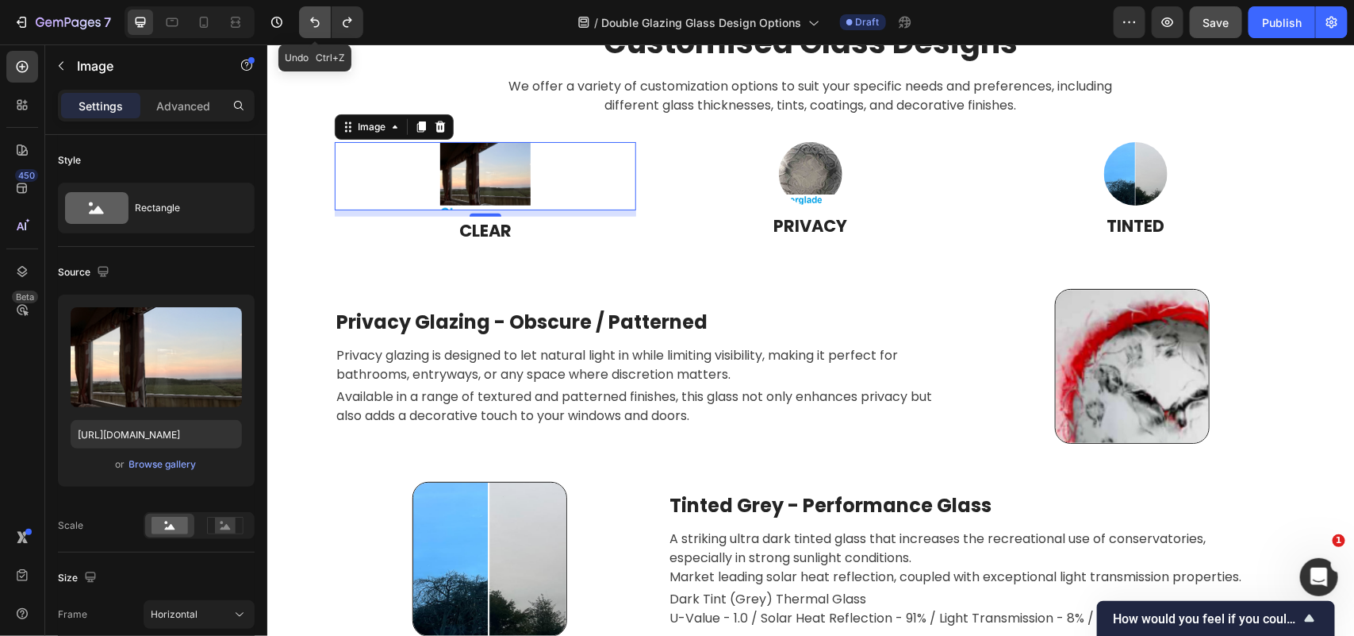
click at [318, 26] on icon "Undo/Redo" at bounding box center [315, 22] width 16 height 16
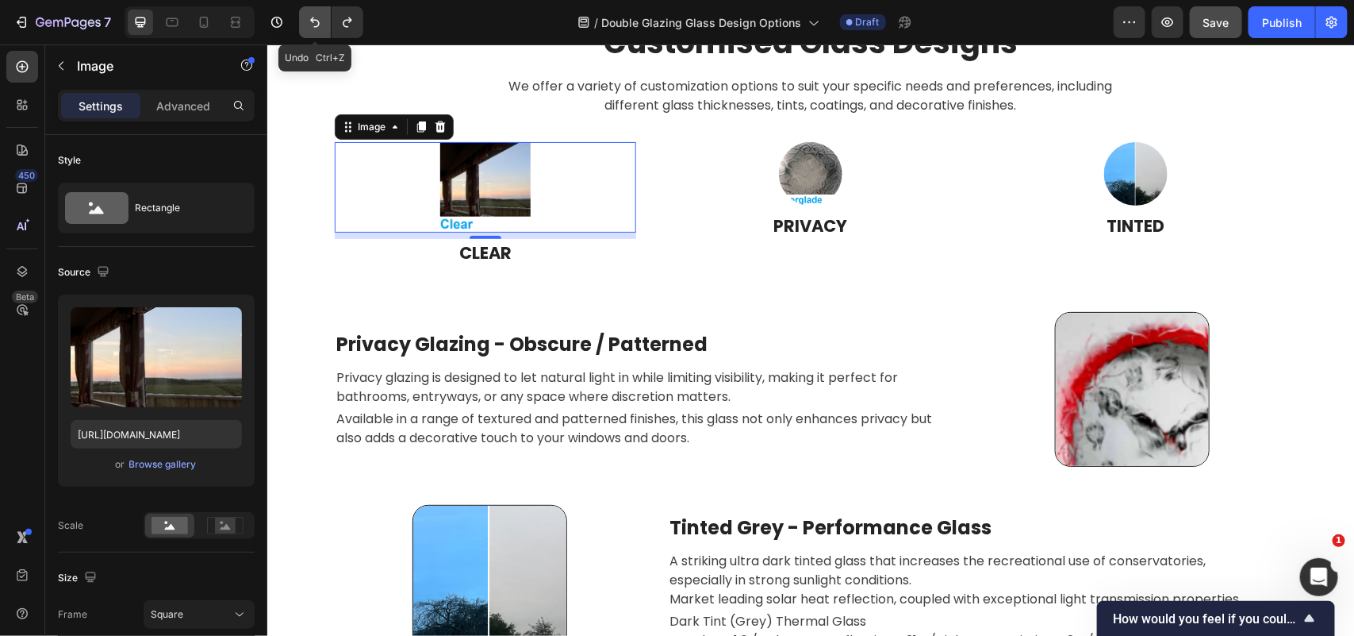
click at [318, 26] on icon "Undo/Redo" at bounding box center [315, 22] width 16 height 16
click at [313, 28] on icon "Undo/Redo" at bounding box center [315, 22] width 16 height 16
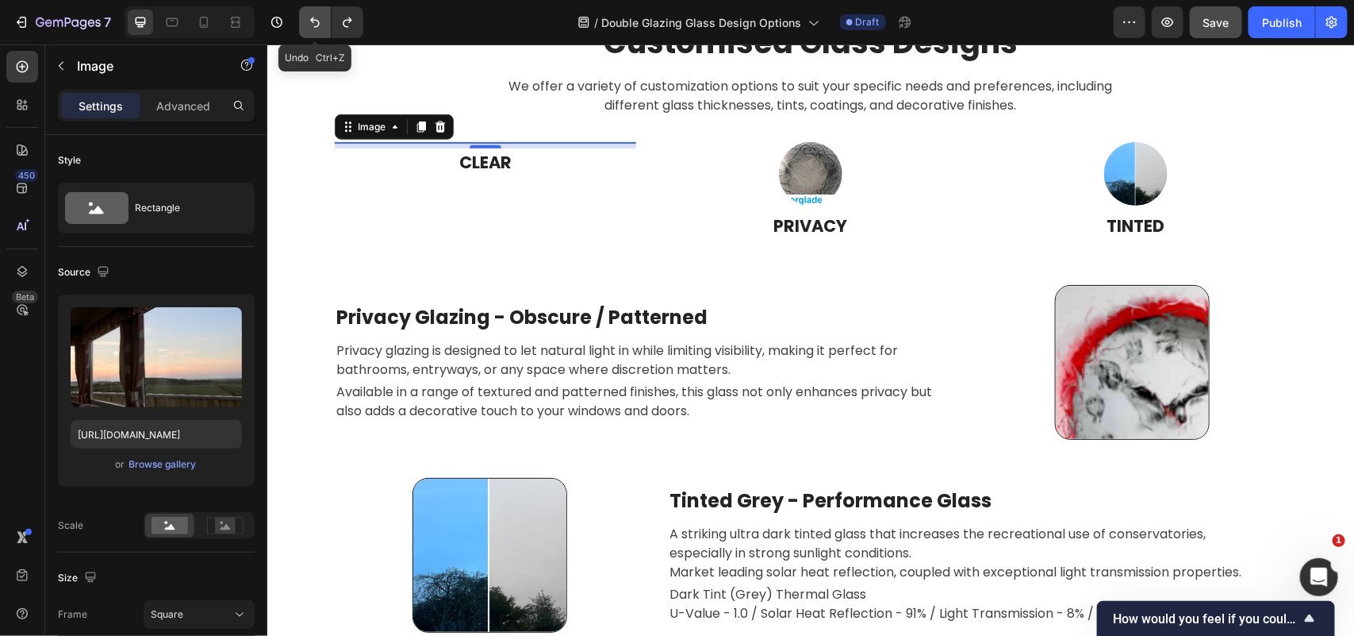
click at [312, 25] on icon "Undo/Redo" at bounding box center [315, 22] width 16 height 16
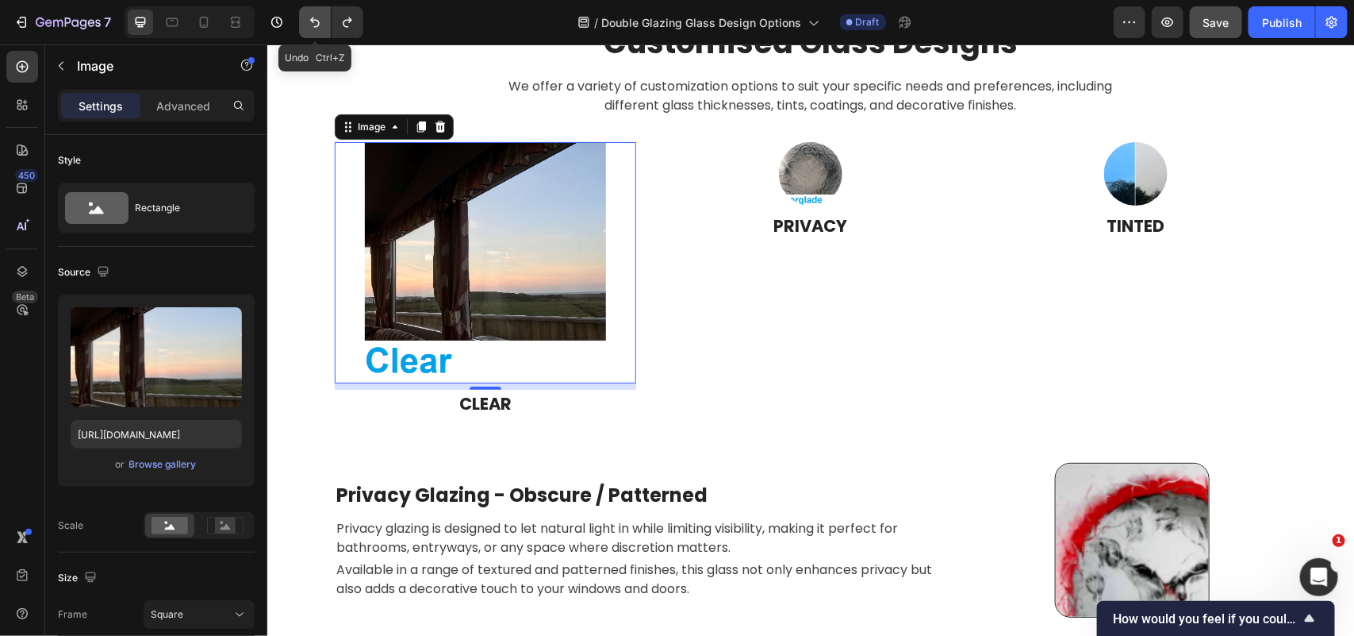
click at [312, 26] on icon "Undo/Redo" at bounding box center [315, 22] width 16 height 16
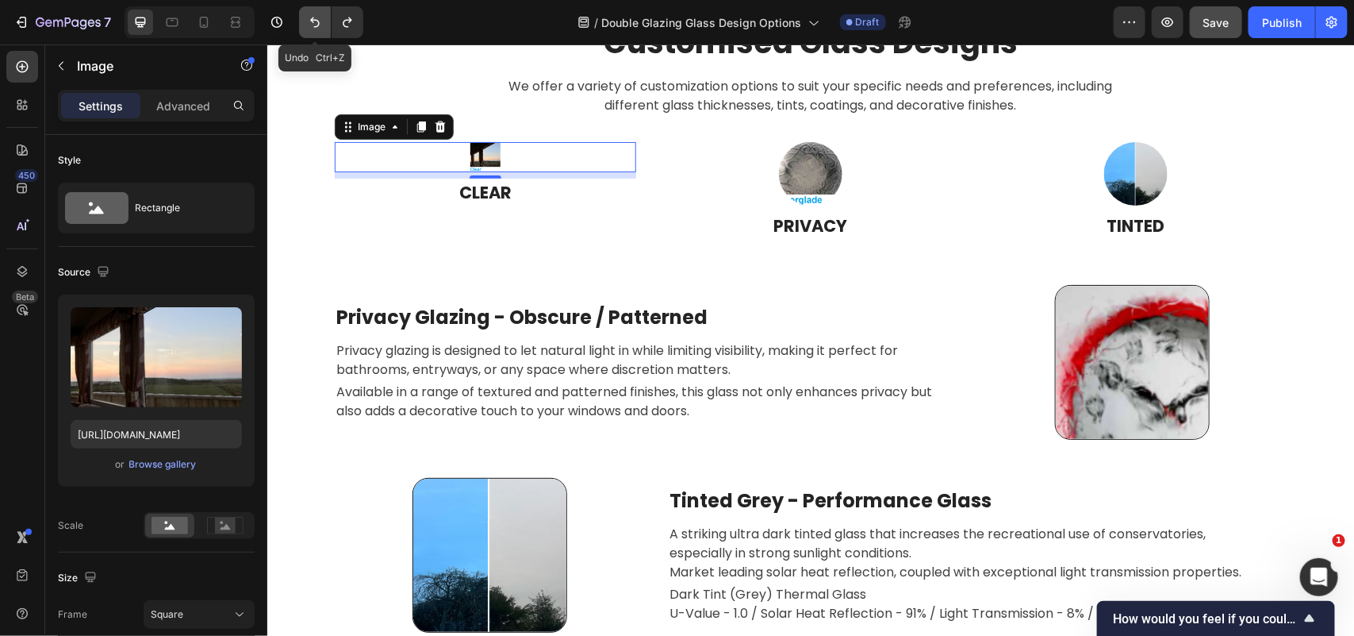
click at [312, 26] on icon "Undo/Redo" at bounding box center [315, 22] width 16 height 16
type input "100"
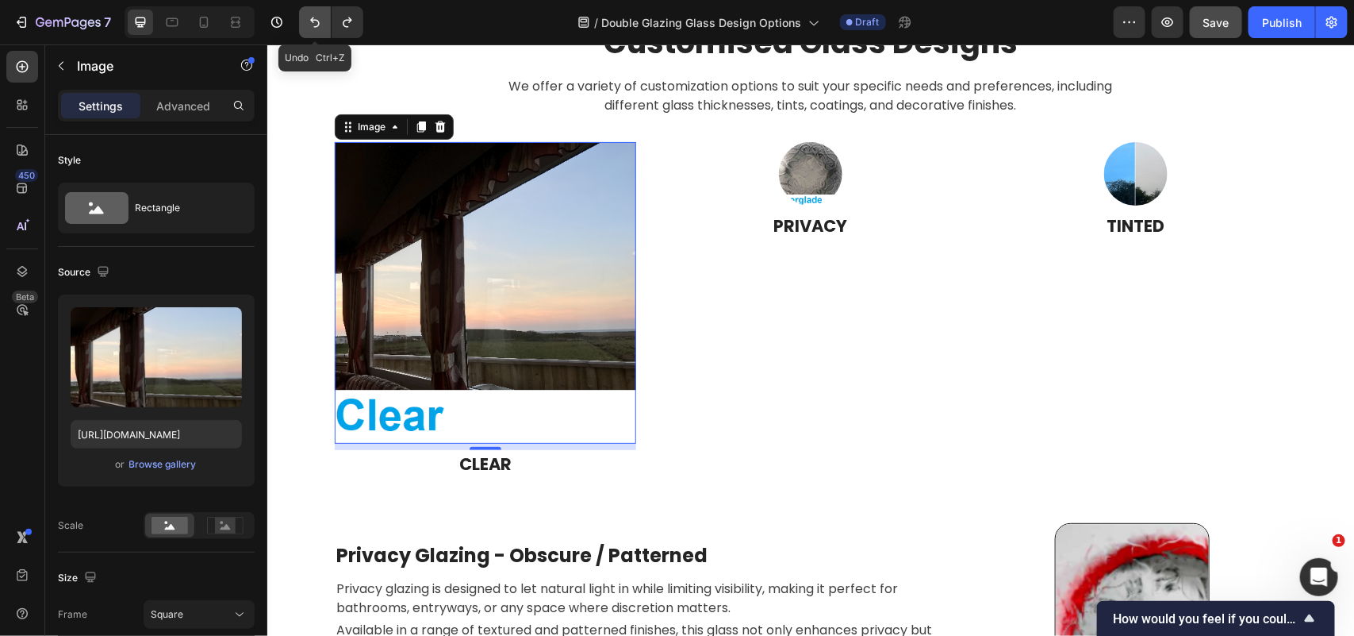
click at [312, 26] on icon "Undo/Redo" at bounding box center [315, 22] width 16 height 16
click at [315, 26] on icon "Undo/Redo" at bounding box center [315, 22] width 10 height 10
type input "80"
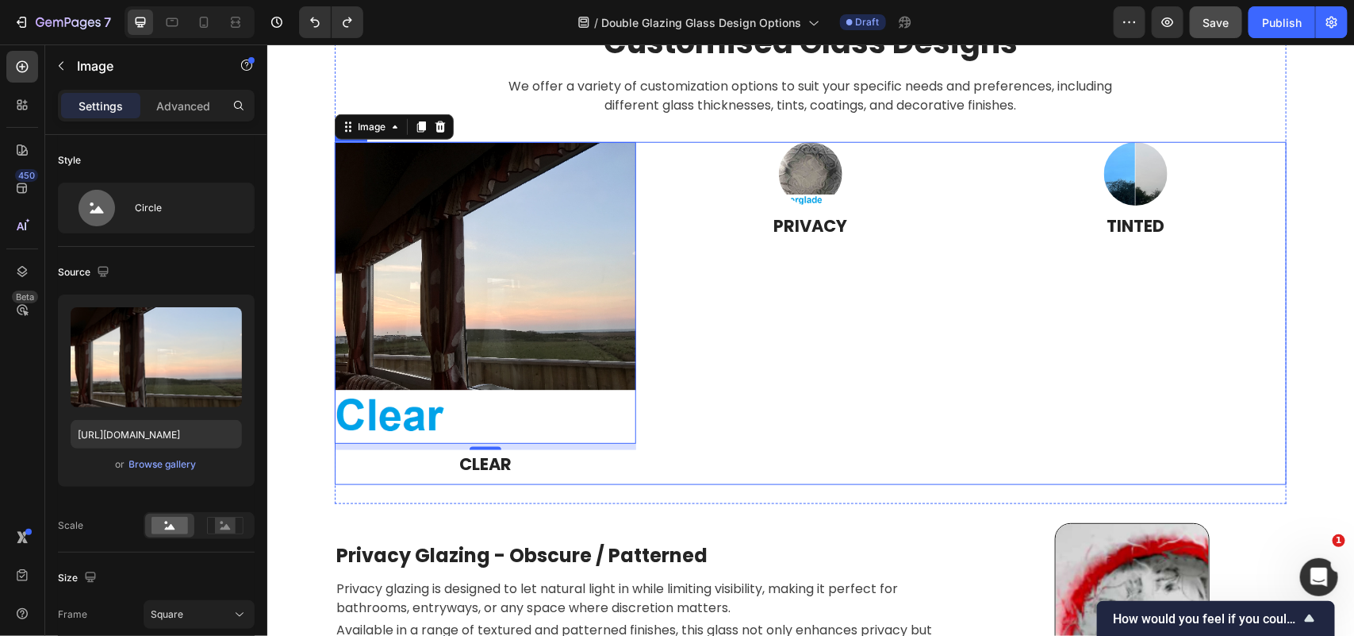
scroll to position [3646, 0]
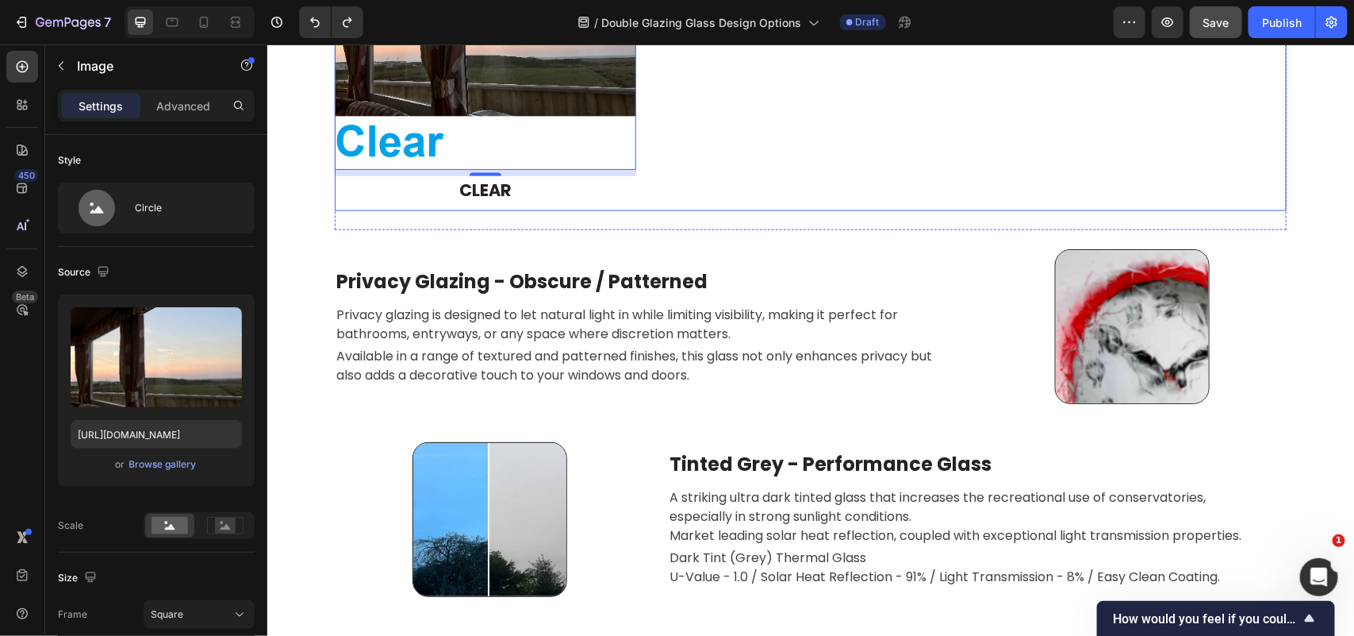
click at [793, 448] on h3 "Tinted Grey - Performance Glass" at bounding box center [964, 464] width 594 height 32
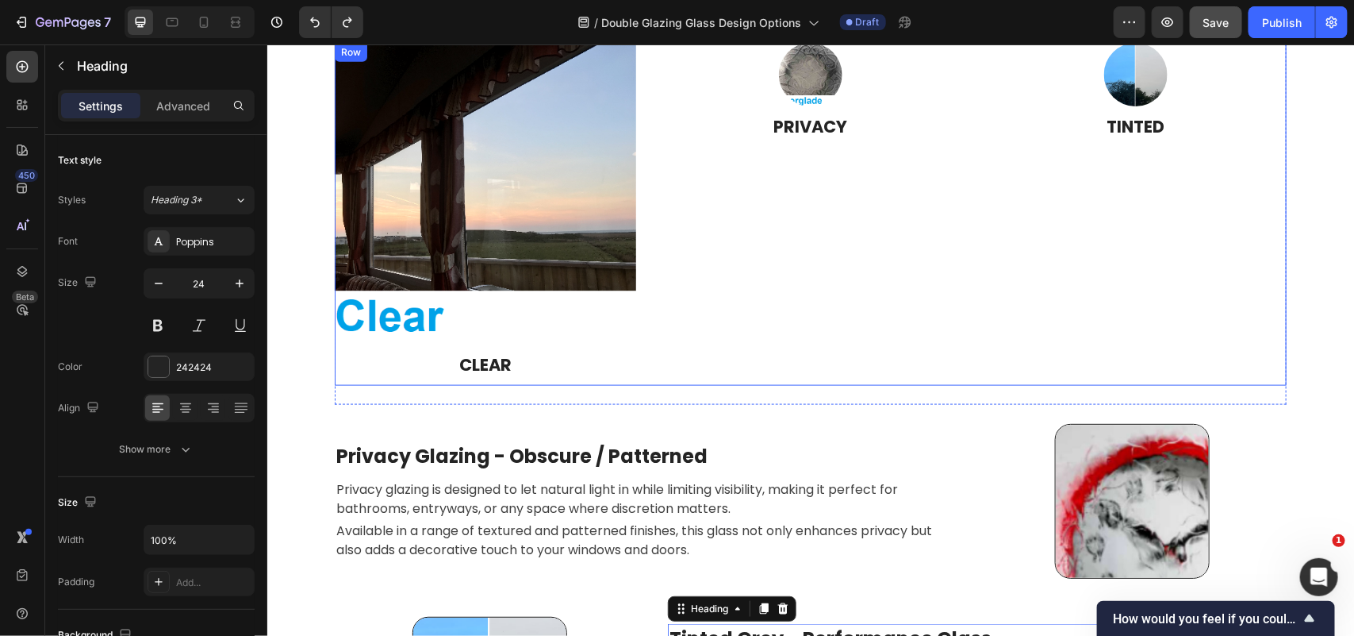
scroll to position [3372, 0]
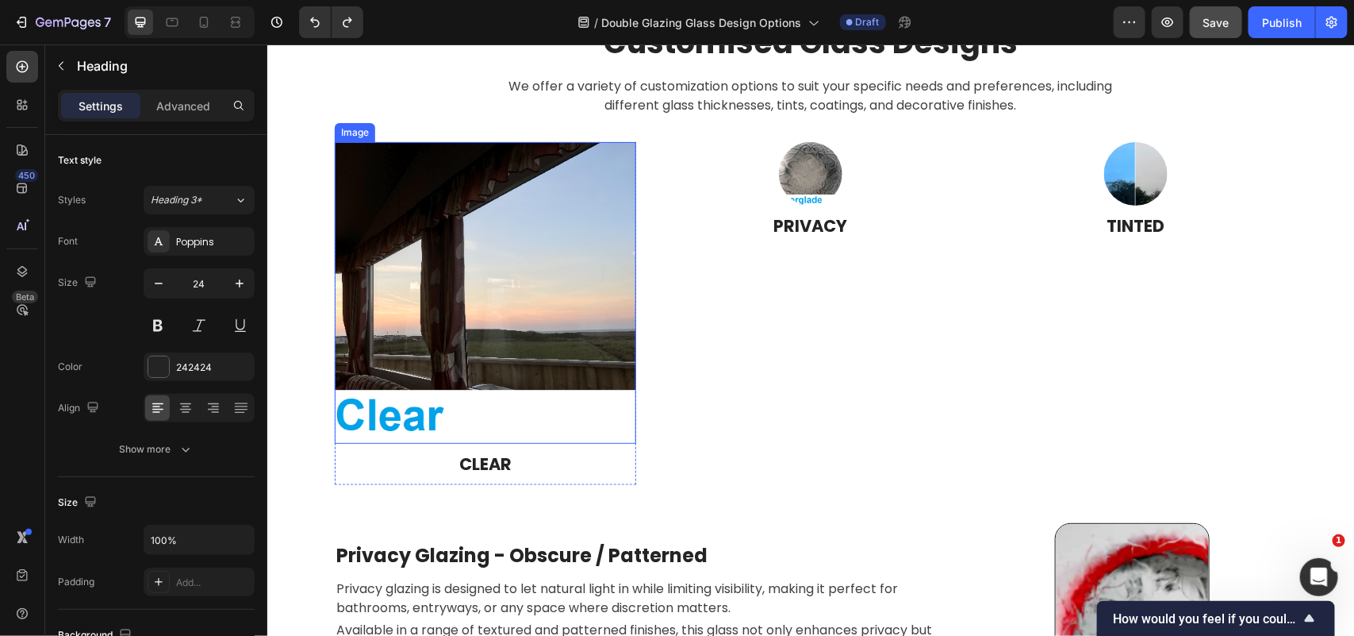
click at [548, 257] on img at bounding box center [485, 292] width 302 height 302
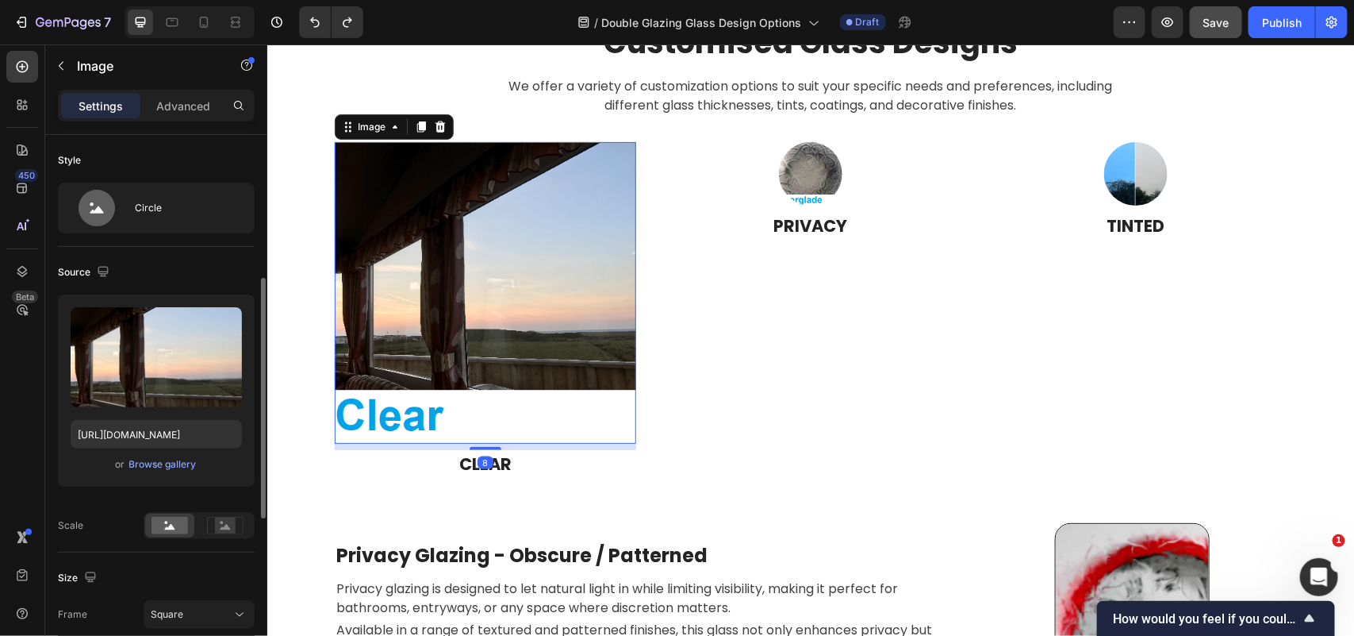
scroll to position [99, 0]
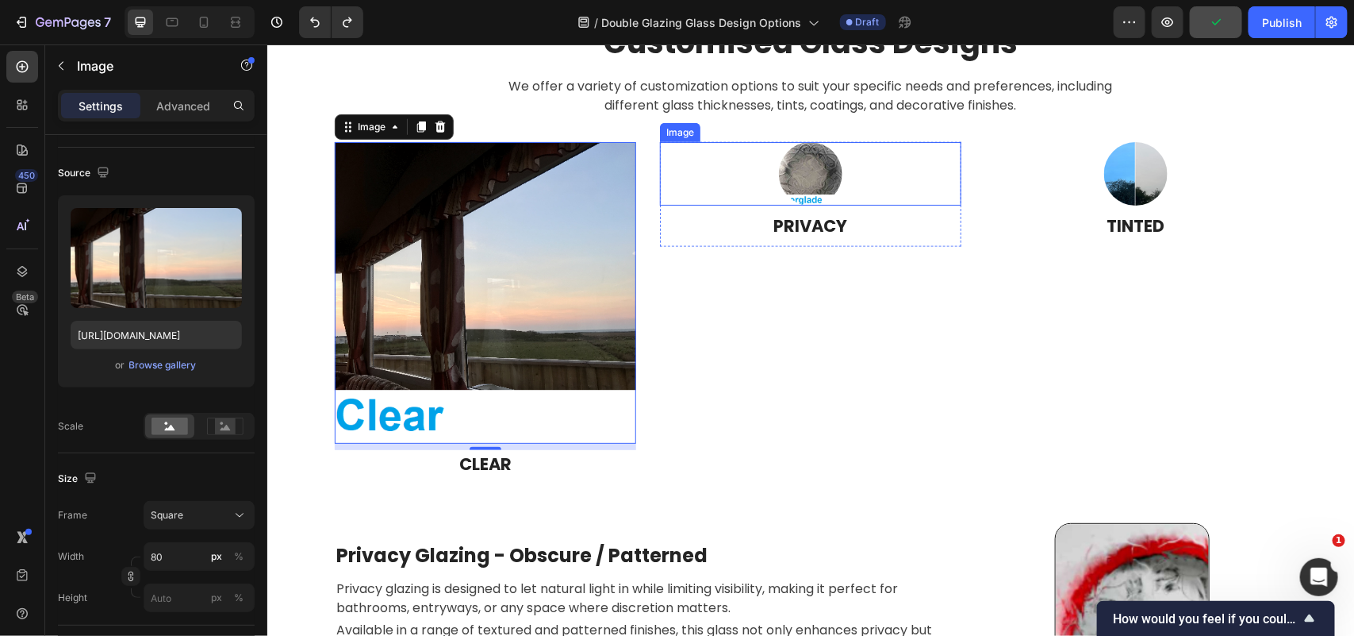
click at [802, 180] on img at bounding box center [809, 172] width 63 height 63
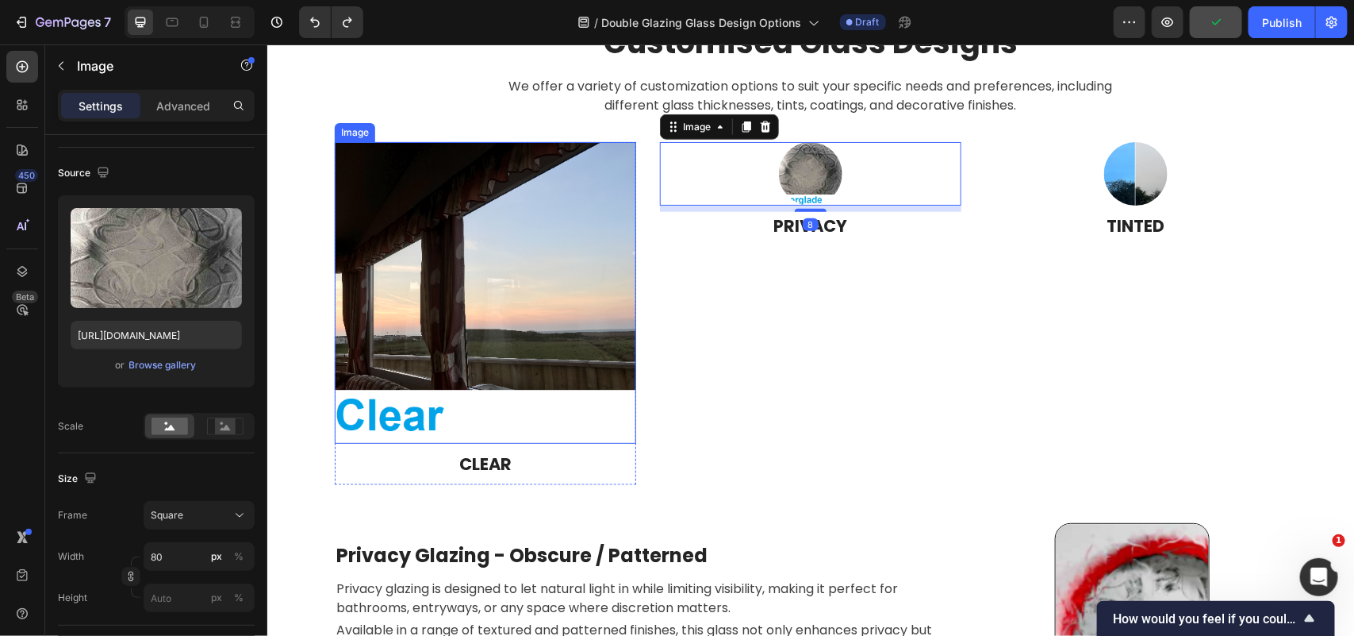
click at [572, 227] on img at bounding box center [485, 292] width 302 height 302
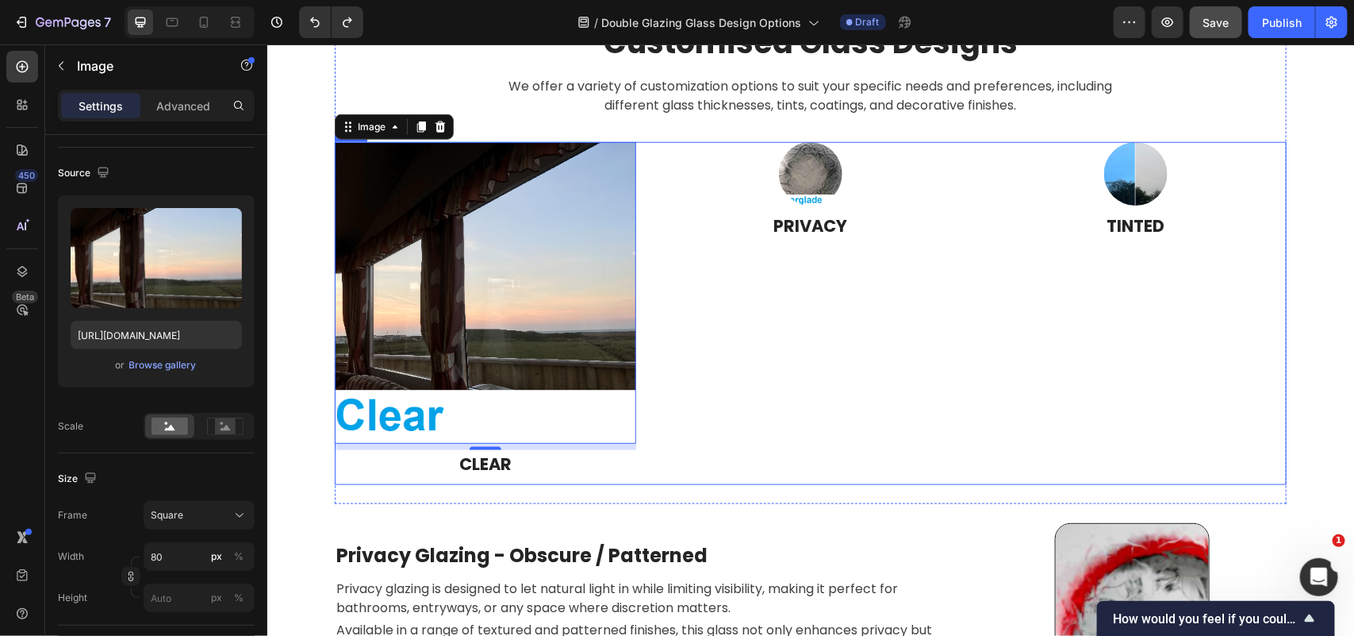
click at [756, 361] on div "Image PRIVACY Heading Row" at bounding box center [810, 312] width 302 height 343
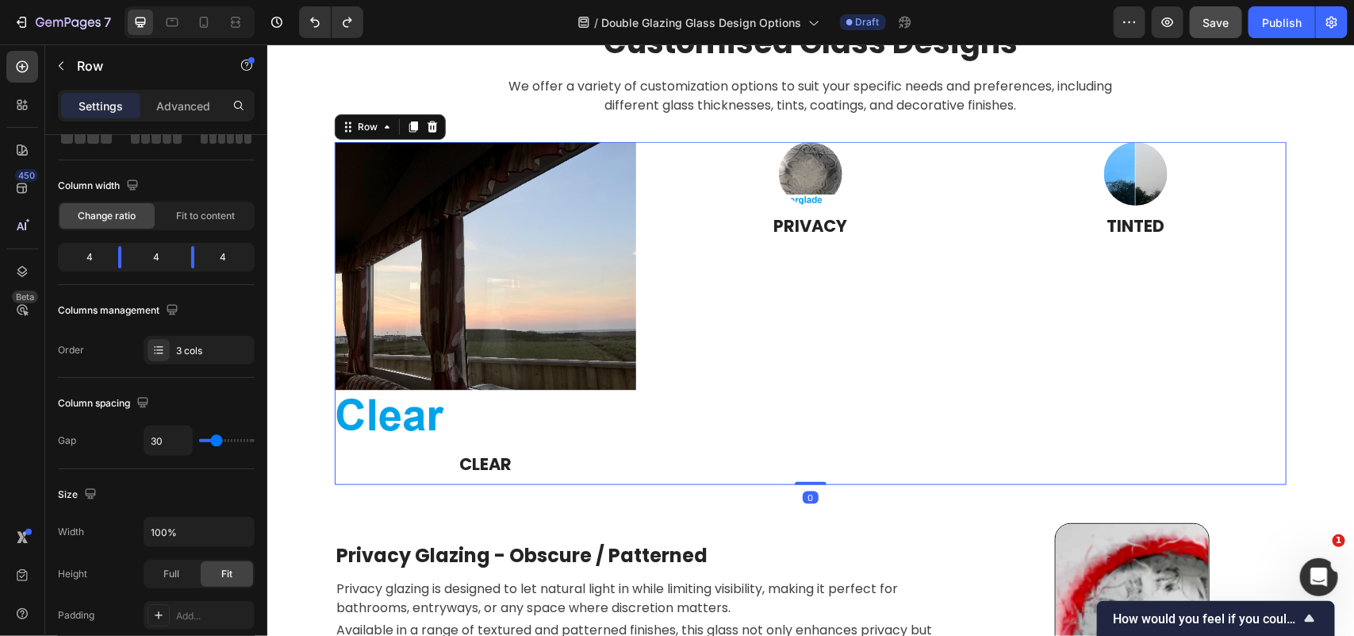
scroll to position [0, 0]
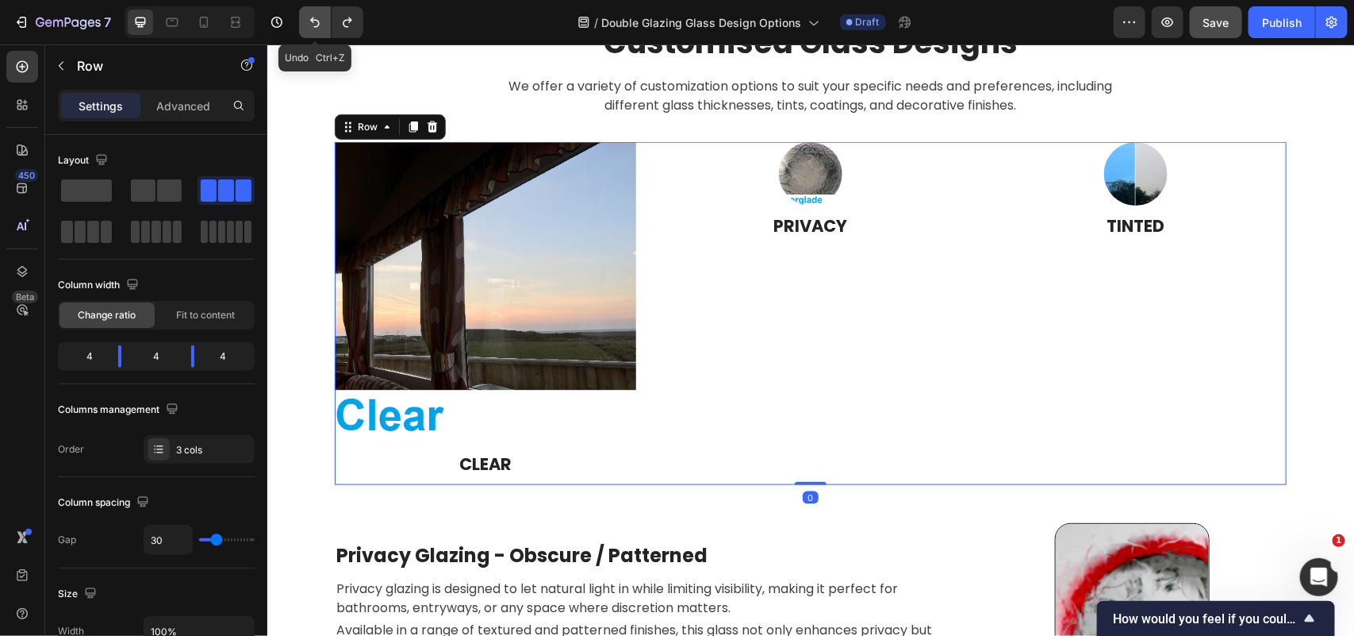
drag, startPoint x: 319, startPoint y: 29, endPoint x: 154, endPoint y: 125, distance: 190.9
click at [319, 29] on icon "Undo/Redo" at bounding box center [315, 22] width 16 height 16
click at [345, 25] on icon "Undo/Redo" at bounding box center [348, 22] width 16 height 16
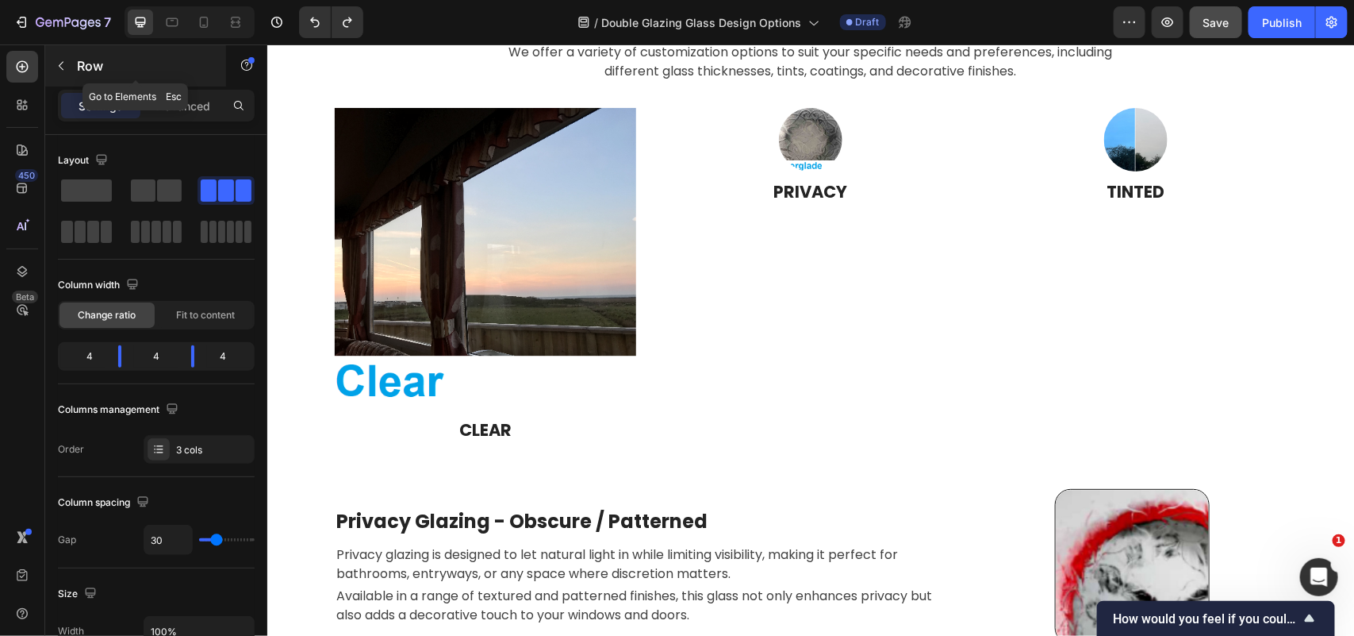
scroll to position [3075, 0]
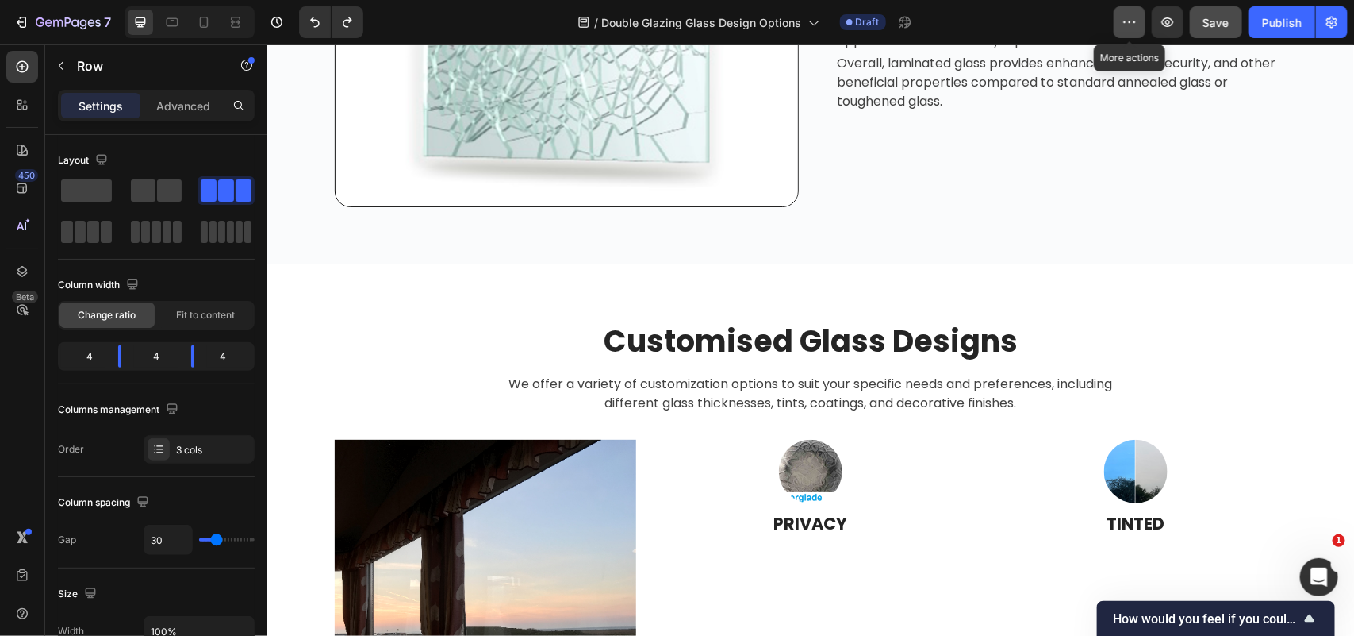
click at [1120, 24] on button "button" at bounding box center [1130, 22] width 32 height 32
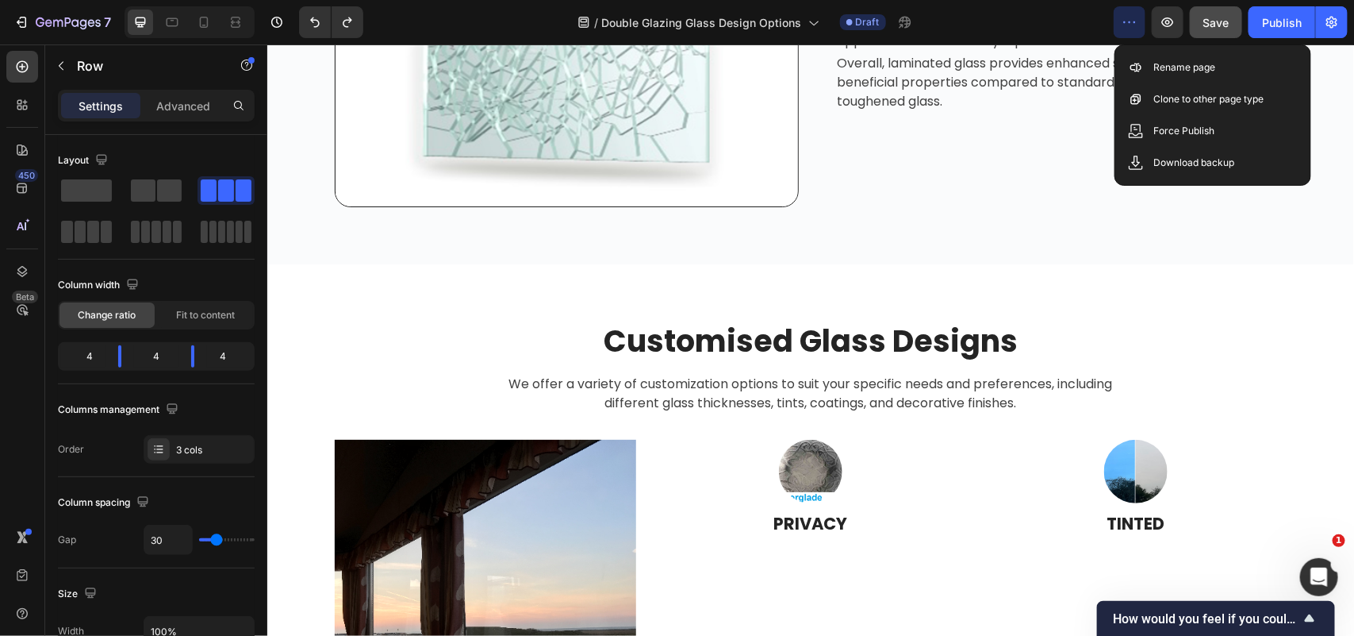
click at [1135, 25] on icon "button" at bounding box center [1130, 22] width 16 height 16
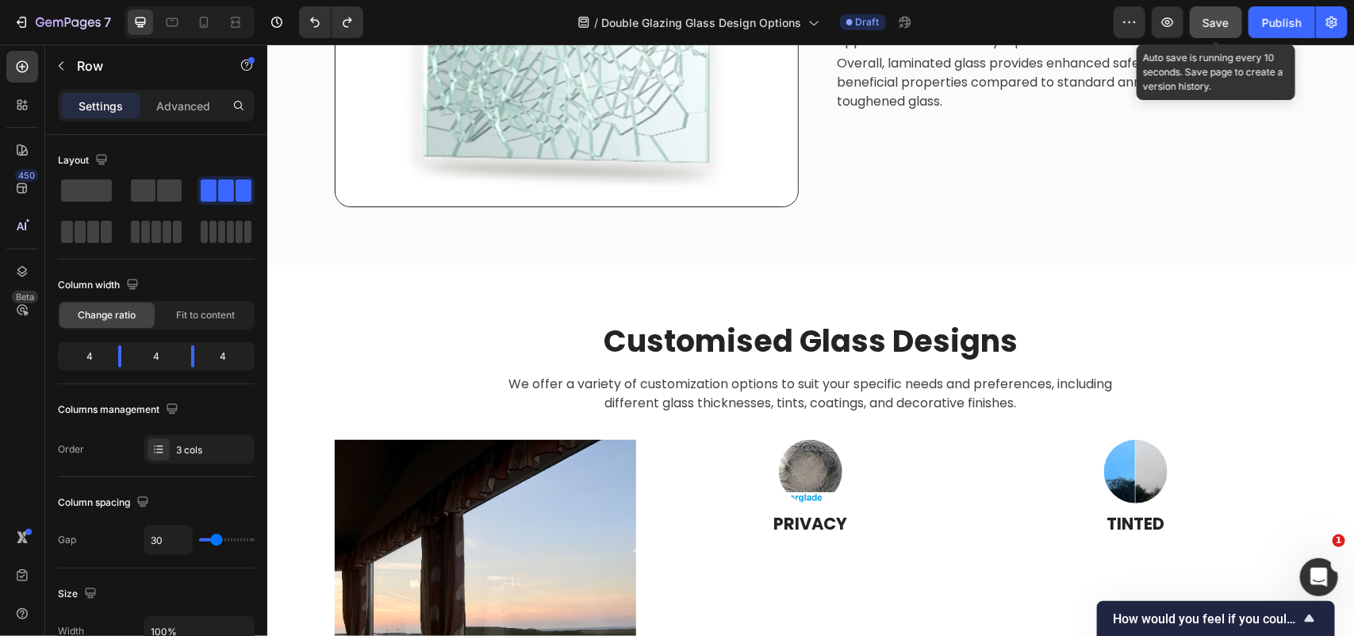
click at [1212, 25] on span "Save" at bounding box center [1217, 22] width 26 height 13
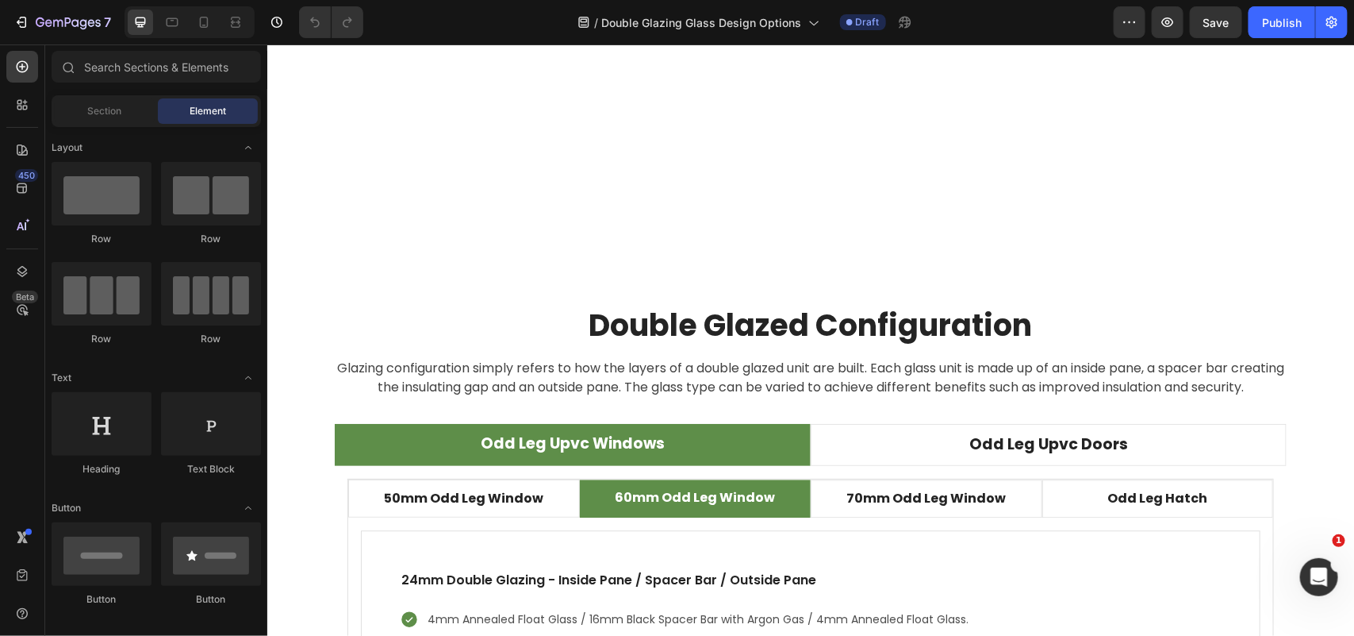
scroll to position [4636, 0]
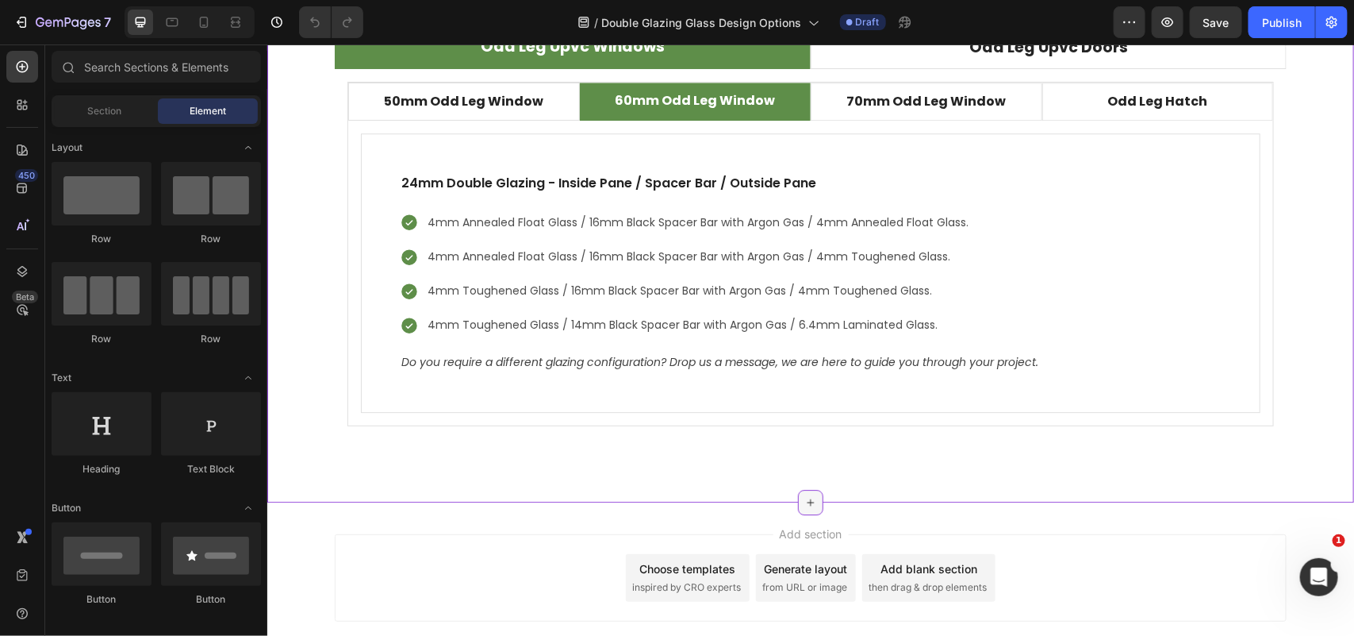
click at [805, 499] on icon at bounding box center [810, 501] width 13 height 13
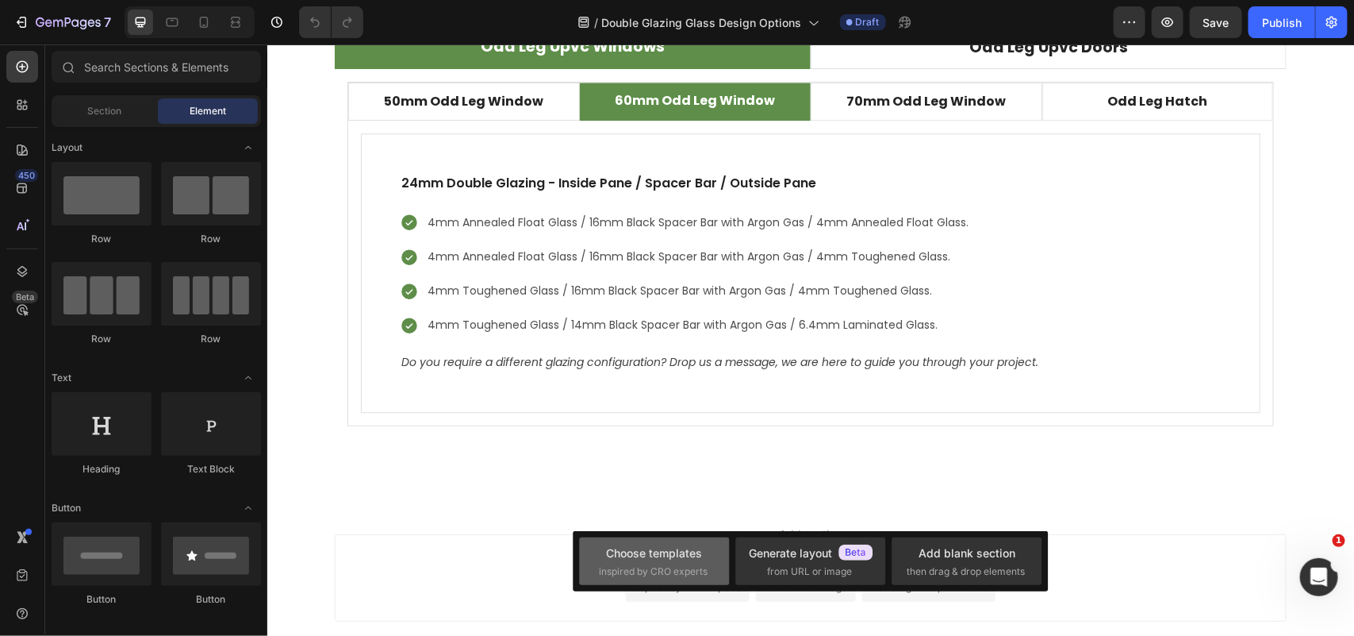
click at [667, 574] on span "inspired by CRO experts" at bounding box center [653, 571] width 109 height 14
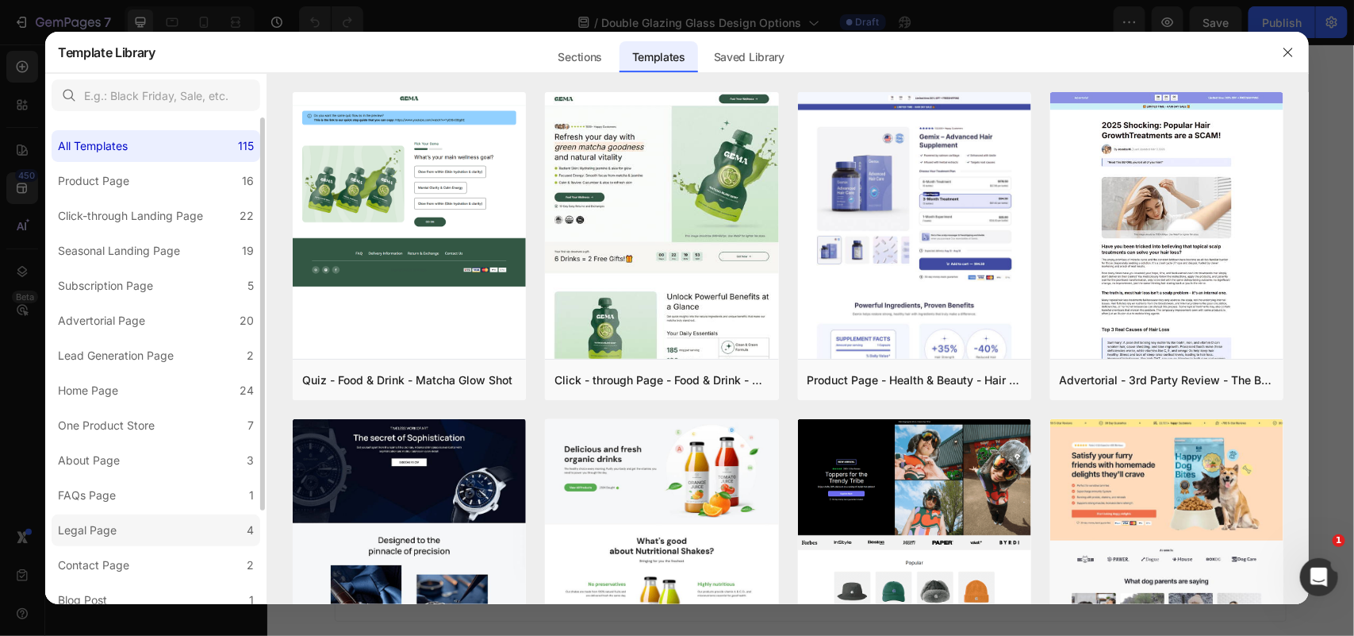
scroll to position [117, 0]
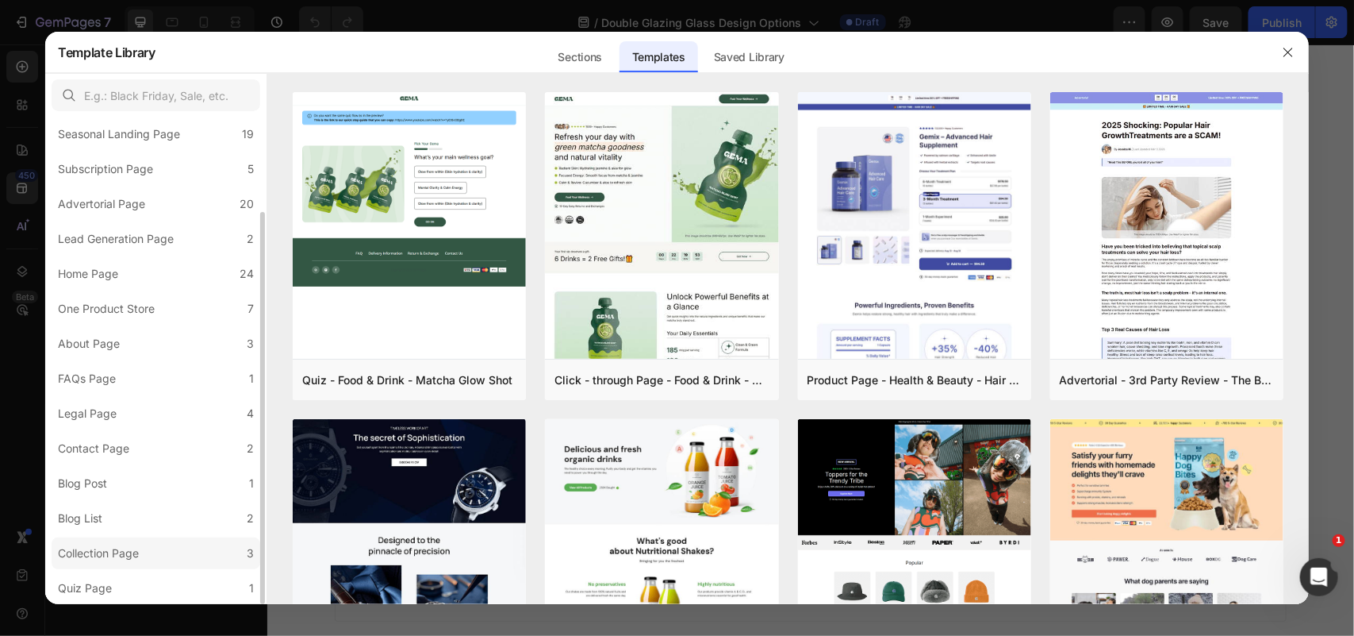
click at [171, 553] on label "Collection Page 3" at bounding box center [156, 553] width 209 height 32
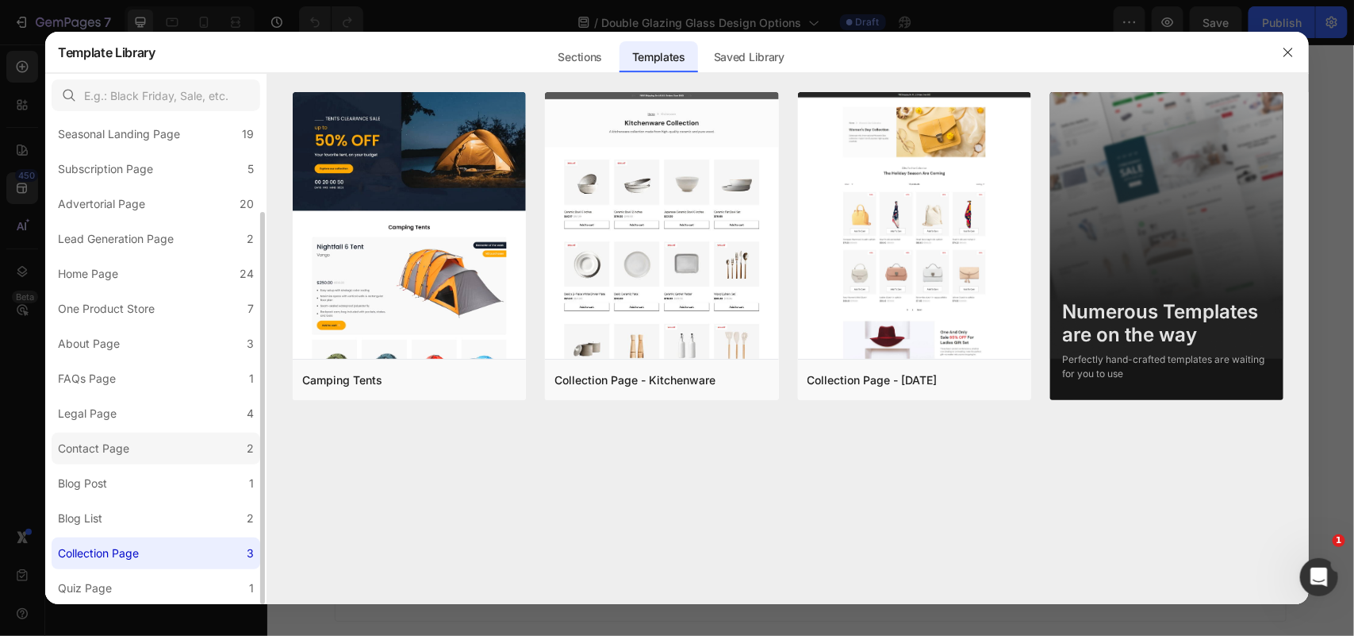
click at [190, 448] on label "Contact Page 2" at bounding box center [156, 448] width 209 height 32
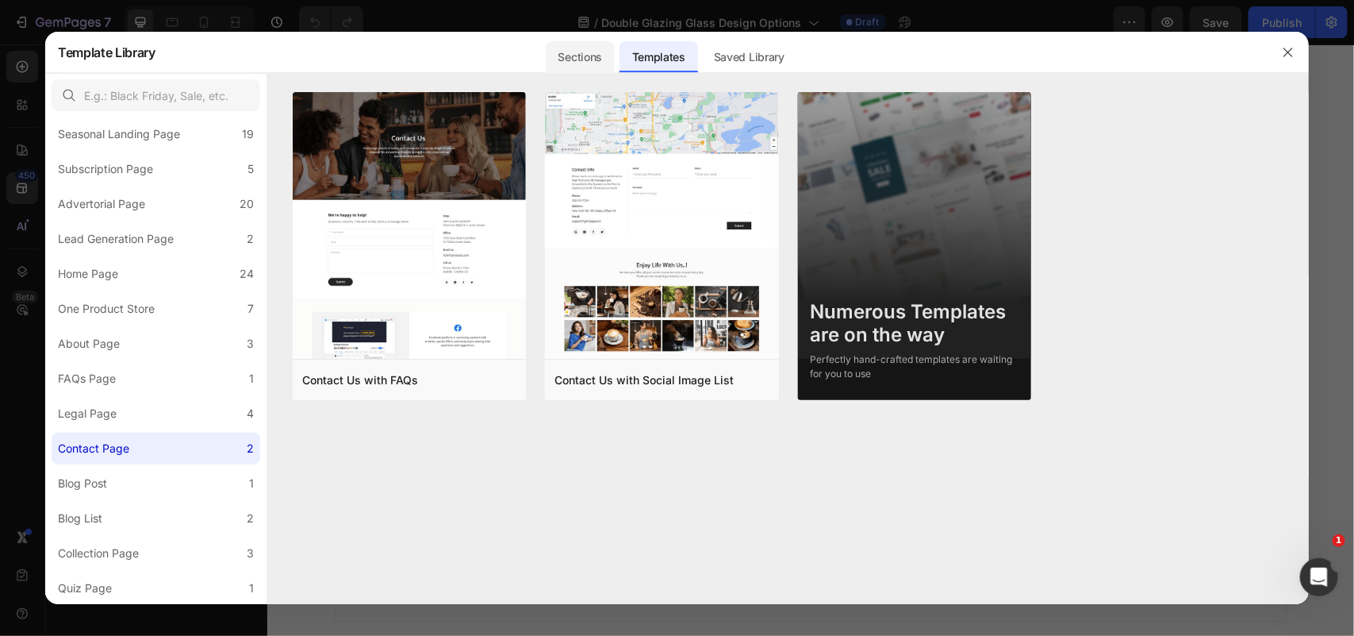
click at [582, 56] on div "Sections" at bounding box center [580, 57] width 69 height 32
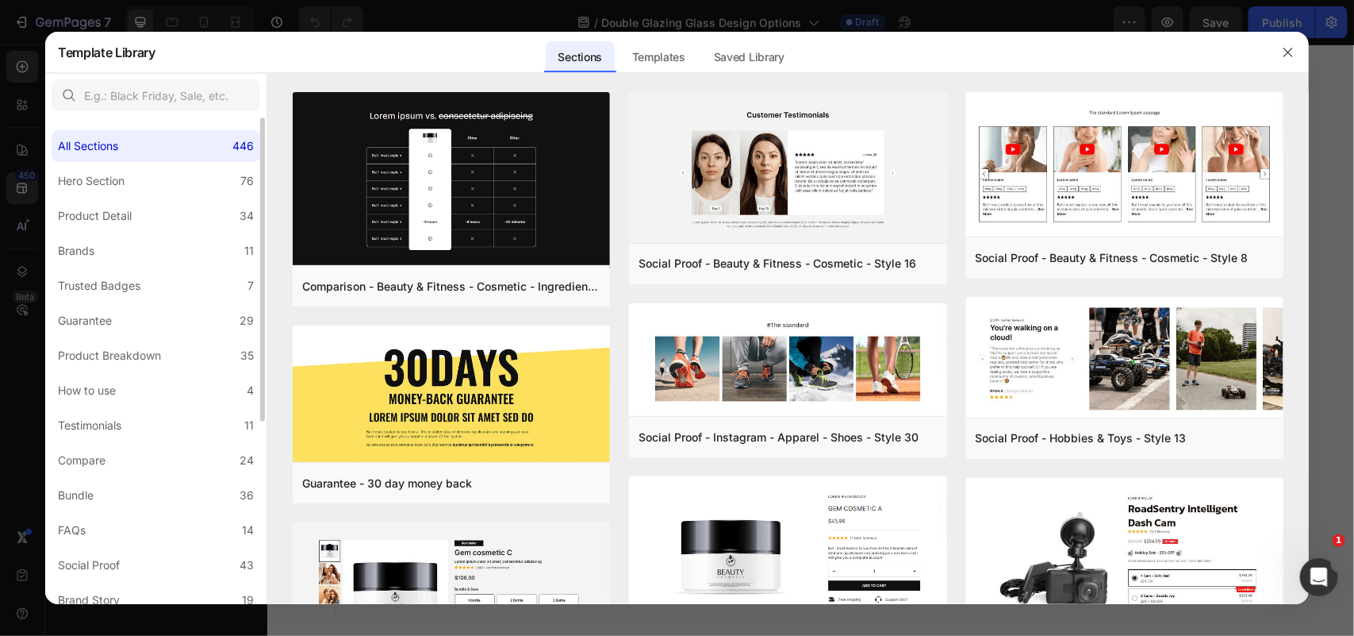
scroll to position [290, 0]
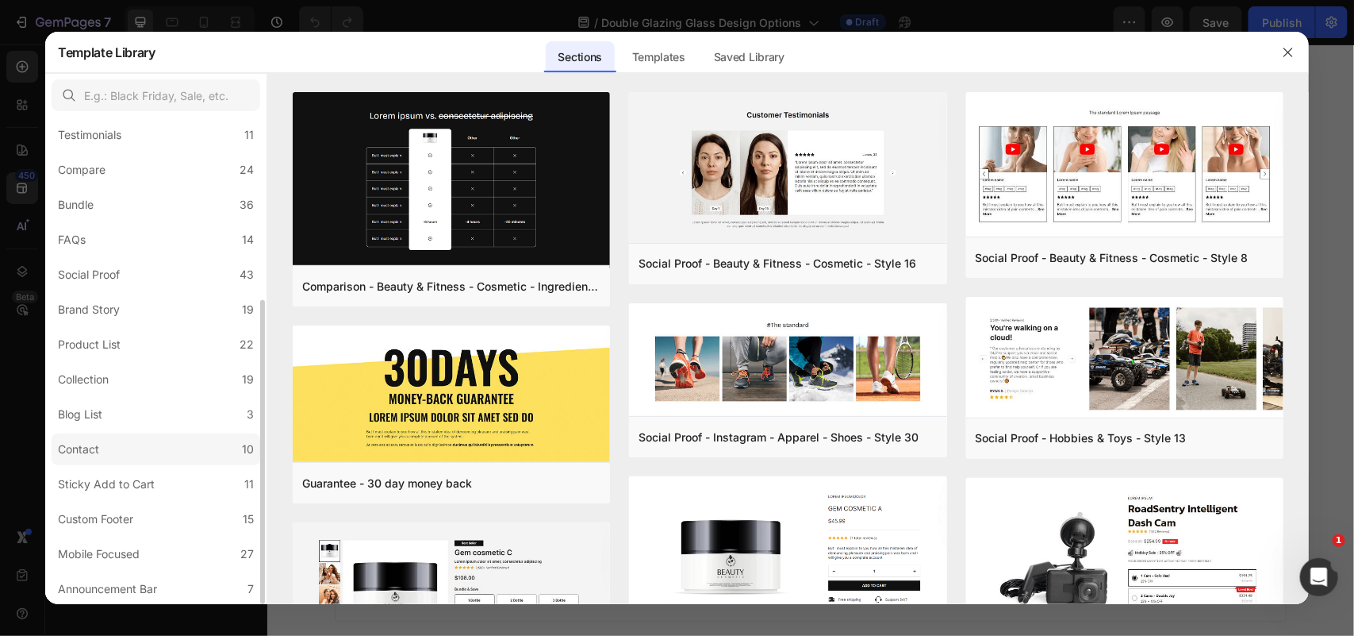
click at [148, 446] on label "Contact 10" at bounding box center [156, 449] width 209 height 32
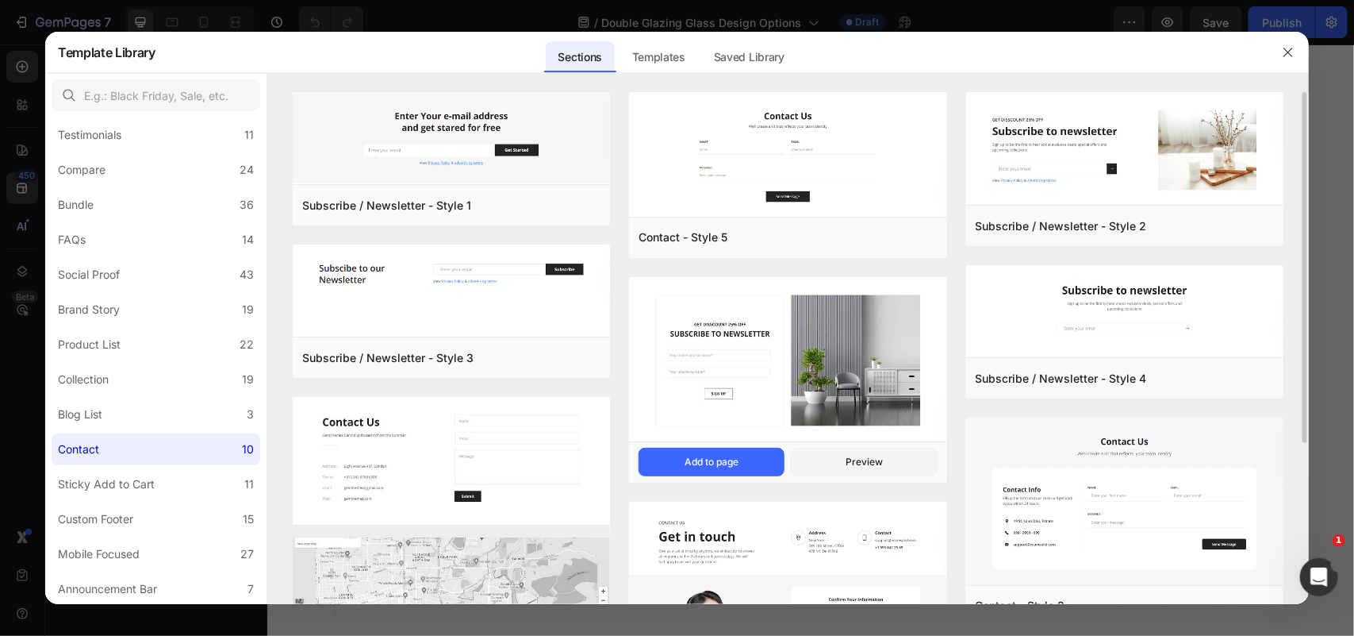
scroll to position [235, 0]
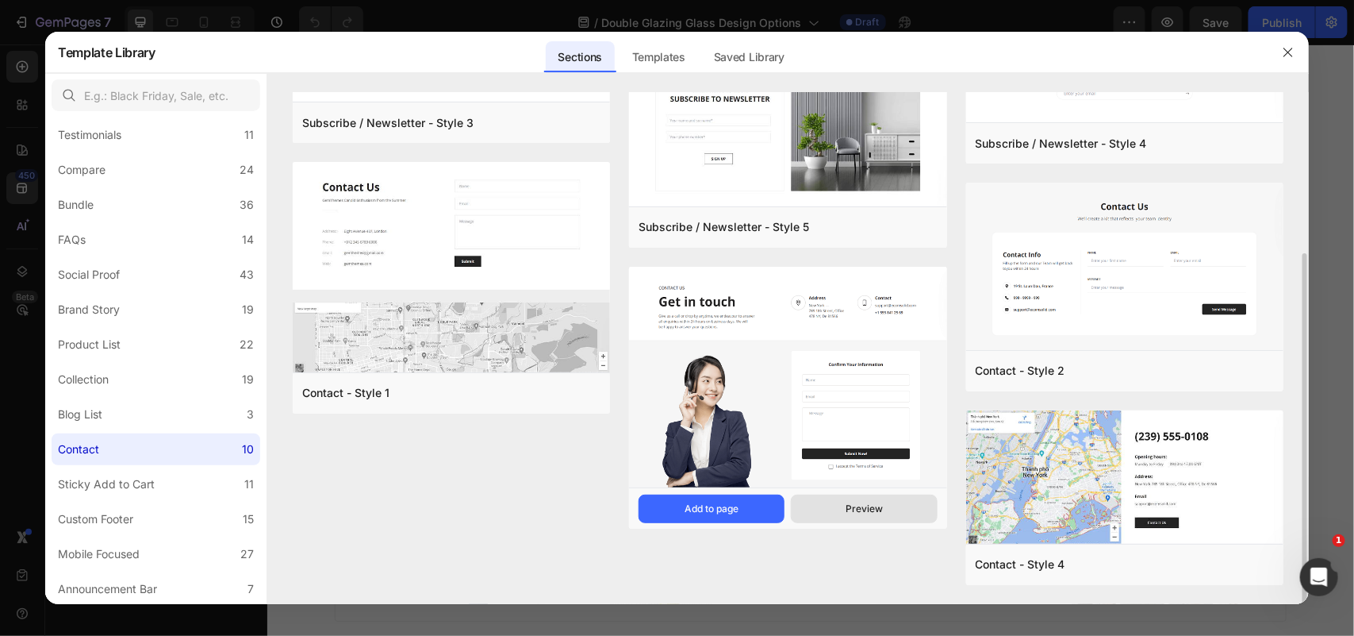
click at [843, 506] on button "Preview" at bounding box center [864, 508] width 146 height 29
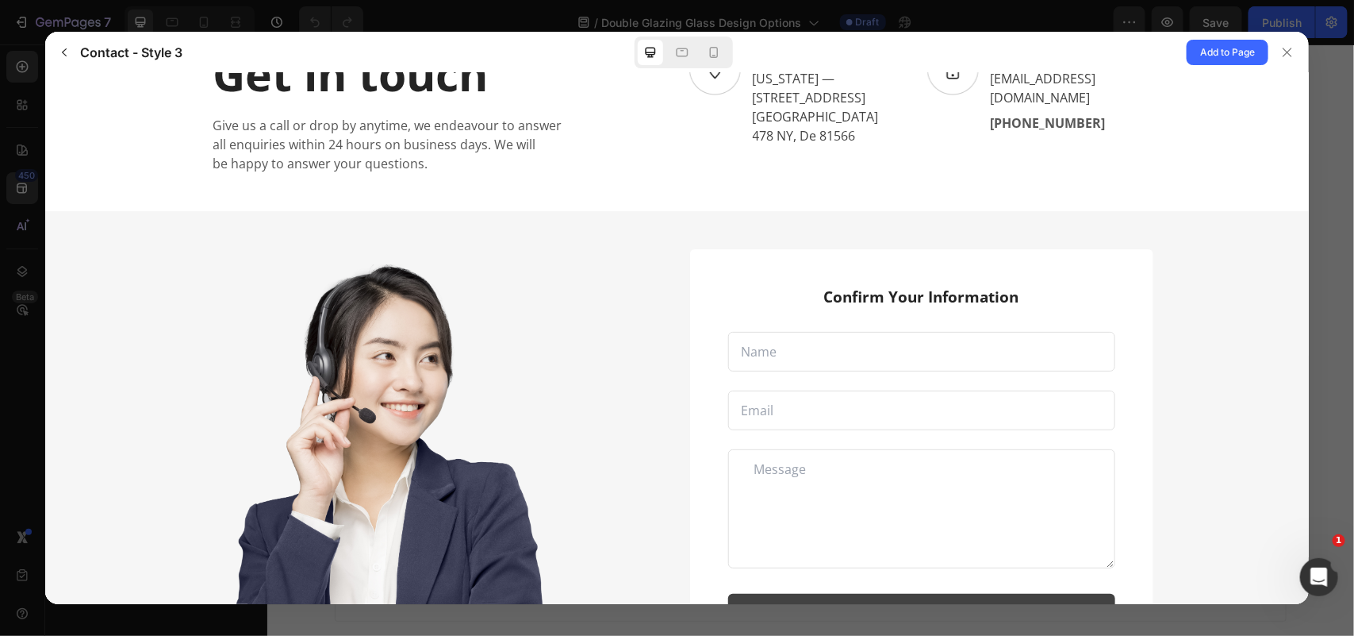
scroll to position [0, 0]
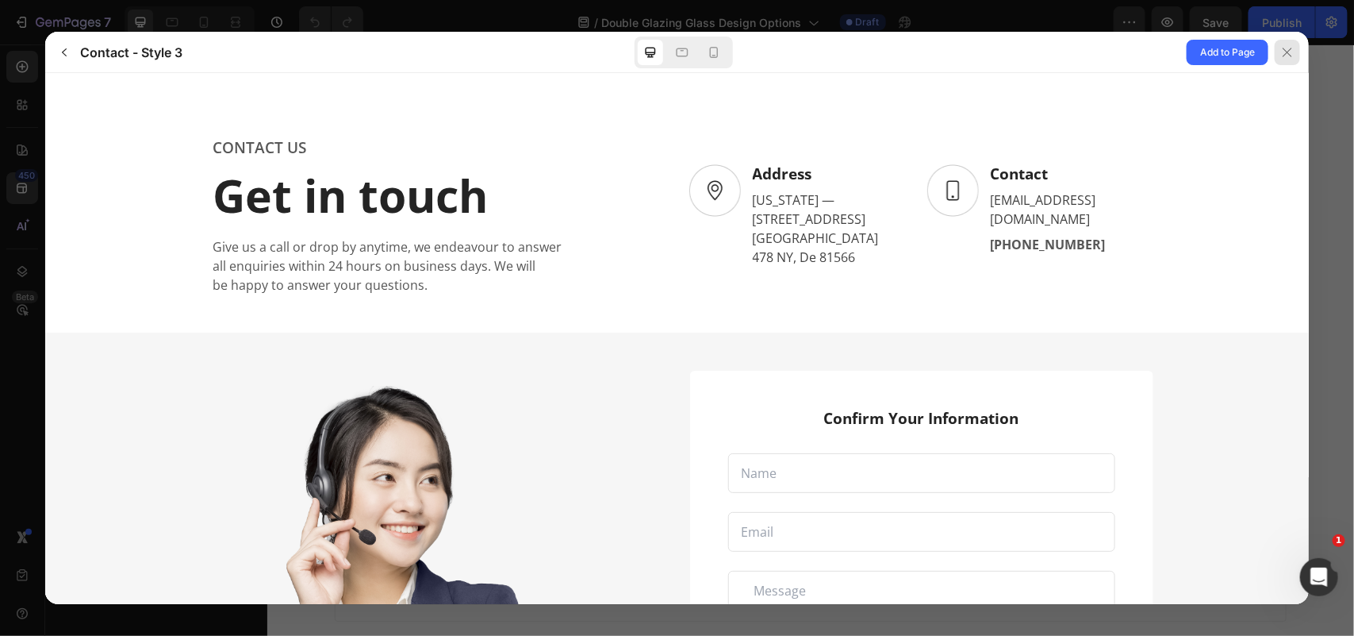
click at [1287, 49] on icon at bounding box center [1287, 52] width 13 height 13
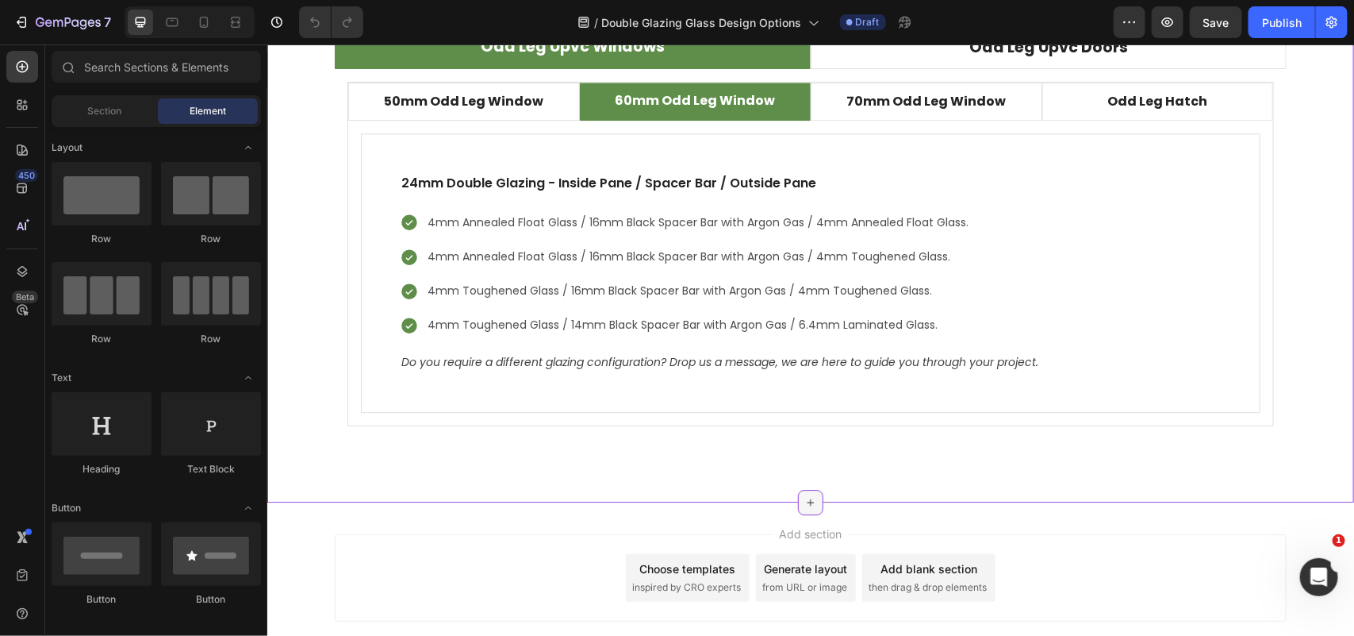
click at [810, 503] on div at bounding box center [809, 501] width 25 height 25
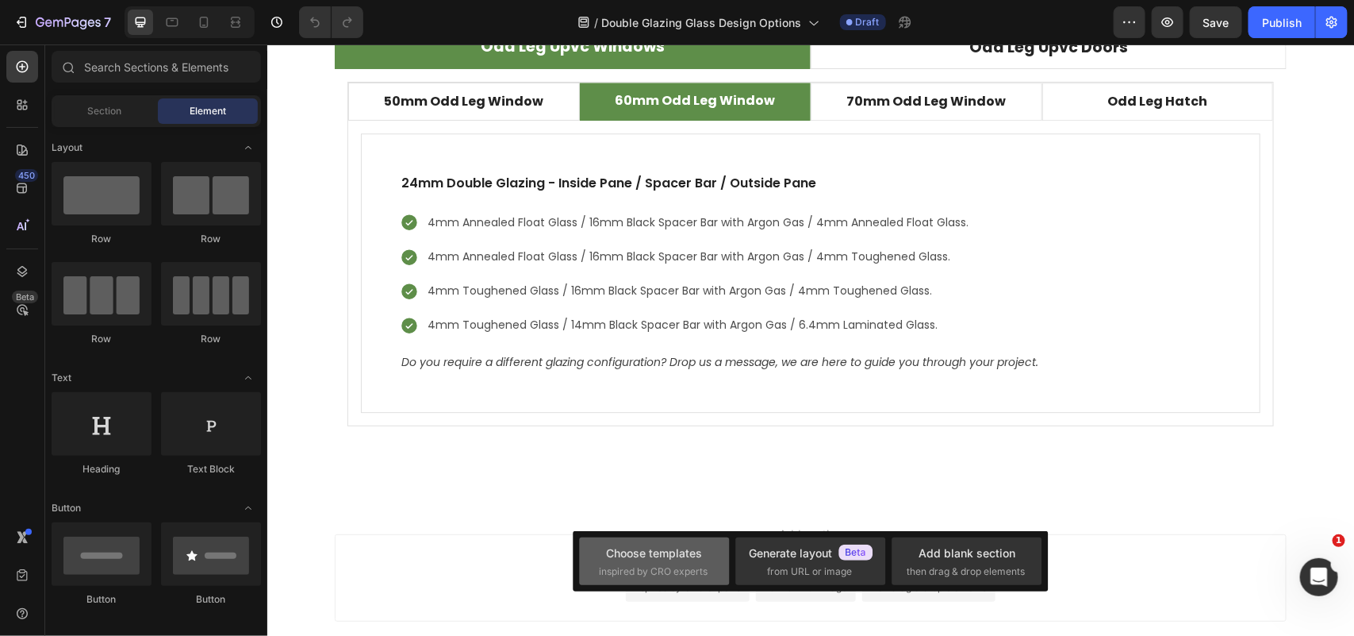
click at [667, 573] on span "inspired by CRO experts" at bounding box center [653, 571] width 109 height 14
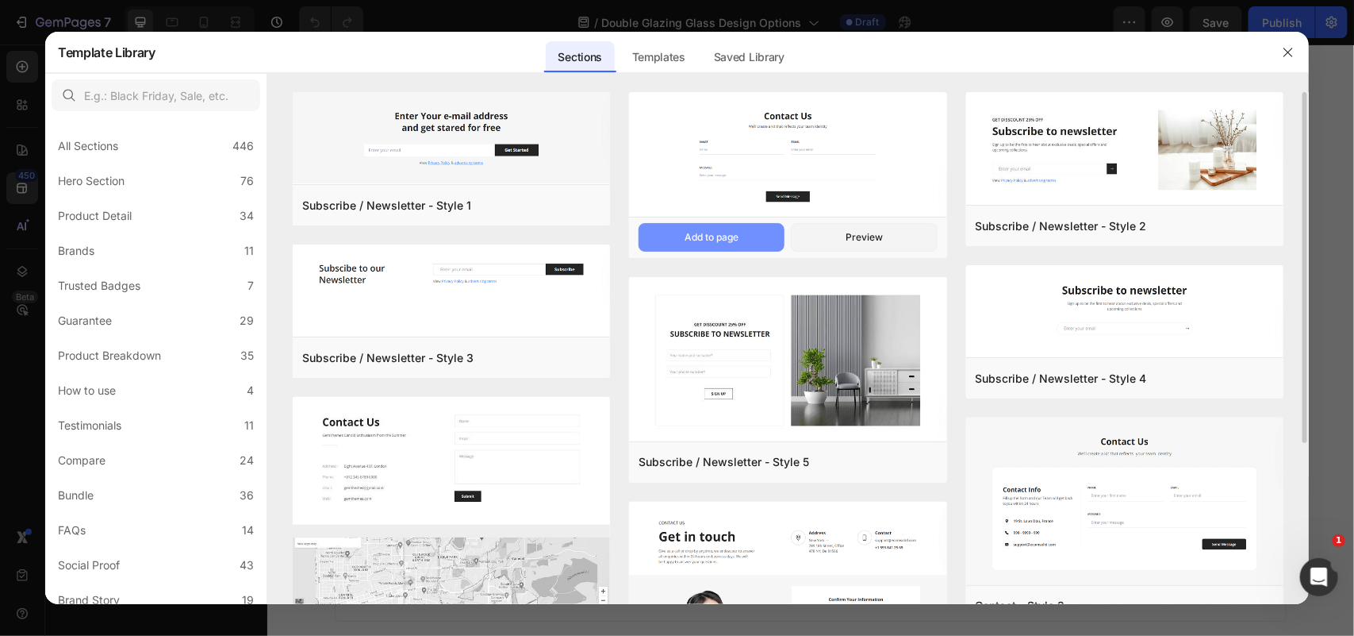
click at [738, 236] on div "Add to page" at bounding box center [712, 237] width 54 height 14
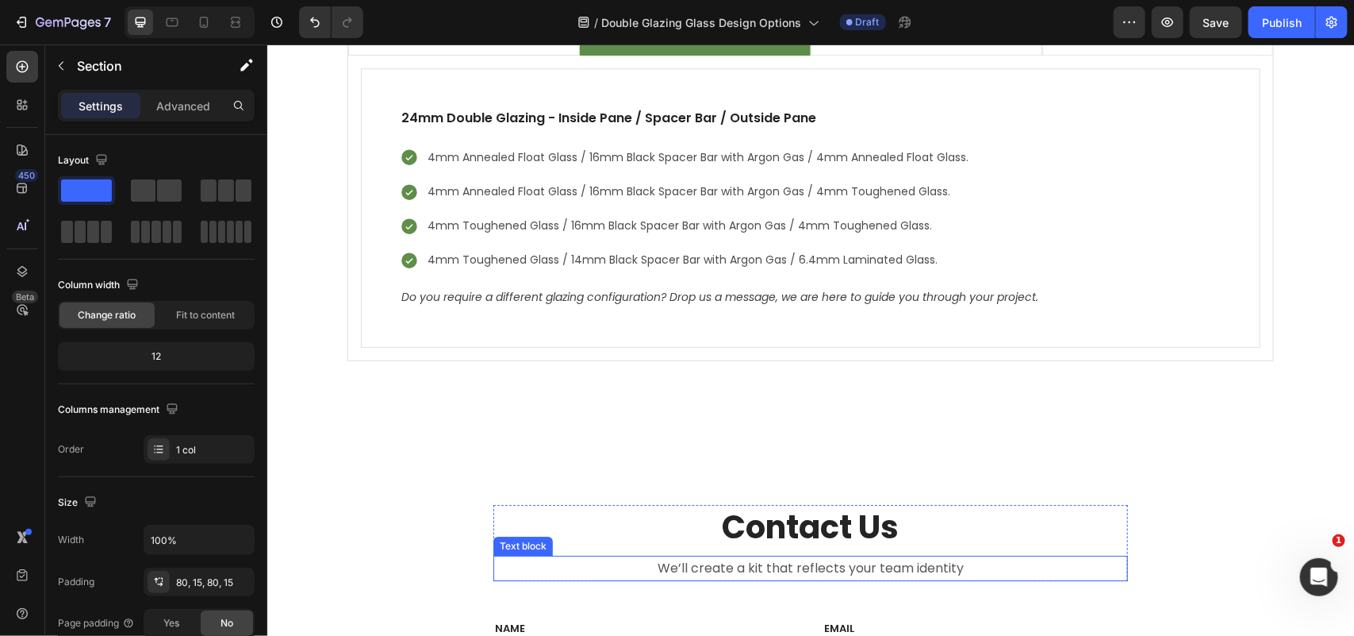
scroll to position [4801, 0]
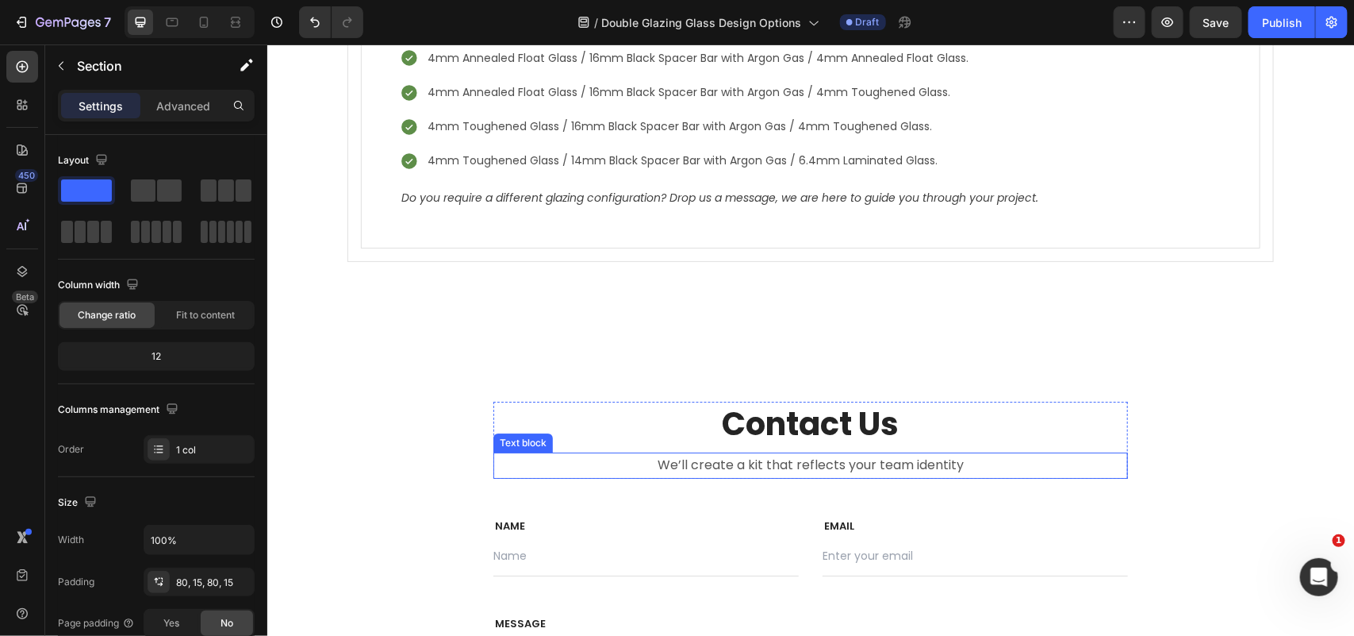
click at [845, 471] on p "We’ll create a kit that reflects your team identity" at bounding box center [810, 464] width 632 height 23
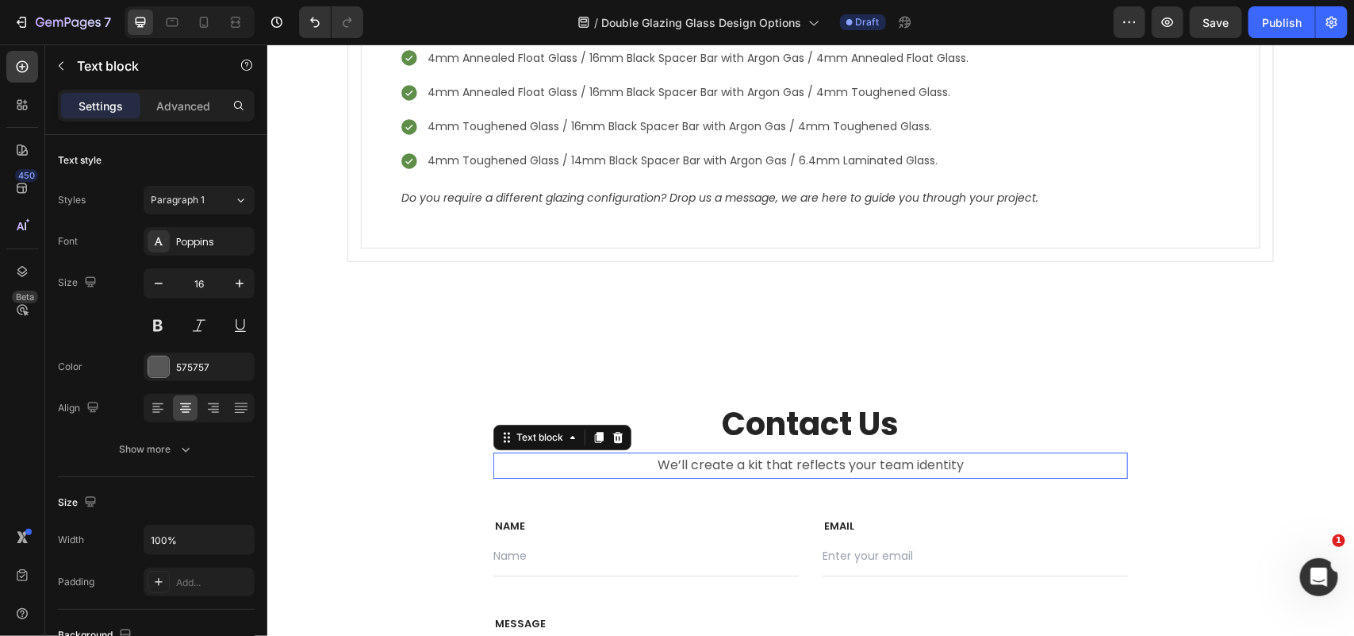
click at [845, 471] on p "We’ll create a kit that reflects your team identity" at bounding box center [810, 464] width 632 height 23
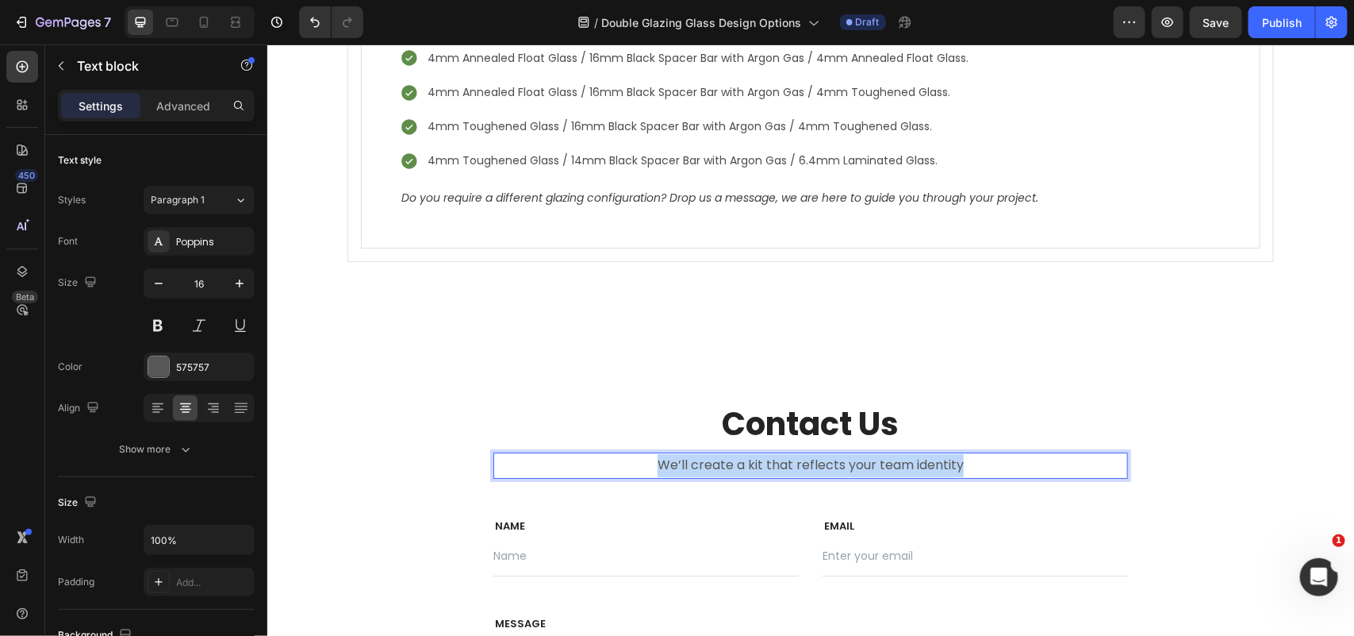
click at [845, 471] on p "We’ll create a kit that reflects your team identity" at bounding box center [810, 464] width 632 height 23
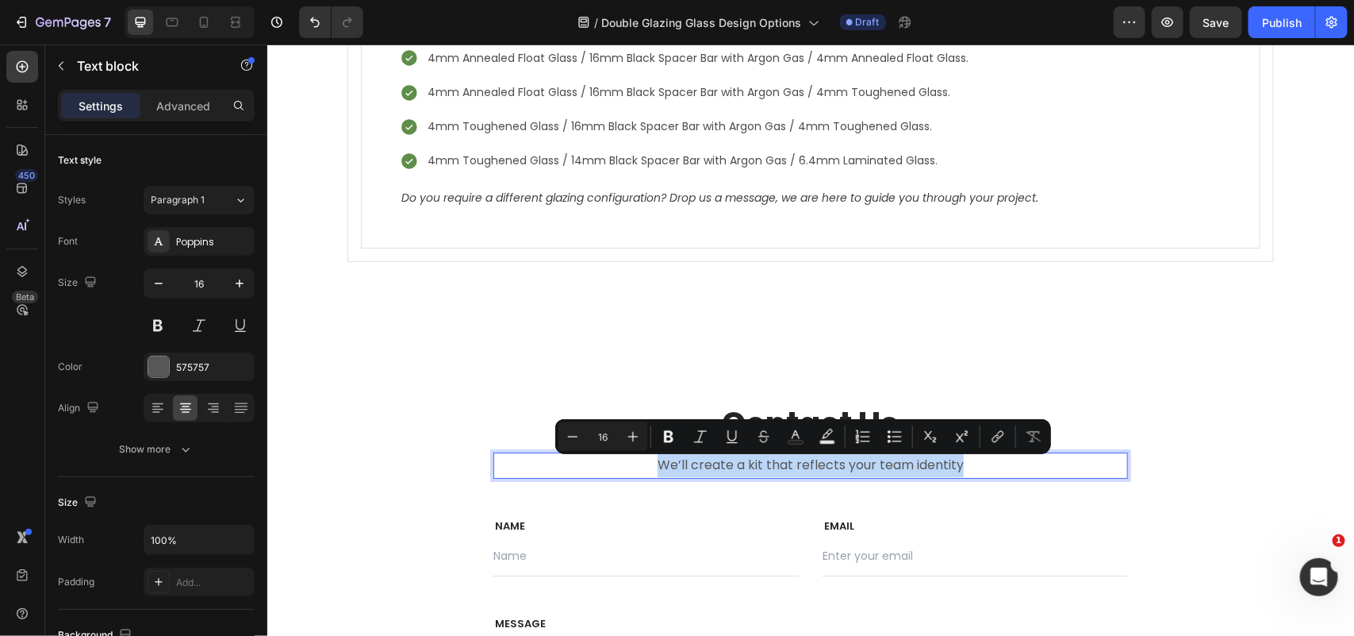
click at [932, 476] on p "We’ll create a kit that reflects your team identity" at bounding box center [810, 464] width 632 height 23
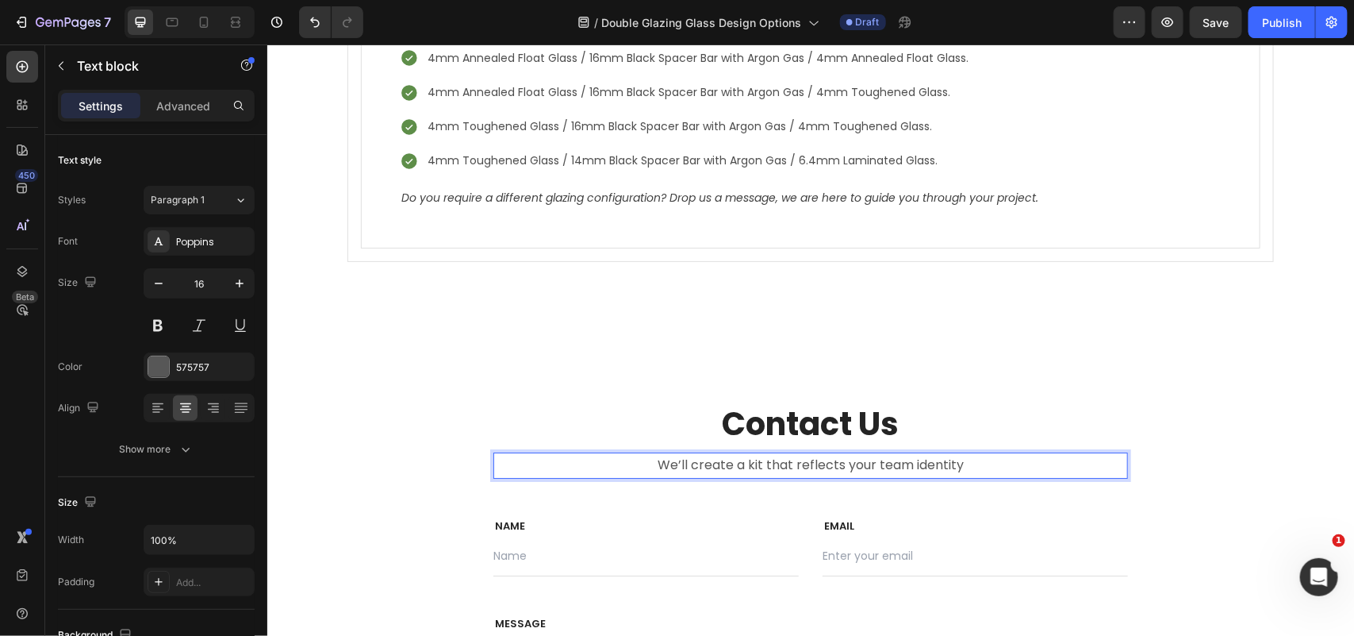
click at [929, 469] on p "We’ll create a kit that reflects your team identity" at bounding box center [810, 464] width 632 height 23
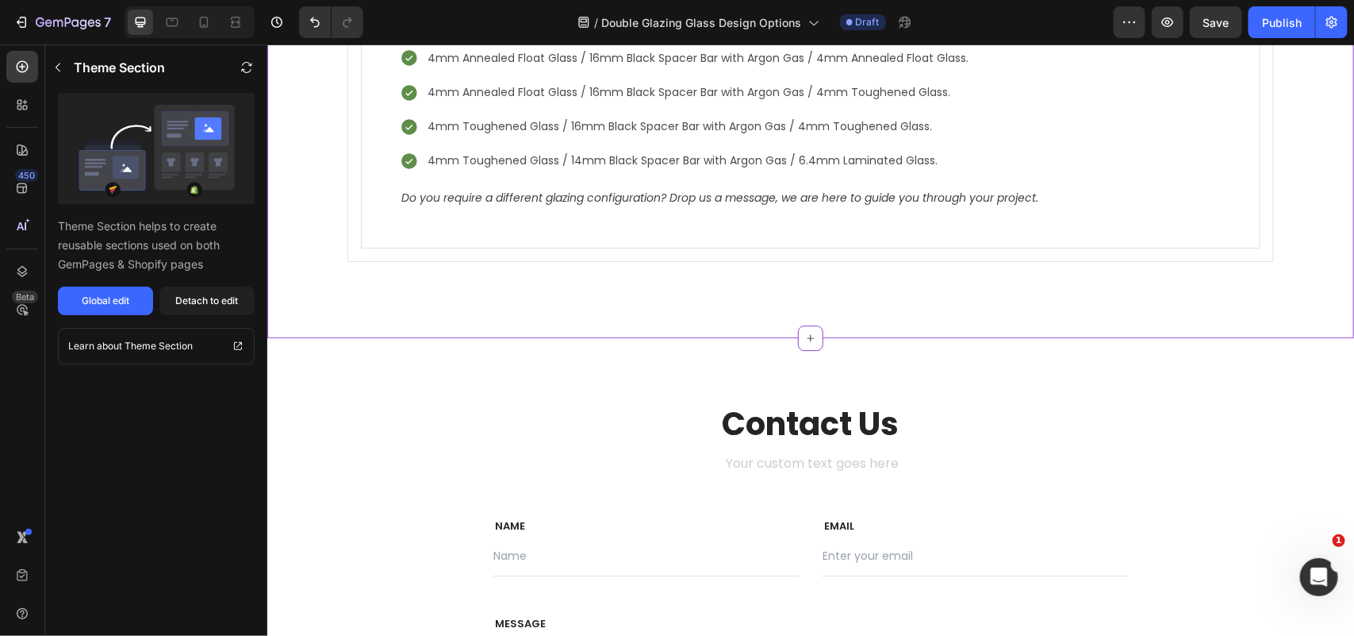
click at [879, 199] on p "Do you require a different glazing configuration? Drop us a message, we are her…" at bounding box center [810, 197] width 819 height 20
click at [879, 198] on p "Do you require a different glazing configuration? Drop us a message, we are her…" at bounding box center [810, 197] width 819 height 20
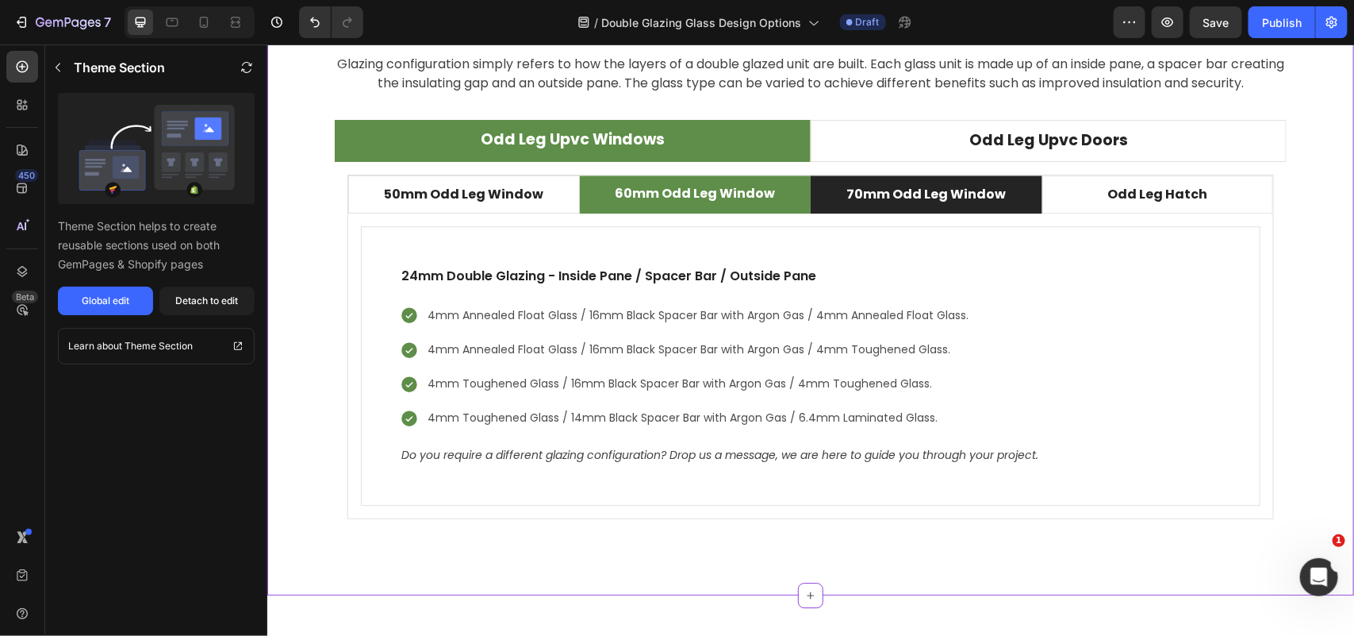
scroll to position [4503, 0]
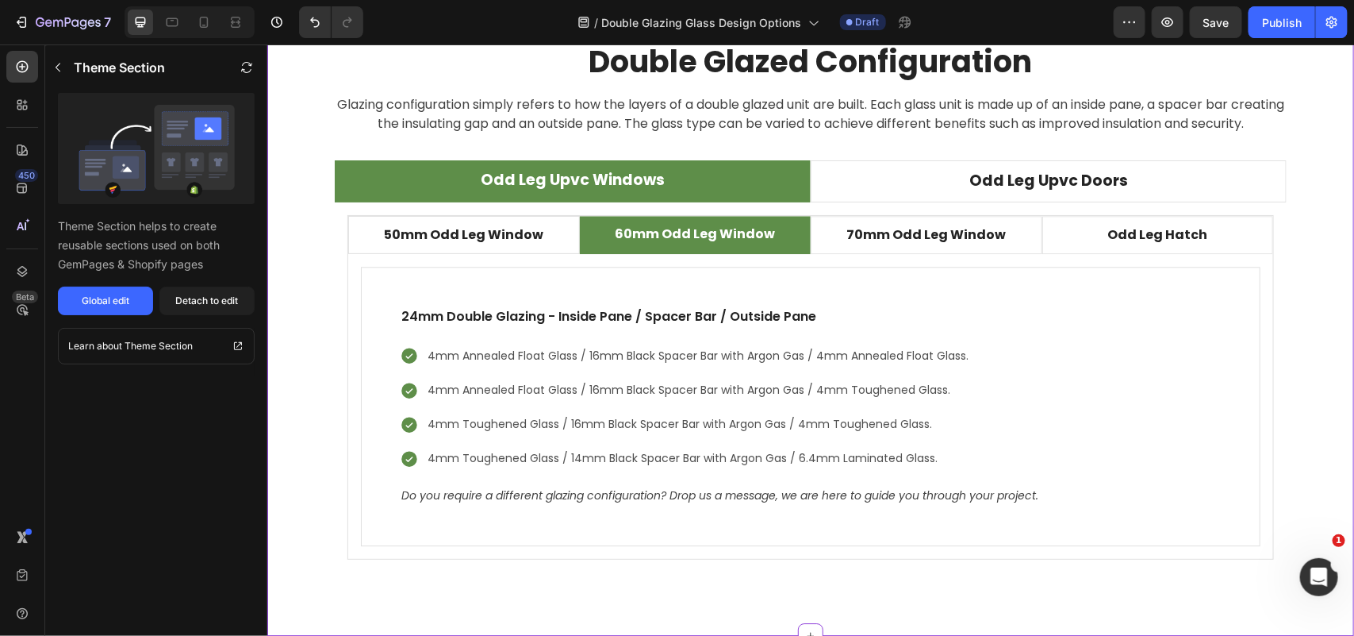
click at [918, 496] on p "Do you require a different glazing configuration? Drop us a message, we are her…" at bounding box center [810, 495] width 819 height 20
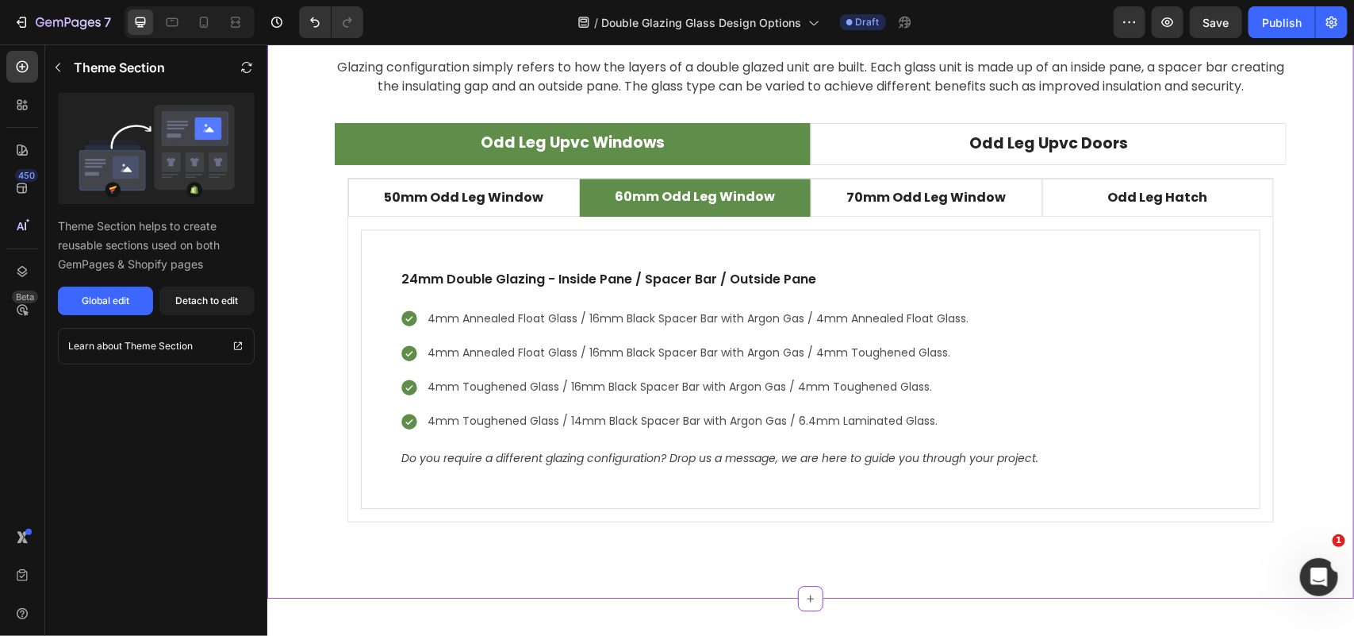
scroll to position [4602, 0]
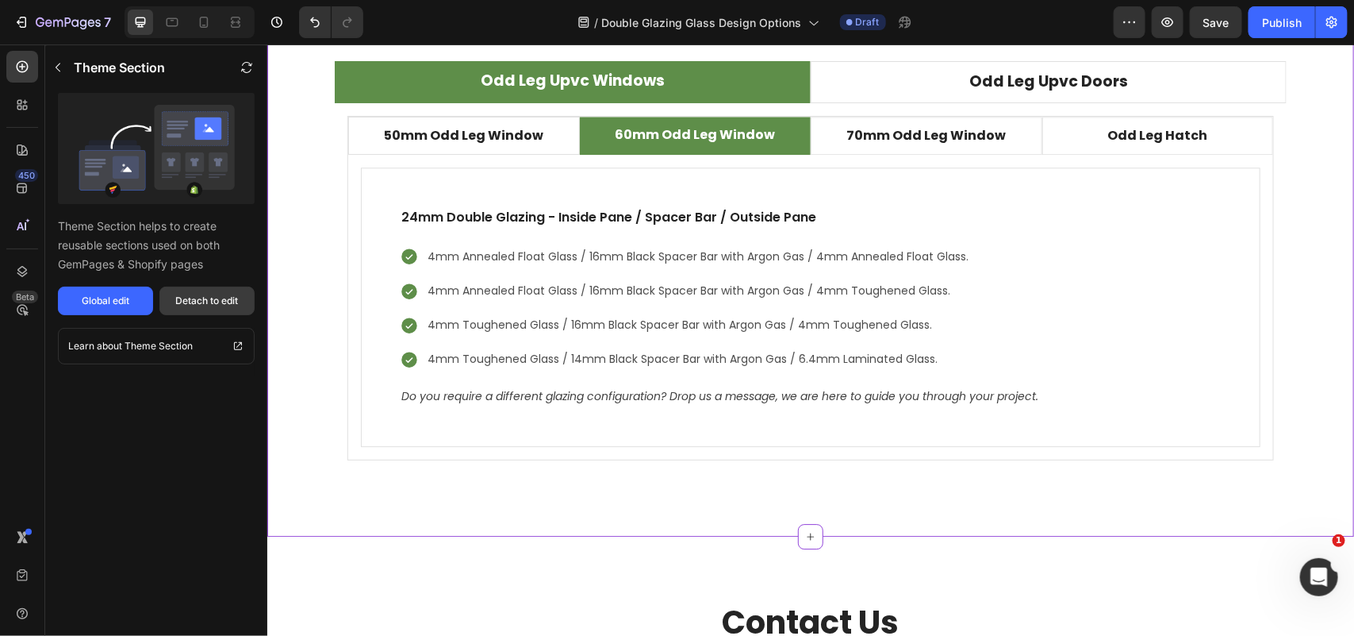
click at [187, 306] on div "Detach to edit" at bounding box center [207, 301] width 63 height 14
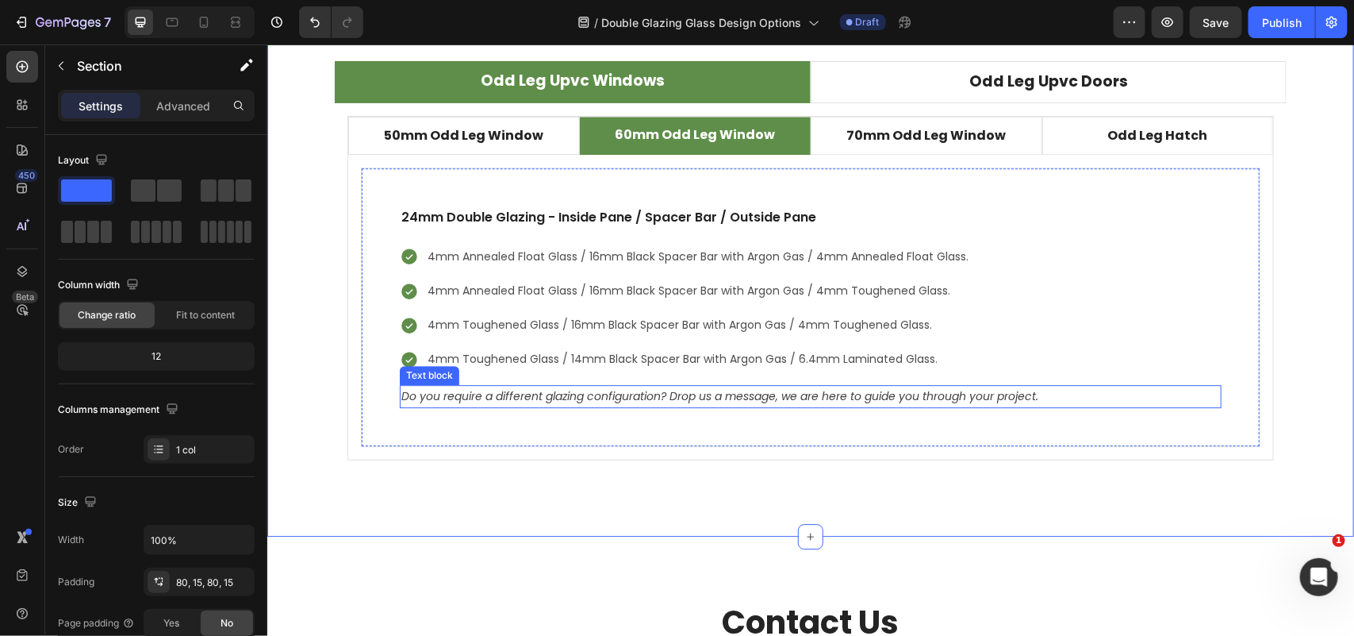
click at [585, 400] on p "Do you require a different glazing configuration? Drop us a message, we are her…" at bounding box center [810, 396] width 819 height 20
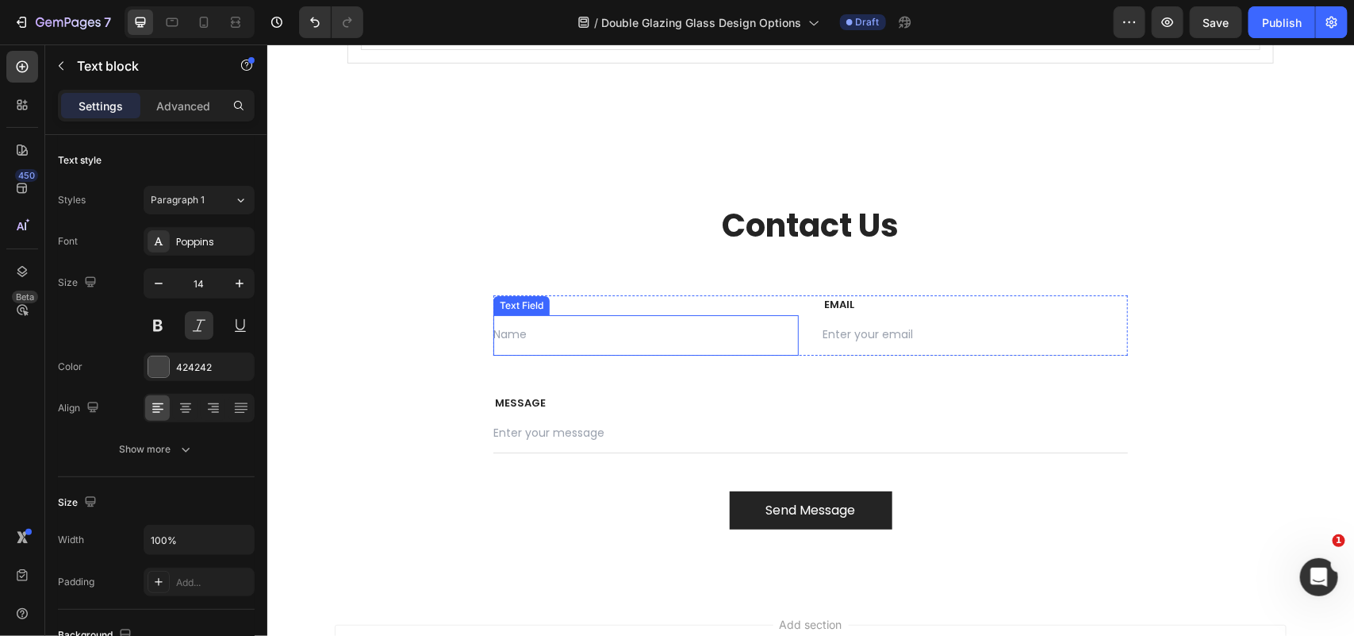
scroll to position [4900, 0]
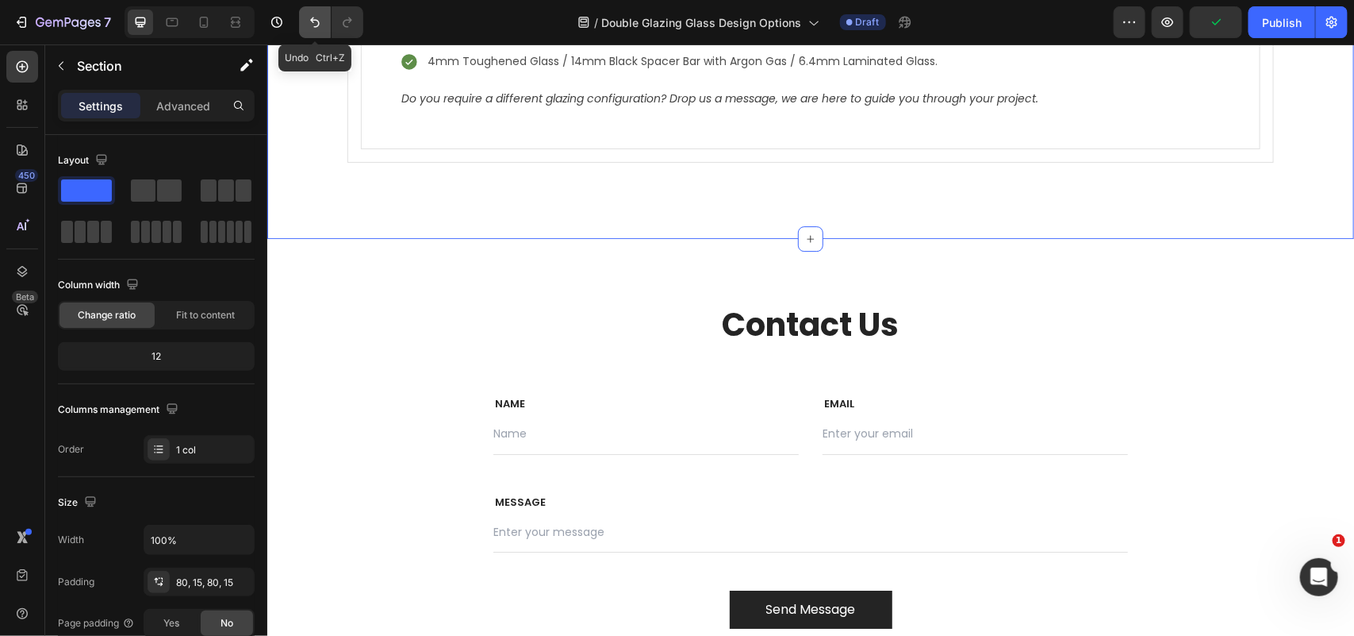
click at [320, 21] on icon "Undo/Redo" at bounding box center [315, 22] width 16 height 16
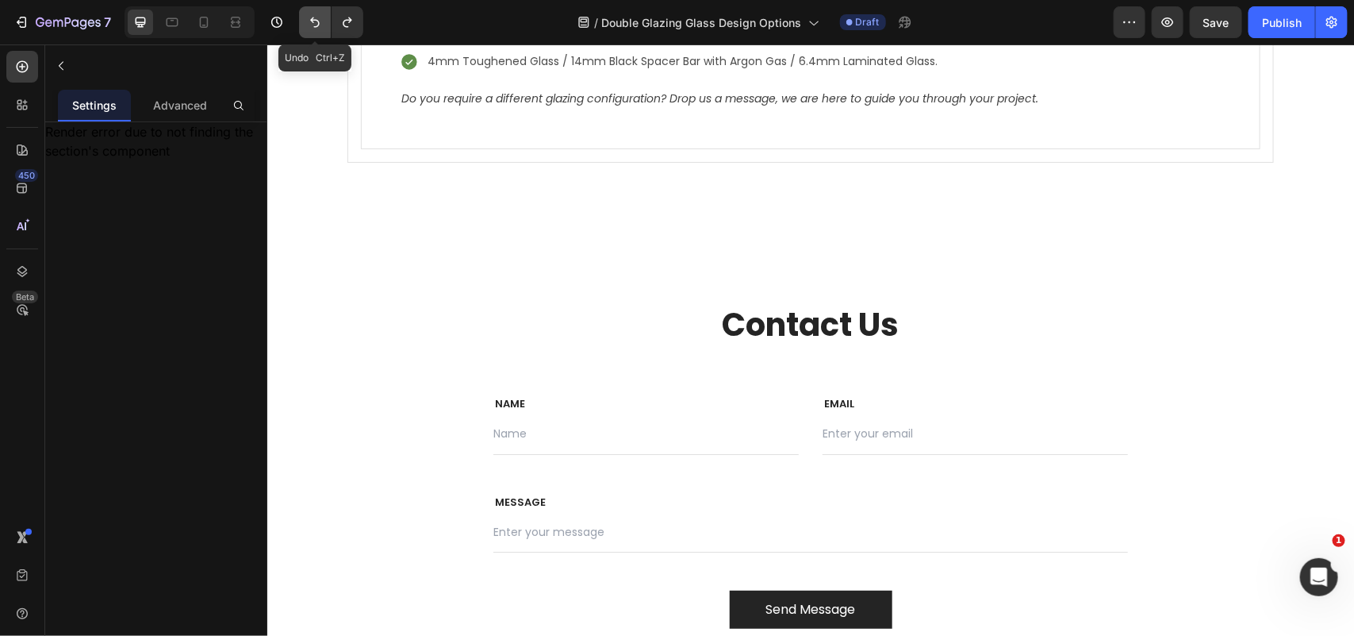
click at [313, 29] on button "Undo/Redo" at bounding box center [315, 22] width 32 height 32
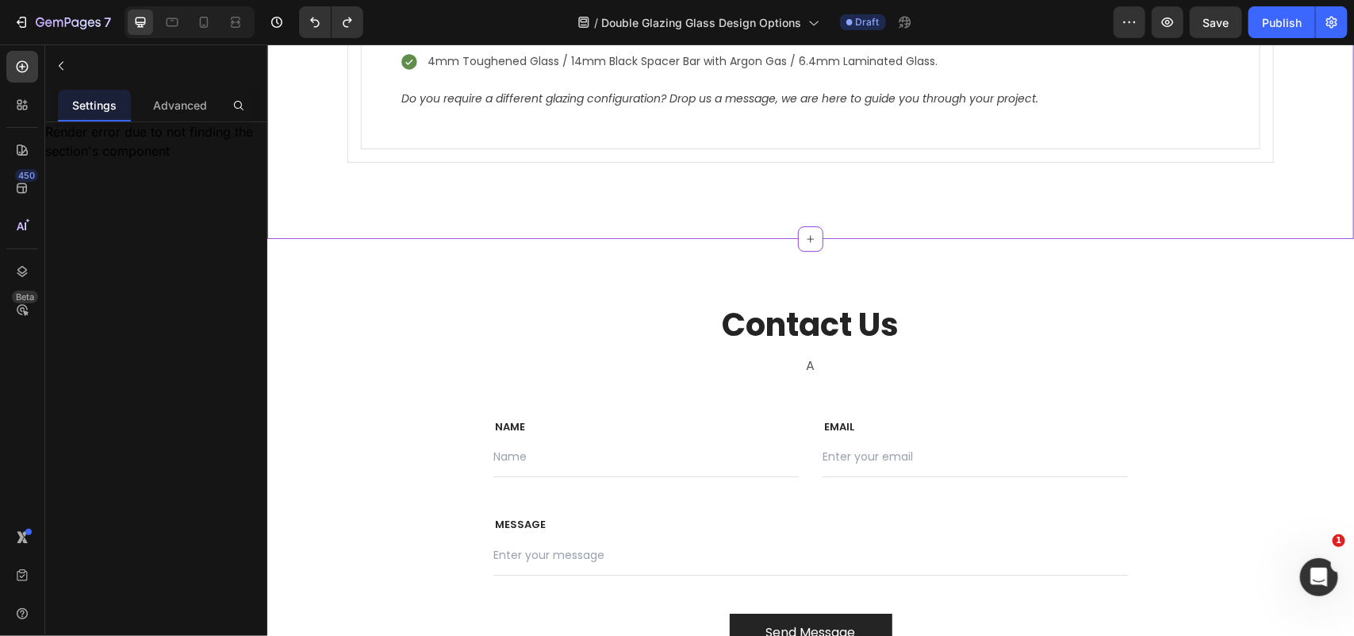
click at [551, 122] on div "24mm Double Glazing - Inside Pane / Spacer Bar / Outside Pane Text block 4mm An…" at bounding box center [810, 8] width 900 height 279
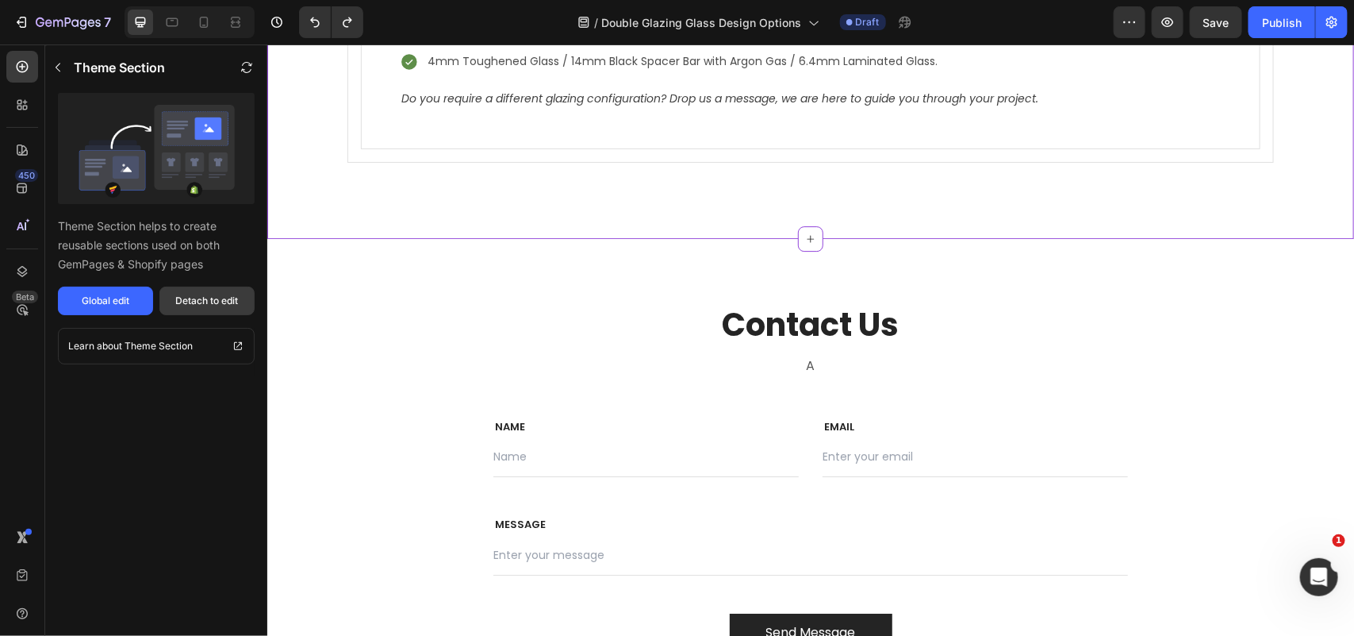
click at [193, 294] on div "Detach to edit" at bounding box center [207, 301] width 63 height 14
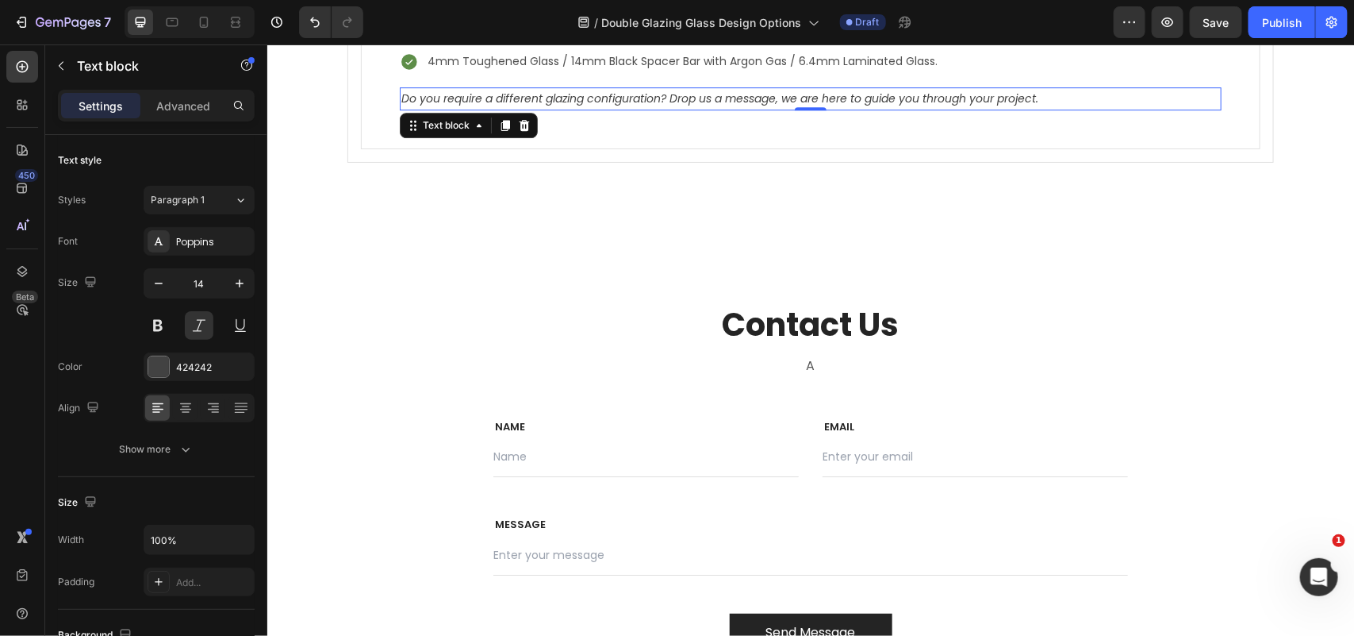
click at [524, 100] on p "Do you require a different glazing configuration? Drop us a message, we are her…" at bounding box center [810, 98] width 819 height 20
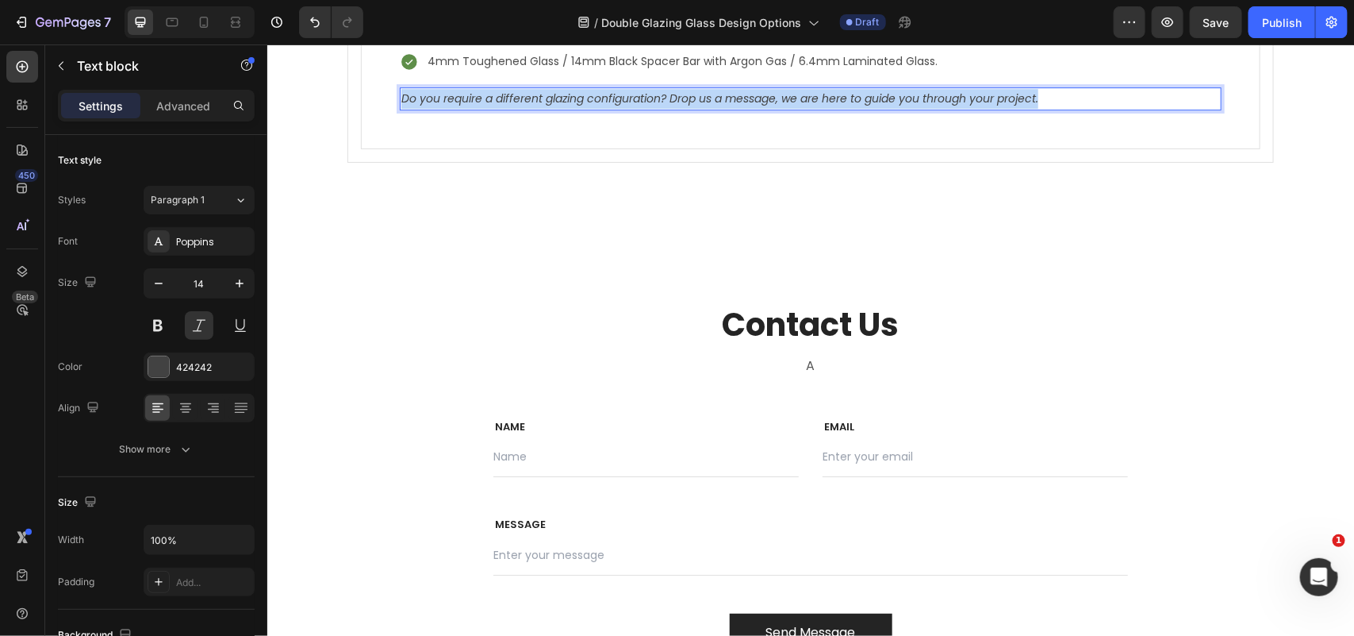
click at [524, 100] on p "Do you require a different glazing configuration? Drop us a message, we are her…" at bounding box center [810, 98] width 819 height 20
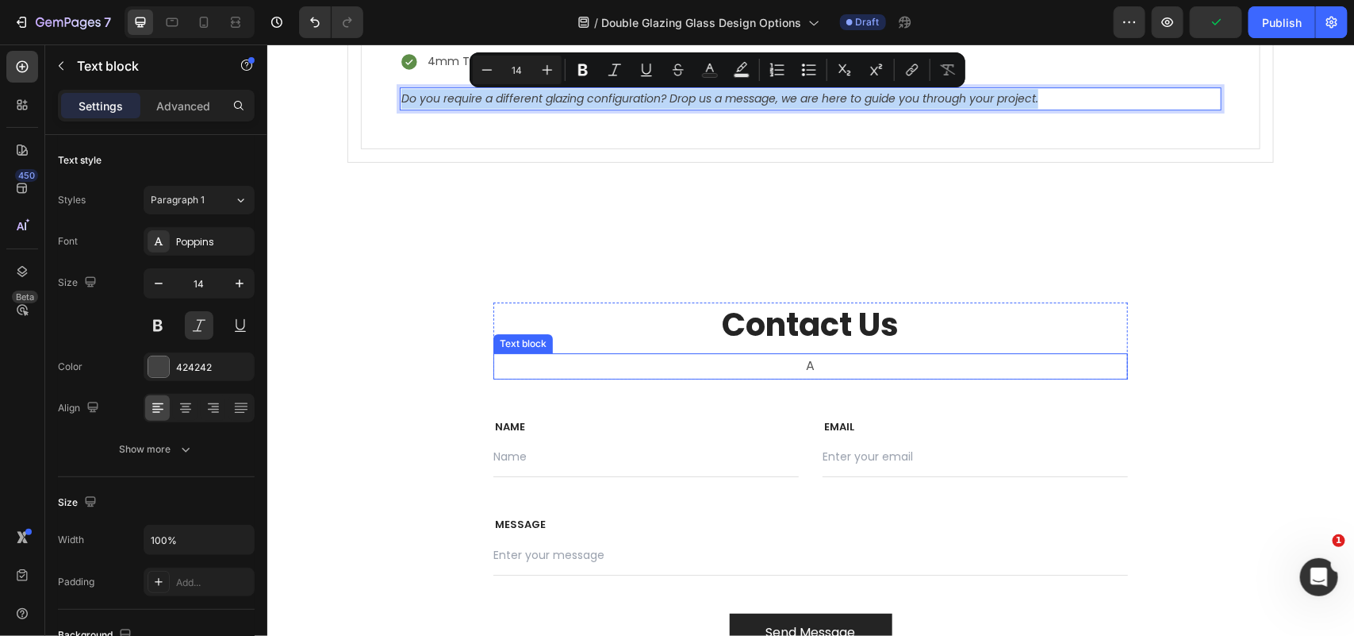
click at [790, 369] on p "A" at bounding box center [810, 365] width 632 height 23
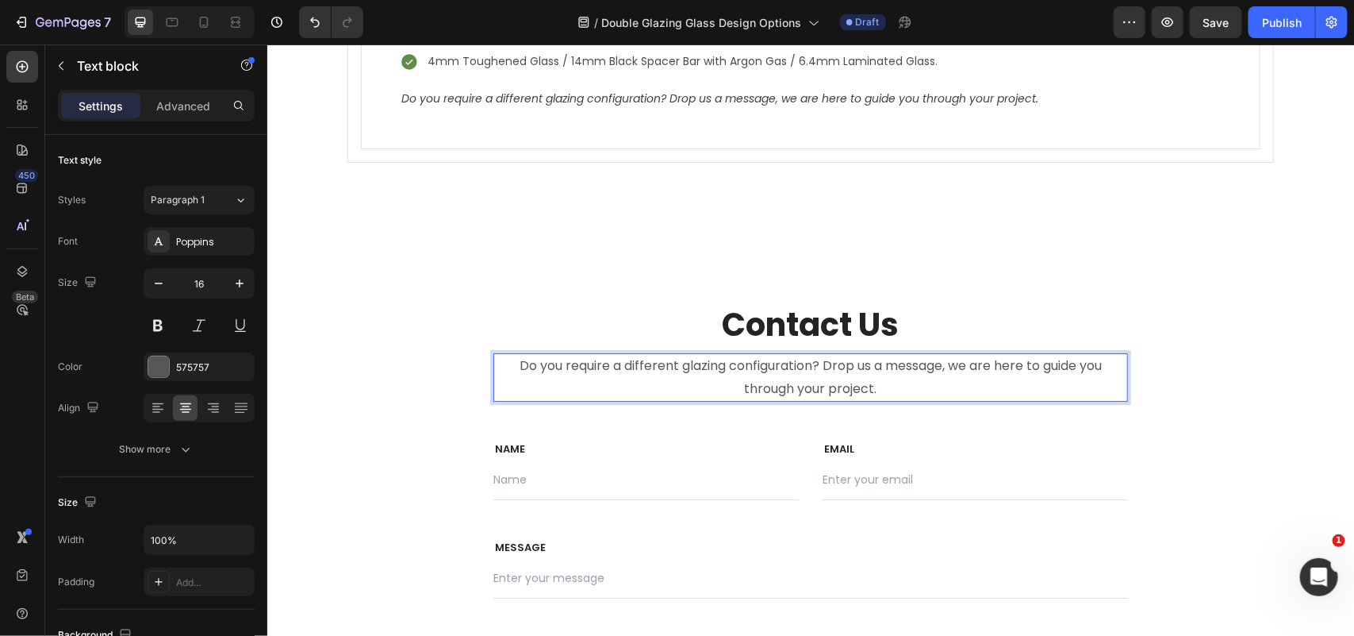
click at [521, 369] on p "Do you require a different glazing configuration? Drop us a message, we are her…" at bounding box center [810, 377] width 632 height 46
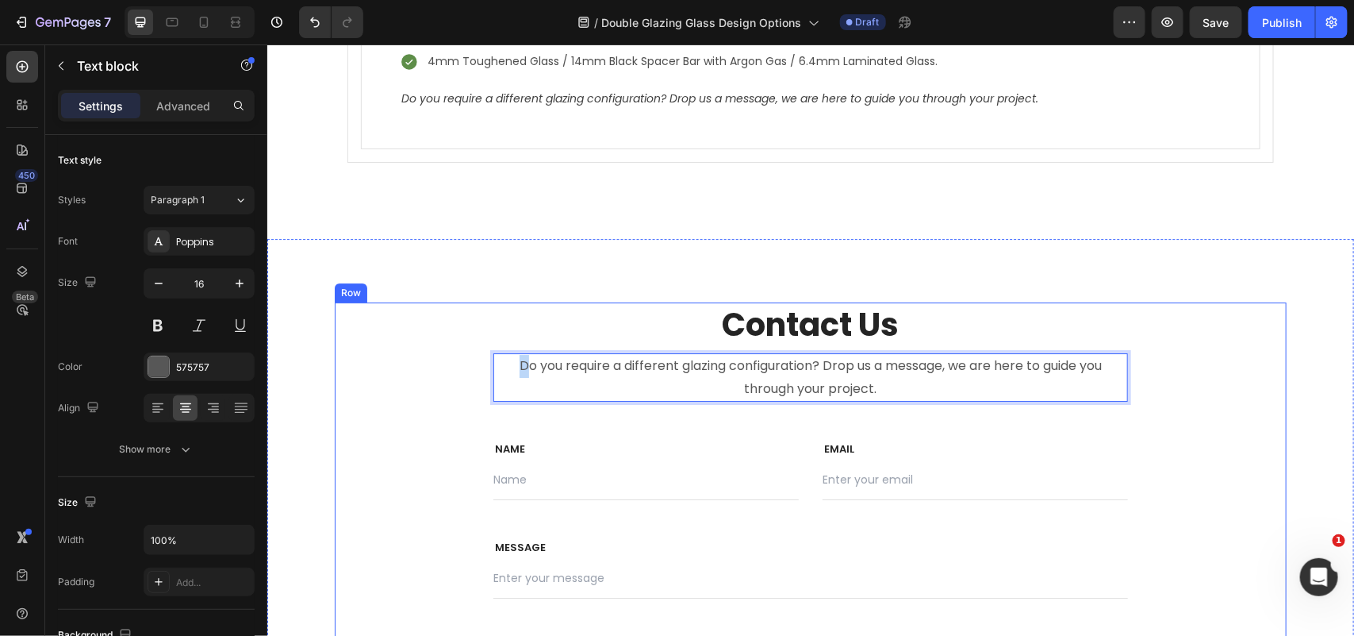
drag, startPoint x: 516, startPoint y: 368, endPoint x: 480, endPoint y: 370, distance: 35.7
click at [480, 370] on div "Contact Us Heading Do you require a different glazing configuration? Drop us a …" at bounding box center [810, 488] width 952 height 372
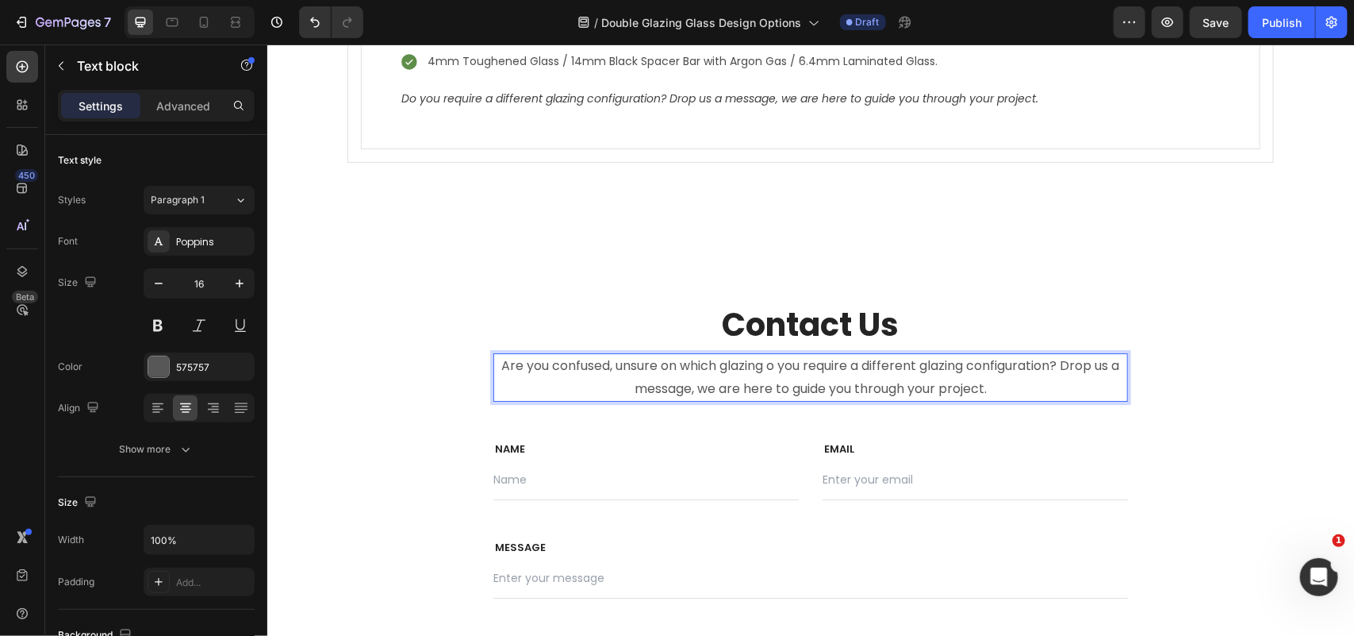
click at [608, 372] on p "Are you confused, unsure on which glazing o you require a different glazing con…" at bounding box center [810, 377] width 632 height 46
click at [945, 384] on p "Are you confused, require informationunsure on which glazing o you require a di…" at bounding box center [810, 377] width 632 height 46
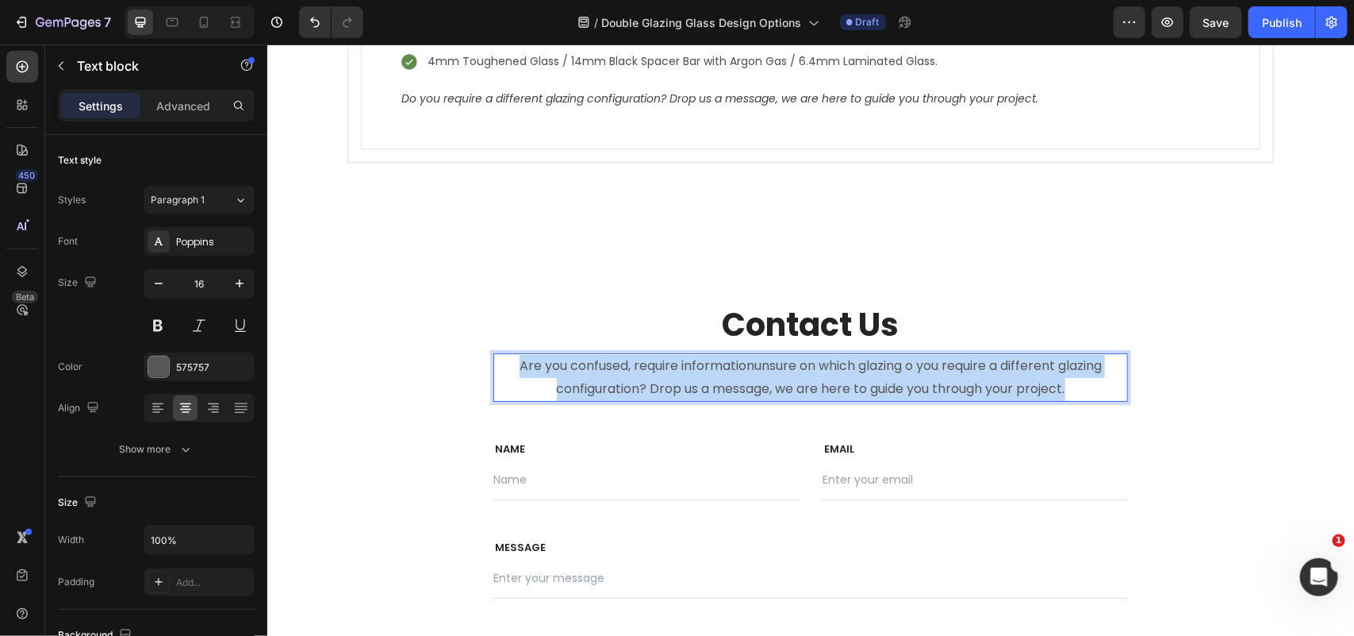
click at [945, 384] on p "Are you confused, require informationunsure on which glazing o you require a di…" at bounding box center [810, 377] width 632 height 46
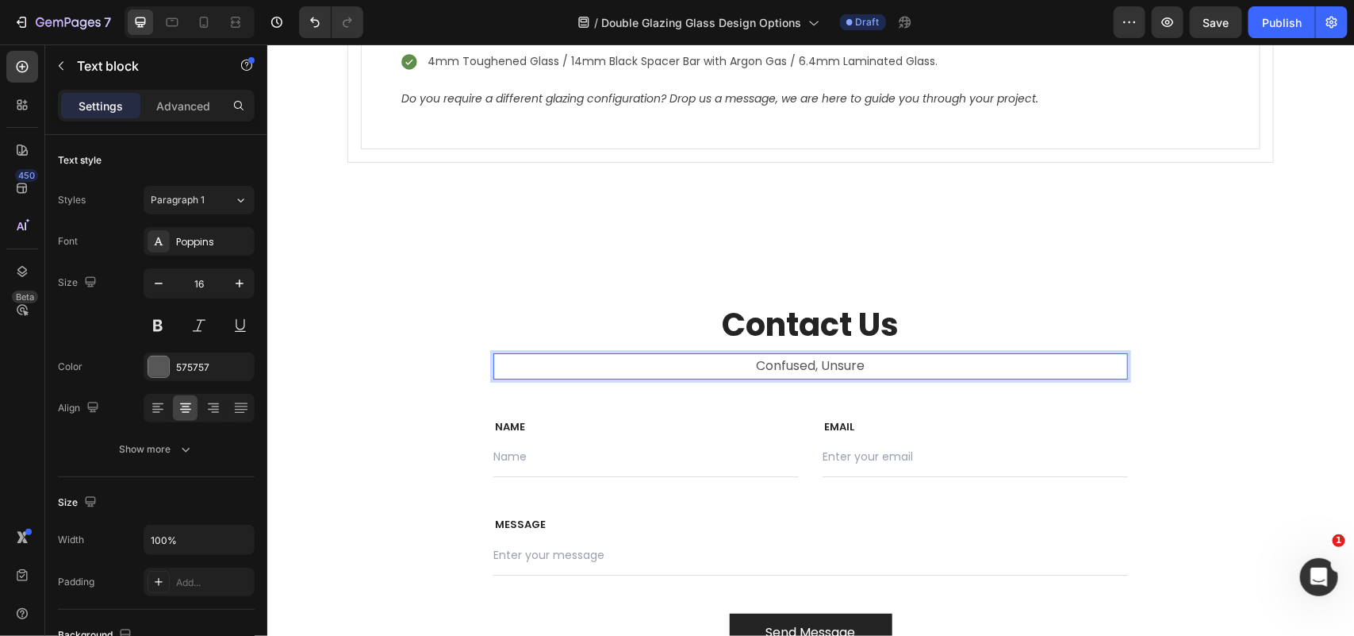
click at [796, 370] on p "Confused, Unsure" at bounding box center [810, 365] width 632 height 23
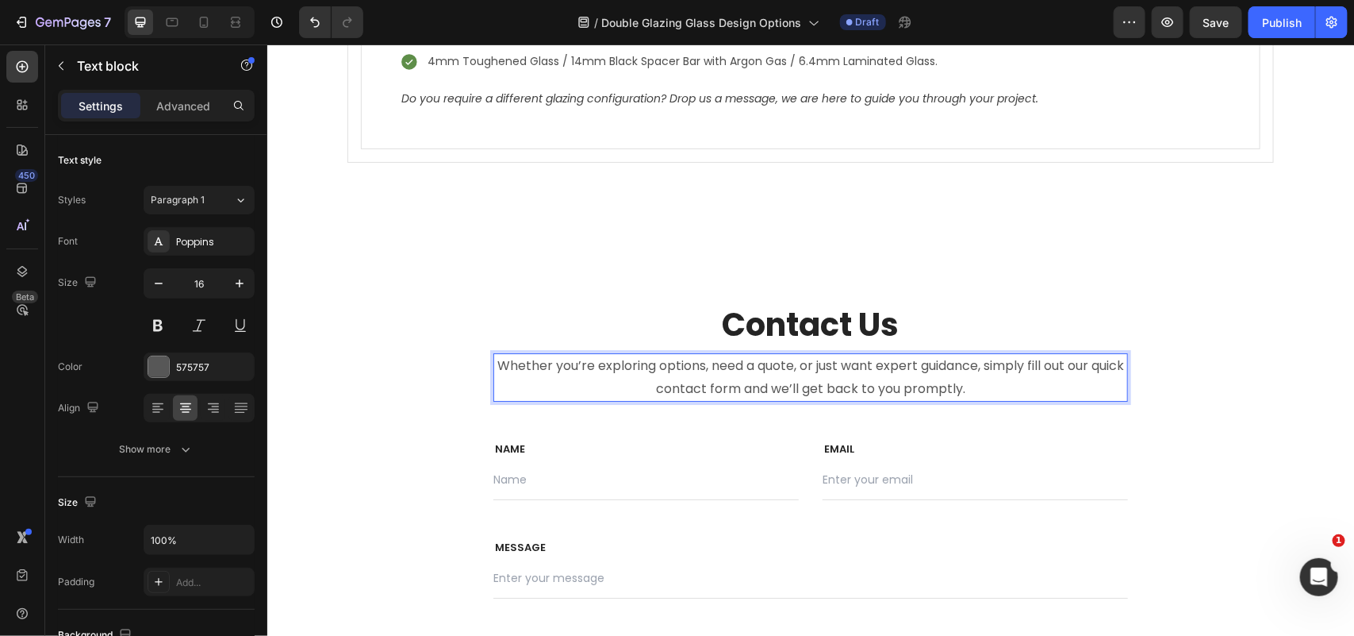
click at [806, 371] on p "Whether you’re exploring options, need a quote, or just want expert guidance, s…" at bounding box center [810, 377] width 632 height 46
click at [989, 372] on p "Whether you’re exploring options, need a quote or just want expert guidance, si…" at bounding box center [810, 377] width 632 height 46
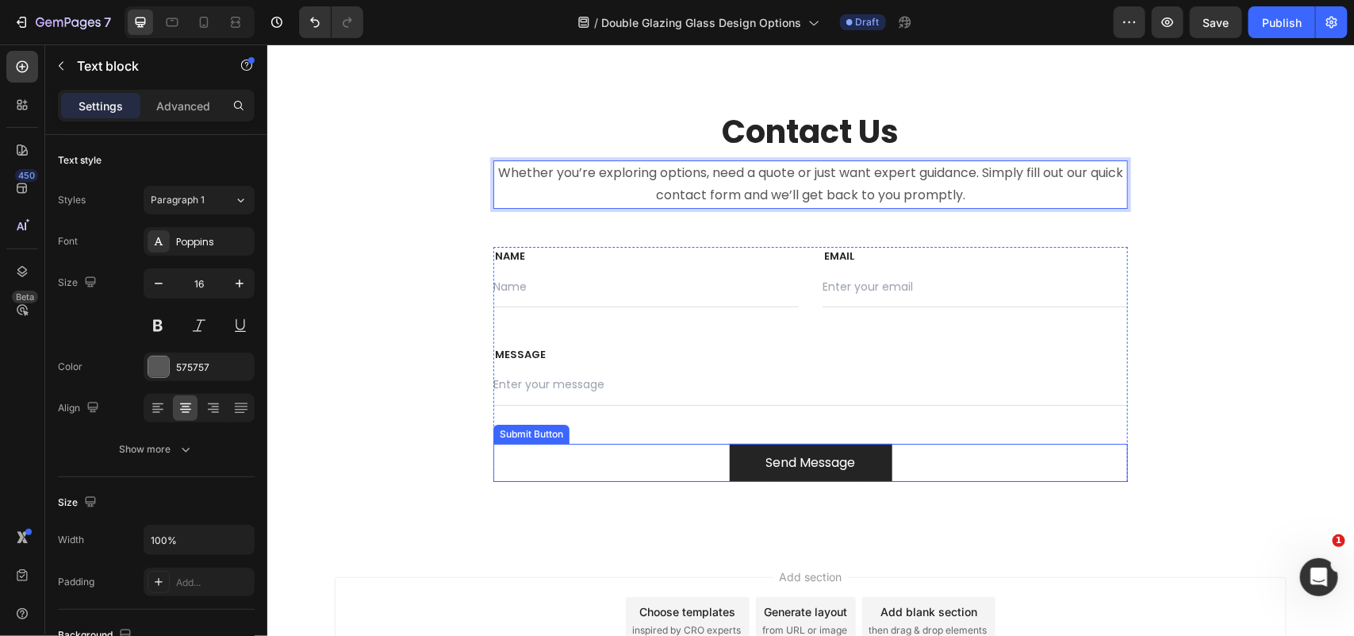
scroll to position [4999, 0]
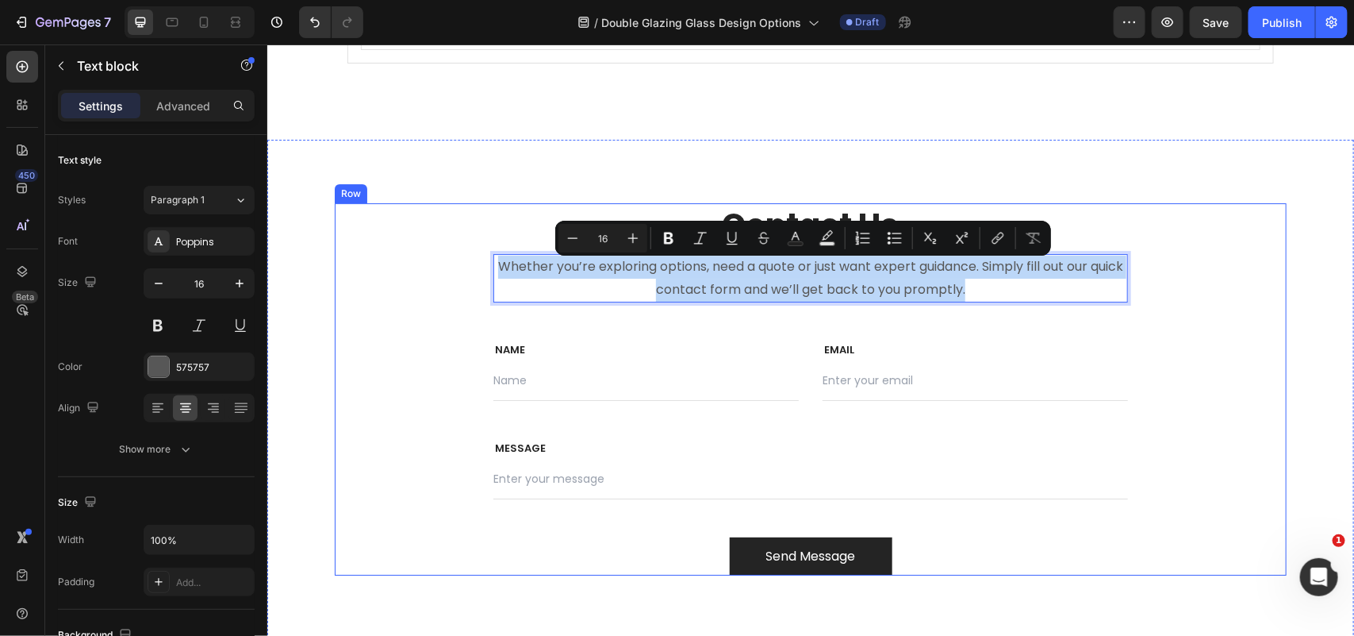
drag, startPoint x: 997, startPoint y: 295, endPoint x: 477, endPoint y: 265, distance: 521.4
click at [477, 265] on div "Contact Us Heading Whether you’re exploring options, need a quote or just want …" at bounding box center [810, 388] width 952 height 372
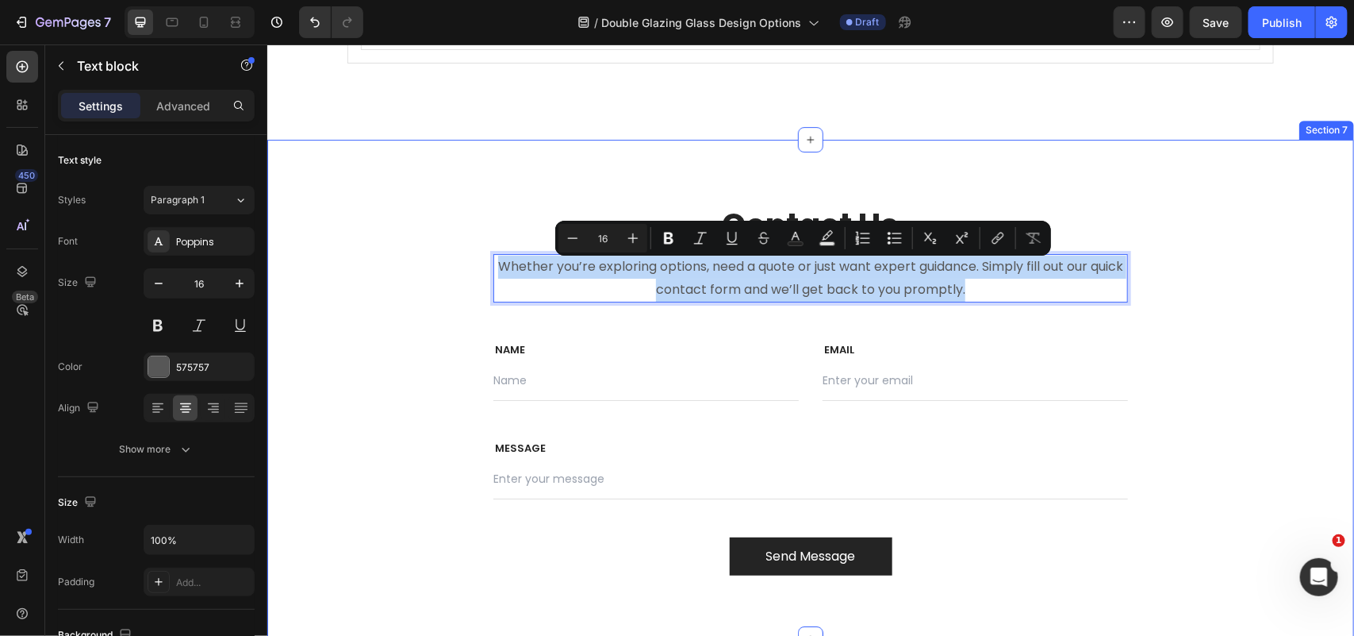
copy p "Whether you’re exploring options, need a quote or just want expert guidance. Si…"
click at [1181, 190] on div "Contact Us Heading Whether you’re exploring options, need a quote or just want …" at bounding box center [810, 388] width 1087 height 499
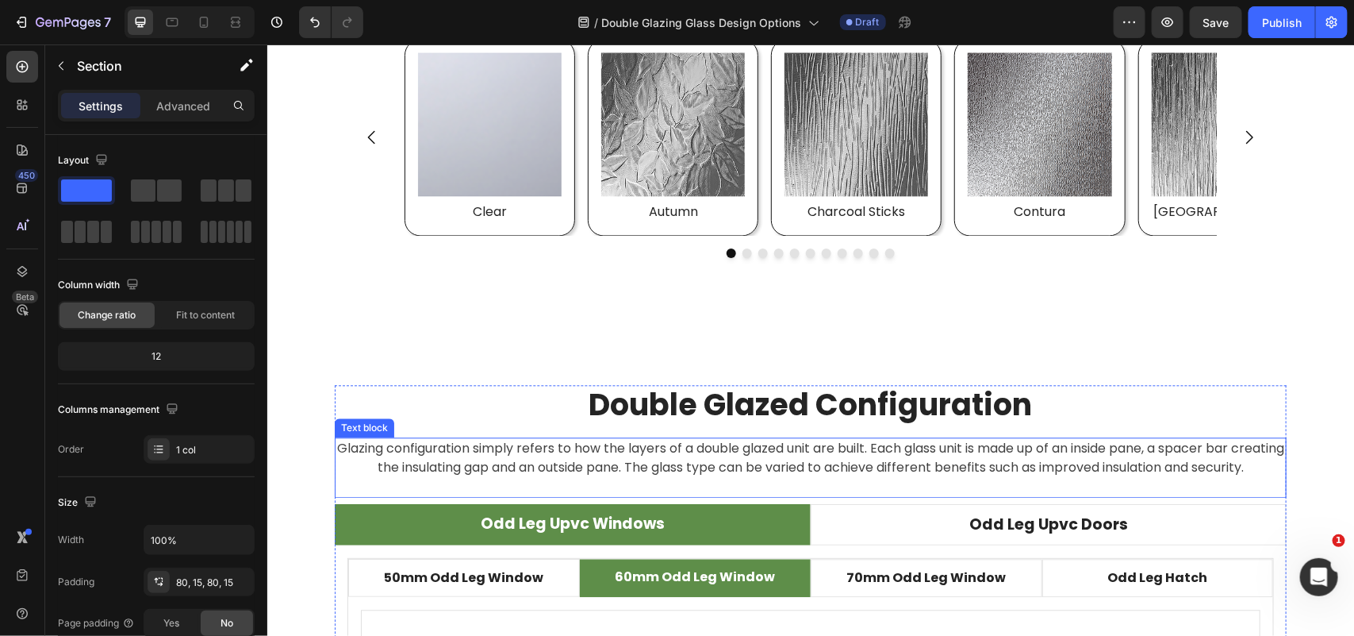
scroll to position [4192, 0]
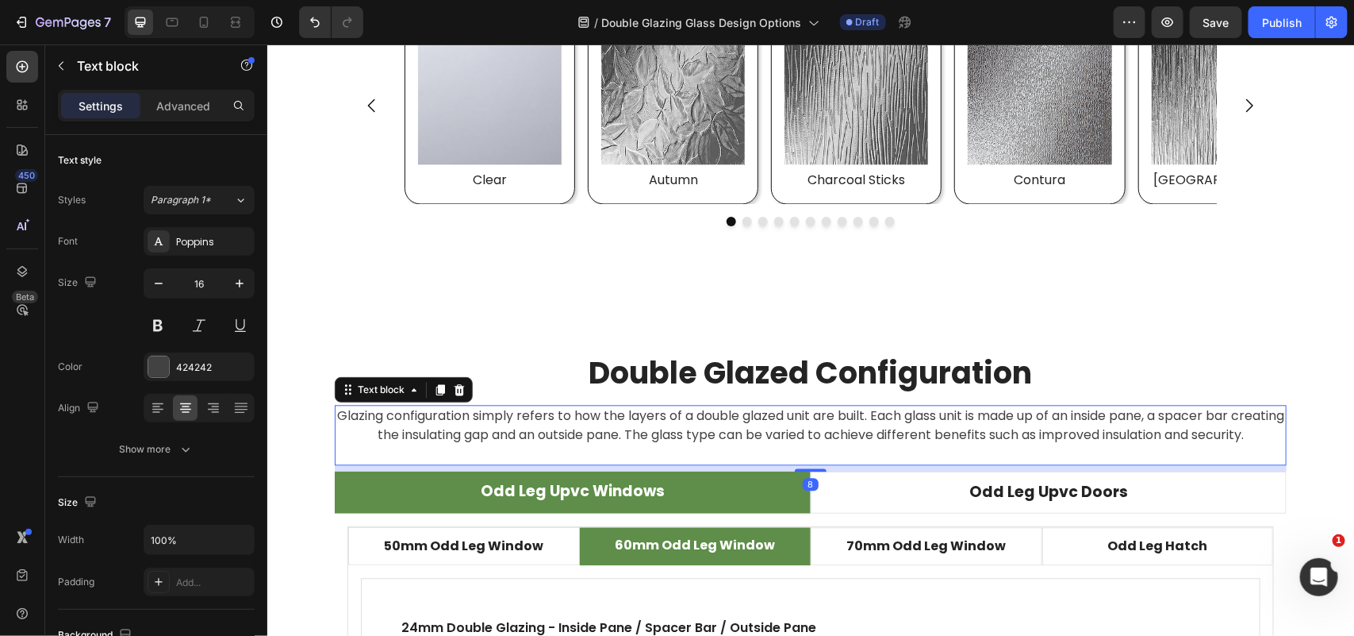
click at [1178, 438] on p "Glazing configuration simply refers to how the layers of a double glazed unit a…" at bounding box center [810, 424] width 949 height 38
click at [1188, 432] on p "Glazing configuration simply refers to how the layers of a double glazed unit a…" at bounding box center [810, 424] width 949 height 38
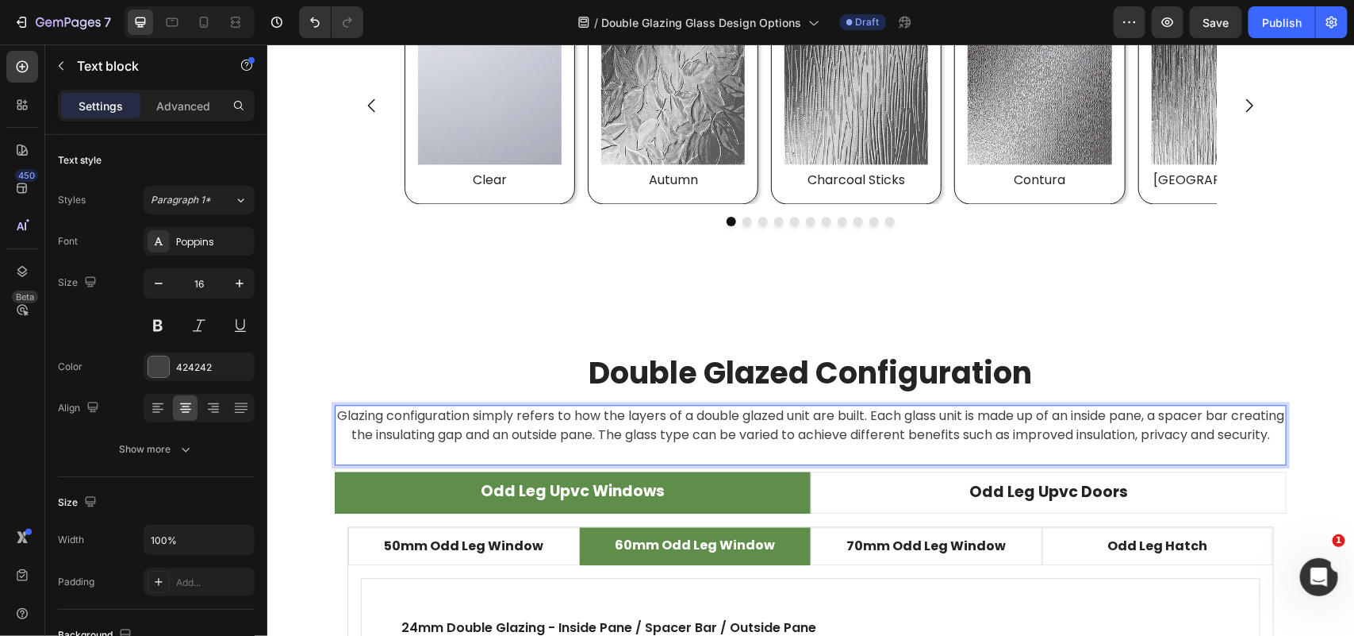
click at [740, 433] on p "Glazing configuration simply refers to how the layers of a double glazed unit a…" at bounding box center [810, 424] width 949 height 38
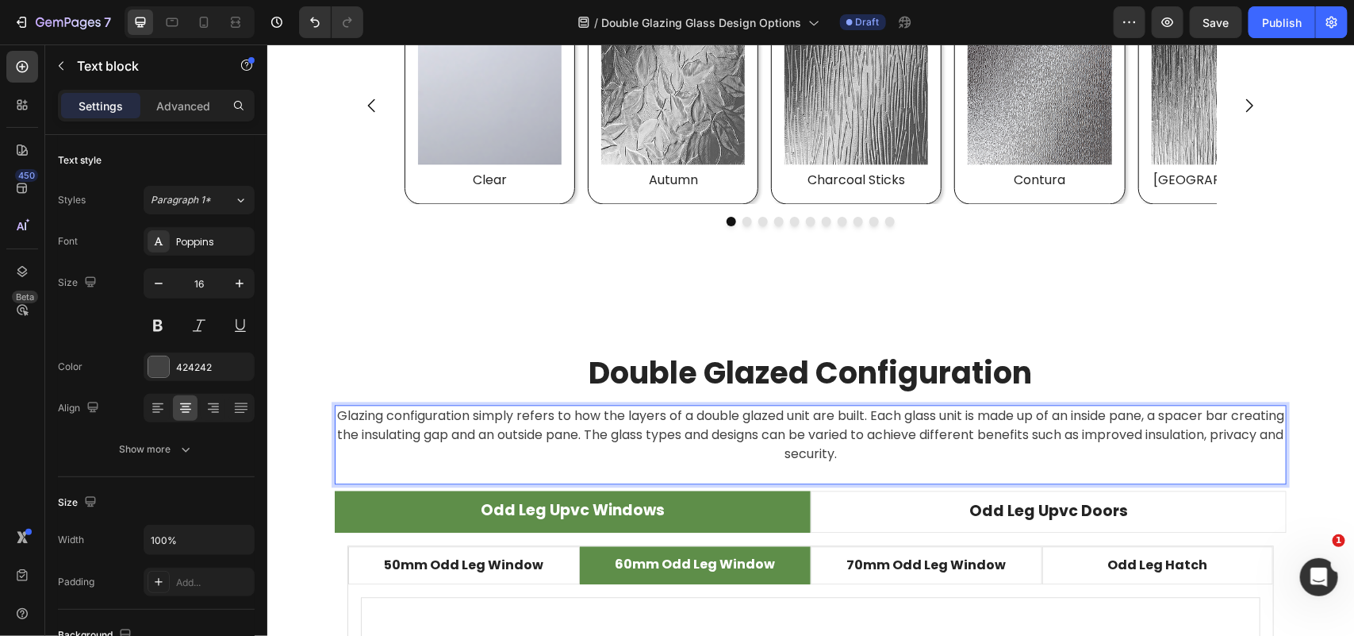
click at [772, 434] on p "Glazing configuration simply refers to how the layers of a double glazed unit a…" at bounding box center [810, 433] width 949 height 57
click at [816, 434] on p "Glazing configuration simply refers to how the layers of a double glazed unit a…" at bounding box center [810, 433] width 949 height 57
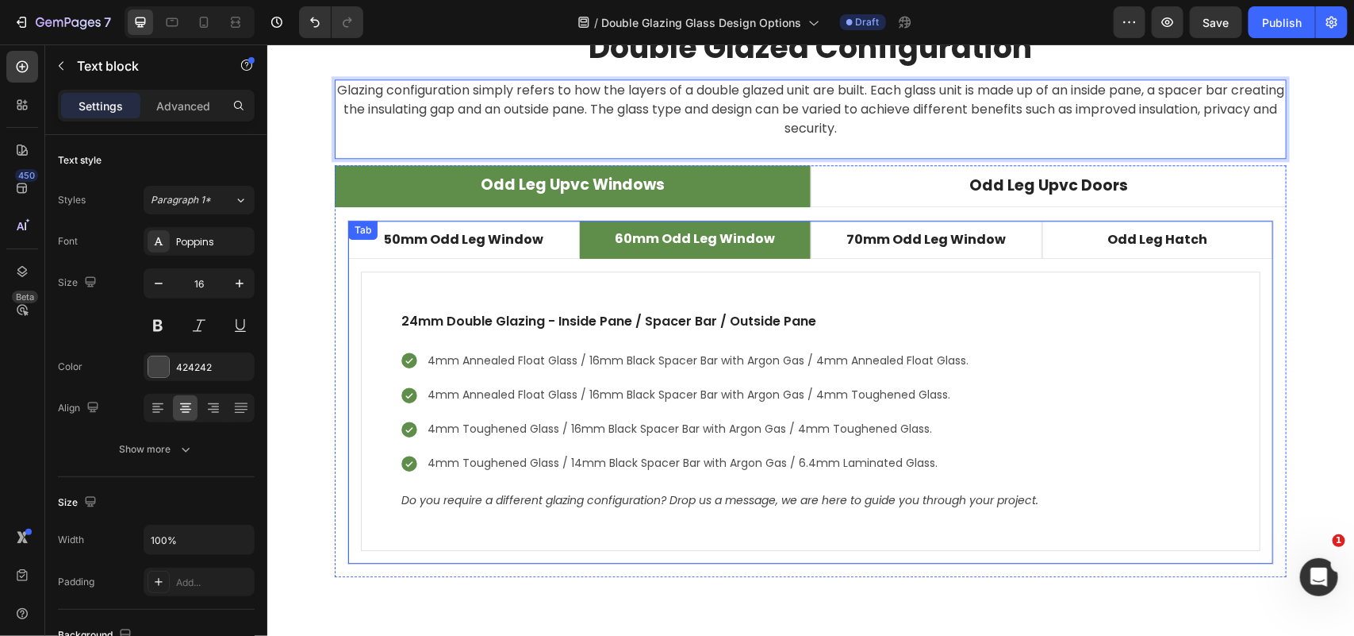
scroll to position [4291, 0]
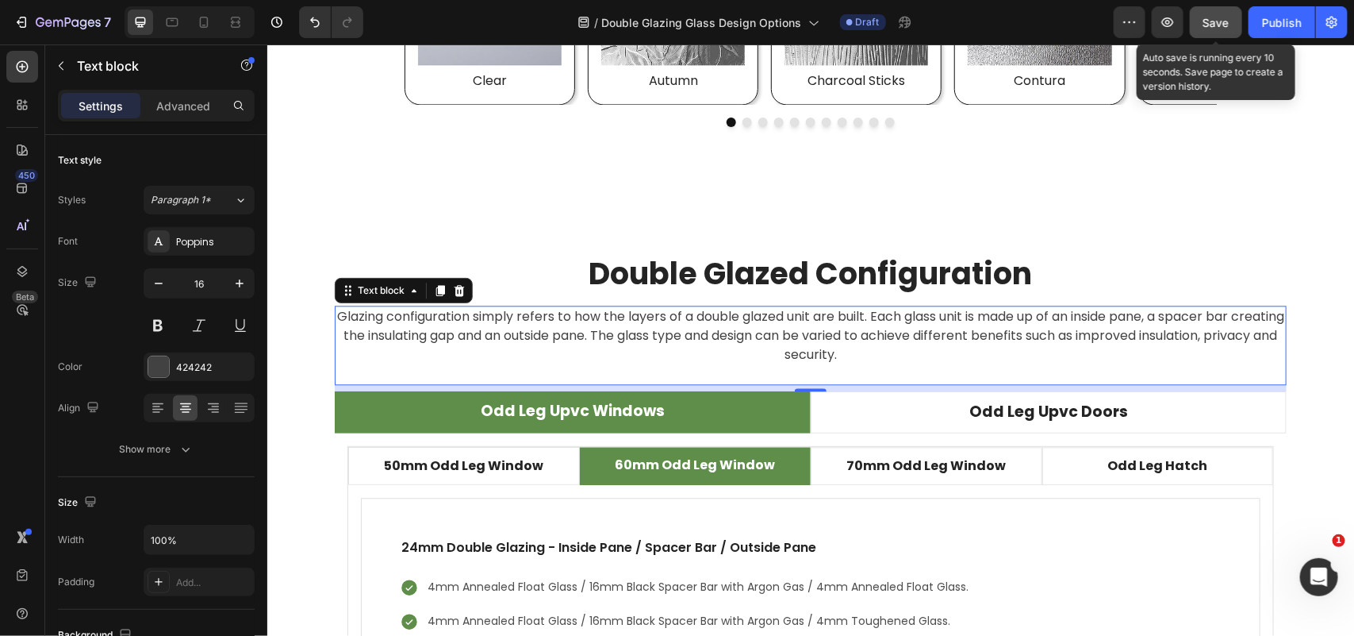
click at [1216, 21] on span "Save" at bounding box center [1217, 22] width 26 height 13
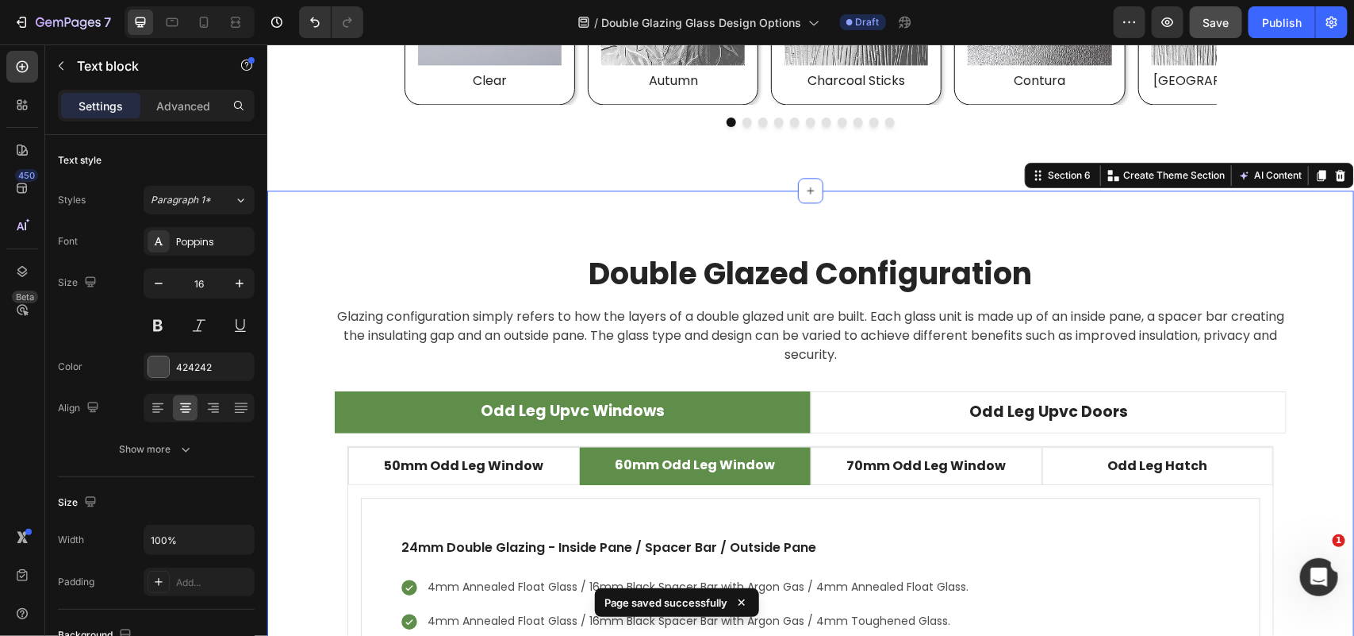
click at [1178, 223] on div "Double Glazed Configuration Heading Glazing configuration simply refers to how …" at bounding box center [810, 528] width 1087 height 676
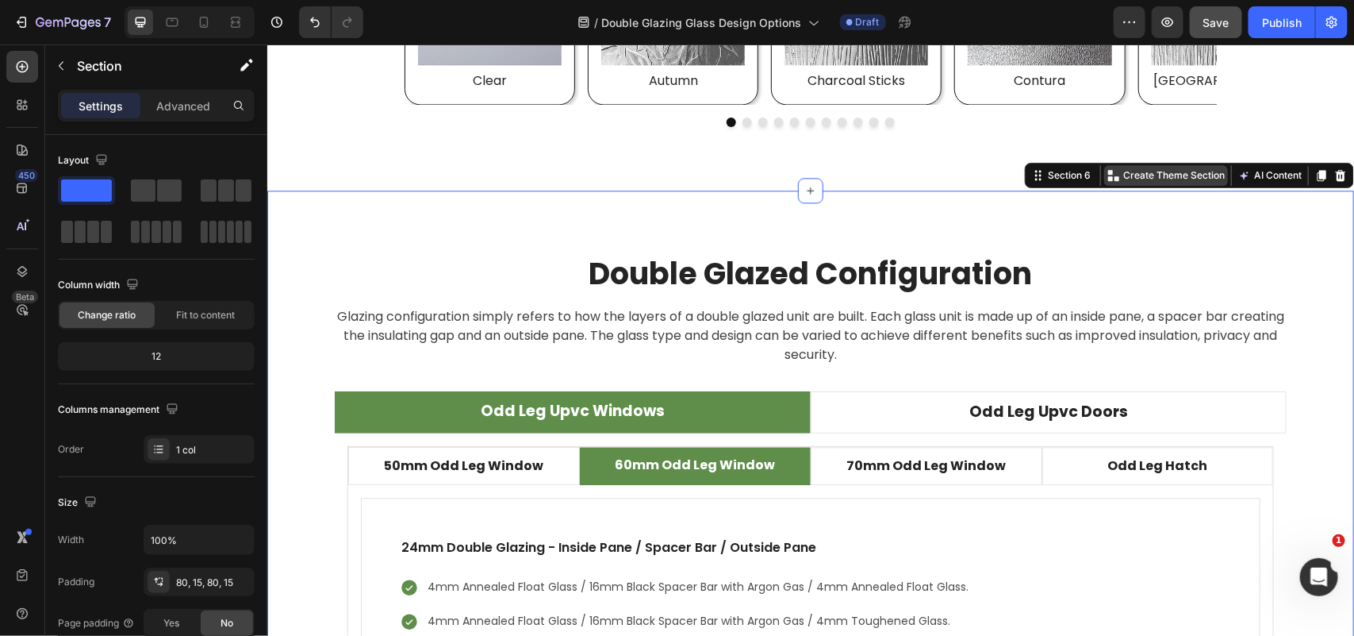
click at [1170, 172] on p "Create Theme Section" at bounding box center [1174, 174] width 102 height 14
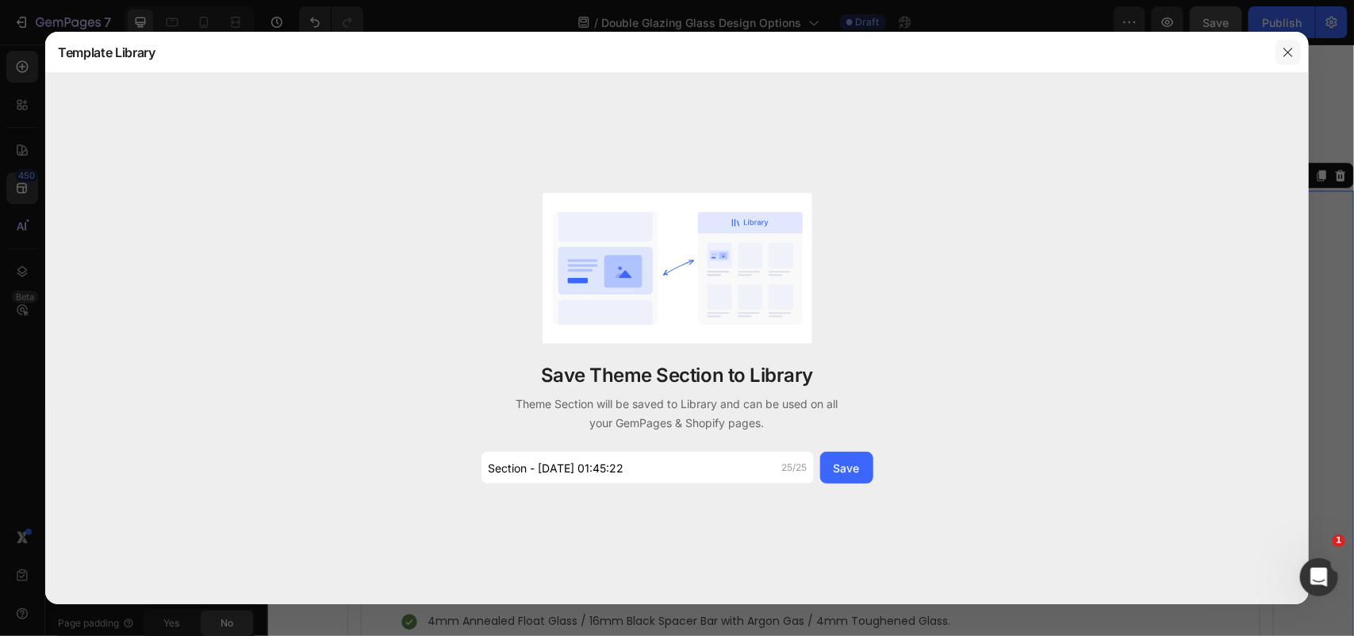
click at [1288, 52] on icon "button" at bounding box center [1288, 52] width 9 height 9
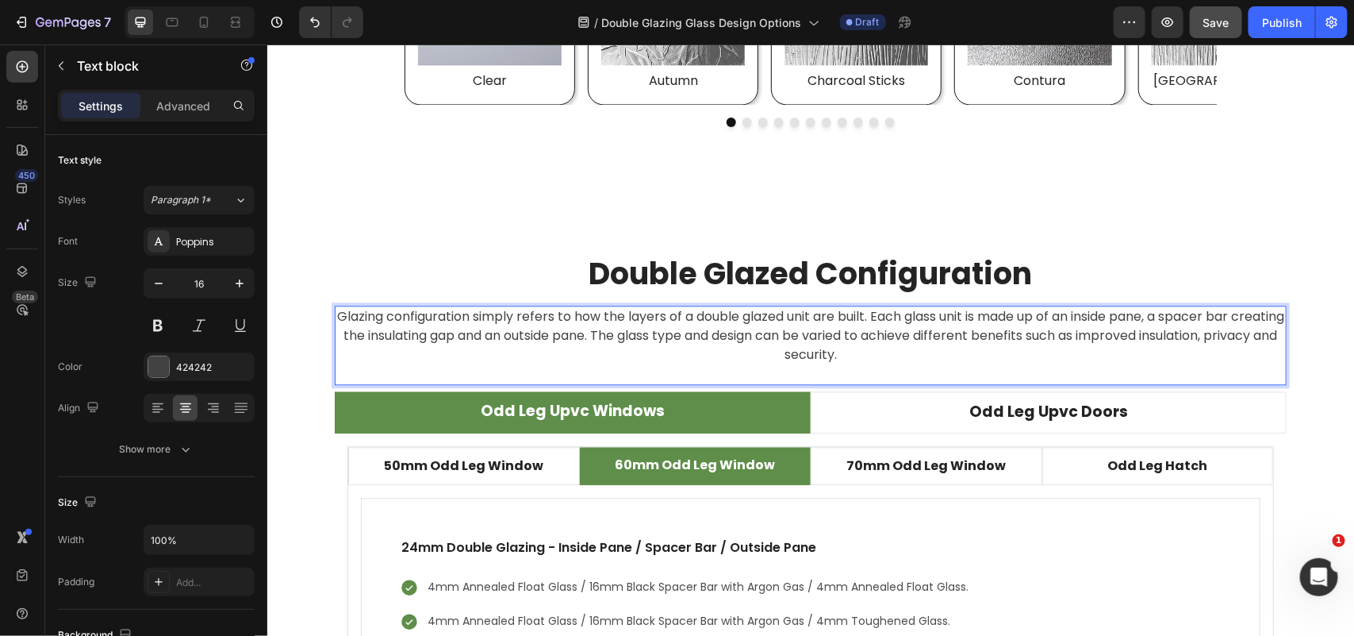
click at [870, 356] on p "Glazing configuration simply refers to how the layers of a double glazed unit a…" at bounding box center [810, 334] width 949 height 57
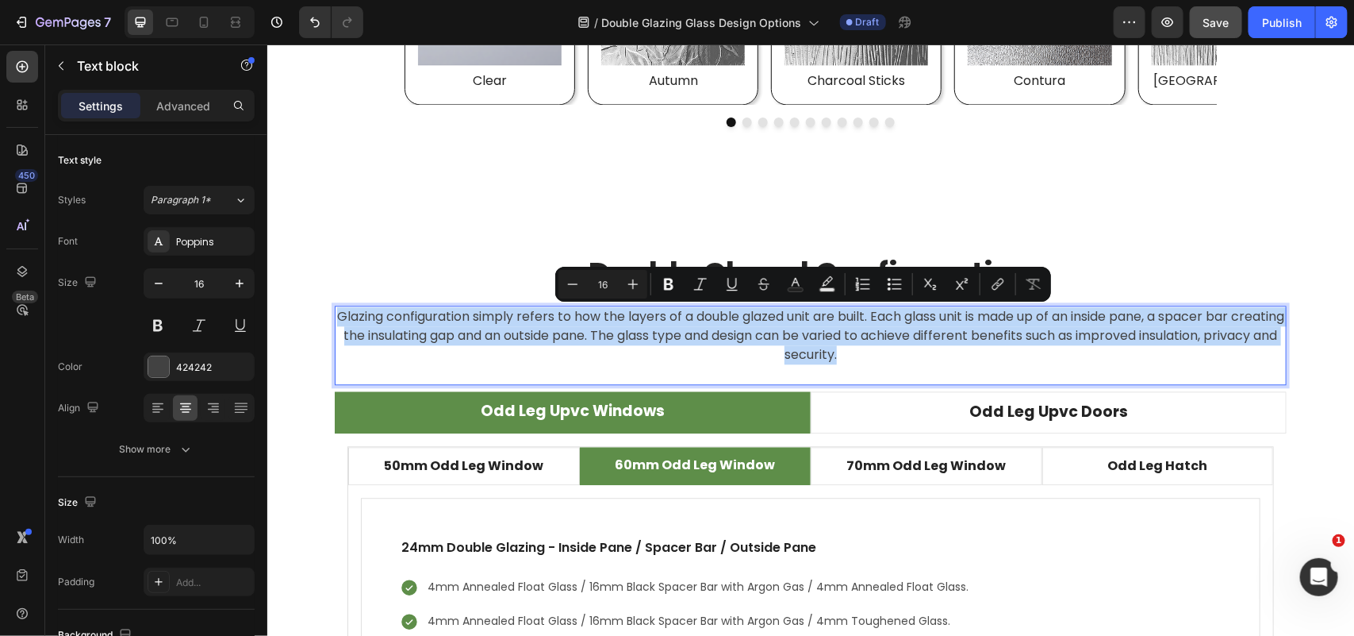
copy p "Glazing configuration simply refers to how the layers of a double glazed unit a…"
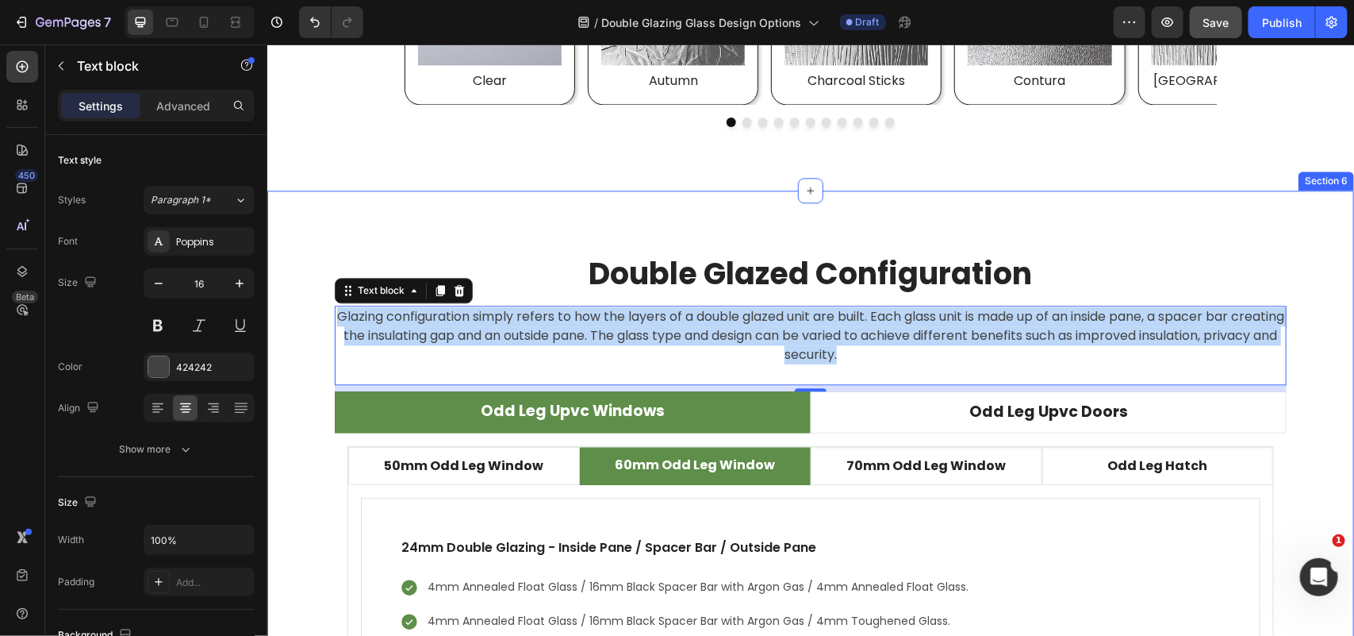
click at [502, 194] on div "Double Glazed Configuration Heading Glazing configuration simply refers to how …" at bounding box center [810, 528] width 1087 height 676
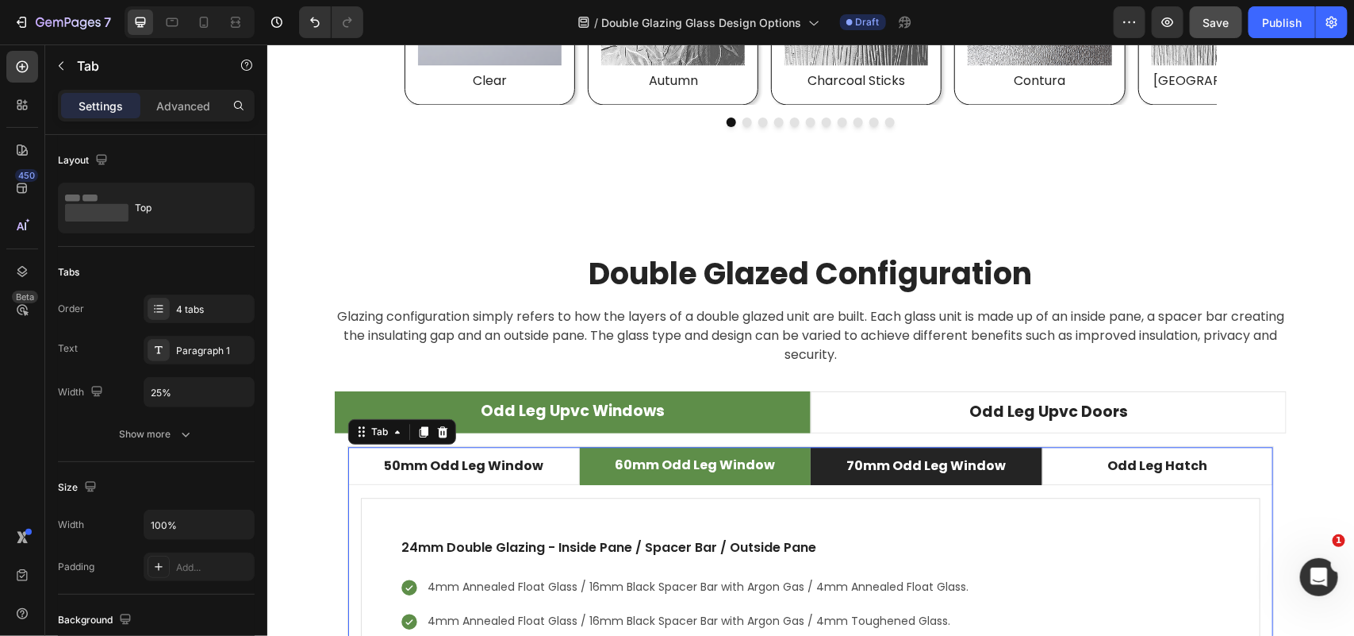
click at [1013, 471] on li "70mm Odd Leg Window" at bounding box center [926, 465] width 232 height 38
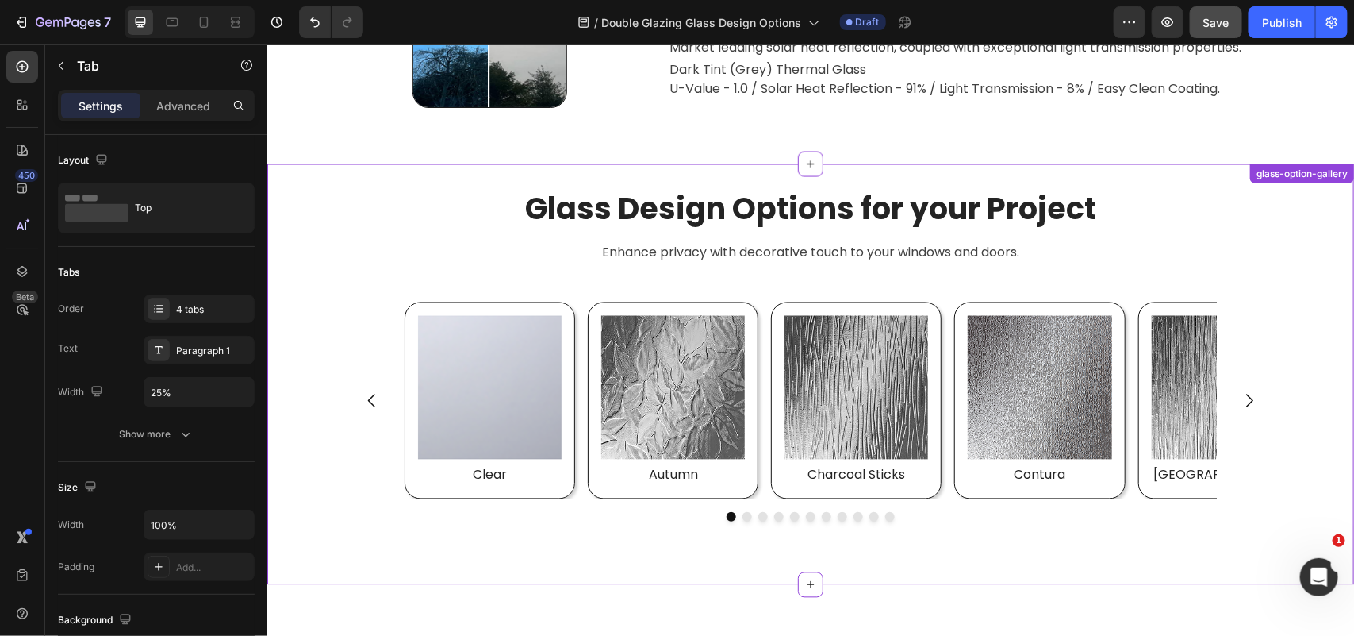
scroll to position [3894, 0]
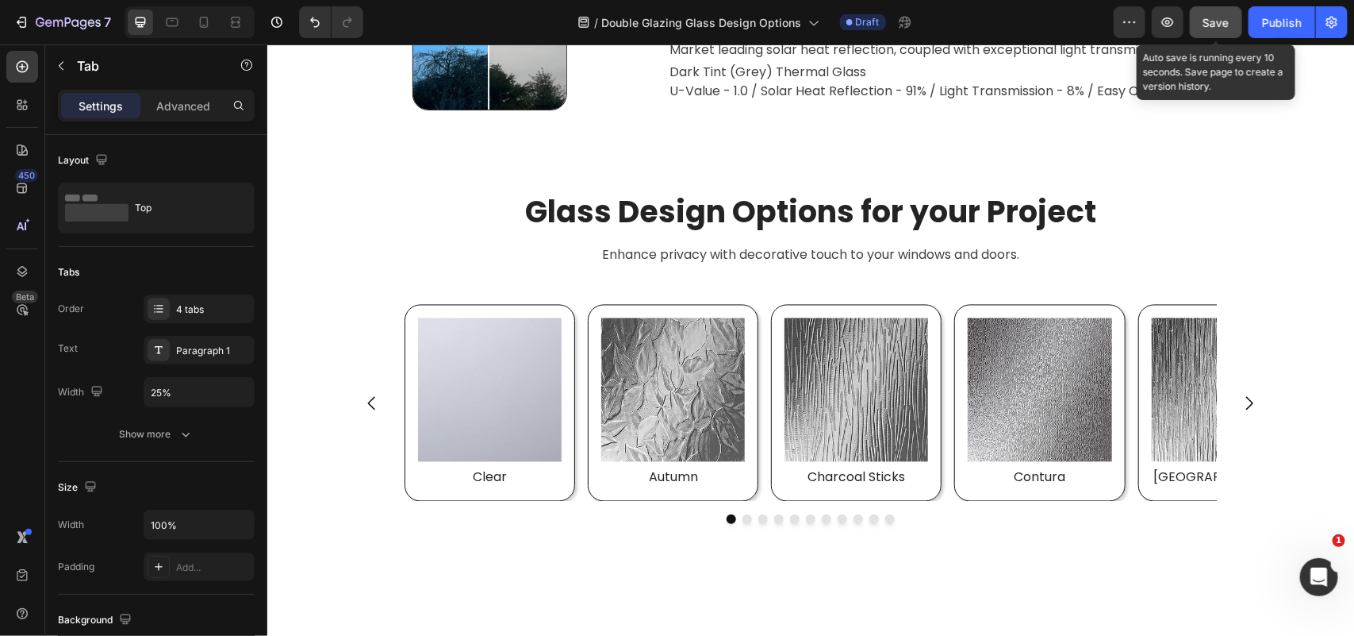
click at [1228, 12] on button "Save" at bounding box center [1216, 22] width 52 height 32
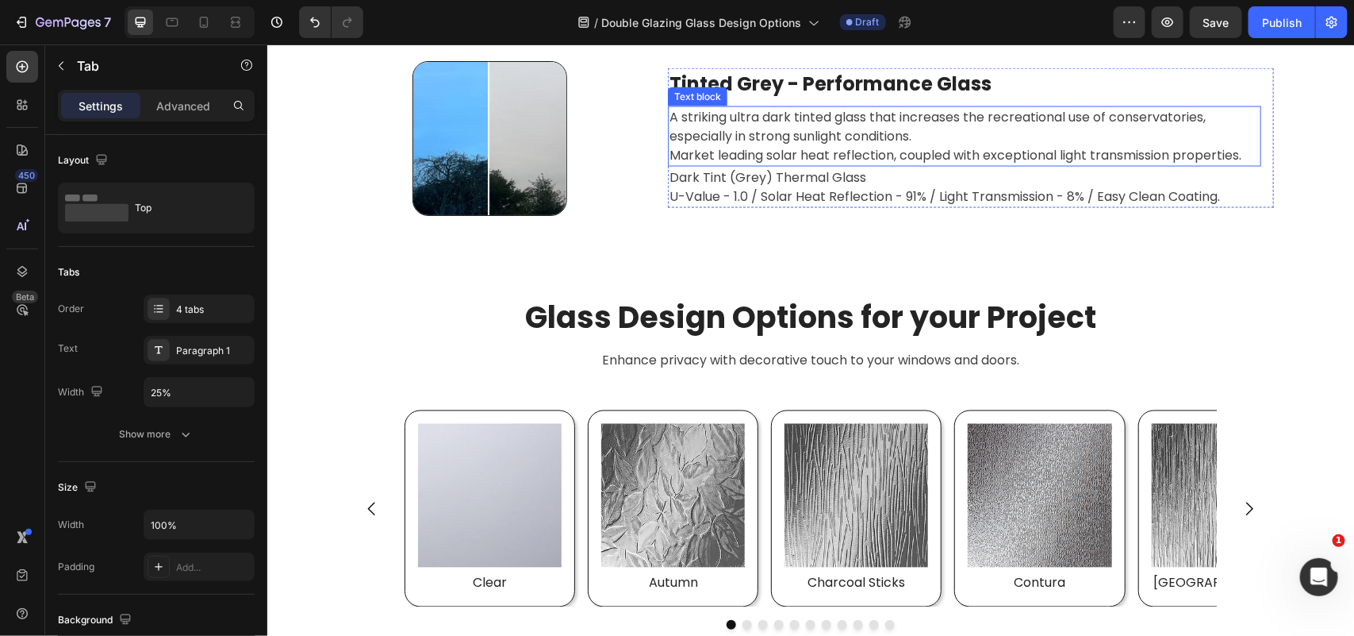
scroll to position [3795, 0]
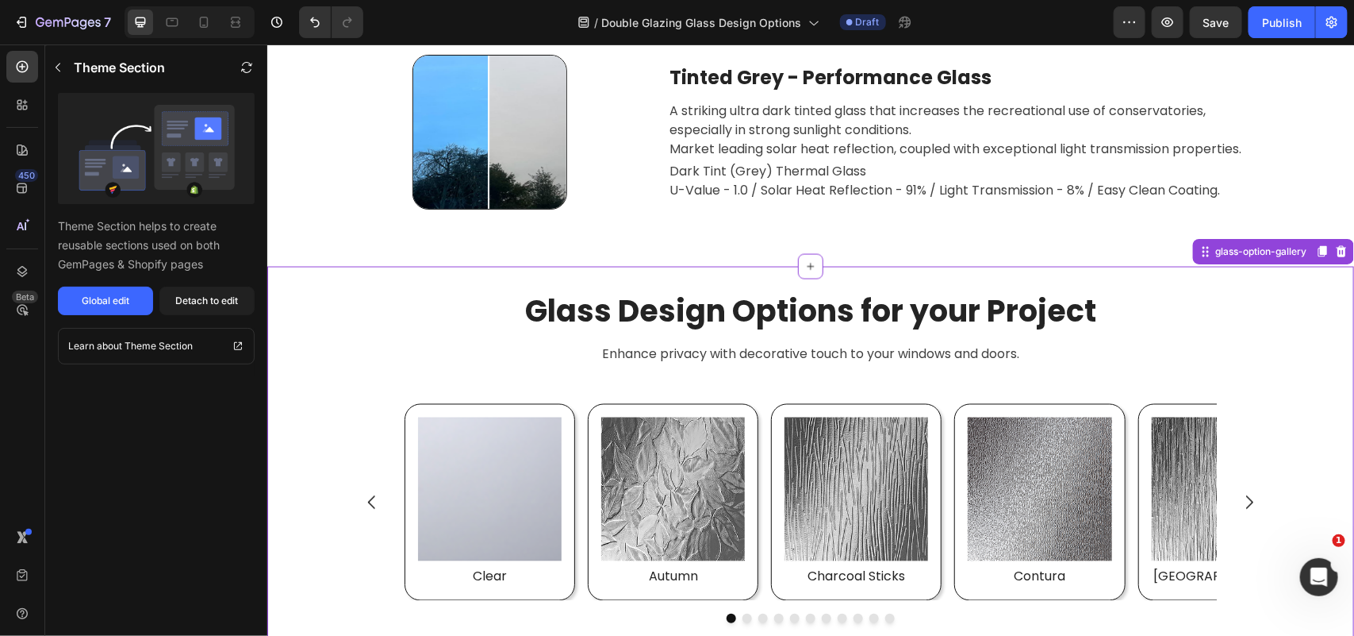
click at [1197, 291] on h2 "Glass Design Options for your Project" at bounding box center [810, 311] width 1087 height 40
click at [220, 298] on div "Detach to edit" at bounding box center [207, 301] width 63 height 14
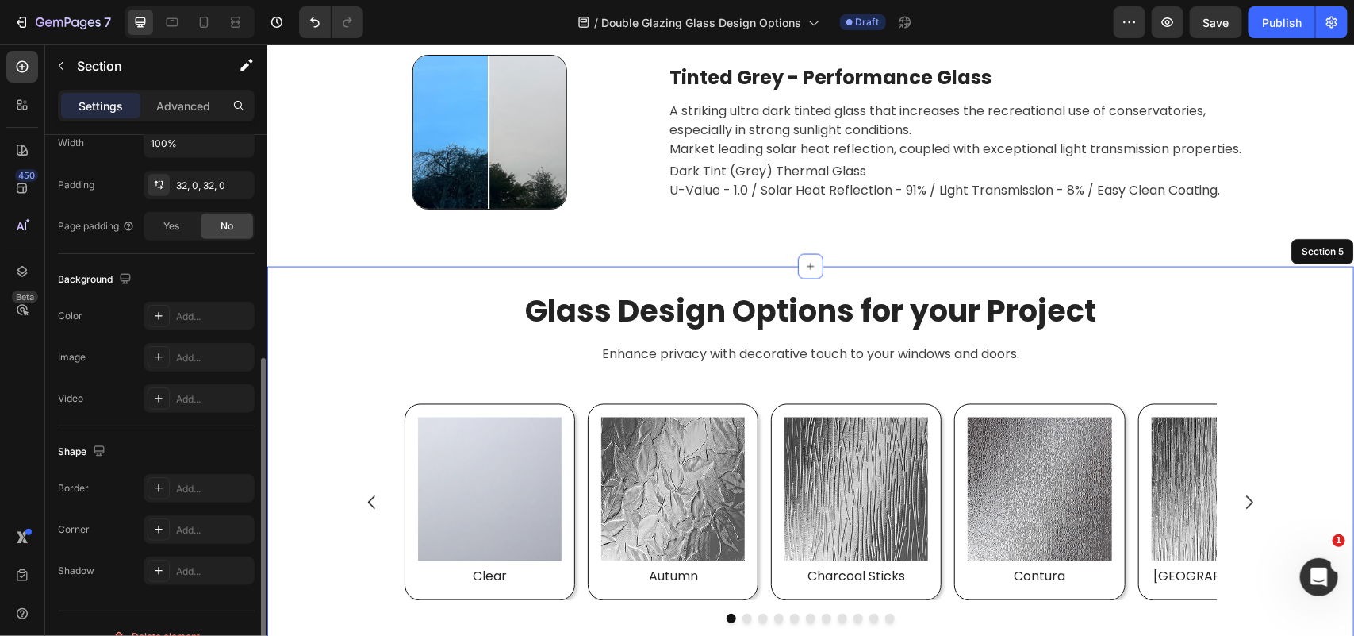
scroll to position [423, 0]
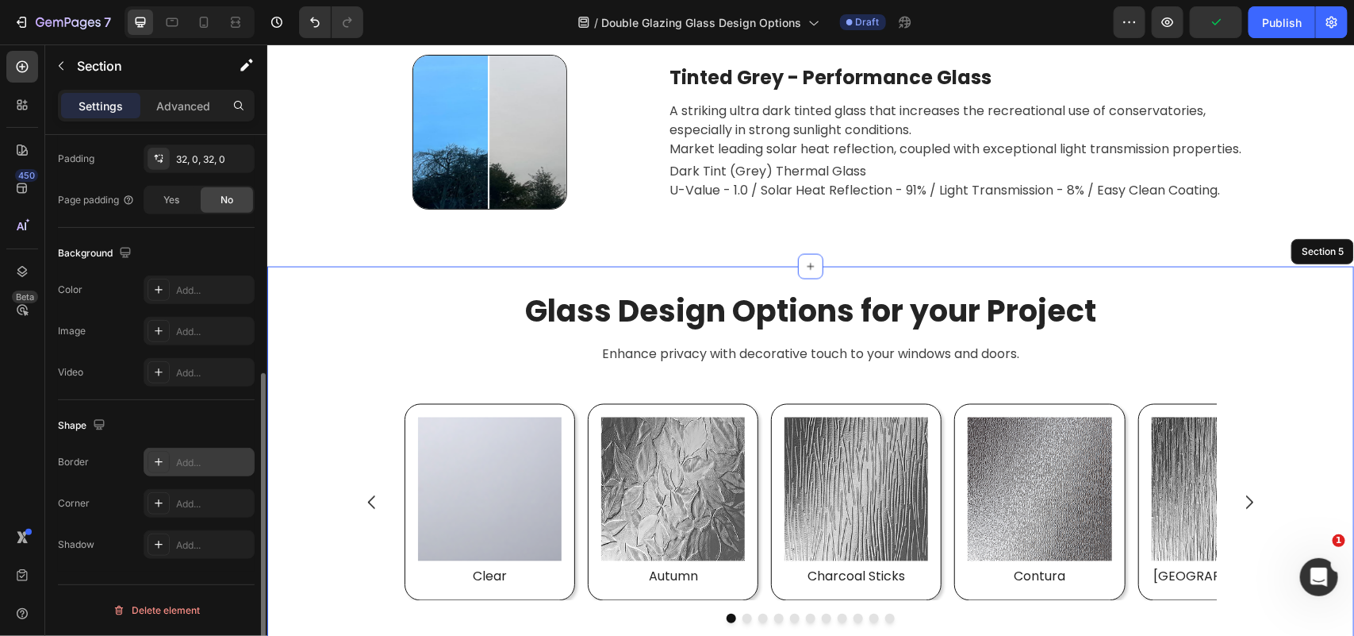
click at [201, 459] on div "Add..." at bounding box center [213, 462] width 75 height 14
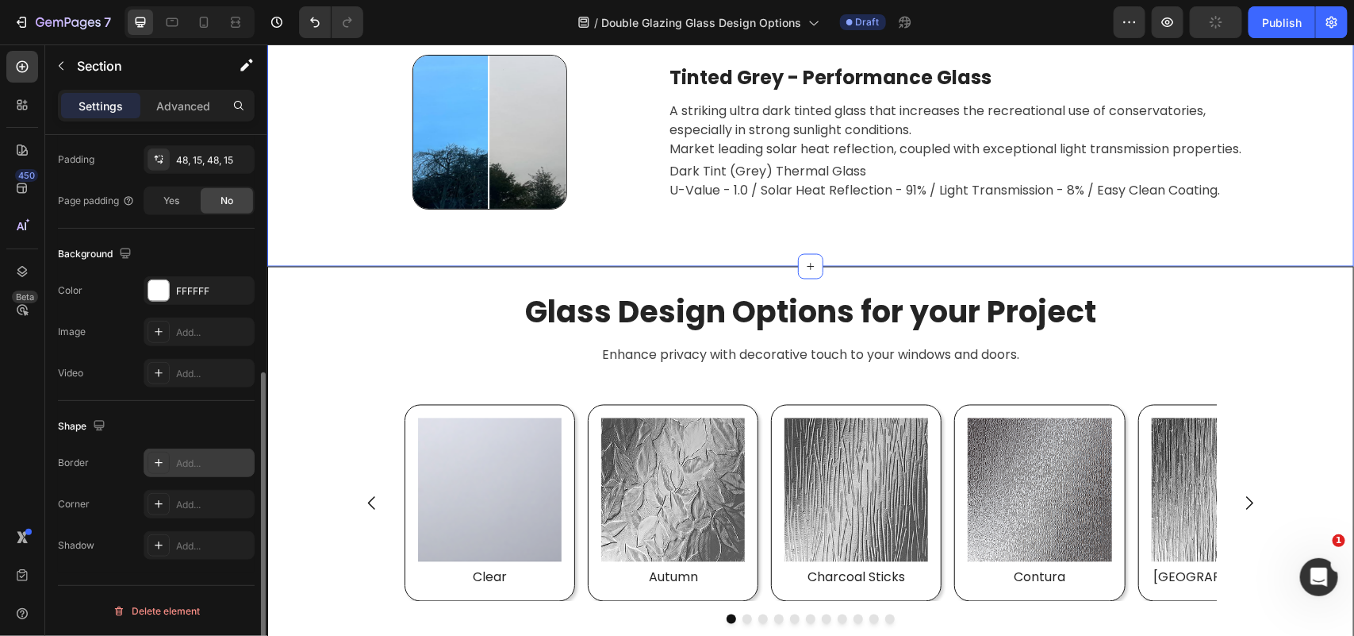
click at [200, 466] on div "Add..." at bounding box center [213, 463] width 75 height 14
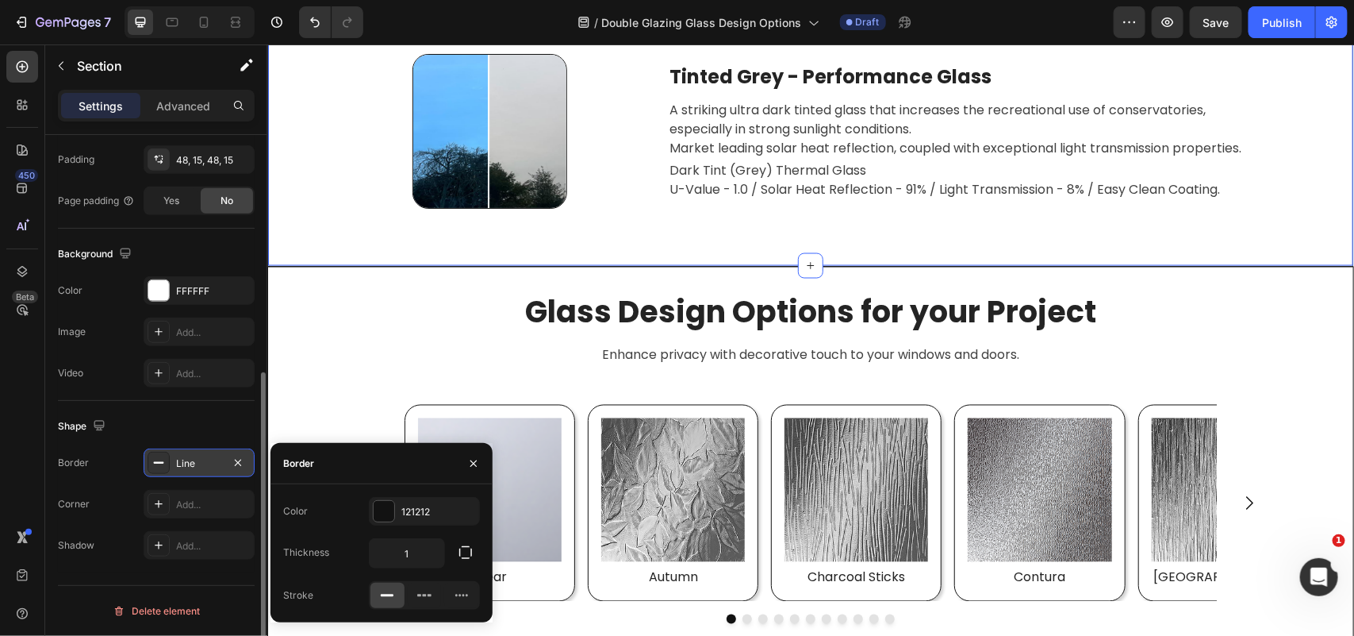
click at [389, 595] on rect at bounding box center [387, 595] width 13 height 2
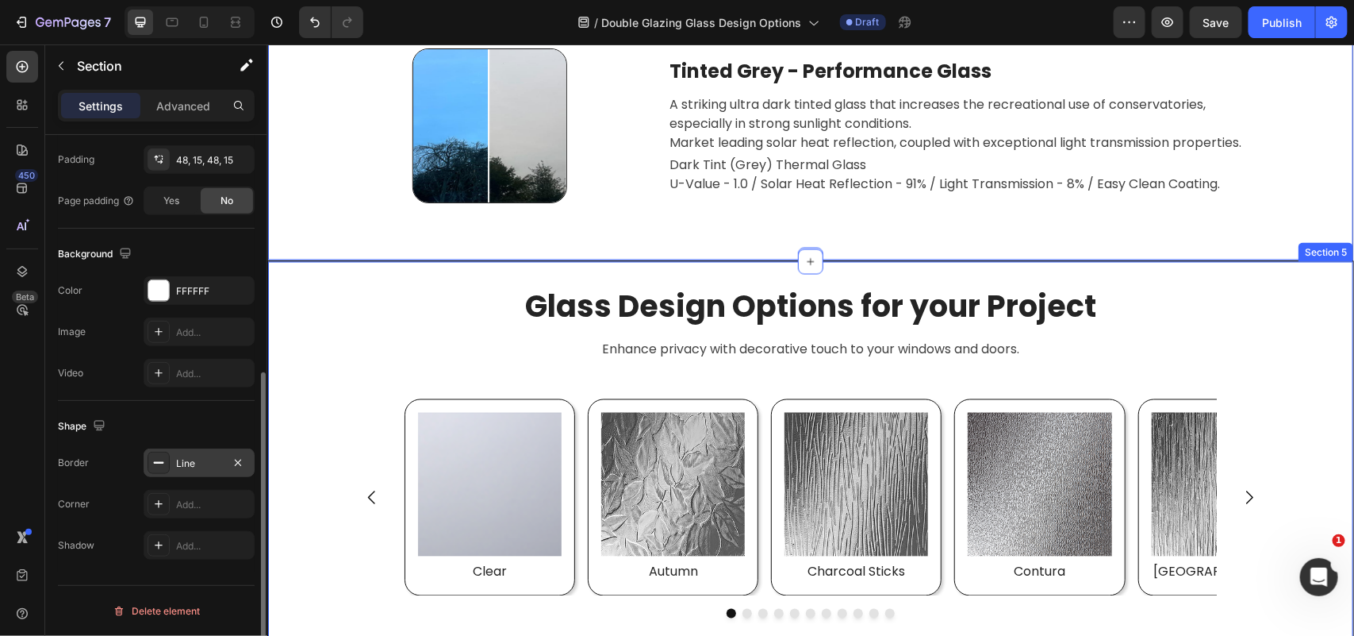
scroll to position [4094, 0]
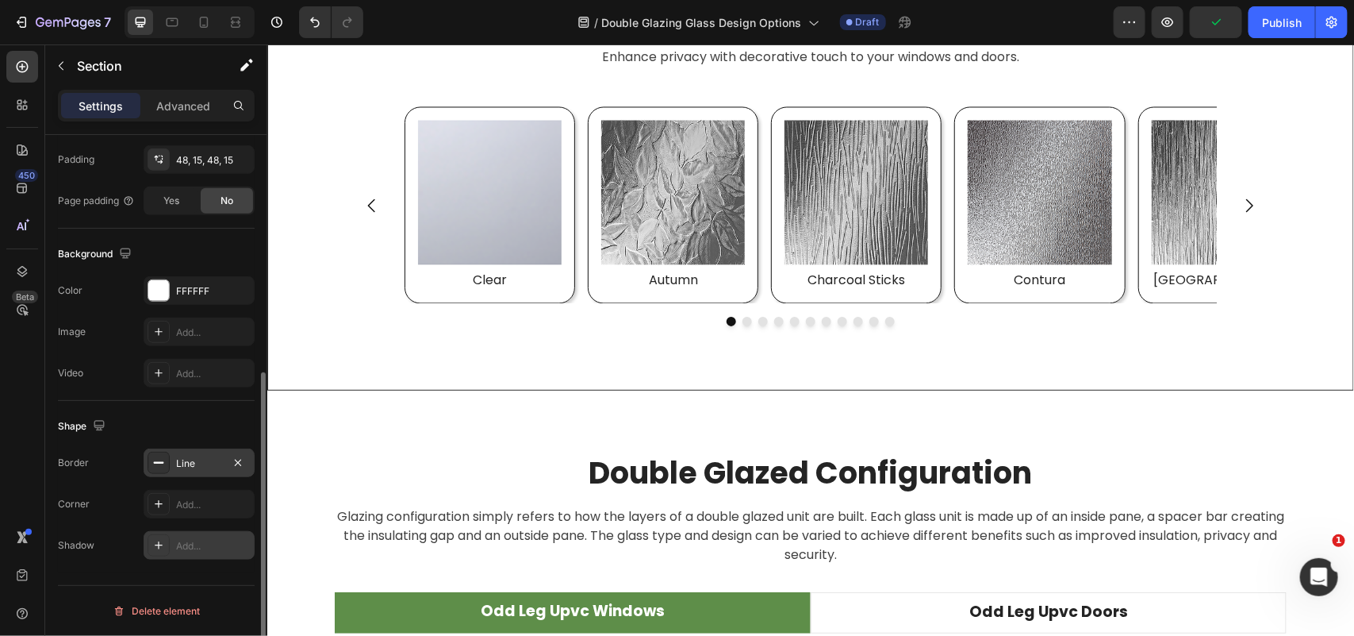
click at [185, 548] on div "Add..." at bounding box center [213, 546] width 75 height 14
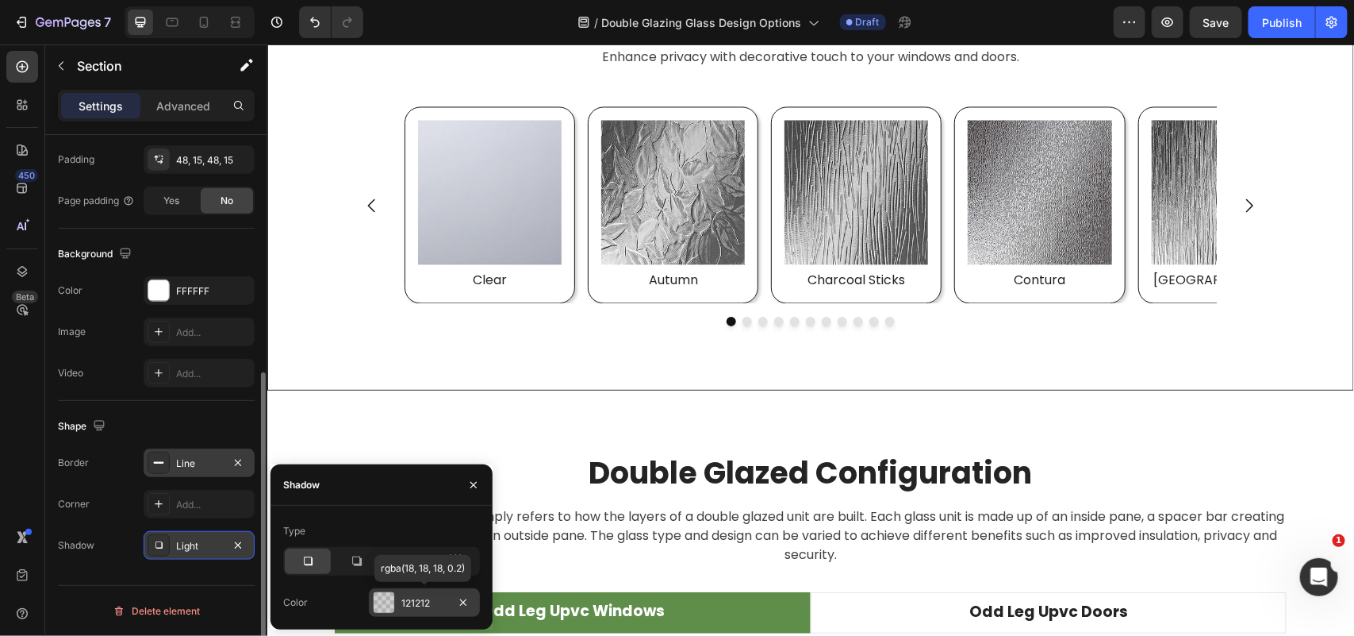
click at [431, 605] on div "121212" at bounding box center [425, 603] width 46 height 14
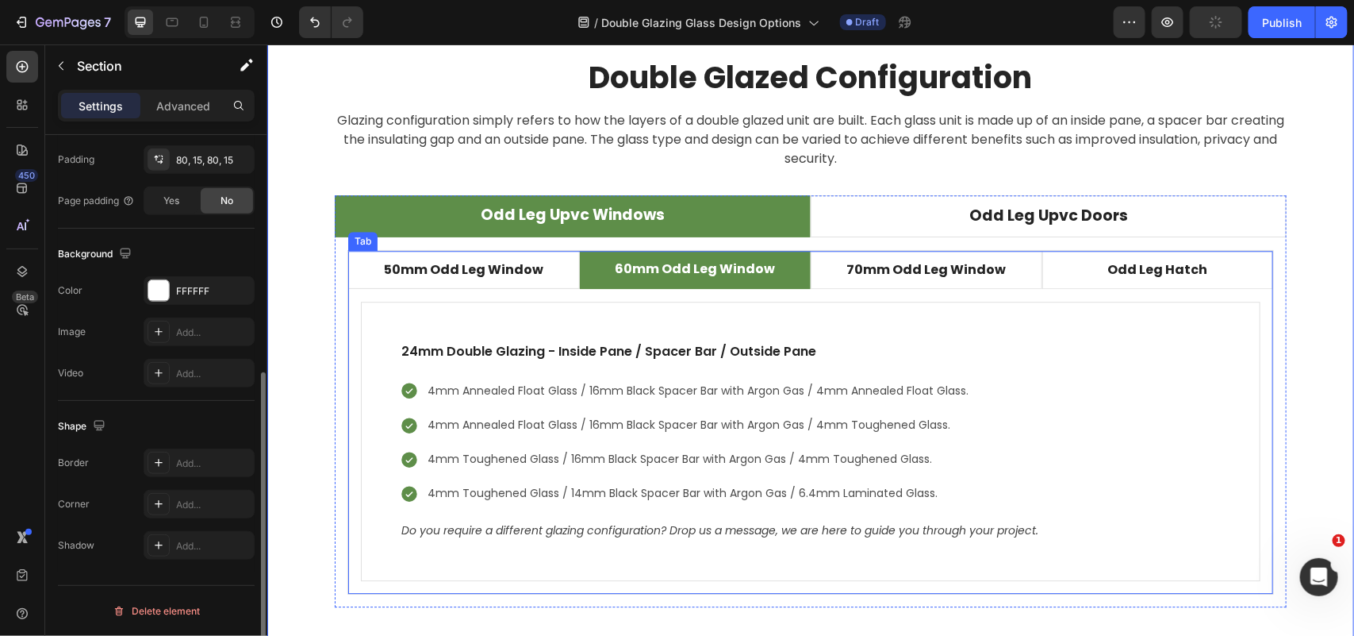
scroll to position [3995, 0]
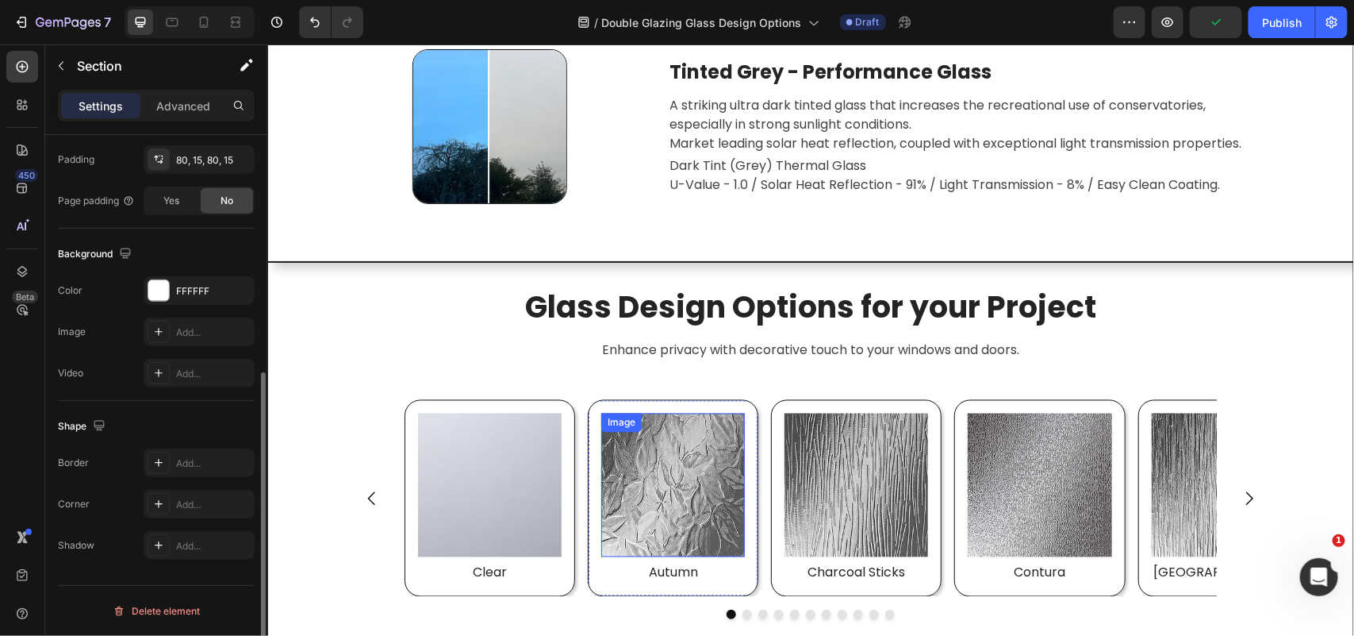
scroll to position [3797, 0]
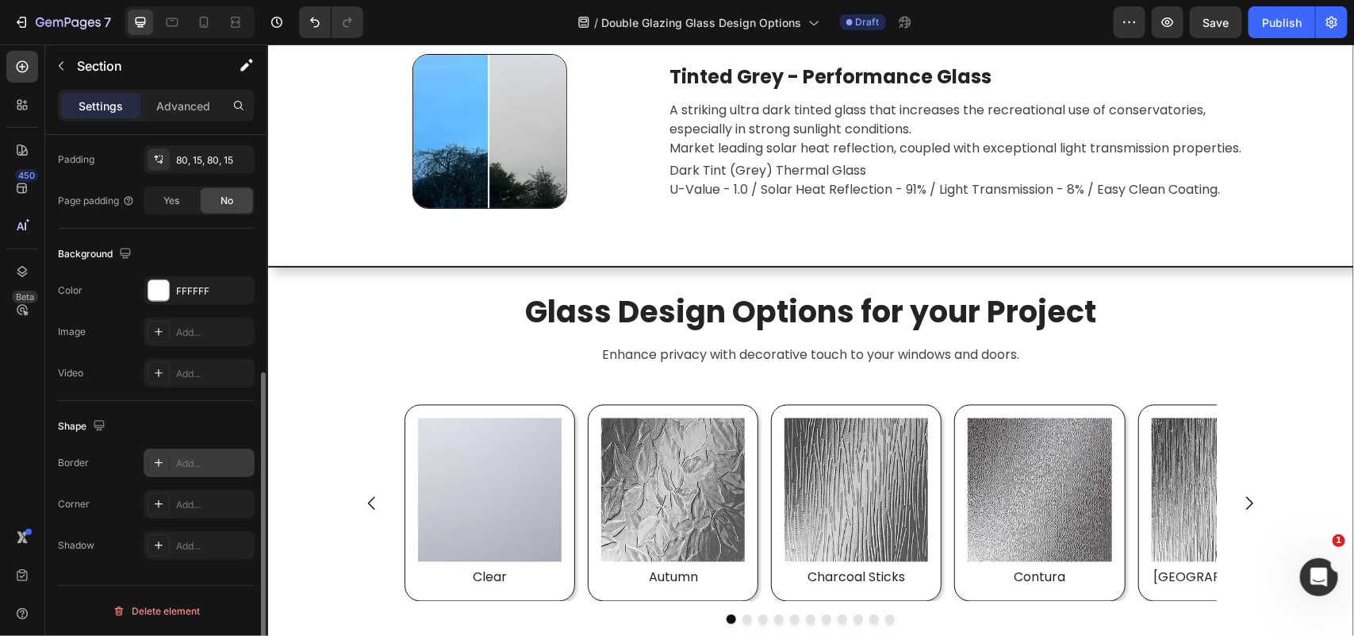
click at [193, 464] on div "Add..." at bounding box center [213, 463] width 75 height 14
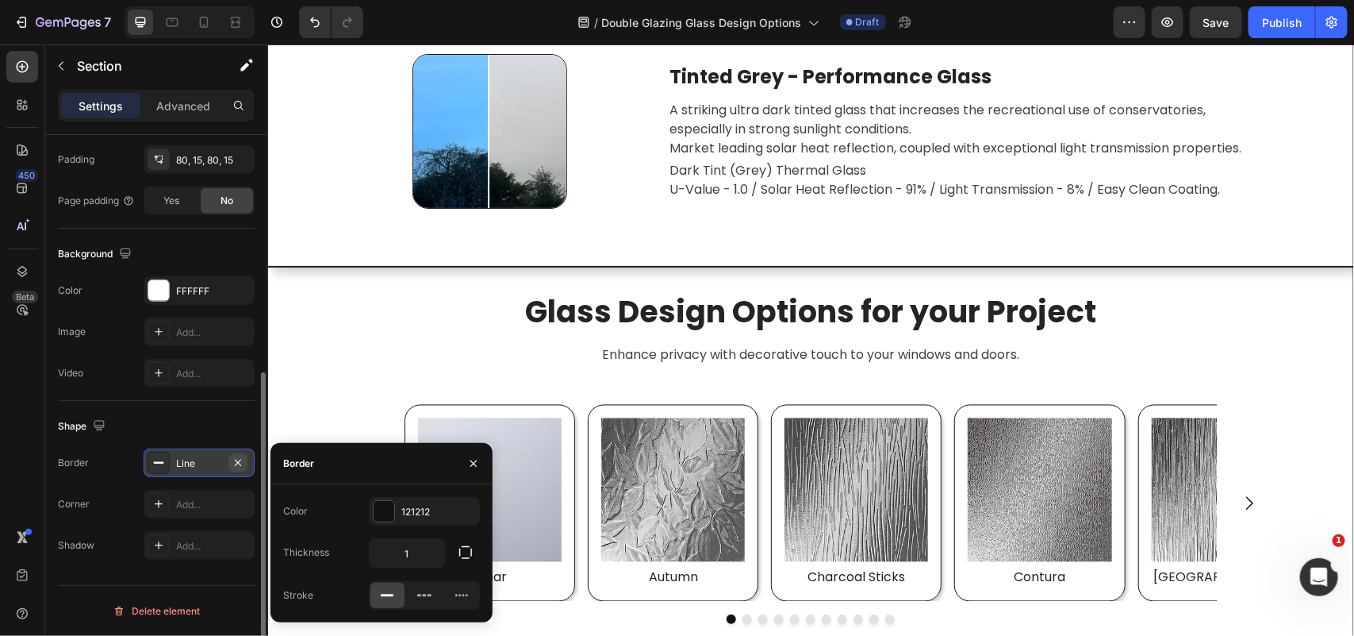
click at [240, 461] on icon "button" at bounding box center [238, 462] width 13 height 13
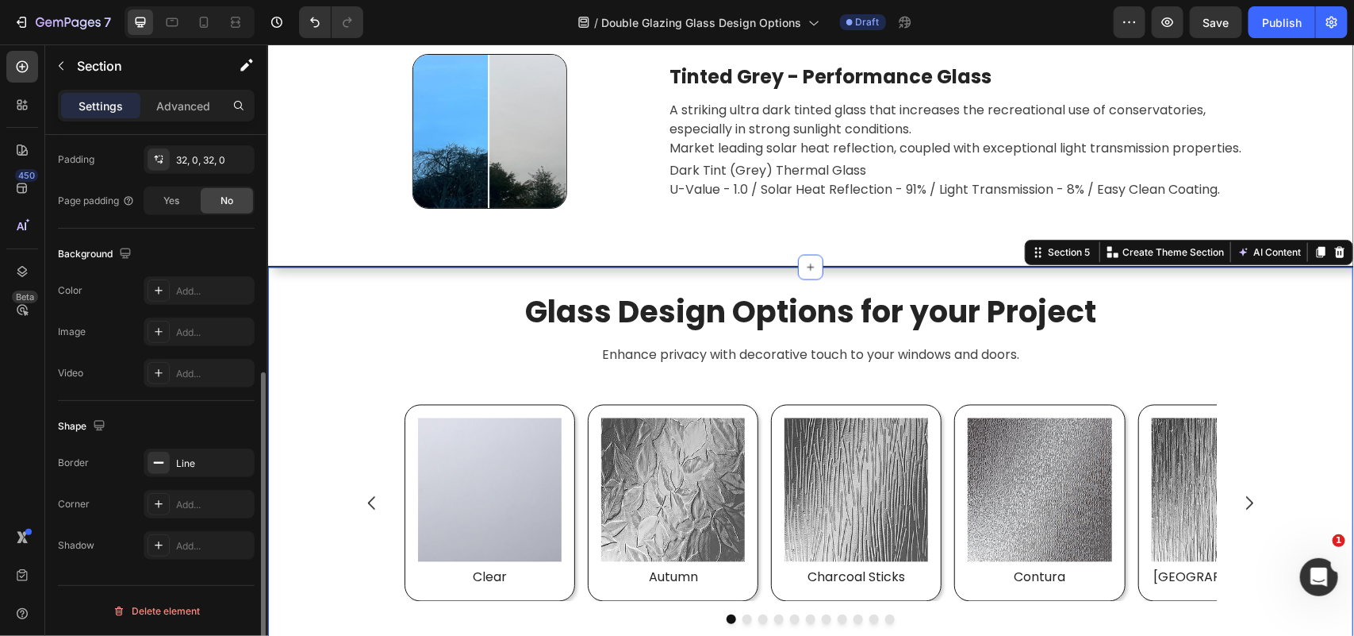
click at [394, 271] on div "Glass Design Options for your Project Heading Enhance privacy with decorative t…" at bounding box center [810, 477] width 1087 height 422
click at [311, 25] on icon "Undo/Redo" at bounding box center [315, 22] width 16 height 16
click at [406, 282] on div "Glass Design Options for your Project Heading Enhance privacy with decorative t…" at bounding box center [810, 477] width 1087 height 422
click at [240, 461] on icon "button" at bounding box center [238, 462] width 13 height 13
click at [352, 289] on div "Glass Design Options for your Project Heading Enhance privacy with decorative t…" at bounding box center [810, 476] width 1087 height 421
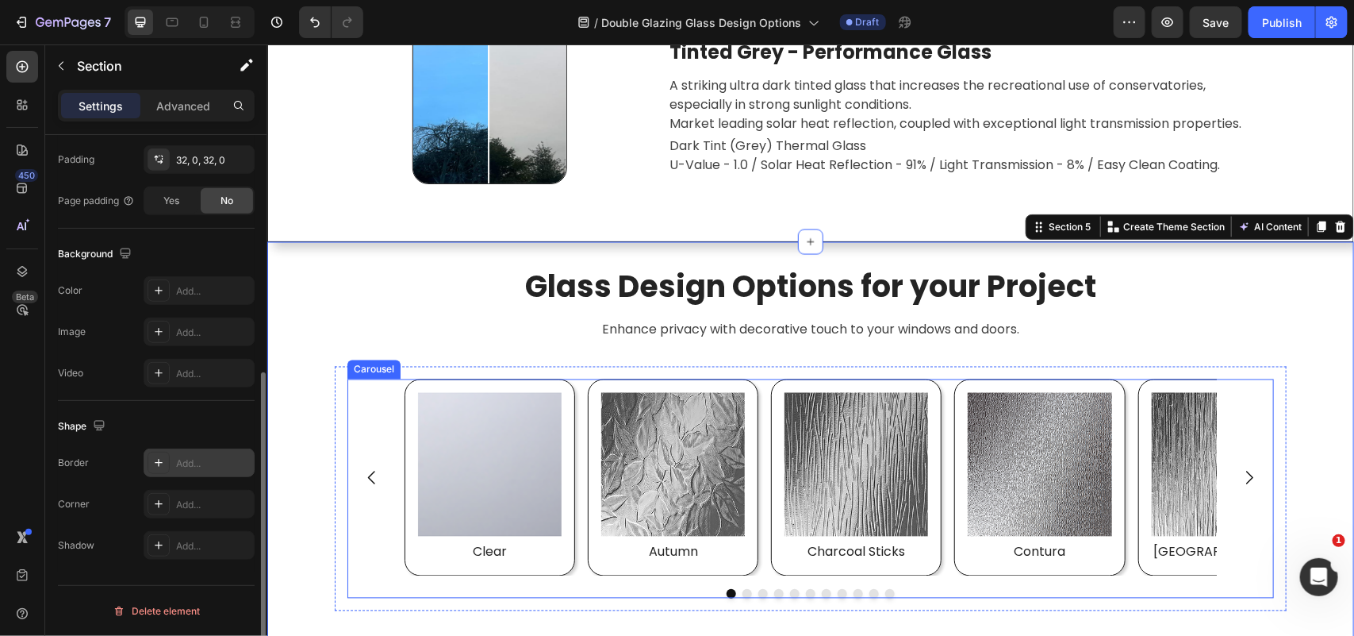
scroll to position [3995, 0]
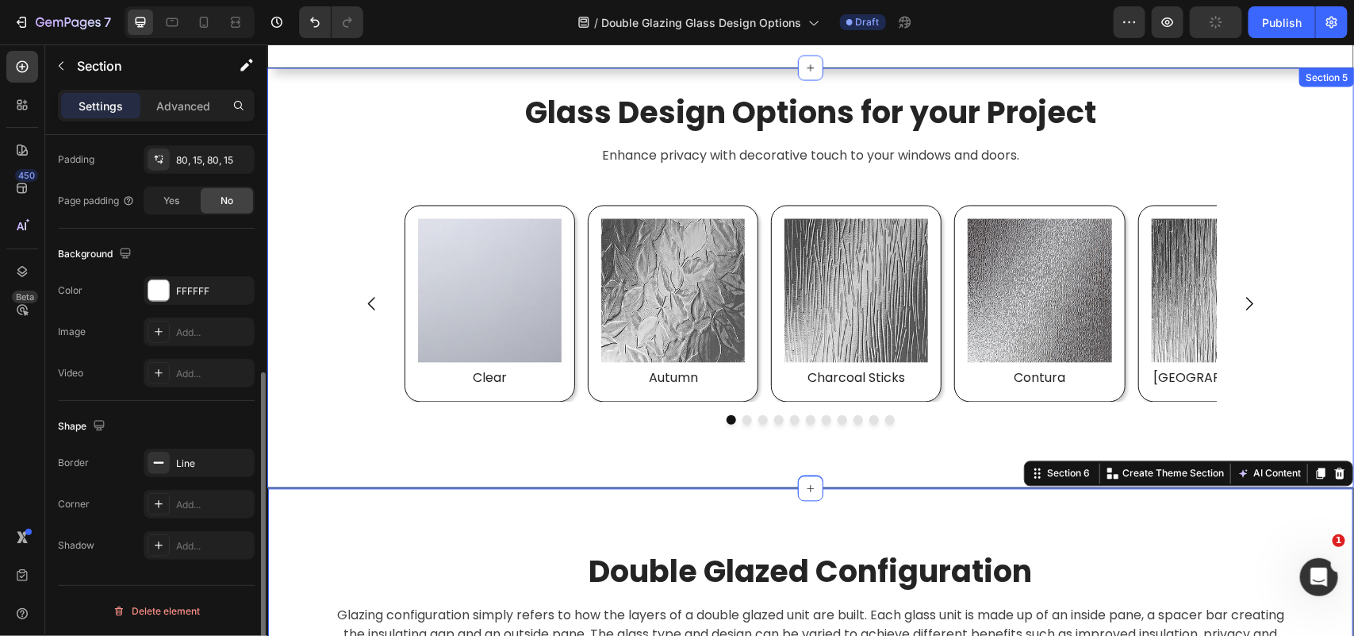
click at [352, 465] on div "Glass Design Options for your Project Heading Enhance privacy with decorative t…" at bounding box center [810, 277] width 1087 height 421
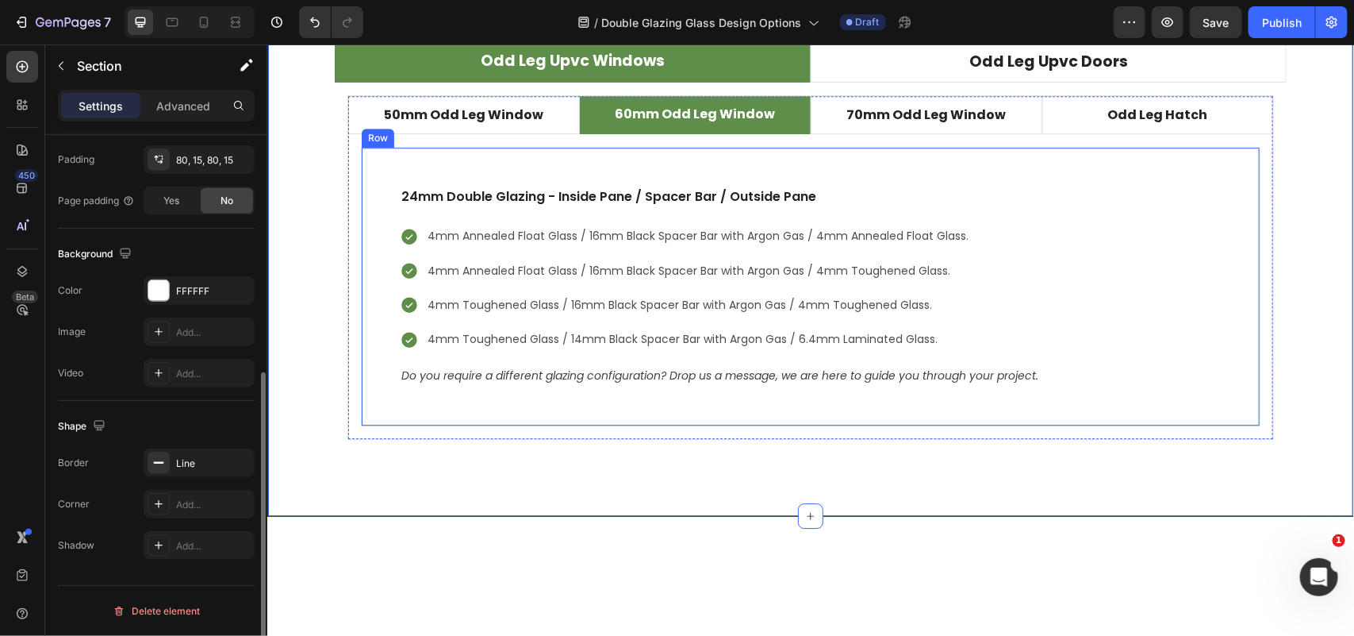
scroll to position [4690, 0]
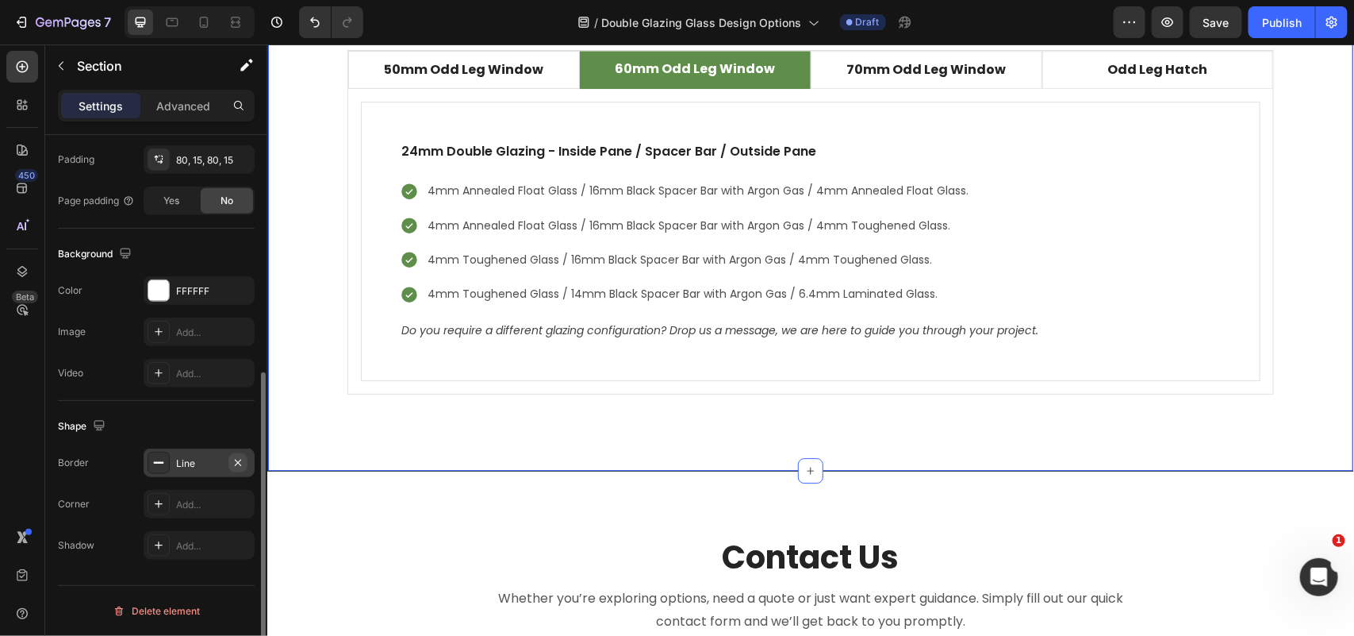
click at [243, 460] on icon "button" at bounding box center [238, 462] width 13 height 13
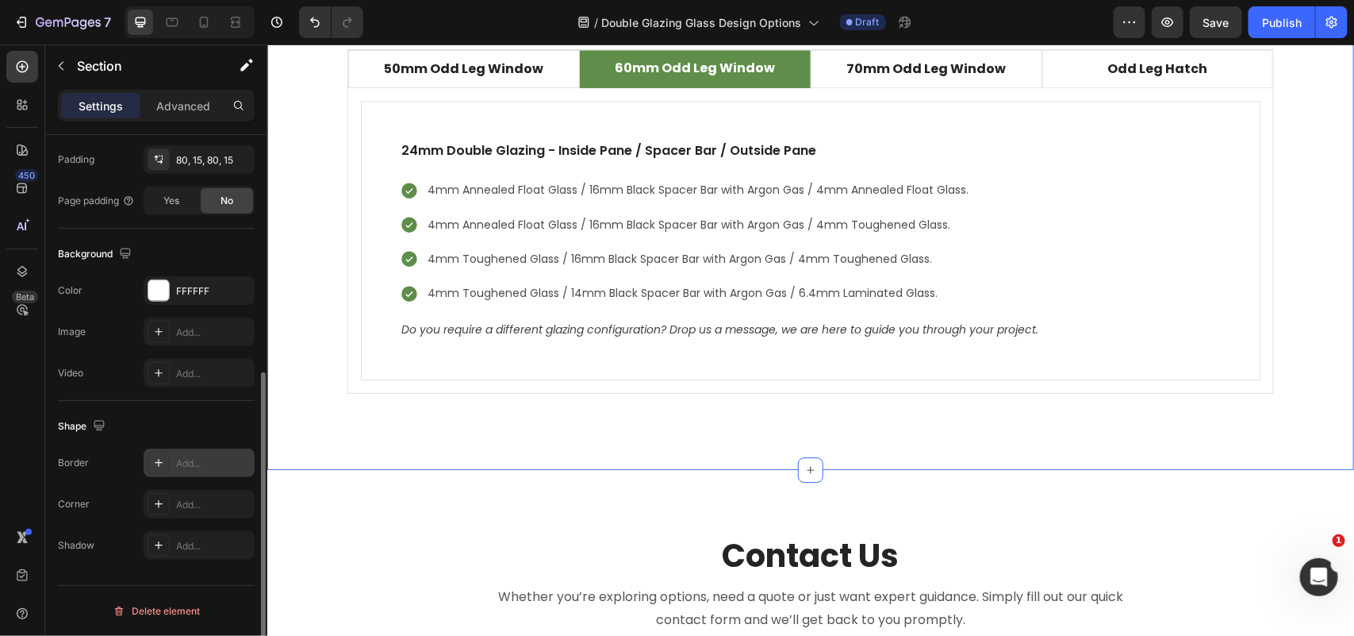
scroll to position [4688, 0]
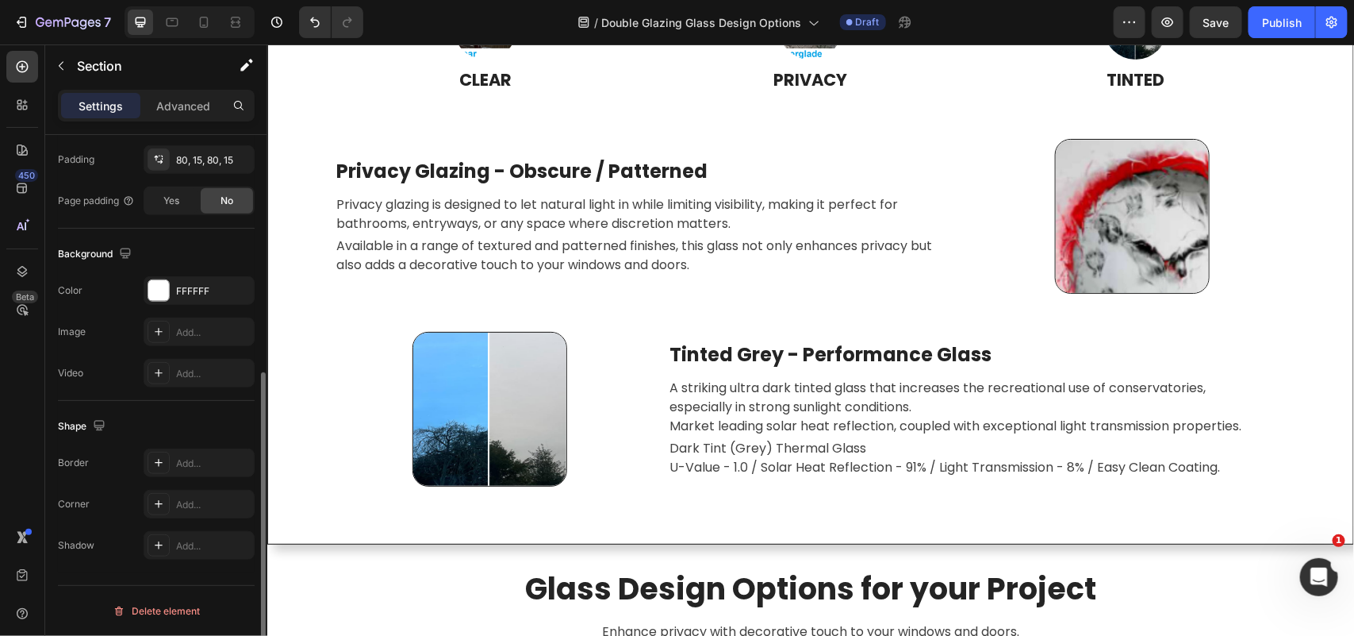
scroll to position [3498, 0]
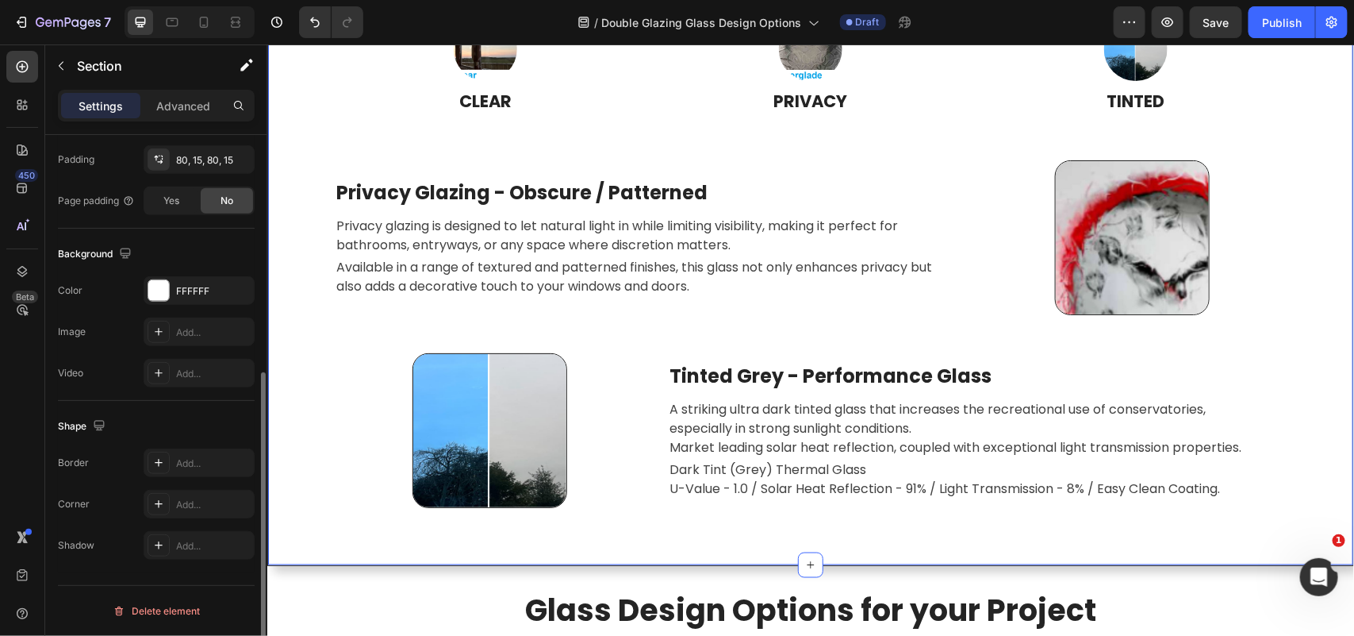
click at [345, 548] on div "Customised Glass Designs Heading We offer a variety of customization options to…" at bounding box center [810, 202] width 1087 height 724
click at [244, 465] on icon "button" at bounding box center [238, 462] width 13 height 13
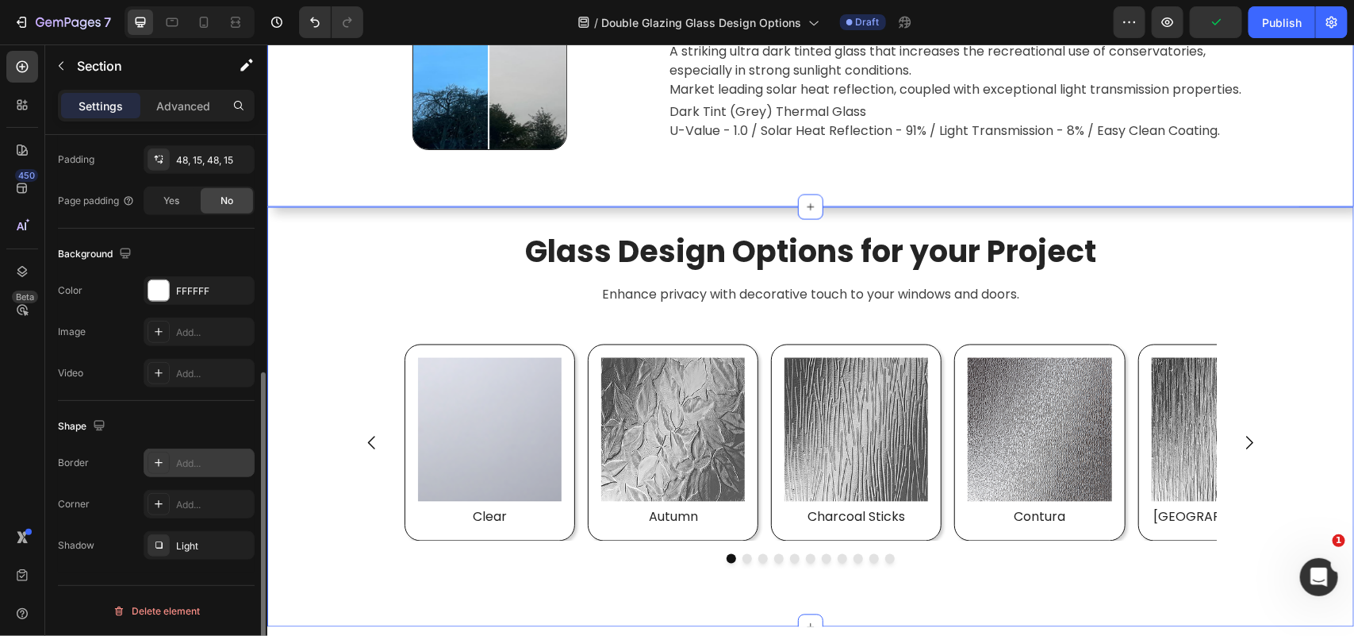
scroll to position [3983, 0]
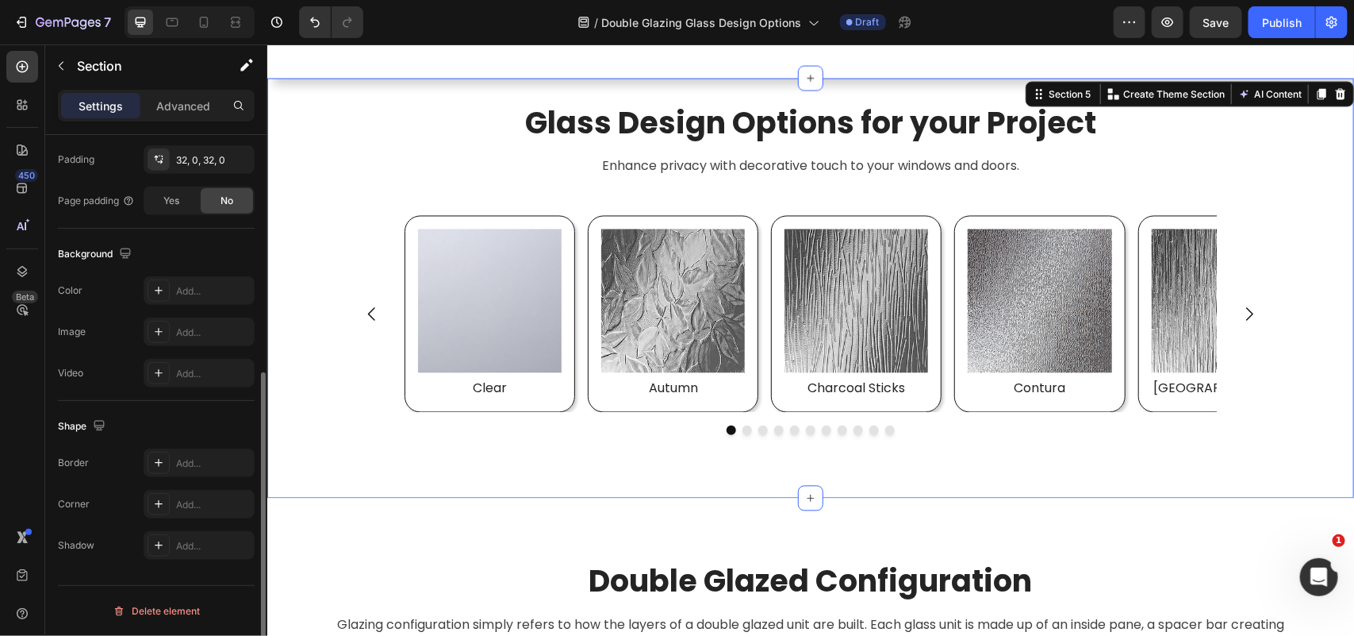
click at [300, 470] on div "Glass Design Options for your Project Heading Enhance privacy with decorative t…" at bounding box center [810, 288] width 1087 height 370
click at [201, 552] on div "Add..." at bounding box center [213, 546] width 75 height 14
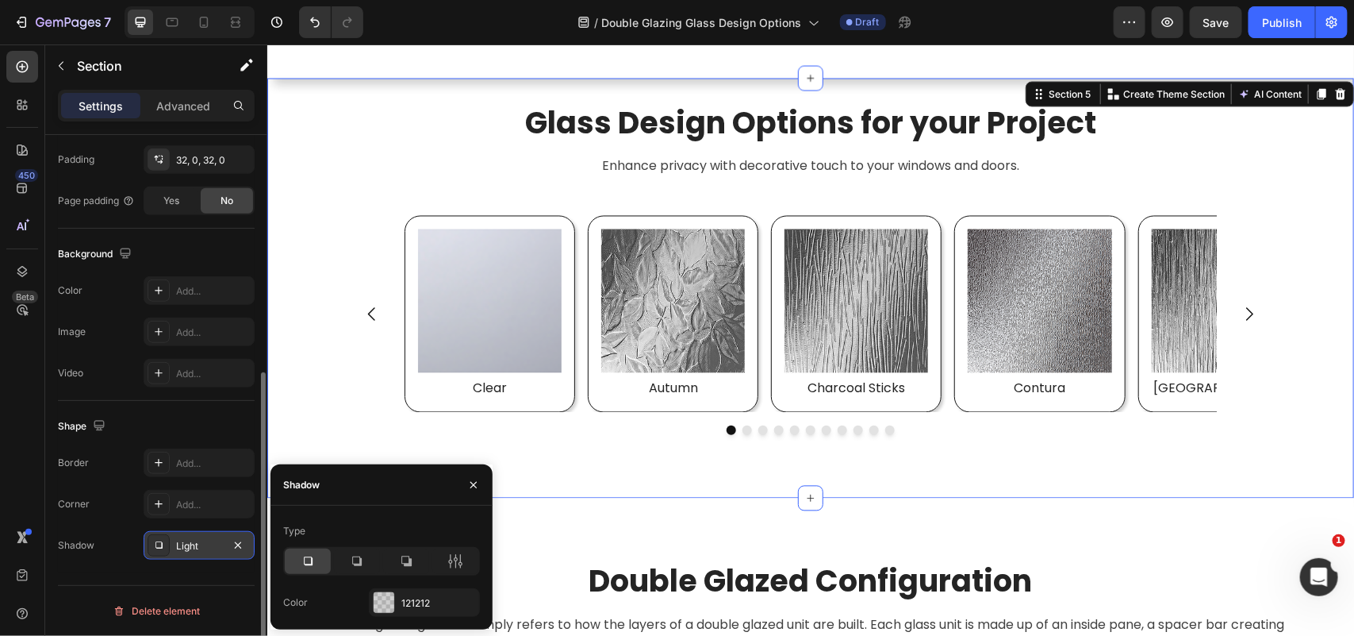
click at [307, 426] on div "Glass Design Options for your Project Heading Enhance privacy with decorative t…" at bounding box center [810, 288] width 1087 height 370
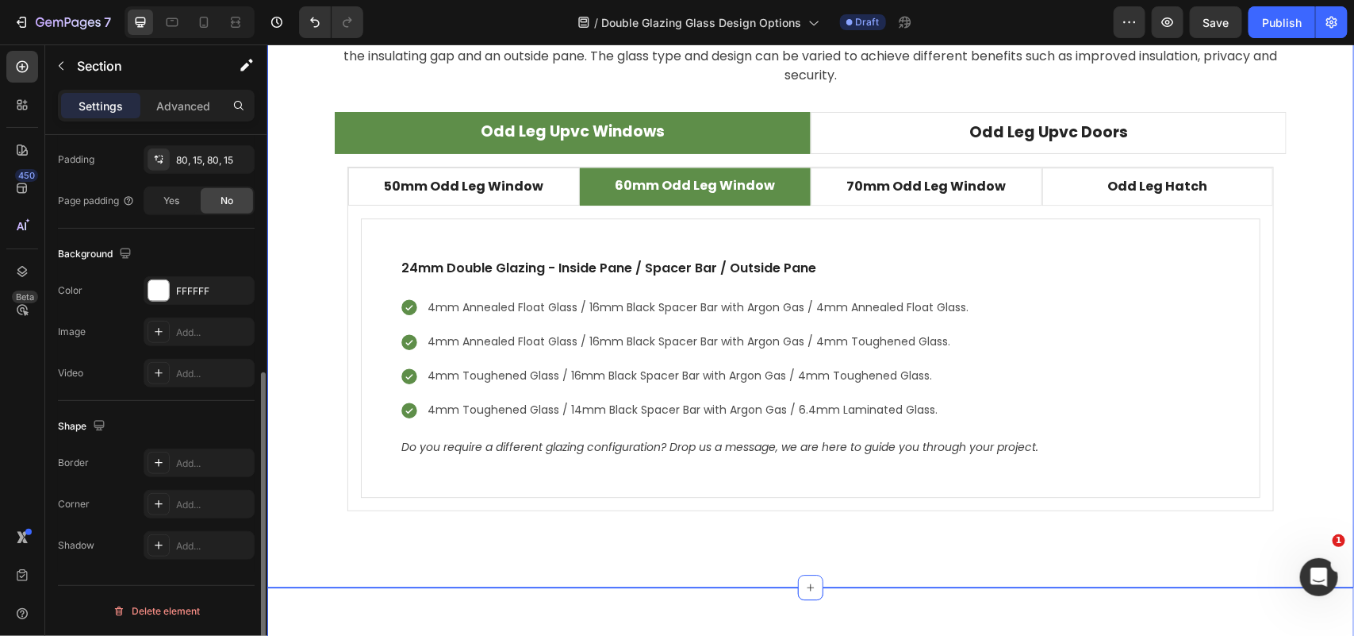
scroll to position [4678, 0]
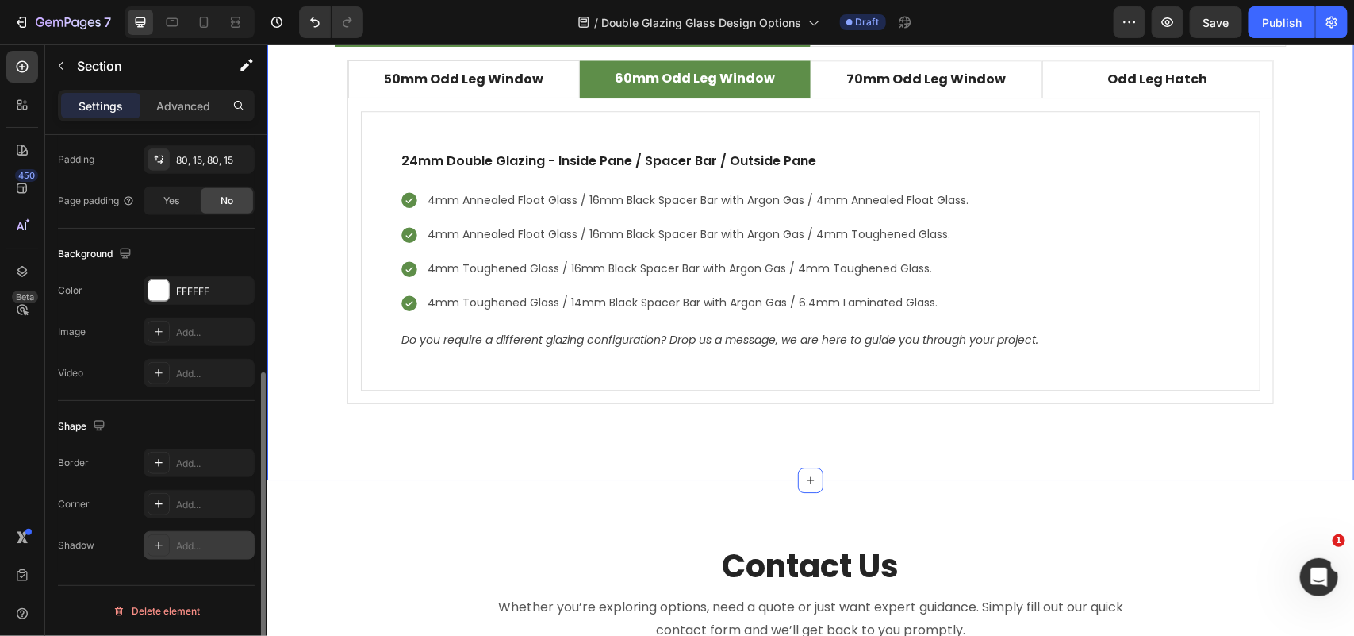
click at [186, 550] on div "Add..." at bounding box center [213, 546] width 75 height 14
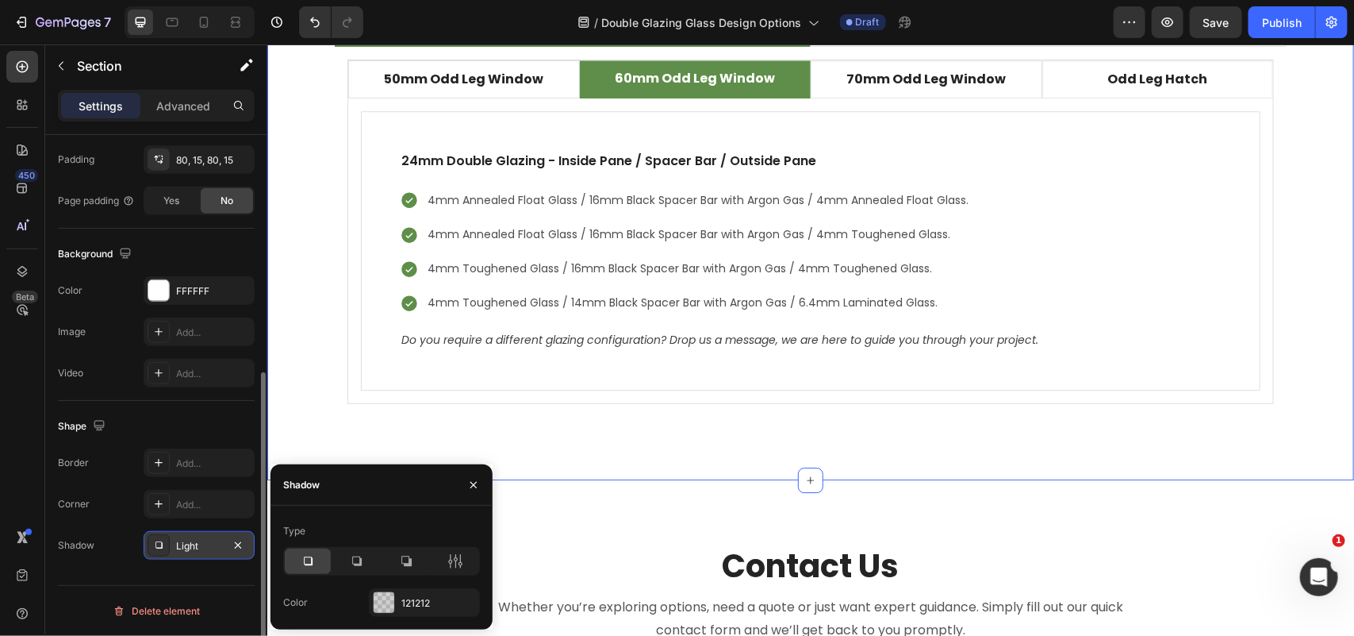
click at [560, 452] on div "Double Glazed Configuration Heading Glazing configuration simply refers to how …" at bounding box center [810, 141] width 1087 height 676
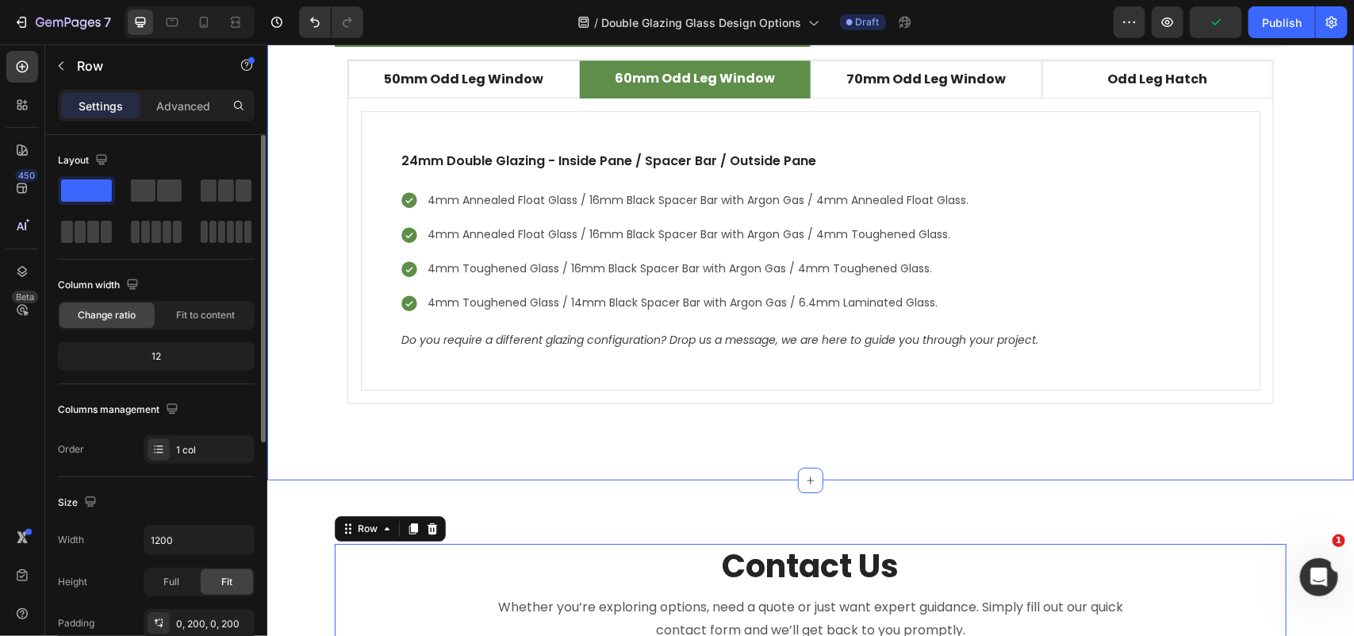
click at [514, 455] on div "Double Glazed Configuration Heading Glazing configuration simply refers to how …" at bounding box center [810, 141] width 1087 height 676
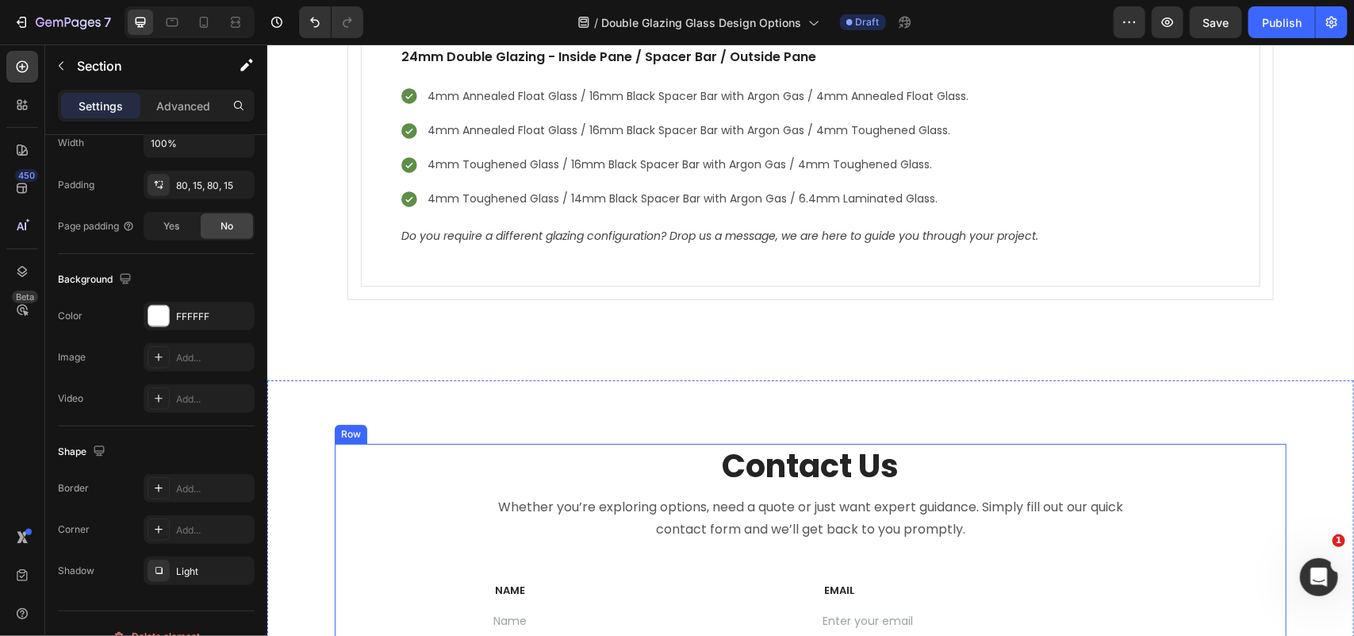
scroll to position [4759, 0]
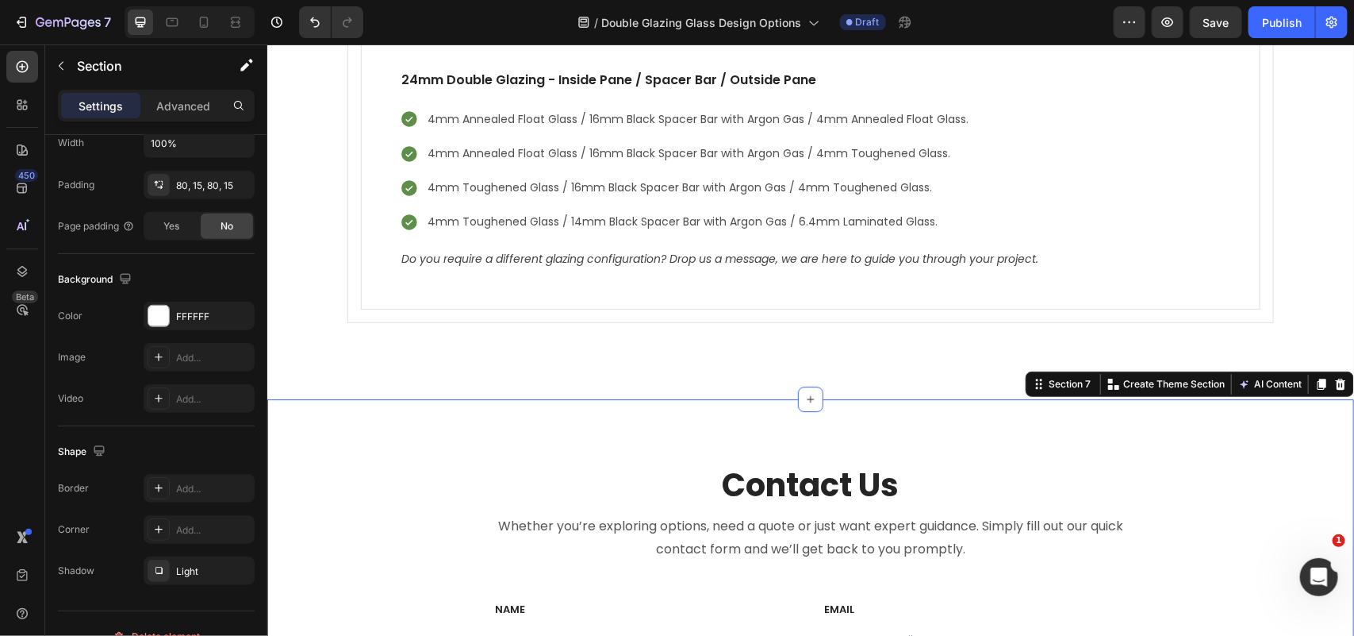
click at [291, 449] on div "Contact Us Heading Whether you’re exploring options, need a quote or just want …" at bounding box center [810, 647] width 1087 height 499
click at [363, 360] on div "Double Glazed Configuration Heading Glazing configuration simply refers to how …" at bounding box center [810, 60] width 1087 height 676
click at [346, 442] on div "Contact Us Heading Whether you’re exploring options, need a quote or just want …" at bounding box center [810, 647] width 1087 height 499
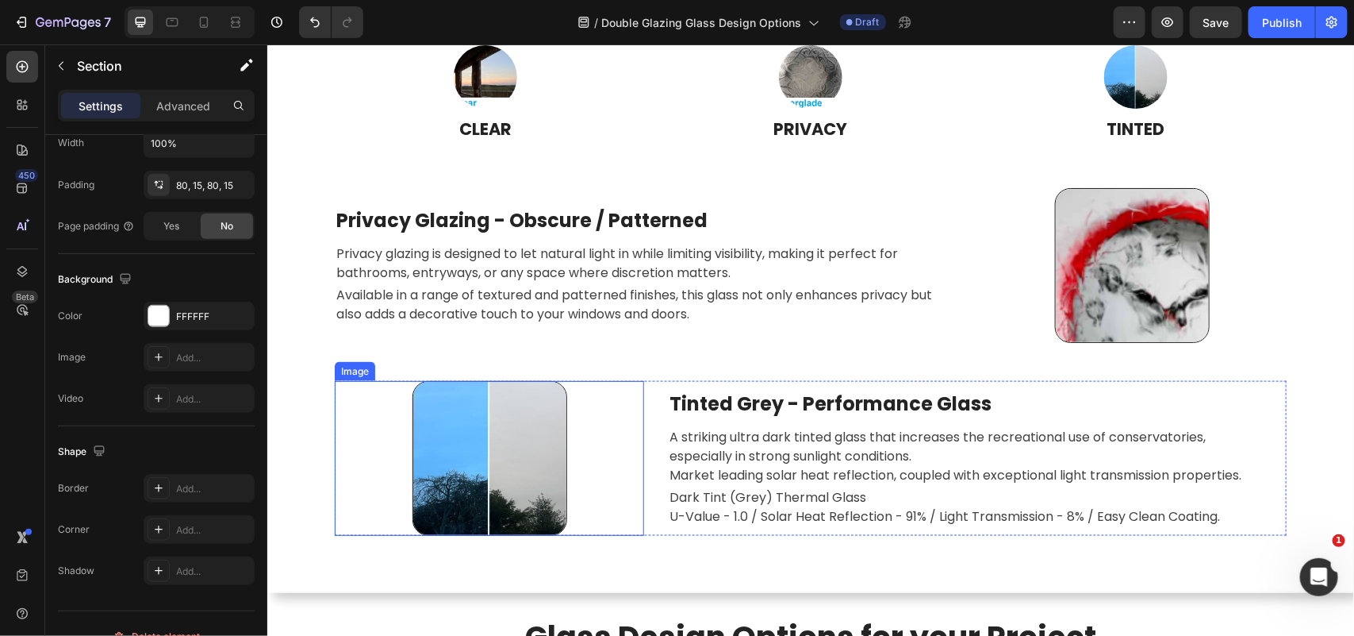
scroll to position [3556, 0]
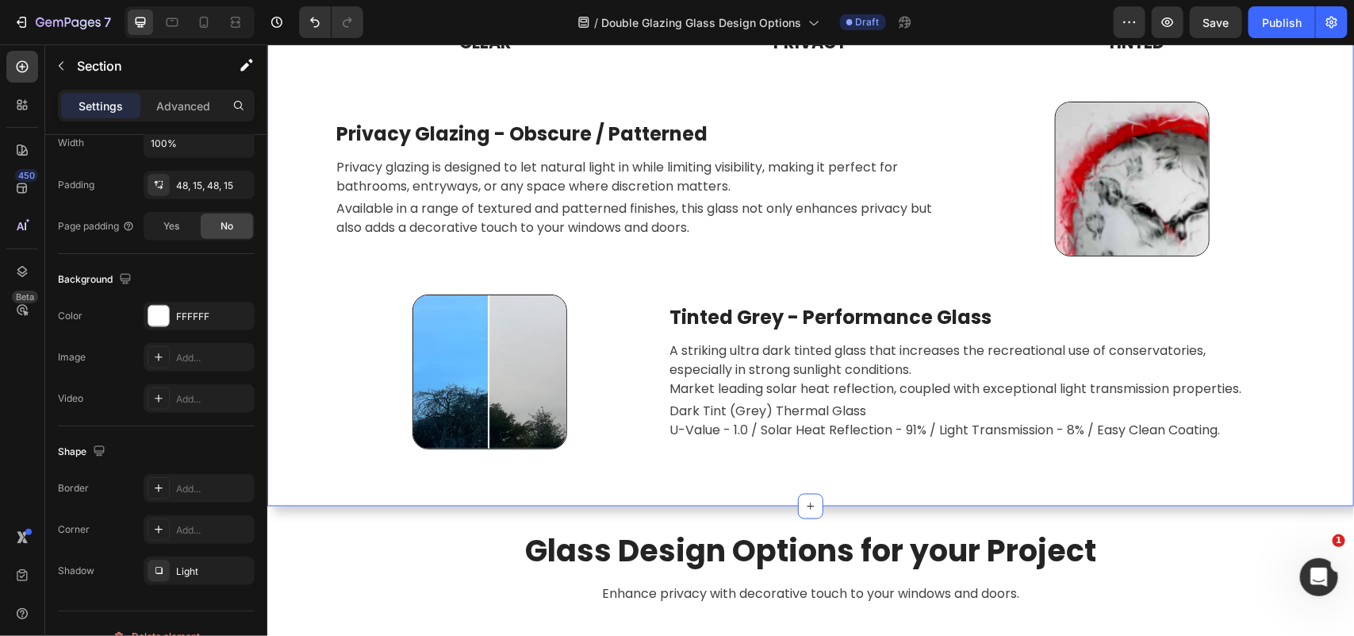
click at [382, 487] on div "Customised Glass Designs Heading We offer a variety of customization options to…" at bounding box center [810, 143] width 1087 height 723
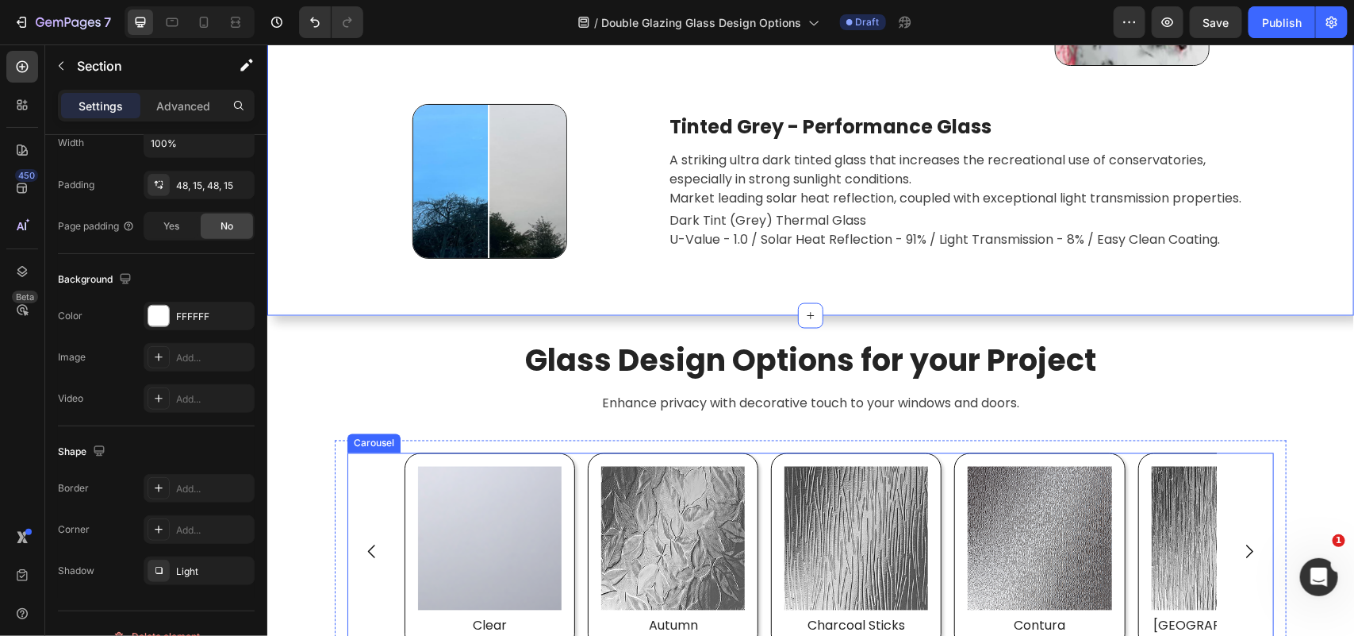
scroll to position [3754, 0]
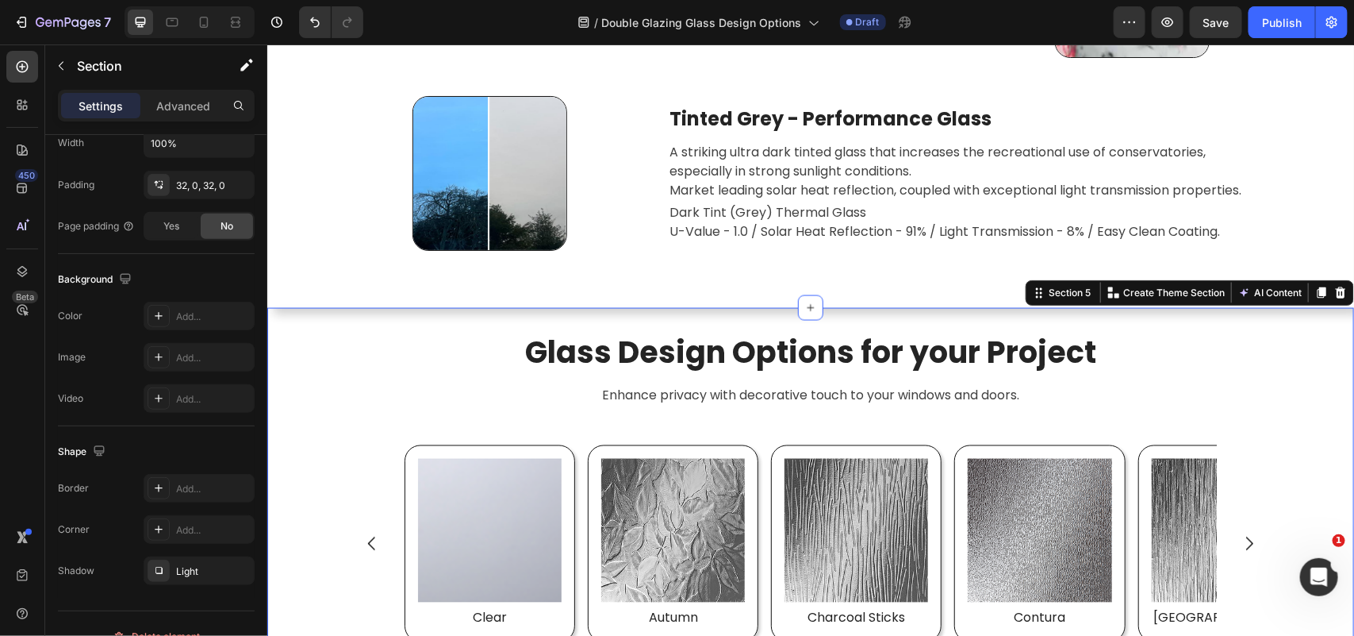
click at [363, 386] on div "Glass Design Options for your Project Heading Enhance privacy with decorative t…" at bounding box center [810, 517] width 1087 height 370
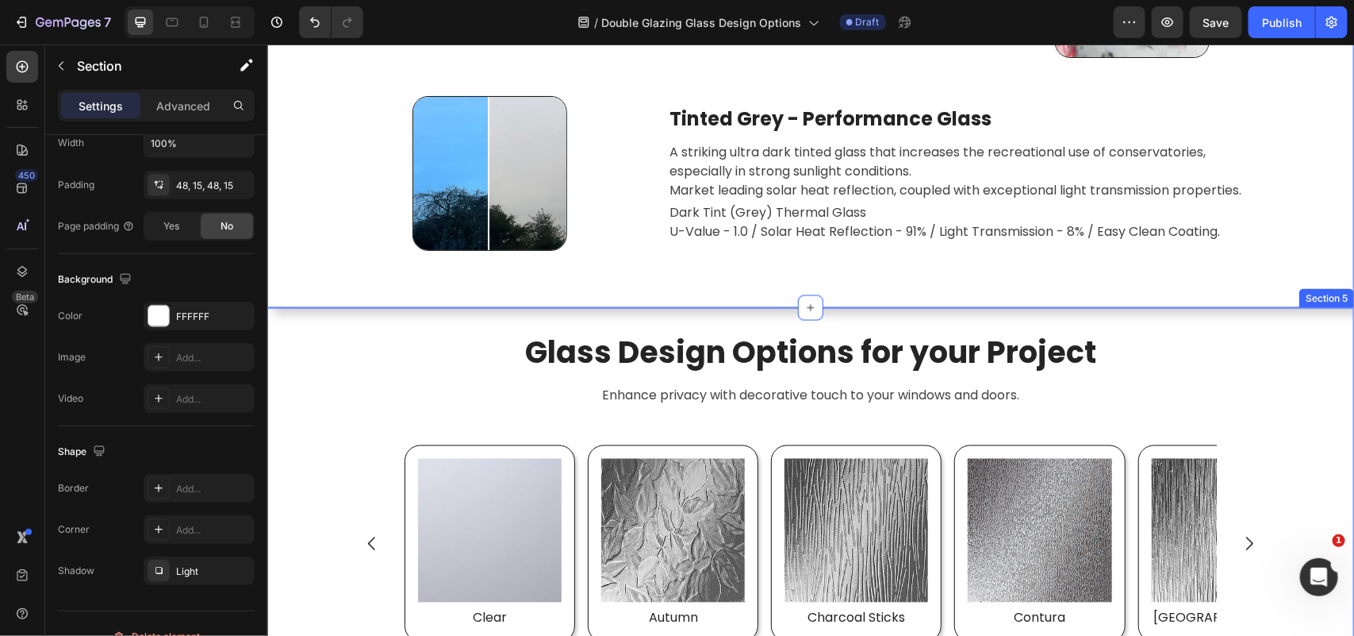
click at [377, 404] on div "Glass Design Options for your Project Heading Enhance privacy with decorative t…" at bounding box center [810, 517] width 1087 height 370
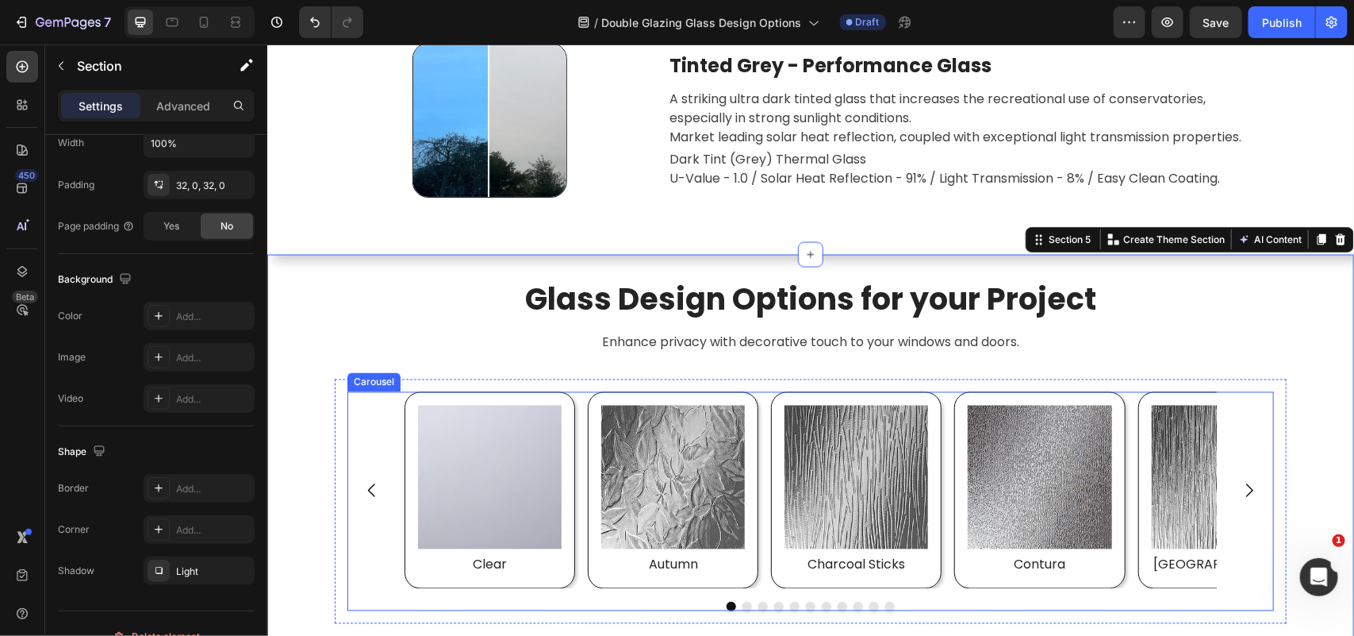
scroll to position [3952, 0]
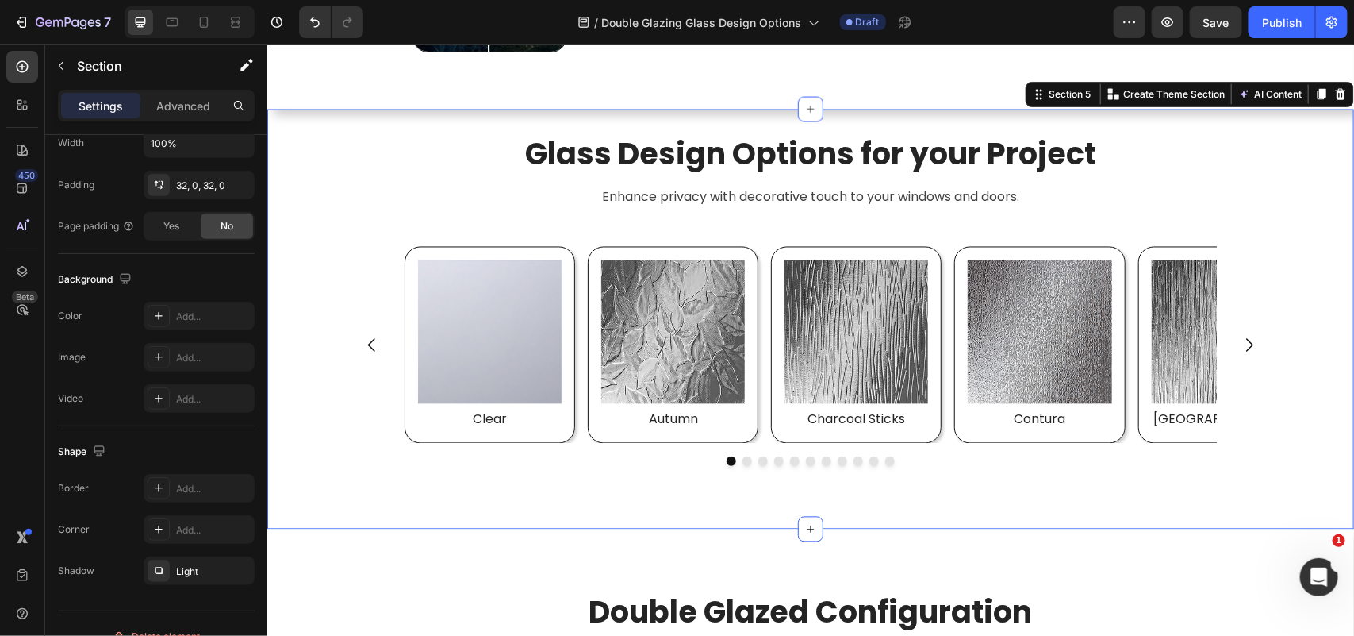
click at [320, 214] on div "Glass Design Options for your Project Heading Enhance privacy with decorative t…" at bounding box center [810, 319] width 1087 height 370
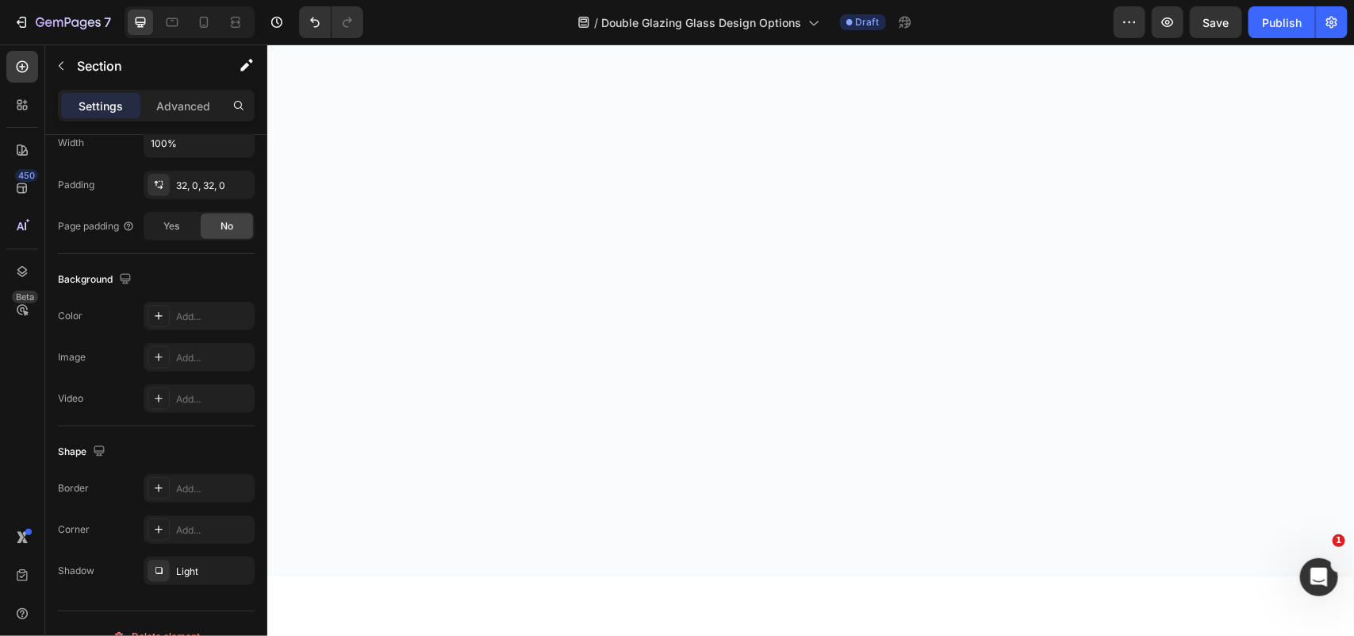
scroll to position [2961, 0]
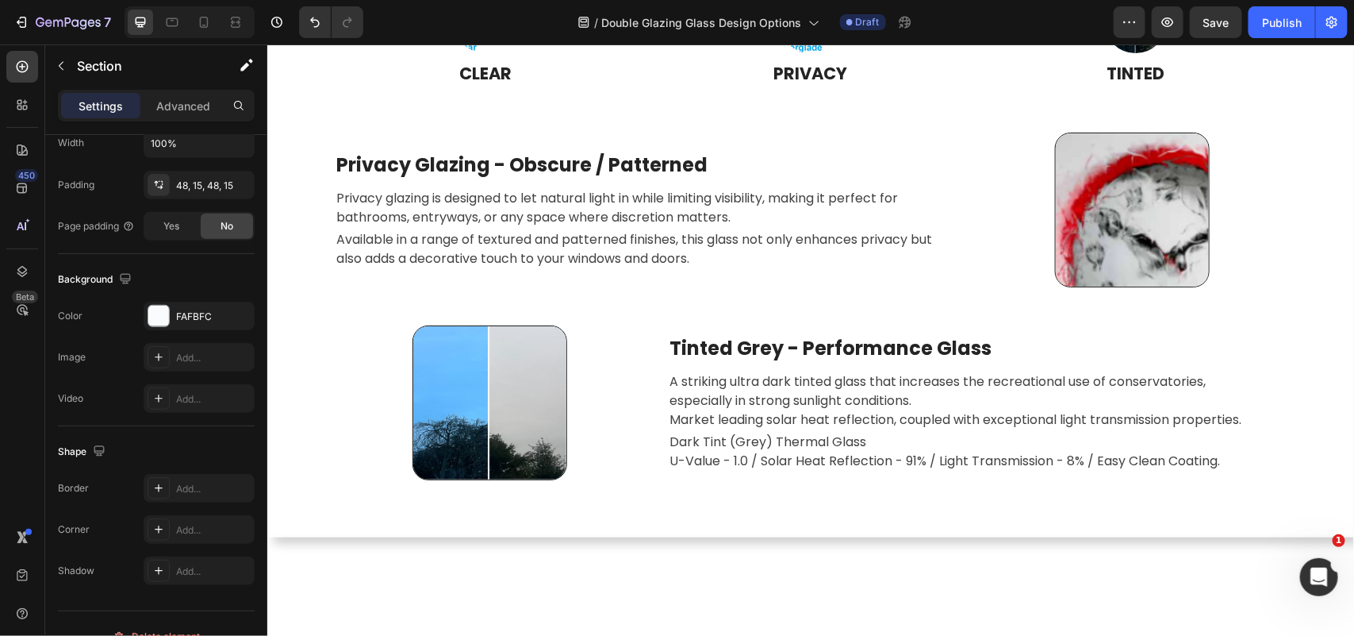
click at [282, 404] on div "Customised Glass Designs Heading We offer a variety of customization options to…" at bounding box center [810, 175] width 1087 height 723
click at [305, 476] on div "Customised Glass Designs Heading We offer a variety of customization options to…" at bounding box center [810, 175] width 1063 height 647
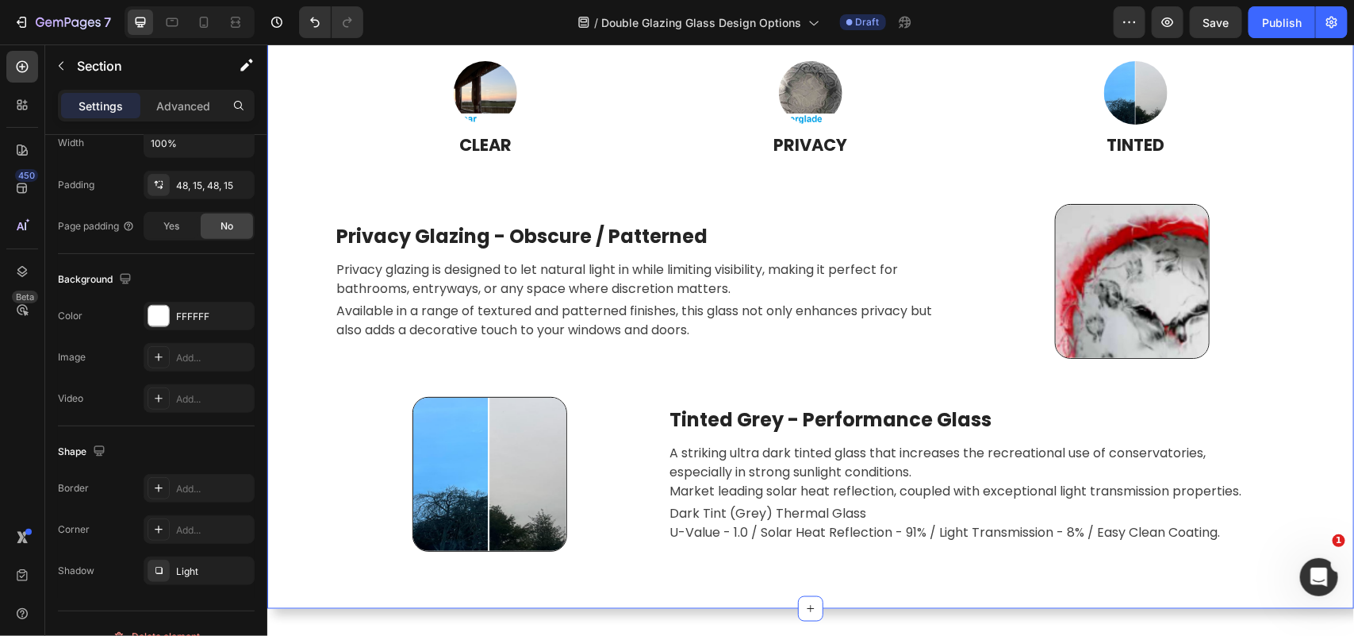
scroll to position [3655, 0]
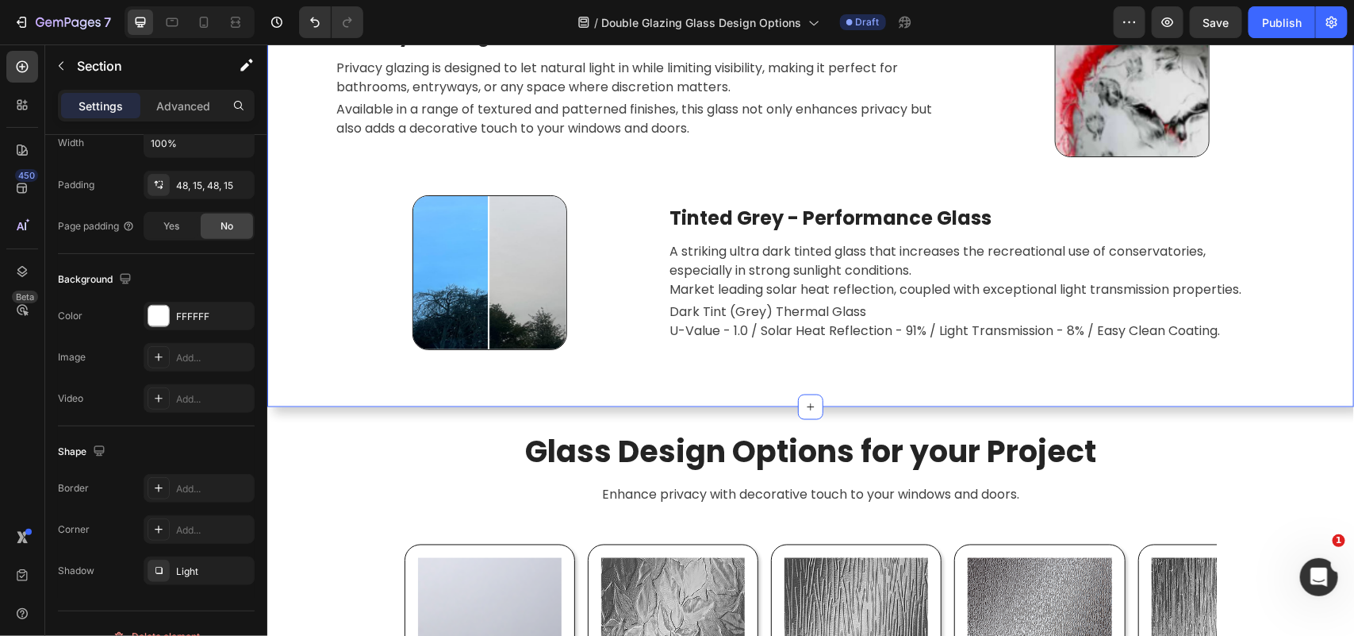
click at [313, 382] on div "Customised Glass Designs Heading We offer a variety of customization options to…" at bounding box center [810, 44] width 1087 height 723
click at [239, 566] on icon "button" at bounding box center [238, 570] width 13 height 13
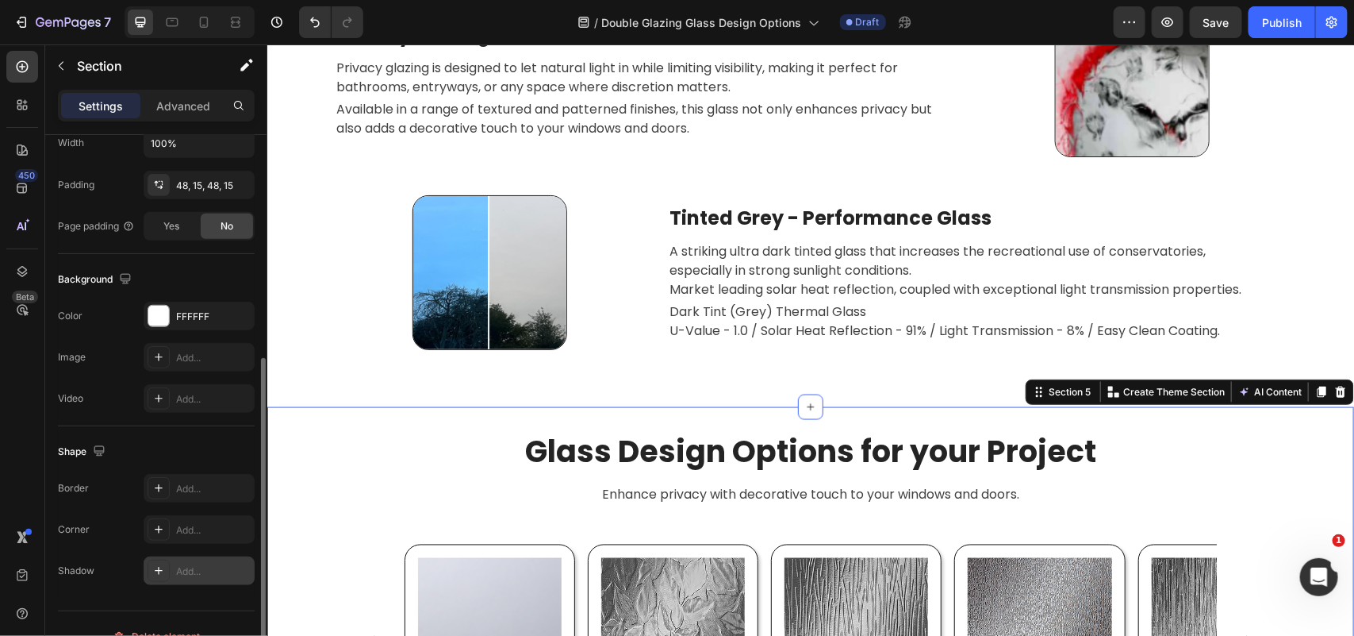
click at [284, 513] on div "Glass Design Options for your Project Heading Enhance privacy with decorative t…" at bounding box center [810, 617] width 1087 height 370
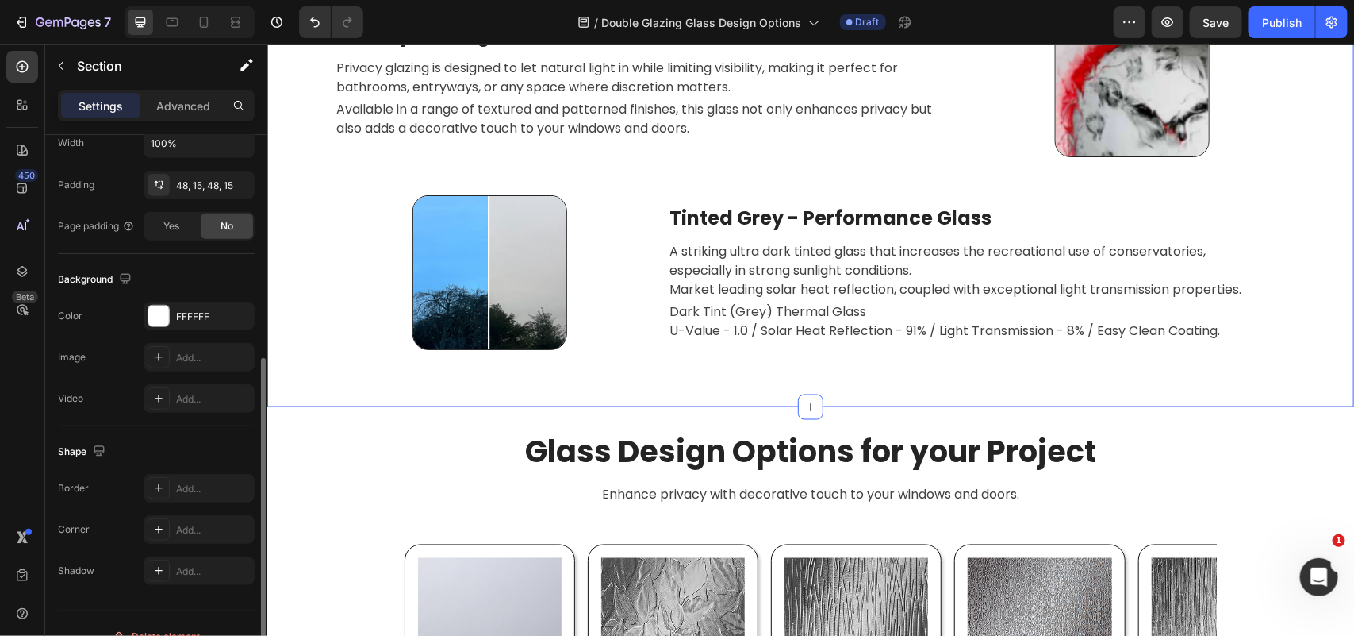
click at [323, 390] on div "Customised Glass Designs Heading We offer a variety of customization options to…" at bounding box center [810, 44] width 1087 height 723
click at [191, 570] on div "Add..." at bounding box center [213, 571] width 75 height 14
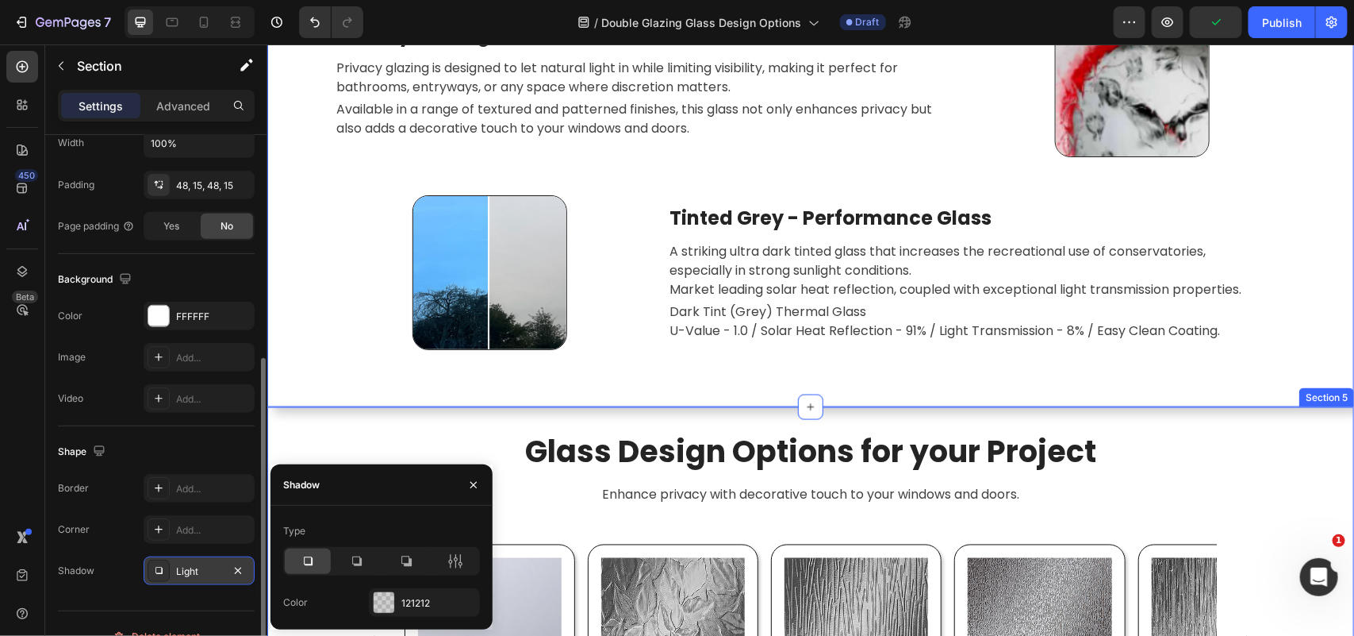
click at [338, 416] on div "Glass Design Options for your Project Heading Enhance privacy with decorative t…" at bounding box center [810, 616] width 1087 height 421
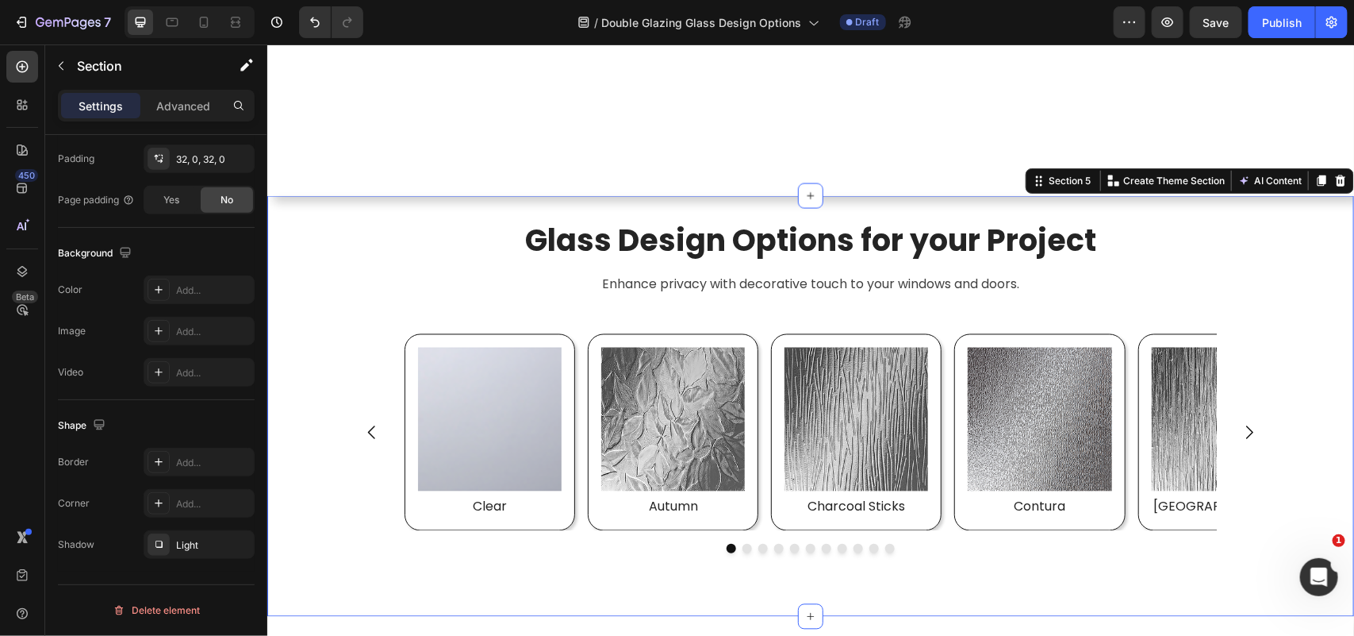
scroll to position [4250, 0]
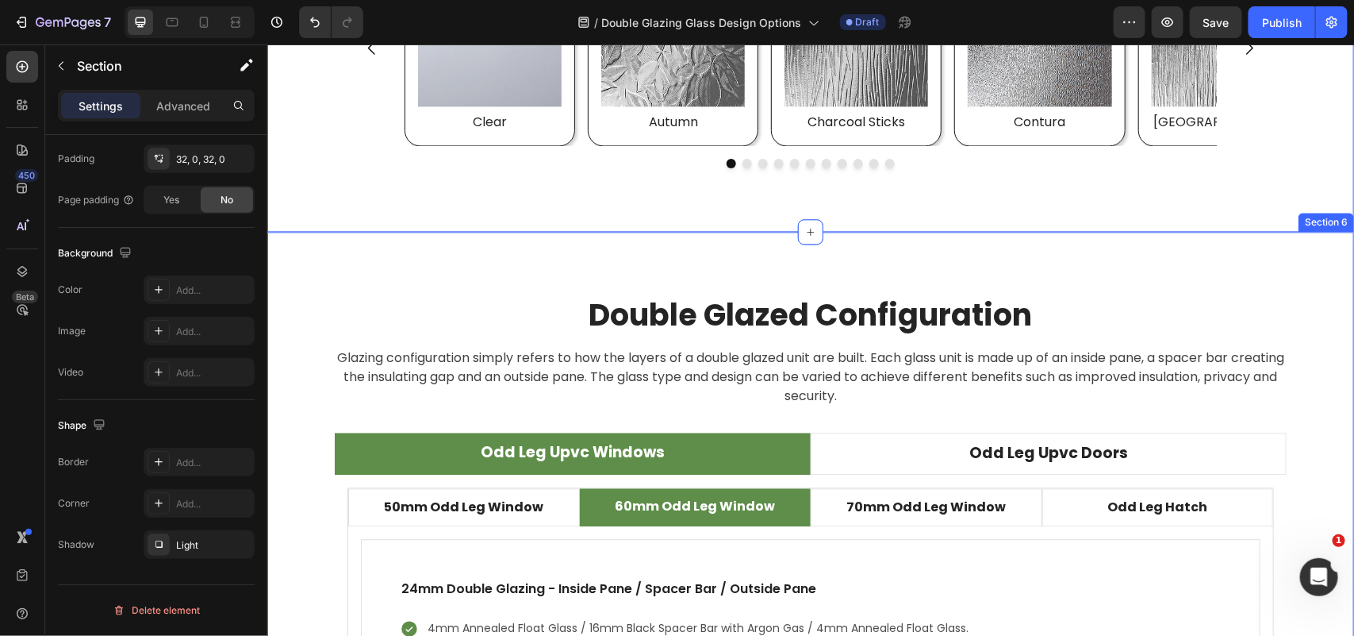
click at [387, 271] on div "Double Glazed Configuration Heading Glazing configuration simply refers to how …" at bounding box center [810, 569] width 1087 height 676
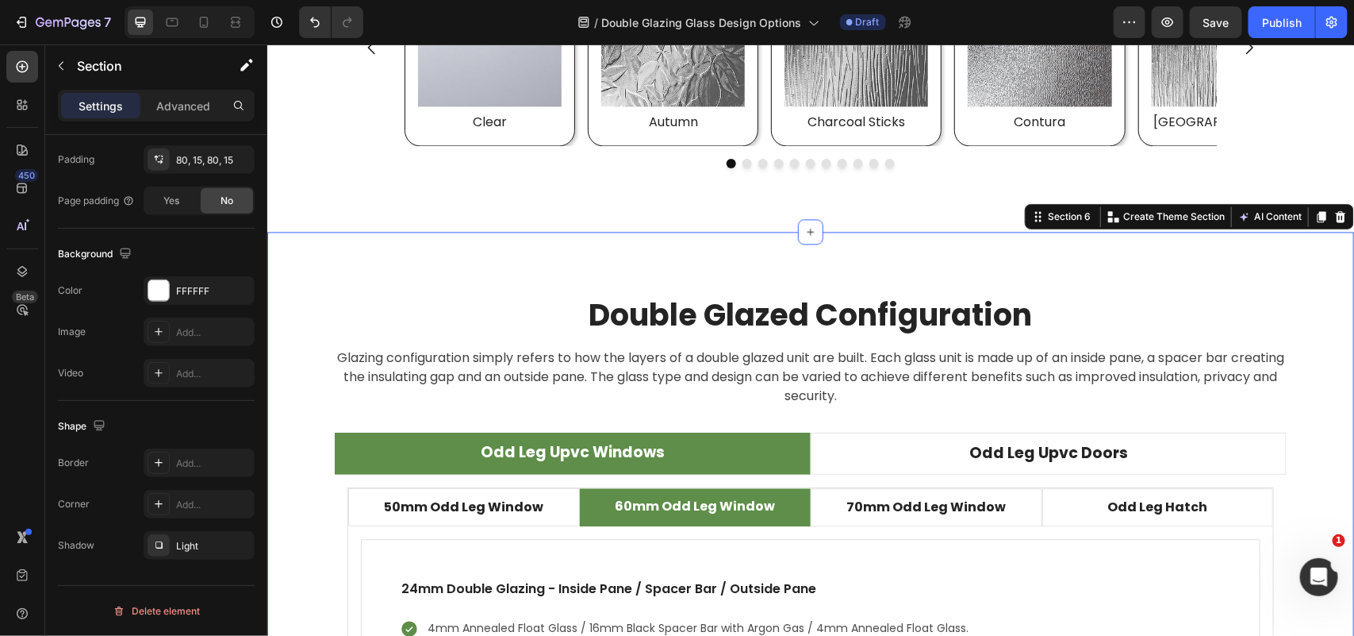
click at [419, 281] on div "Double Glazed Configuration Heading Glazing configuration simply refers to how …" at bounding box center [810, 569] width 1087 height 676
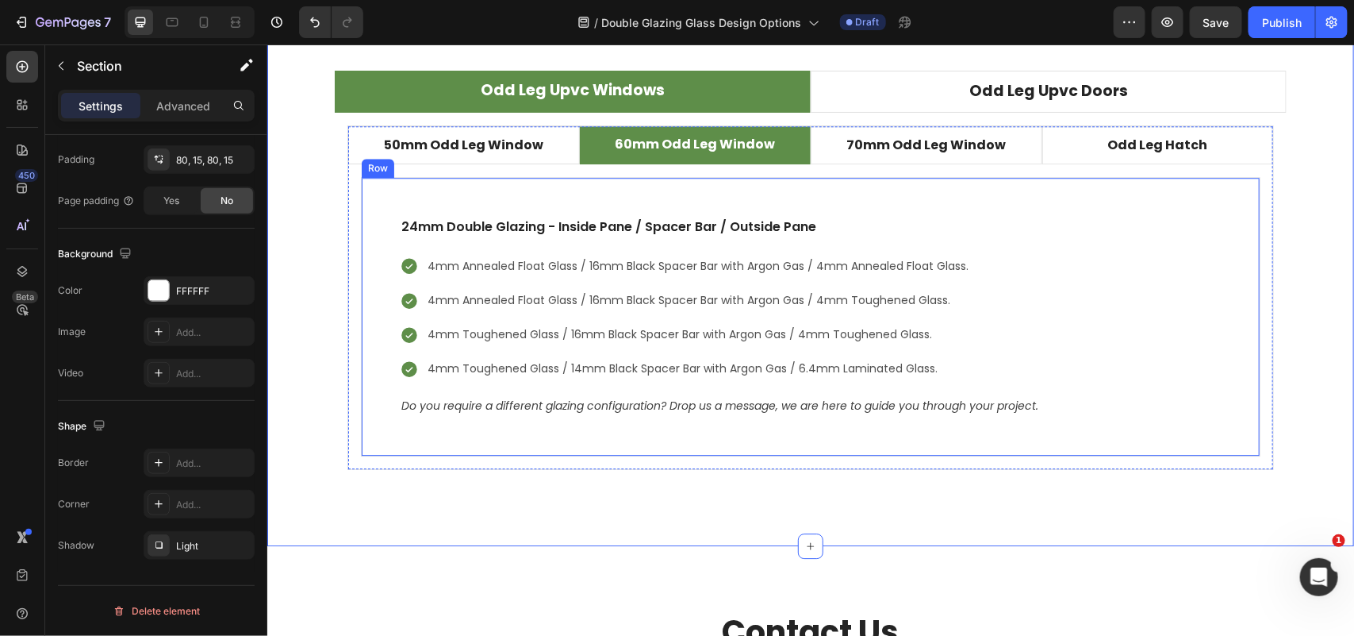
scroll to position [4647, 0]
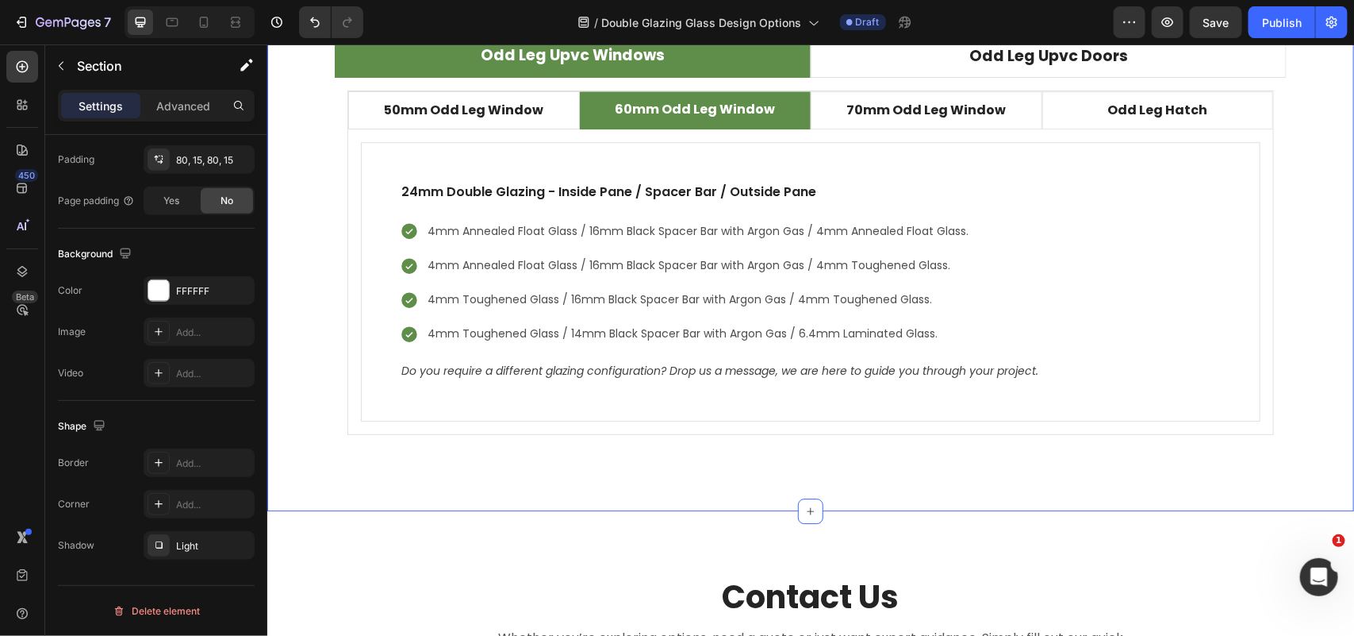
click at [373, 494] on div "Double Glazed Configuration Heading Glazing configuration simply refers to how …" at bounding box center [810, 172] width 1087 height 676
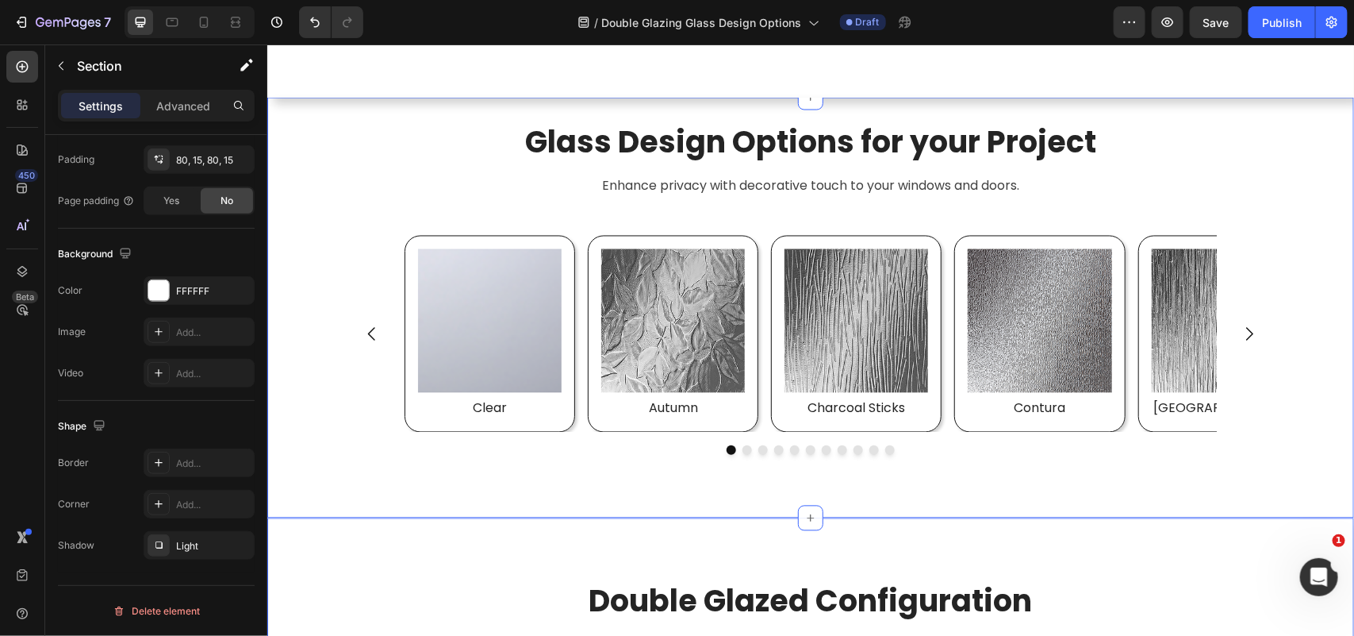
scroll to position [3668, 0]
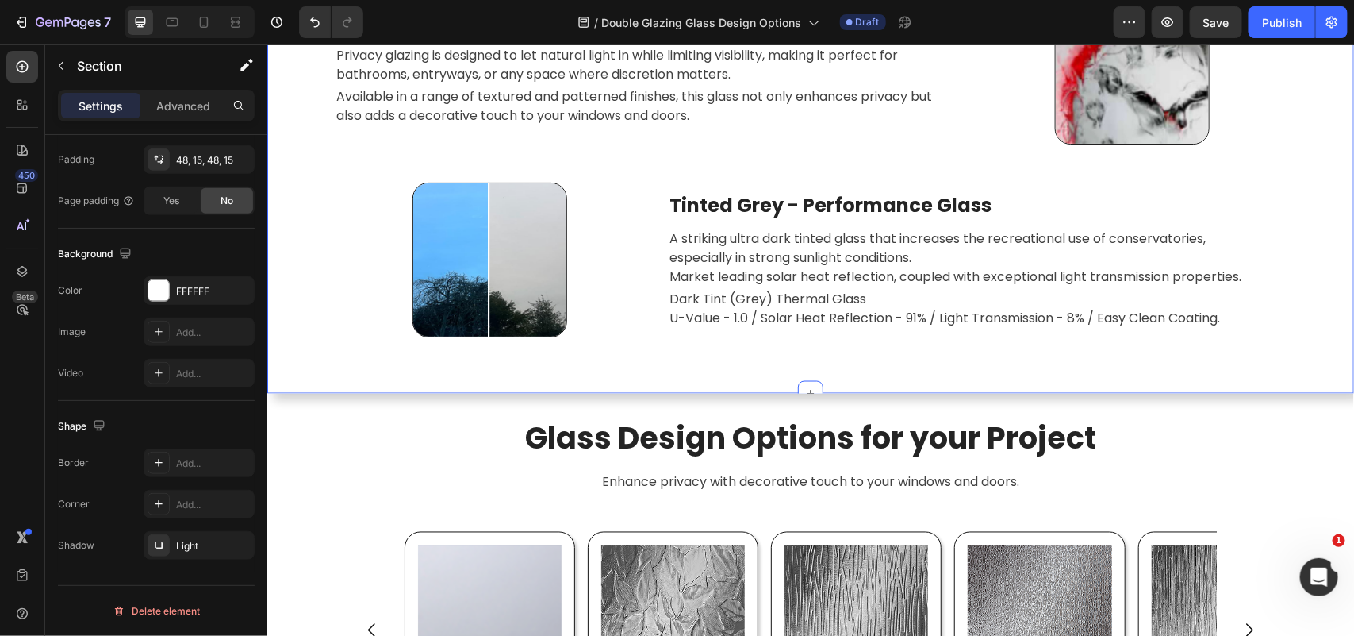
click at [325, 377] on div "Customised Glass Designs Heading We offer a variety of customization options to…" at bounding box center [810, 31] width 1087 height 723
click at [194, 548] on div "Light" at bounding box center [199, 546] width 46 height 14
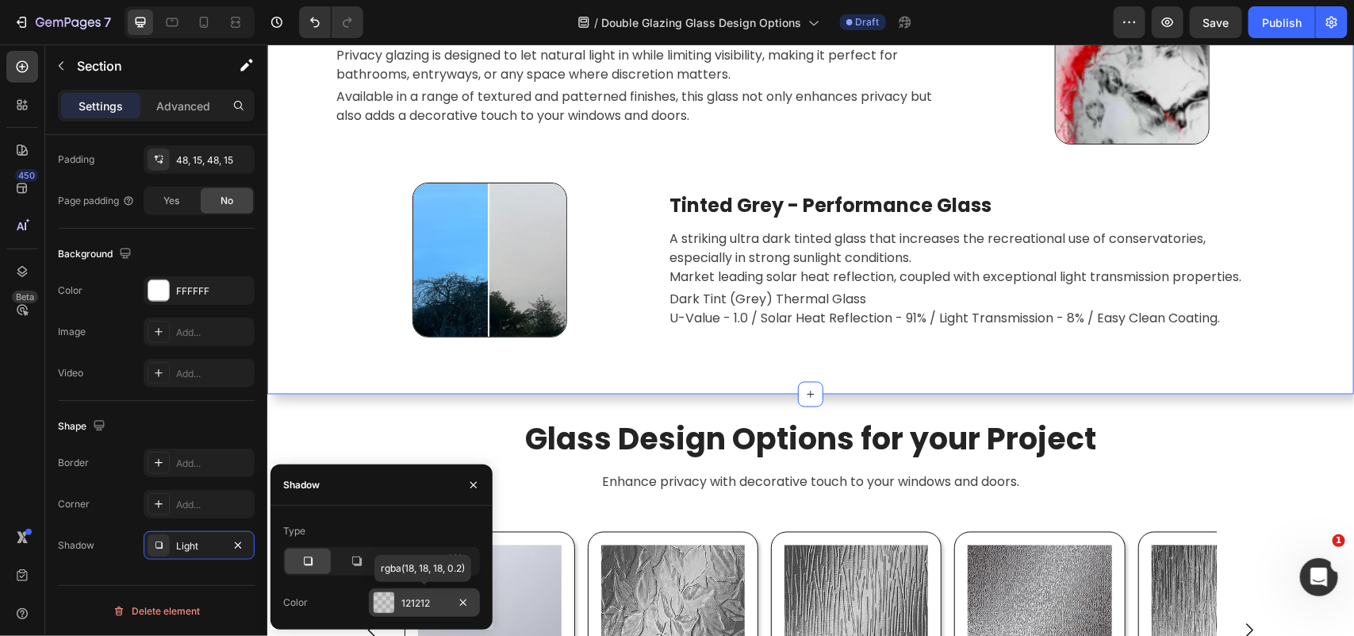
click at [425, 603] on div "121212" at bounding box center [425, 603] width 46 height 14
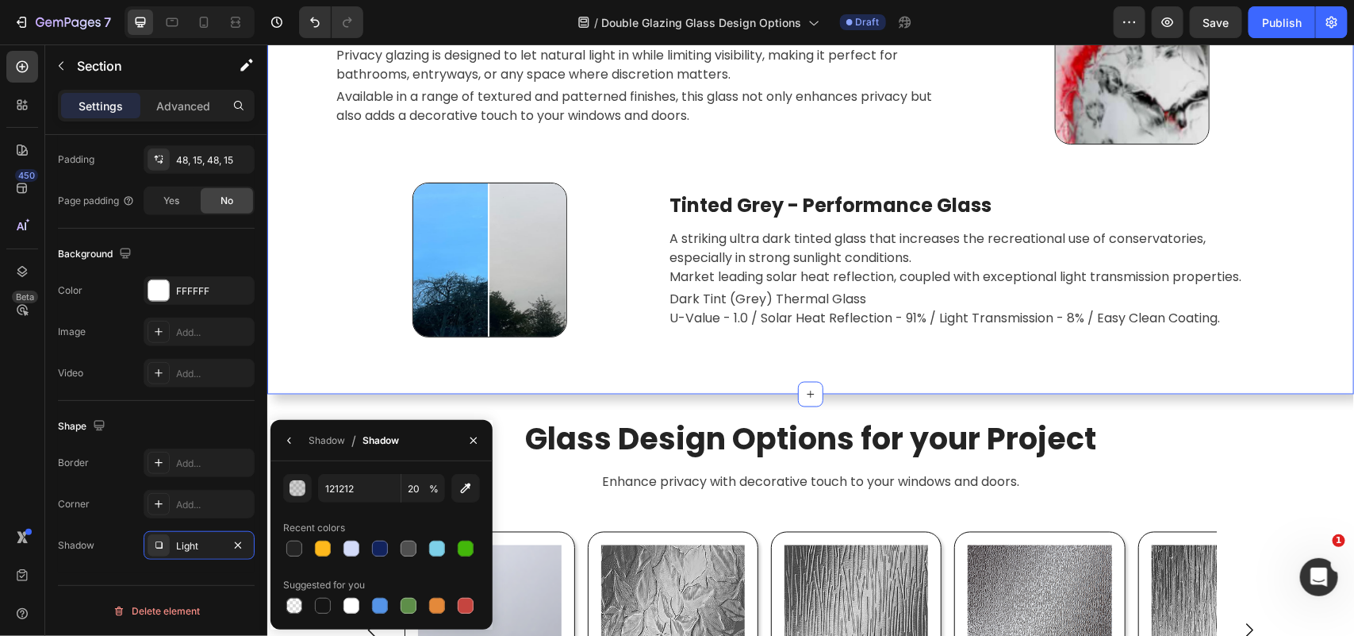
click at [333, 370] on div "Customised Glass Designs Heading We offer a variety of customization options to…" at bounding box center [810, 31] width 1087 height 723
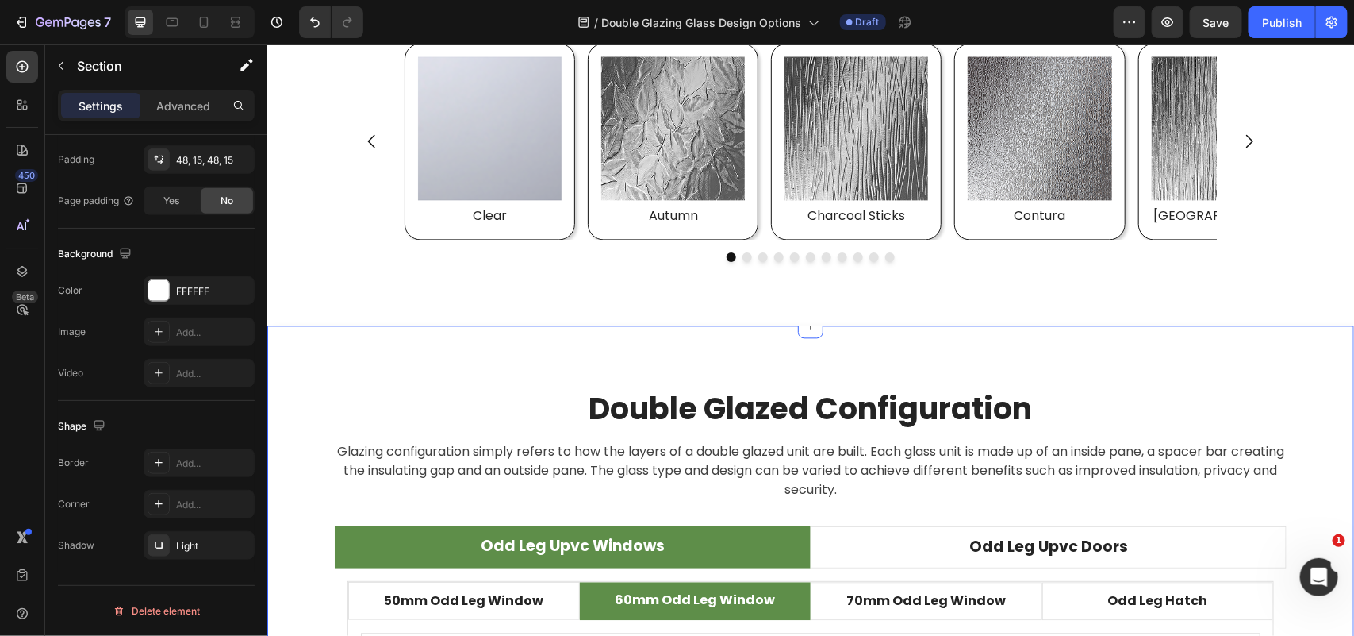
scroll to position [4163, 0]
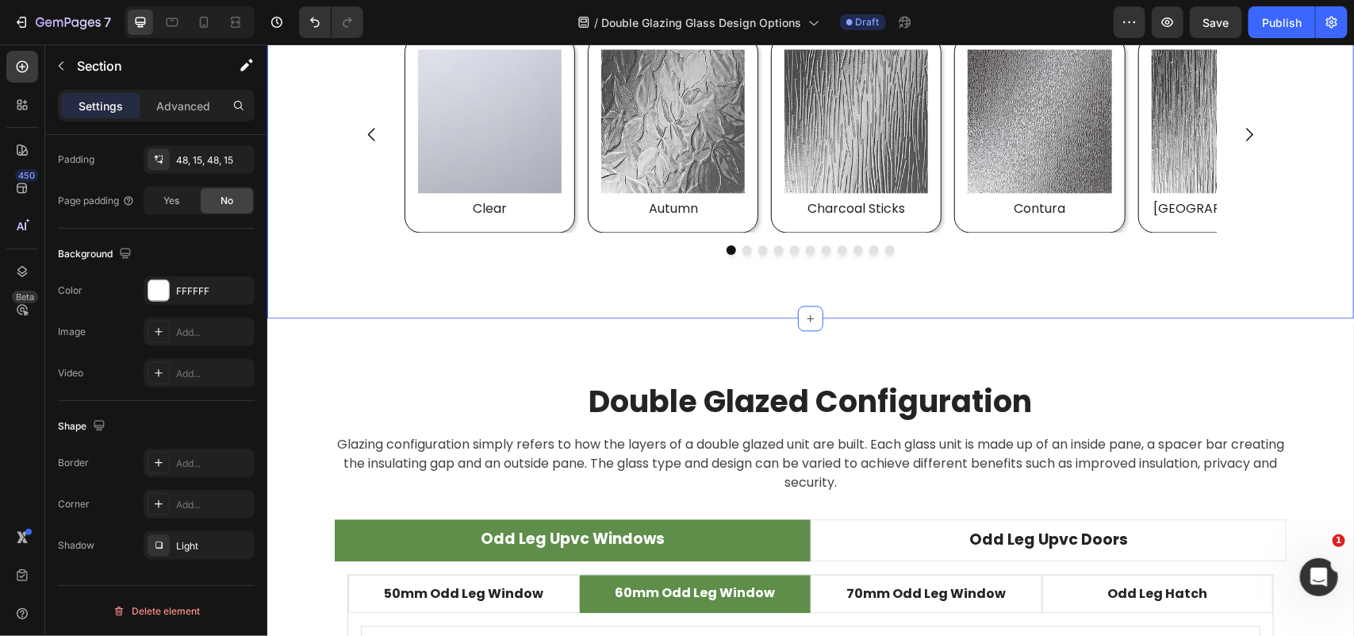
click at [367, 313] on div "Glass Design Options for your Project Heading Enhance privacy with decorative t…" at bounding box center [810, 107] width 1087 height 421
click at [199, 290] on div "Add..." at bounding box center [213, 291] width 75 height 14
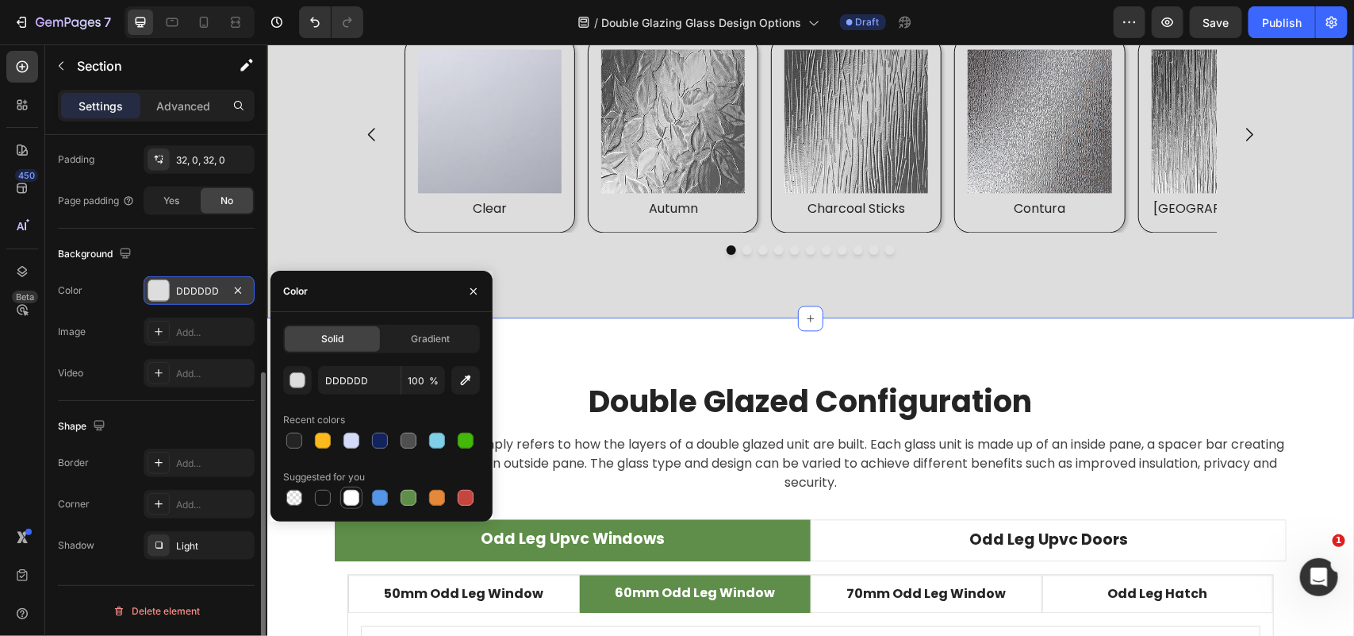
click at [351, 493] on div at bounding box center [352, 498] width 16 height 16
type input "FFFFFF"
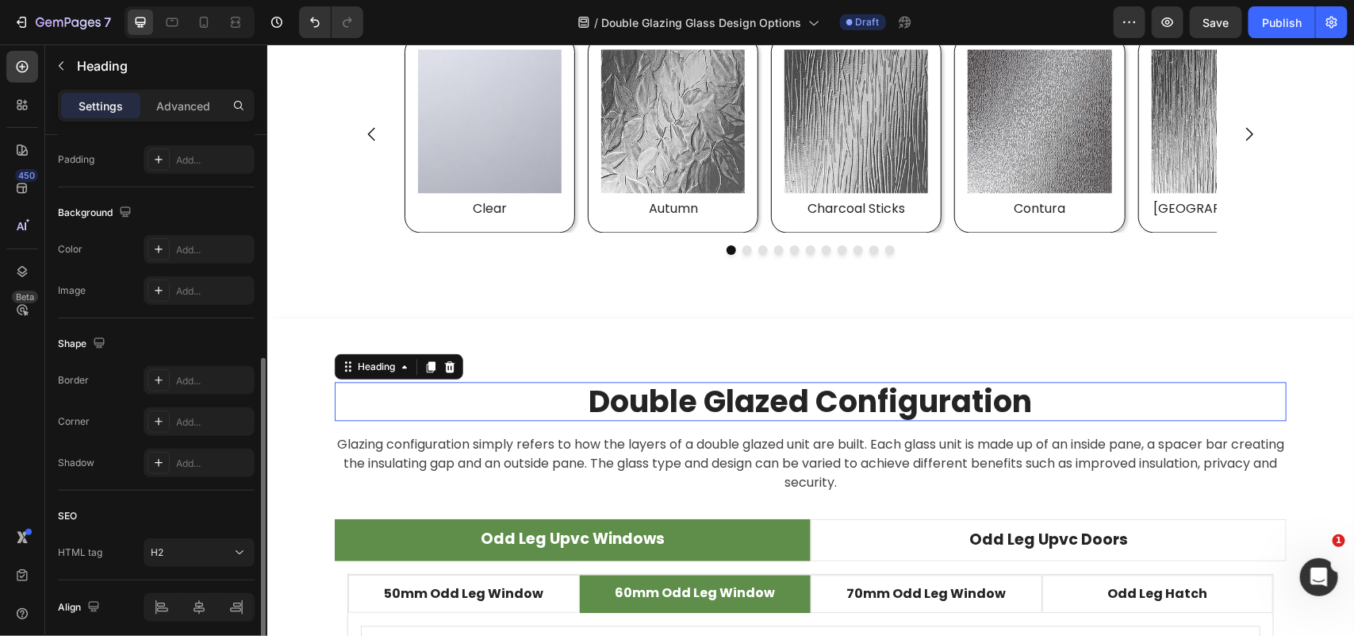
click at [522, 382] on h2 "Double Glazed Configuration" at bounding box center [810, 401] width 952 height 40
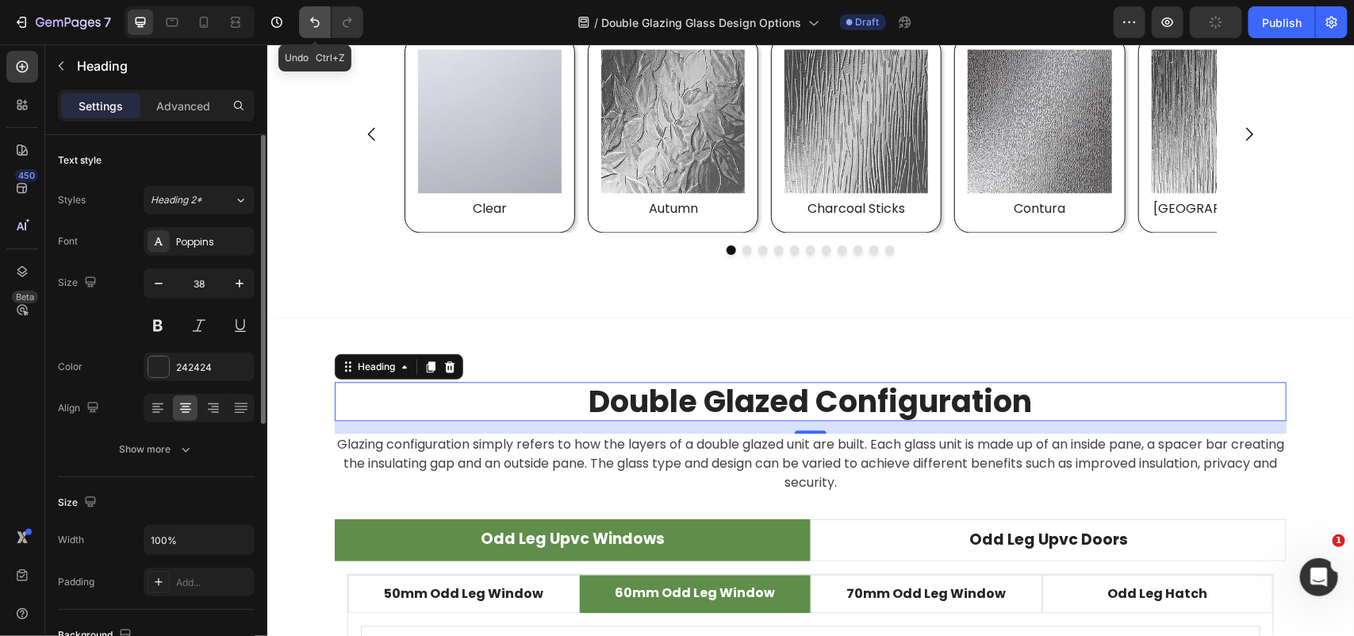
click at [318, 18] on icon "Undo/Redo" at bounding box center [315, 22] width 16 height 16
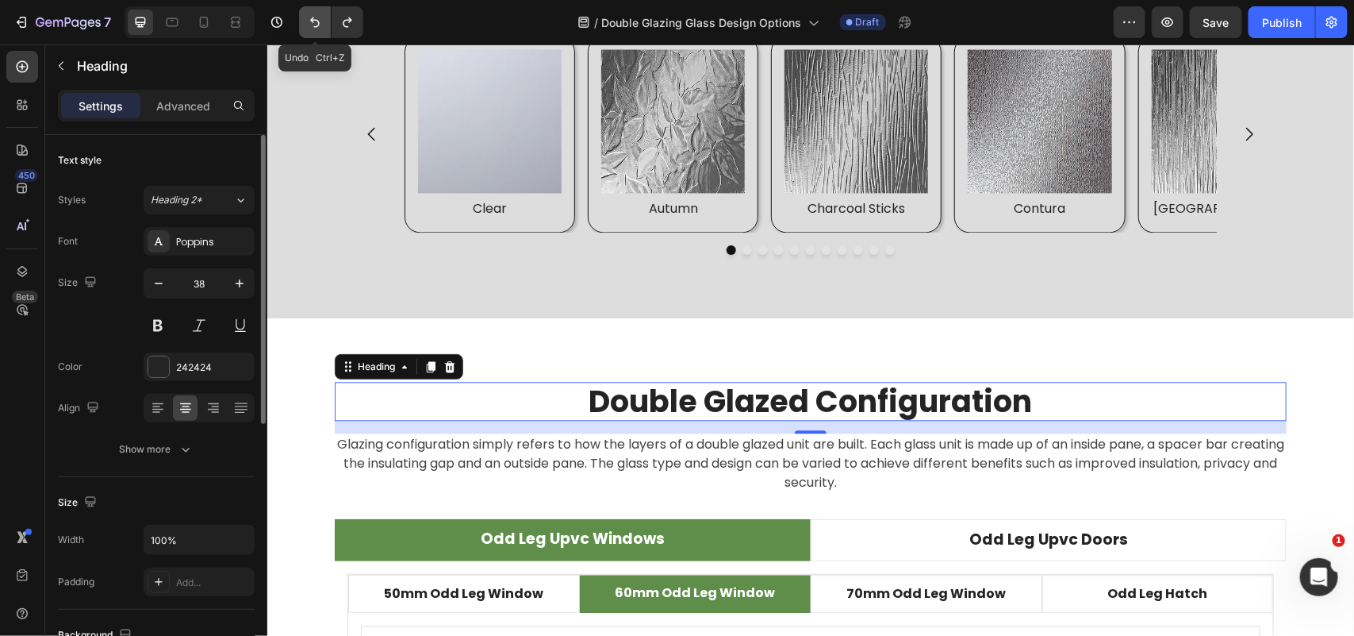
click at [317, 18] on icon "Undo/Redo" at bounding box center [315, 22] width 16 height 16
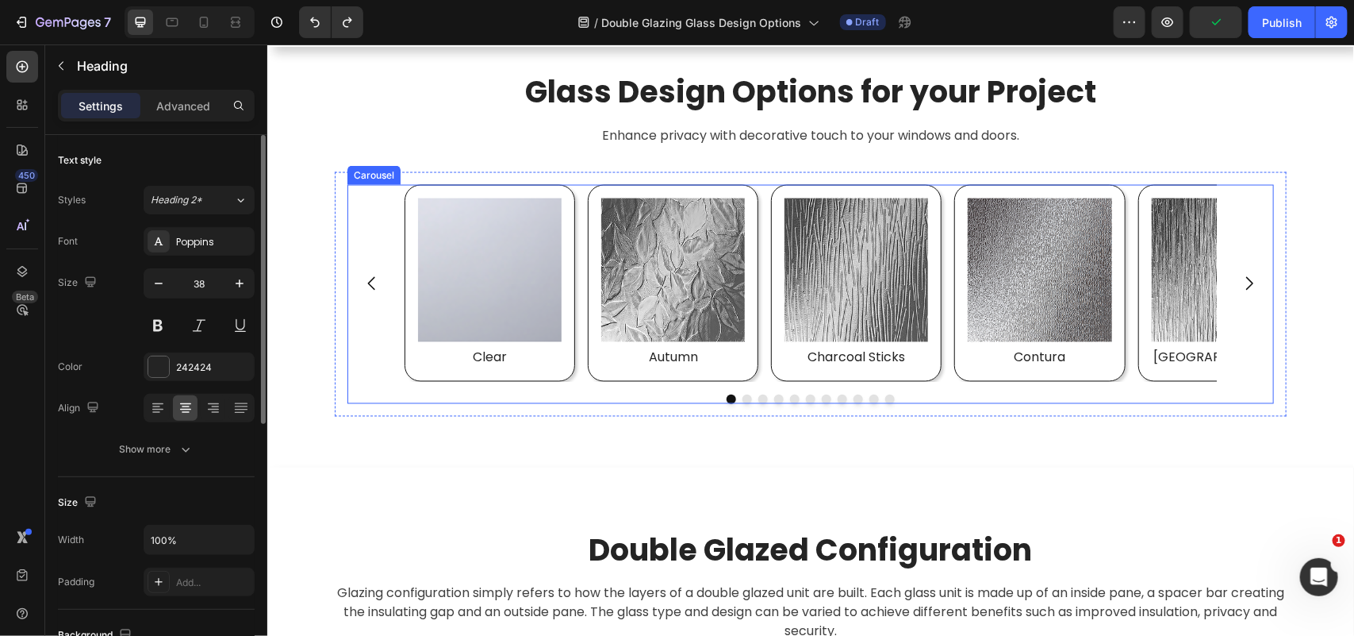
scroll to position [3767, 0]
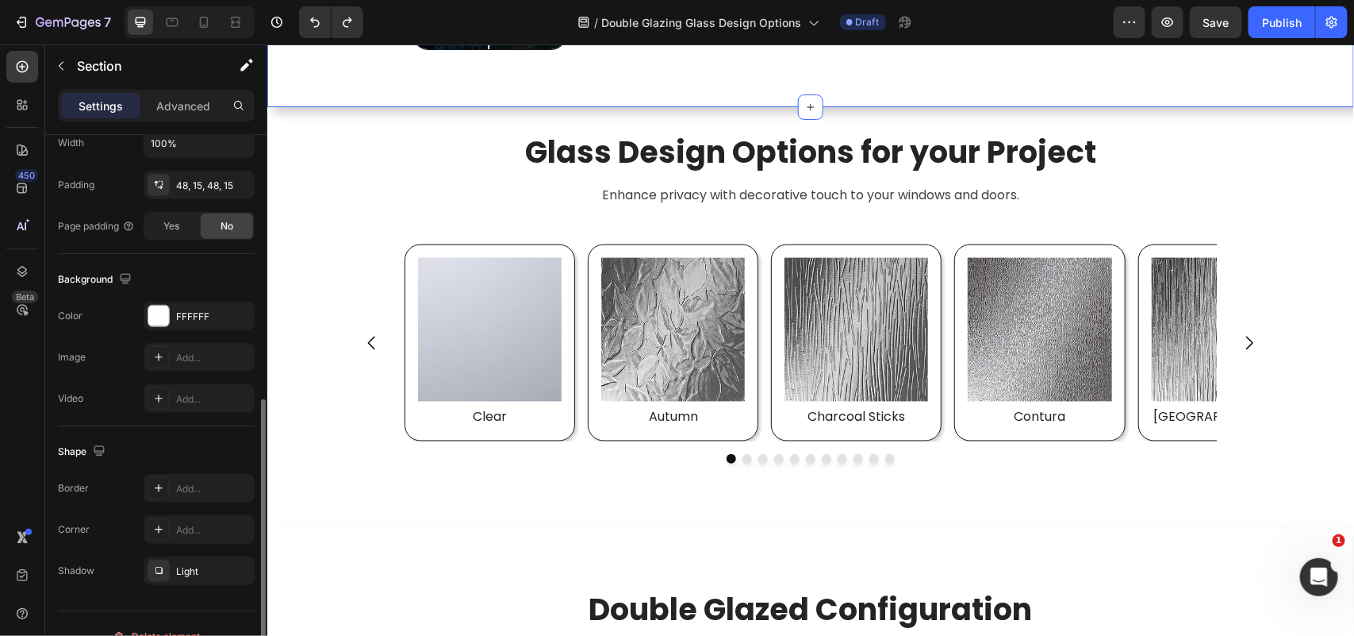
scroll to position [423, 0]
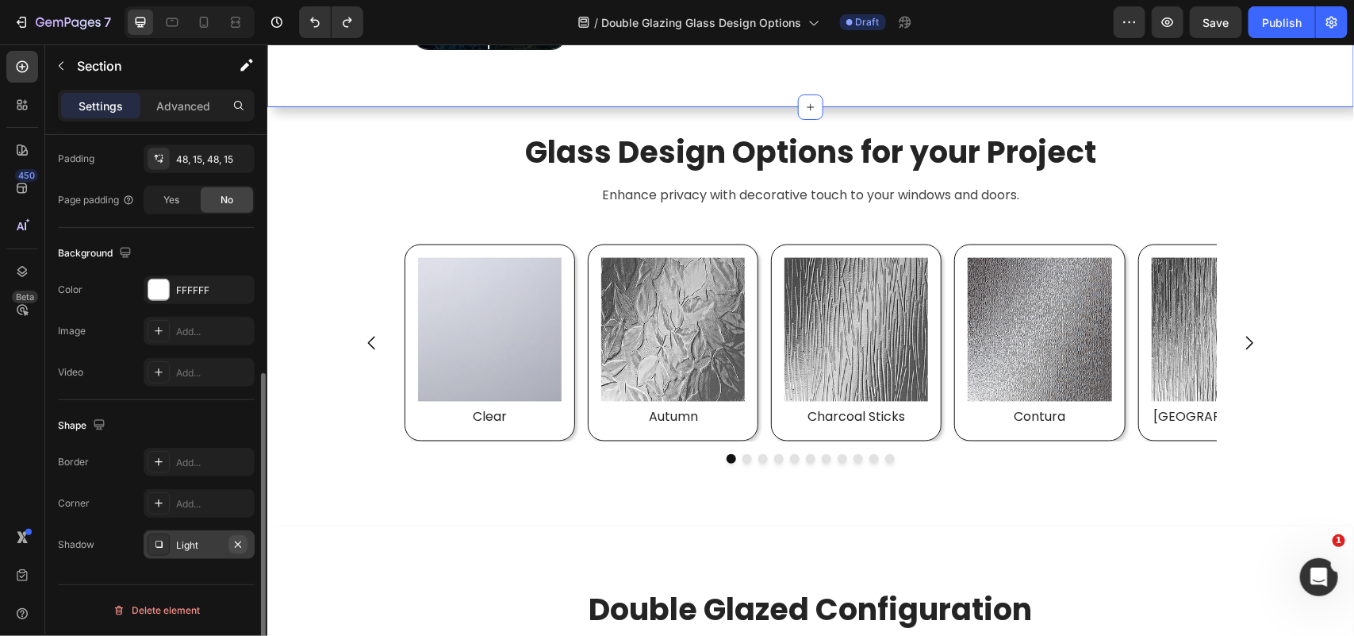
click at [242, 540] on icon "button" at bounding box center [238, 544] width 13 height 13
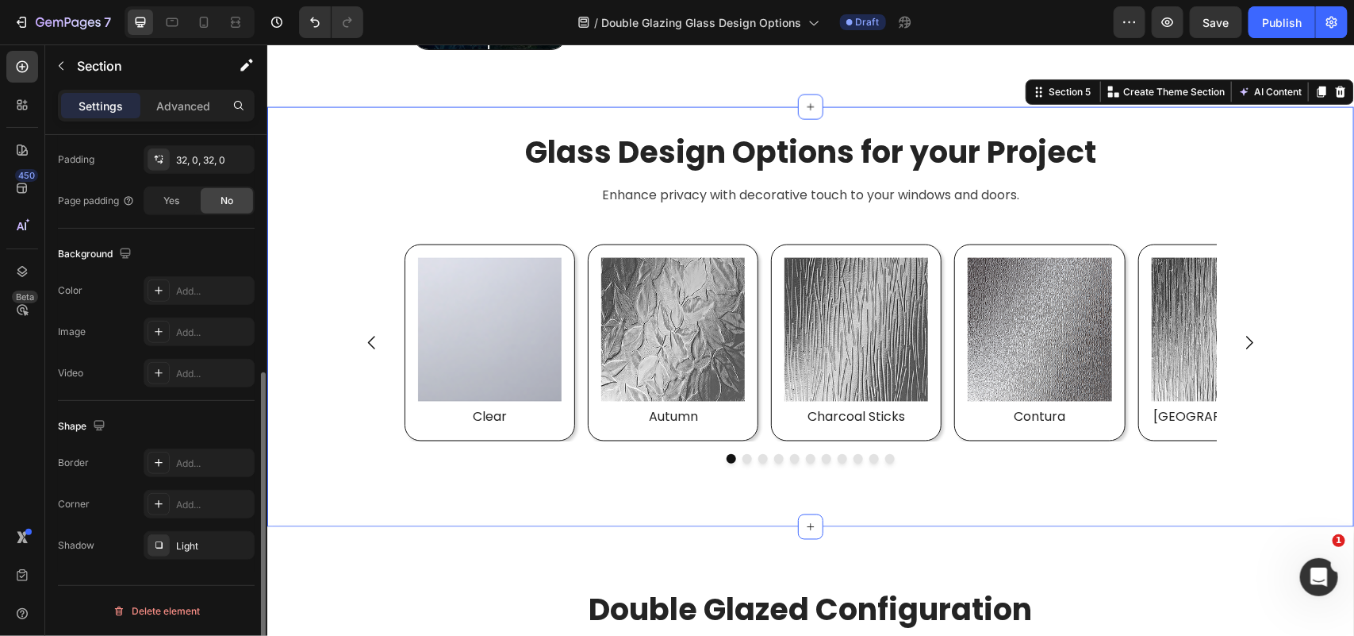
scroll to position [422, 0]
click at [316, 490] on div "Glass Design Options for your Project Heading Enhance privacy with decorative t…" at bounding box center [810, 317] width 1087 height 370
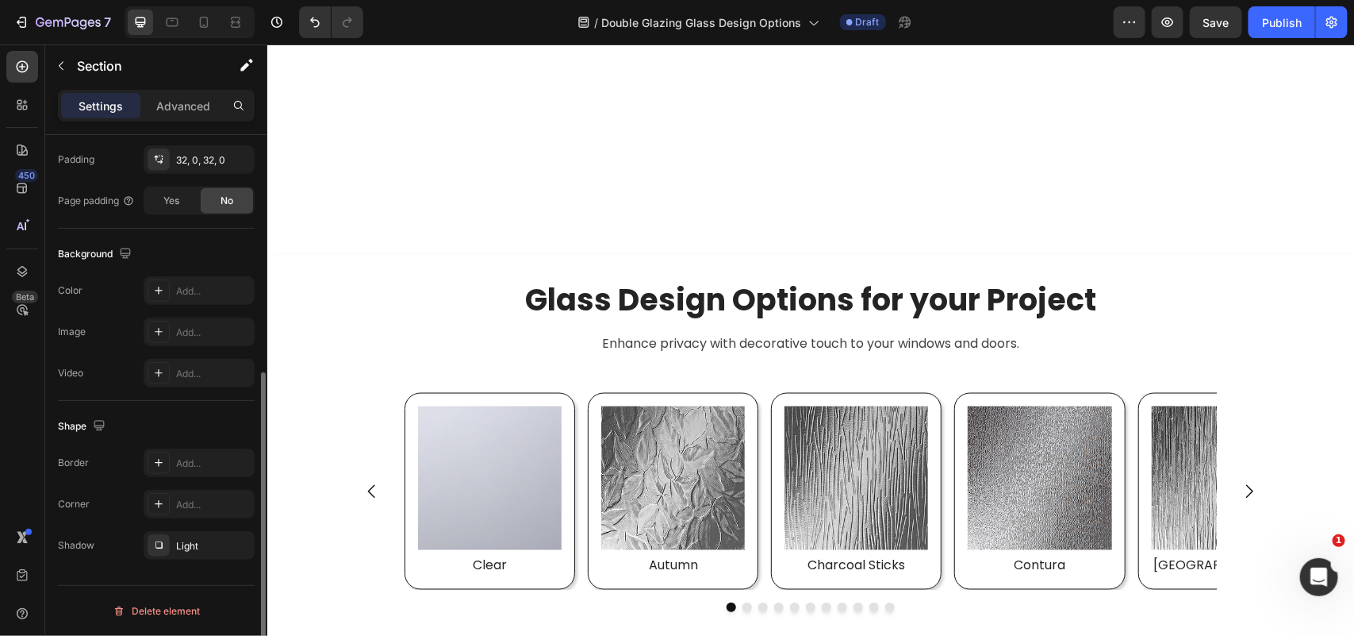
scroll to position [3965, 0]
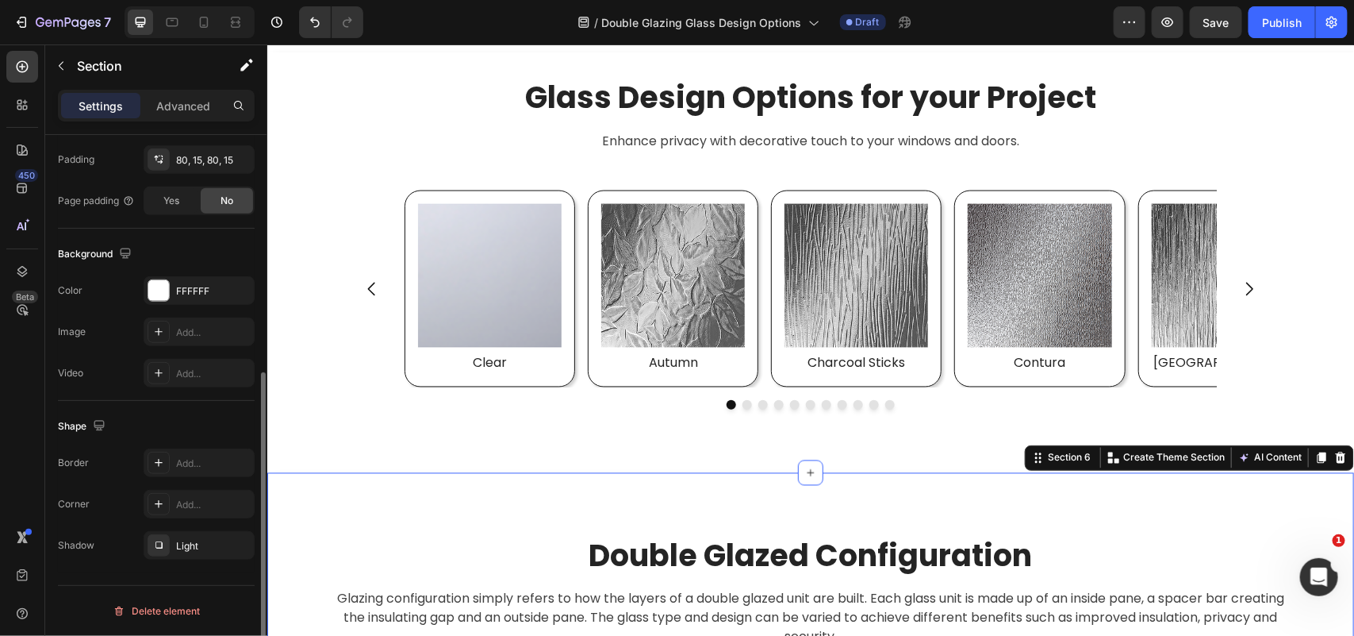
scroll to position [3668, 0]
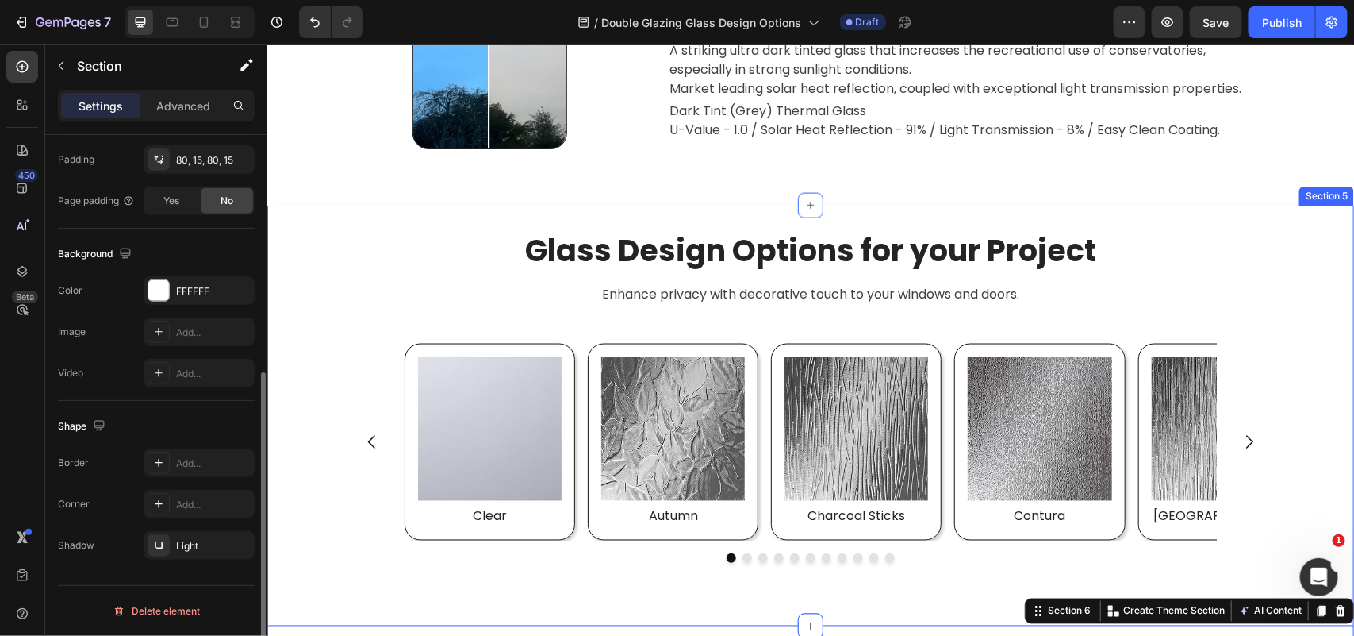
click at [697, 218] on div "Glass Design Options for your Project Heading Enhance privacy with decorative t…" at bounding box center [810, 415] width 1087 height 421
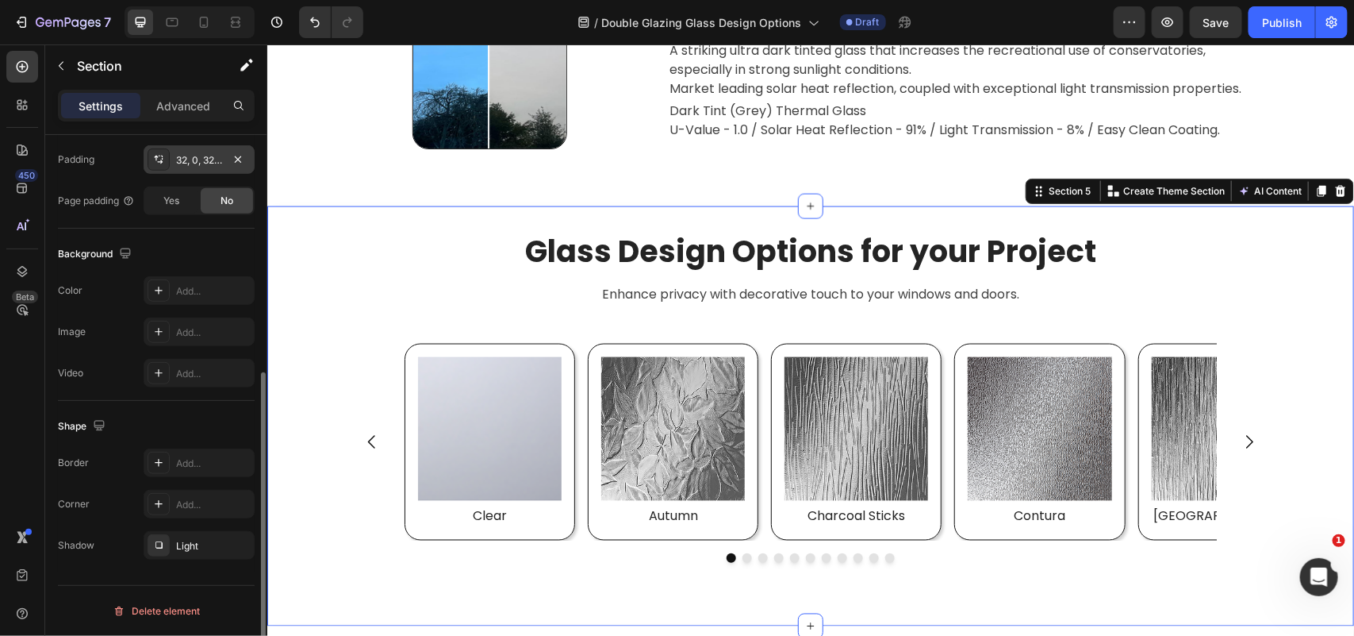
click at [189, 164] on div "32, 0, 32, 0" at bounding box center [199, 160] width 46 height 14
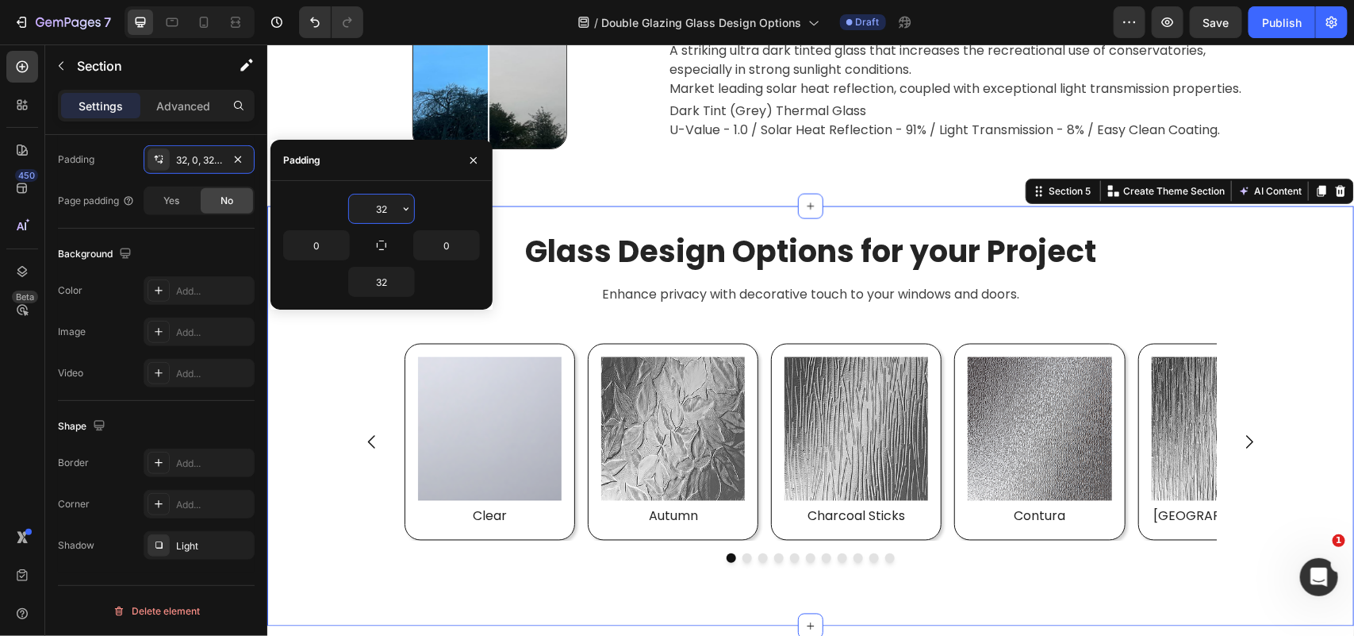
click at [383, 199] on input "32" at bounding box center [381, 208] width 65 height 29
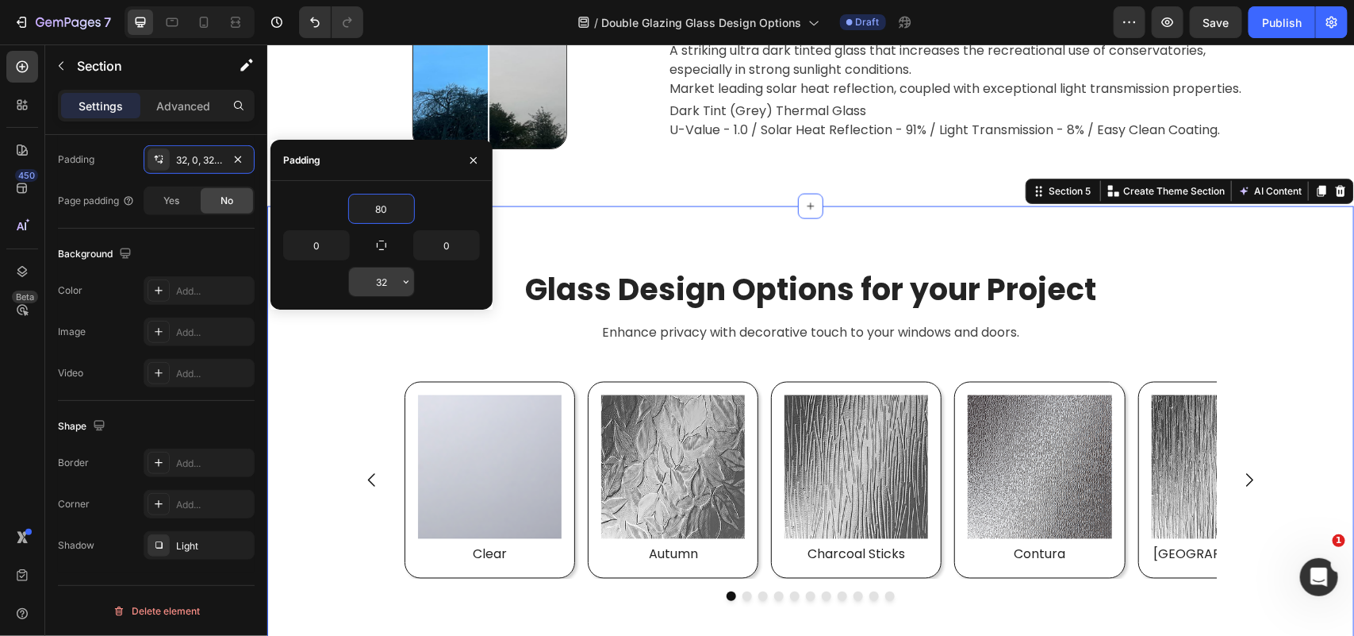
type input "80"
click at [381, 282] on input "32" at bounding box center [381, 281] width 65 height 29
type input "80"
click at [294, 404] on div "Glass Design Options for your Project Heading Enhance privacy with decorative t…" at bounding box center [810, 454] width 1087 height 370
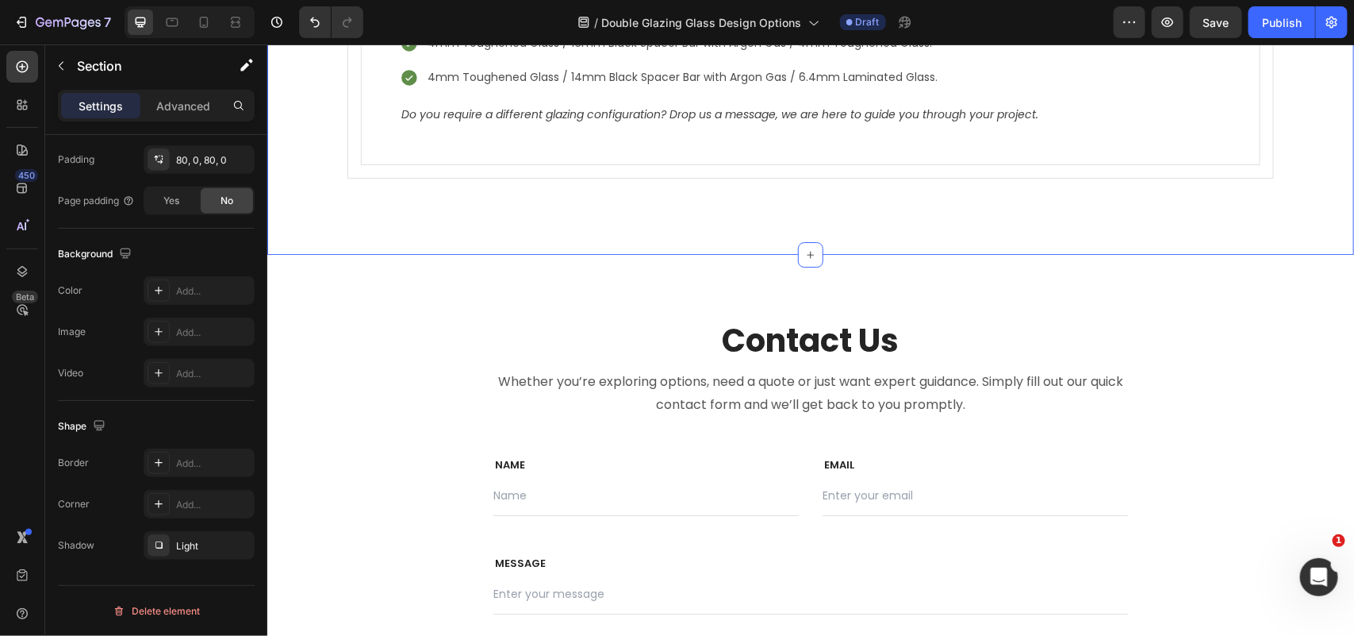
scroll to position [4848, 0]
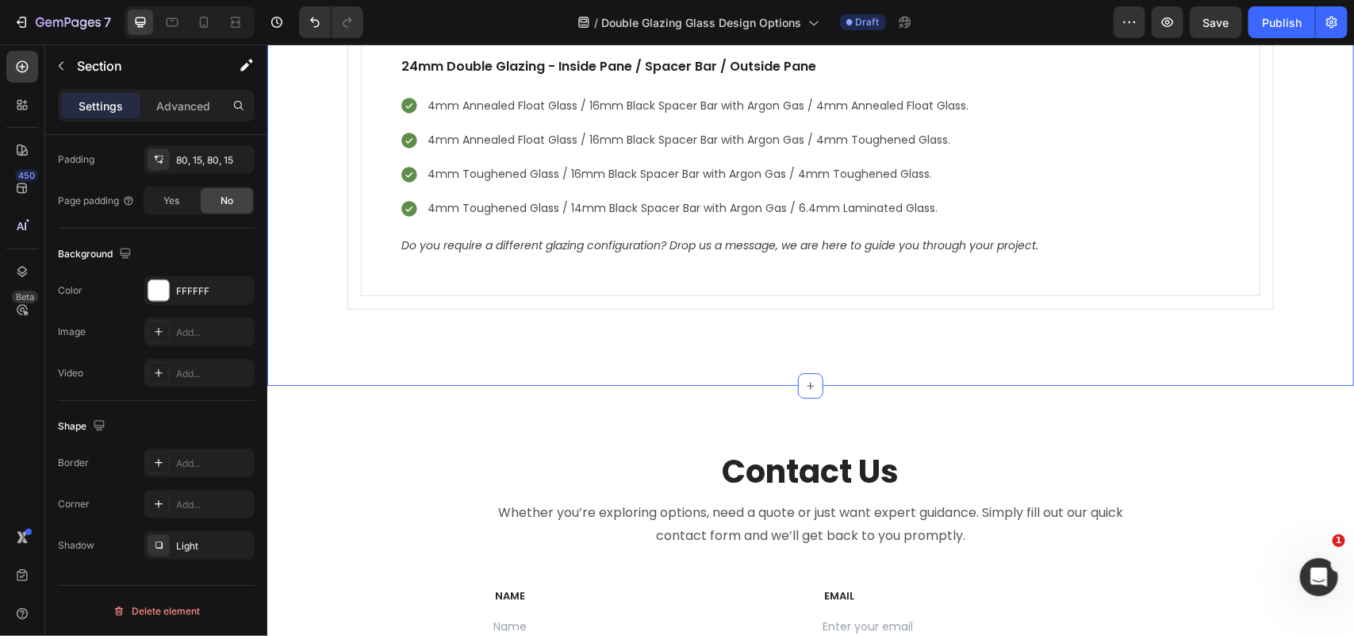
click at [394, 344] on div "Double Glazed Configuration Heading Glazing configuration simply refers to how …" at bounding box center [810, 47] width 1087 height 676
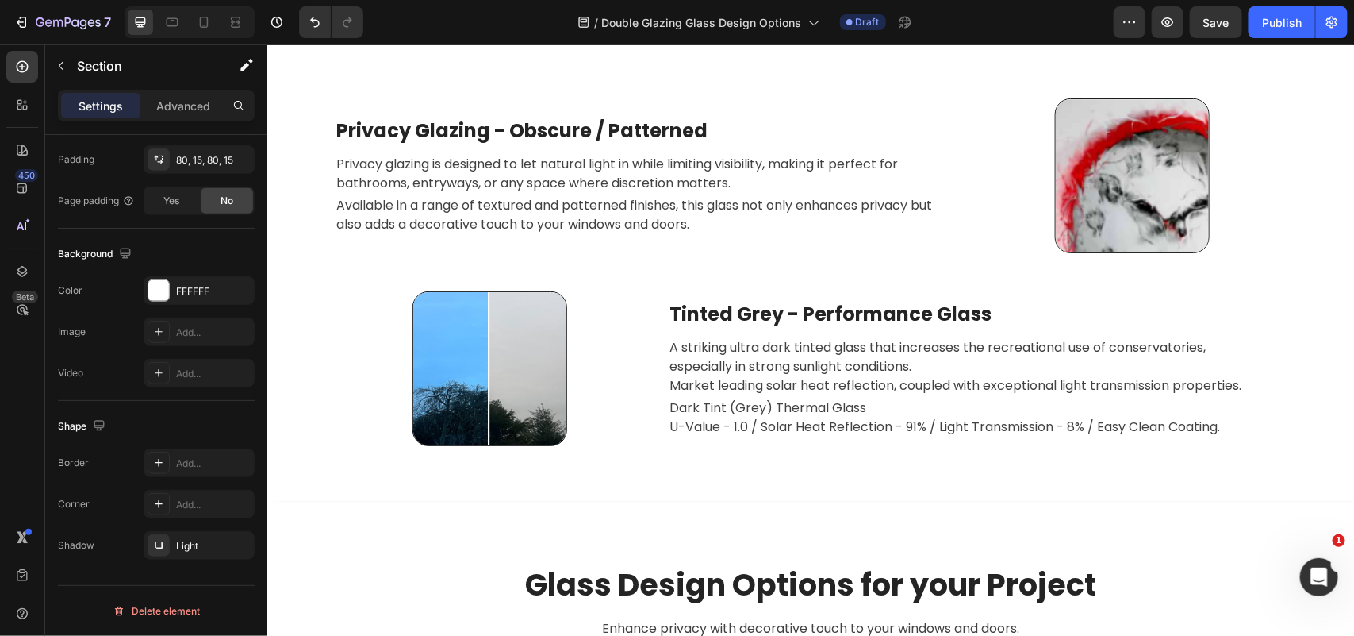
scroll to position [3757, 0]
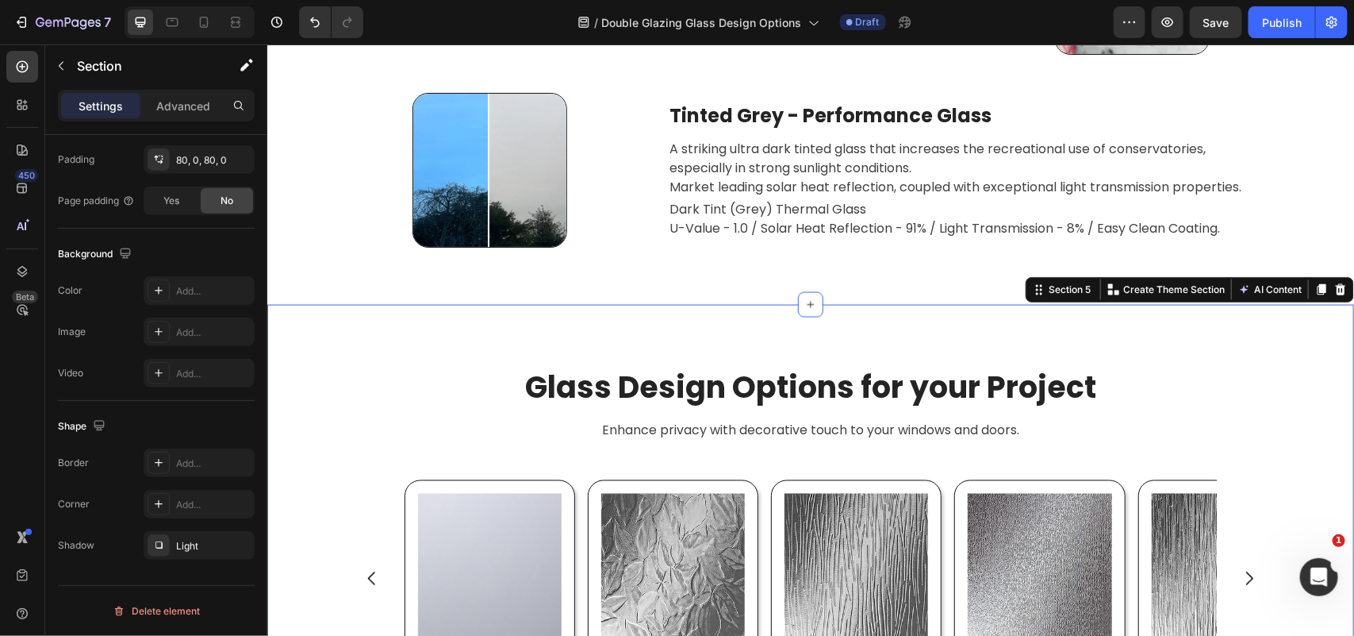
click at [390, 345] on div "Glass Design Options for your Project Heading Enhance privacy with decorative t…" at bounding box center [810, 552] width 1087 height 497
click at [202, 164] on div "80, 0, 80, 0" at bounding box center [199, 160] width 46 height 14
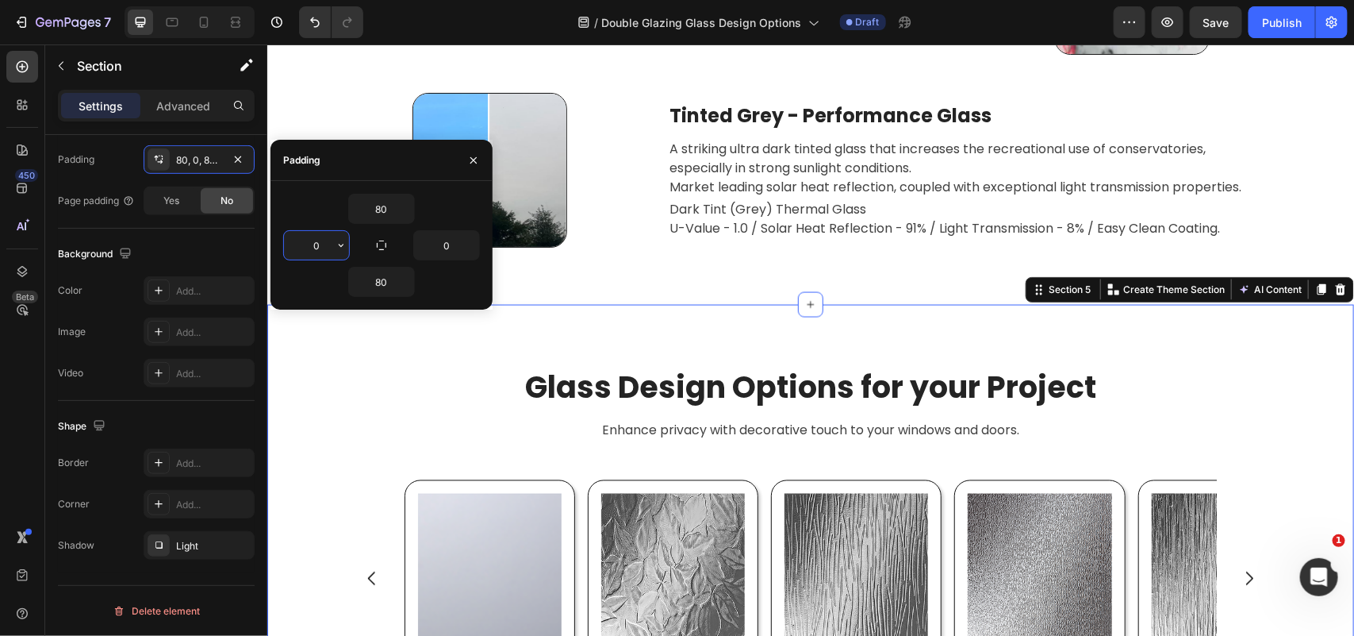
click at [326, 240] on input "0" at bounding box center [316, 245] width 65 height 29
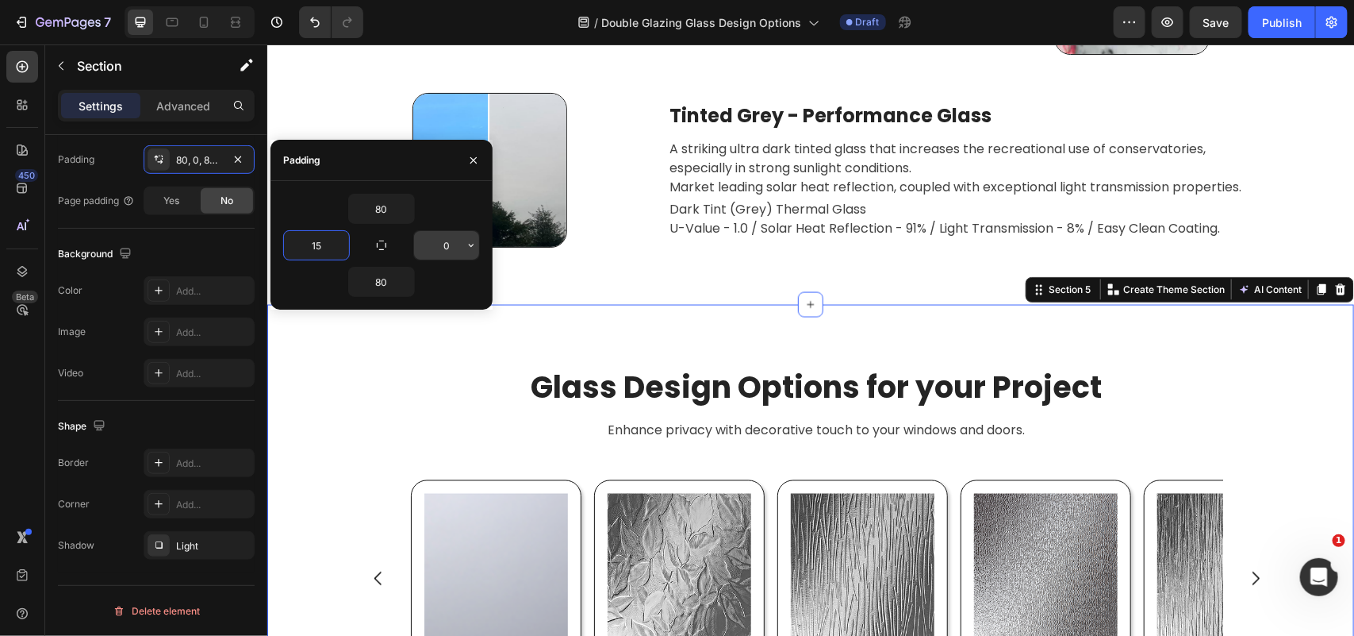
type input "15"
click at [433, 246] on input "0" at bounding box center [446, 245] width 65 height 29
type input "15"
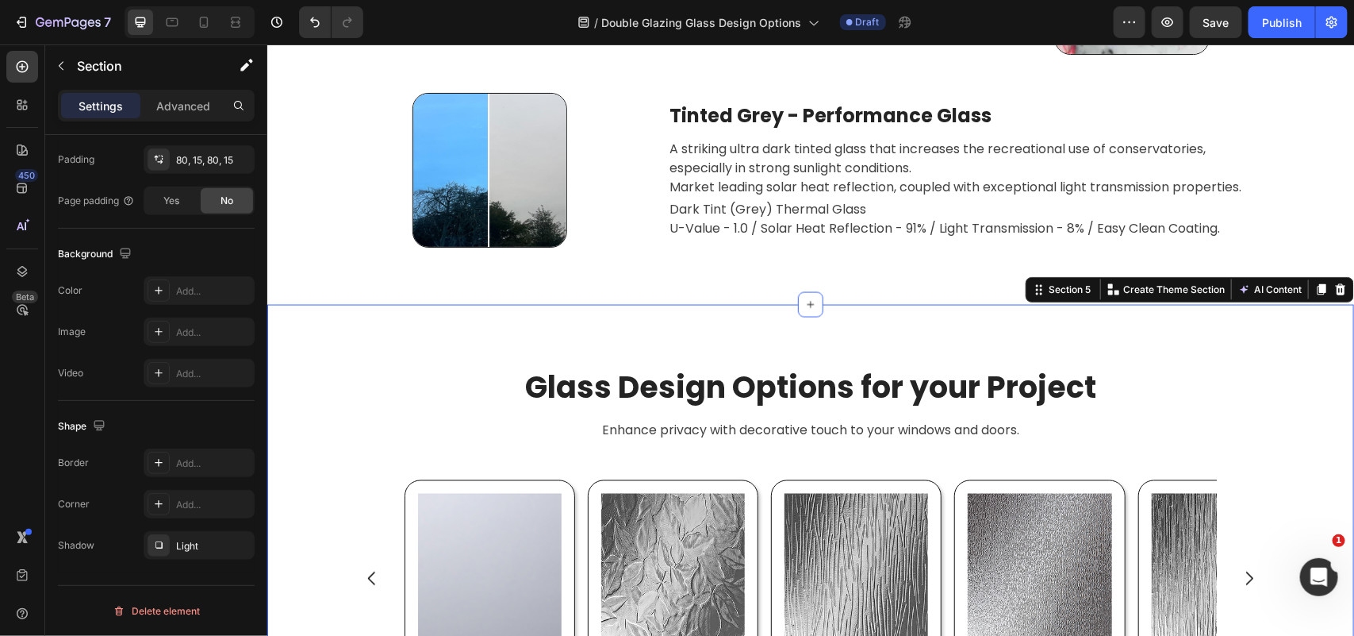
click at [501, 347] on div "Glass Design Options for your Project Heading Enhance privacy with decorative t…" at bounding box center [810, 552] width 1087 height 497
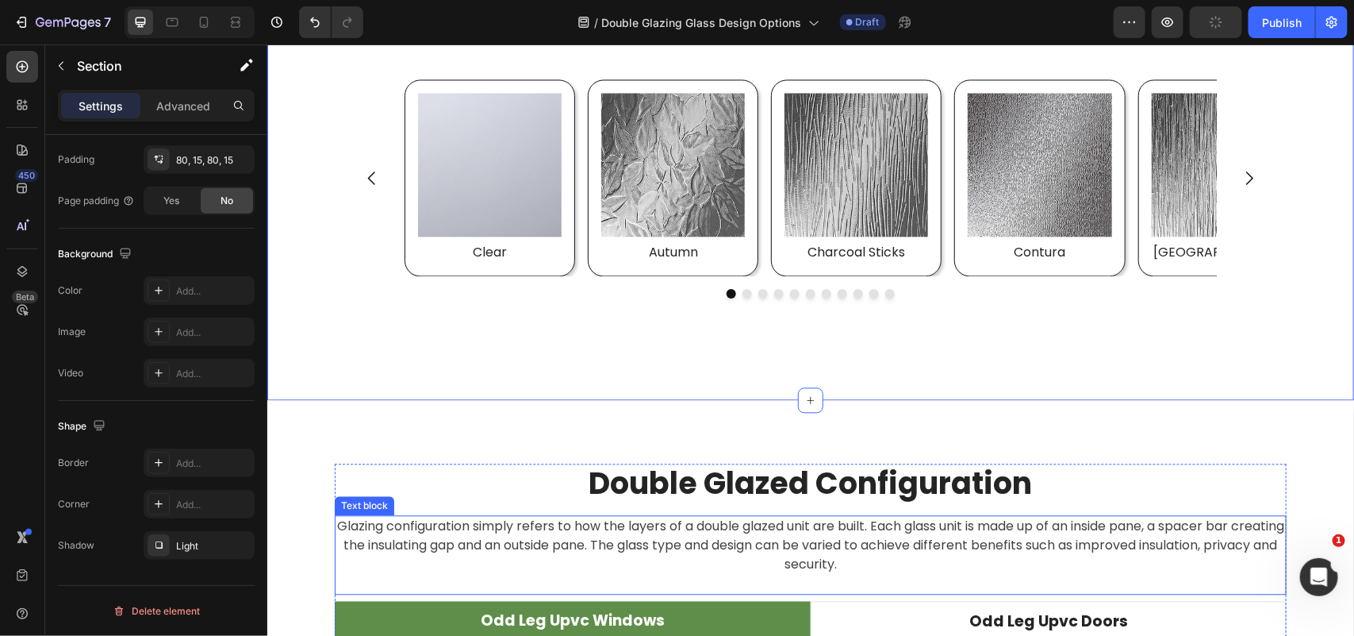
scroll to position [4154, 0]
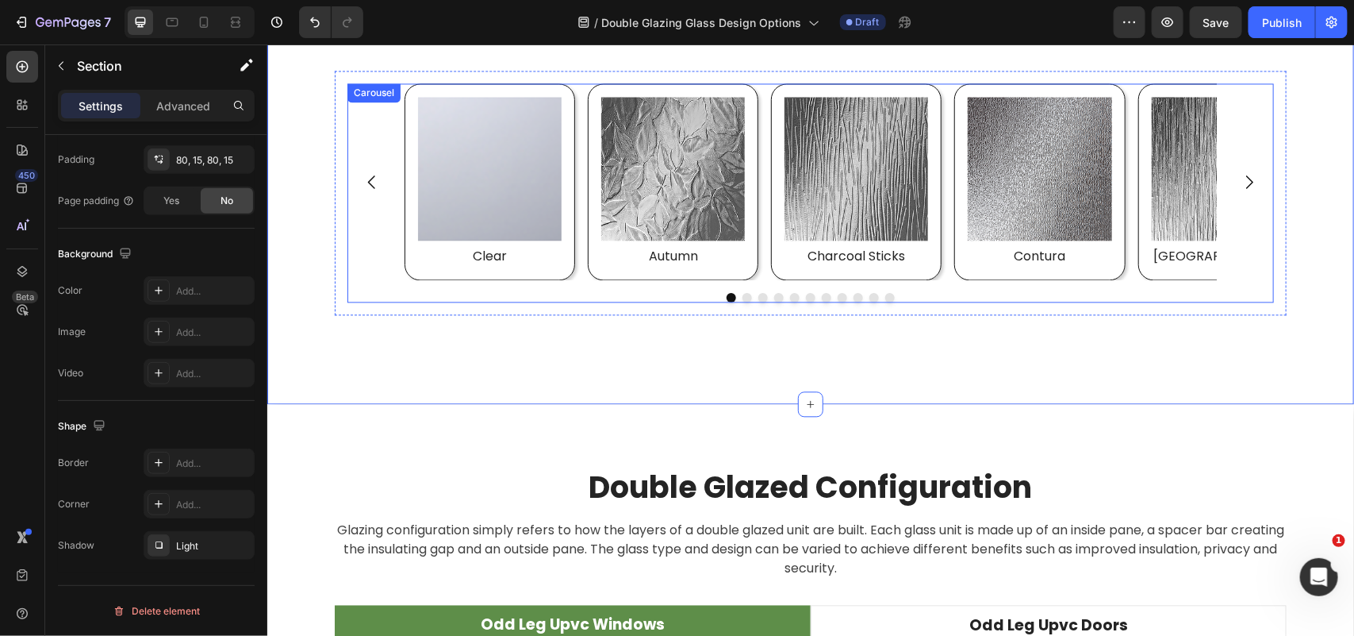
click at [702, 293] on div at bounding box center [810, 297] width 927 height 10
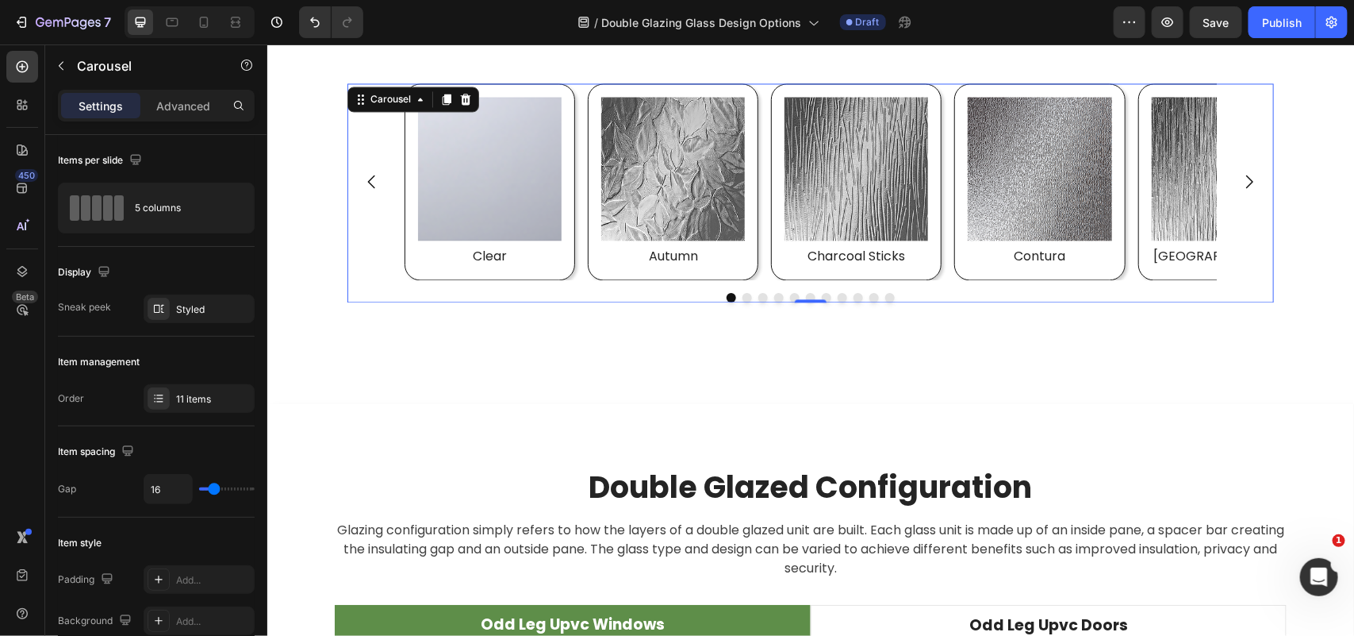
scroll to position [99, 0]
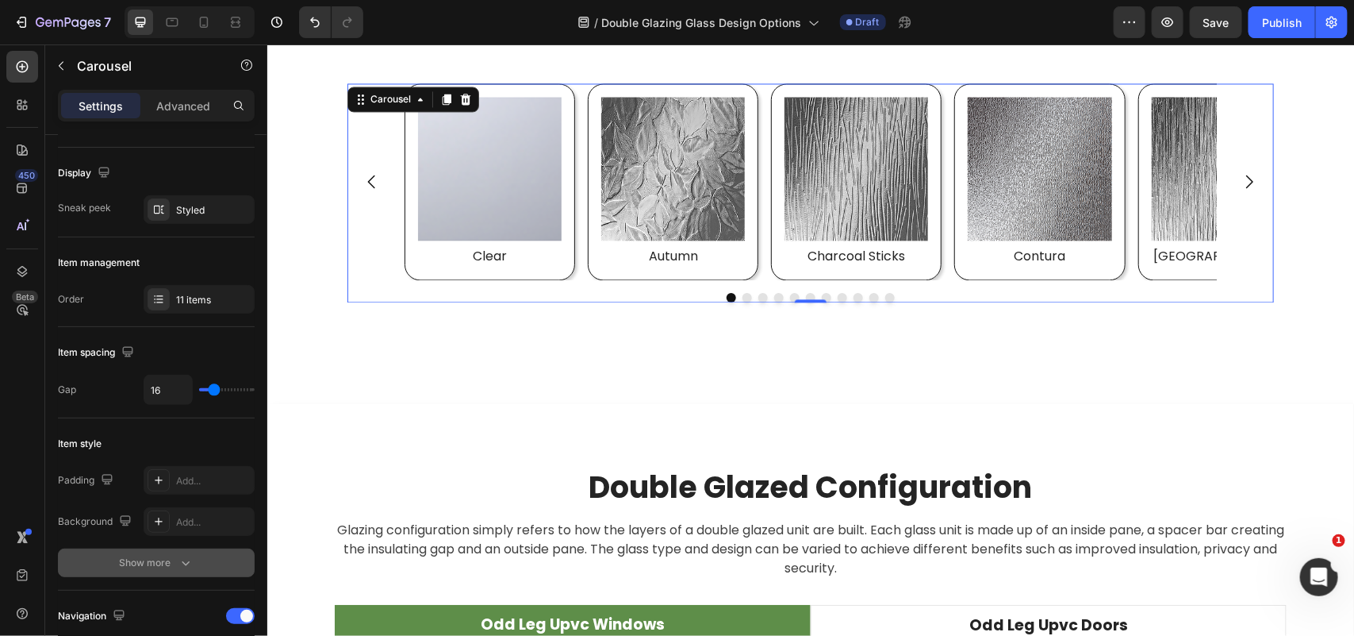
click at [184, 568] on icon "button" at bounding box center [186, 563] width 16 height 16
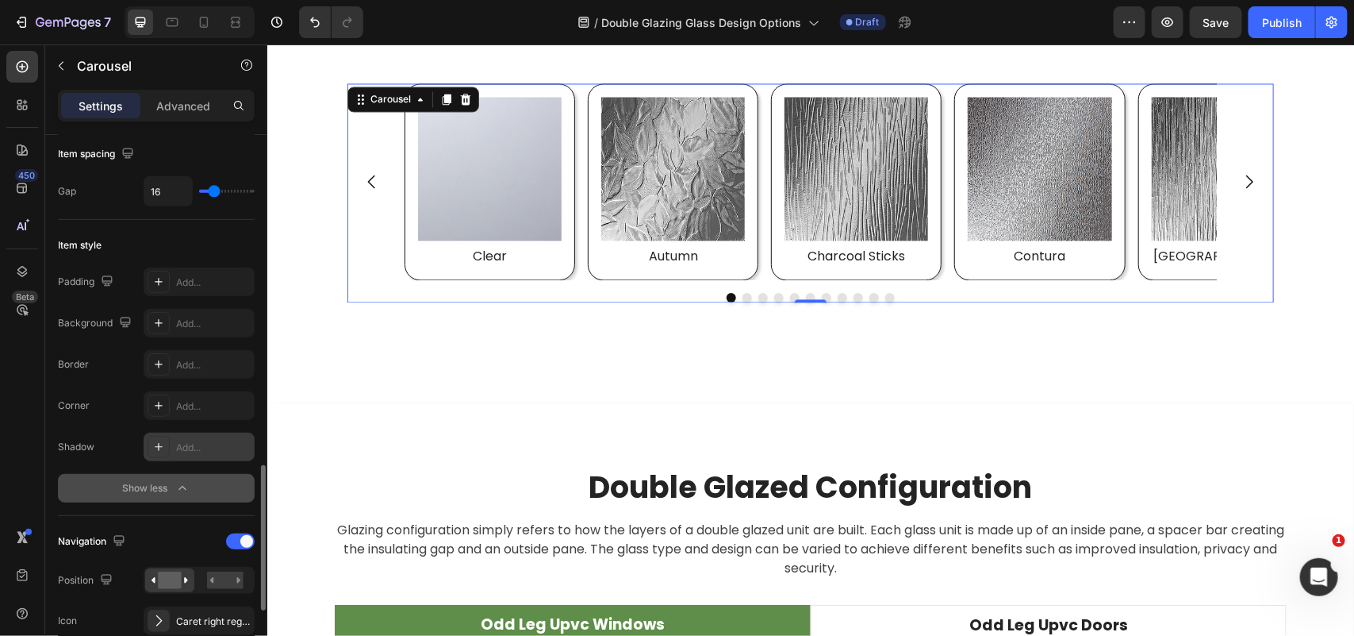
scroll to position [496, 0]
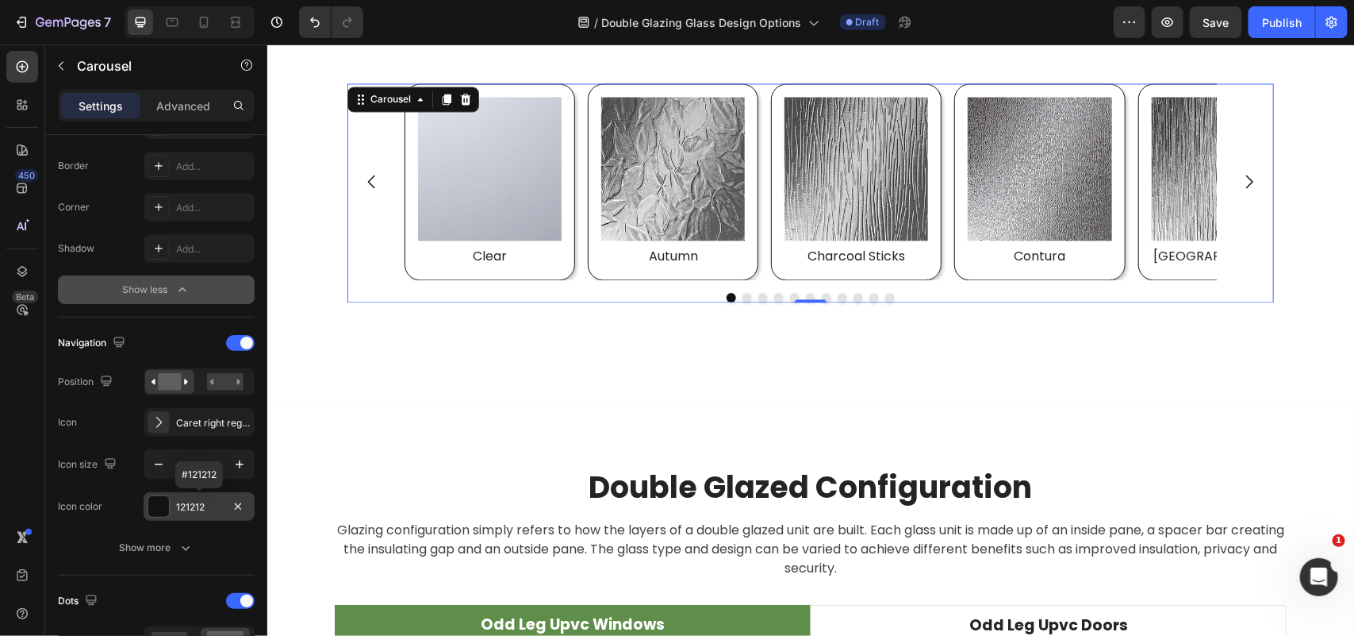
click at [206, 509] on div "121212" at bounding box center [199, 507] width 46 height 14
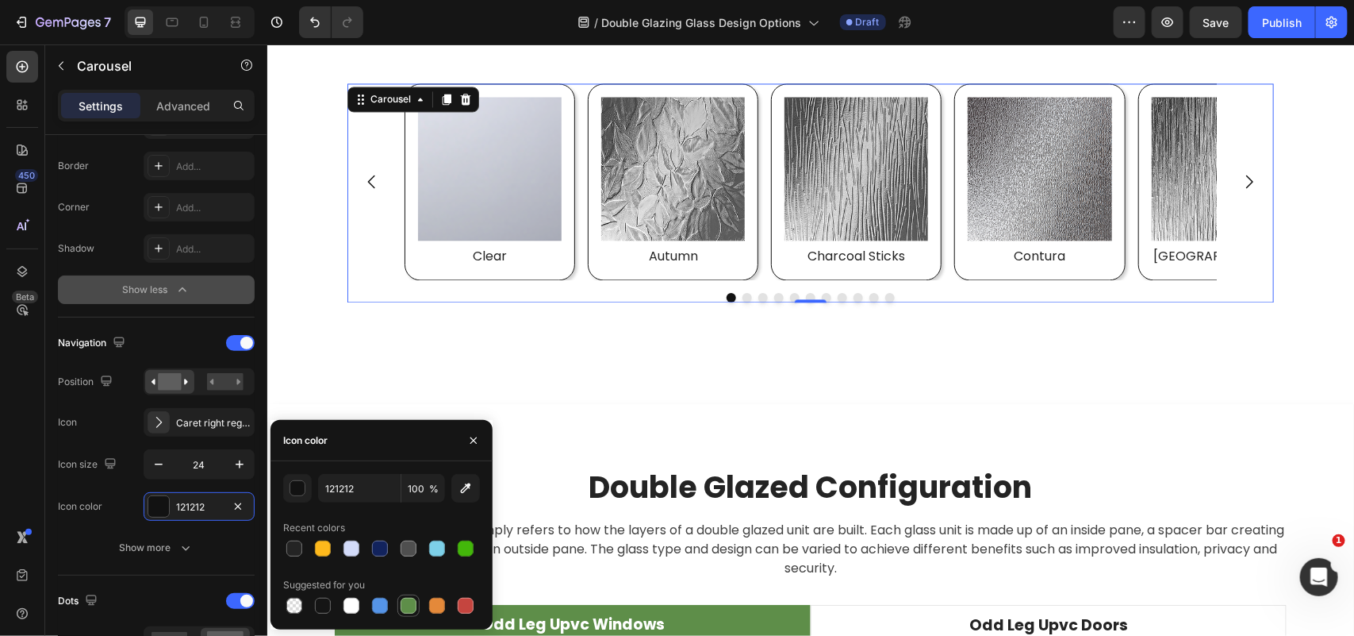
click at [411, 609] on div at bounding box center [409, 605] width 16 height 16
type input "5E8E49"
click at [473, 440] on icon "button" at bounding box center [474, 440] width 6 height 6
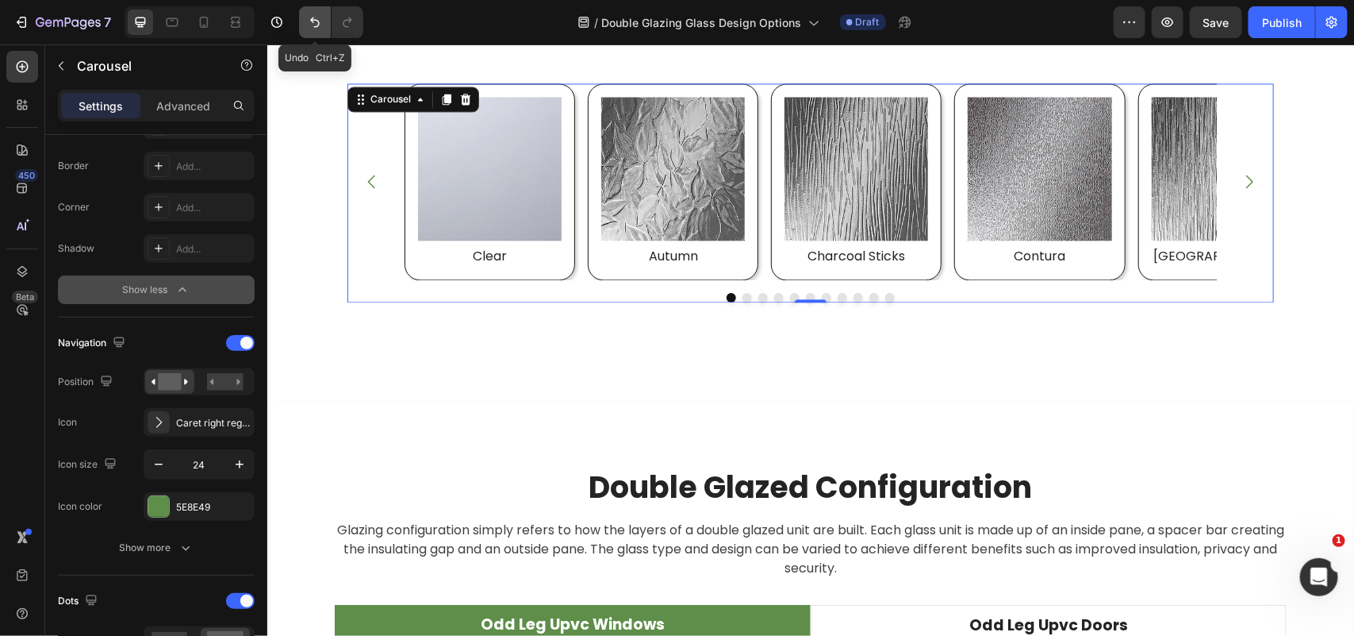
click at [318, 18] on icon "Undo/Redo" at bounding box center [315, 22] width 16 height 16
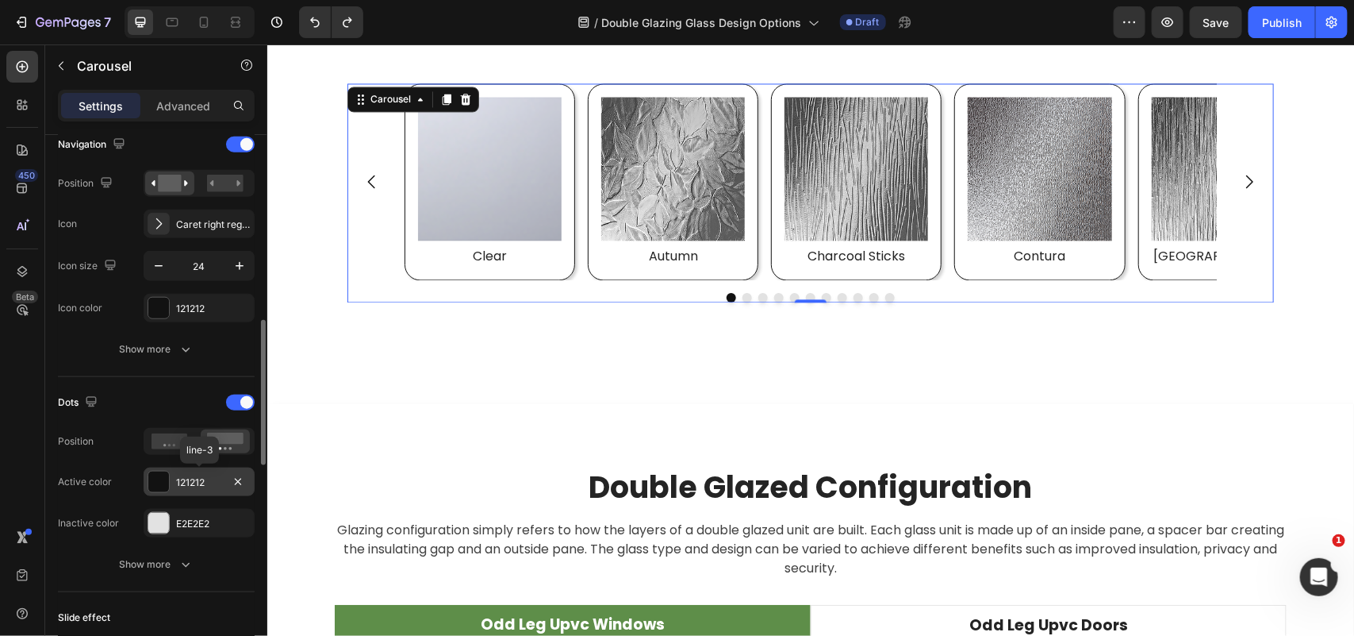
click at [202, 478] on div "121212" at bounding box center [199, 482] width 46 height 14
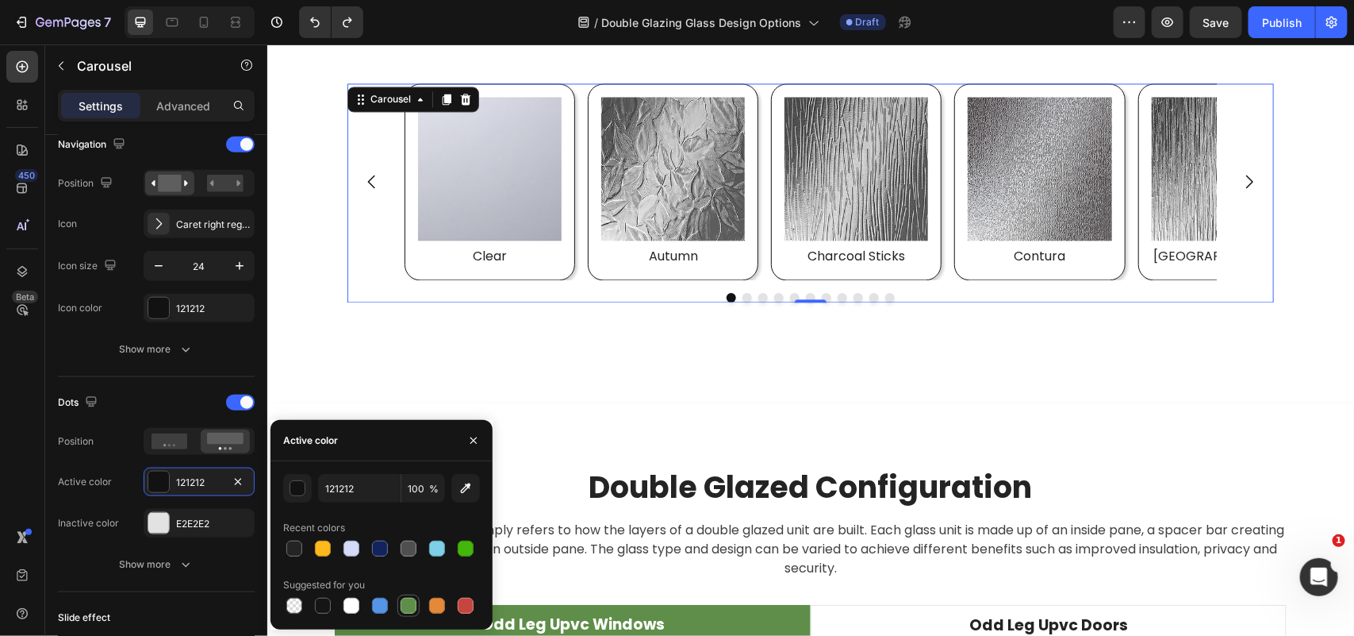
click at [402, 607] on div at bounding box center [409, 605] width 16 height 16
type input "5E8E49"
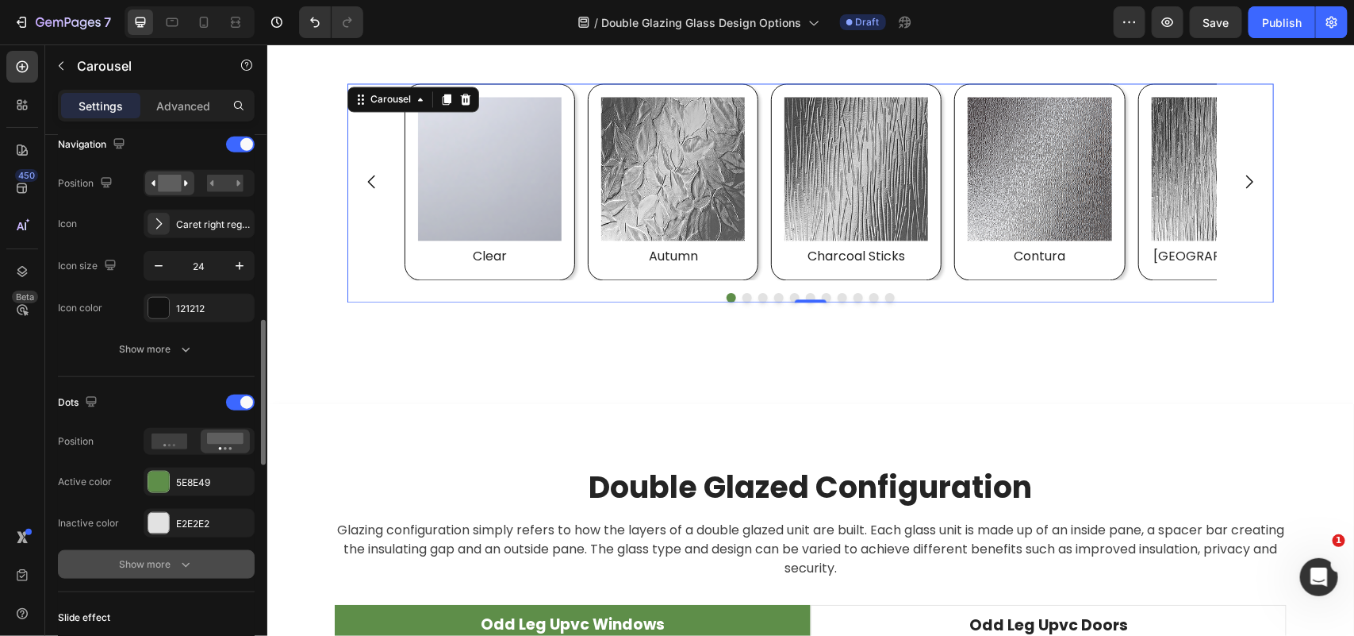
click at [198, 554] on button "Show more" at bounding box center [156, 564] width 197 height 29
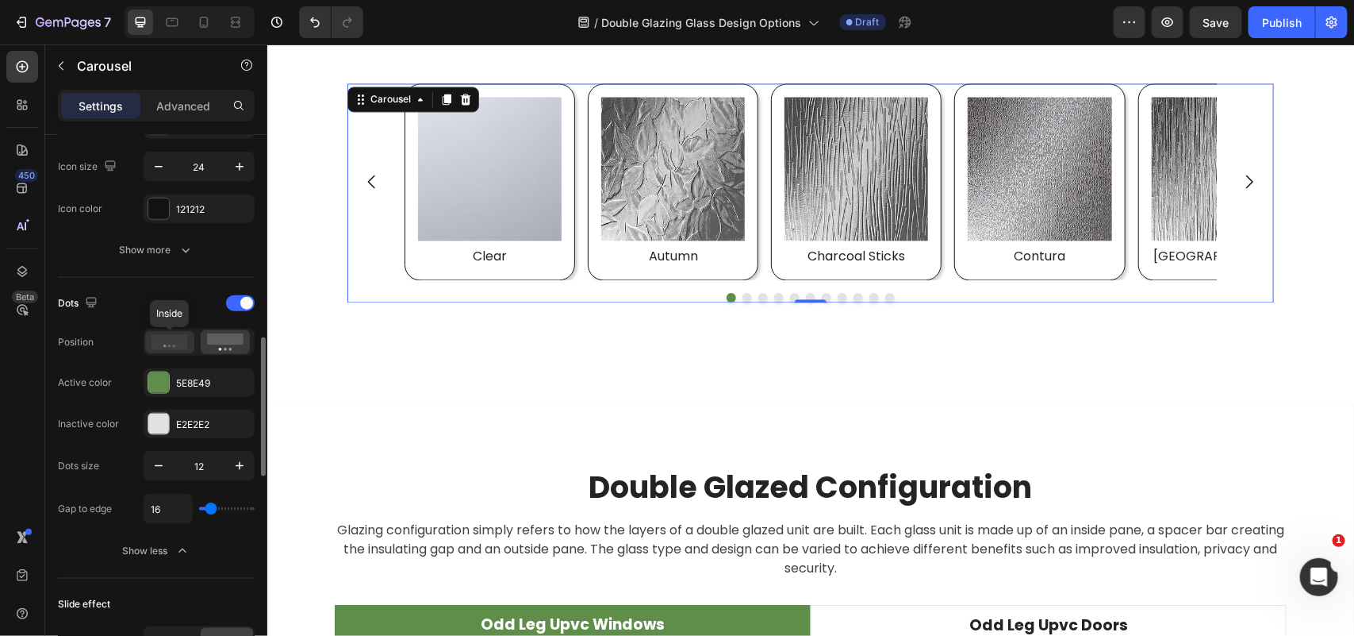
click at [175, 345] on icon at bounding box center [170, 342] width 37 height 16
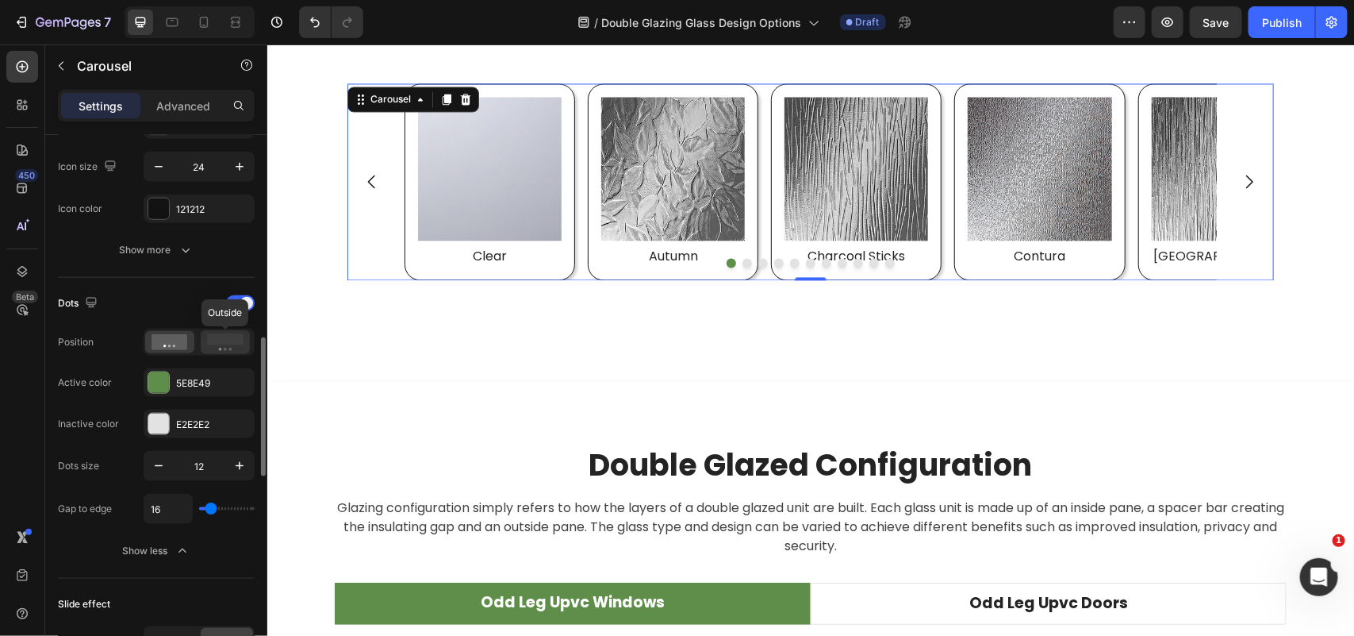
click at [222, 339] on rect at bounding box center [225, 339] width 37 height 12
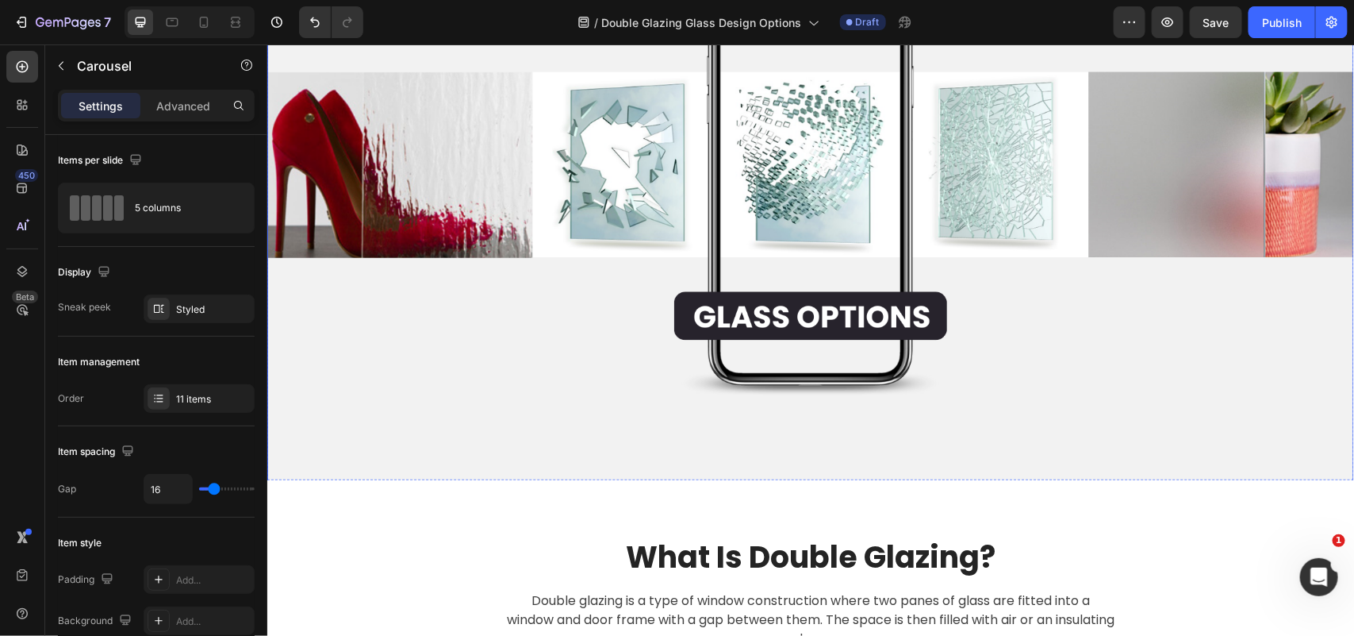
scroll to position [0, 0]
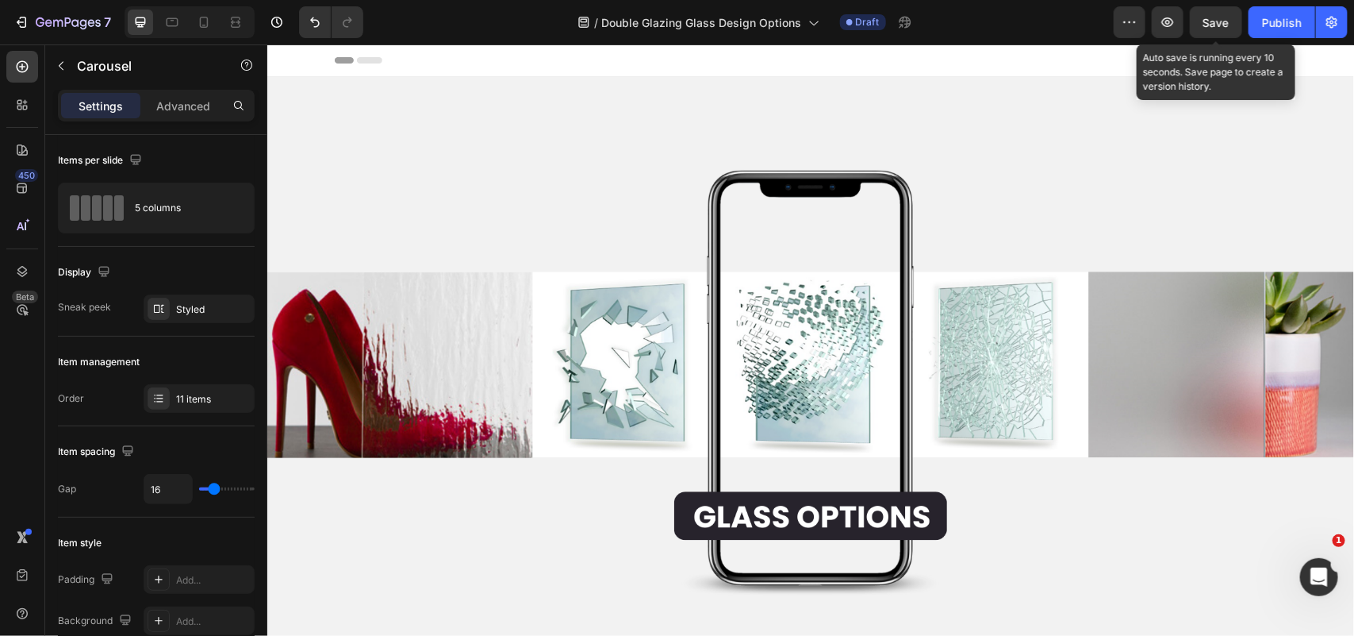
click at [1215, 18] on span "Save" at bounding box center [1217, 22] width 26 height 13
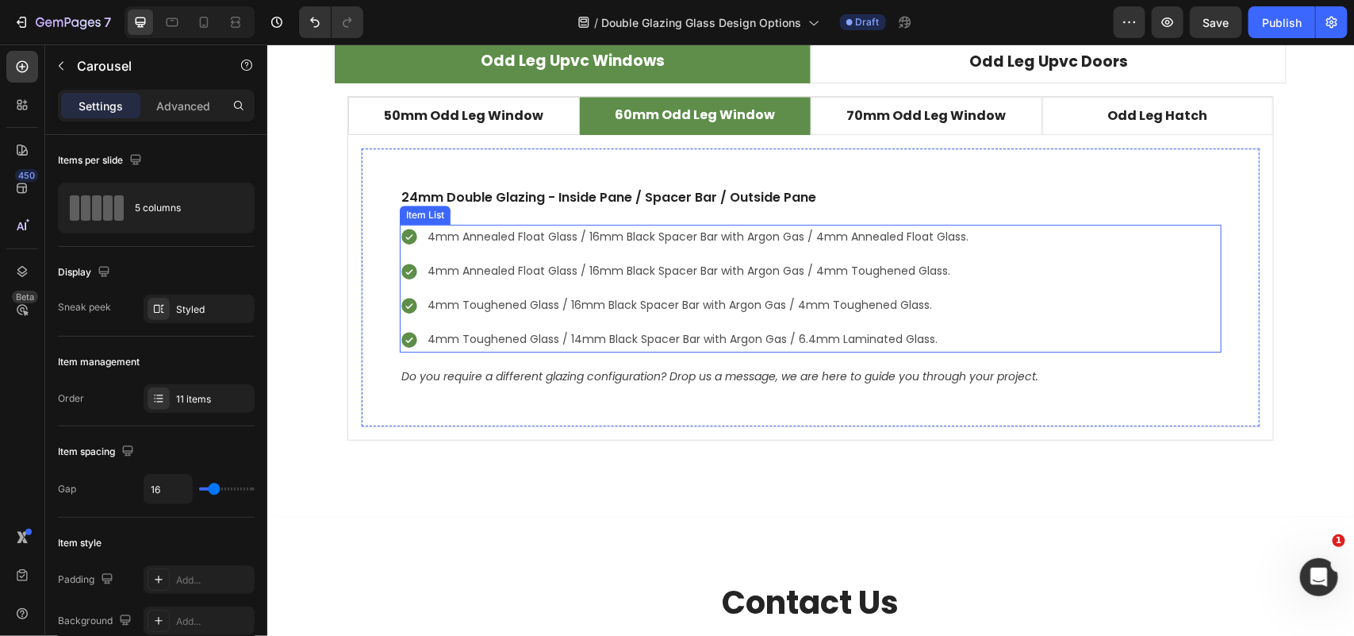
scroll to position [4761, 0]
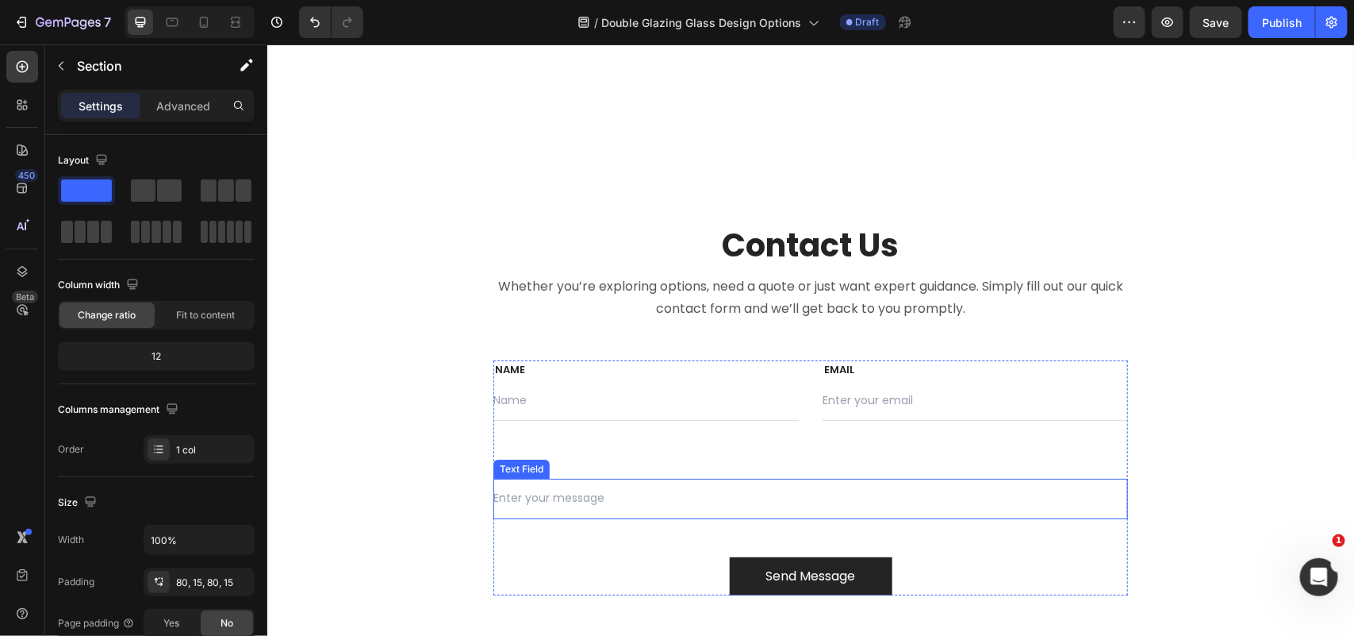
scroll to position [5231, 0]
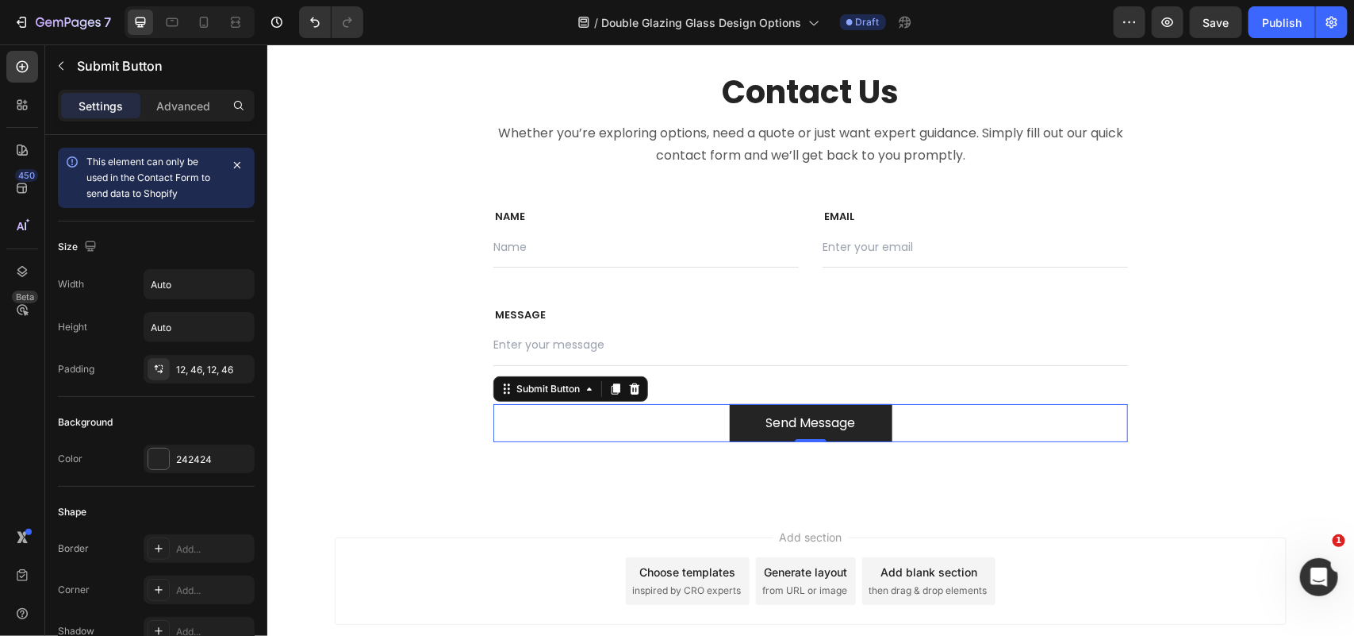
click at [913, 428] on div "Send Message Submit Button 0" at bounding box center [810, 422] width 635 height 38
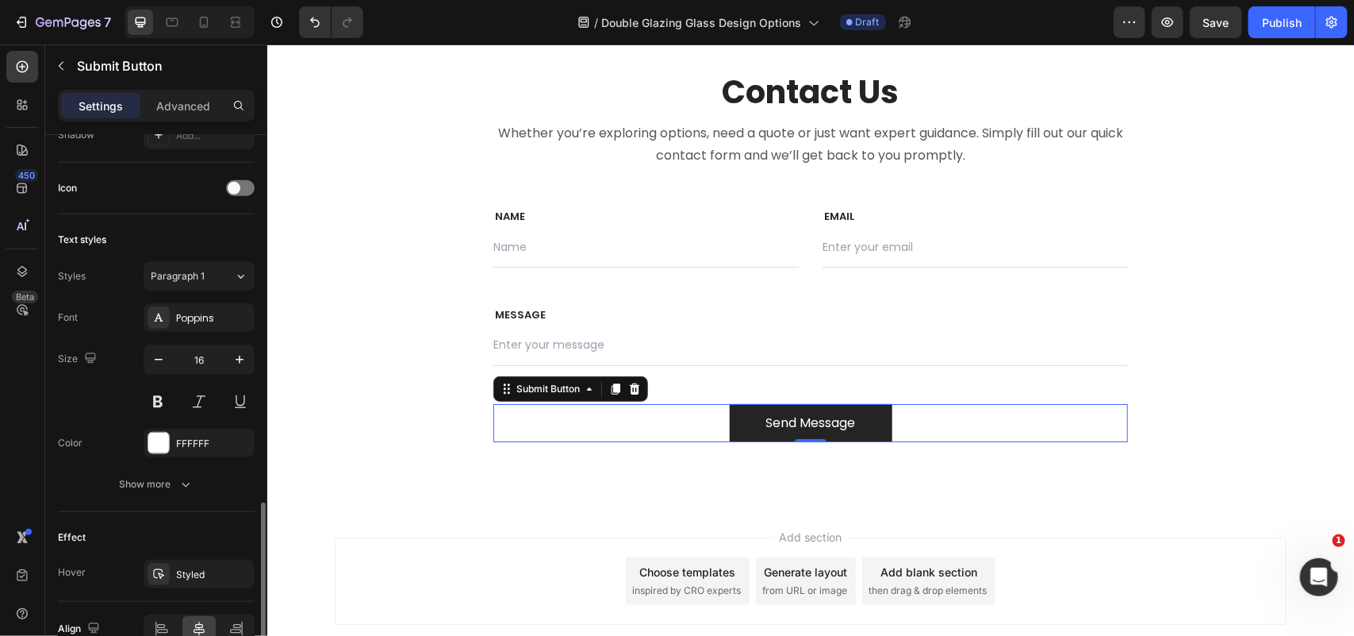
scroll to position [582, 0]
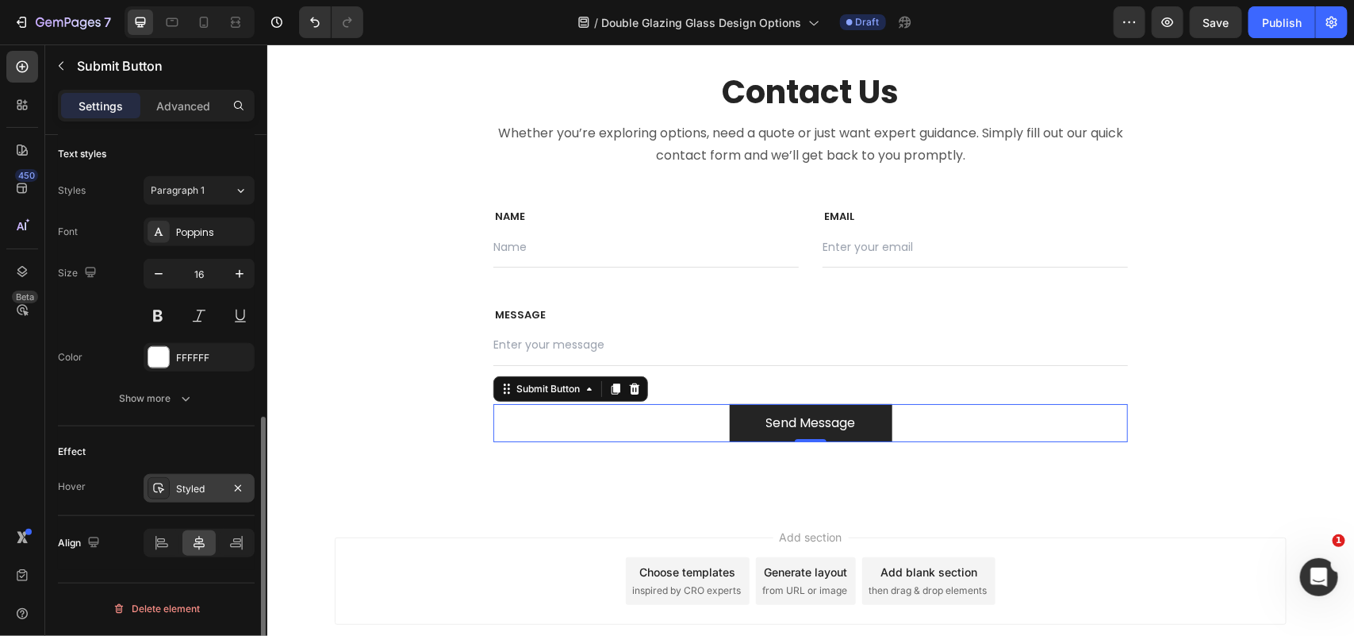
click at [207, 484] on div "Styled" at bounding box center [199, 489] width 46 height 14
click at [222, 447] on div "Effect" at bounding box center [156, 451] width 197 height 25
click at [179, 389] on div "Font Poppins Size 16 Color FFFFFF Show more" at bounding box center [156, 314] width 197 height 195
click at [196, 406] on button "Show more" at bounding box center [156, 398] width 197 height 29
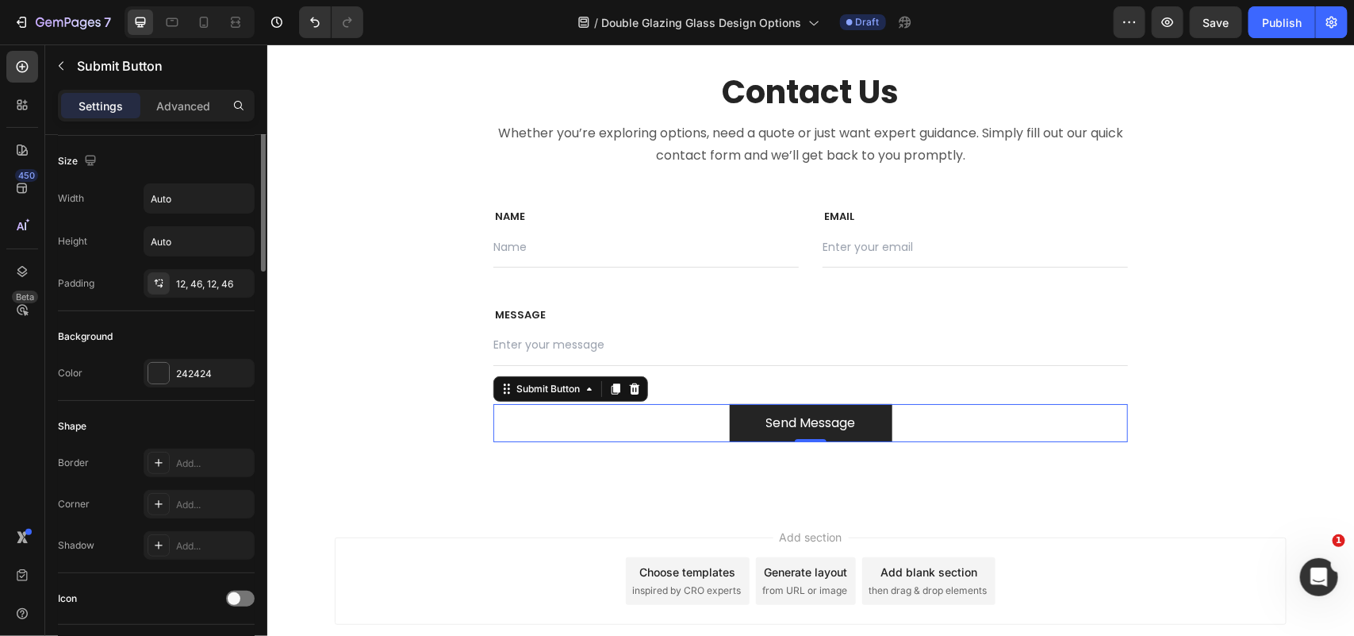
scroll to position [0, 0]
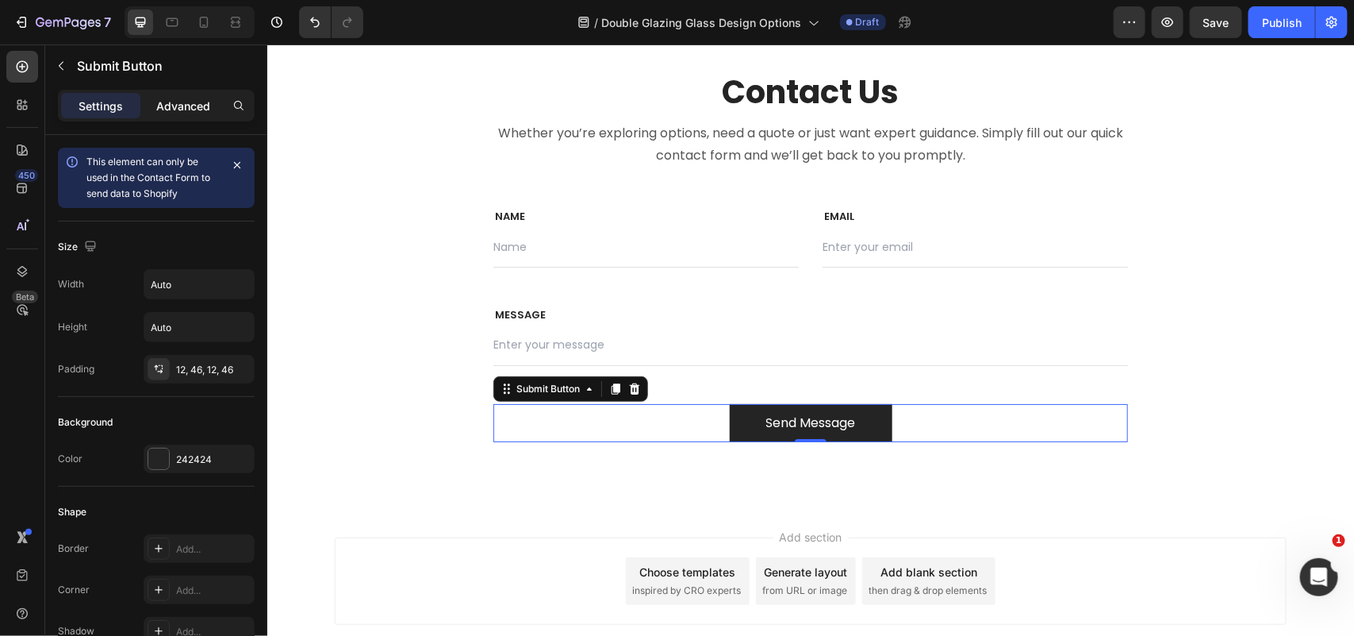
click at [193, 113] on p "Advanced" at bounding box center [183, 106] width 54 height 17
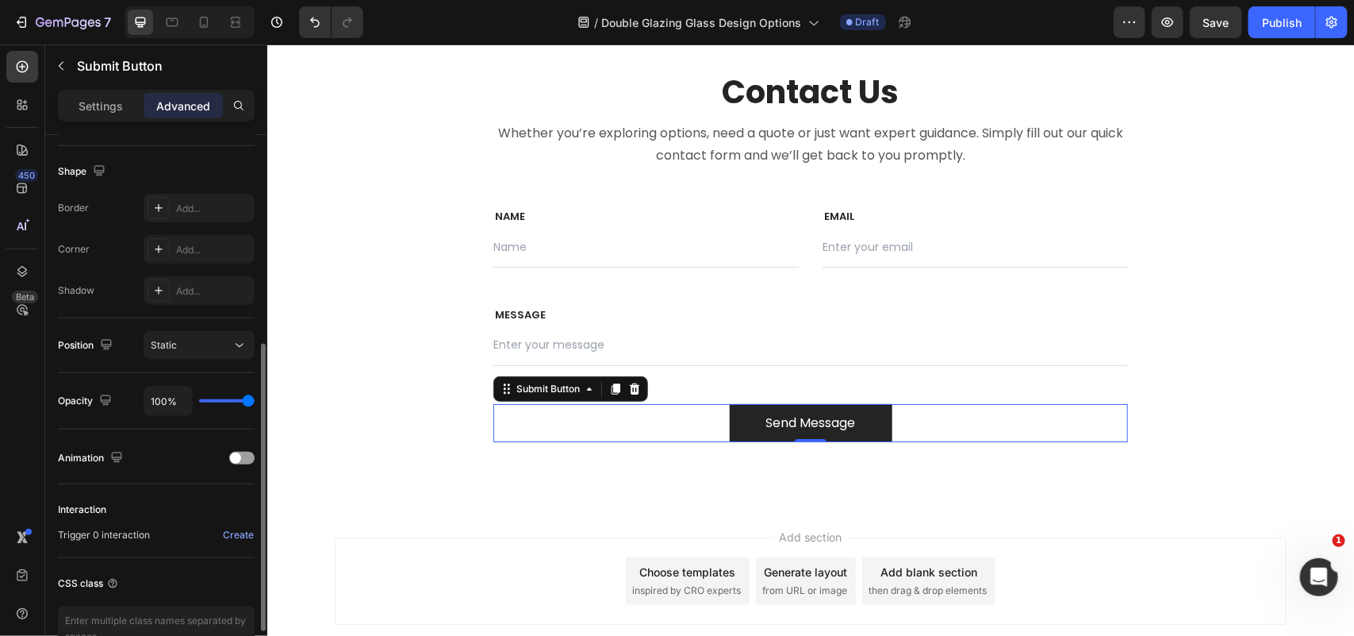
scroll to position [490, 0]
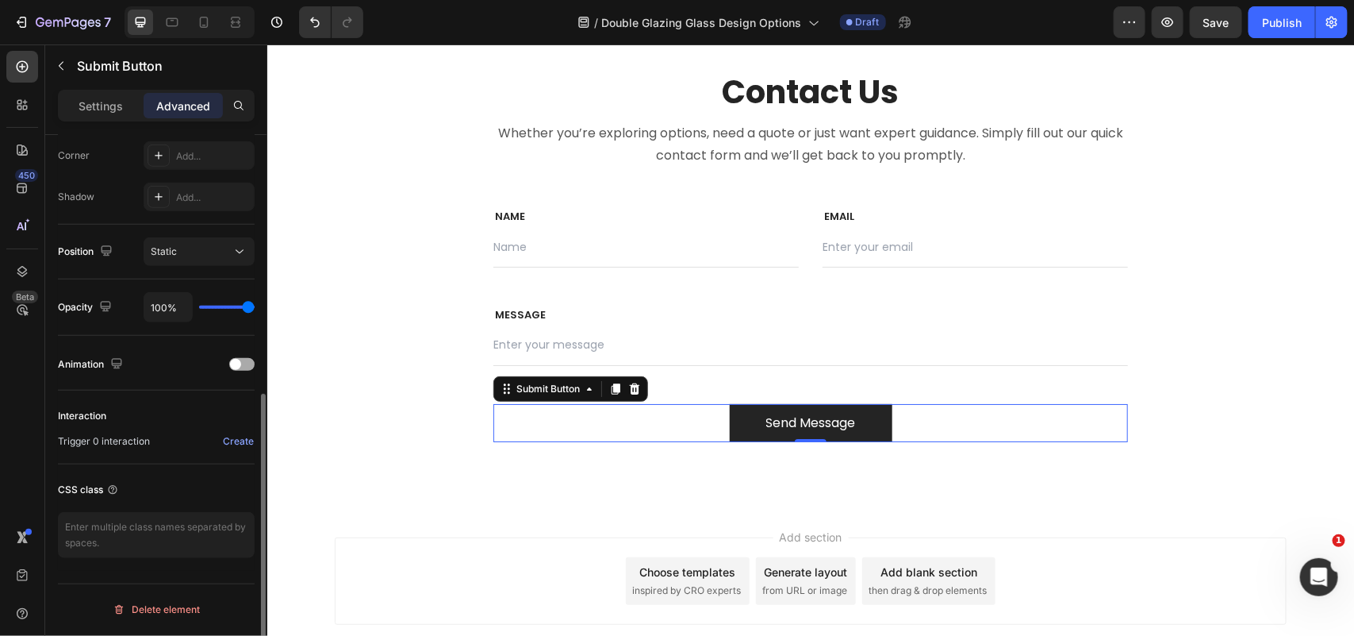
click at [243, 359] on div at bounding box center [241, 364] width 25 height 13
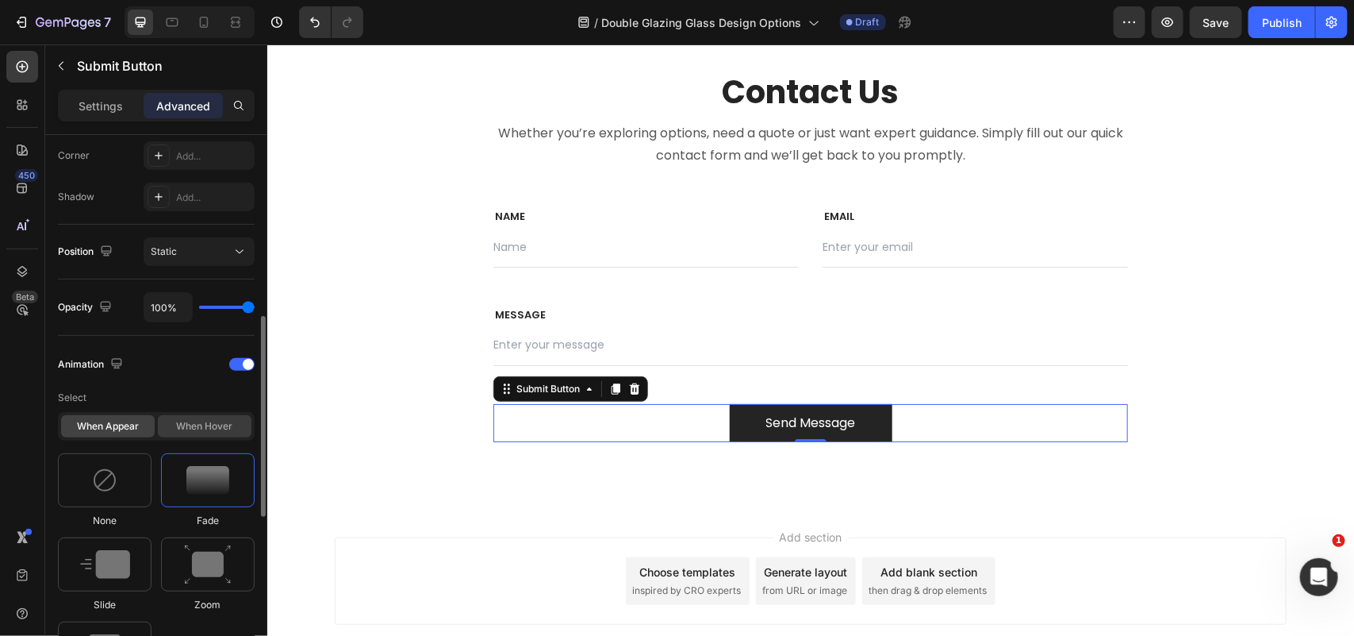
click at [217, 427] on div "When hover" at bounding box center [205, 426] width 94 height 22
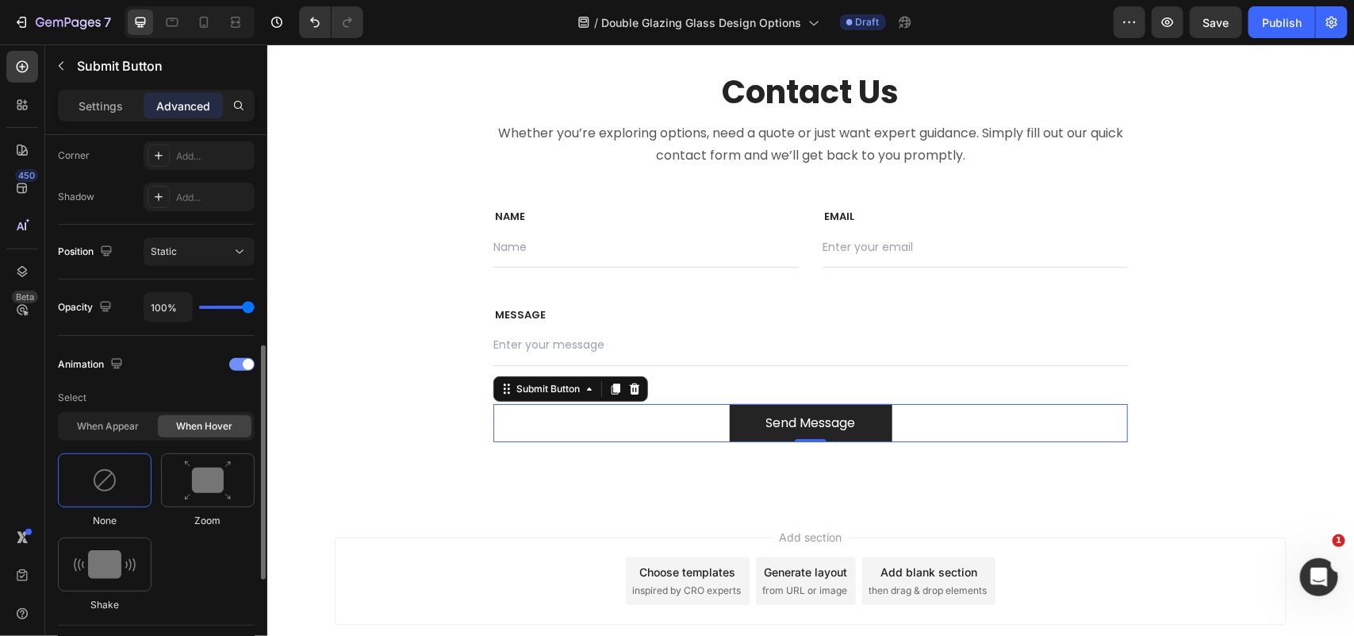
click at [235, 358] on div at bounding box center [241, 364] width 25 height 13
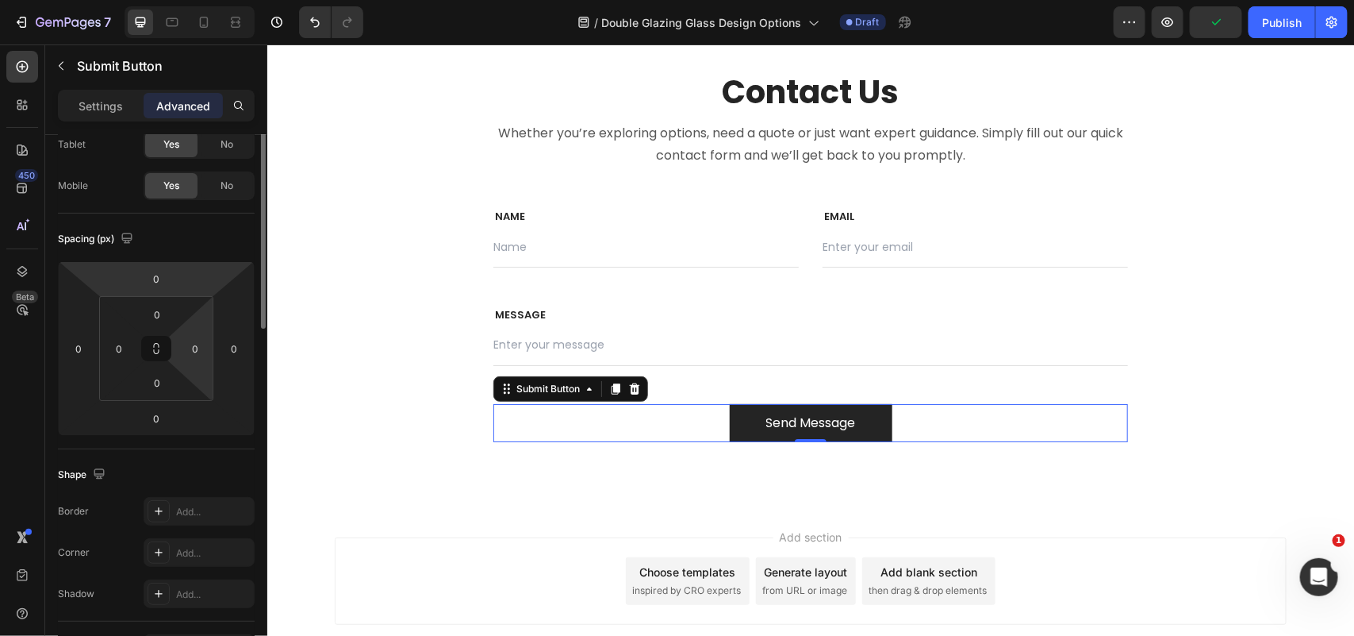
scroll to position [0, 0]
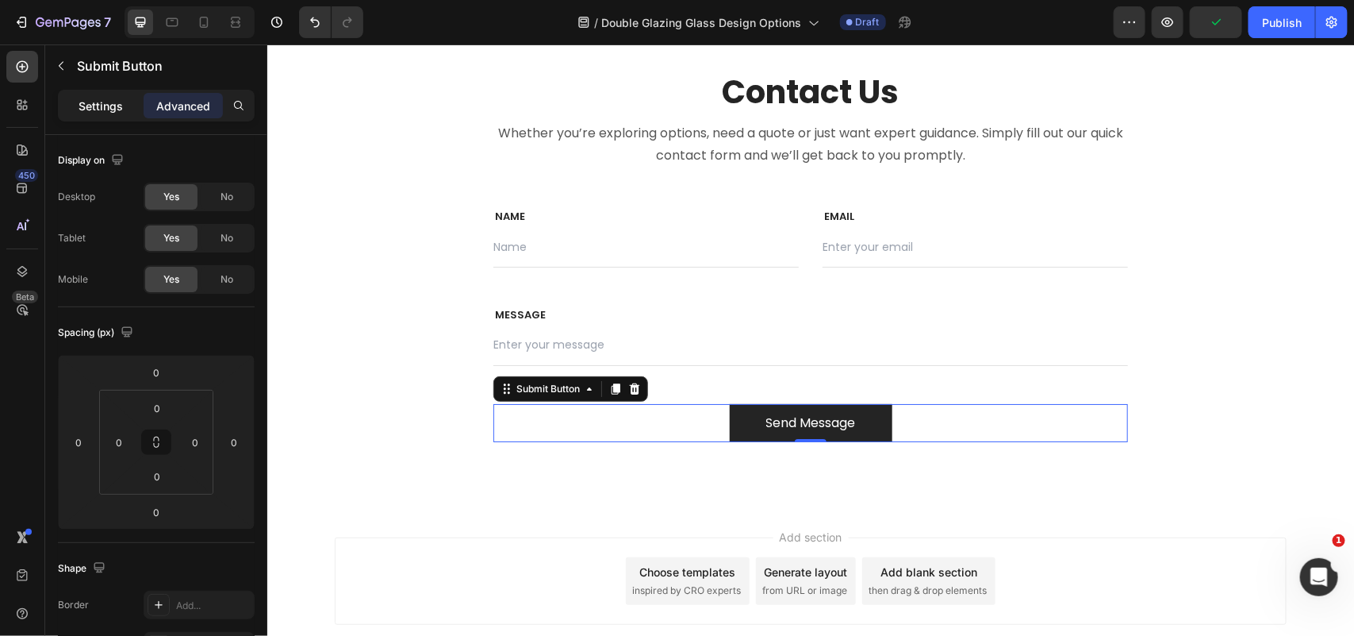
click at [106, 97] on div "Settings" at bounding box center [100, 105] width 79 height 25
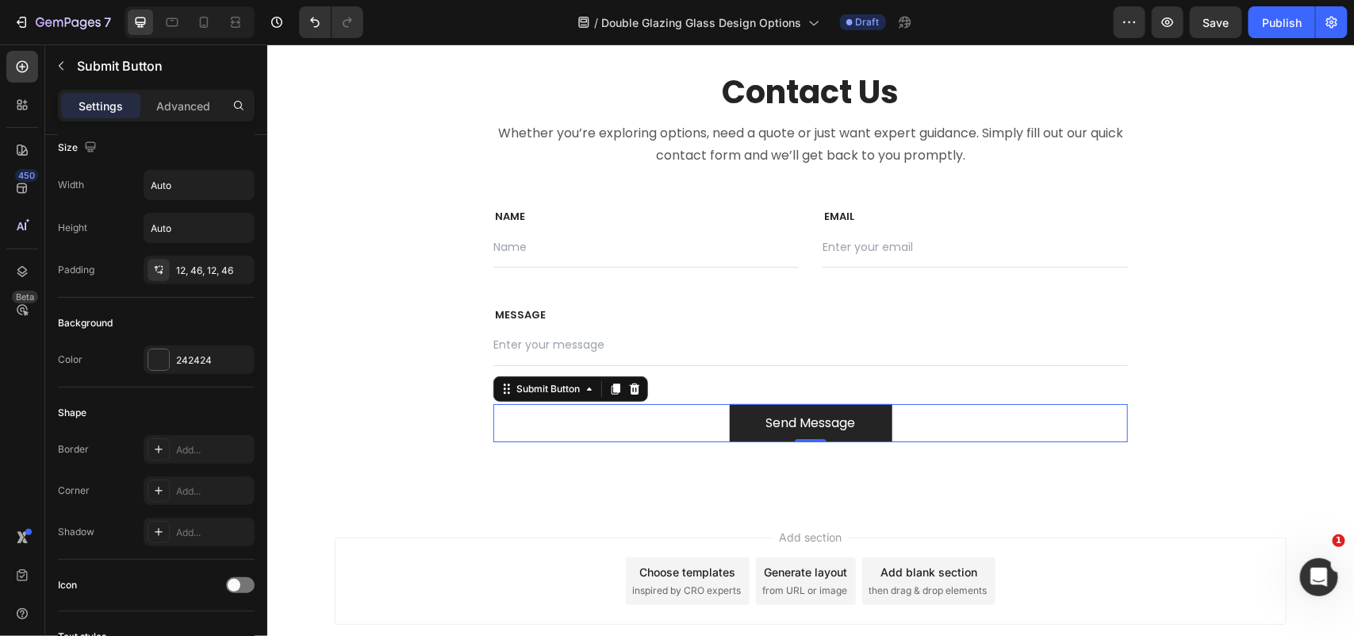
scroll to position [198, 0]
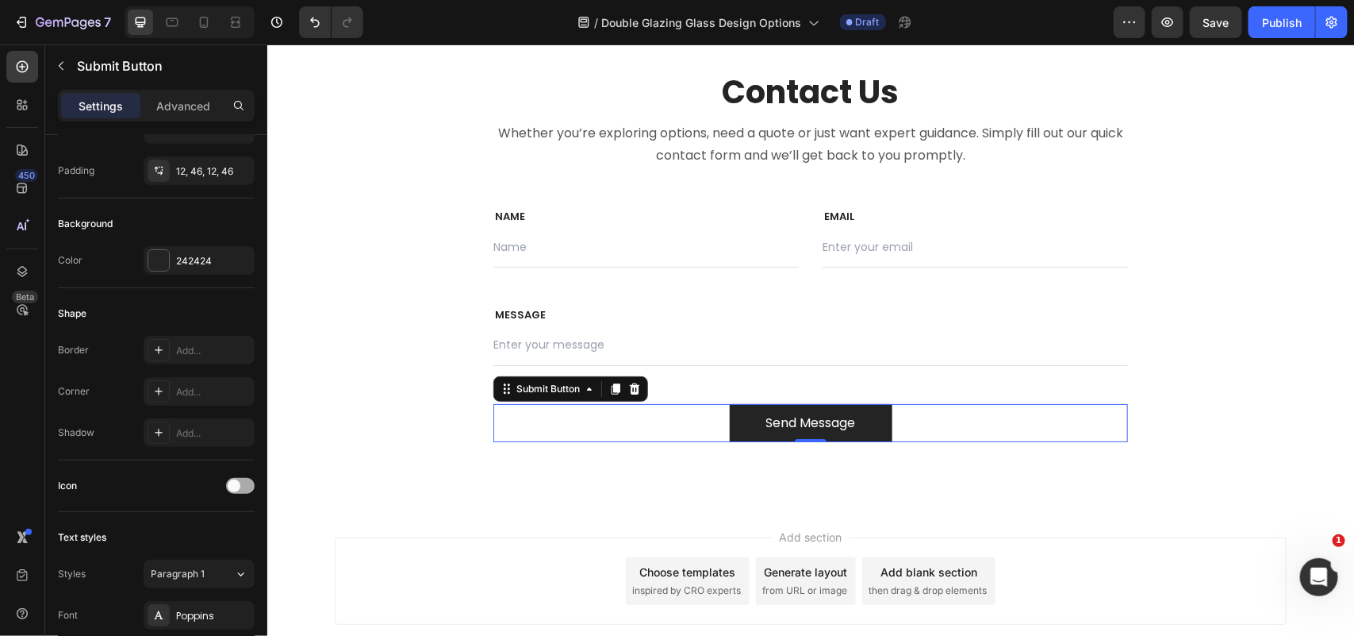
click at [246, 482] on div at bounding box center [240, 486] width 29 height 16
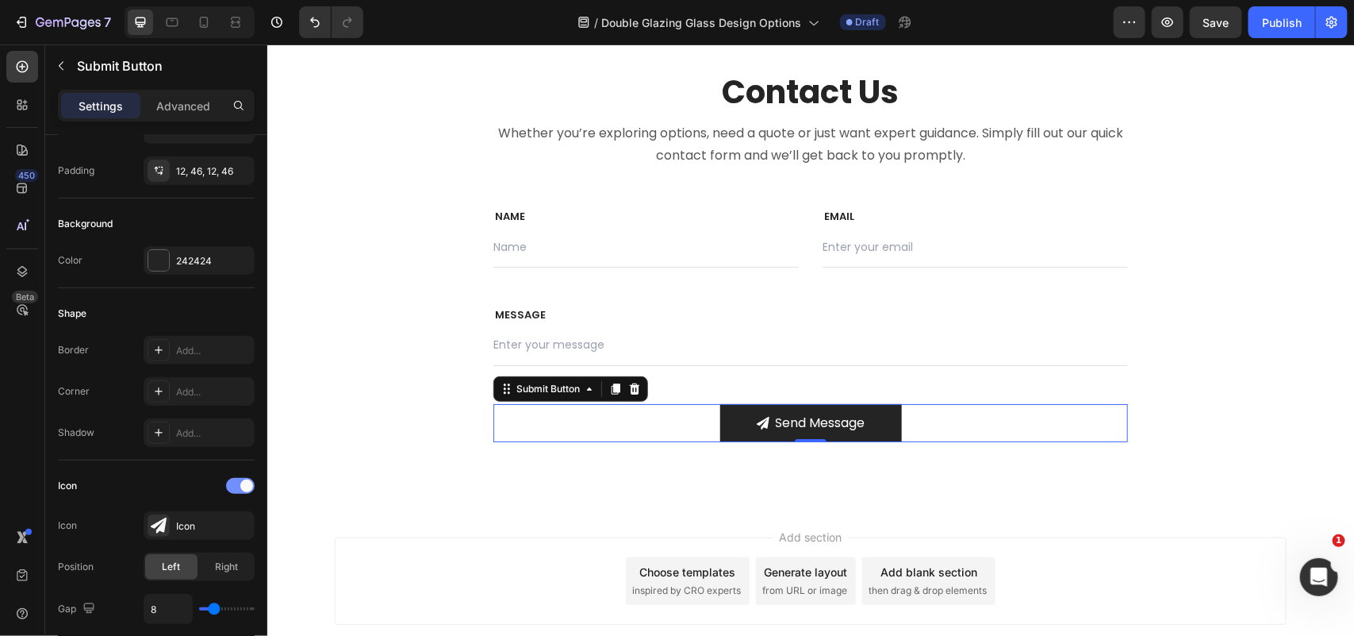
click at [244, 482] on span at bounding box center [246, 485] width 13 height 13
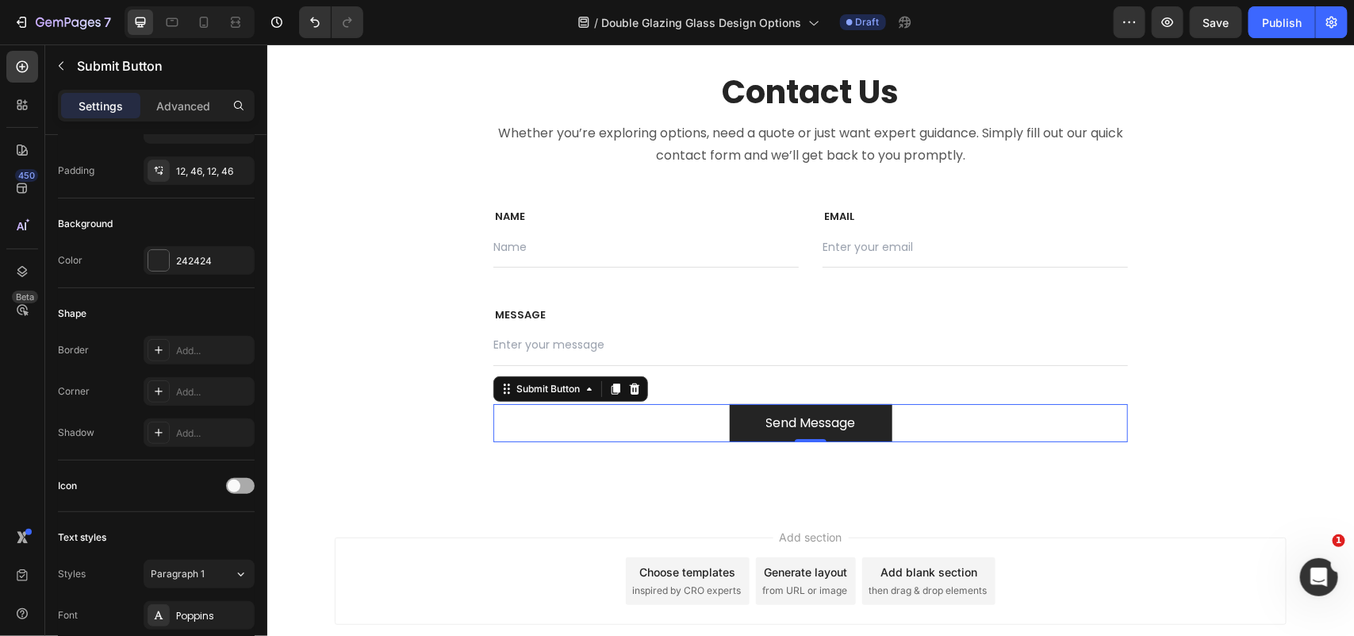
click at [244, 482] on div at bounding box center [240, 486] width 29 height 16
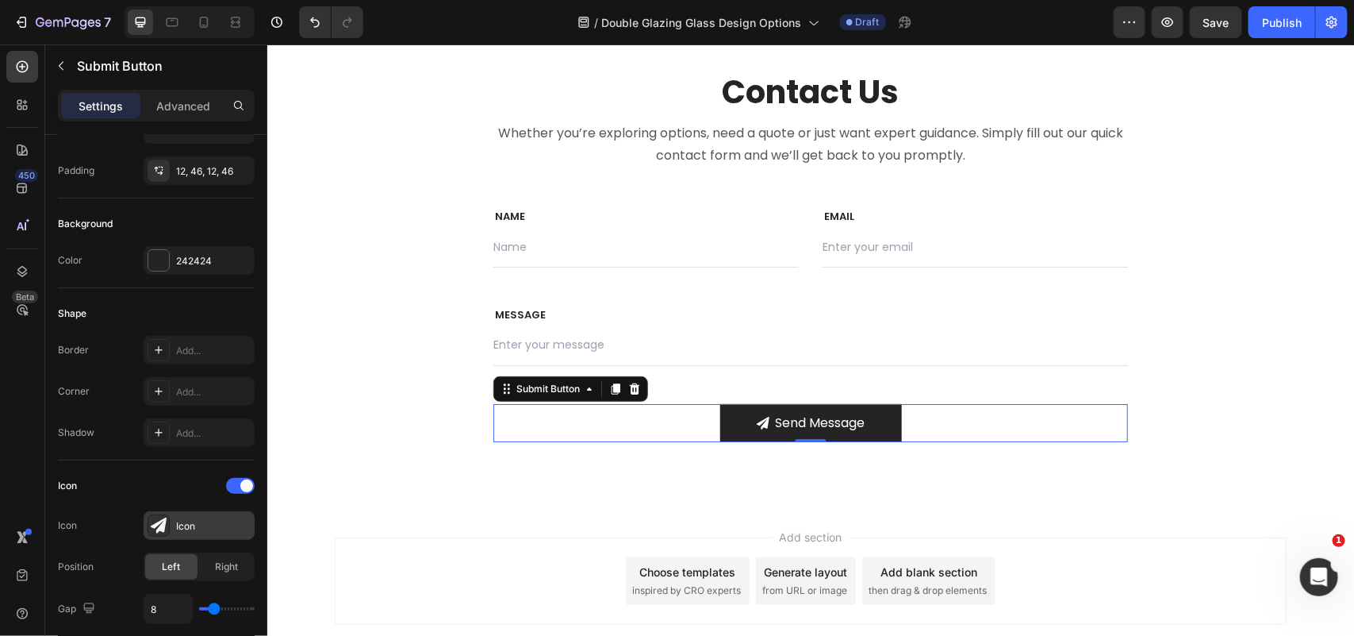
scroll to position [397, 0]
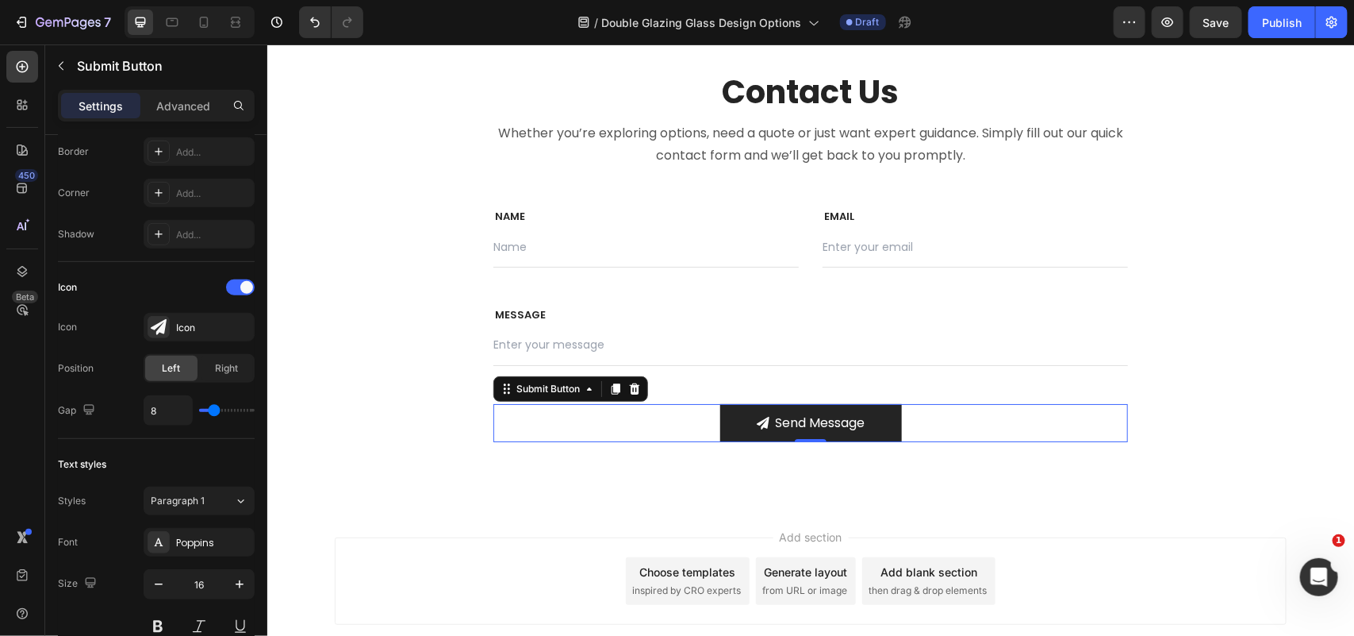
click at [221, 417] on div "8" at bounding box center [199, 410] width 111 height 30
type input "17"
click at [223, 412] on input "range" at bounding box center [227, 410] width 56 height 3
type input "16"
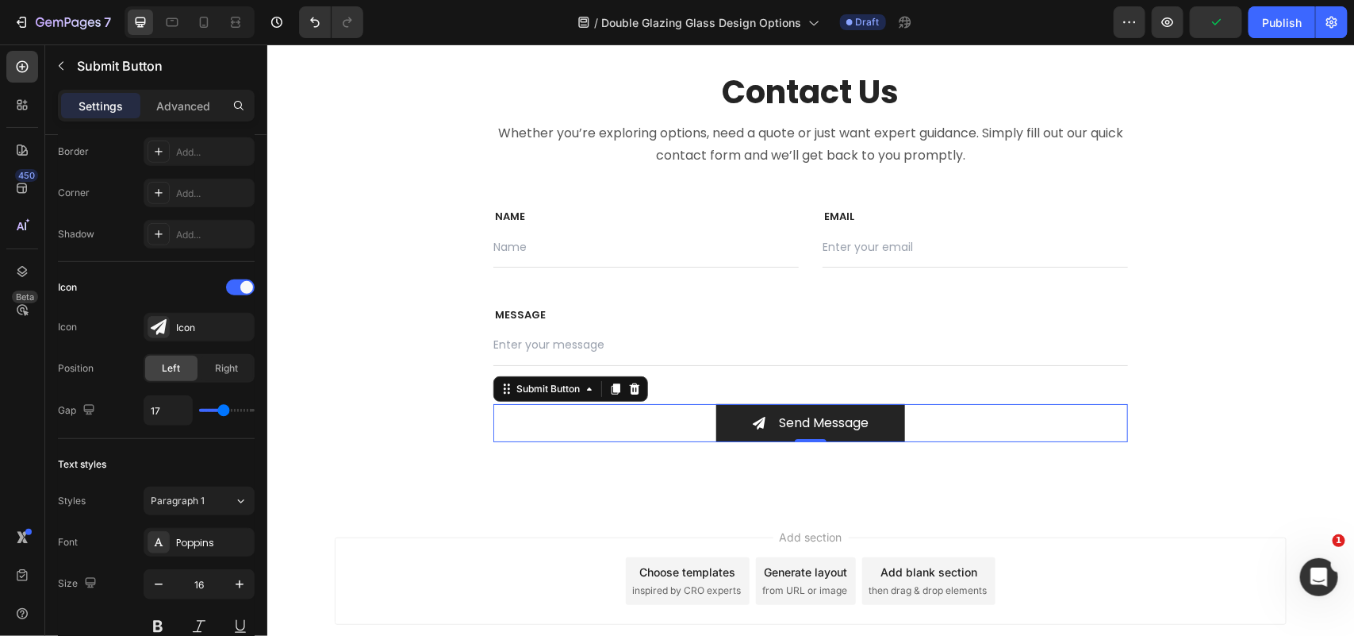
type input "16"
type input "15"
type input "14"
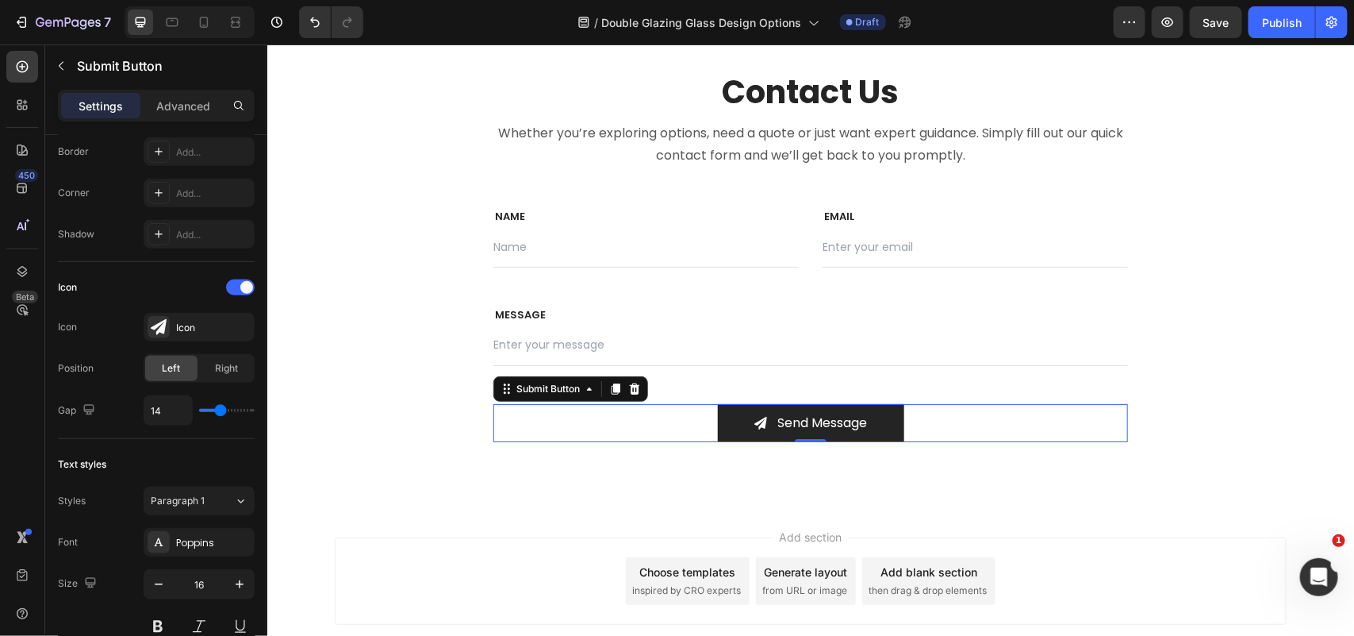
type input "17"
type input "18"
type input "19"
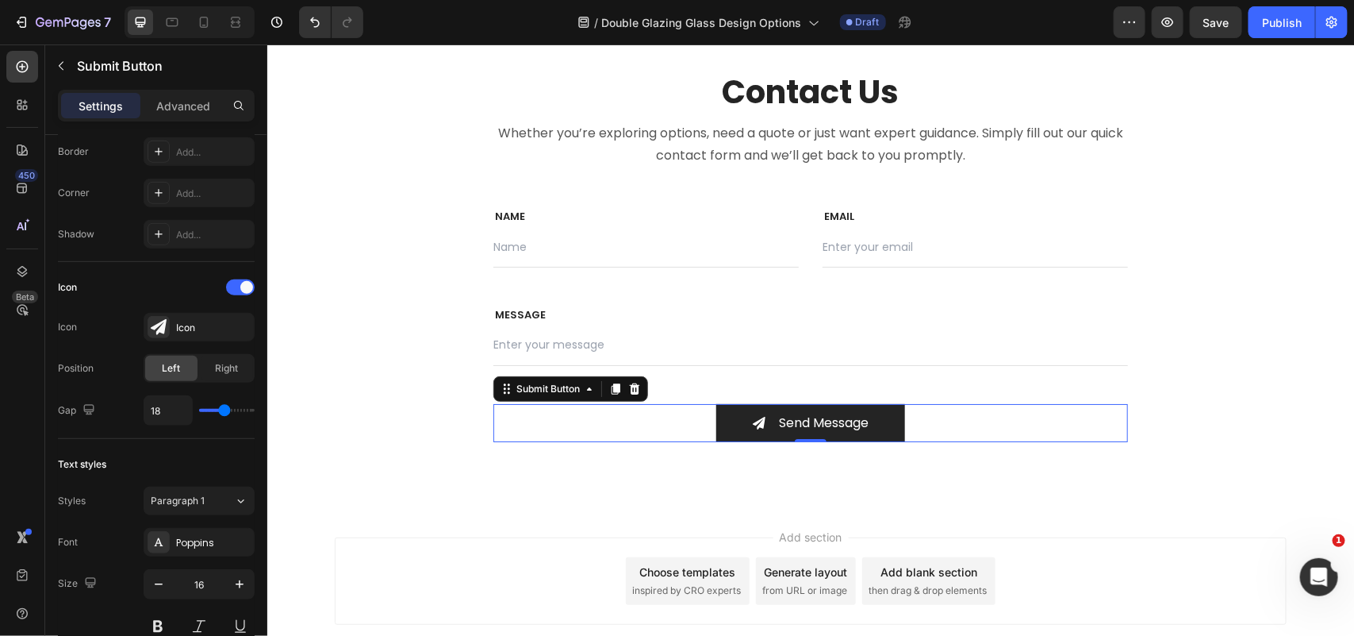
type input "19"
type input "20"
click at [227, 412] on input "range" at bounding box center [227, 410] width 56 height 3
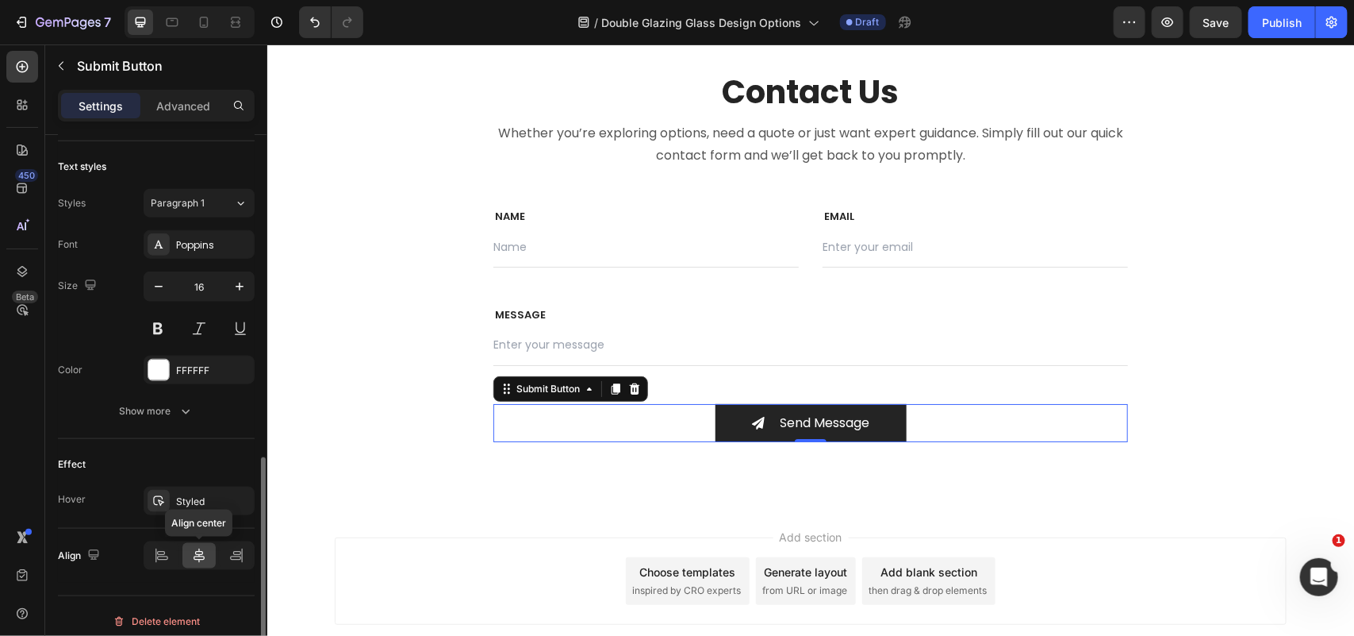
scroll to position [708, 0]
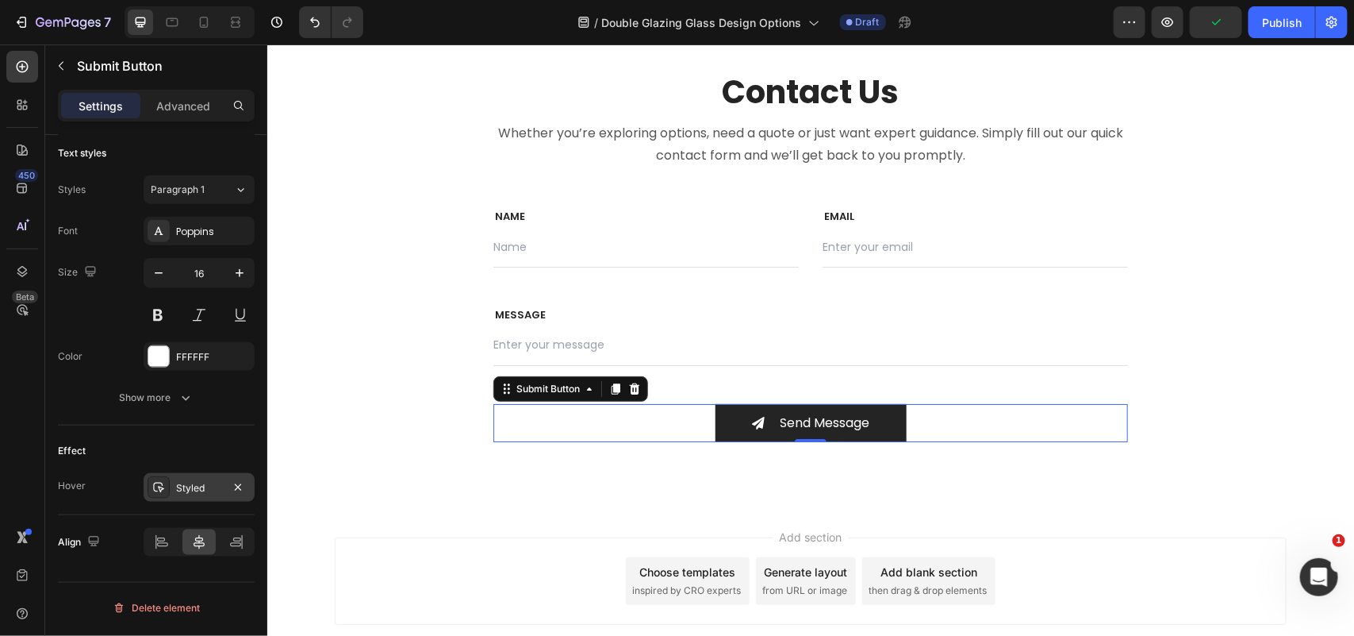
click at [204, 492] on div "Styled" at bounding box center [199, 488] width 46 height 14
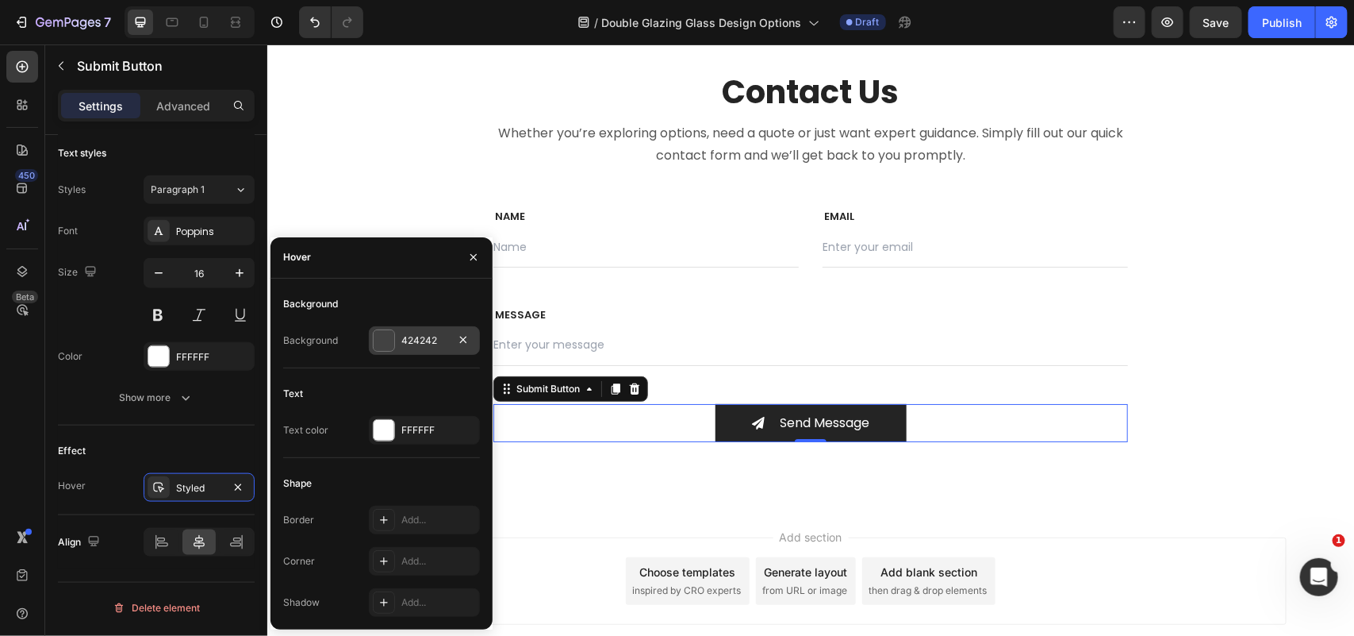
click at [417, 342] on div "424242" at bounding box center [425, 340] width 46 height 14
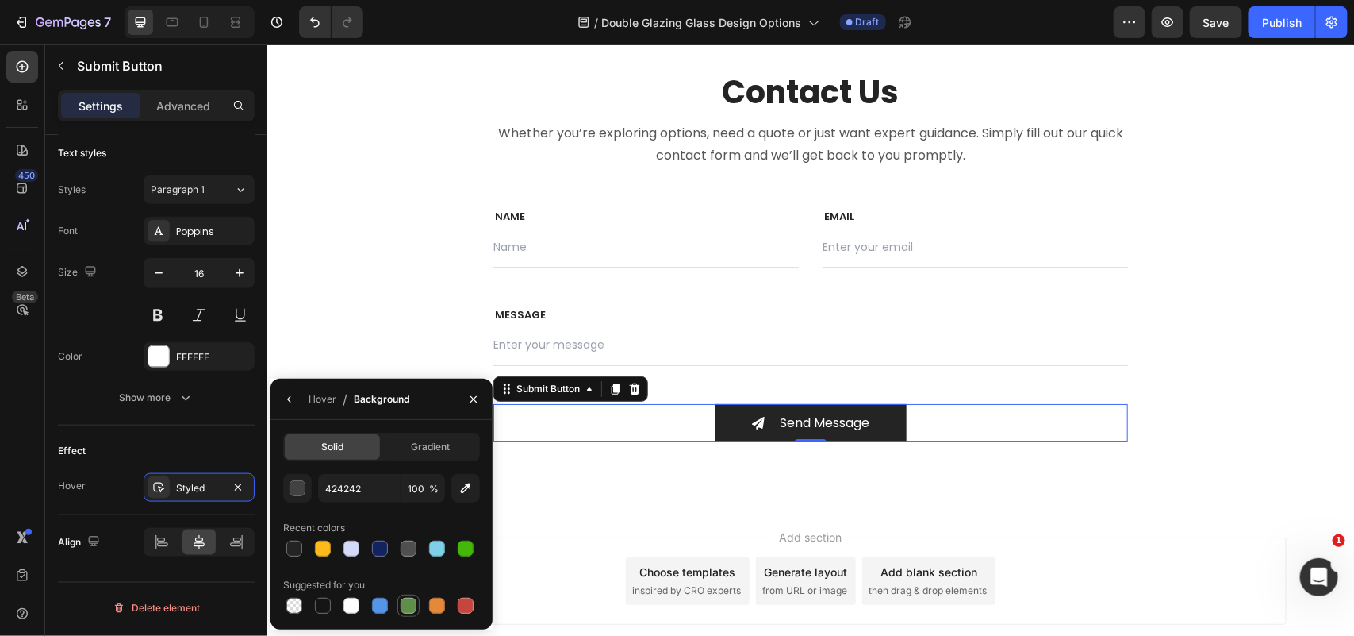
click at [411, 605] on div at bounding box center [409, 605] width 16 height 16
type input "5E8E49"
click at [482, 397] on button "button" at bounding box center [473, 398] width 25 height 25
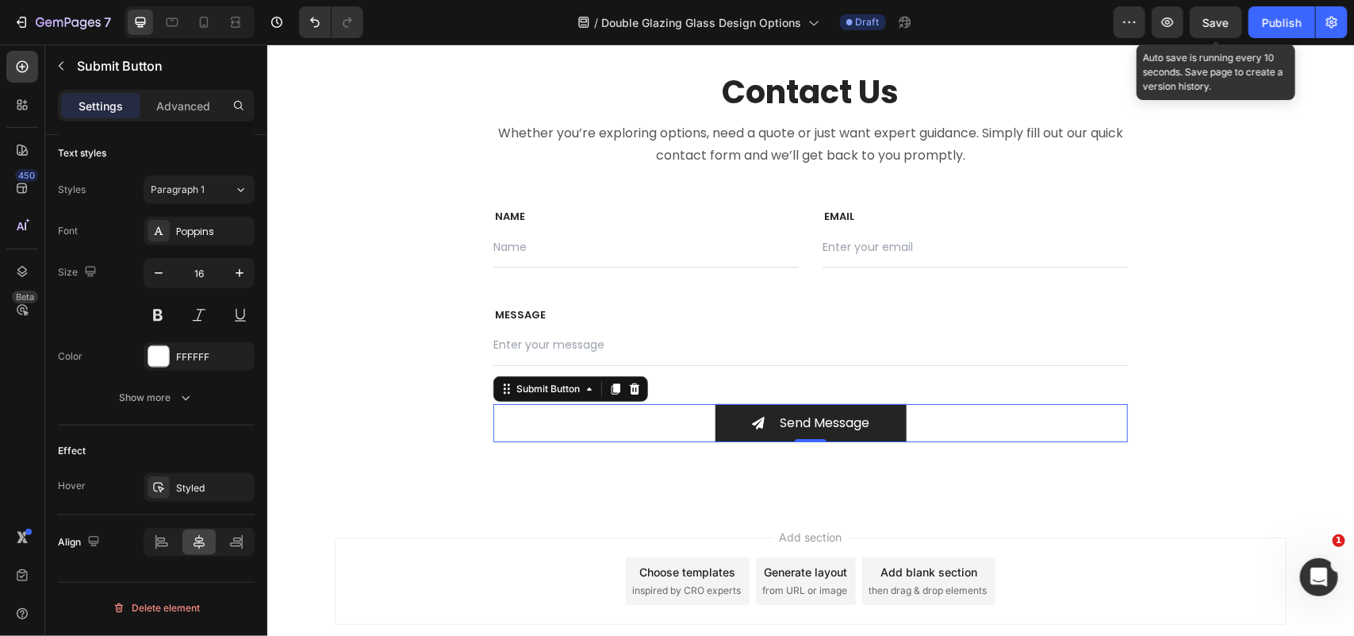
click at [1220, 14] on div "Save" at bounding box center [1217, 22] width 26 height 17
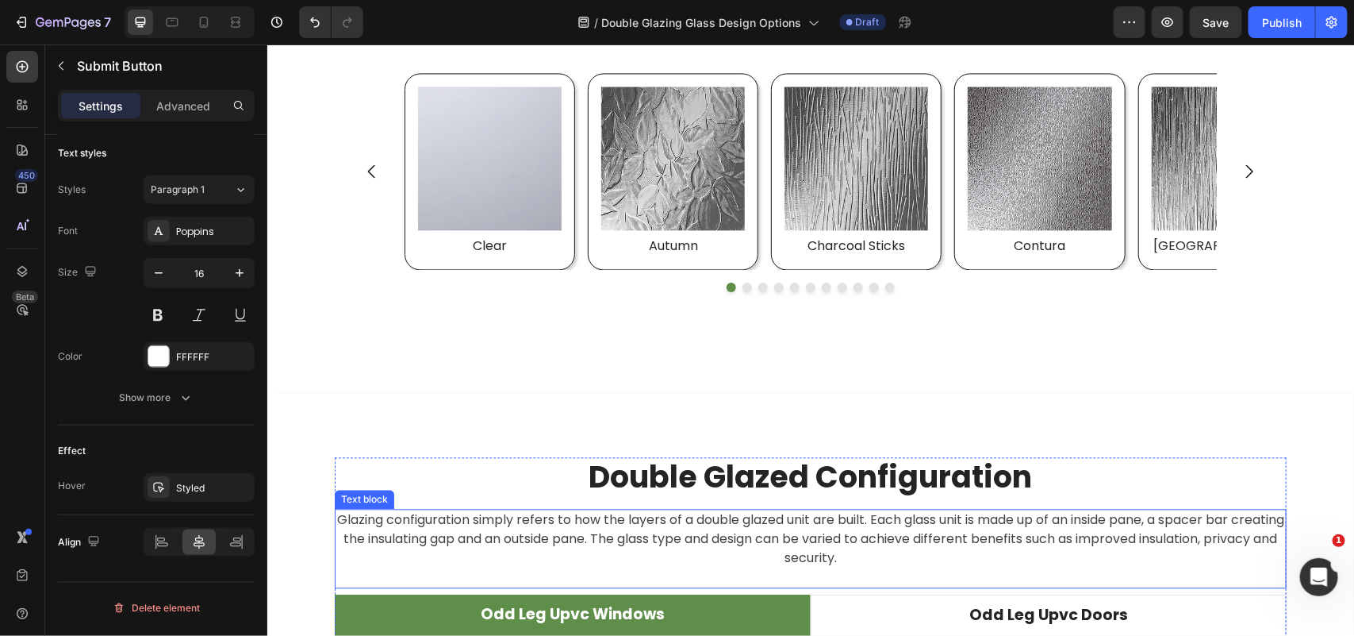
scroll to position [4174, 0]
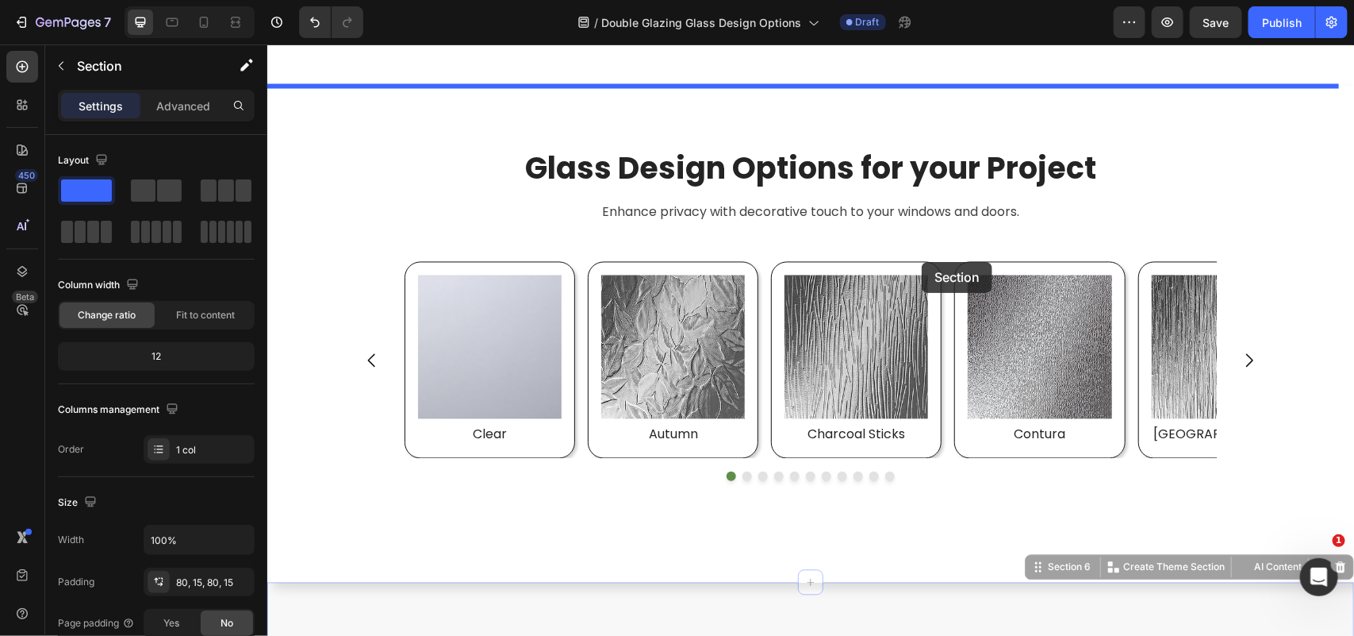
scroll to position [3777, 0]
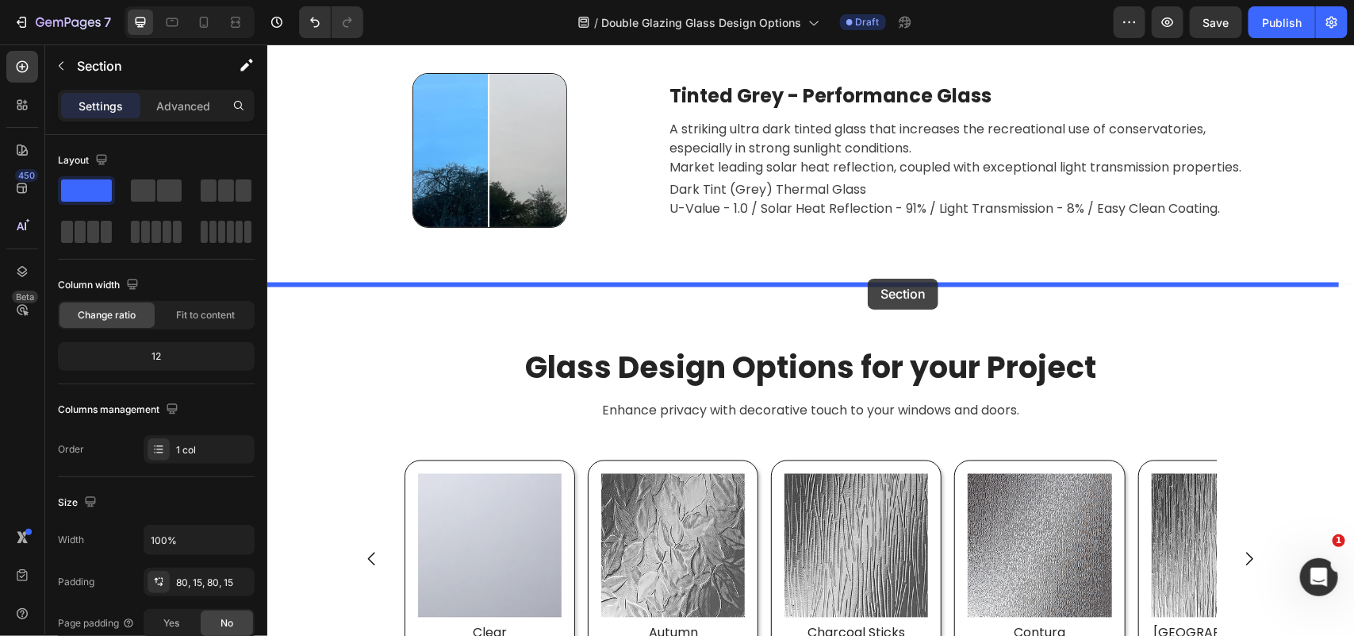
drag, startPoint x: 1025, startPoint y: 372, endPoint x: 867, endPoint y: 278, distance: 184.0
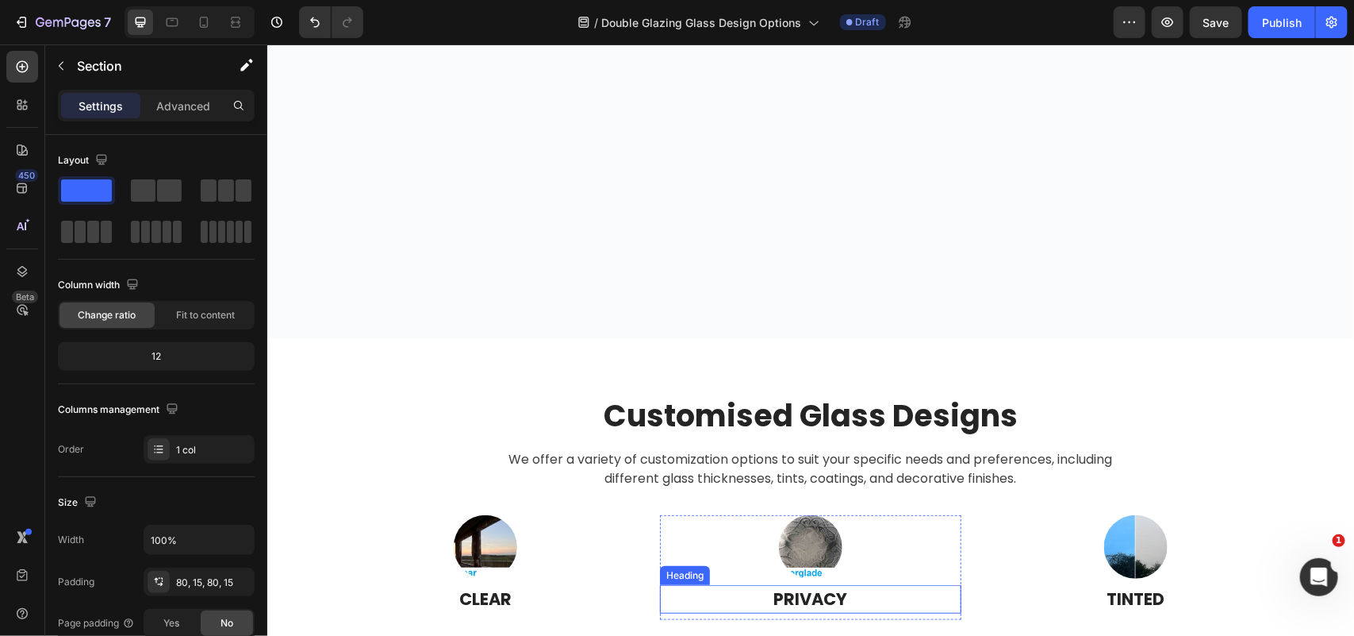
scroll to position [2984, 0]
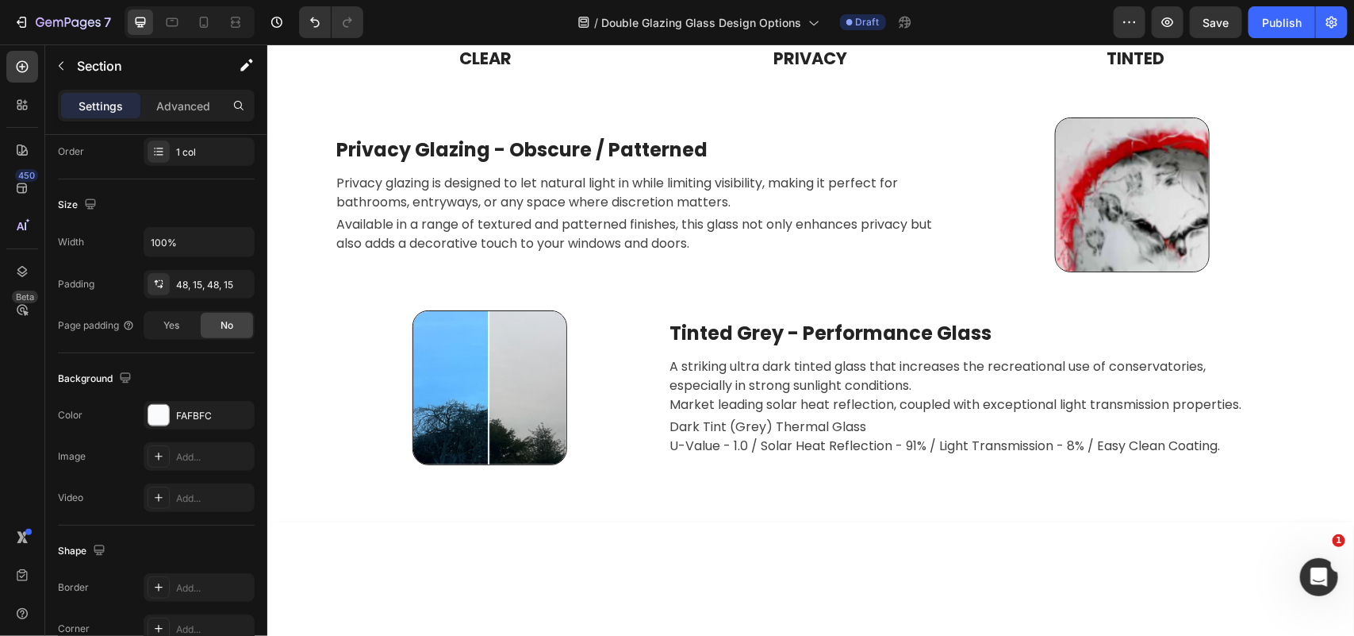
scroll to position [2973, 0]
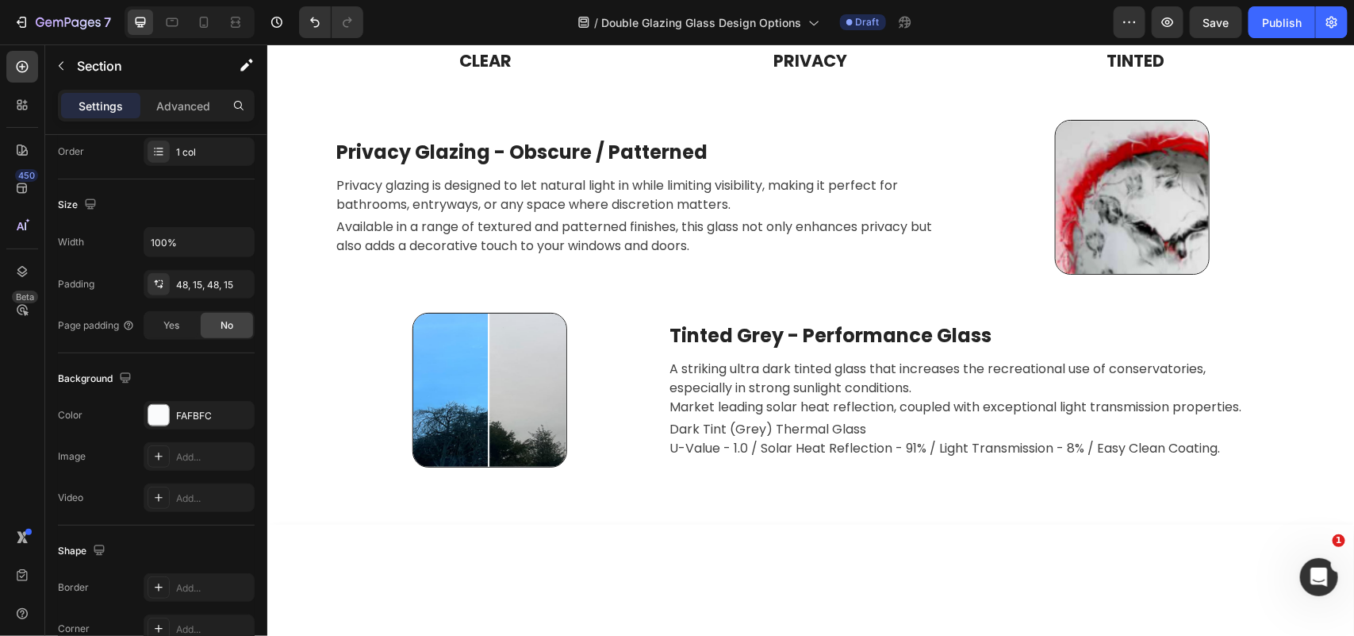
click at [191, 421] on div "FAFBFC" at bounding box center [199, 416] width 46 height 14
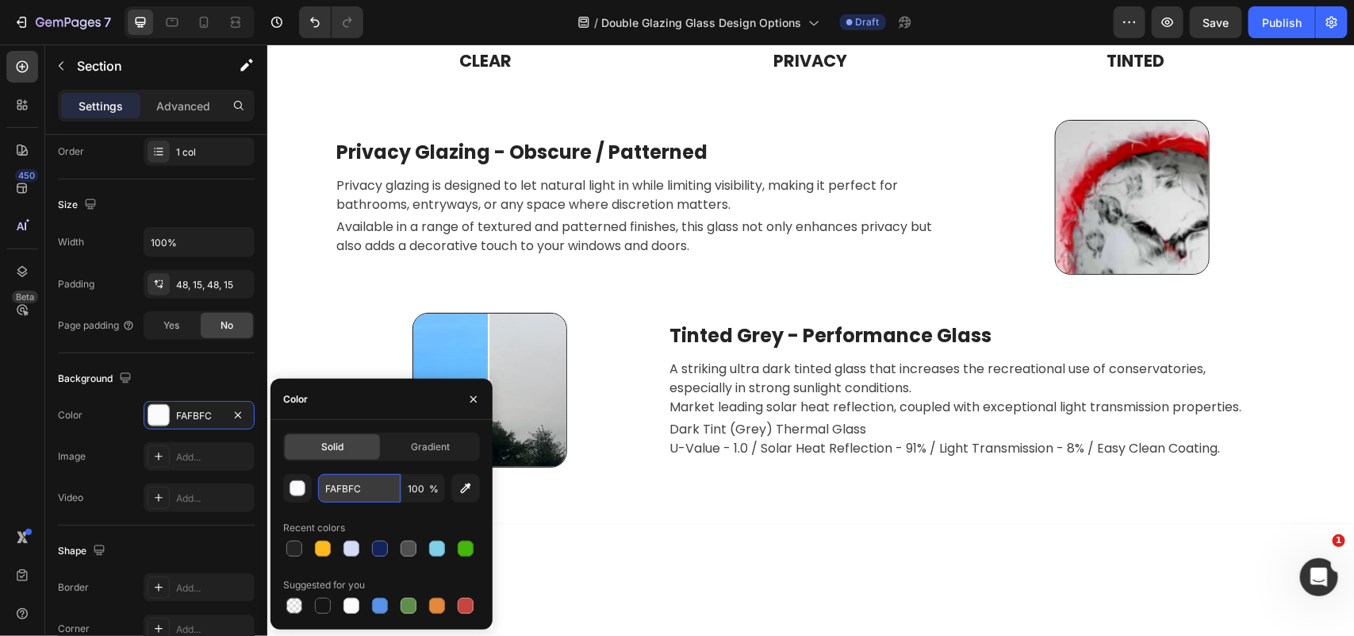
click at [353, 486] on input "FAFBFC" at bounding box center [359, 488] width 83 height 29
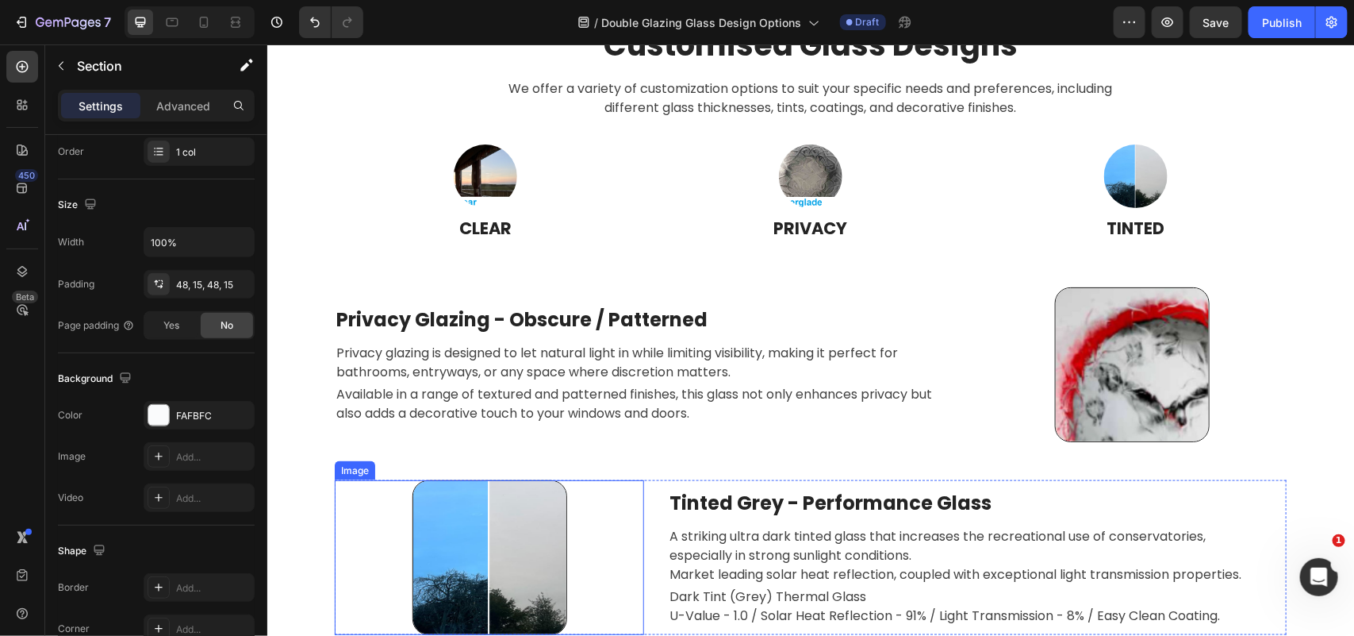
scroll to position [3767, 0]
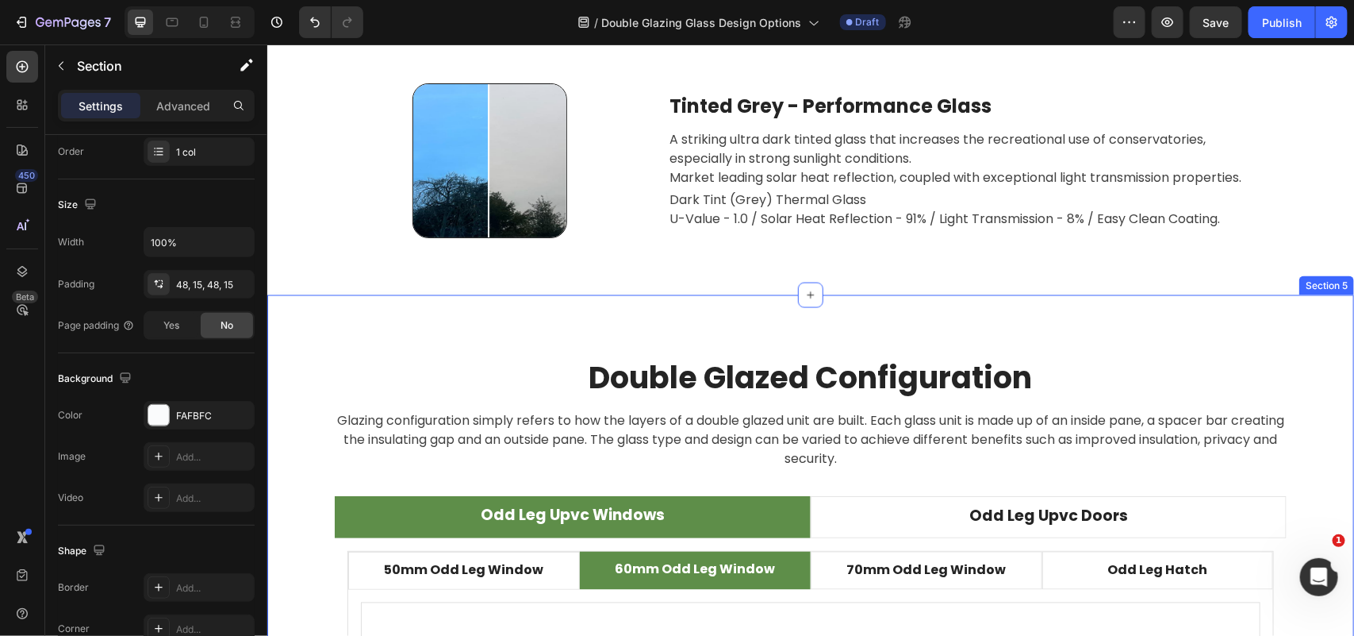
click at [582, 330] on div "Double Glazed Configuration Heading Glazing configuration simply refers to how …" at bounding box center [810, 632] width 1087 height 676
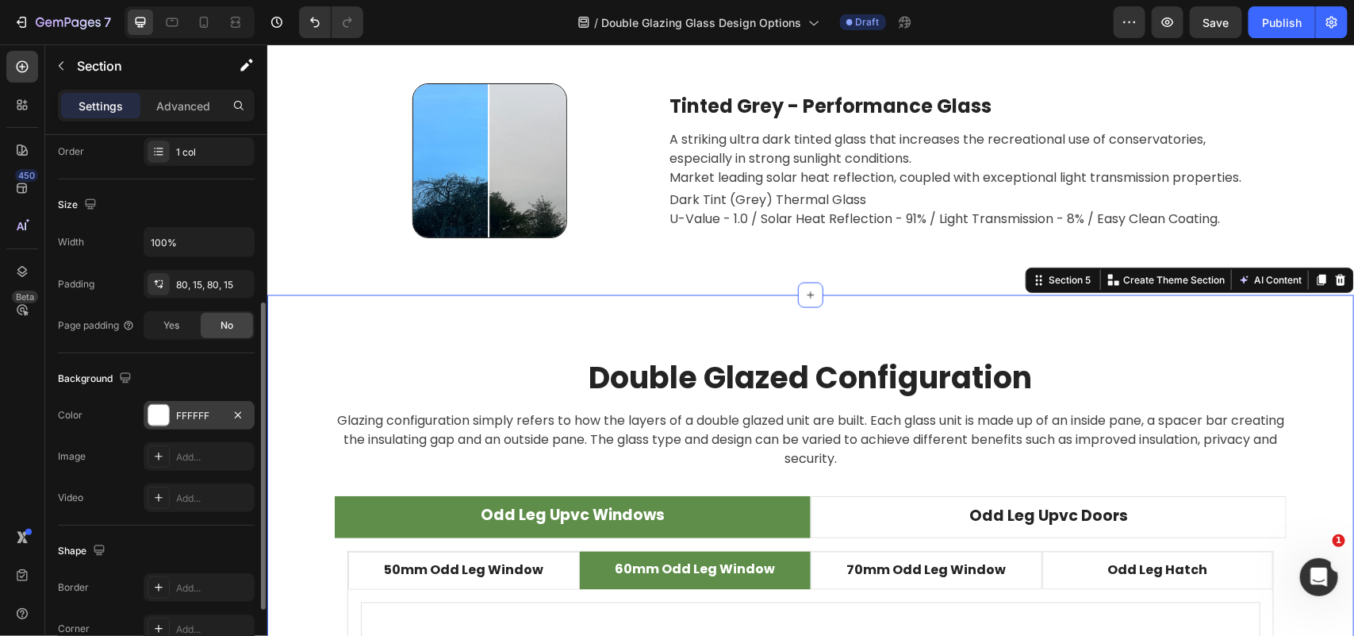
click at [211, 418] on div "FFFFFF" at bounding box center [199, 416] width 46 height 14
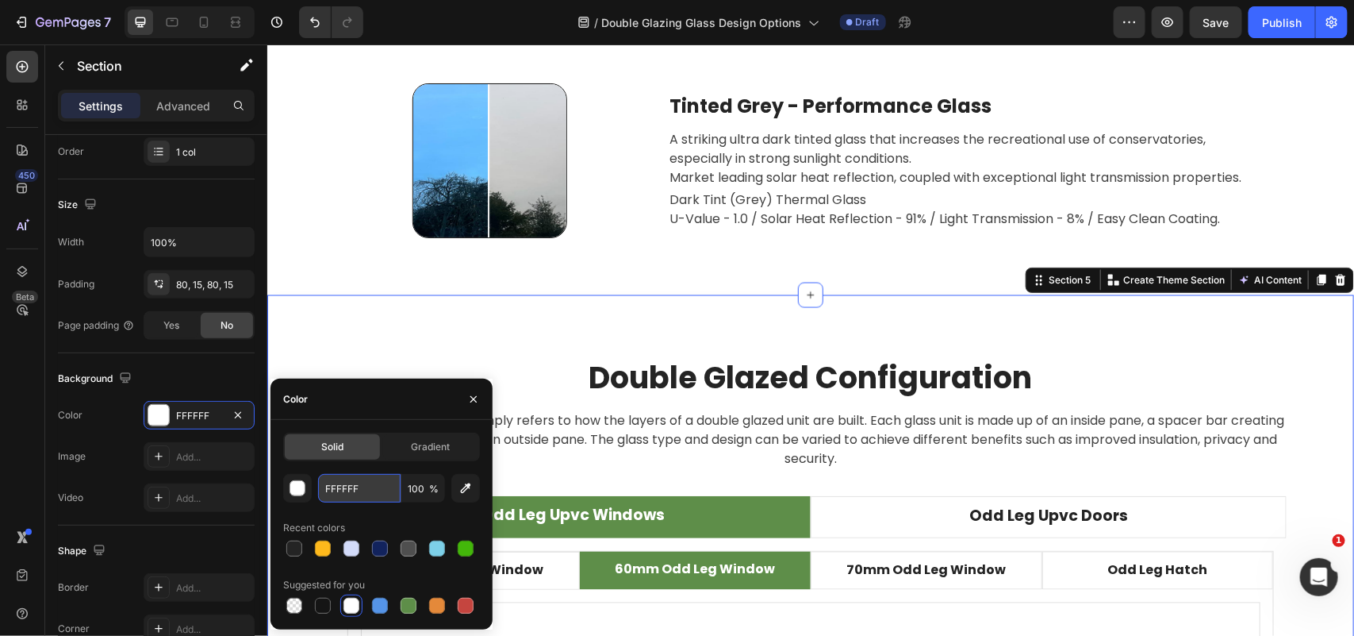
click at [363, 486] on input "FFFFFF" at bounding box center [359, 488] width 83 height 29
paste input "AFBFC"
type input "FAFBFC"
click at [377, 345] on div "Double Glazed Configuration Heading Glazing configuration simply refers to how …" at bounding box center [810, 632] width 1087 height 676
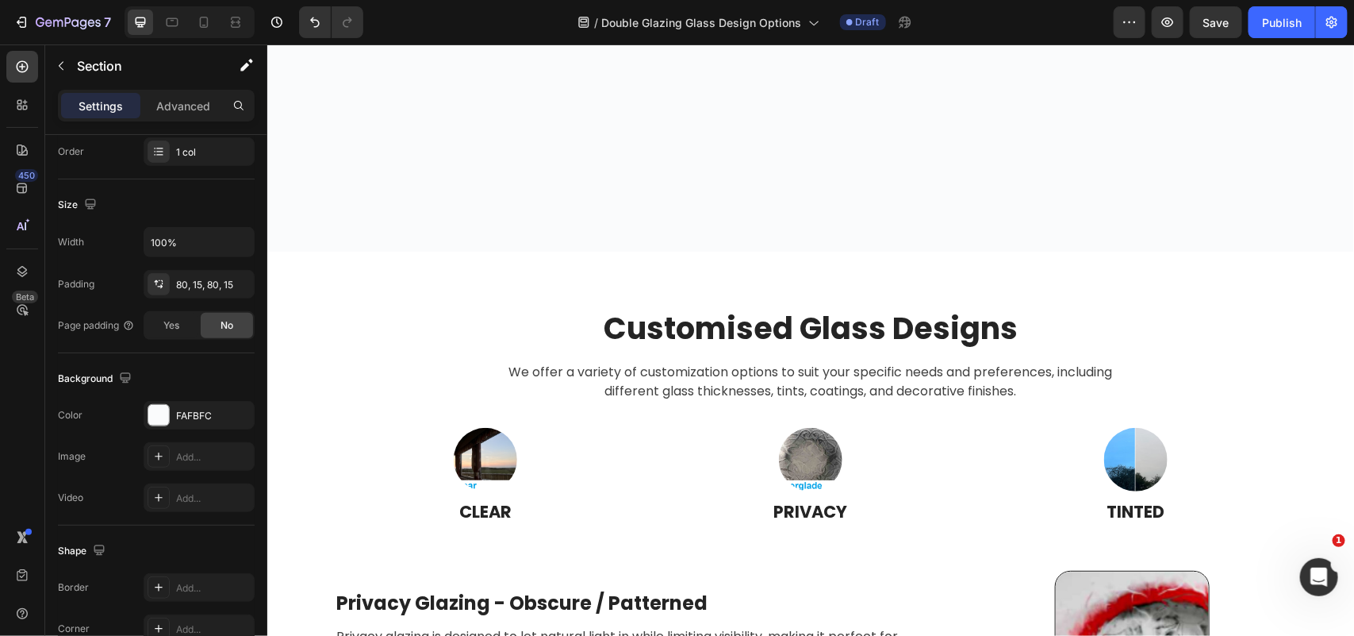
scroll to position [4064, 0]
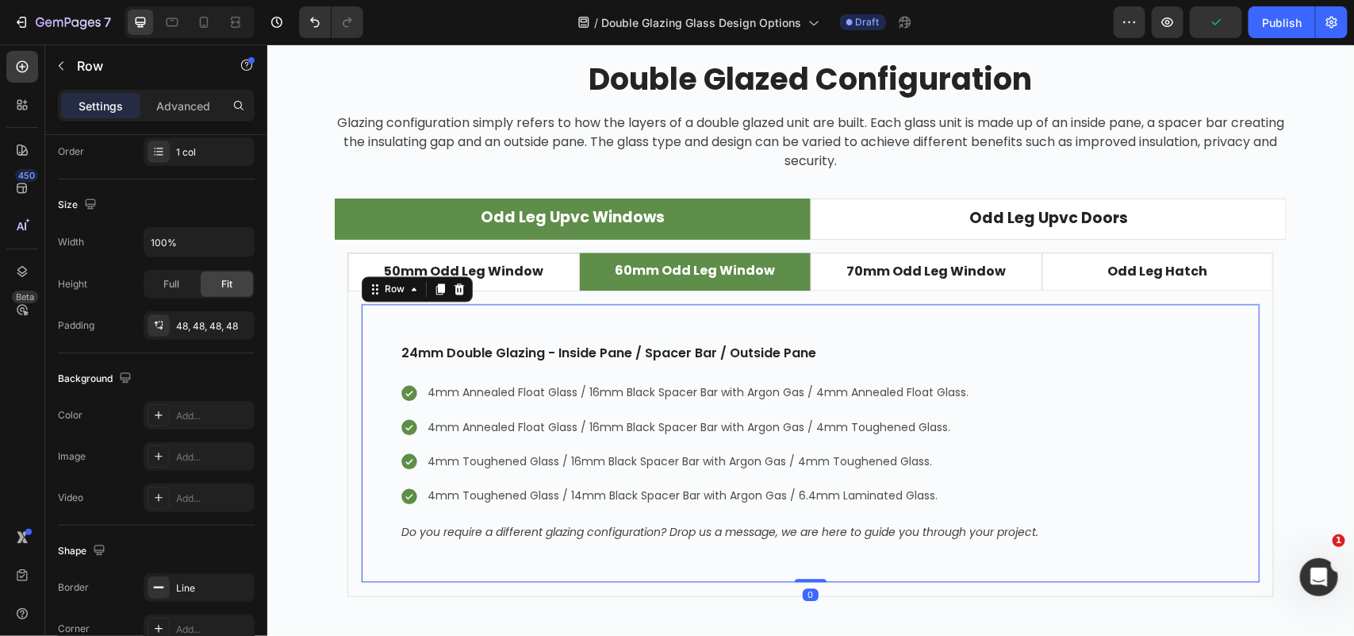
click at [667, 326] on div "24mm Double Glazing - Inside Pane / Spacer Bar / Outside Pane Text block 4mm An…" at bounding box center [810, 442] width 900 height 279
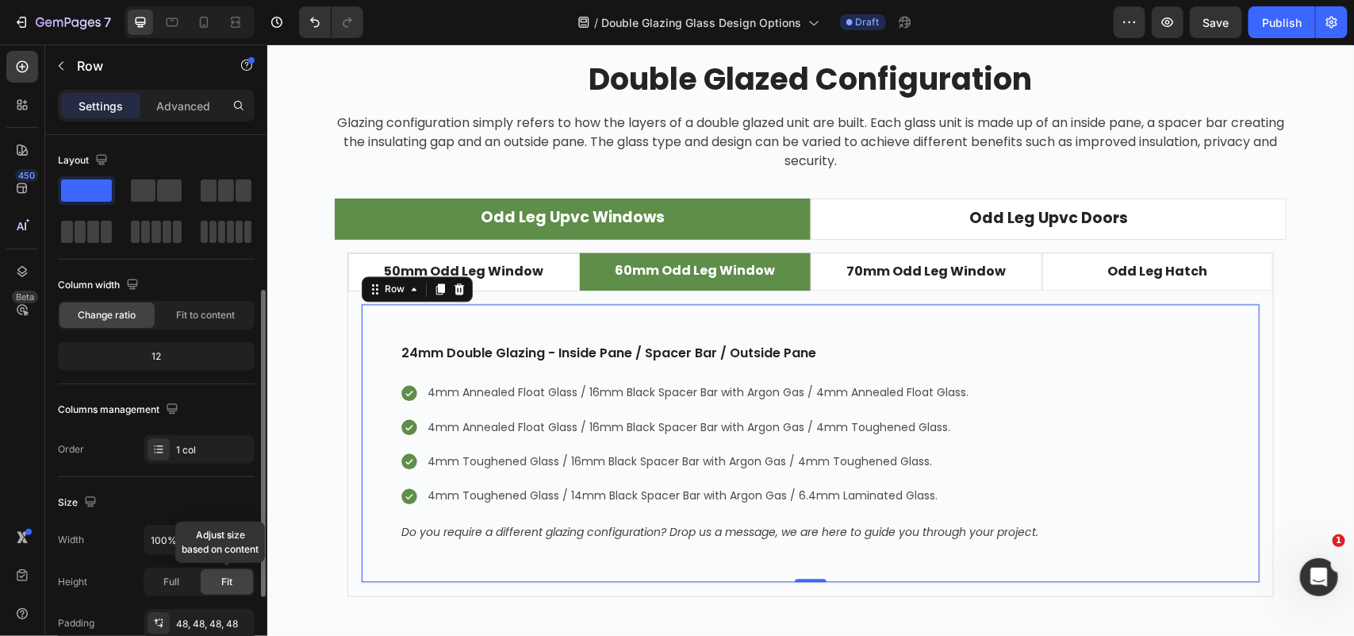
scroll to position [198, 0]
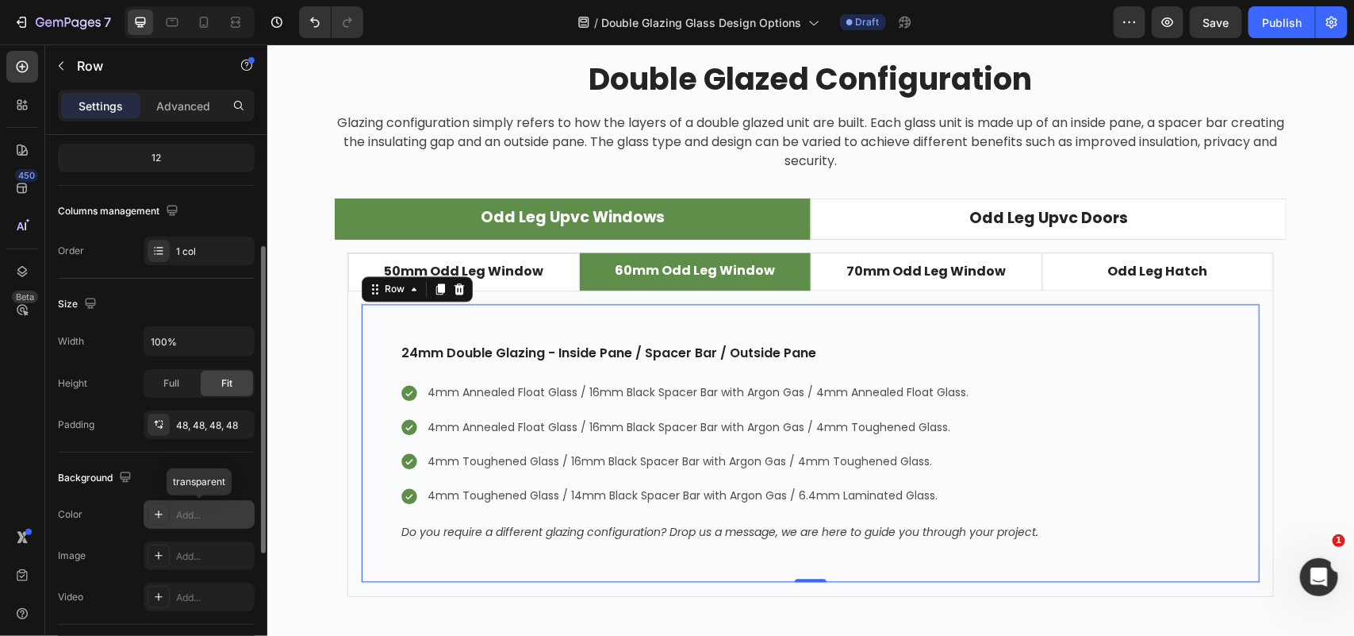
click at [207, 520] on div "Add..." at bounding box center [213, 515] width 75 height 14
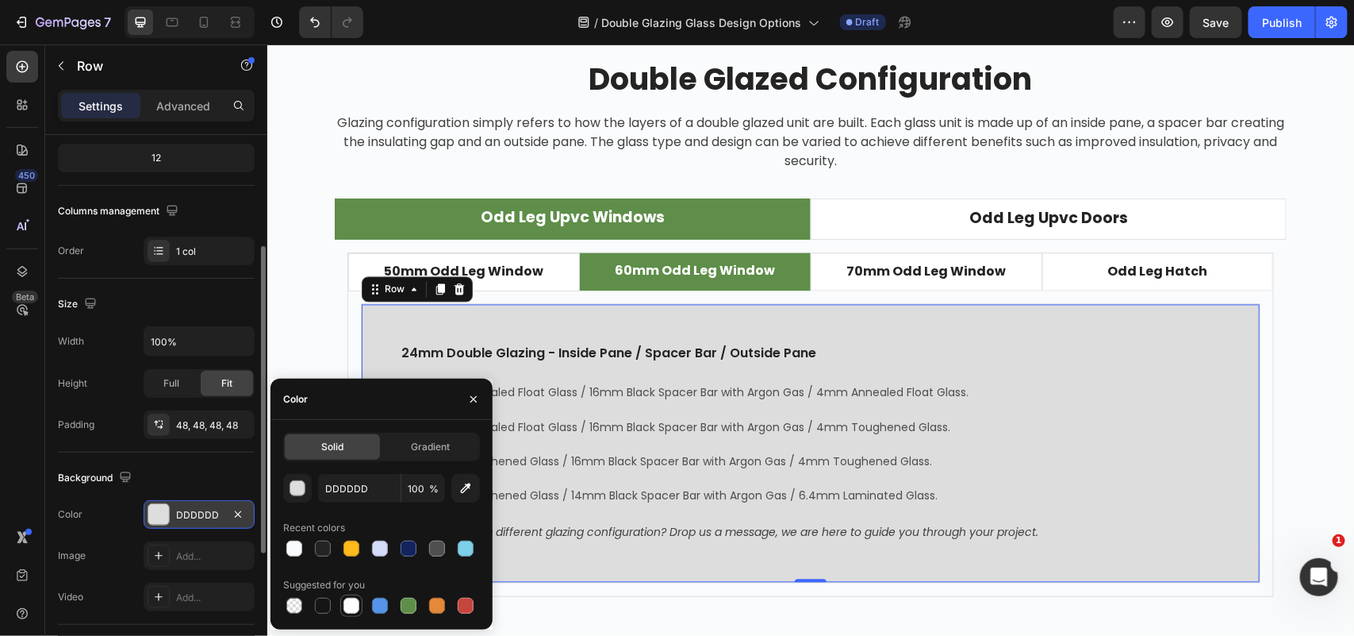
click at [349, 601] on div at bounding box center [352, 605] width 16 height 16
type input "FFFFFF"
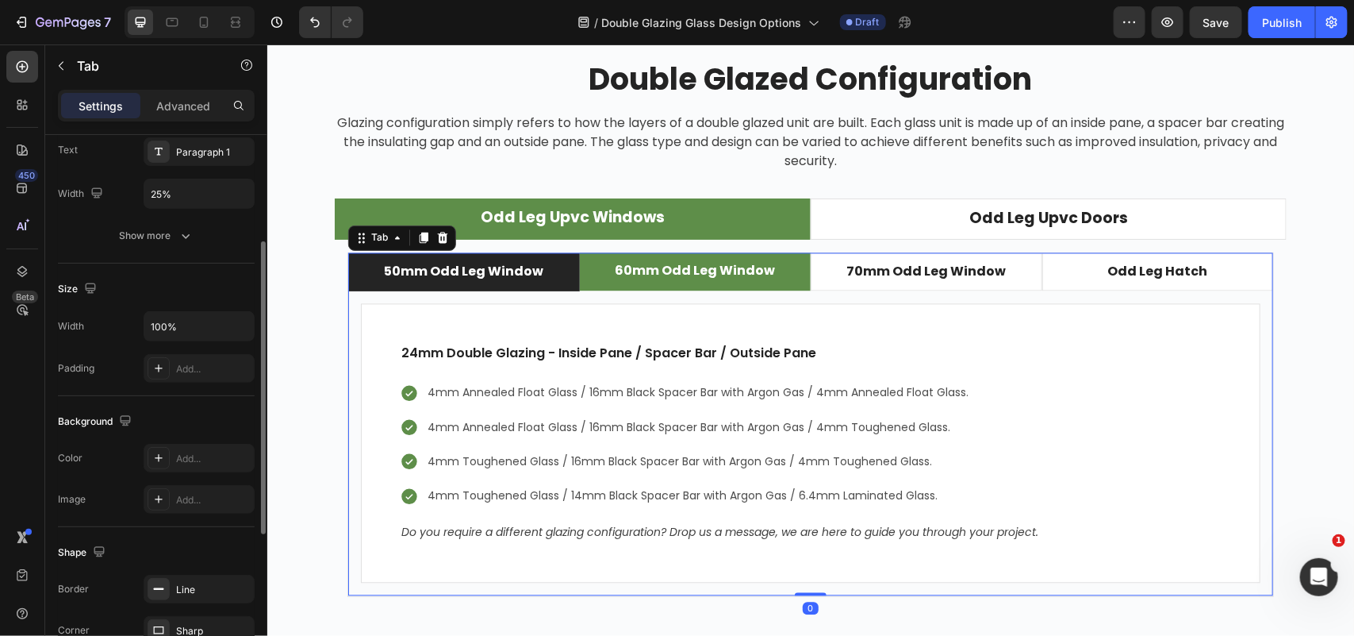
click at [550, 279] on li "50mm Odd Leg Window" at bounding box center [464, 271] width 232 height 38
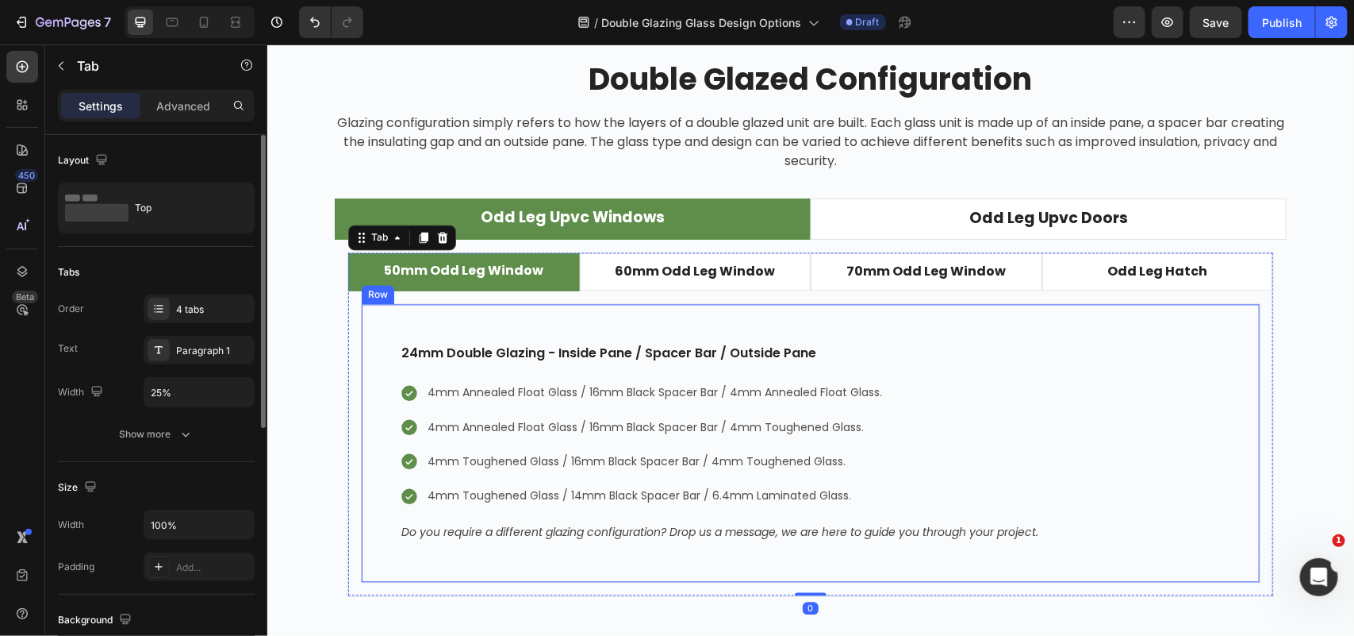
click at [656, 326] on div "24mm Double Glazing - Inside Pane / Spacer Bar / Outside Pane Text block 4mm An…" at bounding box center [810, 442] width 900 height 279
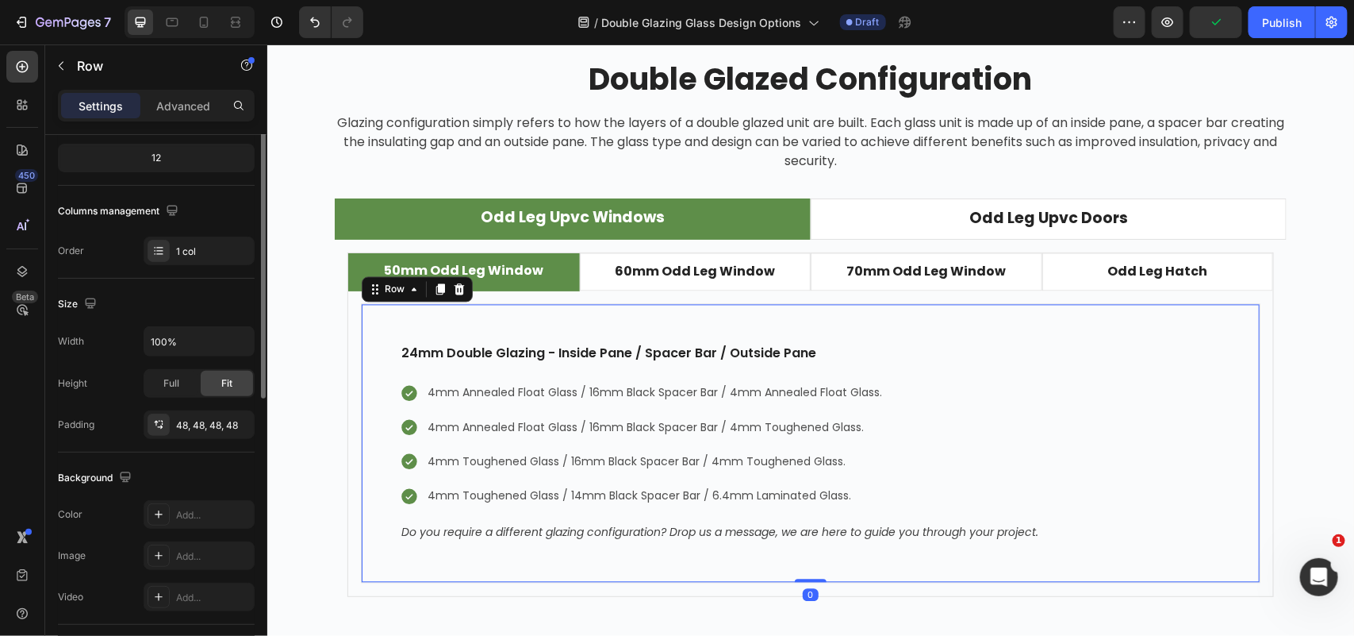
scroll to position [298, 0]
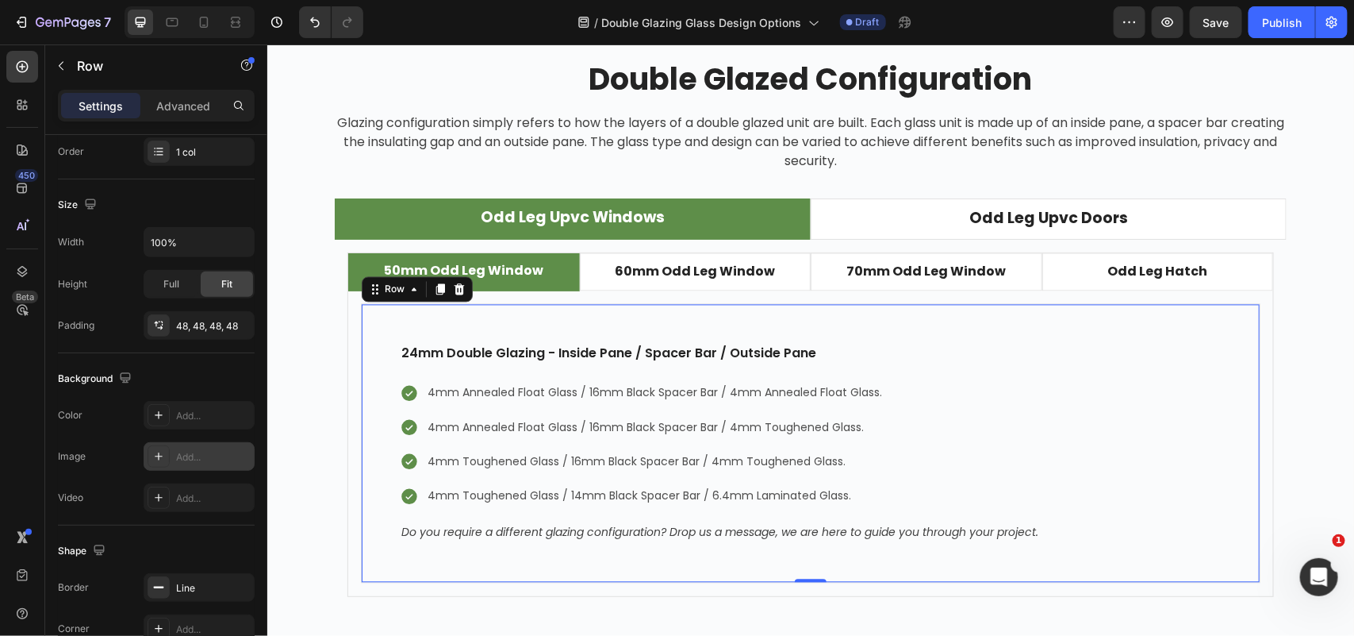
drag, startPoint x: 202, startPoint y: 406, endPoint x: 248, endPoint y: 469, distance: 77.8
click at [202, 406] on div "Add..." at bounding box center [199, 415] width 111 height 29
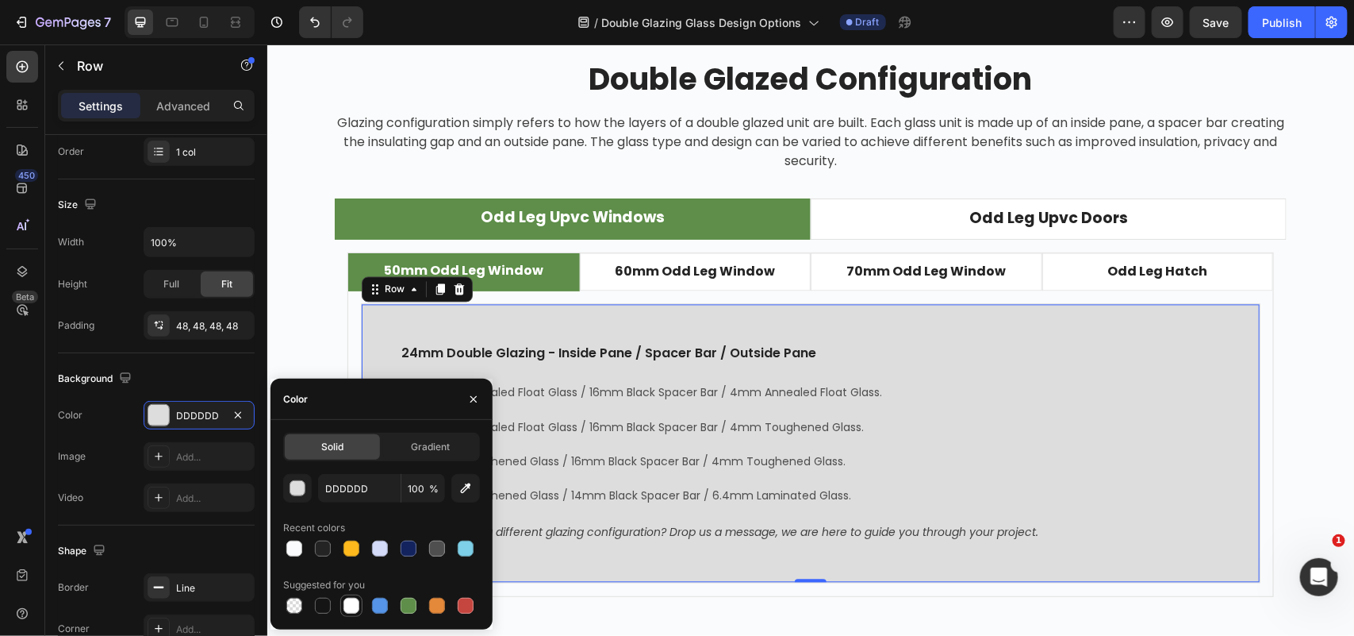
click at [346, 603] on div at bounding box center [352, 605] width 16 height 16
type input "FFFFFF"
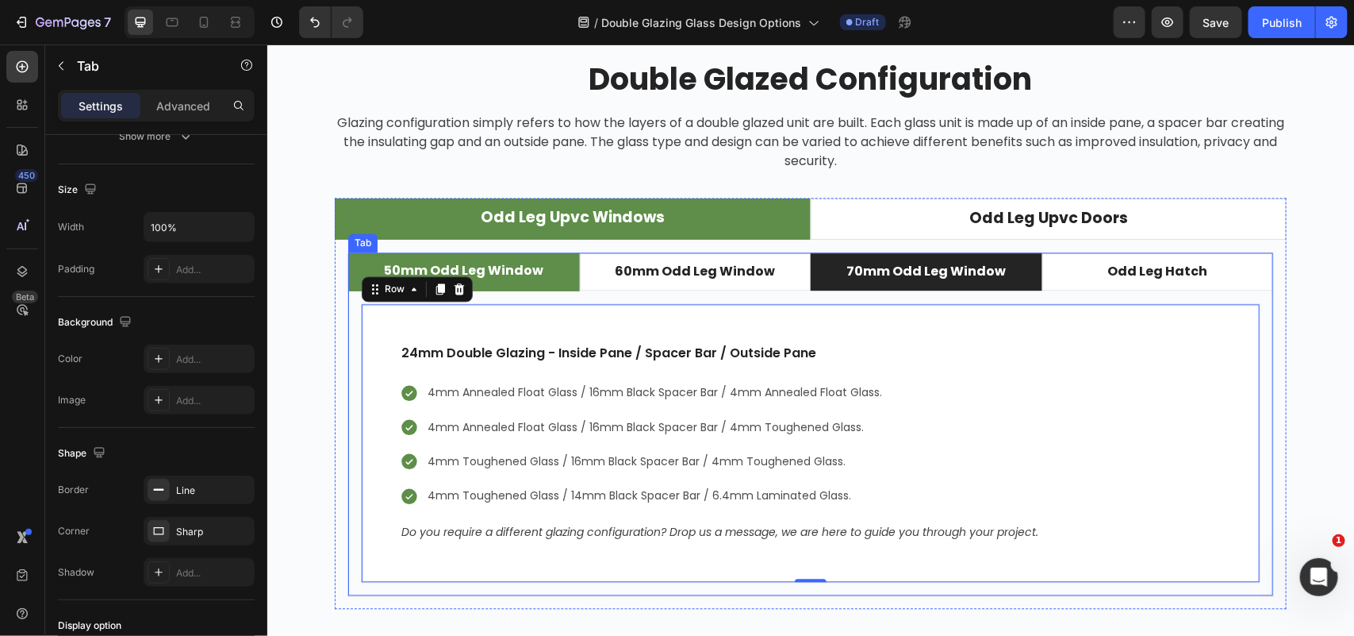
click at [813, 281] on li "70mm Odd Leg Window" at bounding box center [926, 271] width 232 height 38
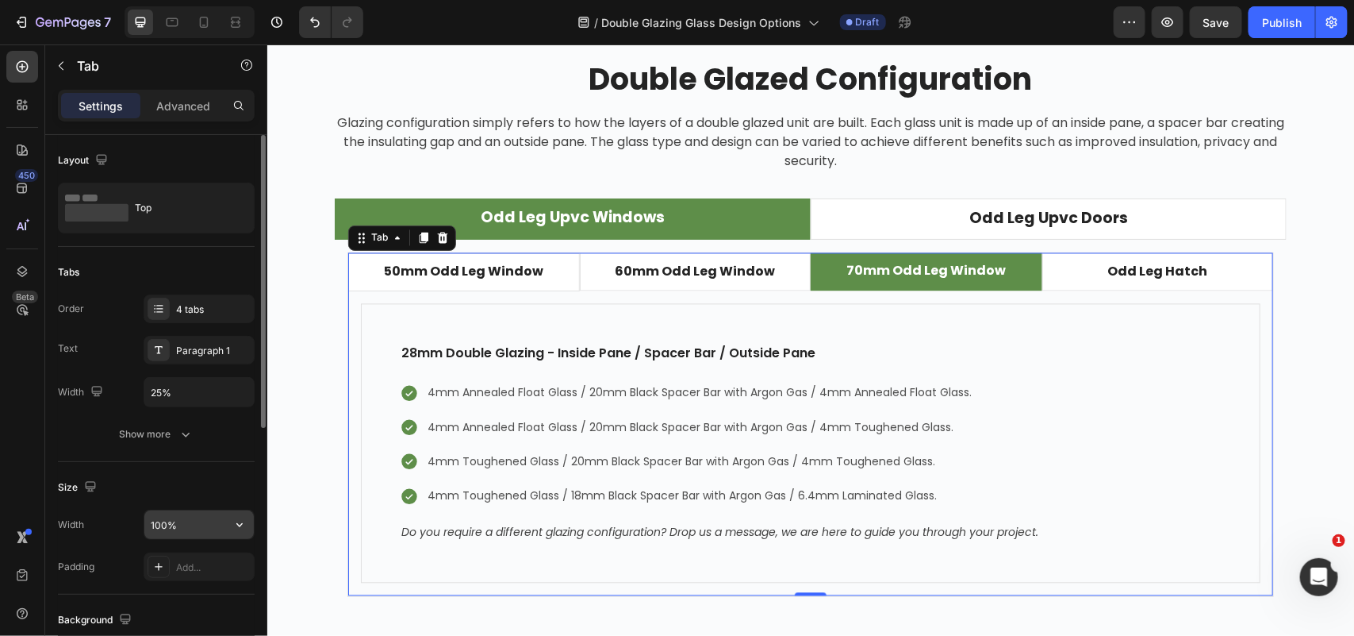
scroll to position [99, 0]
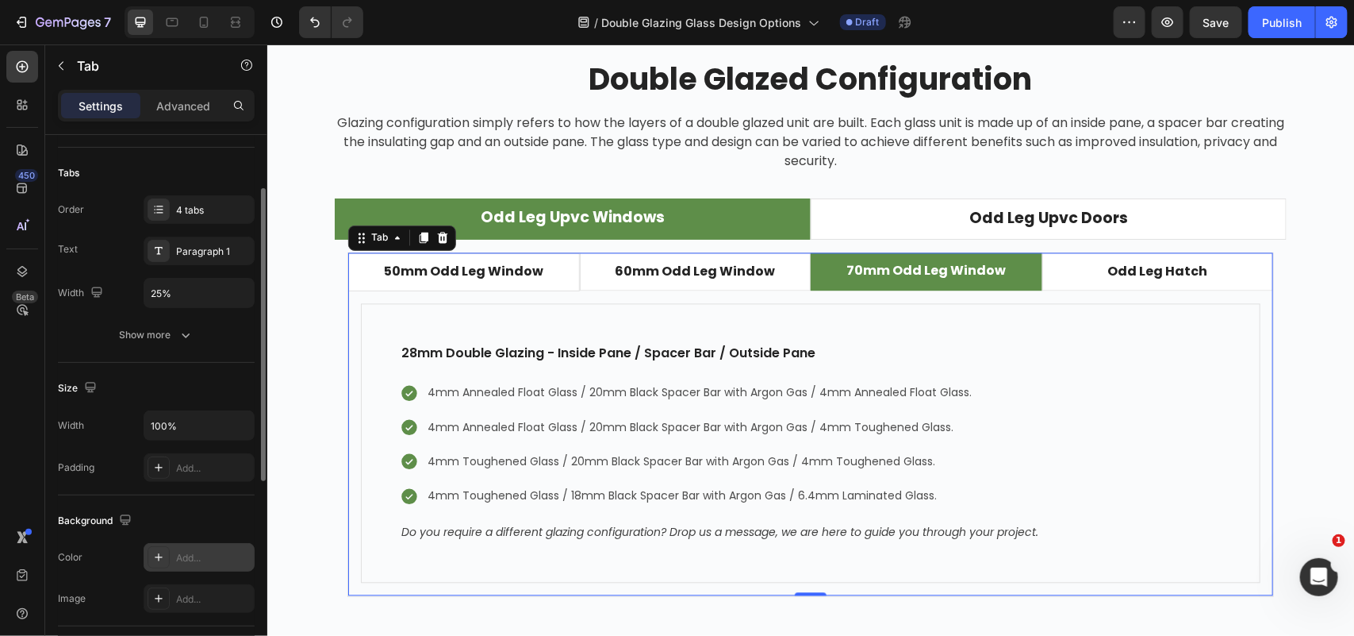
click at [197, 559] on div "Add..." at bounding box center [213, 558] width 75 height 14
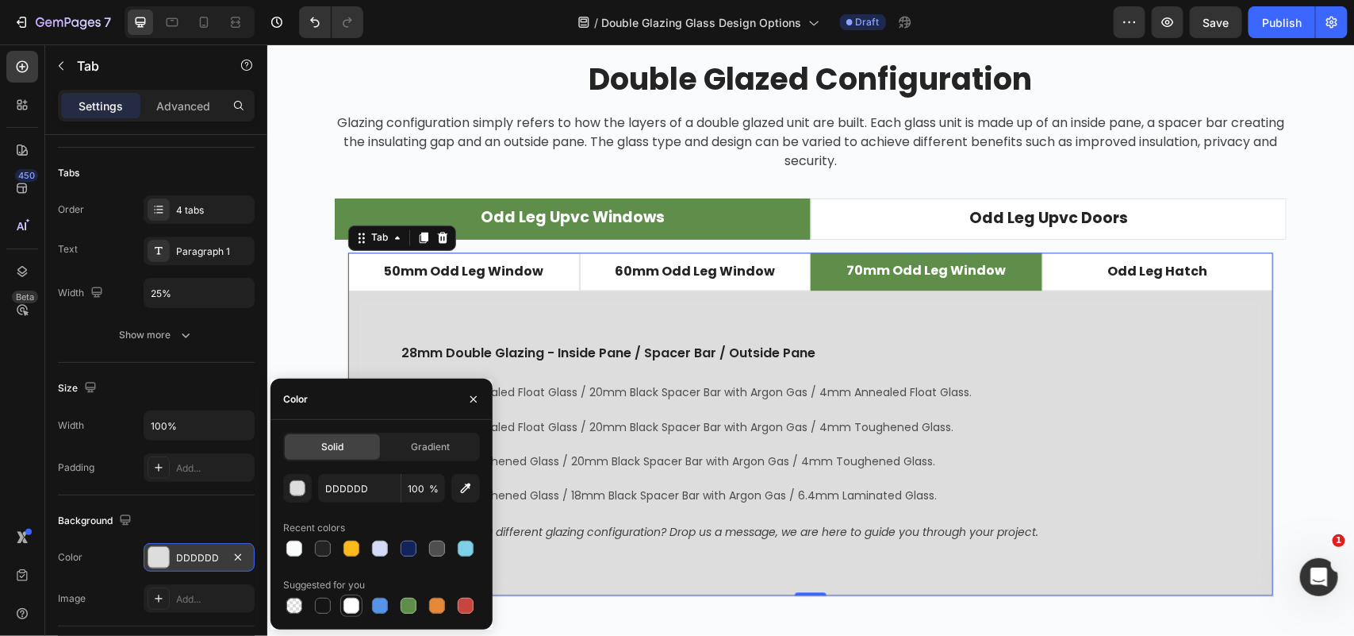
click at [349, 605] on div at bounding box center [352, 605] width 16 height 16
type input "FFFFFF"
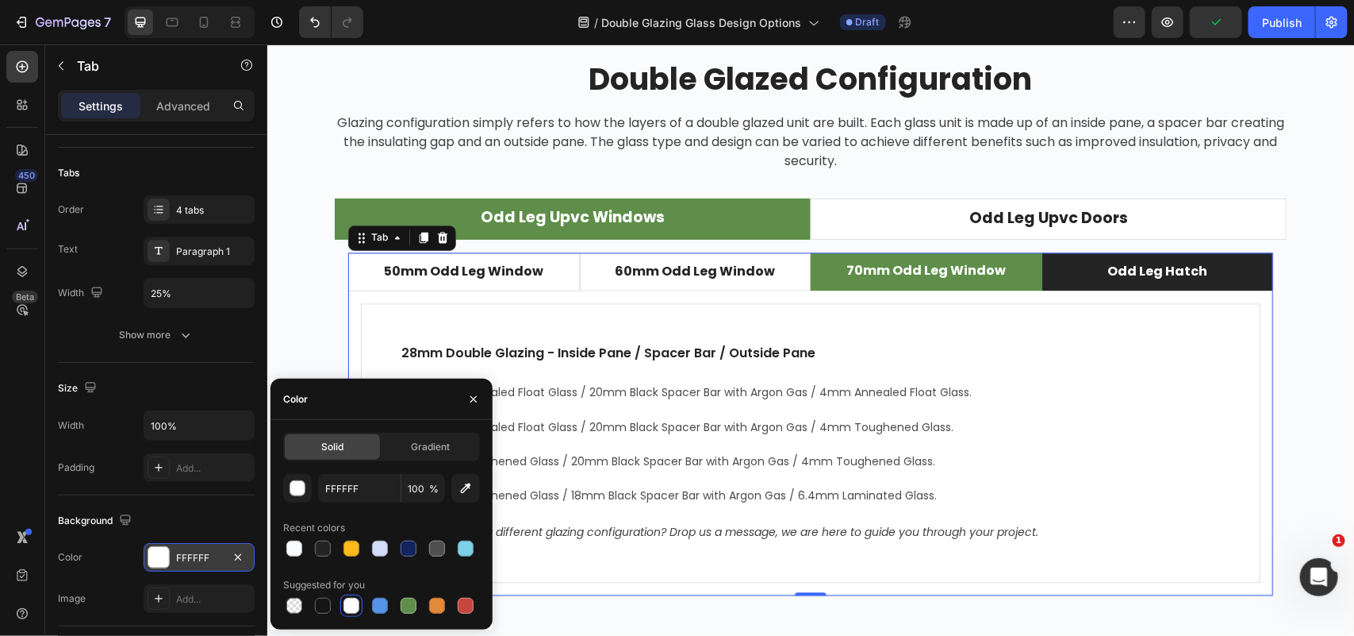
click at [1047, 275] on li "Odd Leg Hatch" at bounding box center [1158, 271] width 232 height 38
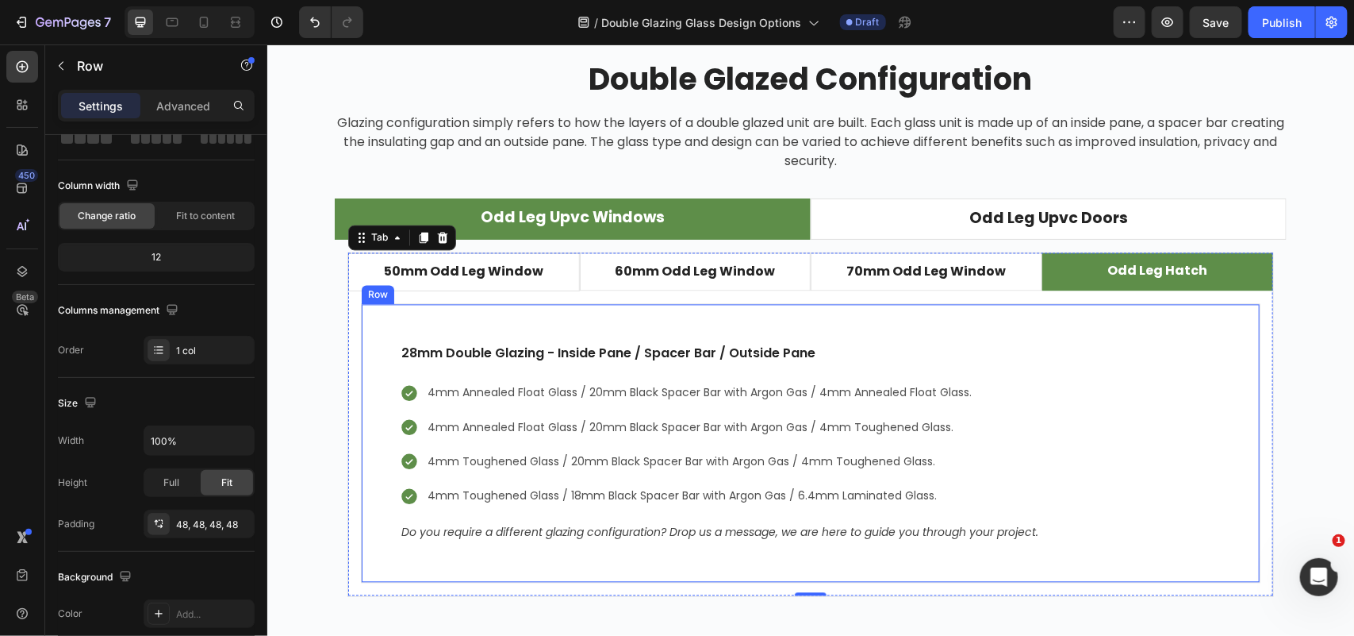
click at [482, 327] on div "28mm Double Glazing - Inside Pane / Spacer Bar / Outside Pane Text block 4mm An…" at bounding box center [810, 442] width 900 height 279
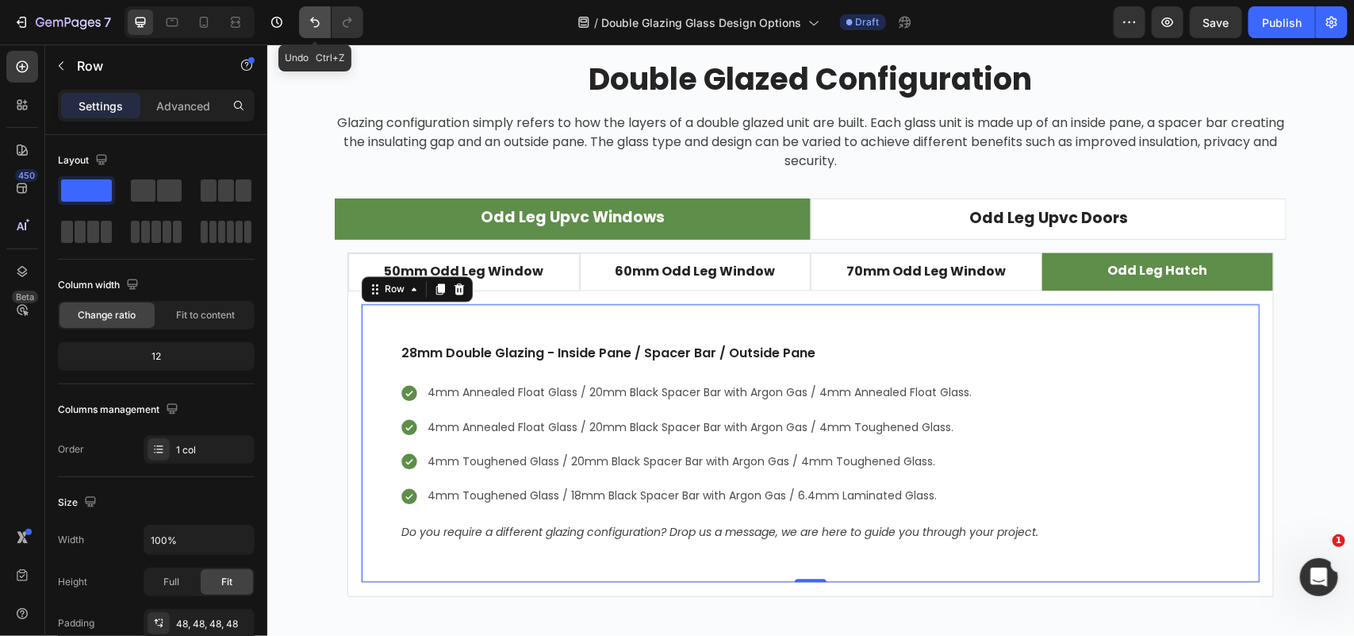
click at [315, 24] on icon "Undo/Redo" at bounding box center [315, 22] width 16 height 16
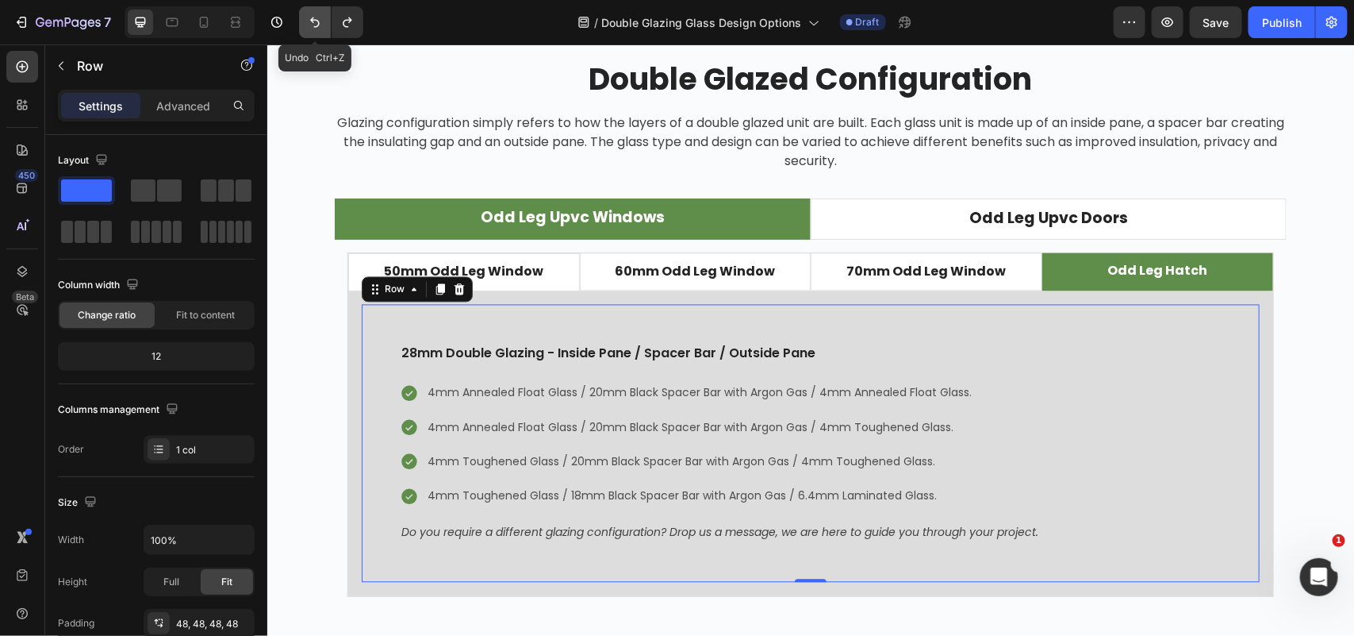
click at [315, 24] on icon "Undo/Redo" at bounding box center [315, 22] width 16 height 16
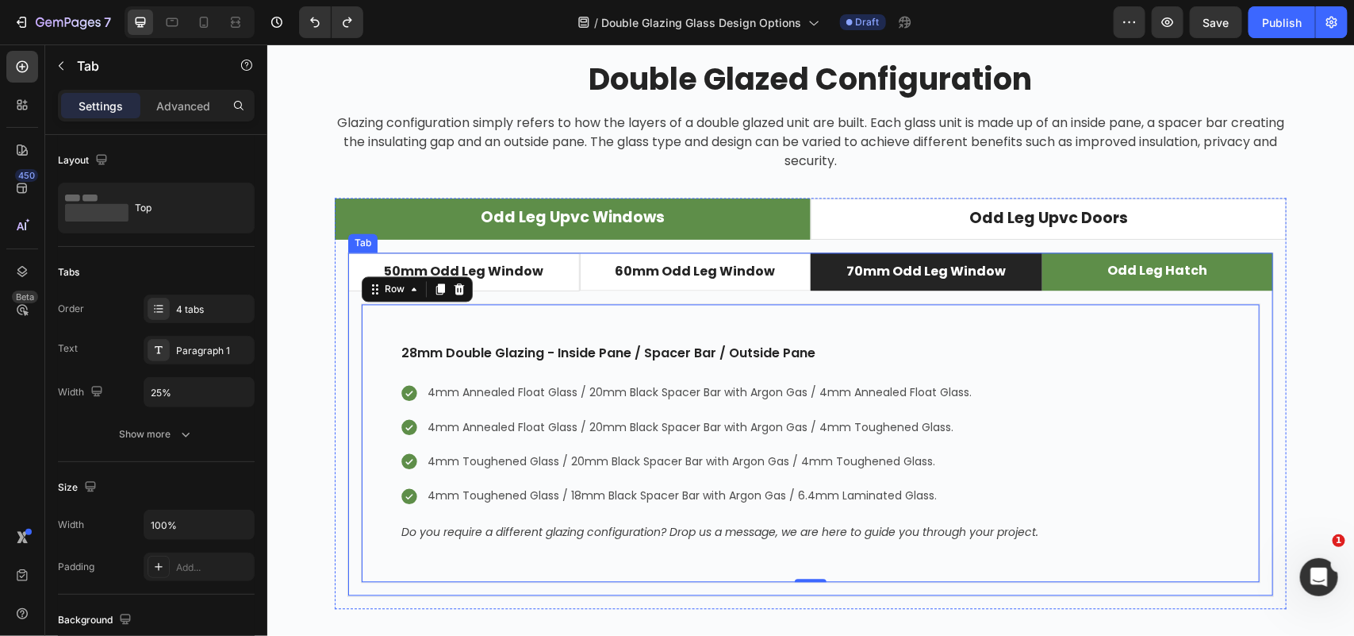
click at [830, 283] on li "70mm Odd Leg Window" at bounding box center [926, 271] width 232 height 38
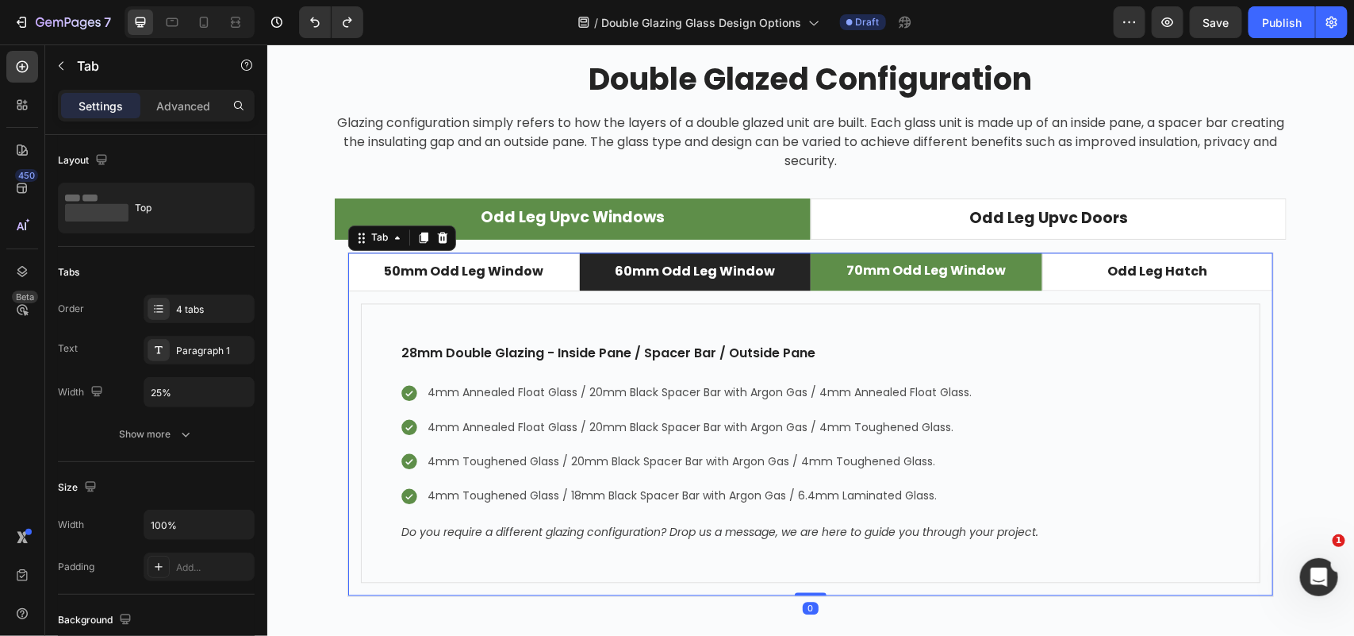
click at [778, 277] on li "60mm Odd Leg Window" at bounding box center [695, 271] width 232 height 38
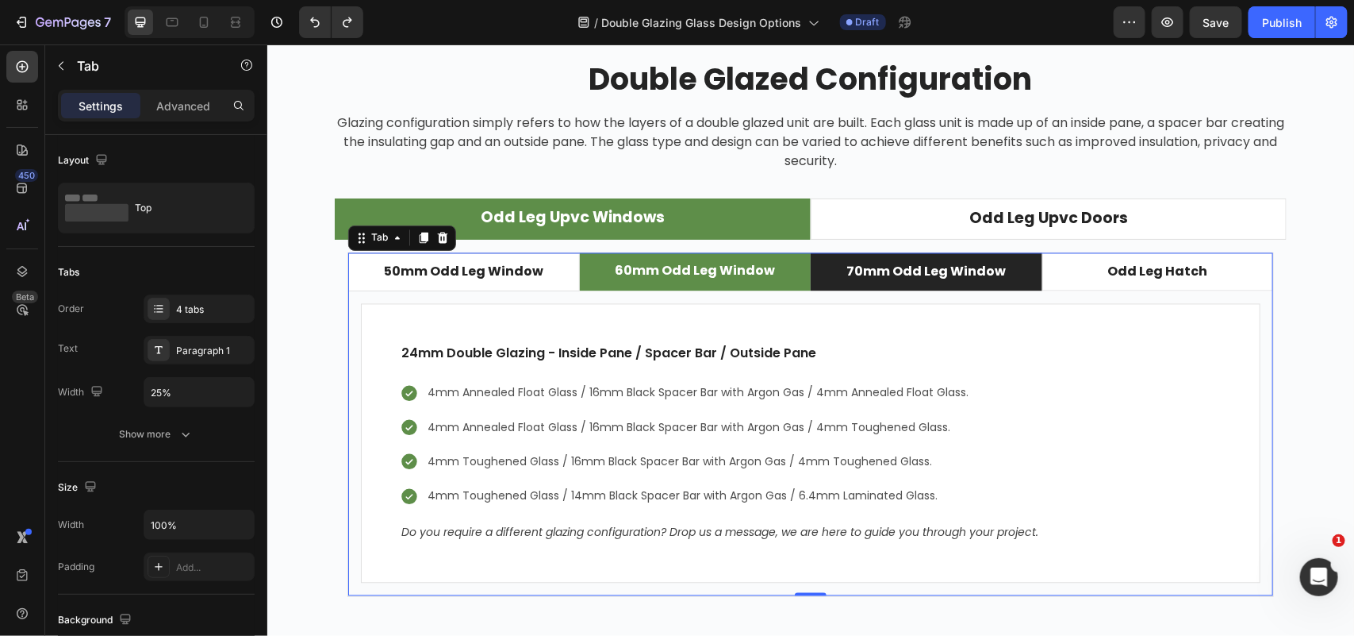
click at [823, 281] on li "70mm Odd Leg Window" at bounding box center [926, 271] width 232 height 38
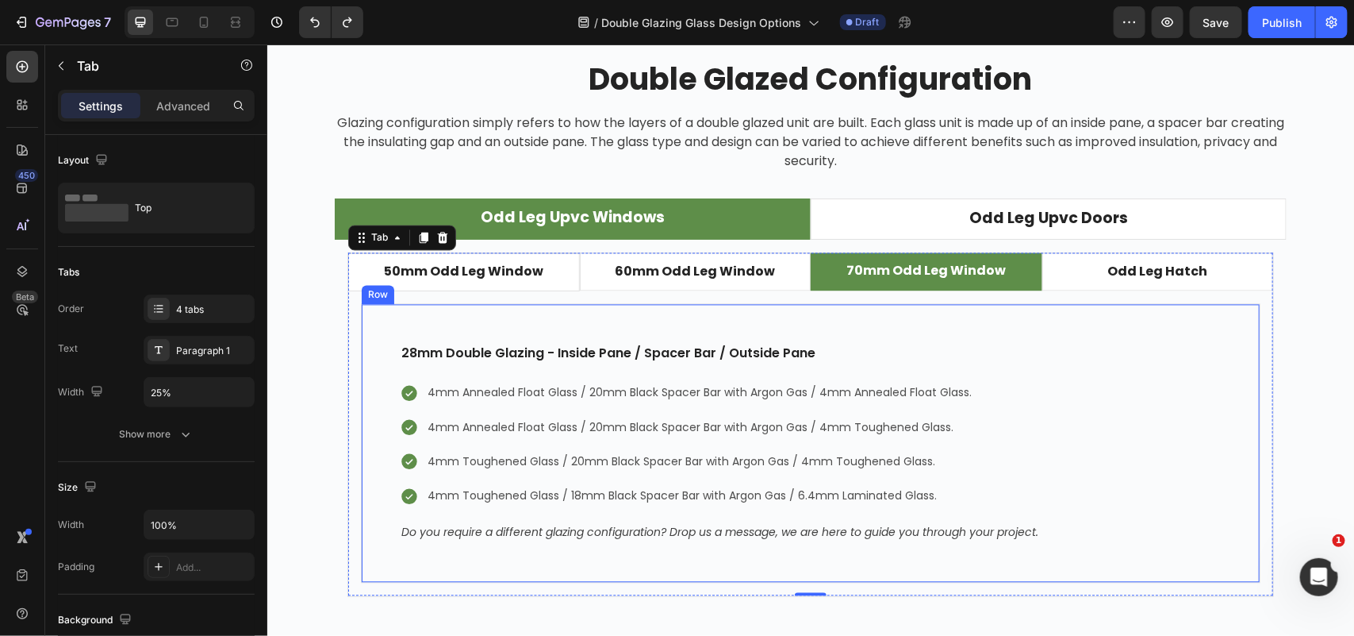
click at [832, 339] on div "28mm Double Glazing - Inside Pane / Spacer Bar / Outside Pane Text block 4mm An…" at bounding box center [810, 442] width 900 height 279
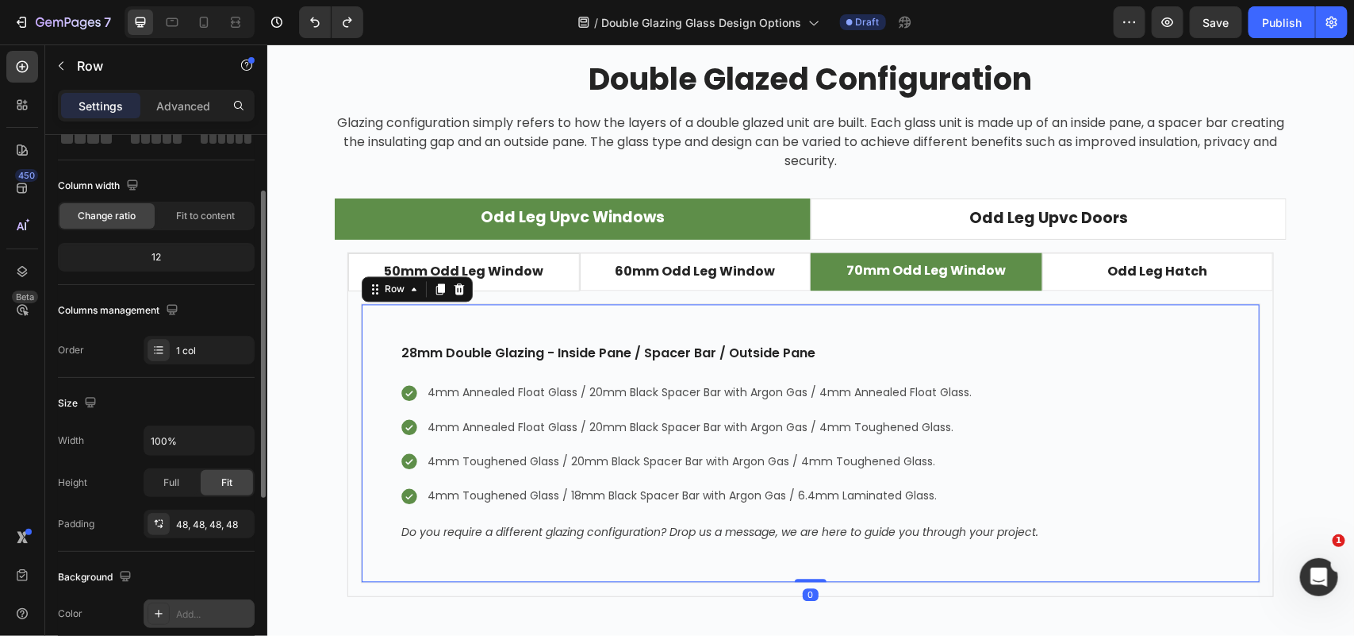
scroll to position [198, 0]
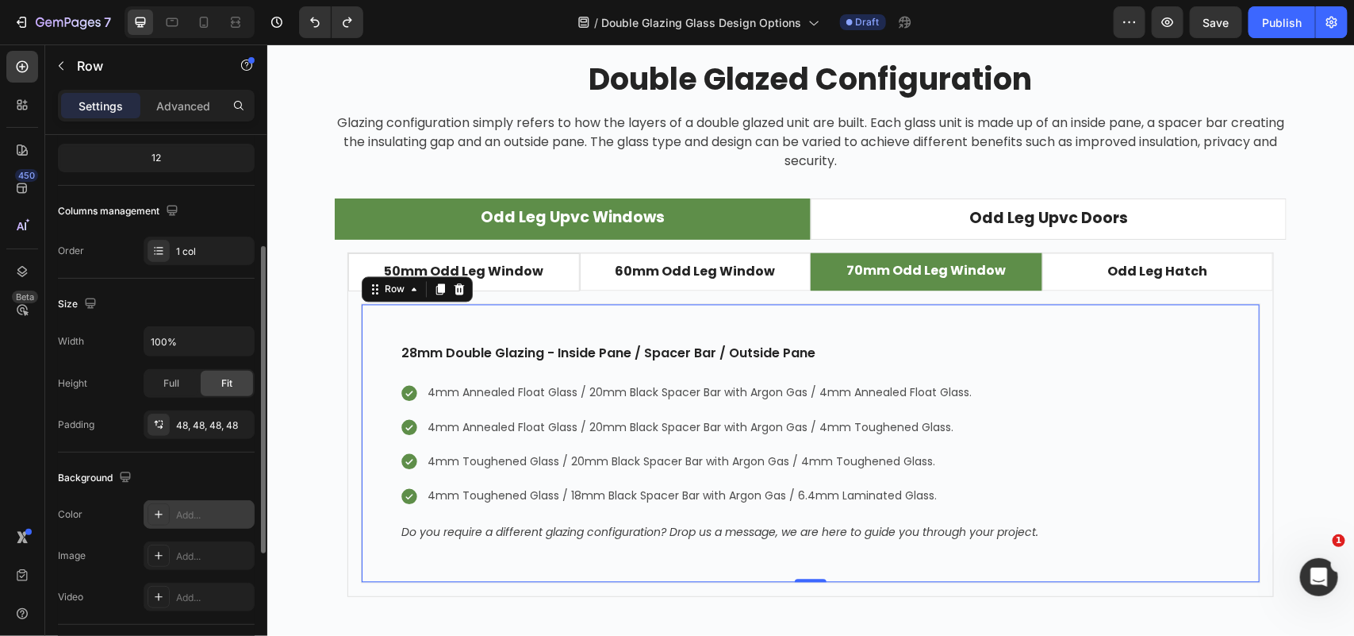
click at [198, 513] on div "Add..." at bounding box center [213, 515] width 75 height 14
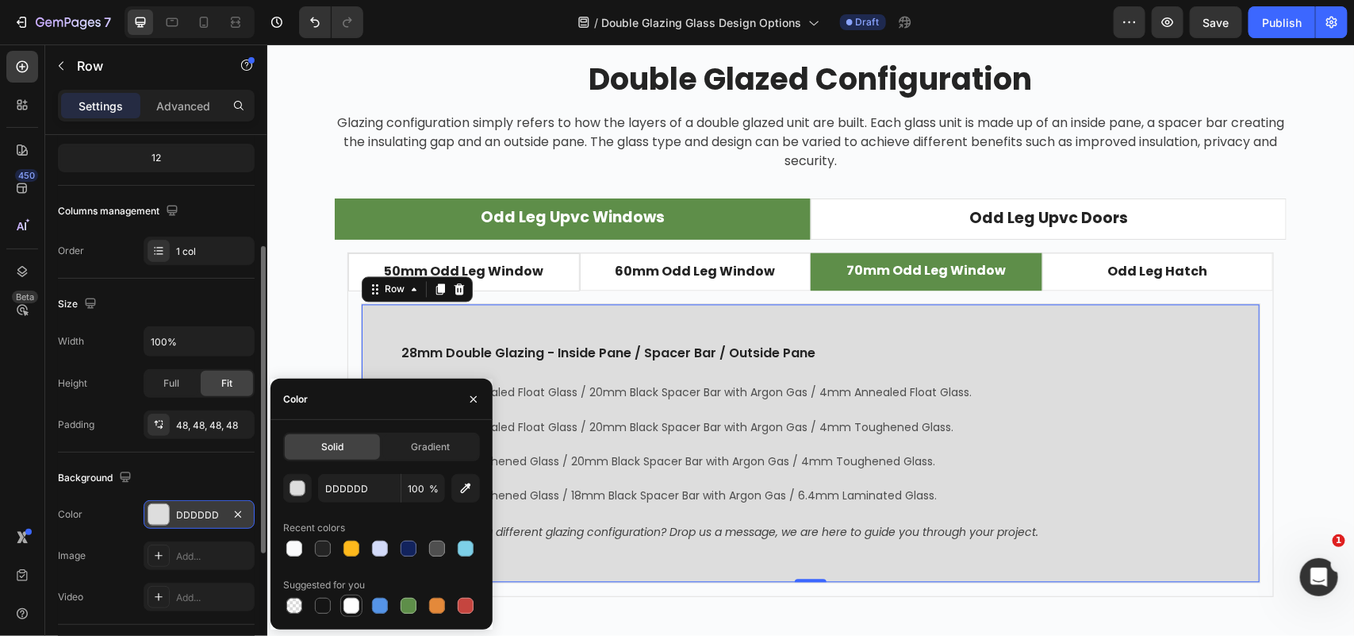
click at [345, 601] on div at bounding box center [352, 605] width 16 height 16
type input "FFFFFF"
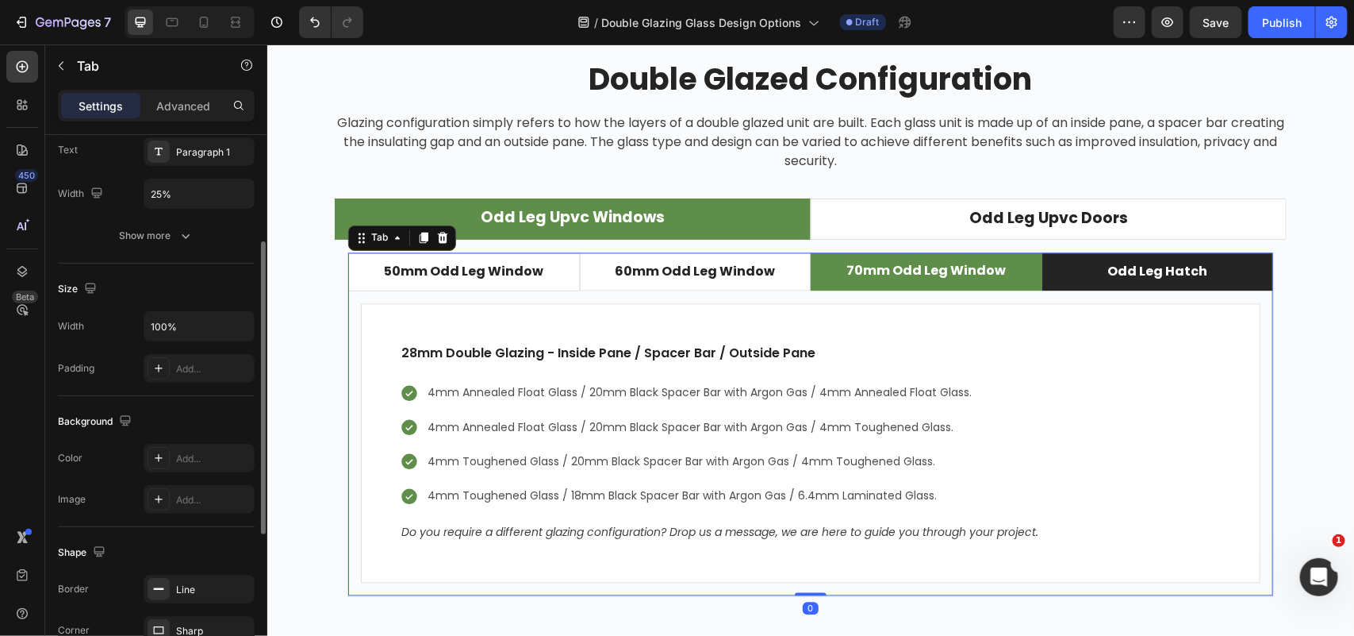
click at [1049, 282] on li "Odd Leg Hatch" at bounding box center [1158, 271] width 232 height 38
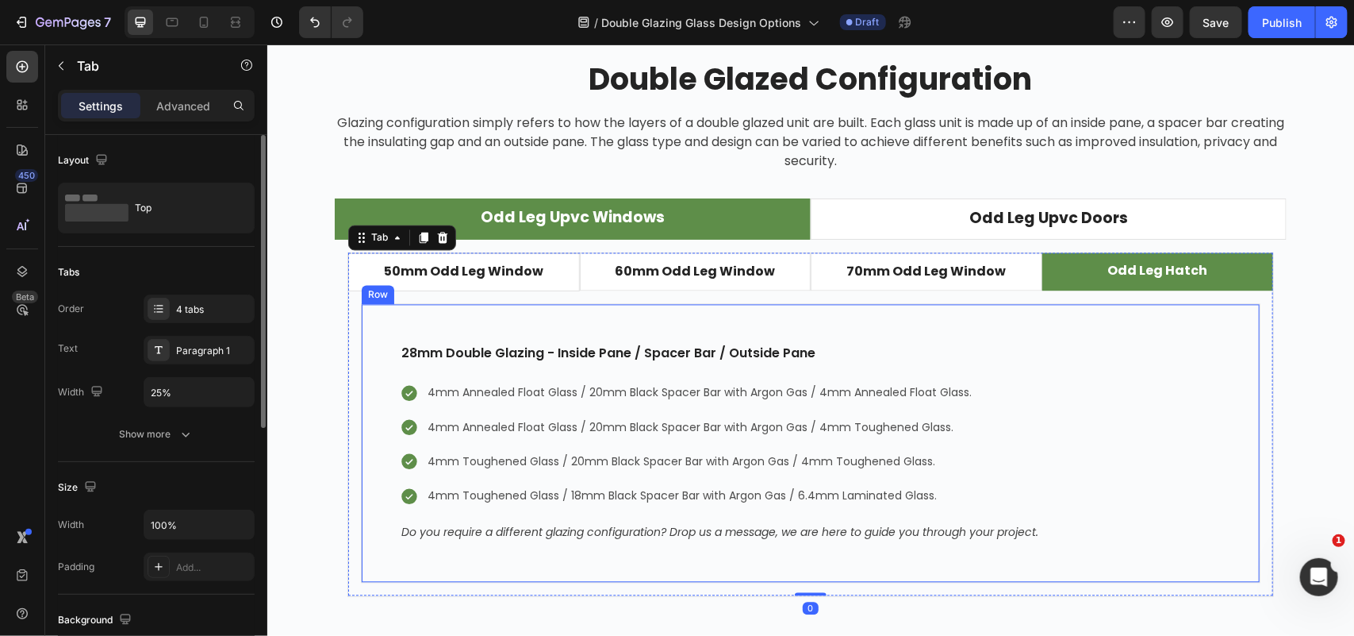
click at [1021, 321] on div "28mm Double Glazing - Inside Pane / Spacer Bar / Outside Pane Text block 4mm An…" at bounding box center [810, 442] width 900 height 279
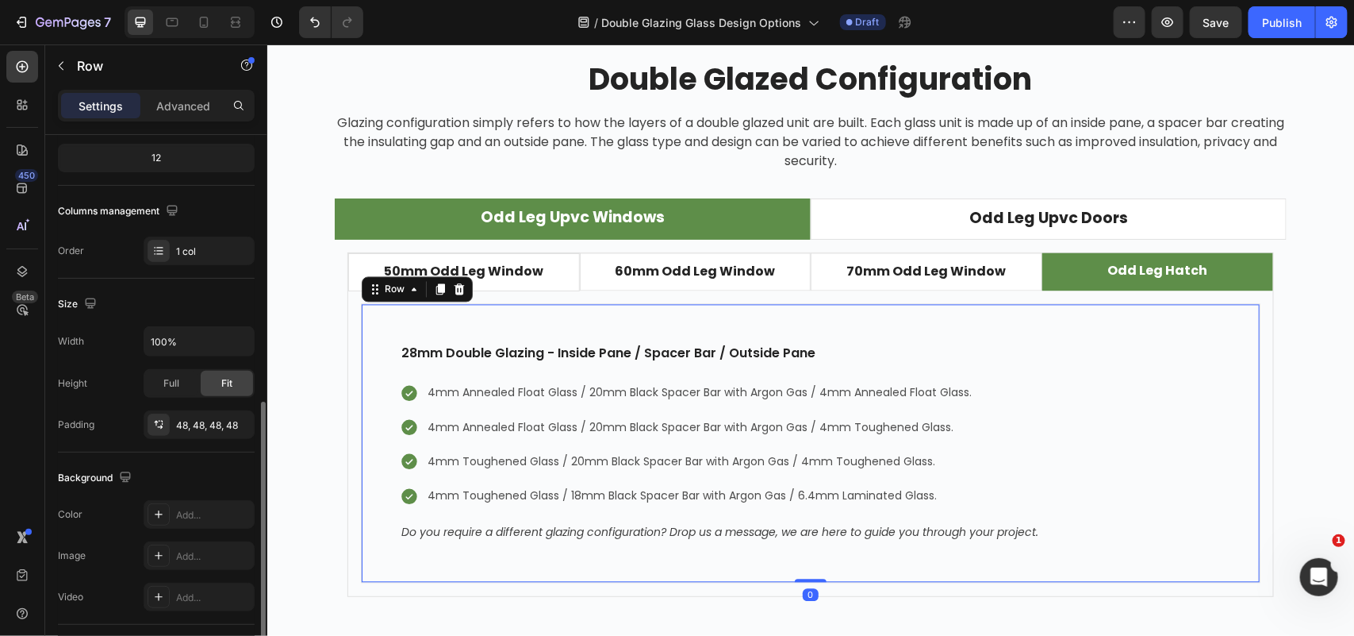
scroll to position [298, 0]
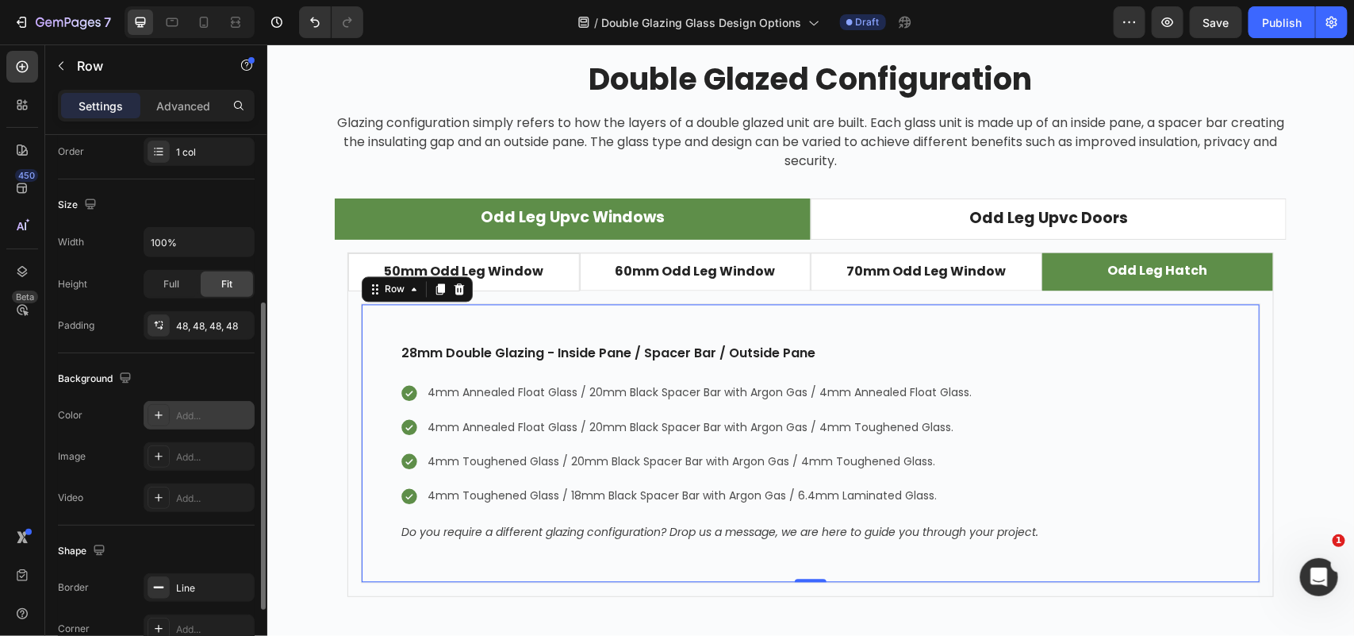
click at [207, 413] on div "Add..." at bounding box center [213, 416] width 75 height 14
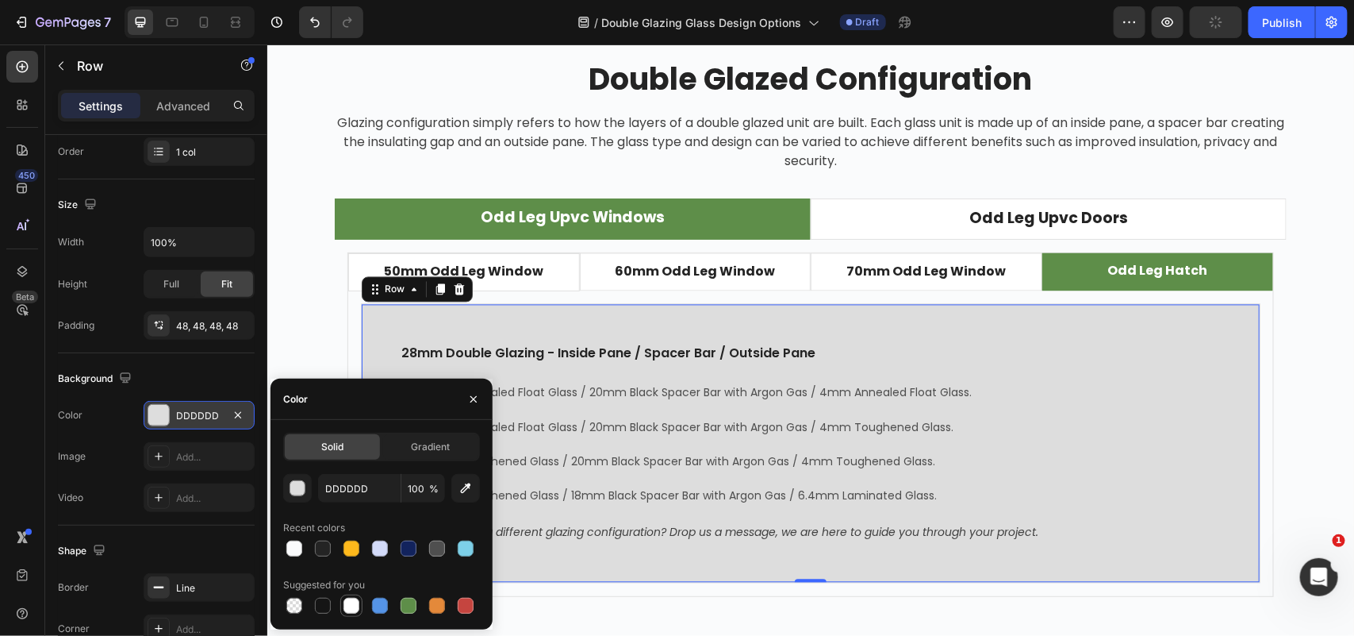
click at [352, 601] on div at bounding box center [352, 605] width 16 height 16
type input "FFFFFF"
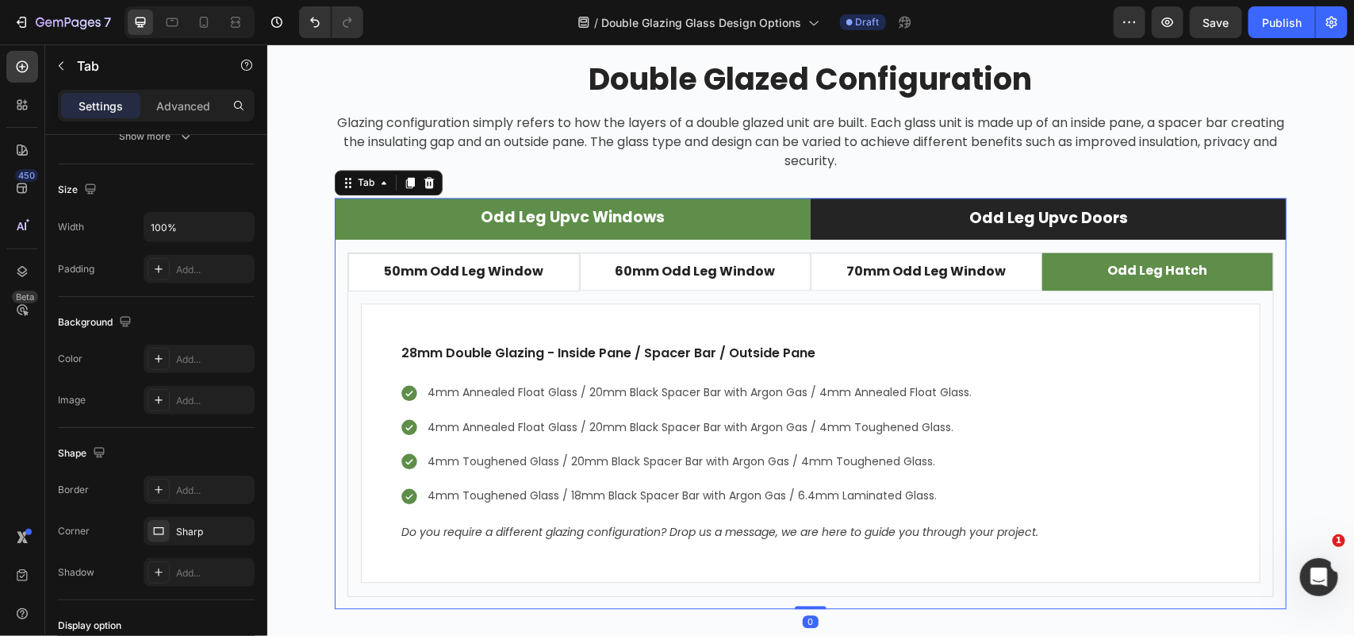
click at [830, 225] on li "Odd Leg Upvc Doors" at bounding box center [1048, 219] width 476 height 42
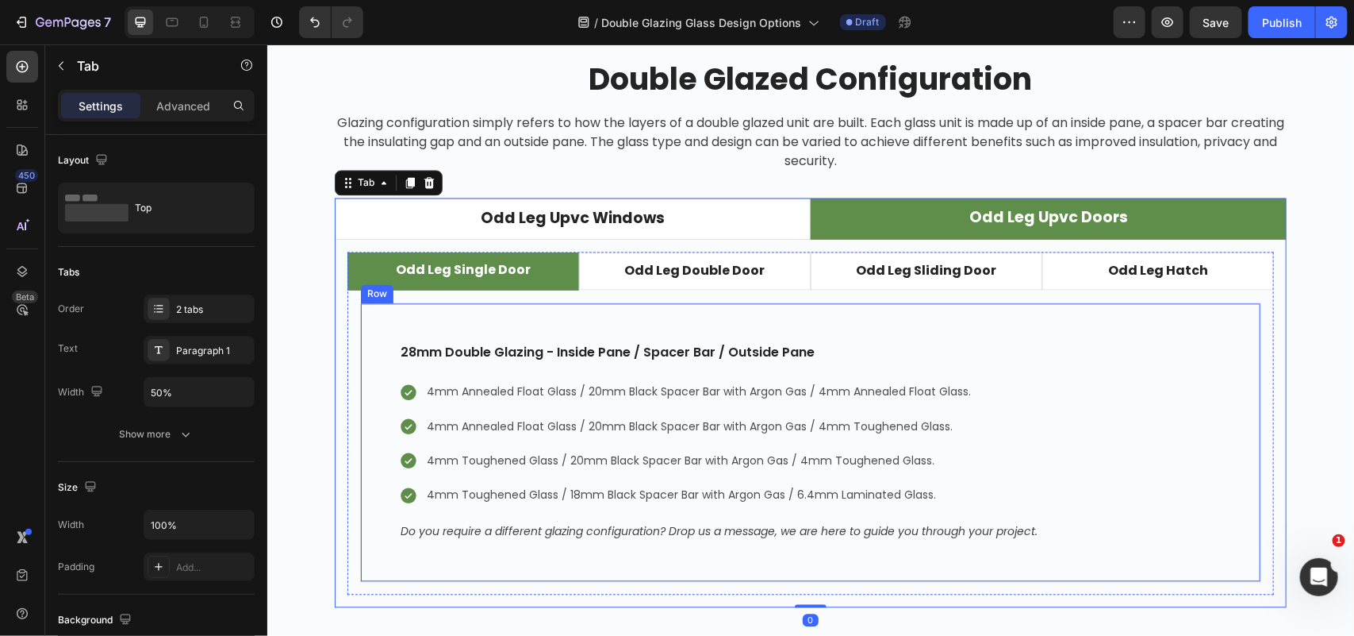
click at [973, 325] on div "28mm Double Glazing - Inside Pane / Spacer Bar / Outside Pane Text block 4mm An…" at bounding box center [809, 441] width 901 height 279
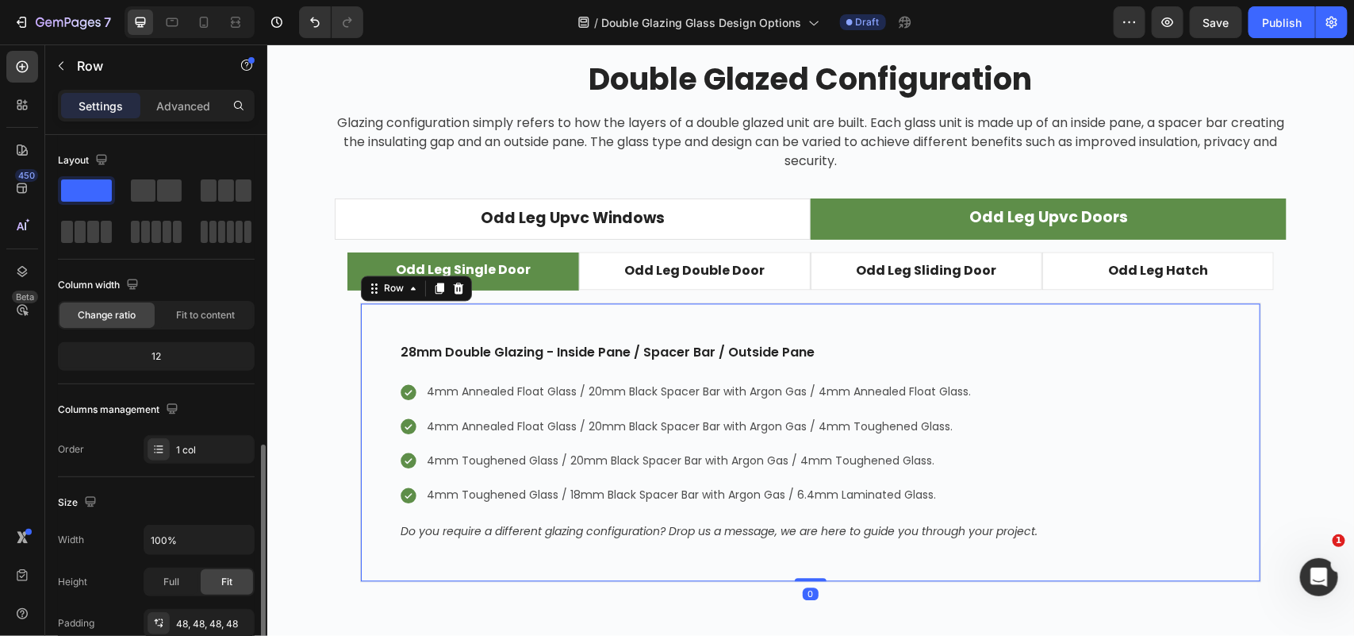
scroll to position [298, 0]
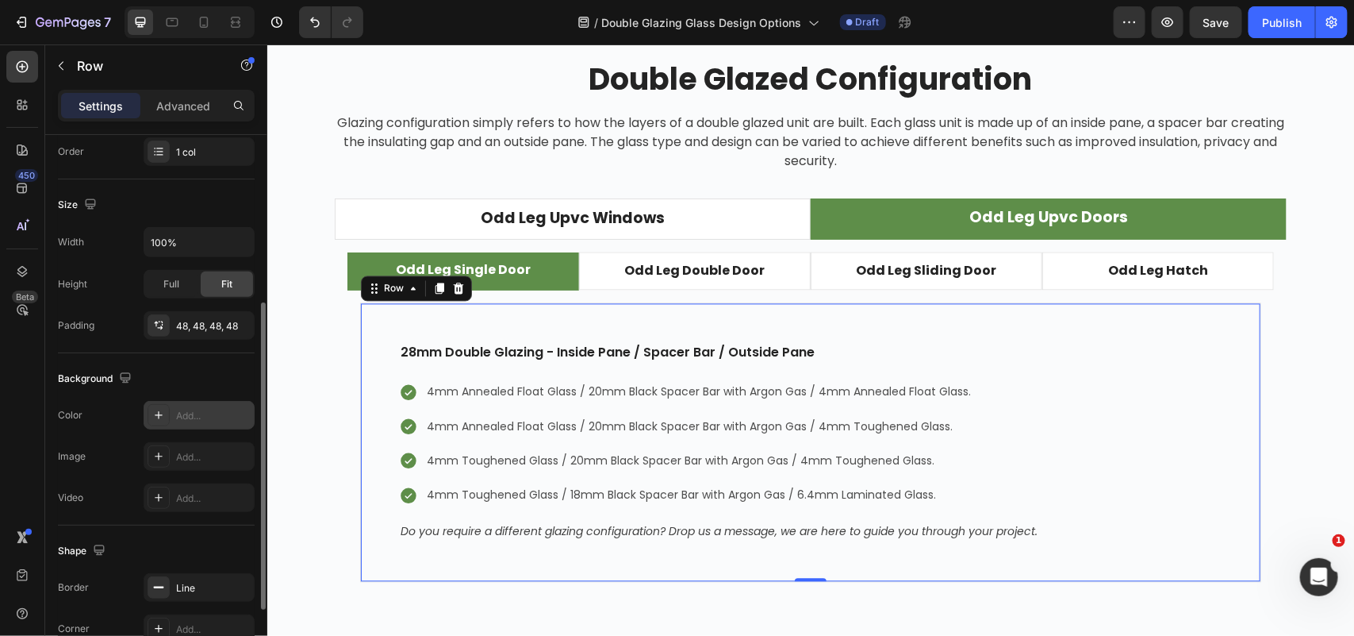
click at [222, 406] on div "Add..." at bounding box center [199, 415] width 111 height 29
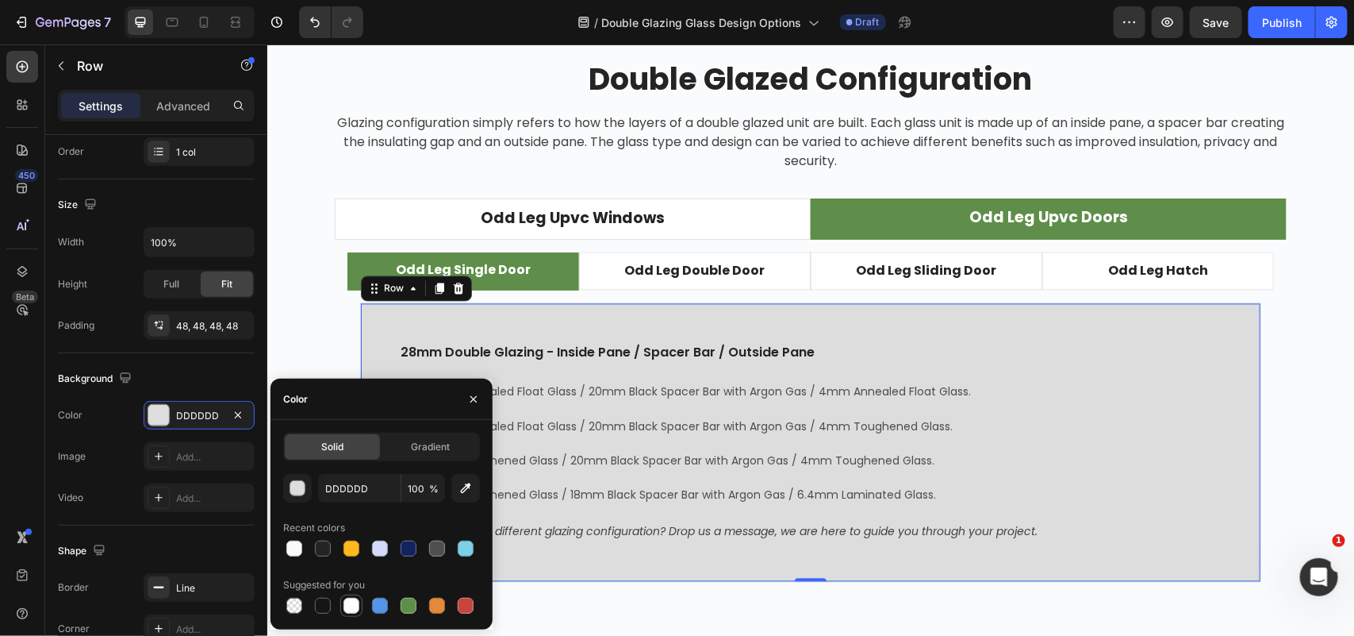
click at [344, 604] on div at bounding box center [352, 605] width 16 height 16
type input "FFFFFF"
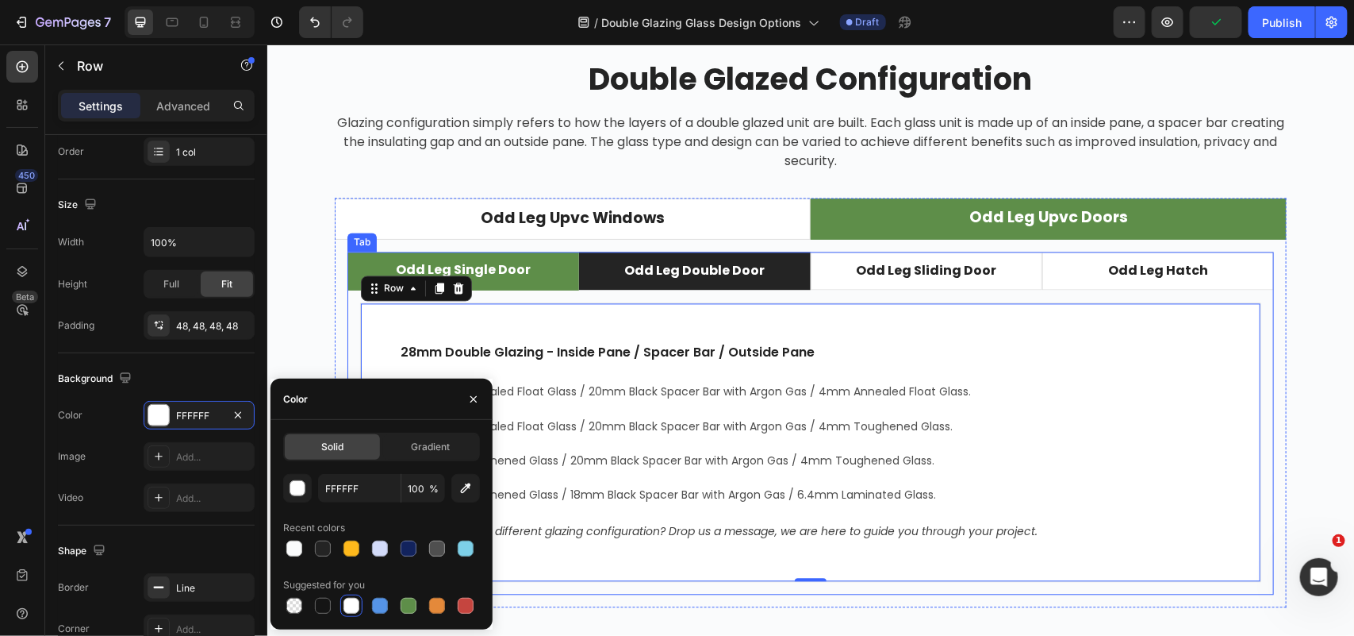
click at [792, 282] on li "Odd Leg Double Door" at bounding box center [694, 271] width 232 height 38
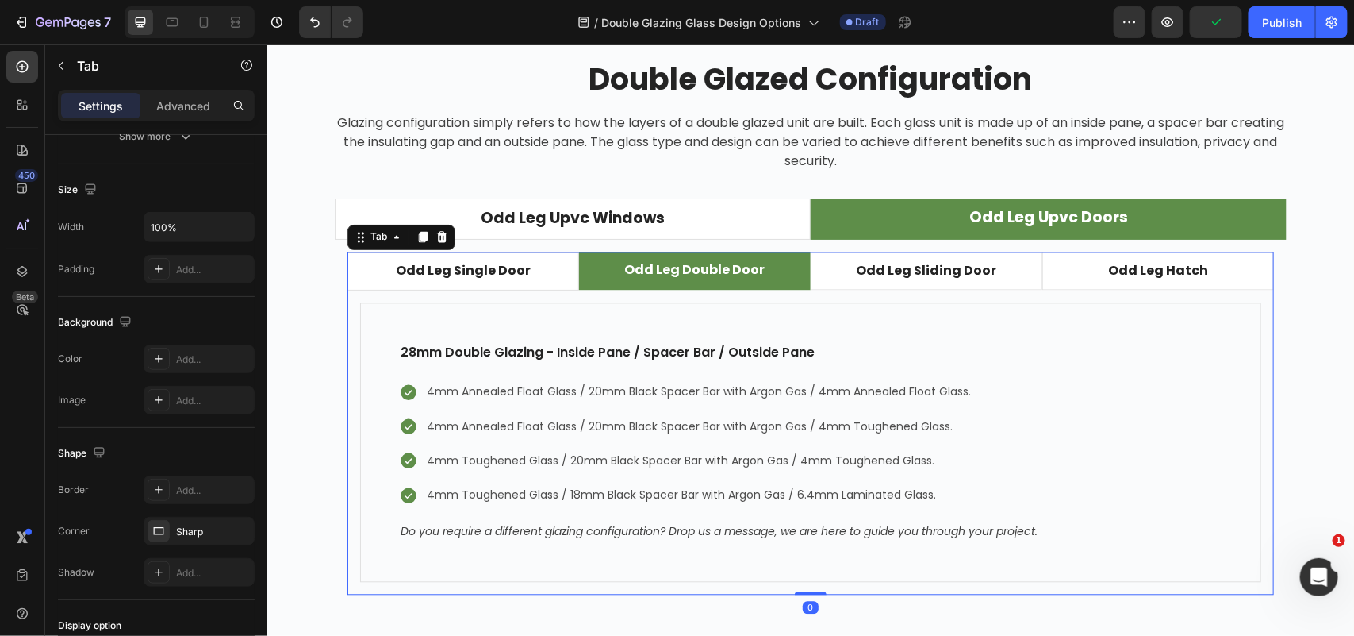
scroll to position [0, 0]
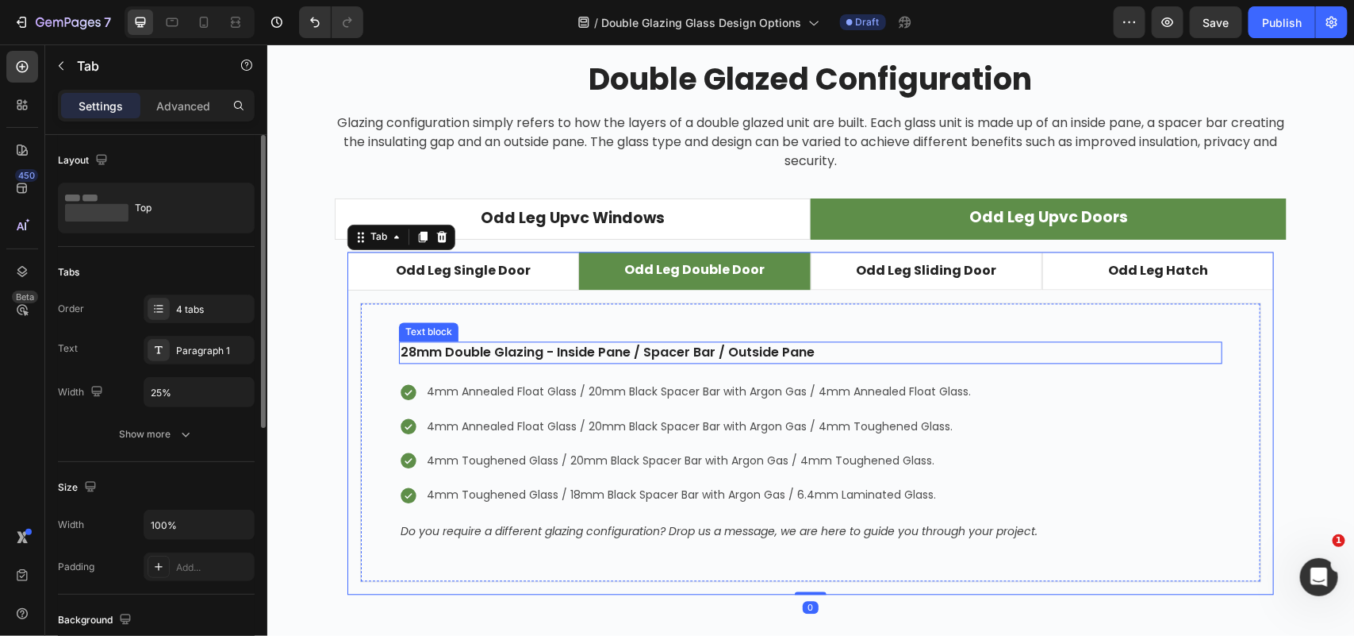
click at [945, 346] on p "28mm Double Glazing - Inside Pane / Spacer Bar / Outside Pane" at bounding box center [810, 352] width 820 height 19
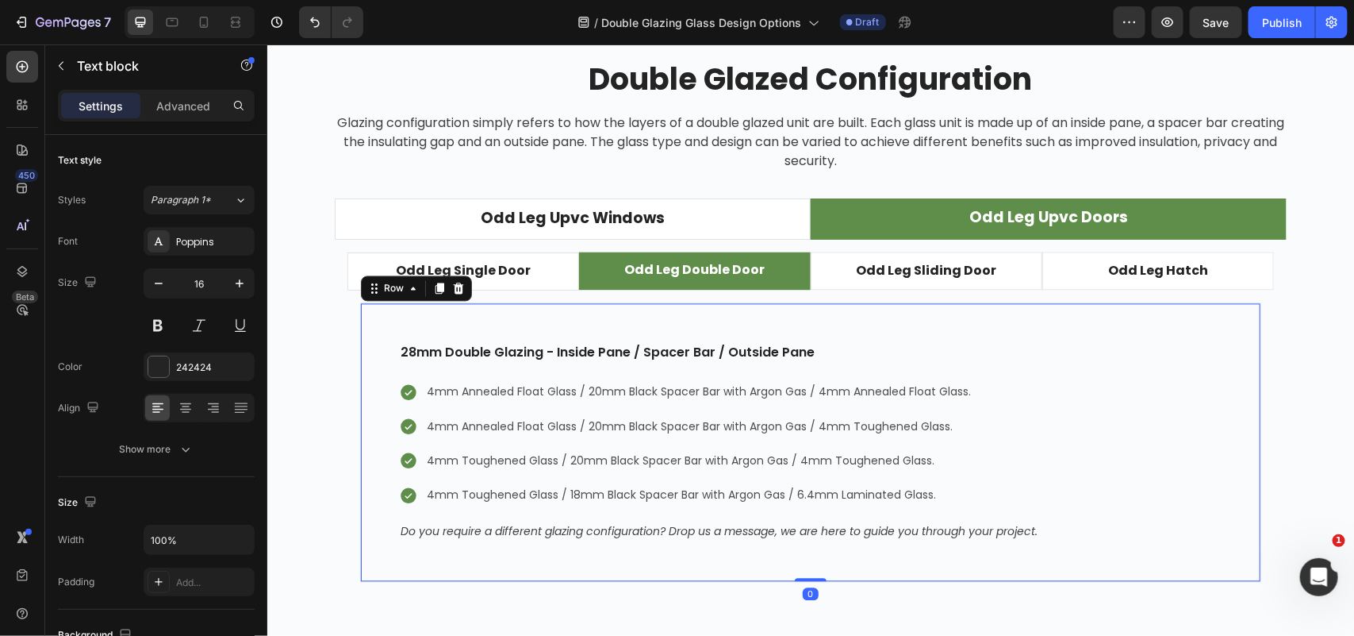
click at [960, 325] on div "28mm Double Glazing - Inside Pane / Spacer Bar / Outside Pane Text block 4mm An…" at bounding box center [809, 441] width 901 height 279
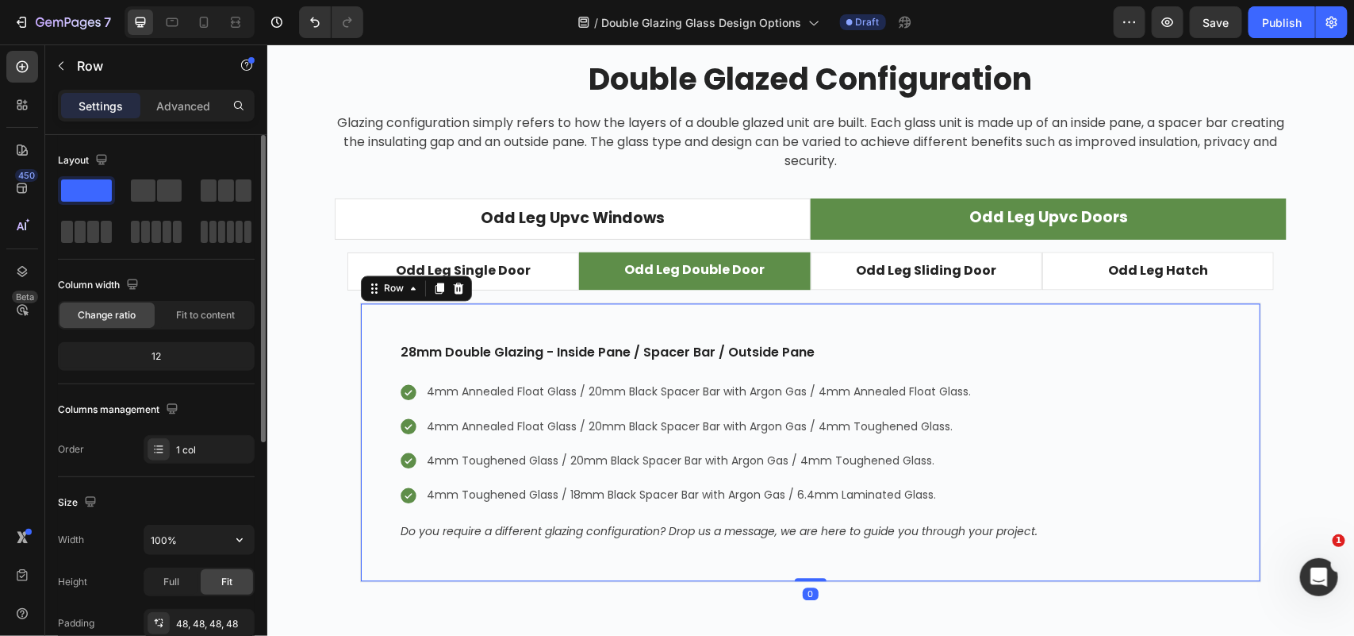
scroll to position [198, 0]
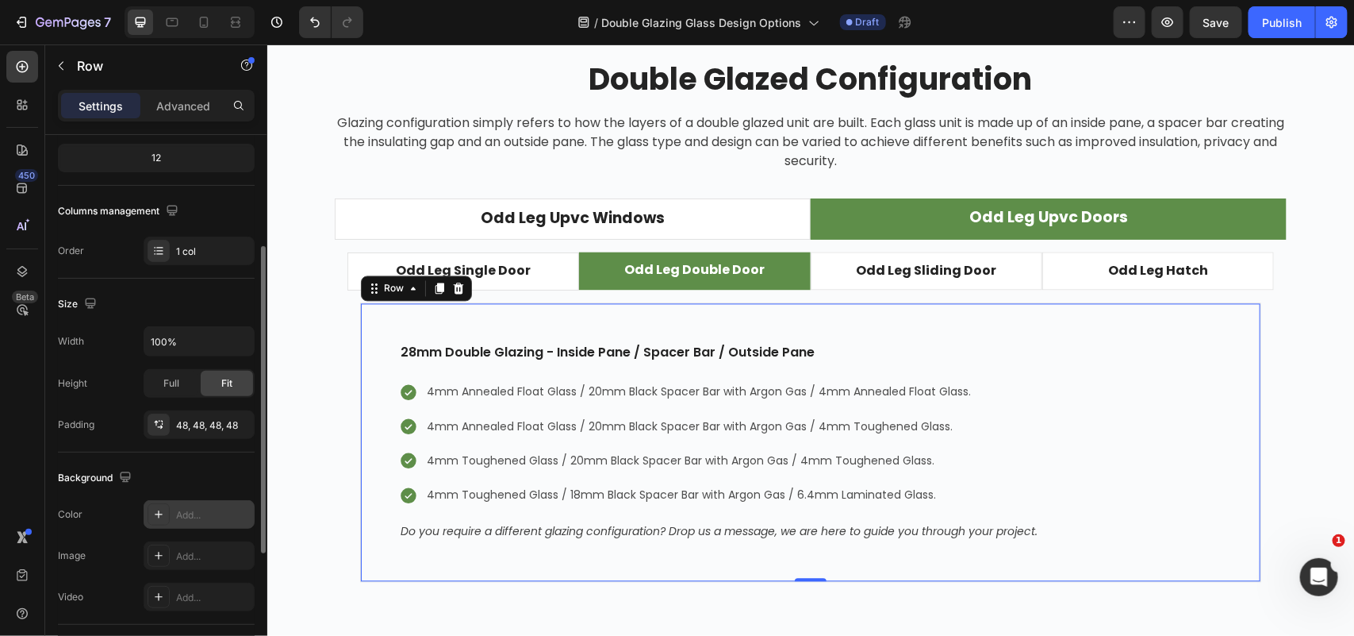
click at [187, 524] on div "Add..." at bounding box center [199, 514] width 111 height 29
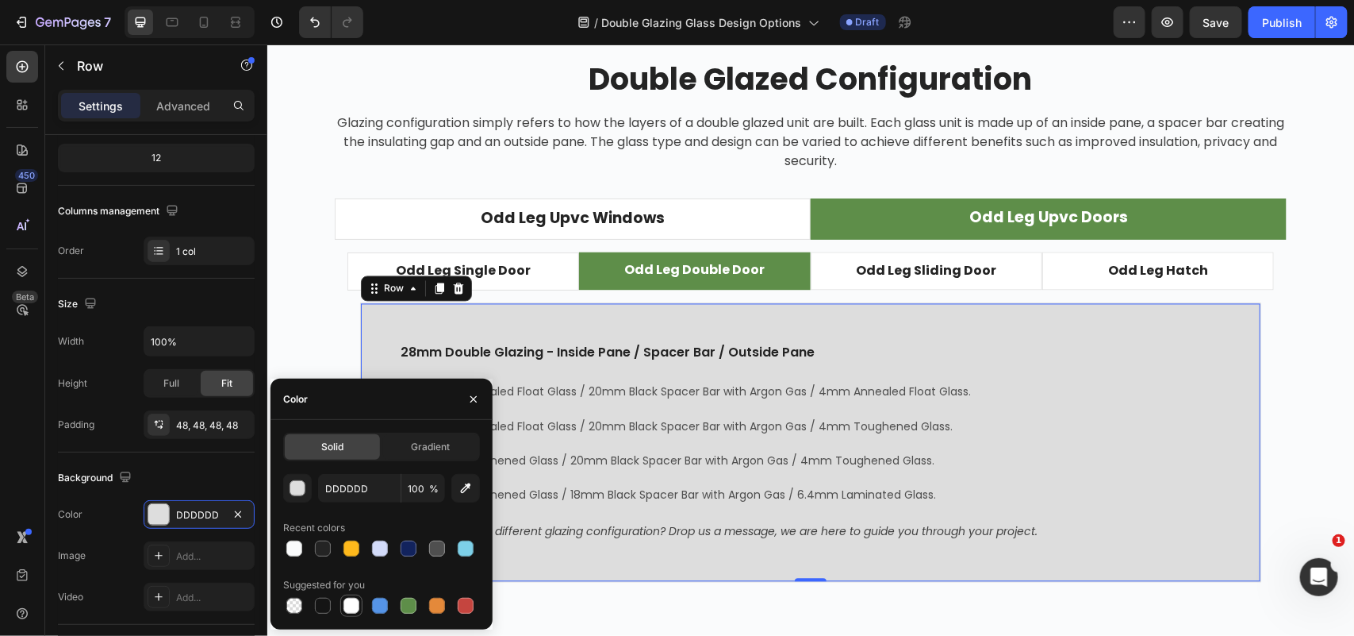
click at [342, 599] on div at bounding box center [351, 605] width 19 height 19
type input "FFFFFF"
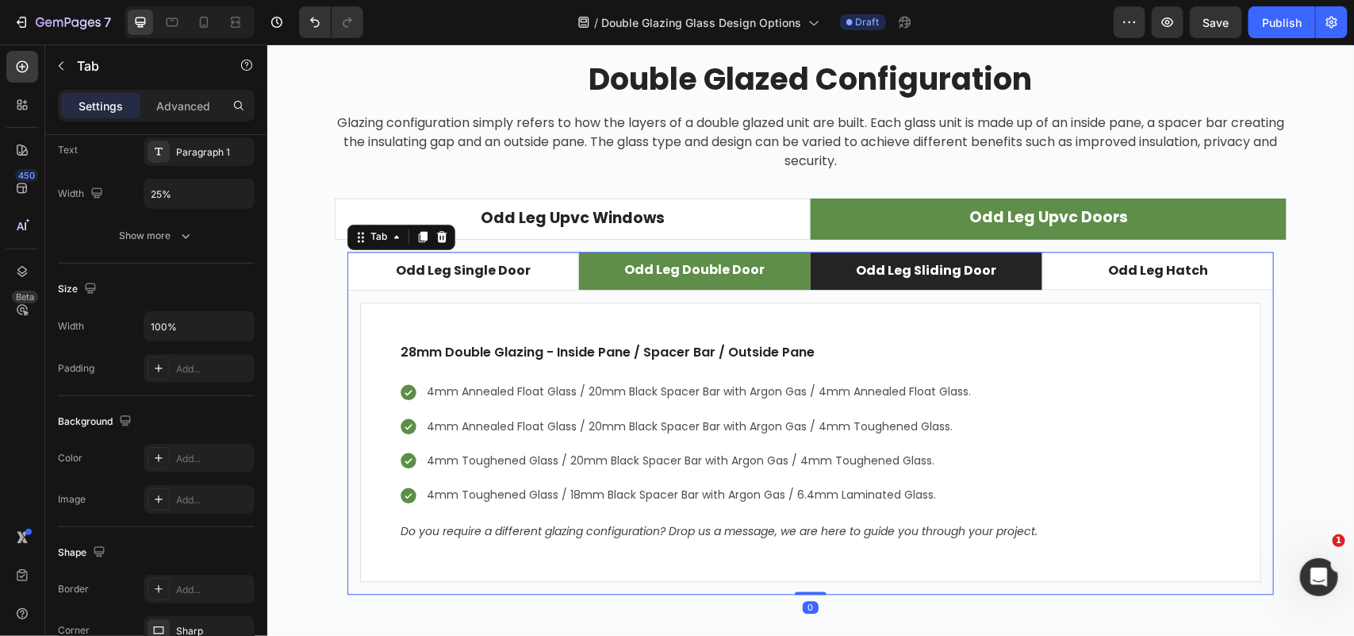
click at [1017, 277] on li "Odd Leg Sliding Door" at bounding box center [926, 271] width 232 height 38
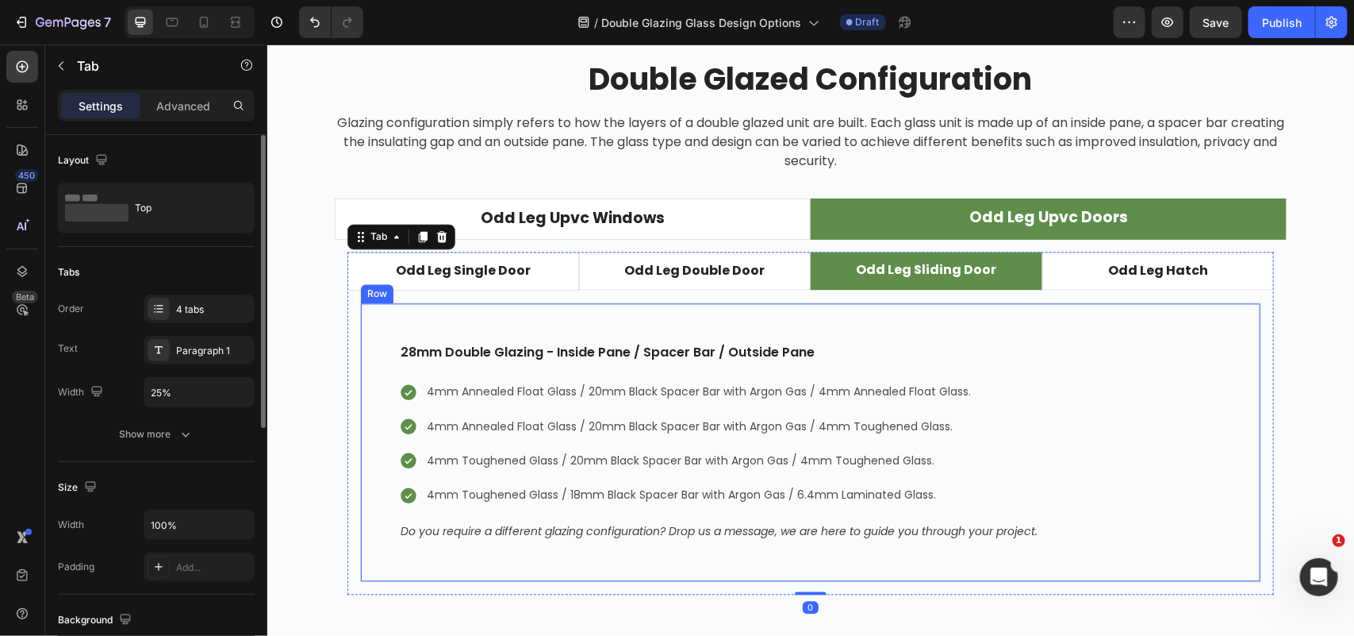
click at [1040, 340] on div "28mm Double Glazing - Inside Pane / Spacer Bar / Outside Pane Text block 4mm An…" at bounding box center [809, 441] width 901 height 279
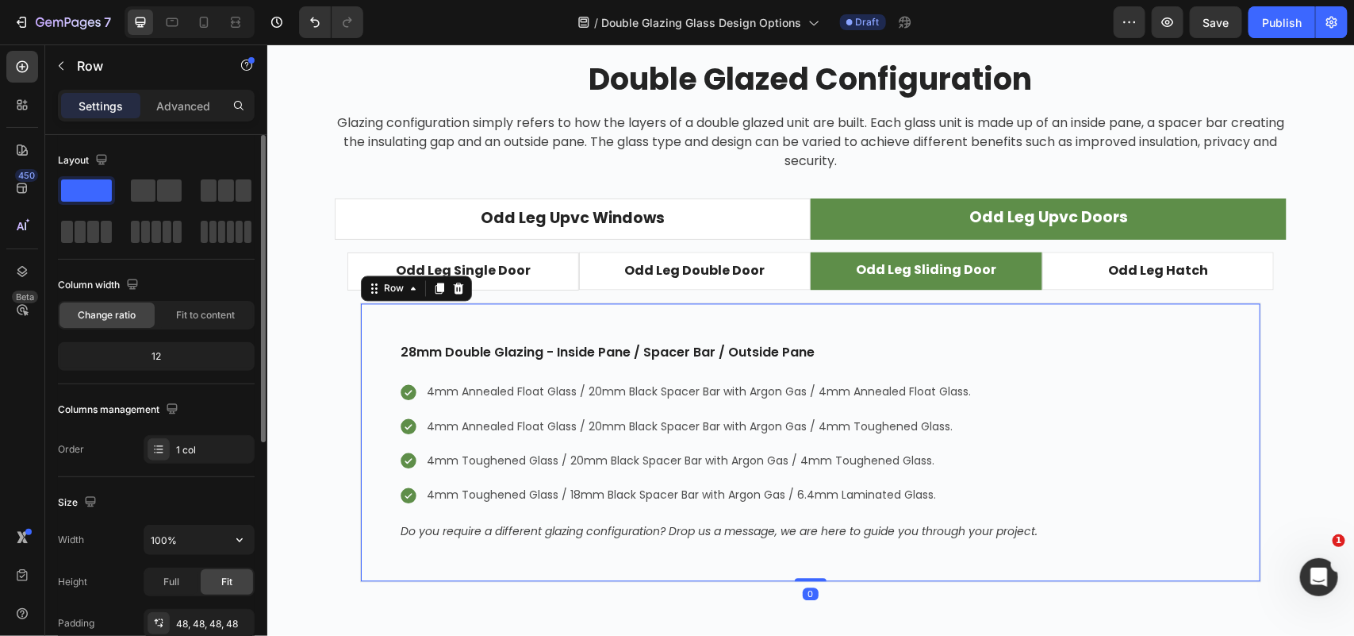
scroll to position [198, 0]
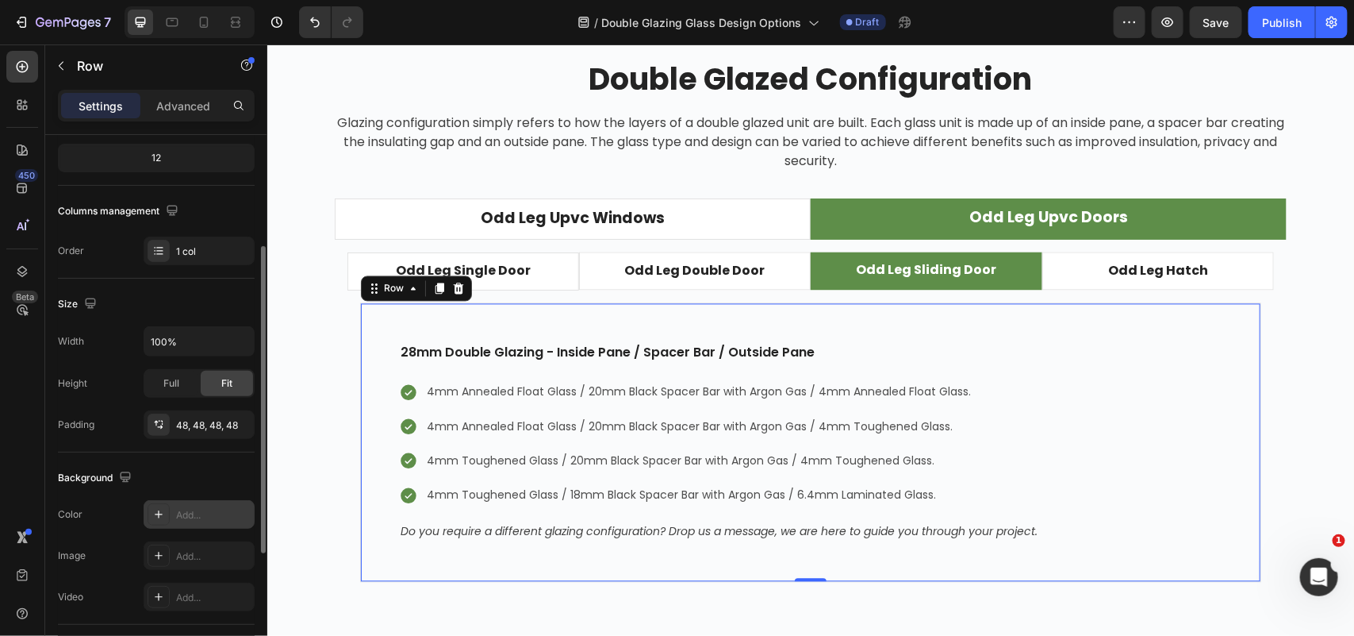
click at [204, 509] on div "Add..." at bounding box center [213, 515] width 75 height 14
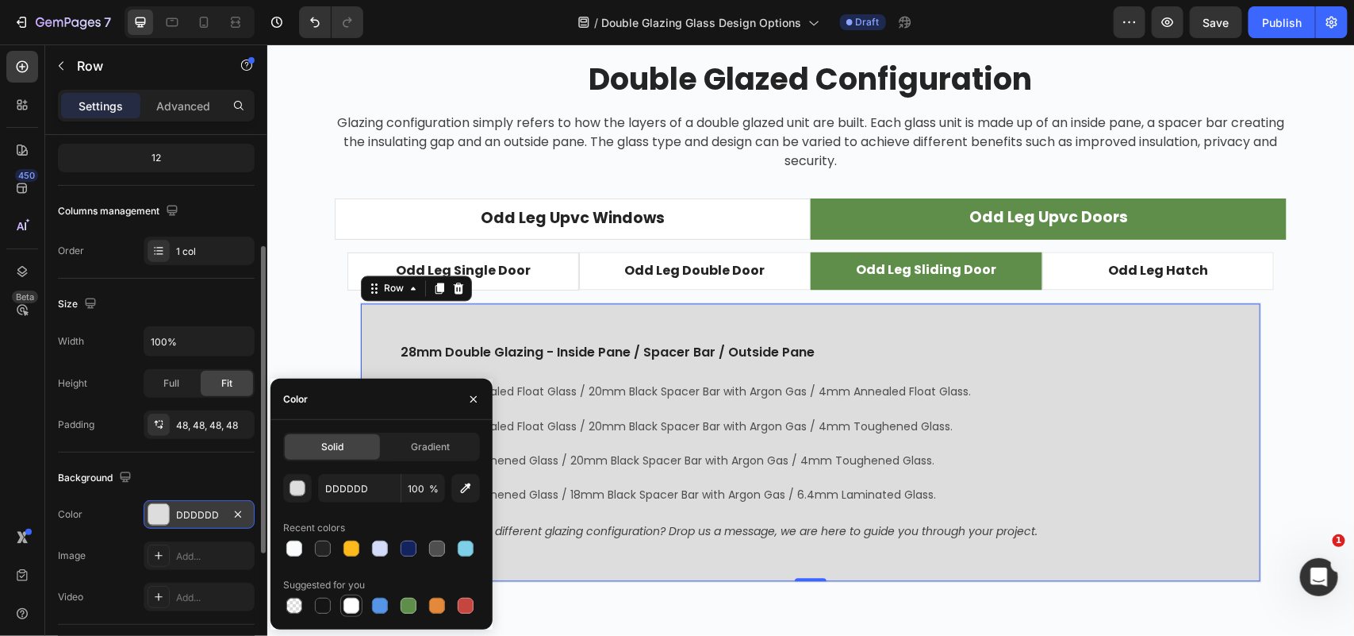
click at [350, 604] on div at bounding box center [352, 605] width 16 height 16
type input "FFFFFF"
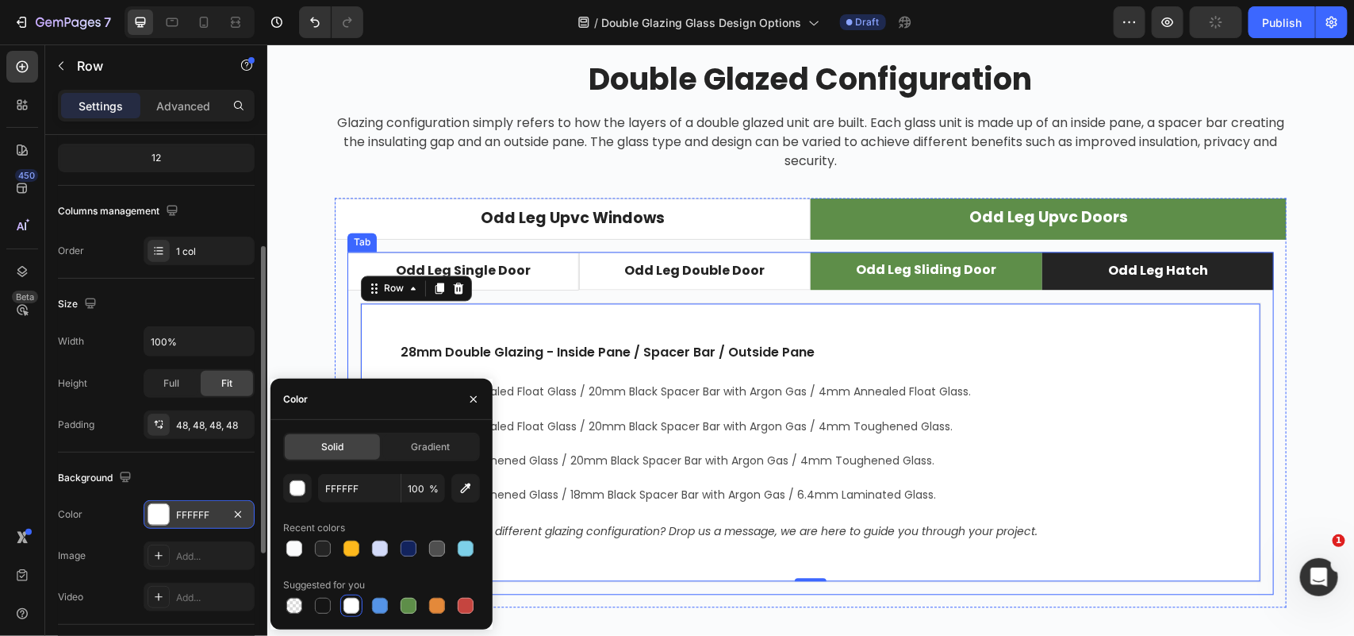
click at [1066, 279] on li "Odd Leg Hatch" at bounding box center [1158, 271] width 232 height 38
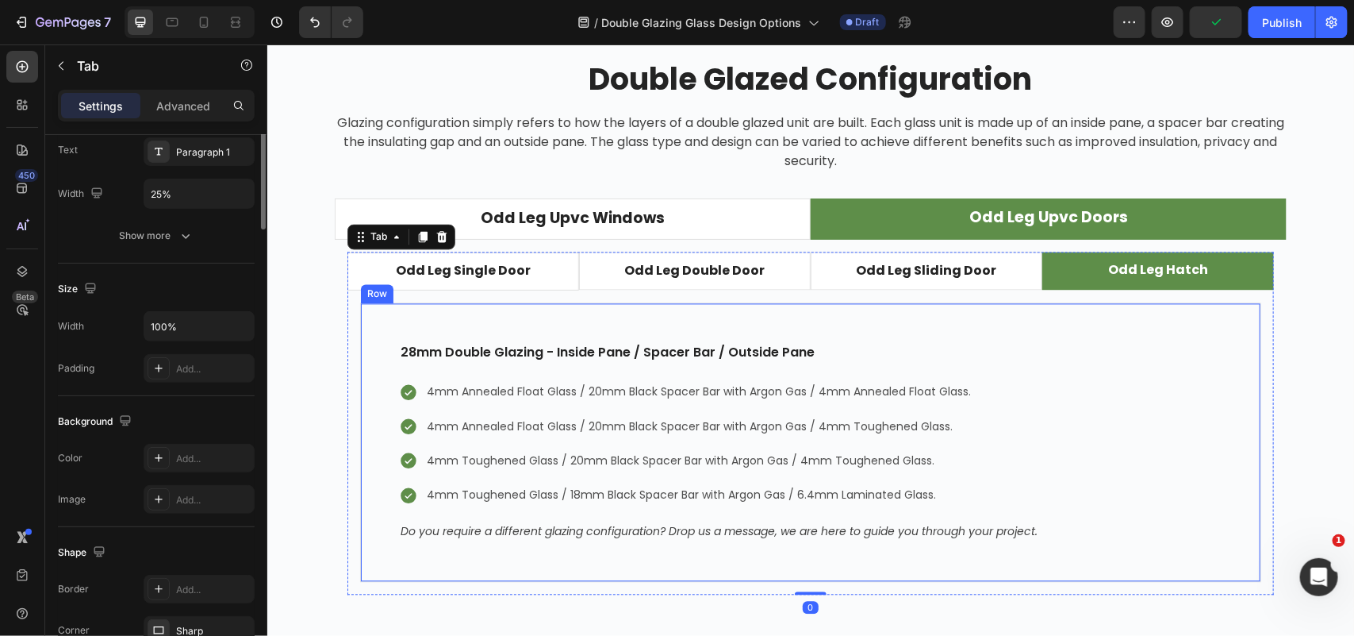
scroll to position [0, 0]
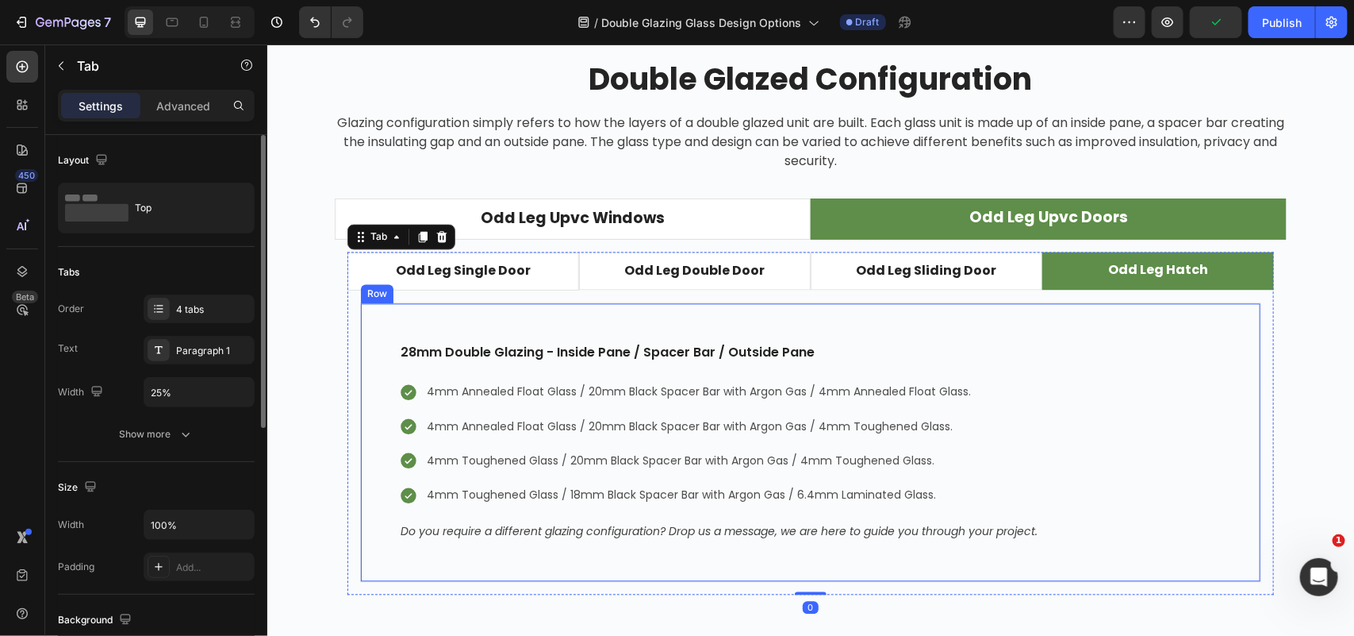
click at [1093, 335] on div "28mm Double Glazing - Inside Pane / Spacer Bar / Outside Pane Text block 4mm An…" at bounding box center [809, 441] width 901 height 279
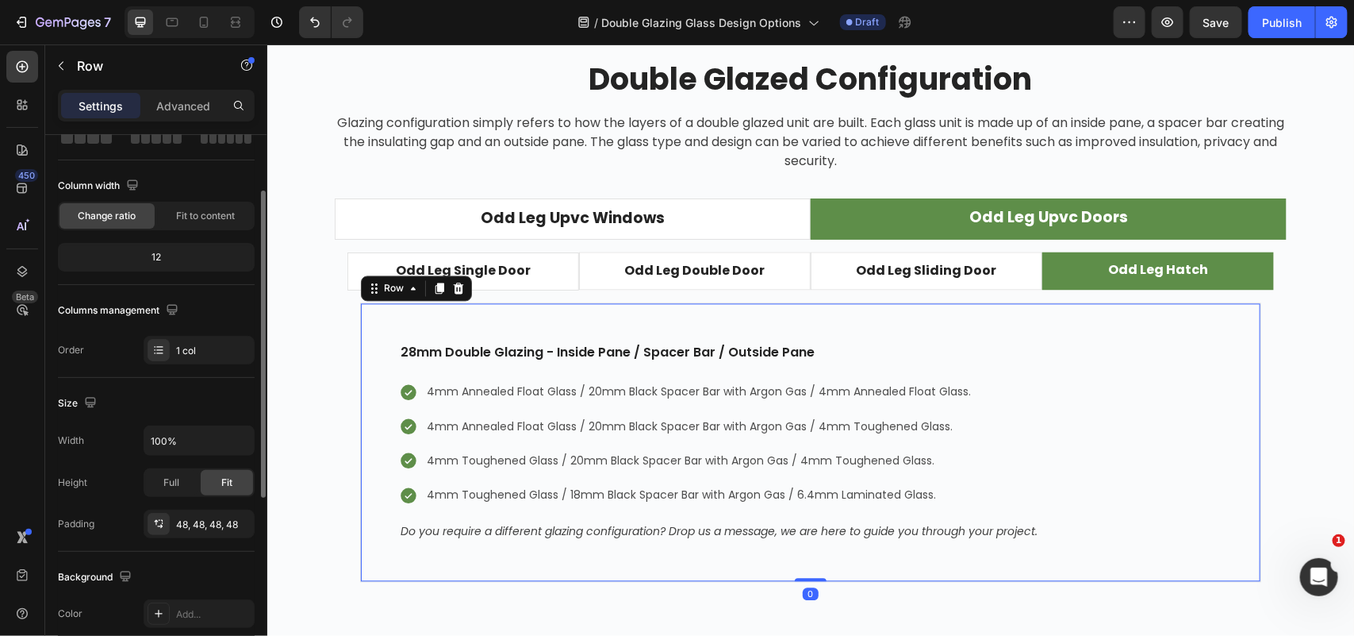
scroll to position [198, 0]
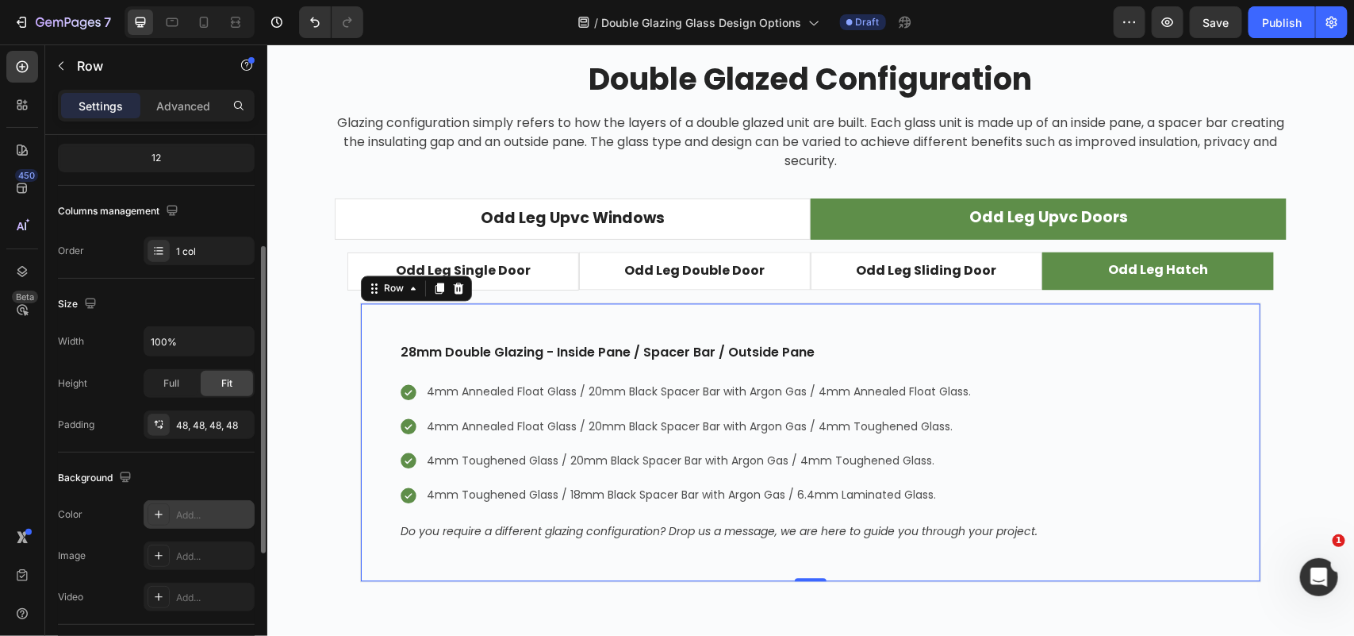
click at [196, 520] on div "Add..." at bounding box center [213, 515] width 75 height 14
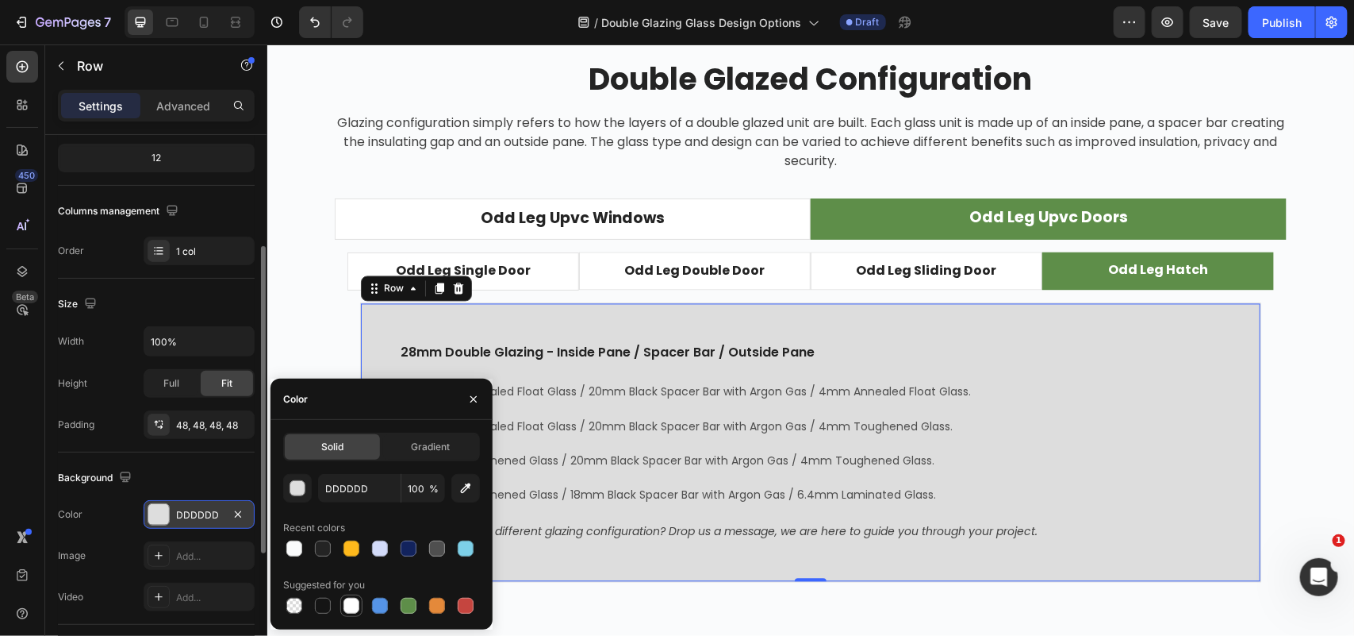
click at [346, 607] on div at bounding box center [352, 605] width 16 height 16
type input "FFFFFF"
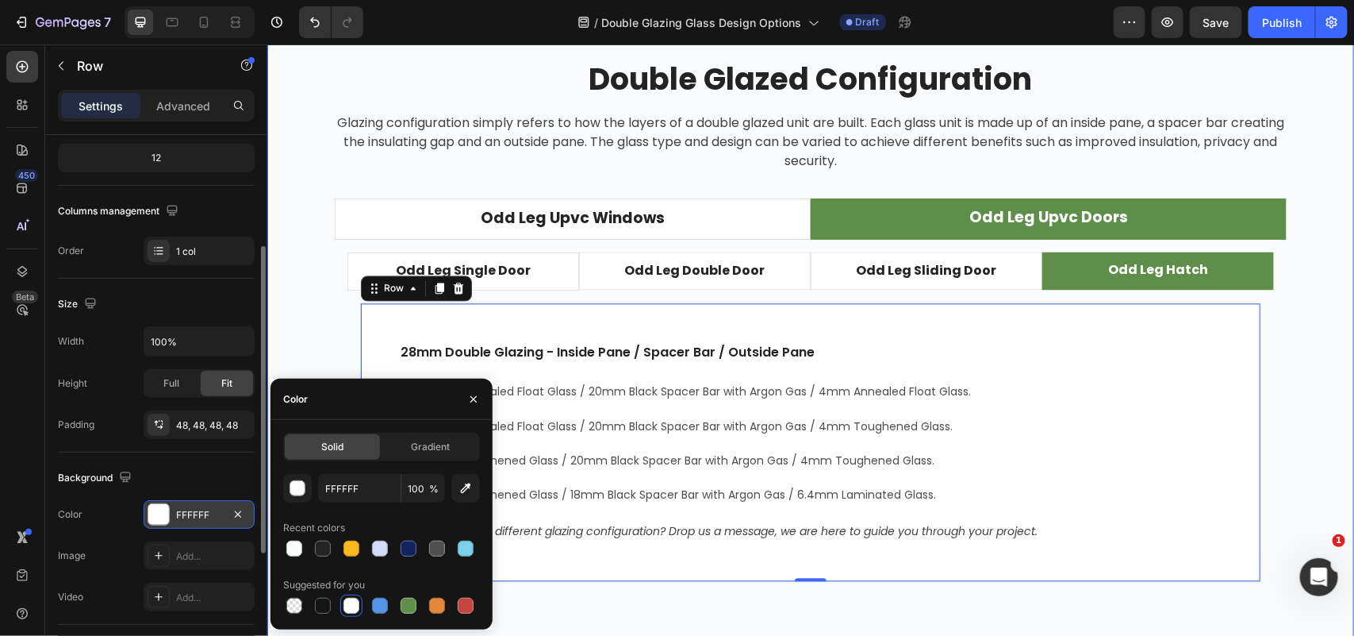
click at [1304, 402] on div "Double Glazed Configuration Heading Glazing configuration simply refers to how …" at bounding box center [810, 334] width 1063 height 548
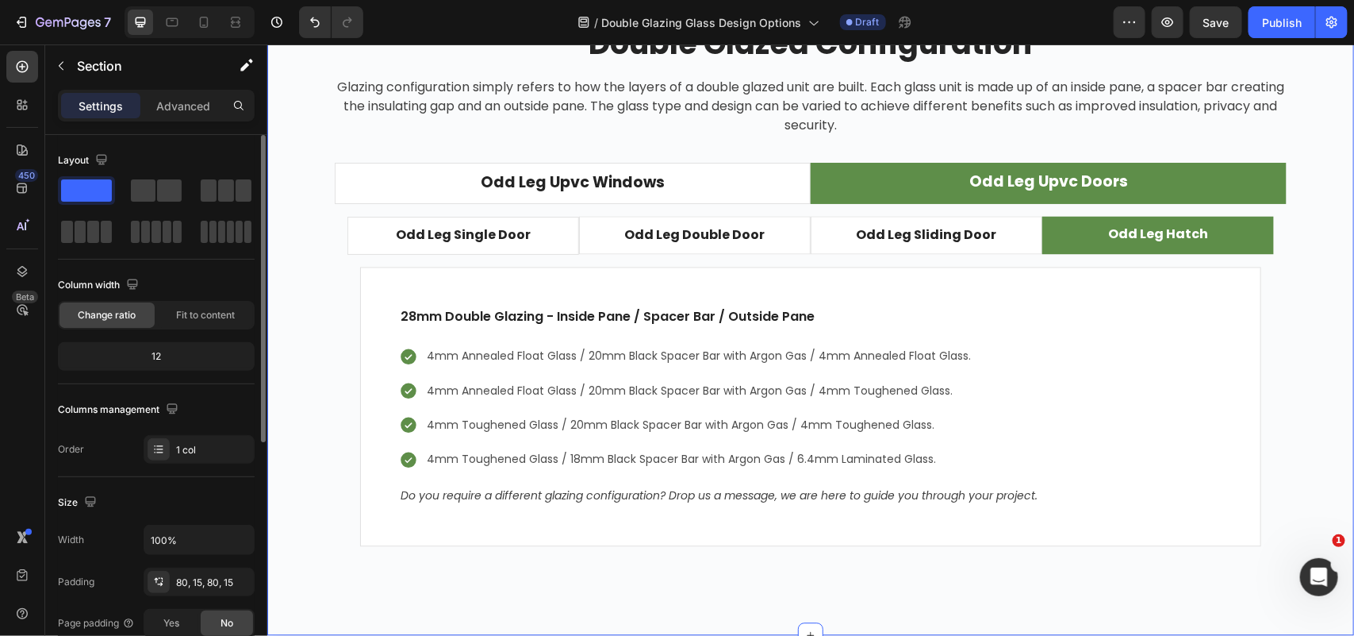
scroll to position [4064, 0]
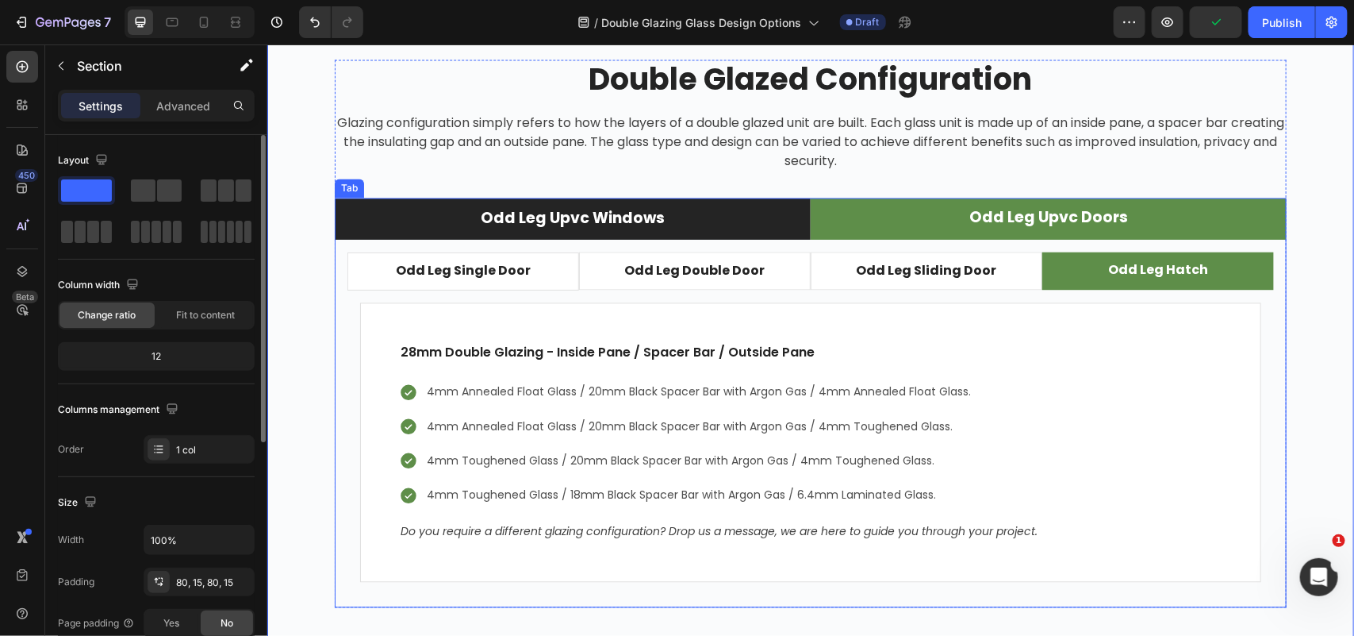
click at [759, 225] on li "Odd Leg Upvc Windows" at bounding box center [572, 219] width 476 height 42
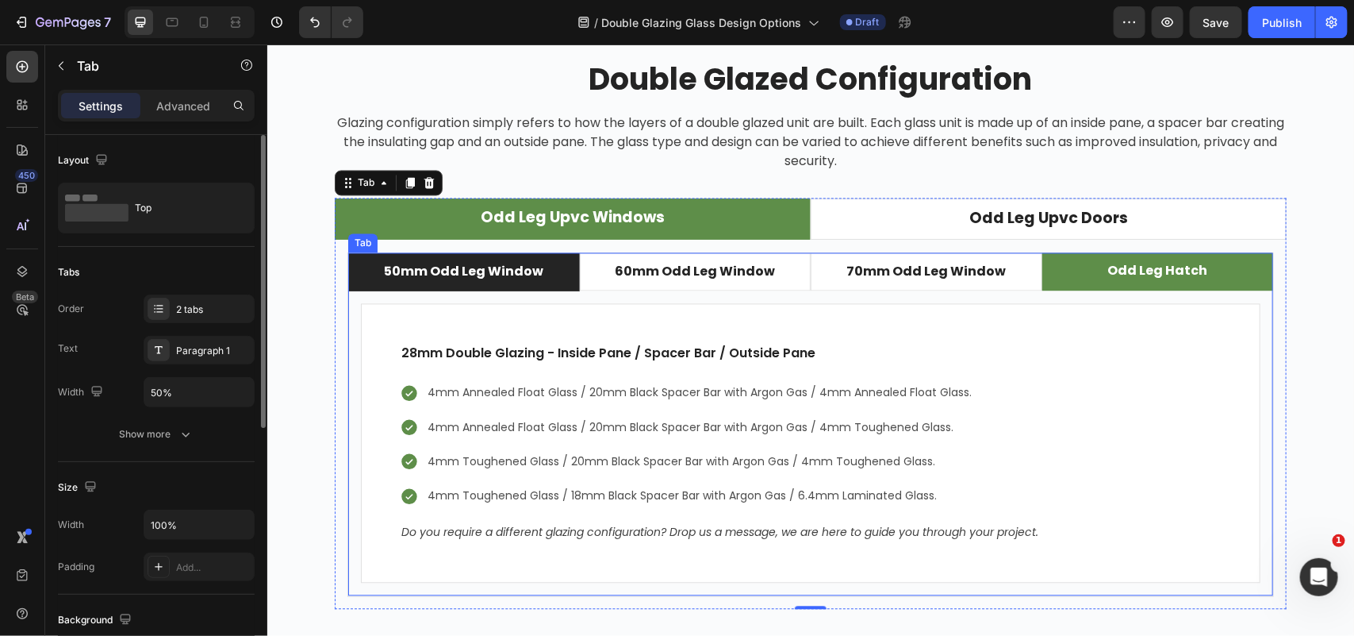
click at [557, 281] on li "50mm Odd Leg Window" at bounding box center [464, 271] width 232 height 38
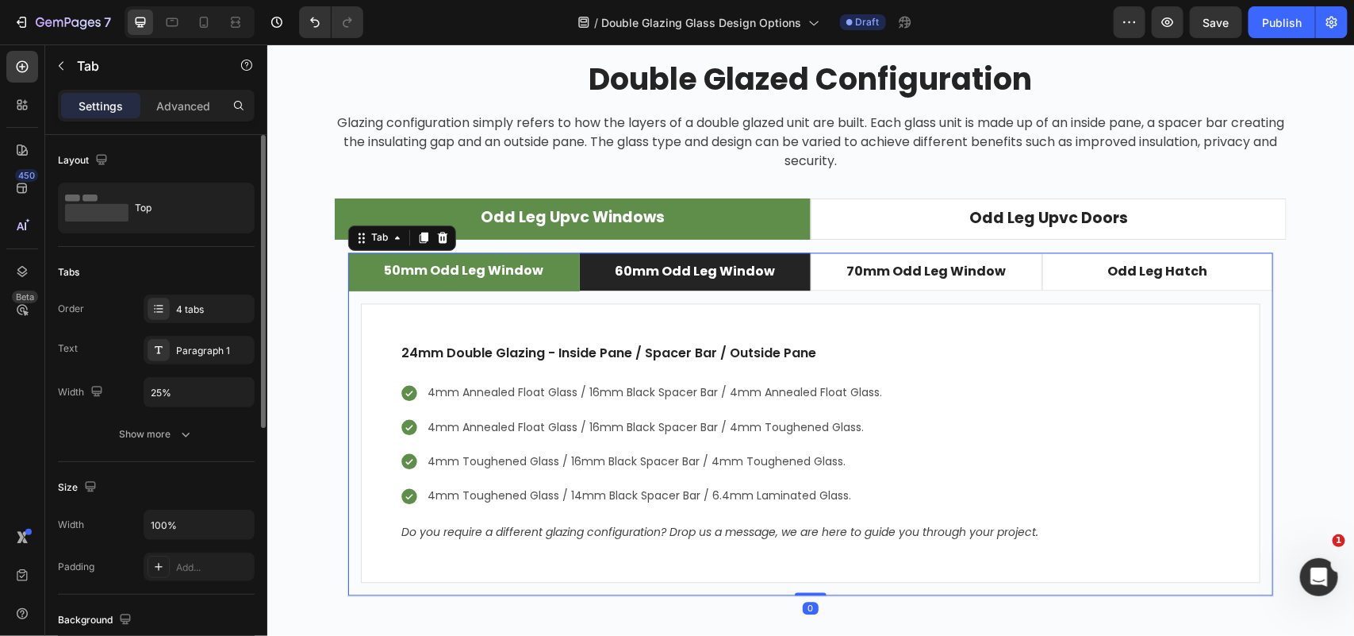
click at [786, 282] on li "60mm Odd Leg Window" at bounding box center [695, 271] width 232 height 38
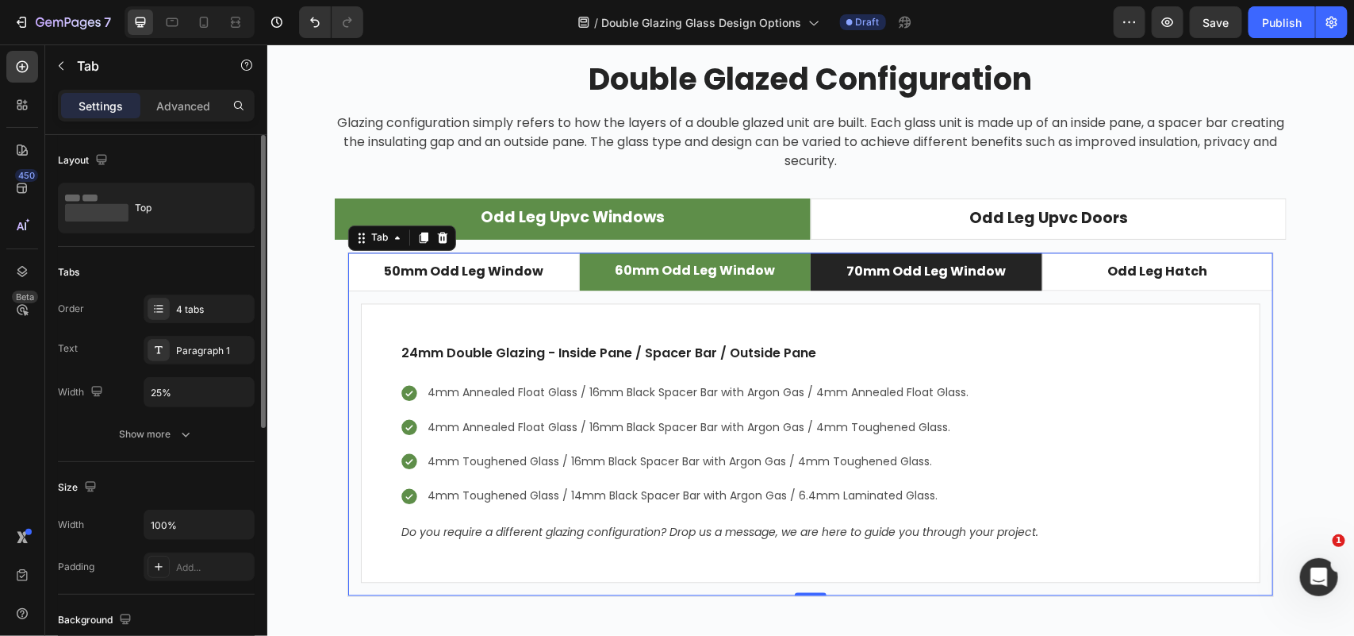
click at [1022, 282] on li "70mm Odd Leg Window" at bounding box center [926, 271] width 232 height 38
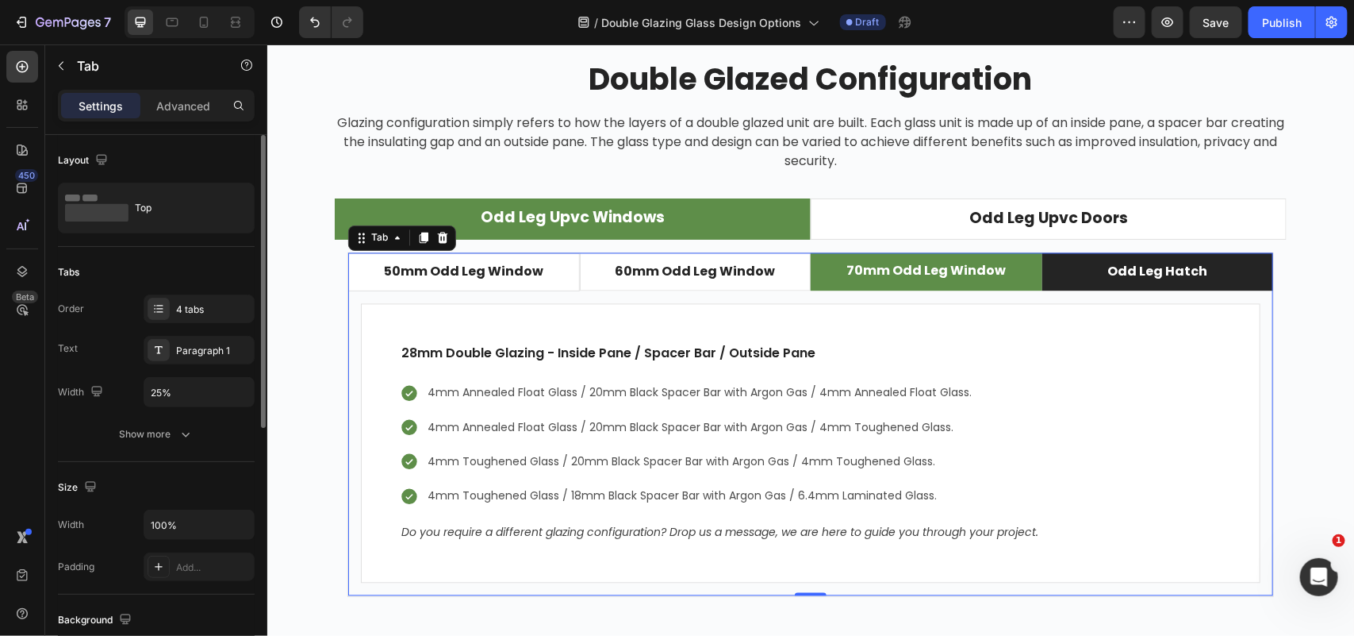
click at [1052, 279] on li "Odd Leg Hatch" at bounding box center [1158, 271] width 232 height 38
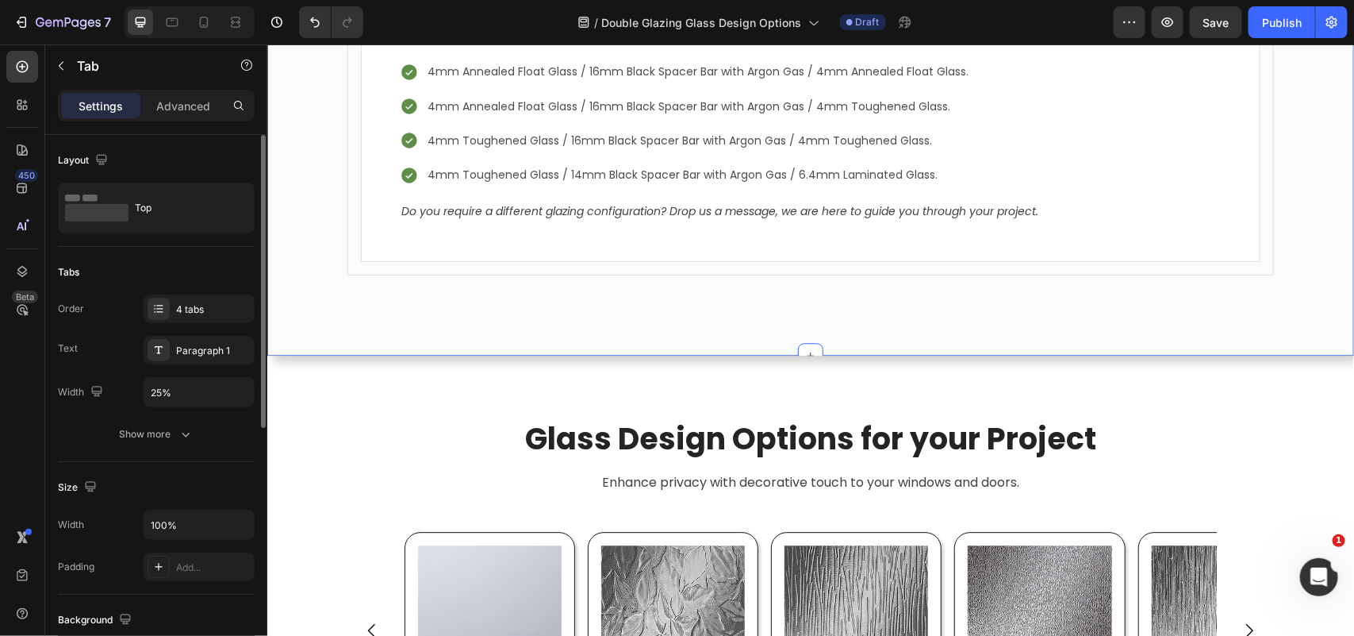
scroll to position [4362, 0]
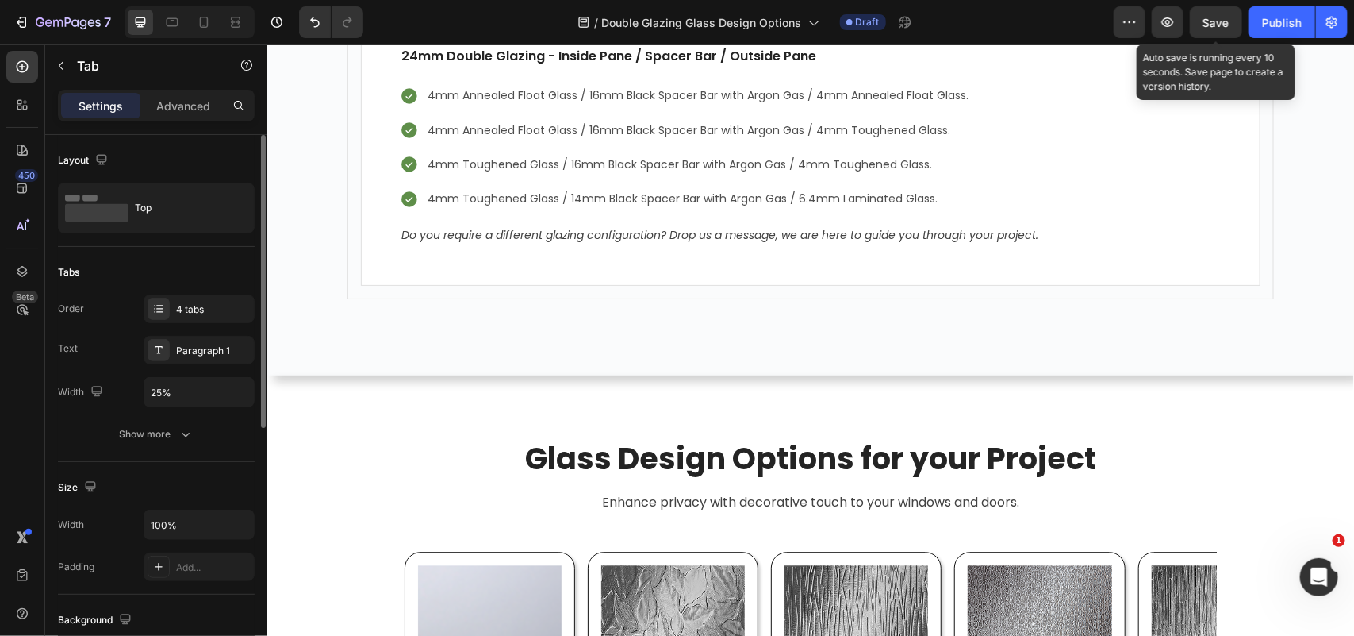
click at [1214, 25] on span "Save" at bounding box center [1217, 22] width 26 height 13
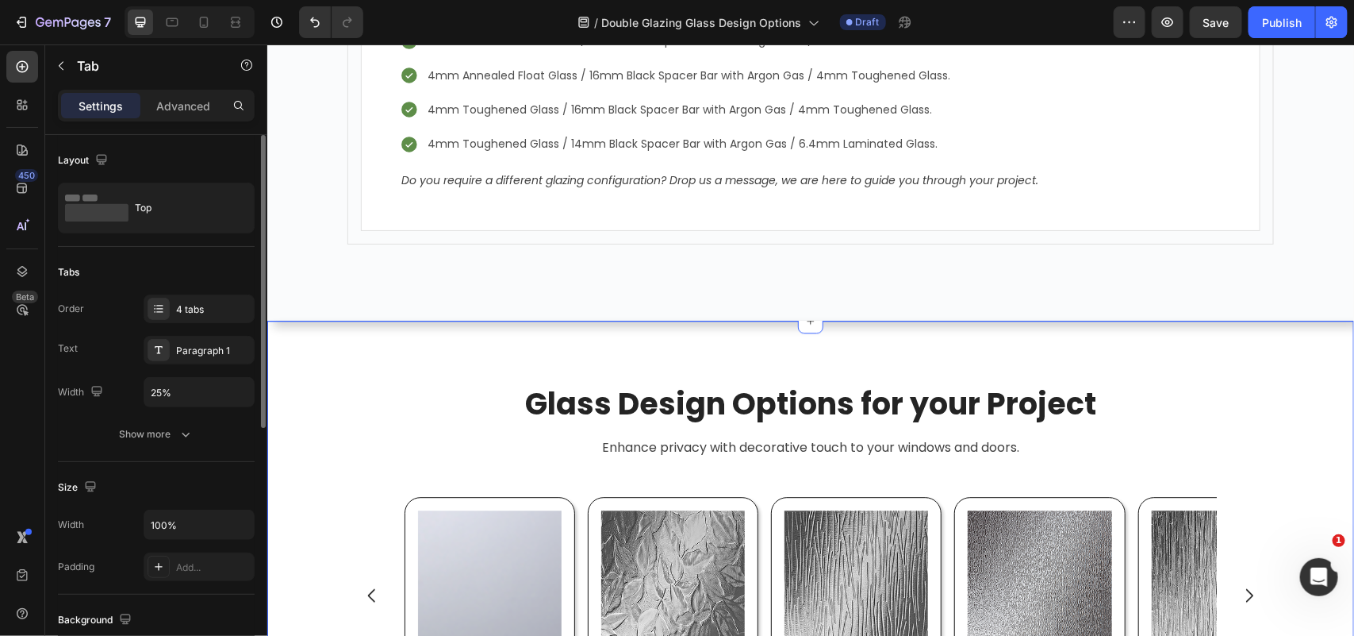
scroll to position [4384, 0]
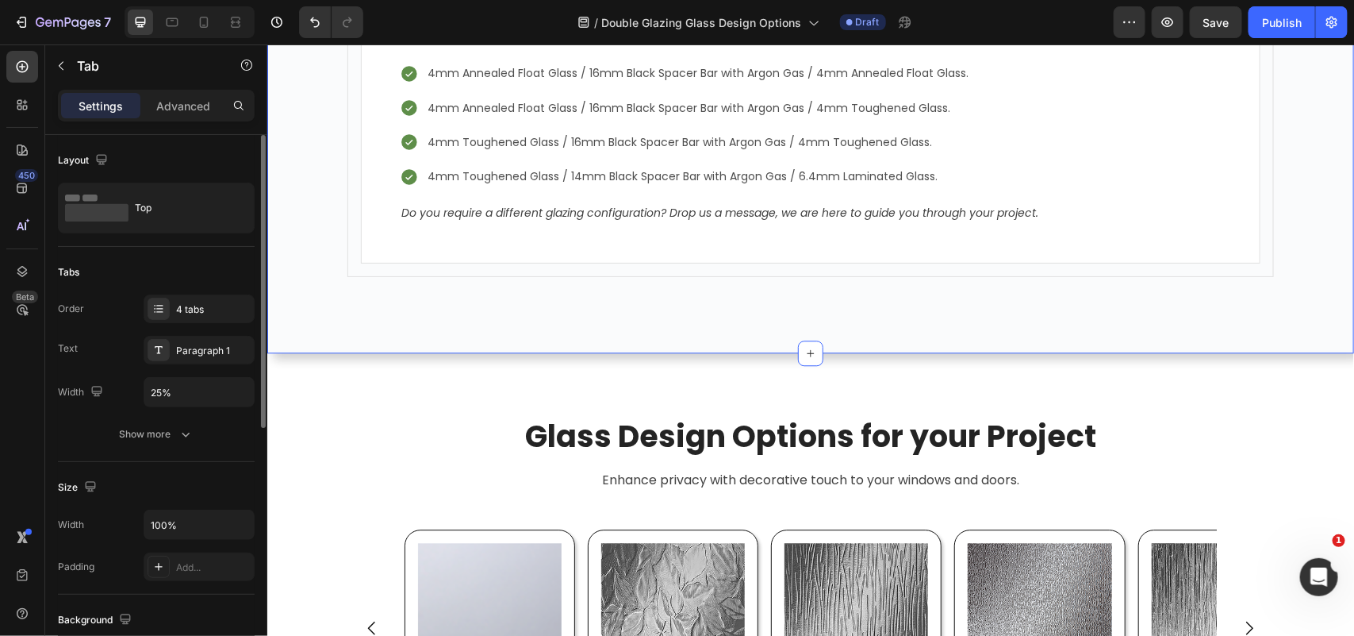
click at [774, 336] on div "Double Glazed Configuration Heading Glazing configuration simply refers to how …" at bounding box center [810, 14] width 1087 height 676
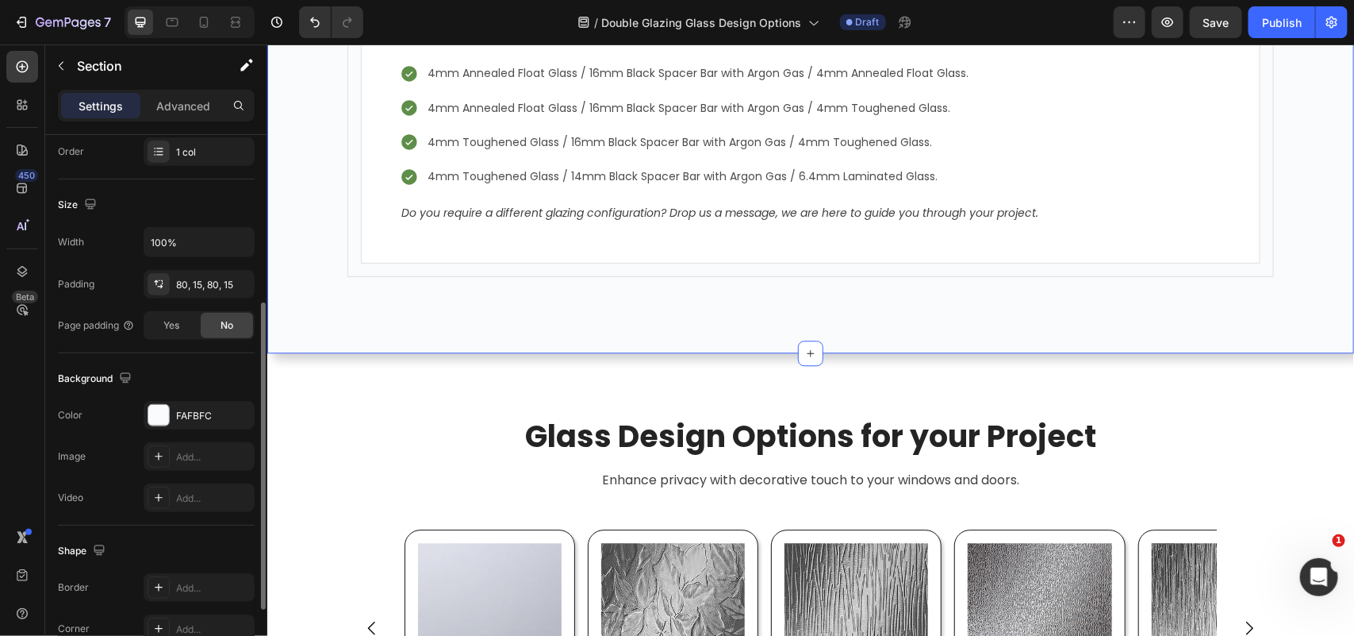
scroll to position [423, 0]
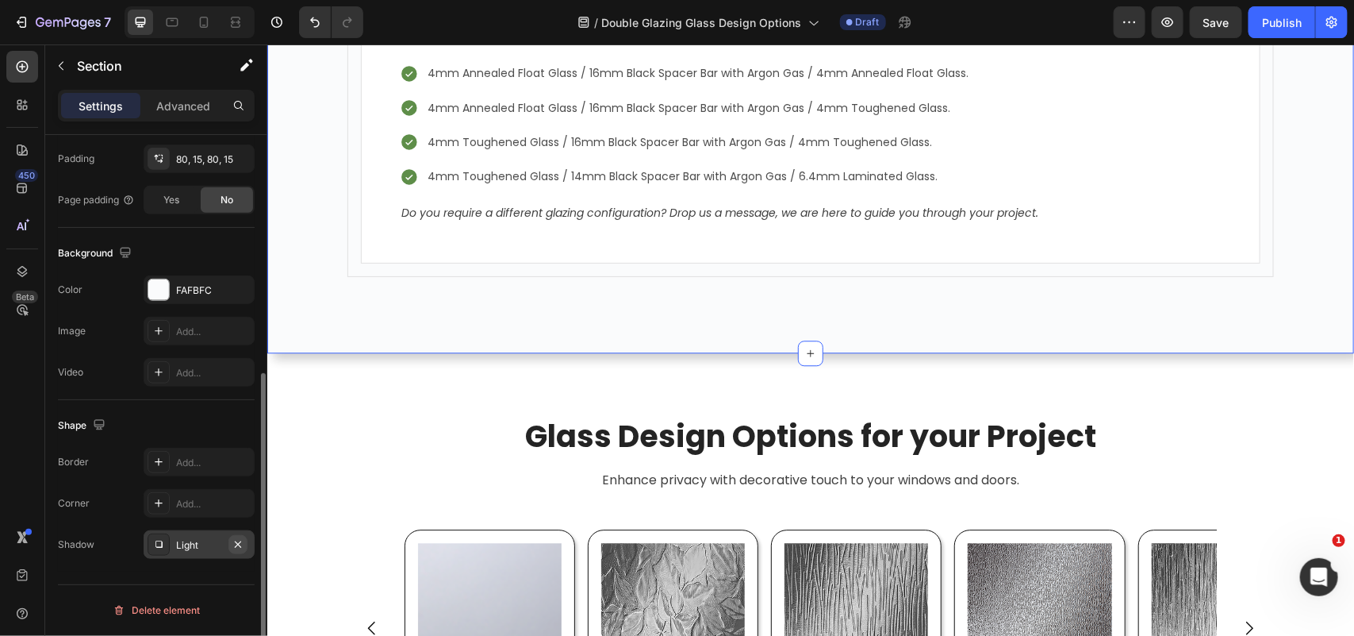
click at [238, 545] on icon "button" at bounding box center [238, 543] width 6 height 6
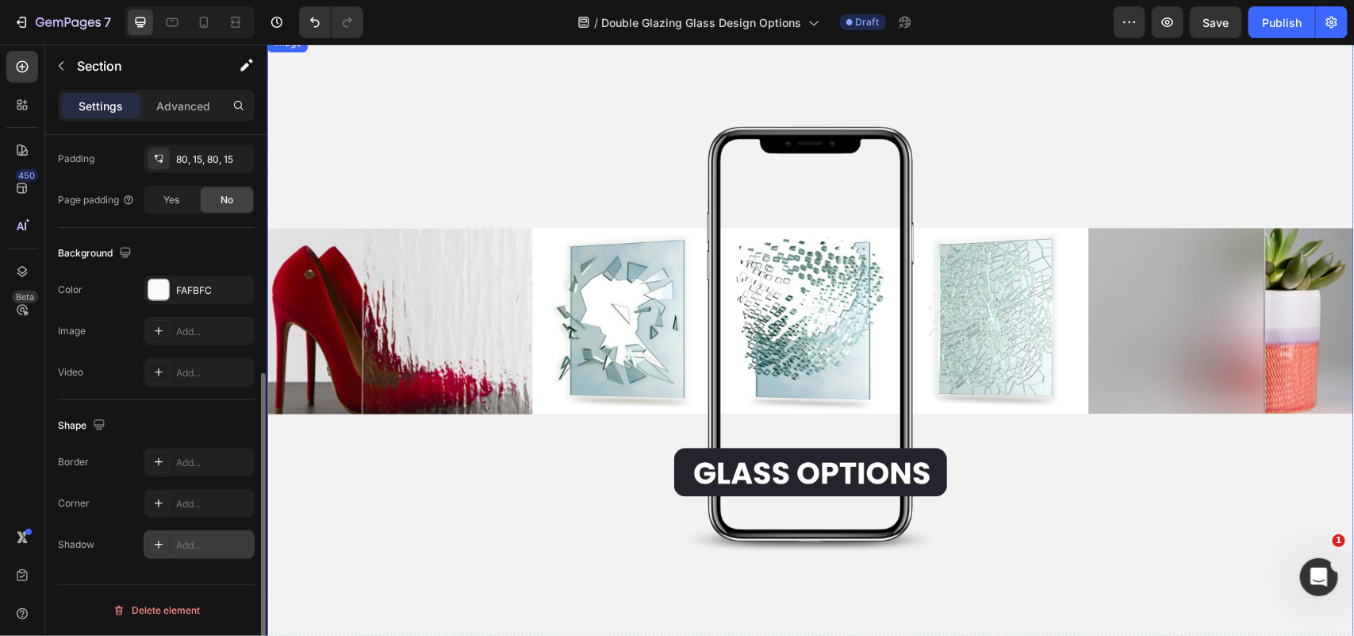
scroll to position [10, 0]
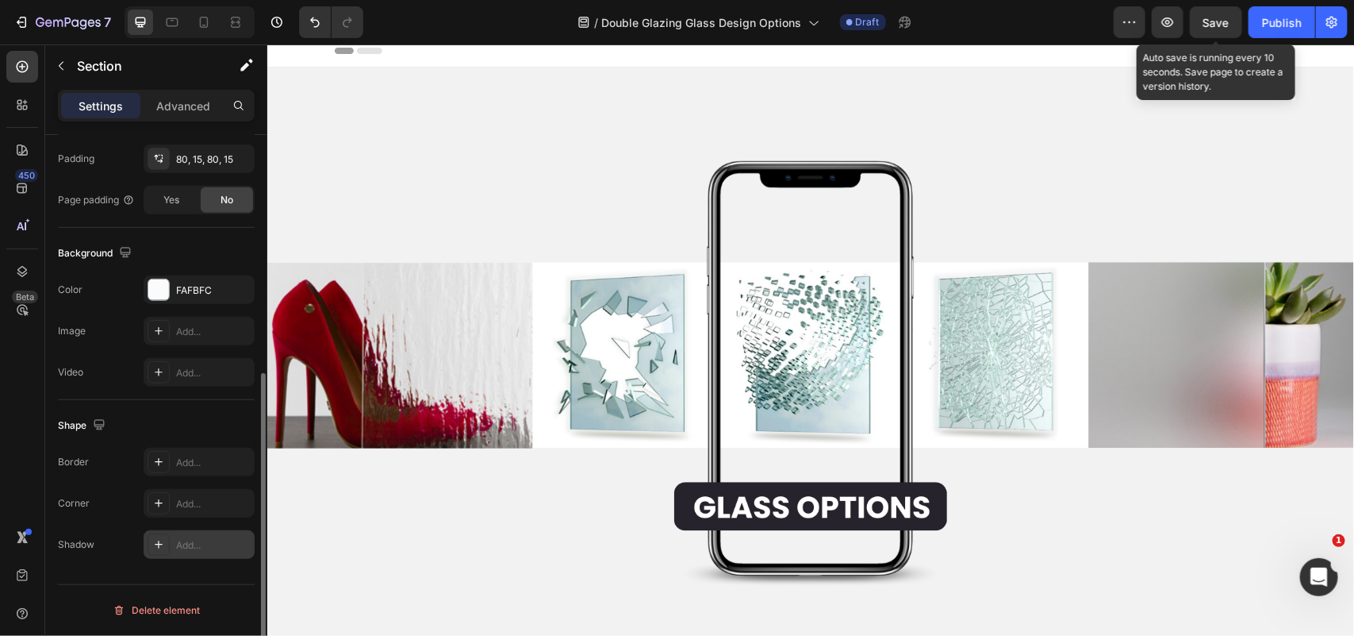
click at [1216, 17] on span "Save" at bounding box center [1217, 22] width 26 height 13
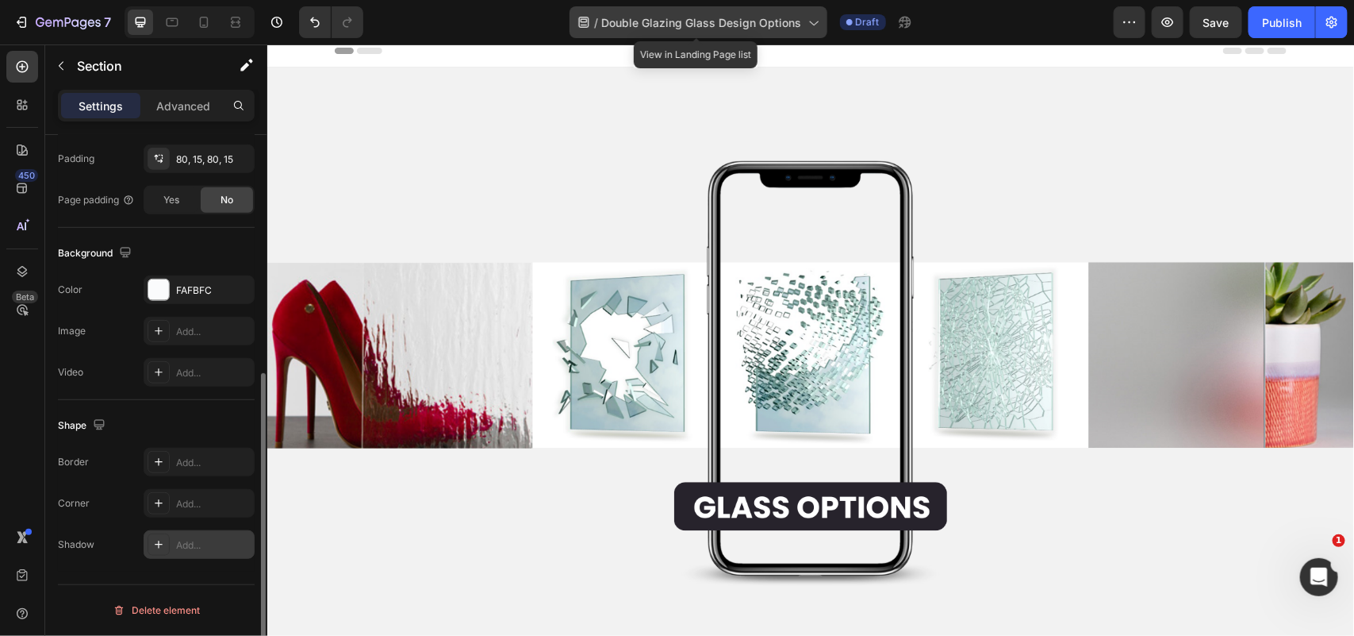
click at [788, 20] on span "Double Glazing Glass Design Options" at bounding box center [702, 22] width 200 height 17
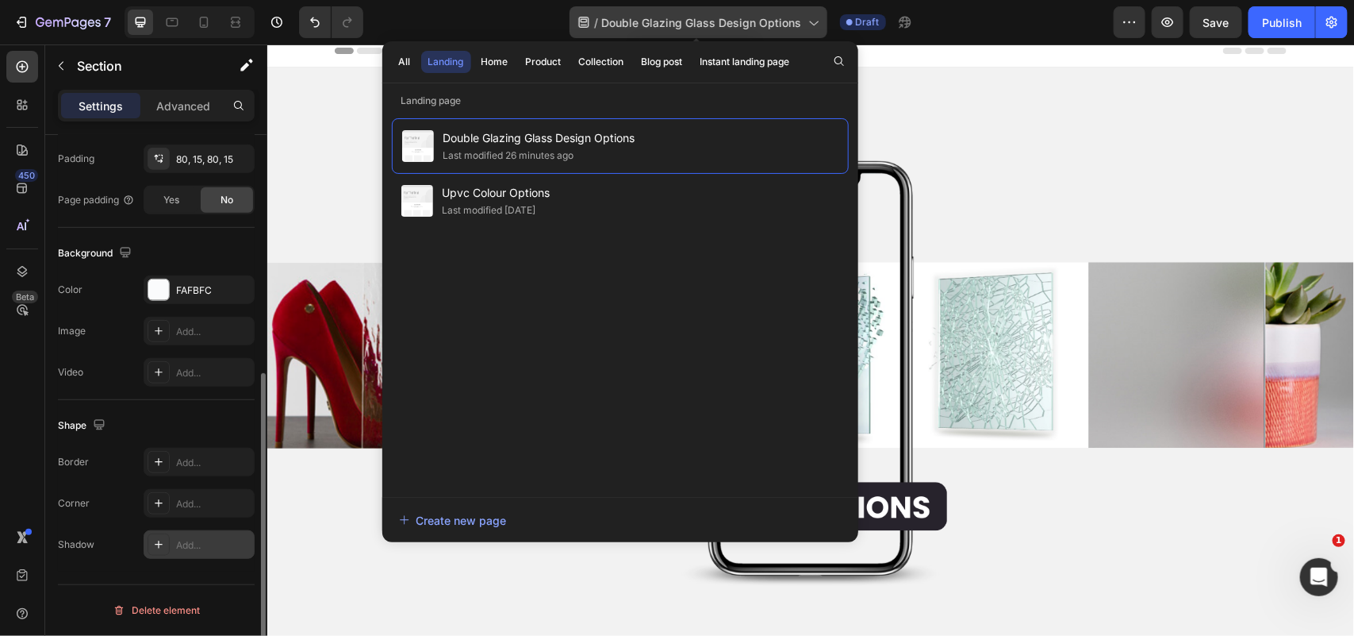
click at [814, 24] on icon at bounding box center [813, 22] width 16 height 16
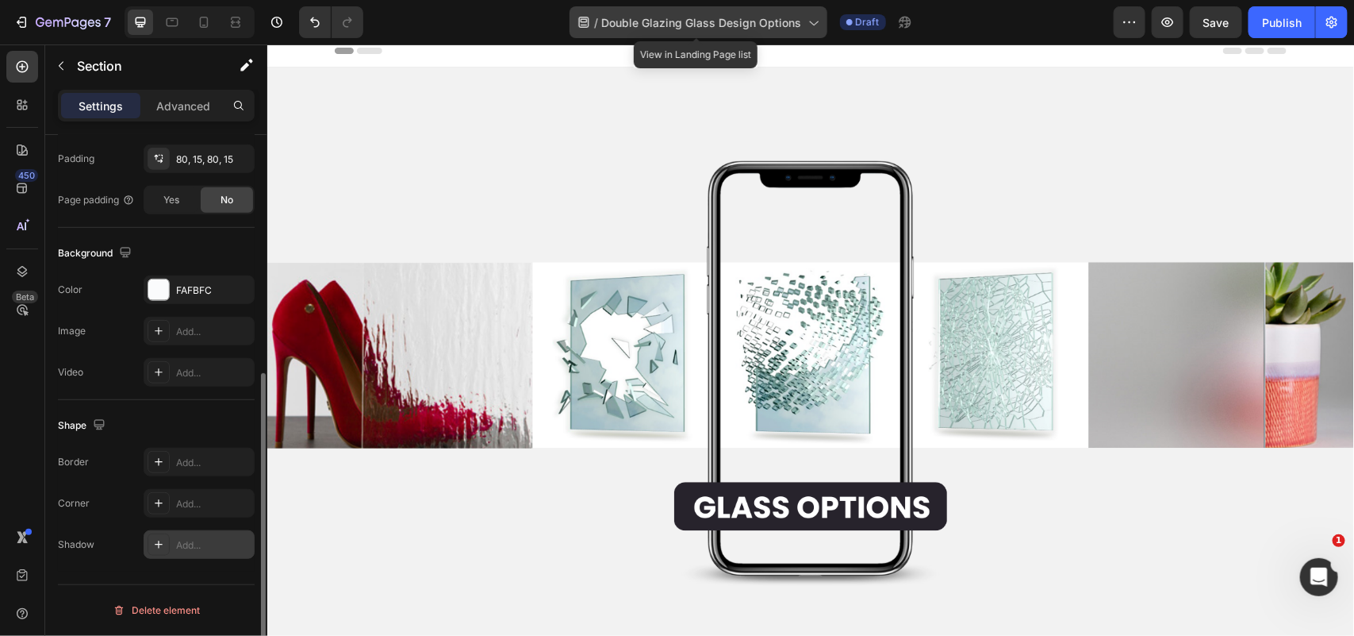
click at [814, 24] on icon at bounding box center [813, 22] width 16 height 16
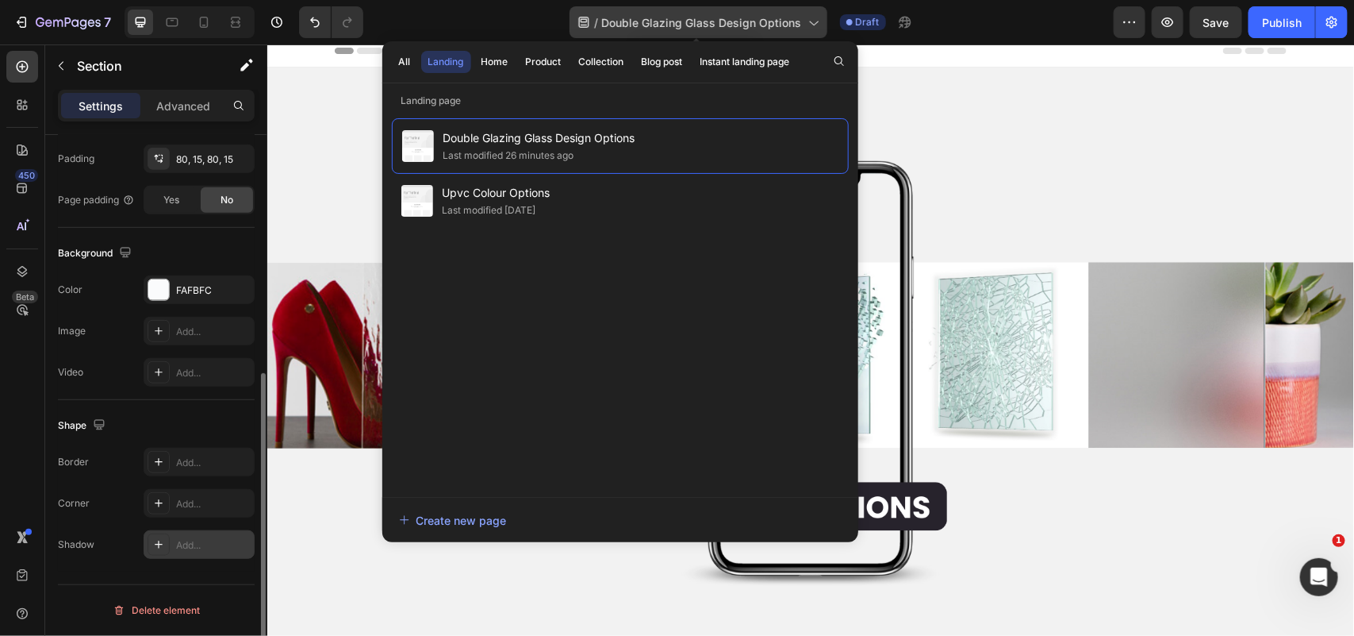
click at [812, 24] on icon at bounding box center [813, 23] width 9 height 5
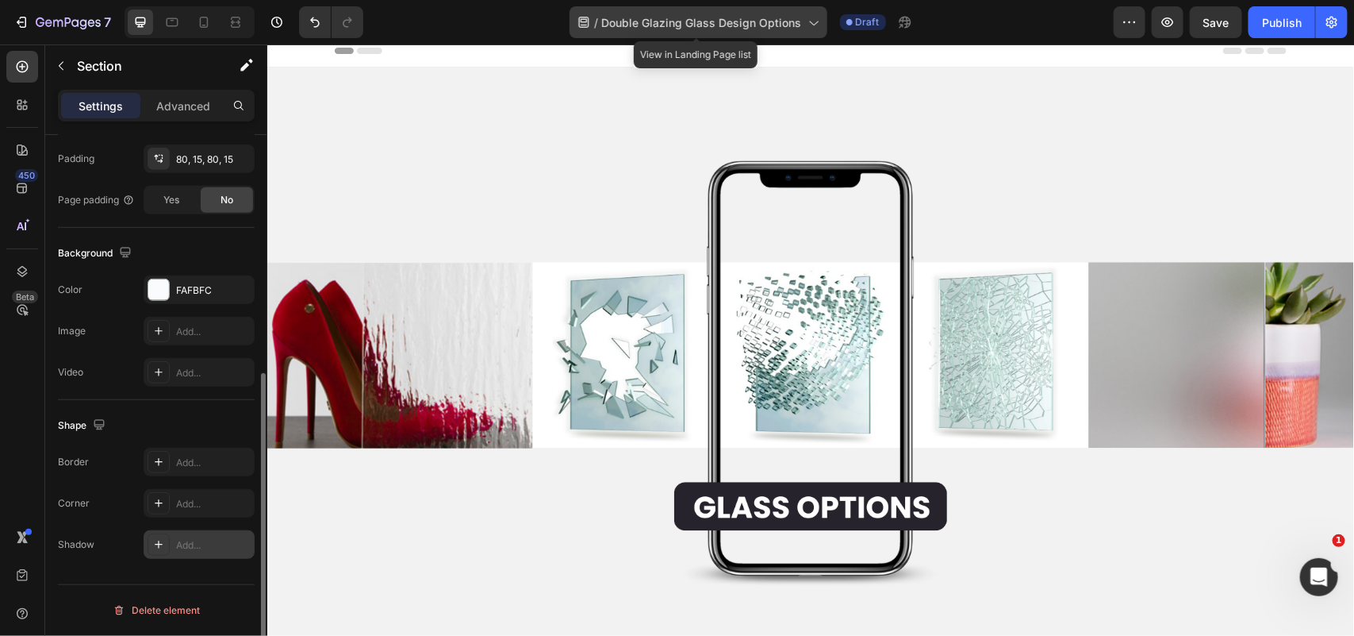
click at [812, 25] on icon at bounding box center [813, 22] width 16 height 16
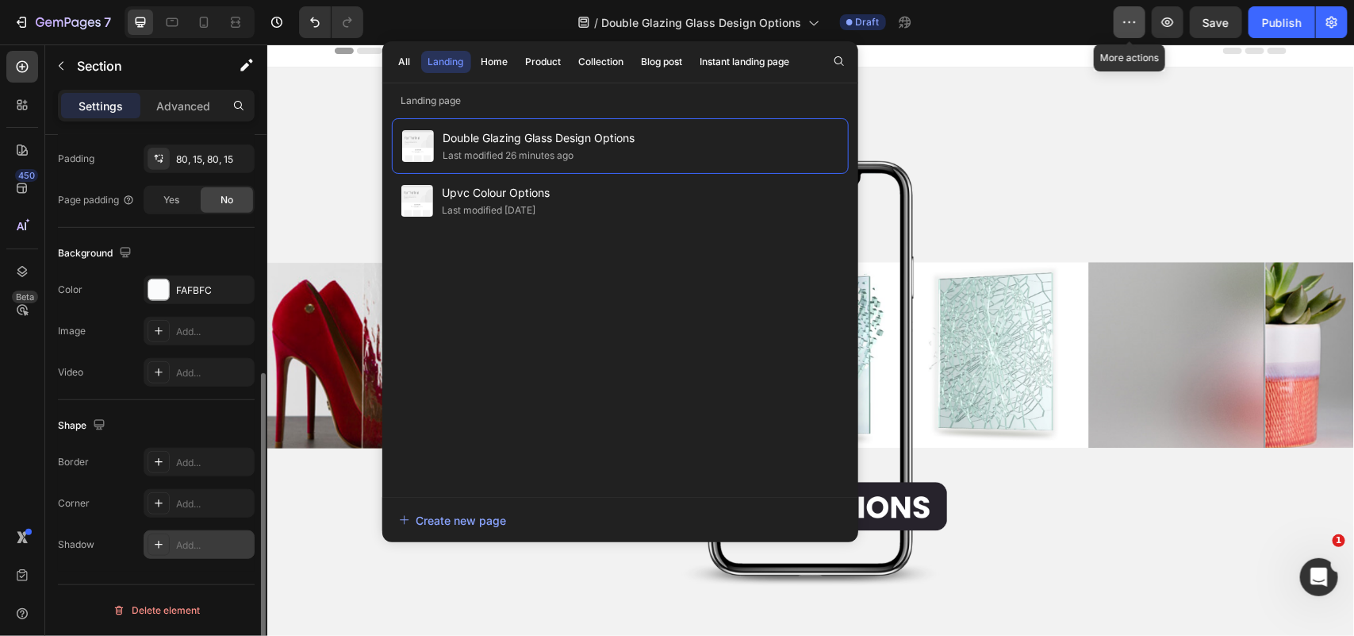
click at [1124, 29] on icon "button" at bounding box center [1130, 22] width 16 height 16
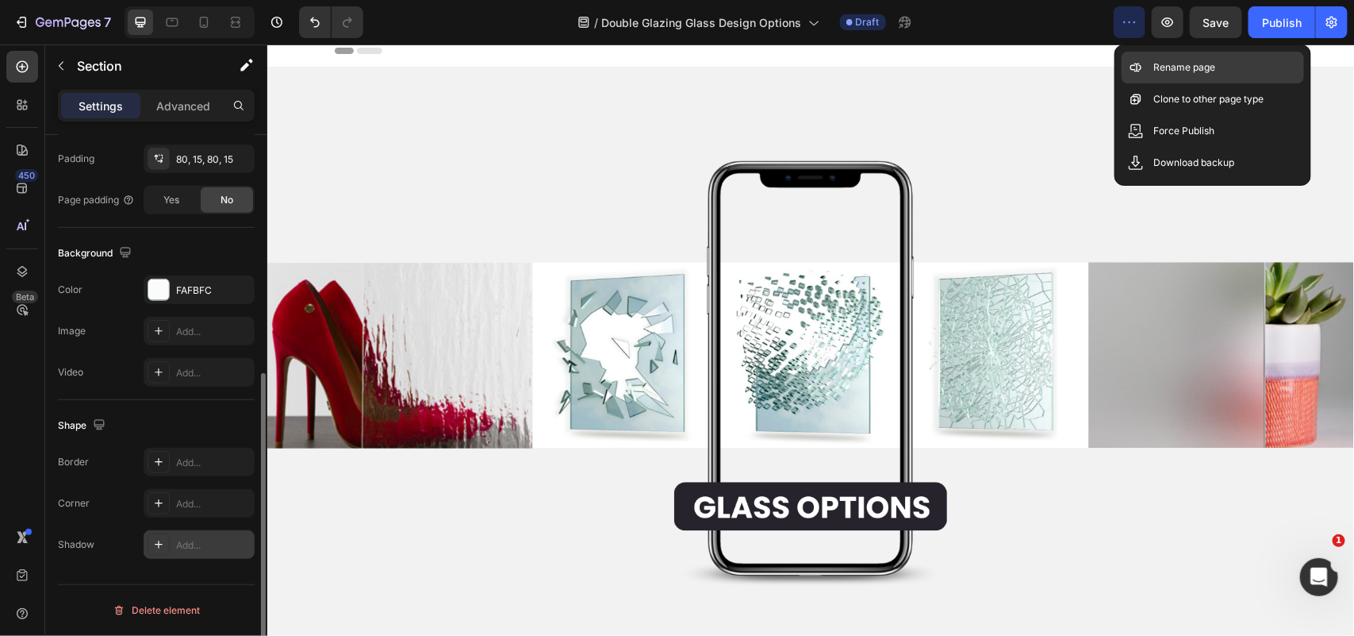
click at [1181, 67] on p "Rename page" at bounding box center [1185, 68] width 62 height 16
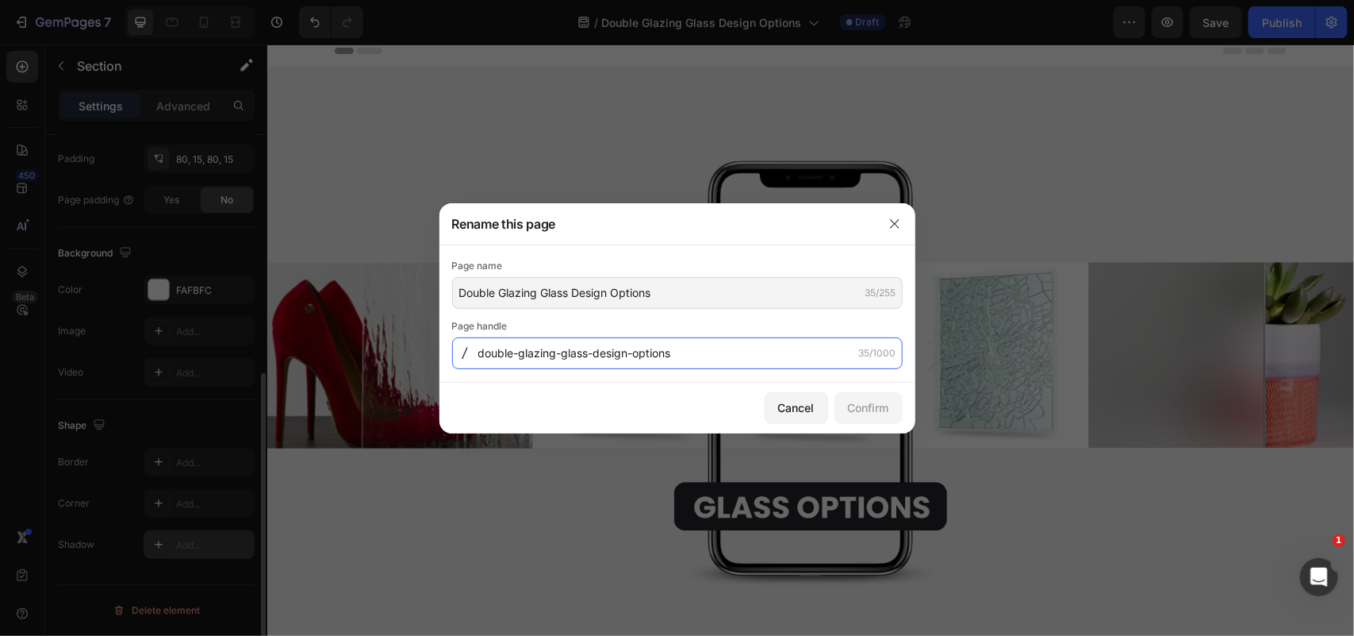
click at [629, 352] on input "double-glazing-glass-design-options" at bounding box center [677, 353] width 451 height 32
click at [629, 355] on input "double-glazing-glass-design-options" at bounding box center [677, 353] width 451 height 32
drag, startPoint x: 629, startPoint y: 354, endPoint x: 565, endPoint y: 354, distance: 64.3
click at [565, 354] on input "double-glazing-glass-design-options" at bounding box center [677, 353] width 451 height 32
click at [563, 348] on input "double-glazing-glass-design-options" at bounding box center [677, 353] width 451 height 32
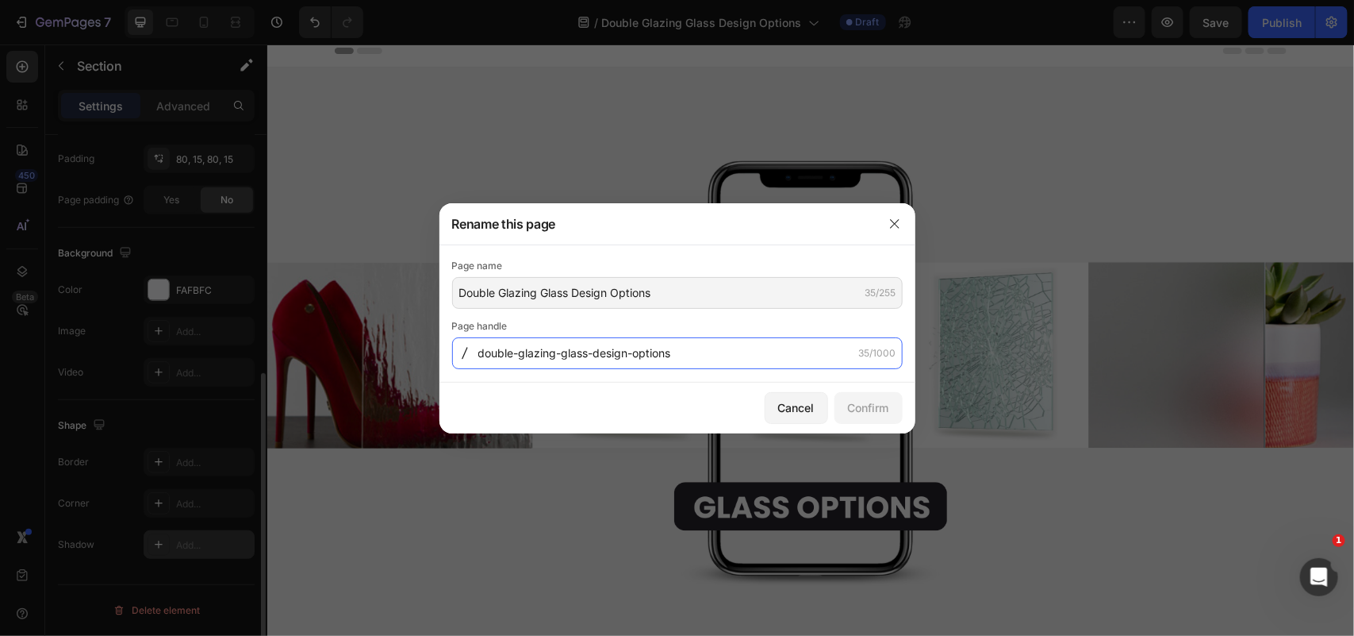
drag, startPoint x: 562, startPoint y: 355, endPoint x: 474, endPoint y: 340, distance: 89.4
click at [474, 340] on input "double-glazing-glass-design-options" at bounding box center [677, 353] width 451 height 32
drag, startPoint x: 506, startPoint y: 355, endPoint x: 456, endPoint y: 353, distance: 50.0
click at [456, 353] on div "glass-design-options 20/1000" at bounding box center [677, 353] width 451 height 32
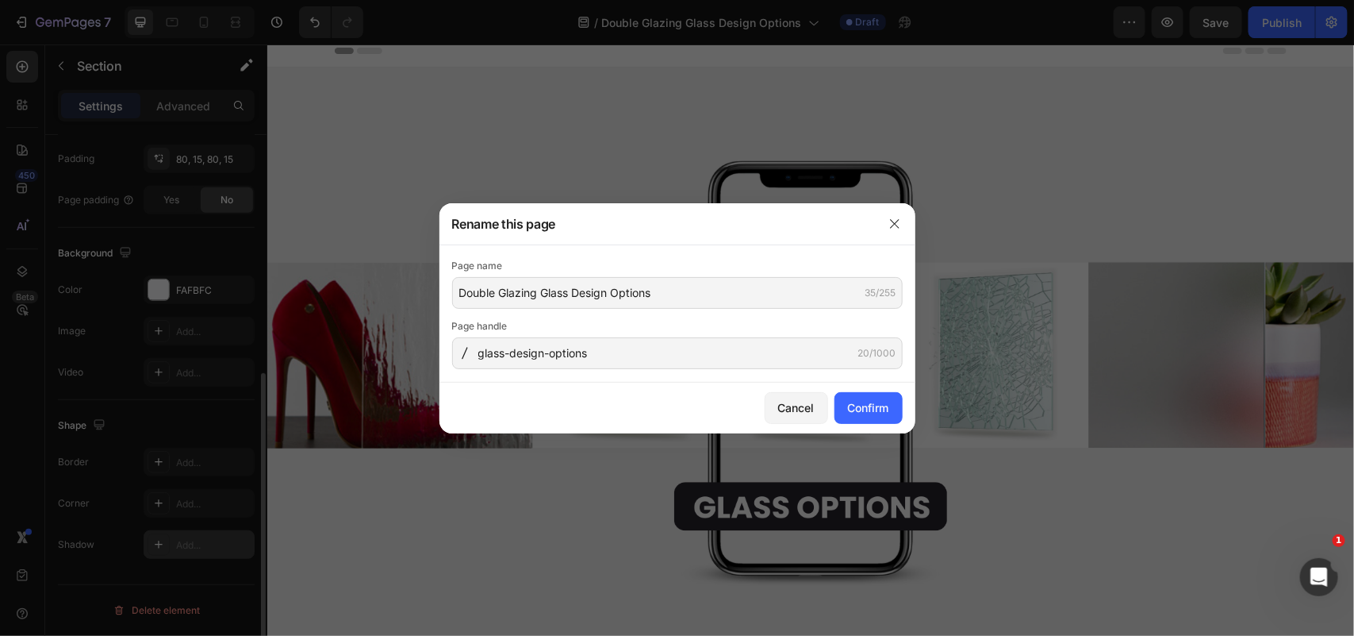
click at [477, 355] on div at bounding box center [464, 353] width 25 height 13
click at [478, 357] on input "glass-design-options" at bounding box center [677, 353] width 451 height 32
click at [477, 357] on div at bounding box center [464, 353] width 25 height 13
click at [480, 357] on input "glass-design-options" at bounding box center [677, 353] width 451 height 32
click at [481, 351] on input "glass-design-options" at bounding box center [677, 353] width 451 height 32
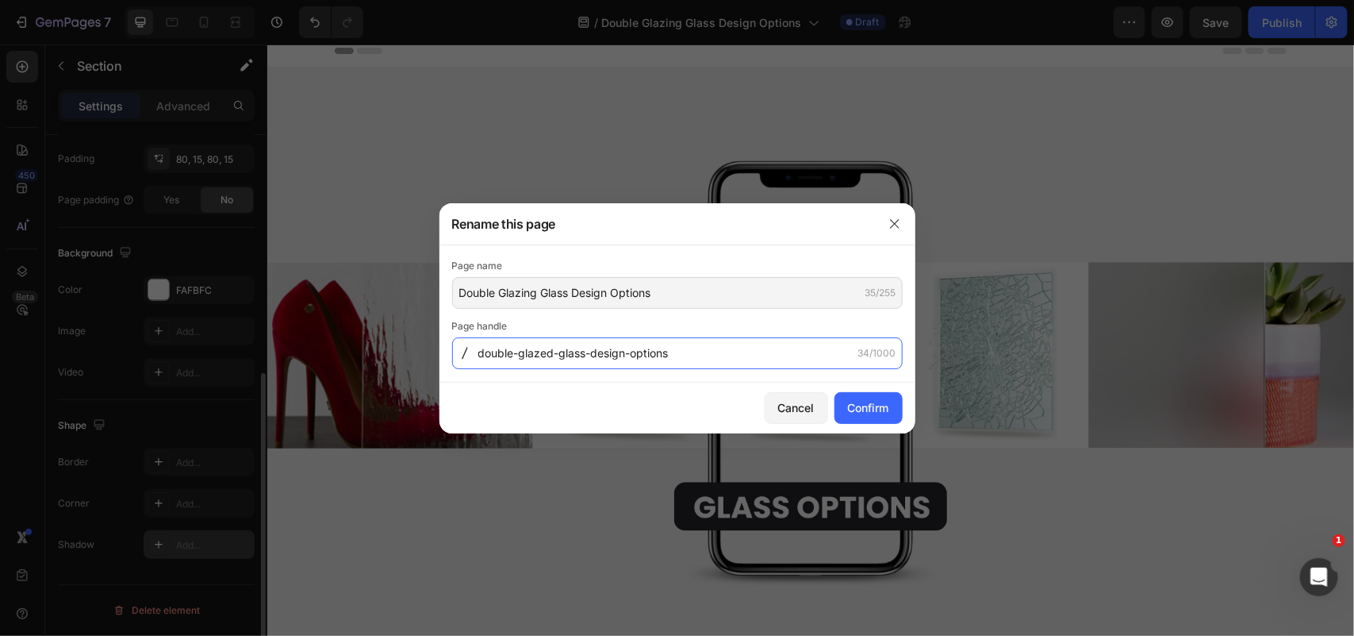
type input "double-glazed-glass-design-options"
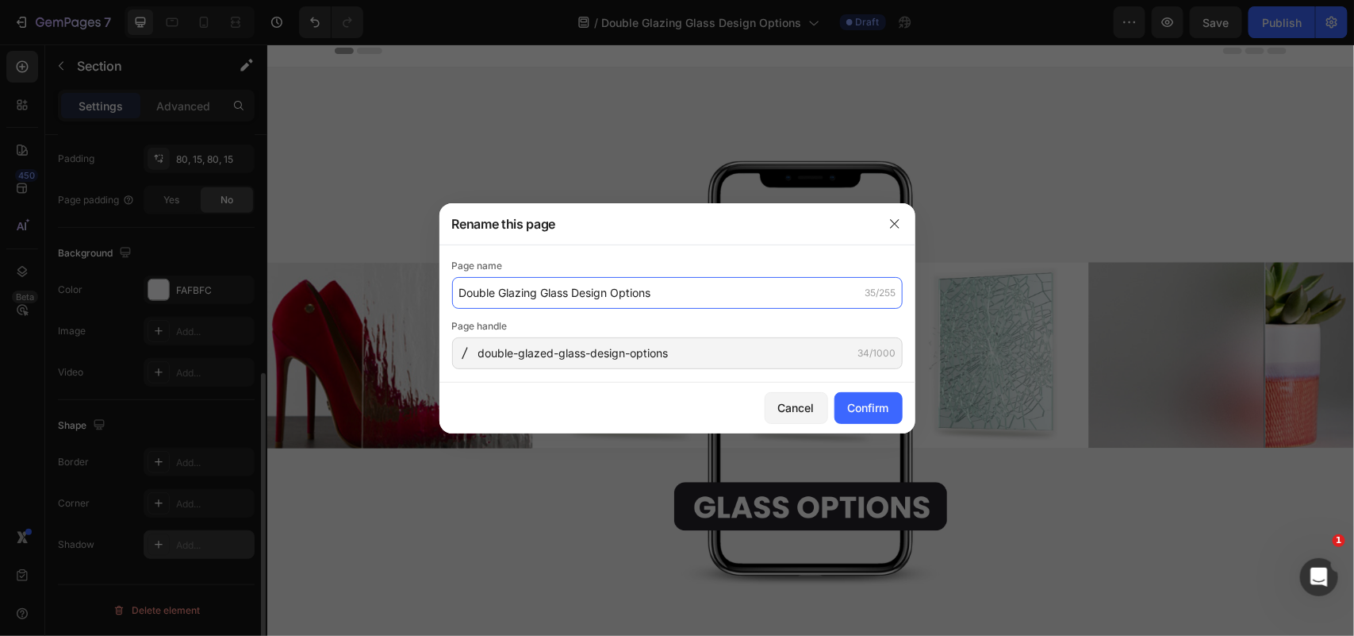
click at [540, 295] on input "Double Glazing Glass Design Options" at bounding box center [677, 293] width 451 height 32
click at [540, 294] on input "Double Glazing Glass Design Options" at bounding box center [677, 293] width 451 height 32
click at [532, 292] on input "Double Glazing Glass Design Options" at bounding box center [677, 293] width 451 height 32
click at [540, 292] on input "Double Glazing Glass Design Options" at bounding box center [677, 293] width 451 height 32
type input "Double Glazed Glass Design Options"
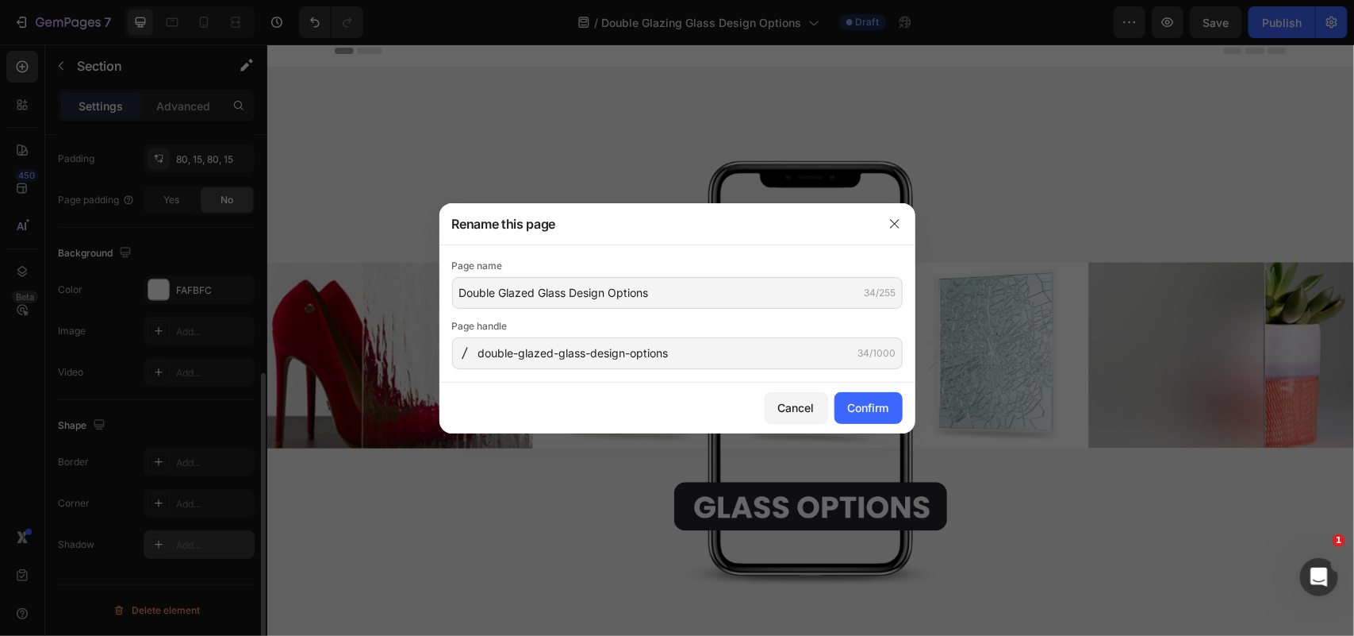
click at [573, 394] on div "Cancel Confirm" at bounding box center [678, 407] width 476 height 51
click at [878, 406] on div "Confirm" at bounding box center [868, 407] width 41 height 17
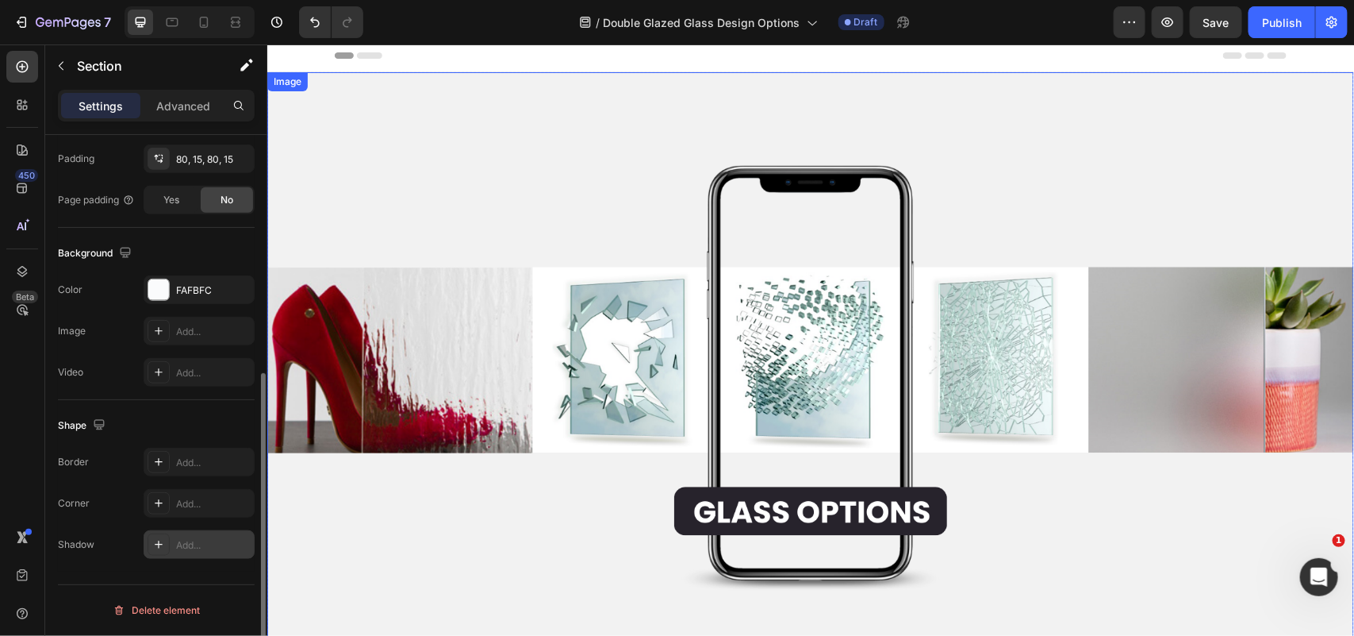
scroll to position [0, 0]
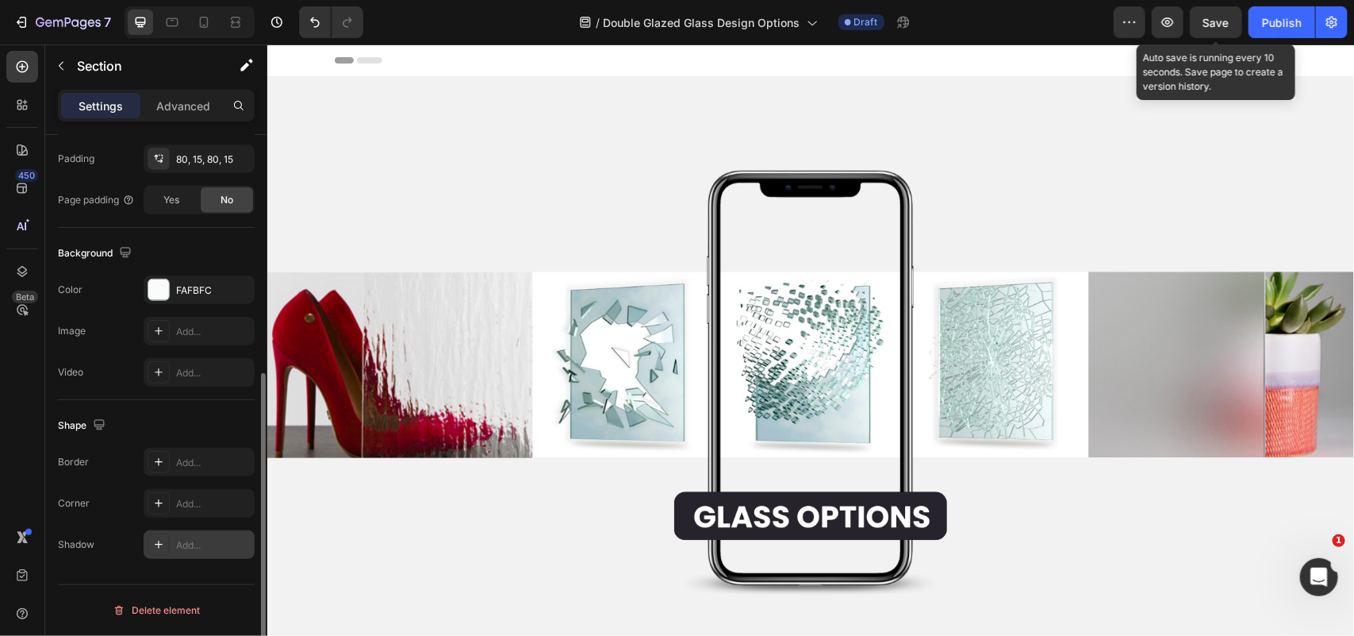
click at [1218, 24] on span "Save" at bounding box center [1217, 22] width 26 height 13
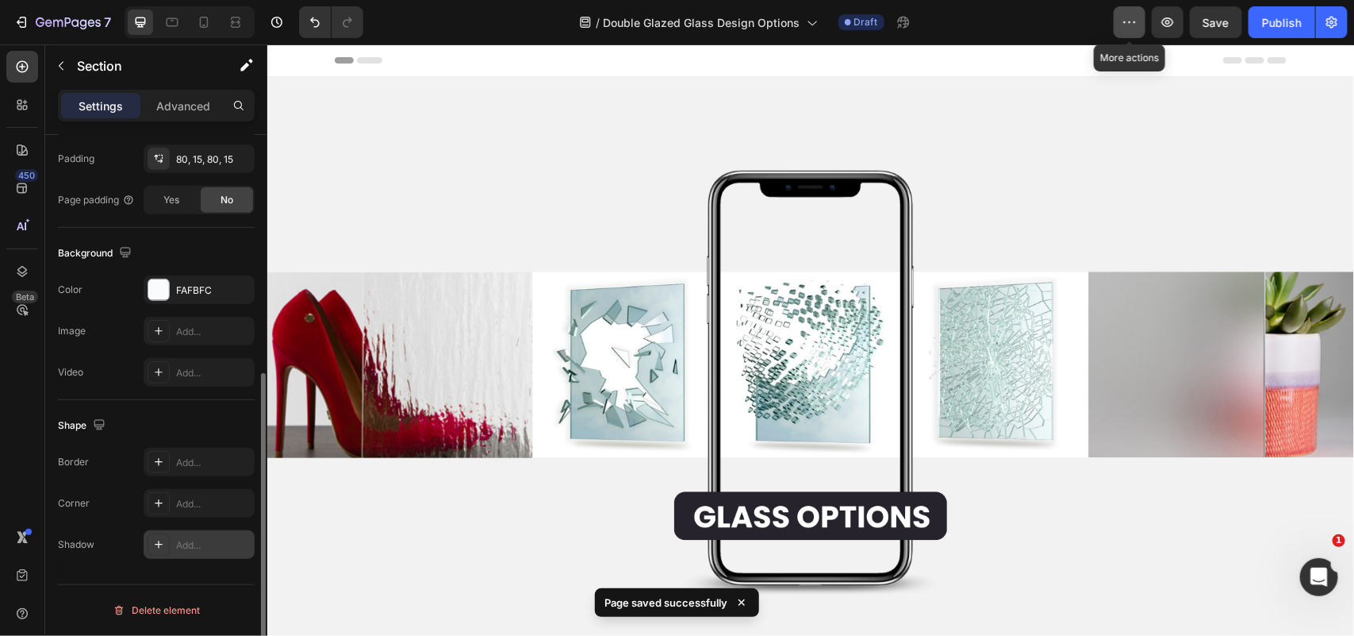
click at [1132, 29] on icon "button" at bounding box center [1130, 22] width 16 height 16
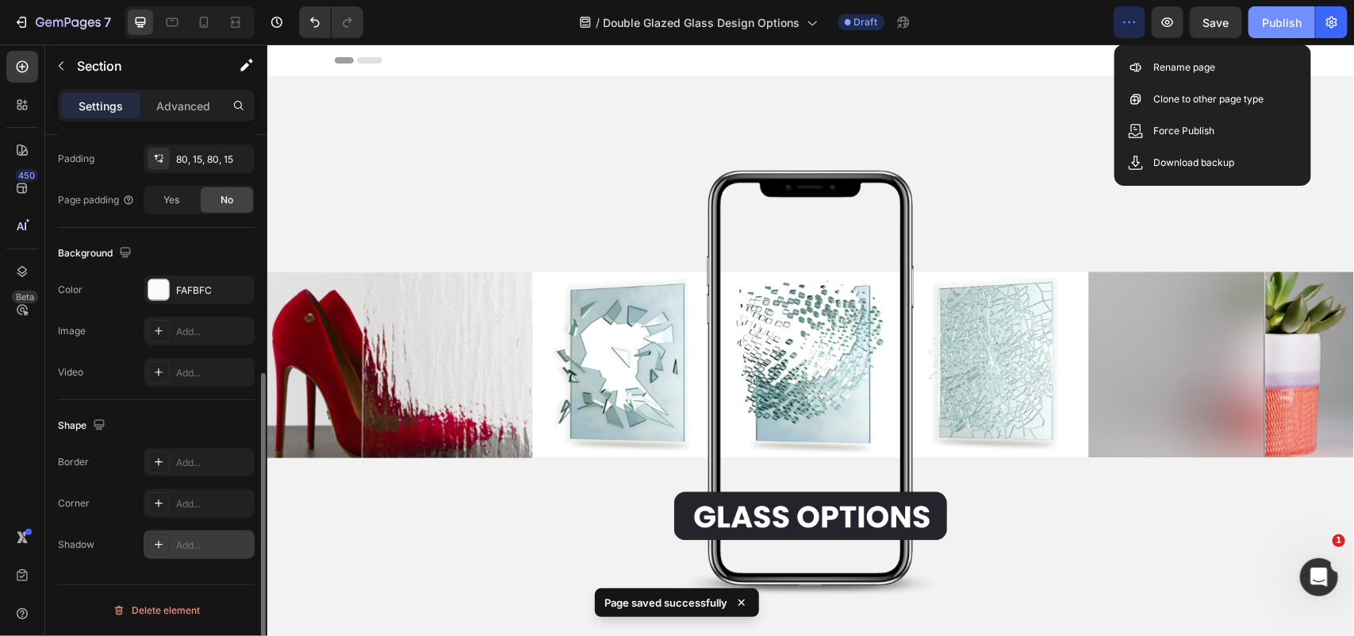
click at [1274, 18] on div "Publish" at bounding box center [1282, 22] width 40 height 17
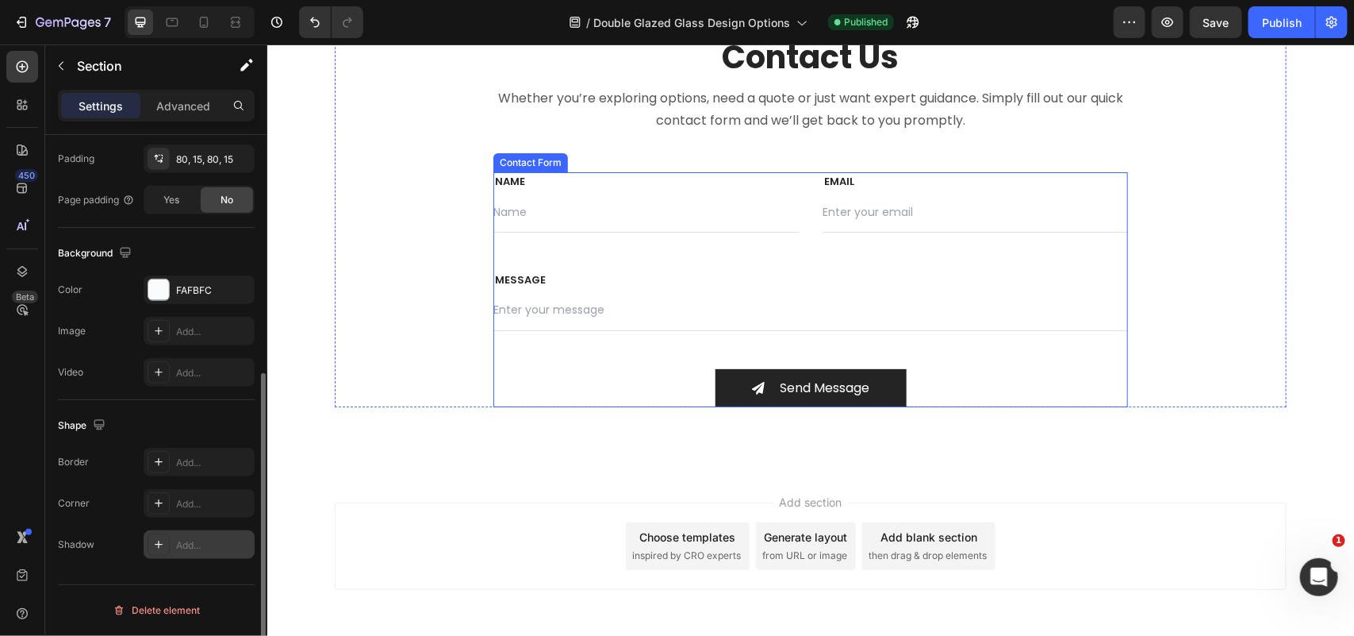
scroll to position [5231, 0]
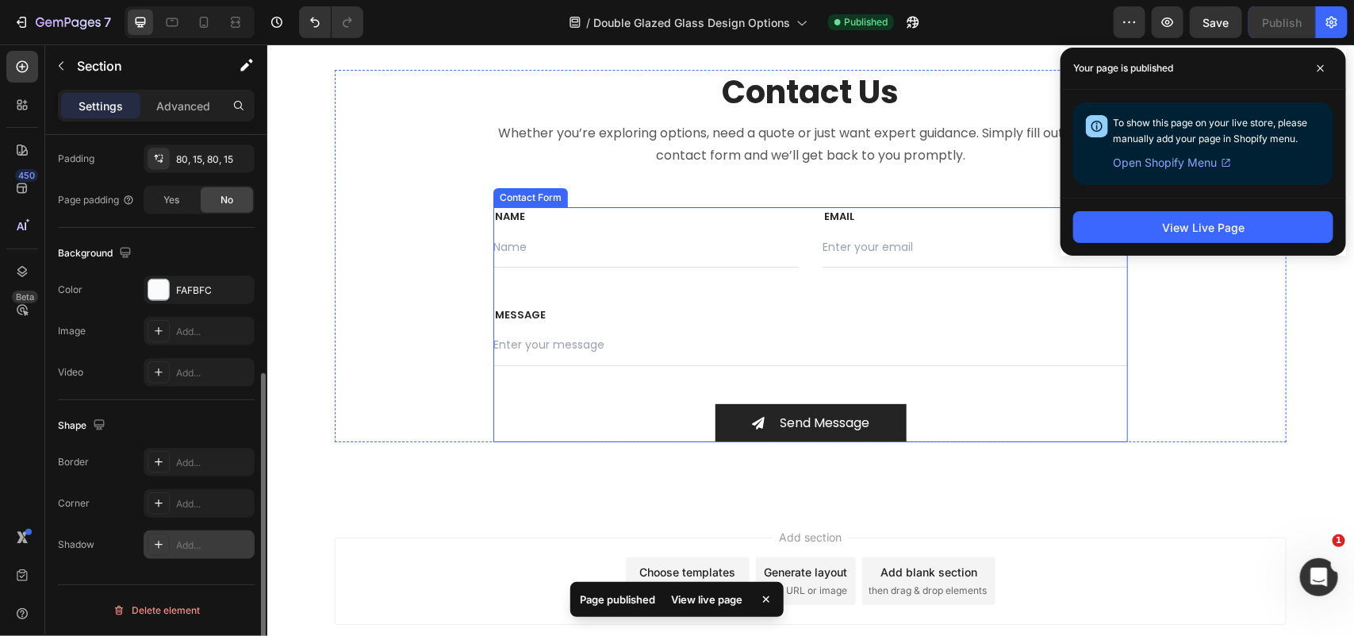
click at [652, 390] on div "NAME Text block Text Field EMAIL Text block Email Field Row MESSAGE Text block …" at bounding box center [810, 323] width 635 height 234
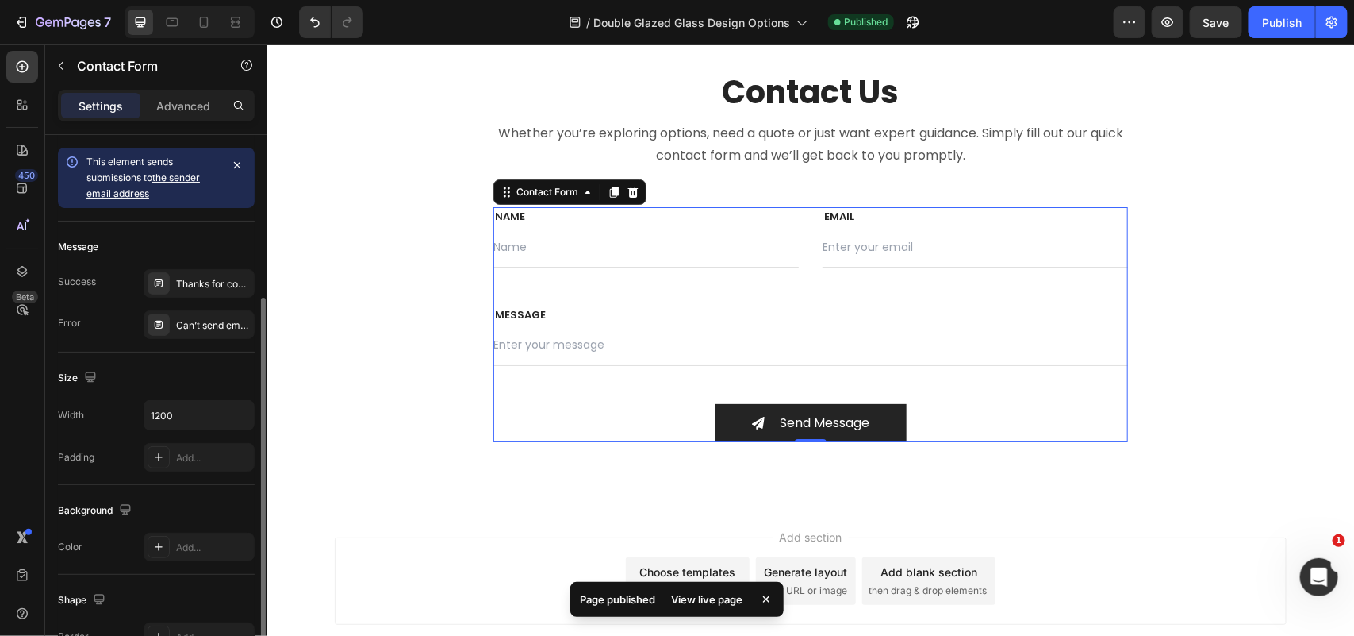
scroll to position [306, 0]
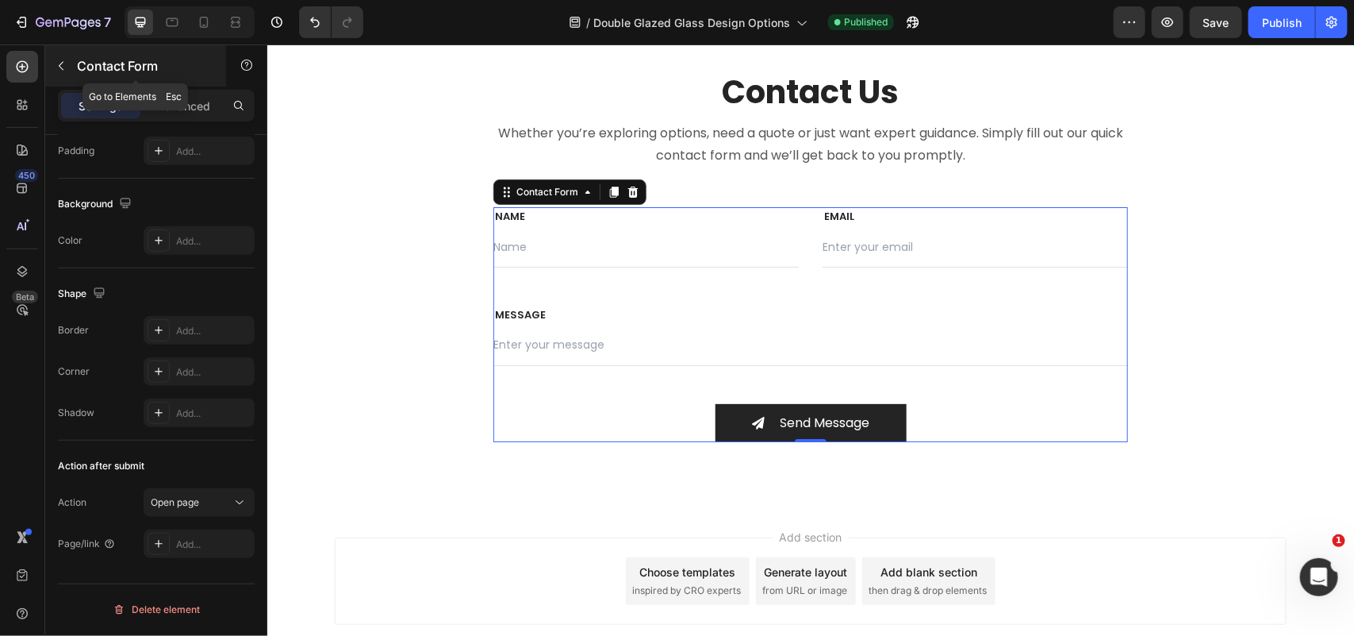
click at [60, 63] on icon "button" at bounding box center [61, 66] width 13 height 13
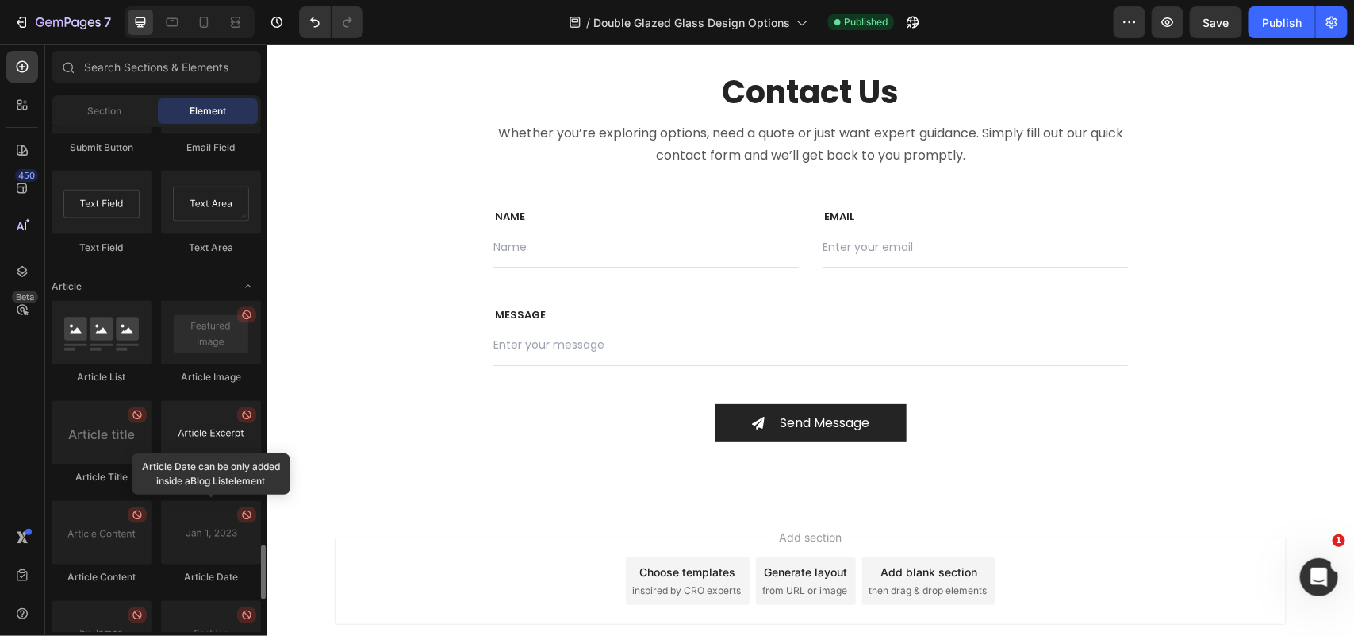
scroll to position [3801, 0]
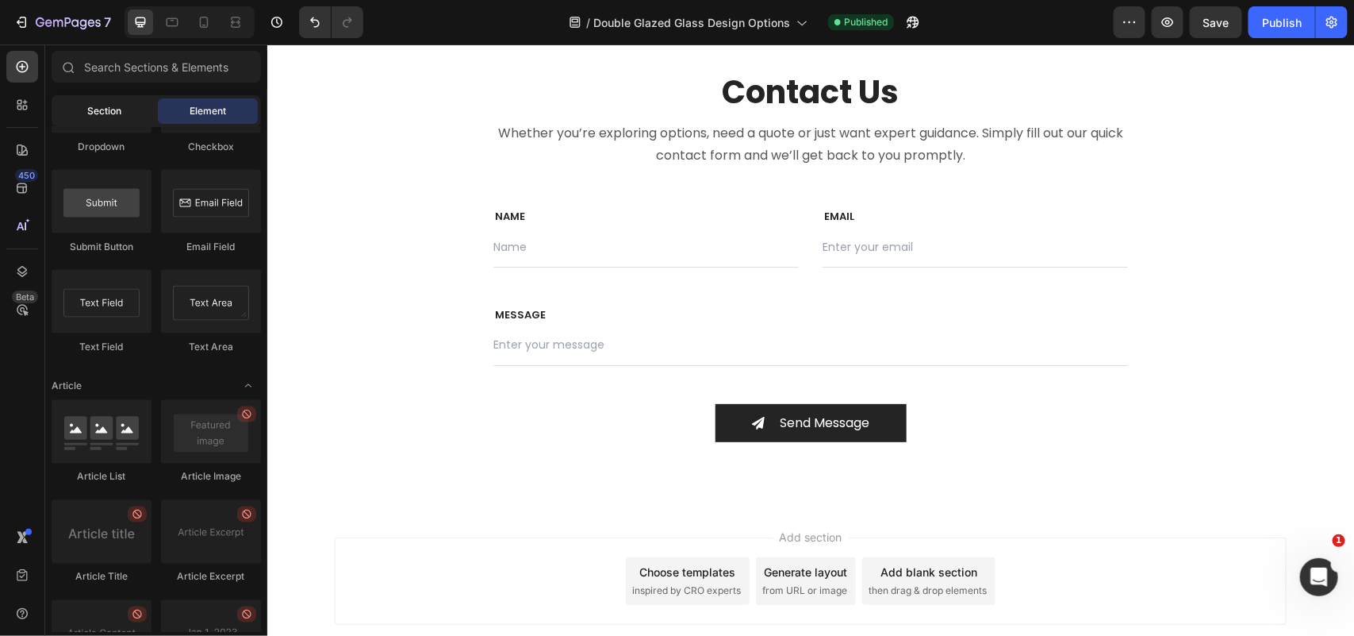
click at [115, 110] on span "Section" at bounding box center [105, 111] width 34 height 14
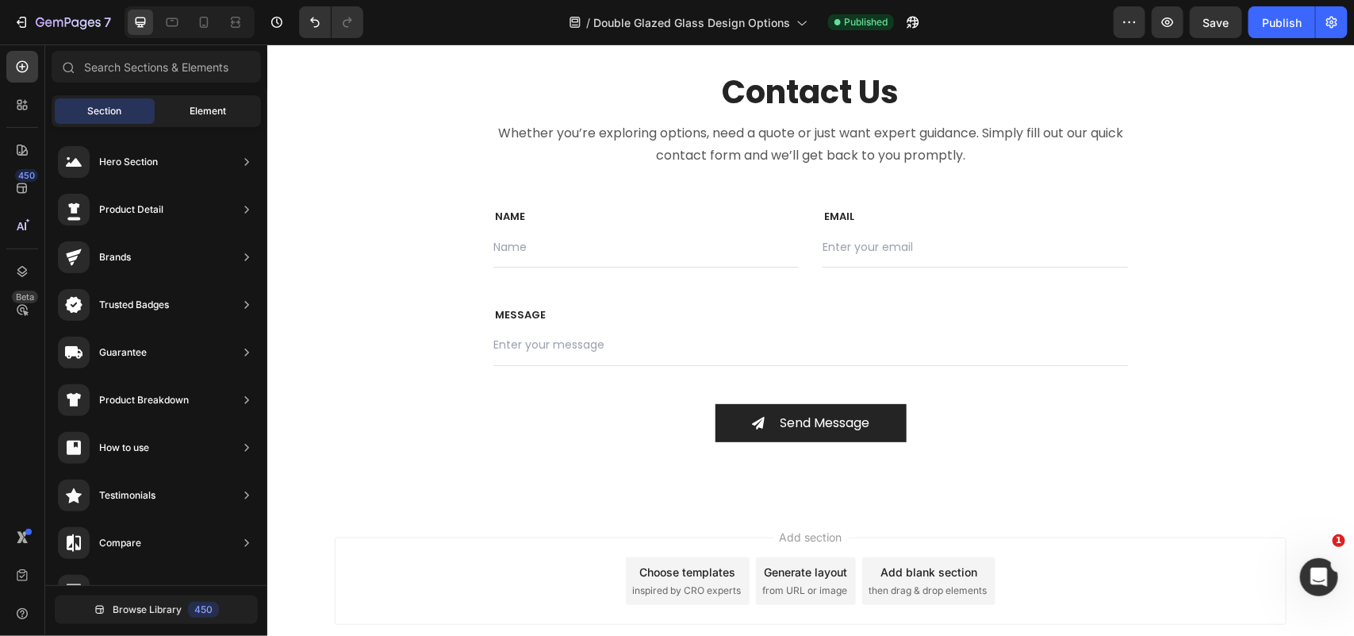
click at [201, 117] on span "Element" at bounding box center [208, 111] width 37 height 14
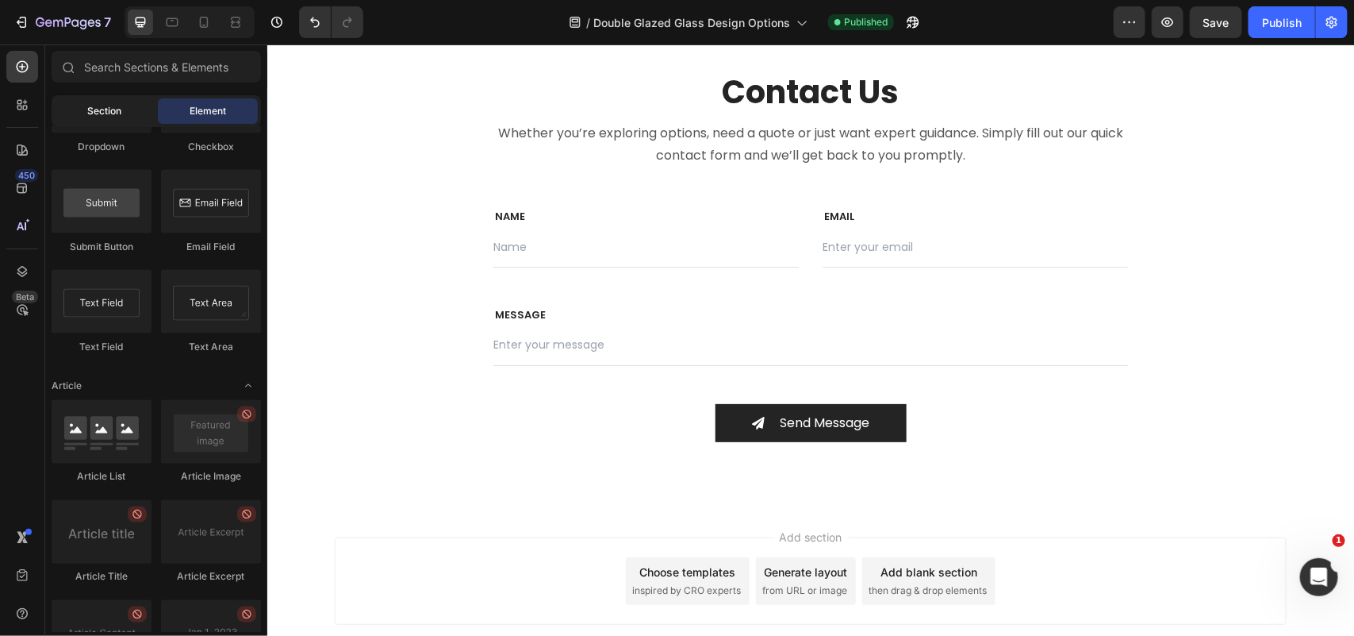
click at [95, 123] on div "Section" at bounding box center [105, 110] width 100 height 25
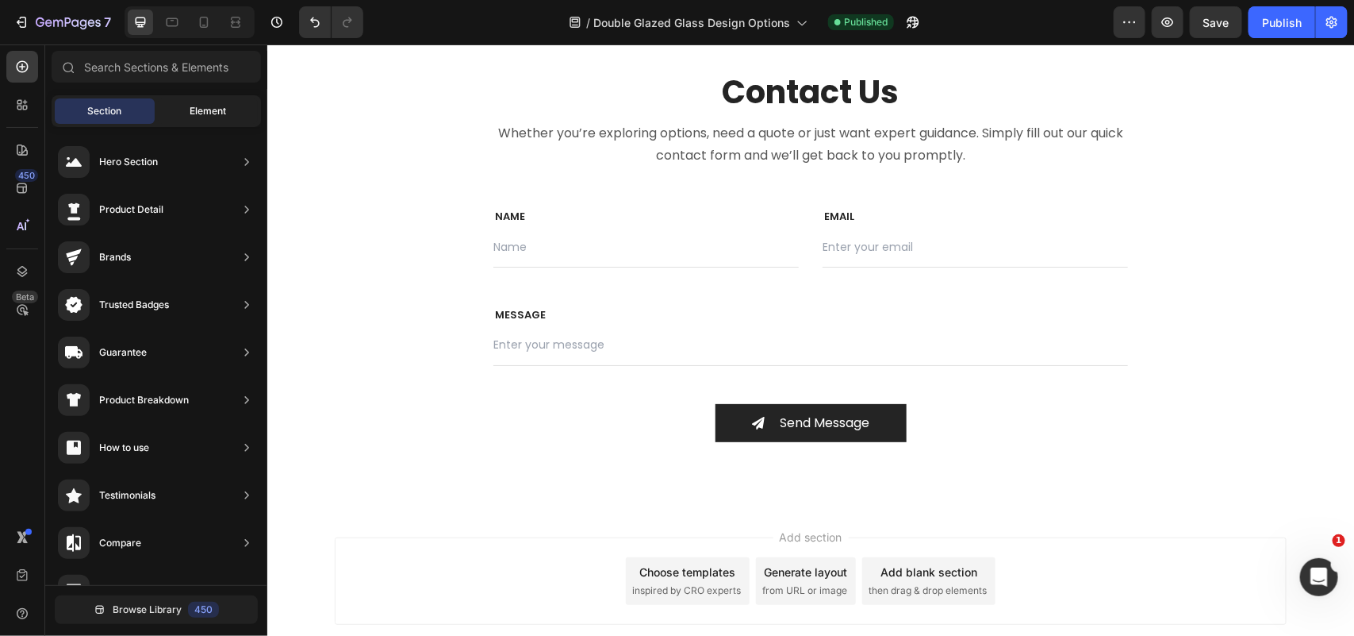
click at [206, 119] on div "Element" at bounding box center [208, 110] width 100 height 25
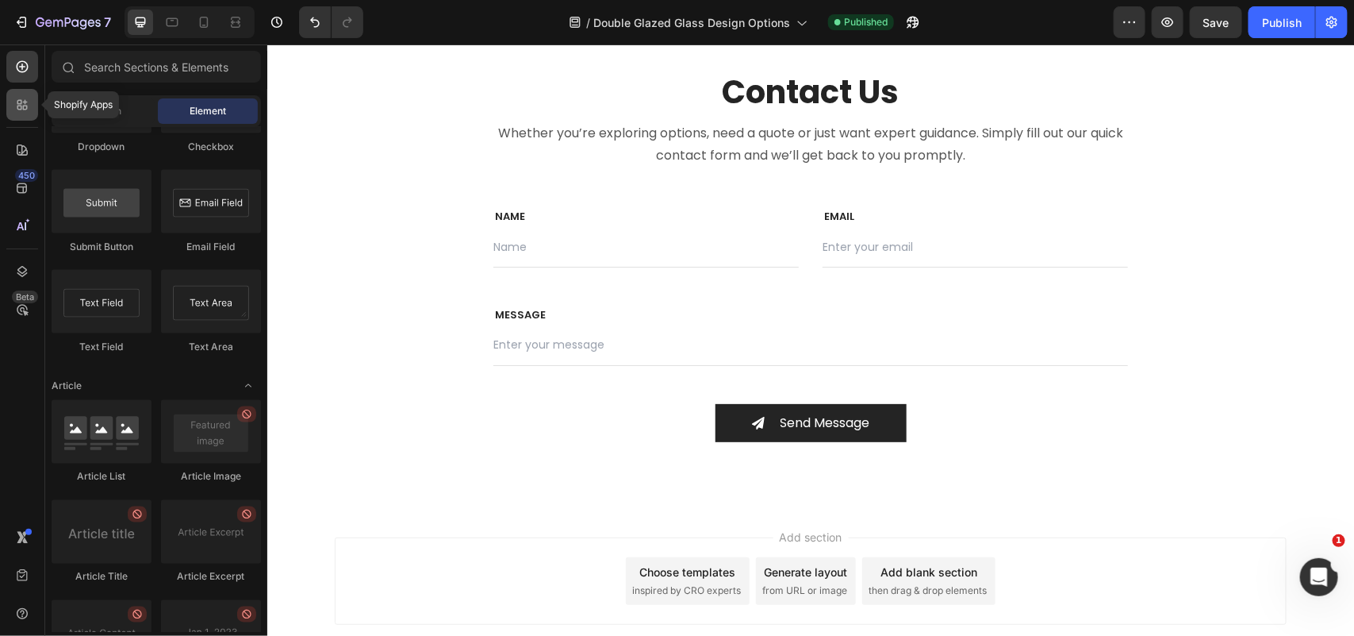
click at [21, 103] on icon at bounding box center [22, 105] width 16 height 16
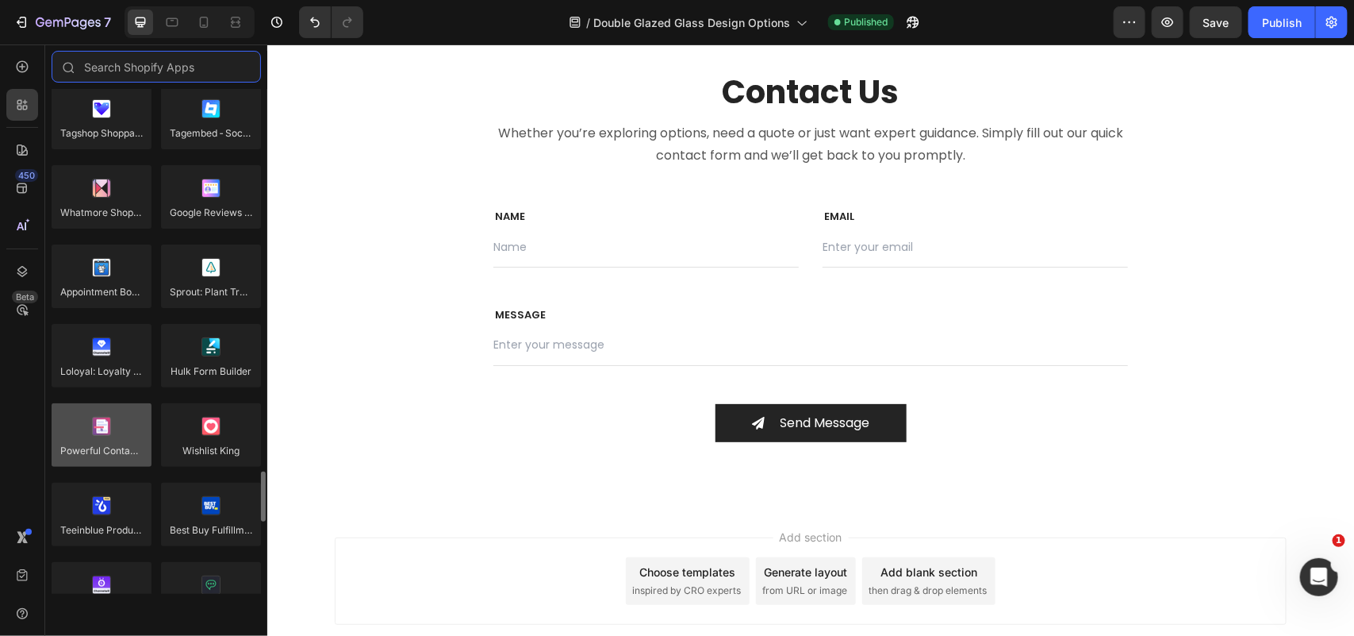
scroll to position [4297, 0]
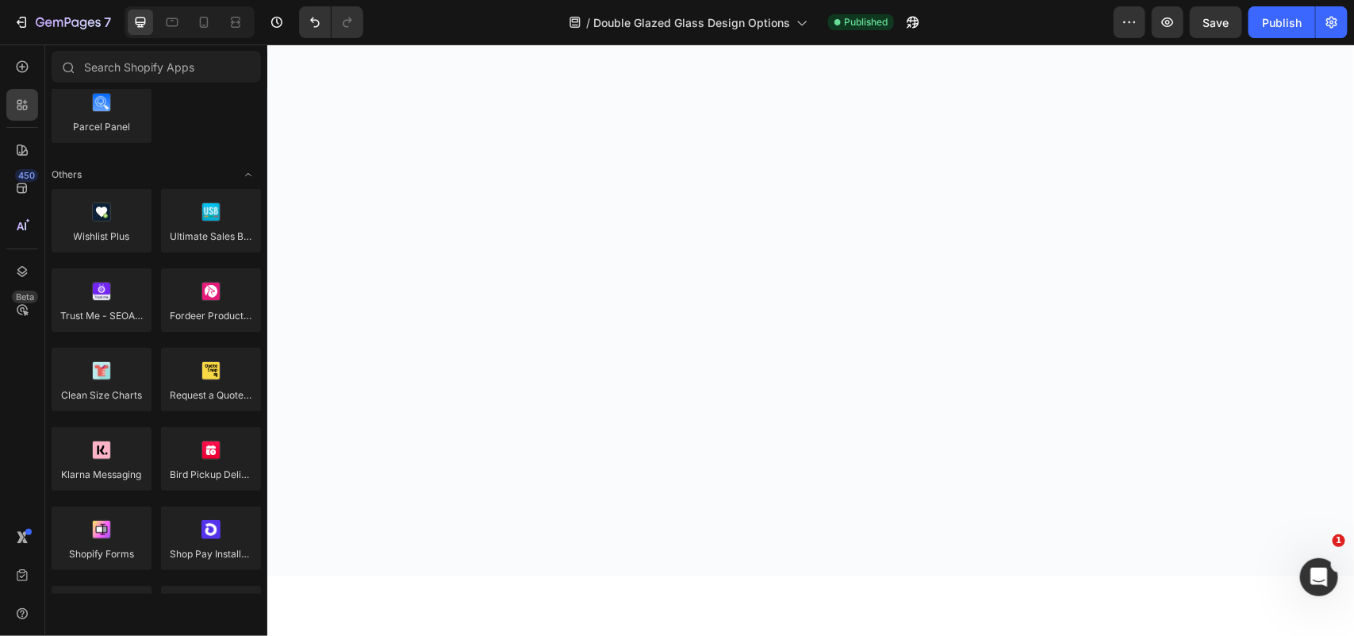
scroll to position [2653, 0]
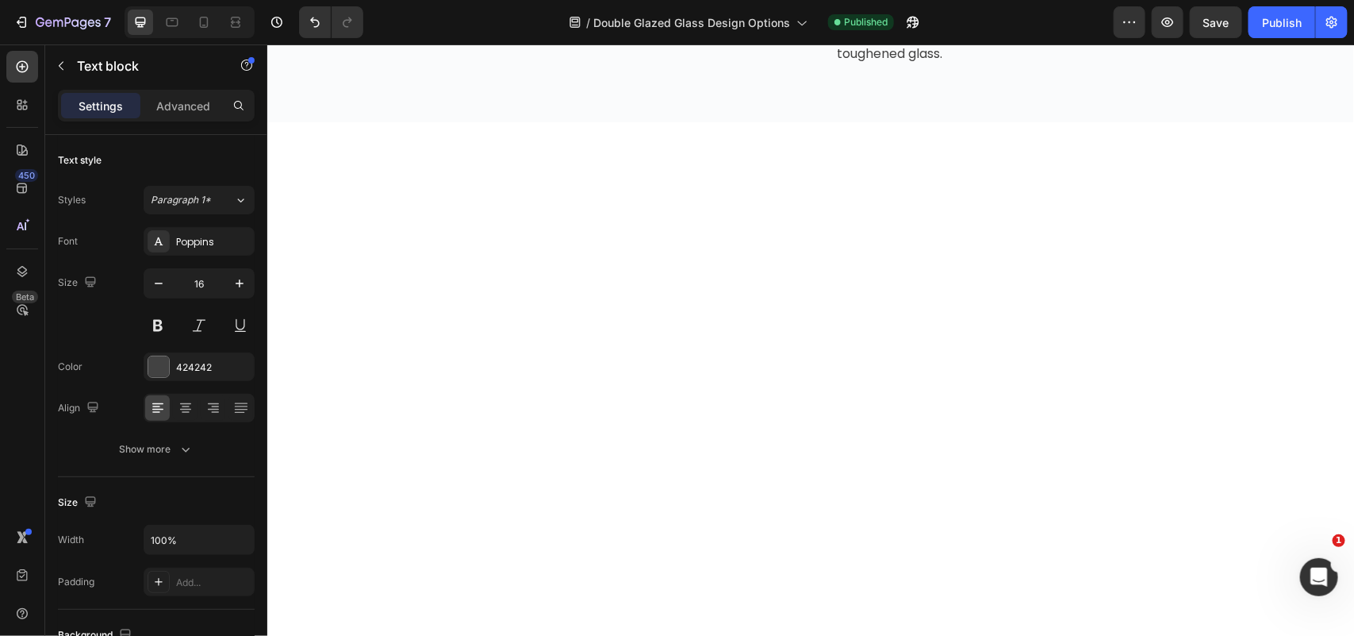
click at [67, 14] on div "7" at bounding box center [73, 22] width 75 height 19
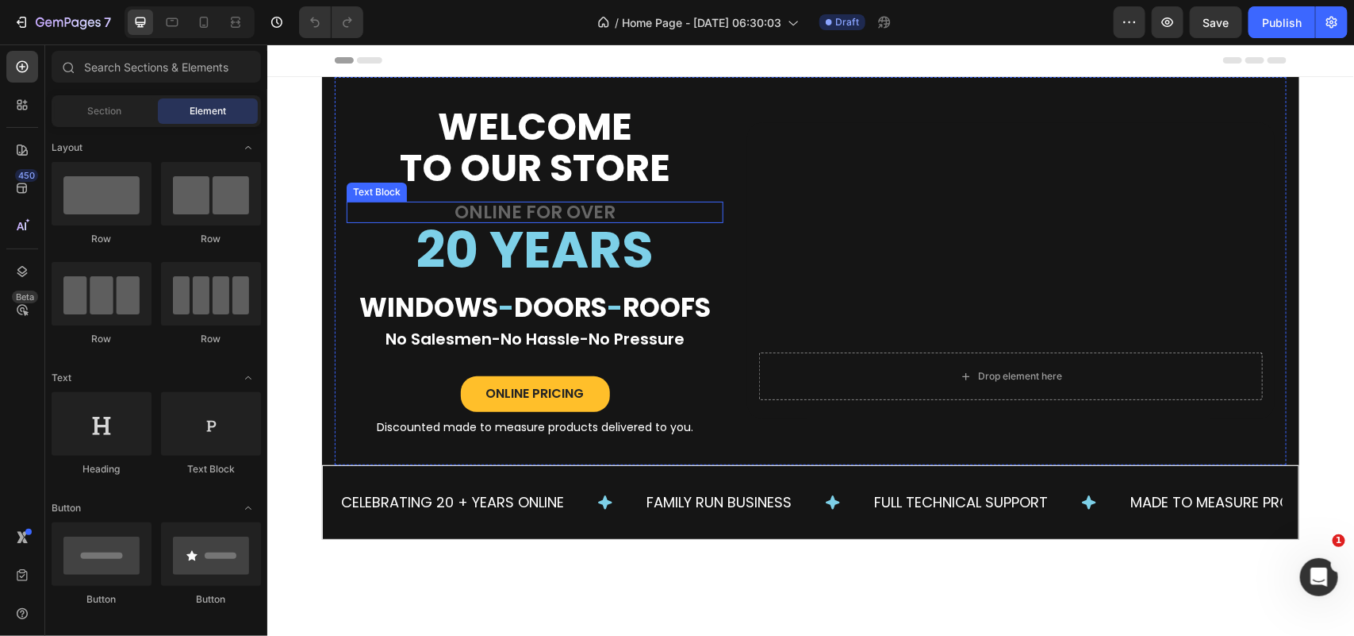
click at [544, 216] on p "ONLINE FOR OVER" at bounding box center [535, 211] width 374 height 18
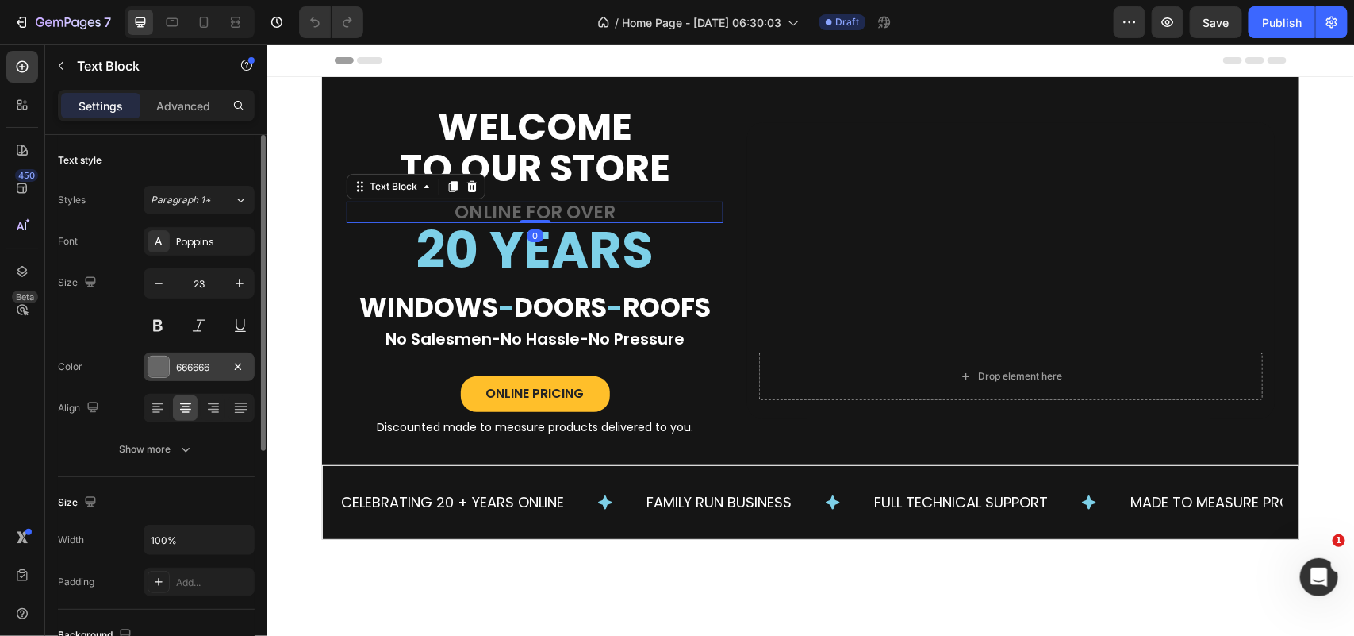
click at [181, 367] on div "666666" at bounding box center [199, 367] width 46 height 14
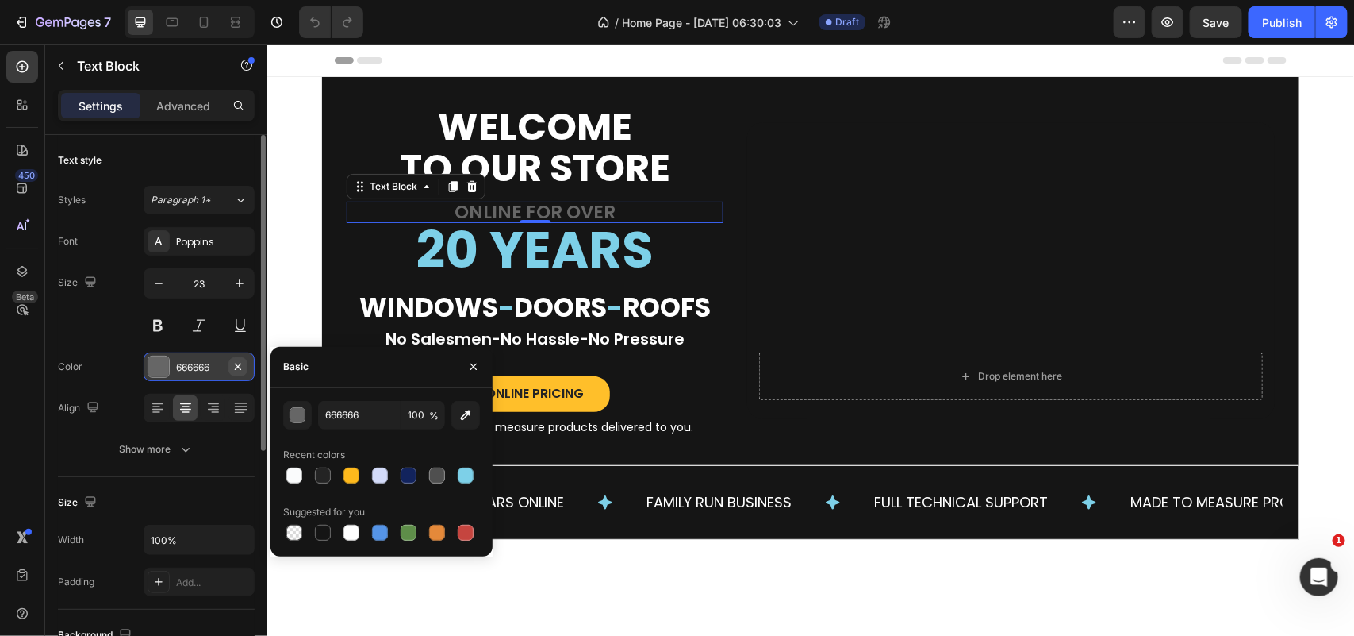
click at [243, 360] on icon "button" at bounding box center [238, 366] width 13 height 13
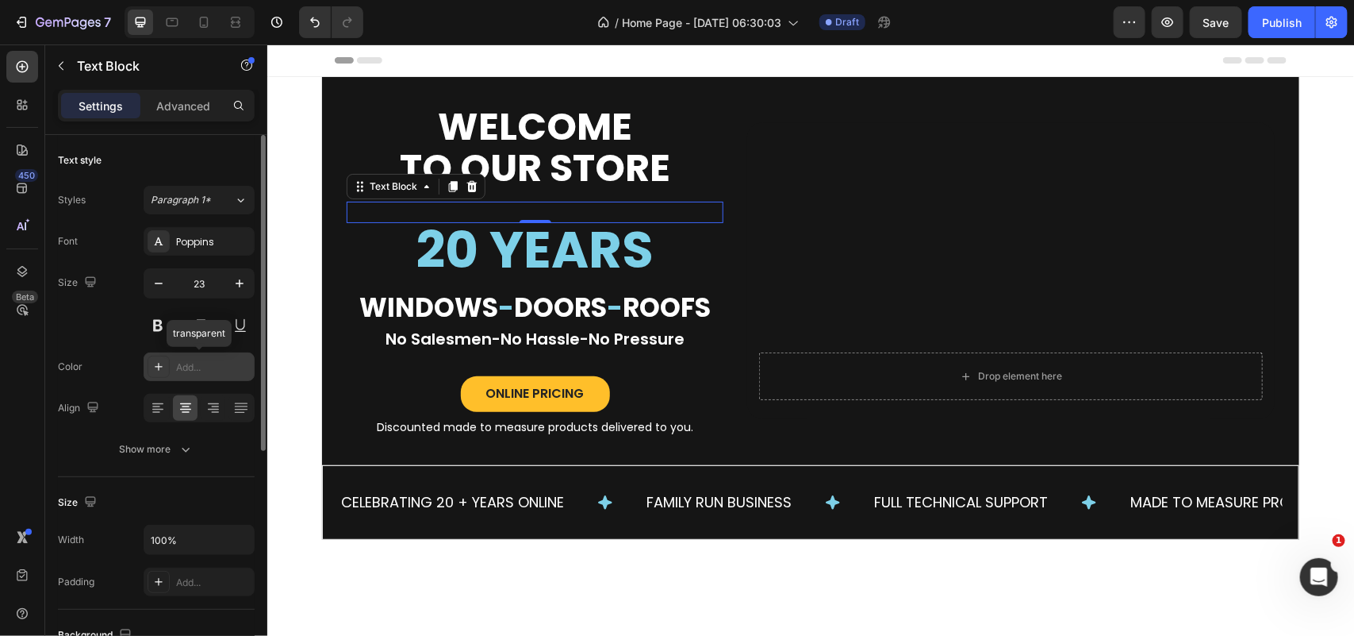
click at [202, 367] on div "Add..." at bounding box center [213, 367] width 75 height 14
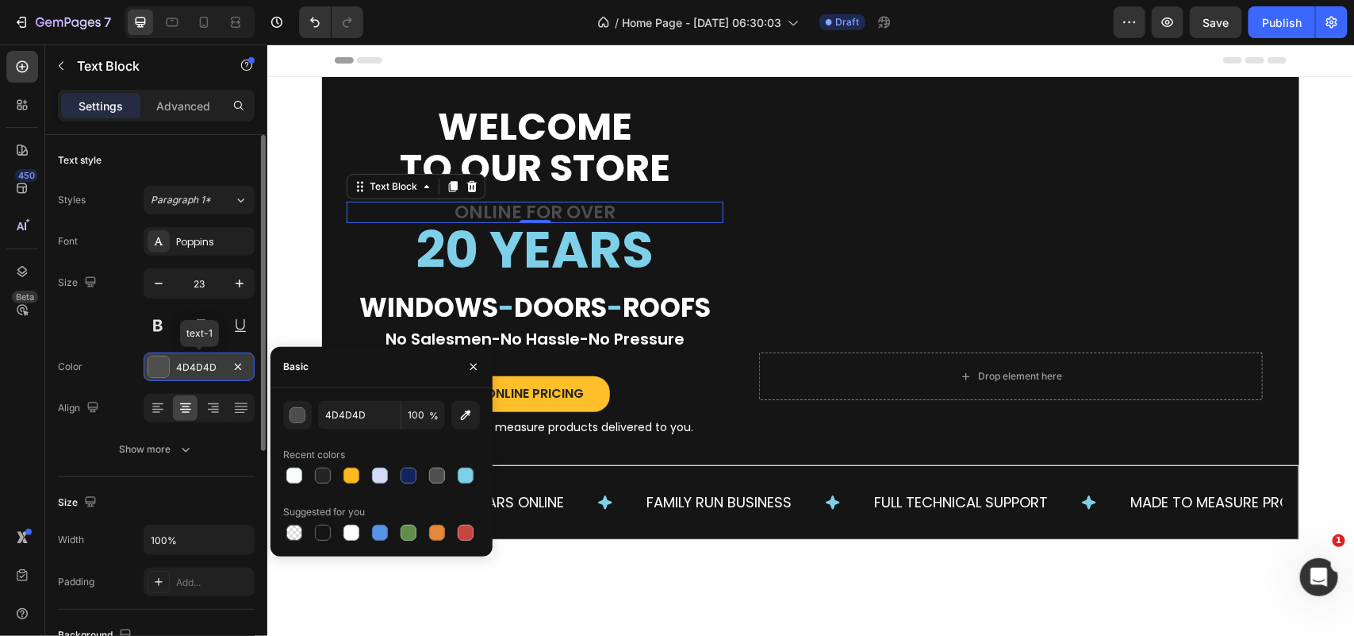
click at [201, 363] on div "4D4D4D" at bounding box center [199, 367] width 46 height 14
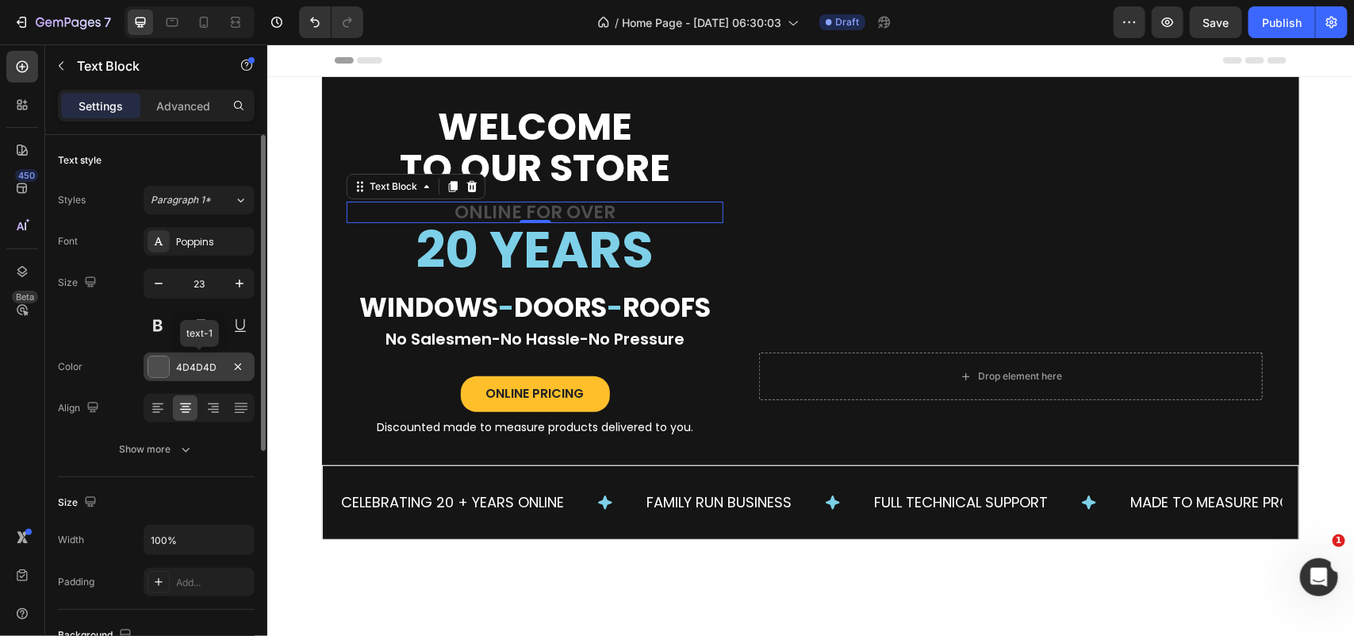
click at [201, 366] on div "4D4D4D" at bounding box center [199, 367] width 46 height 14
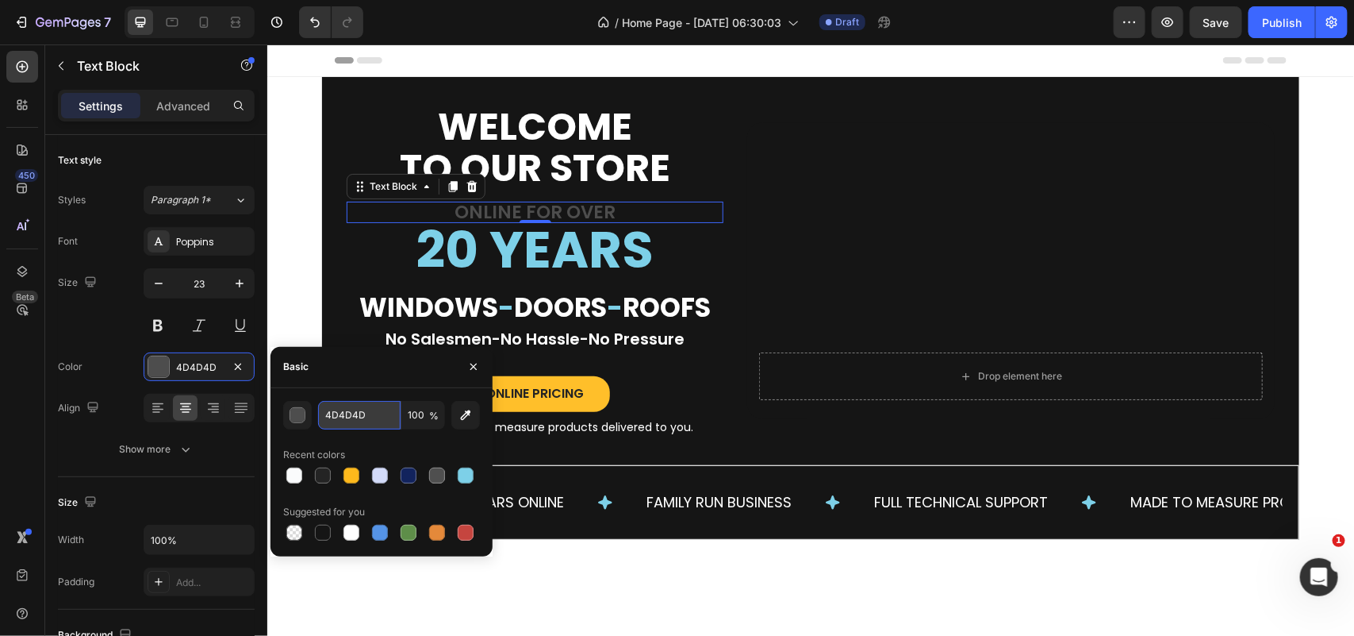
paste input "FAFBFC"
type input "FAFBFC"
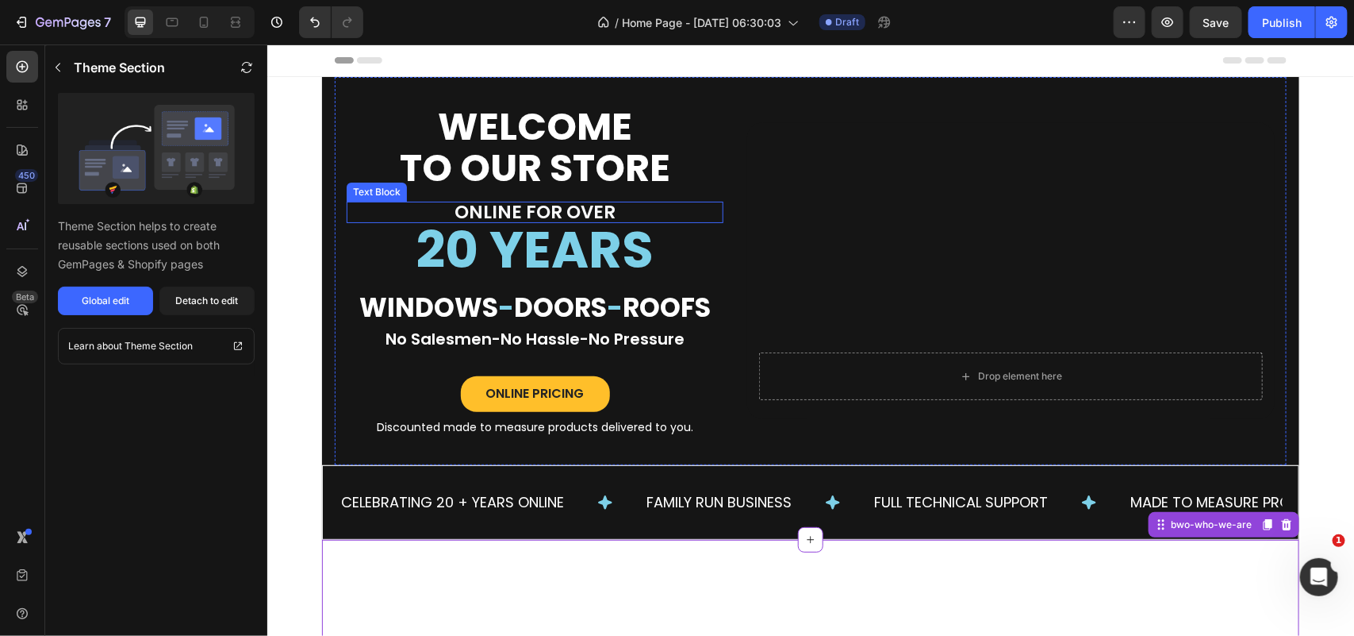
click at [594, 212] on p "ONLINE FOR OVER" at bounding box center [535, 211] width 374 height 18
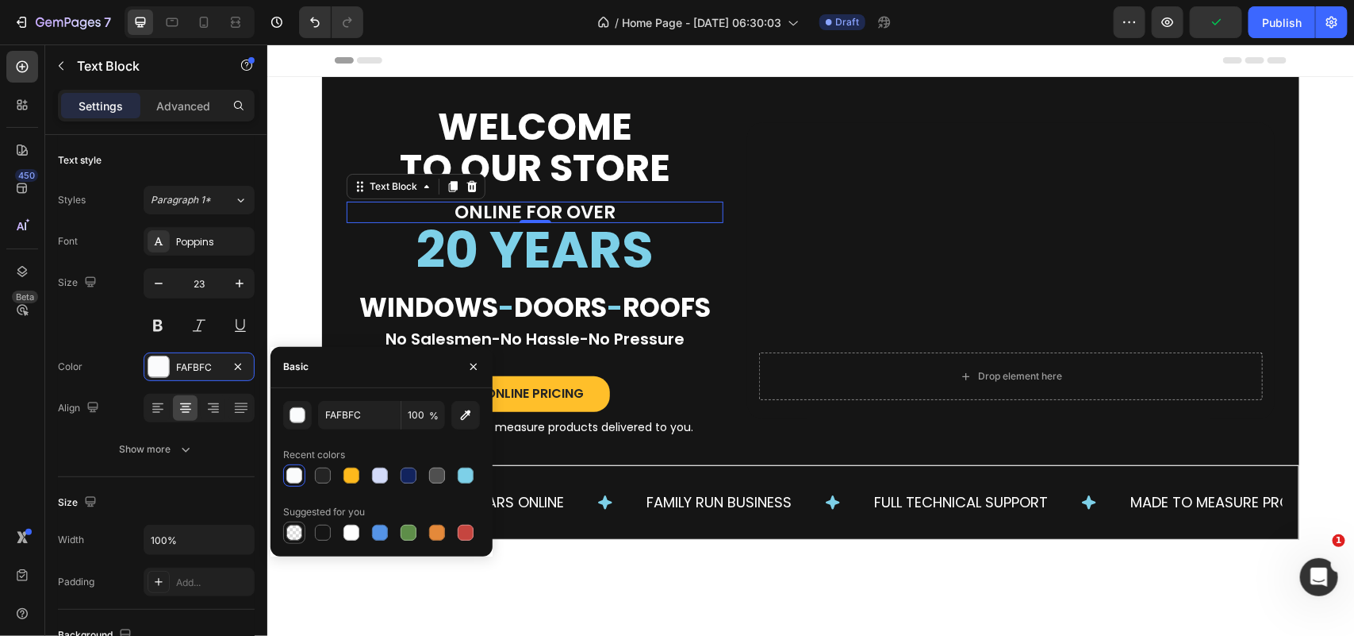
click at [298, 528] on div at bounding box center [294, 532] width 16 height 16
type input "000000"
type input "0"
click at [295, 473] on div at bounding box center [294, 475] width 16 height 16
type input "FAFBFC"
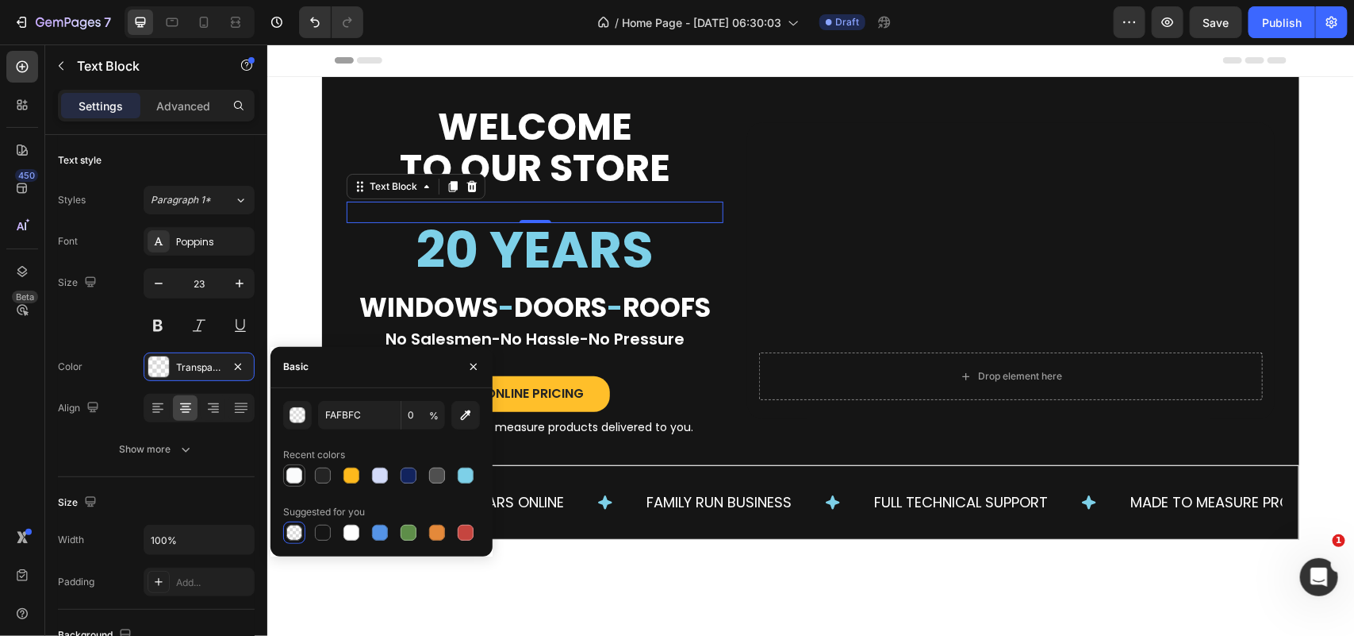
type input "100"
click at [383, 469] on div at bounding box center [380, 475] width 16 height 16
click at [436, 478] on div at bounding box center [437, 475] width 16 height 16
click at [294, 480] on div at bounding box center [294, 475] width 16 height 16
type input "FAFBFC"
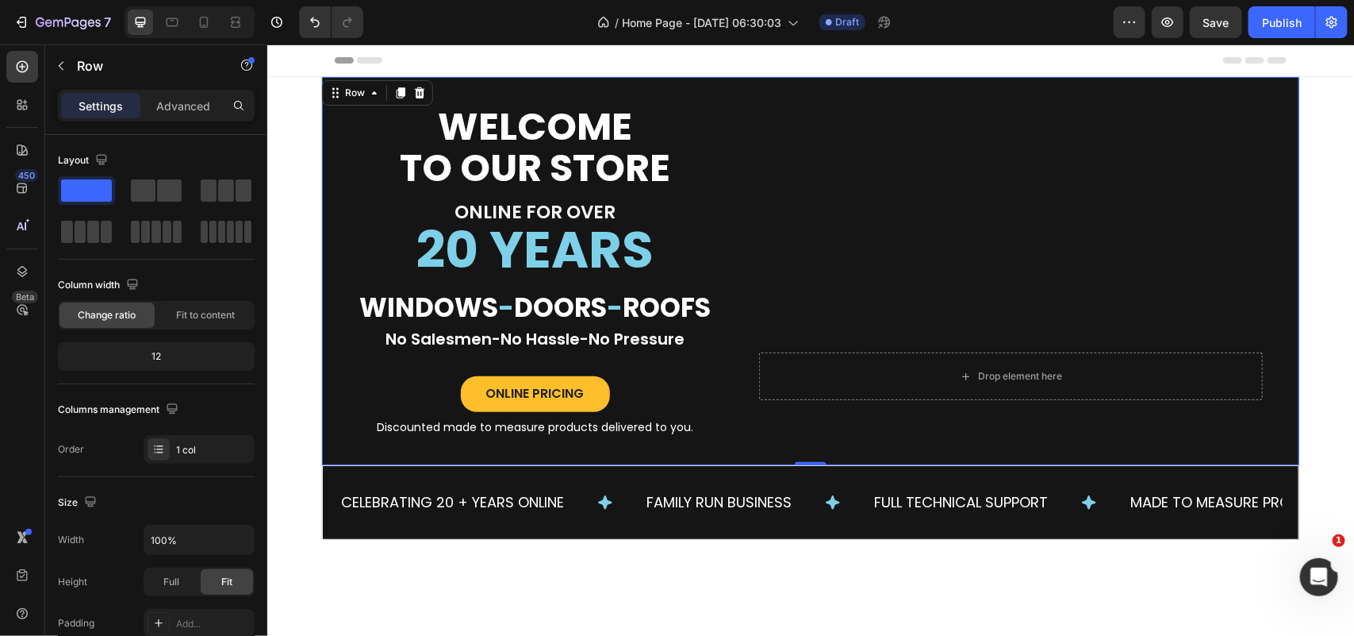
click at [1286, 83] on div "WELCOME Text Block TO OUR STORE Text Block ONLINE FOR OVER Text Block 20 YEARS …" at bounding box center [810, 270] width 978 height 388
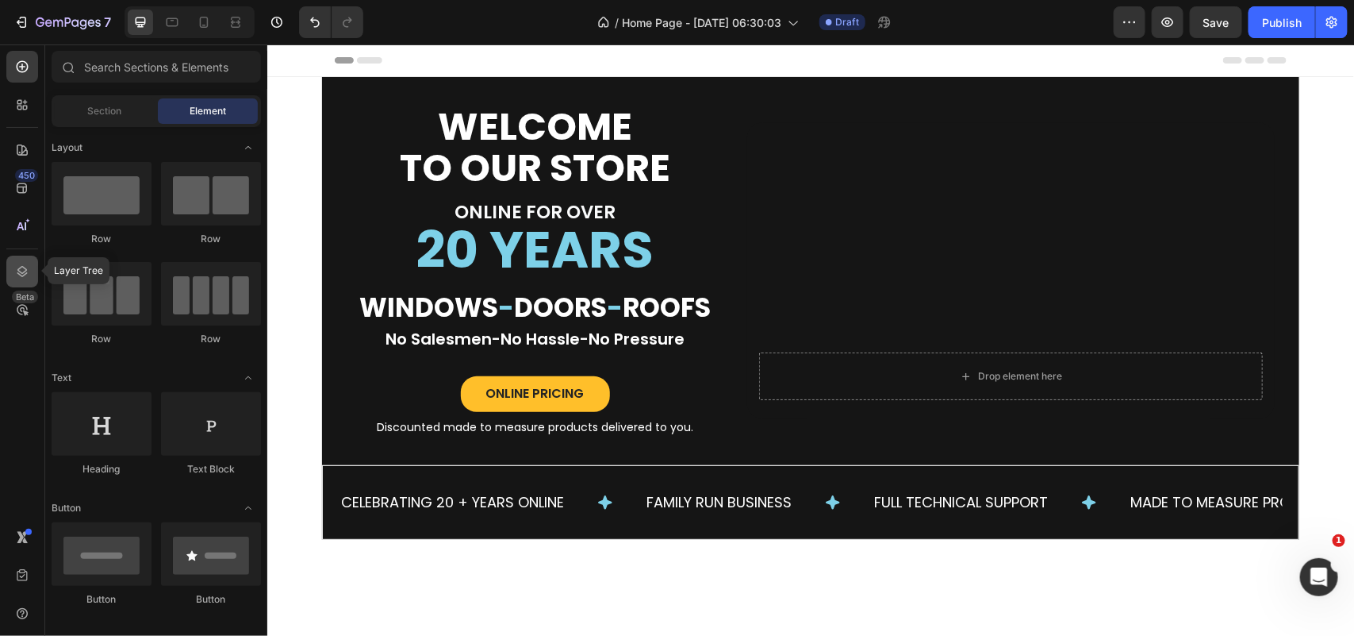
click at [14, 279] on div at bounding box center [22, 272] width 32 height 32
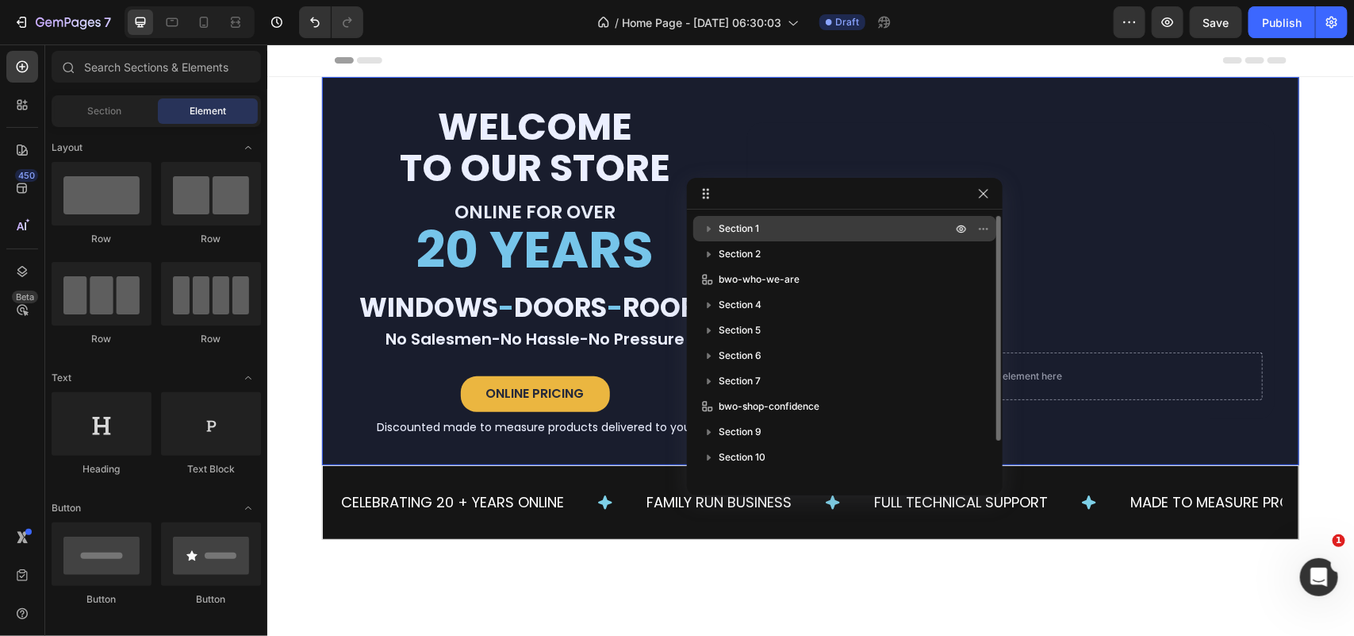
click at [824, 229] on p "Section 1" at bounding box center [837, 229] width 236 height 16
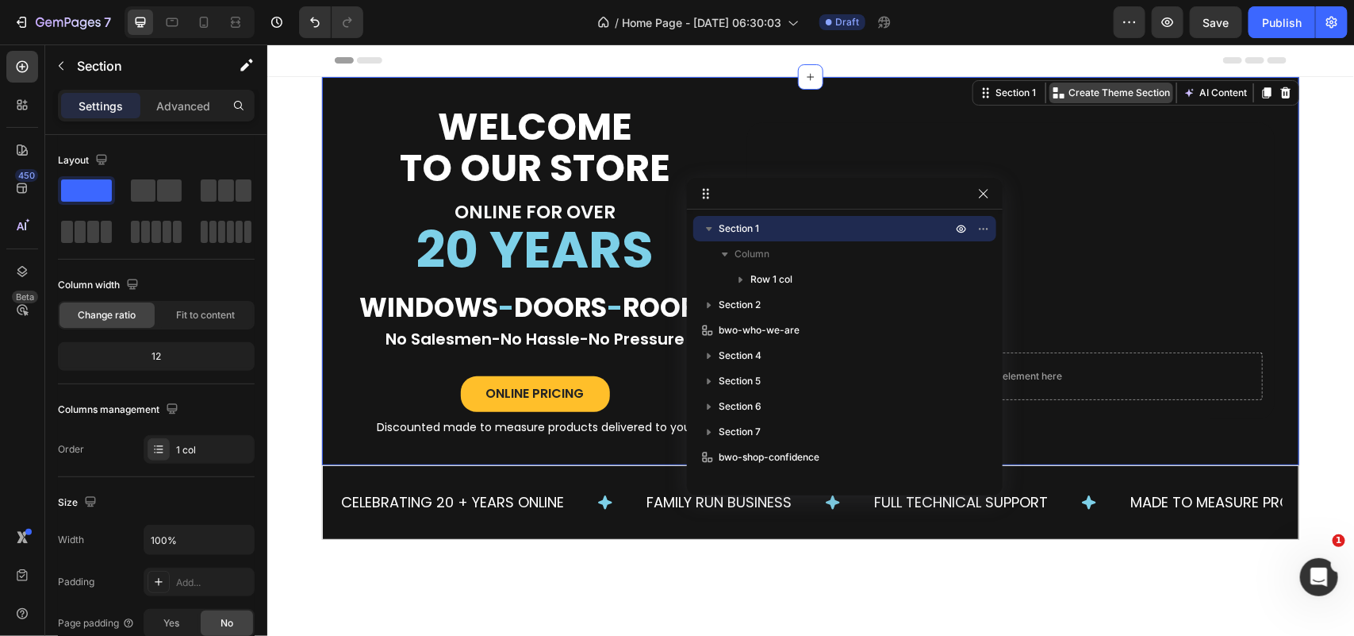
click at [1113, 83] on div "Create Theme Section" at bounding box center [1111, 92] width 124 height 21
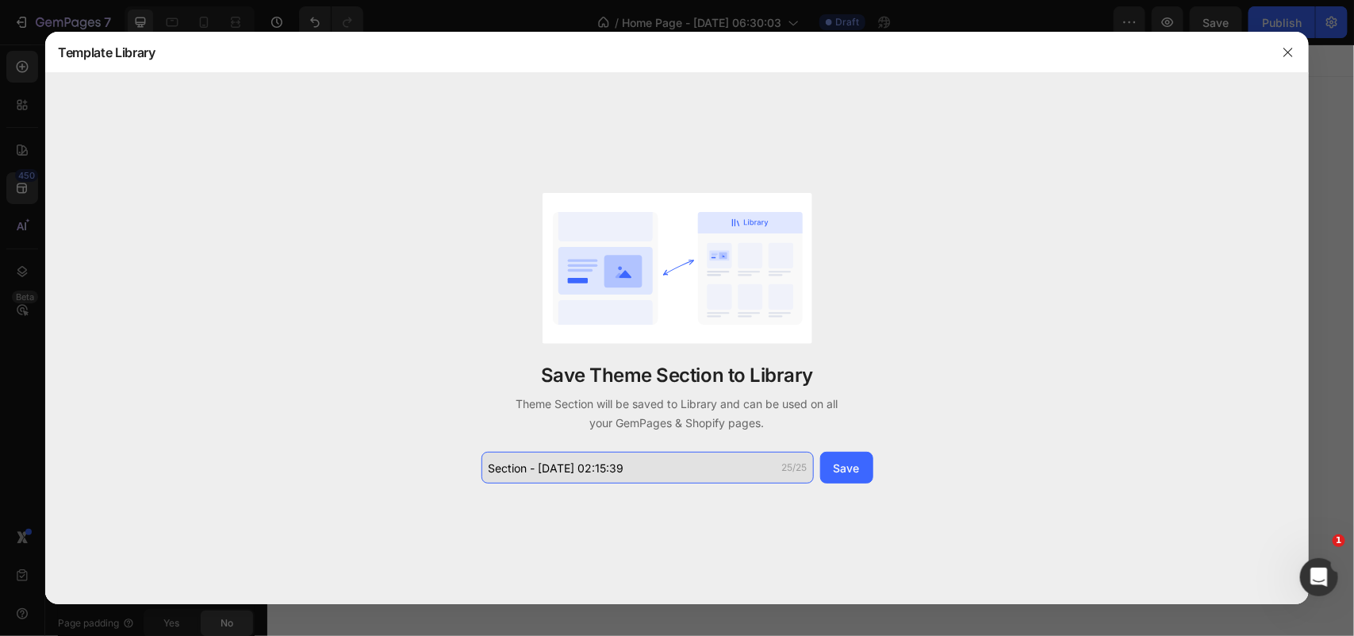
click at [677, 473] on input "Section - [DATE] 02:15:39" at bounding box center [648, 467] width 332 height 32
type input "b"
type input "t"
type input "head-banner-home"
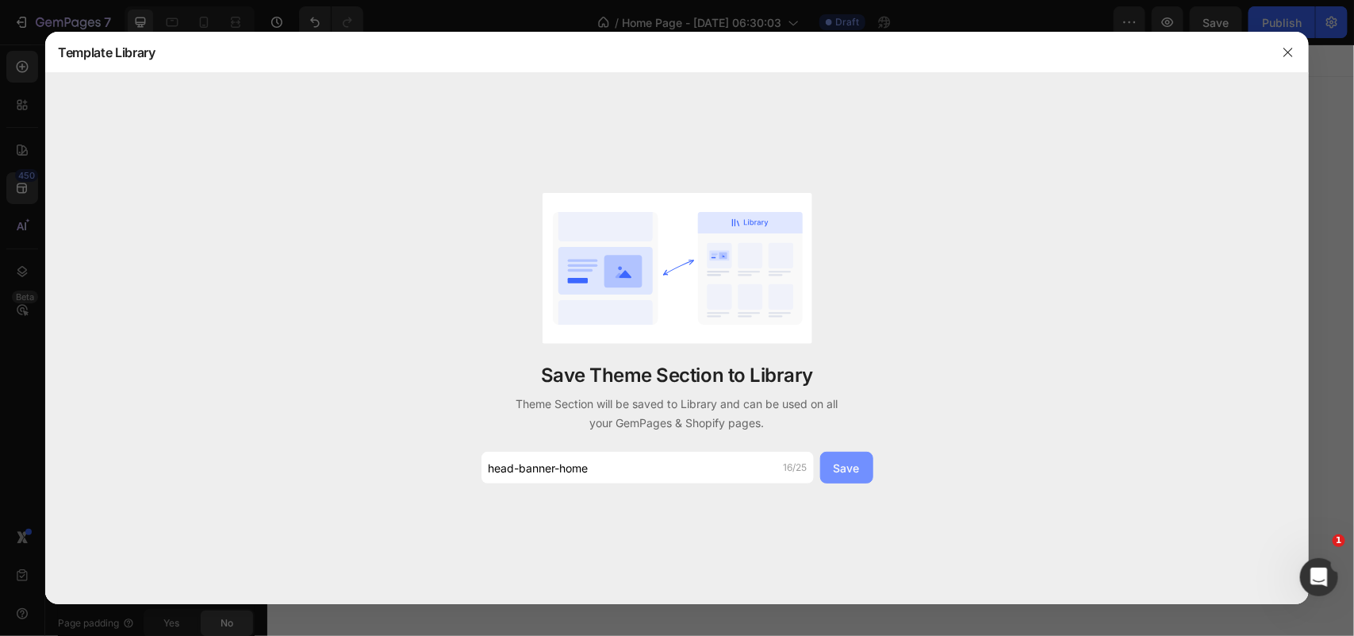
click at [838, 470] on div "Save" at bounding box center [847, 467] width 26 height 17
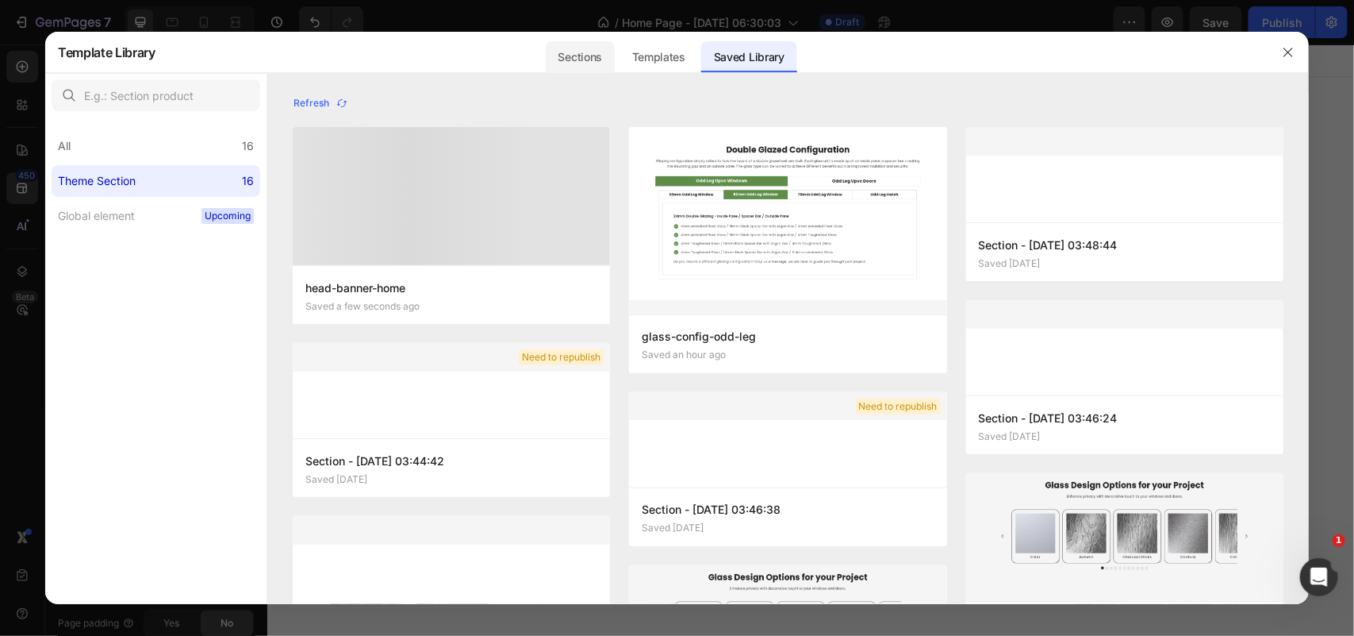
click at [582, 56] on div "Sections" at bounding box center [580, 57] width 69 height 32
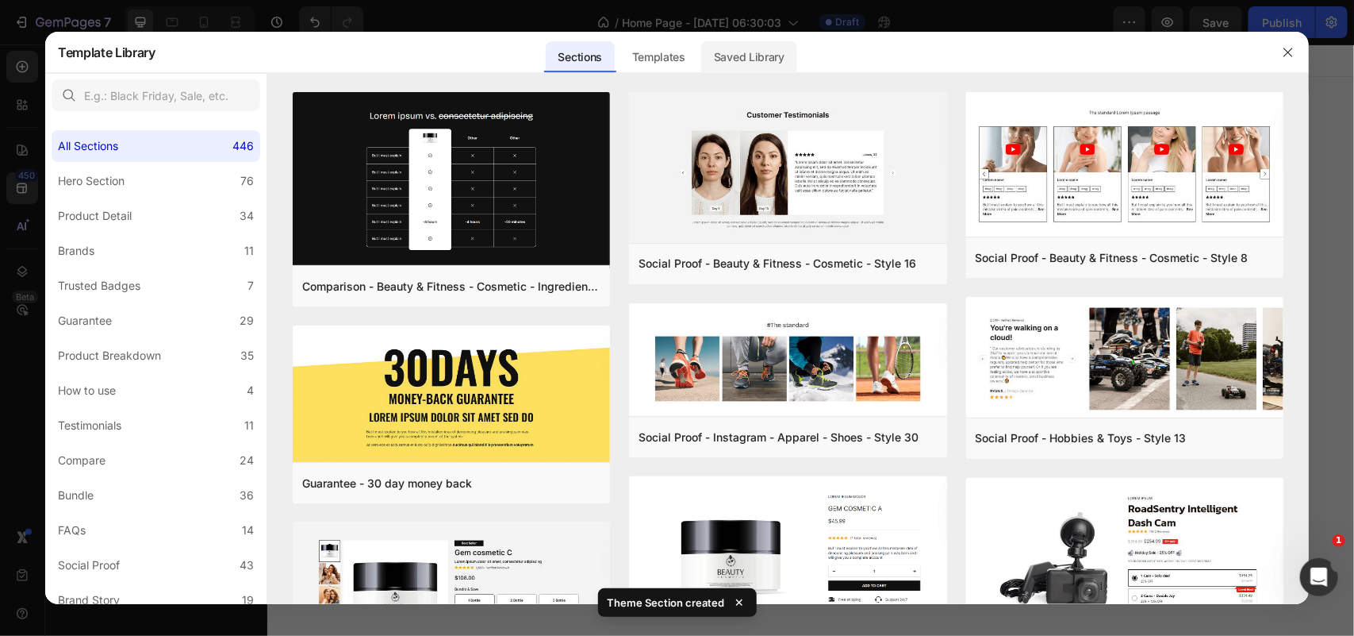
click at [724, 50] on div "Saved Library" at bounding box center [749, 57] width 96 height 32
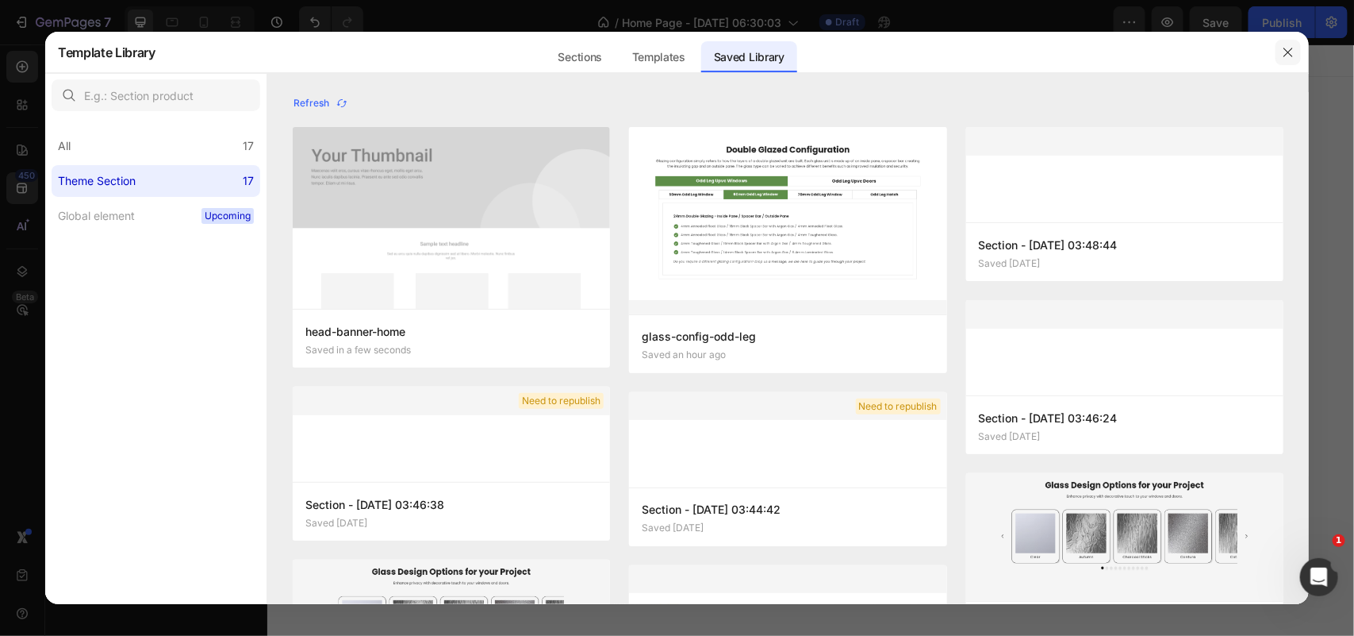
click at [1290, 52] on icon "button" at bounding box center [1288, 52] width 13 height 13
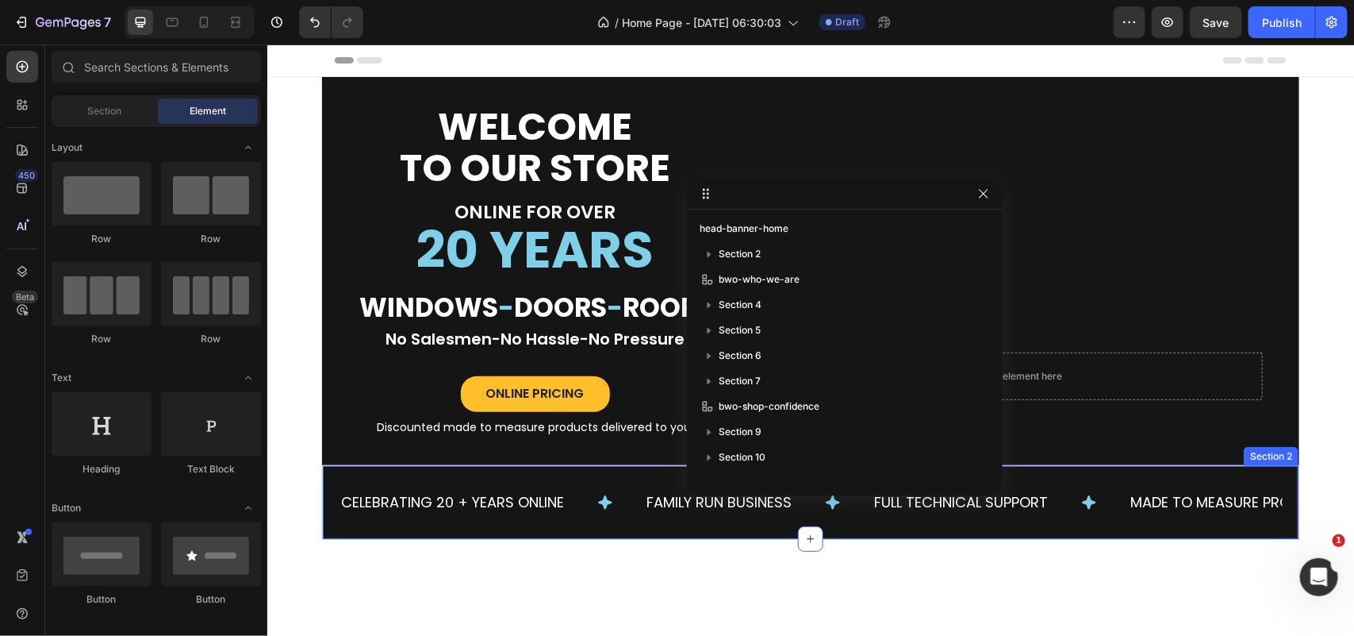
click at [1281, 473] on div "CELEBRATING 20 + YEARS ONLINE Text Block FAMILY RUN BUSINESS Text Block FULL TE…" at bounding box center [810, 501] width 978 height 75
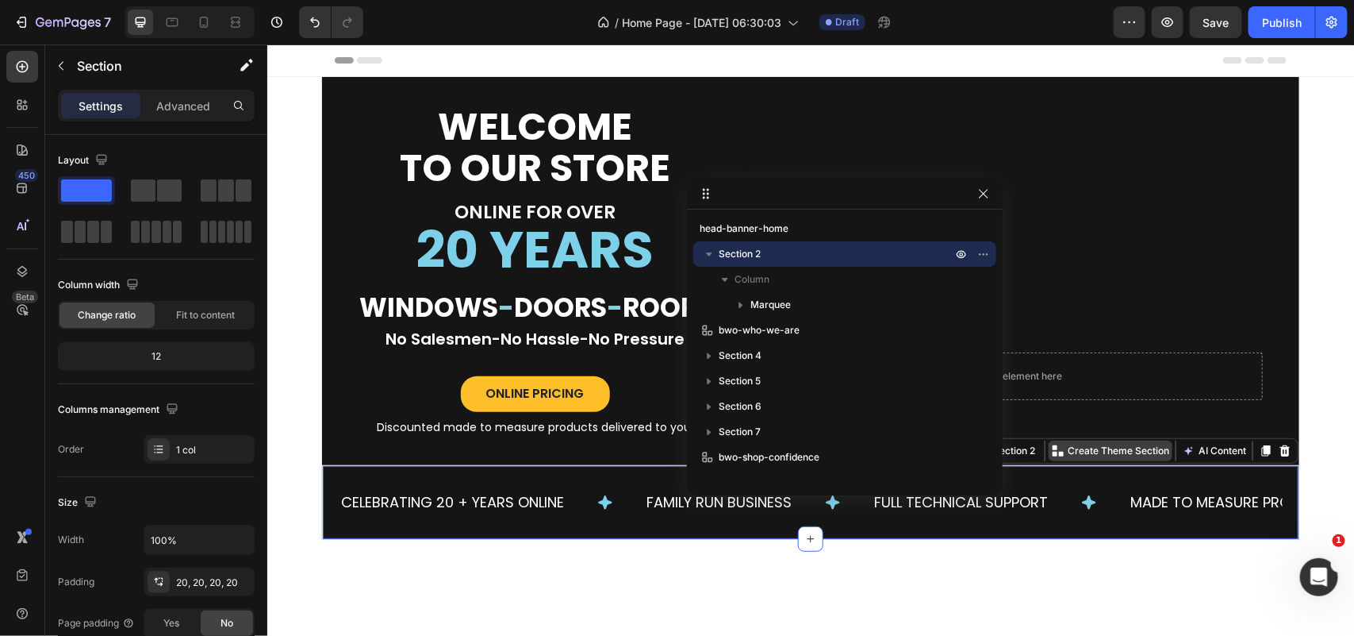
click at [1120, 450] on p "Create Theme Section" at bounding box center [1118, 450] width 102 height 14
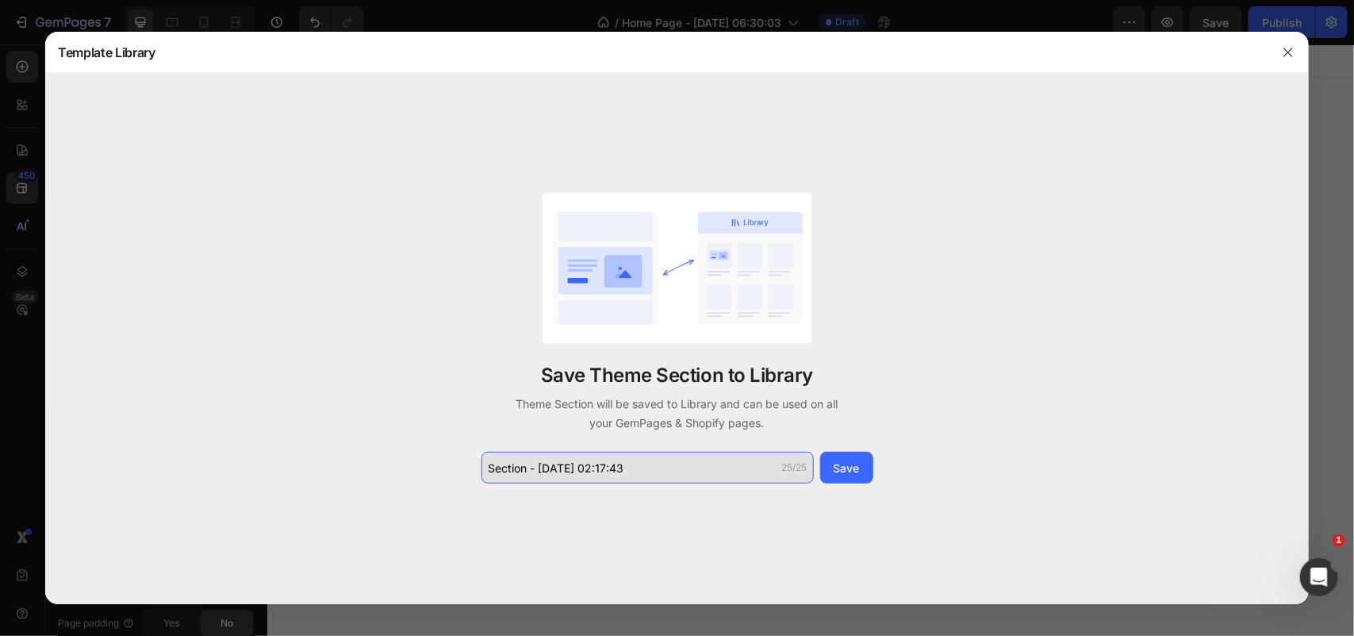
click at [644, 463] on input "Section - [DATE] 02:17:43" at bounding box center [648, 467] width 332 height 32
type input "head-banner-confidence"
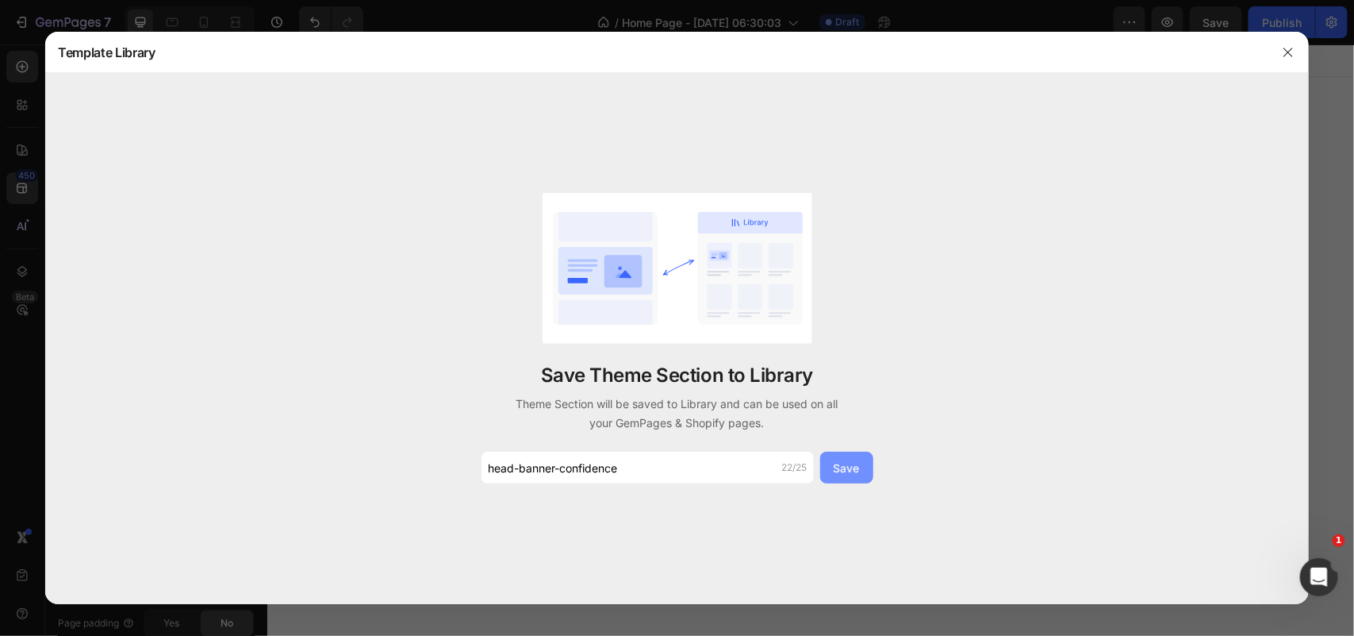
click at [849, 462] on div "Save" at bounding box center [847, 467] width 26 height 17
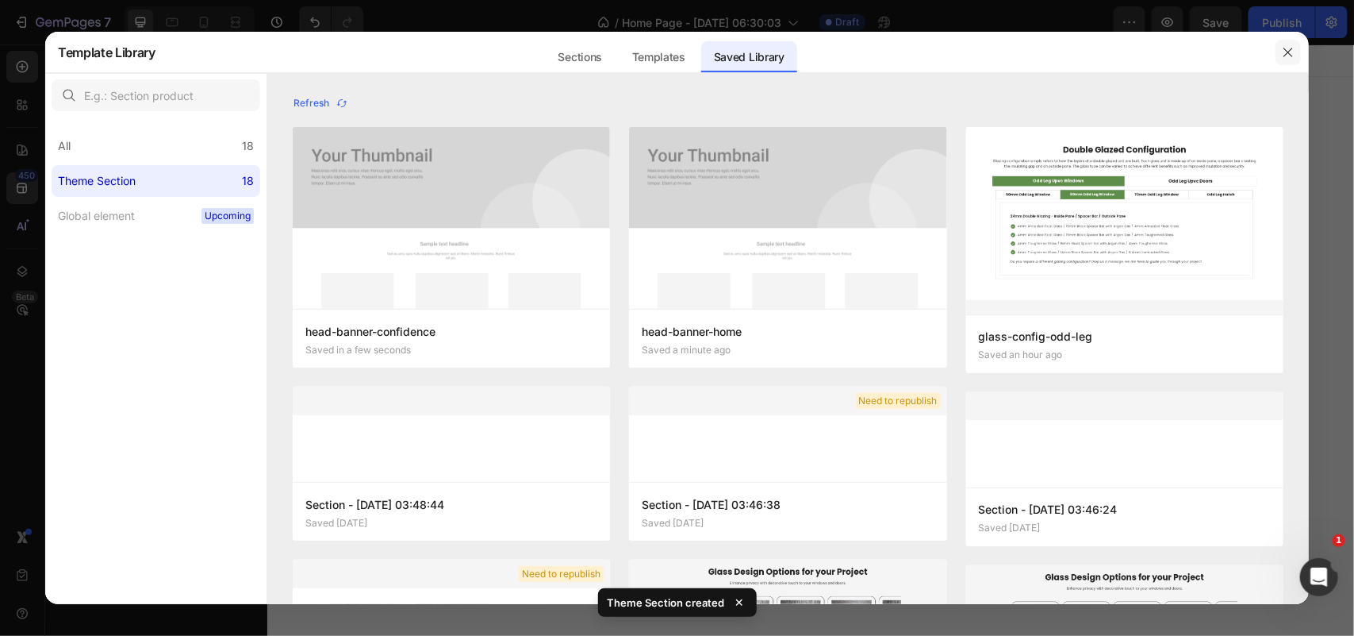
click at [1287, 52] on icon "button" at bounding box center [1288, 52] width 13 height 13
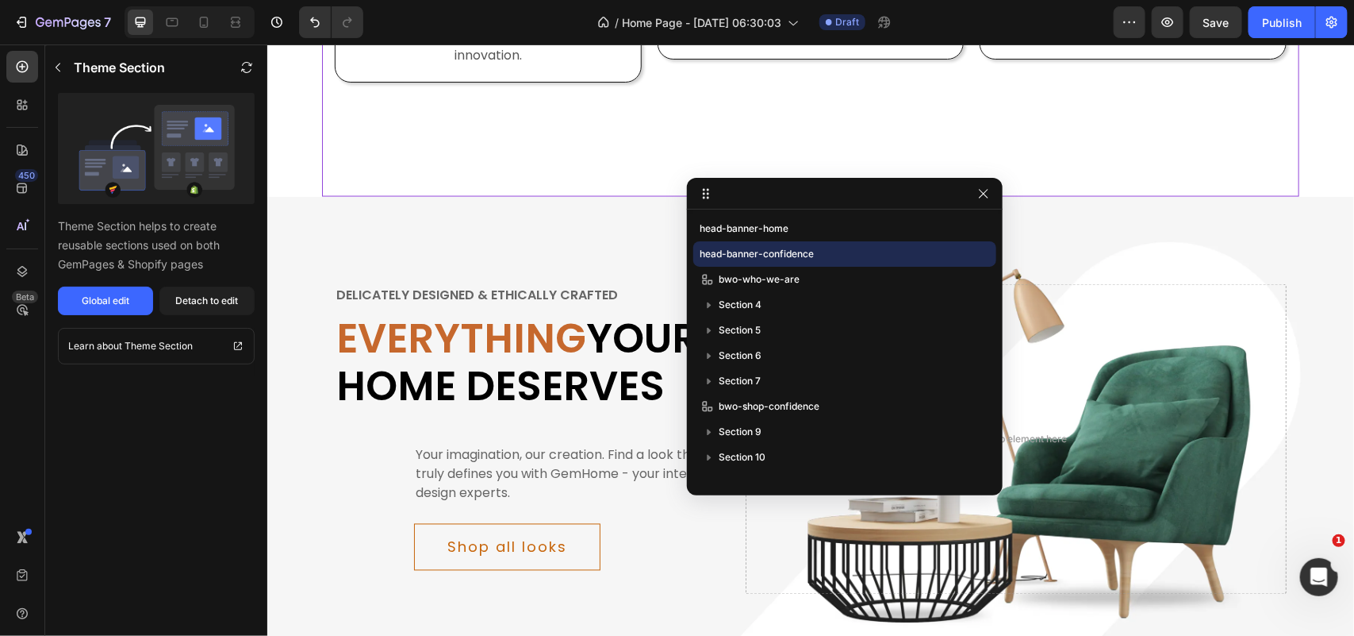
scroll to position [1289, 0]
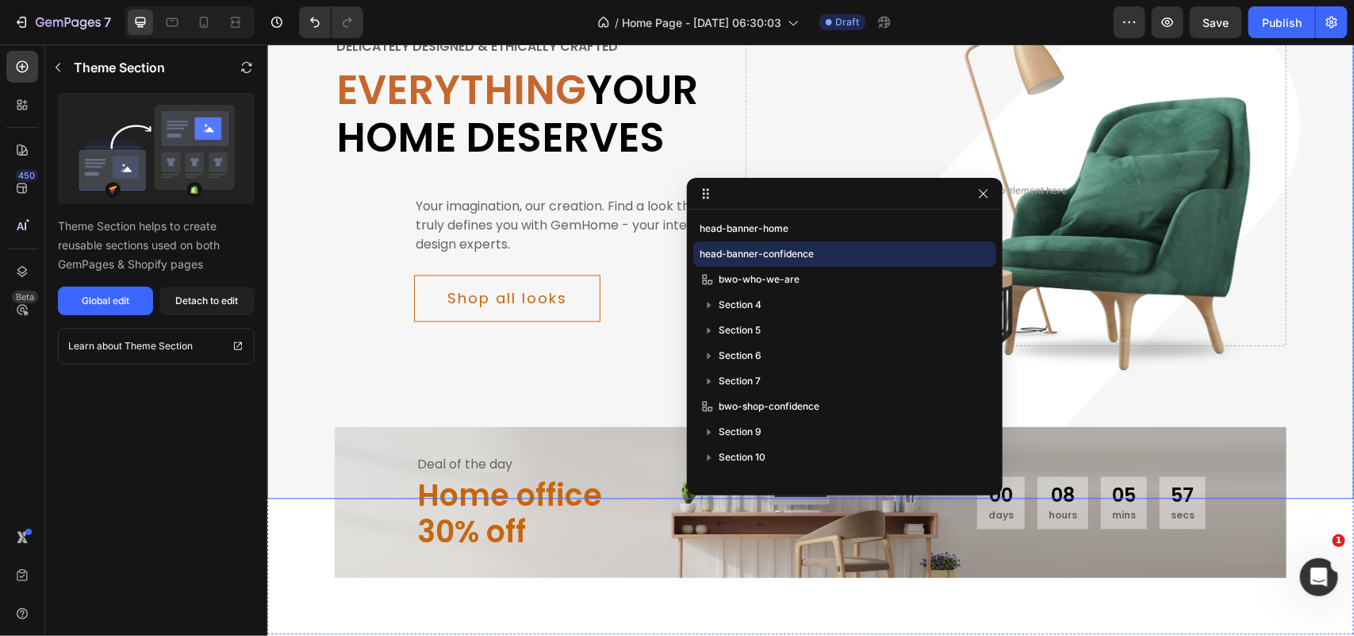
click at [516, 277] on div "Delicately designed & ethically crafted Text Everything your home deserves Head…" at bounding box center [810, 223] width 1087 height 551
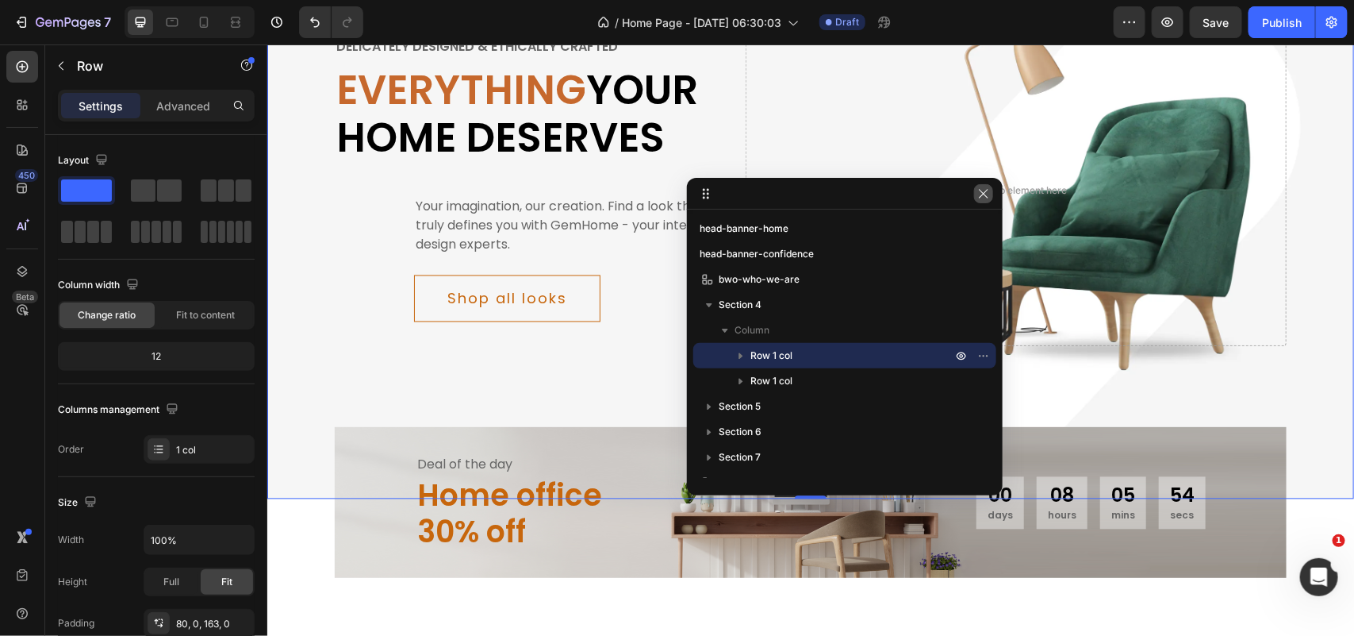
drag, startPoint x: 986, startPoint y: 193, endPoint x: 718, endPoint y: 148, distance: 271.1
click at [986, 193] on icon "button" at bounding box center [984, 193] width 13 height 13
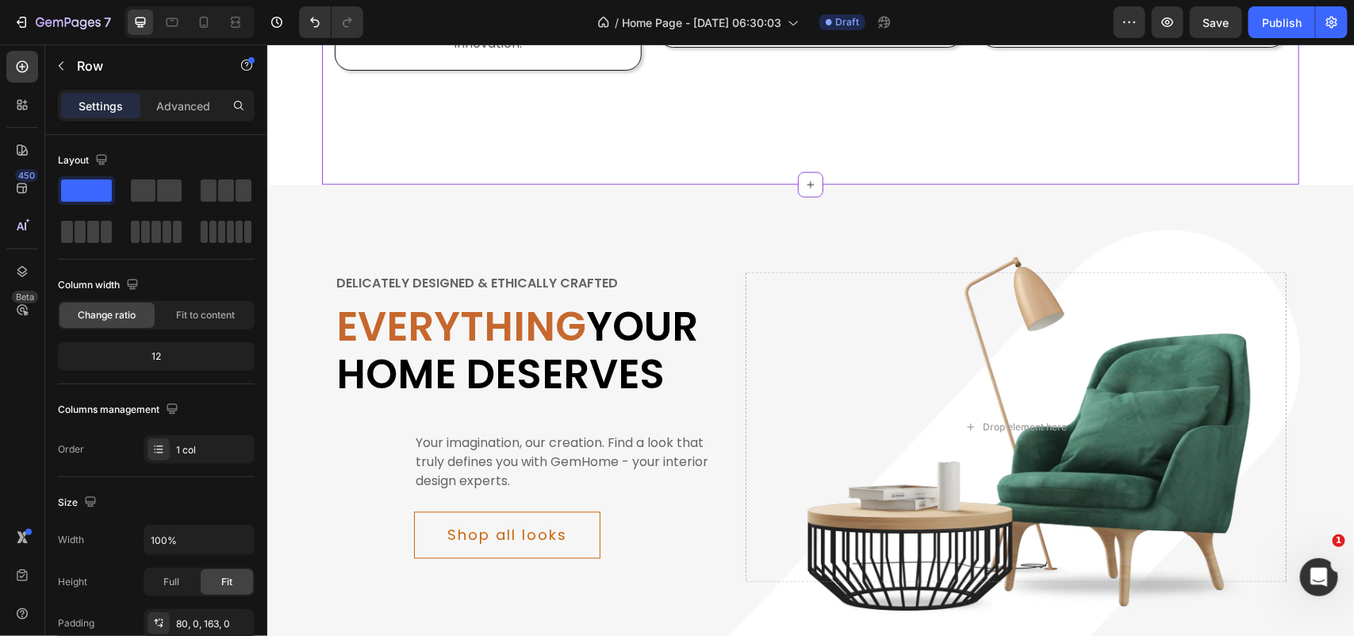
scroll to position [1190, 0]
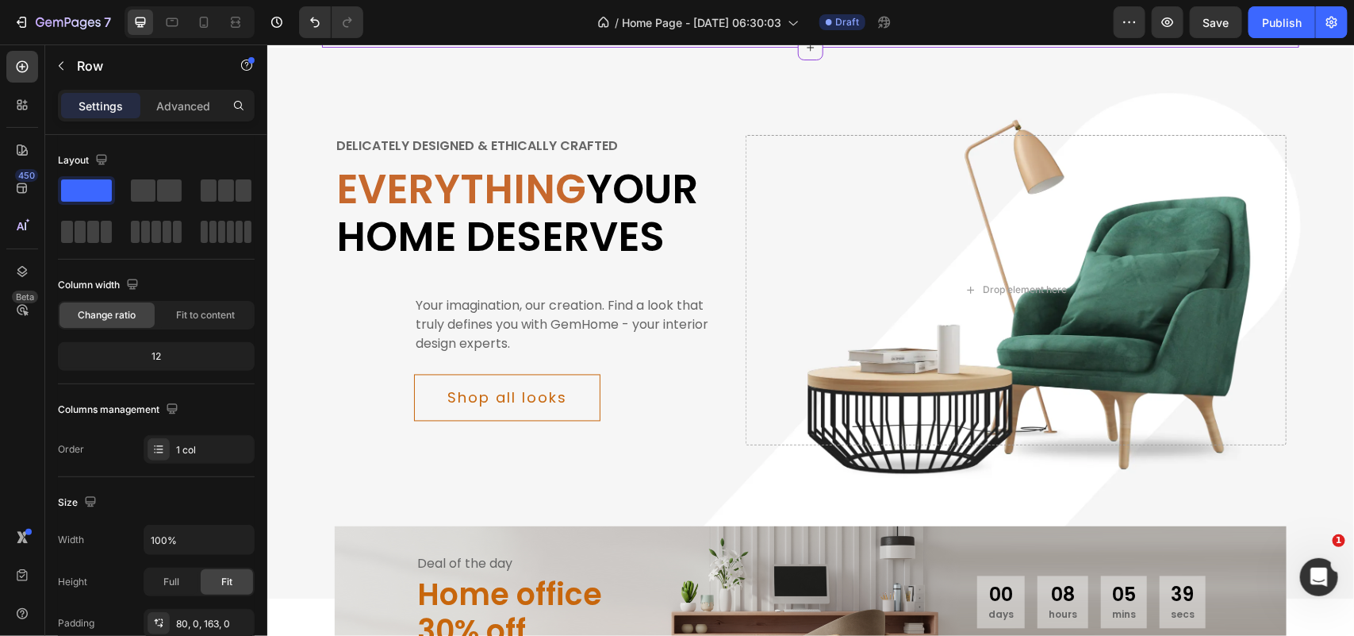
click at [804, 53] on icon at bounding box center [810, 46] width 13 height 13
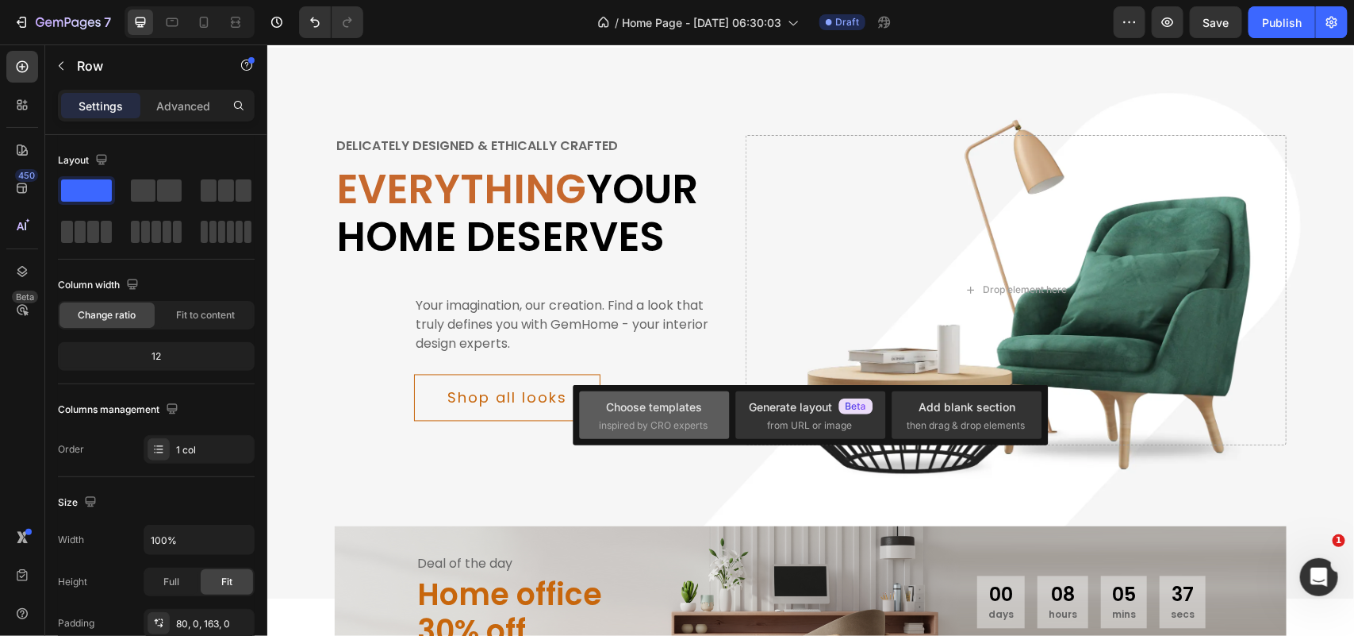
click at [685, 413] on div "Choose templates" at bounding box center [655, 406] width 96 height 17
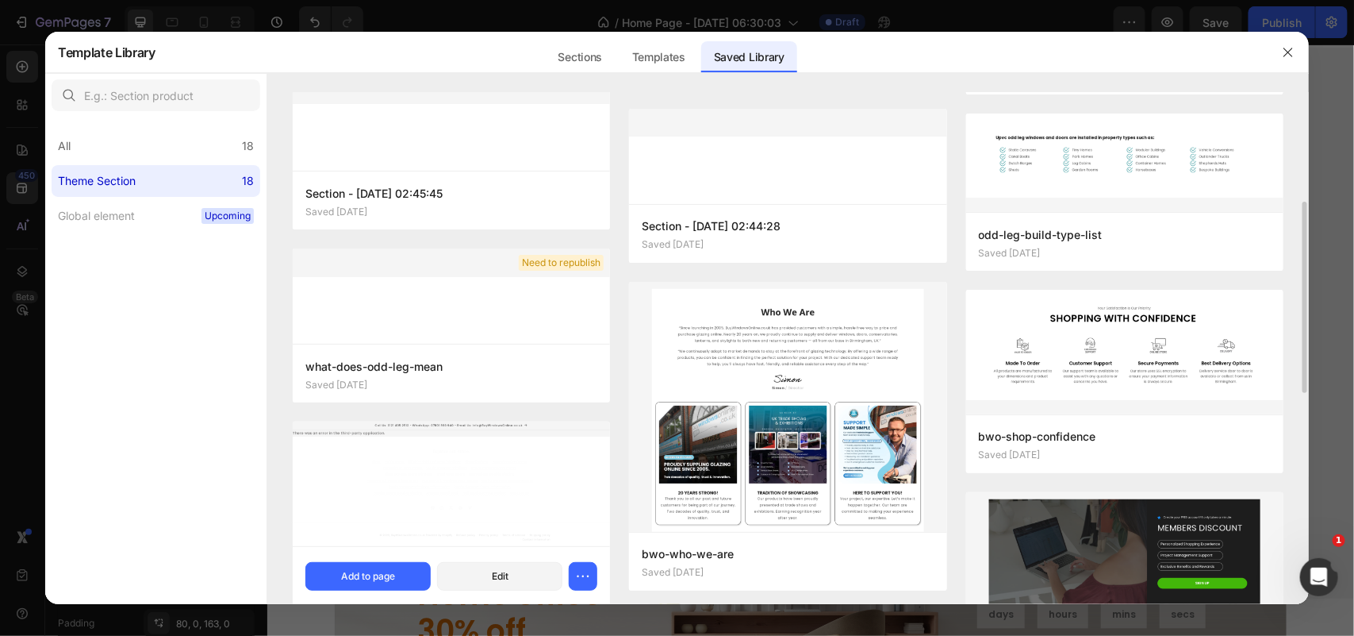
scroll to position [558, 0]
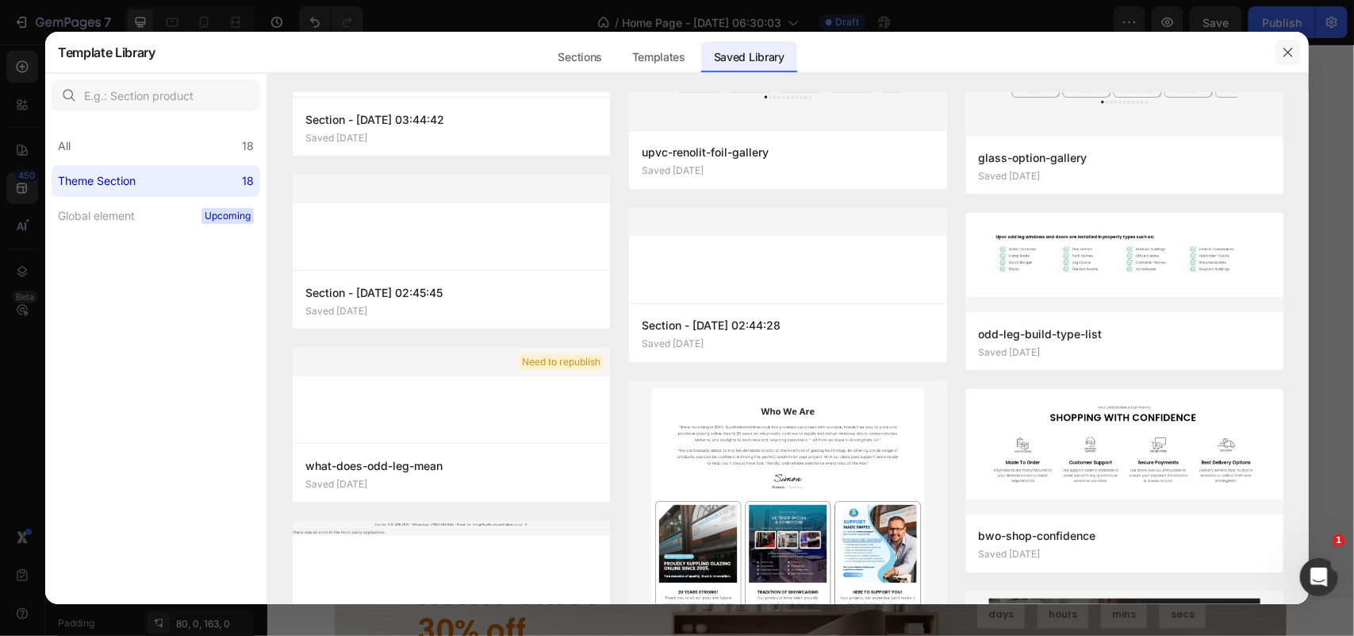
click at [1301, 49] on button "button" at bounding box center [1288, 52] width 25 height 25
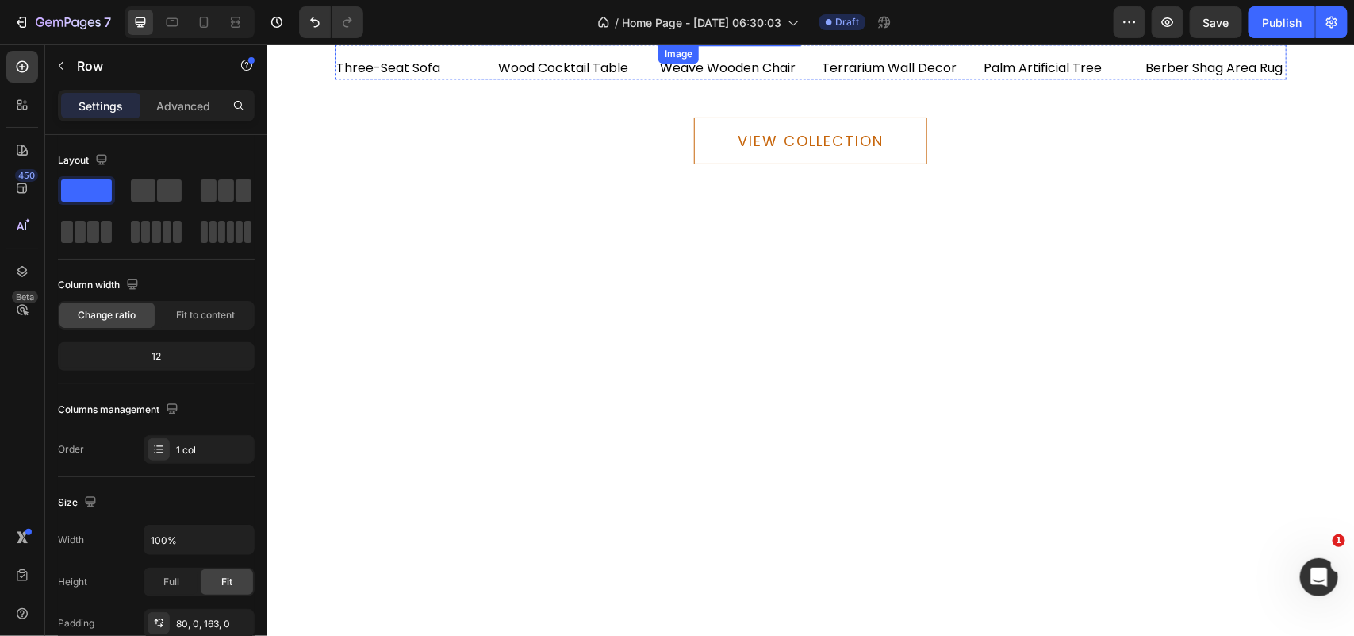
scroll to position [4454, 0]
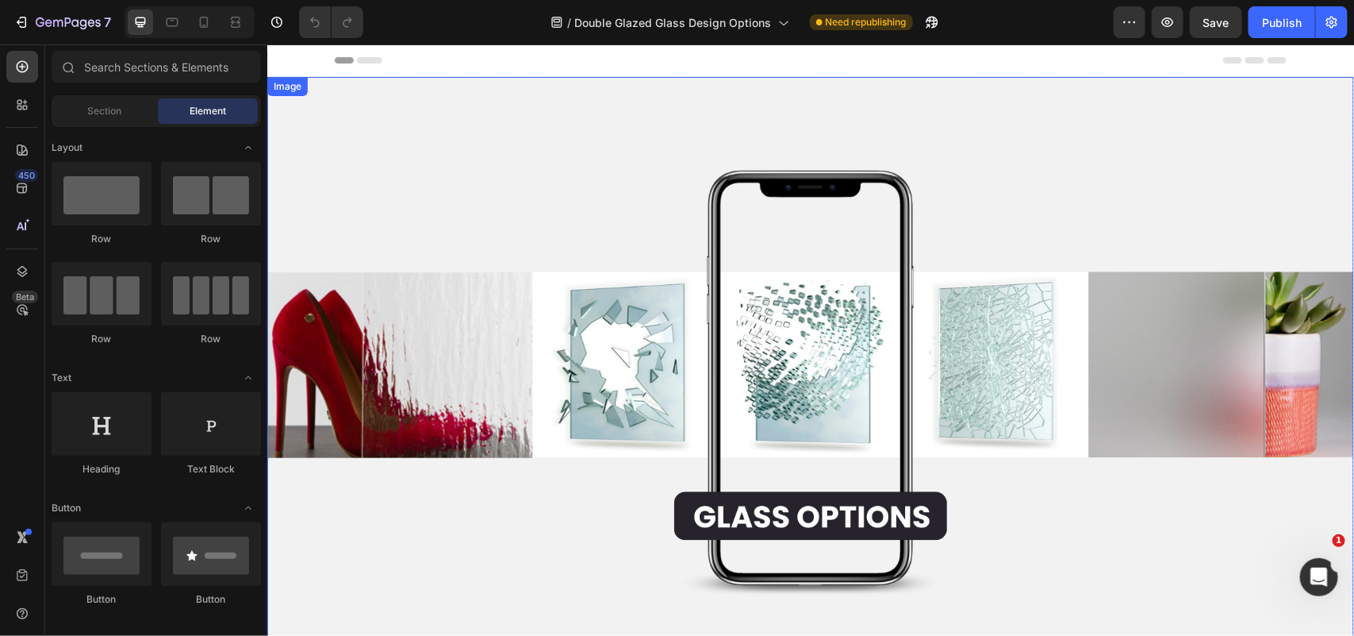
click at [742, 97] on img at bounding box center [810, 382] width 1087 height 612
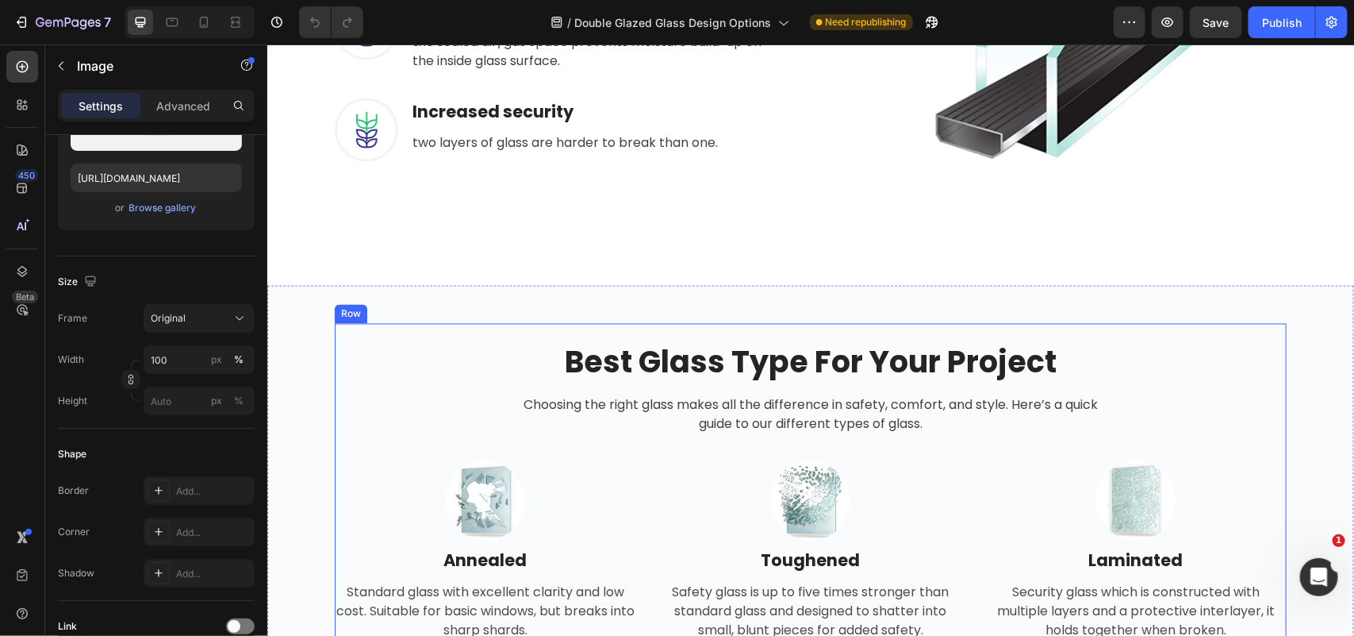
scroll to position [1190, 0]
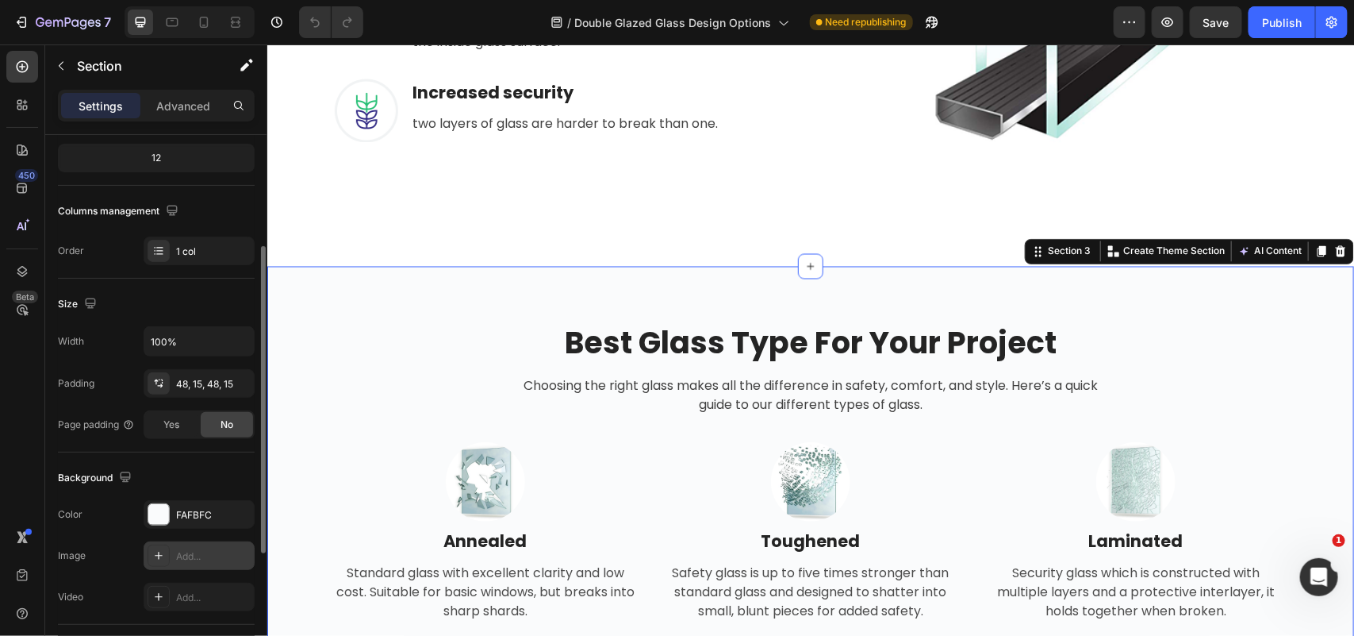
scroll to position [298, 0]
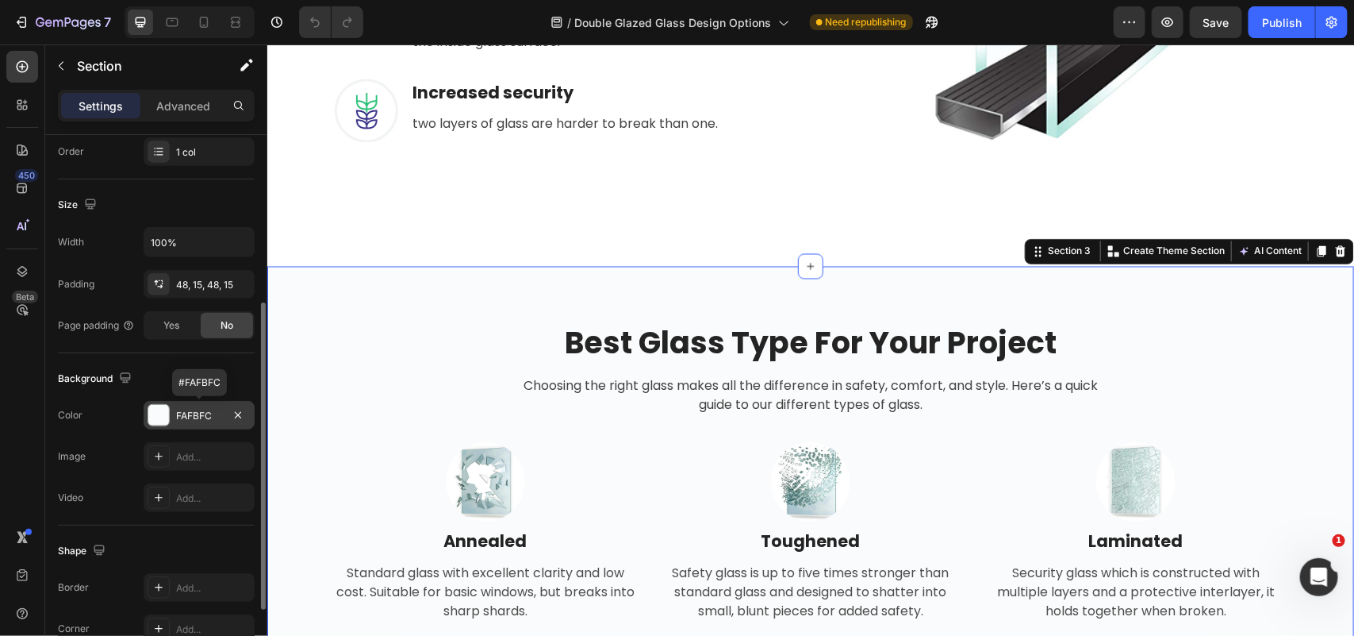
click at [191, 413] on div "FAFBFC" at bounding box center [199, 416] width 46 height 14
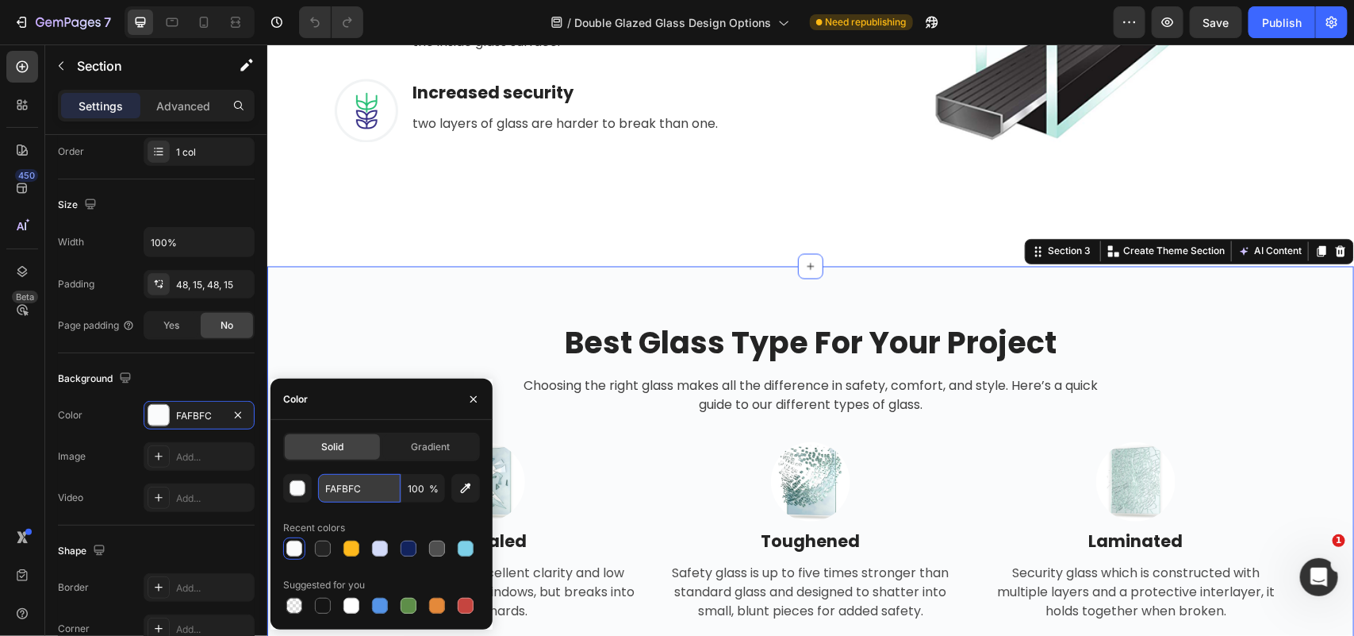
click at [359, 485] on input "FAFBFC" at bounding box center [359, 488] width 83 height 29
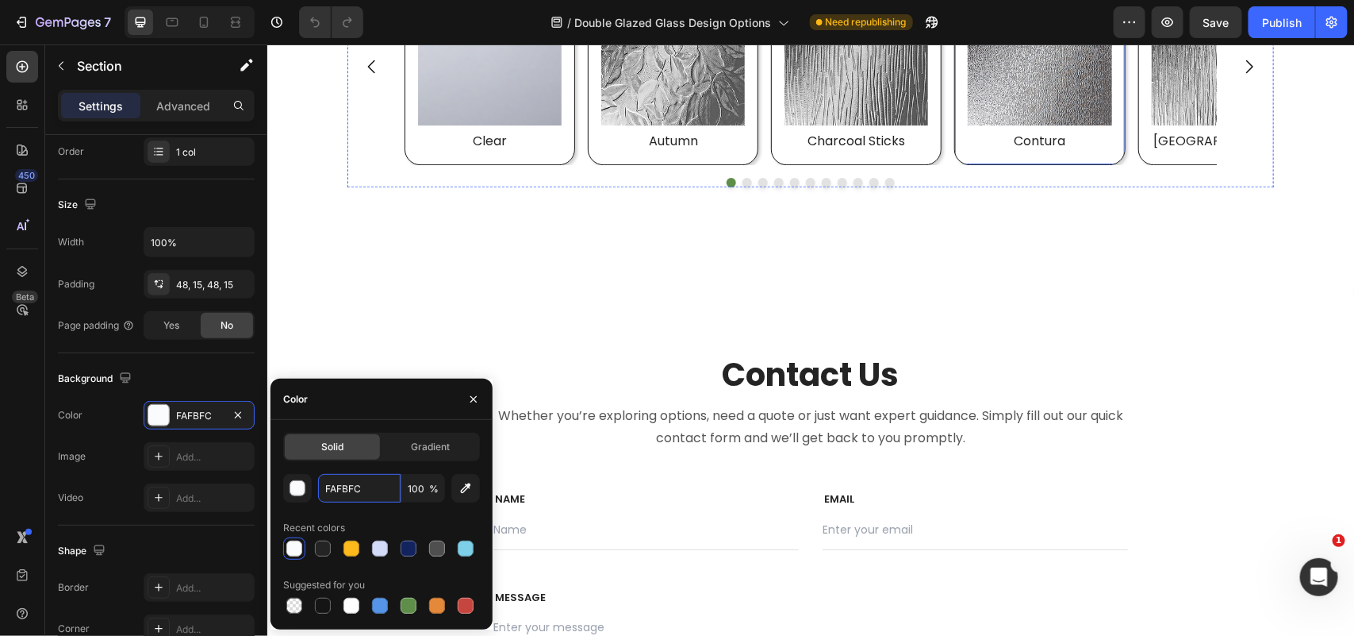
scroll to position [4959, 0]
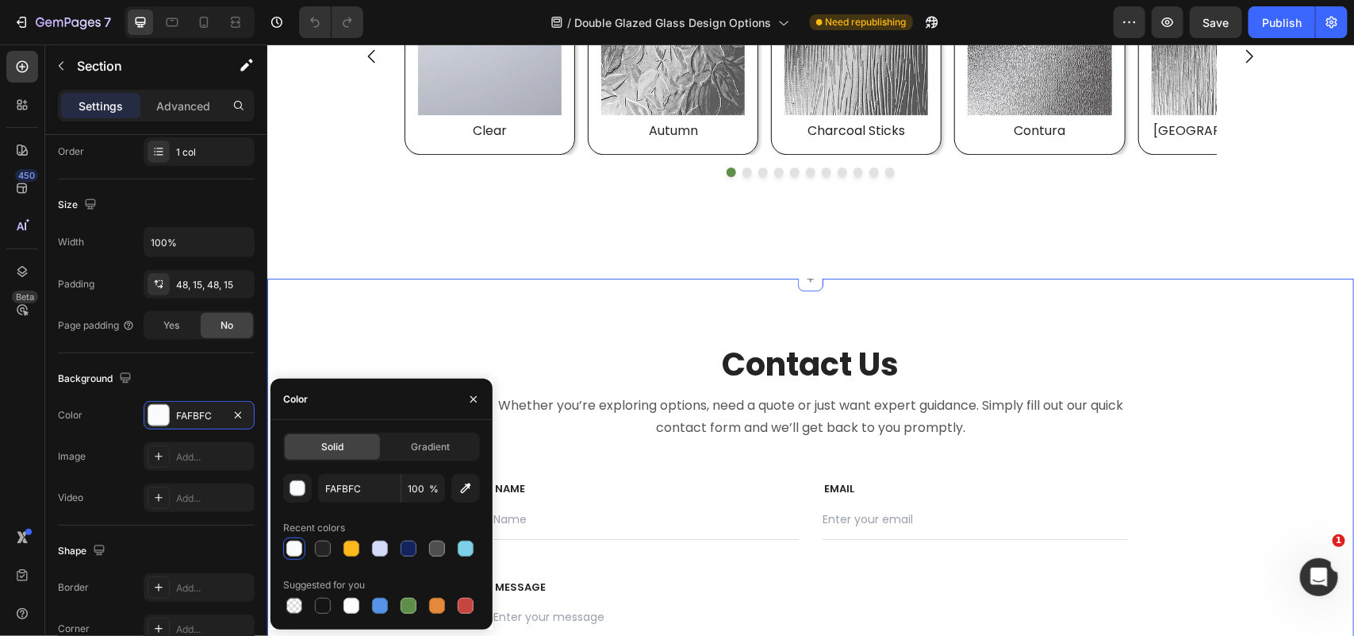
click at [1178, 305] on div "Contact Us Heading Whether you’re exploring options, need a quote or just want …" at bounding box center [810, 527] width 1087 height 499
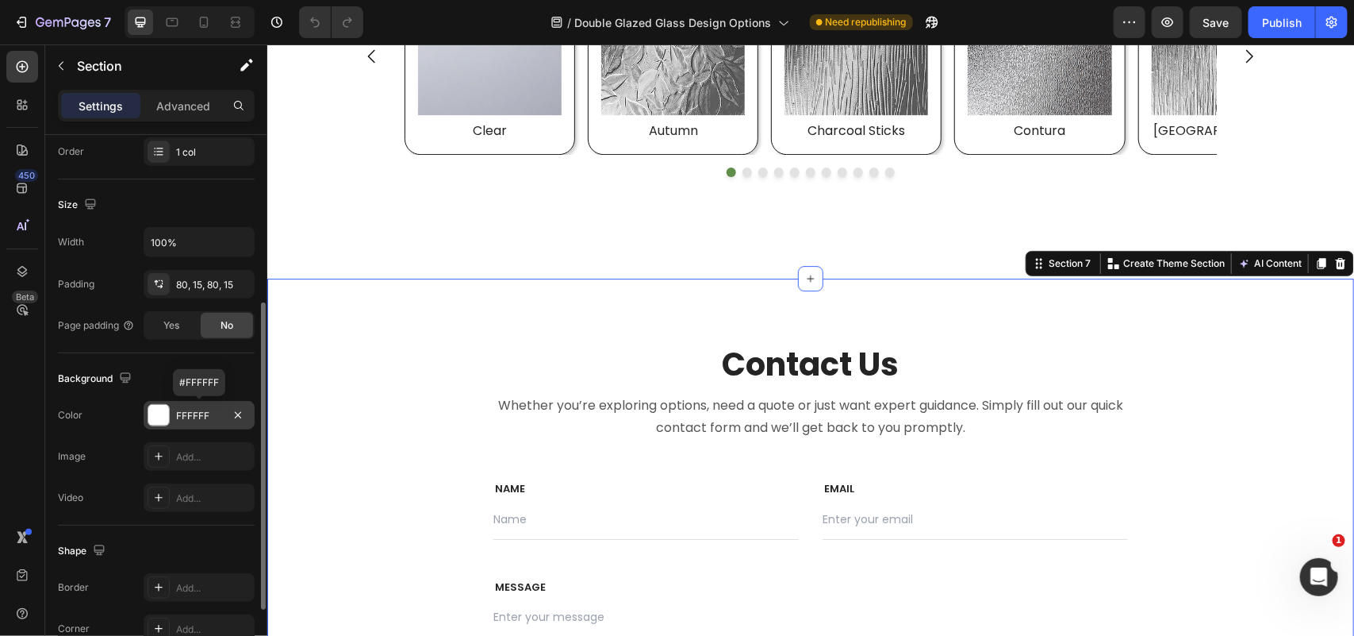
click at [197, 417] on div "FFFFFF" at bounding box center [199, 416] width 46 height 14
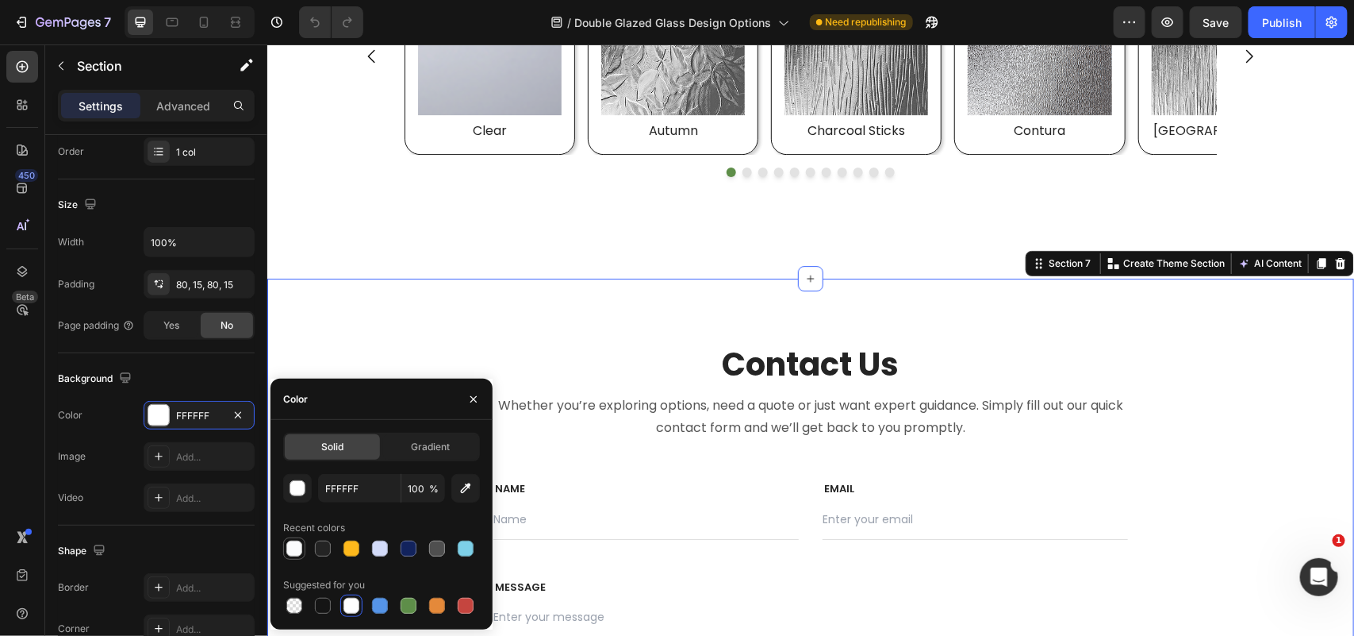
click at [295, 544] on div at bounding box center [294, 548] width 16 height 16
type input "FAFBFC"
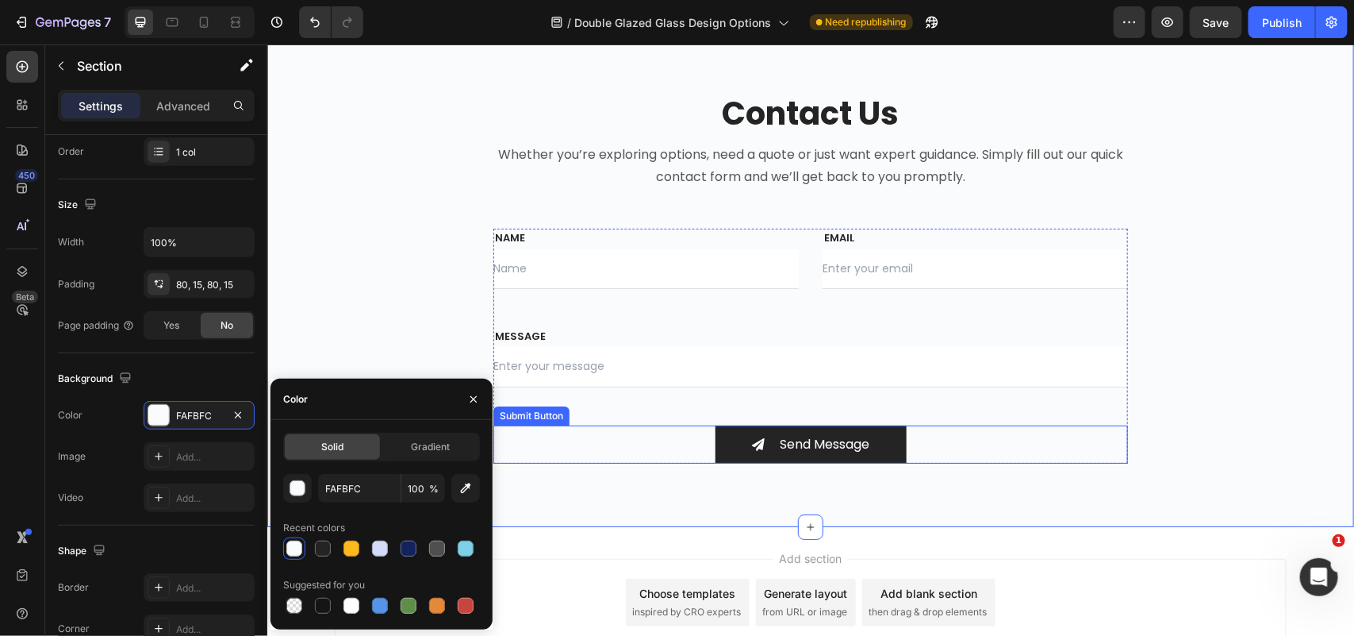
scroll to position [5257, 0]
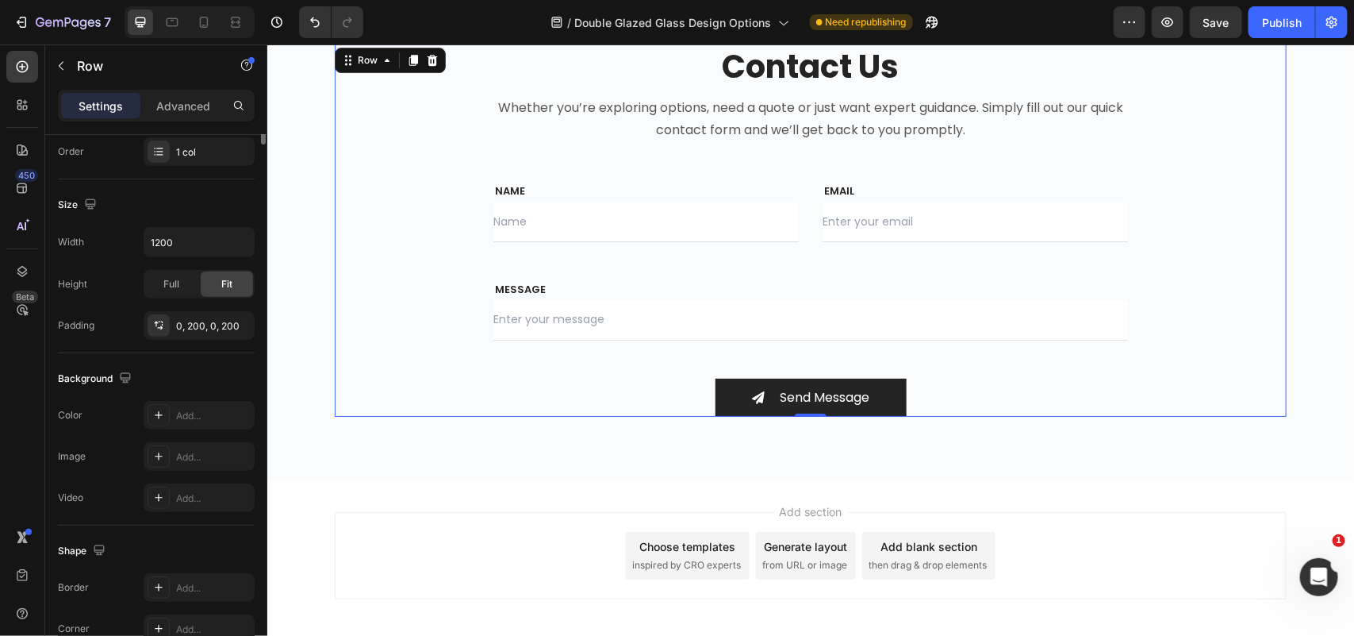
click at [1219, 352] on div "Contact Us Heading Whether you’re exploring options, need a quote or just want …" at bounding box center [810, 230] width 952 height 372
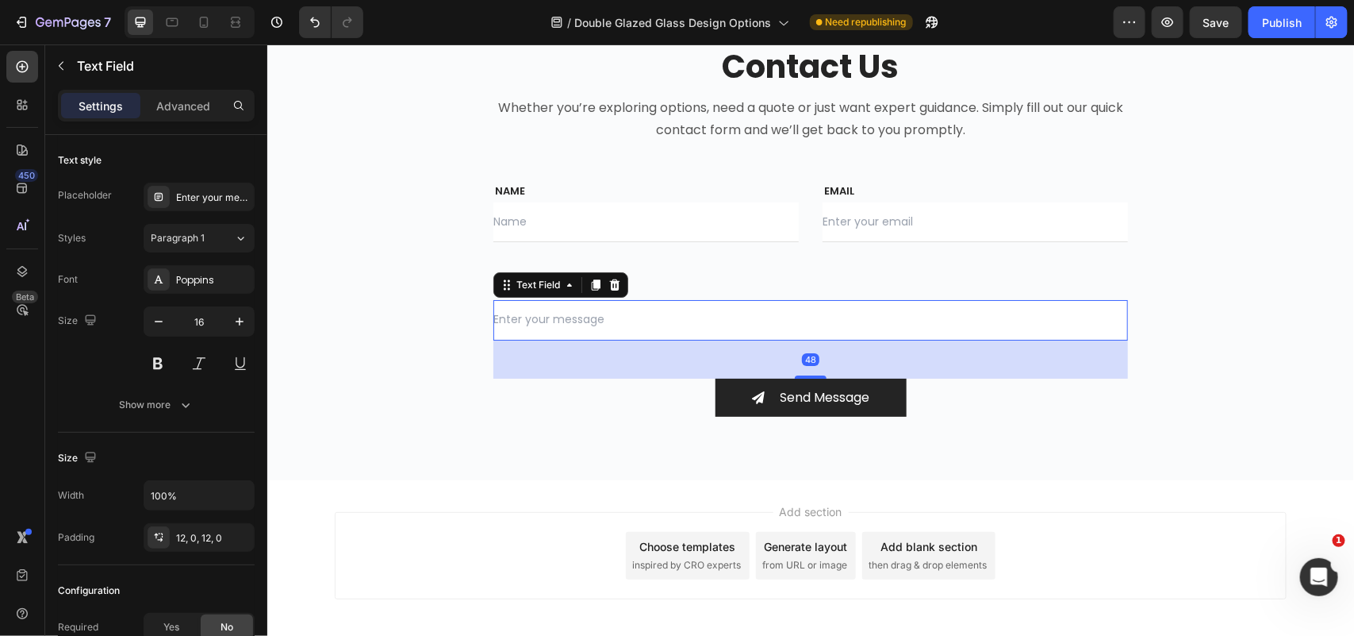
click at [827, 309] on input "text" at bounding box center [810, 319] width 635 height 40
click at [232, 538] on icon "button" at bounding box center [238, 537] width 13 height 13
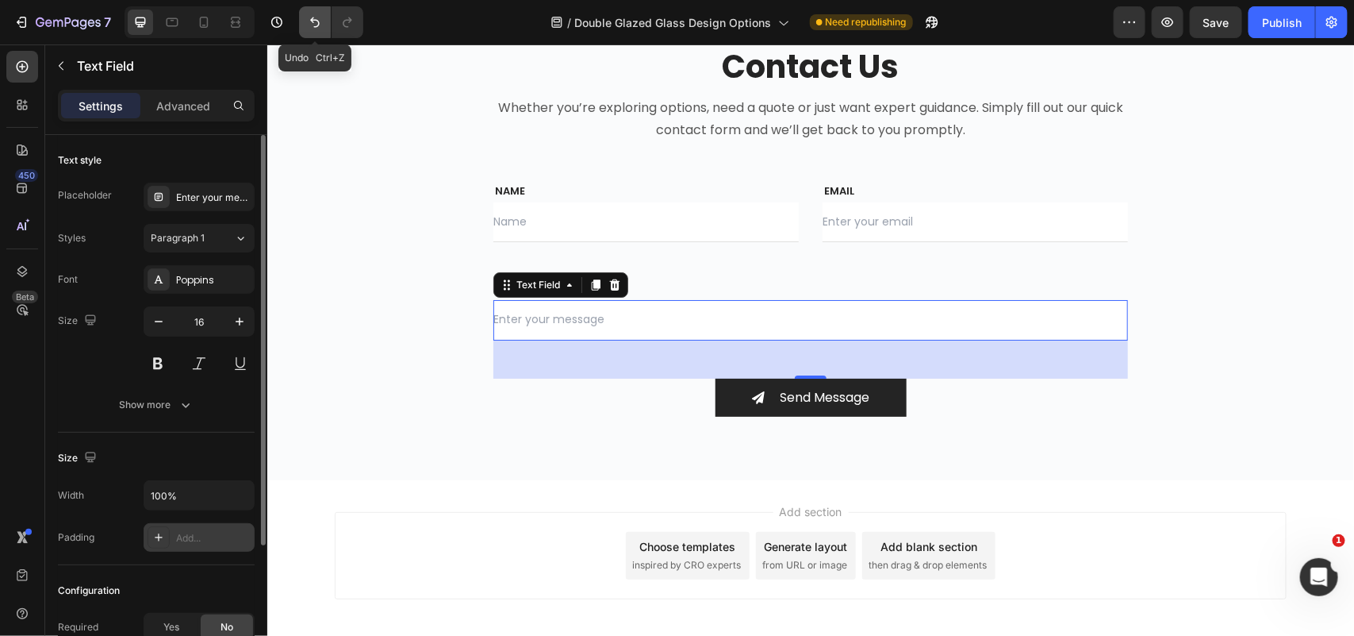
click at [309, 28] on icon "Undo/Redo" at bounding box center [315, 22] width 16 height 16
click at [192, 541] on div "12, 0, 12, 0" at bounding box center [199, 538] width 46 height 14
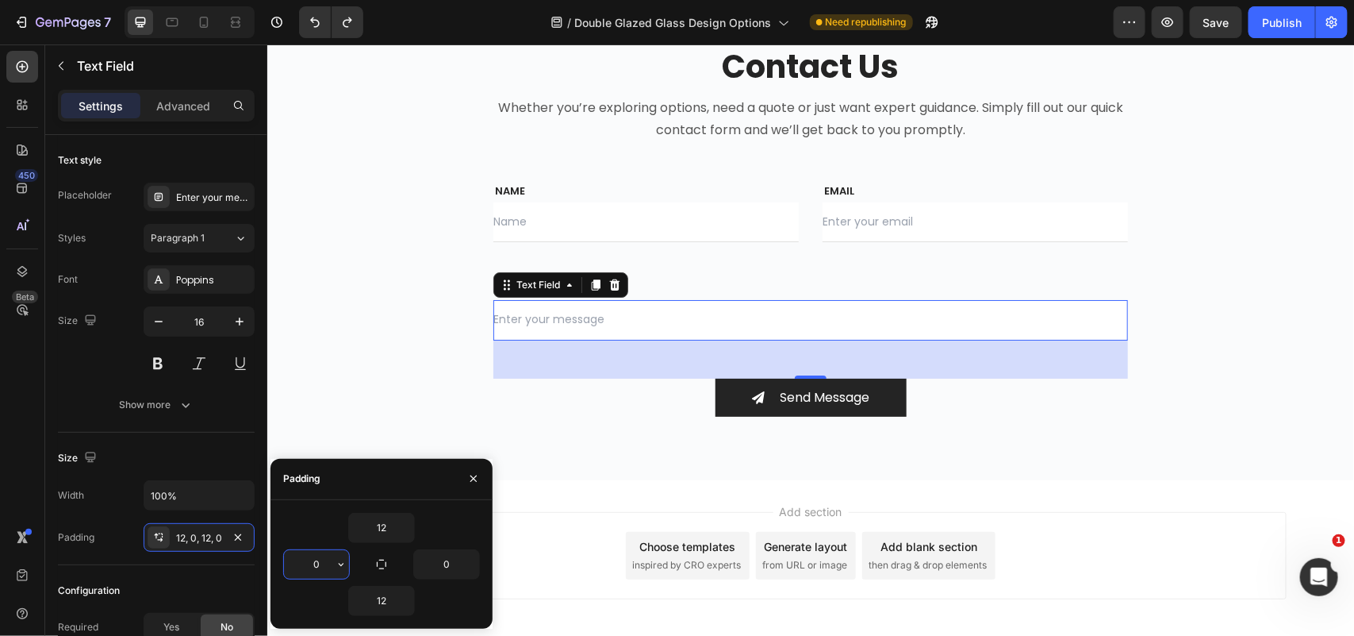
click at [309, 565] on input "0" at bounding box center [316, 564] width 65 height 29
type input "12"
click at [358, 563] on div "12" at bounding box center [332, 564] width 98 height 30
click at [383, 565] on icon "button" at bounding box center [381, 564] width 13 height 13
type input "12"
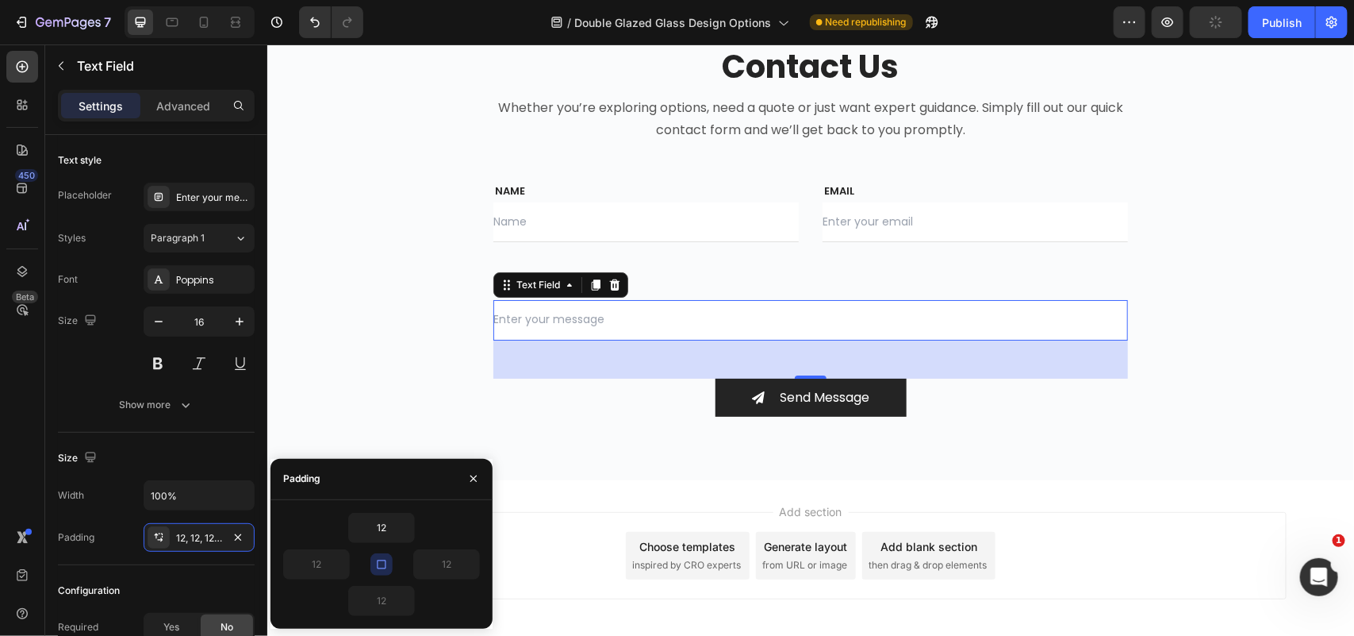
click at [516, 325] on input "text" at bounding box center [810, 319] width 635 height 40
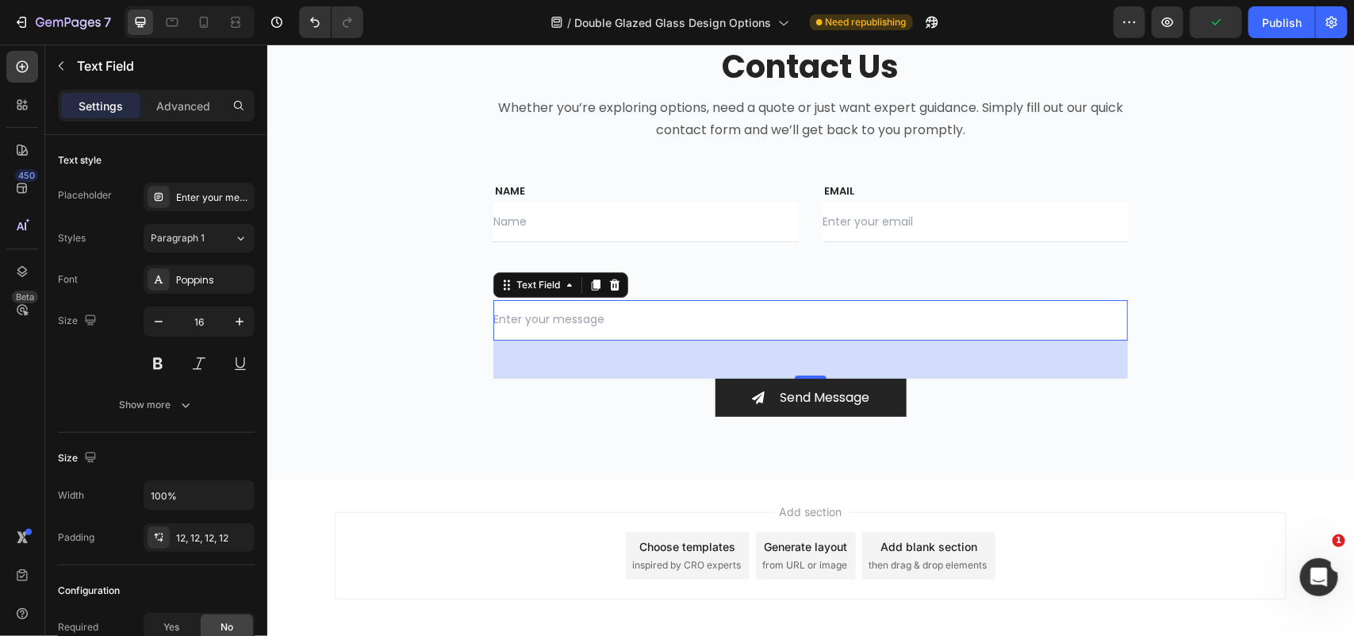
click at [522, 321] on input "text" at bounding box center [810, 319] width 635 height 40
type input "d"
click at [194, 537] on div "12, 12, 12, 12" at bounding box center [199, 538] width 46 height 14
click at [318, 21] on icon "Undo/Redo" at bounding box center [315, 22] width 10 height 10
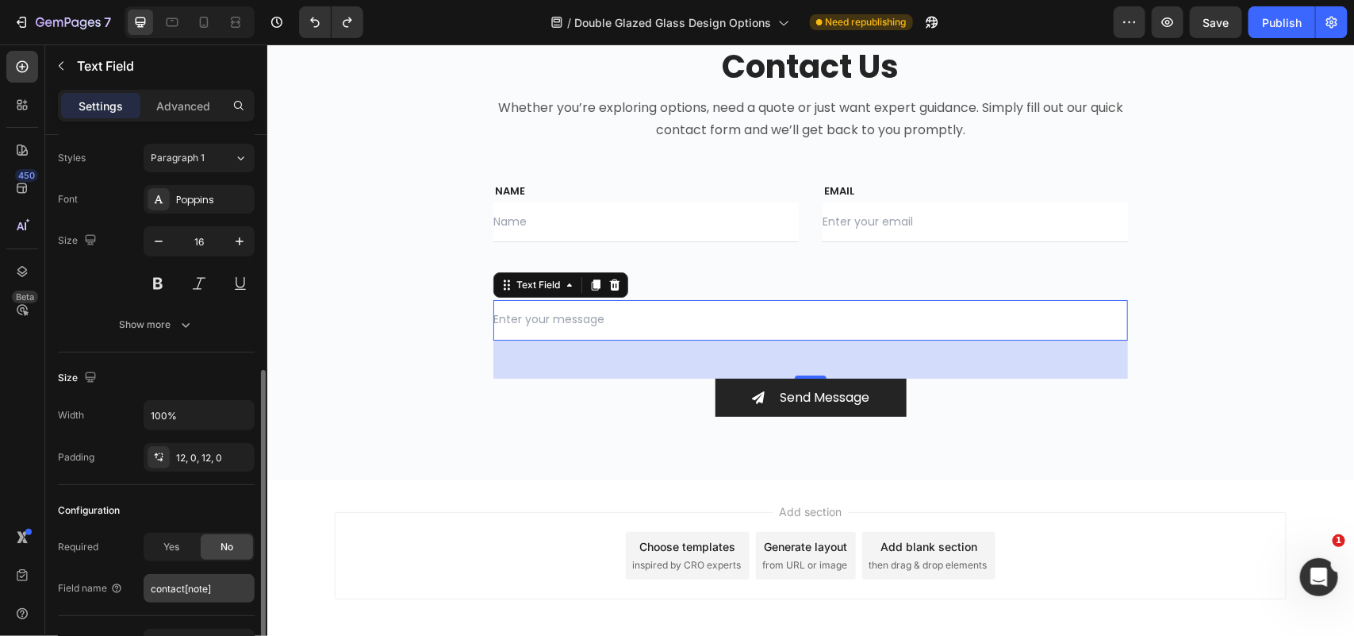
scroll to position [179, 0]
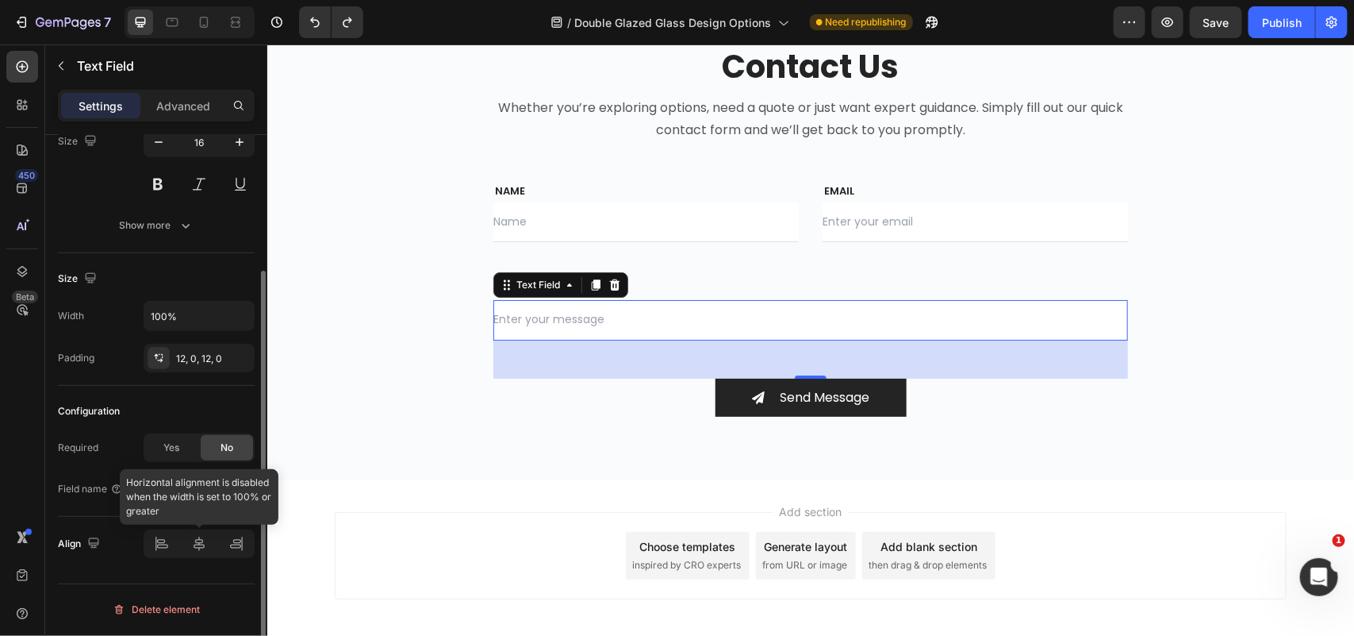
click at [211, 554] on div at bounding box center [199, 543] width 111 height 29
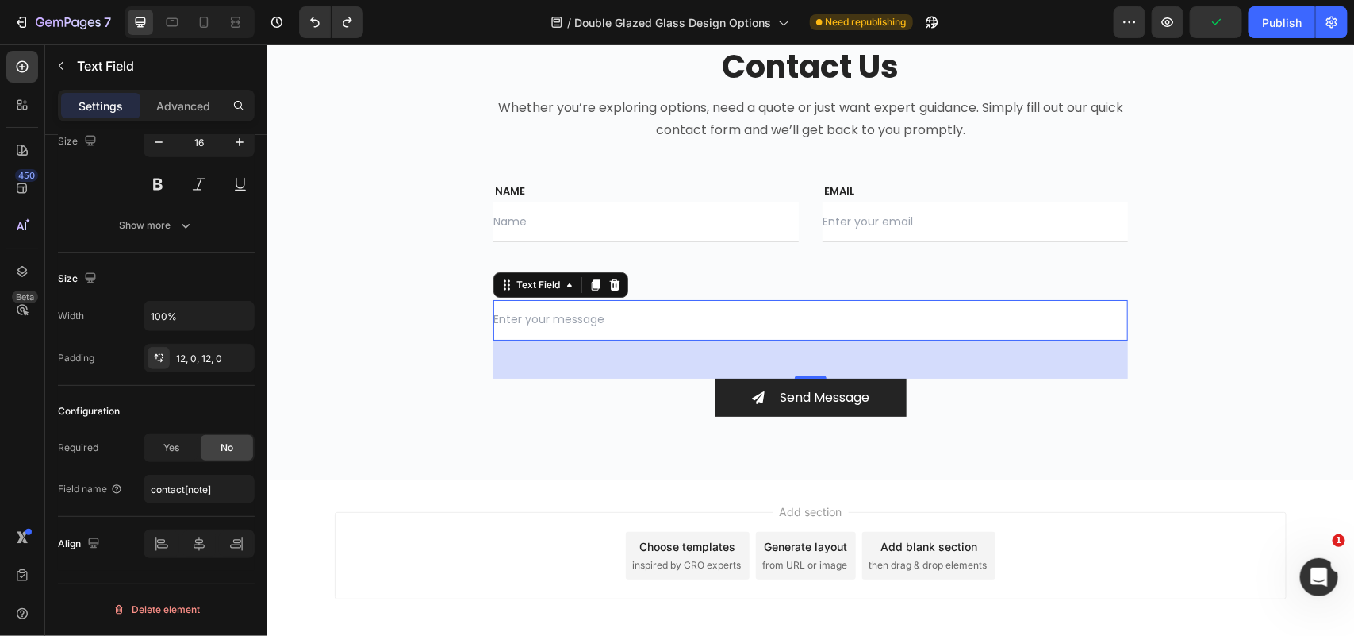
click at [556, 314] on input "text" at bounding box center [810, 319] width 635 height 40
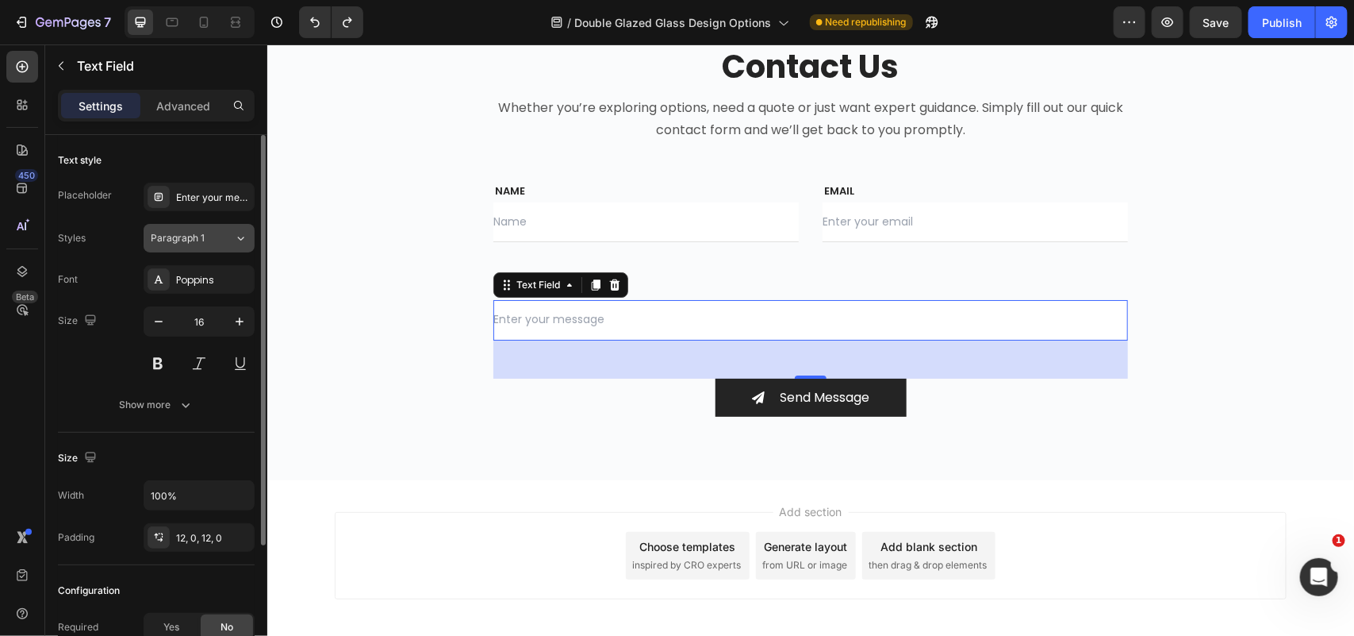
click at [225, 236] on div "Paragraph 1" at bounding box center [192, 238] width 83 height 14
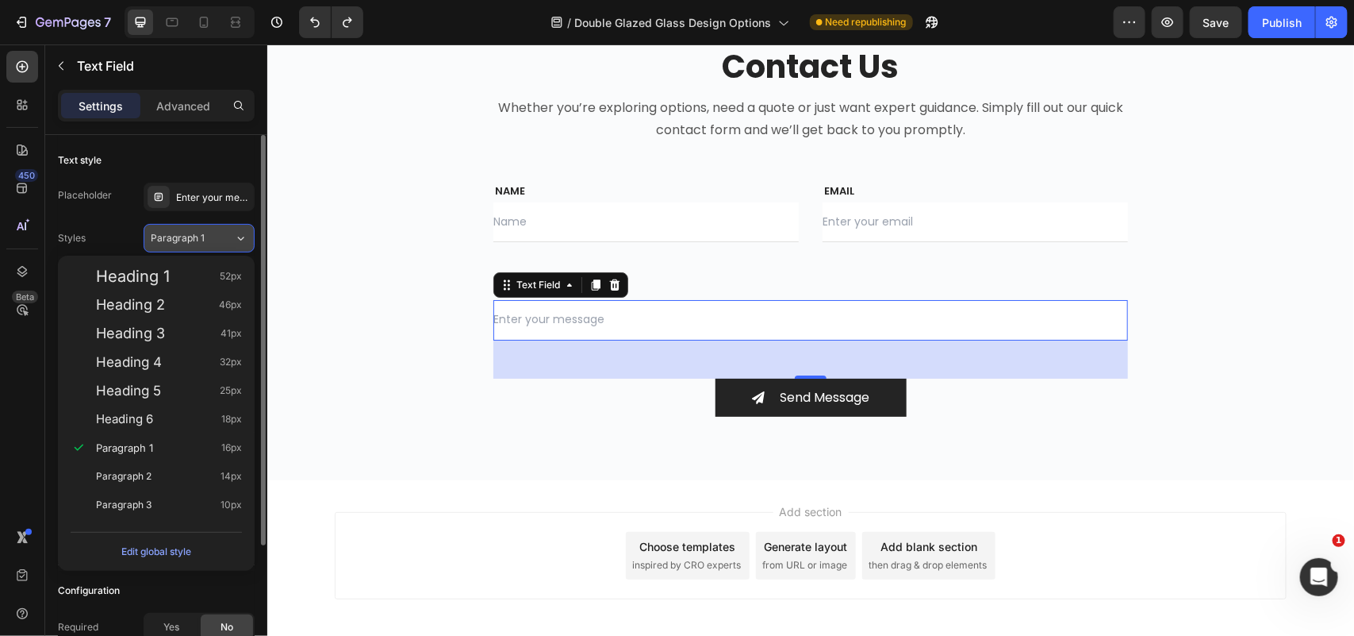
click at [225, 240] on div "Paragraph 1" at bounding box center [192, 238] width 83 height 14
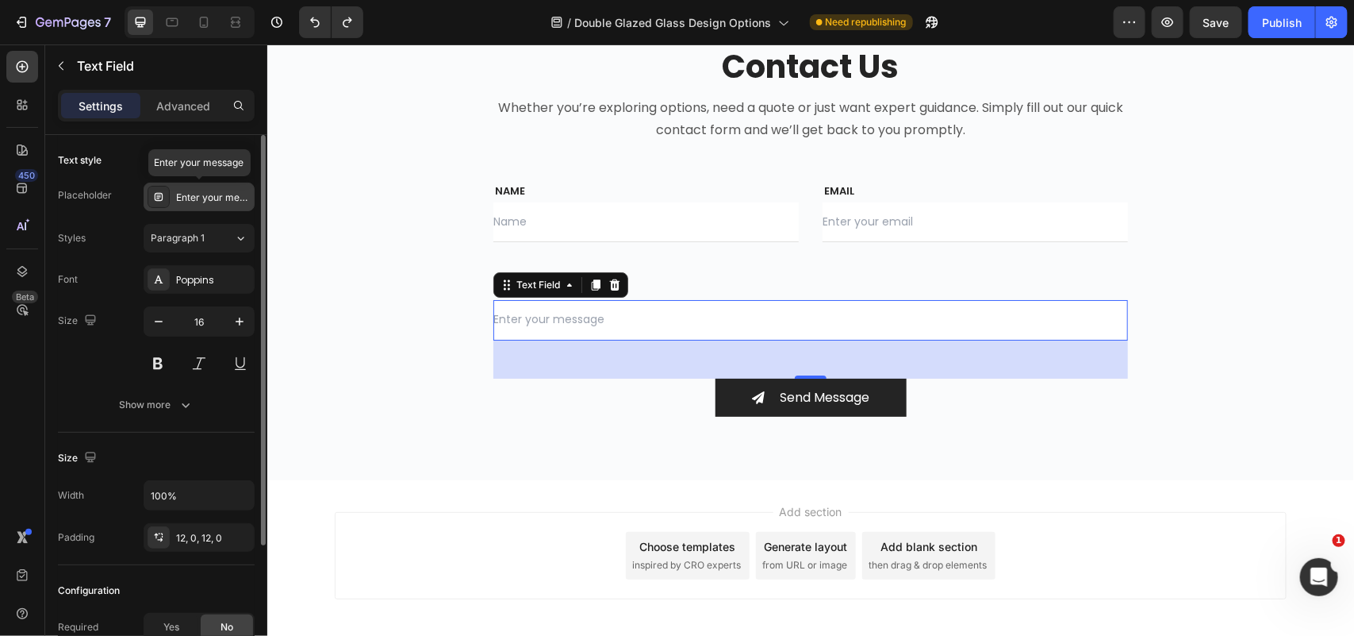
click at [218, 194] on div "Enter your message" at bounding box center [213, 197] width 75 height 14
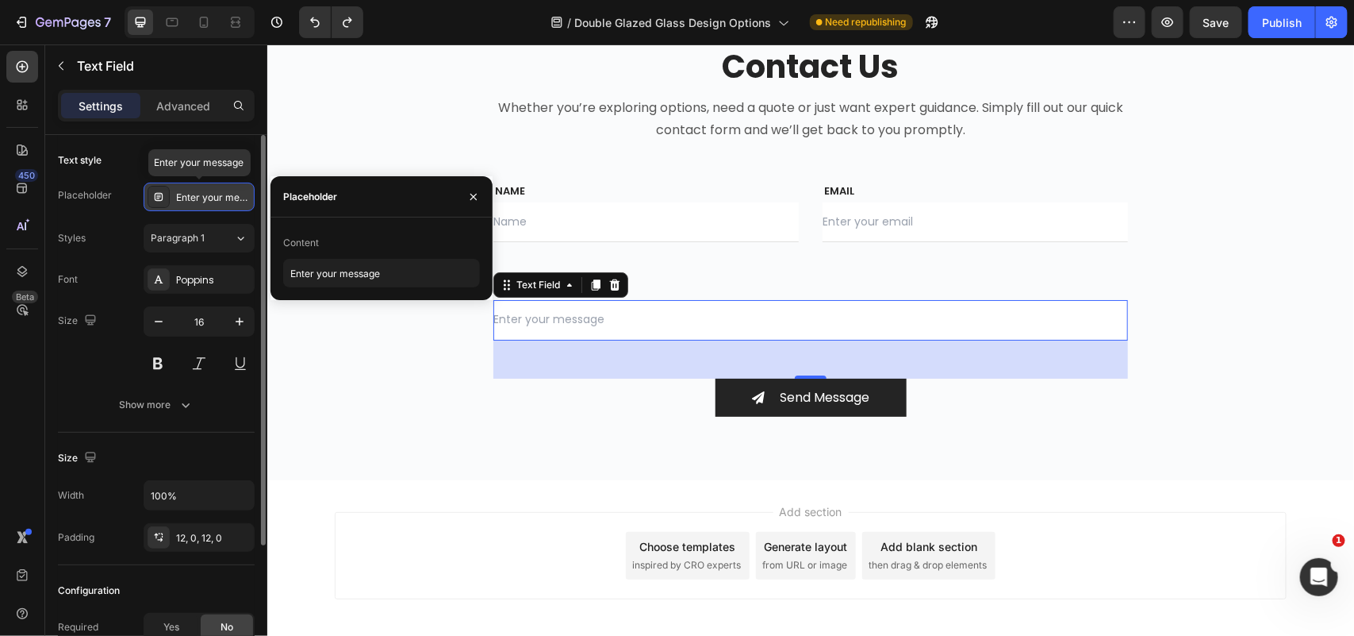
click at [218, 194] on div "Enter your message" at bounding box center [213, 197] width 75 height 14
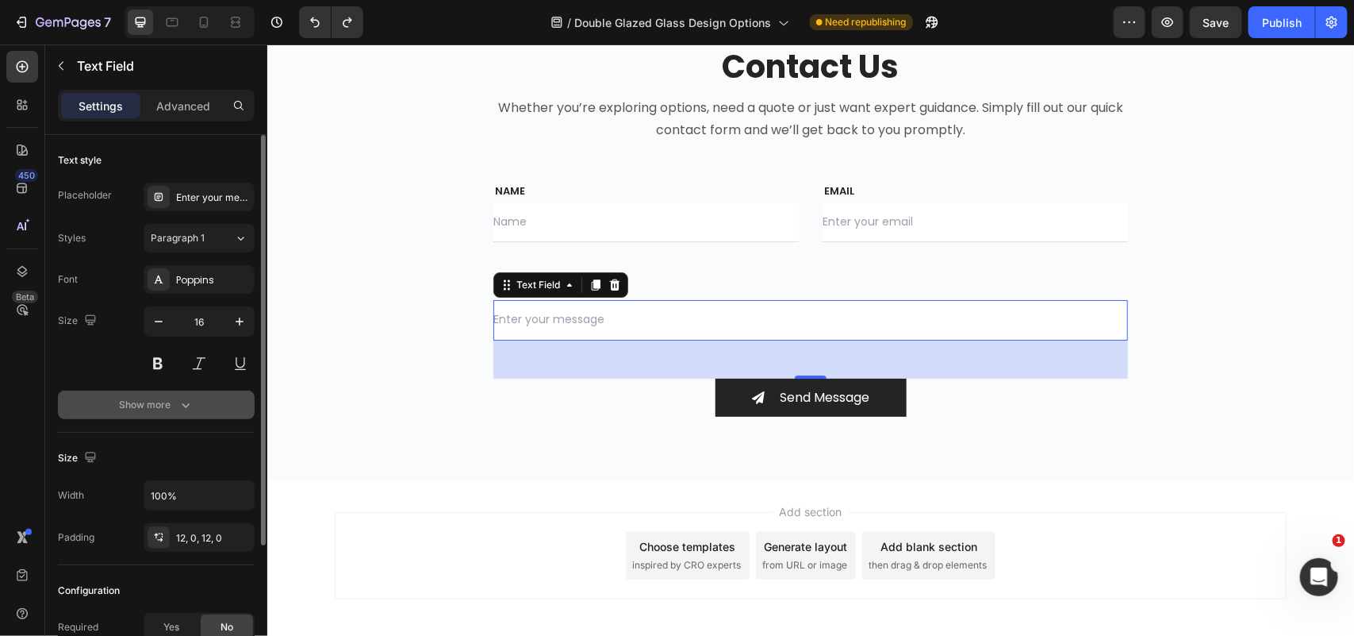
click at [173, 413] on div "Show more" at bounding box center [157, 405] width 74 height 16
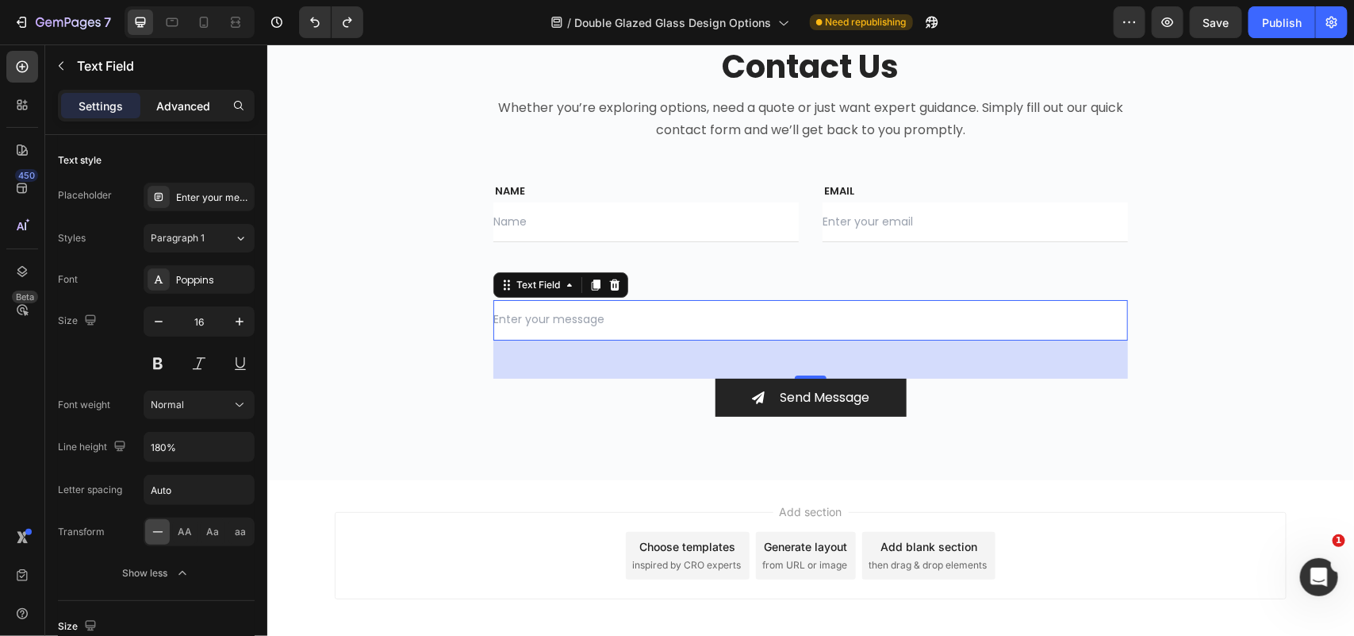
click at [183, 104] on p "Advanced" at bounding box center [183, 106] width 54 height 17
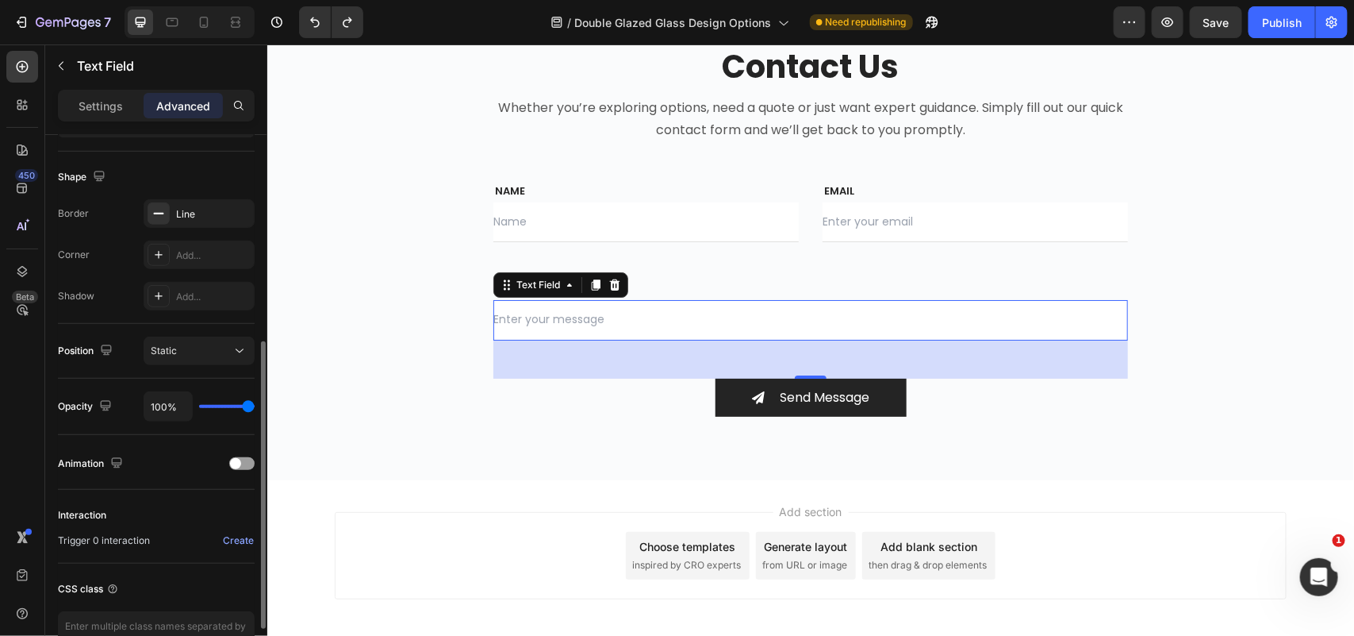
scroll to position [490, 0]
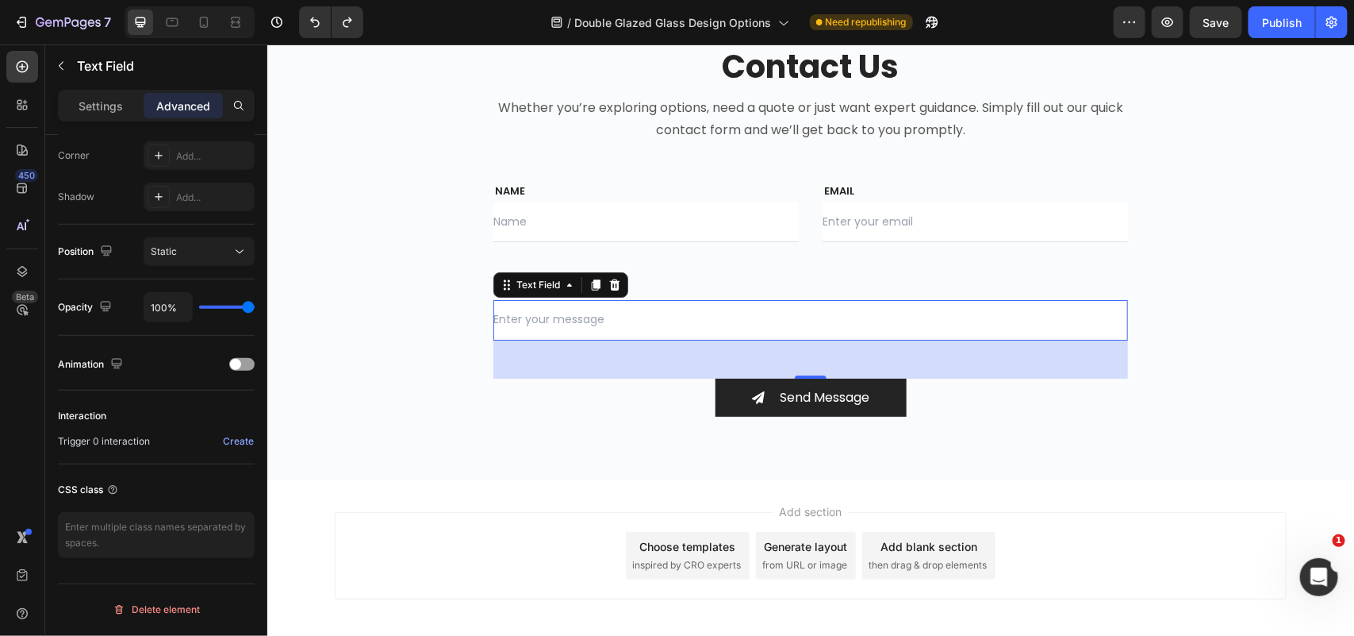
click at [528, 313] on input "text" at bounding box center [810, 319] width 635 height 40
click at [101, 96] on div "Settings" at bounding box center [100, 105] width 79 height 25
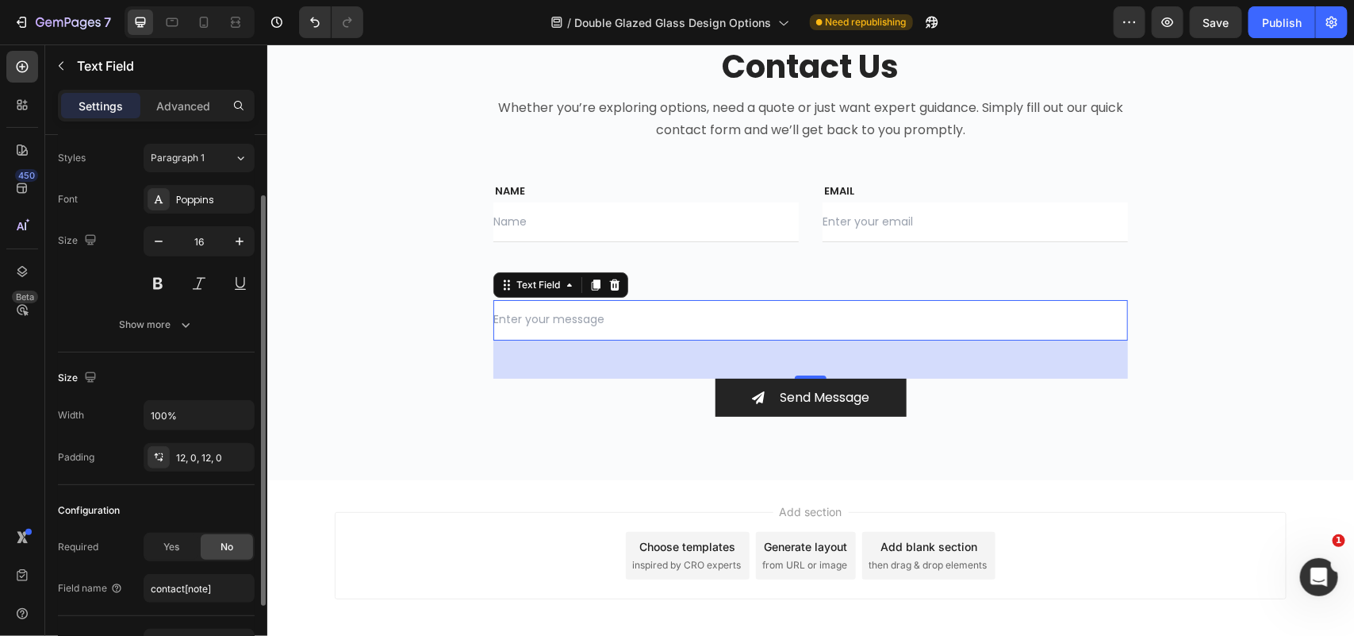
scroll to position [0, 0]
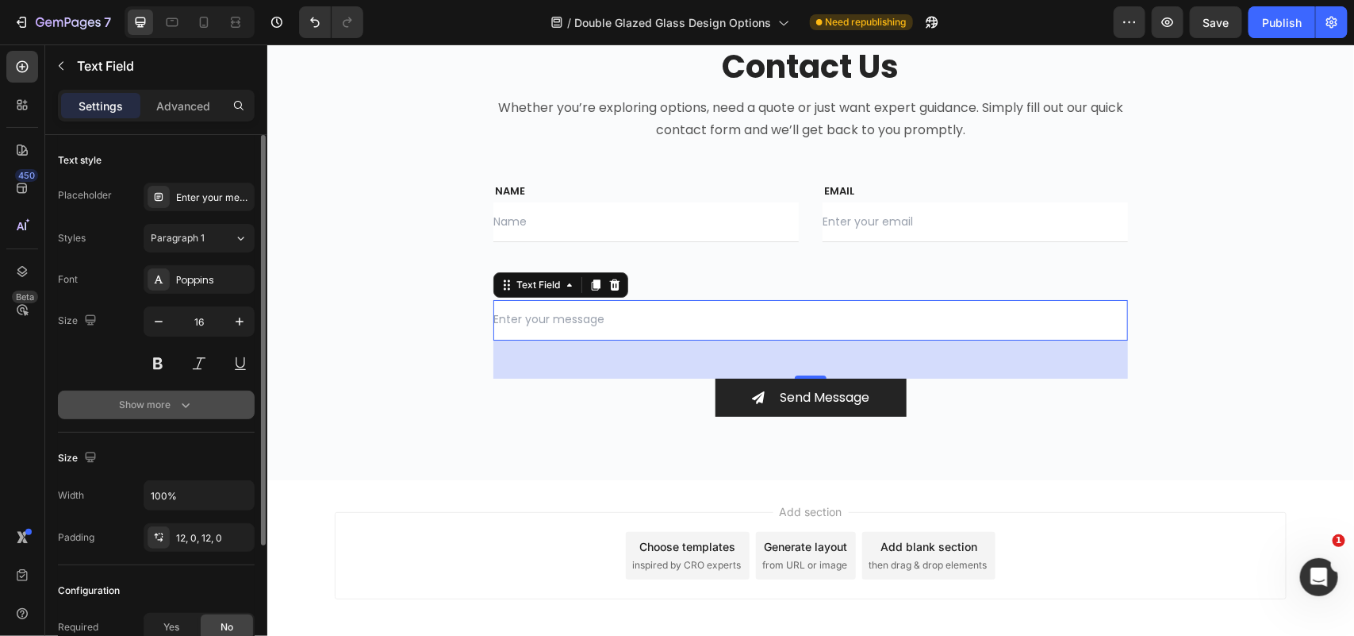
click at [172, 403] on div "Show more" at bounding box center [157, 405] width 74 height 16
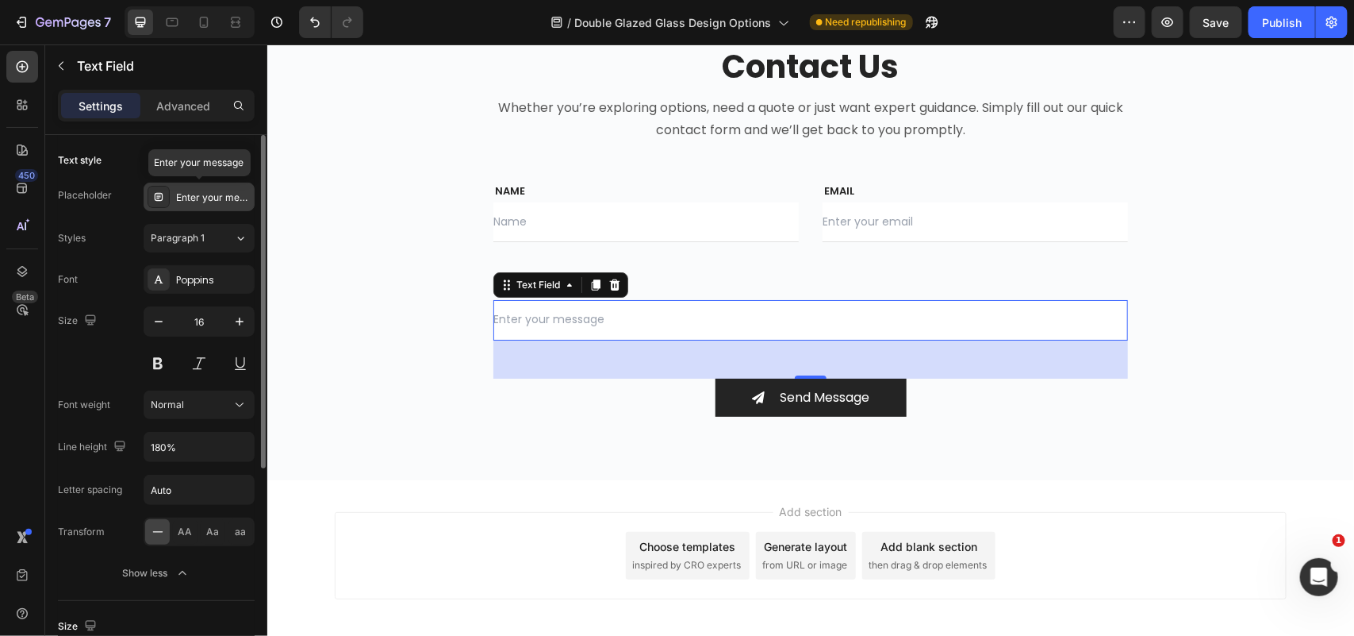
click at [194, 196] on div "Enter your message" at bounding box center [213, 197] width 75 height 14
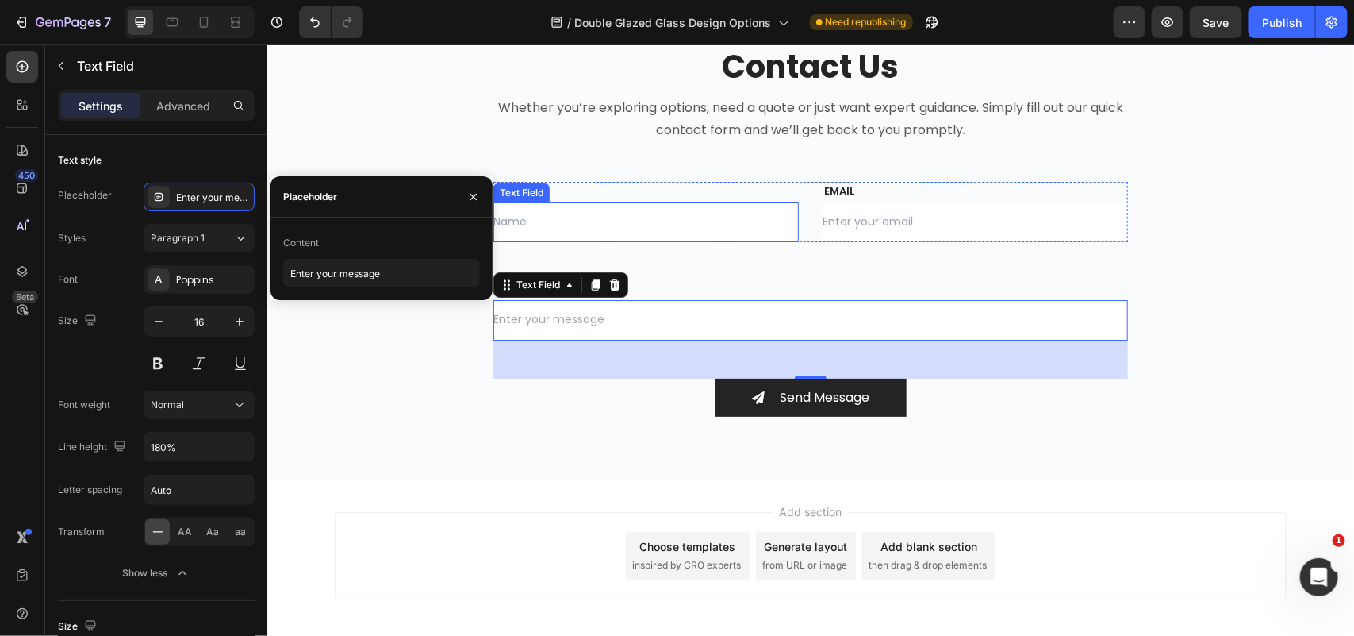
click at [557, 217] on input "text" at bounding box center [645, 222] width 305 height 40
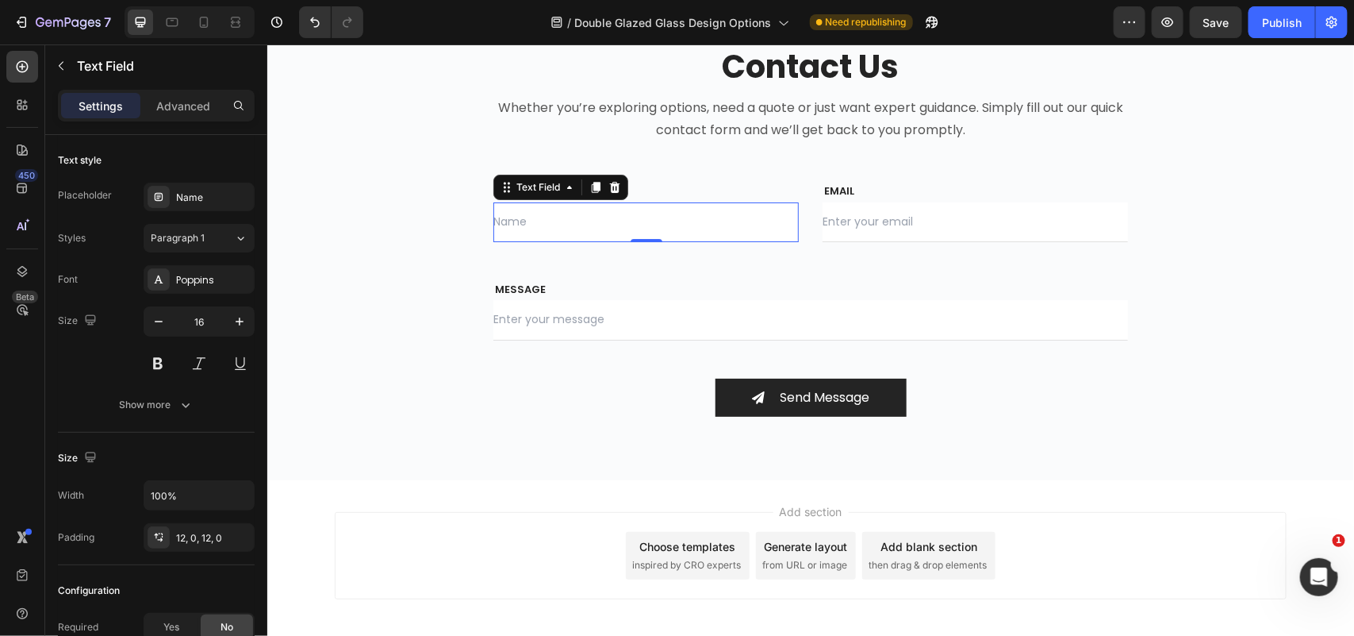
click at [557, 218] on input "text" at bounding box center [645, 222] width 305 height 40
click at [205, 533] on div "12, 0, 12, 0" at bounding box center [199, 538] width 46 height 14
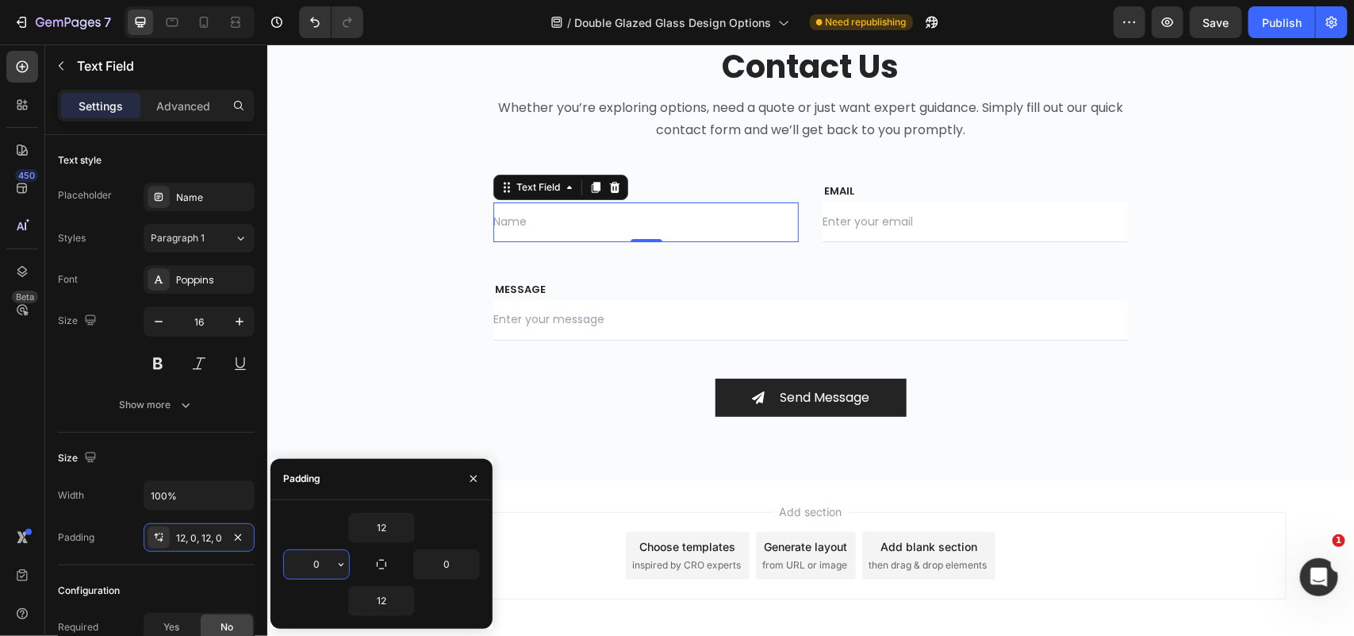
click at [312, 557] on input "0" at bounding box center [316, 564] width 65 height 29
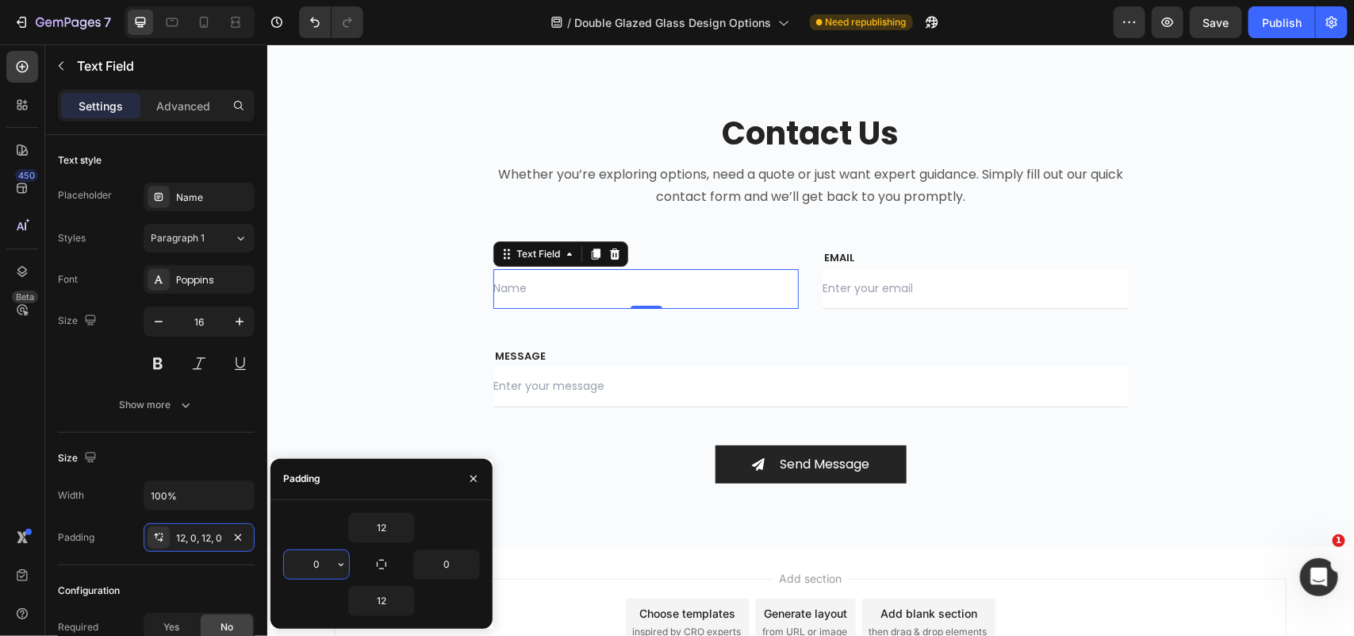
scroll to position [5059, 0]
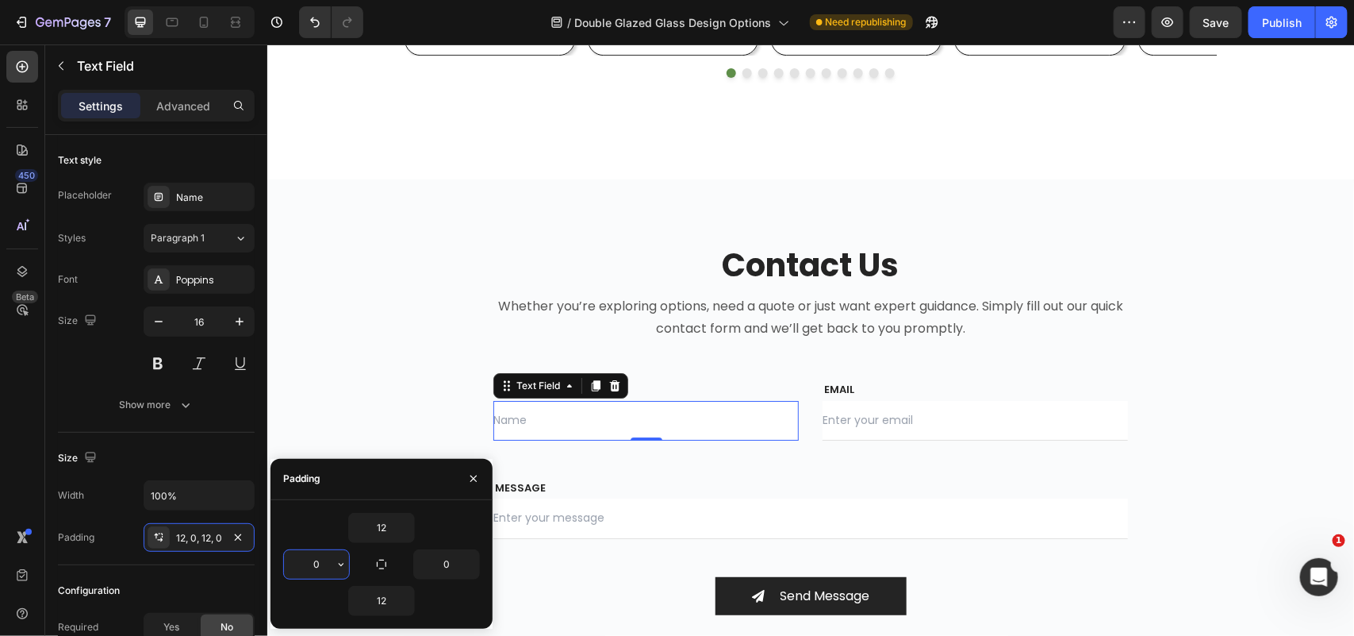
click at [308, 569] on input "0" at bounding box center [316, 564] width 65 height 29
type input "220"
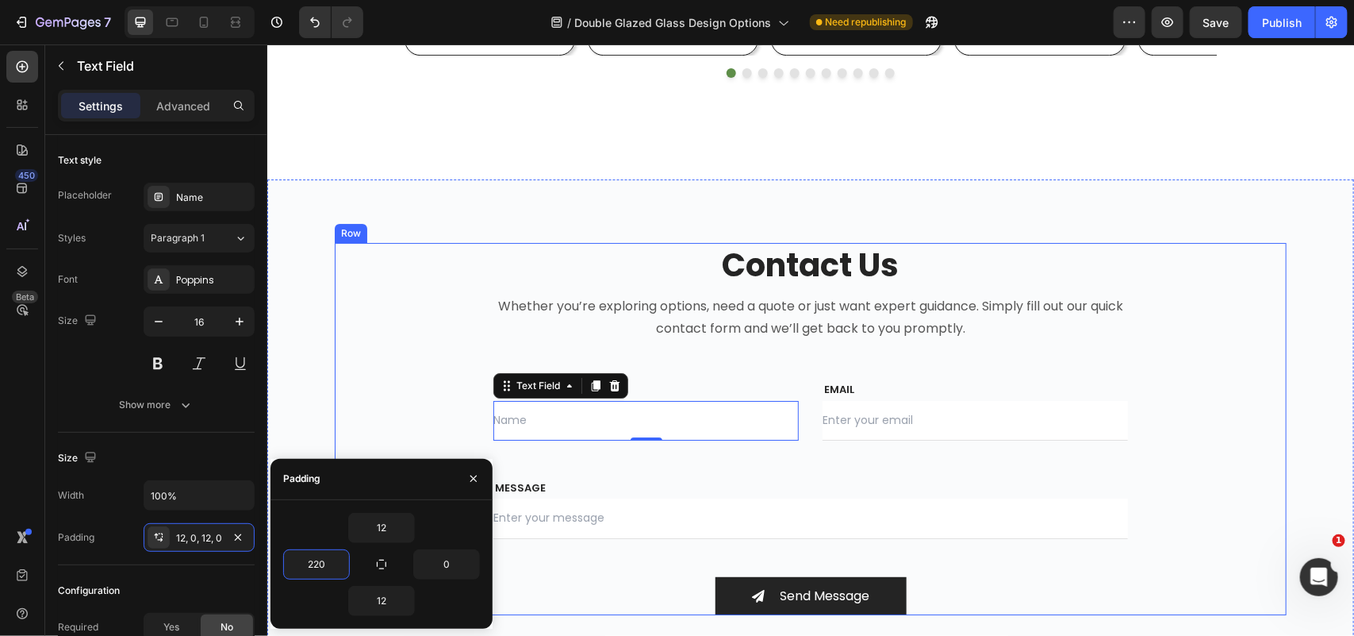
click at [367, 416] on div "Contact Us Heading Whether you’re exploring options, need a quote or just want …" at bounding box center [810, 428] width 952 height 372
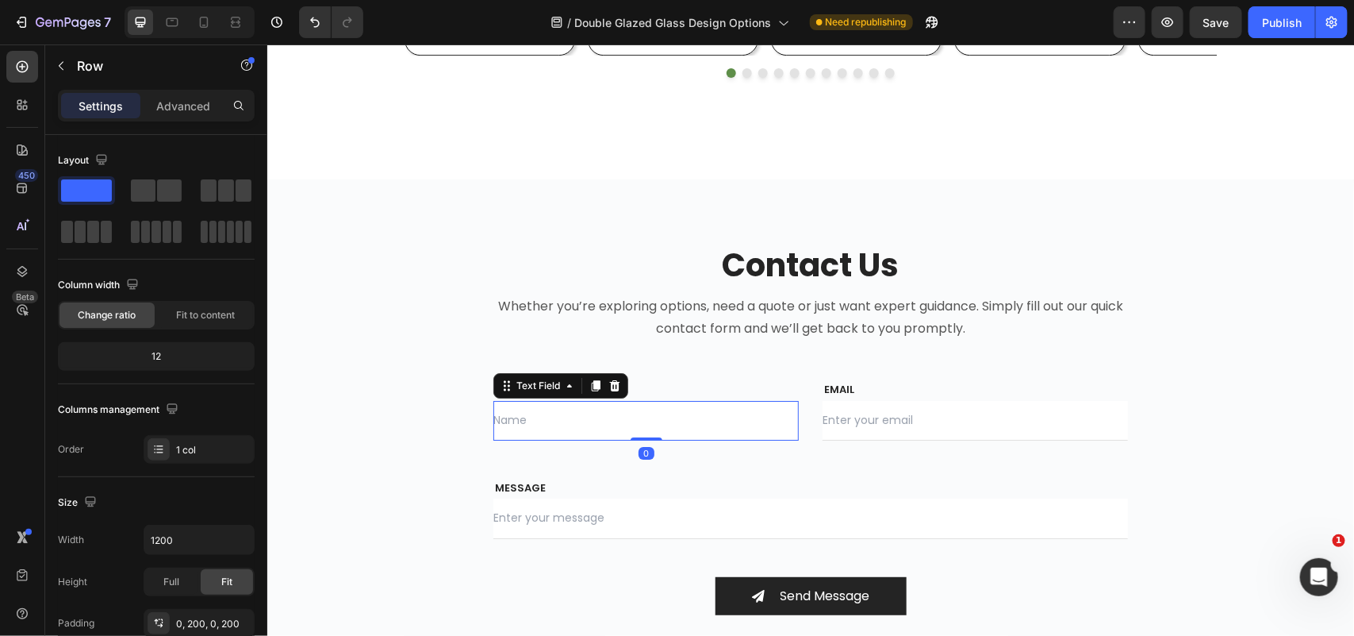
click at [542, 428] on input "text" at bounding box center [645, 420] width 305 height 40
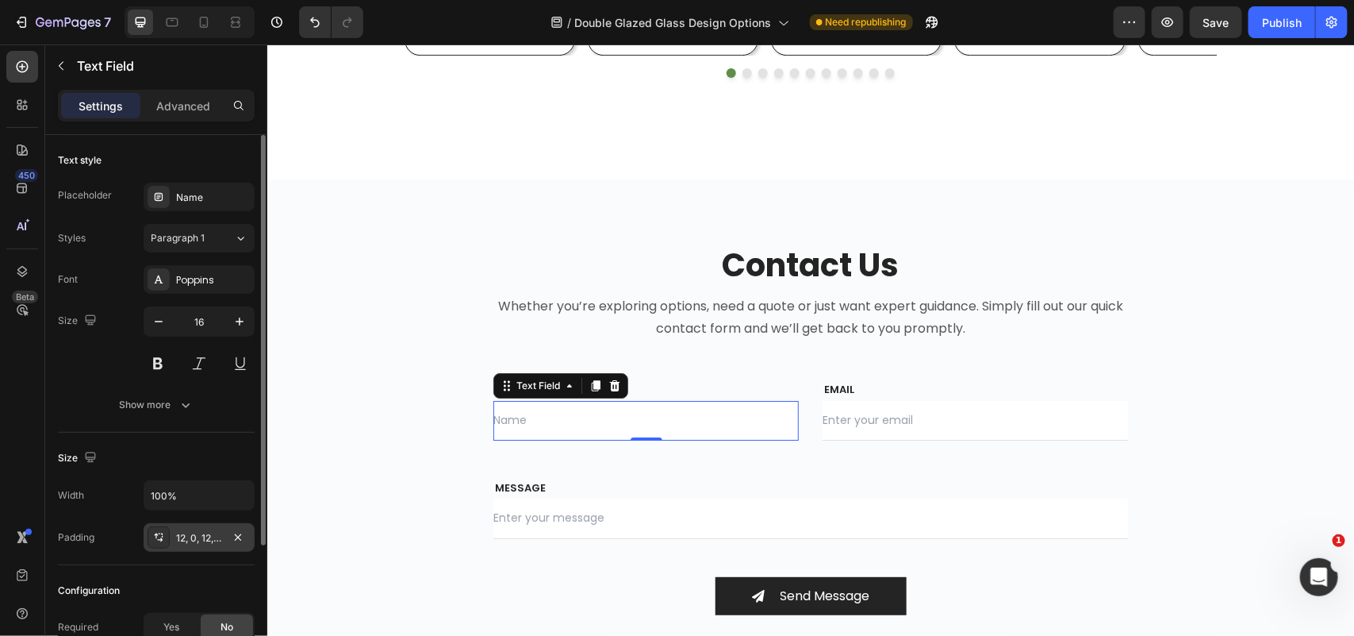
click at [202, 540] on div "12, 0, 12, 220" at bounding box center [199, 538] width 46 height 14
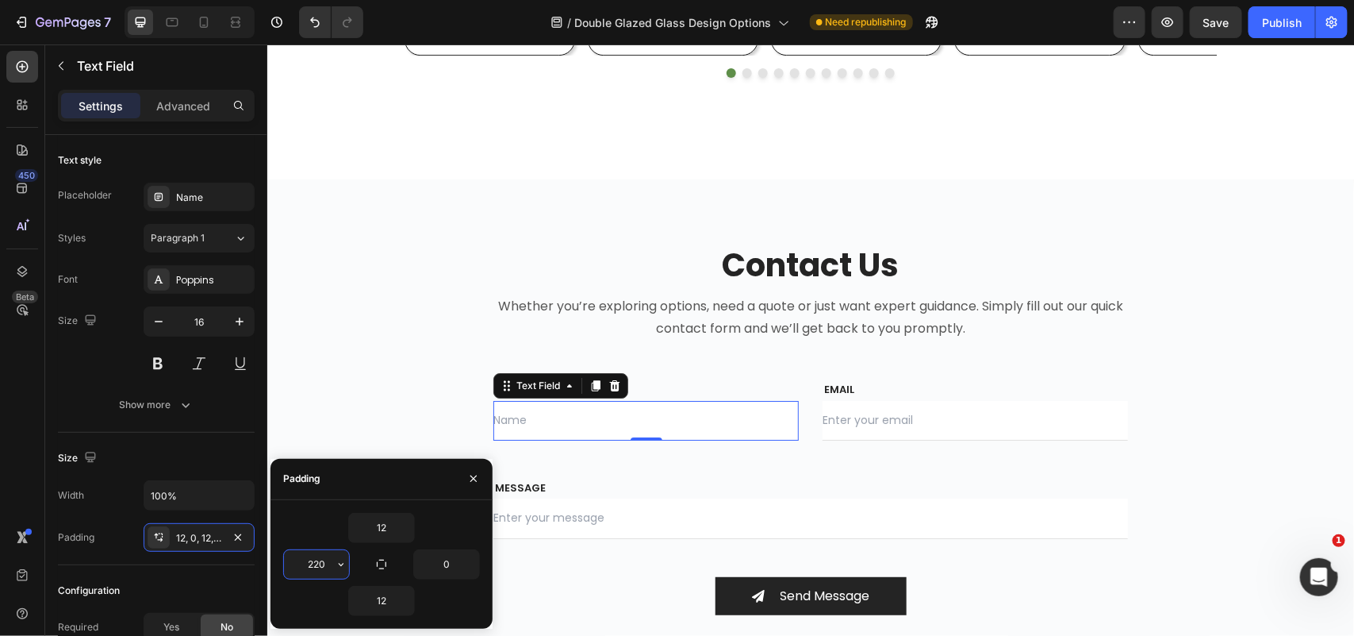
click at [328, 567] on input "220" at bounding box center [316, 564] width 65 height 29
type input "0"
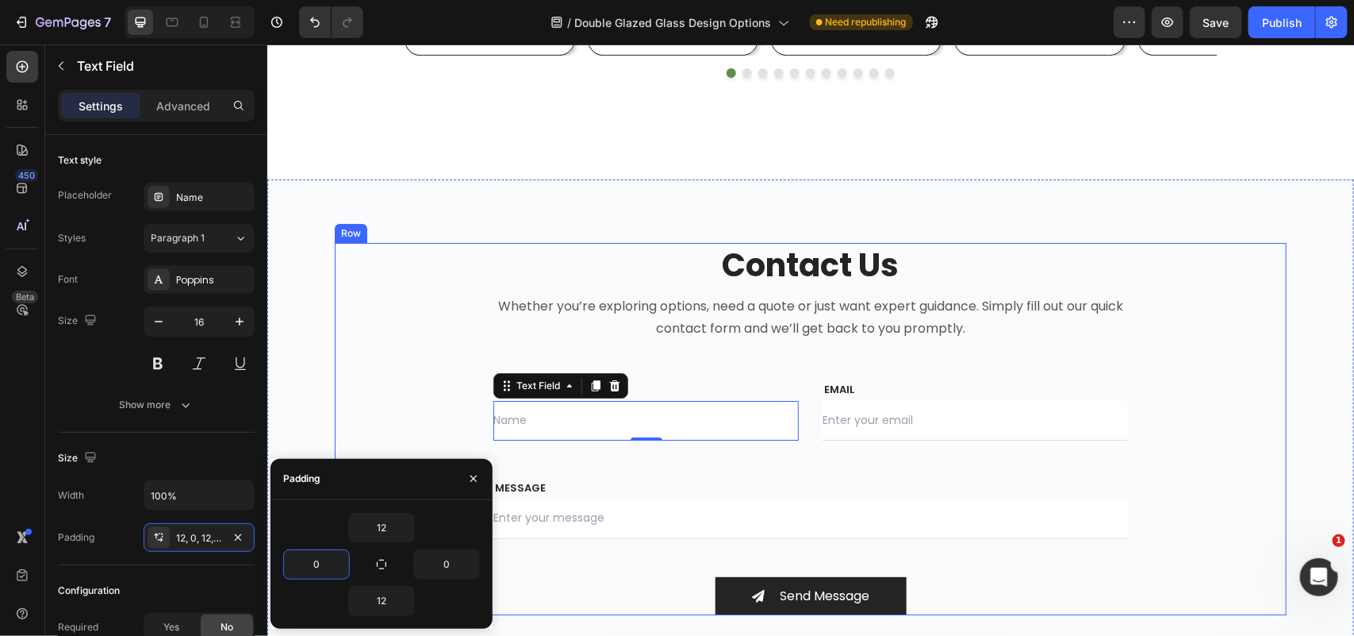
click at [375, 417] on div "Contact Us Heading Whether you’re exploring options, need a quote or just want …" at bounding box center [810, 428] width 952 height 372
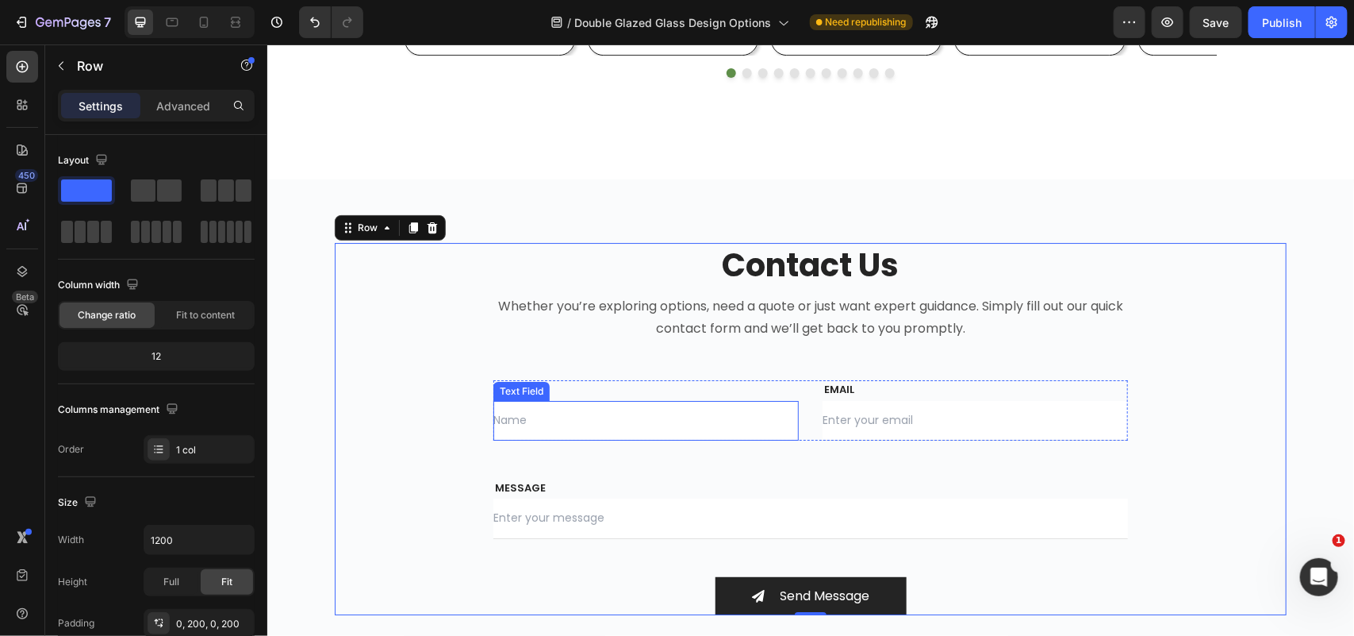
click at [552, 416] on input "text" at bounding box center [645, 420] width 305 height 40
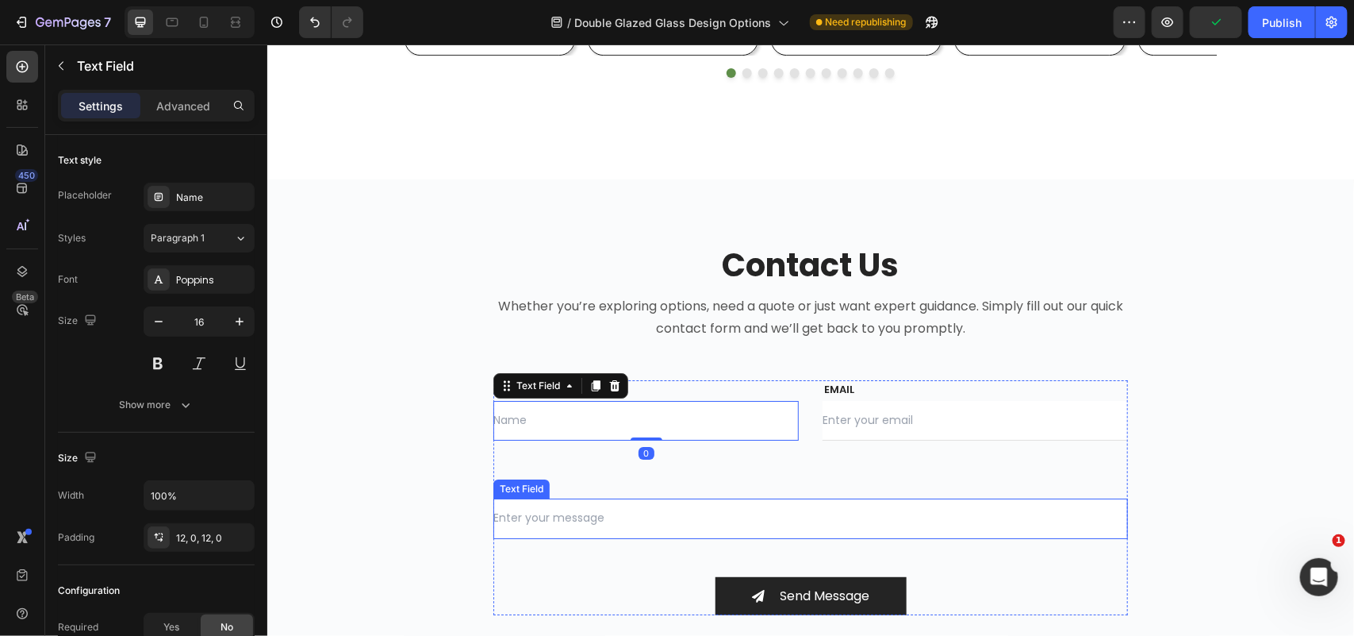
click at [581, 528] on input "text" at bounding box center [810, 518] width 635 height 40
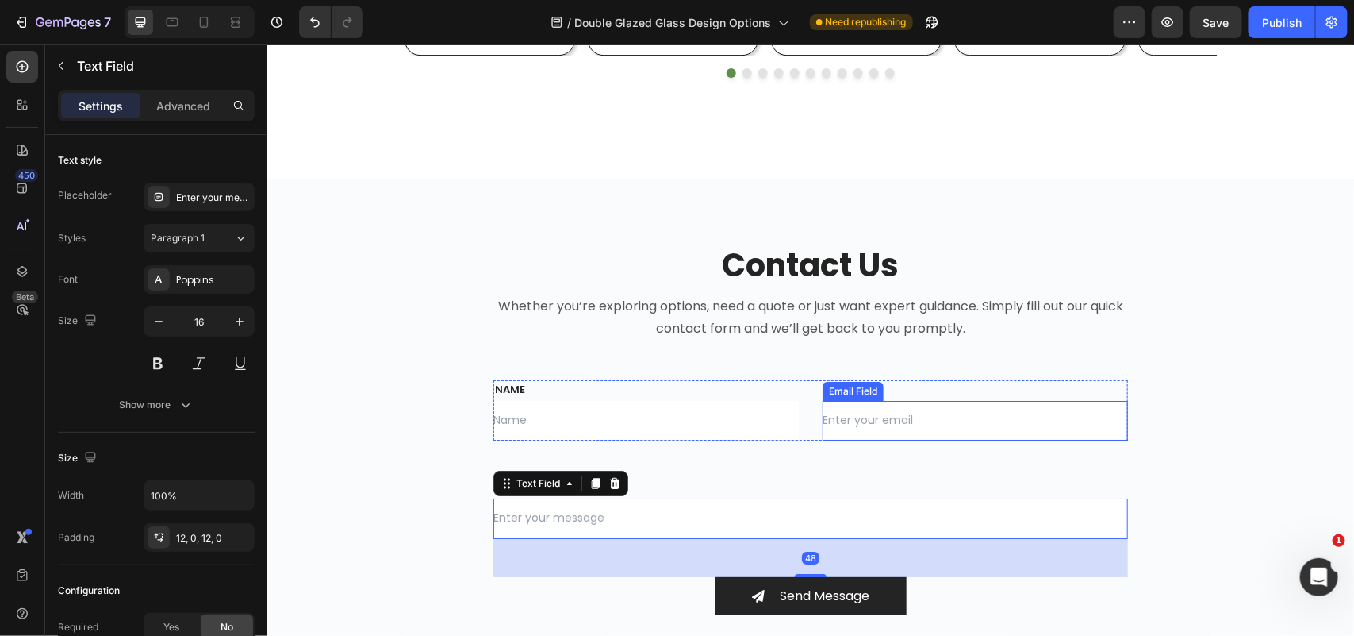
click at [853, 417] on input "email" at bounding box center [974, 420] width 305 height 40
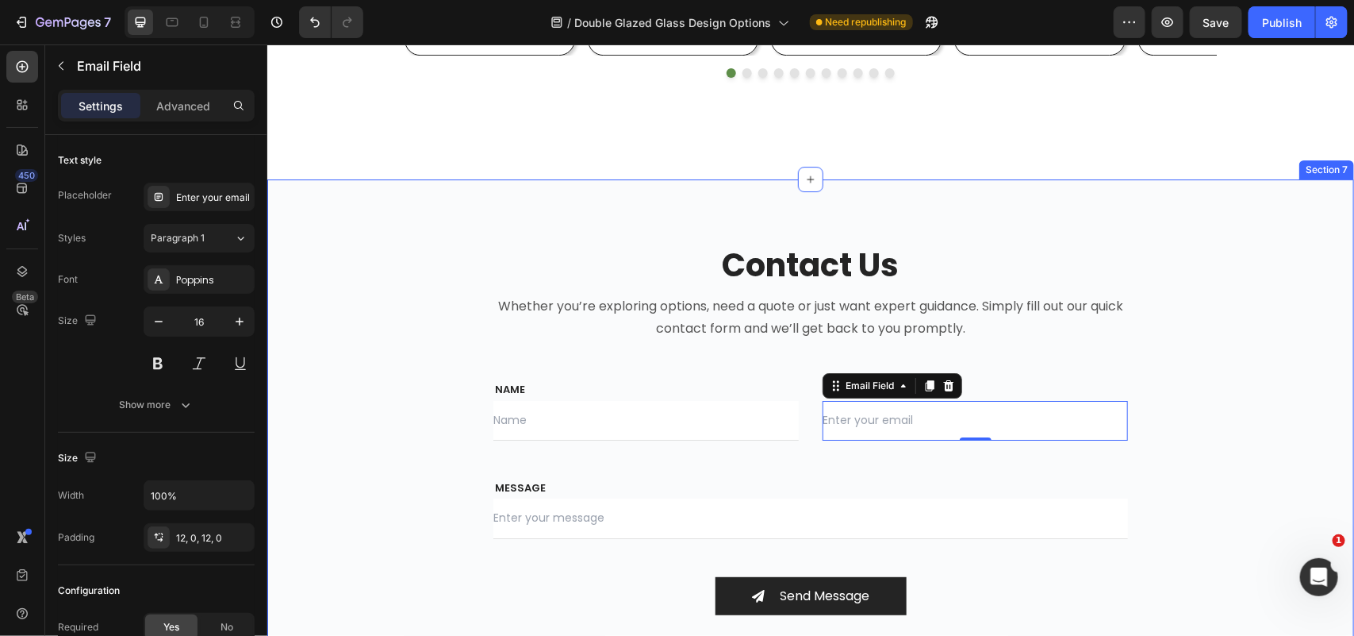
click at [1279, 214] on div "Contact Us Heading Whether you’re exploring options, need a quote or just want …" at bounding box center [810, 428] width 1087 height 499
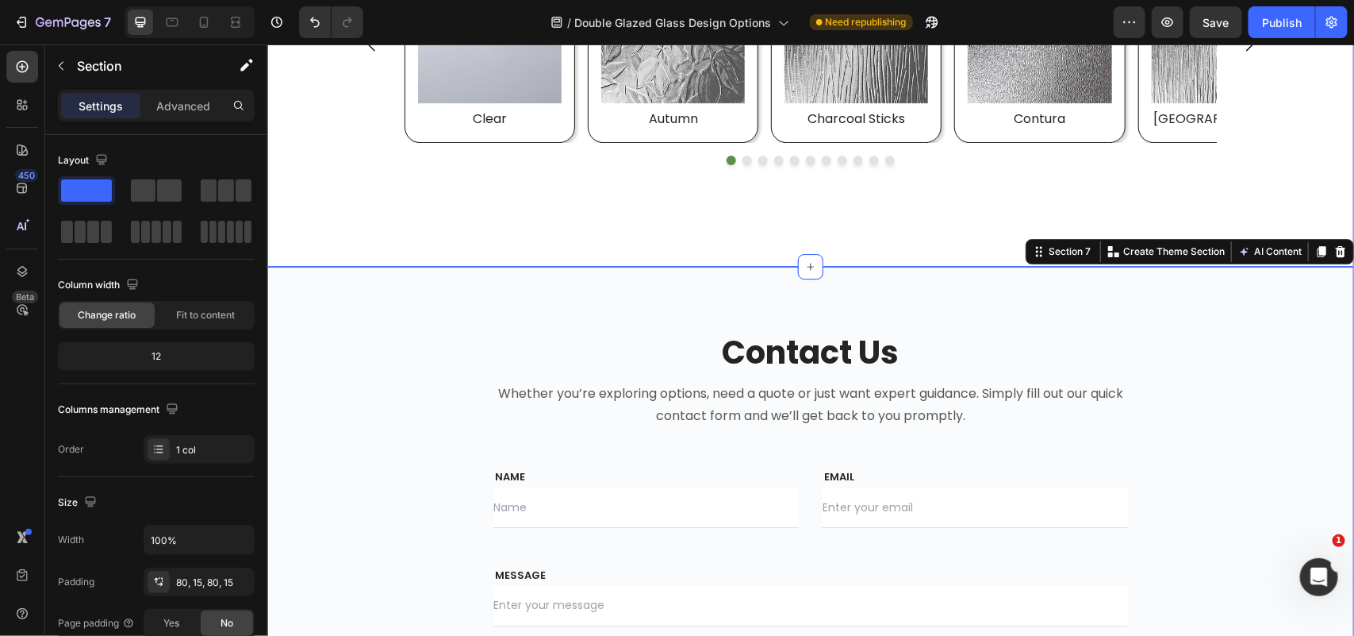
scroll to position [4761, 0]
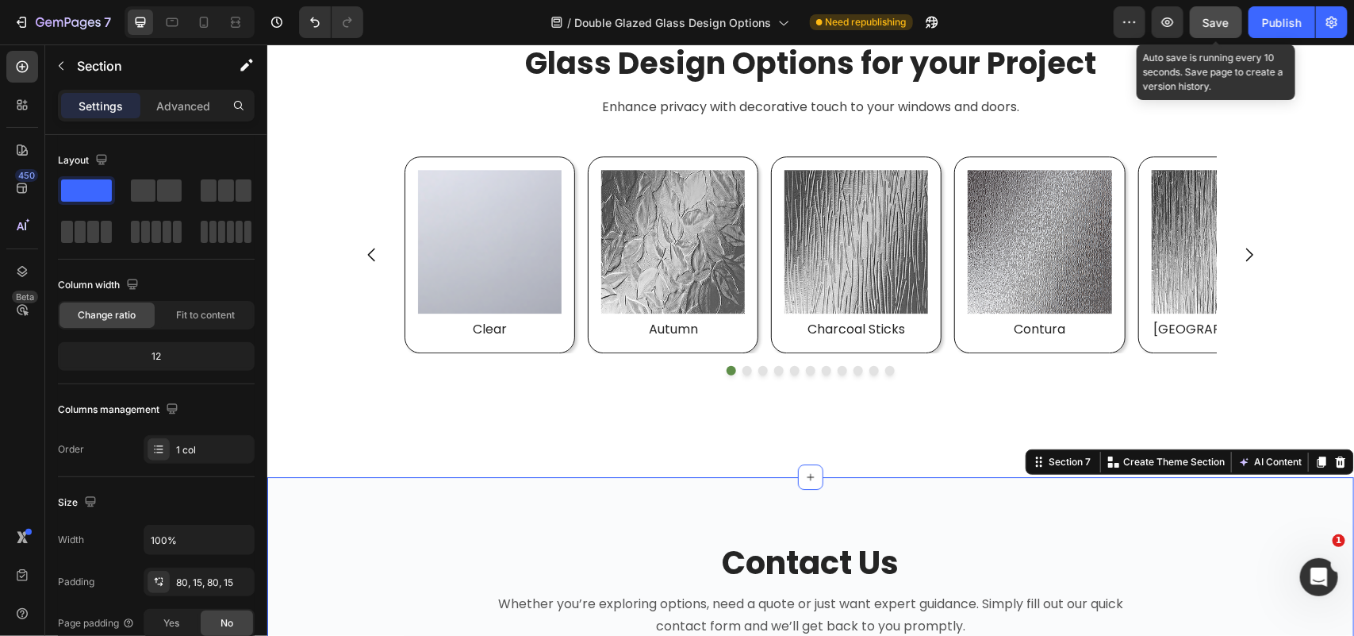
click at [1226, 14] on div "Save" at bounding box center [1217, 22] width 26 height 17
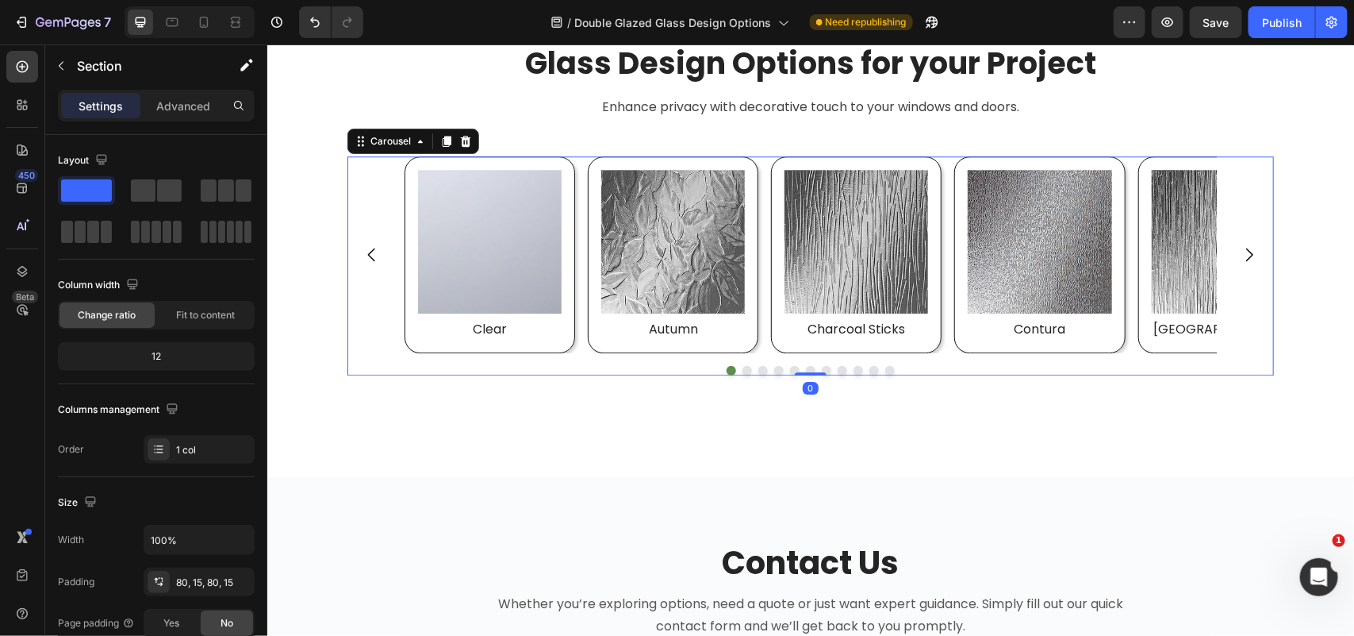
click at [1255, 321] on div "Image Clear Heading Row Image Autumn Heading Row Image Charcoal Sticks Heading …" at bounding box center [810, 254] width 927 height 197
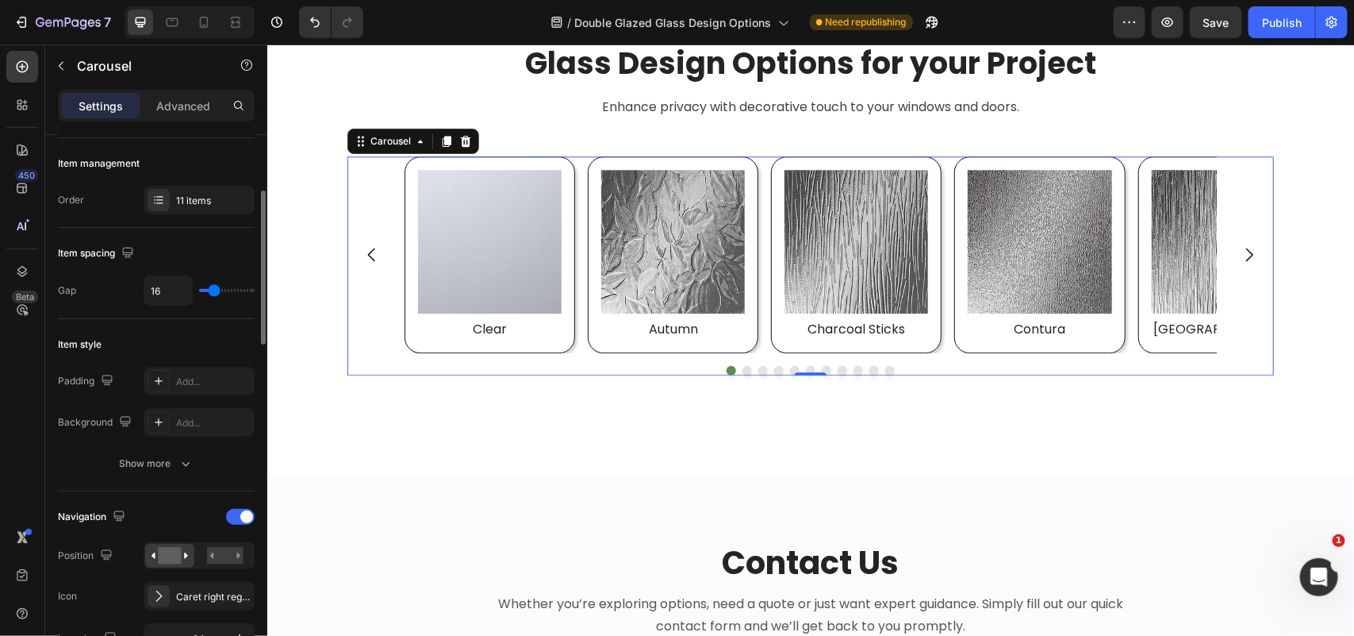
scroll to position [0, 0]
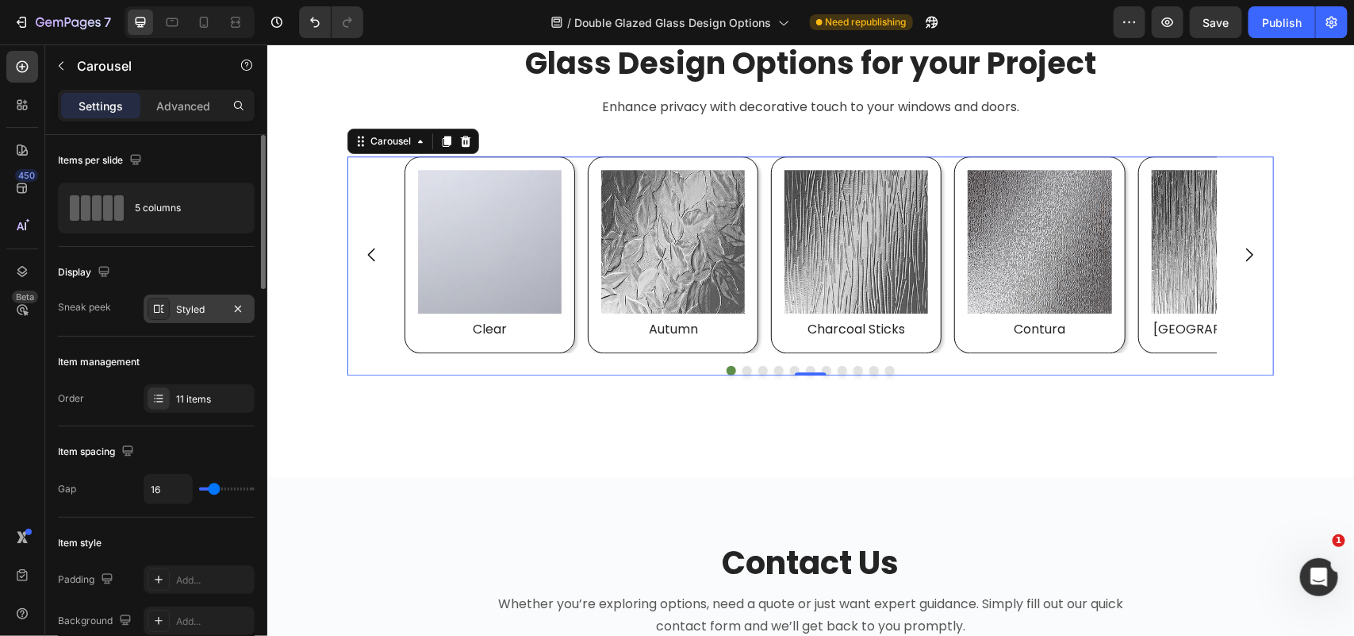
click at [193, 317] on div "Styled" at bounding box center [199, 308] width 111 height 29
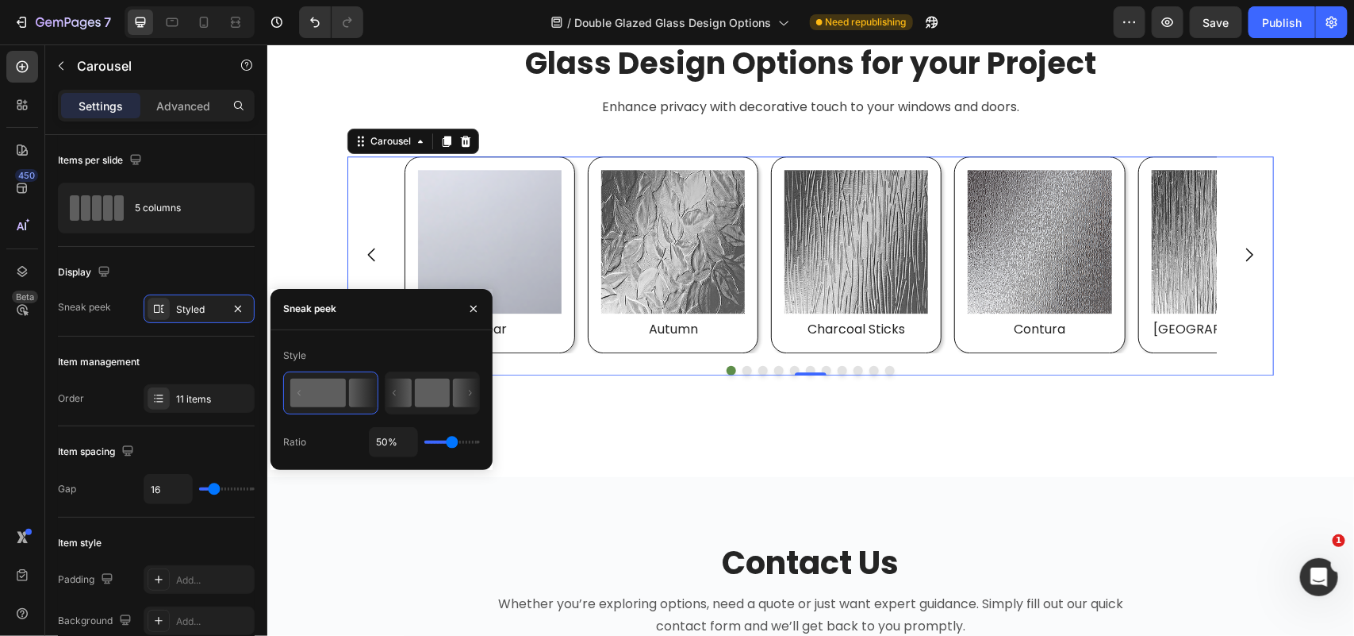
click at [438, 393] on rect at bounding box center [432, 392] width 35 height 29
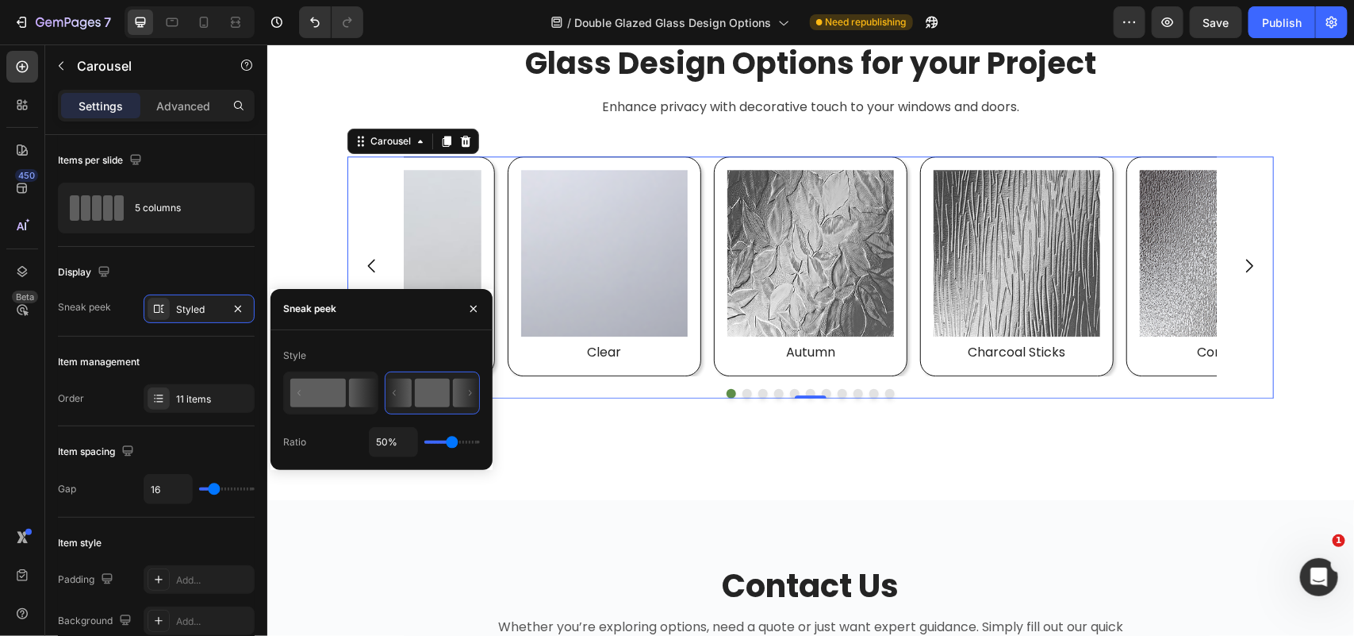
click at [317, 405] on rect at bounding box center [318, 392] width 56 height 29
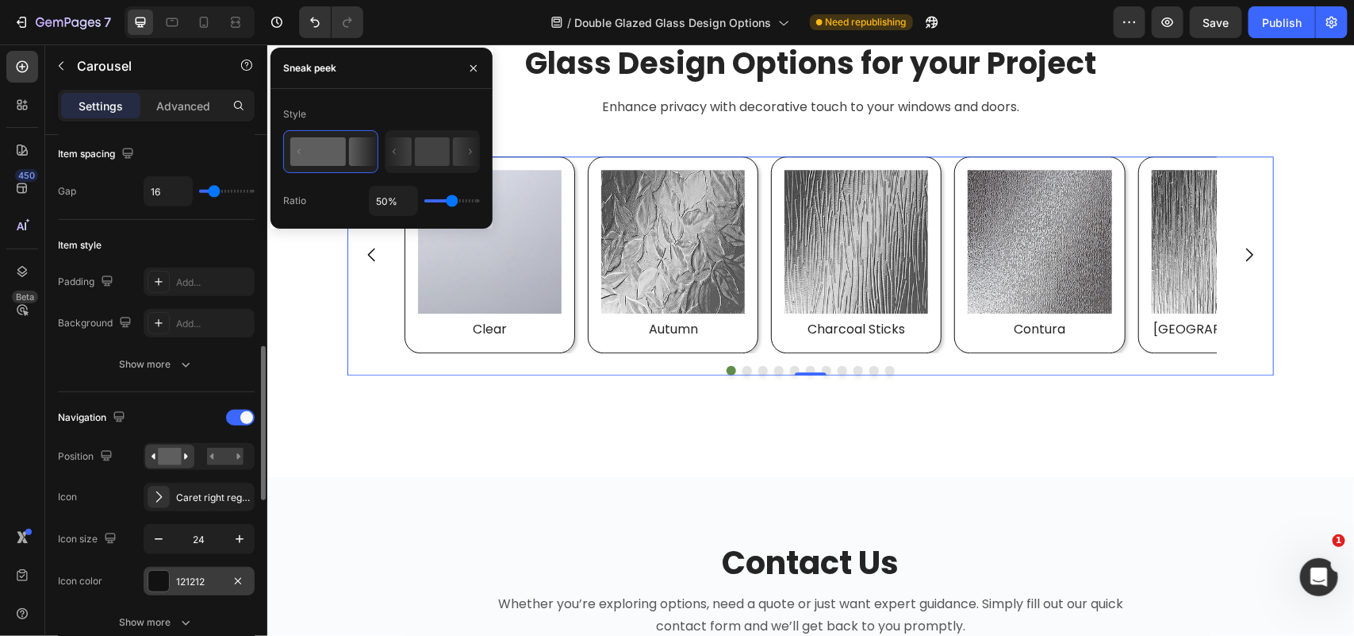
scroll to position [397, 0]
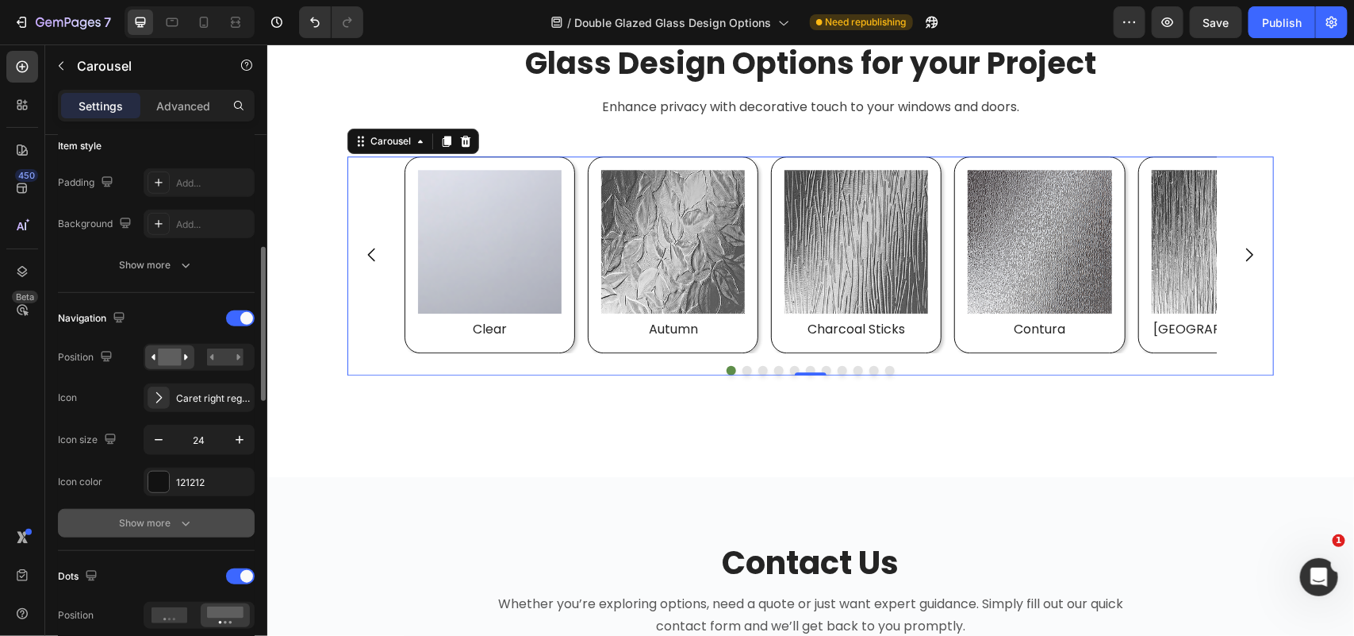
click at [192, 528] on icon "button" at bounding box center [186, 523] width 16 height 16
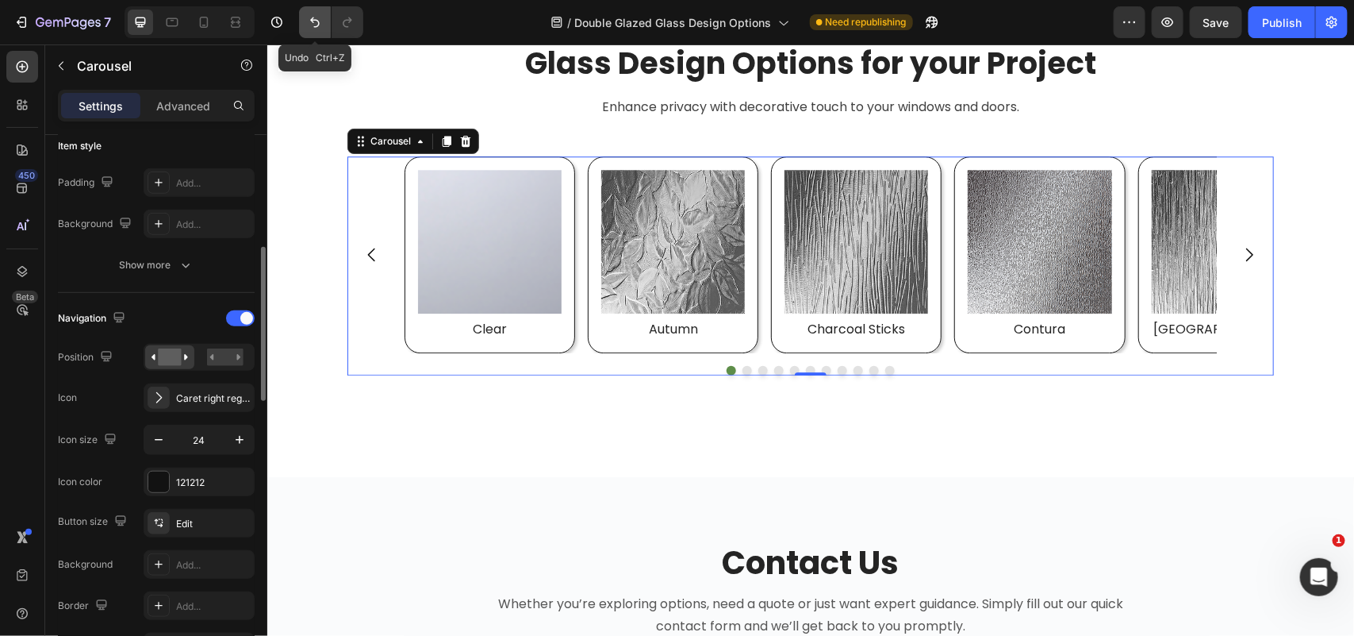
click at [320, 25] on icon "Undo/Redo" at bounding box center [315, 22] width 16 height 16
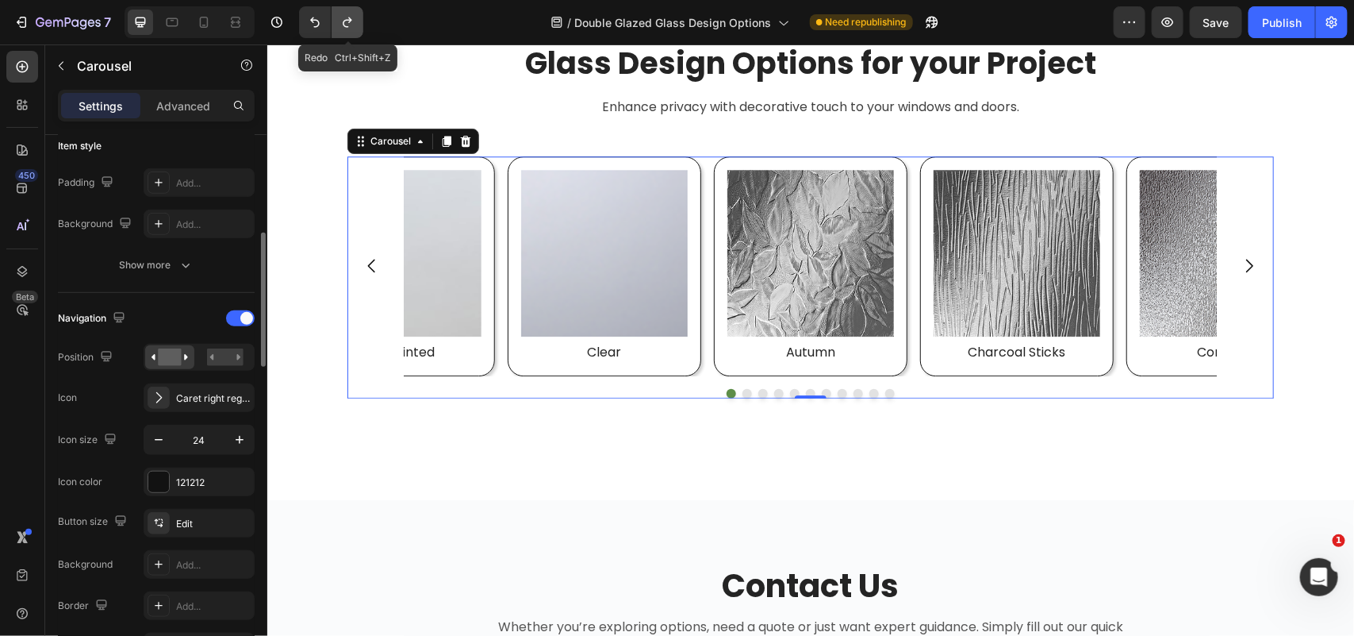
click at [353, 21] on icon "Undo/Redo" at bounding box center [348, 22] width 16 height 16
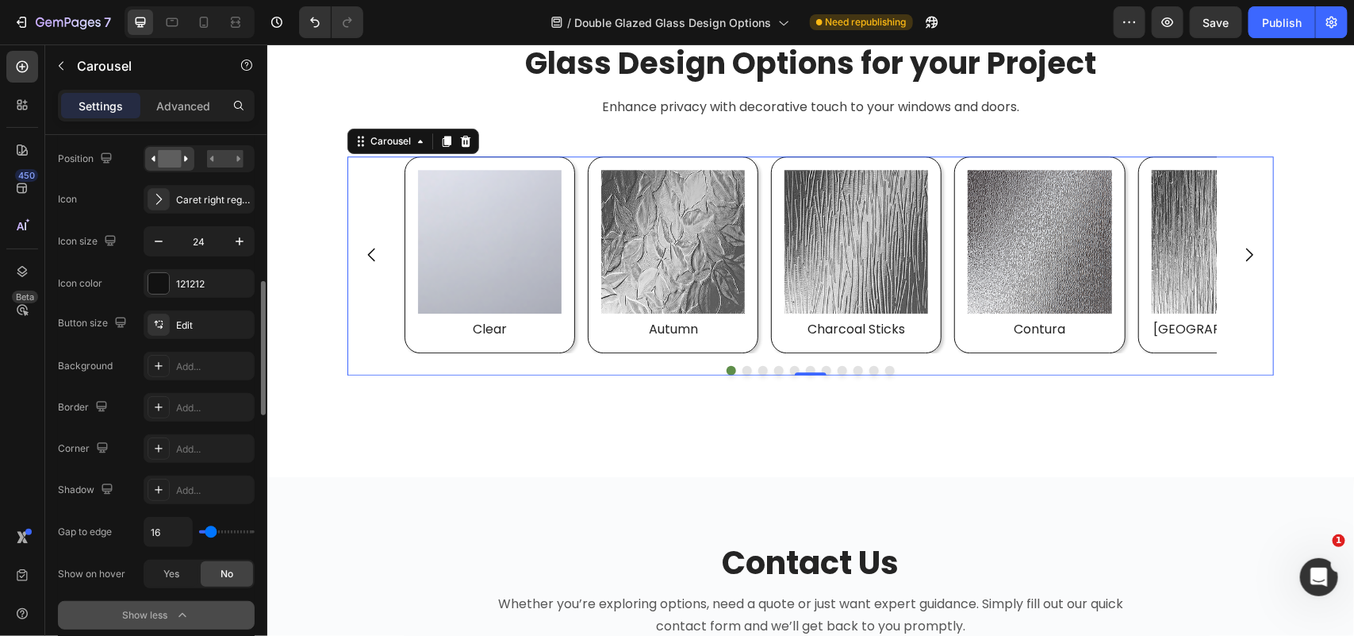
scroll to position [694, 0]
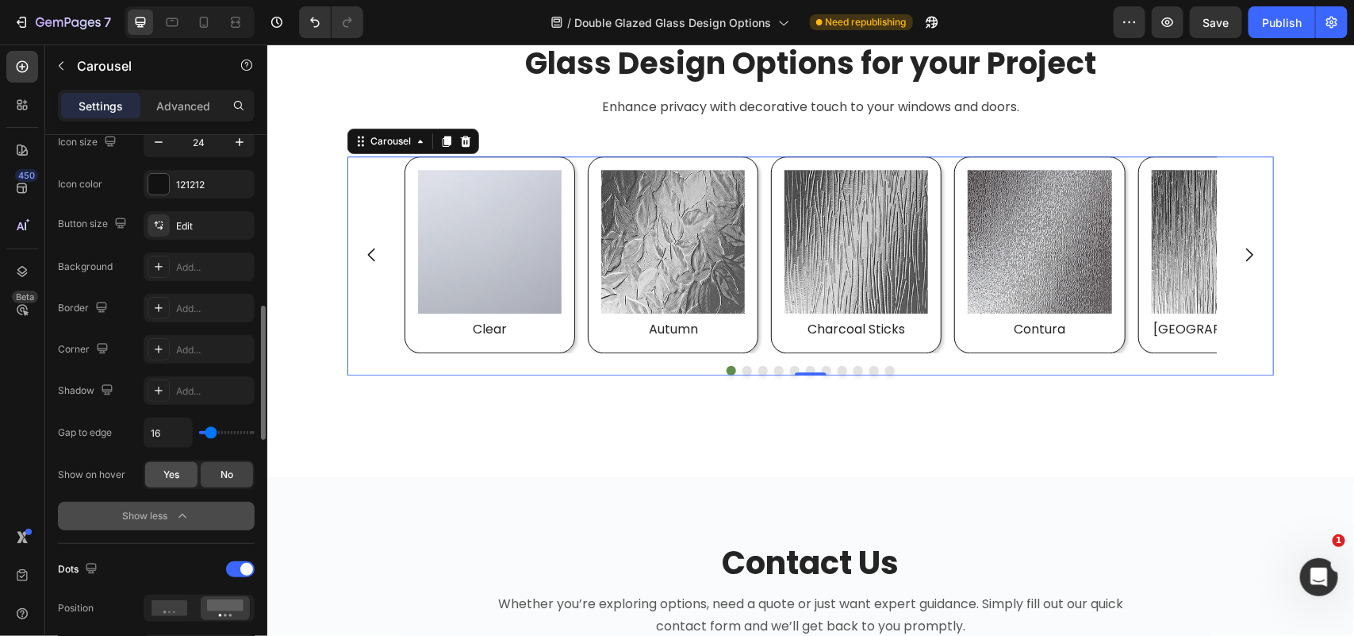
click at [173, 475] on span "Yes" at bounding box center [171, 474] width 16 height 14
click at [240, 476] on div "No" at bounding box center [227, 474] width 52 height 25
drag, startPoint x: 172, startPoint y: 473, endPoint x: 60, endPoint y: 349, distance: 167.4
click at [172, 473] on span "Yes" at bounding box center [171, 474] width 16 height 14
click at [235, 470] on div "No" at bounding box center [227, 474] width 52 height 25
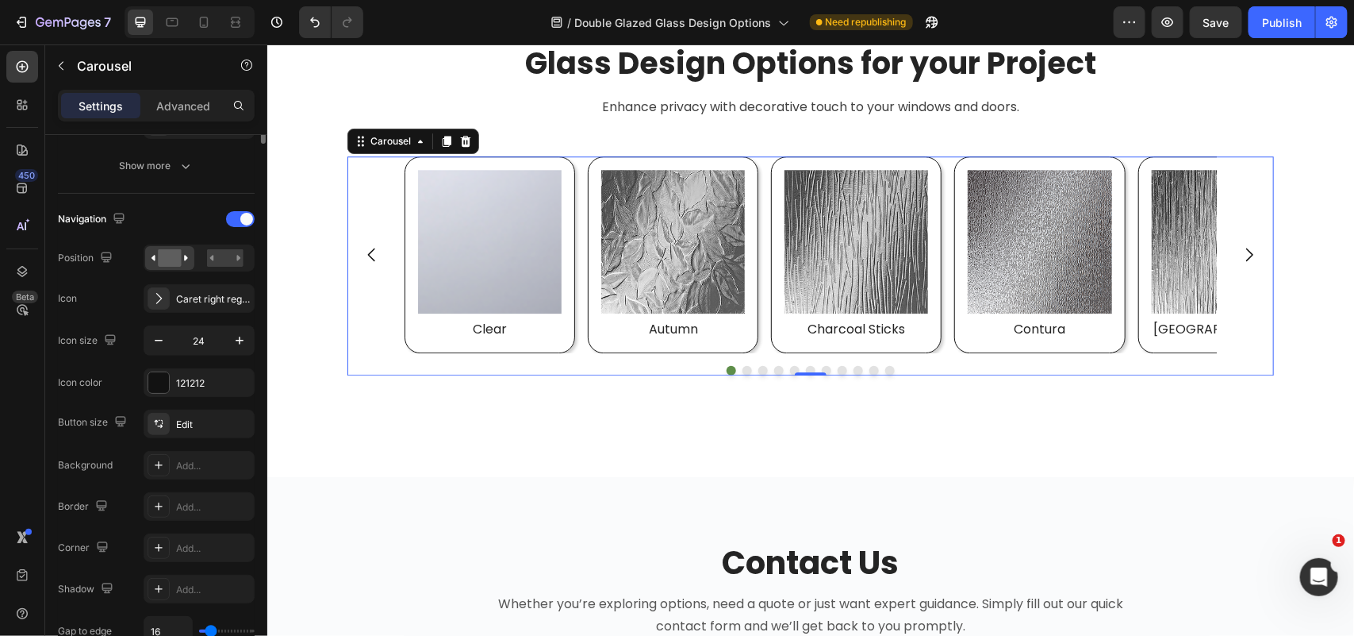
scroll to position [298, 0]
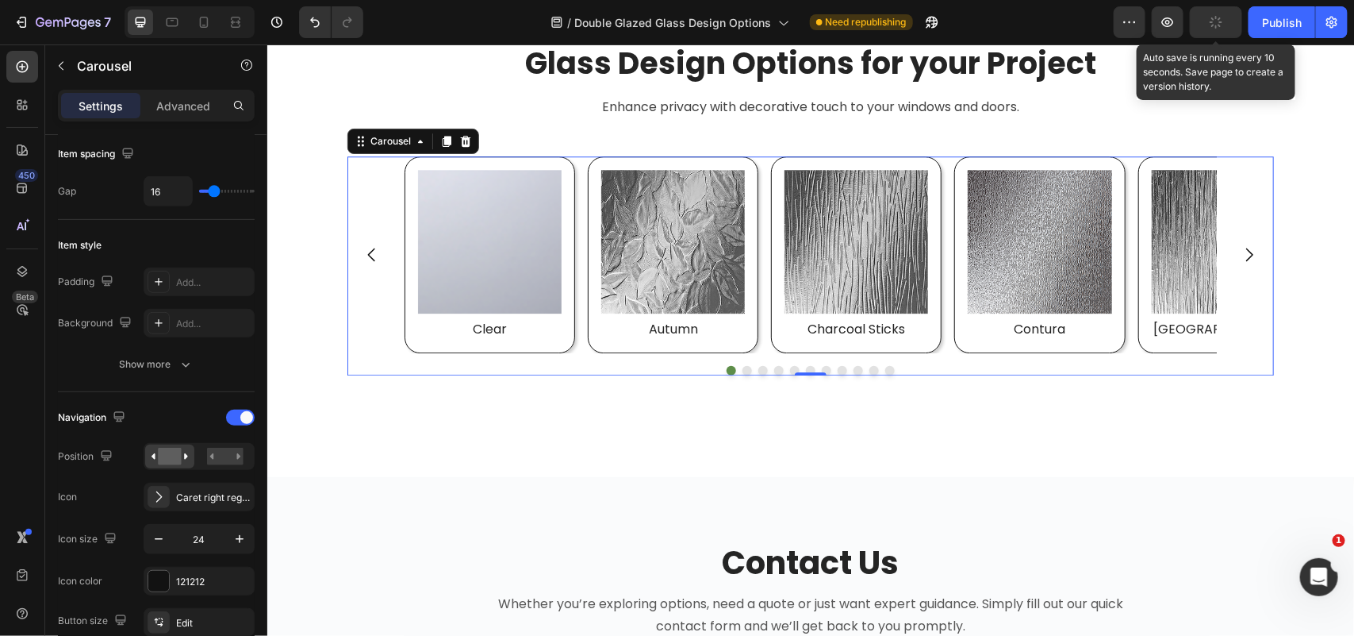
click at [1207, 25] on button "button" at bounding box center [1216, 22] width 52 height 32
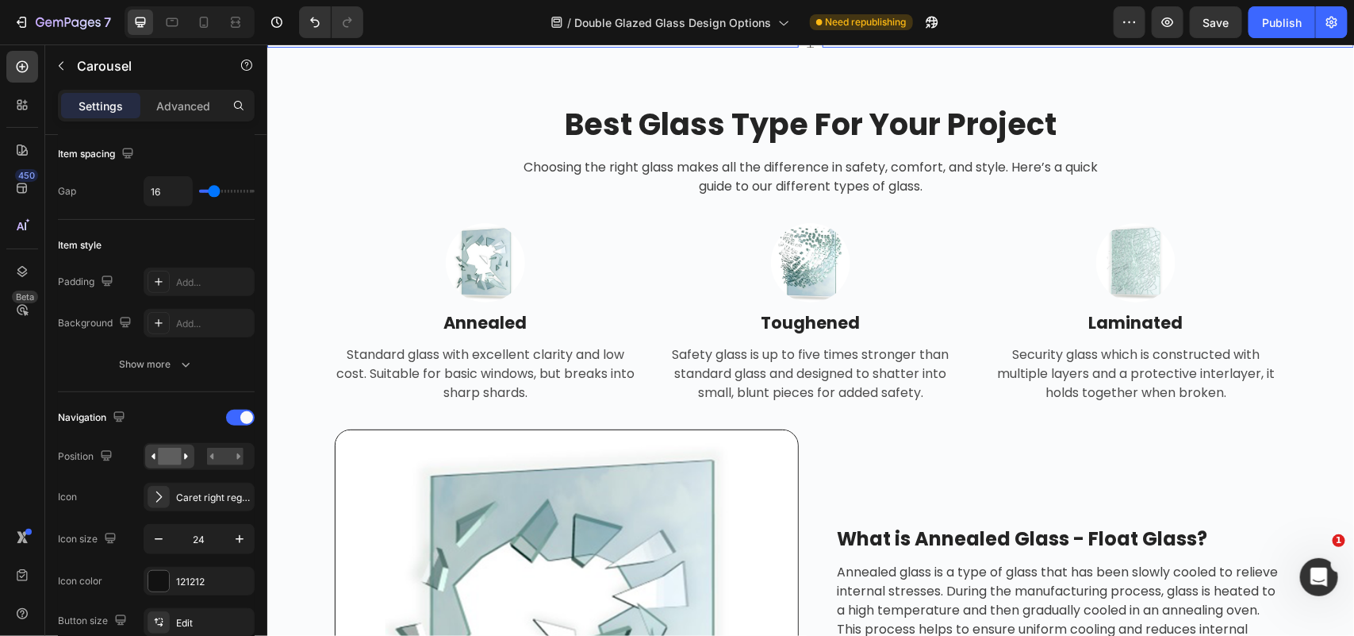
scroll to position [1091, 0]
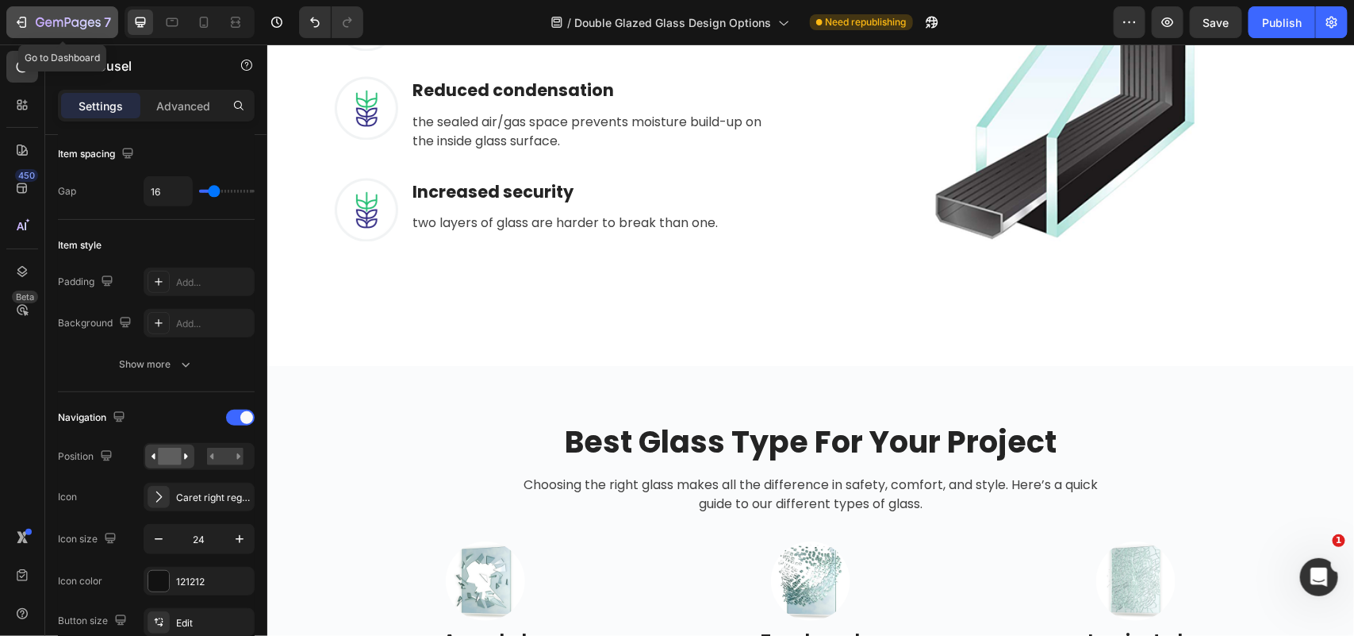
click at [86, 14] on div "7" at bounding box center [73, 22] width 75 height 19
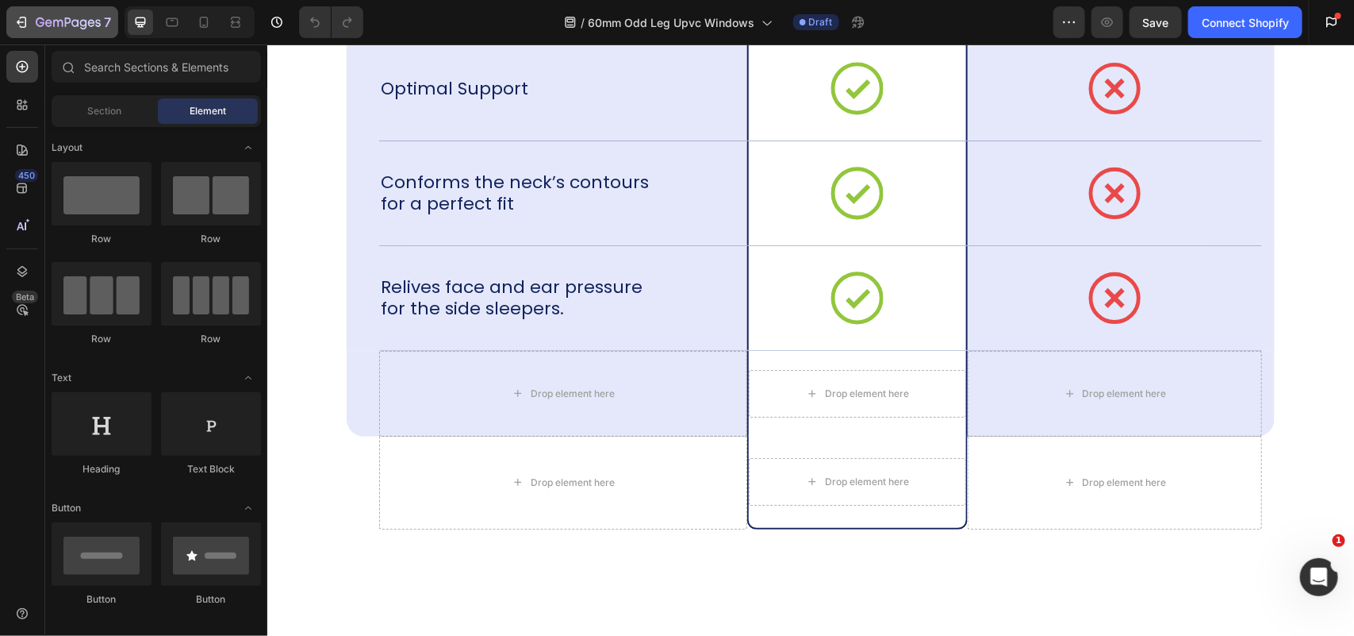
scroll to position [4116, 0]
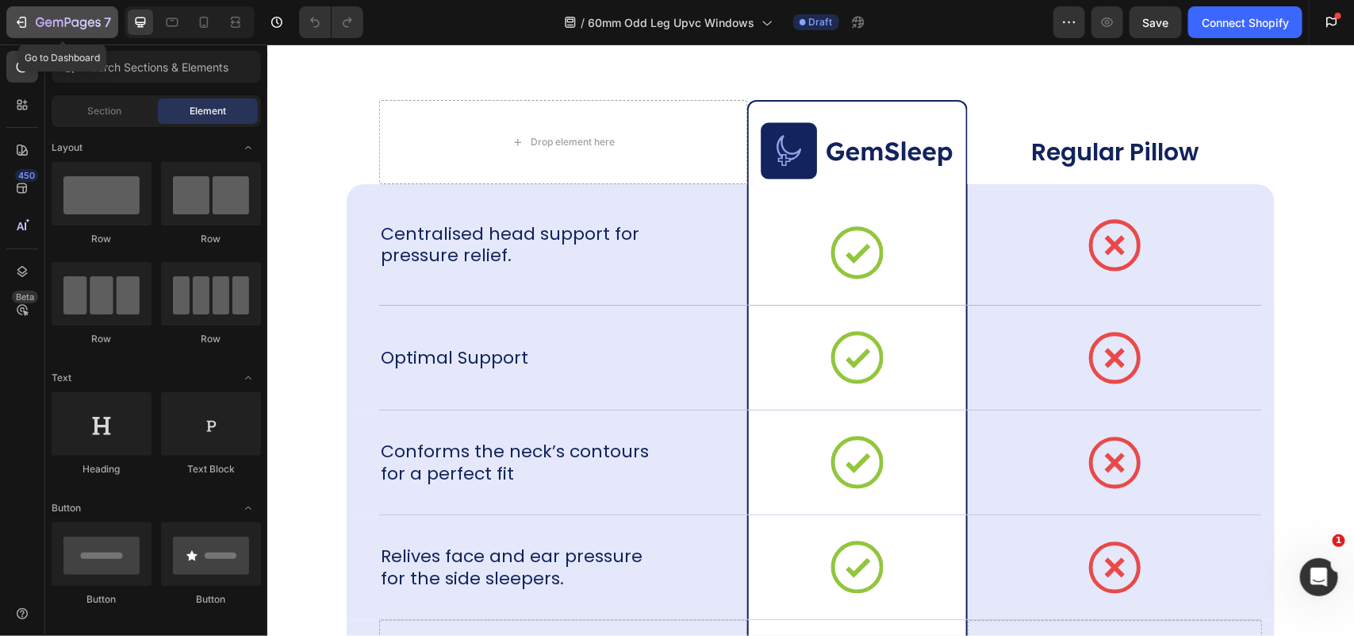
click at [36, 17] on icon "button" at bounding box center [68, 23] width 65 height 13
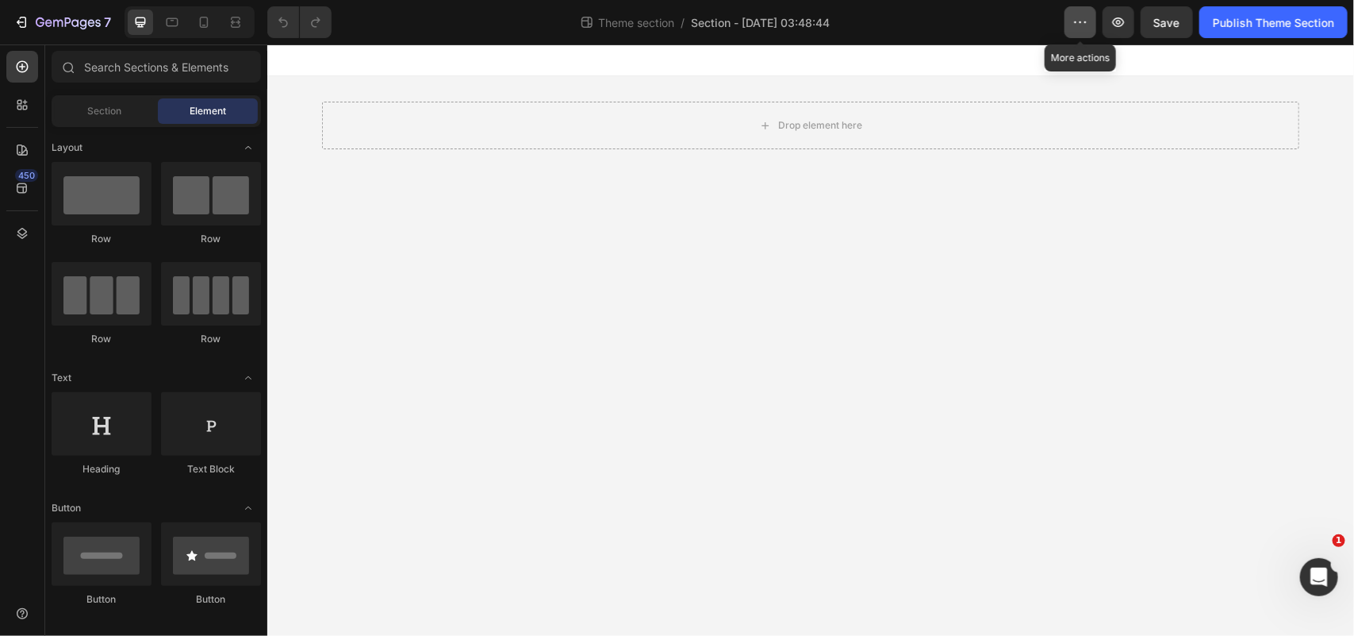
click at [1085, 26] on icon "button" at bounding box center [1081, 22] width 16 height 16
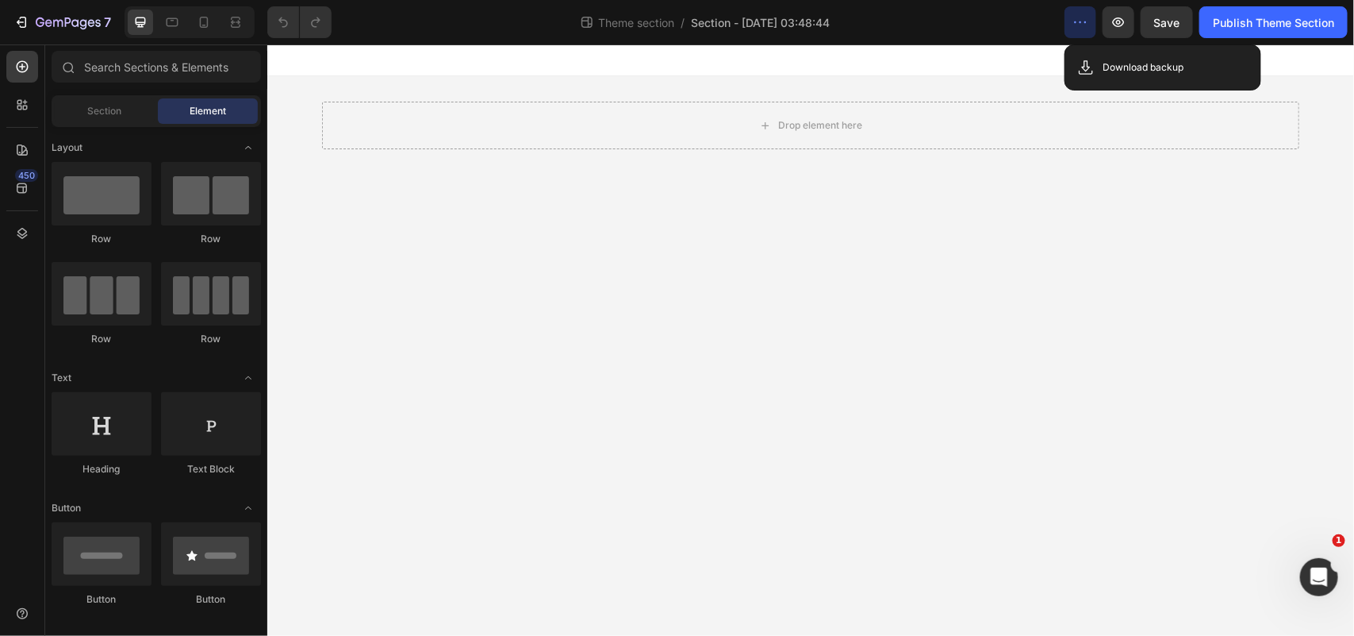
click at [1078, 29] on icon "button" at bounding box center [1081, 22] width 16 height 16
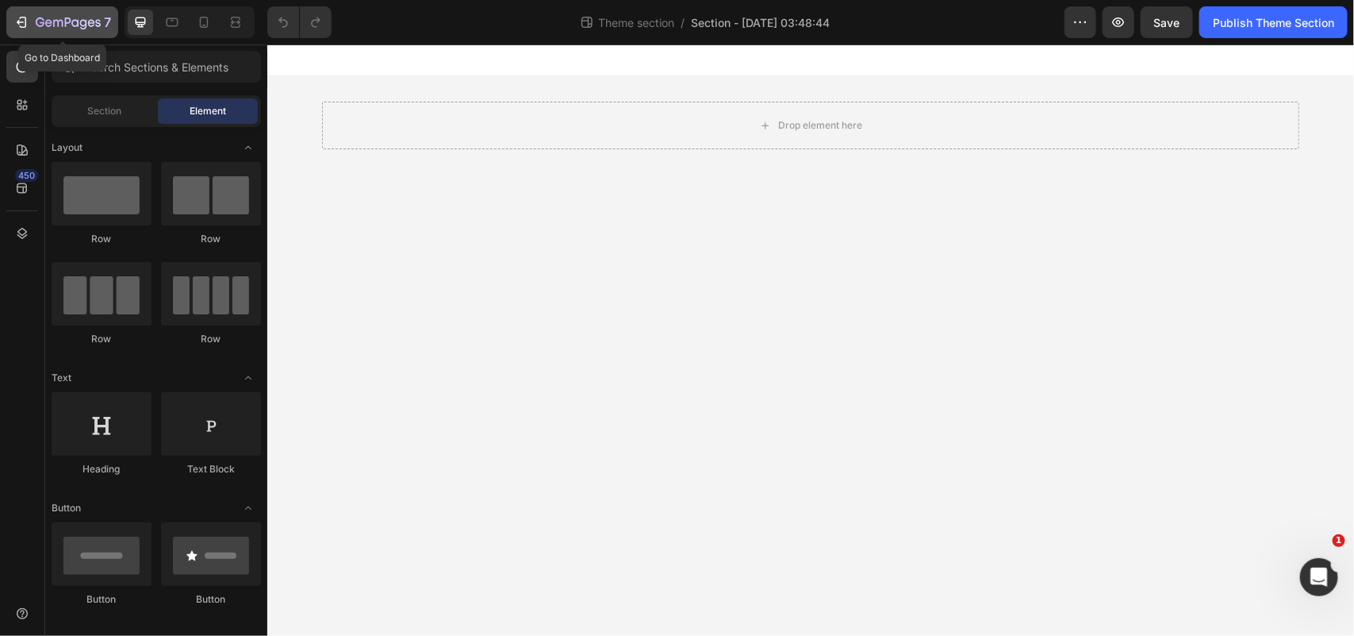
click at [22, 22] on icon "button" at bounding box center [21, 22] width 16 height 16
